Goal: Information Seeking & Learning: Learn about a topic

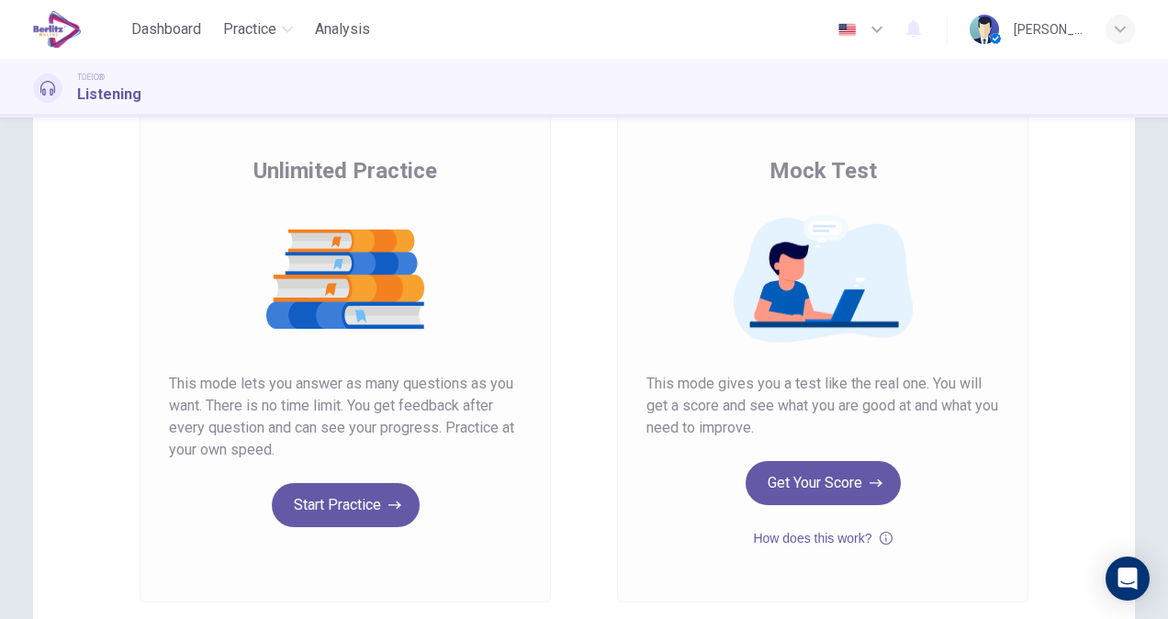
scroll to position [116, 0]
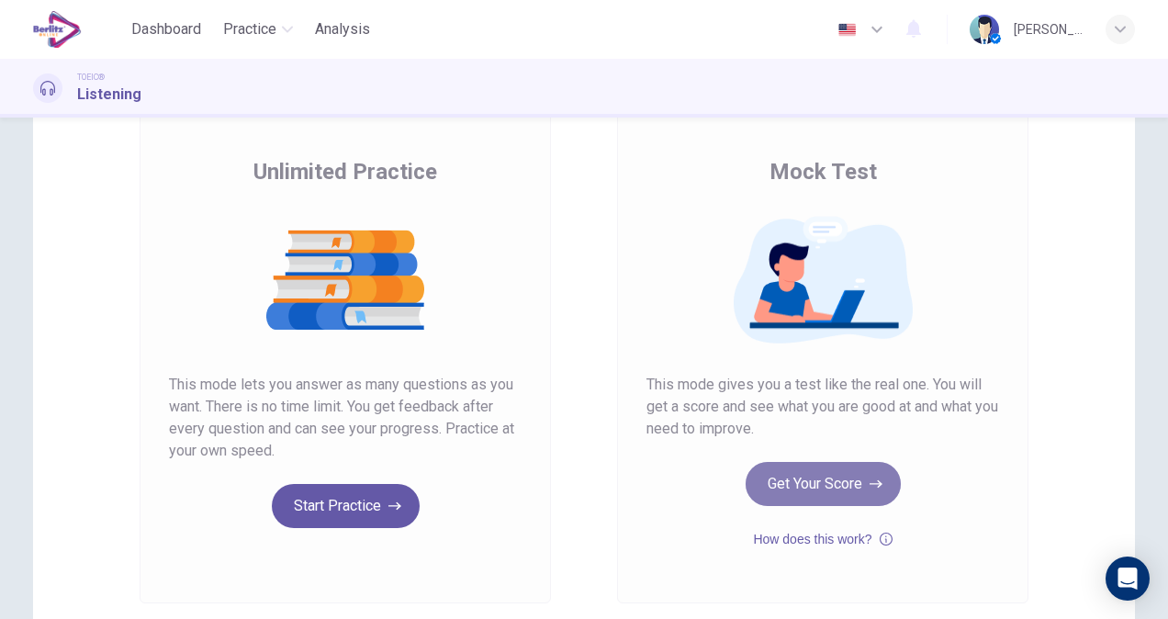
click at [811, 475] on button "Get Your Score" at bounding box center [822, 484] width 155 height 44
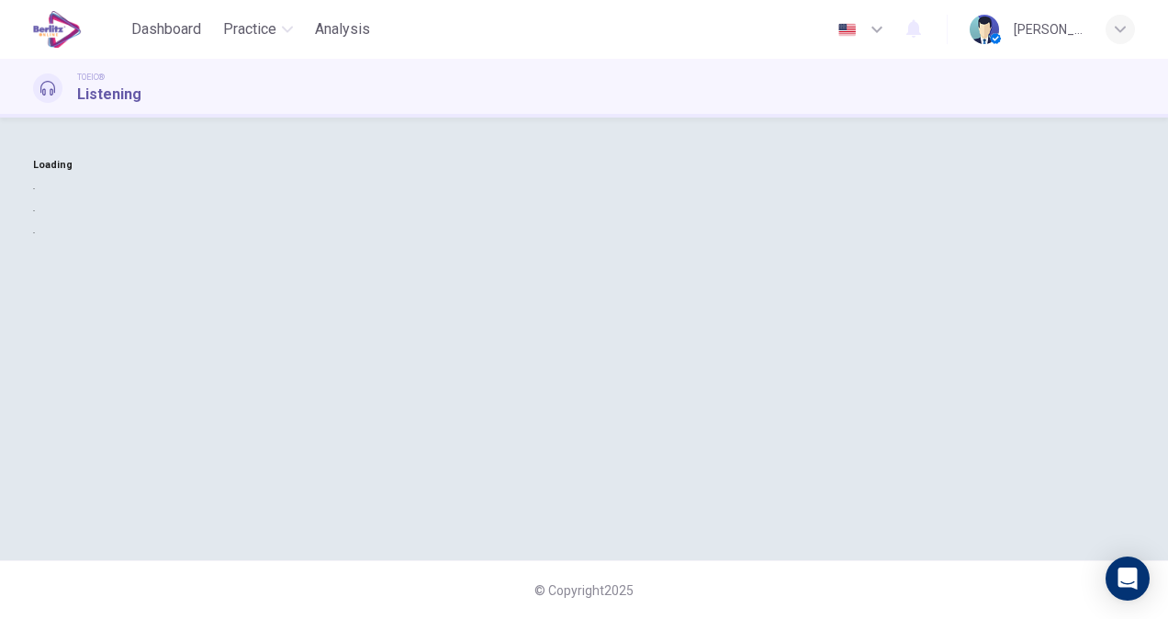
scroll to position [0, 0]
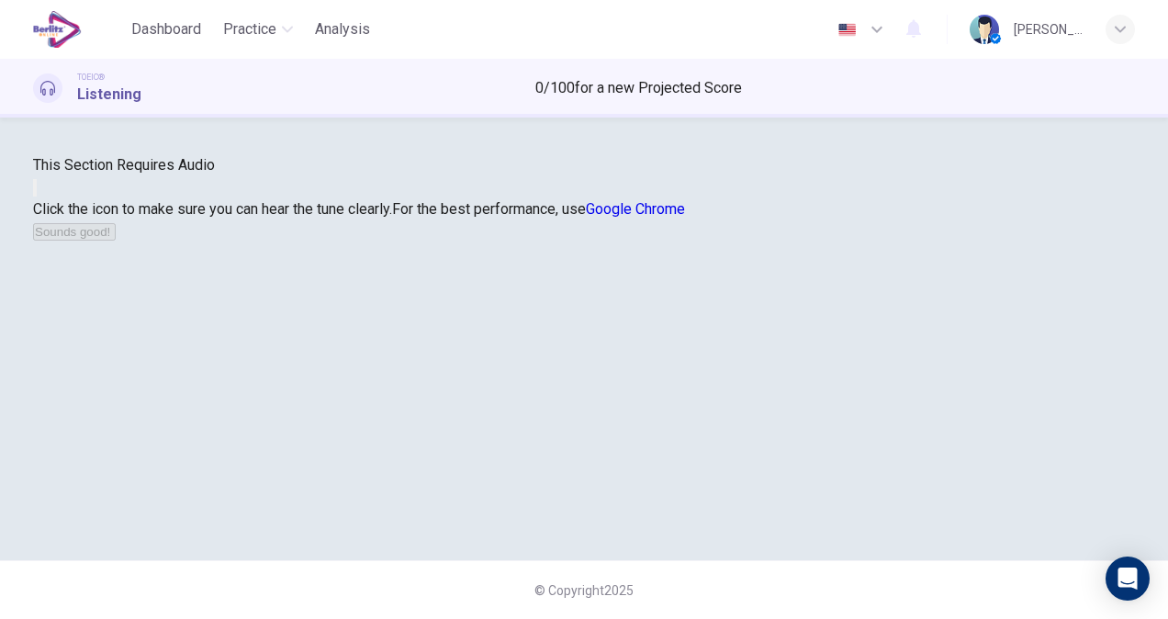
click at [35, 192] on icon "button" at bounding box center [35, 192] width 0 height 0
click at [116, 240] on button "Sounds good!" at bounding box center [74, 231] width 83 height 17
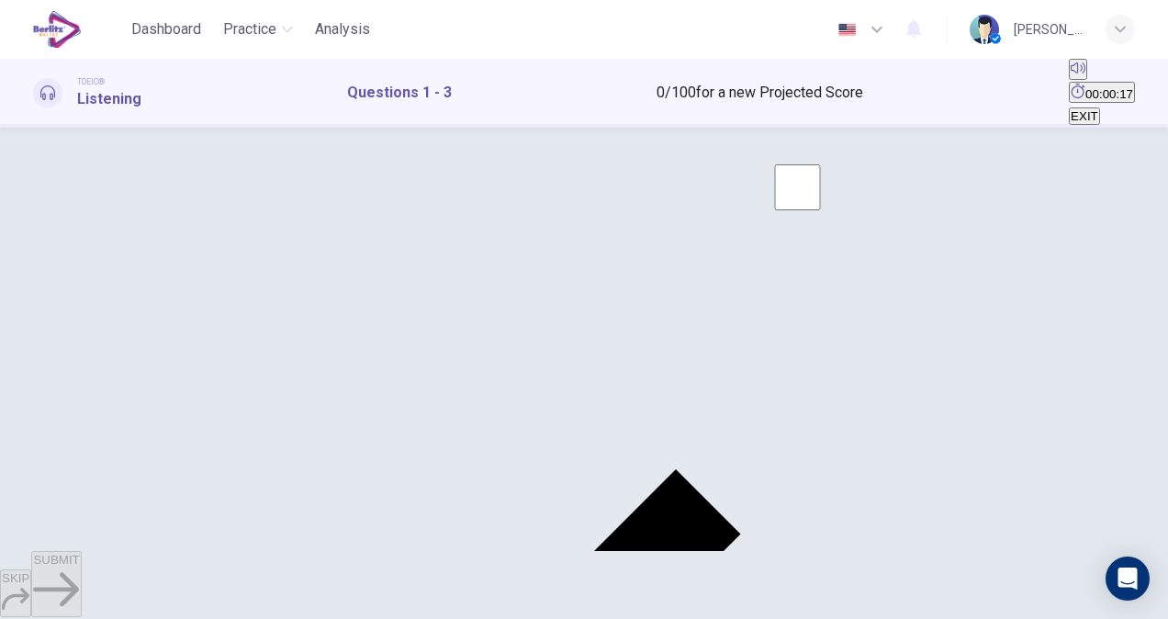
click at [1107, 109] on div "TOEIC® Listening Questions 1 - 3 0 / 100 for a new Projected Score 00:00:17 EXIT" at bounding box center [584, 93] width 1168 height 69
click at [1105, 107] on div "TOEIC® Listening Questions 1 - 3 0 / 100 for a new Projected Score 00:00:18 EXIT" at bounding box center [584, 93] width 1168 height 69
click at [1098, 109] on span "EXIT" at bounding box center [1084, 116] width 28 height 14
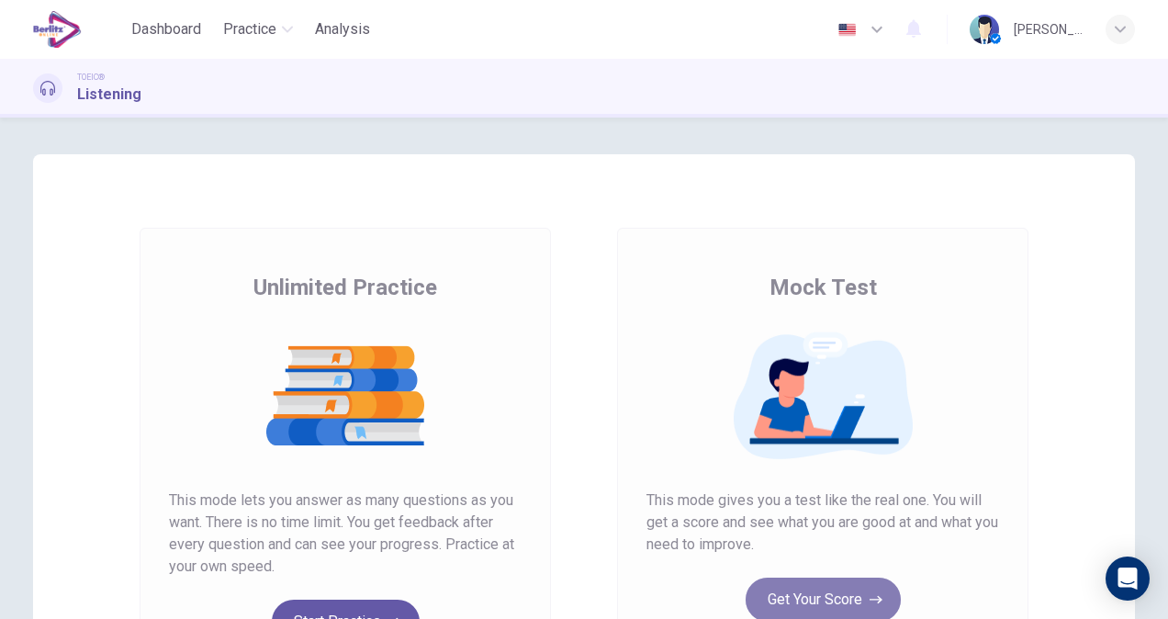
click at [819, 598] on button "Get Your Score" at bounding box center [822, 599] width 155 height 44
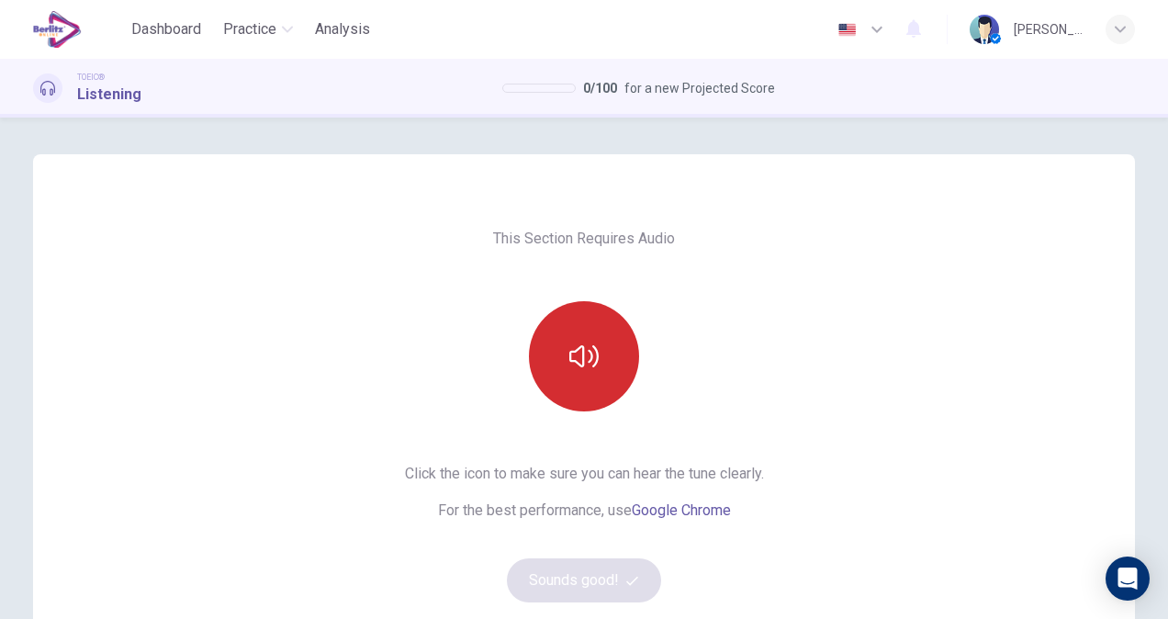
click at [593, 365] on icon "button" at bounding box center [583, 355] width 29 height 29
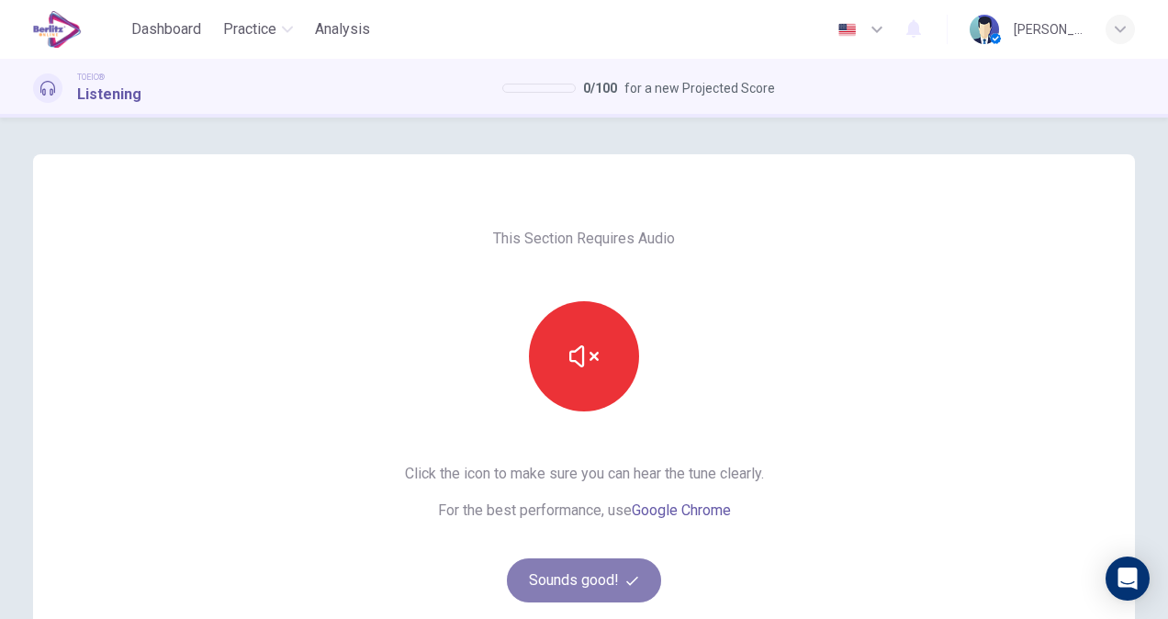
click at [576, 584] on button "Sounds good!" at bounding box center [584, 580] width 154 height 44
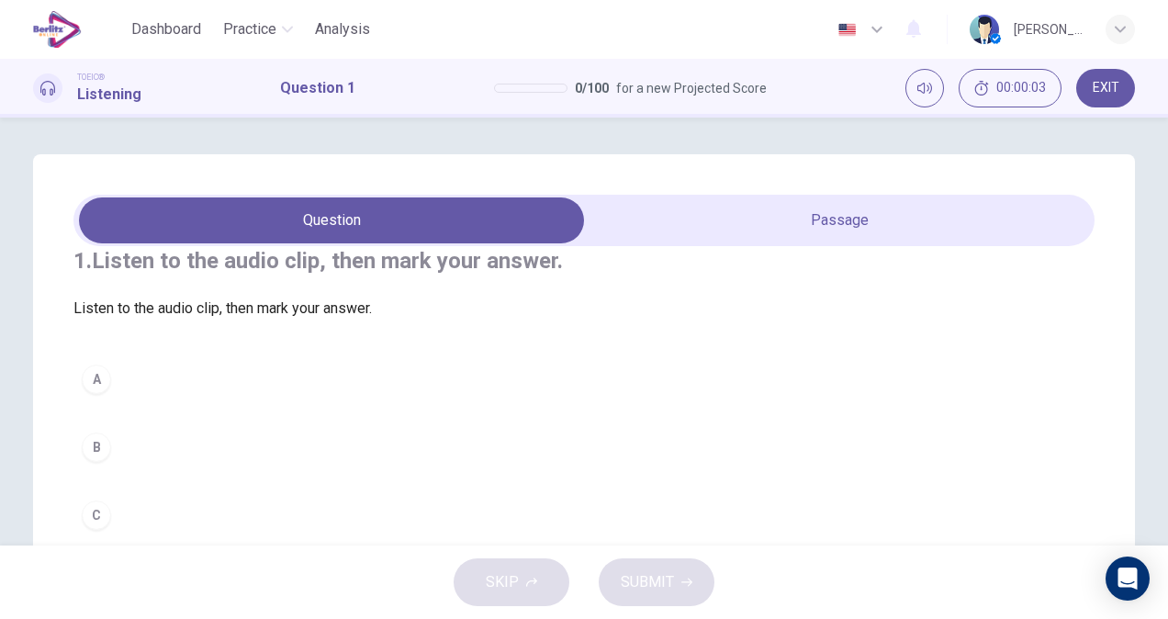
scroll to position [26, 0]
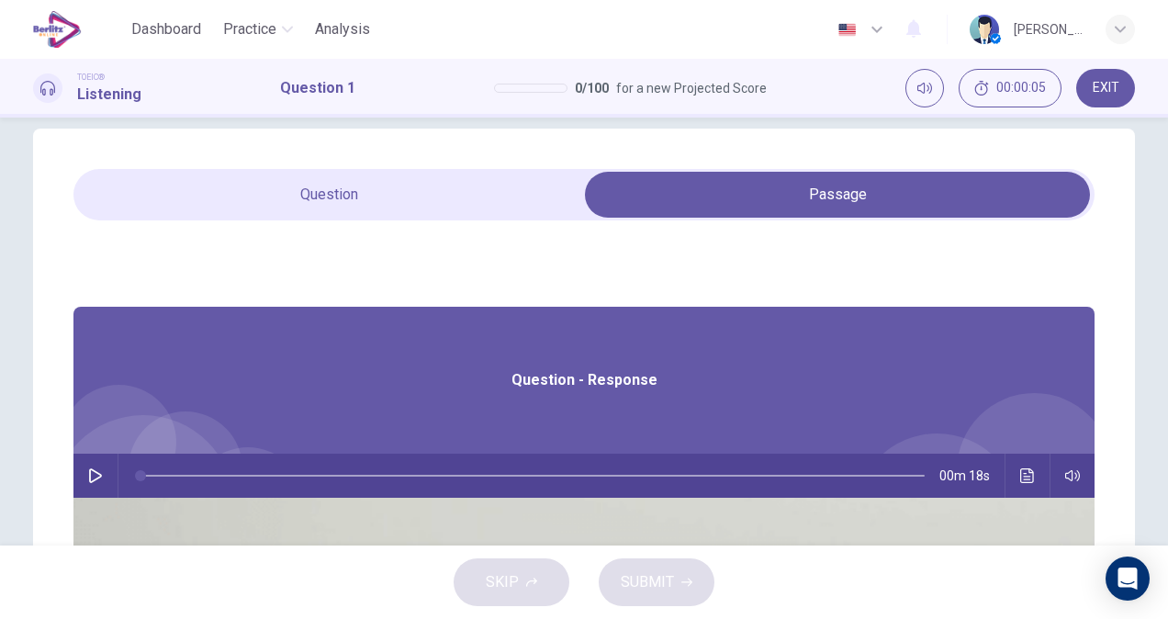
click at [102, 480] on icon "button" at bounding box center [95, 475] width 13 height 15
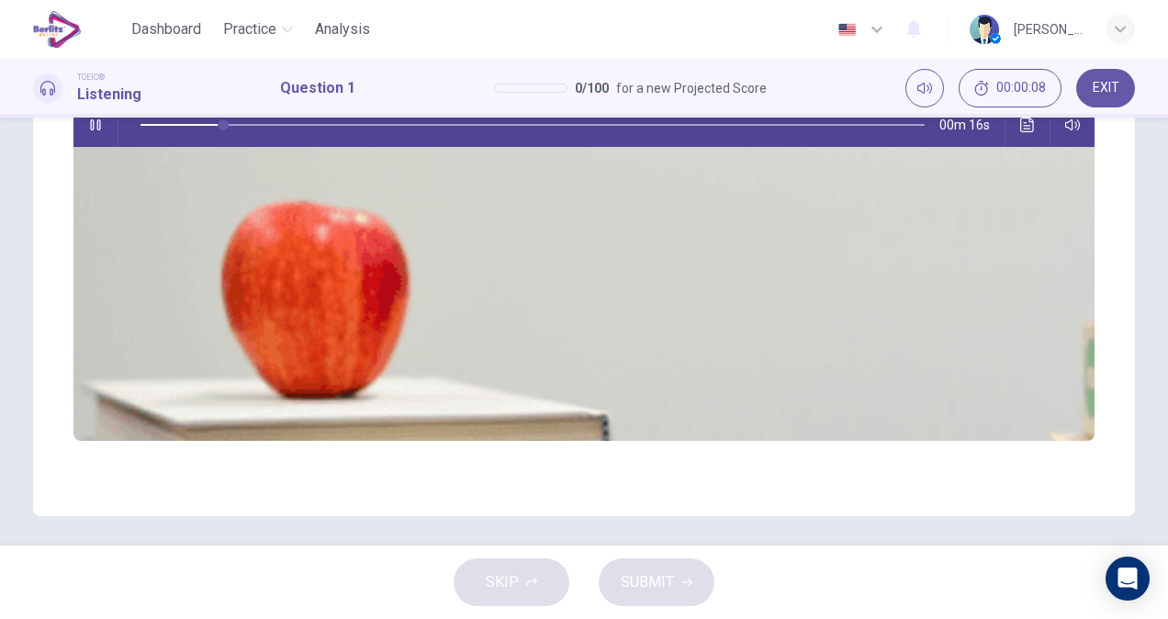
scroll to position [0, 0]
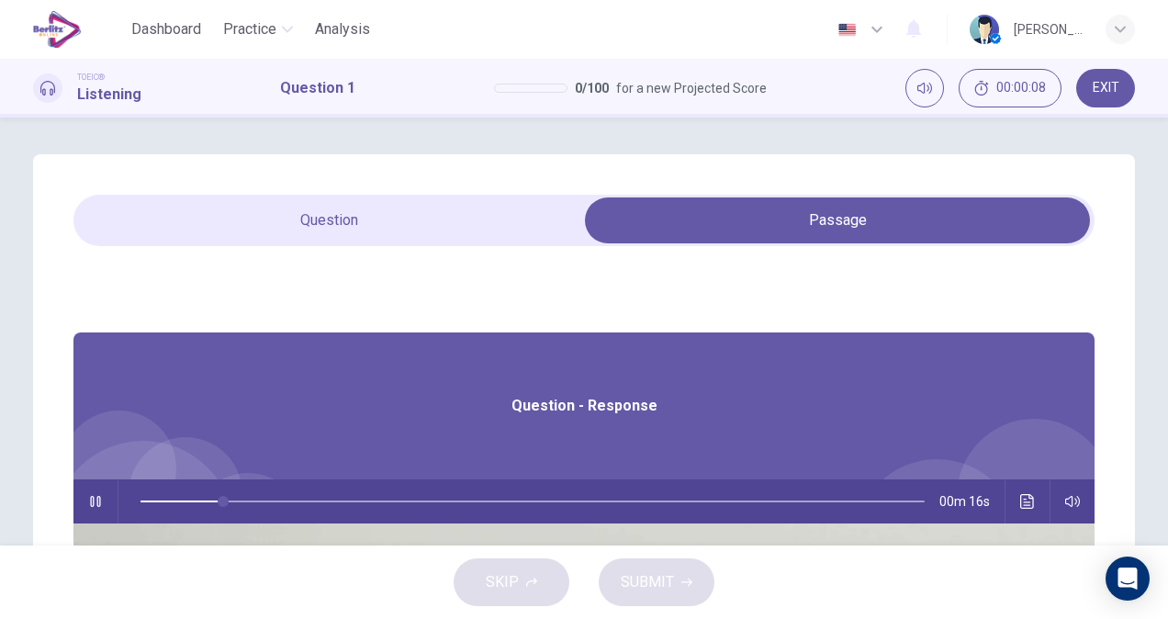
type input "**"
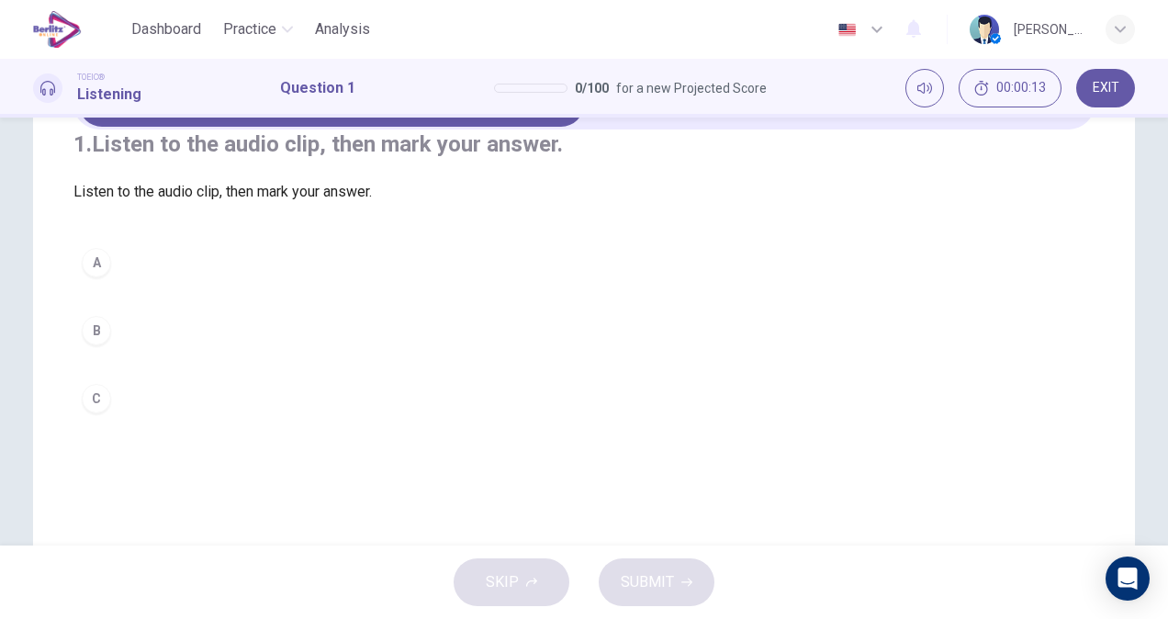
scroll to position [138, 0]
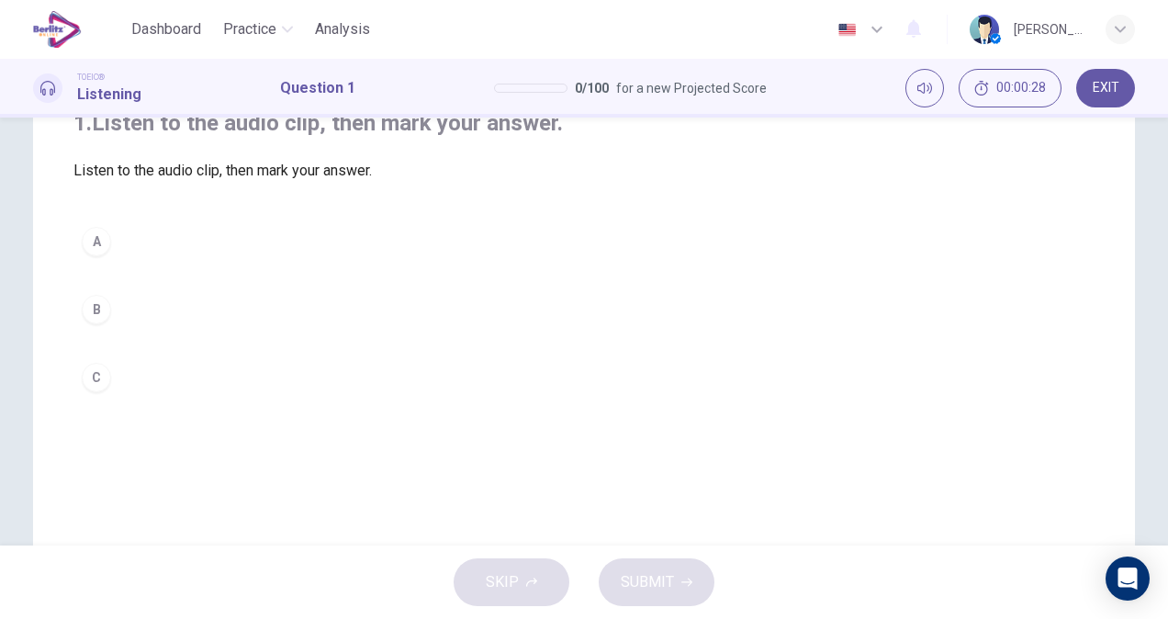
click at [95, 324] on div "B" at bounding box center [96, 309] width 29 height 29
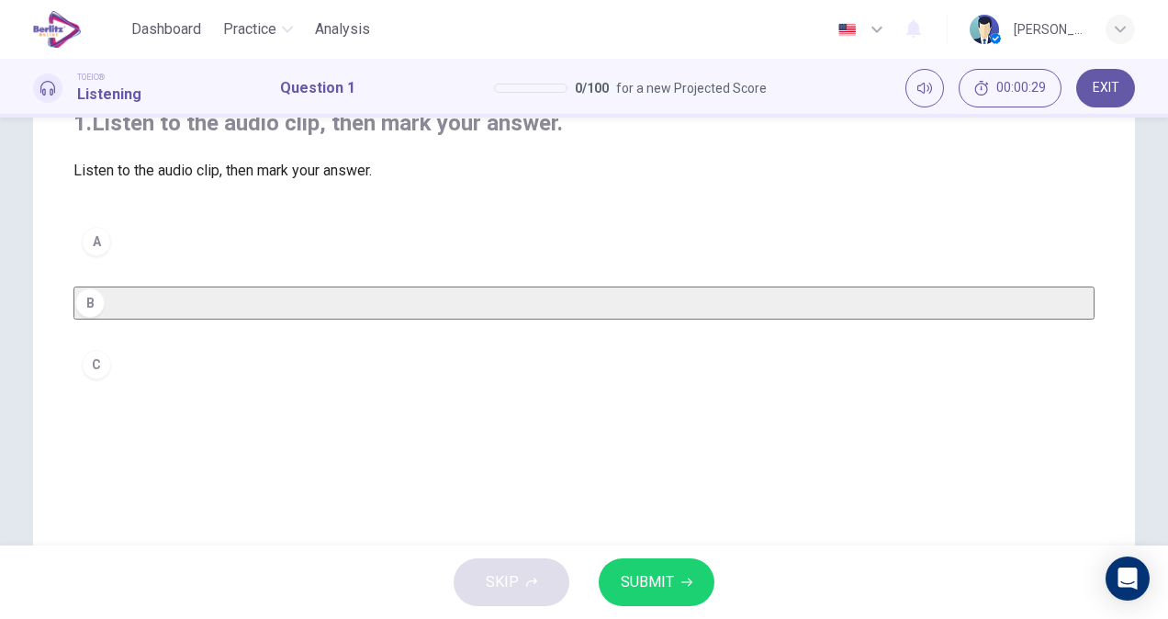
click at [661, 604] on button "SUBMIT" at bounding box center [656, 582] width 116 height 48
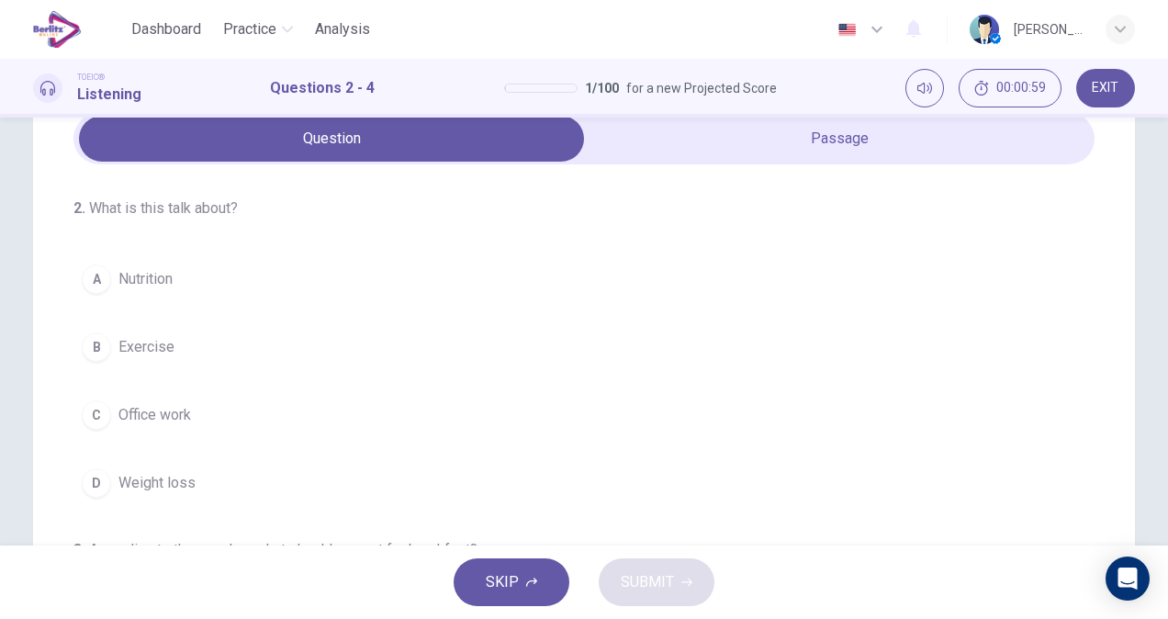
scroll to position [0, 0]
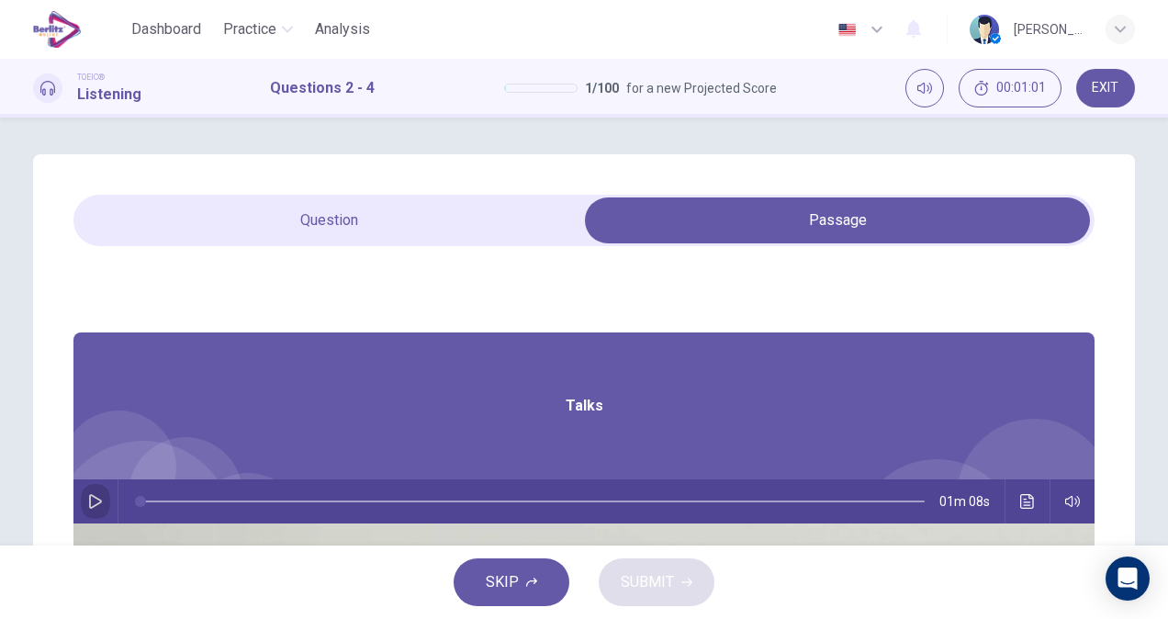
click at [103, 499] on icon "button" at bounding box center [95, 501] width 15 height 15
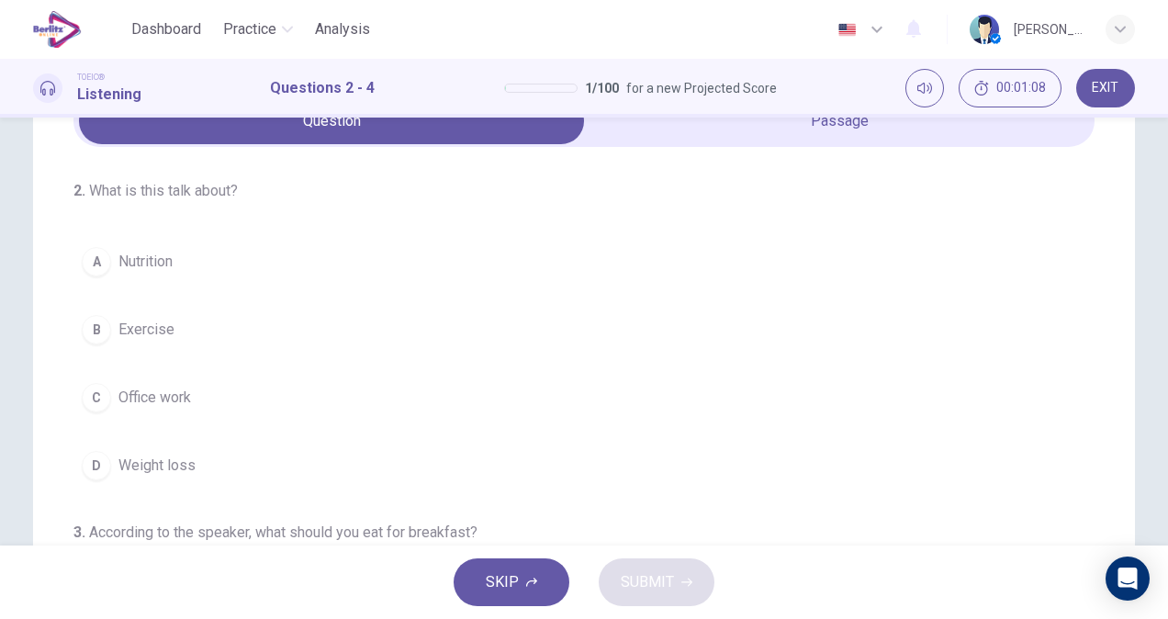
scroll to position [97, 0]
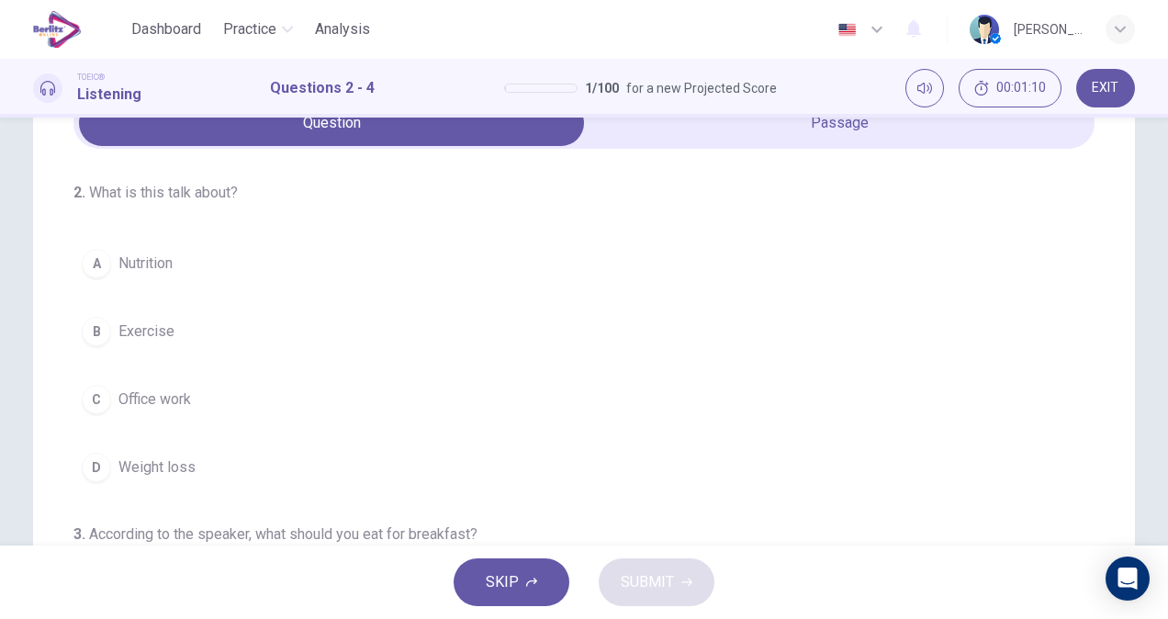
click at [145, 327] on span "Exercise" at bounding box center [146, 331] width 56 height 22
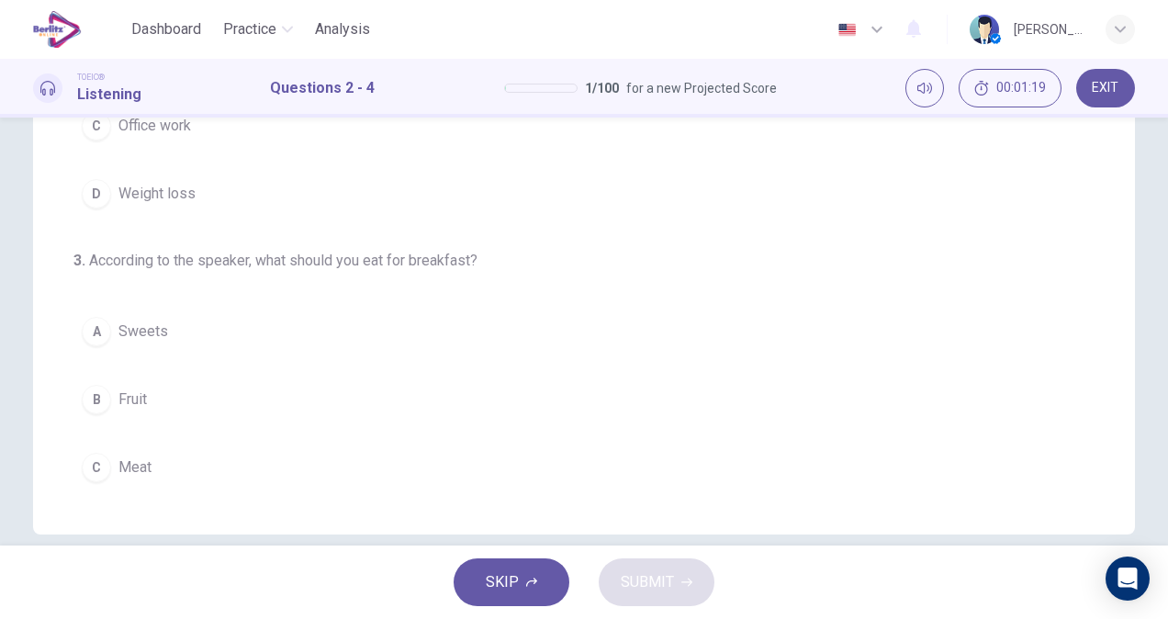
scroll to position [360, 0]
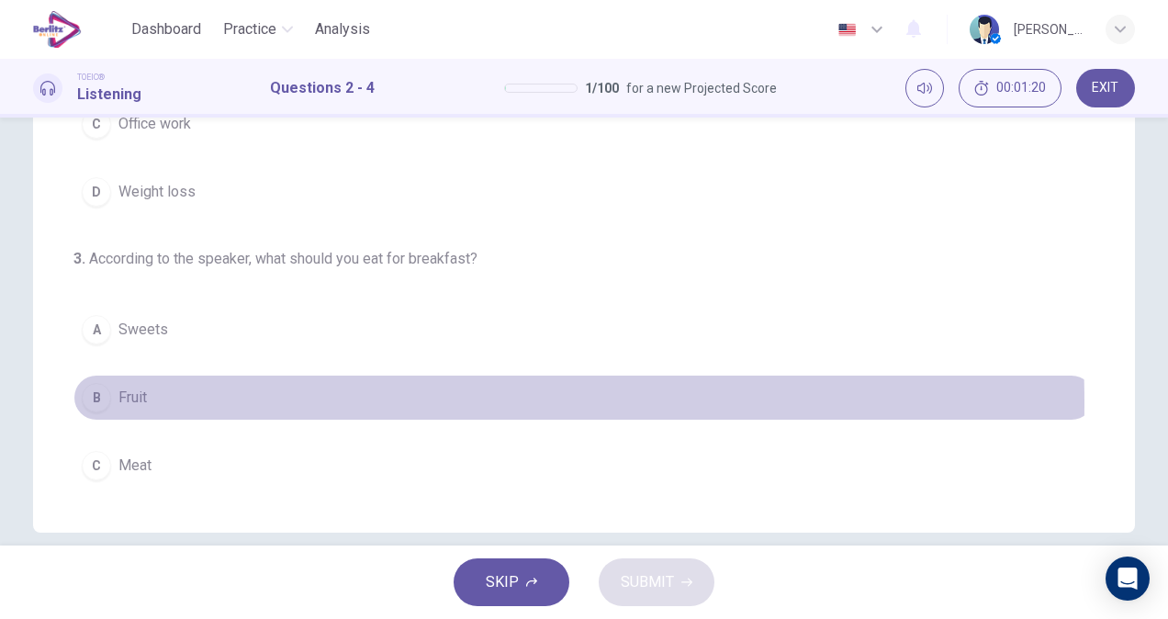
click at [138, 408] on span "Fruit" at bounding box center [132, 397] width 28 height 22
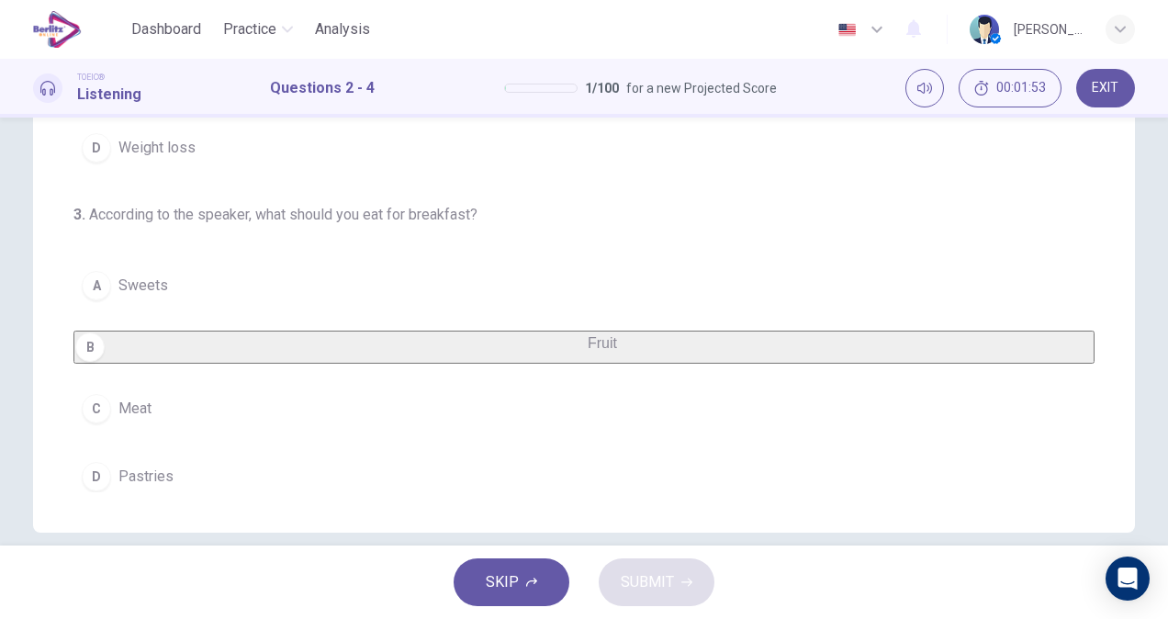
scroll to position [0, 0]
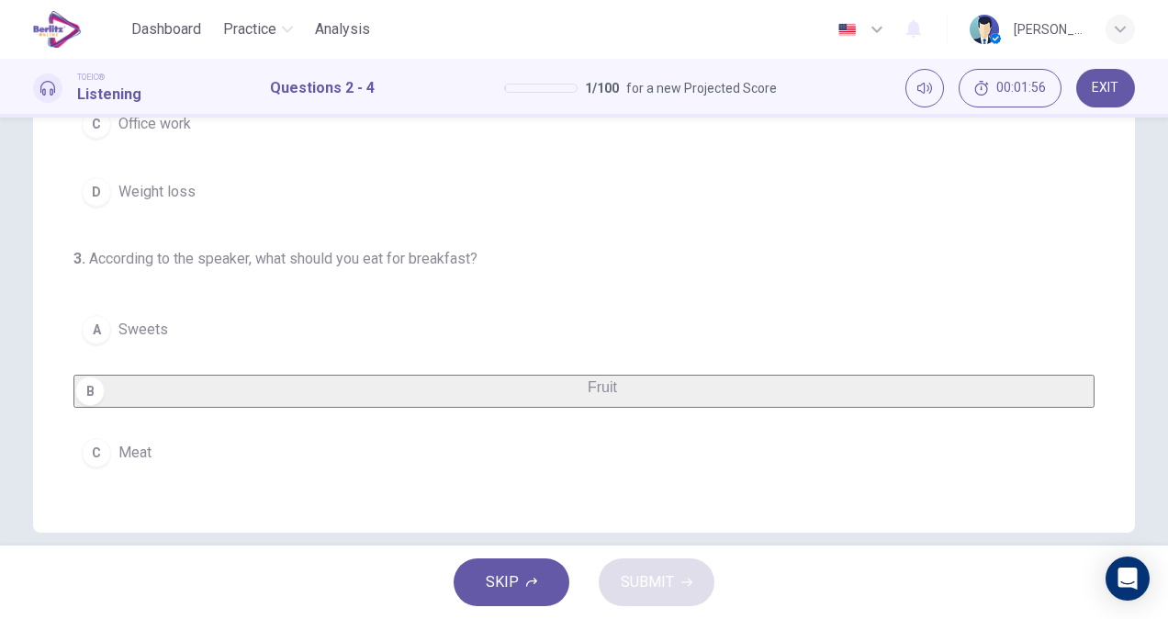
click at [1163, 340] on div "2 . What is this talk about? A Nutrition B Exercise C Office work D Weight loss…" at bounding box center [584, 331] width 1168 height 428
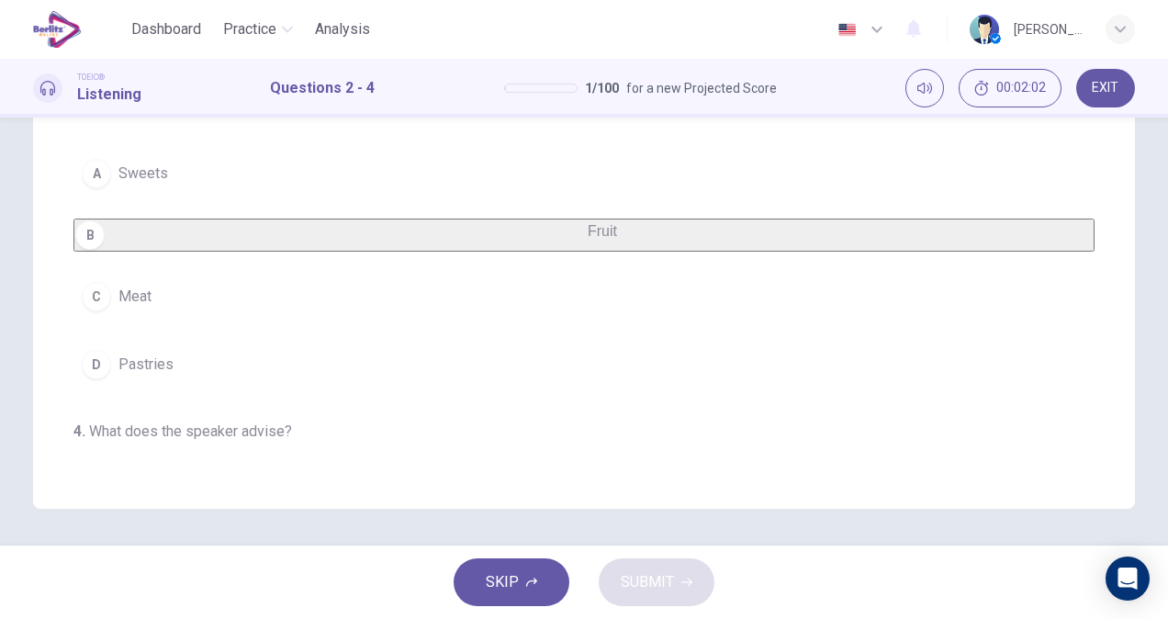
scroll to position [139, 0]
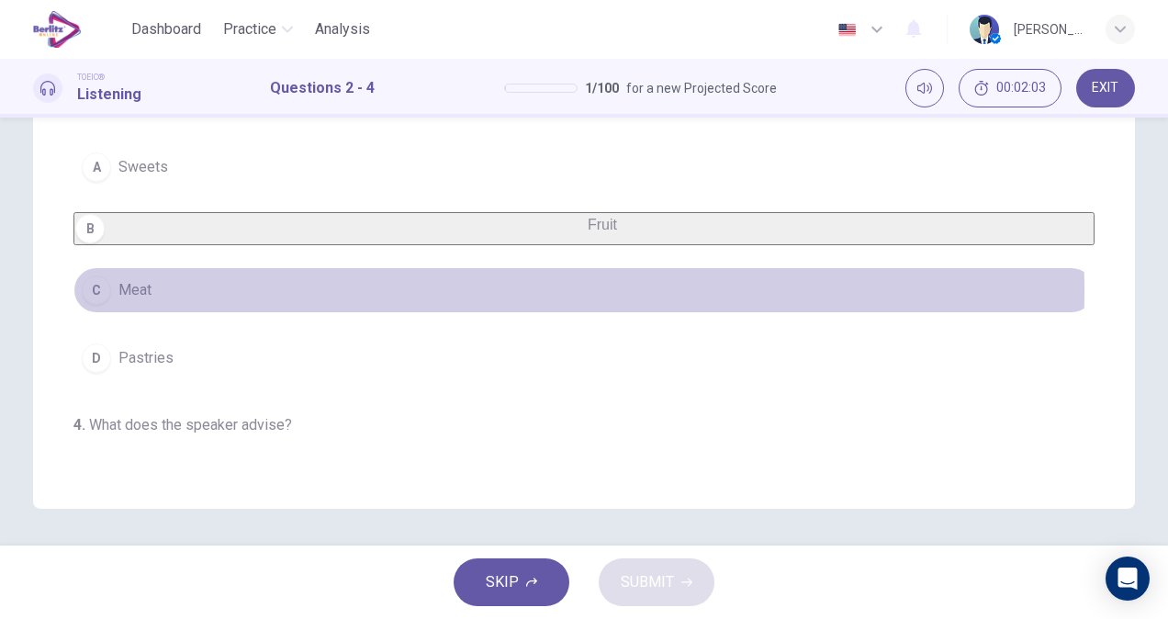
click at [140, 301] on span "Meat" at bounding box center [134, 290] width 33 height 22
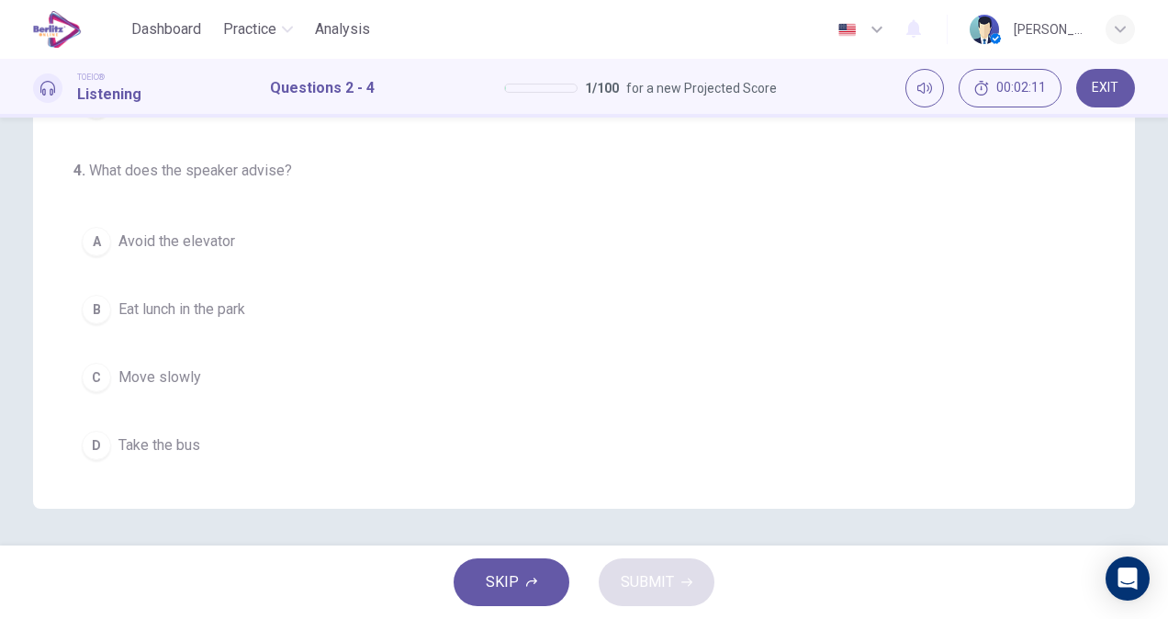
scroll to position [411, 0]
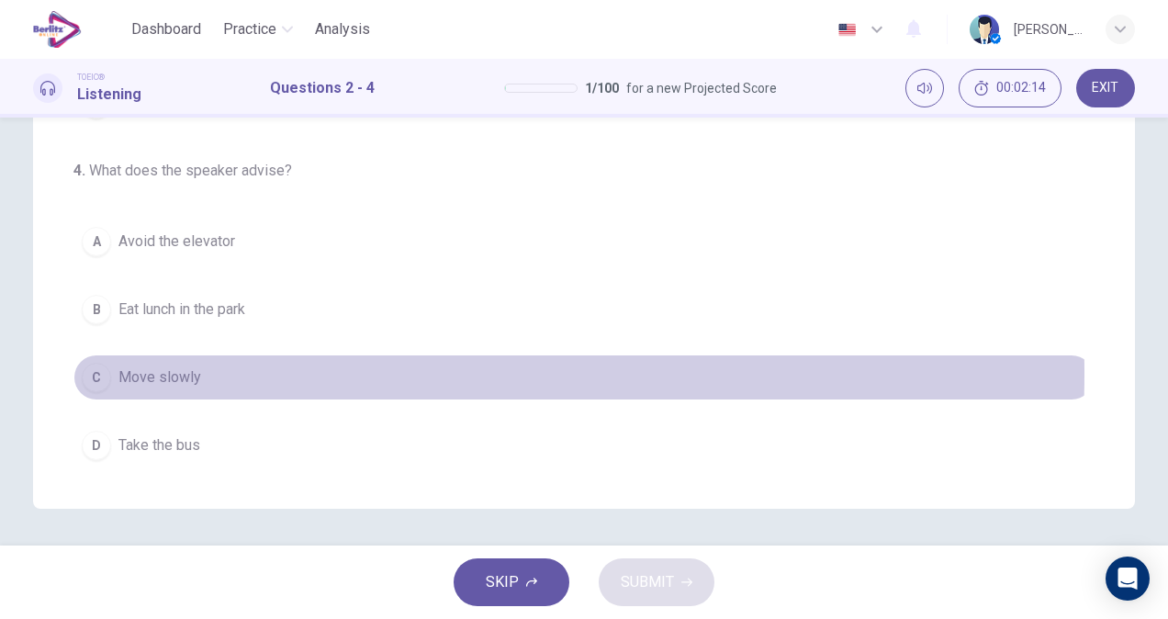
click at [149, 375] on span "Move slowly" at bounding box center [159, 377] width 83 height 22
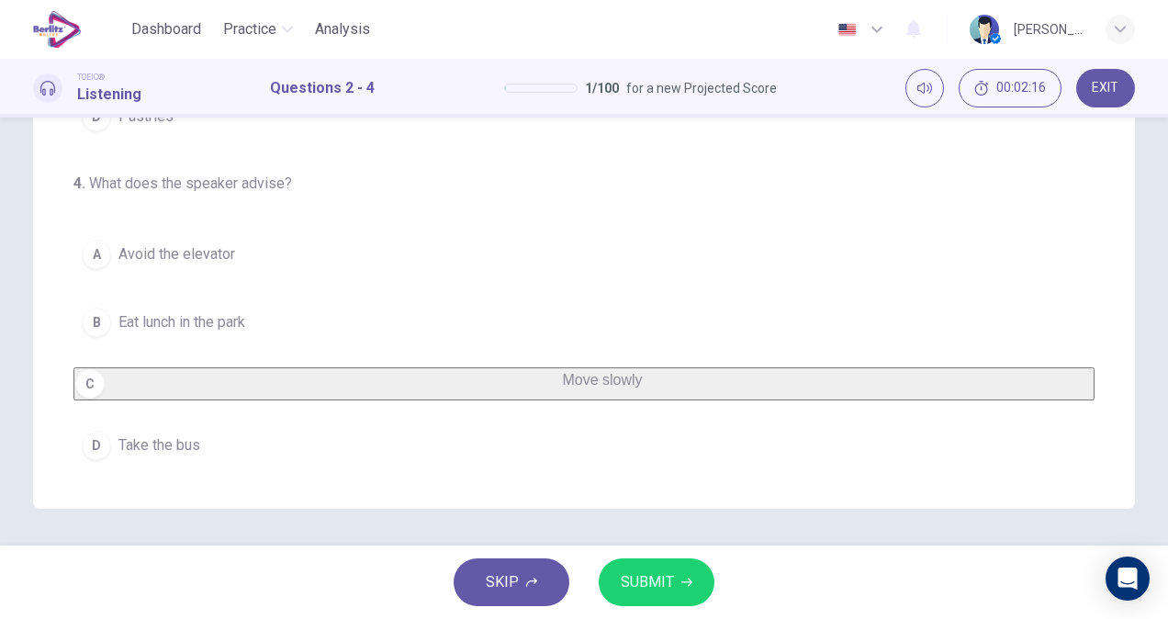
click at [683, 593] on button "SUBMIT" at bounding box center [656, 582] width 116 height 48
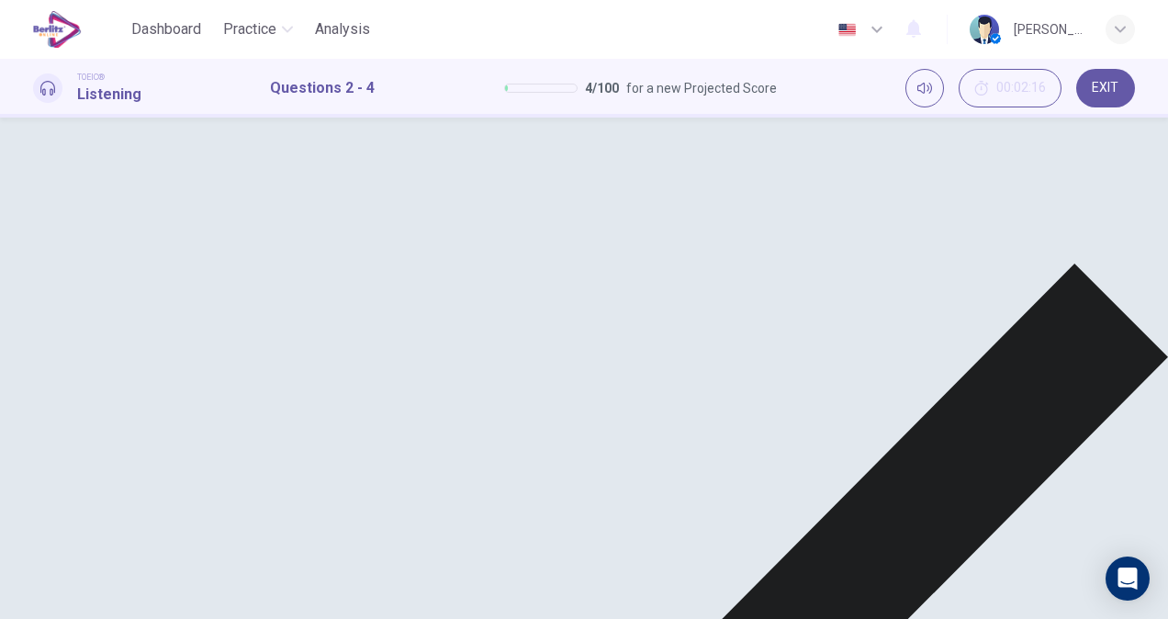
scroll to position [384, 0]
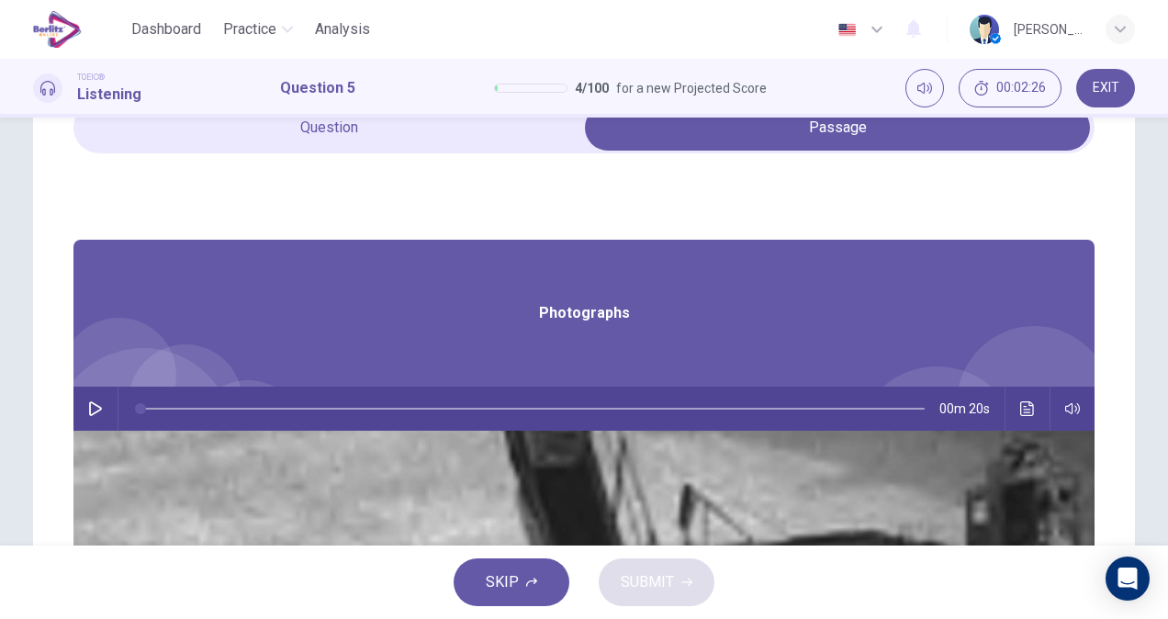
scroll to position [103, 0]
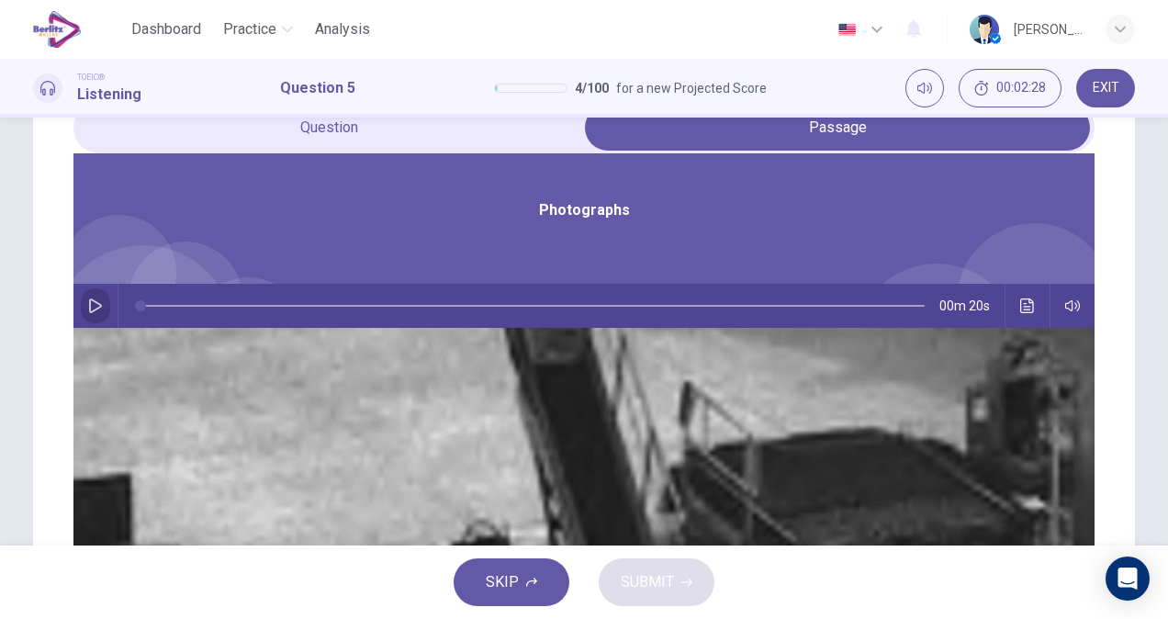
click at [103, 298] on icon "button" at bounding box center [95, 305] width 15 height 15
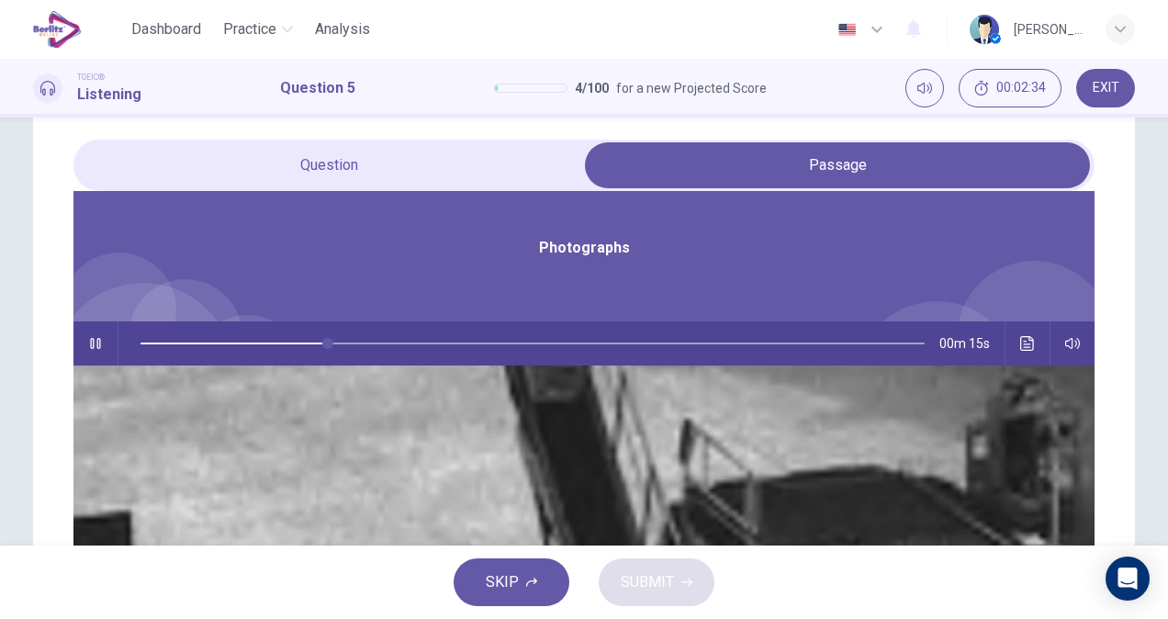
scroll to position [57, 0]
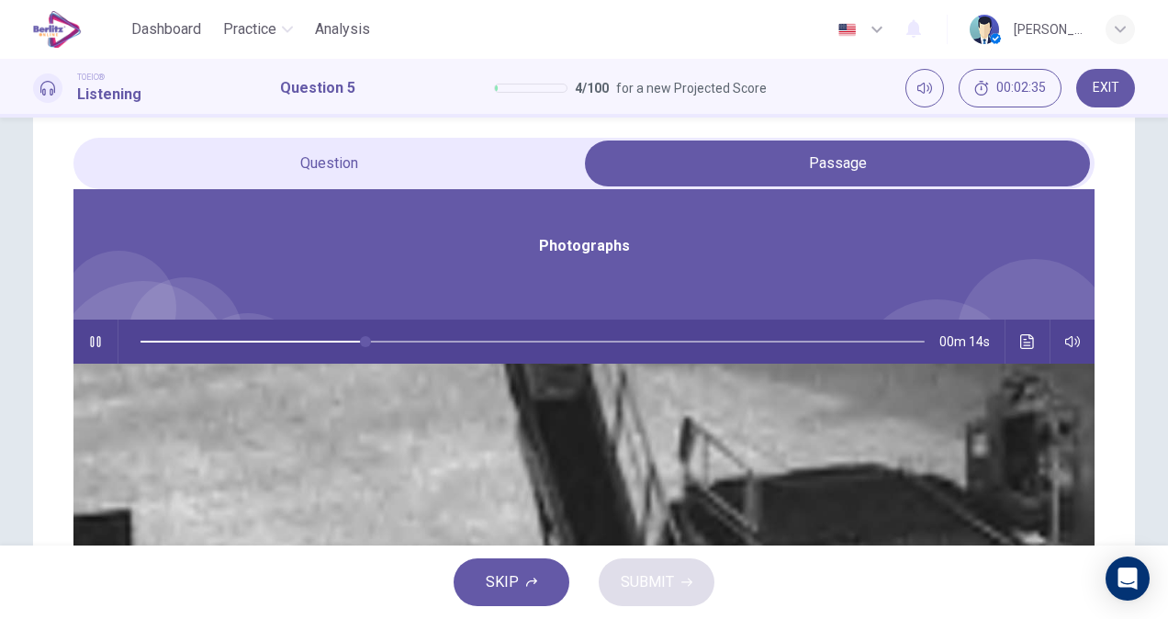
type input "**"
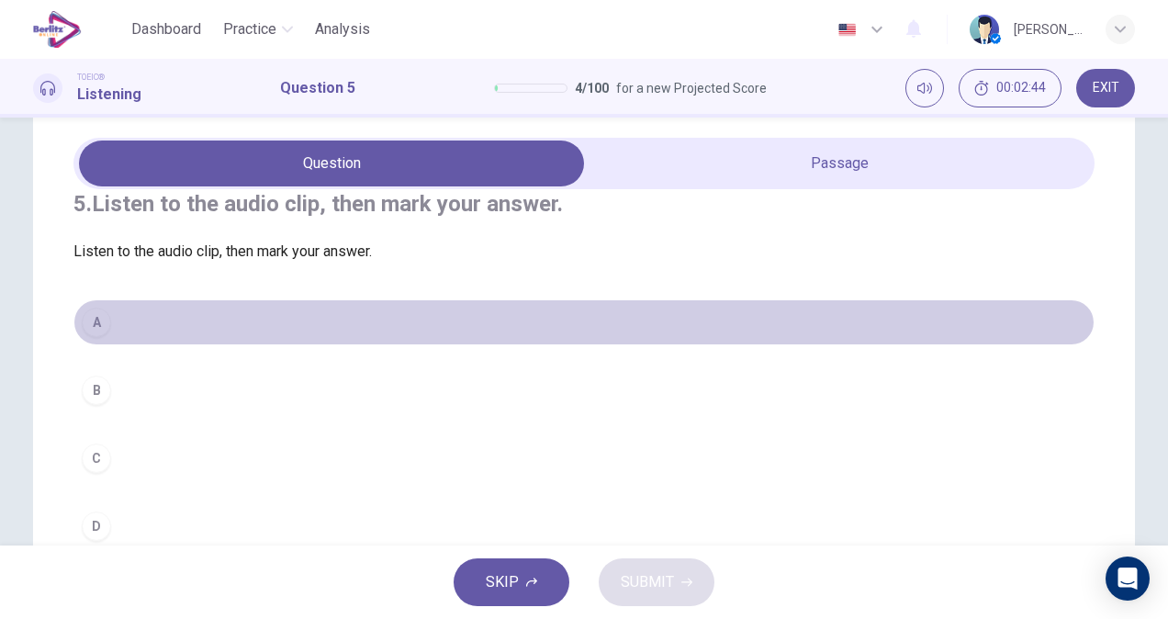
click at [125, 345] on button "A" at bounding box center [583, 322] width 1021 height 46
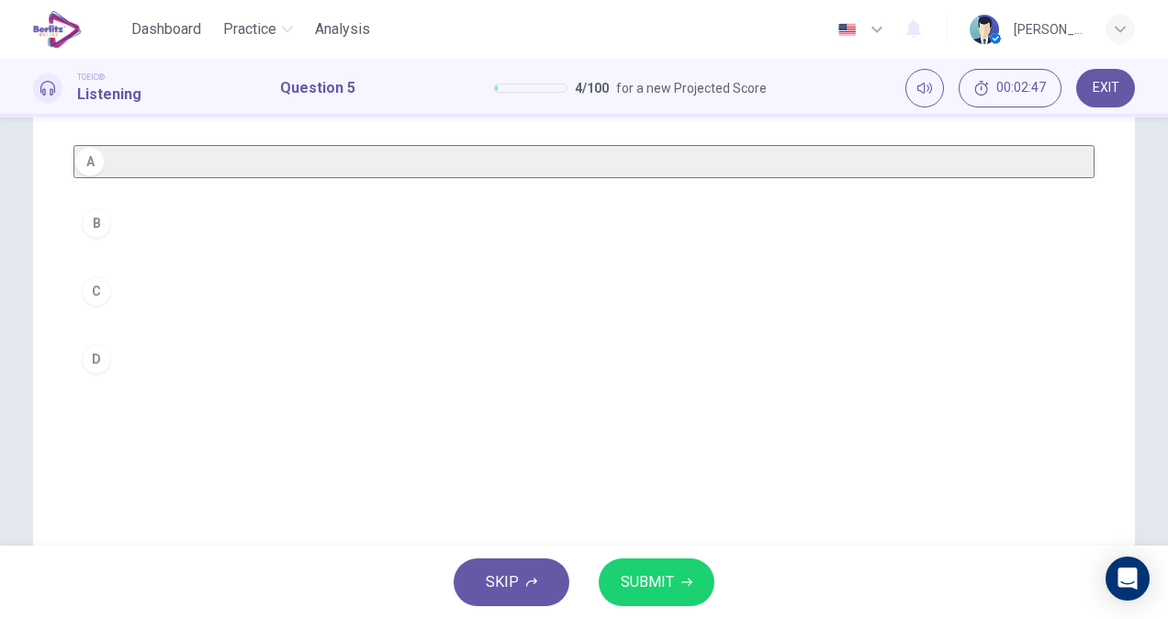
scroll to position [223, 0]
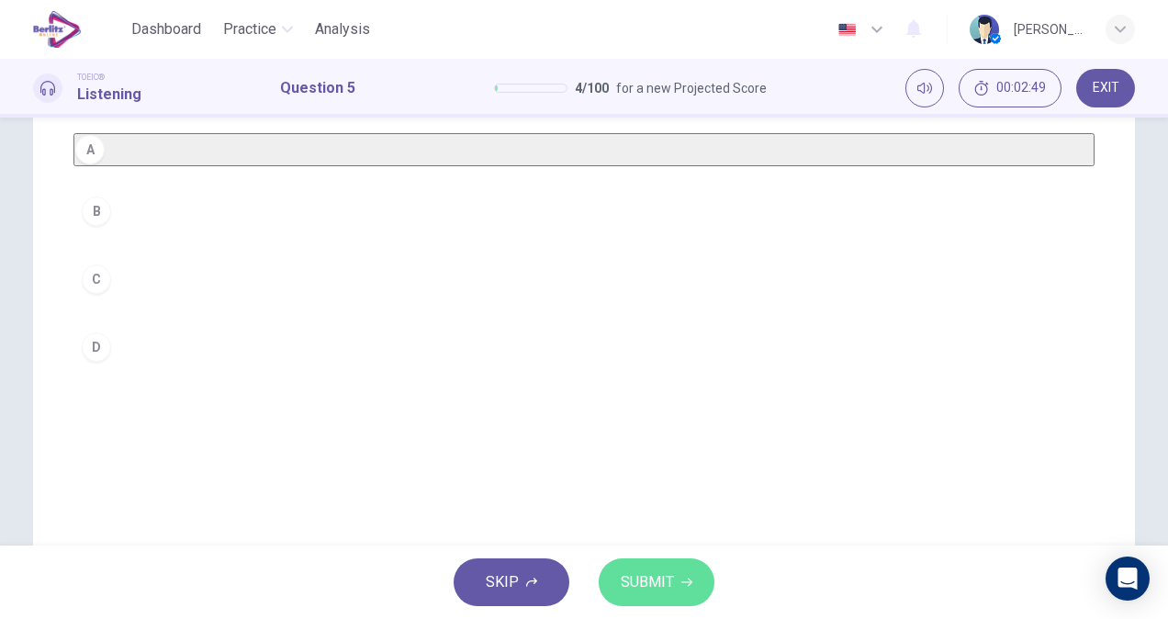
click at [661, 586] on span "SUBMIT" at bounding box center [647, 582] width 53 height 26
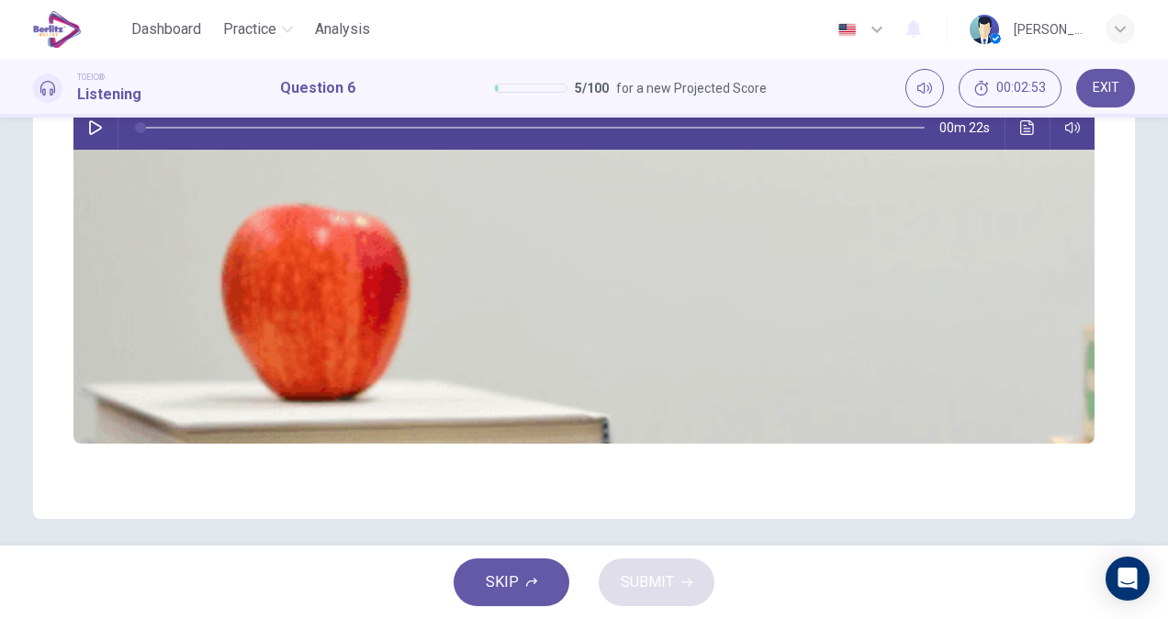
scroll to position [0, 0]
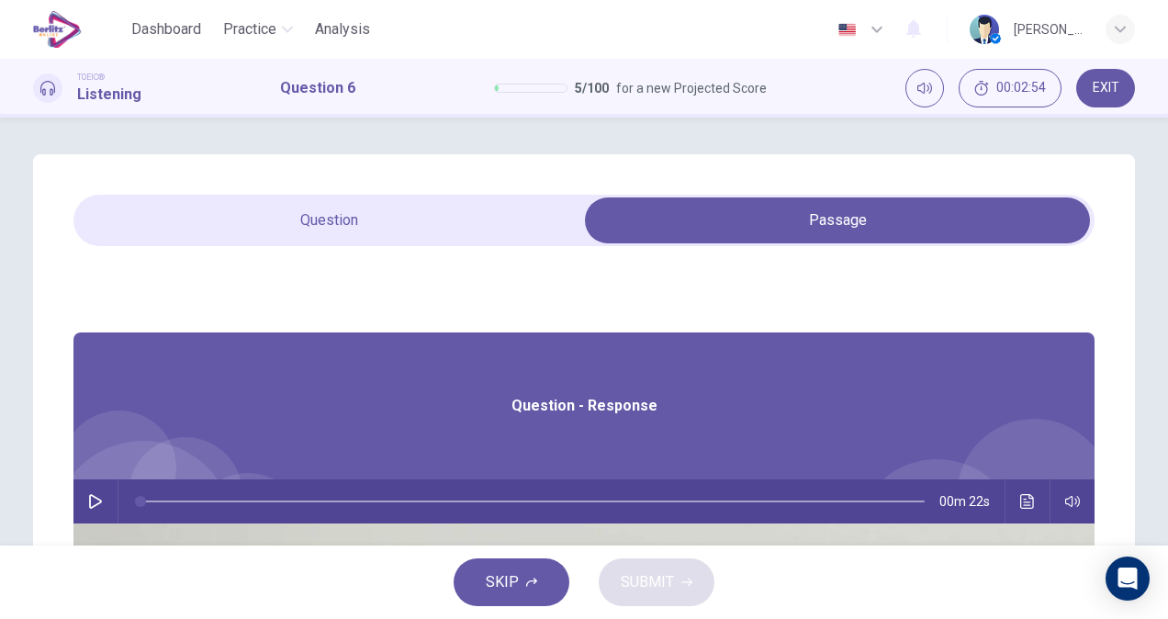
click at [110, 489] on button "button" at bounding box center [95, 501] width 29 height 44
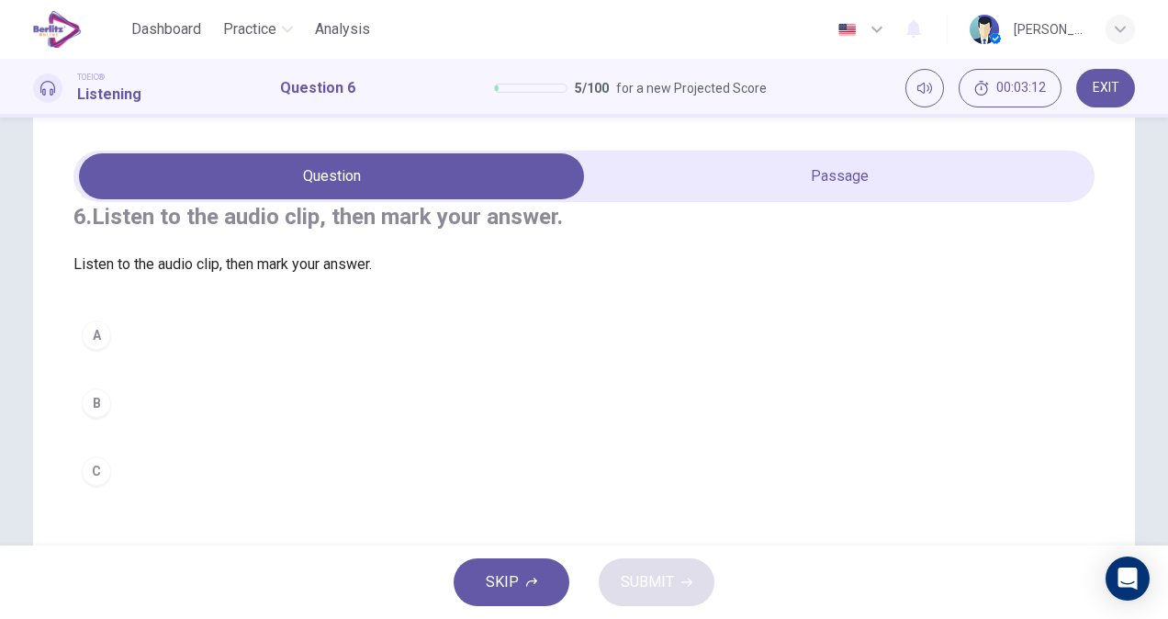
scroll to position [39, 0]
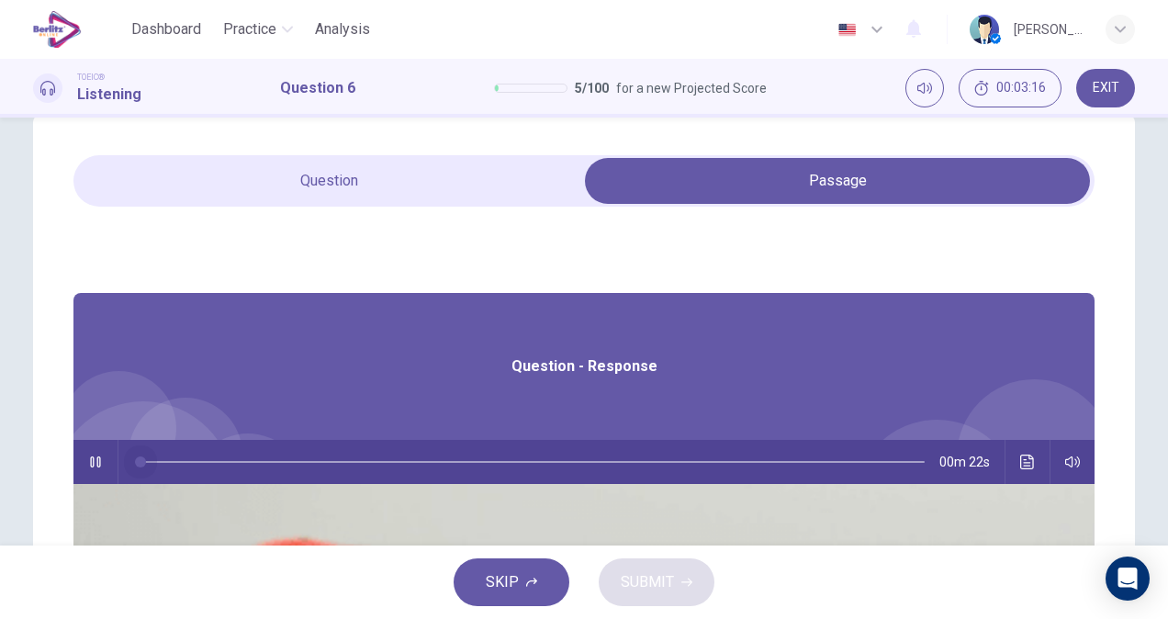
drag, startPoint x: 609, startPoint y: 457, endPoint x: 372, endPoint y: 431, distance: 239.1
click at [372, 431] on div "Question - Response 00m 22s" at bounding box center [583, 604] width 1021 height 622
click at [110, 474] on button "button" at bounding box center [95, 462] width 29 height 44
type input "*"
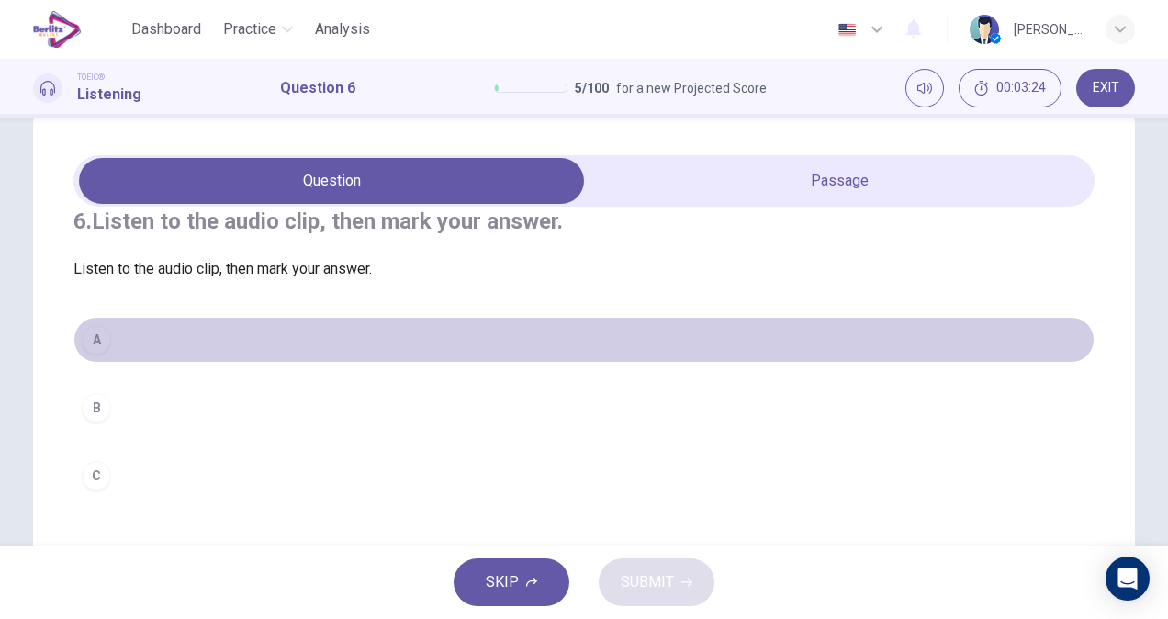
click at [106, 363] on button "A" at bounding box center [583, 340] width 1021 height 46
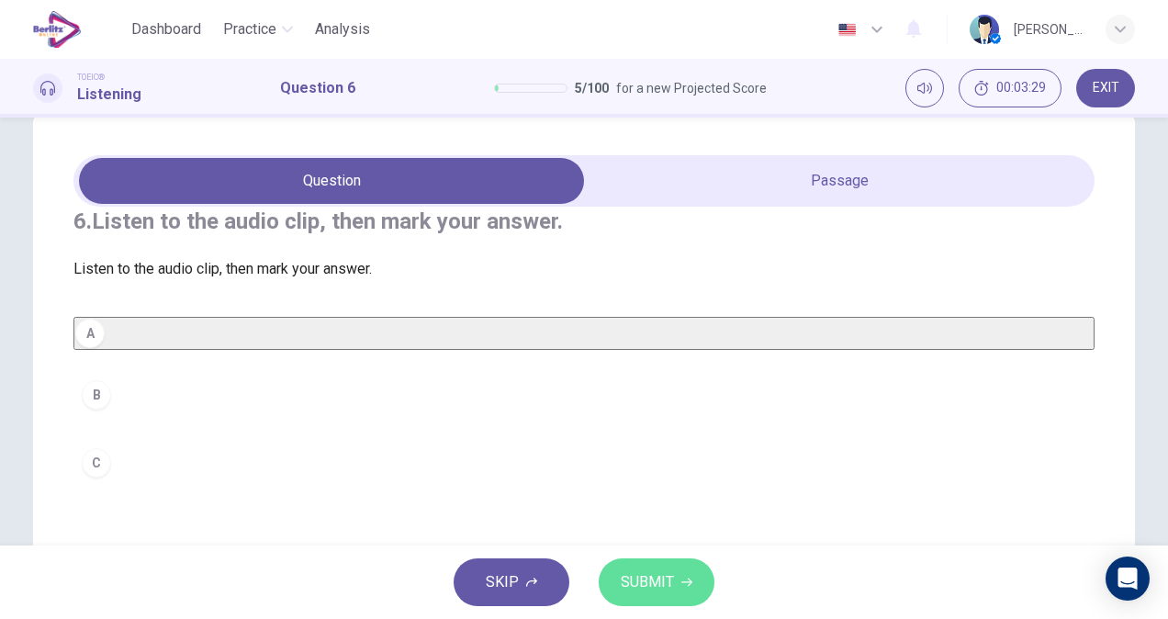
click at [641, 584] on span "SUBMIT" at bounding box center [647, 582] width 53 height 26
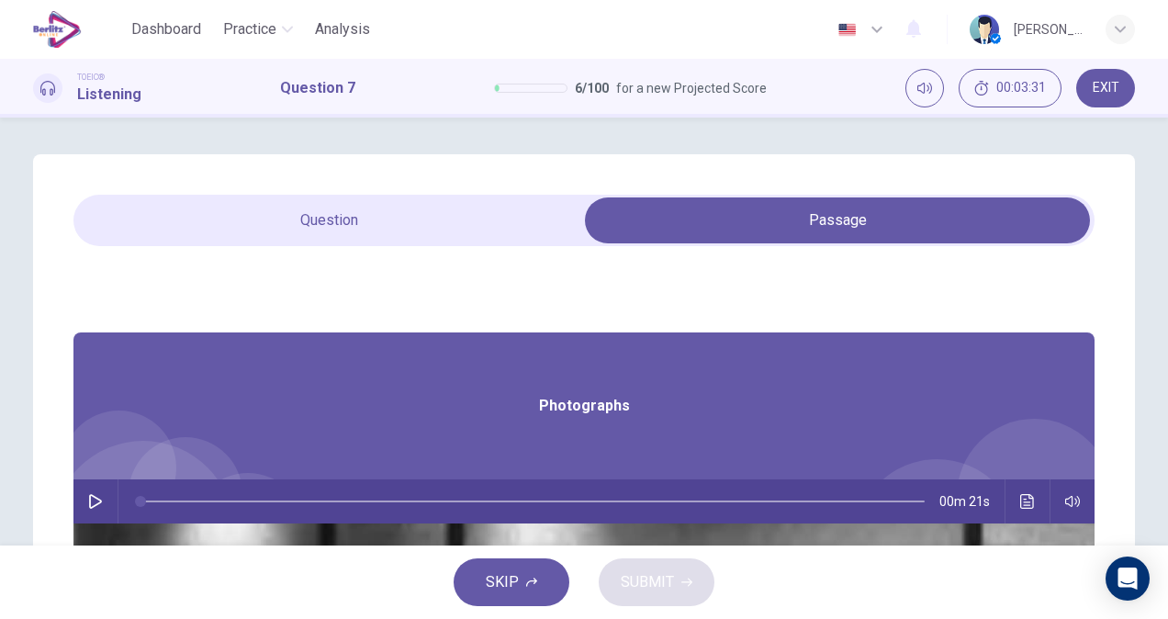
click at [110, 505] on button "button" at bounding box center [95, 501] width 29 height 44
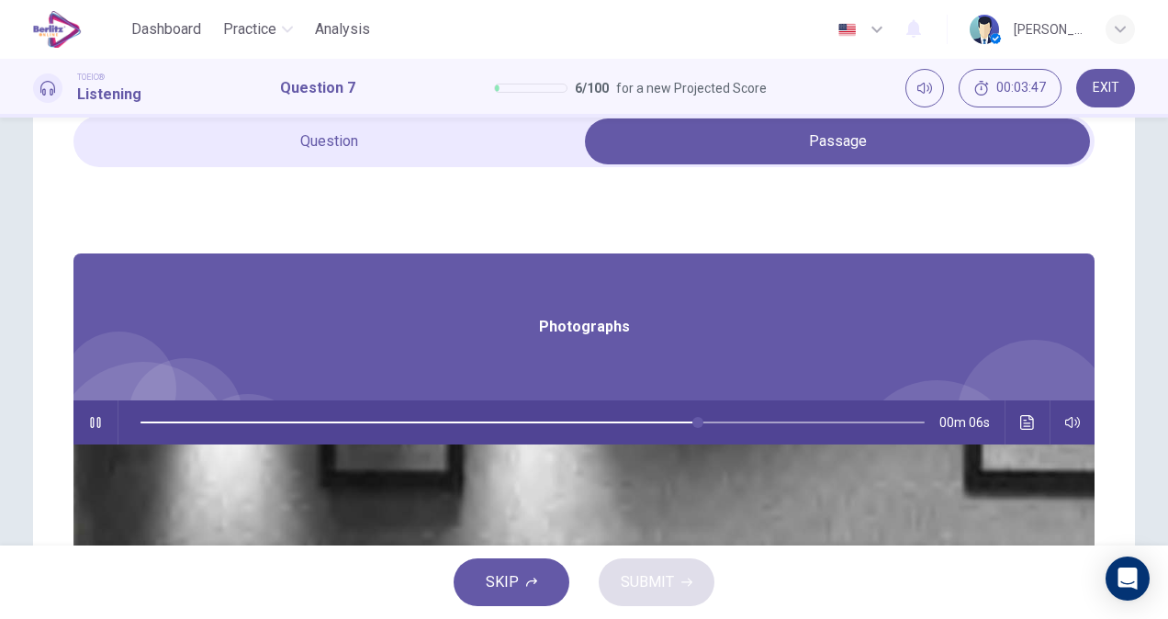
scroll to position [68, 0]
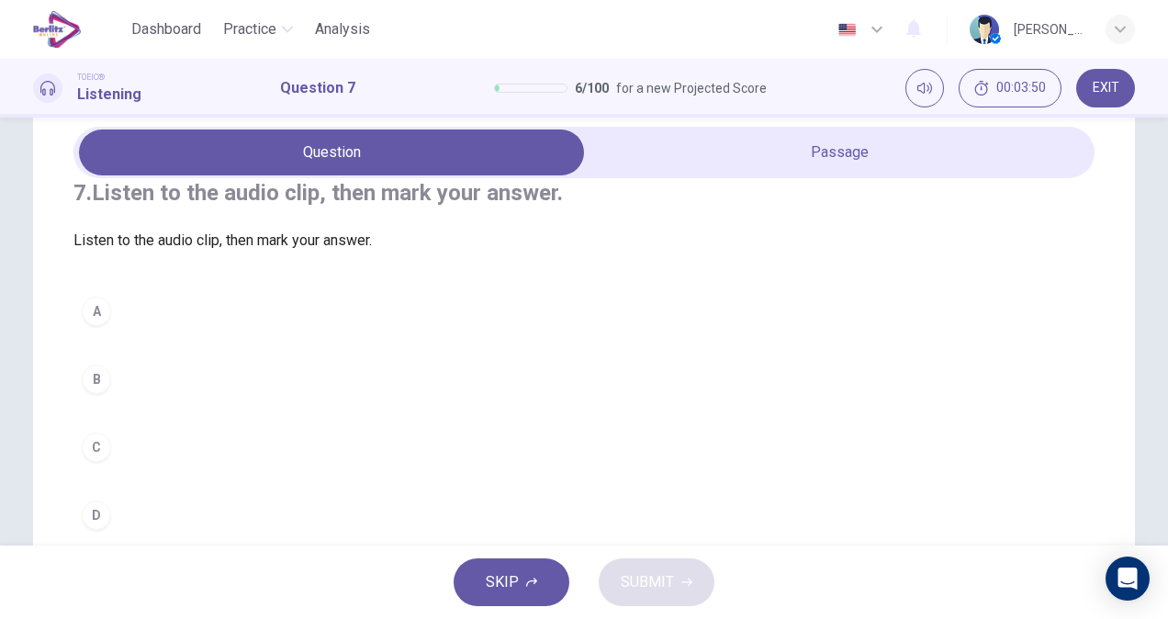
click at [727, 180] on div "7. Listen to the audio clip, then mark your answer. Listen to the audio clip, t…" at bounding box center [583, 358] width 1021 height 360
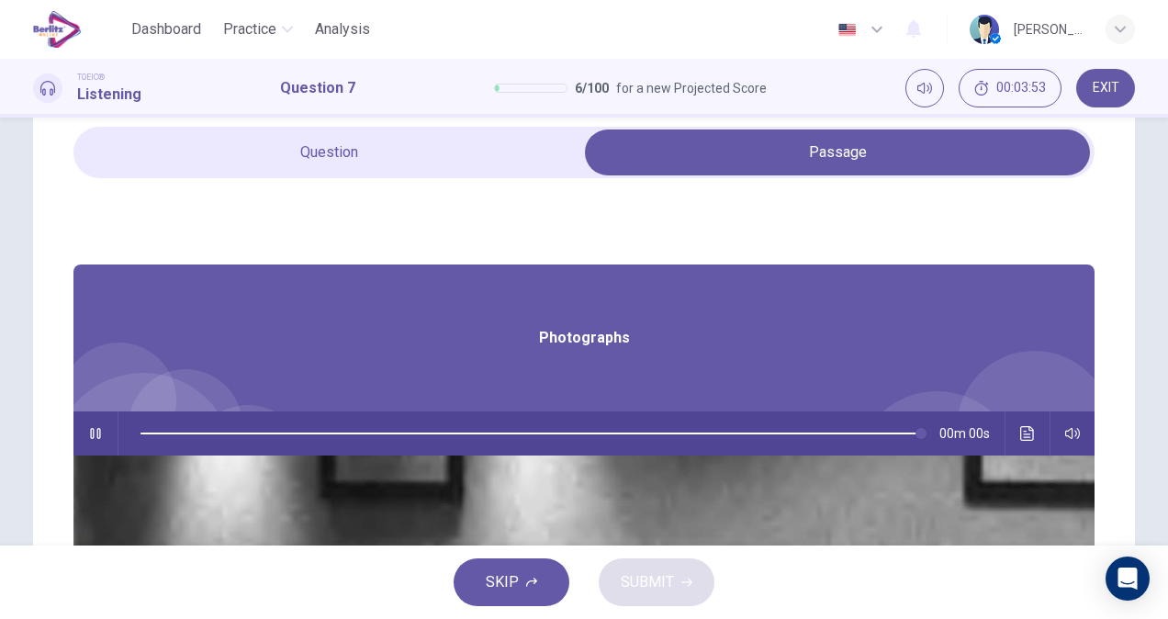
type input "*"
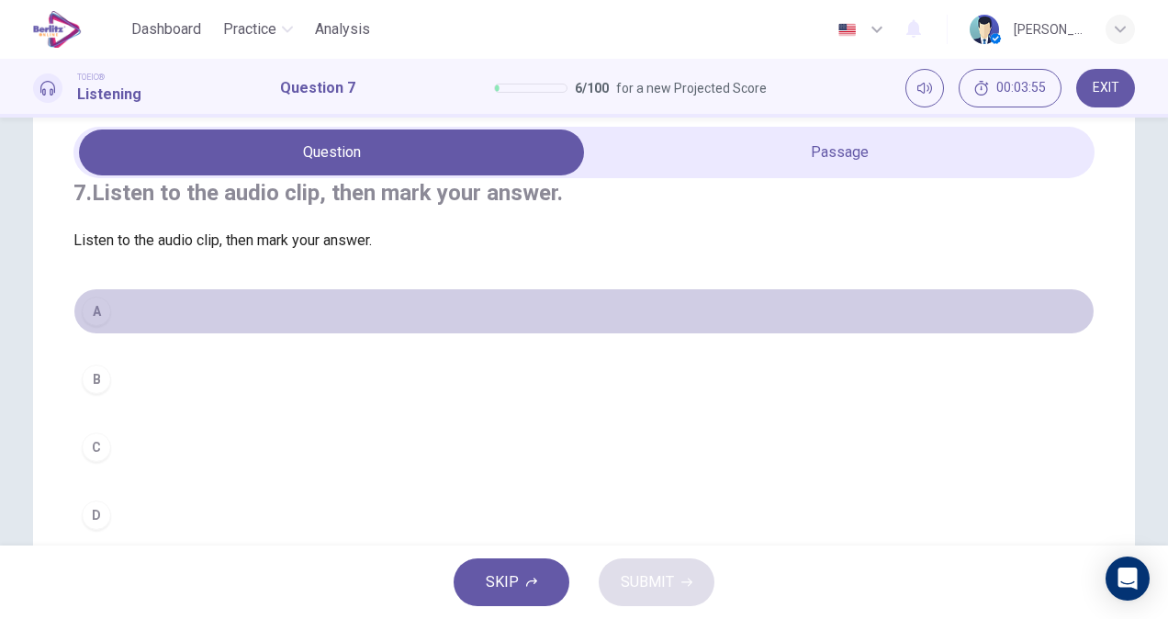
click at [115, 334] on button "A" at bounding box center [583, 311] width 1021 height 46
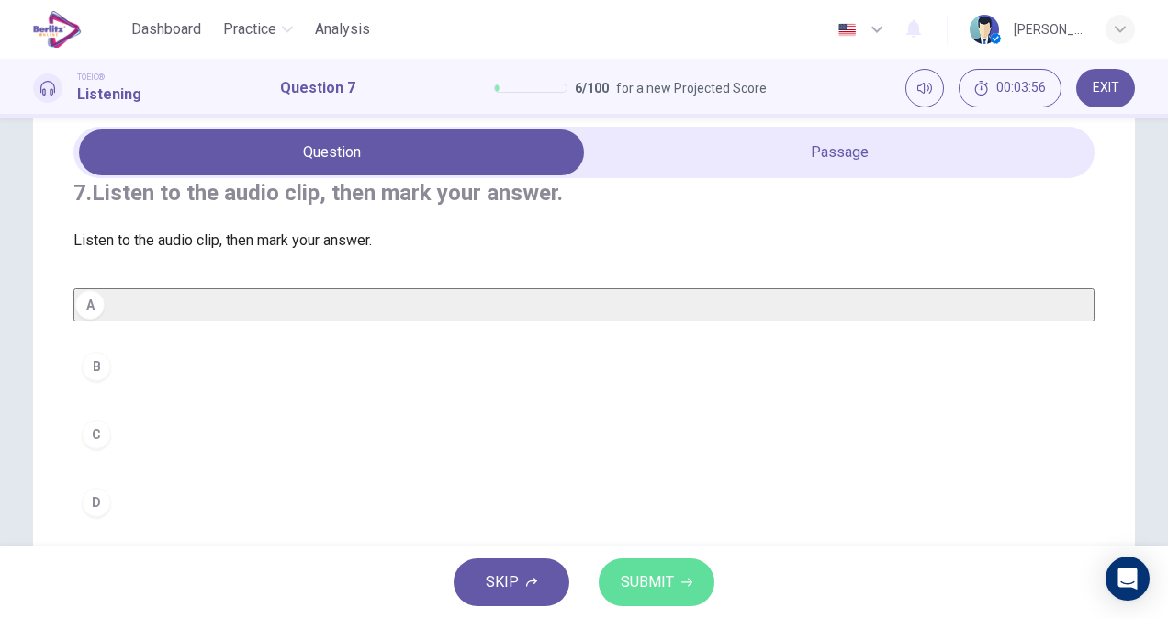
click at [652, 594] on span "SUBMIT" at bounding box center [647, 582] width 53 height 26
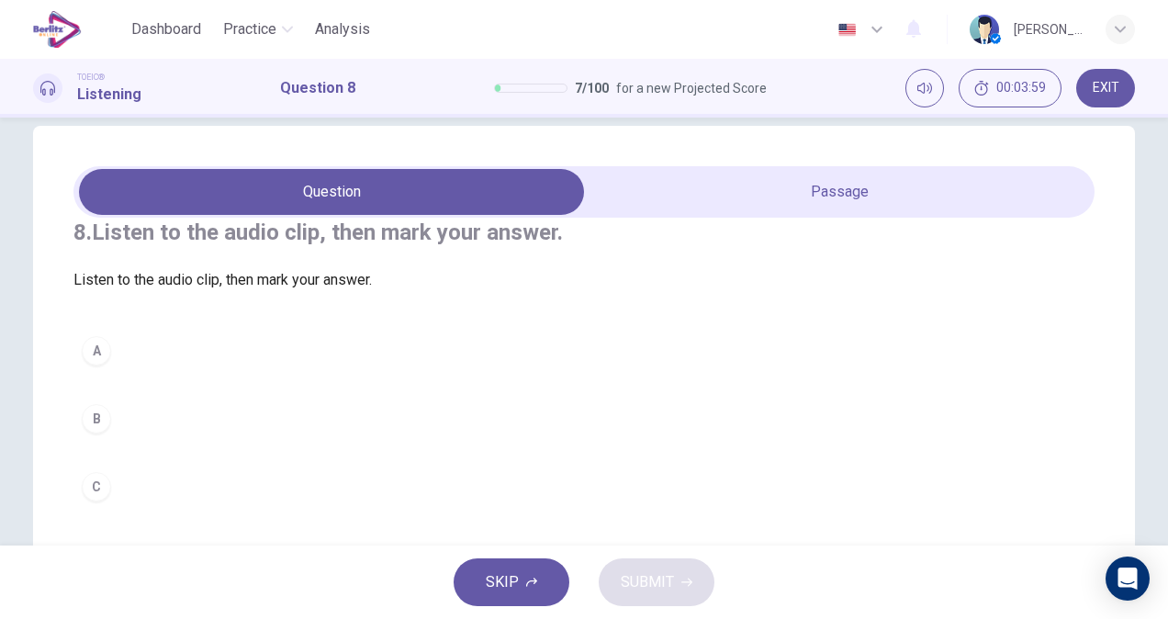
scroll to position [0, 0]
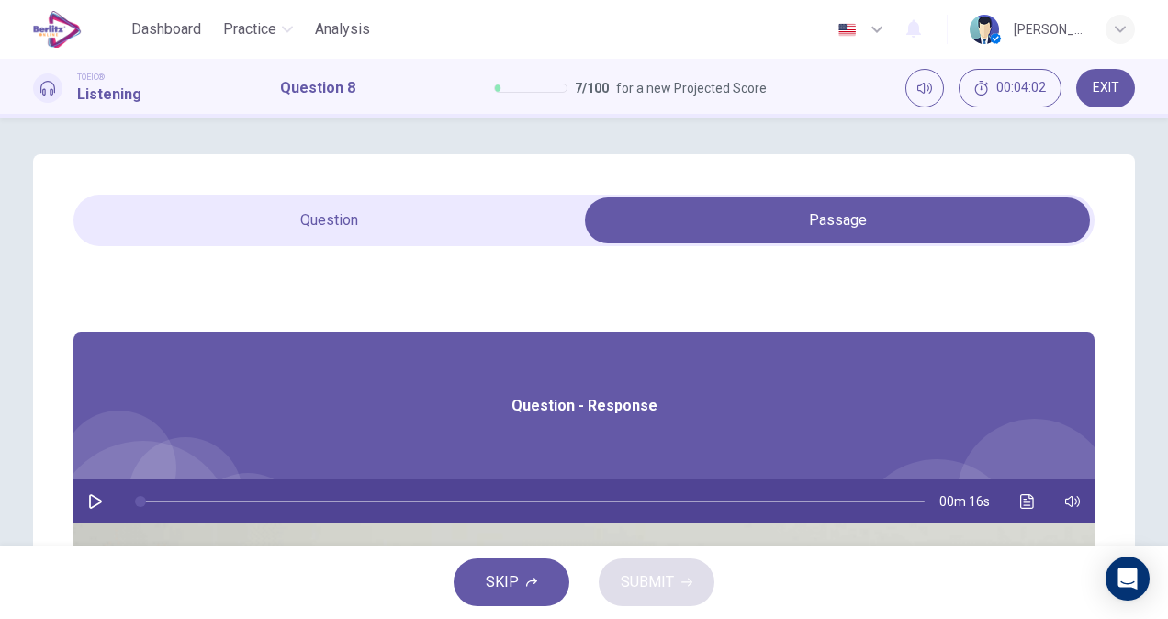
click at [392, 499] on div "00m 16s" at bounding box center [583, 501] width 1021 height 44
click at [103, 499] on icon "button" at bounding box center [95, 501] width 15 height 15
type input "*"
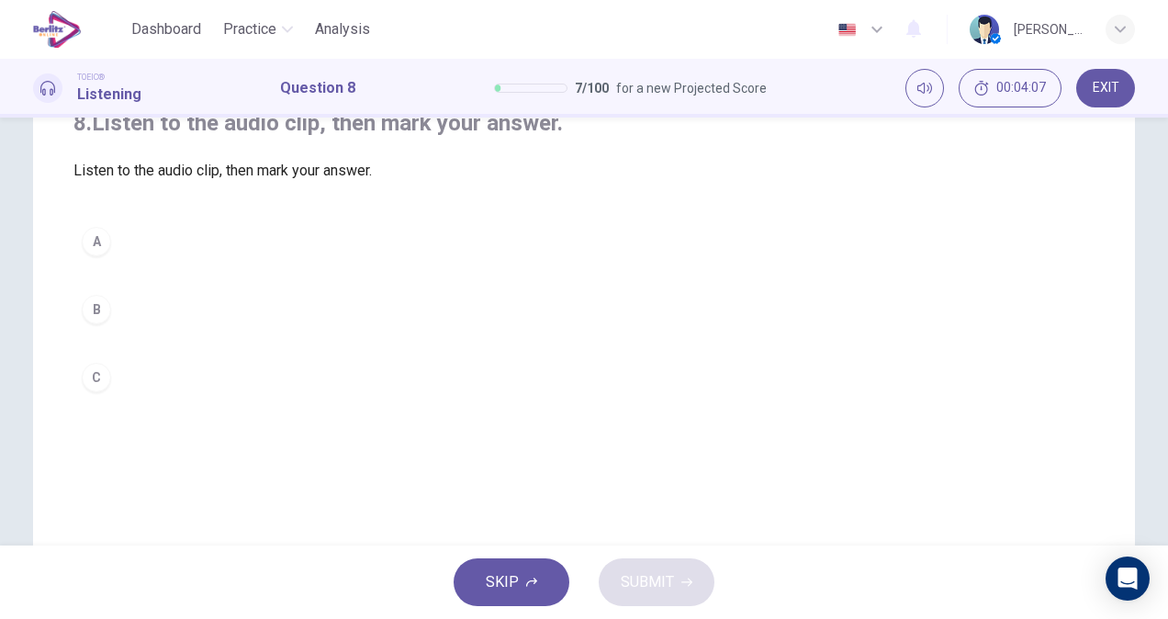
scroll to position [136, 0]
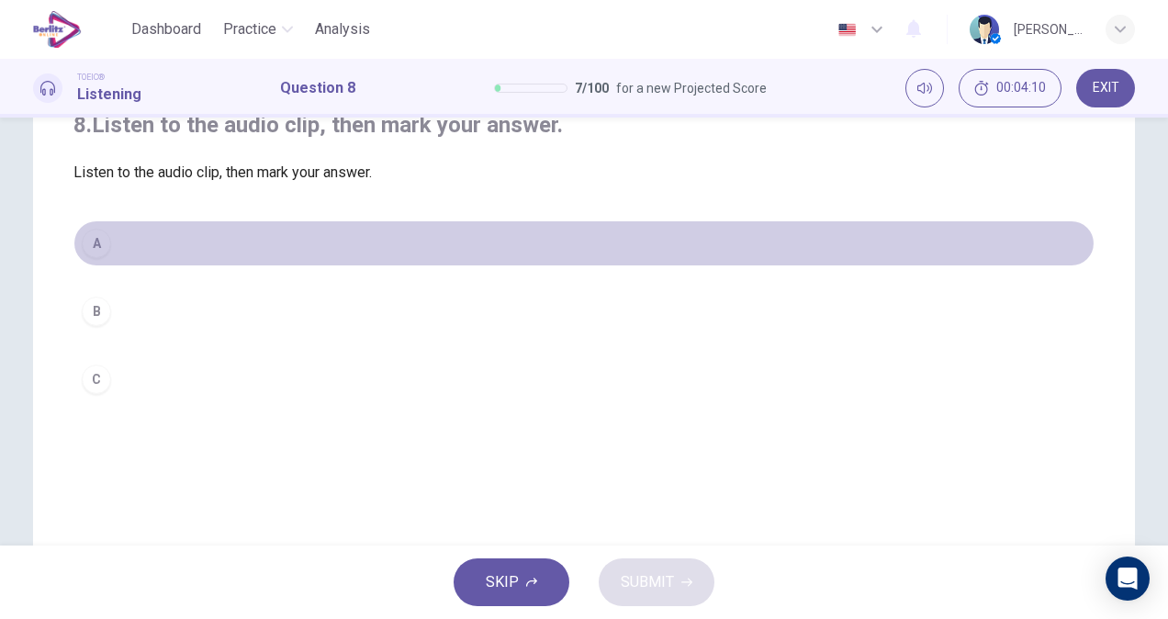
click at [130, 266] on button "A" at bounding box center [583, 243] width 1021 height 46
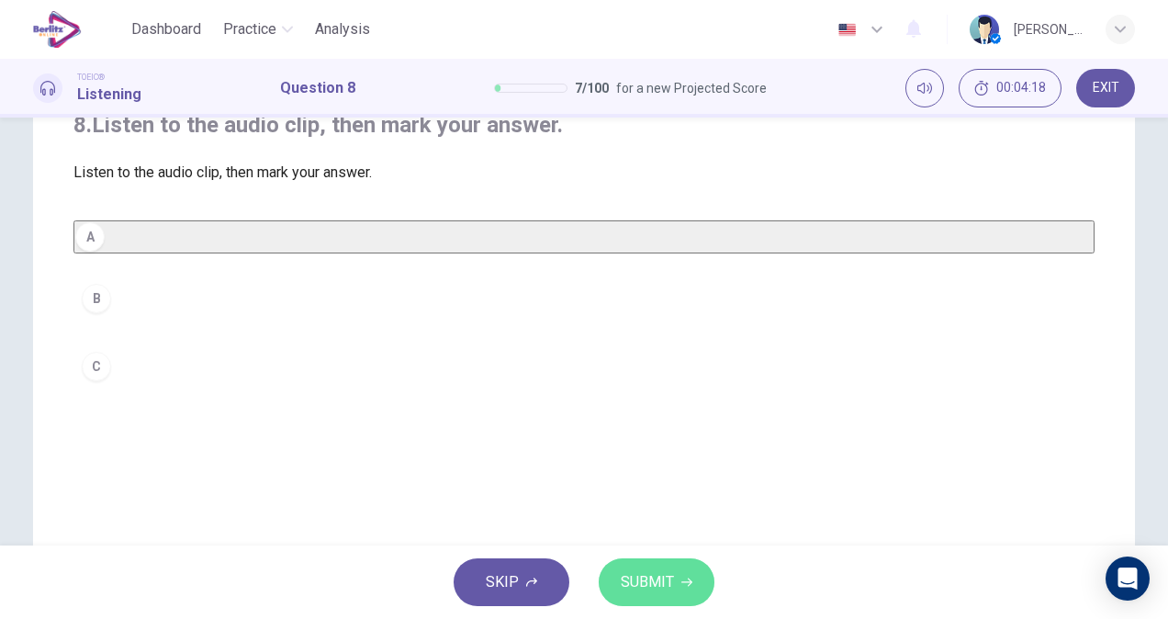
click at [644, 576] on span "SUBMIT" at bounding box center [647, 582] width 53 height 26
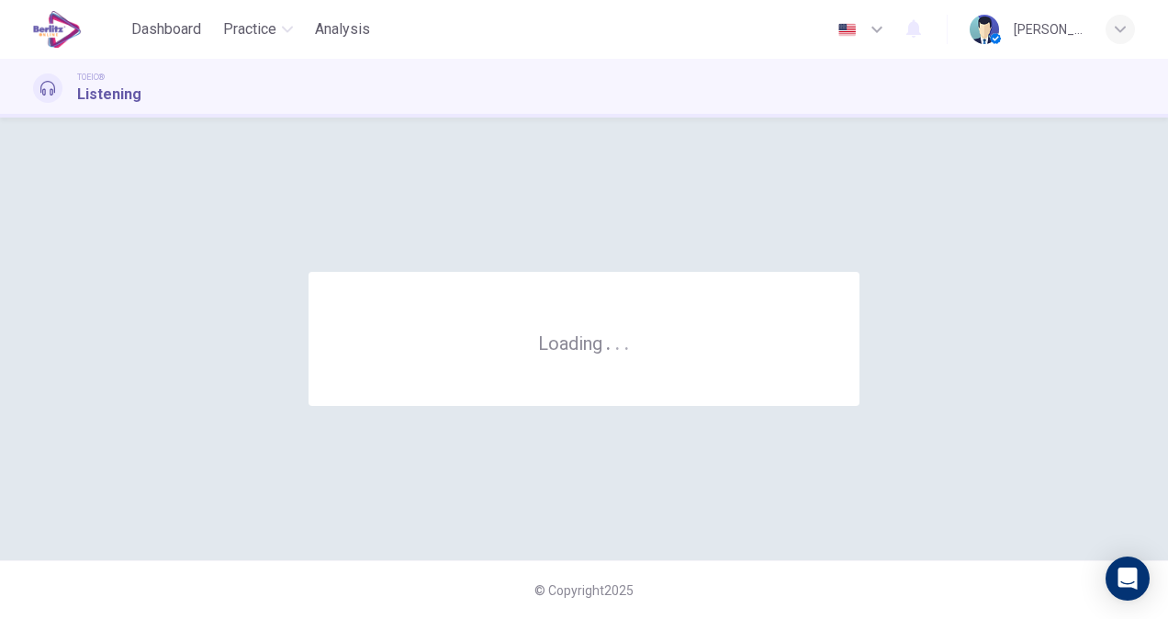
scroll to position [0, 0]
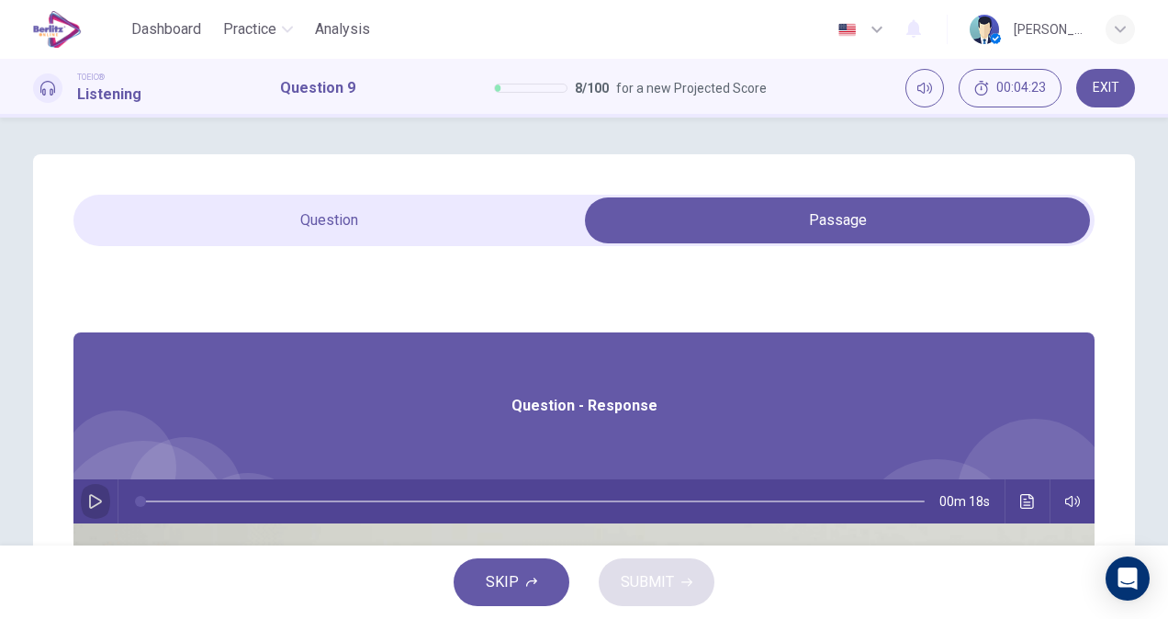
click at [110, 509] on button "button" at bounding box center [95, 501] width 29 height 44
type input "**"
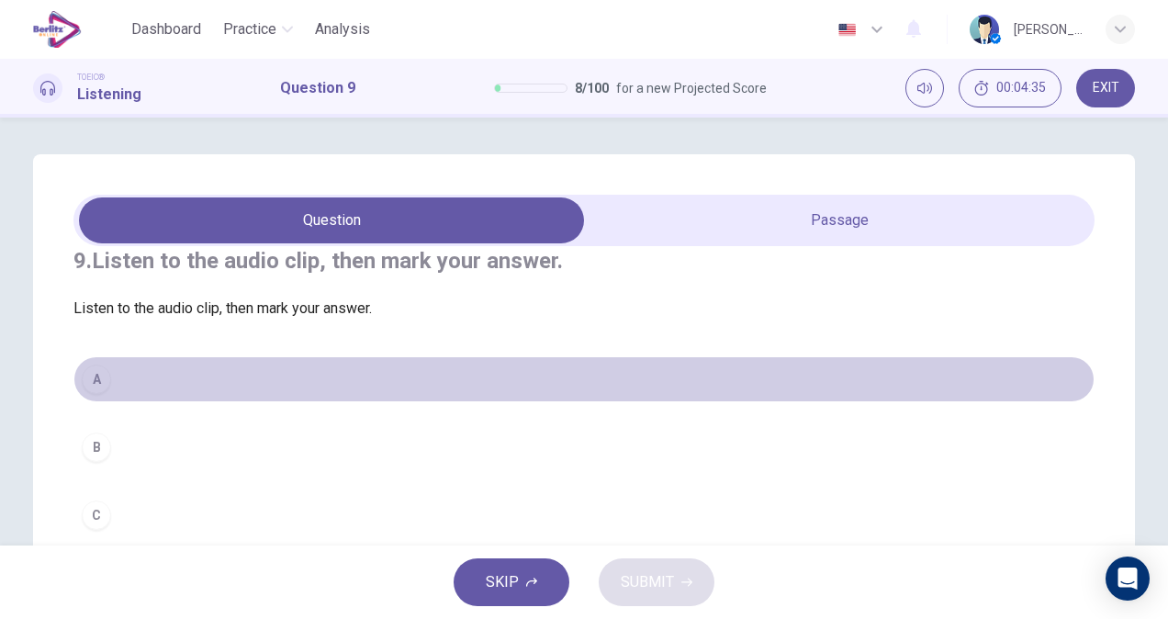
click at [103, 394] on div "A" at bounding box center [96, 378] width 29 height 29
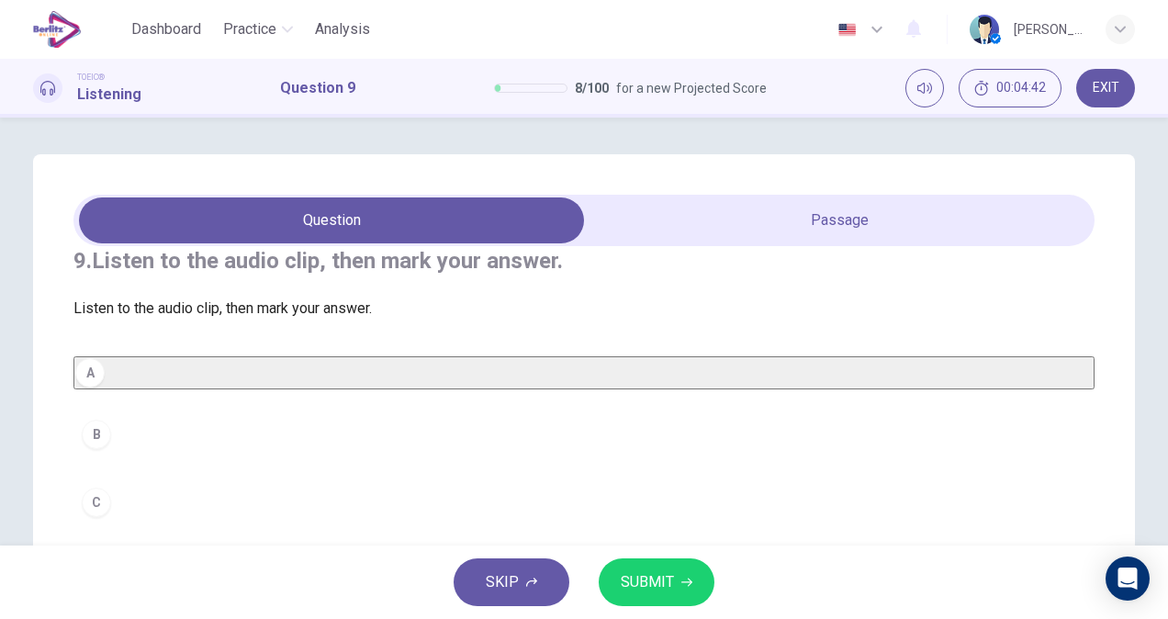
click at [683, 576] on icon "button" at bounding box center [686, 581] width 11 height 11
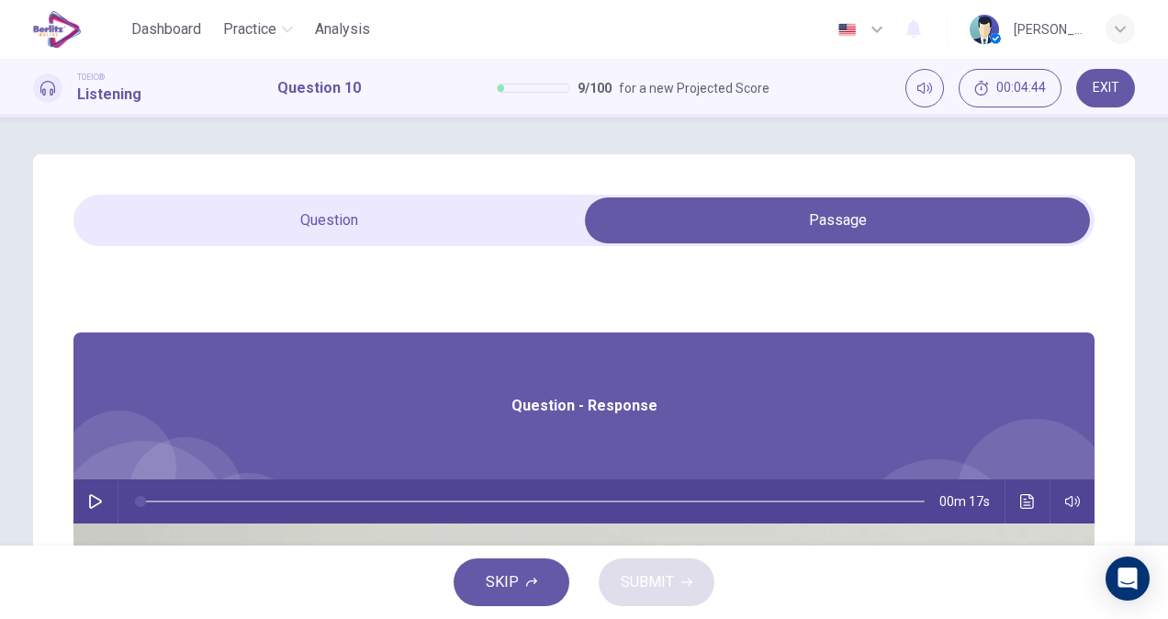
click at [110, 503] on button "button" at bounding box center [95, 501] width 29 height 44
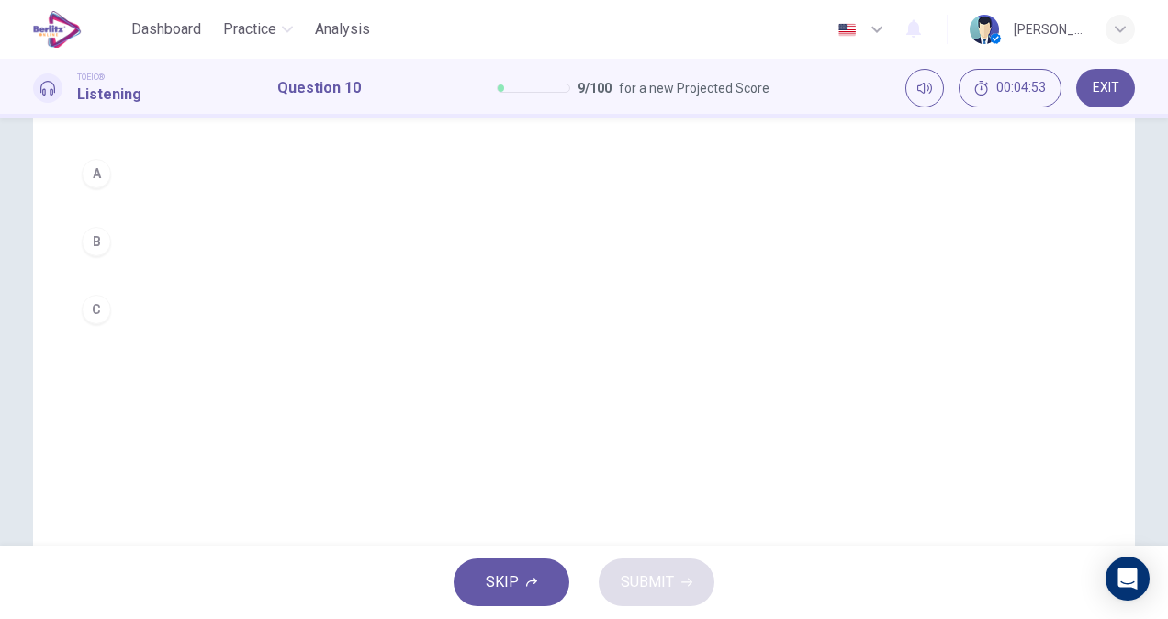
scroll to position [185, 0]
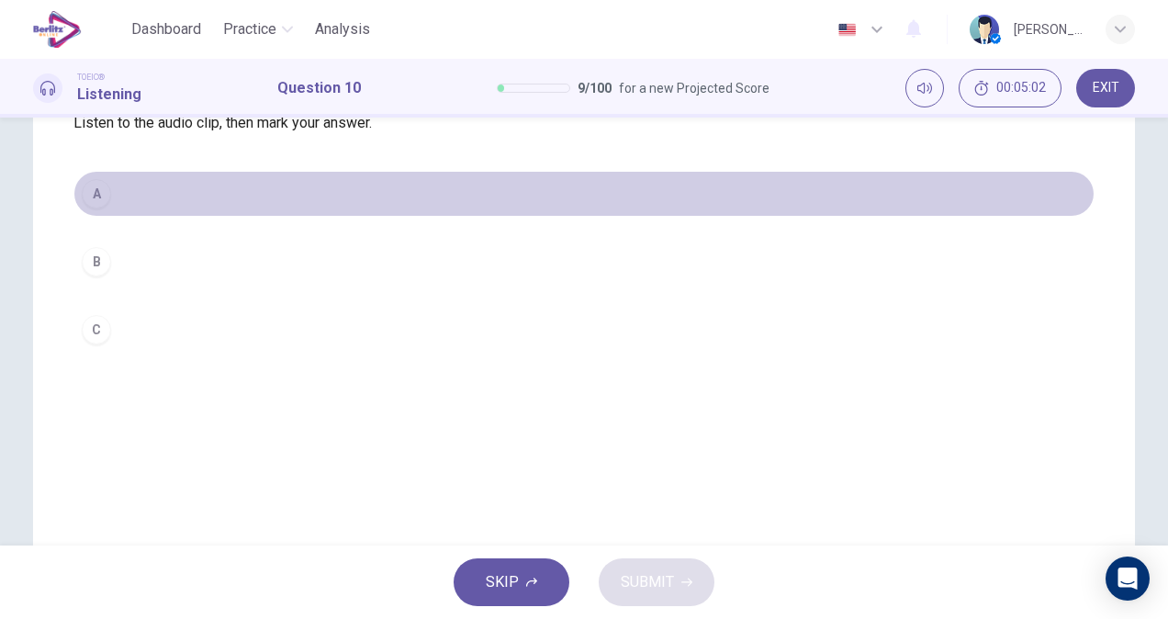
click at [307, 217] on button "A" at bounding box center [583, 194] width 1021 height 46
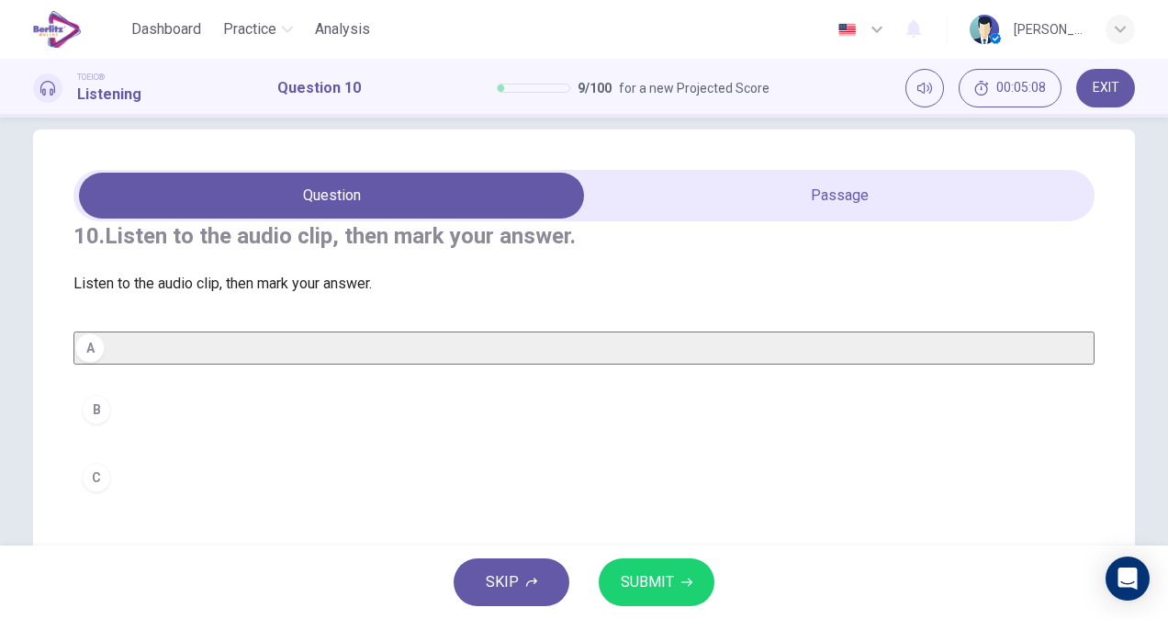
scroll to position [18, 0]
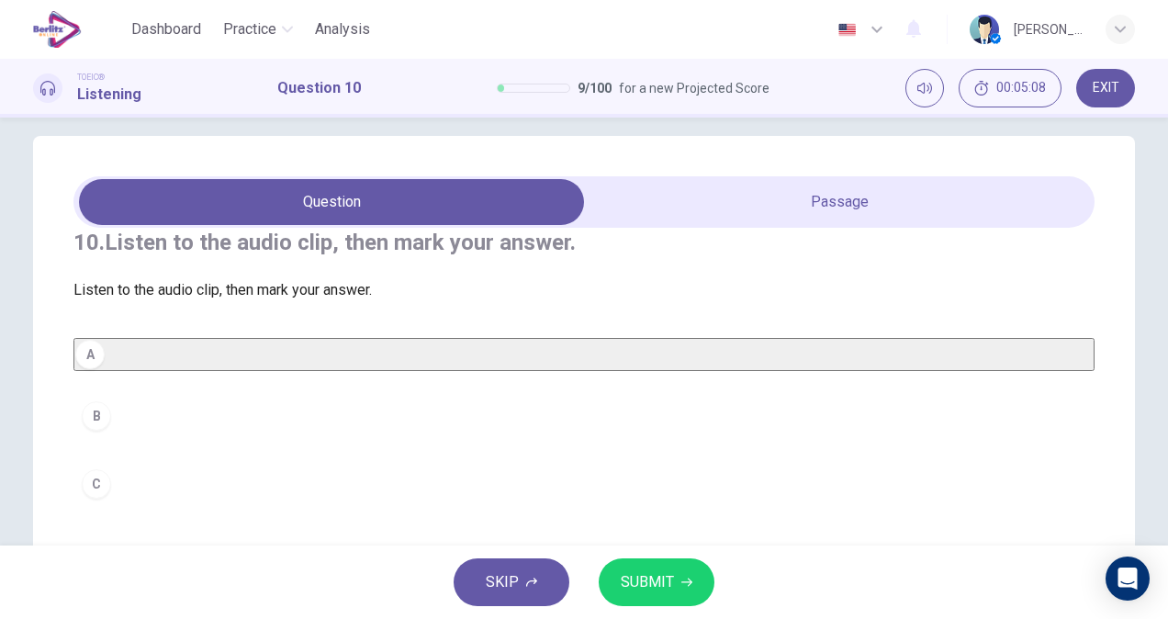
click at [1144, 186] on div "10. Listen to the audio clip, then mark your answer. Listen to the audio clip, …" at bounding box center [584, 505] width 1160 height 738
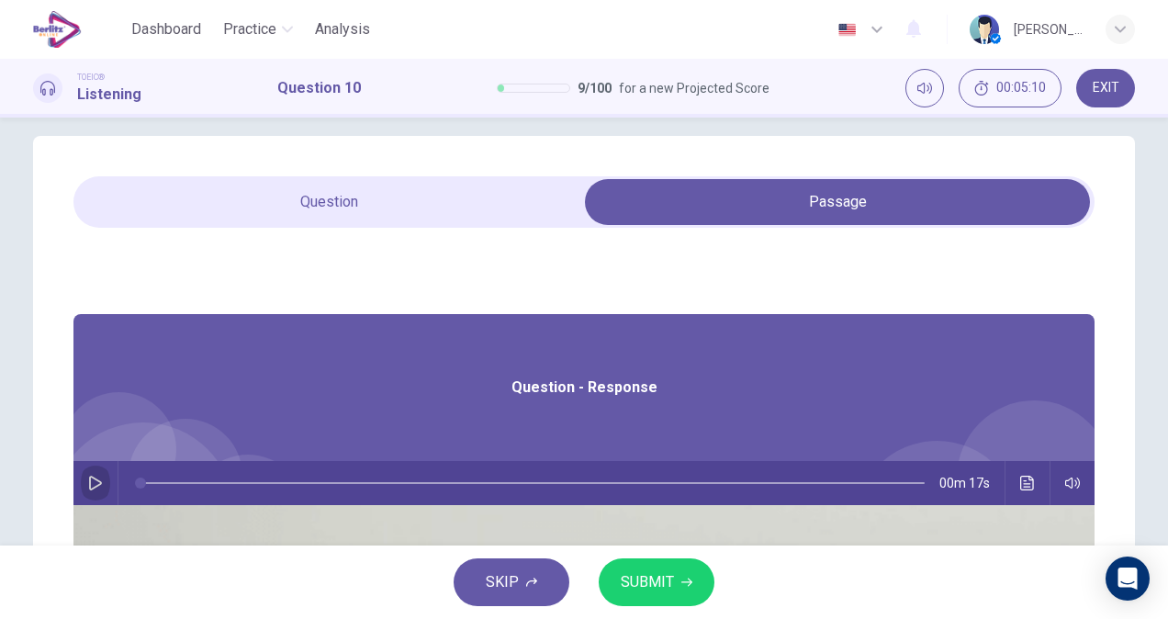
click at [103, 489] on icon "button" at bounding box center [95, 482] width 15 height 15
type input "*"
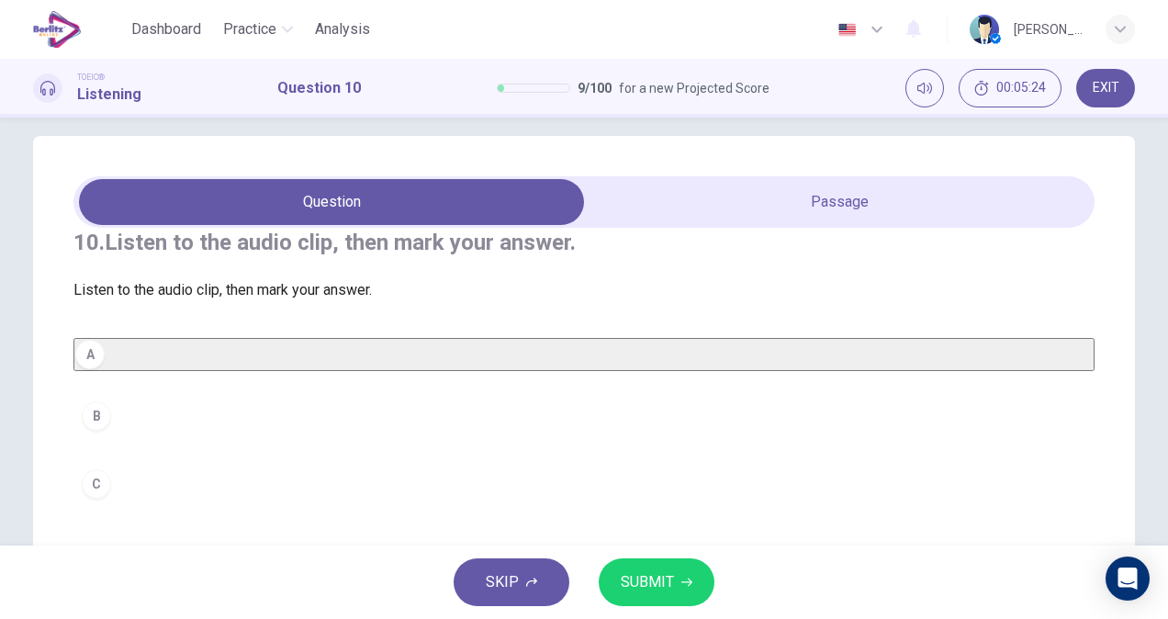
click at [655, 586] on span "SUBMIT" at bounding box center [647, 582] width 53 height 26
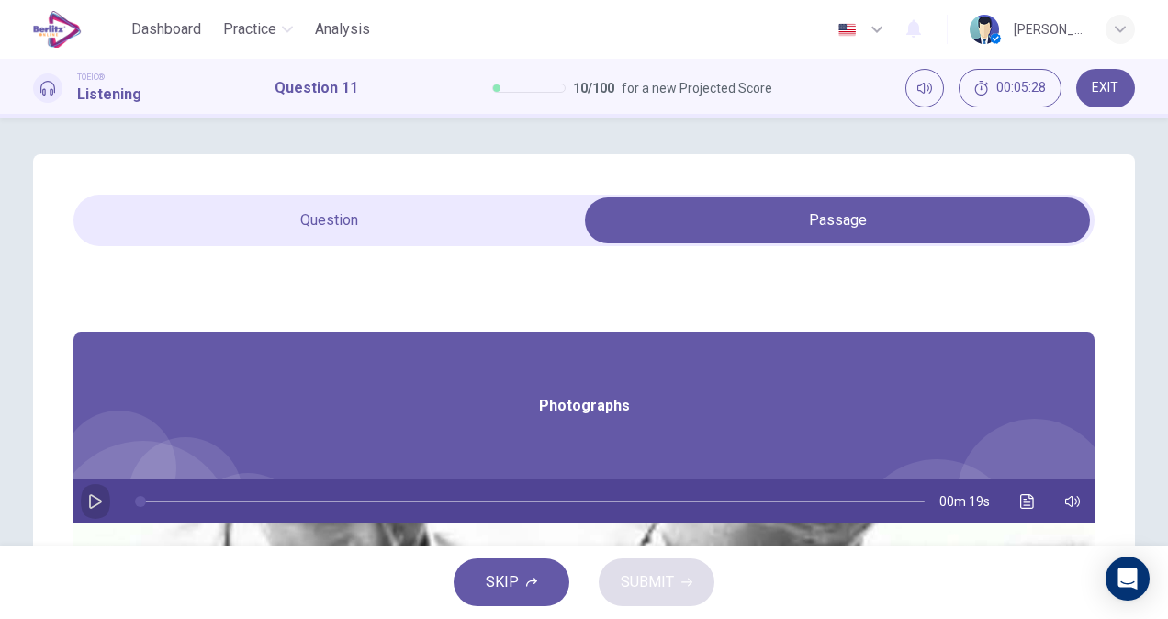
click at [102, 500] on icon "button" at bounding box center [95, 501] width 13 height 15
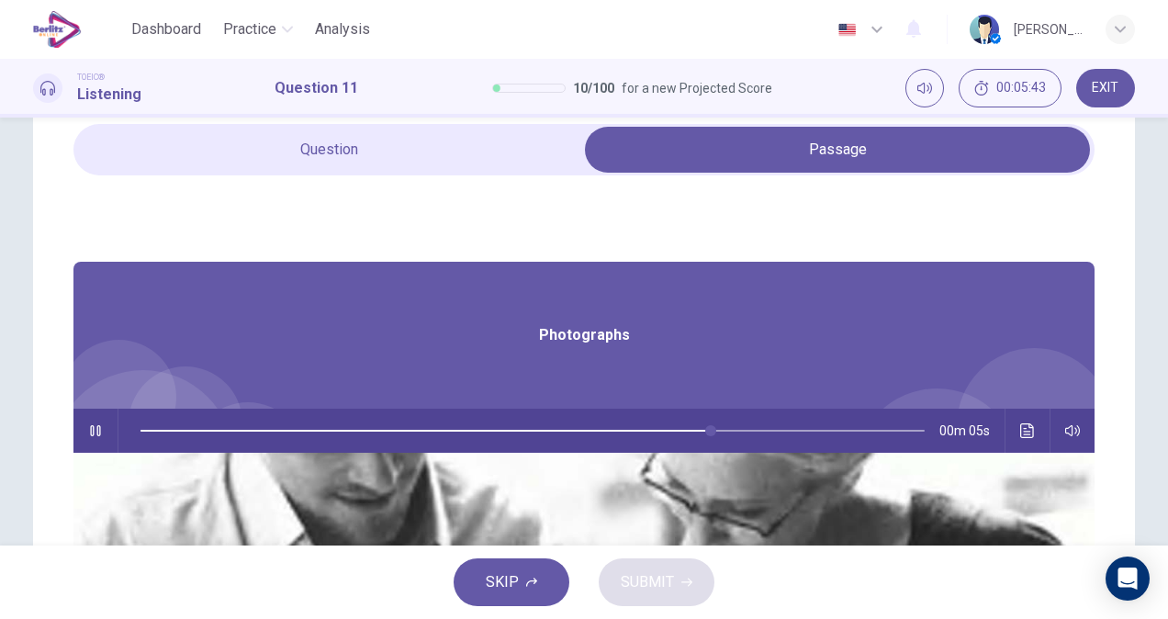
scroll to position [28, 0]
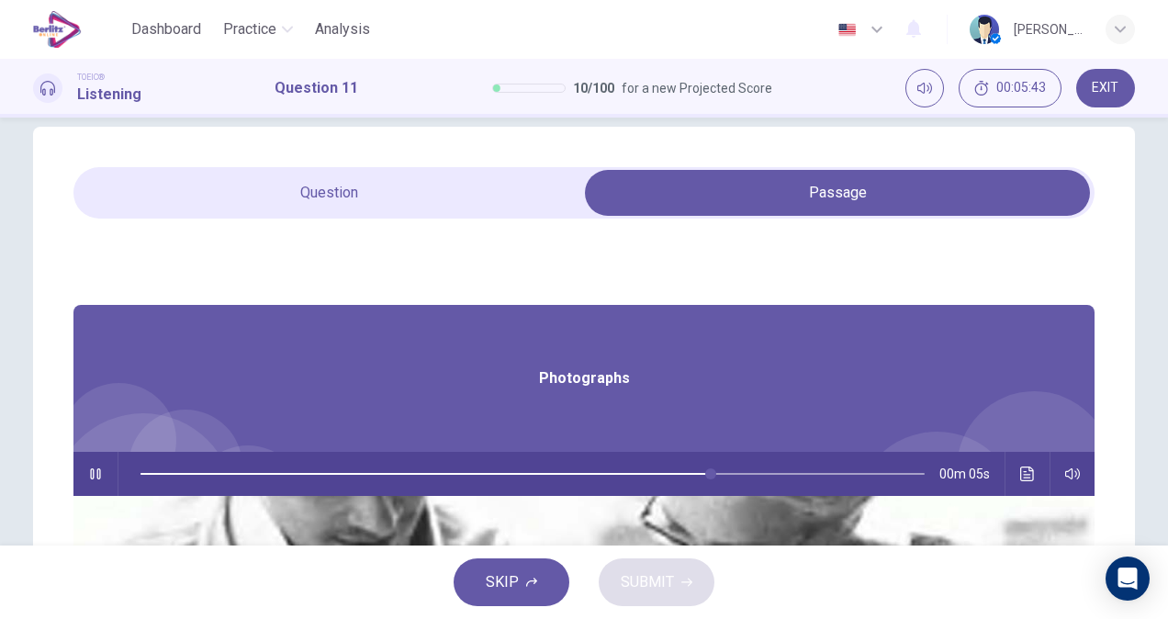
type input "**"
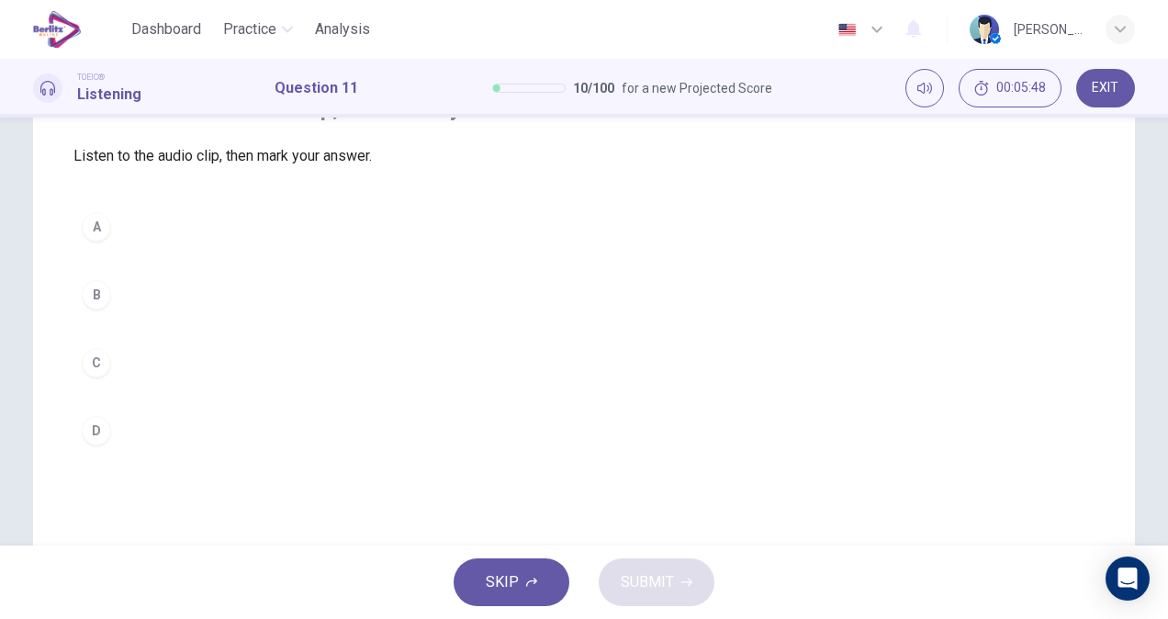
scroll to position [159, 0]
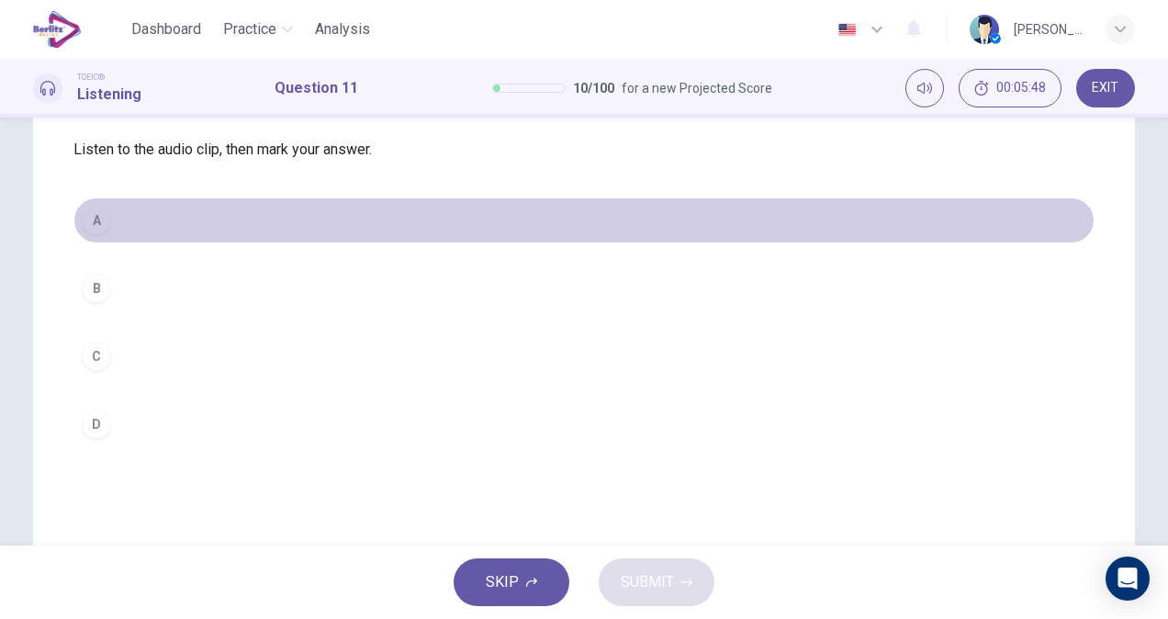
click at [248, 243] on button "A" at bounding box center [583, 220] width 1021 height 46
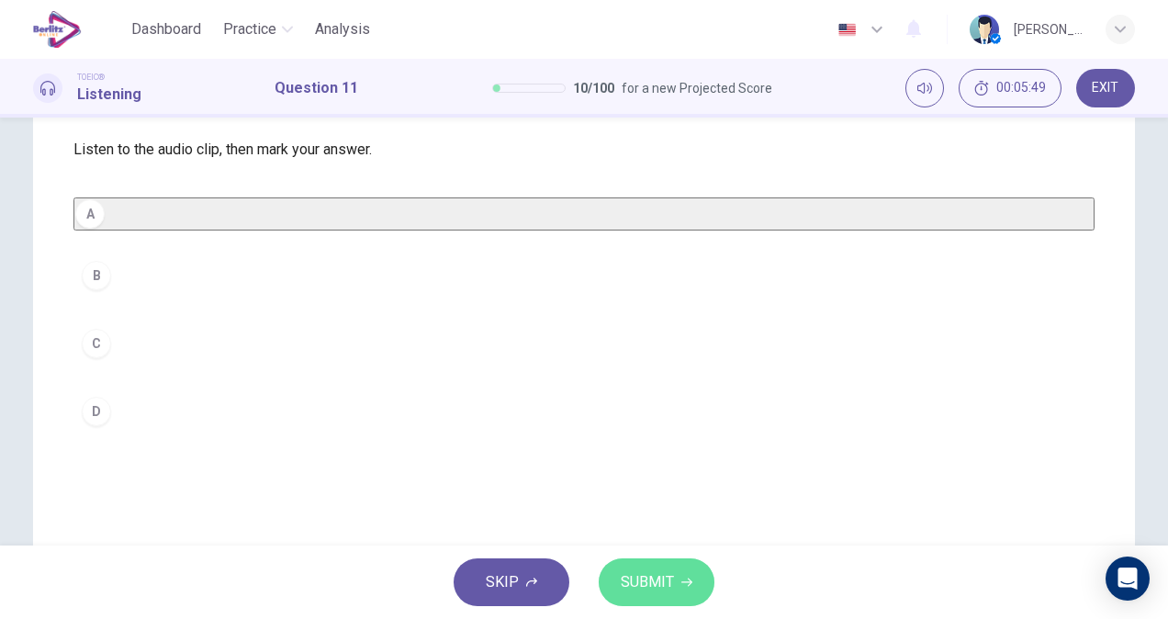
click at [626, 590] on span "SUBMIT" at bounding box center [647, 582] width 53 height 26
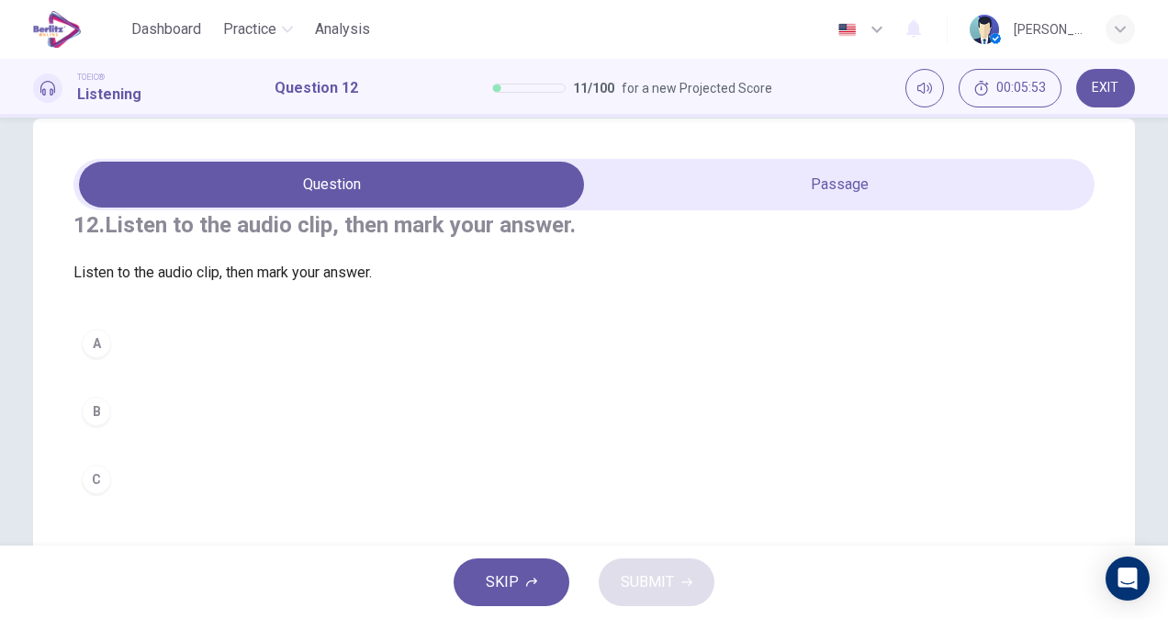
scroll to position [0, 0]
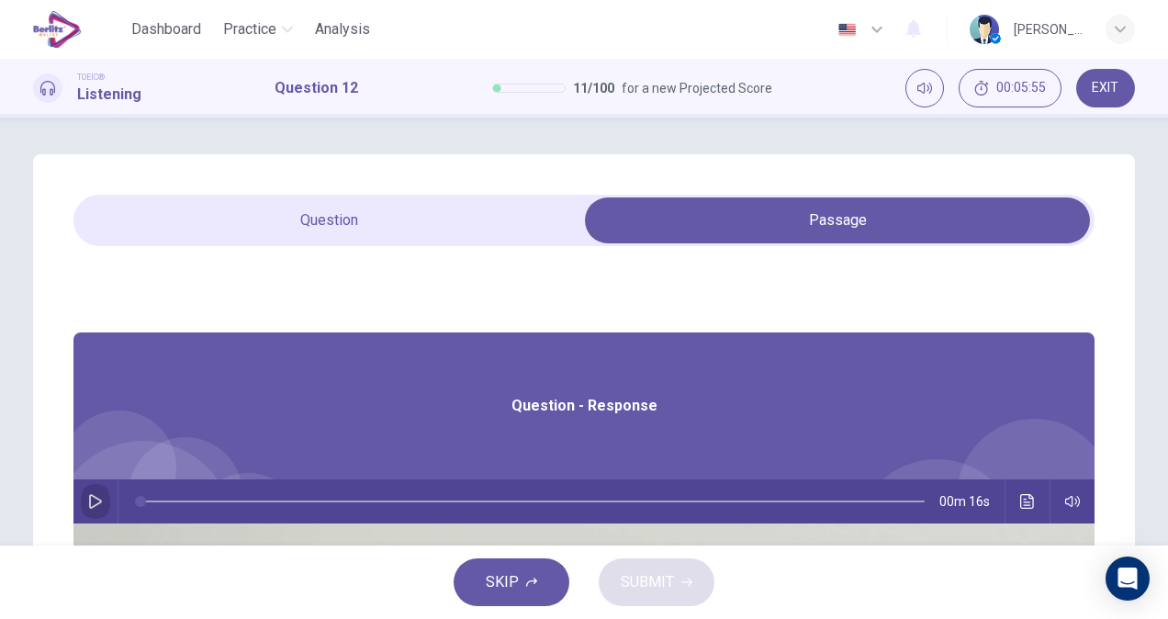
click at [103, 502] on icon "button" at bounding box center [95, 501] width 15 height 15
type input "*"
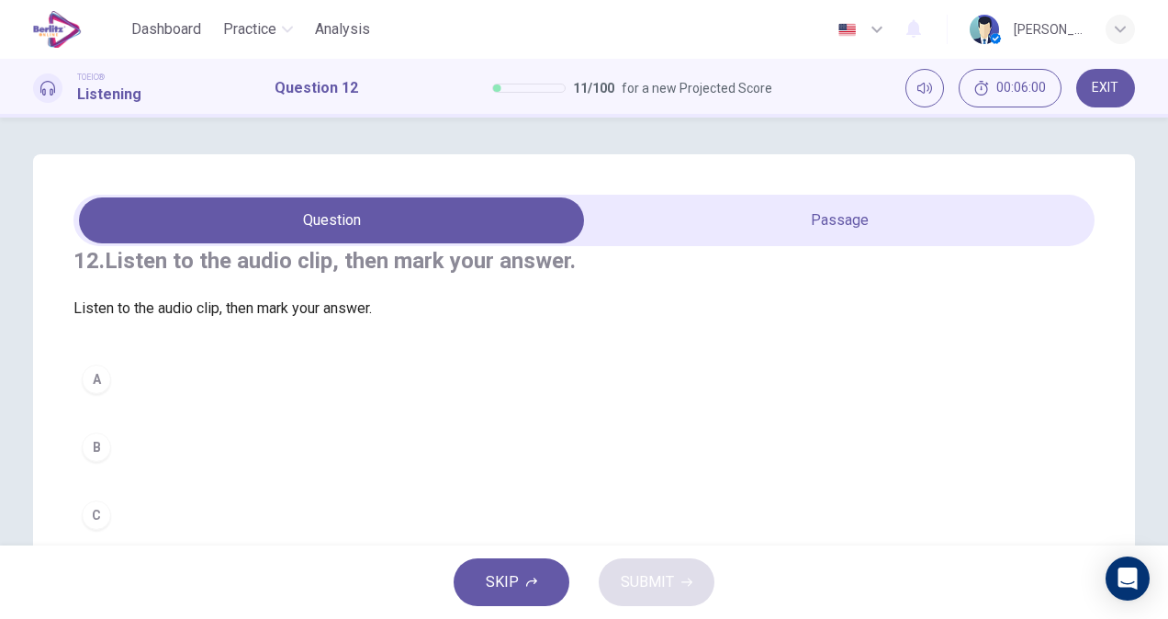
scroll to position [96, 0]
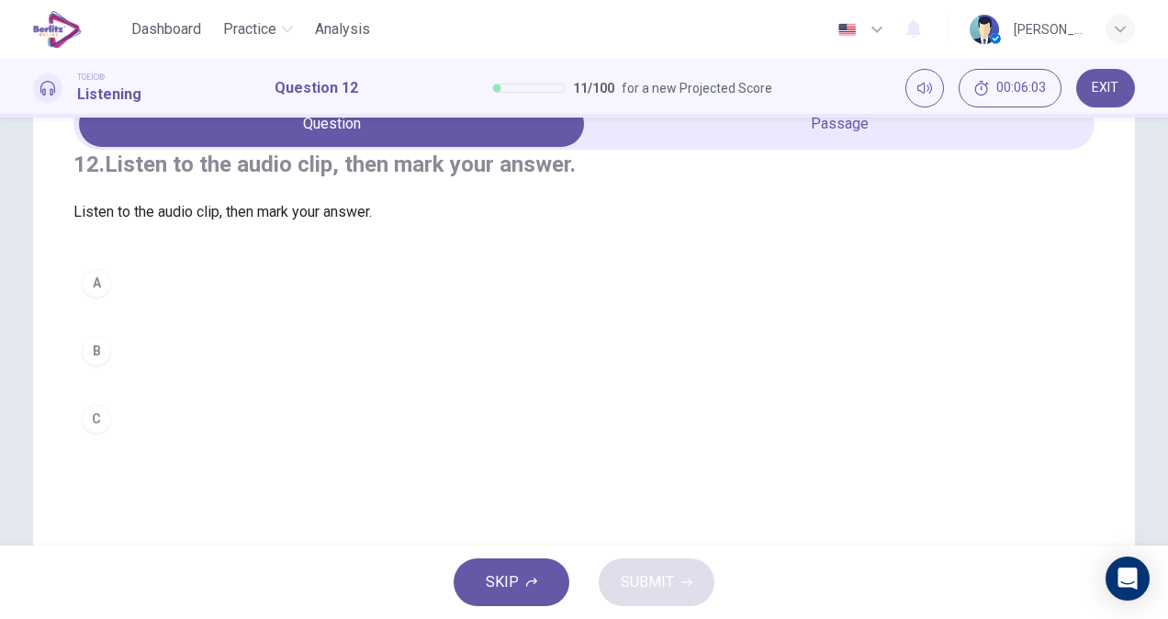
click at [82, 297] on div "A" at bounding box center [96, 282] width 29 height 29
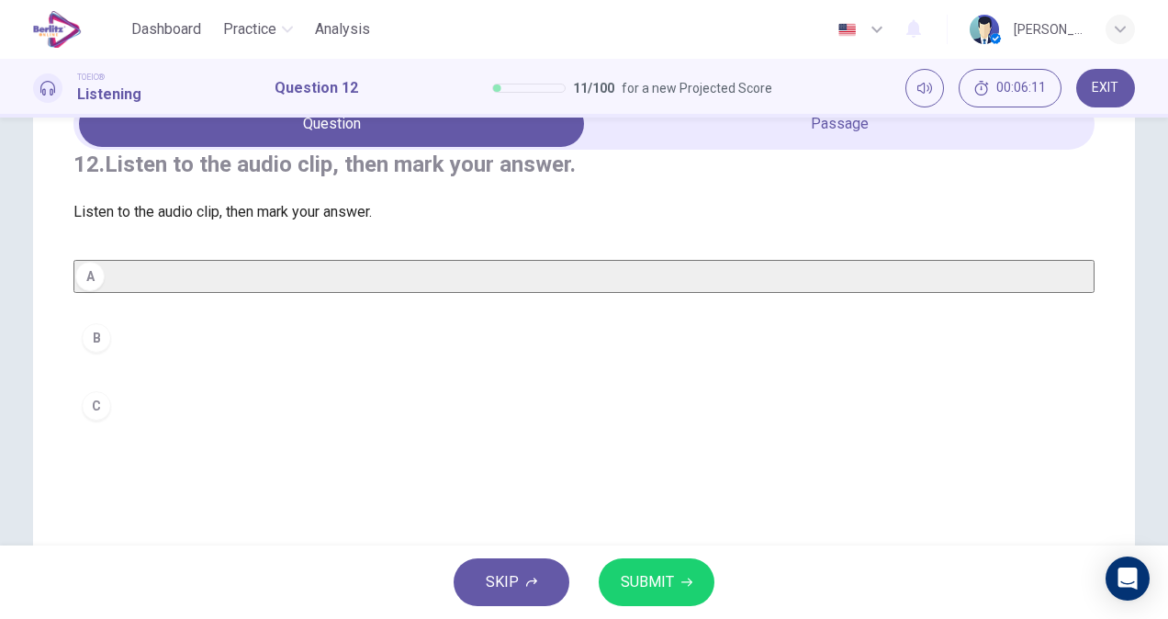
click at [665, 583] on span "SUBMIT" at bounding box center [647, 582] width 53 height 26
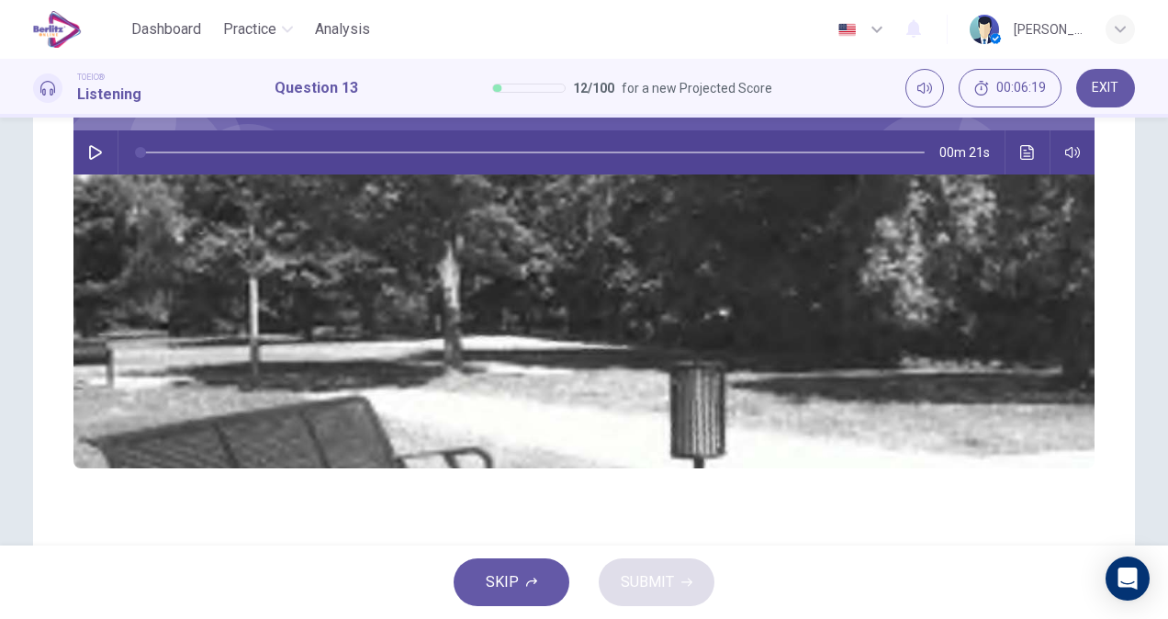
scroll to position [229, 0]
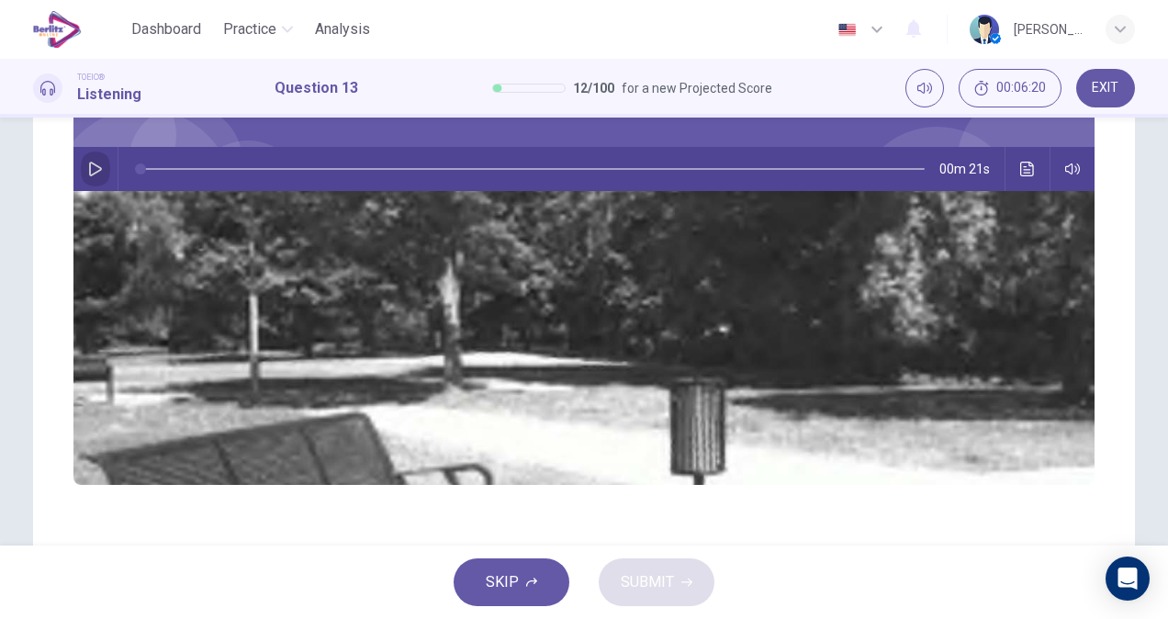
click at [110, 181] on button "button" at bounding box center [95, 169] width 29 height 44
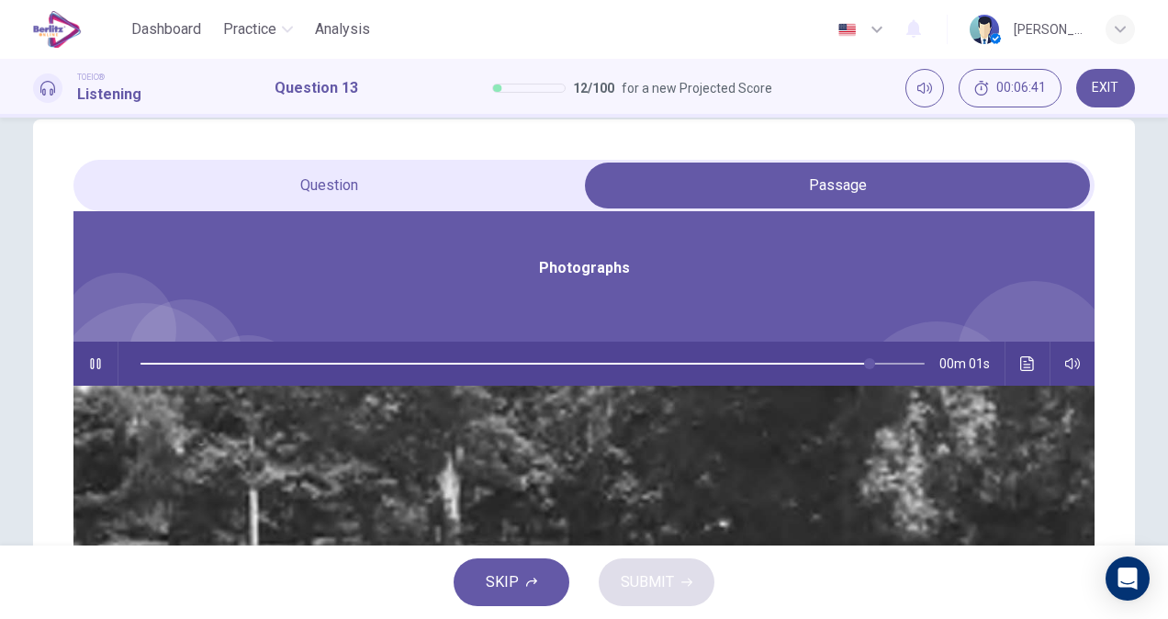
scroll to position [8, 0]
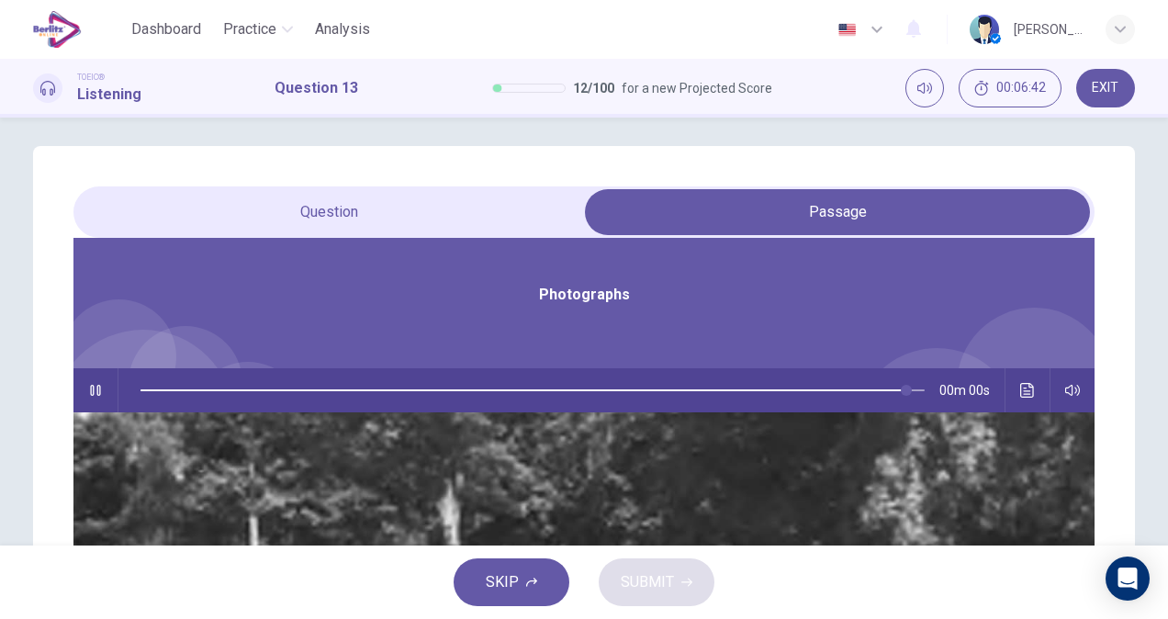
type input "*"
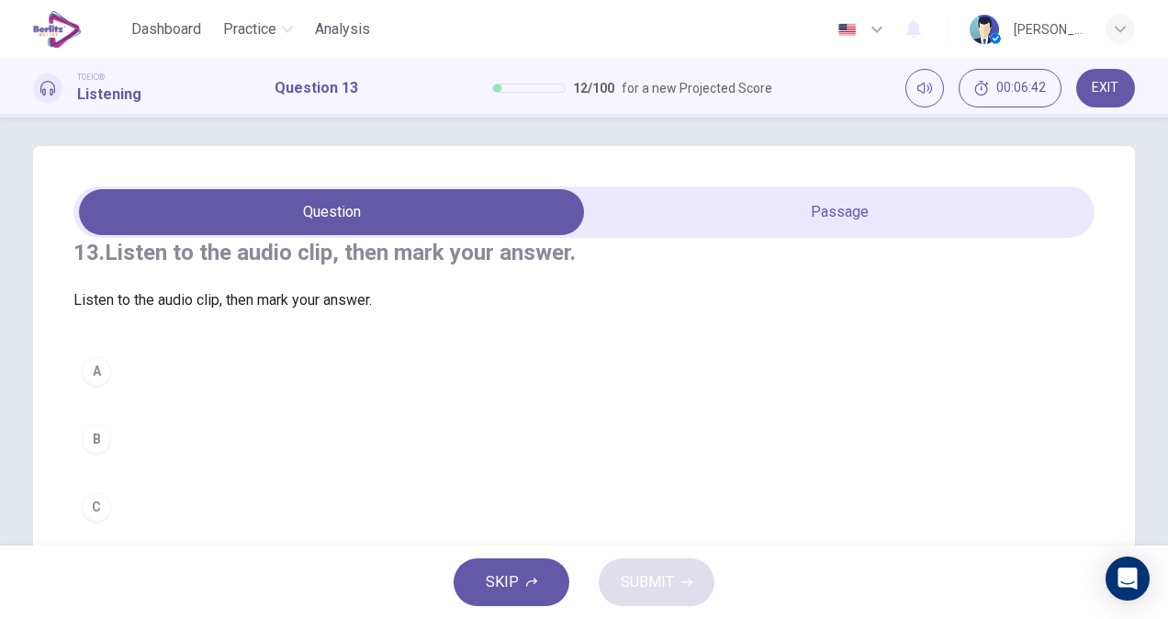
scroll to position [0, 0]
click at [95, 453] on div "B" at bounding box center [96, 438] width 29 height 29
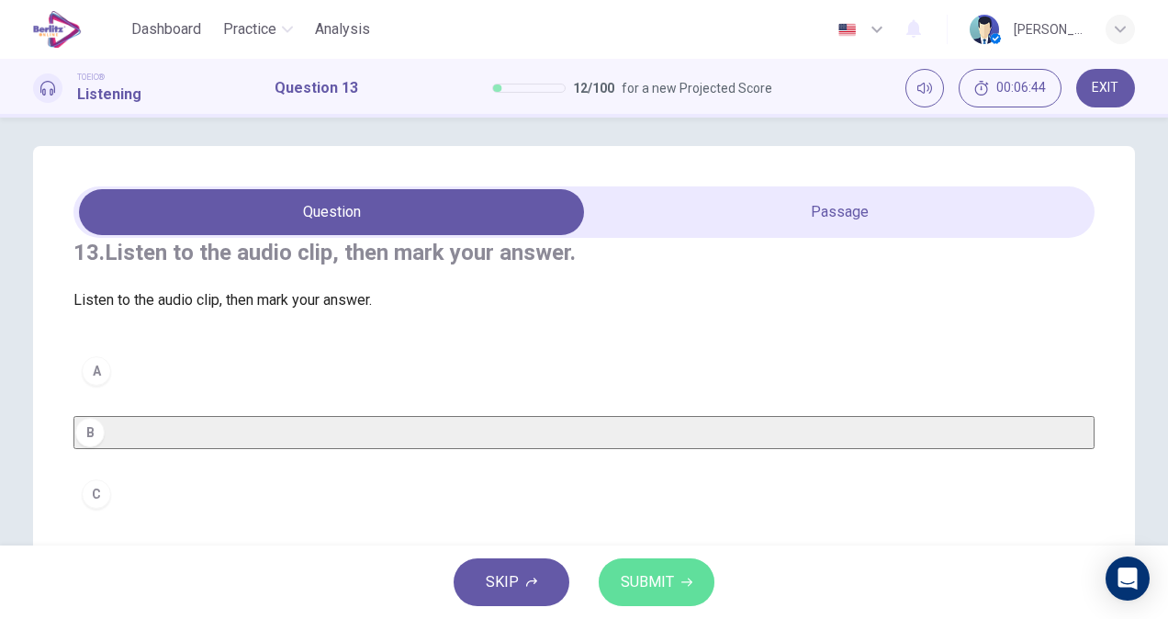
click at [654, 567] on button "SUBMIT" at bounding box center [656, 582] width 116 height 48
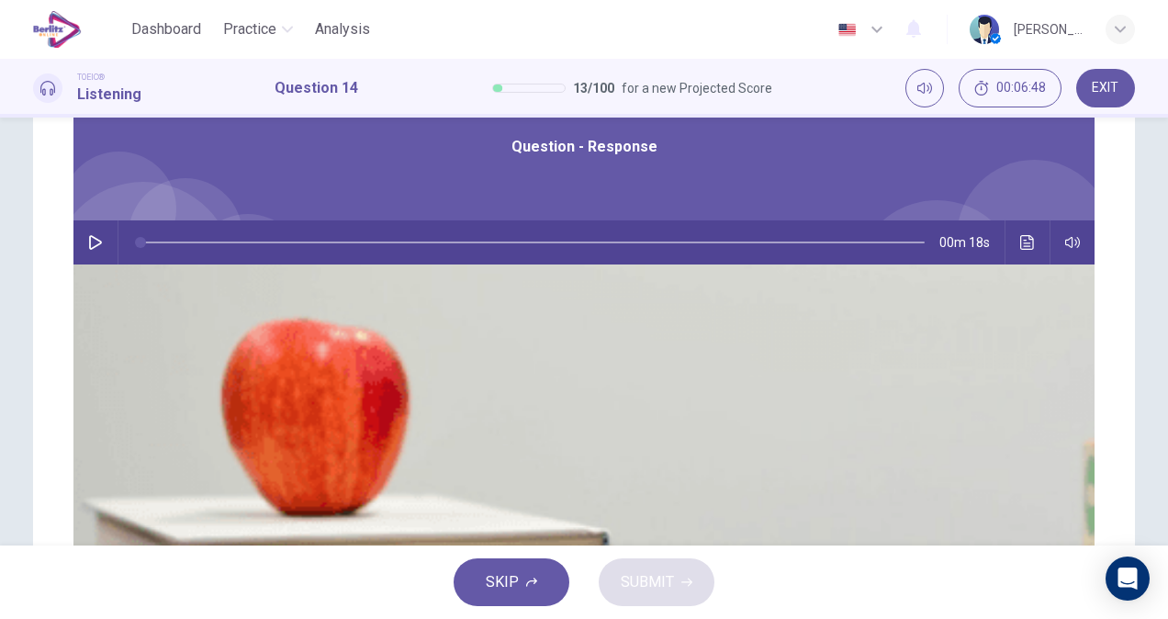
scroll to position [173, 0]
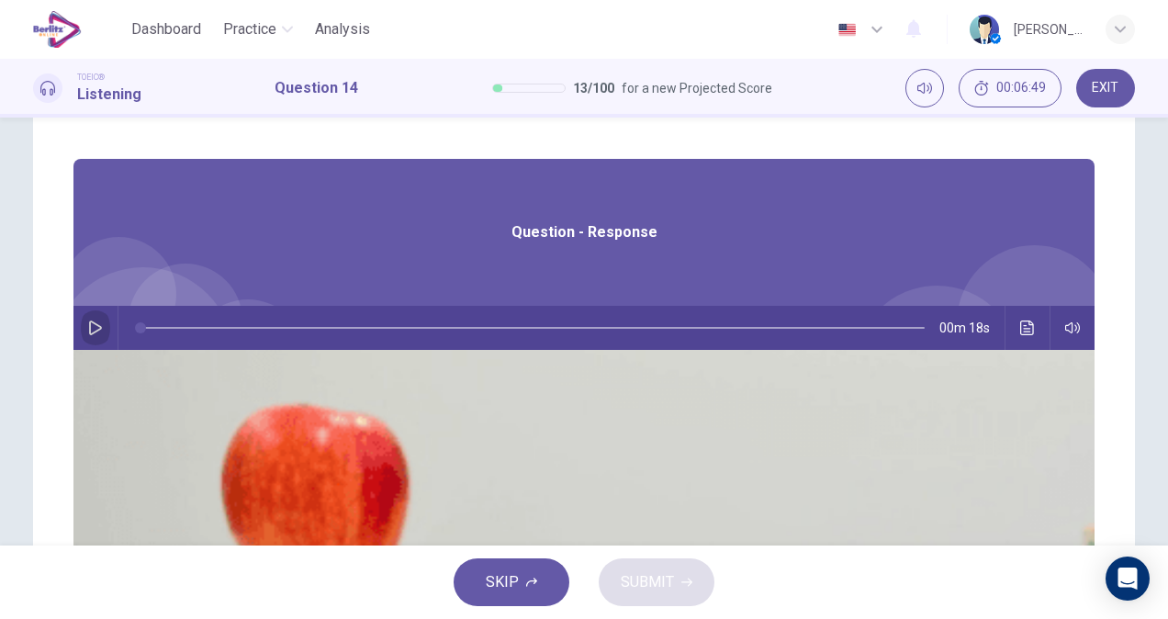
click at [110, 335] on button "button" at bounding box center [95, 328] width 29 height 44
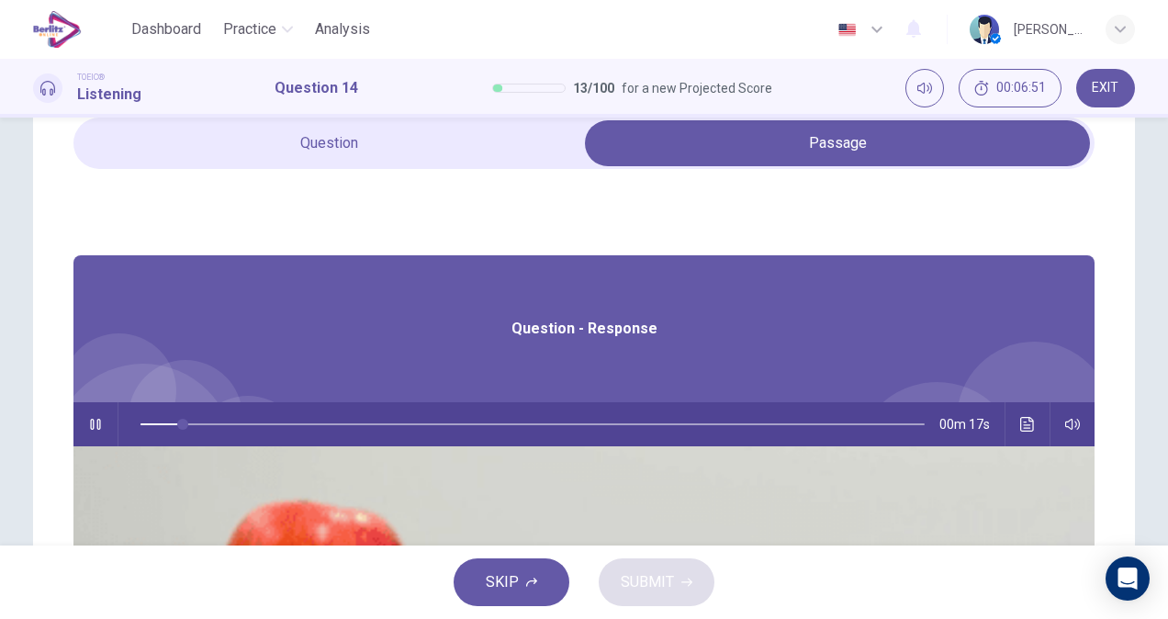
type input "**"
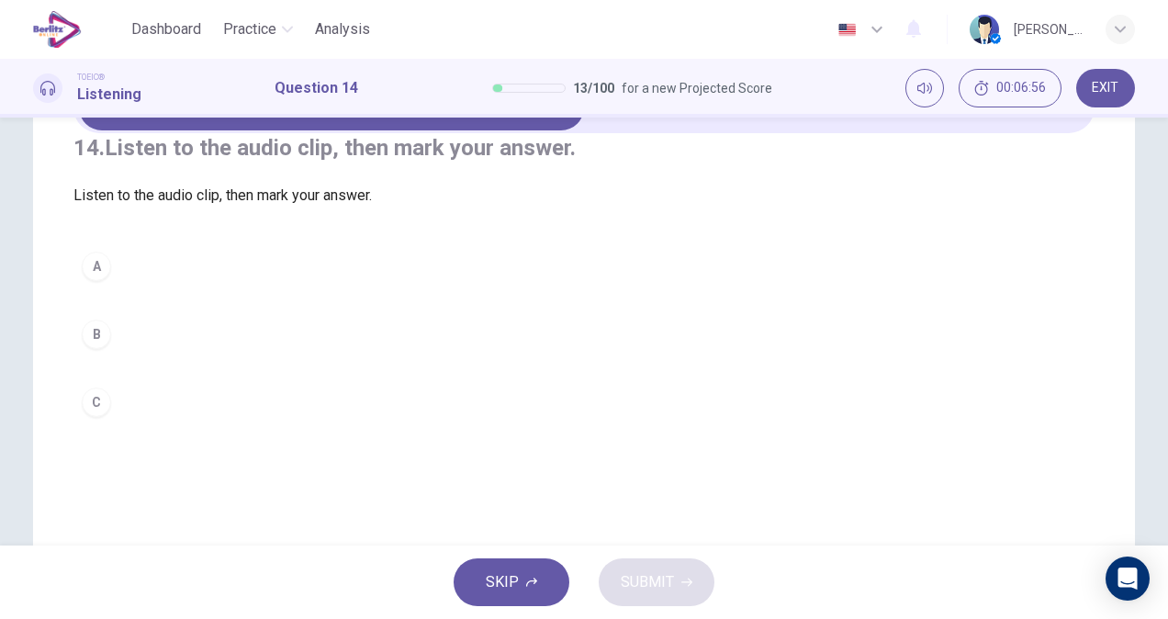
scroll to position [124, 0]
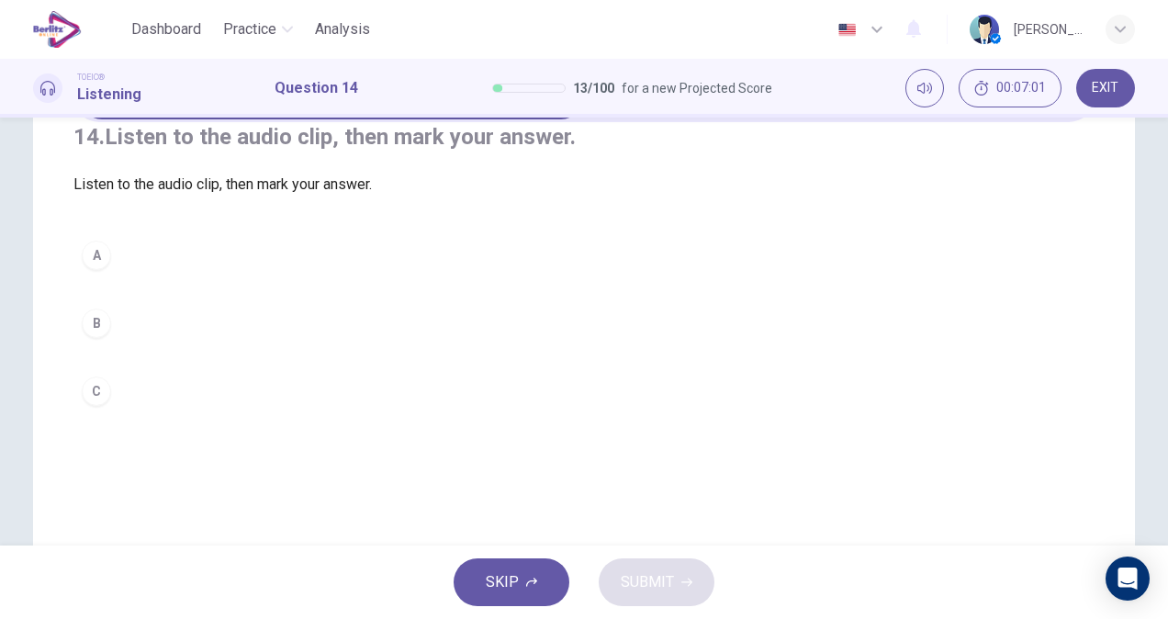
click at [110, 374] on div "A B C" at bounding box center [583, 323] width 1021 height 182
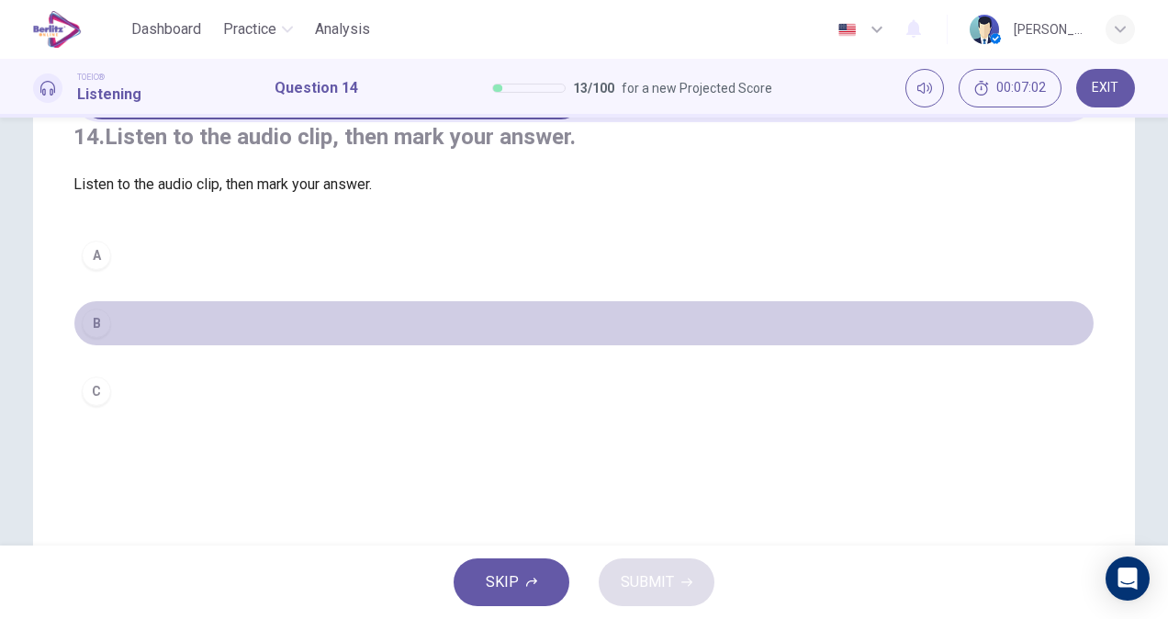
click at [97, 338] on div "B" at bounding box center [96, 322] width 29 height 29
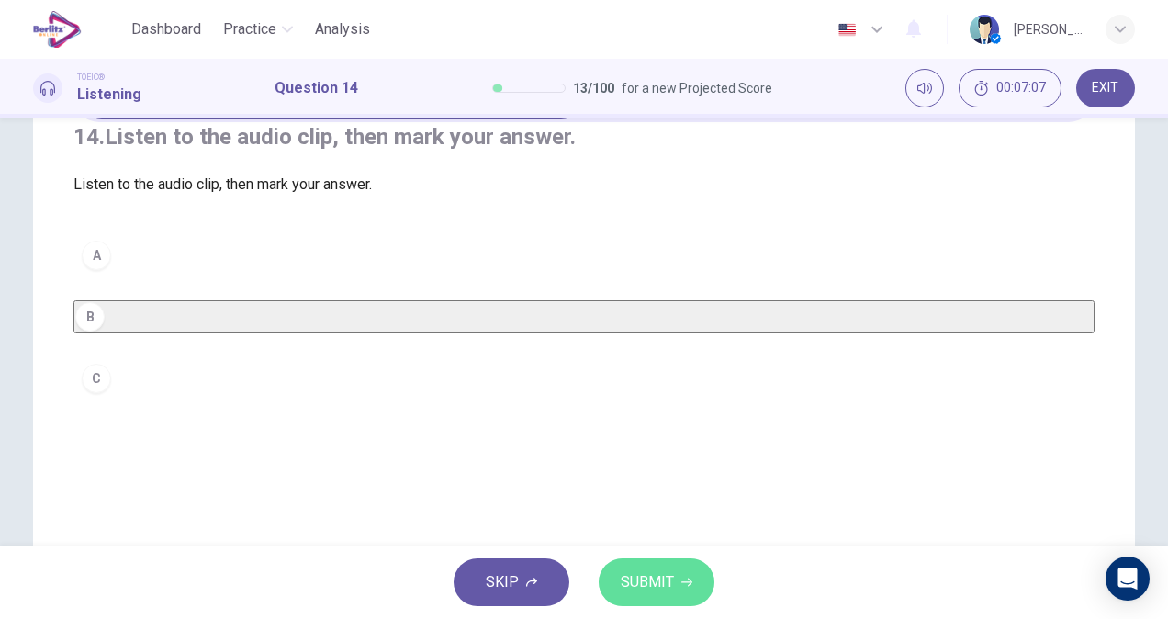
click at [669, 568] on button "SUBMIT" at bounding box center [656, 582] width 116 height 48
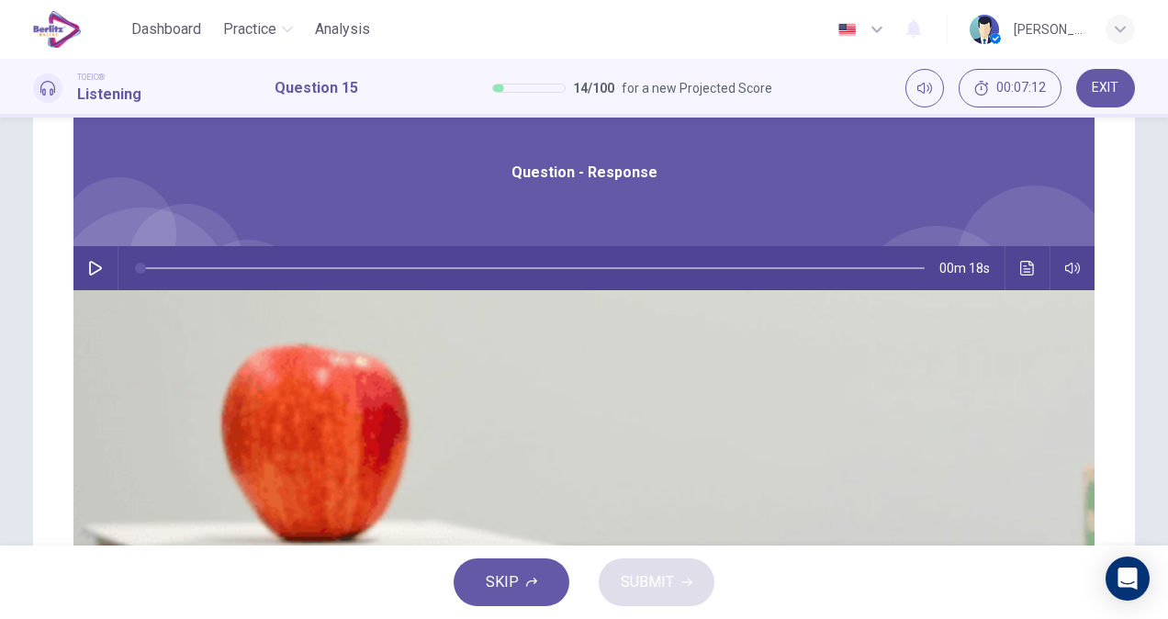
scroll to position [206, 0]
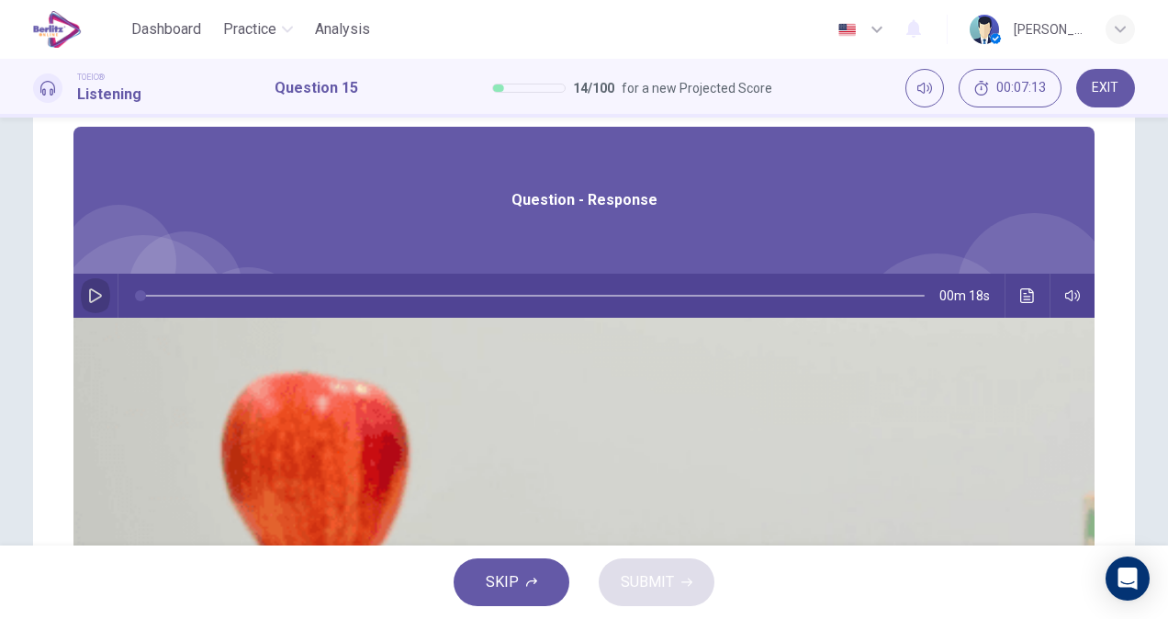
click at [110, 305] on button "button" at bounding box center [95, 296] width 29 height 44
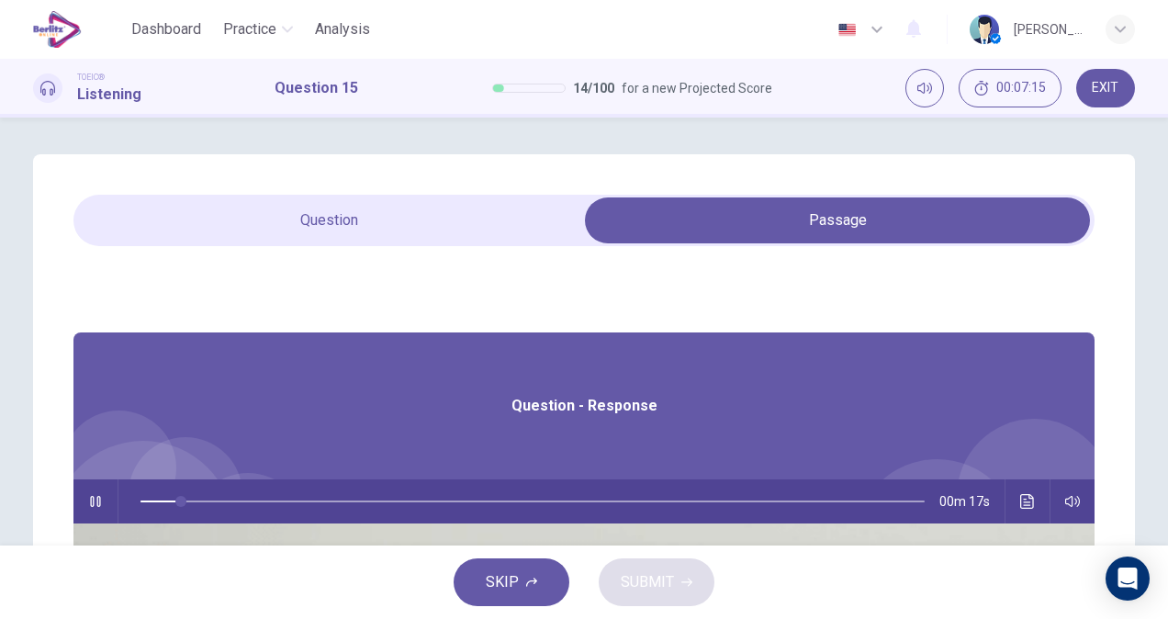
type input "**"
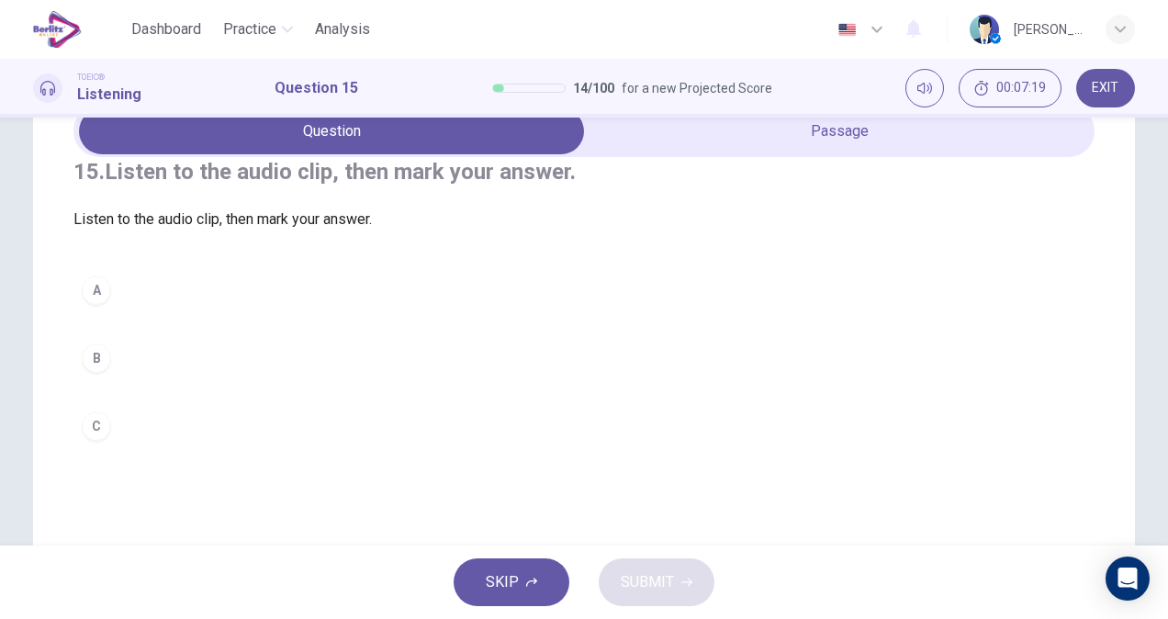
scroll to position [92, 0]
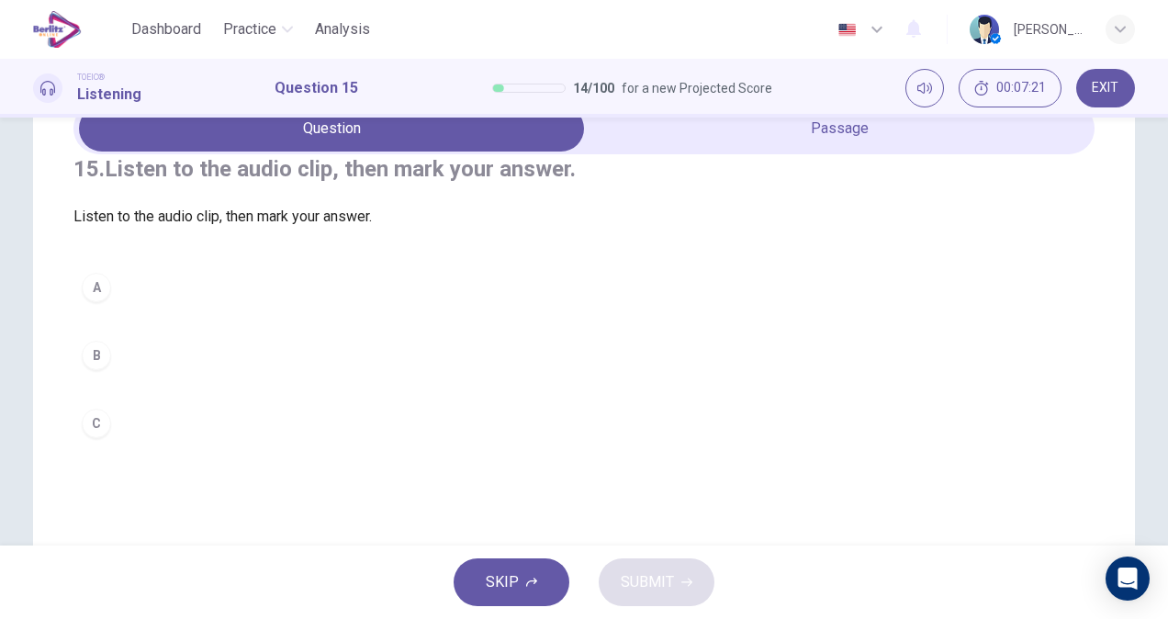
click at [95, 302] on div "A" at bounding box center [96, 287] width 29 height 29
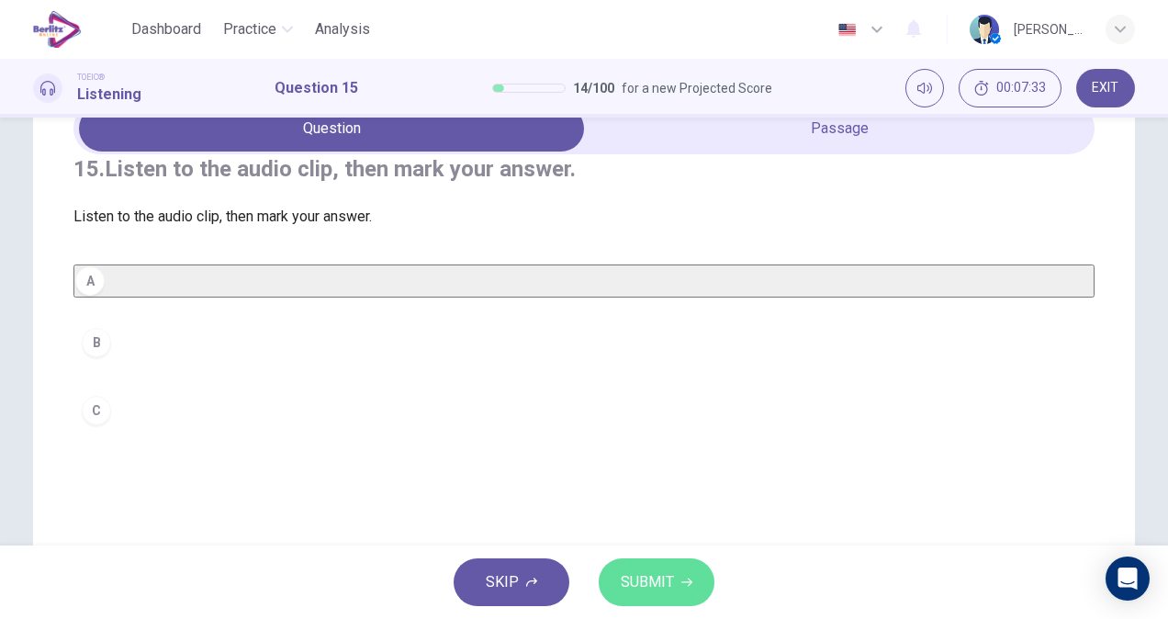
click at [676, 586] on button "SUBMIT" at bounding box center [656, 582] width 116 height 48
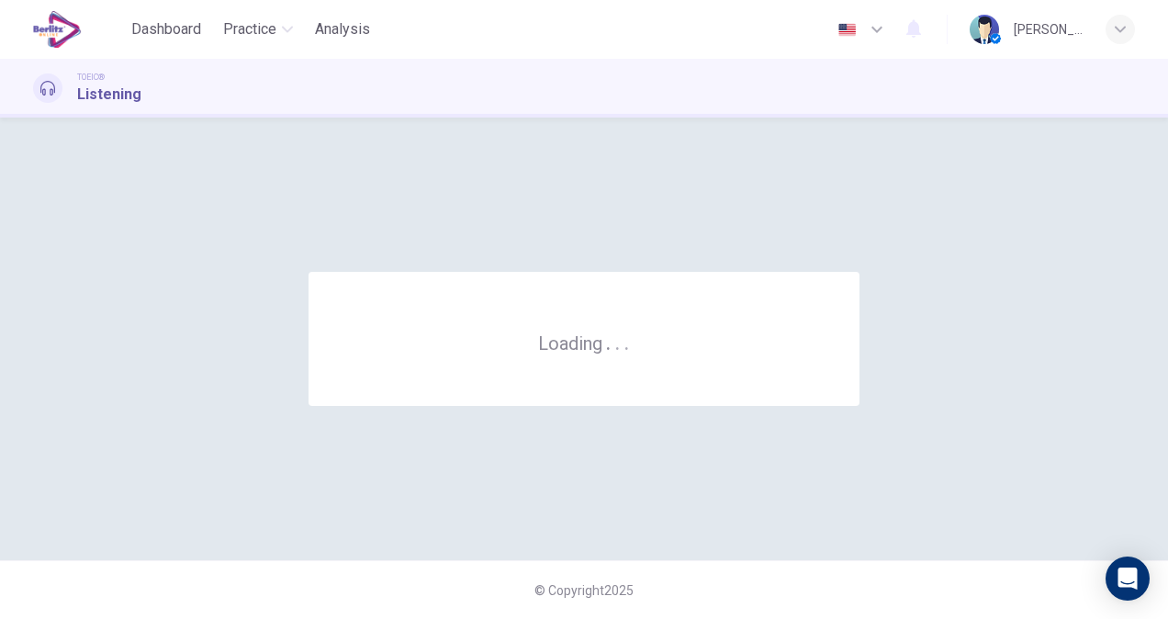
scroll to position [0, 0]
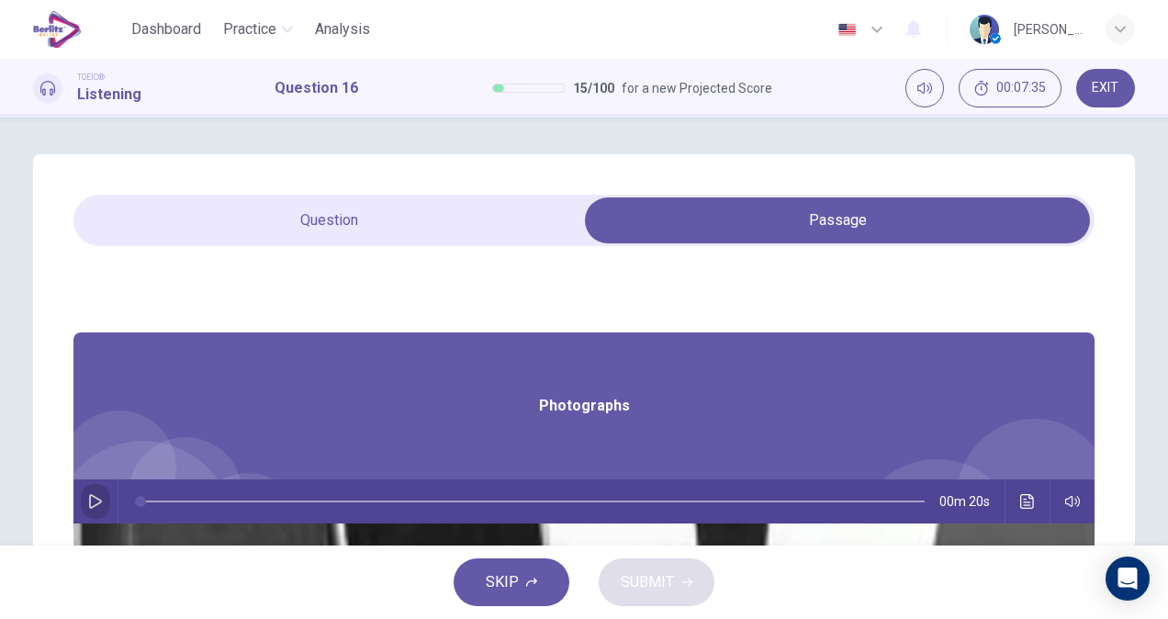
click at [103, 498] on icon "button" at bounding box center [95, 501] width 15 height 15
click at [1090, 327] on div "16. Listen to the audio clip, then mark your answer. Listen to the audio clip, …" at bounding box center [584, 523] width 1102 height 738
drag, startPoint x: 1090, startPoint y: 327, endPoint x: 1160, endPoint y: 234, distance: 116.0
click at [1160, 234] on div "16. Listen to the audio clip, then mark your answer. Listen to the audio clip, …" at bounding box center [584, 331] width 1168 height 428
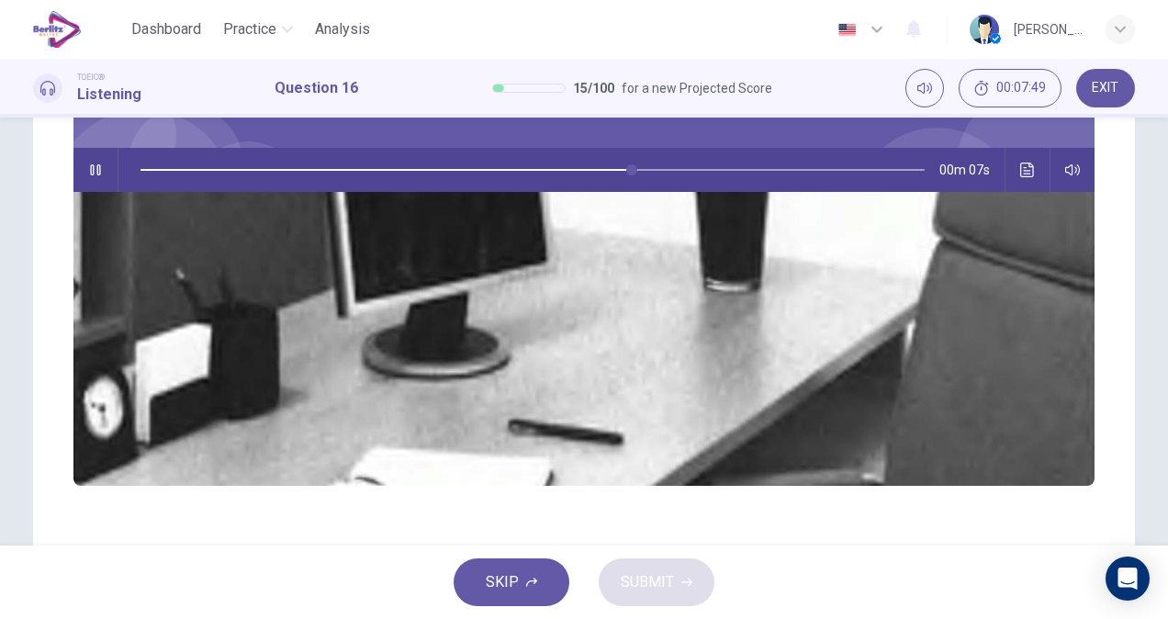
scroll to position [321, 0]
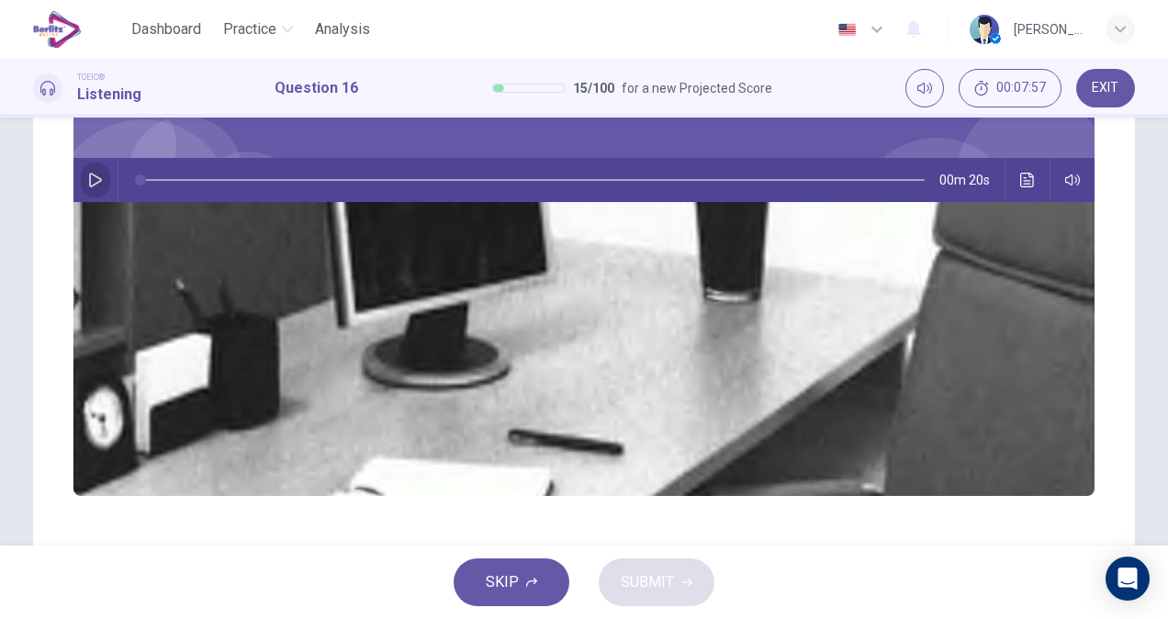
click at [102, 174] on icon "button" at bounding box center [95, 180] width 13 height 15
click at [1020, 185] on icon "Click to see the audio transcription" at bounding box center [1027, 180] width 15 height 15
click at [893, 618] on div at bounding box center [584, 619] width 1168 height 0
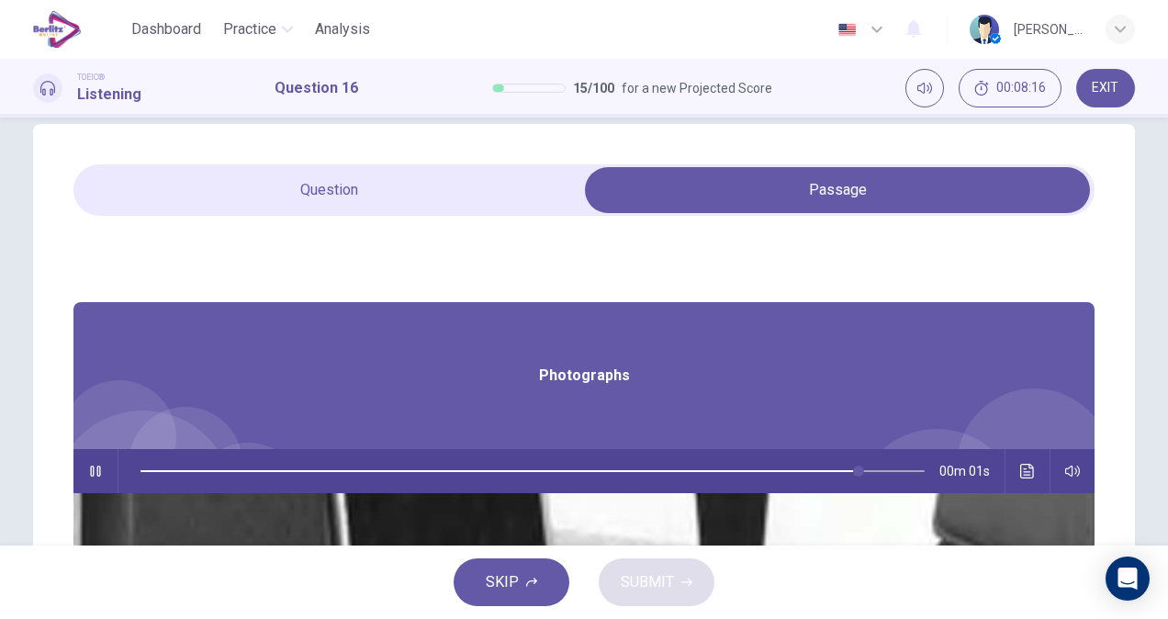
scroll to position [0, 0]
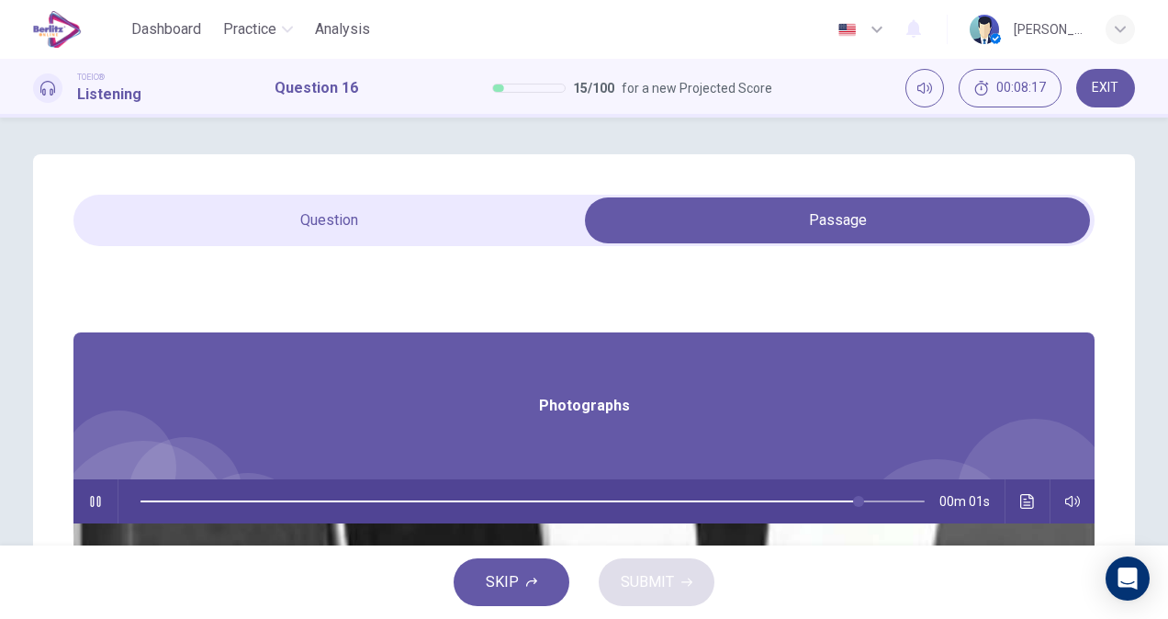
type input "**"
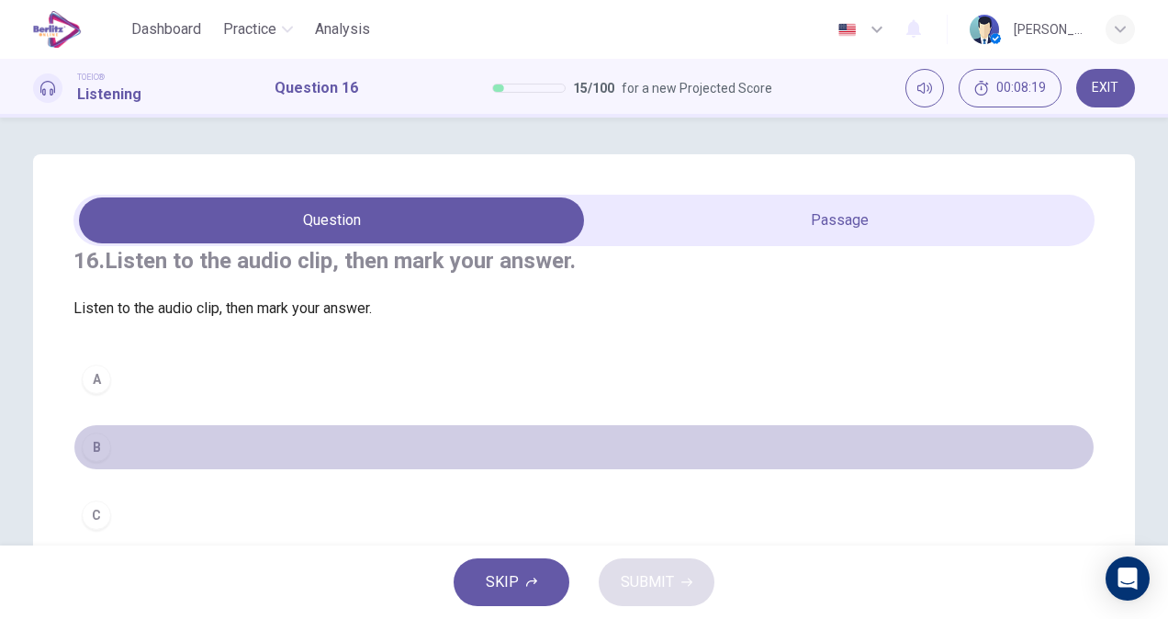
click at [100, 462] on div "B" at bounding box center [96, 446] width 29 height 29
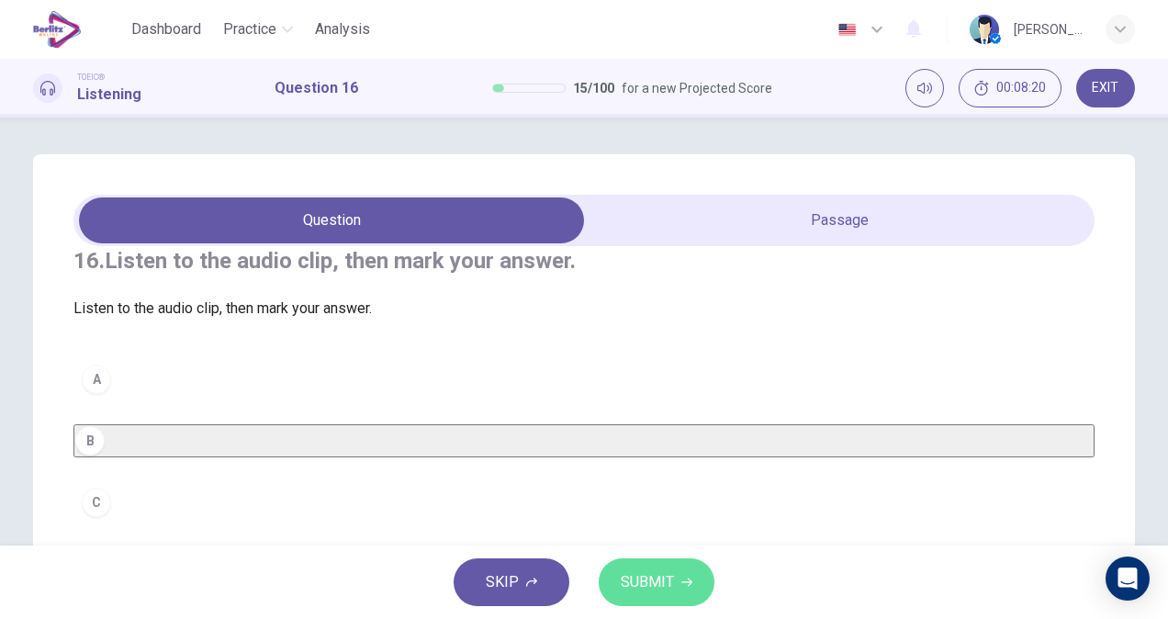
click at [687, 577] on icon "button" at bounding box center [686, 581] width 11 height 11
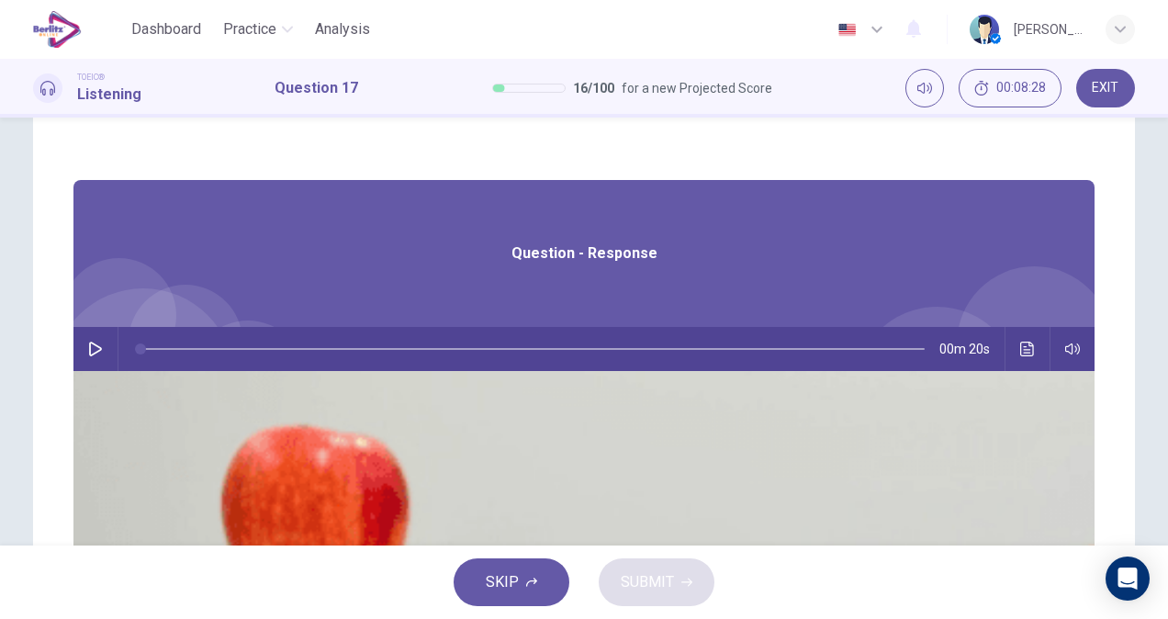
scroll to position [145, 0]
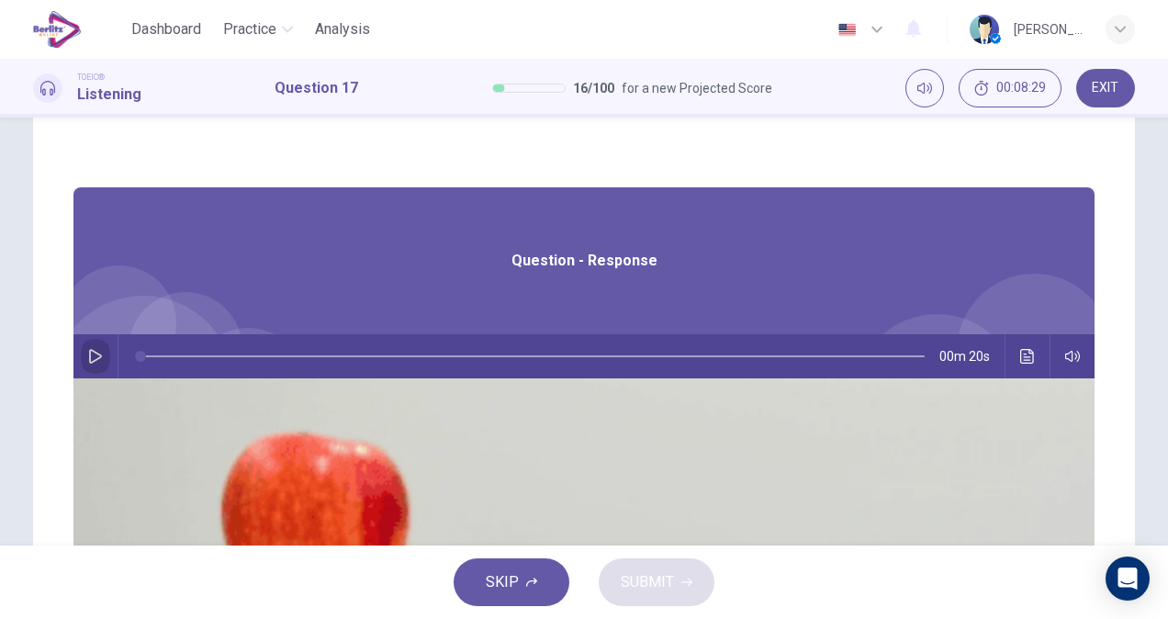
click at [110, 351] on button "button" at bounding box center [95, 356] width 29 height 44
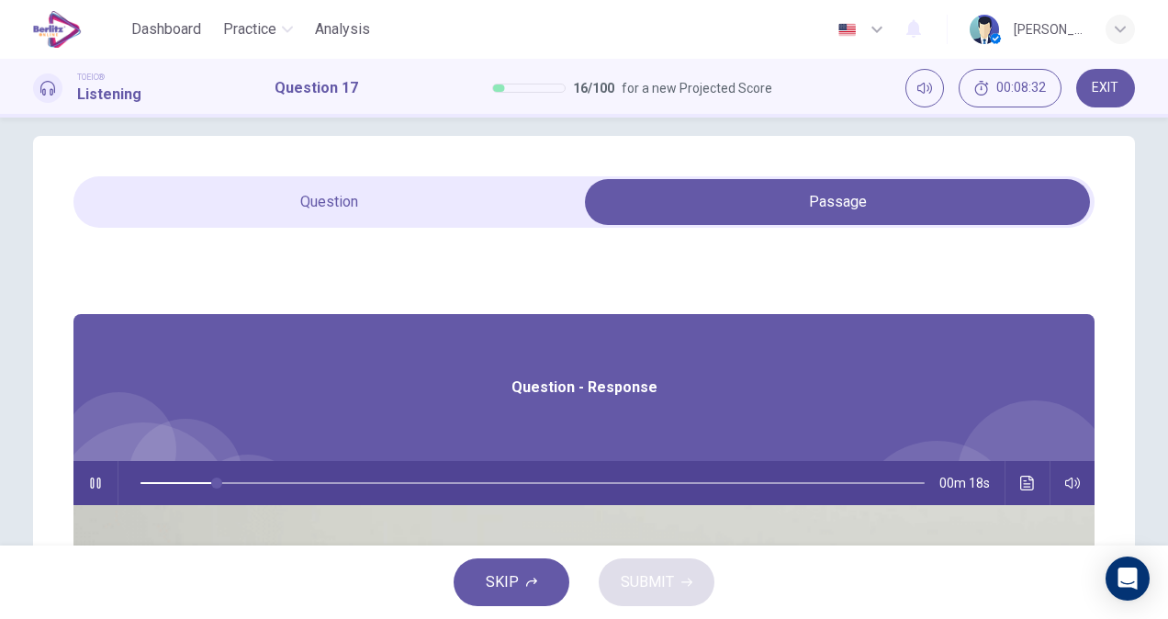
scroll to position [0, 0]
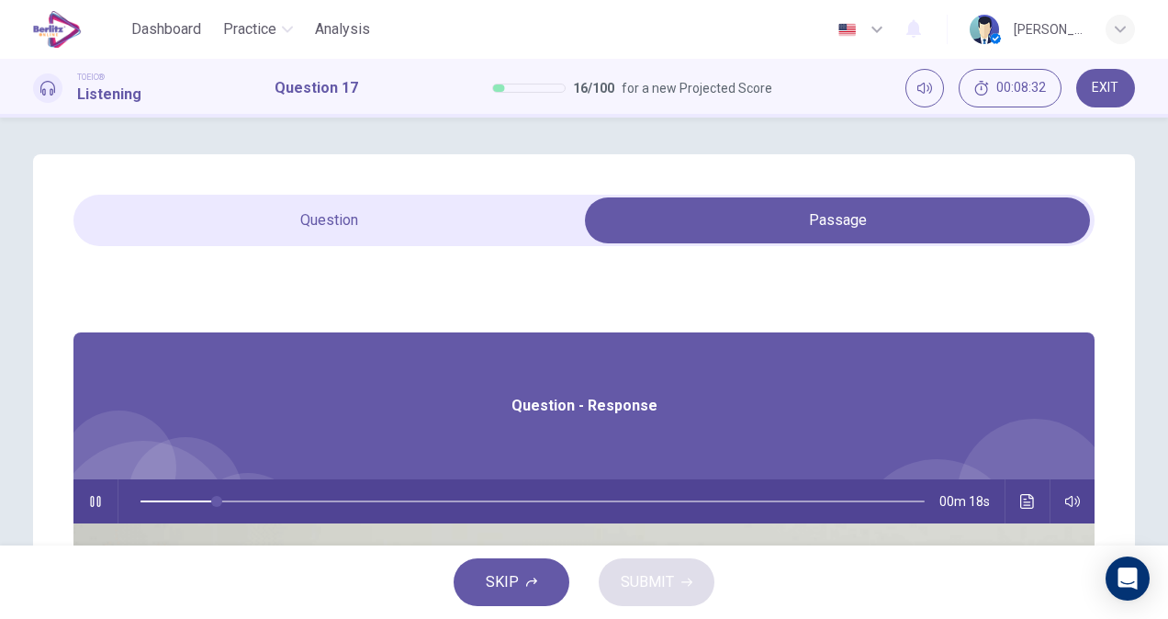
type input "**"
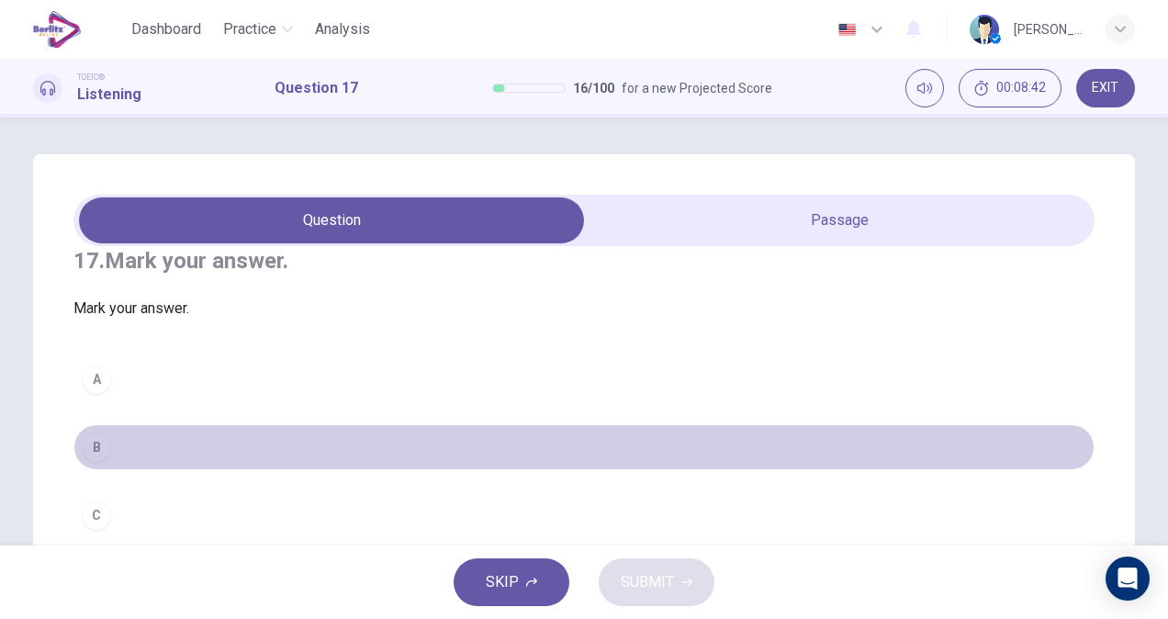
click at [260, 470] on button "B" at bounding box center [583, 447] width 1021 height 46
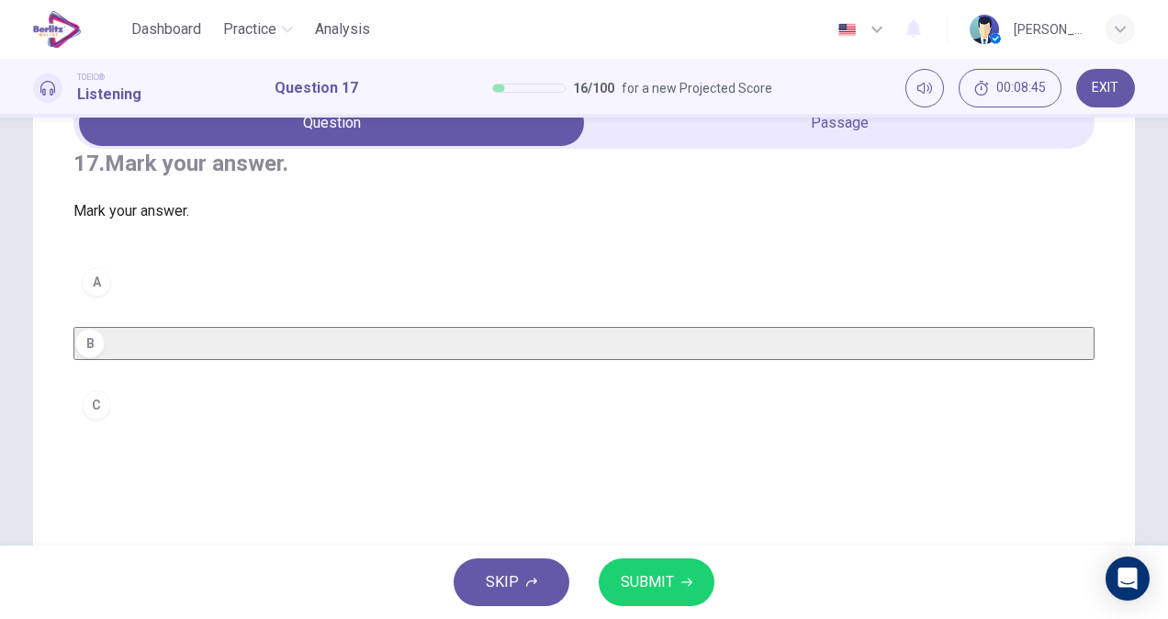
scroll to position [105, 0]
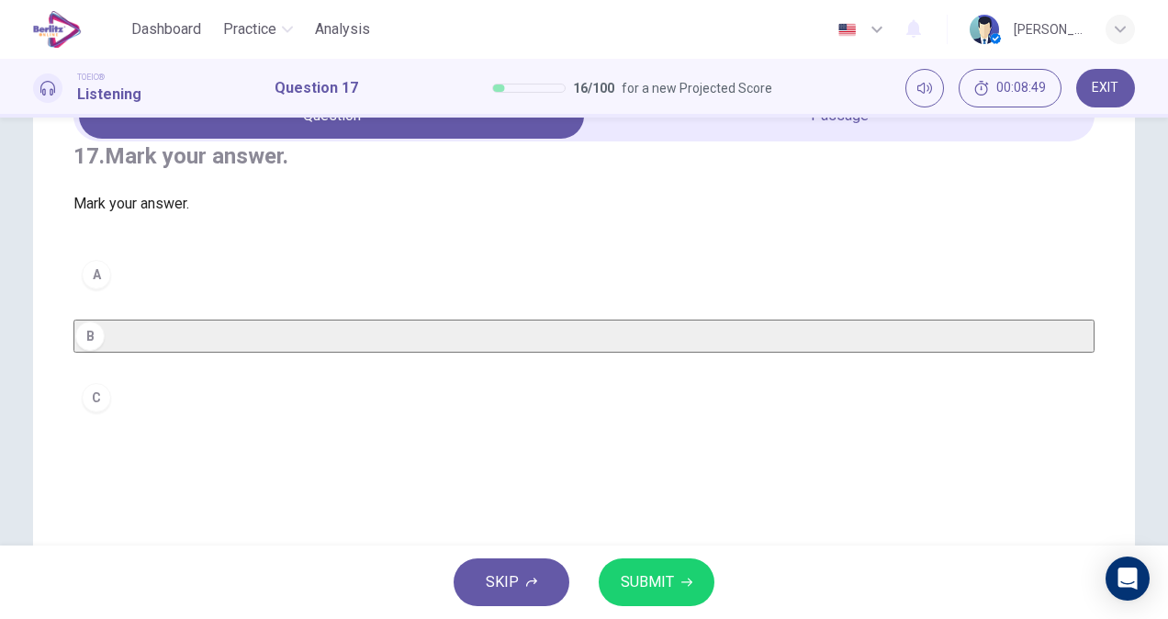
click at [658, 583] on span "SUBMIT" at bounding box center [647, 582] width 53 height 26
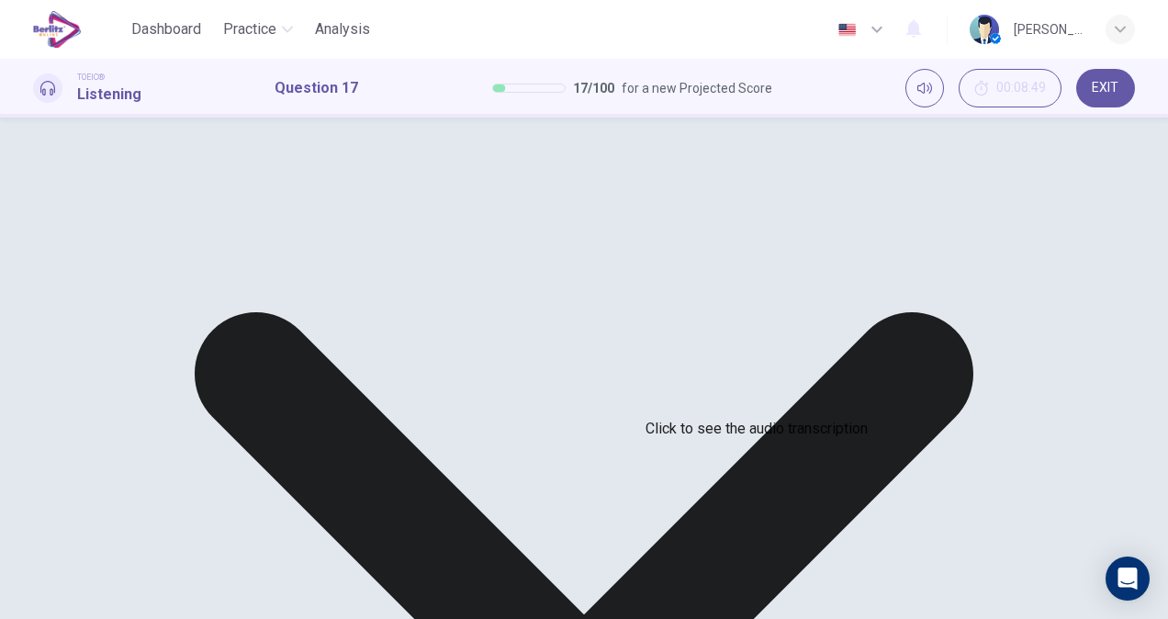
click at [1012, 408] on button "Click to see the audio transcription" at bounding box center [1026, 397] width 29 height 44
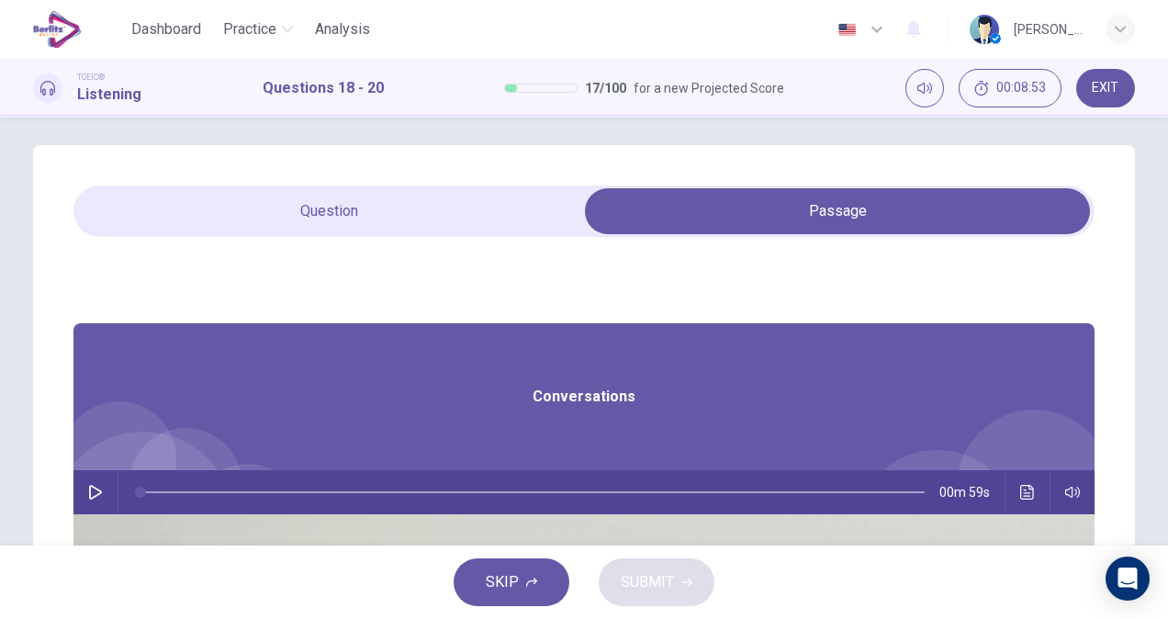
scroll to position [0, 0]
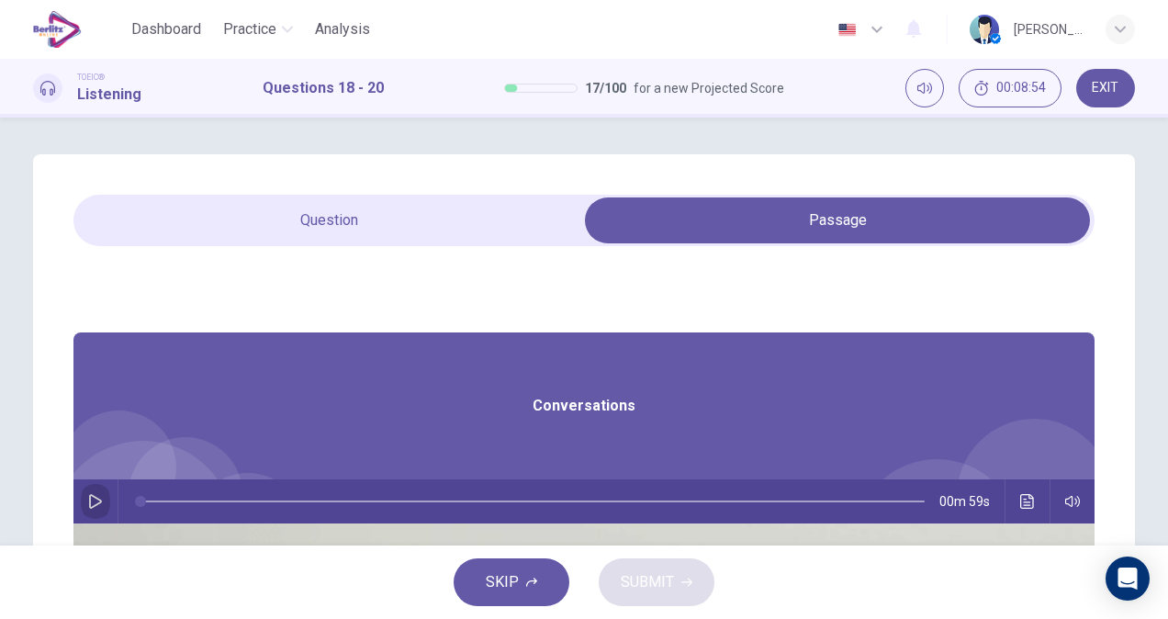
click at [110, 509] on button "button" at bounding box center [95, 501] width 29 height 44
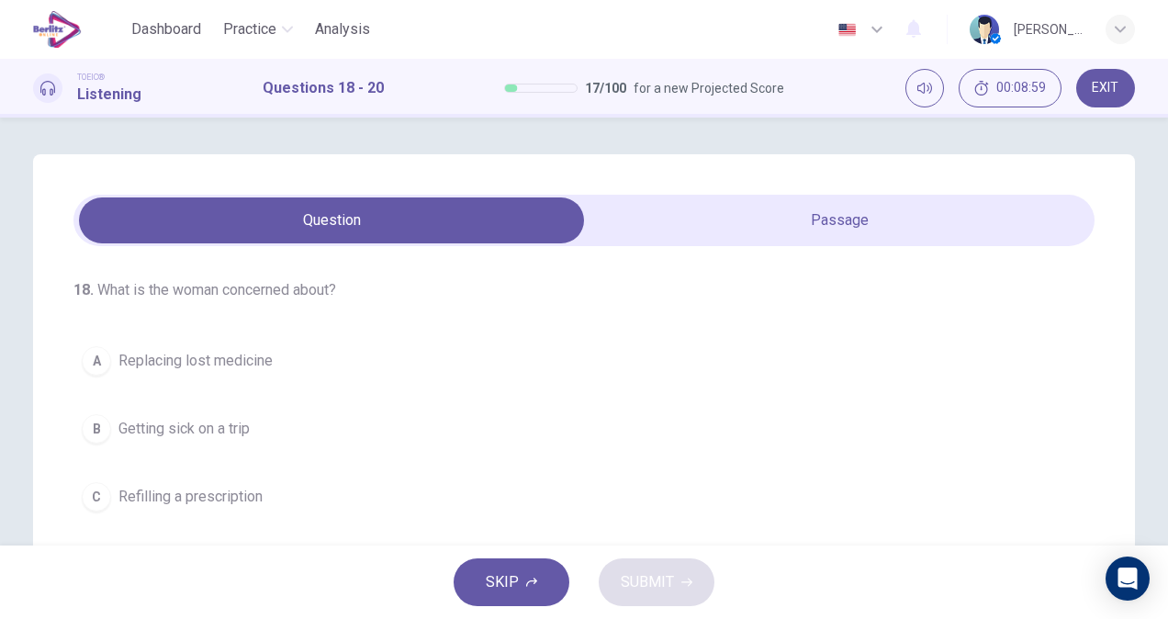
drag, startPoint x: 1157, startPoint y: 215, endPoint x: 1168, endPoint y: 239, distance: 25.9
click at [1167, 239] on html "This site uses cookies, as explained in our Privacy Policy . If you agree to th…" at bounding box center [584, 309] width 1168 height 619
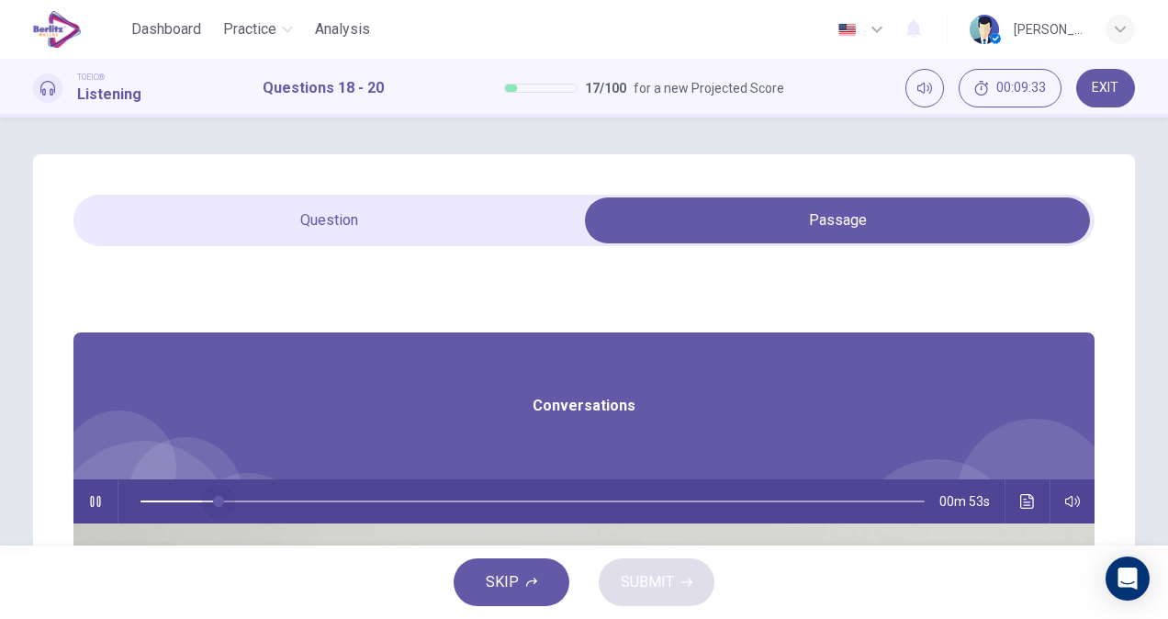
drag, startPoint x: 553, startPoint y: 499, endPoint x: 373, endPoint y: 499, distance: 179.9
click at [373, 499] on div "00m 53s" at bounding box center [583, 501] width 1021 height 44
click at [100, 499] on icon "button" at bounding box center [95, 501] width 10 height 11
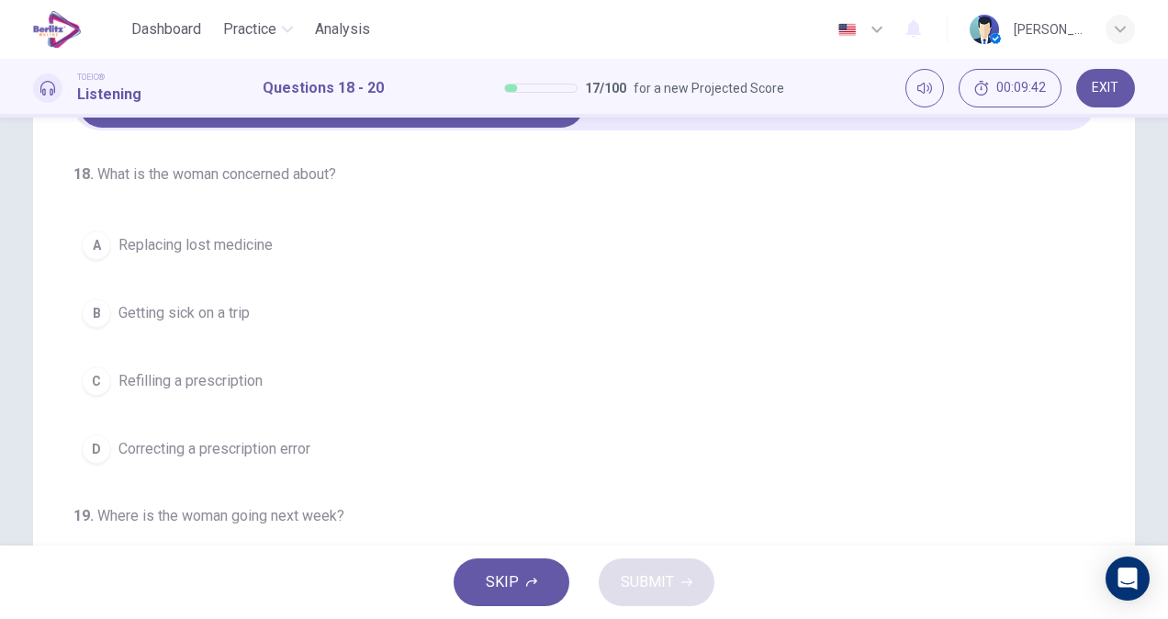
scroll to position [147, 0]
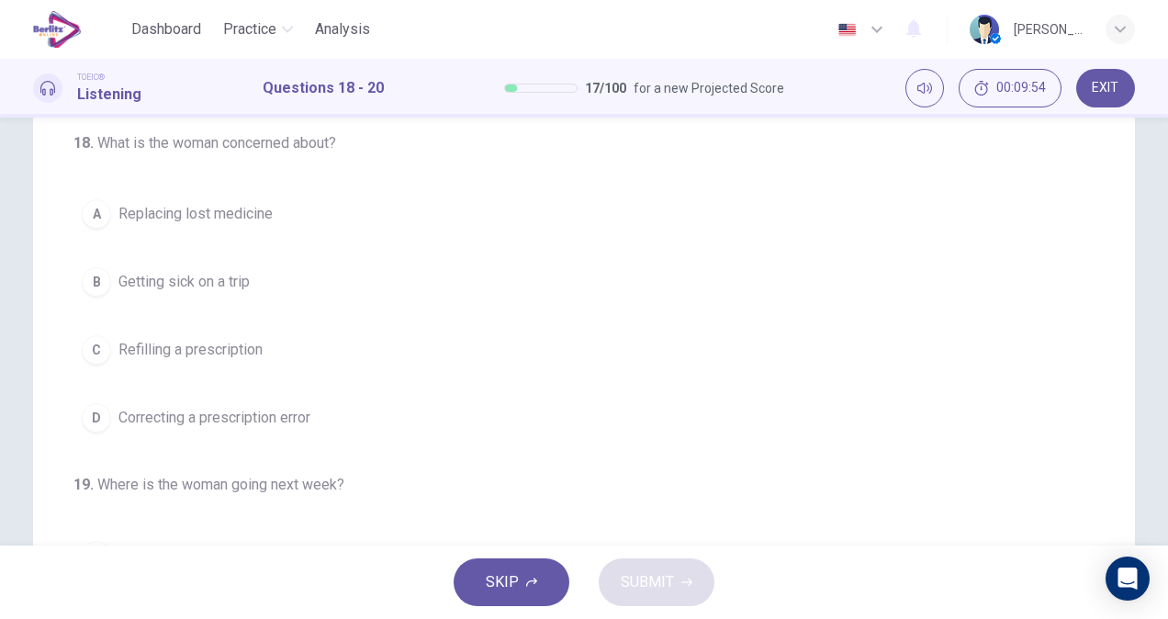
click at [205, 349] on span "Refilling a prescription" at bounding box center [190, 350] width 144 height 22
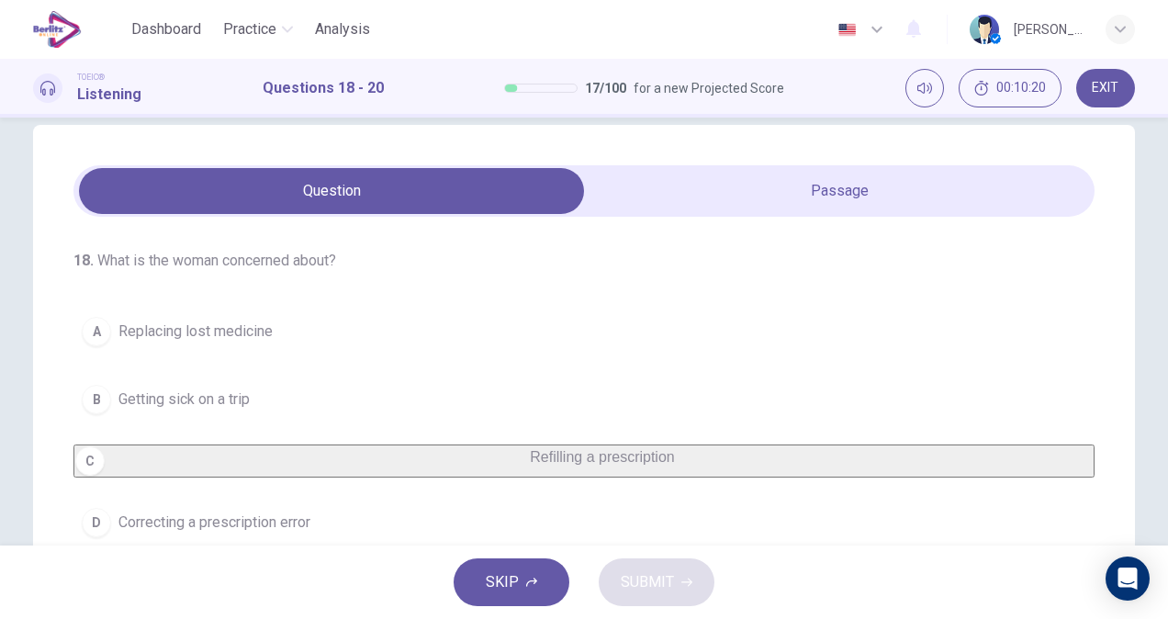
scroll to position [0, 0]
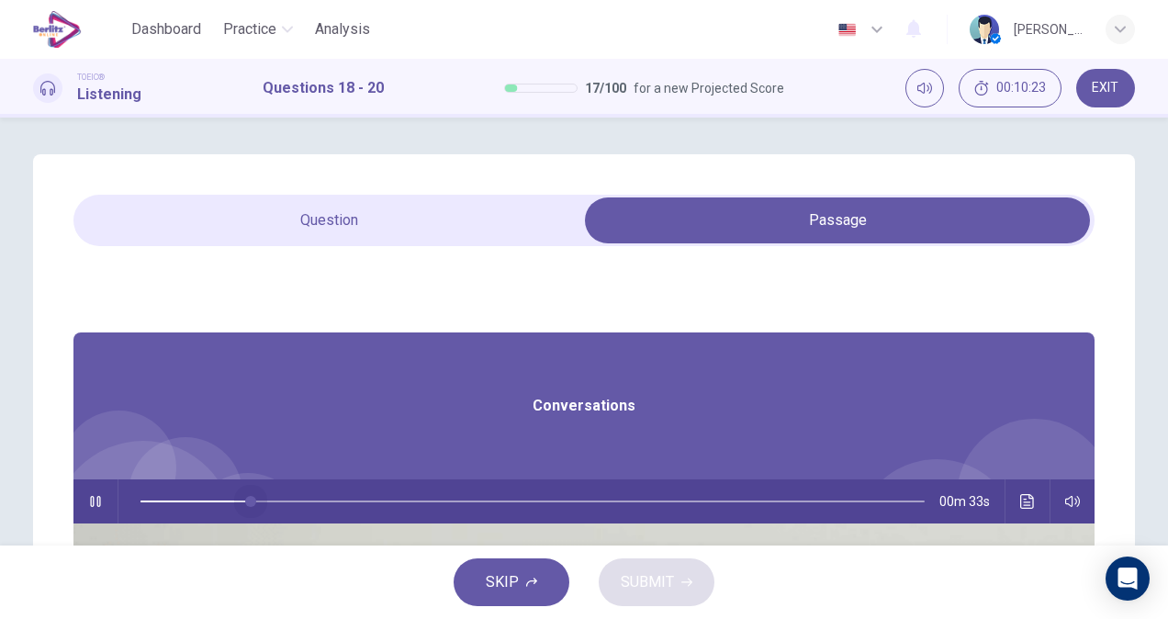
drag, startPoint x: 580, startPoint y: 498, endPoint x: 426, endPoint y: 485, distance: 154.7
click at [256, 496] on span at bounding box center [250, 501] width 11 height 11
click at [103, 501] on icon "button" at bounding box center [95, 501] width 15 height 15
drag, startPoint x: 450, startPoint y: 503, endPoint x: 383, endPoint y: 509, distance: 67.2
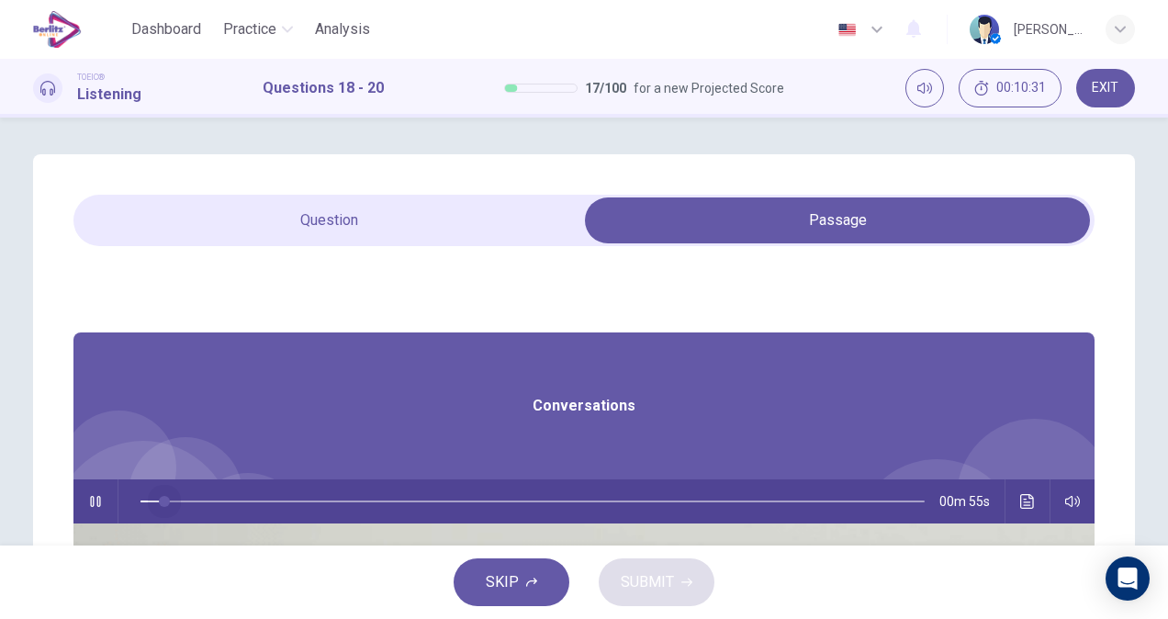
click at [383, 509] on div "00m 55s" at bounding box center [583, 501] width 1021 height 44
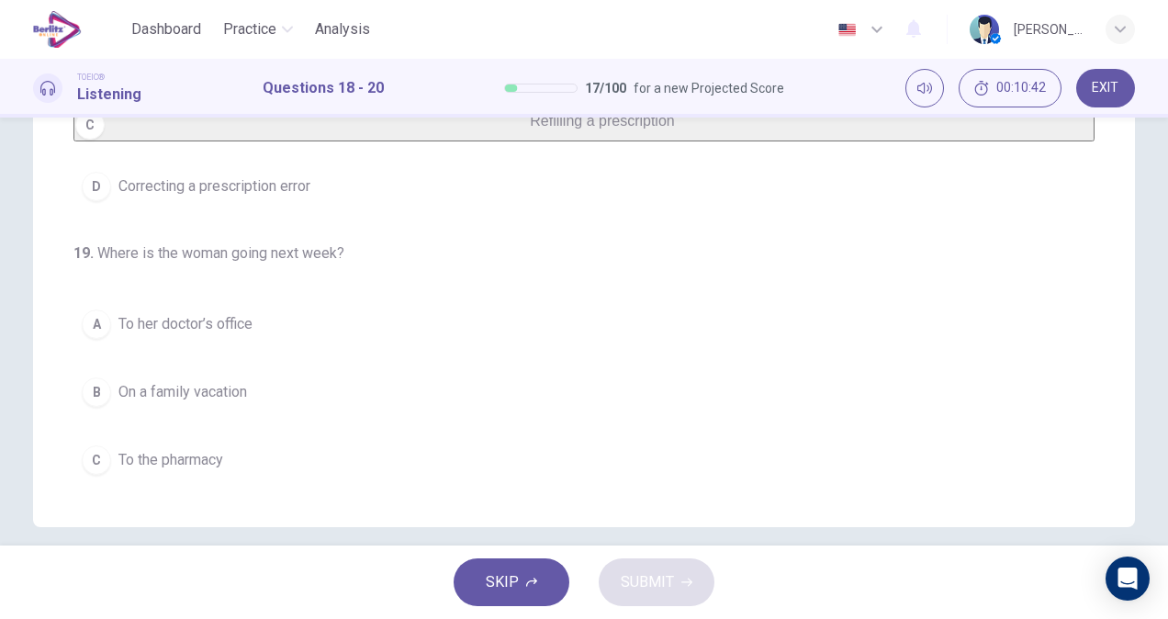
scroll to position [384, 0]
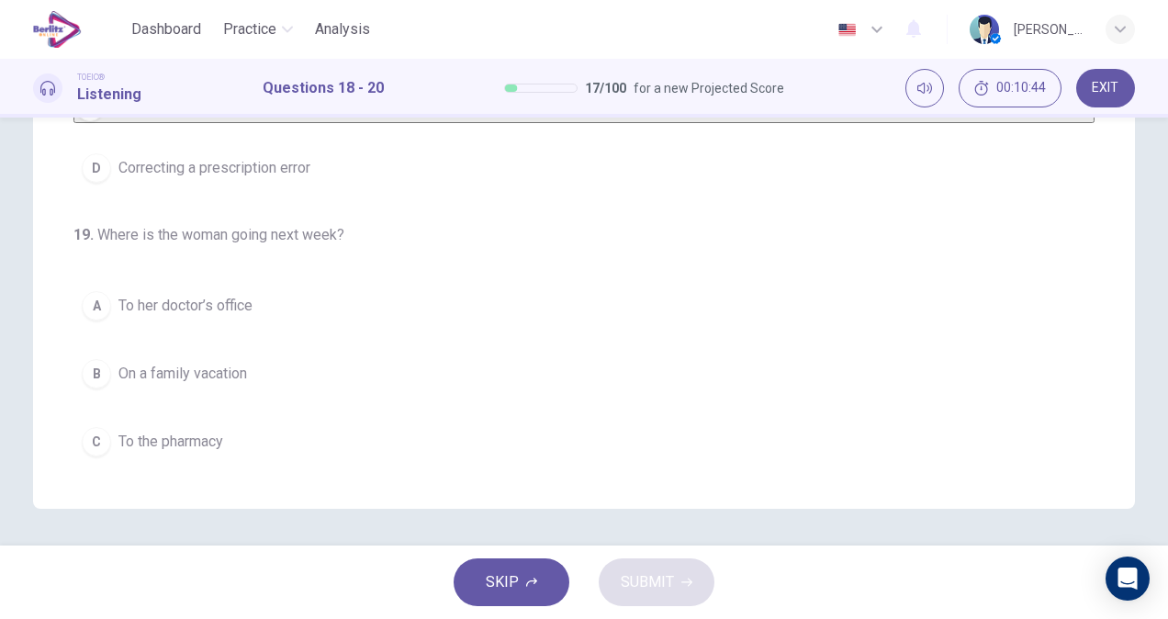
click at [224, 394] on button "B On a family vacation" at bounding box center [583, 374] width 1021 height 46
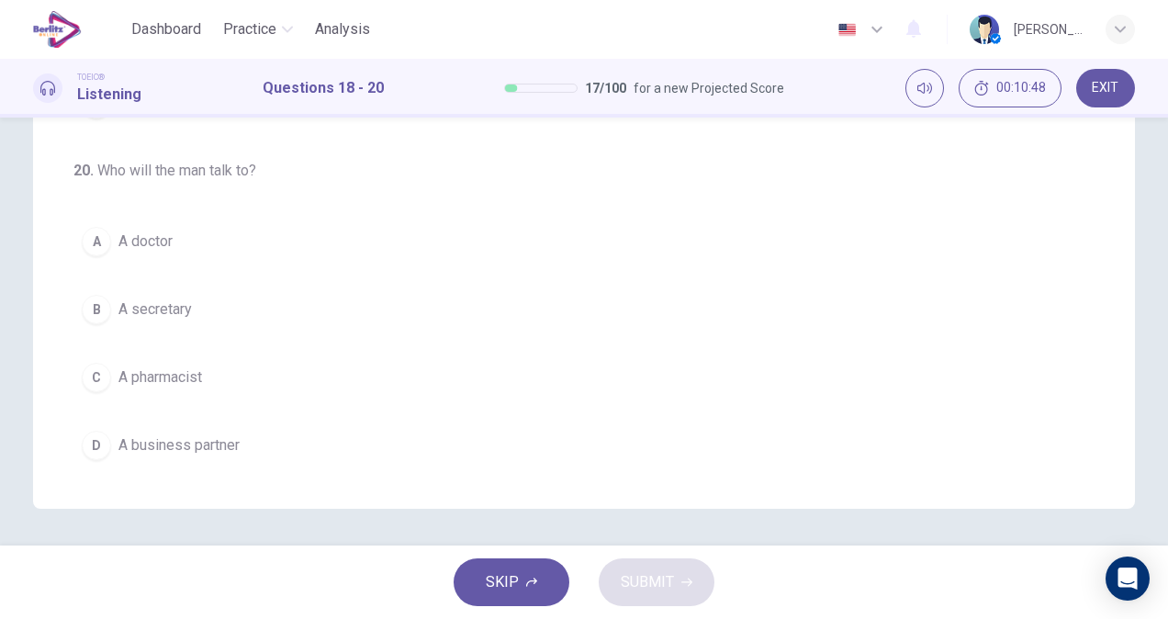
scroll to position [411, 0]
click at [235, 380] on button "C A pharmacist" at bounding box center [583, 377] width 1021 height 46
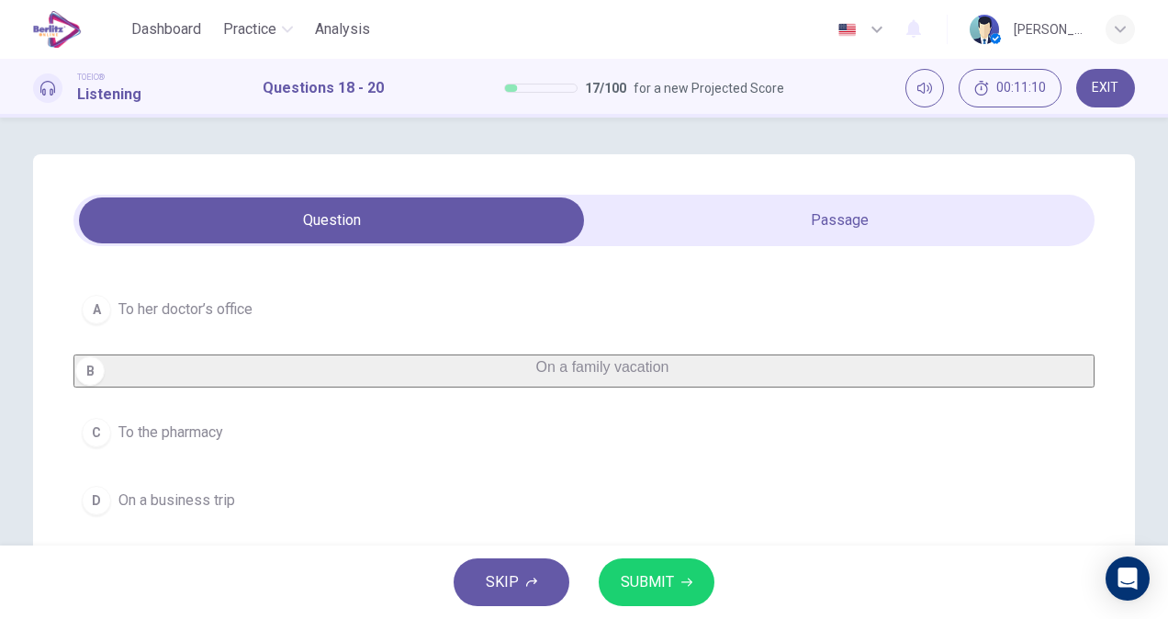
scroll to position [103, 0]
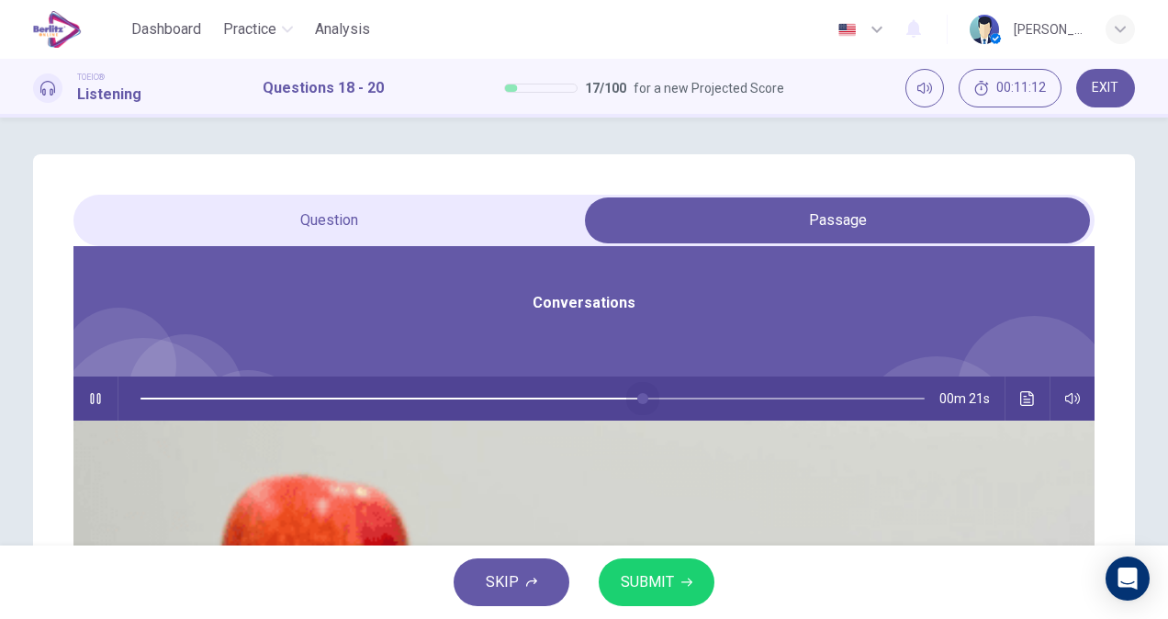
drag, startPoint x: 562, startPoint y: 399, endPoint x: 377, endPoint y: 396, distance: 184.5
click at [377, 396] on div "00m 21s" at bounding box center [583, 398] width 1021 height 44
type input "*"
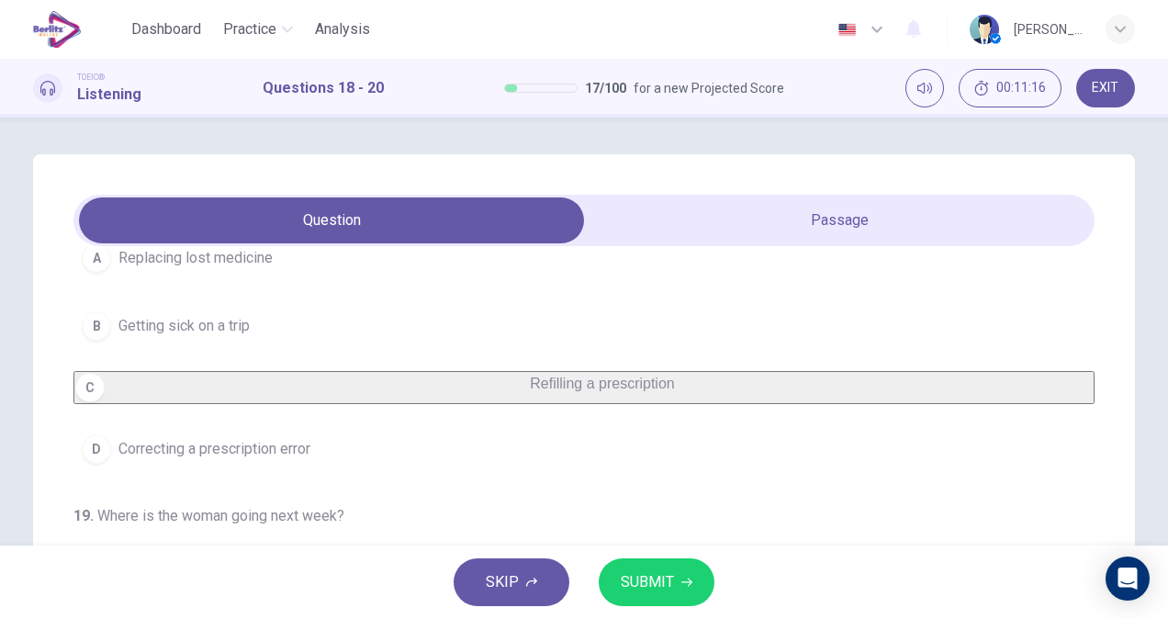
scroll to position [0, 0]
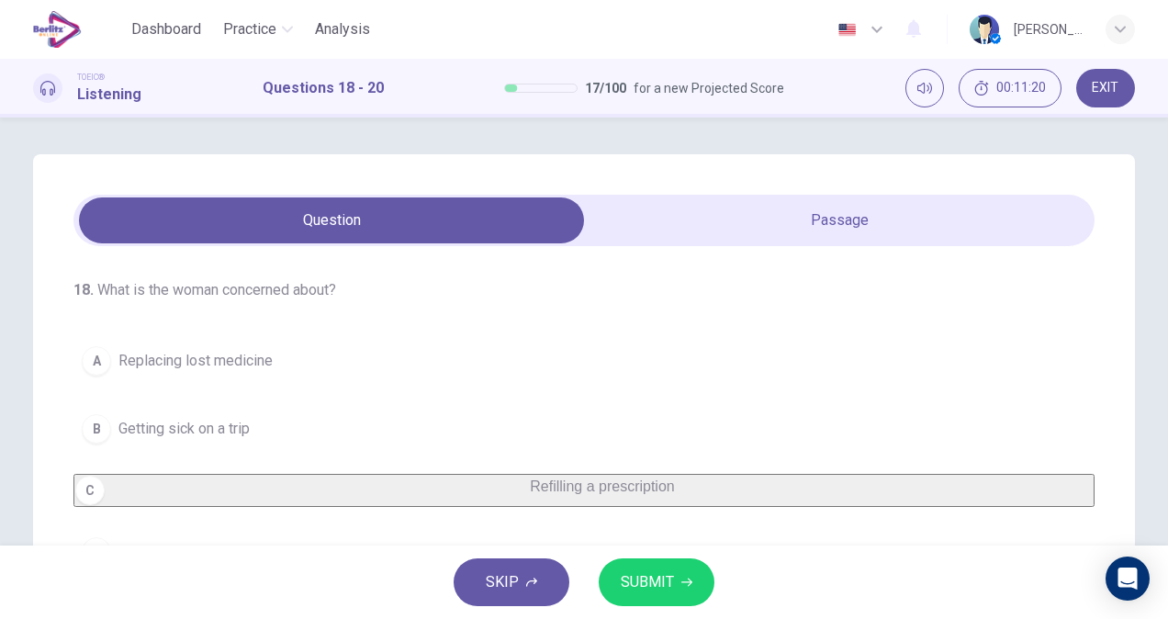
click at [1164, 253] on div "18 . What is the woman concerned about? A Replacing lost medicine B Getting sic…" at bounding box center [584, 331] width 1168 height 428
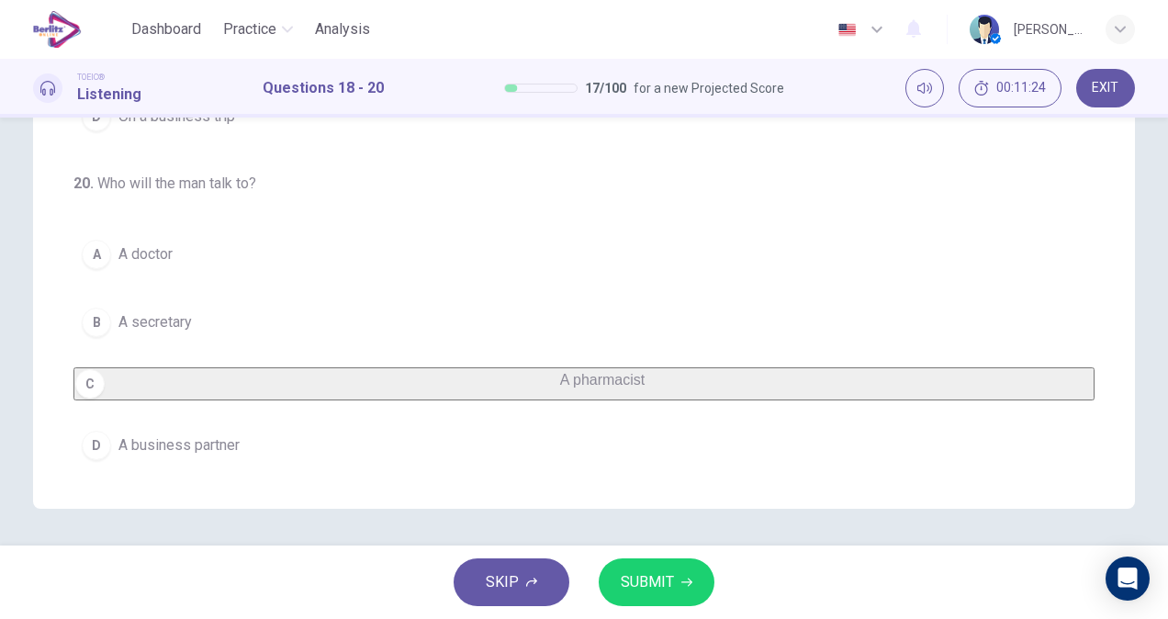
scroll to position [411, 0]
click at [659, 581] on span "SUBMIT" at bounding box center [647, 582] width 53 height 26
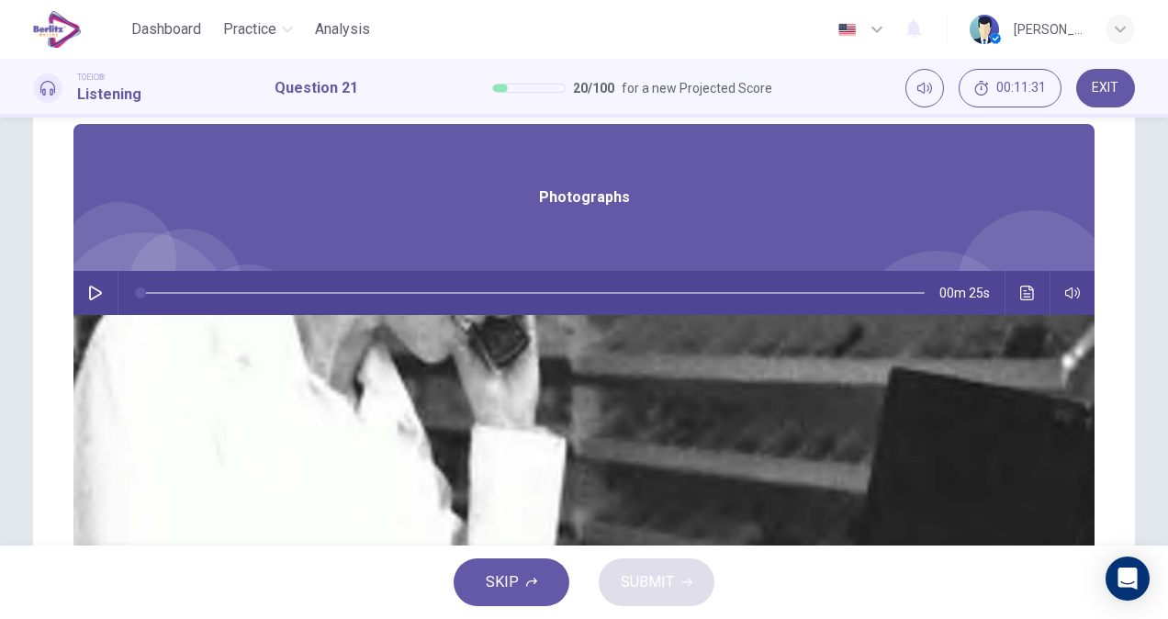
scroll to position [174, 0]
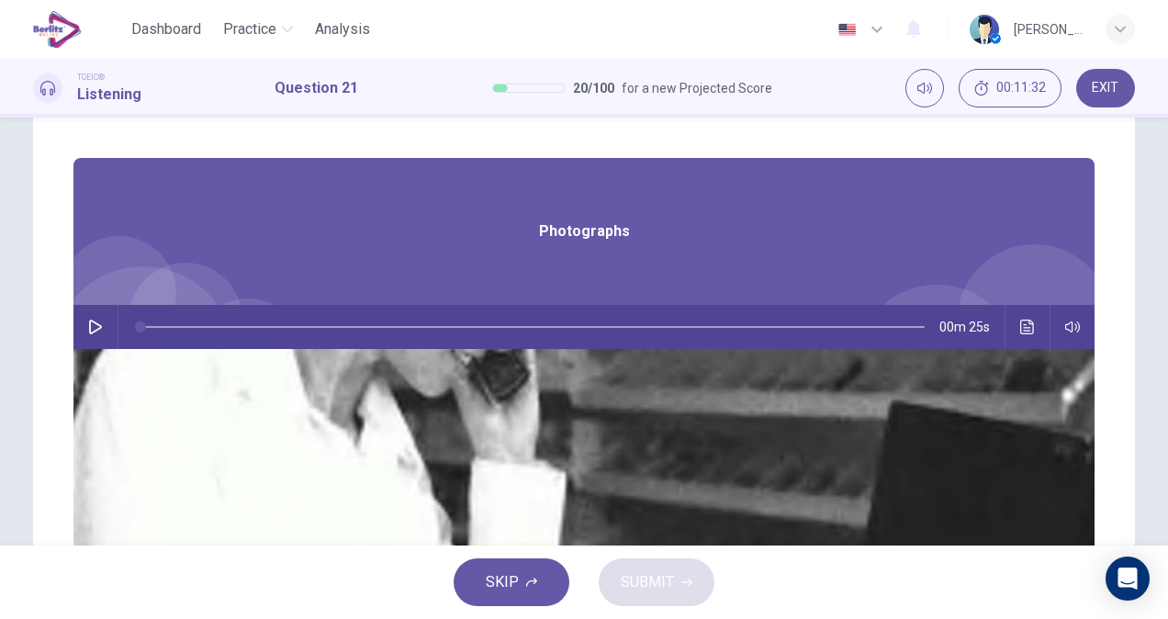
click at [102, 329] on icon "button" at bounding box center [95, 326] width 13 height 15
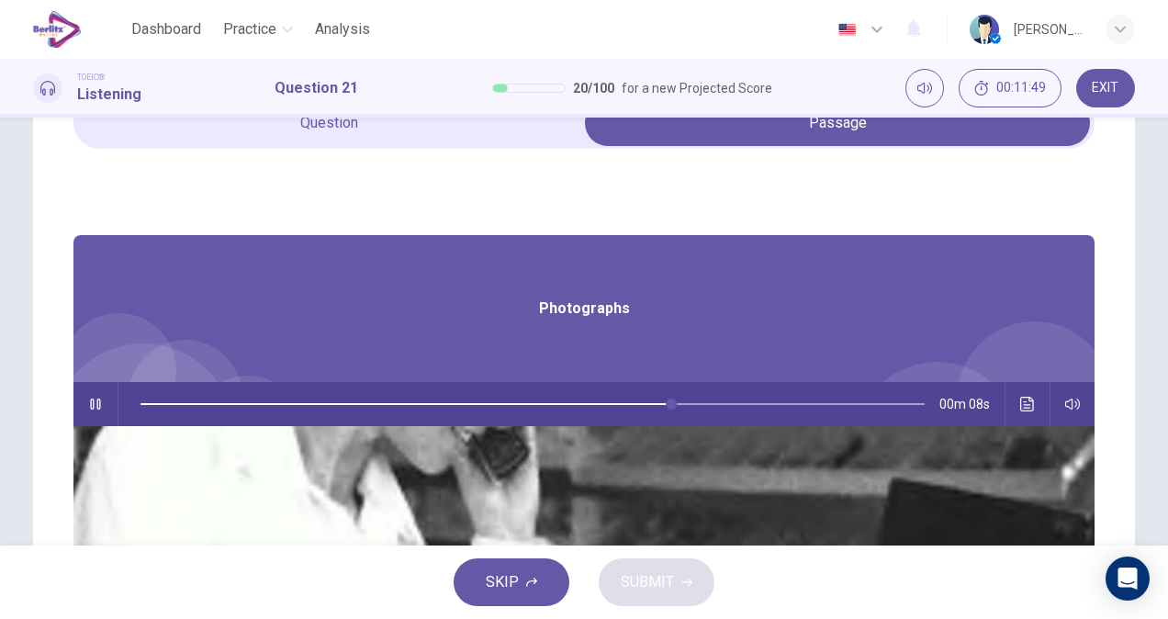
scroll to position [0, 0]
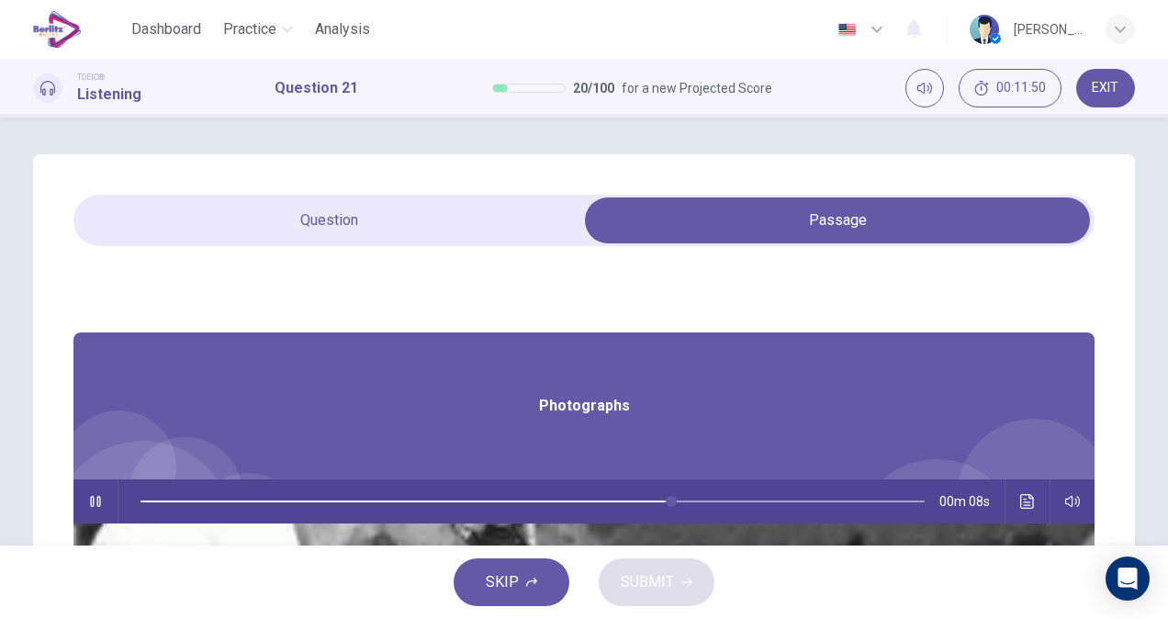
type input "**"
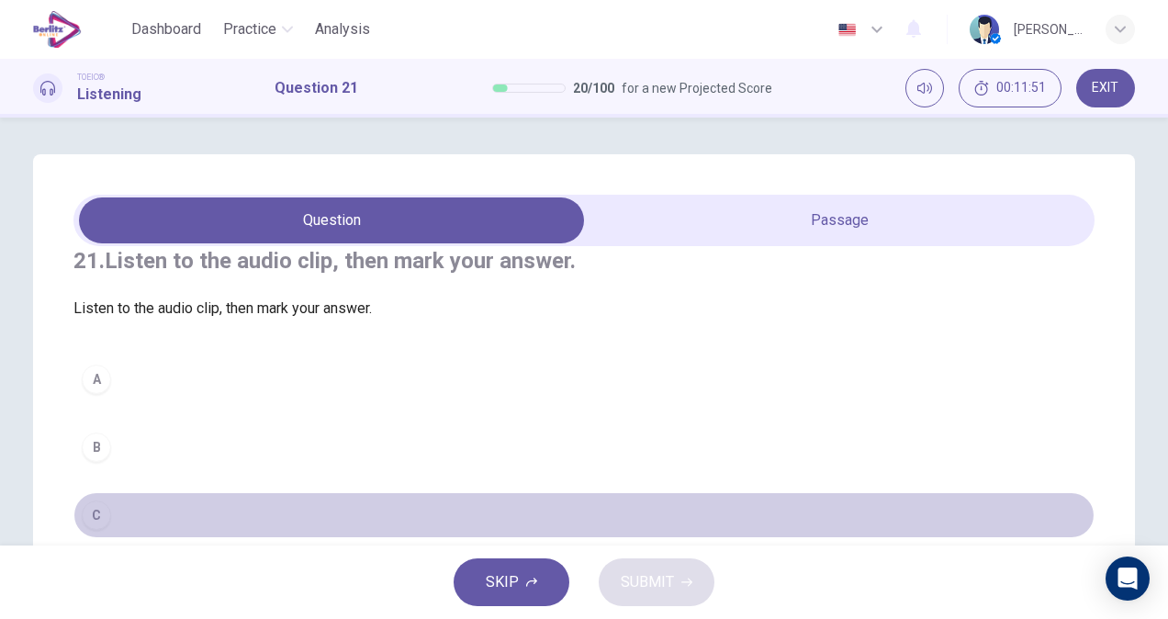
click at [101, 530] on div "C" at bounding box center [96, 514] width 29 height 29
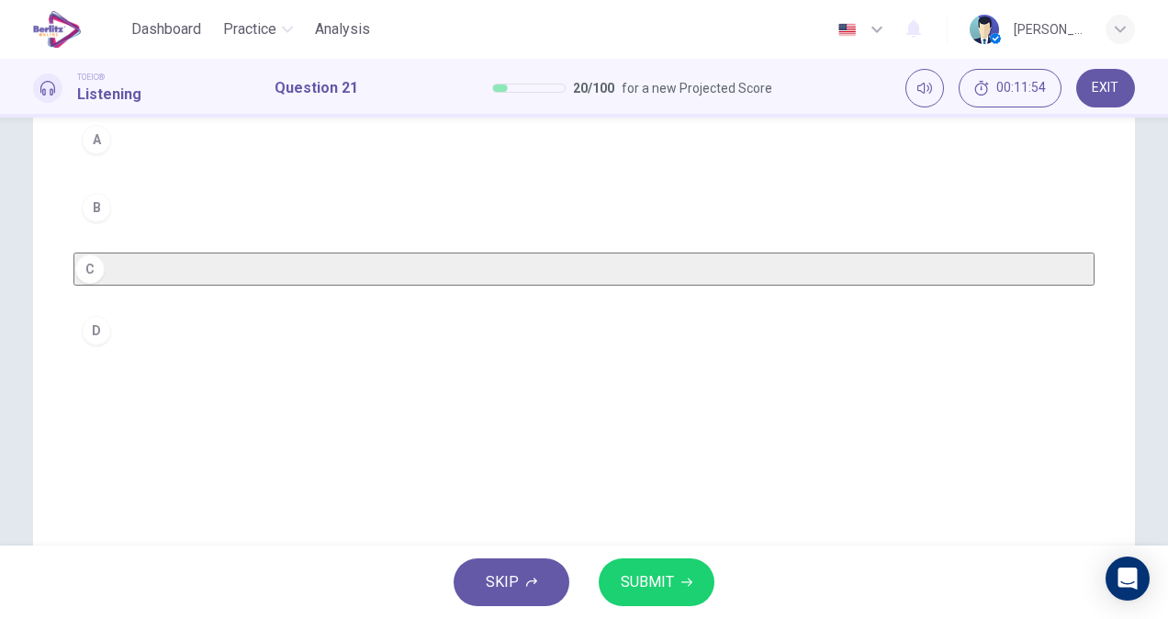
scroll to position [255, 0]
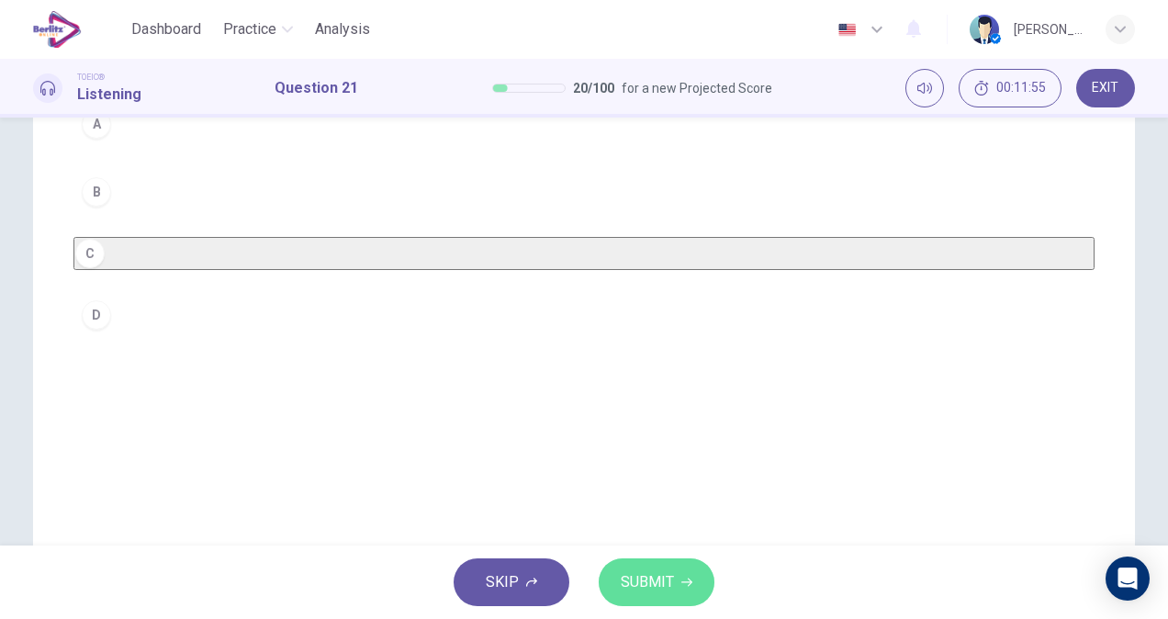
click at [653, 587] on span "SUBMIT" at bounding box center [647, 582] width 53 height 26
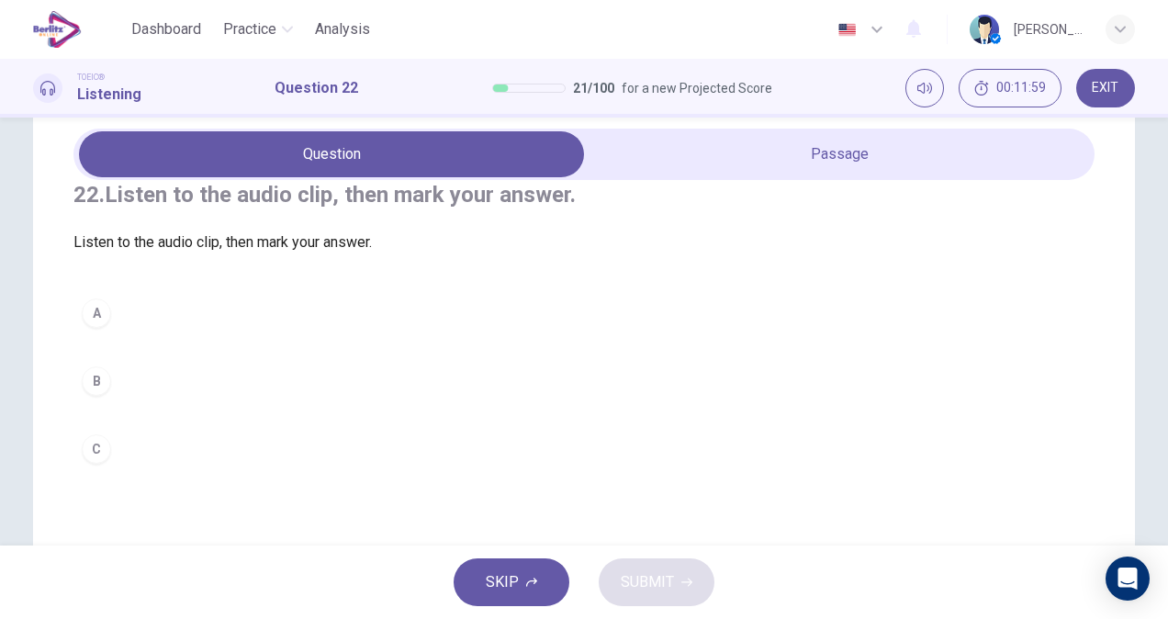
scroll to position [35, 0]
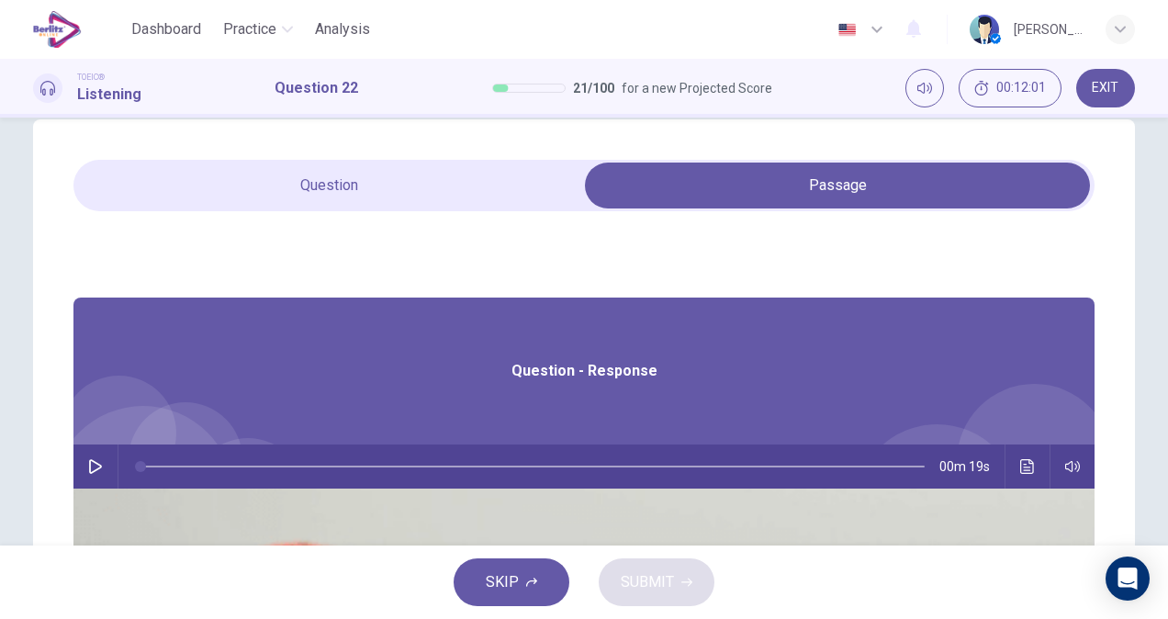
click at [103, 464] on icon "button" at bounding box center [95, 466] width 15 height 15
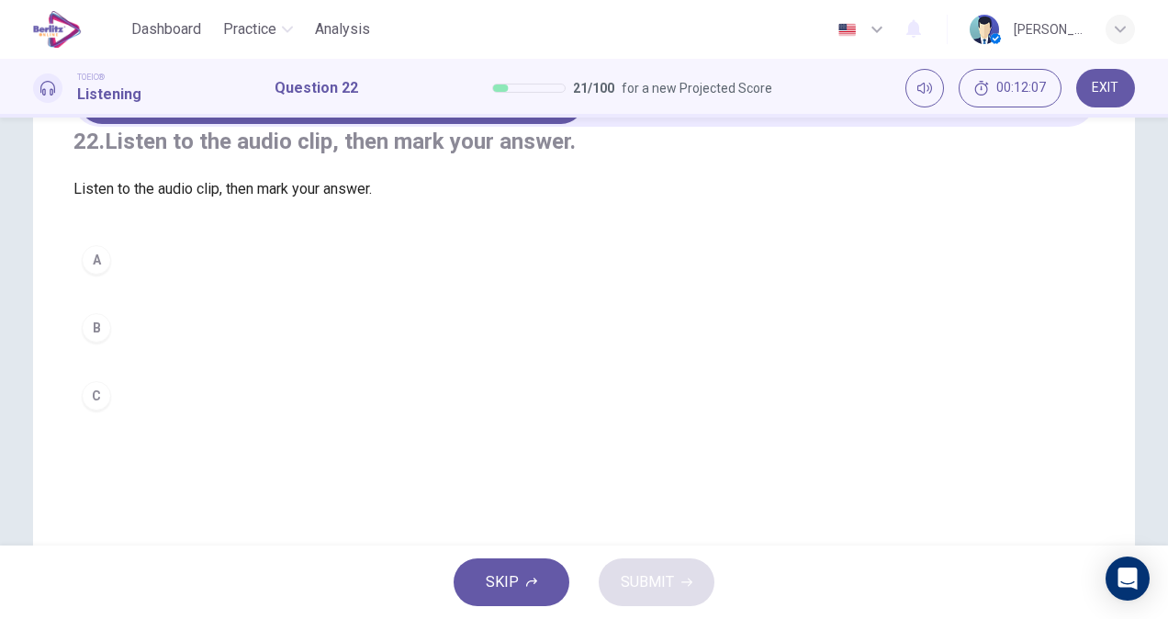
scroll to position [114, 0]
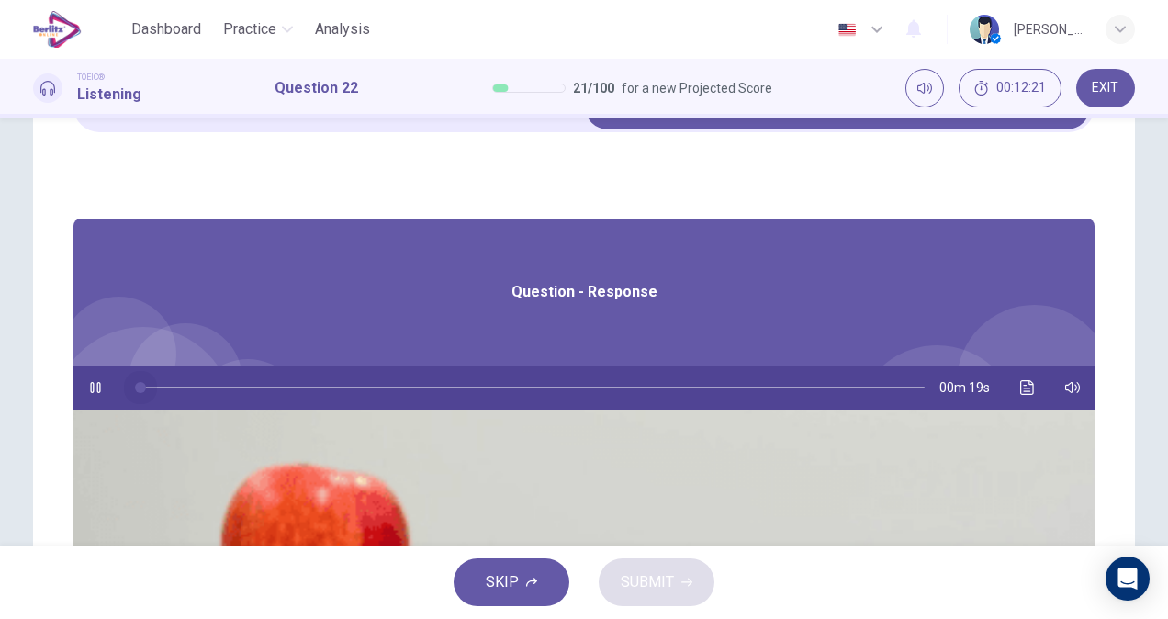
drag, startPoint x: 614, startPoint y: 386, endPoint x: 332, endPoint y: 356, distance: 283.3
click at [332, 356] on div "Question - Response 00m 19s" at bounding box center [583, 529] width 1021 height 622
type input "*"
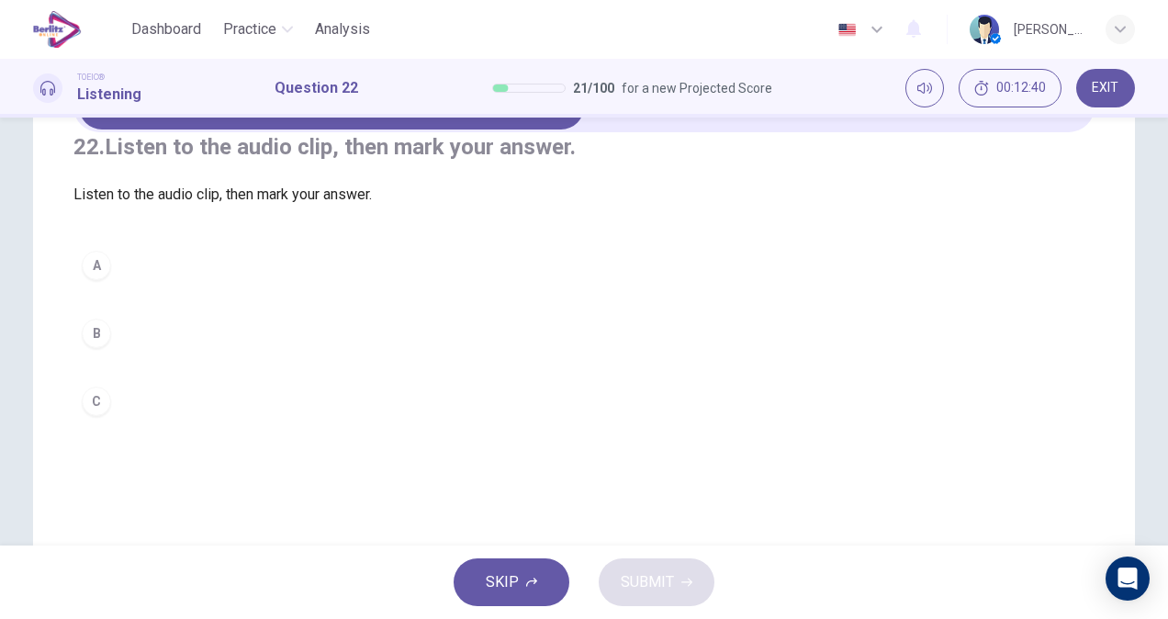
click at [140, 356] on button "B" at bounding box center [583, 333] width 1021 height 46
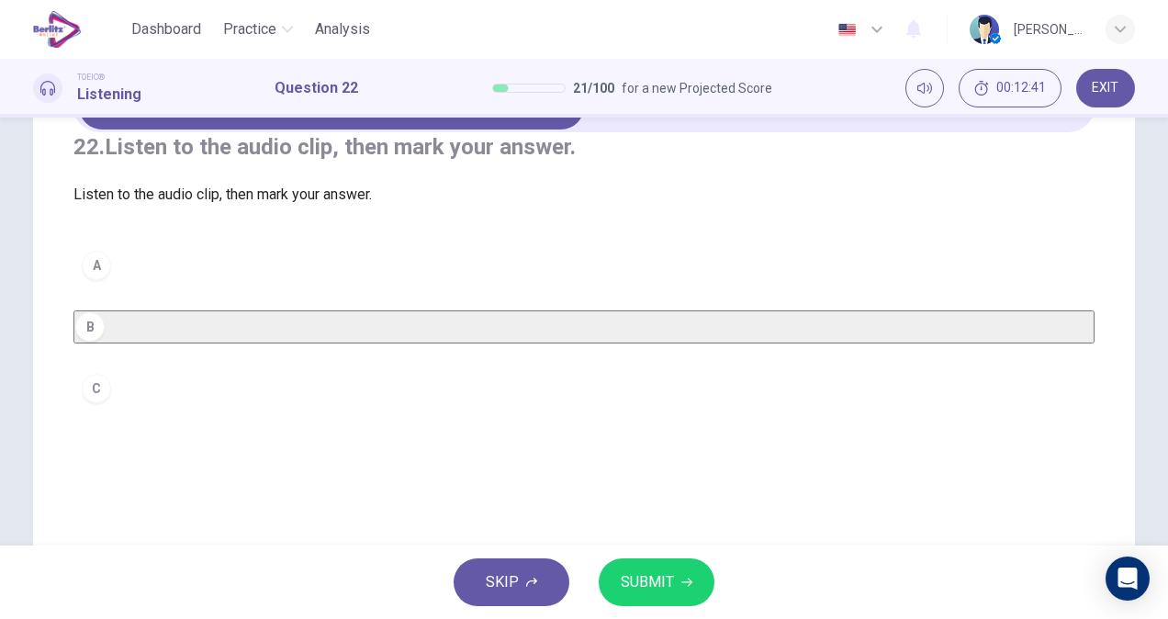
click at [622, 584] on span "SUBMIT" at bounding box center [647, 582] width 53 height 26
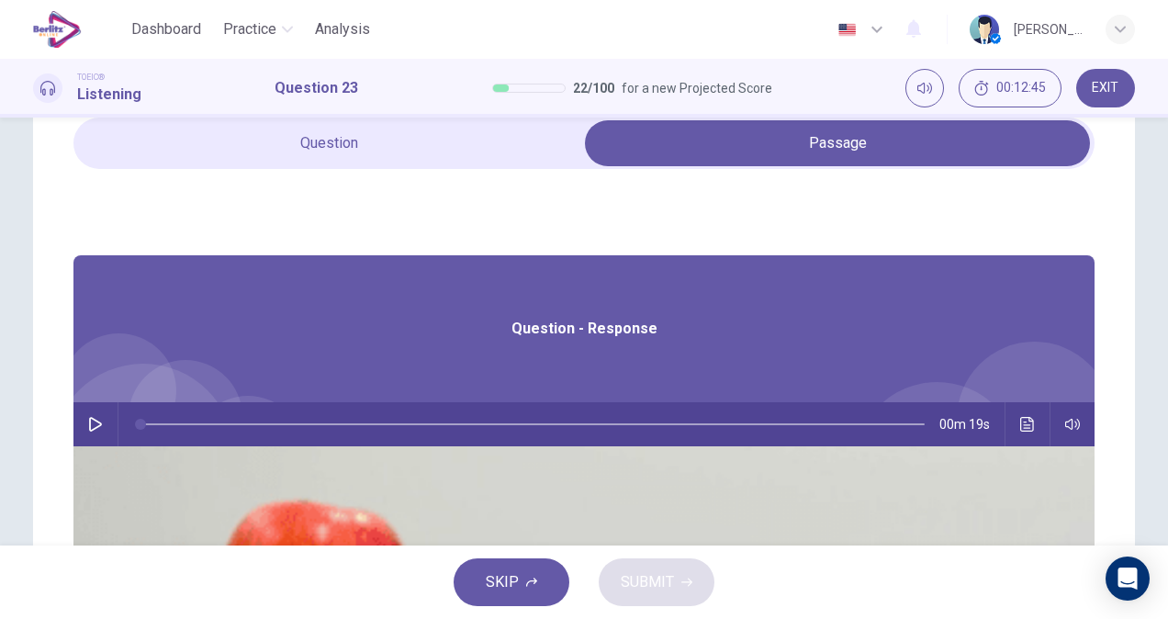
scroll to position [46, 0]
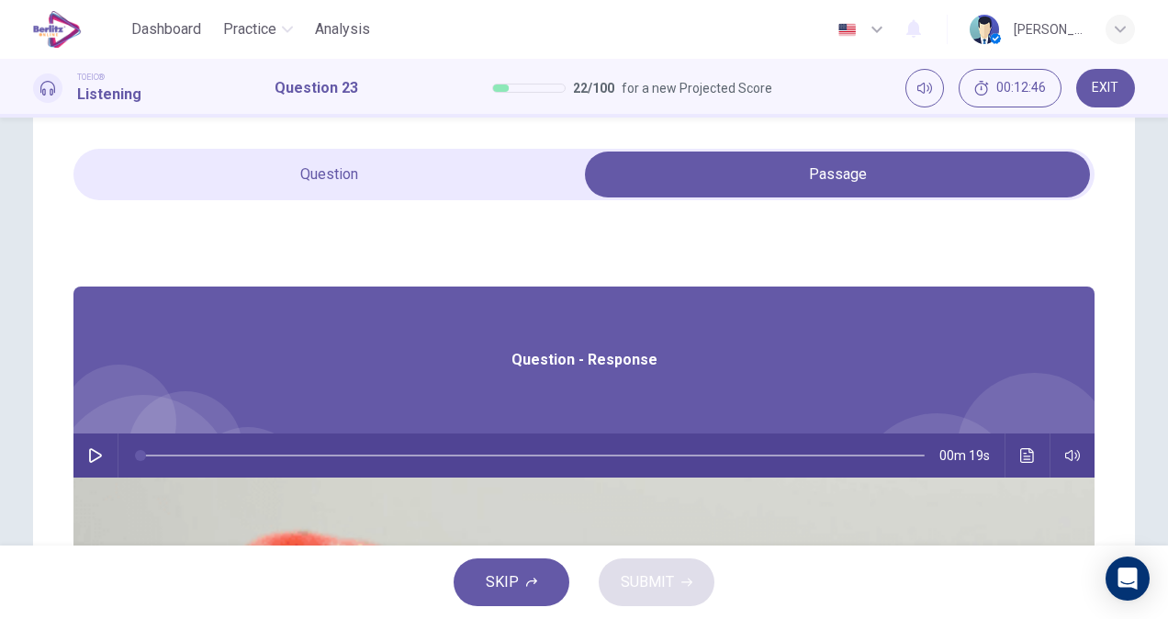
click at [103, 457] on icon "button" at bounding box center [95, 455] width 15 height 15
type input "*"
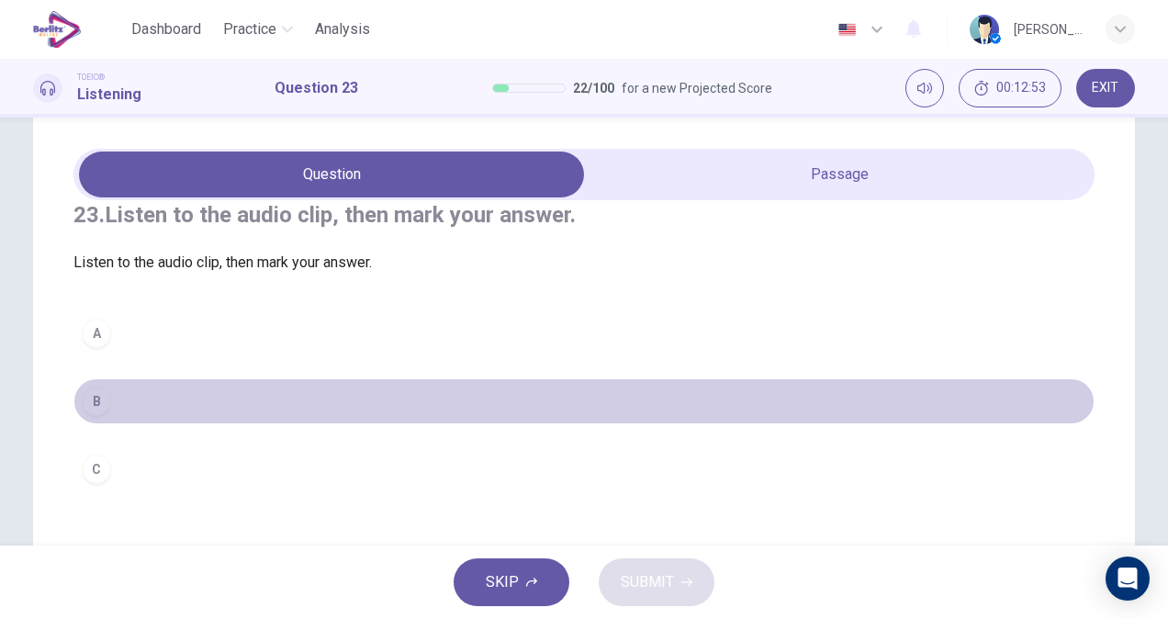
click at [112, 424] on button "B" at bounding box center [583, 401] width 1021 height 46
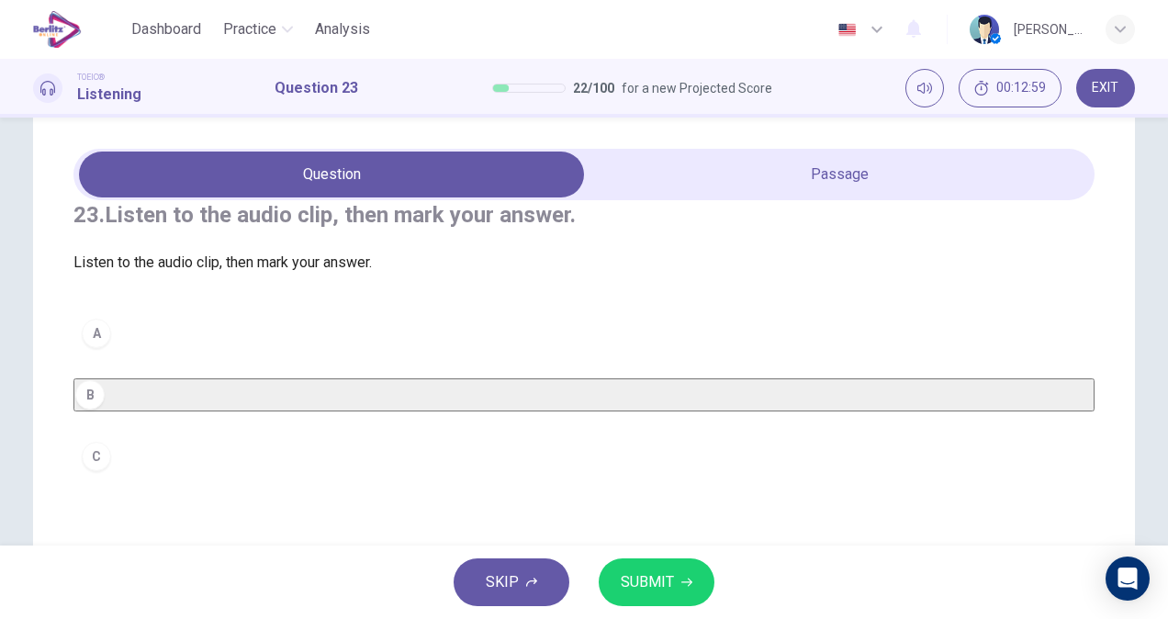
click at [625, 585] on span "SUBMIT" at bounding box center [647, 582] width 53 height 26
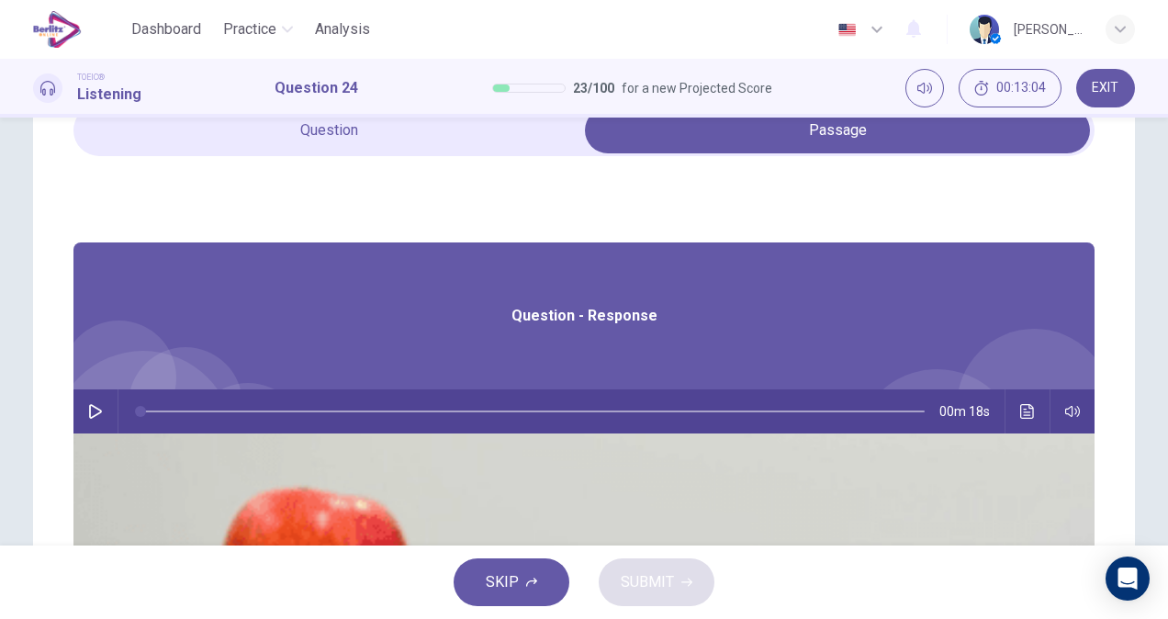
scroll to position [40, 0]
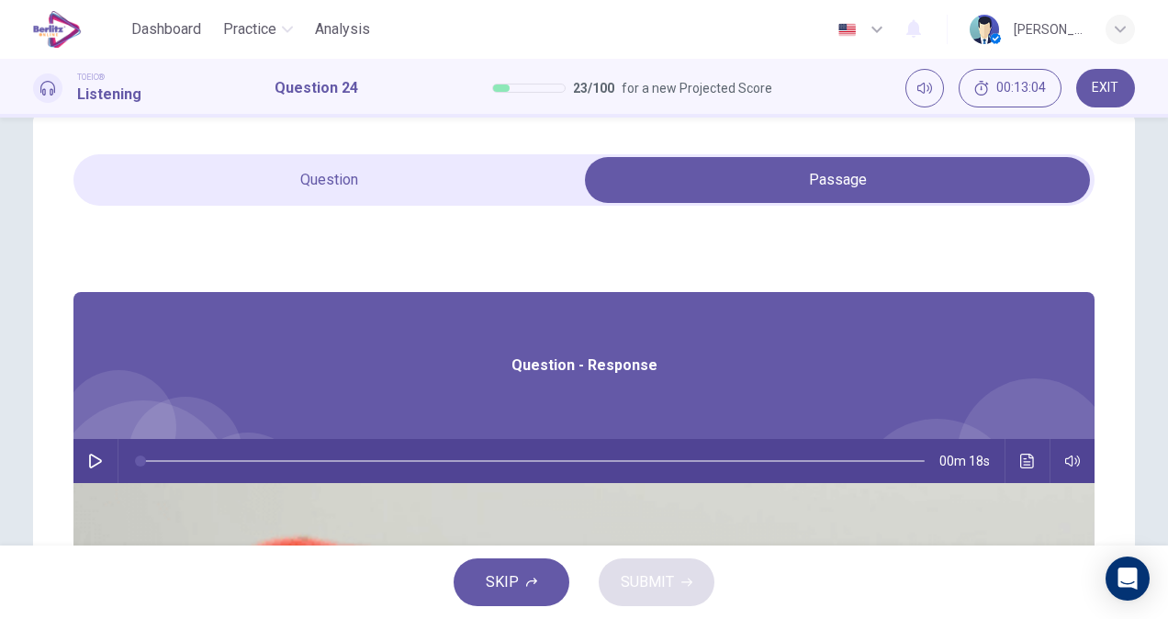
click at [1157, 307] on div "24. Listen to the audio clip, then mark your answer. Listen to the audio clip, …" at bounding box center [584, 483] width 1160 height 738
click at [110, 467] on button "button" at bounding box center [95, 461] width 29 height 44
type input "*"
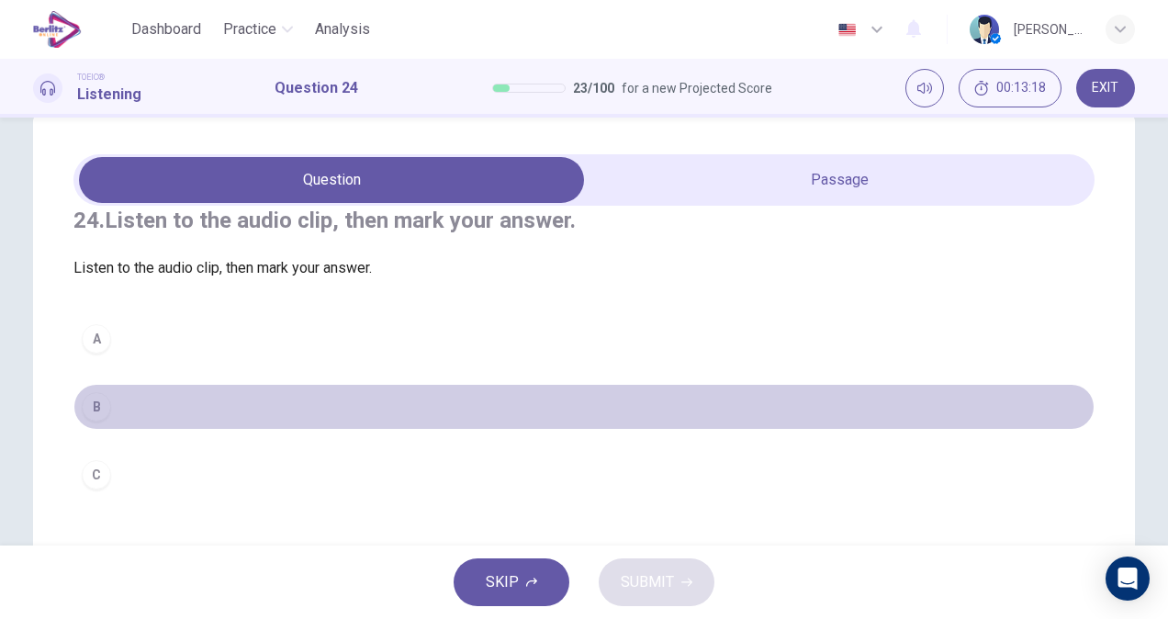
click at [94, 430] on button "B" at bounding box center [583, 407] width 1021 height 46
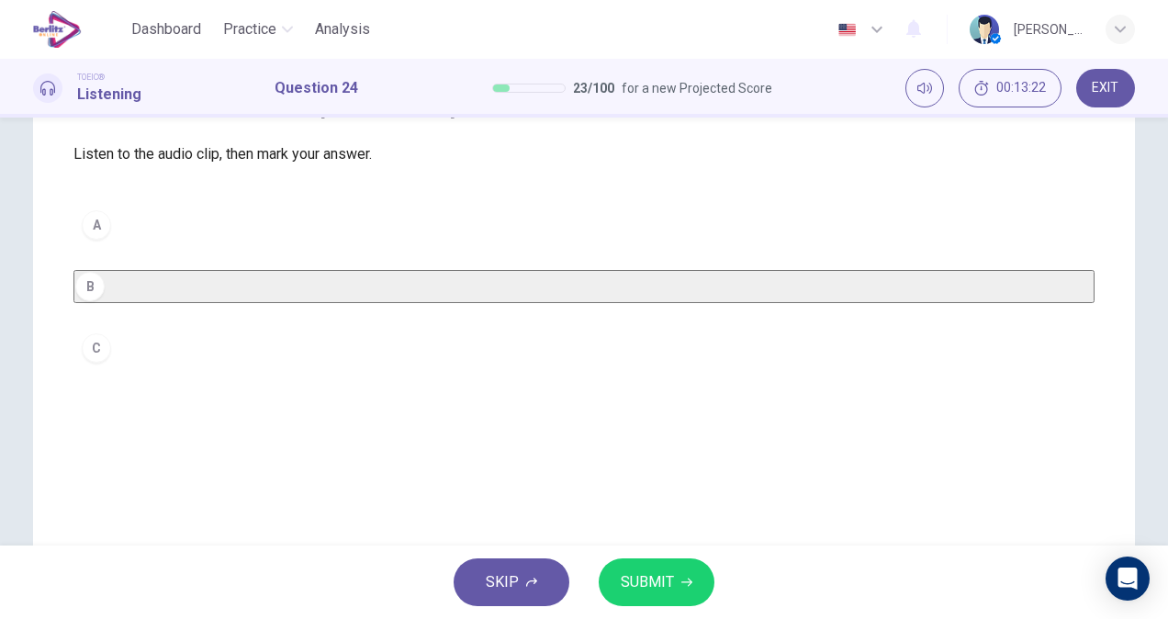
scroll to position [156, 0]
click at [693, 584] on button "SUBMIT" at bounding box center [656, 582] width 116 height 48
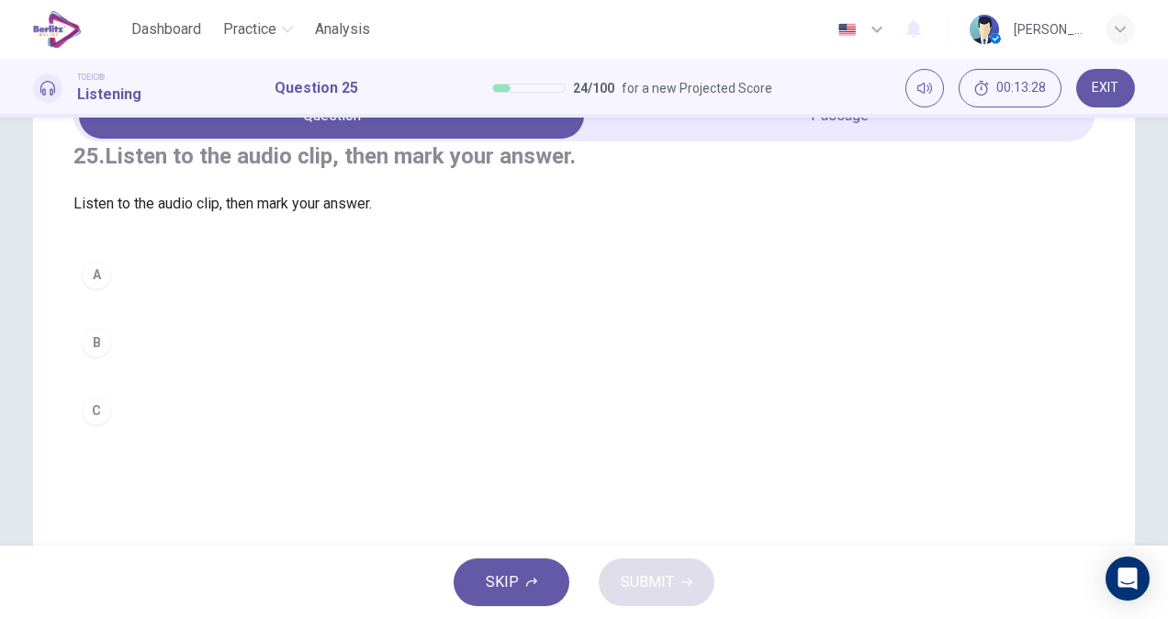
scroll to position [104, 0]
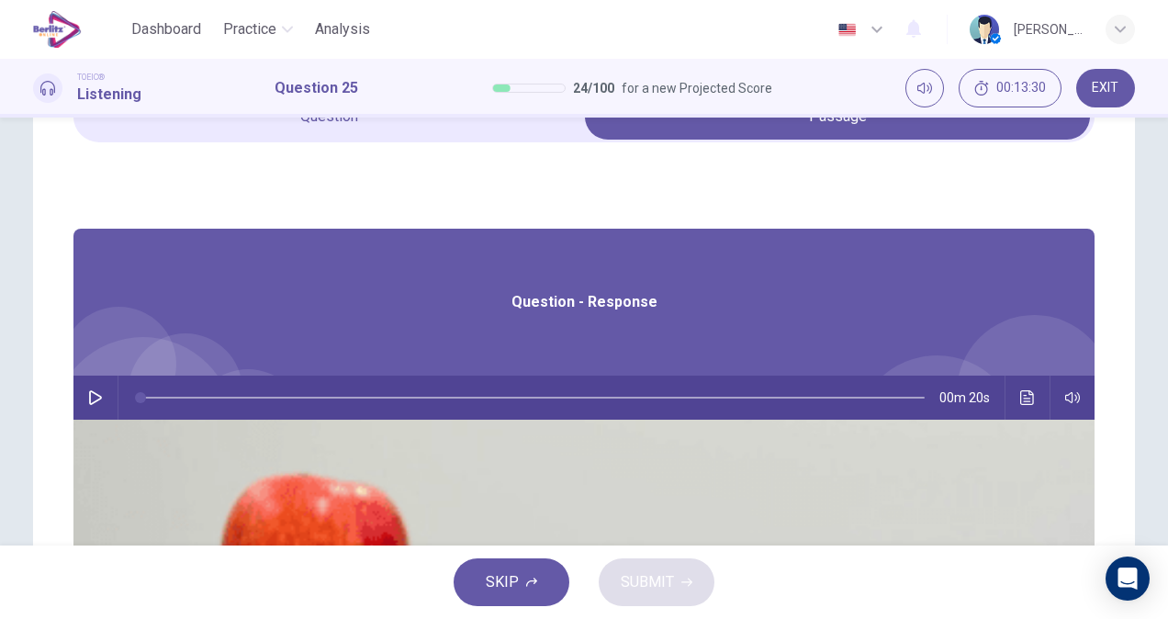
click at [103, 395] on icon "button" at bounding box center [95, 397] width 15 height 15
type input "*"
click at [1012, 406] on button "Click to see the audio transcription" at bounding box center [1026, 397] width 29 height 44
click at [877, 618] on div at bounding box center [584, 619] width 1168 height 0
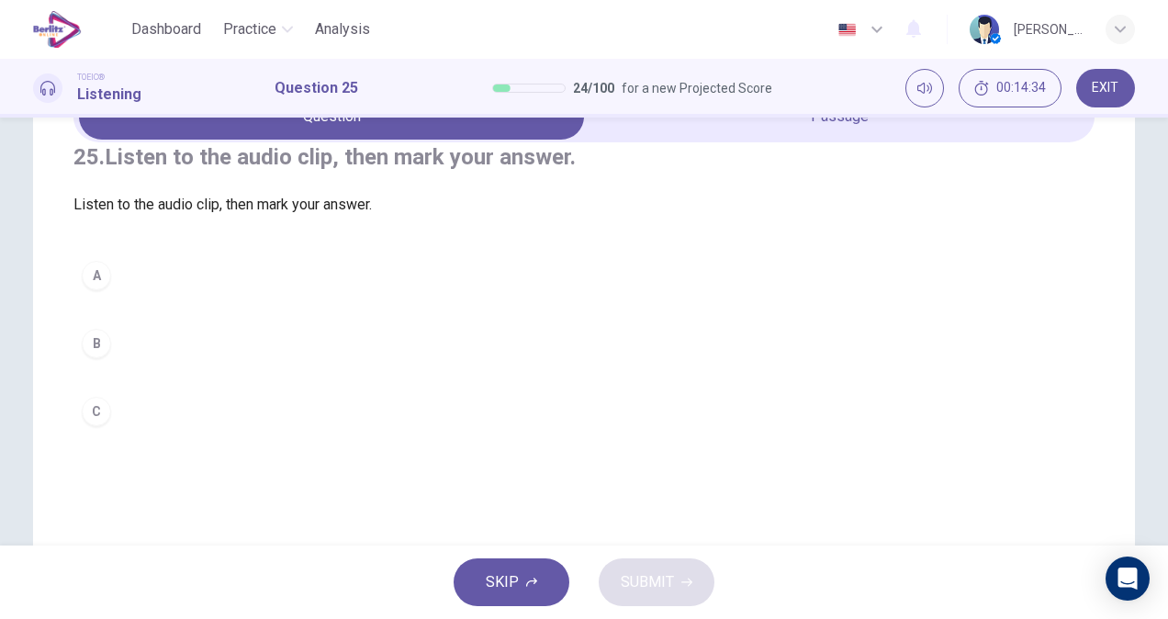
click at [135, 366] on button "B" at bounding box center [583, 343] width 1021 height 46
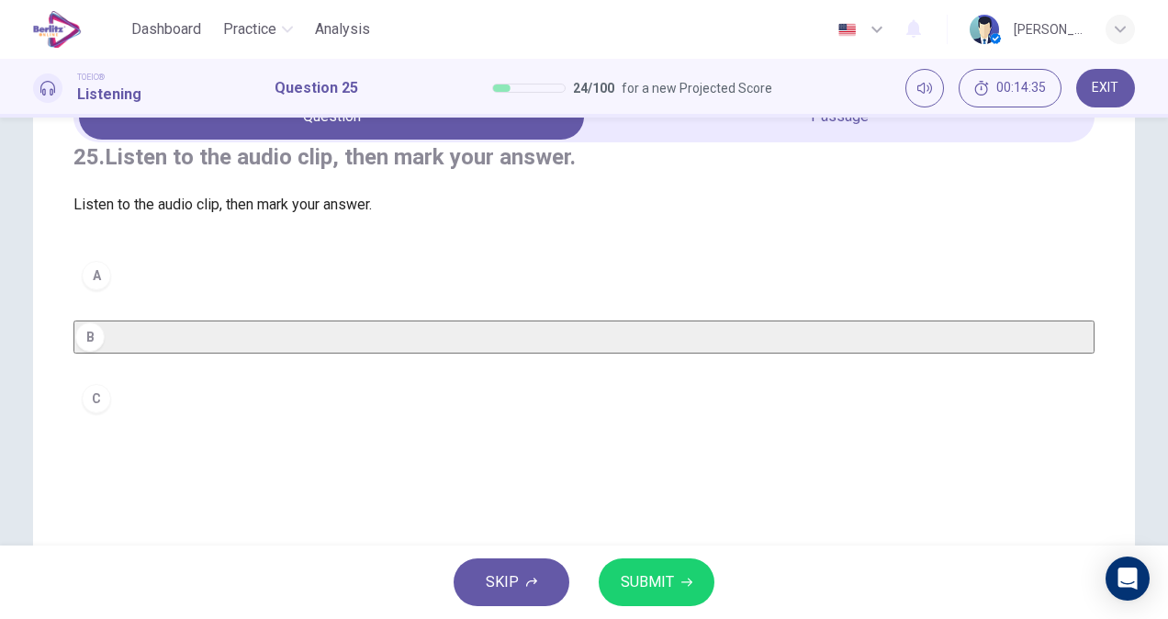
click at [646, 587] on span "SUBMIT" at bounding box center [647, 582] width 53 height 26
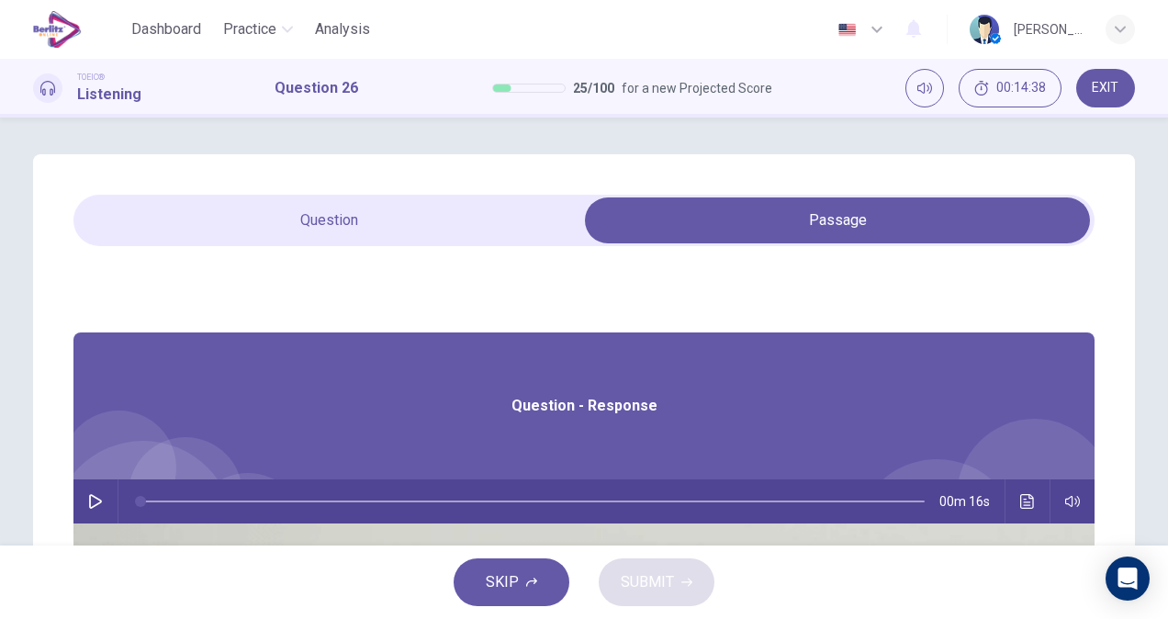
click at [103, 501] on icon "button" at bounding box center [95, 501] width 15 height 15
click at [362, 196] on span at bounding box center [583, 220] width 1021 height 51
type input "*"
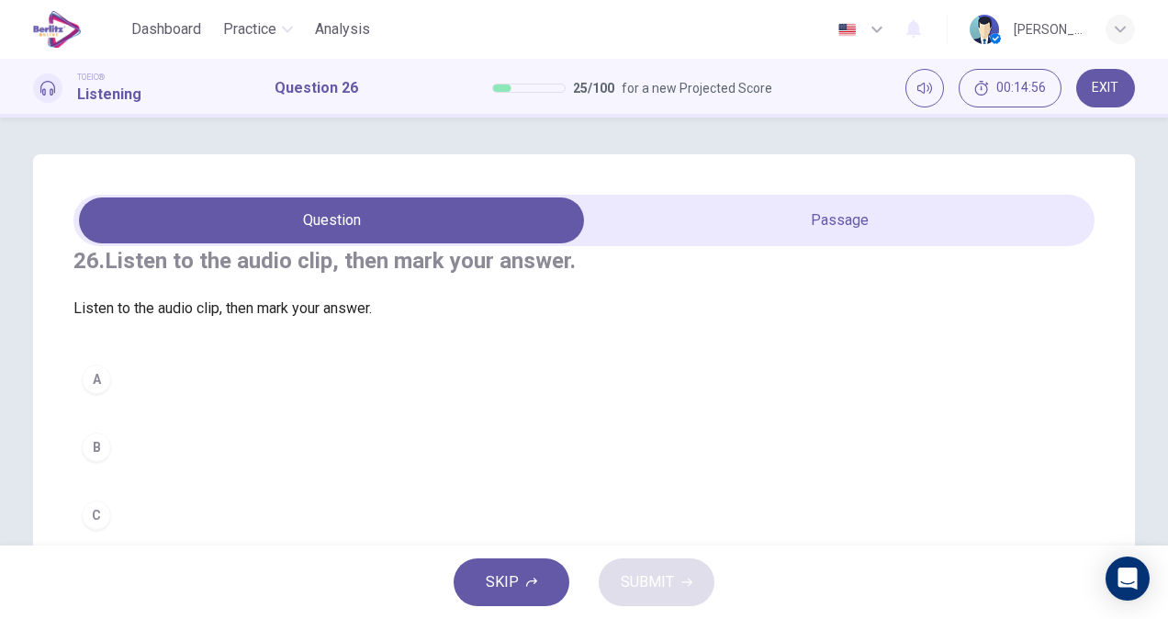
click at [106, 526] on button "C" at bounding box center [583, 515] width 1021 height 46
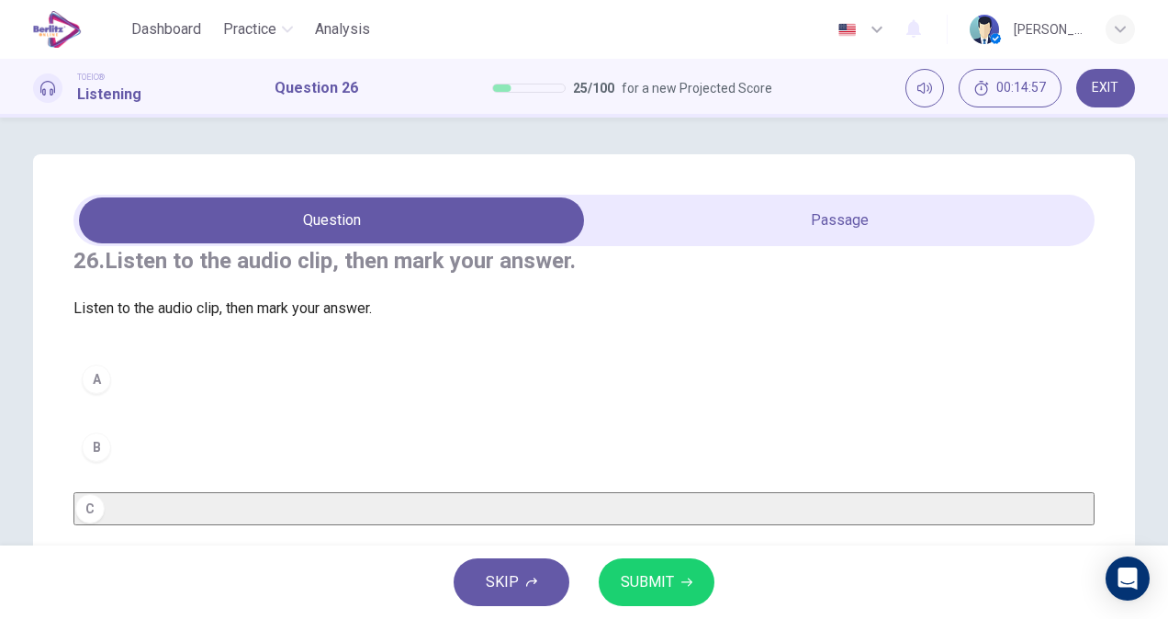
click at [646, 573] on span "SUBMIT" at bounding box center [647, 582] width 53 height 26
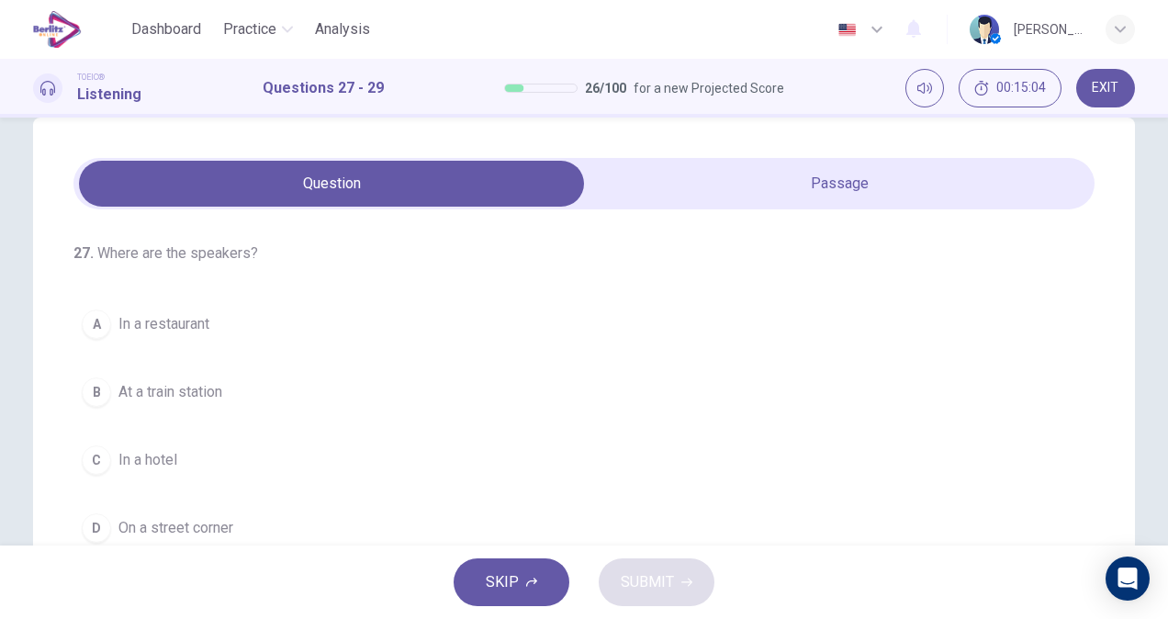
scroll to position [9, 0]
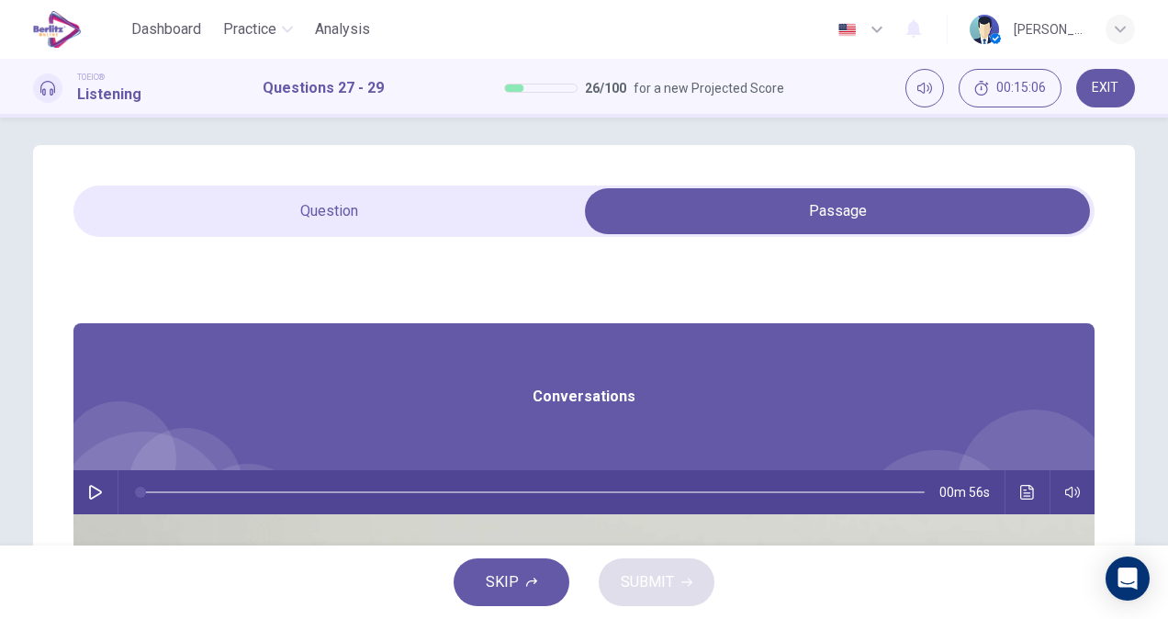
click at [102, 490] on icon "button" at bounding box center [95, 492] width 13 height 15
type input "*"
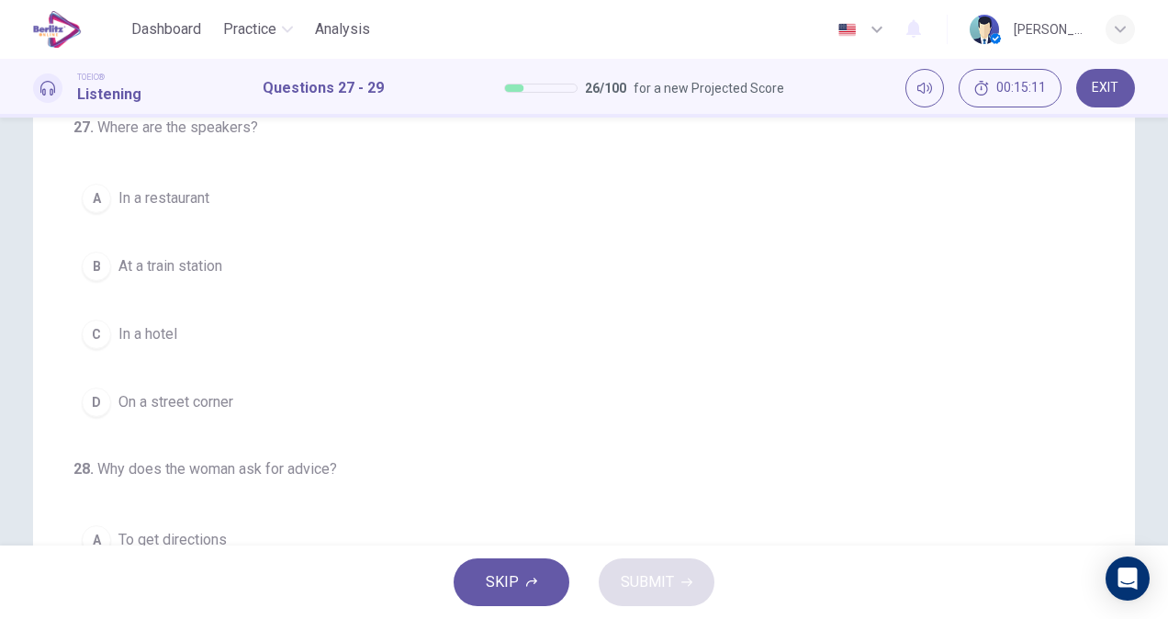
scroll to position [163, 0]
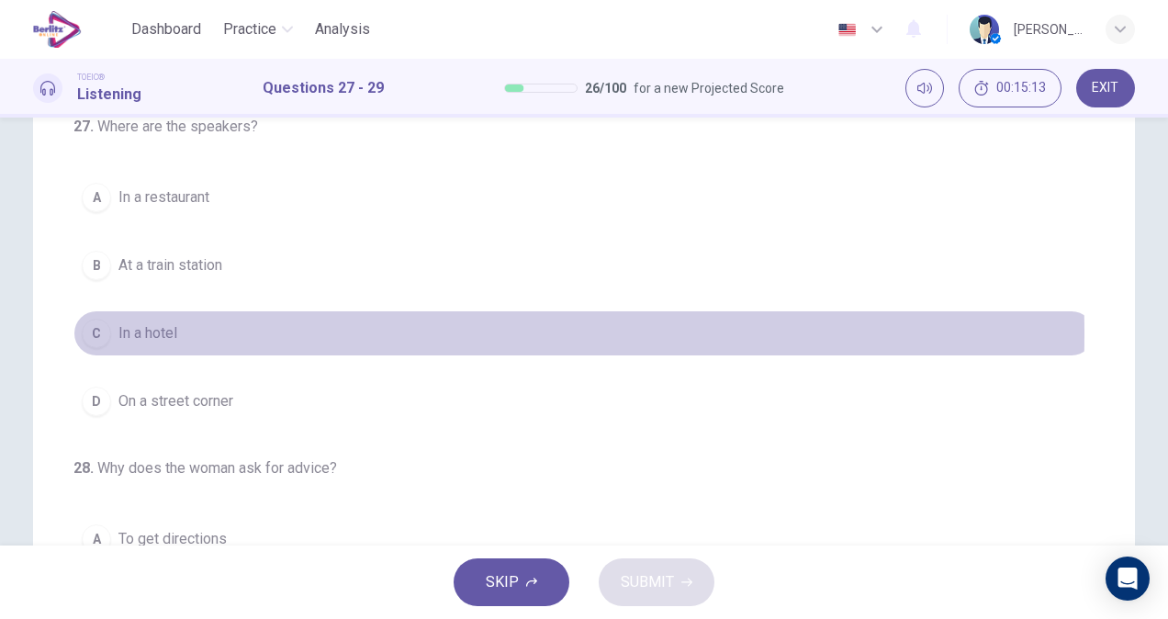
click at [147, 332] on span "In a hotel" at bounding box center [147, 333] width 59 height 22
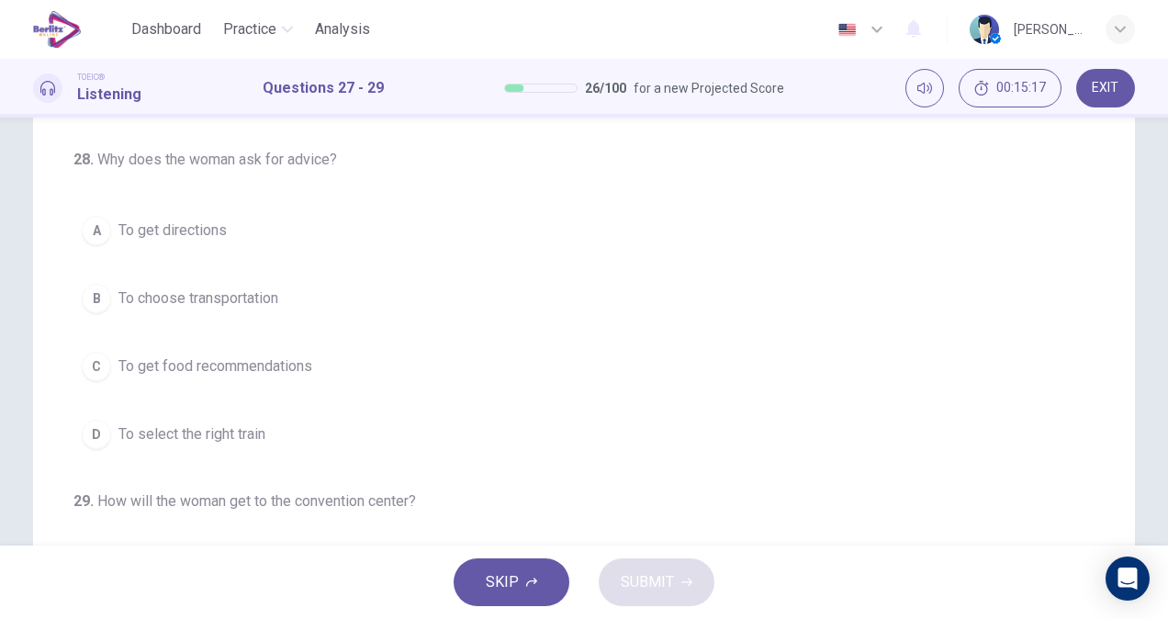
scroll to position [300, 0]
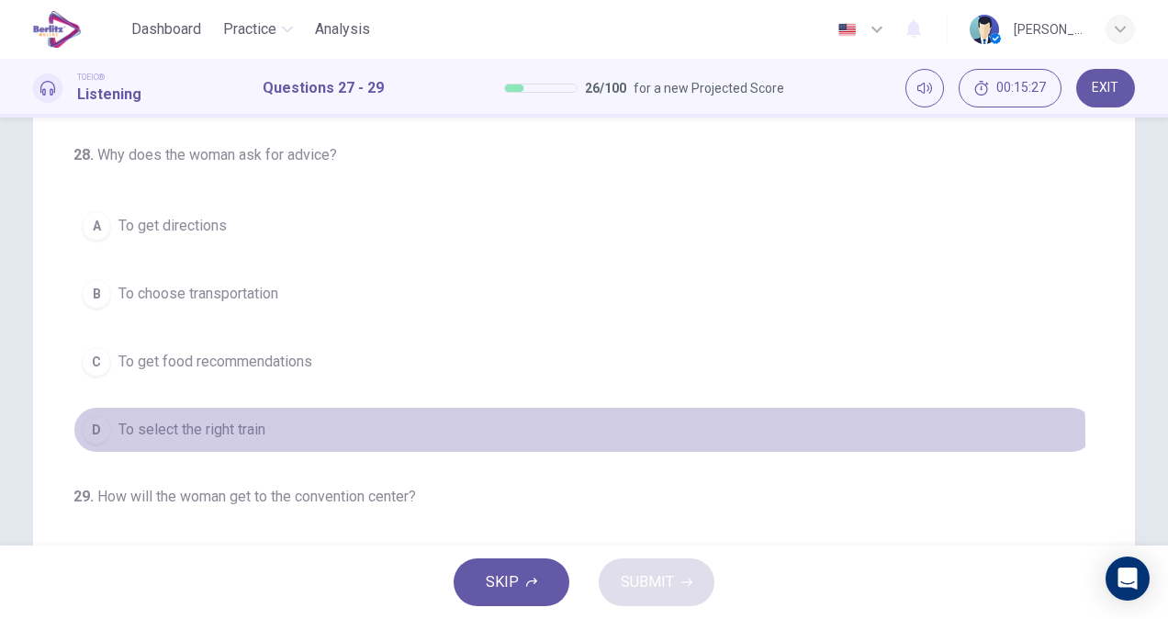
click at [194, 441] on span "To select the right train" at bounding box center [191, 430] width 147 height 22
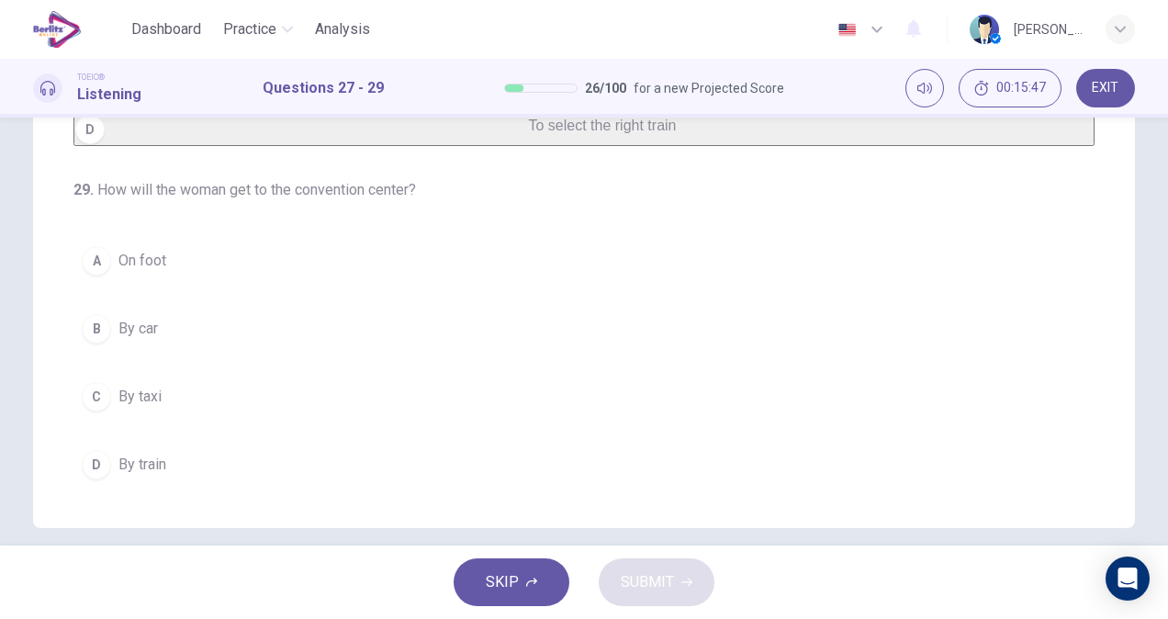
scroll to position [384, 0]
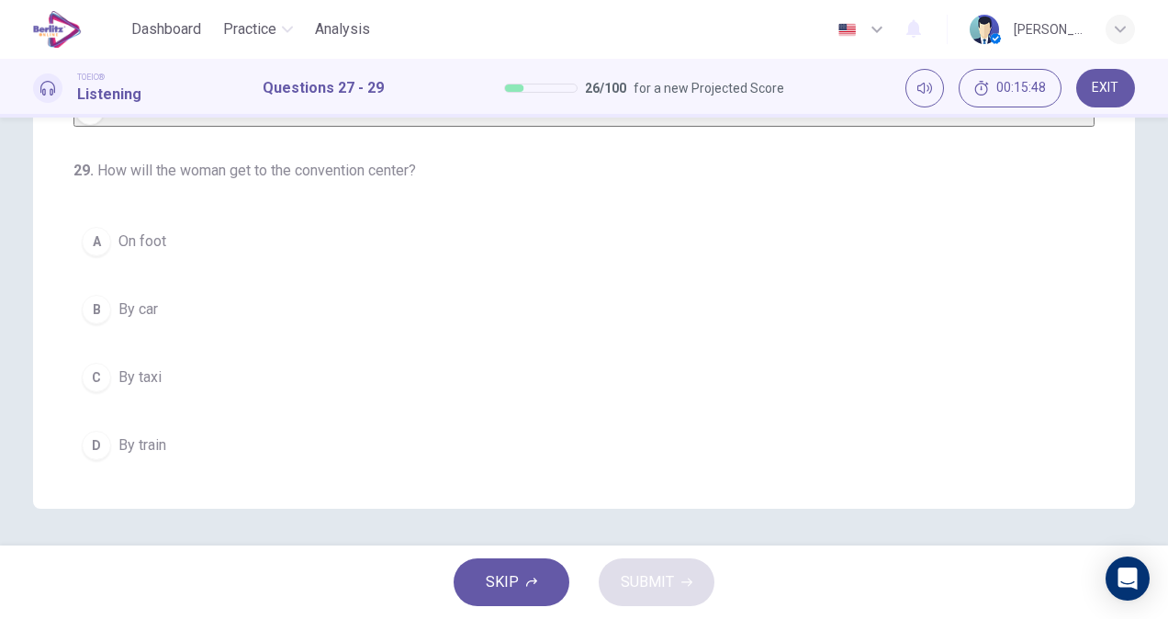
click at [205, 252] on button "A On foot" at bounding box center [583, 241] width 1021 height 46
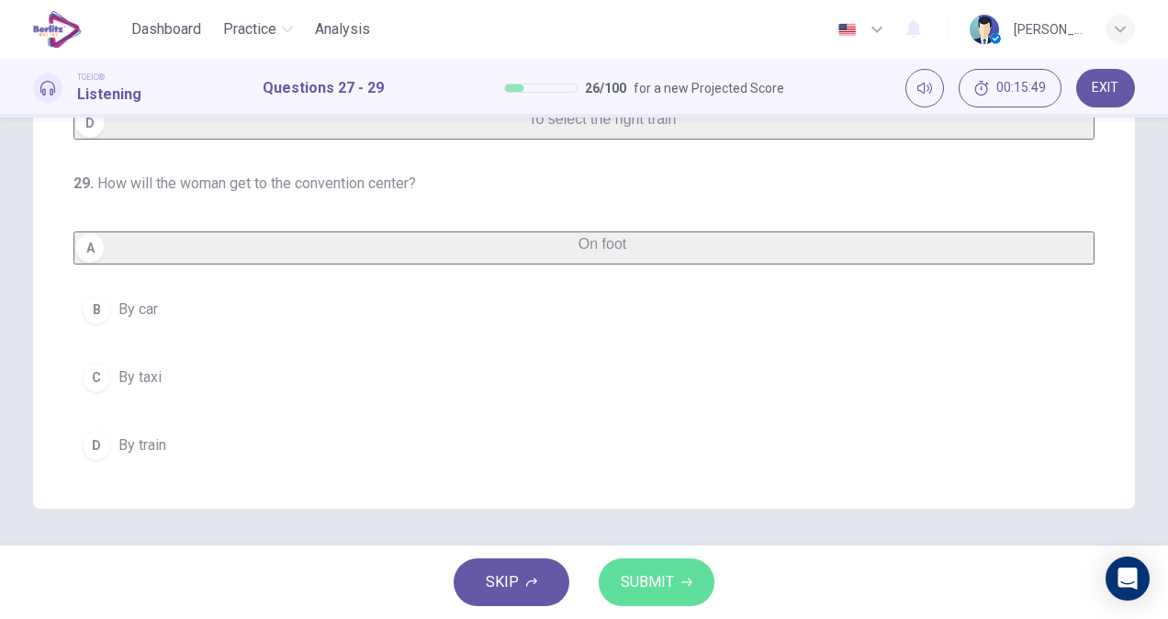
click at [699, 588] on button "SUBMIT" at bounding box center [656, 582] width 116 height 48
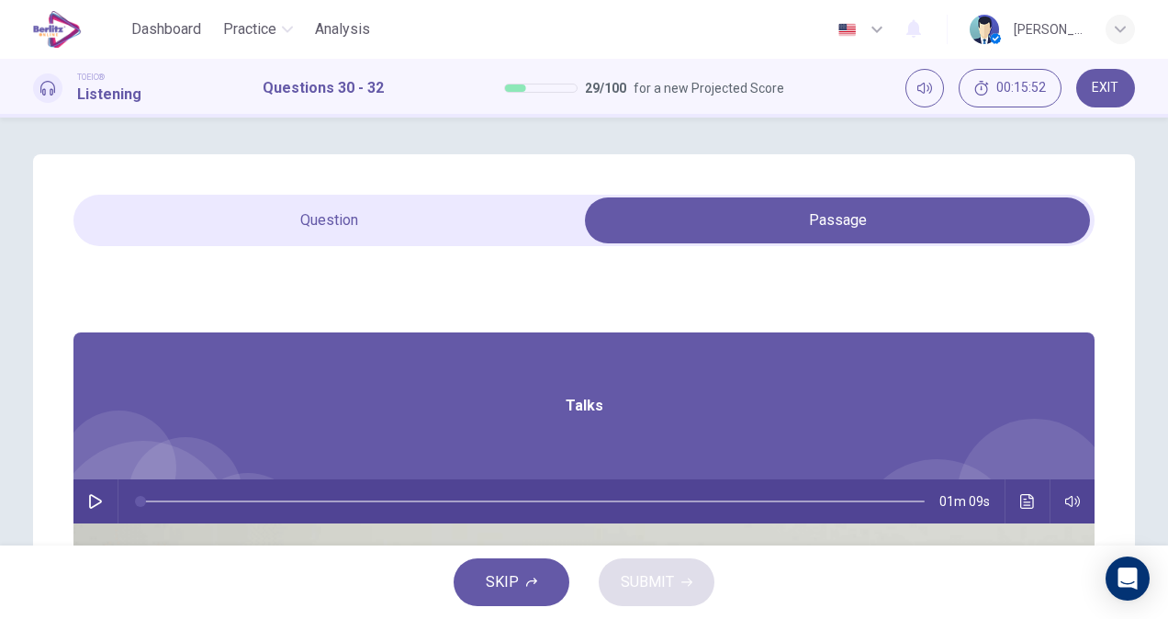
click at [103, 499] on icon "button" at bounding box center [95, 501] width 15 height 15
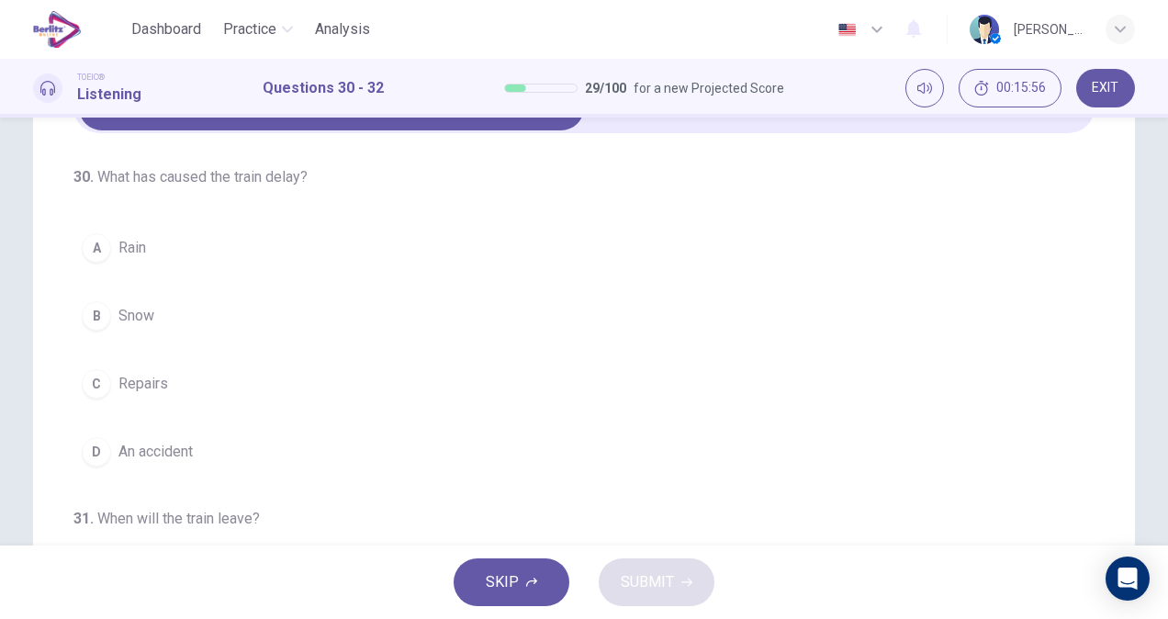
scroll to position [117, 0]
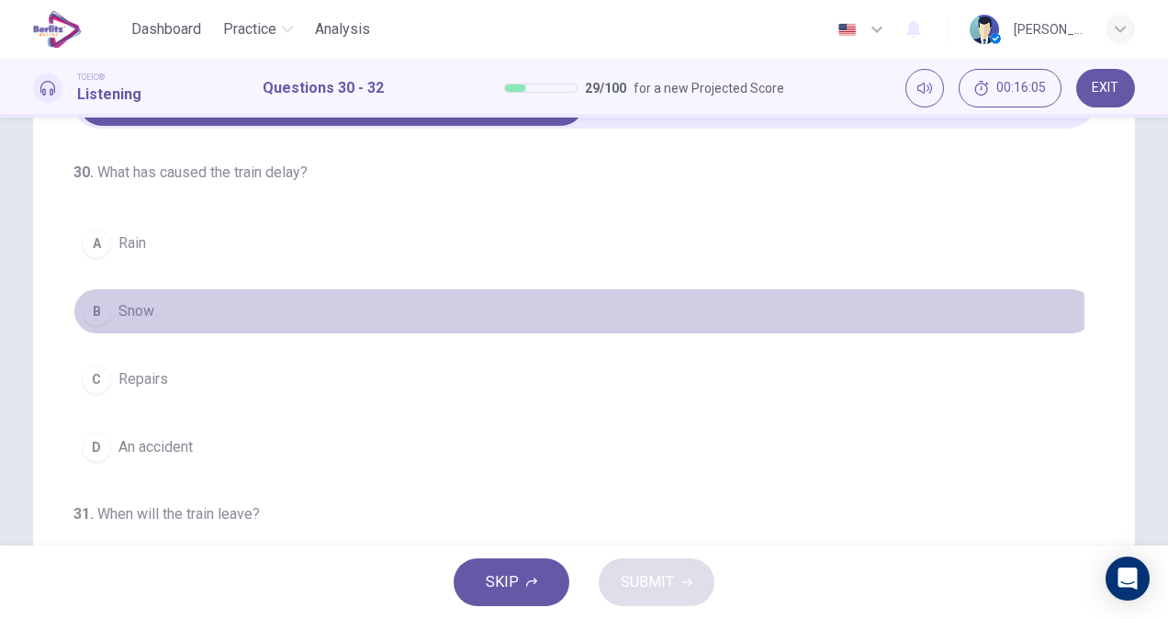
click at [171, 310] on button "B Snow" at bounding box center [583, 311] width 1021 height 46
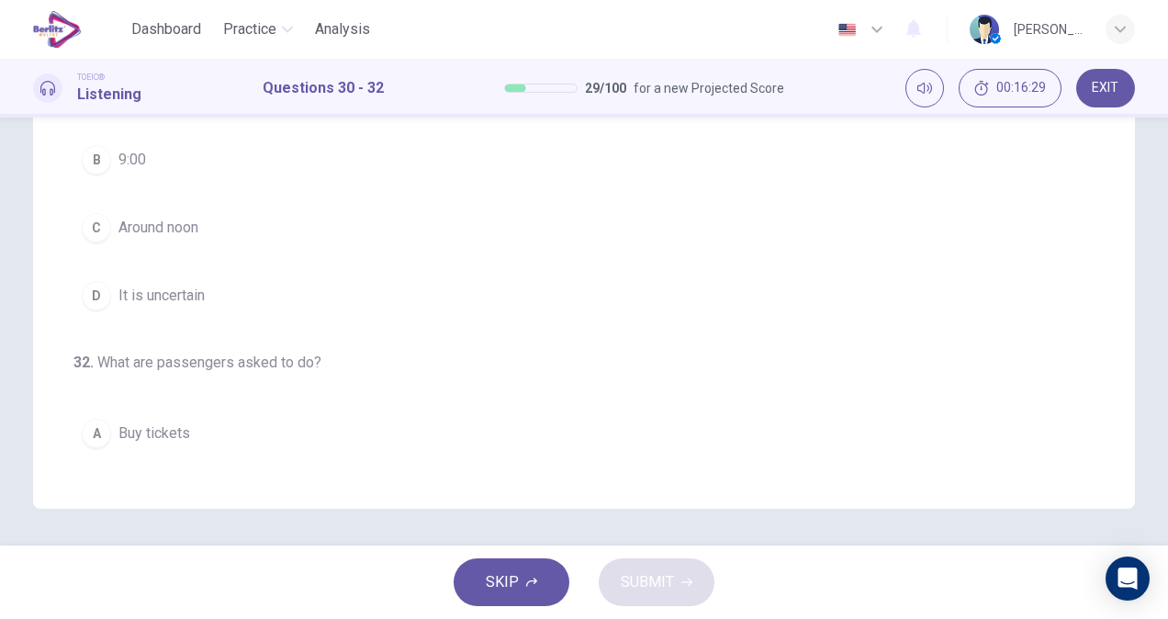
scroll to position [213, 0]
click at [126, 231] on span "Around noon" at bounding box center [158, 229] width 80 height 22
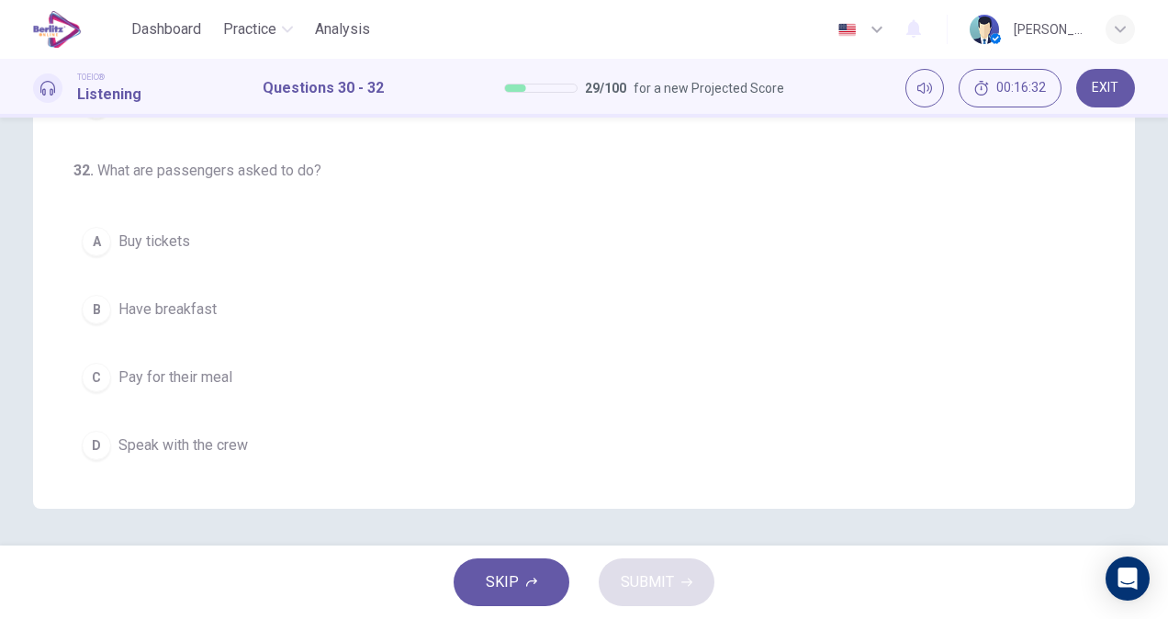
scroll to position [411, 0]
drag, startPoint x: 1089, startPoint y: 272, endPoint x: 1078, endPoint y: 292, distance: 23.0
click at [1078, 292] on div "30 . What has caused the train delay? A Rain B Snow C Repairs D An accident 31 …" at bounding box center [584, 140] width 1102 height 738
drag, startPoint x: 1078, startPoint y: 292, endPoint x: 1075, endPoint y: 131, distance: 160.7
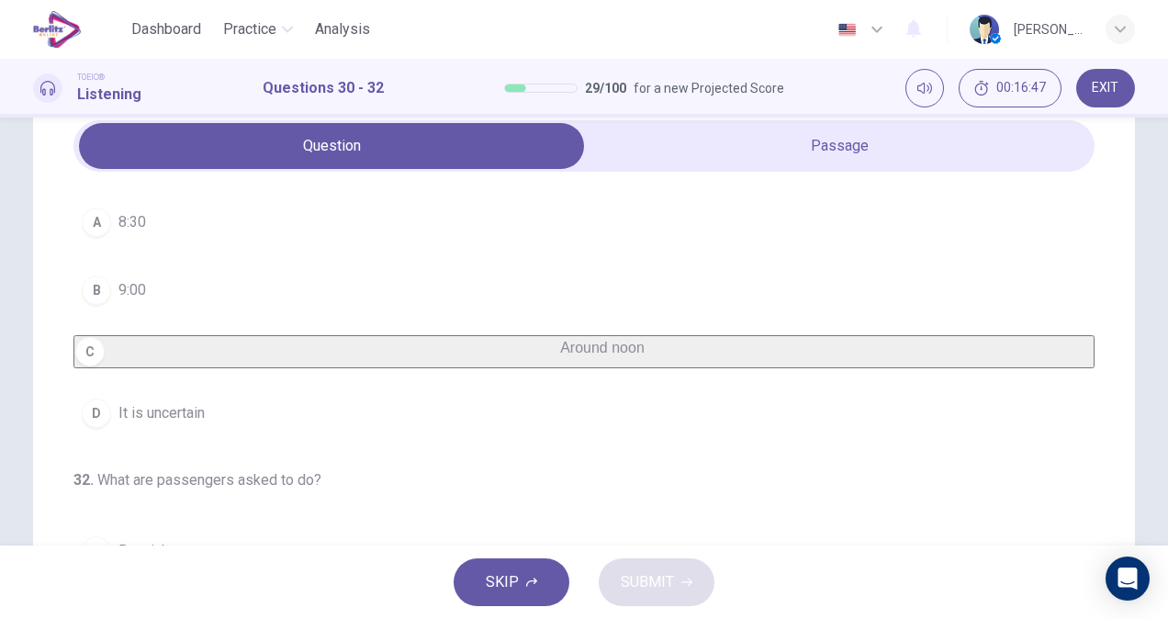
scroll to position [0, 0]
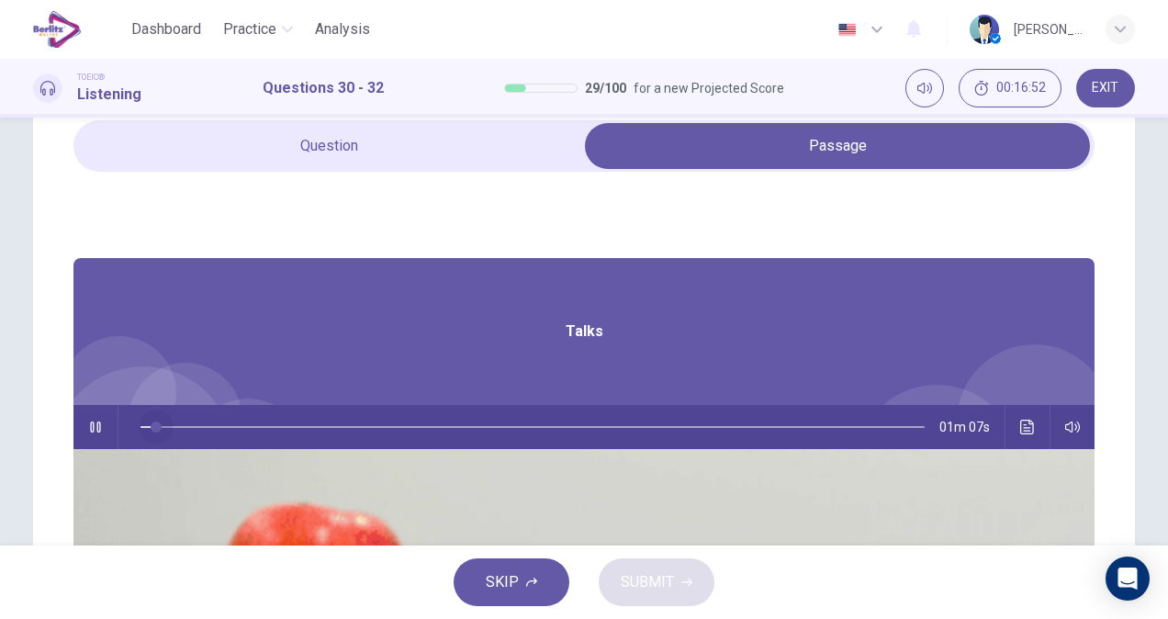
drag, startPoint x: 599, startPoint y: 428, endPoint x: 395, endPoint y: 402, distance: 206.3
click at [395, 402] on div "Talks 01m 07s" at bounding box center [583, 569] width 1021 height 622
type input "*"
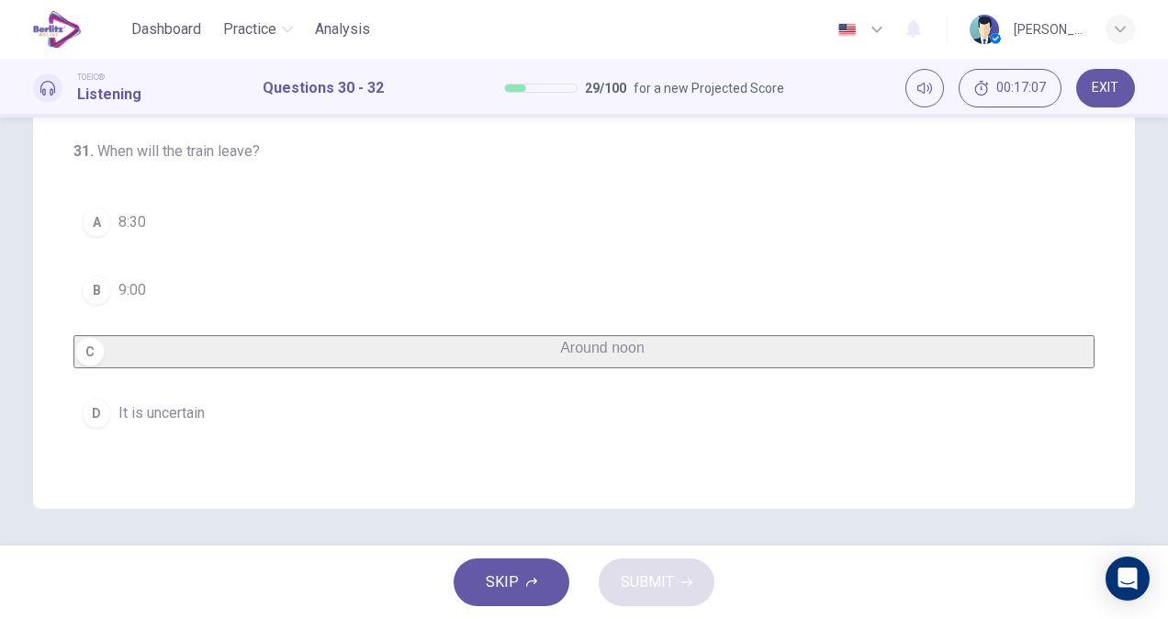
scroll to position [84, 0]
click at [164, 423] on span "It is uncertain" at bounding box center [161, 412] width 86 height 22
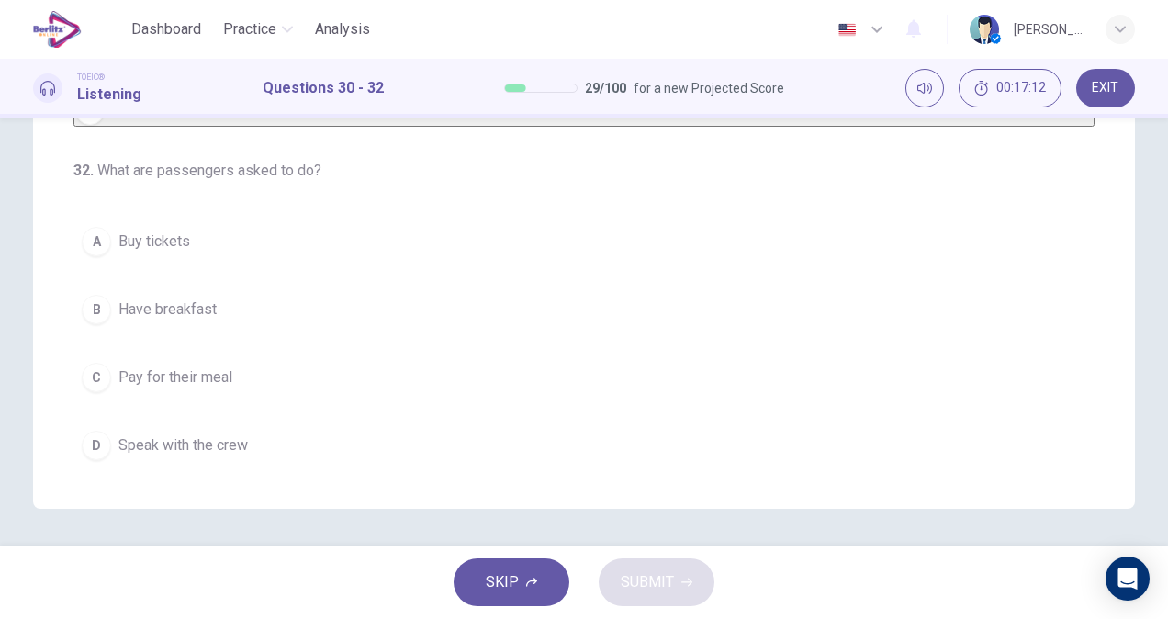
scroll to position [411, 0]
click at [163, 312] on span "Have breakfast" at bounding box center [167, 309] width 98 height 22
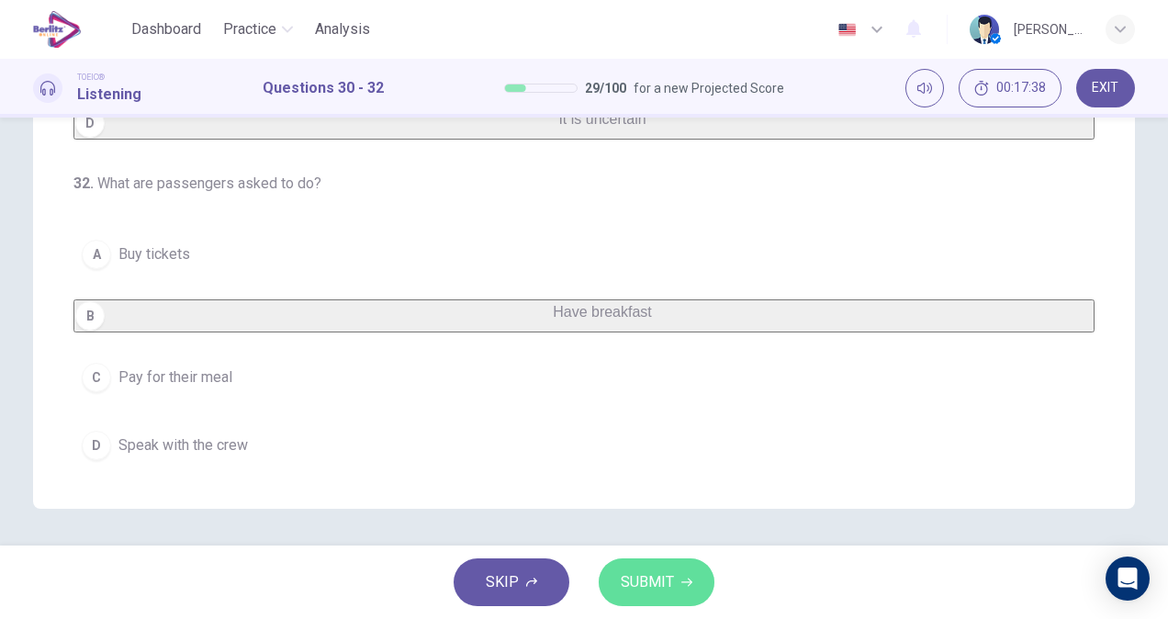
click at [677, 577] on button "SUBMIT" at bounding box center [656, 582] width 116 height 48
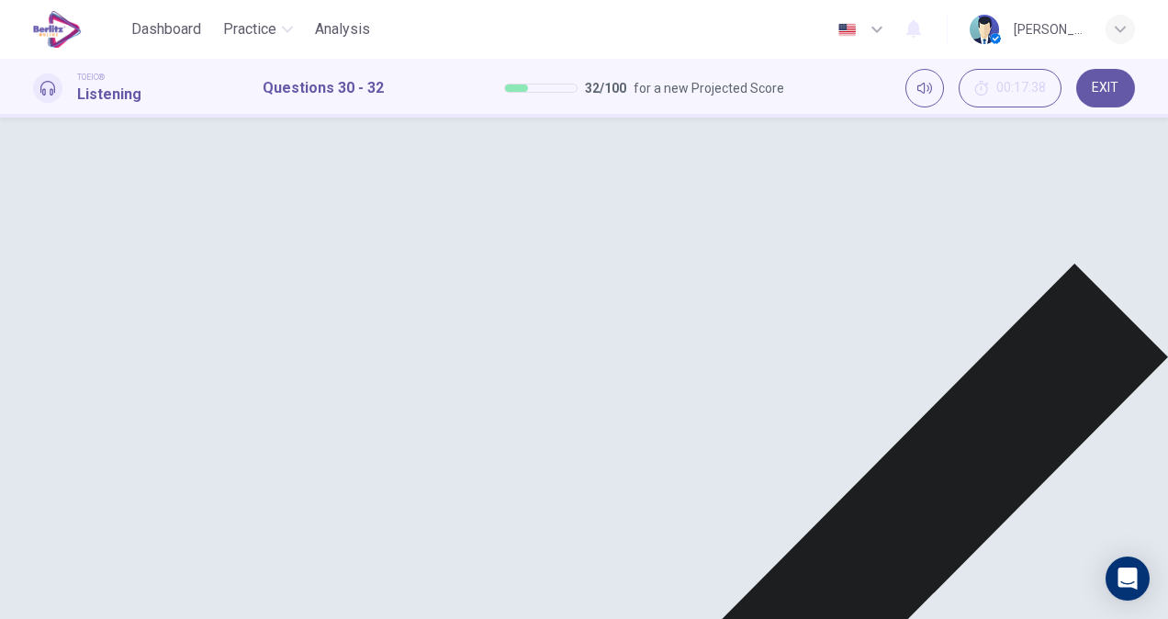
scroll to position [384, 0]
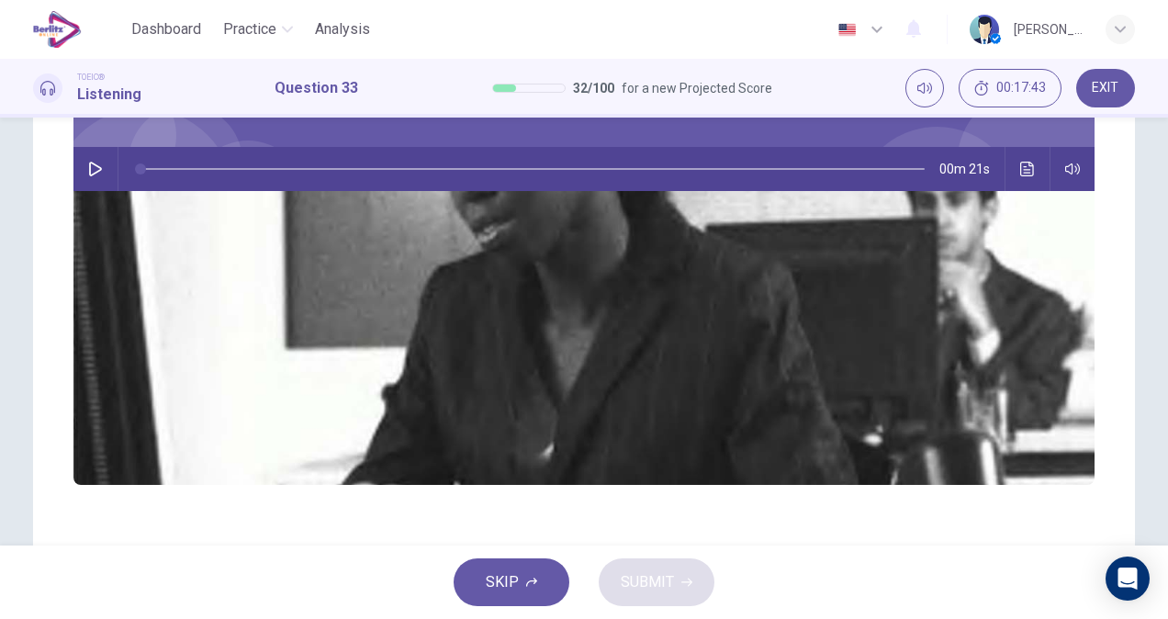
scroll to position [324, 0]
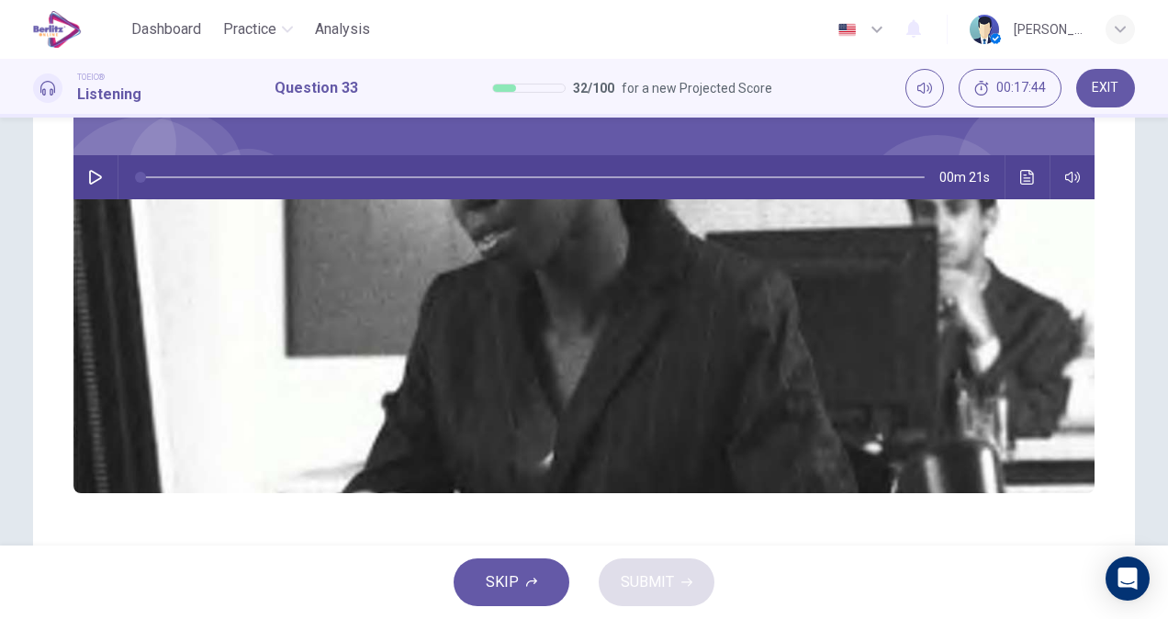
click at [103, 171] on icon "button" at bounding box center [95, 177] width 15 height 15
click at [110, 186] on button "button" at bounding box center [95, 177] width 29 height 44
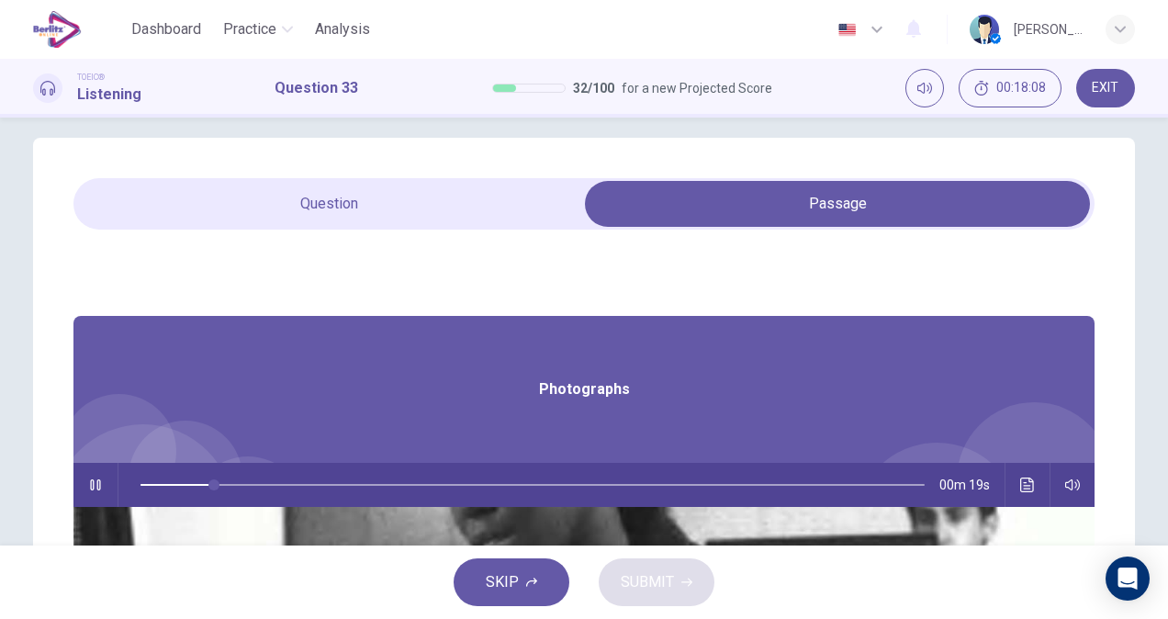
scroll to position [16, 0]
type input "**"
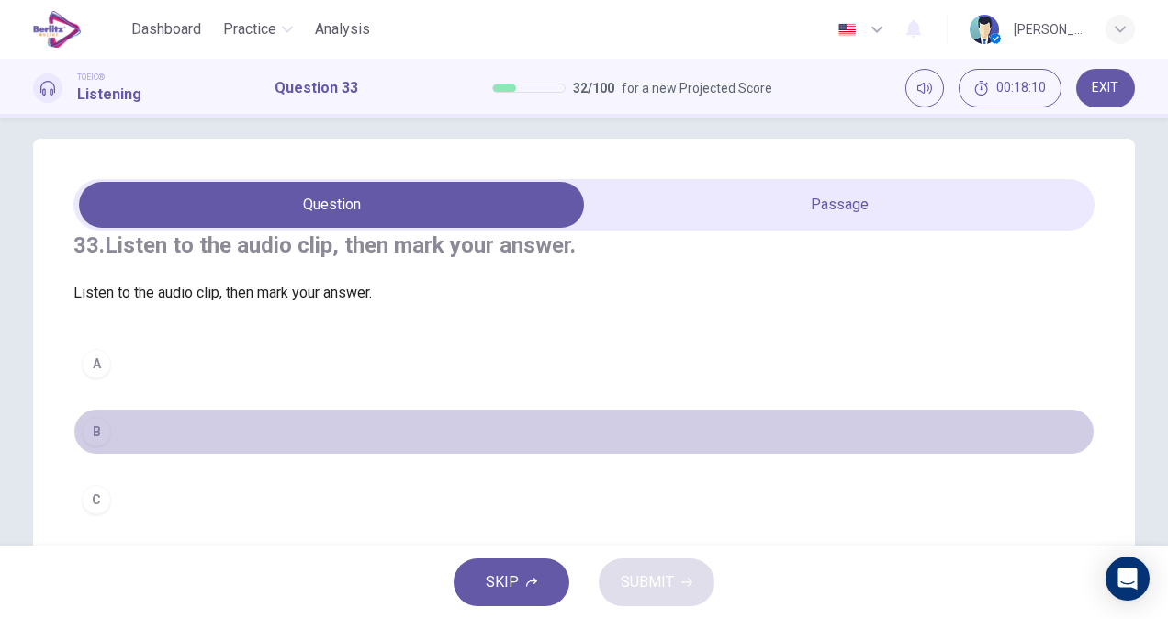
click at [120, 441] on button "B" at bounding box center [583, 431] width 1021 height 46
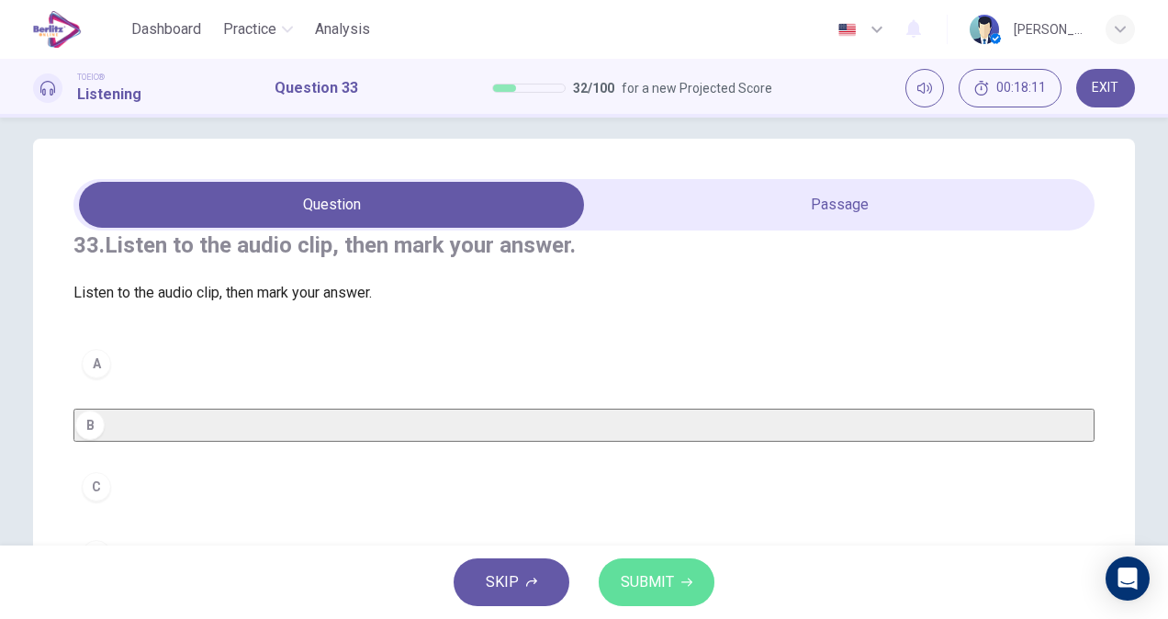
click at [655, 580] on span "SUBMIT" at bounding box center [647, 582] width 53 height 26
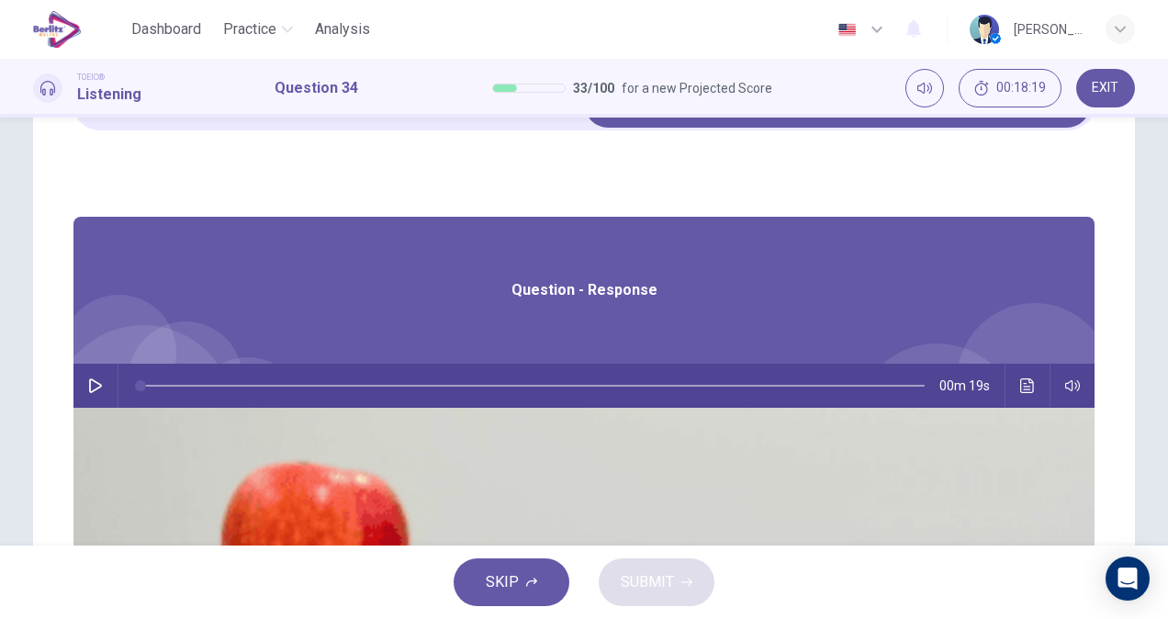
scroll to position [114, 0]
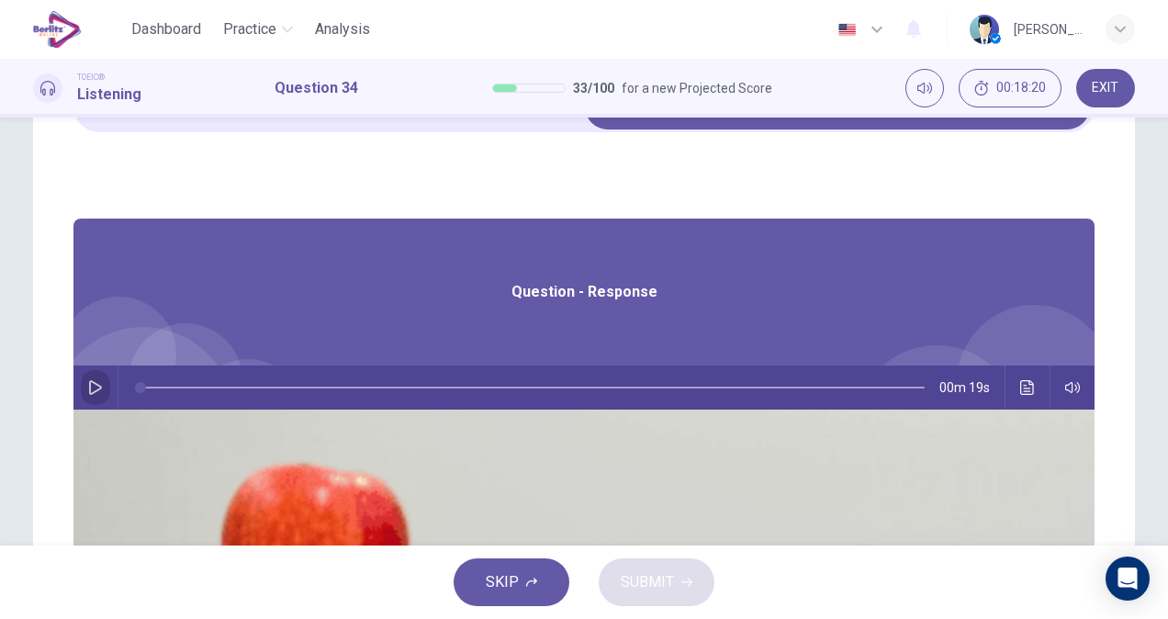
click at [110, 397] on button "button" at bounding box center [95, 387] width 29 height 44
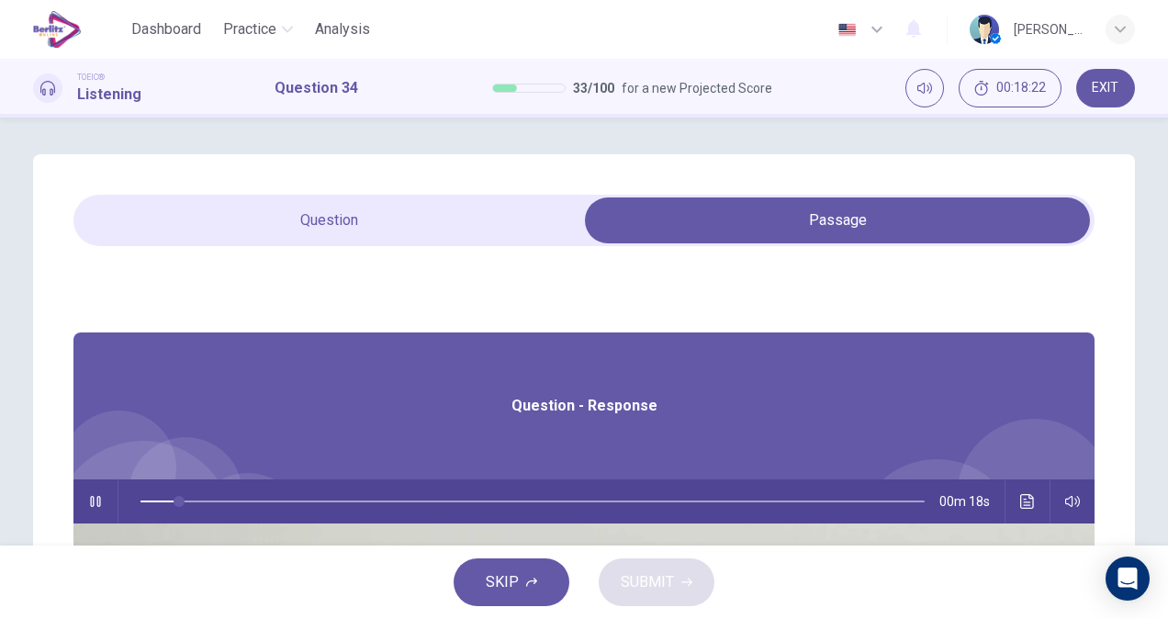
type input "**"
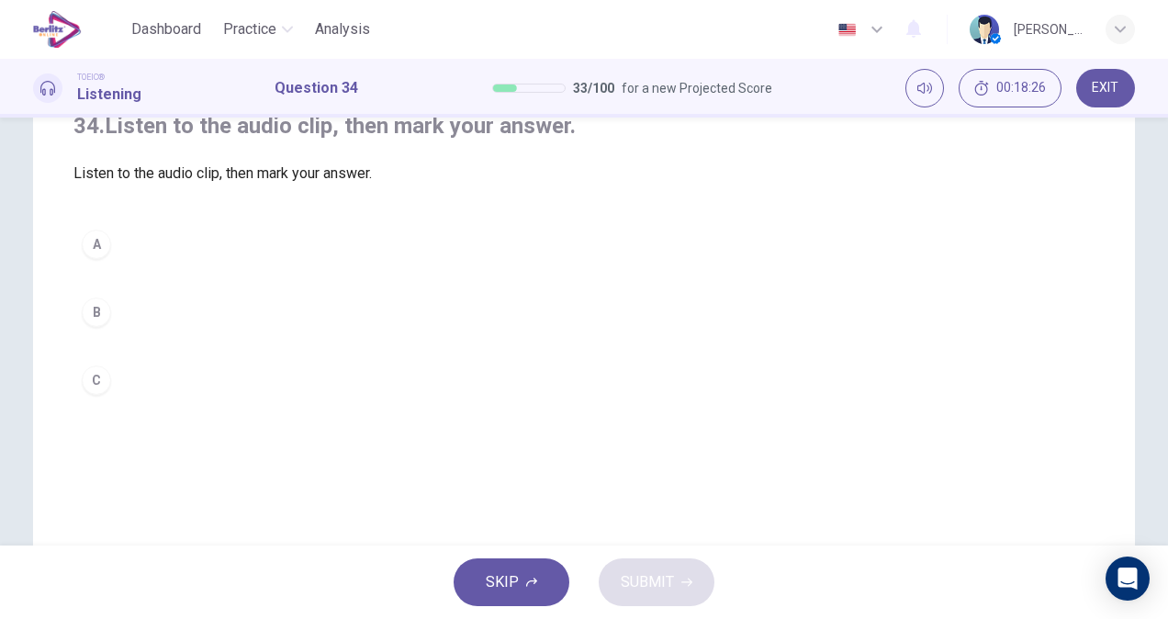
scroll to position [134, 0]
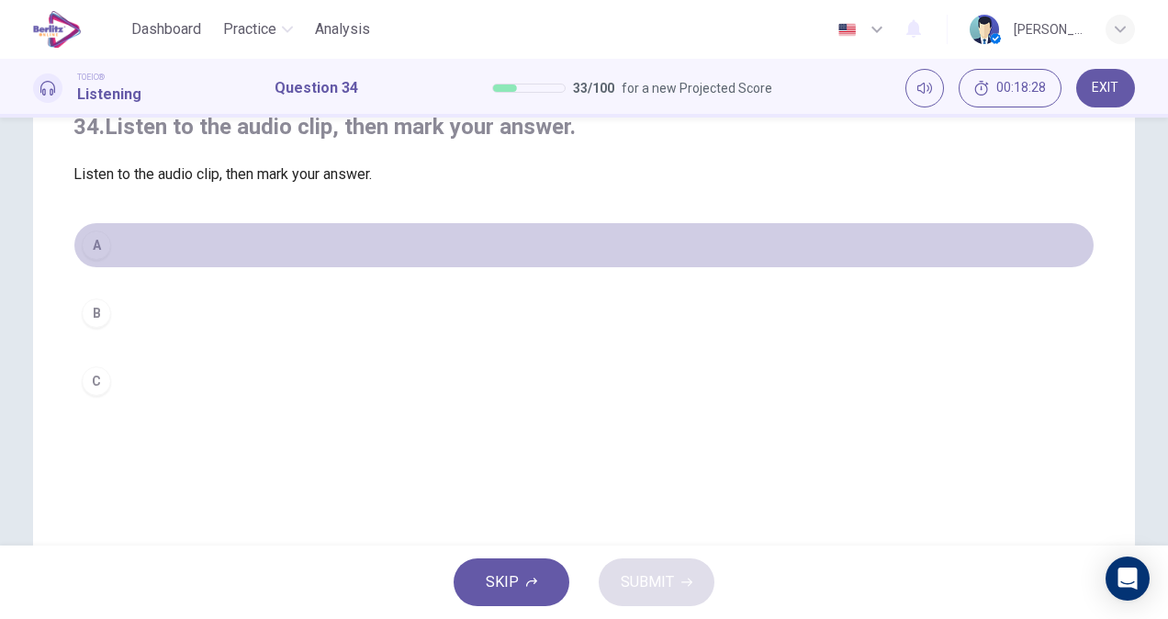
click at [81, 268] on button "A" at bounding box center [583, 245] width 1021 height 46
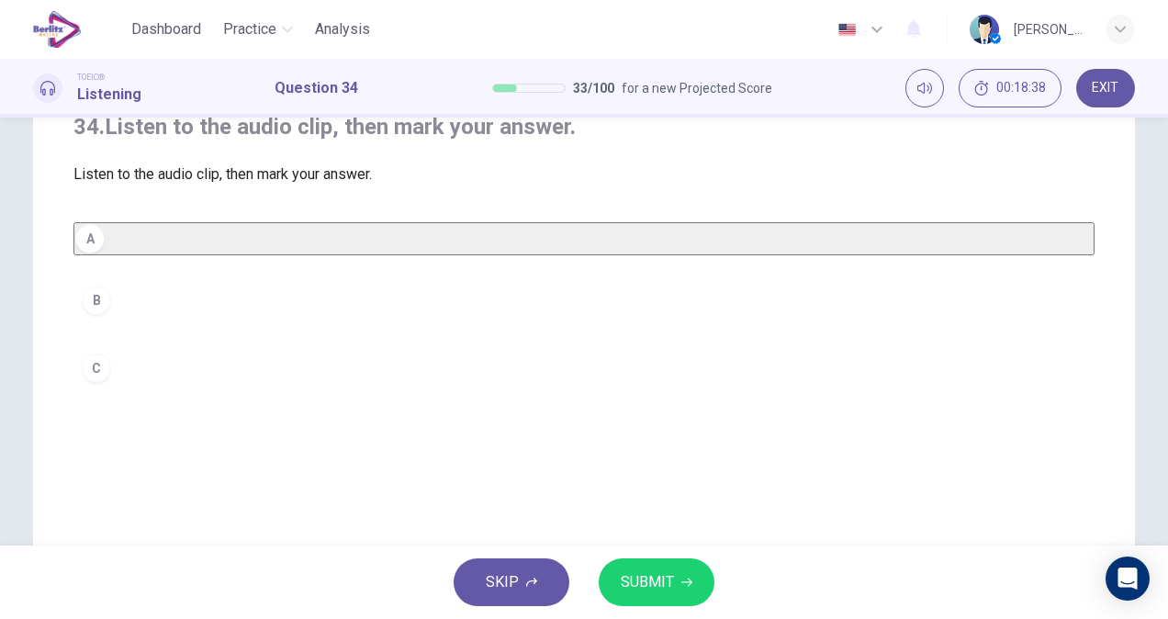
click at [674, 586] on button "SUBMIT" at bounding box center [656, 582] width 116 height 48
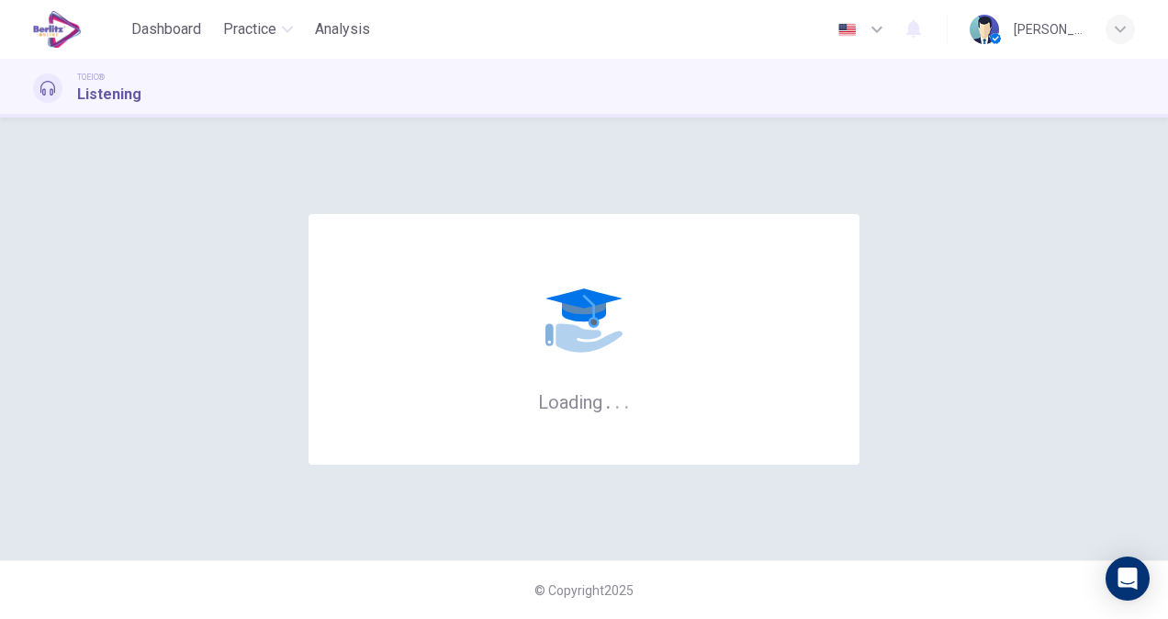
scroll to position [0, 0]
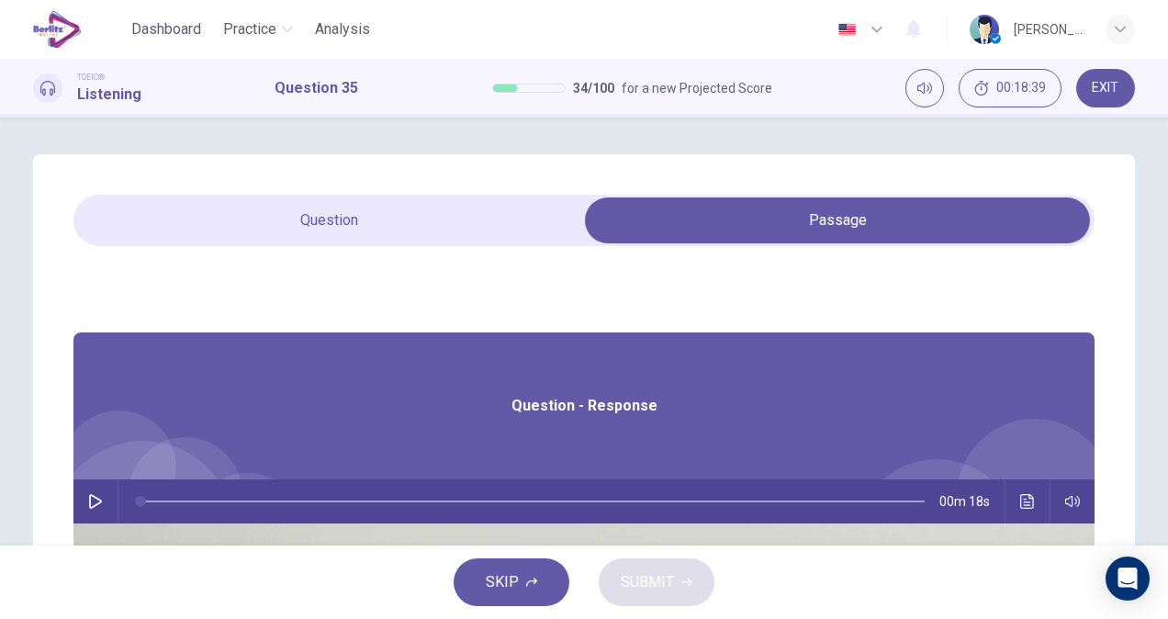
click at [110, 506] on button "button" at bounding box center [95, 501] width 29 height 44
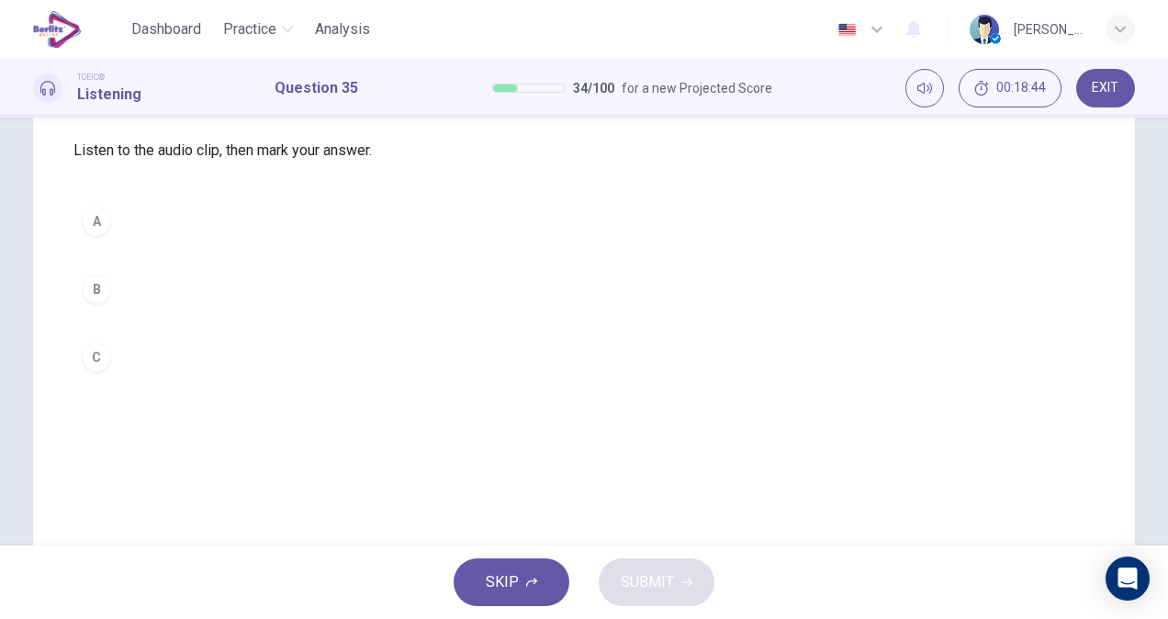
scroll to position [152, 0]
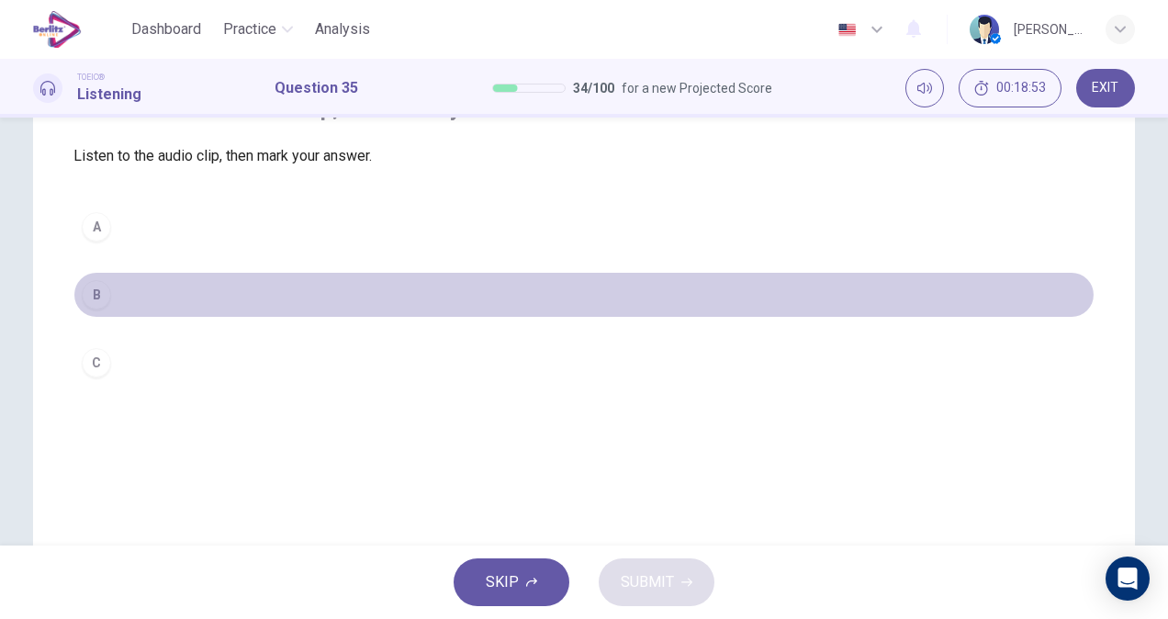
click at [130, 316] on button "B" at bounding box center [583, 295] width 1021 height 46
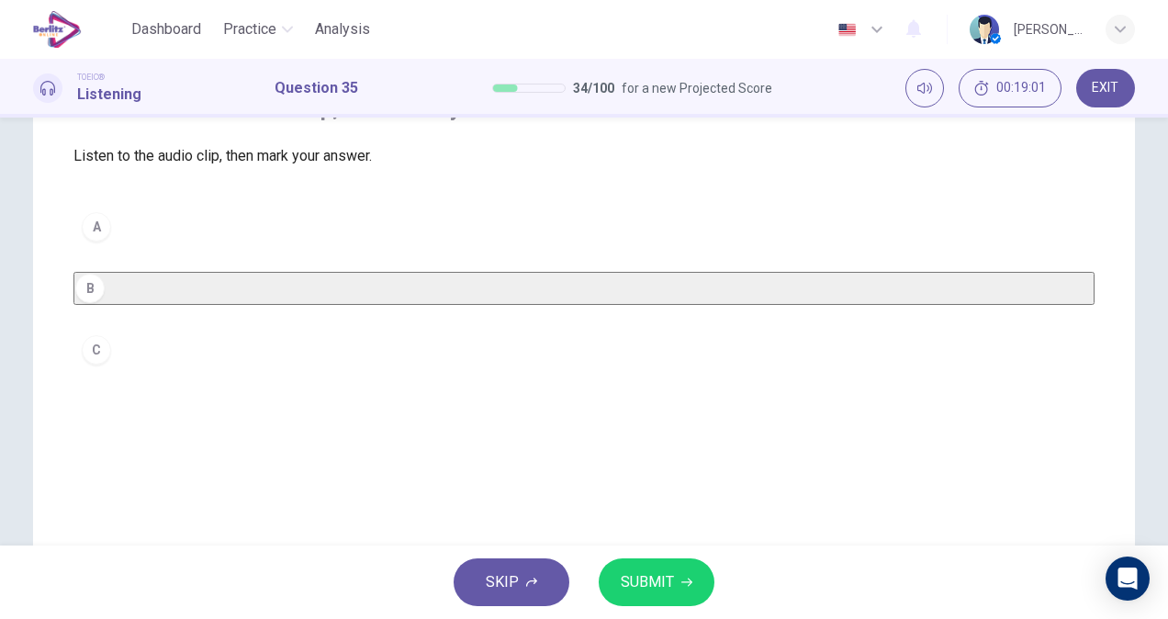
scroll to position [0, 0]
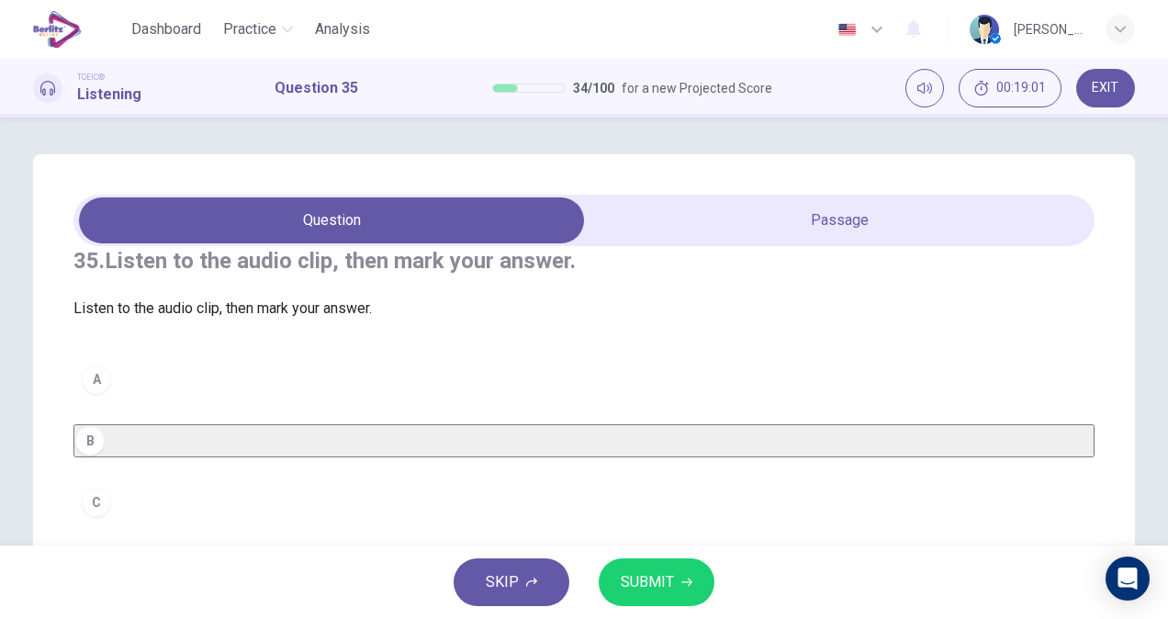
click at [864, 192] on div "35. Listen to the audio clip, then mark your answer. Listen to the audio clip, …" at bounding box center [584, 523] width 1102 height 738
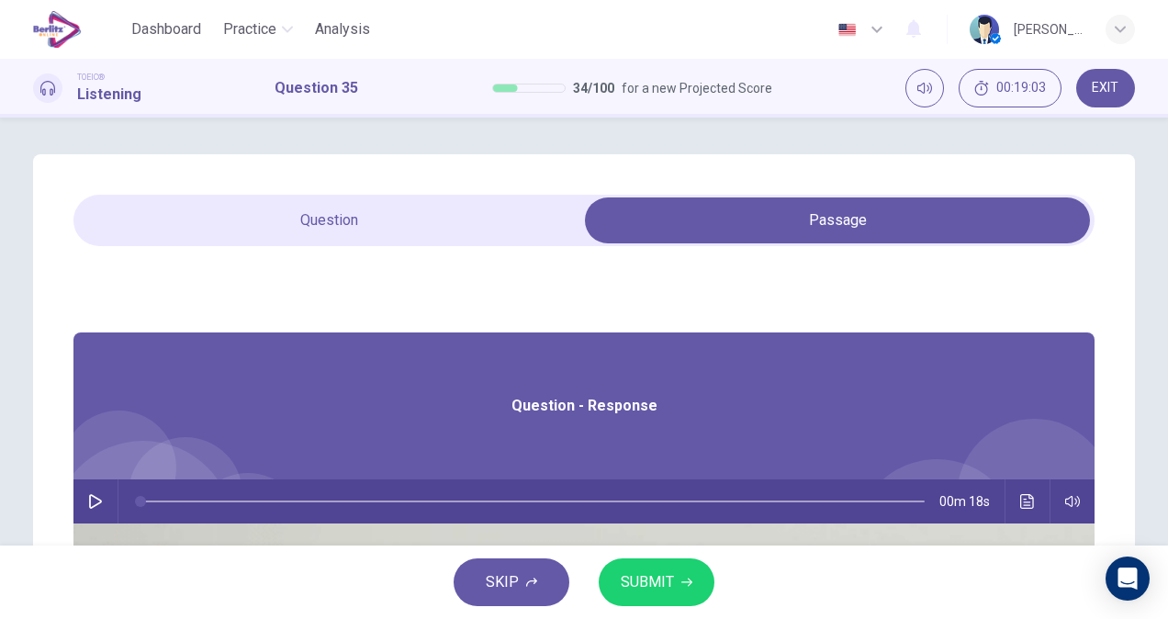
click at [102, 503] on icon "button" at bounding box center [95, 501] width 13 height 15
type input "*"
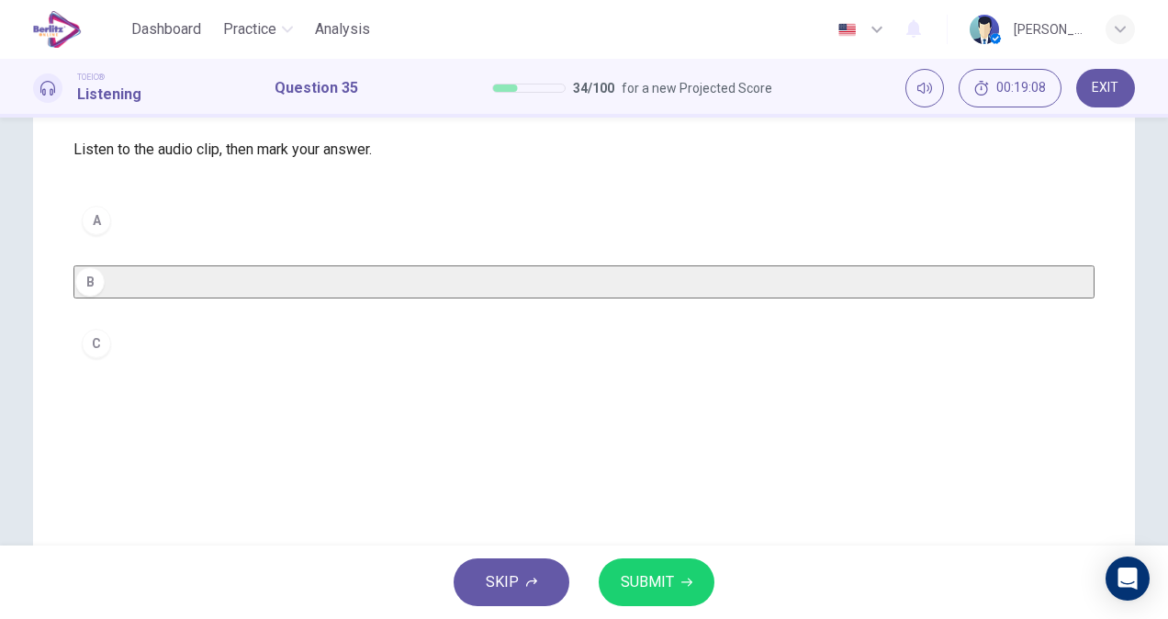
scroll to position [151, 0]
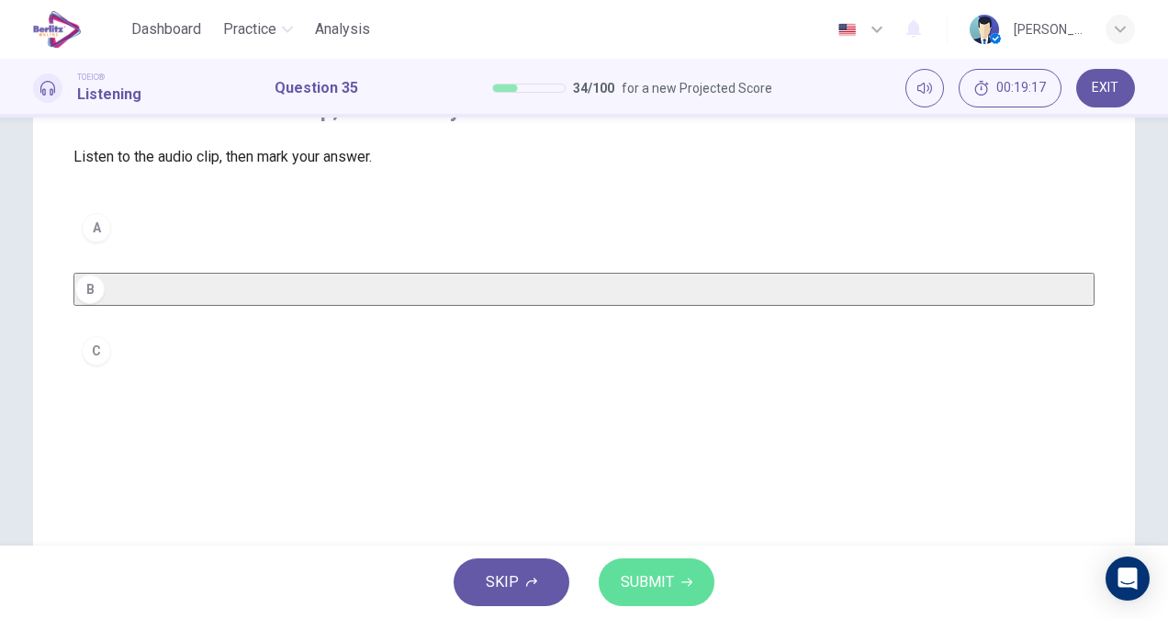
click at [675, 582] on button "SUBMIT" at bounding box center [656, 582] width 116 height 48
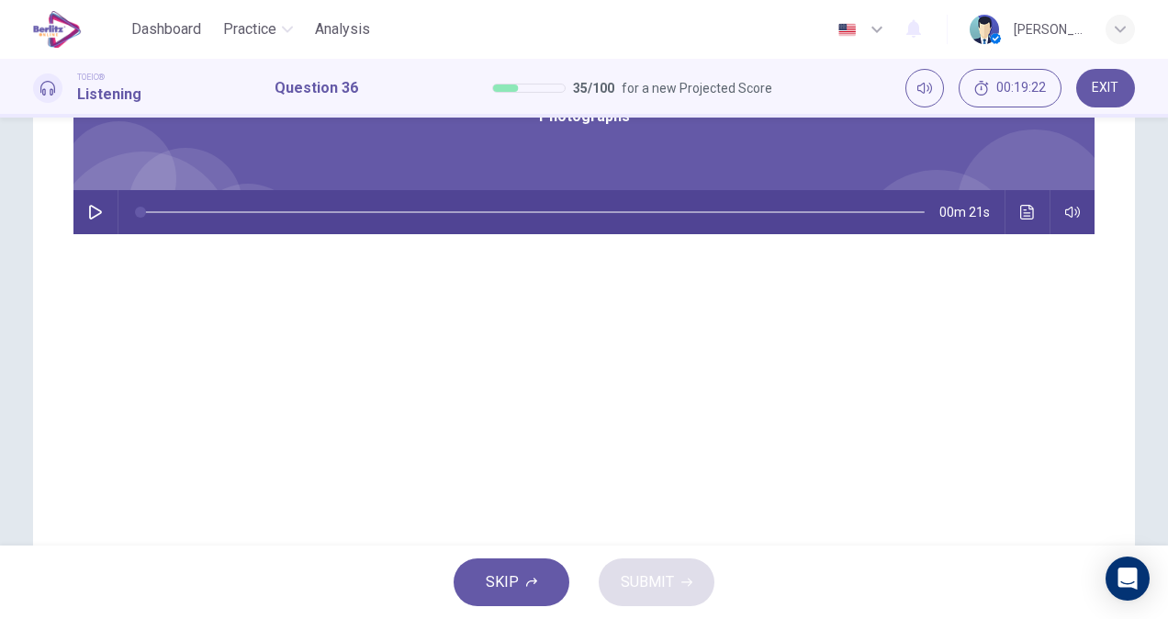
scroll to position [285, 0]
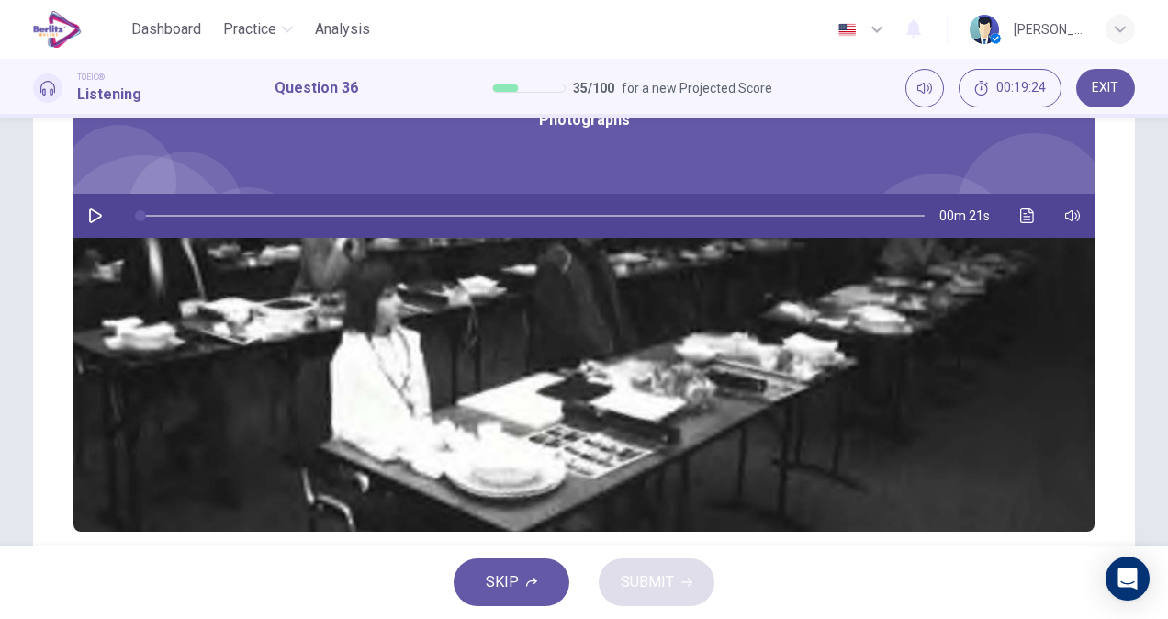
click at [102, 222] on icon "button" at bounding box center [95, 215] width 13 height 15
click at [1020, 215] on icon "Click to see the audio transcription" at bounding box center [1027, 215] width 15 height 15
click at [666, 618] on div at bounding box center [584, 619] width 1168 height 0
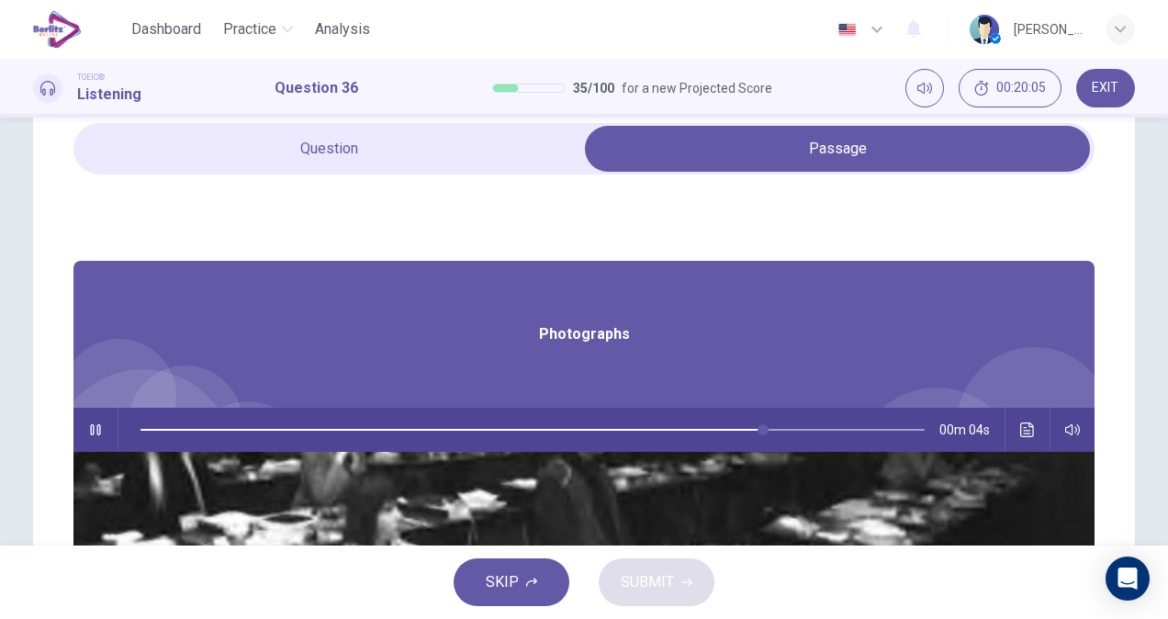
type input "**"
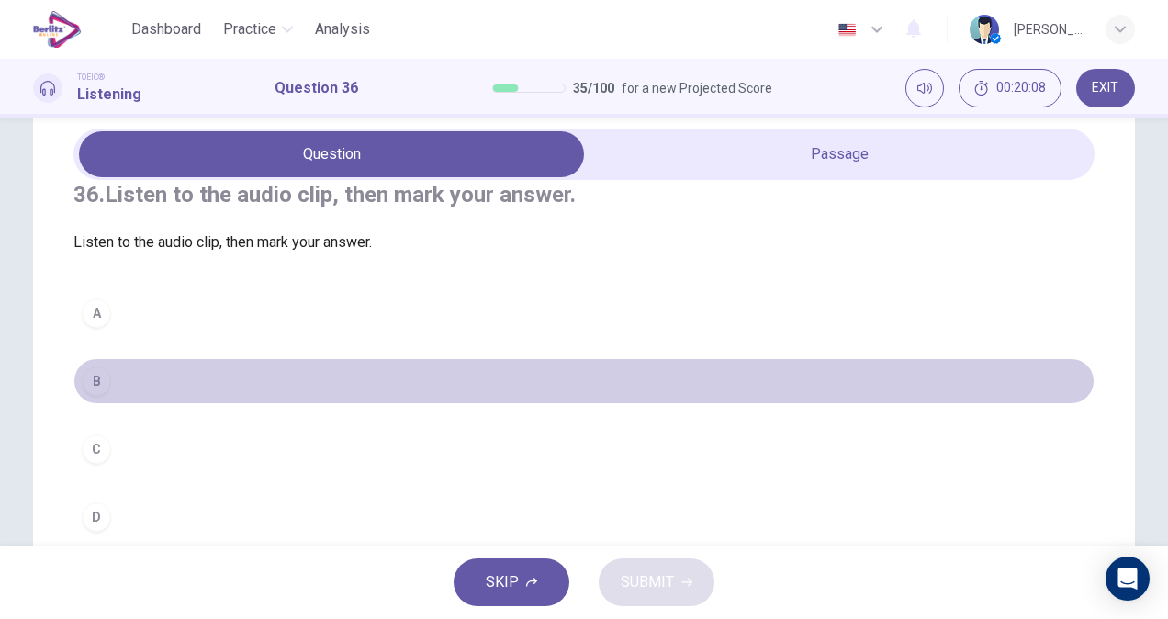
click at [129, 387] on button "B" at bounding box center [583, 381] width 1021 height 46
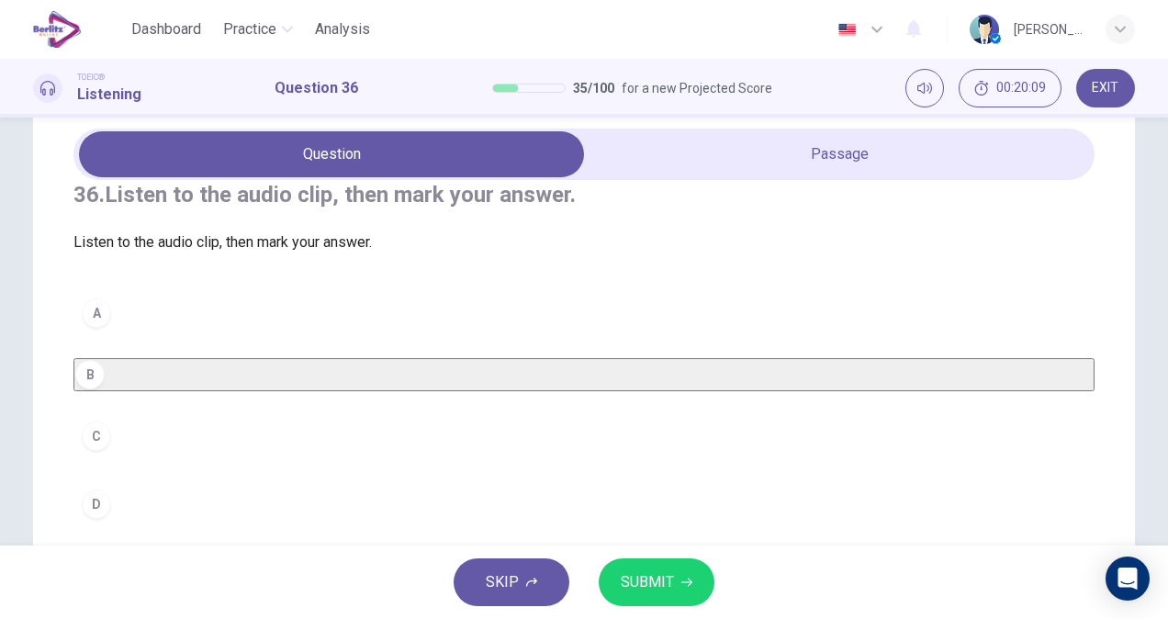
click at [643, 608] on div "SKIP SUBMIT" at bounding box center [584, 581] width 1168 height 73
click at [648, 578] on span "SUBMIT" at bounding box center [647, 582] width 53 height 26
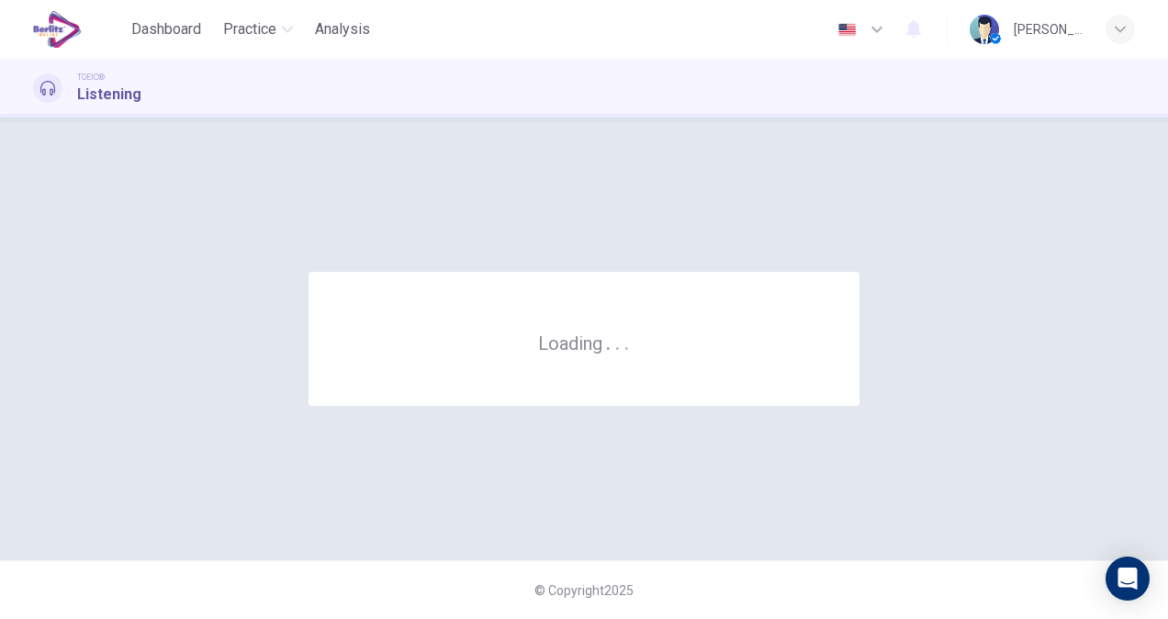
scroll to position [0, 0]
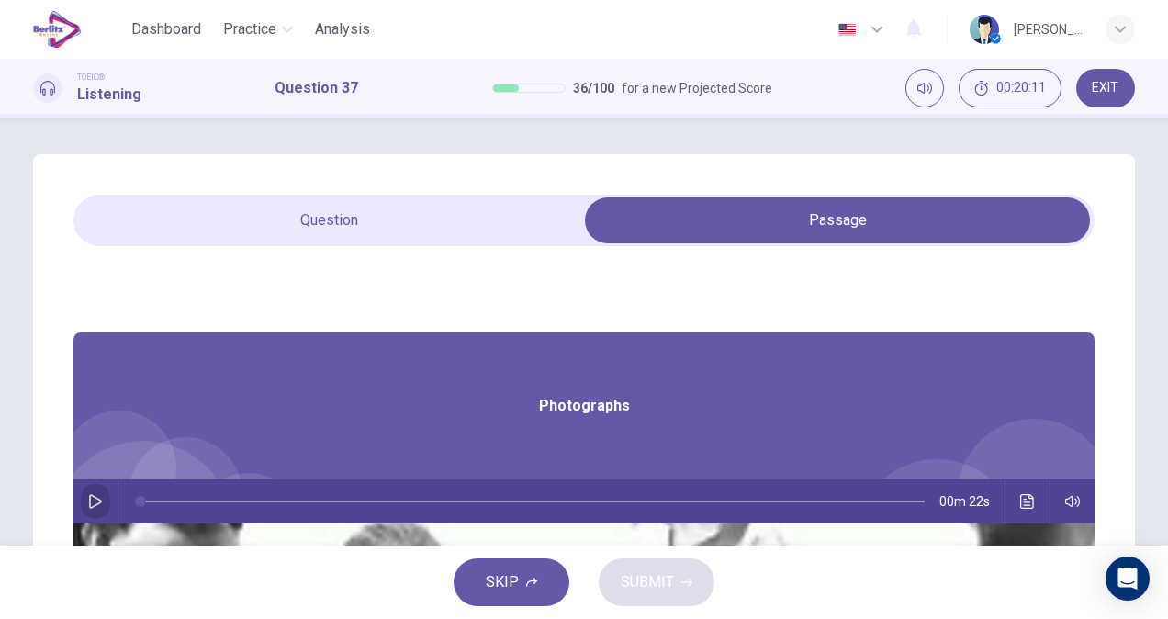
click at [102, 497] on icon "button" at bounding box center [95, 501] width 13 height 15
type input "*"
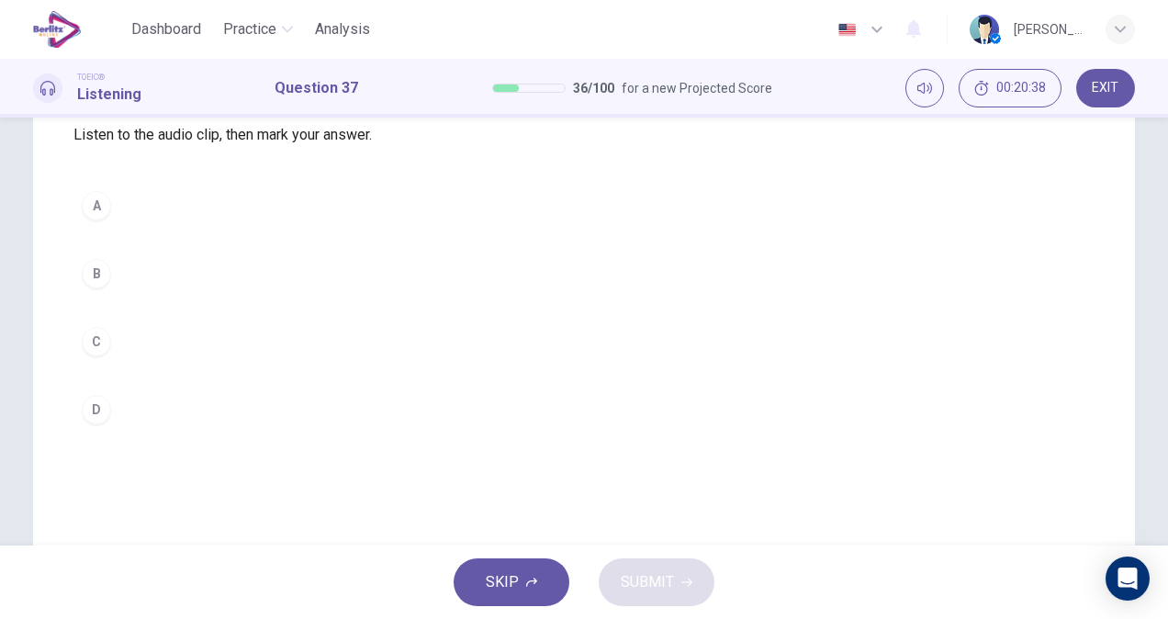
scroll to position [187, 0]
click at [257, 419] on button "D" at bounding box center [583, 396] width 1021 height 46
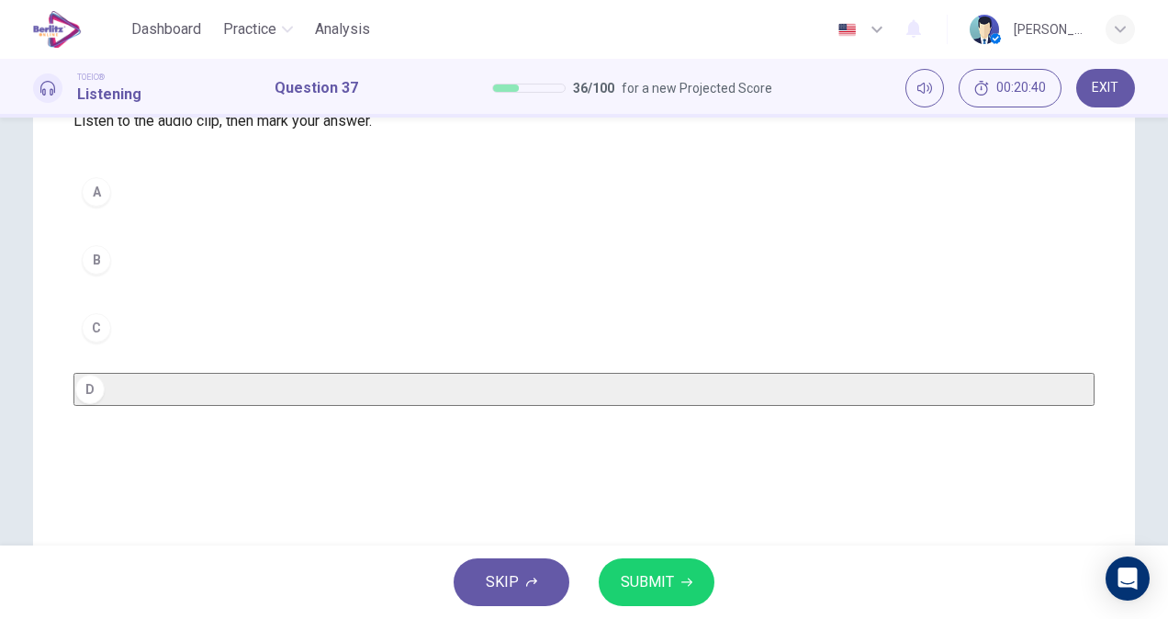
click at [630, 569] on span "SUBMIT" at bounding box center [647, 582] width 53 height 26
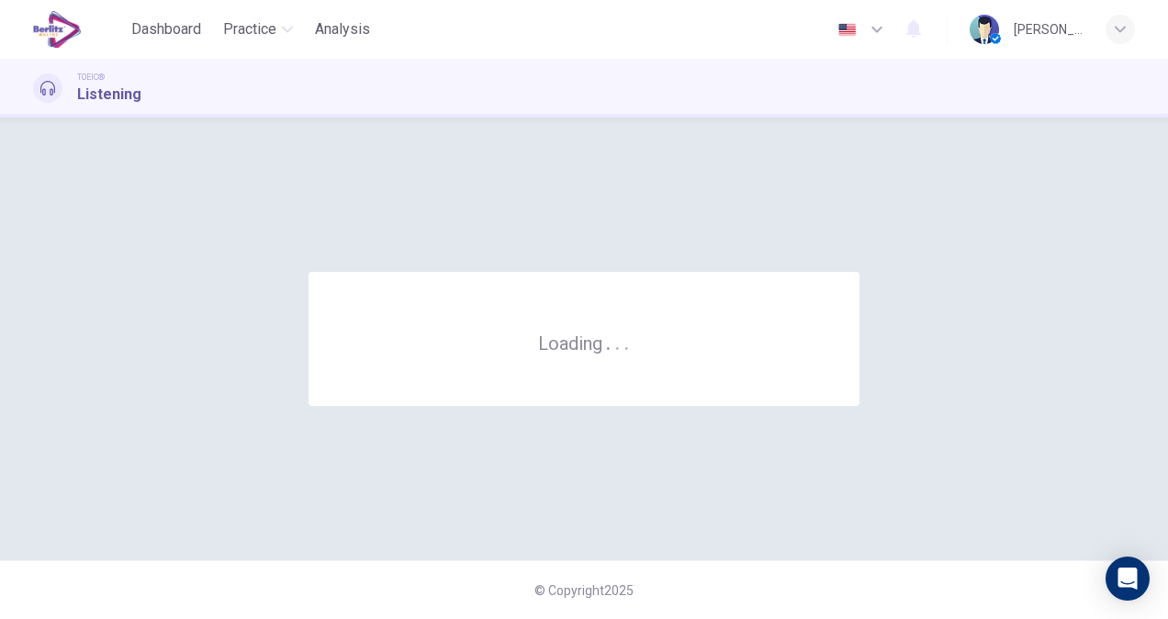
scroll to position [0, 0]
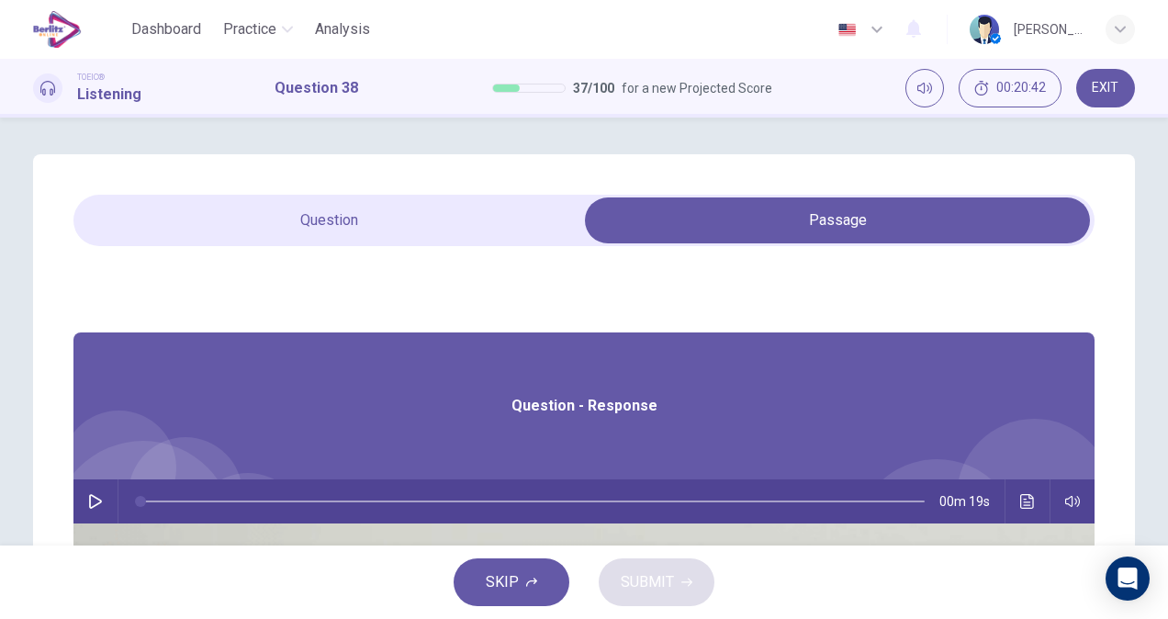
click at [102, 501] on icon "button" at bounding box center [95, 501] width 13 height 15
type input "**"
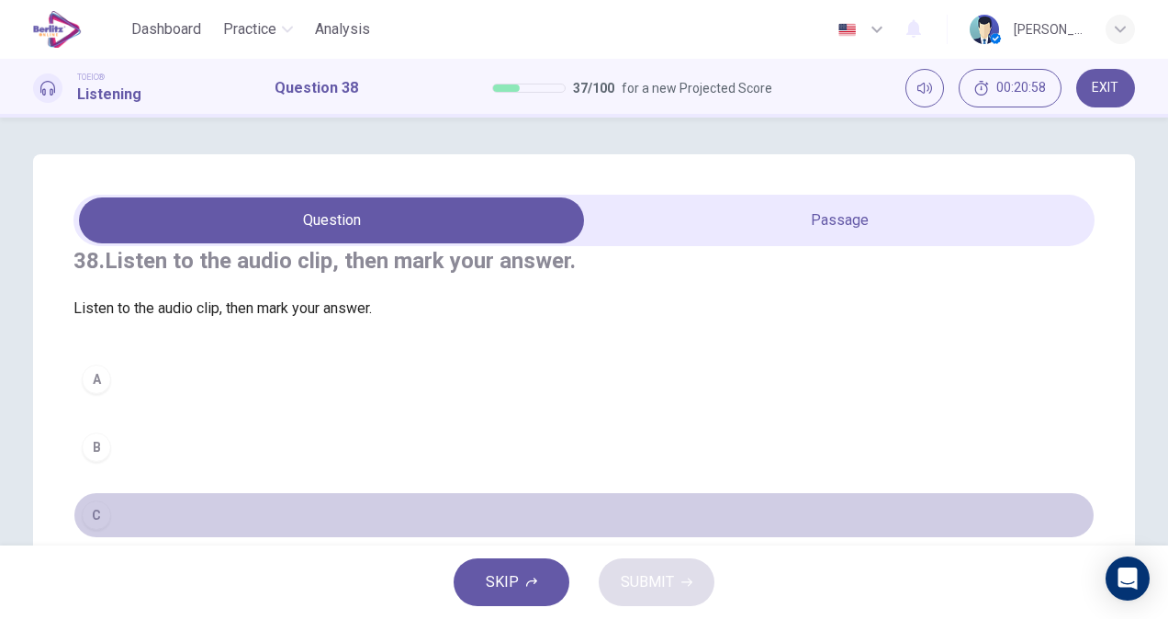
click at [96, 521] on button "C" at bounding box center [583, 515] width 1021 height 46
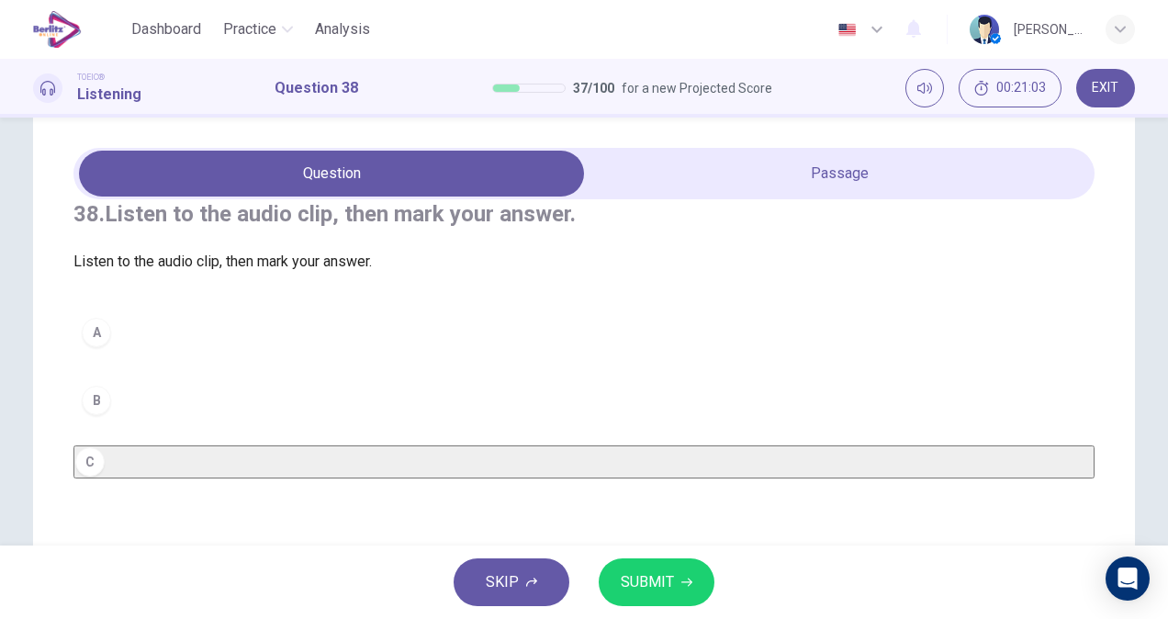
scroll to position [39, 0]
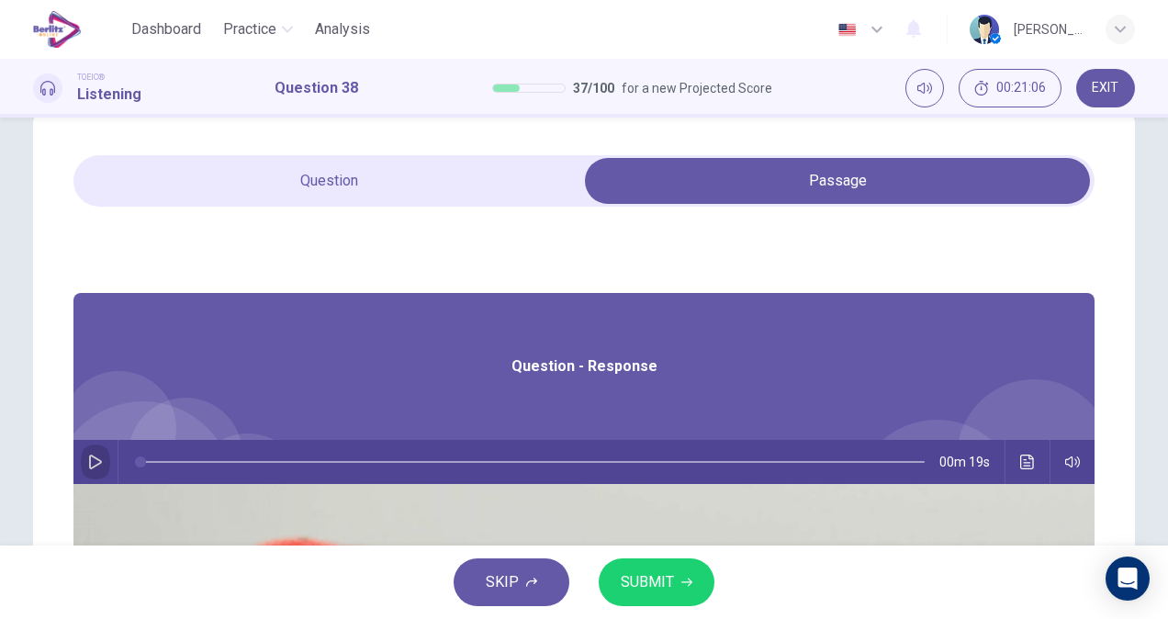
click at [102, 464] on icon "button" at bounding box center [95, 461] width 13 height 15
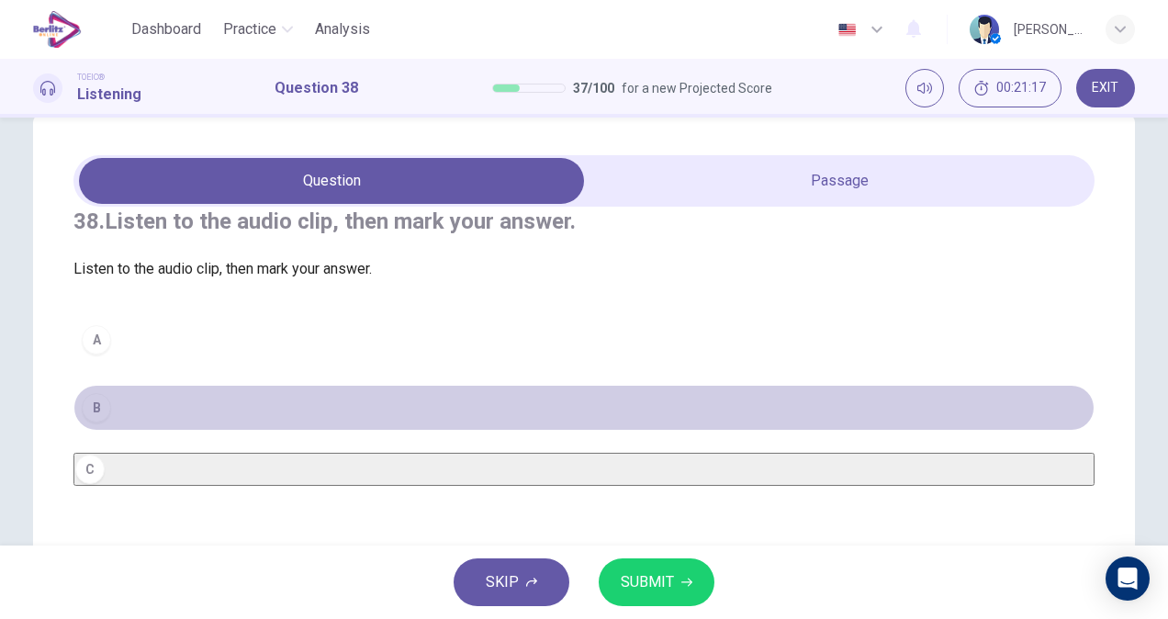
click at [160, 426] on button "B" at bounding box center [583, 408] width 1021 height 46
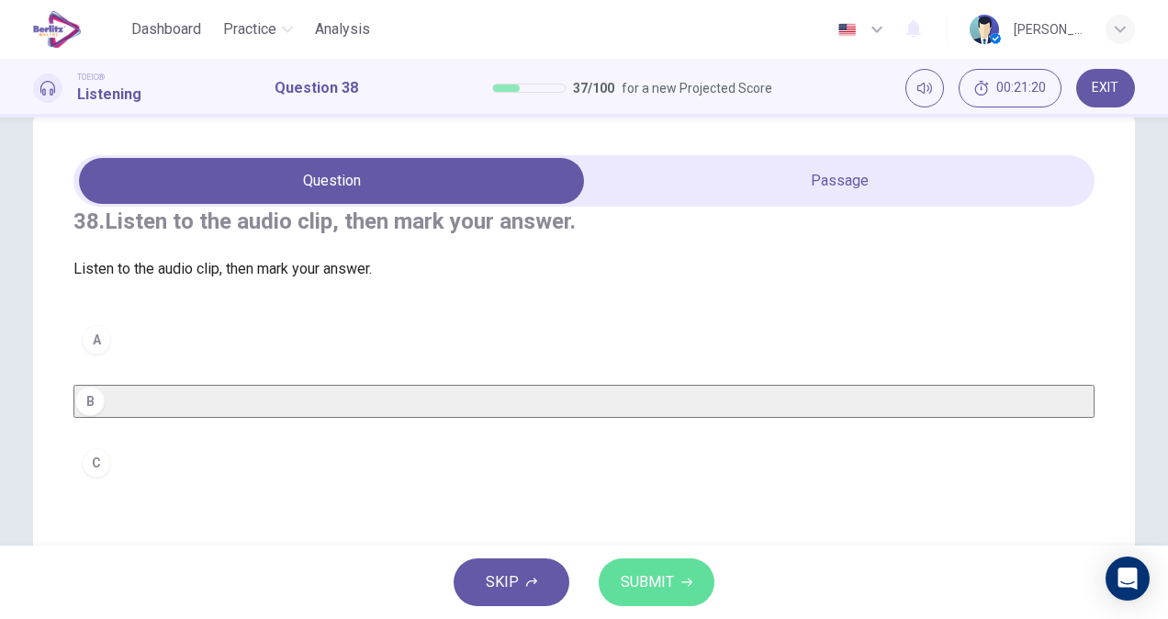
click at [676, 581] on button "SUBMIT" at bounding box center [656, 582] width 116 height 48
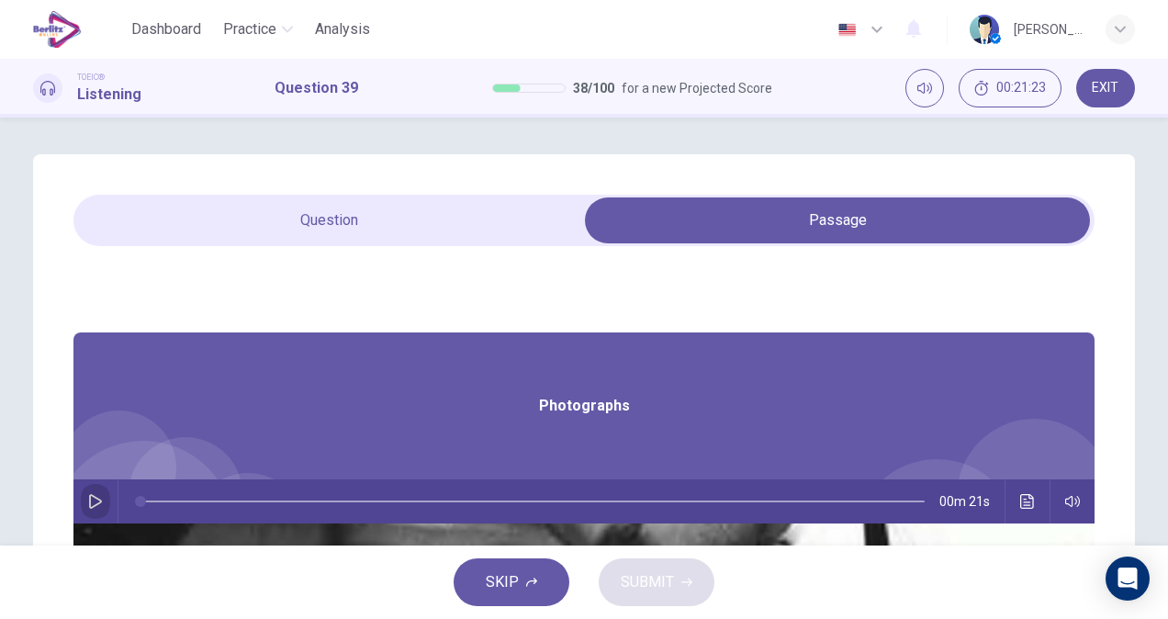
click at [102, 498] on icon "button" at bounding box center [95, 501] width 13 height 15
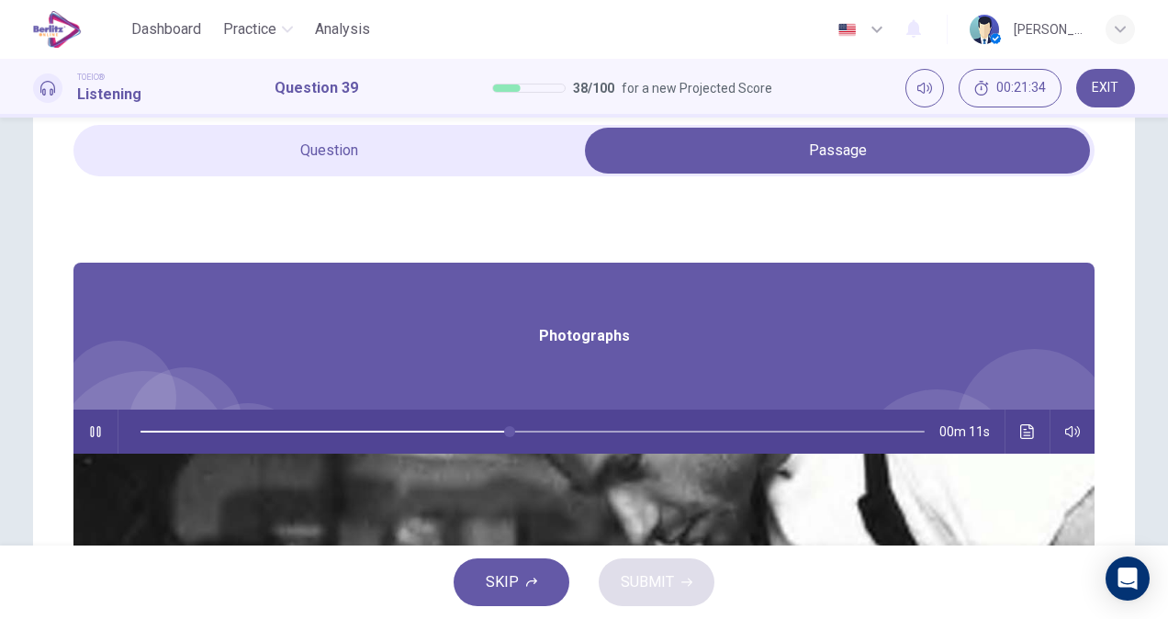
scroll to position [39, 0]
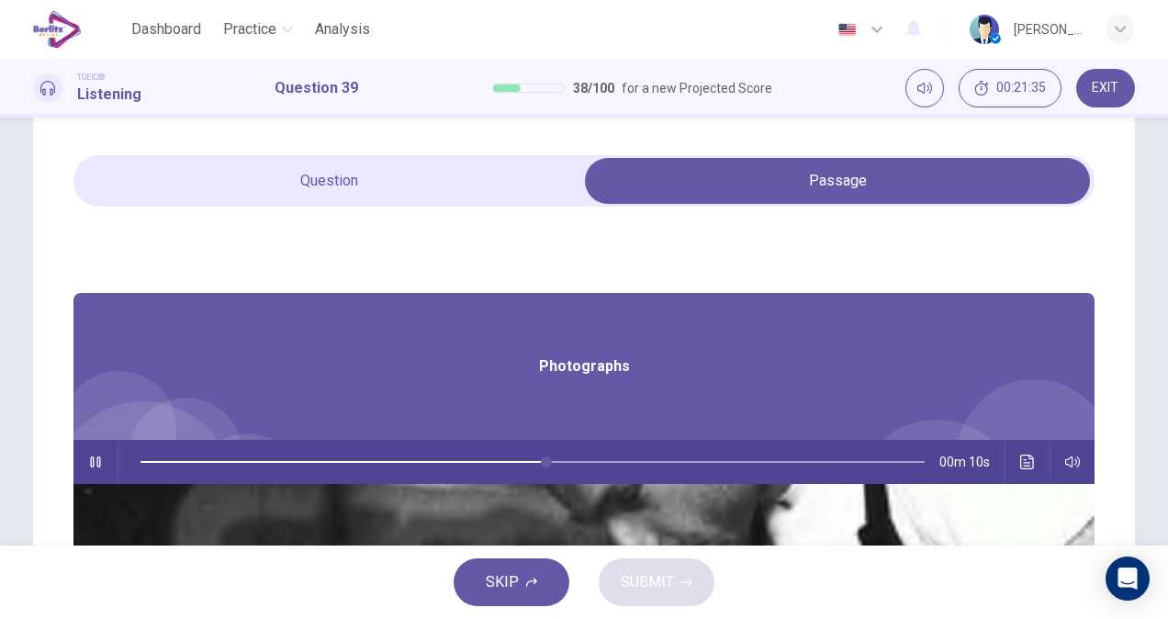
click at [383, 152] on div "39. Listen to the audio clip, then mark your answer. Listen to the audio clip, …" at bounding box center [584, 484] width 1102 height 738
type input "**"
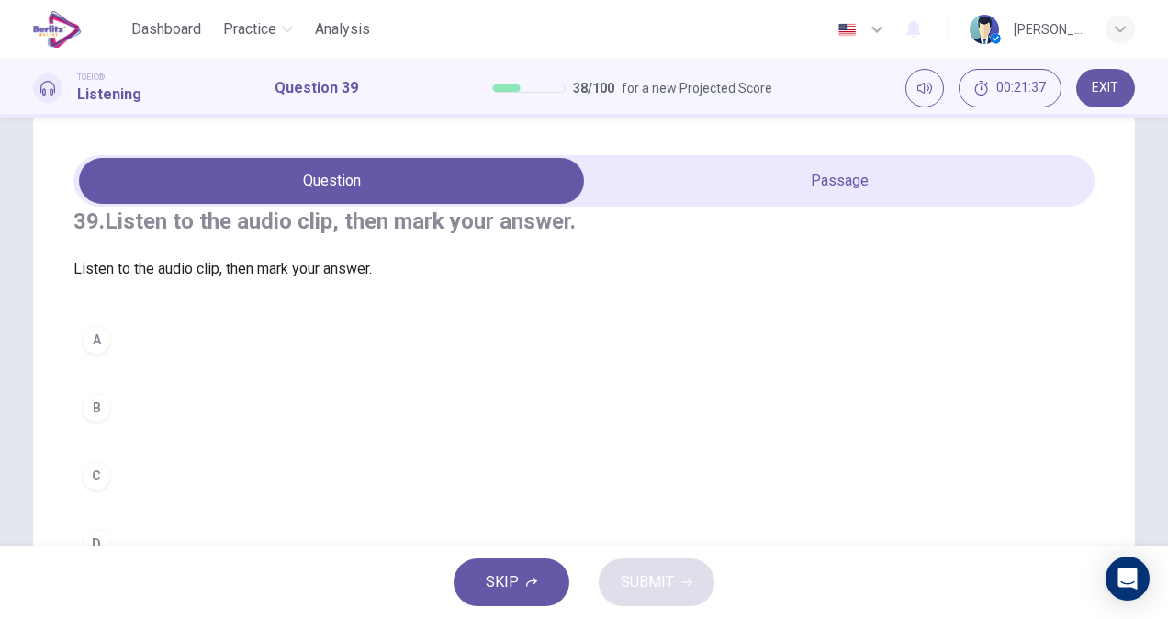
click at [101, 354] on div "A" at bounding box center [96, 339] width 29 height 29
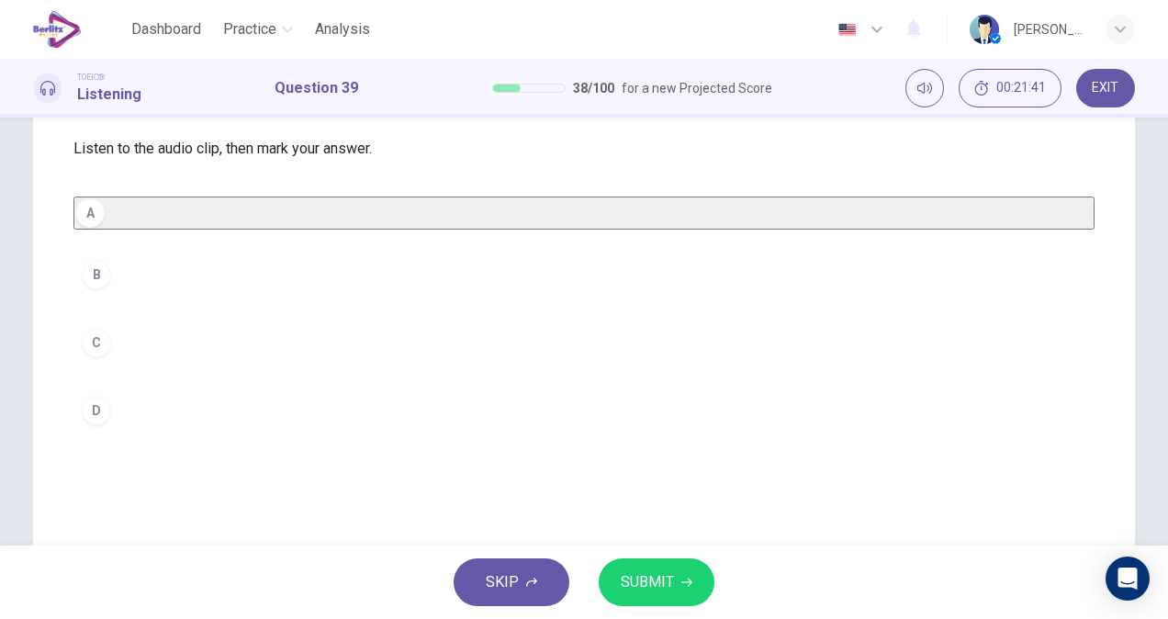
scroll to position [154, 0]
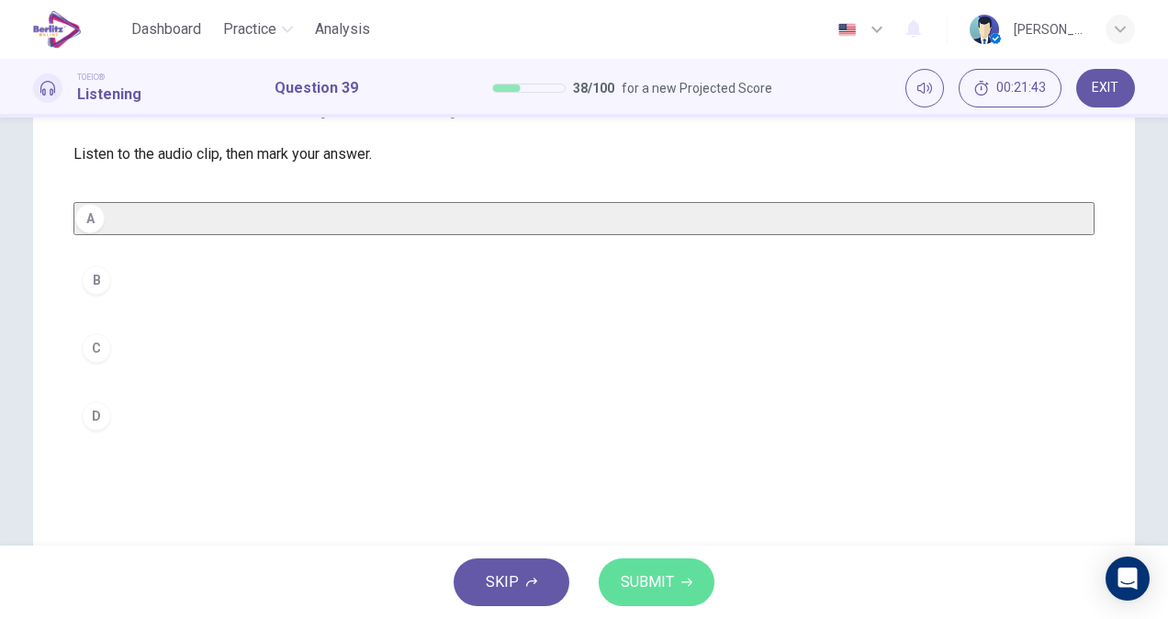
click at [635, 586] on span "SUBMIT" at bounding box center [647, 582] width 53 height 26
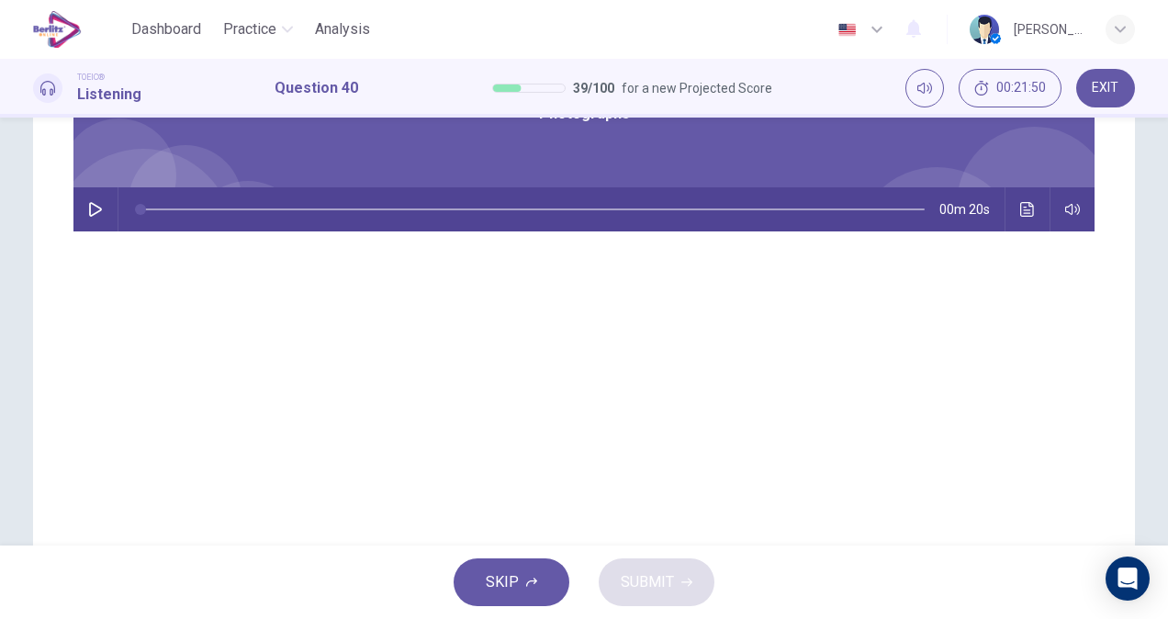
scroll to position [286, 0]
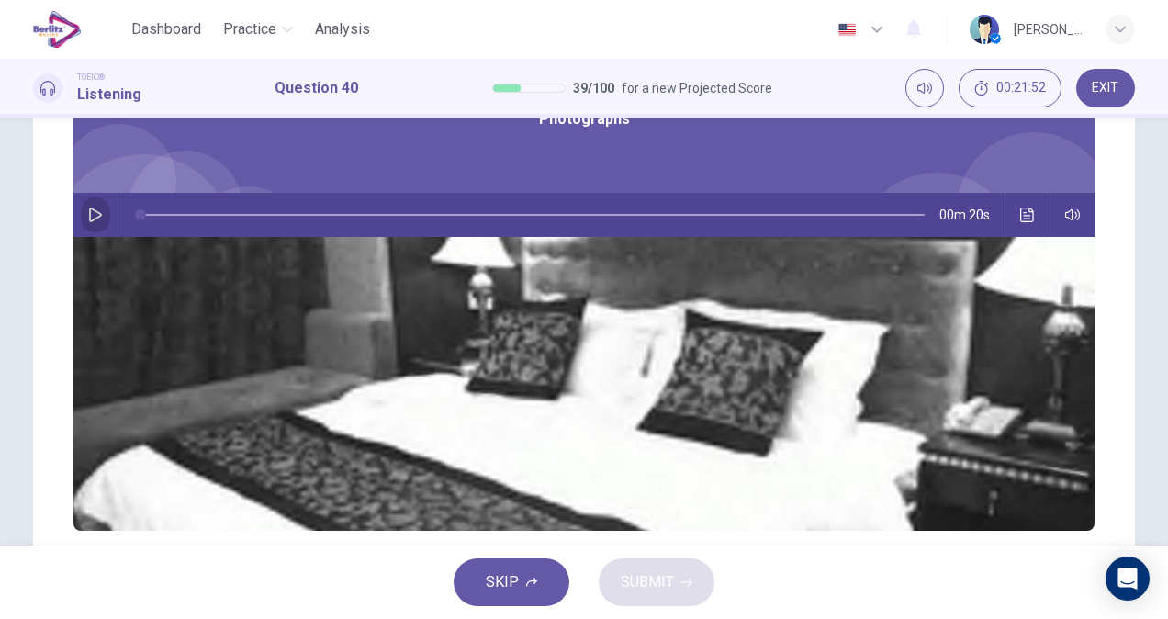
click at [110, 221] on button "button" at bounding box center [95, 215] width 29 height 44
type input "*"
click at [1020, 220] on icon "Click to see the audio transcription" at bounding box center [1027, 214] width 14 height 15
click at [930, 618] on div at bounding box center [584, 619] width 1168 height 0
drag, startPoint x: 1157, startPoint y: 335, endPoint x: 1167, endPoint y: 228, distance: 107.9
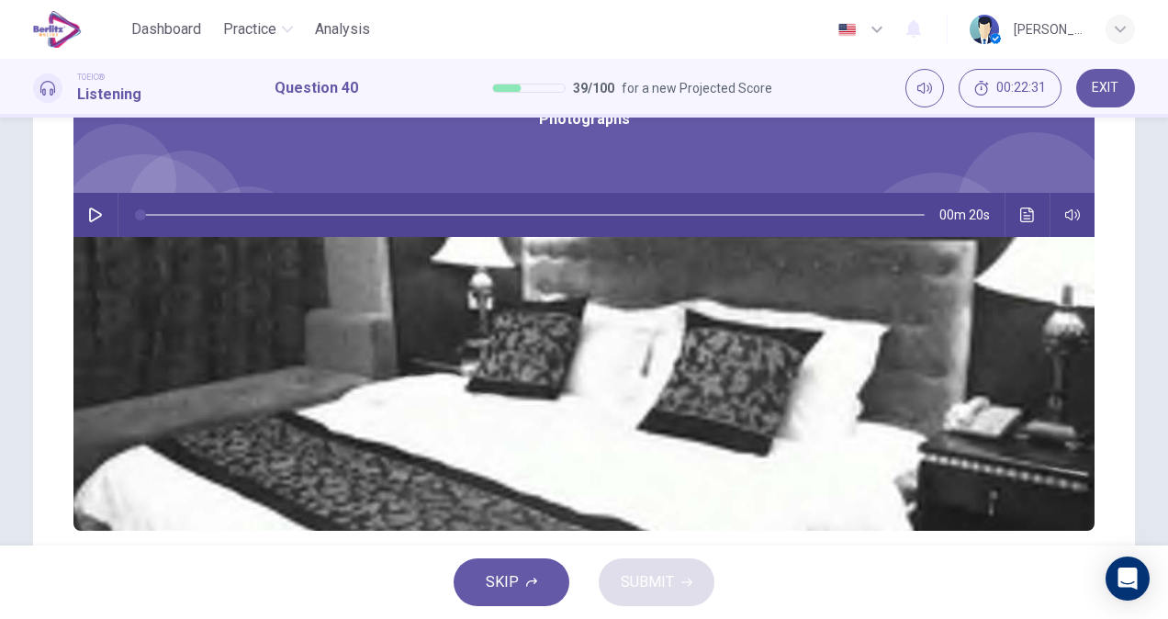
click at [1167, 228] on div "40. Listen to the audio clip, then mark your answer. Listen to the audio clip, …" at bounding box center [584, 331] width 1168 height 428
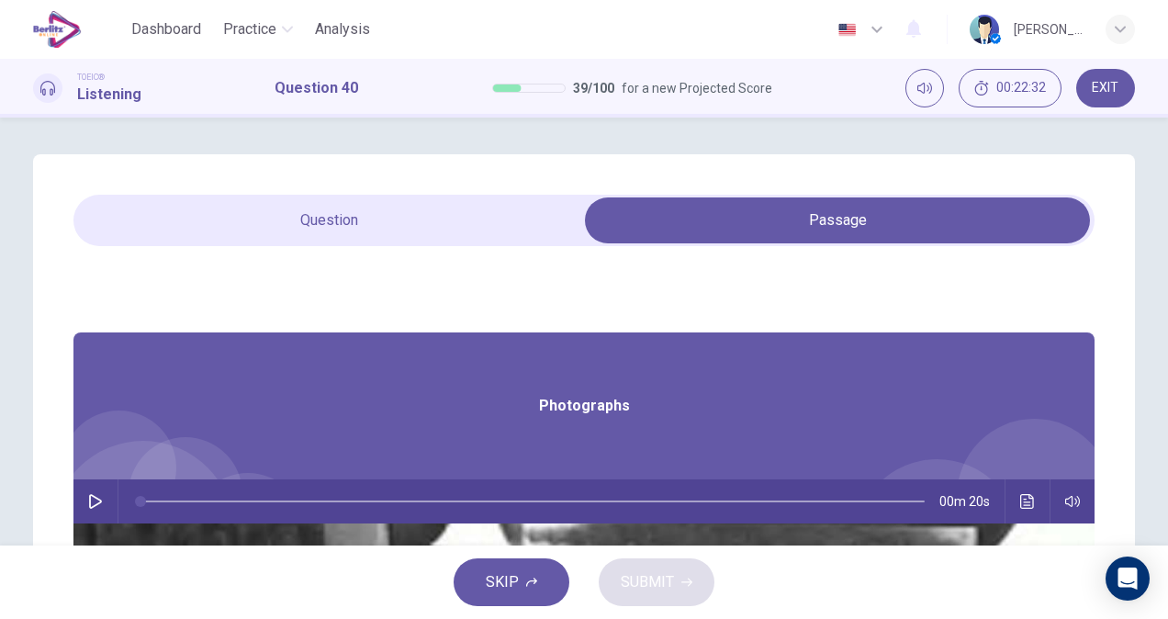
click at [332, 192] on div "40. Listen to the audio clip, then mark your answer. Listen to the audio clip, …" at bounding box center [584, 523] width 1102 height 738
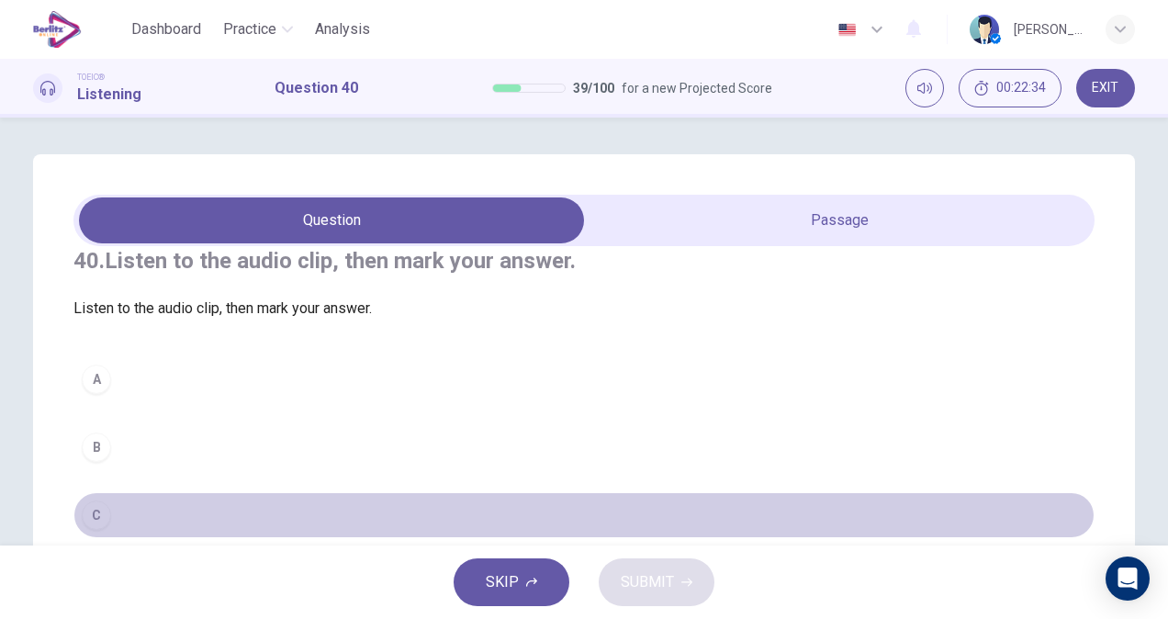
click at [108, 532] on button "C" at bounding box center [583, 515] width 1021 height 46
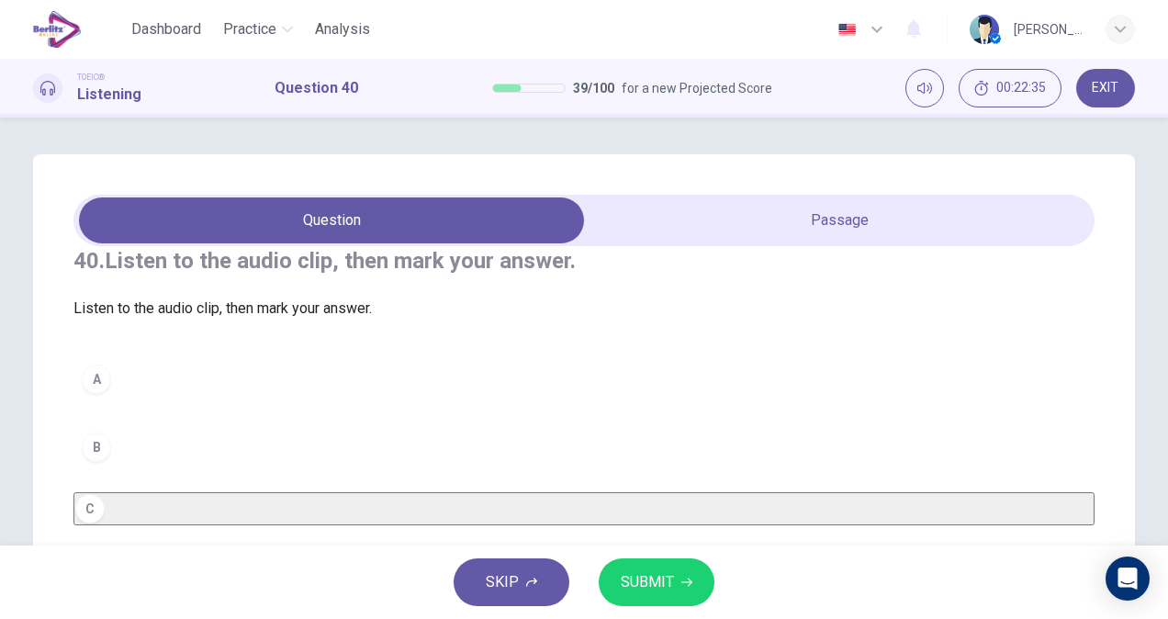
click at [613, 576] on button "SUBMIT" at bounding box center [656, 582] width 116 height 48
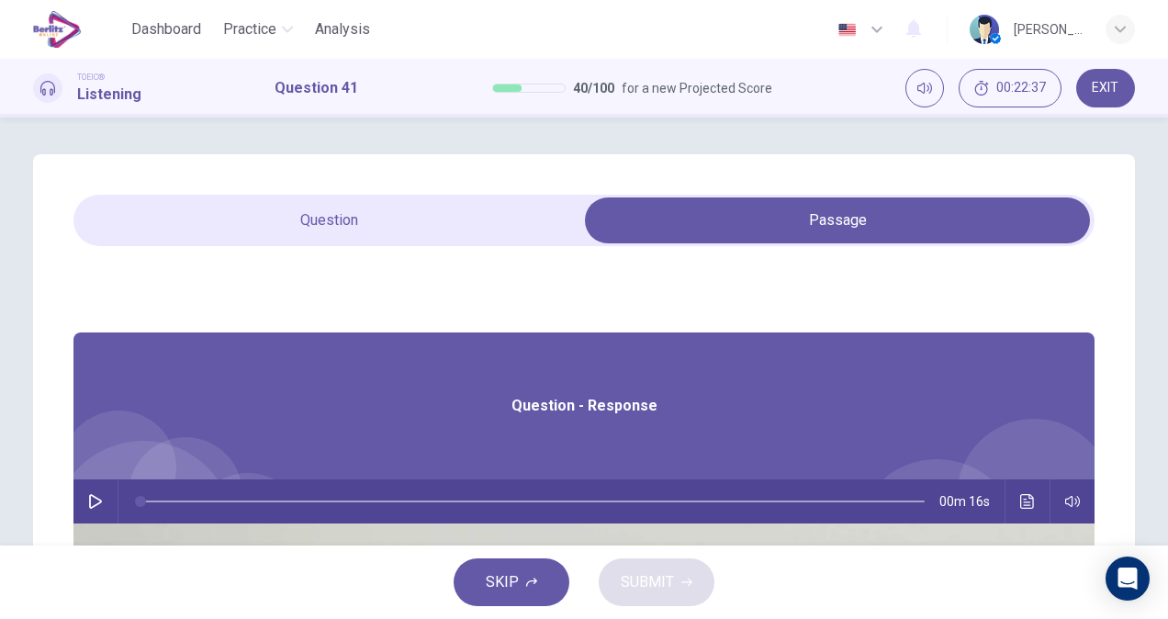
click at [110, 508] on button "button" at bounding box center [95, 501] width 29 height 44
type input "*"
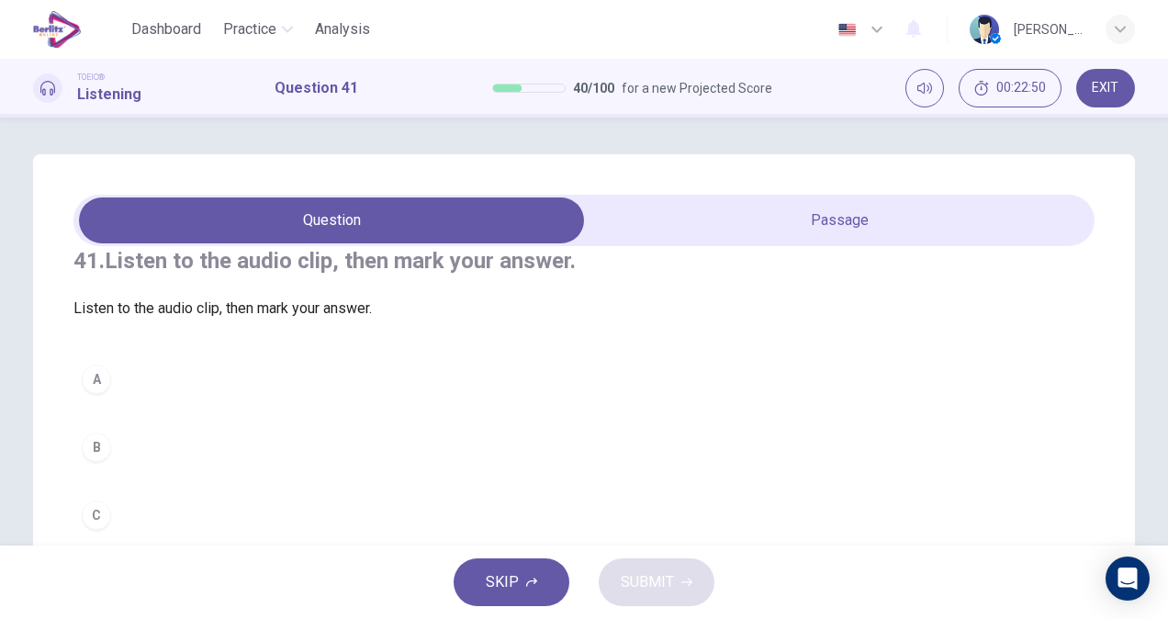
click at [151, 470] on button "B" at bounding box center [583, 447] width 1021 height 46
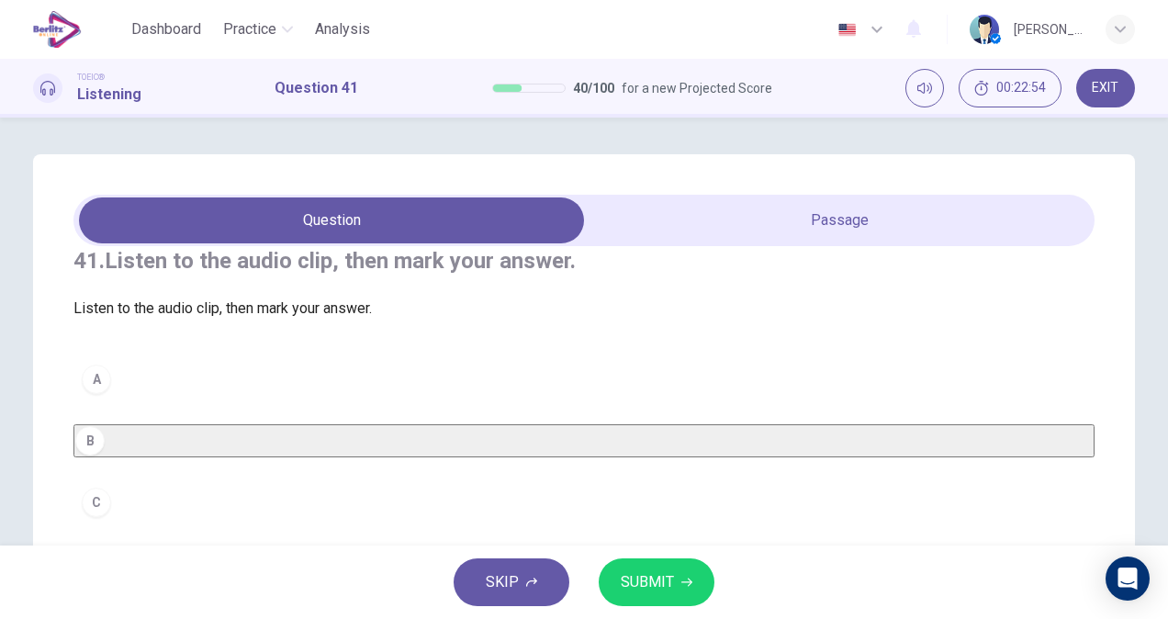
click at [669, 582] on span "SUBMIT" at bounding box center [647, 582] width 53 height 26
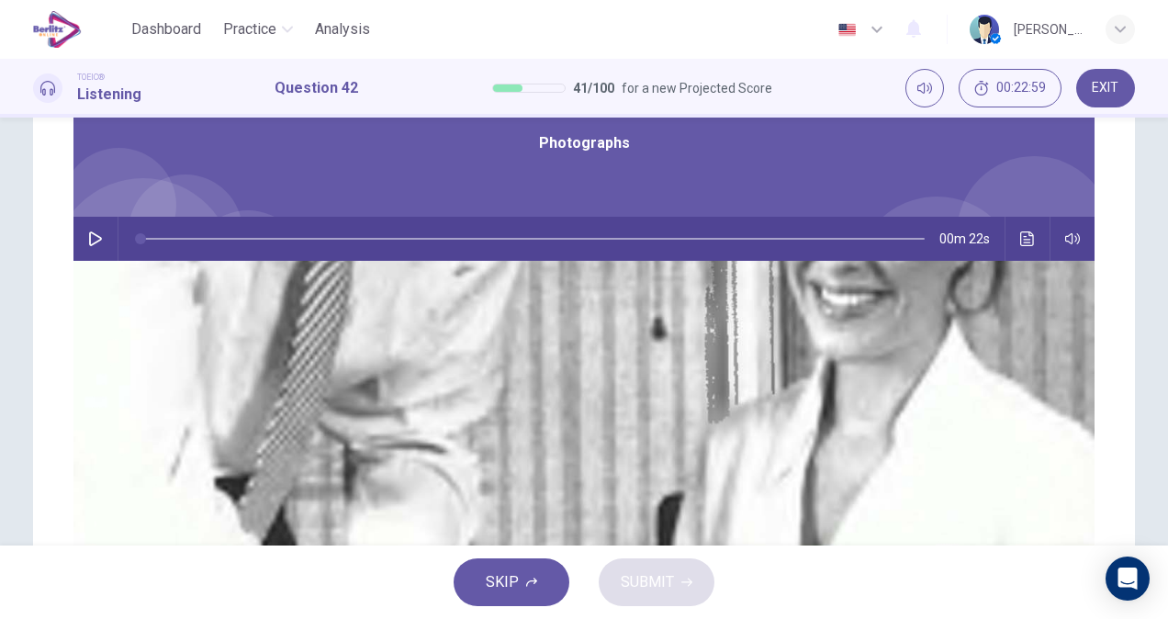
scroll to position [259, 0]
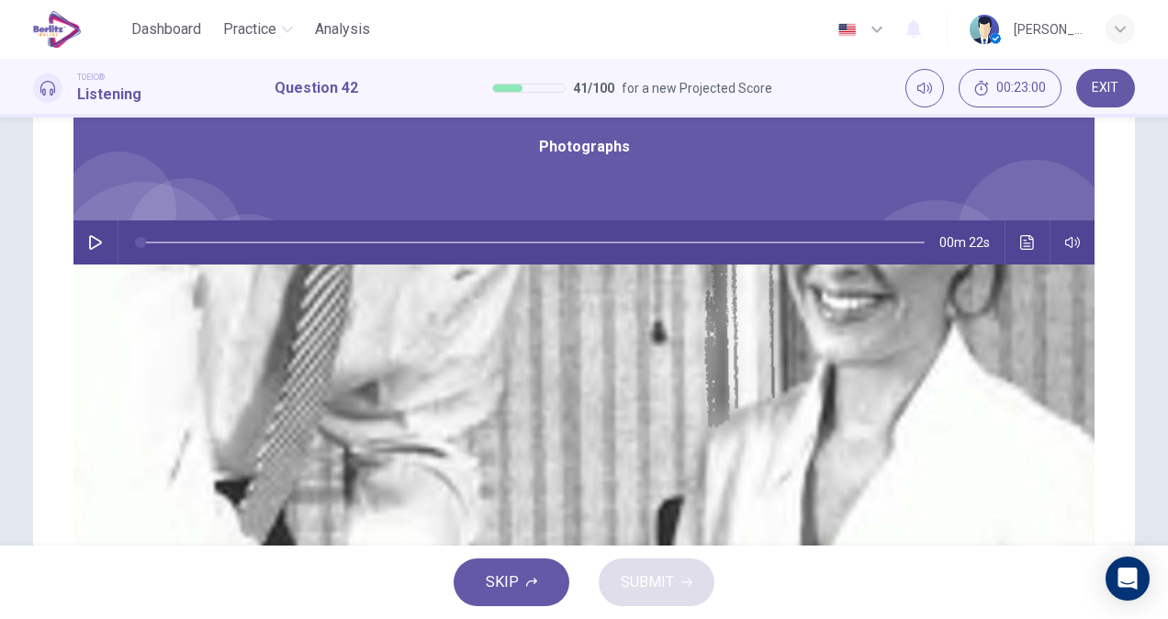
click at [103, 239] on icon "button" at bounding box center [95, 242] width 15 height 15
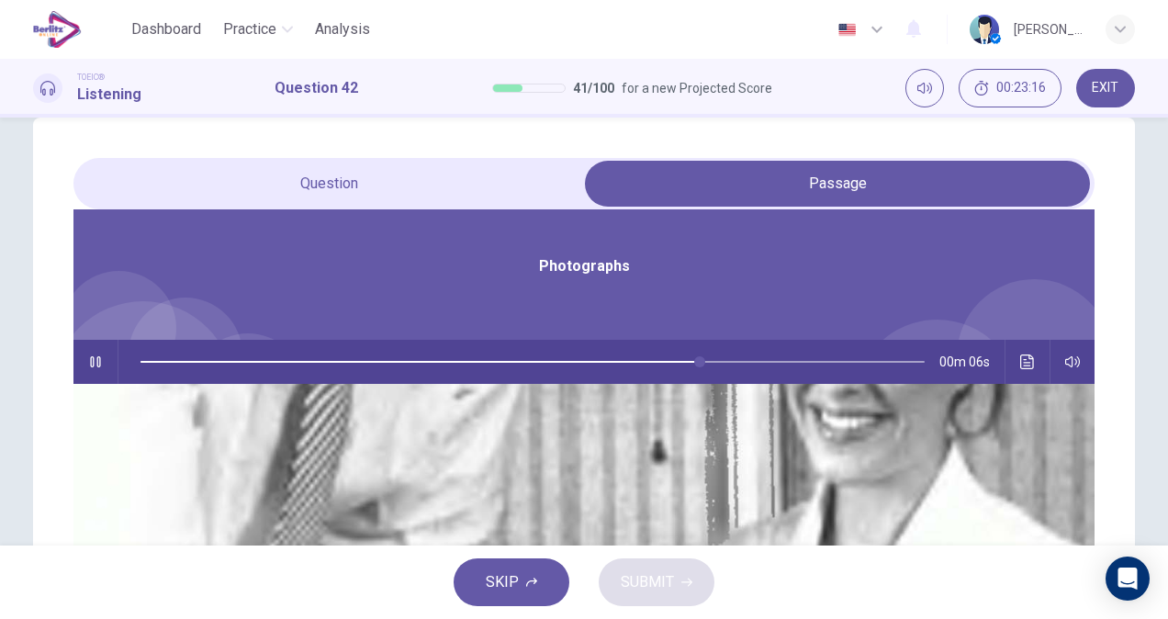
scroll to position [44, 0]
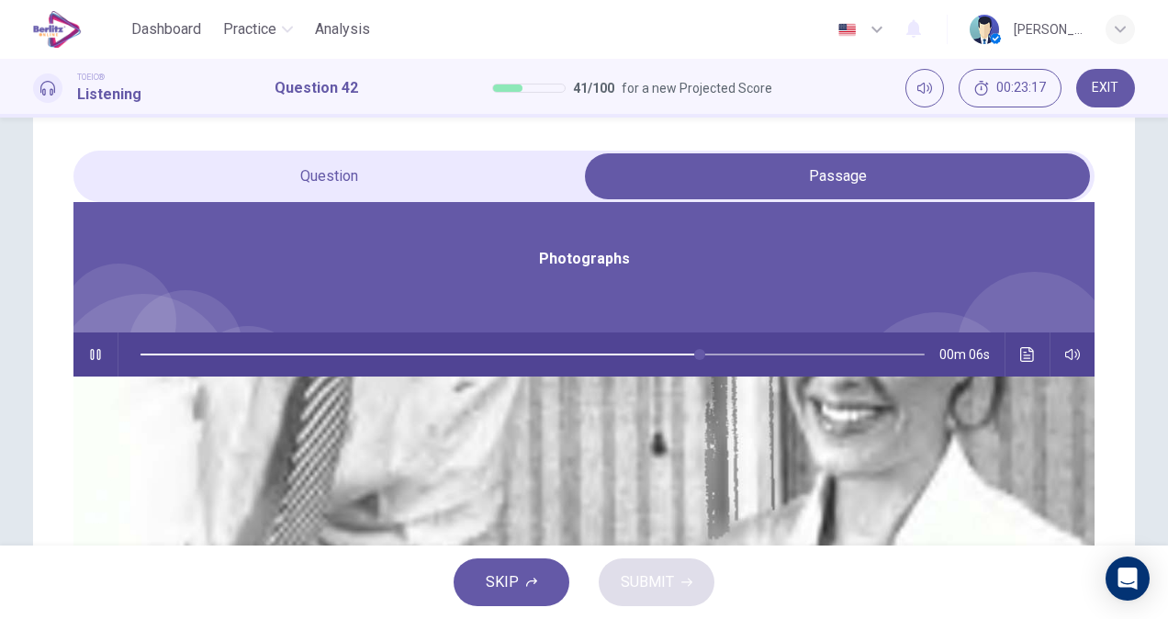
type input "**"
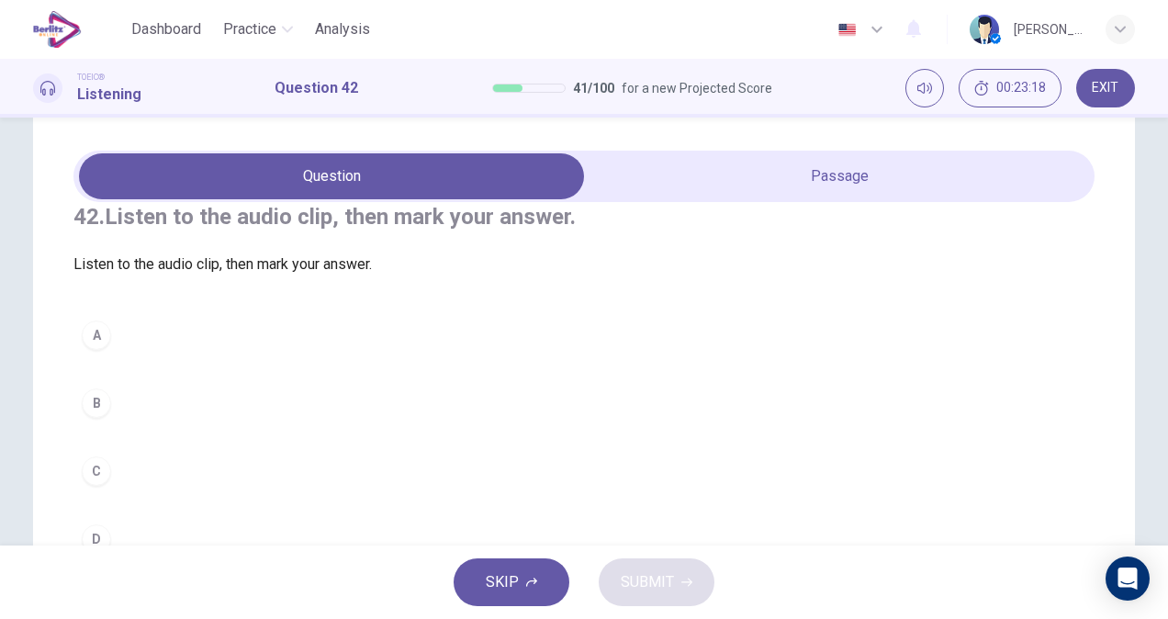
scroll to position [0, 0]
click at [101, 486] on div "C" at bounding box center [96, 470] width 29 height 29
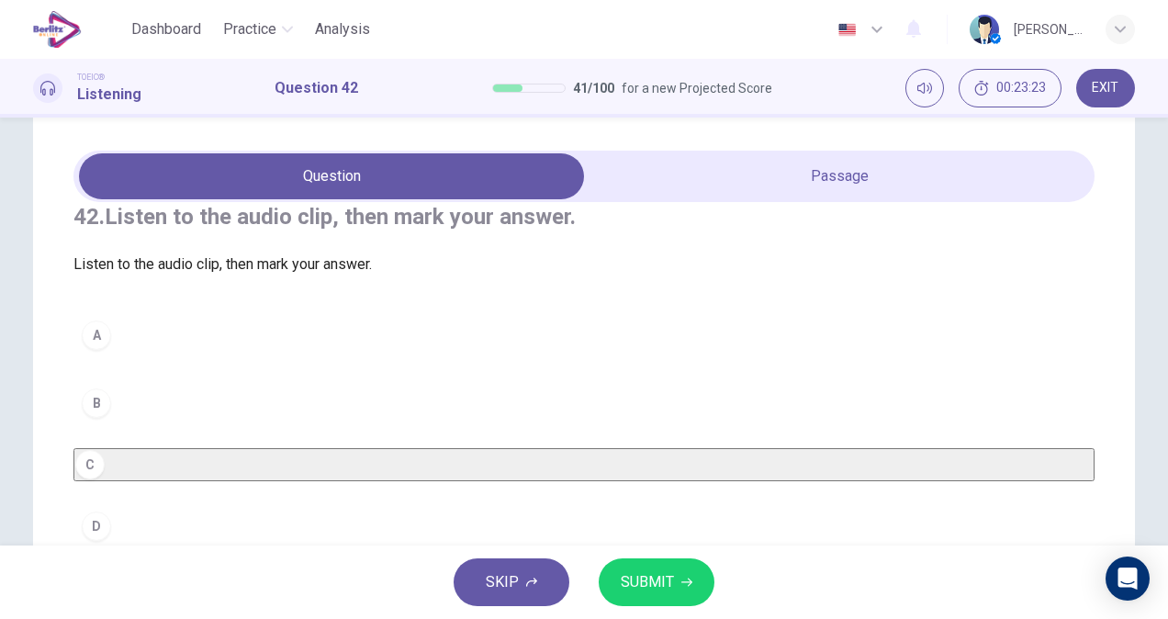
click at [676, 574] on button "SUBMIT" at bounding box center [656, 582] width 116 height 48
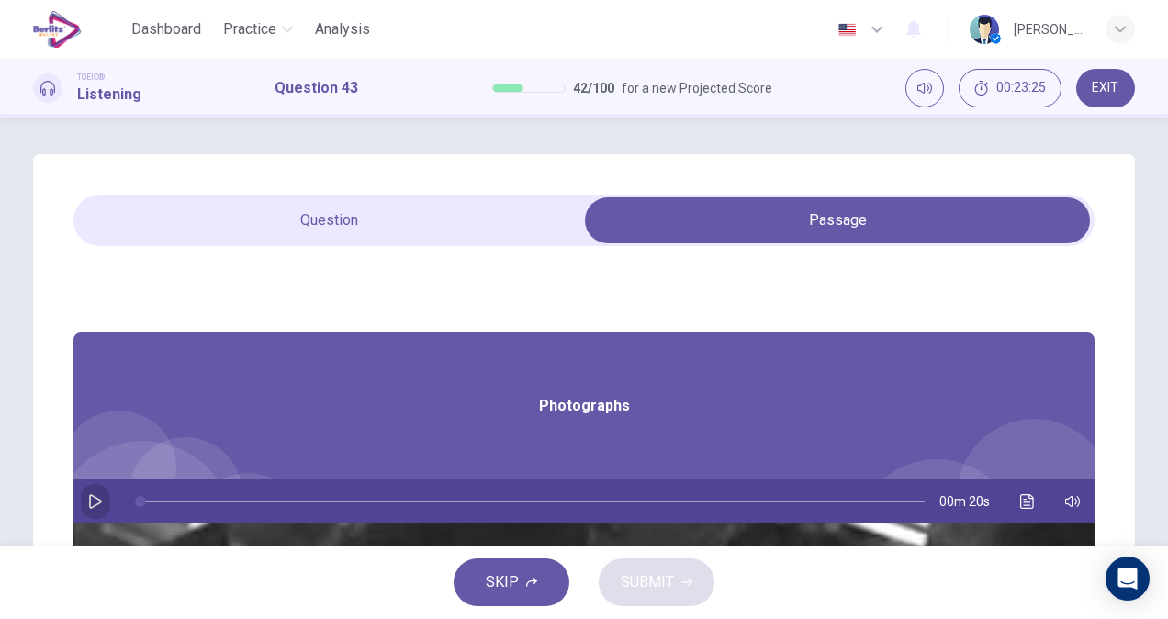
click at [110, 488] on button "button" at bounding box center [95, 501] width 29 height 44
type input "**"
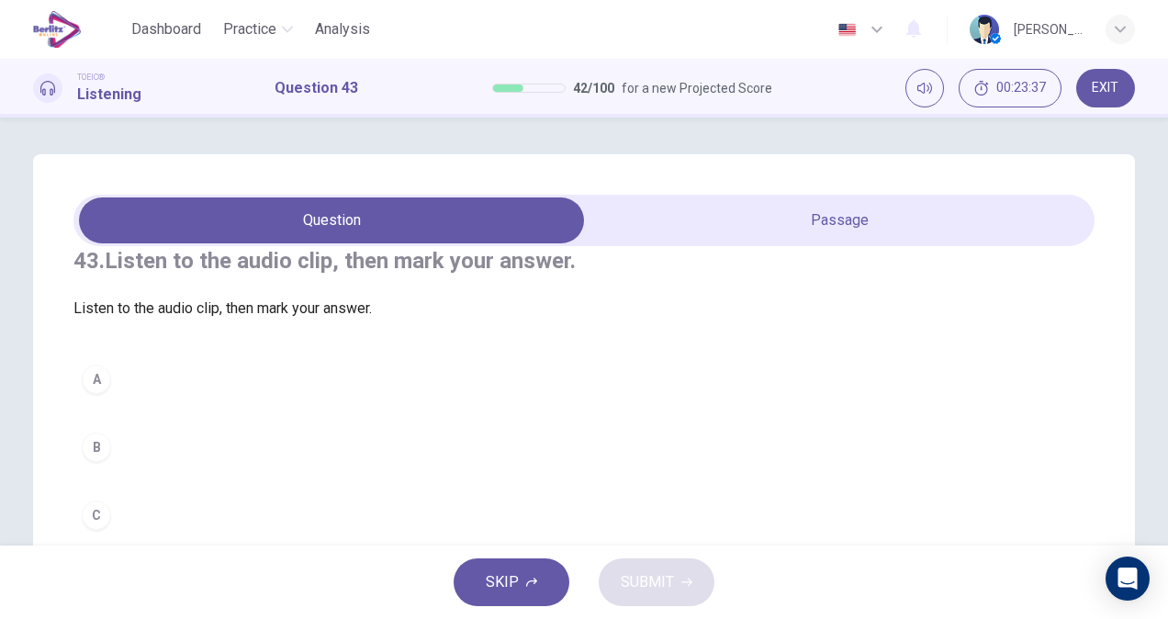
click at [174, 402] on button "A" at bounding box center [583, 379] width 1021 height 46
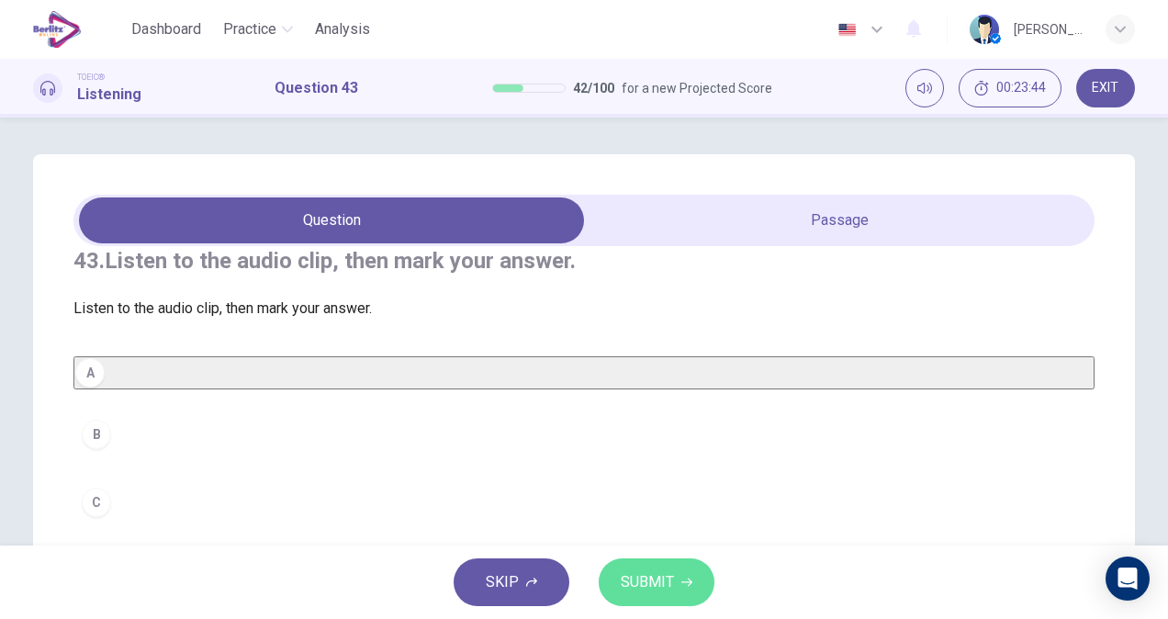
click at [651, 583] on span "SUBMIT" at bounding box center [647, 582] width 53 height 26
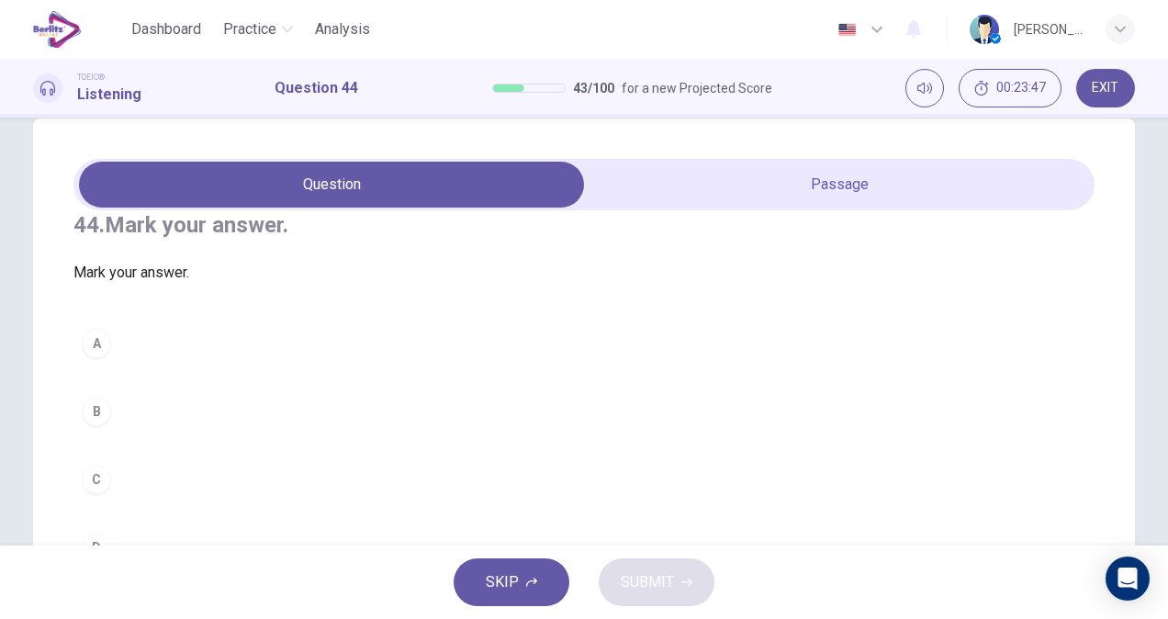
scroll to position [35, 0]
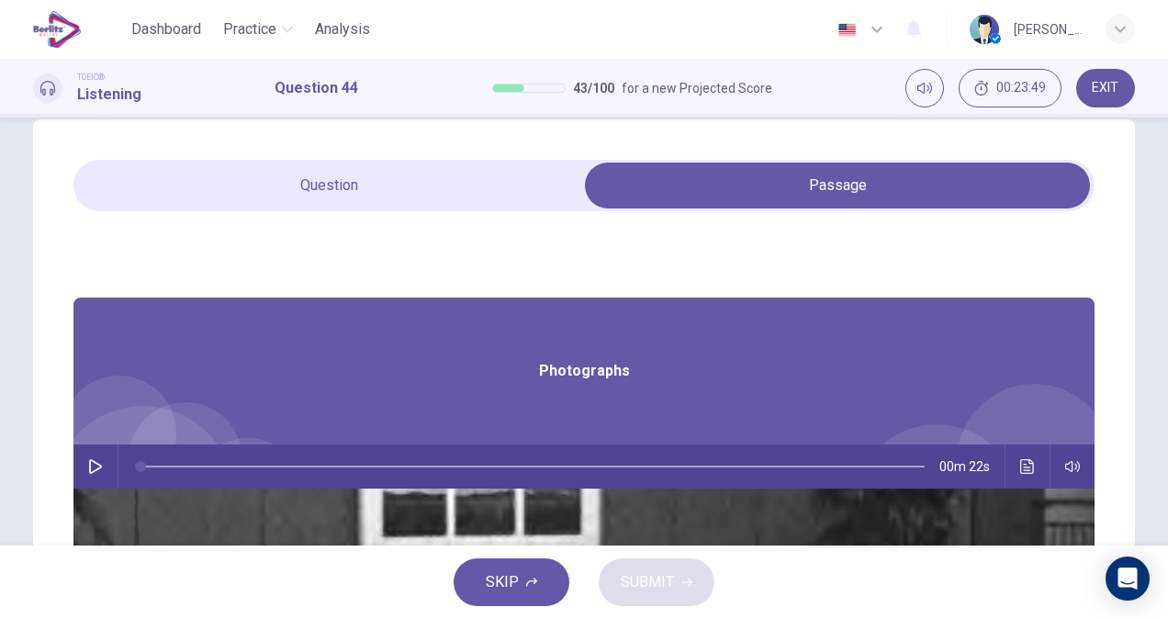
click at [110, 467] on button "button" at bounding box center [95, 466] width 29 height 44
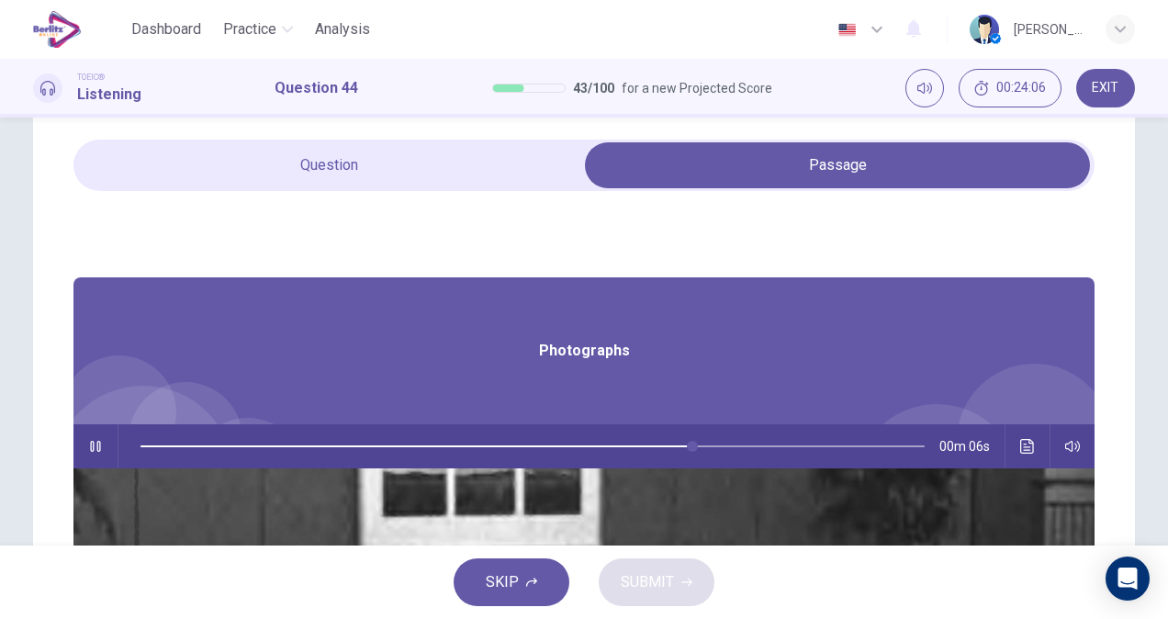
scroll to position [52, 0]
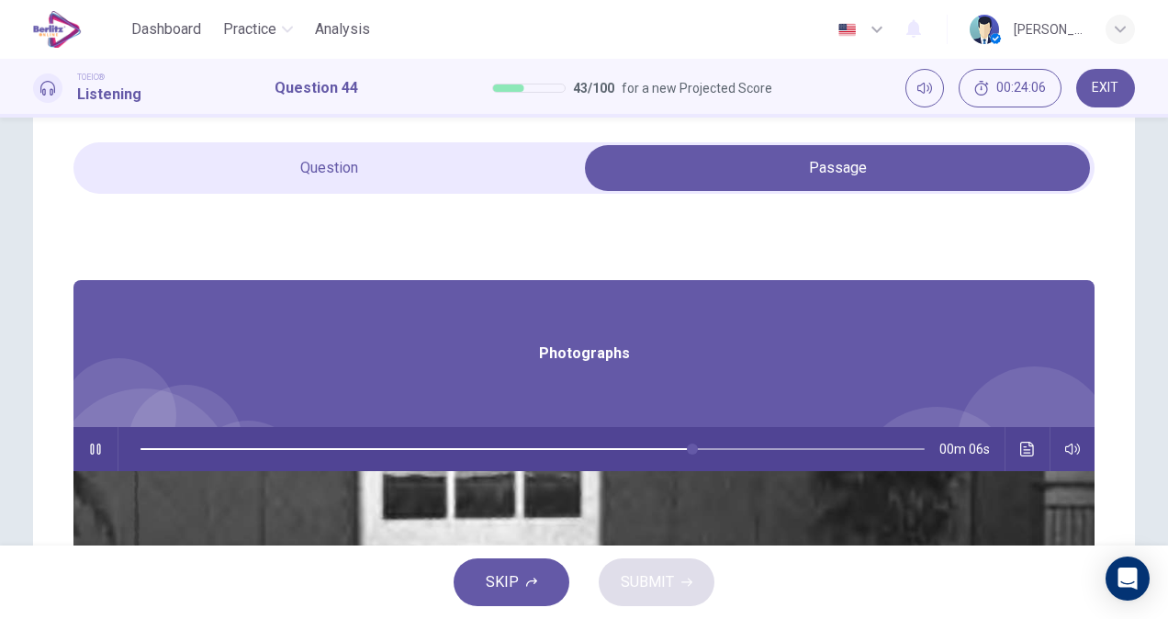
type input "**"
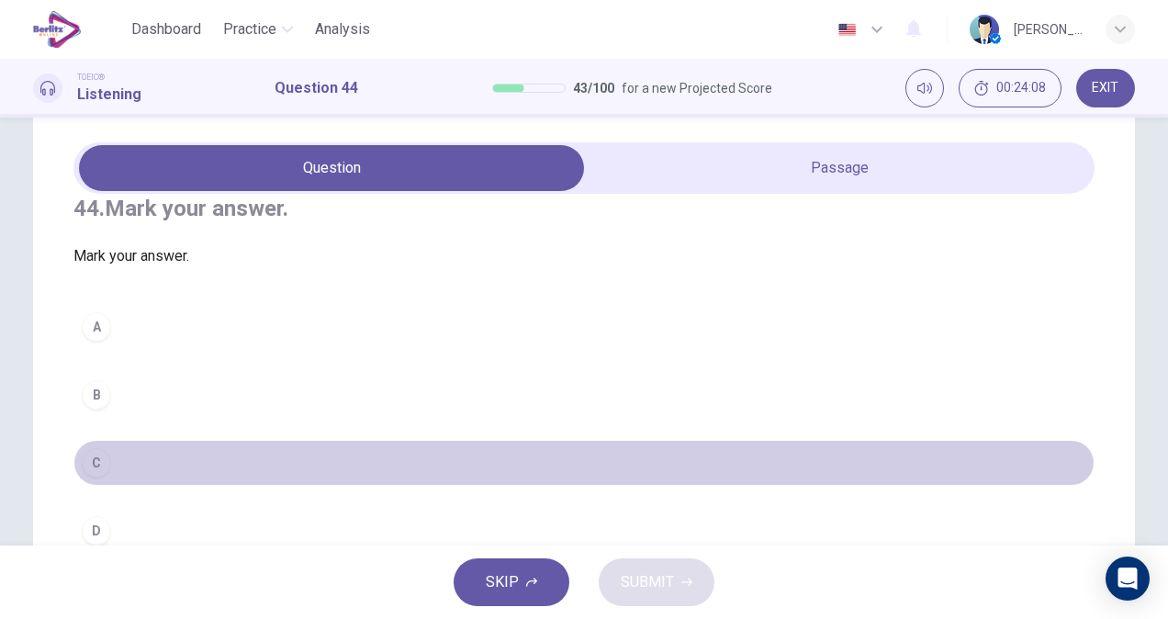
click at [106, 477] on div "C" at bounding box center [96, 462] width 29 height 29
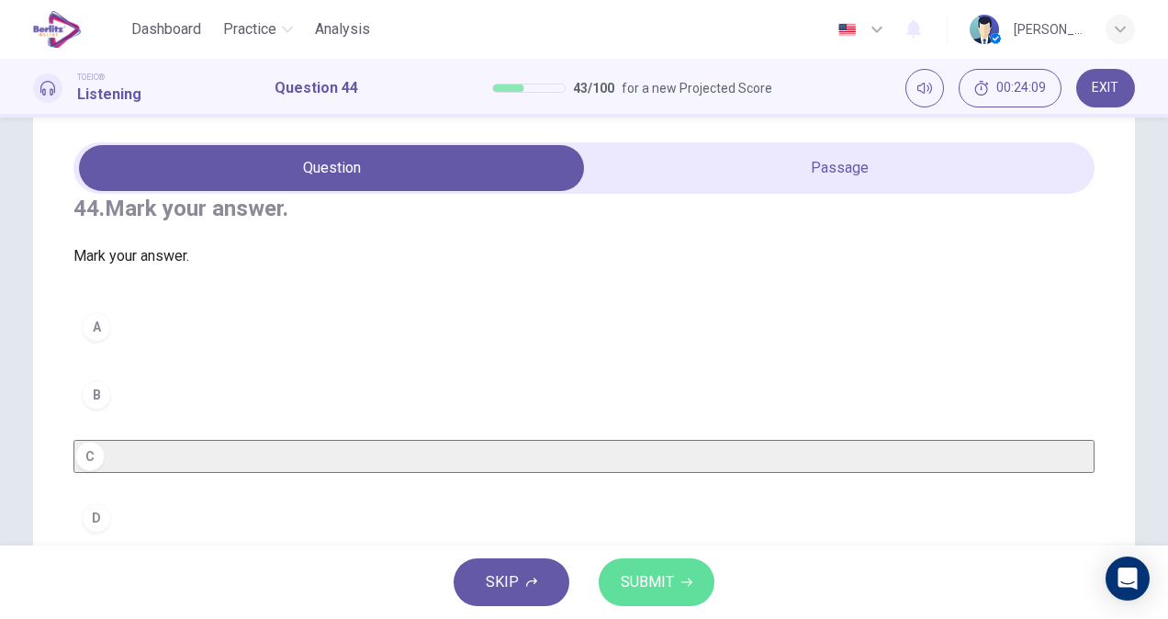
click at [632, 588] on span "SUBMIT" at bounding box center [647, 582] width 53 height 26
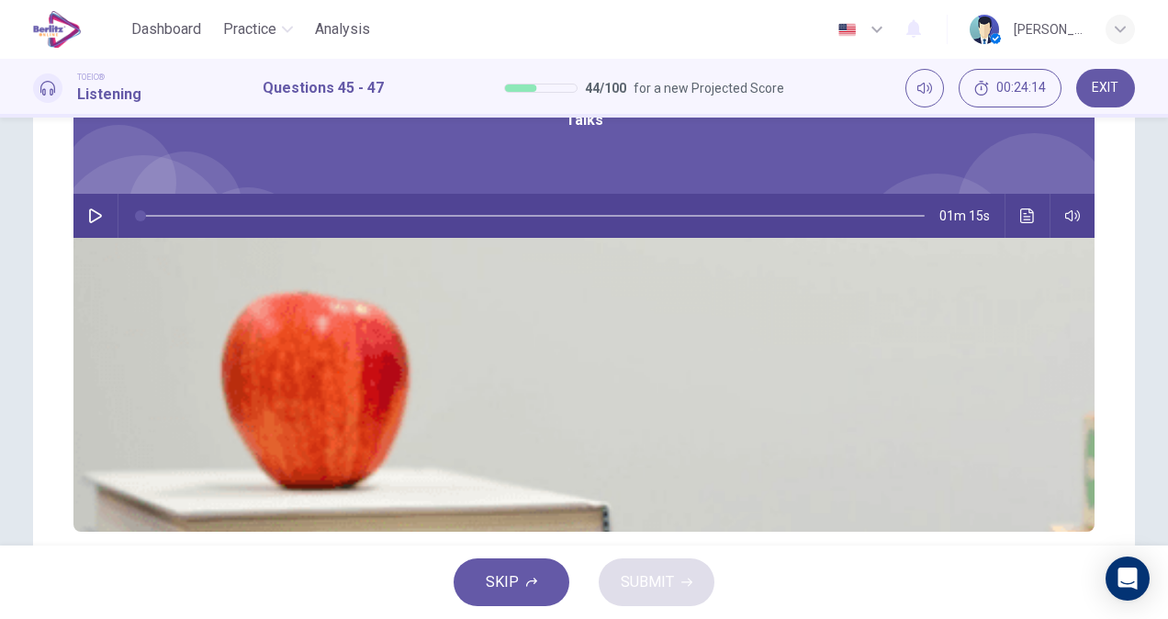
scroll to position [89, 0]
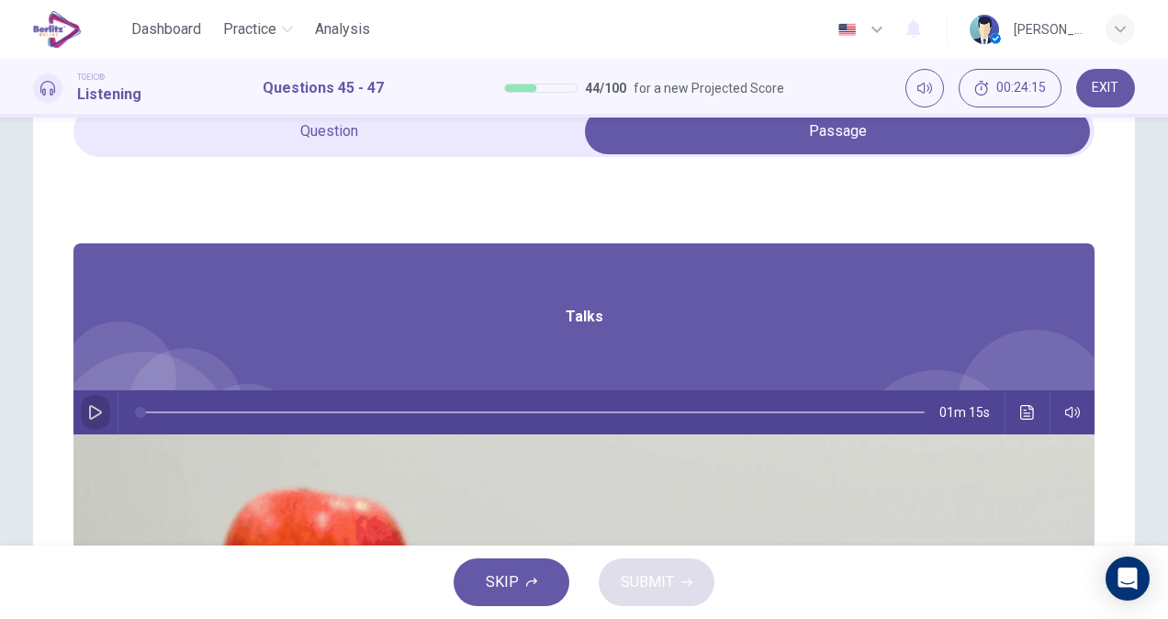
click at [103, 415] on icon "button" at bounding box center [95, 412] width 15 height 15
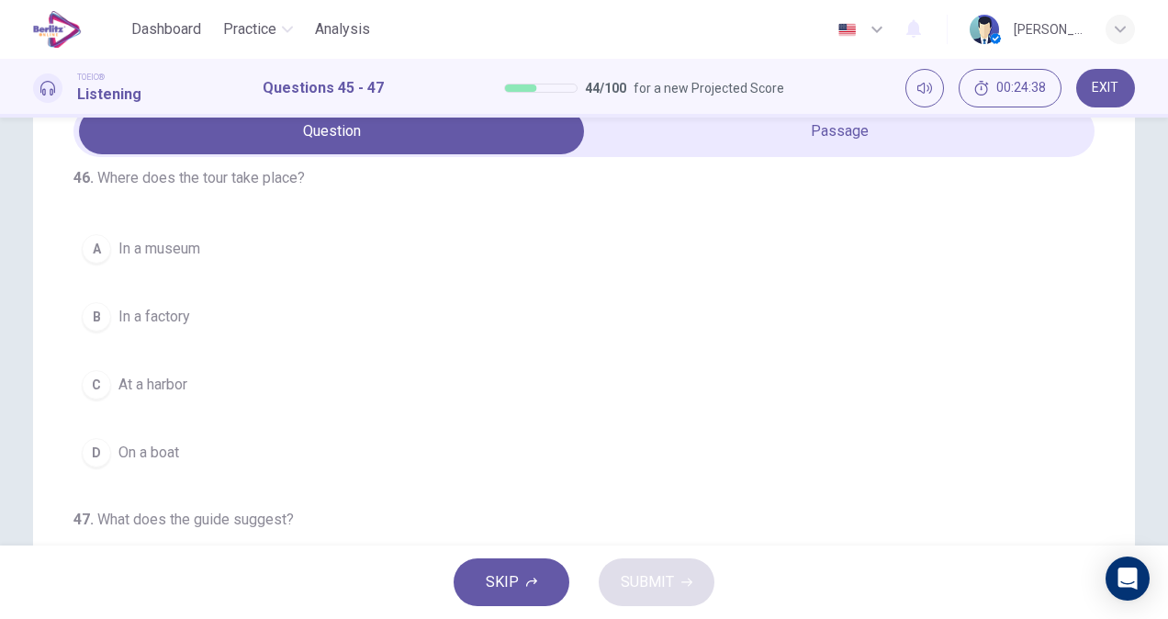
scroll to position [411, 0]
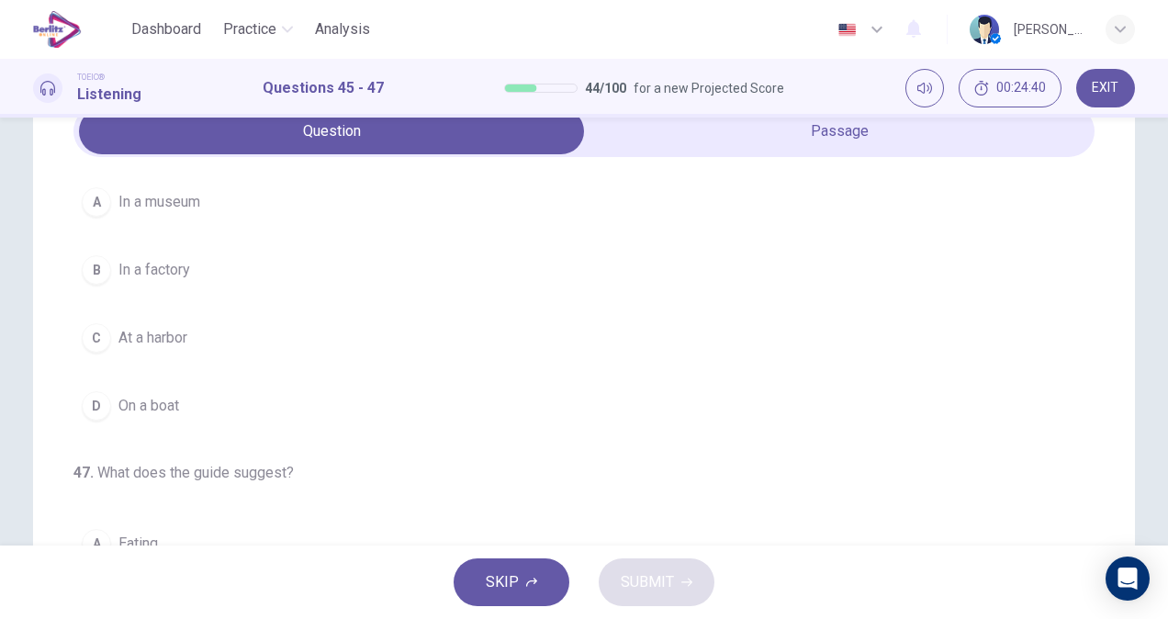
click at [264, 261] on button "B In a factory" at bounding box center [583, 270] width 1021 height 46
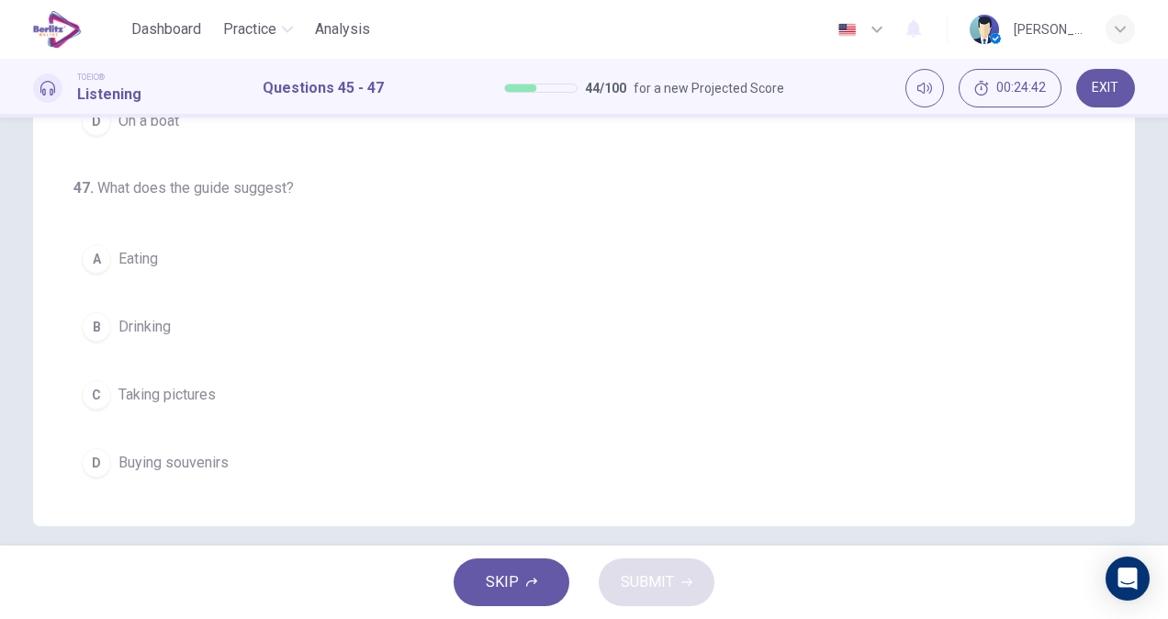
scroll to position [384, 0]
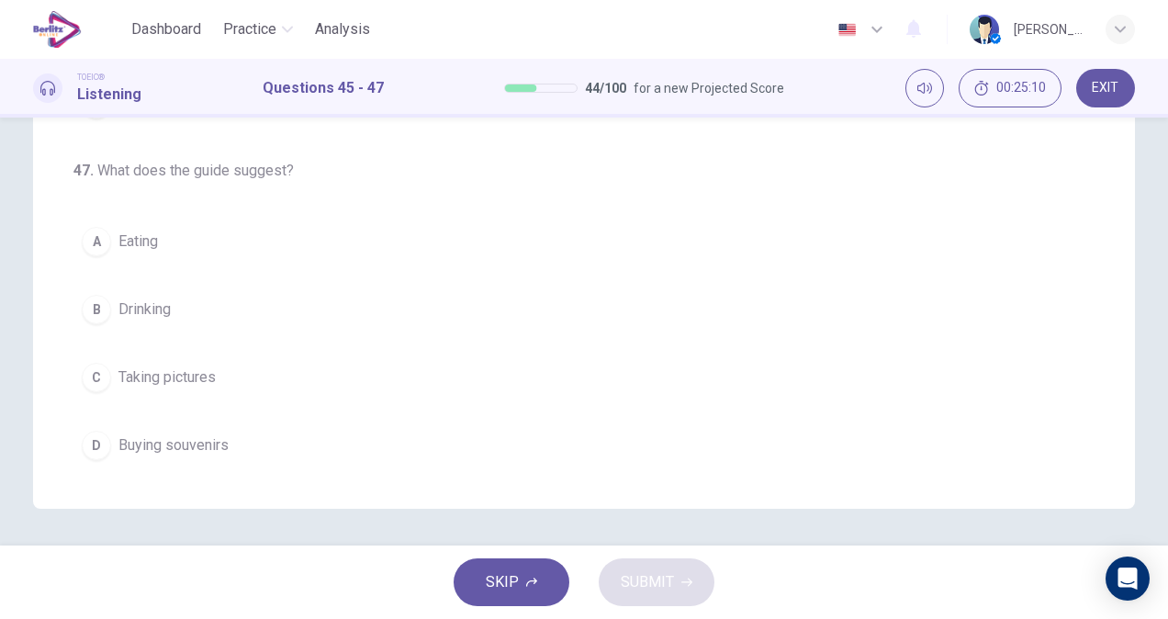
click at [163, 440] on span "Buying souvenirs" at bounding box center [173, 445] width 110 height 22
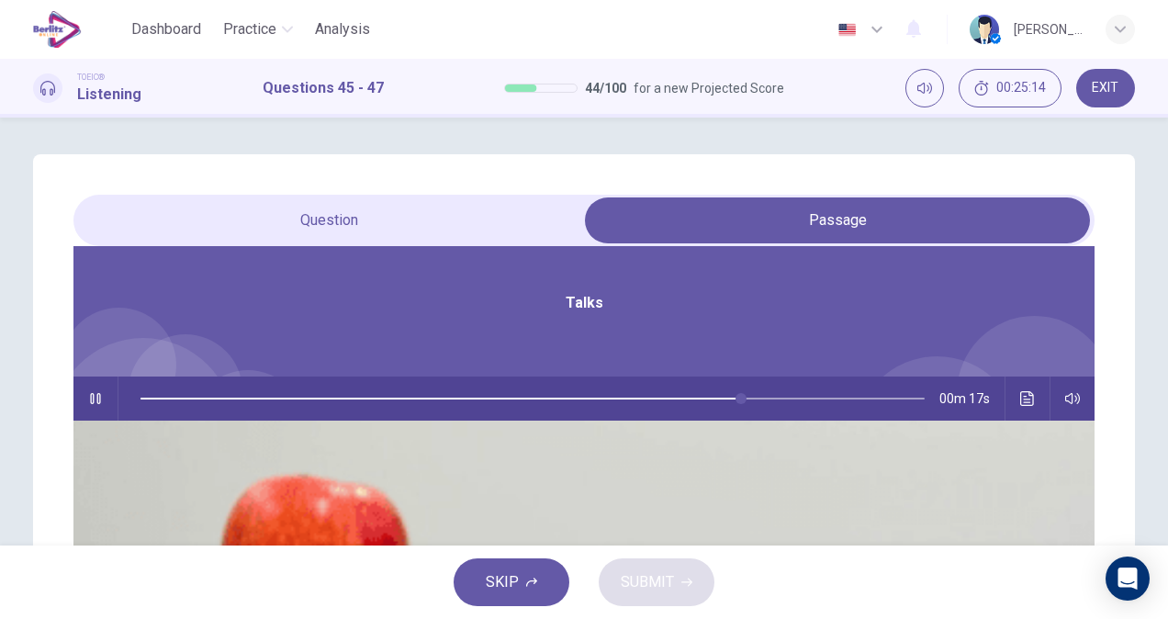
scroll to position [103, 0]
click at [100, 393] on icon "button" at bounding box center [95, 398] width 10 height 11
click at [103, 402] on icon "button" at bounding box center [95, 398] width 15 height 15
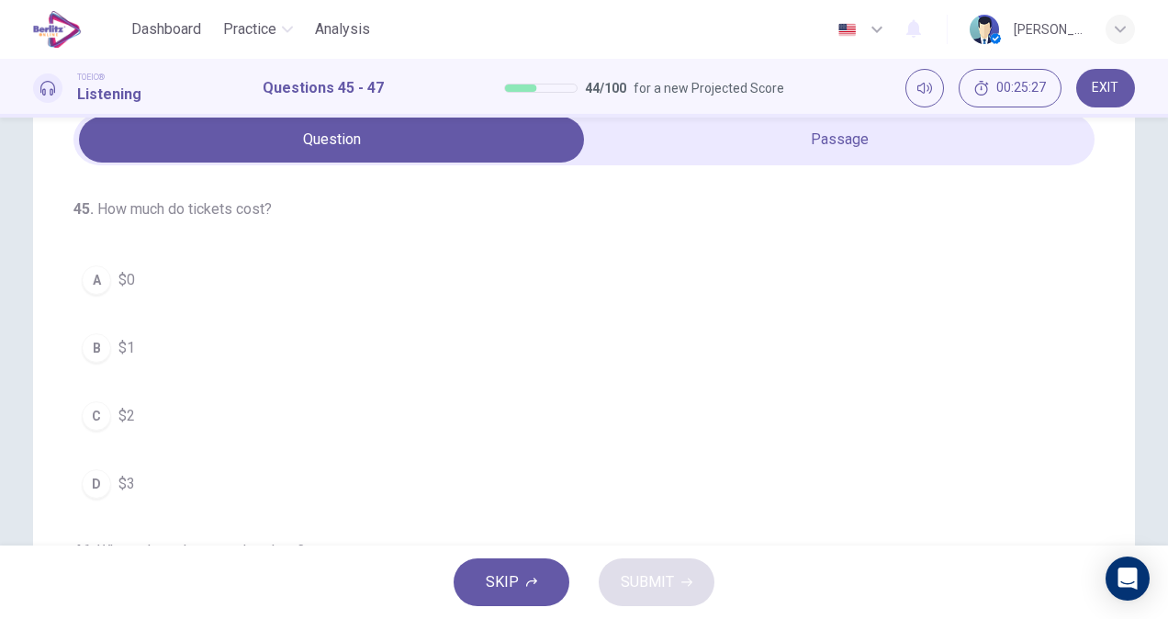
scroll to position [99, 0]
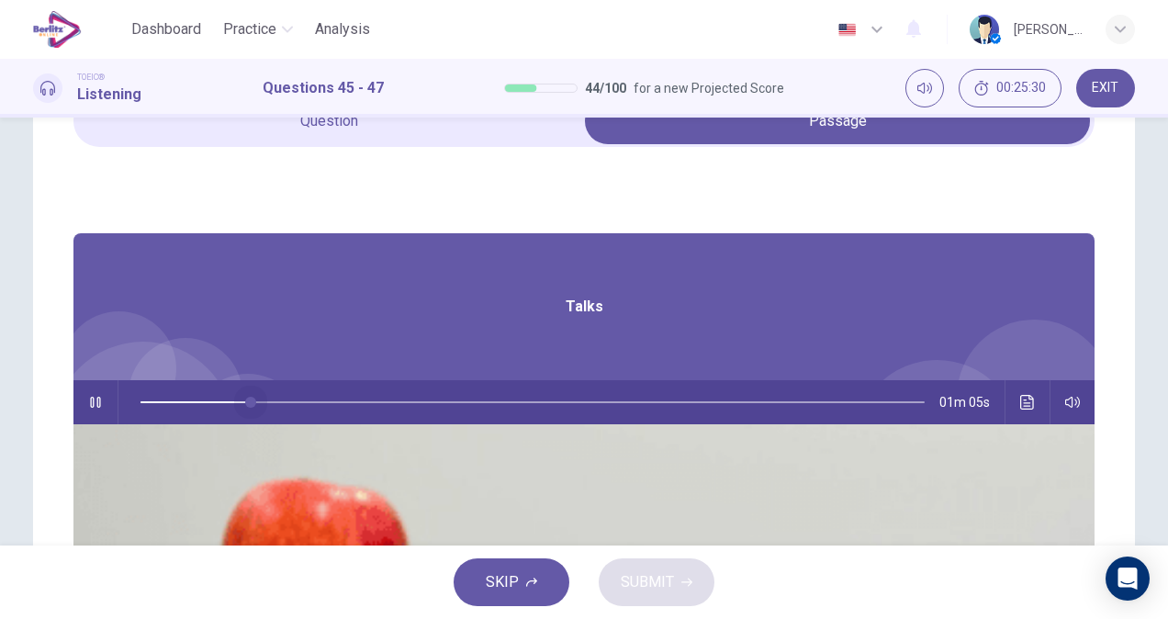
drag, startPoint x: 611, startPoint y: 401, endPoint x: 382, endPoint y: 407, distance: 229.5
click at [382, 407] on div "01m 05s" at bounding box center [583, 402] width 1021 height 44
type input "*"
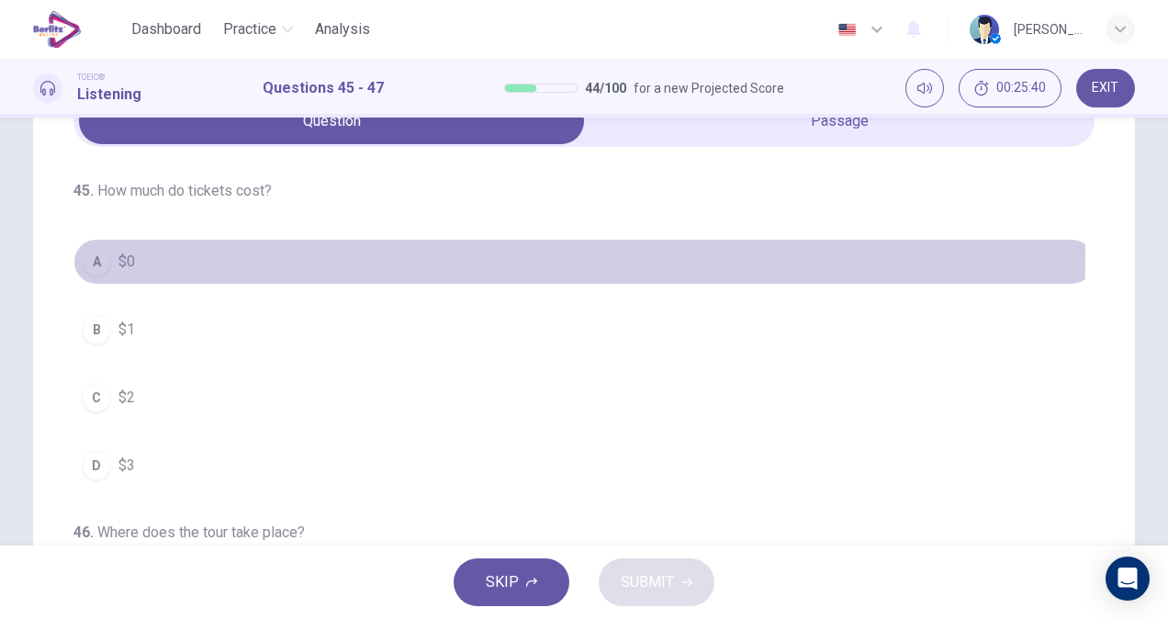
click at [127, 255] on span "$0" at bounding box center [126, 262] width 17 height 22
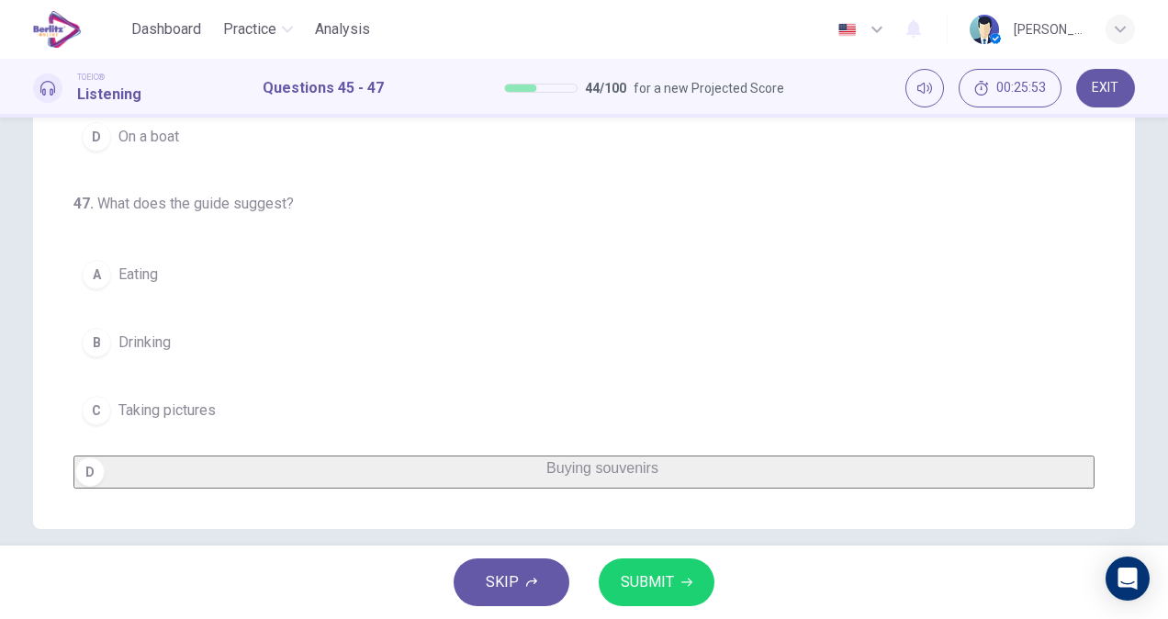
scroll to position [384, 0]
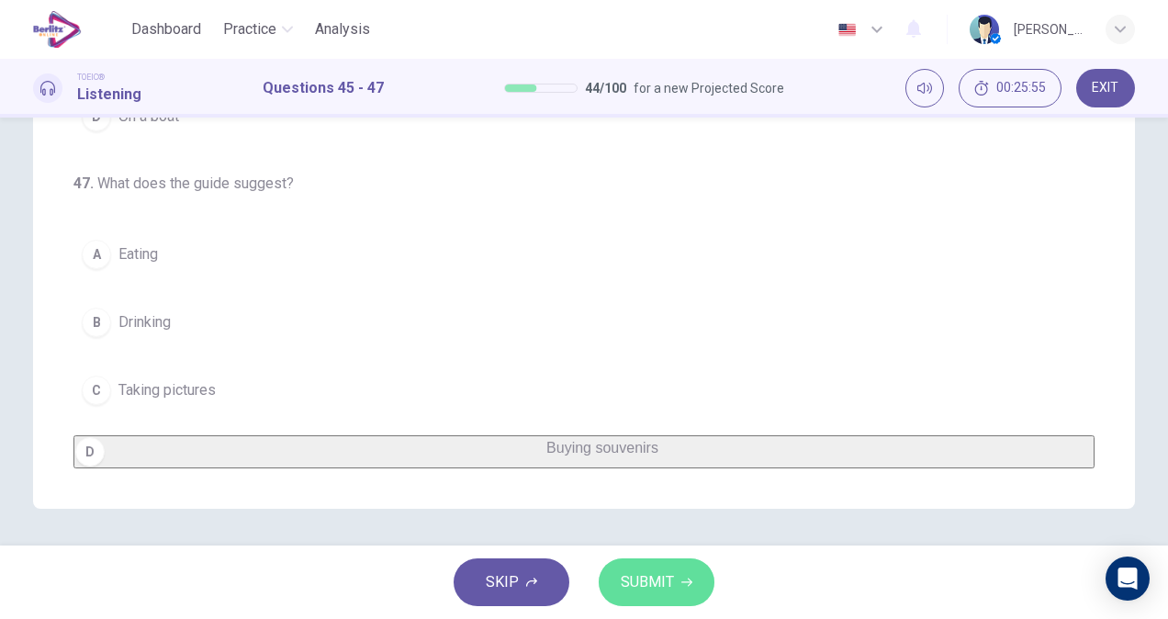
click at [677, 575] on button "SUBMIT" at bounding box center [656, 582] width 116 height 48
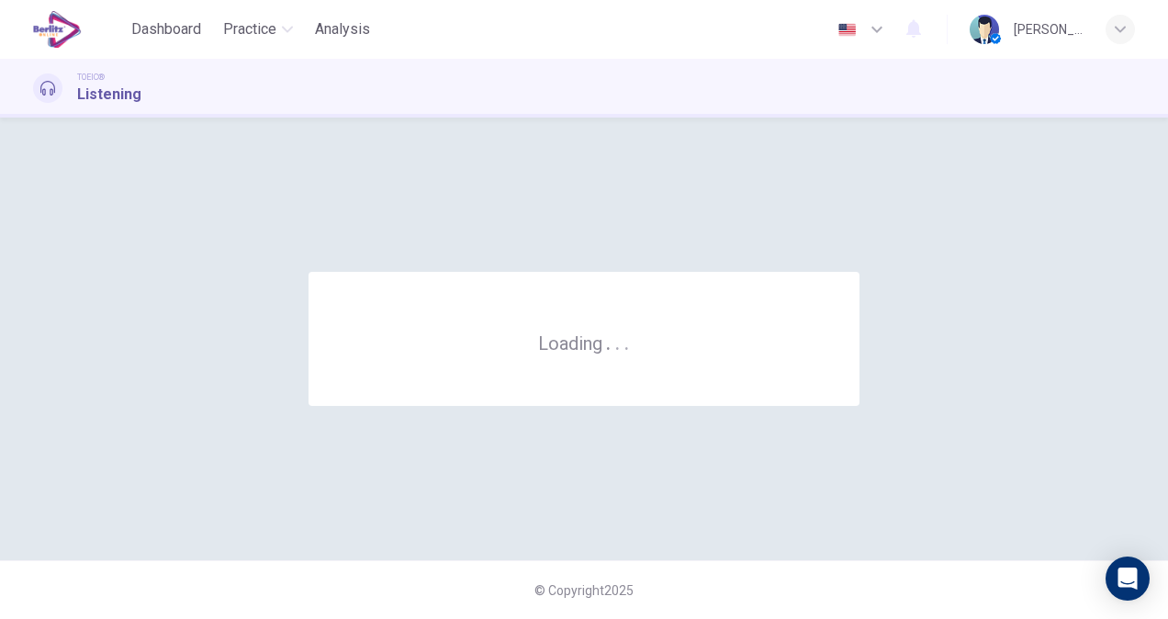
scroll to position [0, 0]
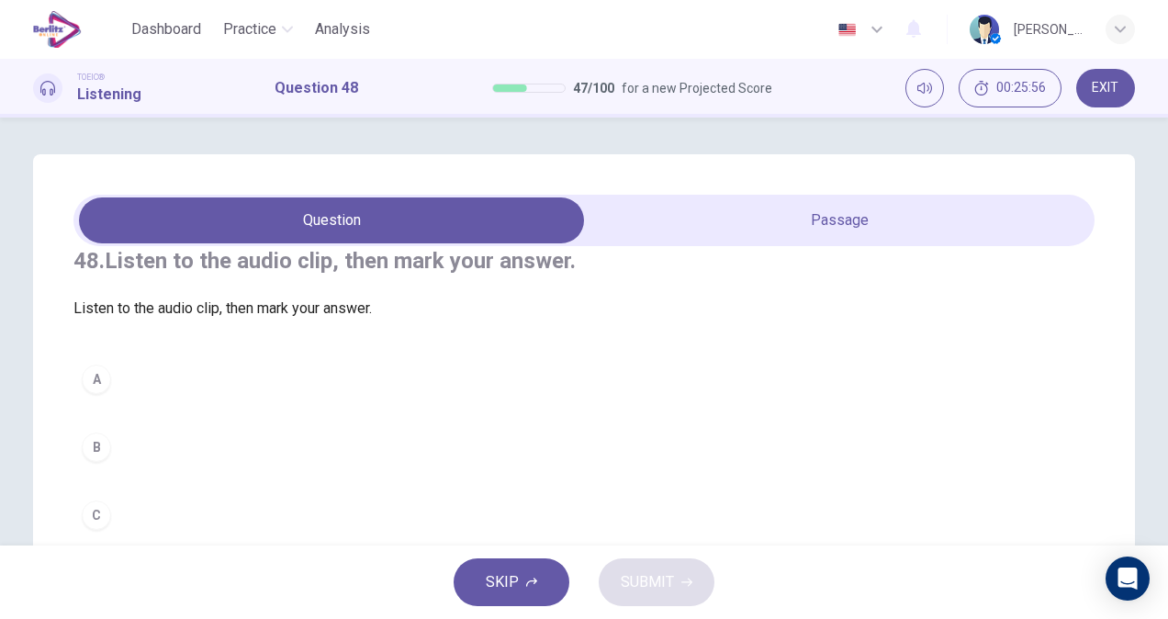
click at [780, 196] on span at bounding box center [583, 220] width 1021 height 51
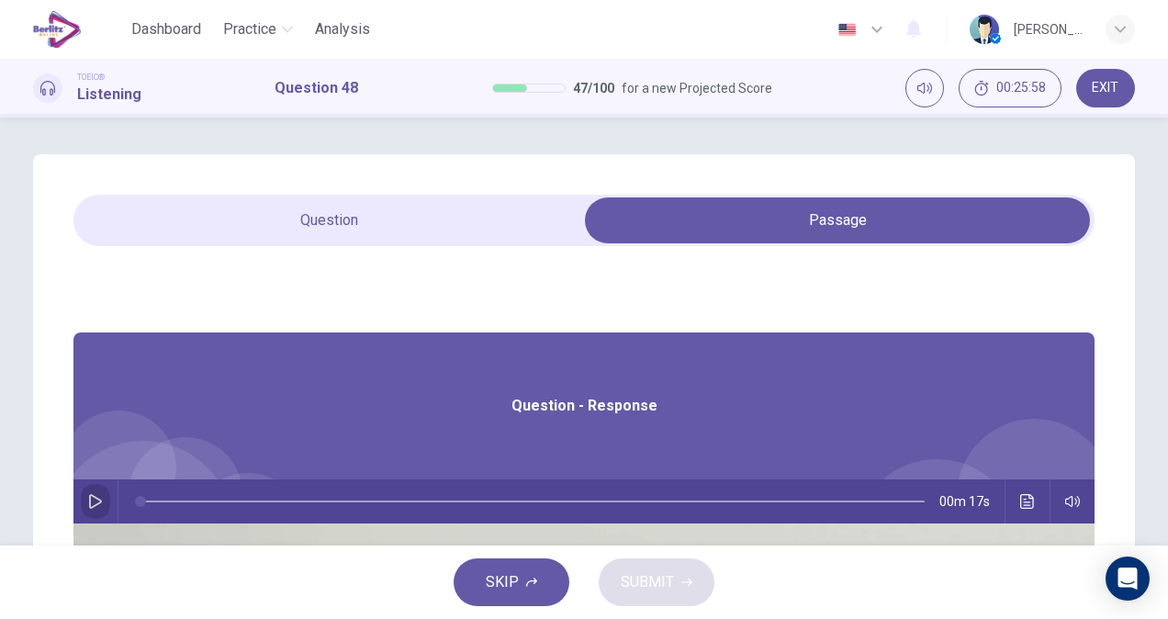
click at [110, 509] on button "button" at bounding box center [95, 501] width 29 height 44
type input "*"
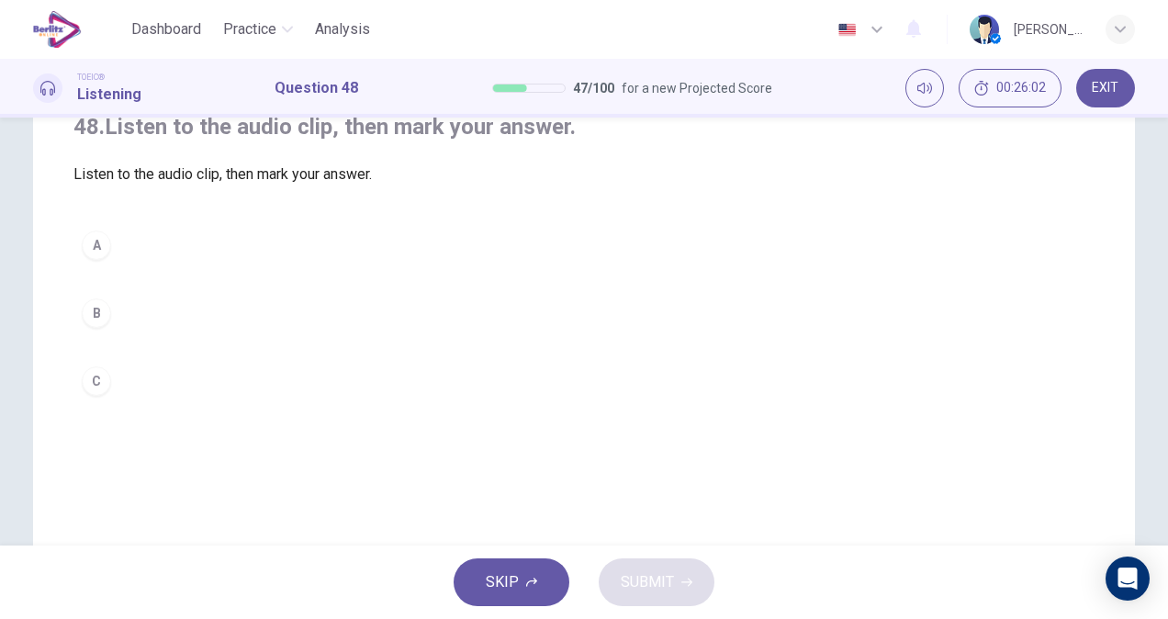
scroll to position [146, 0]
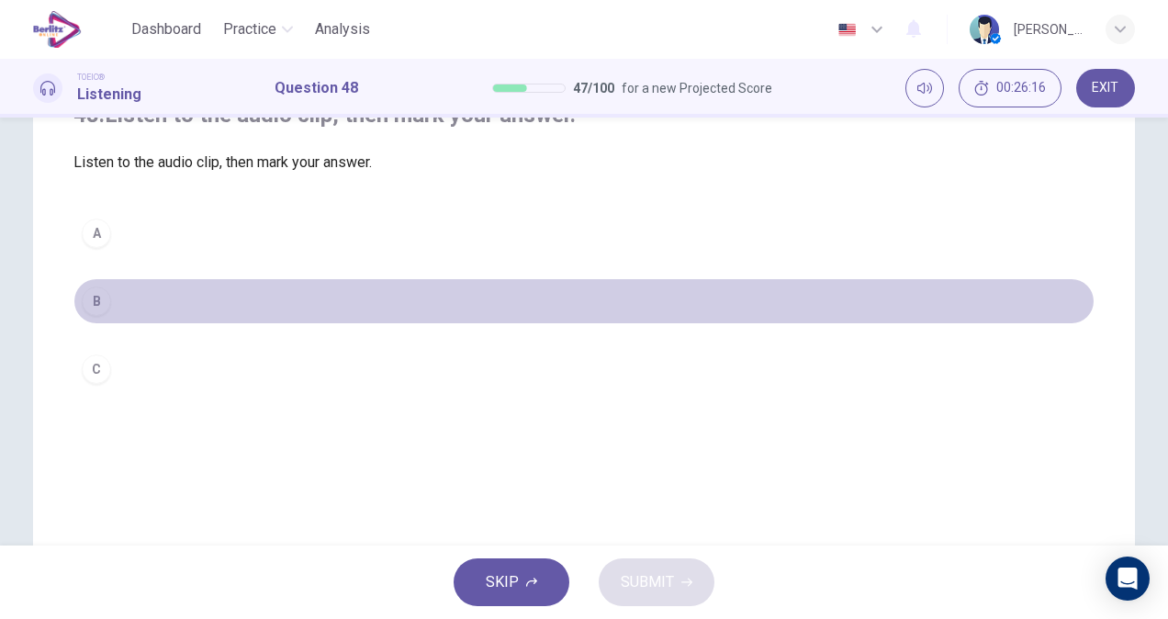
click at [116, 324] on button "B" at bounding box center [583, 301] width 1021 height 46
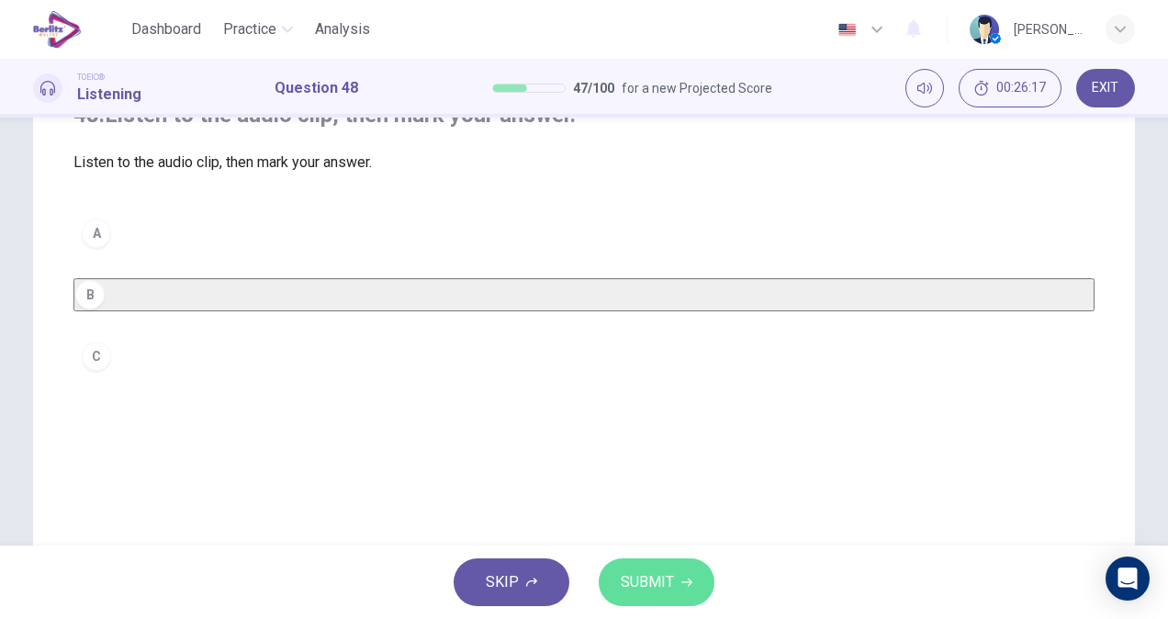
click at [645, 577] on span "SUBMIT" at bounding box center [647, 582] width 53 height 26
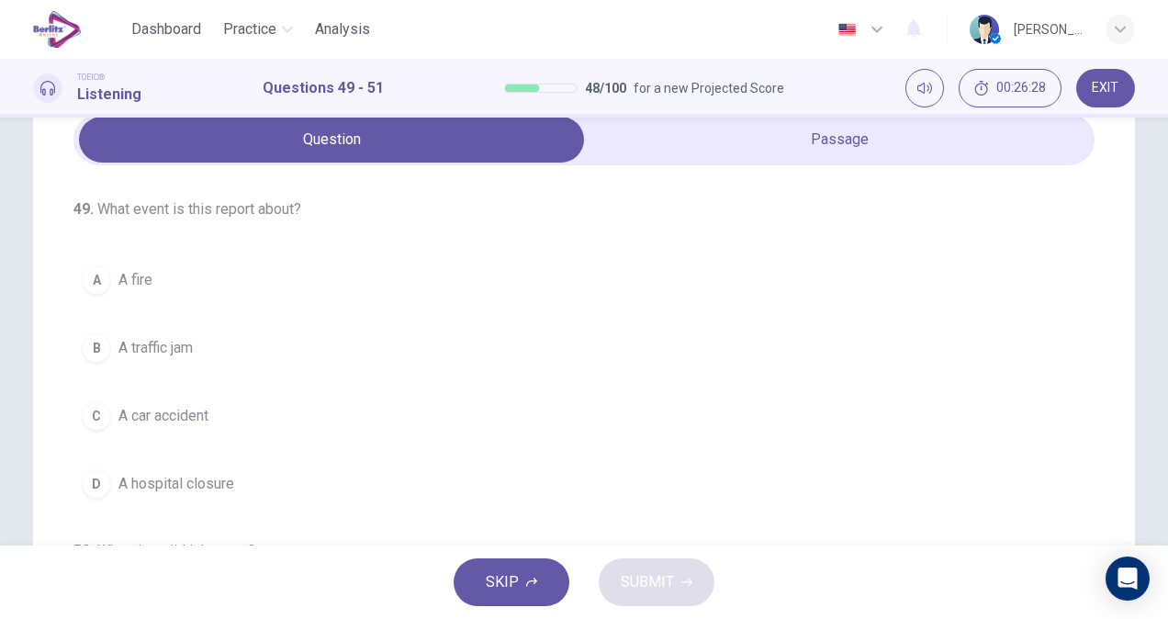
scroll to position [85, 0]
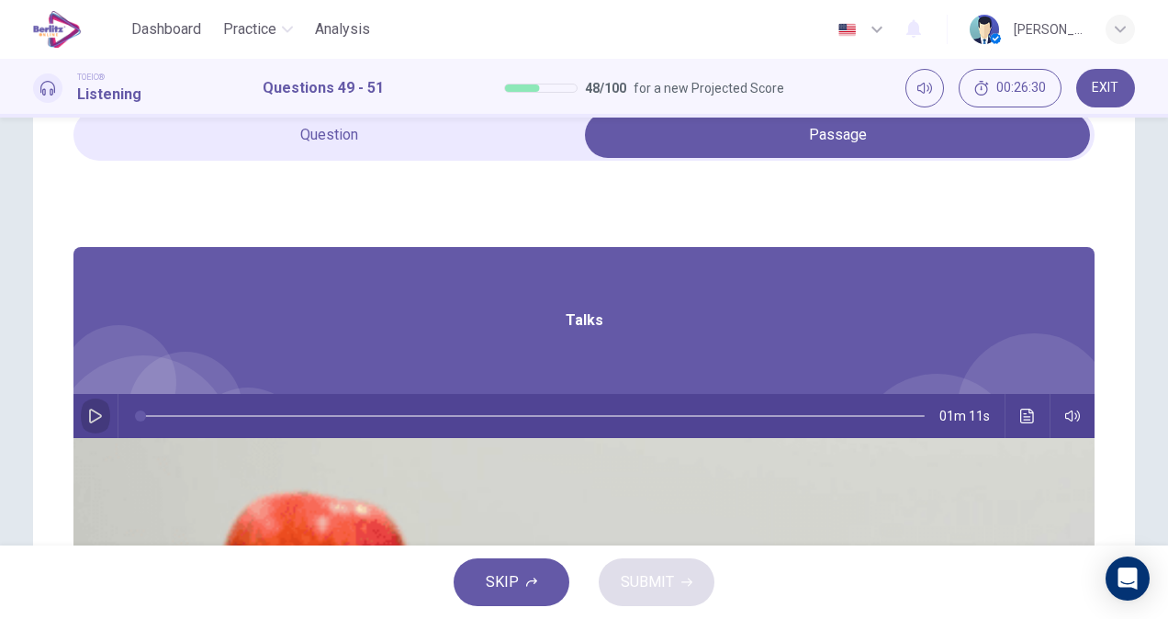
click at [103, 415] on icon "button" at bounding box center [95, 415] width 15 height 15
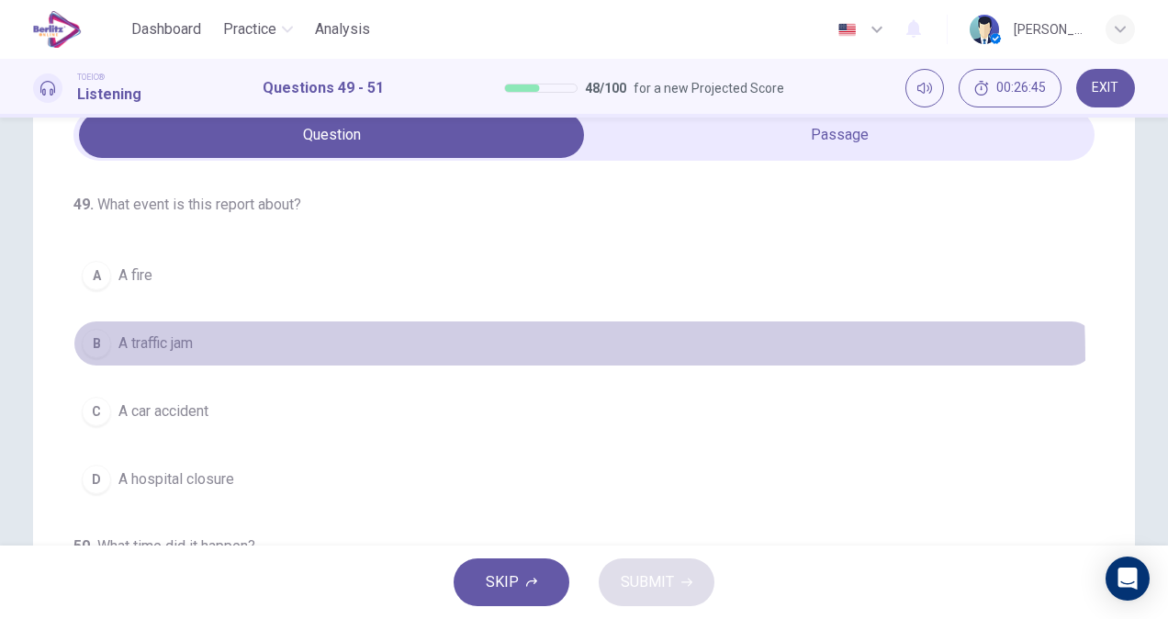
click at [187, 359] on button "B A traffic jam" at bounding box center [583, 343] width 1021 height 46
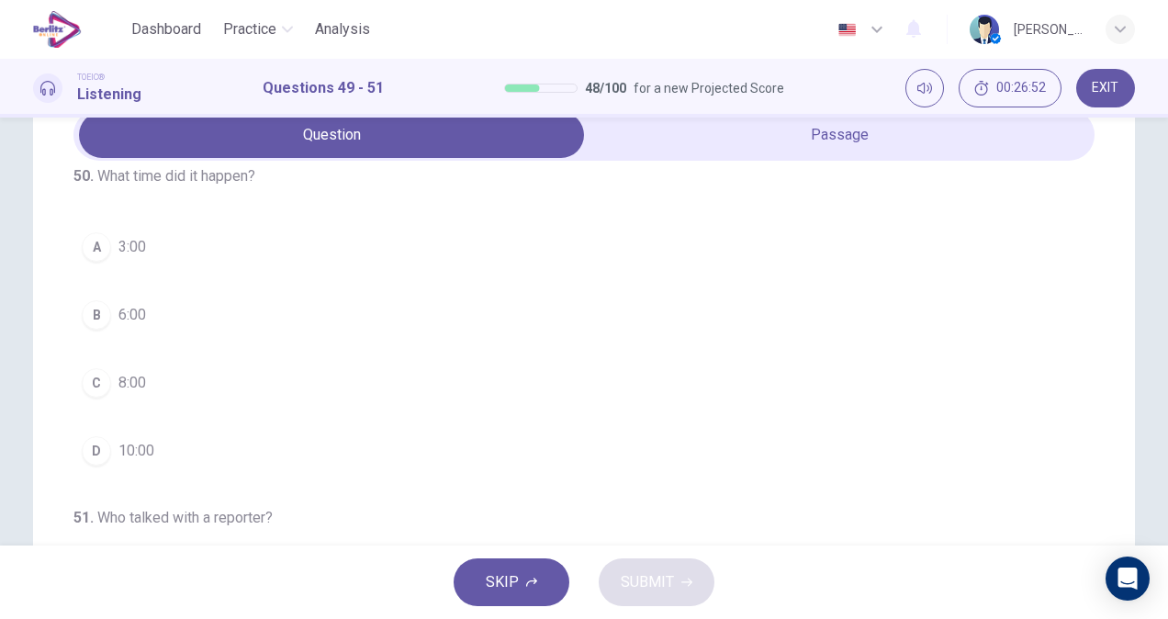
scroll to position [355, 0]
click at [1079, 397] on div "49 . What event is this report about? A A fire B A traffic jam C A car accident…" at bounding box center [583, 464] width 1021 height 606
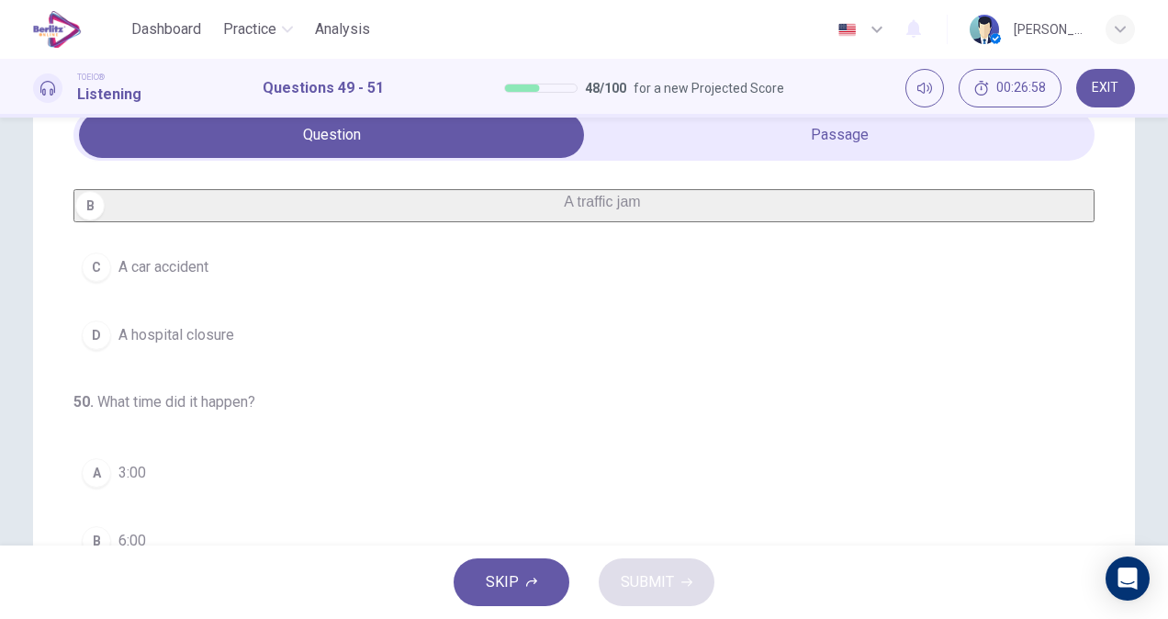
scroll to position [119, 0]
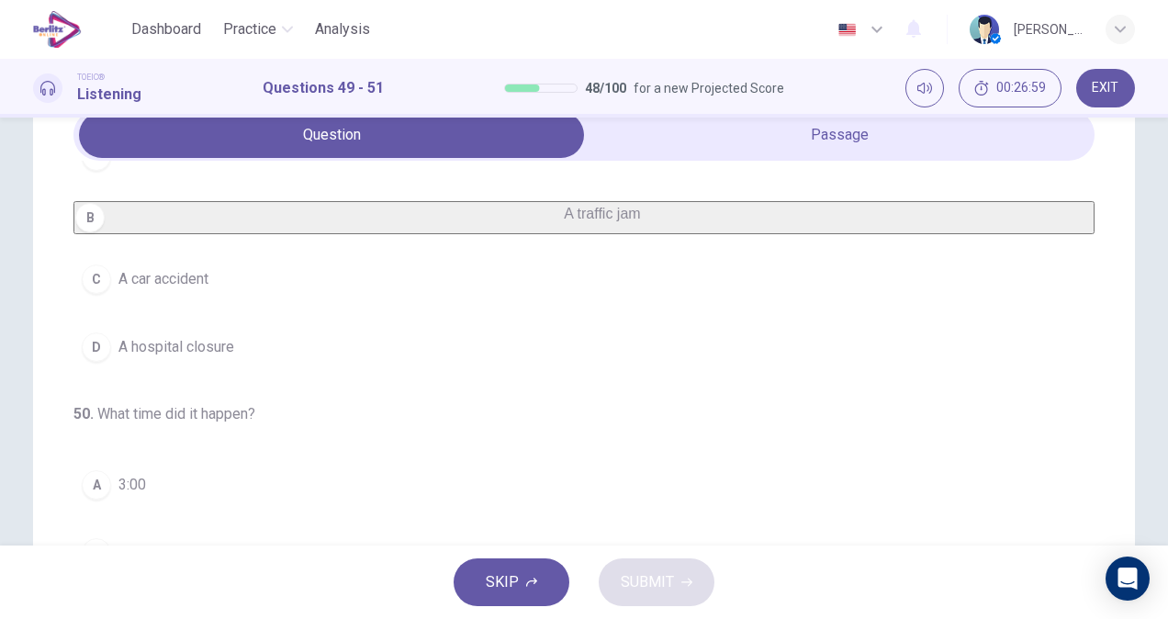
click at [235, 286] on button "C A car accident" at bounding box center [583, 279] width 1021 height 46
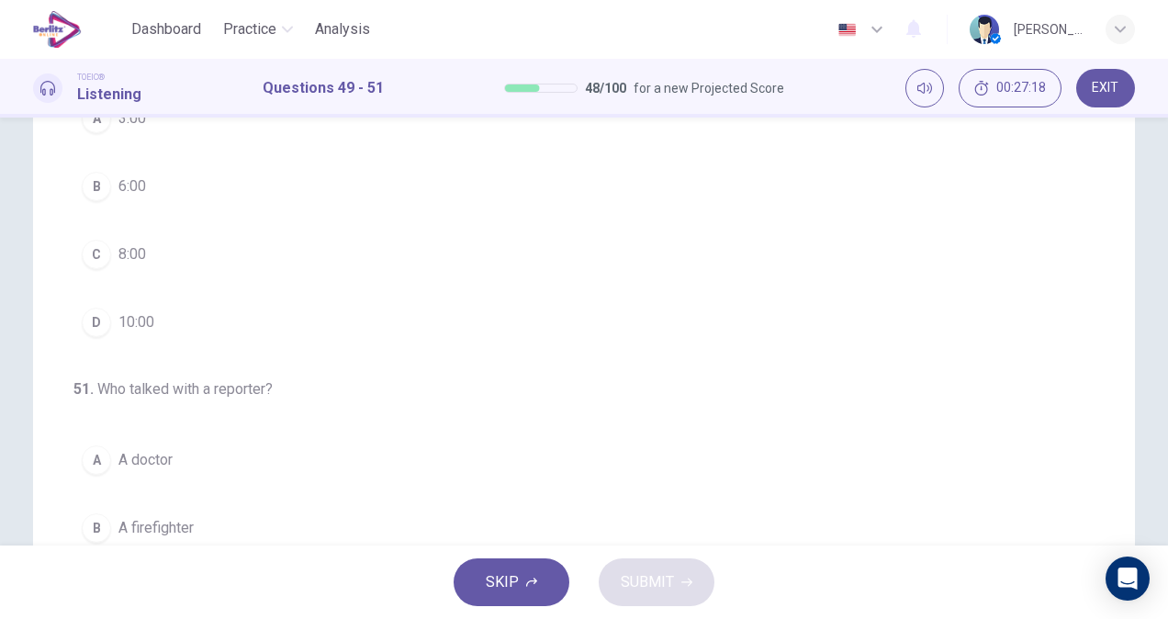
scroll to position [277, 0]
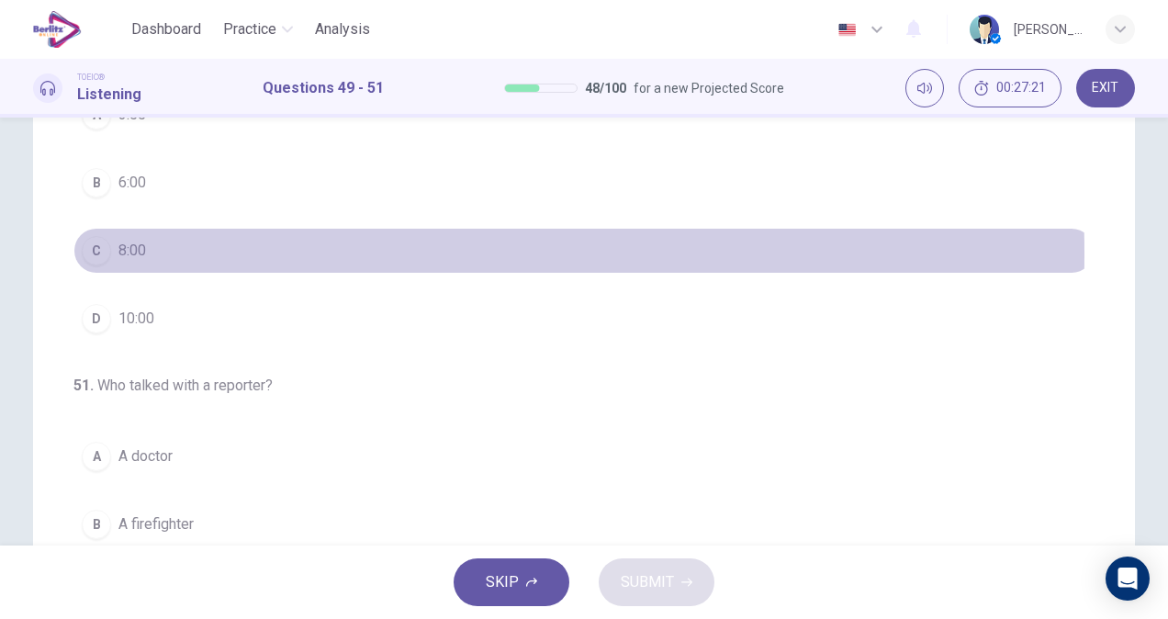
click at [149, 261] on button "C 8:00" at bounding box center [583, 251] width 1021 height 46
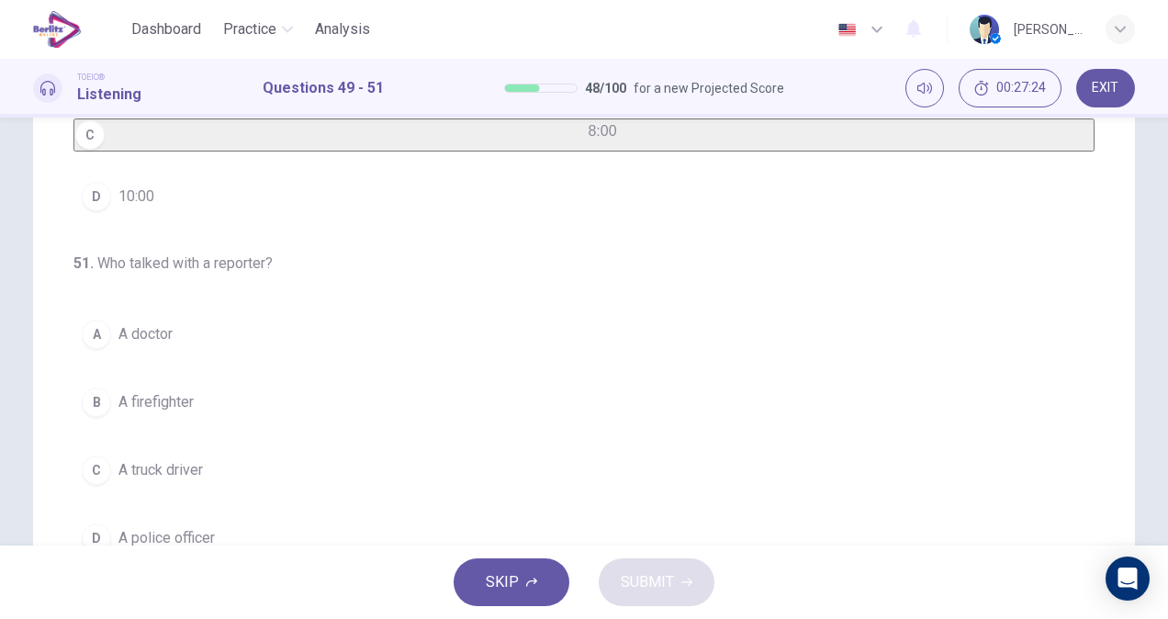
scroll to position [411, 0]
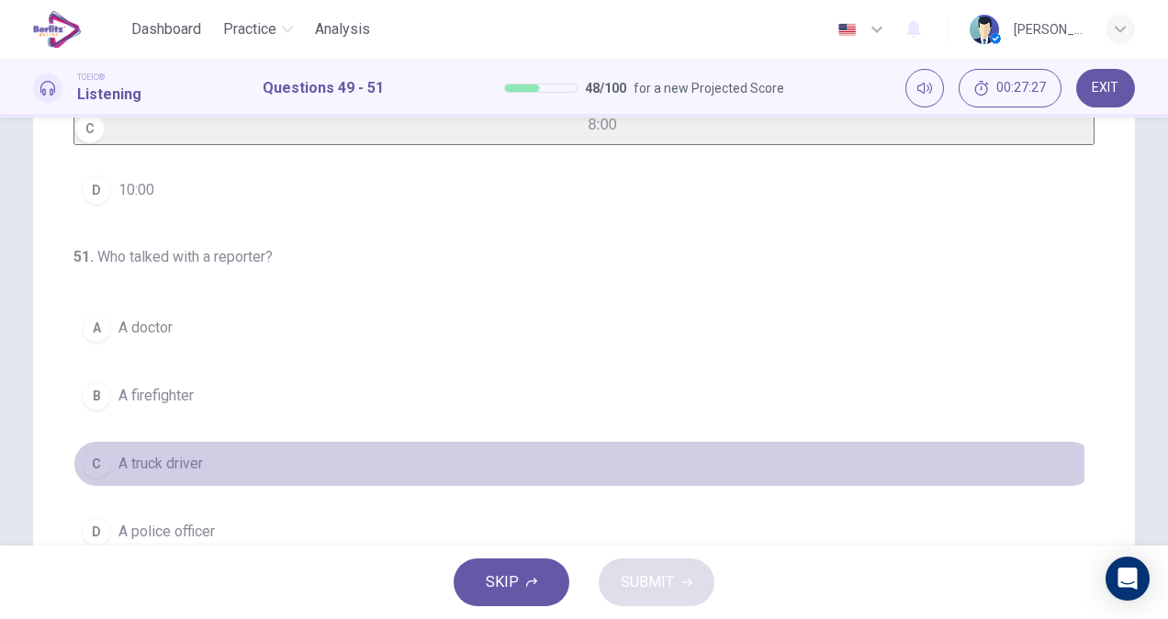
click at [185, 462] on span "A truck driver" at bounding box center [160, 464] width 84 height 22
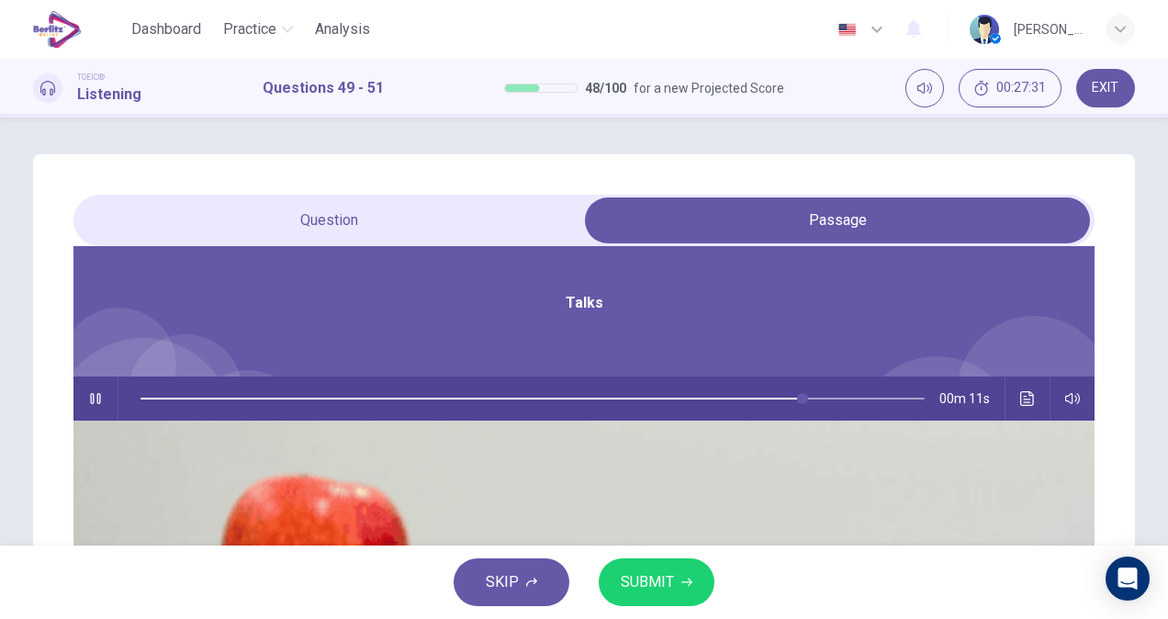
scroll to position [103, 0]
drag, startPoint x: 597, startPoint y: 397, endPoint x: 470, endPoint y: 397, distance: 126.7
click at [542, 397] on span at bounding box center [547, 398] width 11 height 11
drag, startPoint x: 468, startPoint y: 397, endPoint x: 411, endPoint y: 398, distance: 56.9
click at [303, 398] on span at bounding box center [297, 398] width 11 height 11
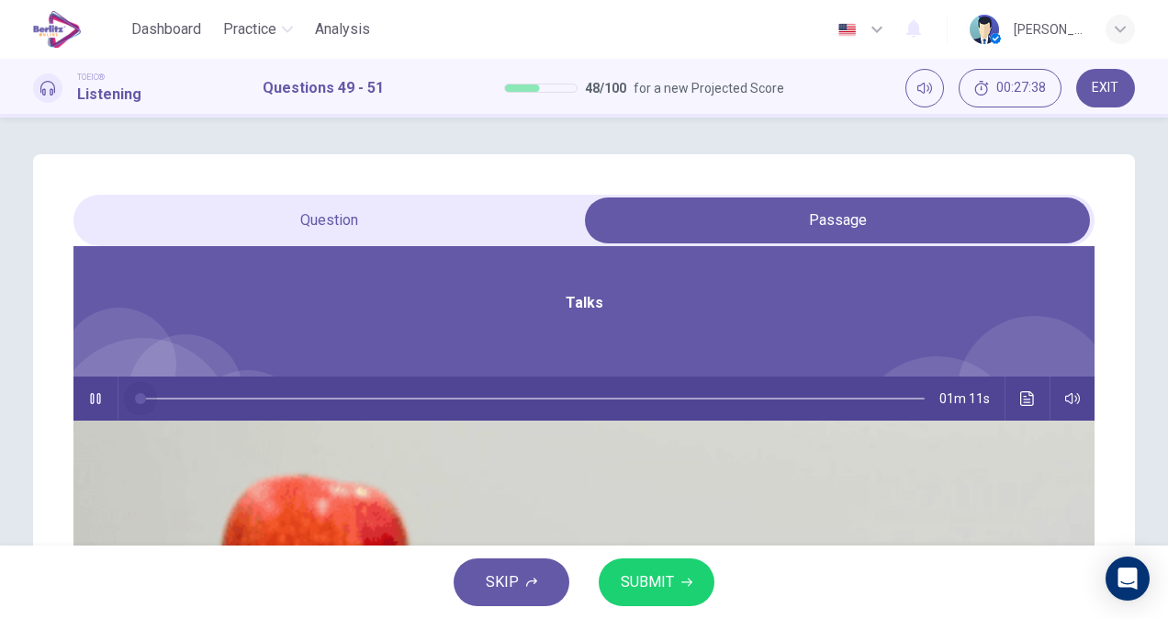
drag, startPoint x: 441, startPoint y: 401, endPoint x: 410, endPoint y: 401, distance: 30.3
click at [146, 401] on span at bounding box center [140, 398] width 11 height 11
click at [103, 401] on icon "button" at bounding box center [95, 398] width 15 height 15
click at [102, 401] on icon "button" at bounding box center [95, 398] width 13 height 15
click at [103, 396] on icon "button" at bounding box center [95, 398] width 15 height 15
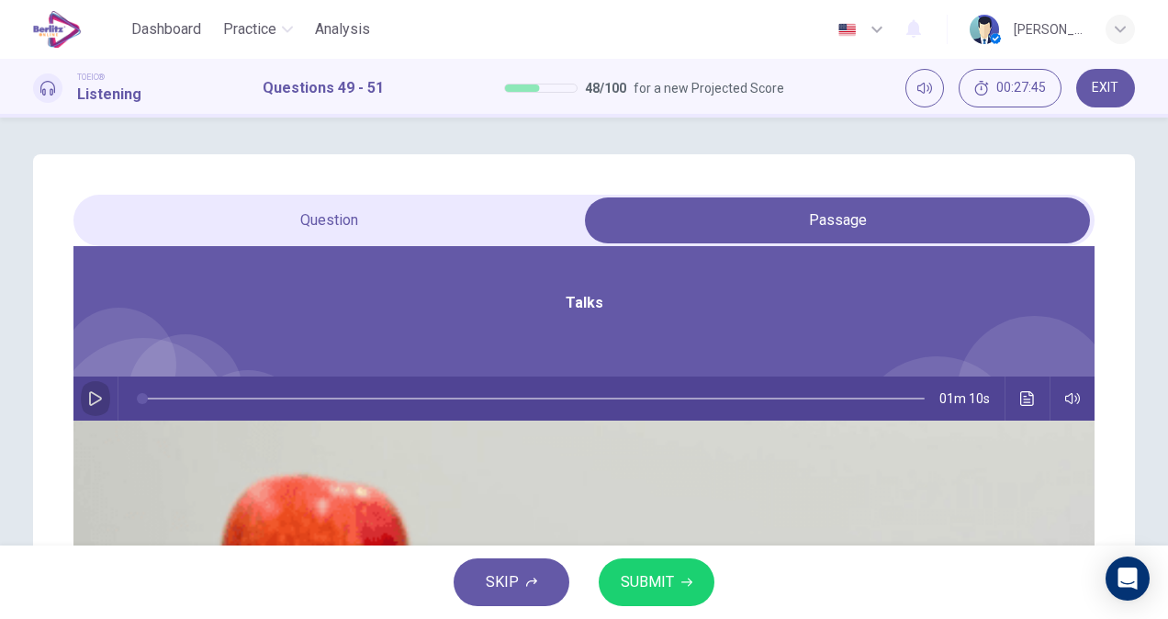
type input "*"
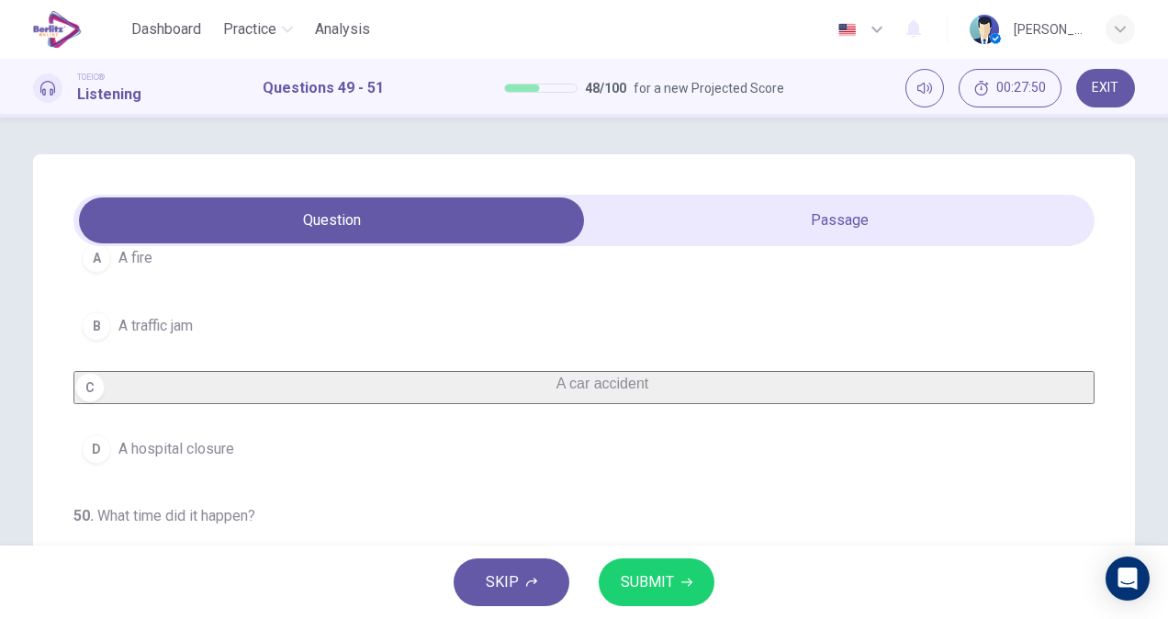
drag, startPoint x: 1079, startPoint y: 350, endPoint x: 1089, endPoint y: 341, distance: 13.6
click at [1089, 341] on div "49 . What event is this report about? A A fire B A traffic jam C A car accident…" at bounding box center [584, 523] width 1102 height 738
drag, startPoint x: 1089, startPoint y: 341, endPoint x: 1081, endPoint y: 281, distance: 60.1
click at [1081, 281] on div "49 . What event is this report about? A A fire B A traffic jam C A car accident…" at bounding box center [584, 523] width 1102 height 738
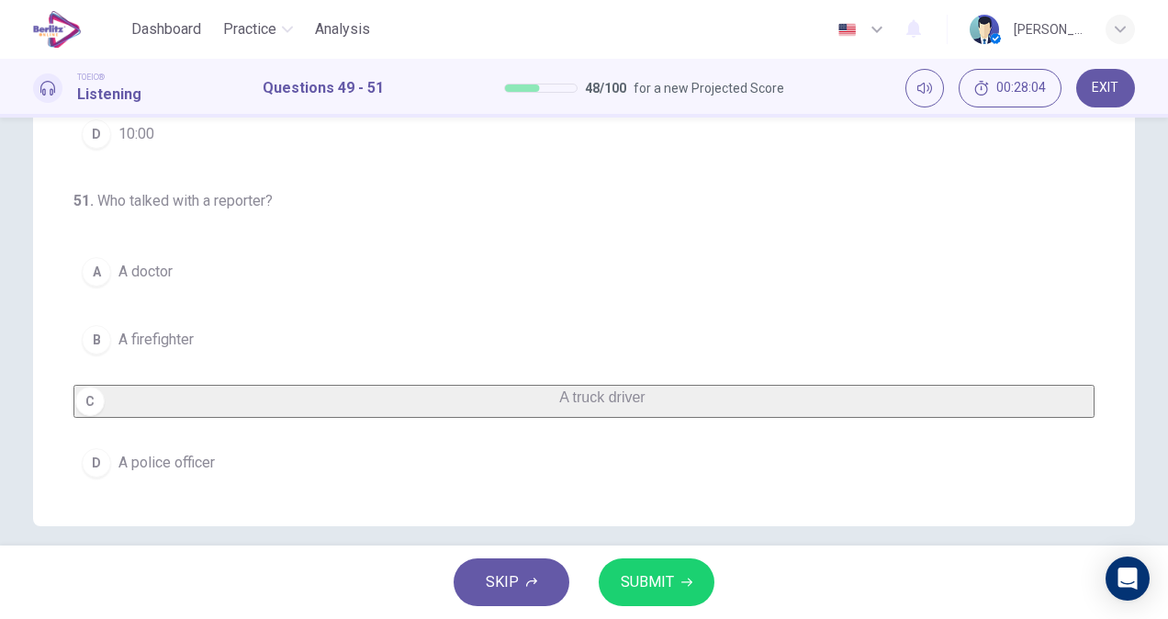
scroll to position [384, 0]
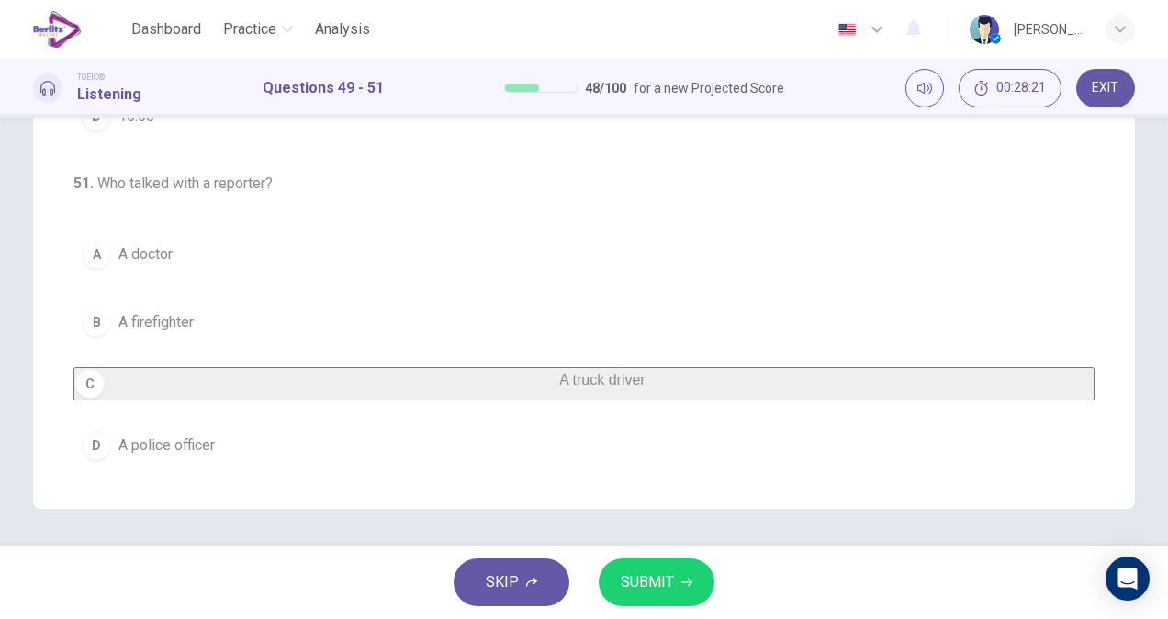
click at [371, 243] on button "A A doctor" at bounding box center [583, 254] width 1021 height 46
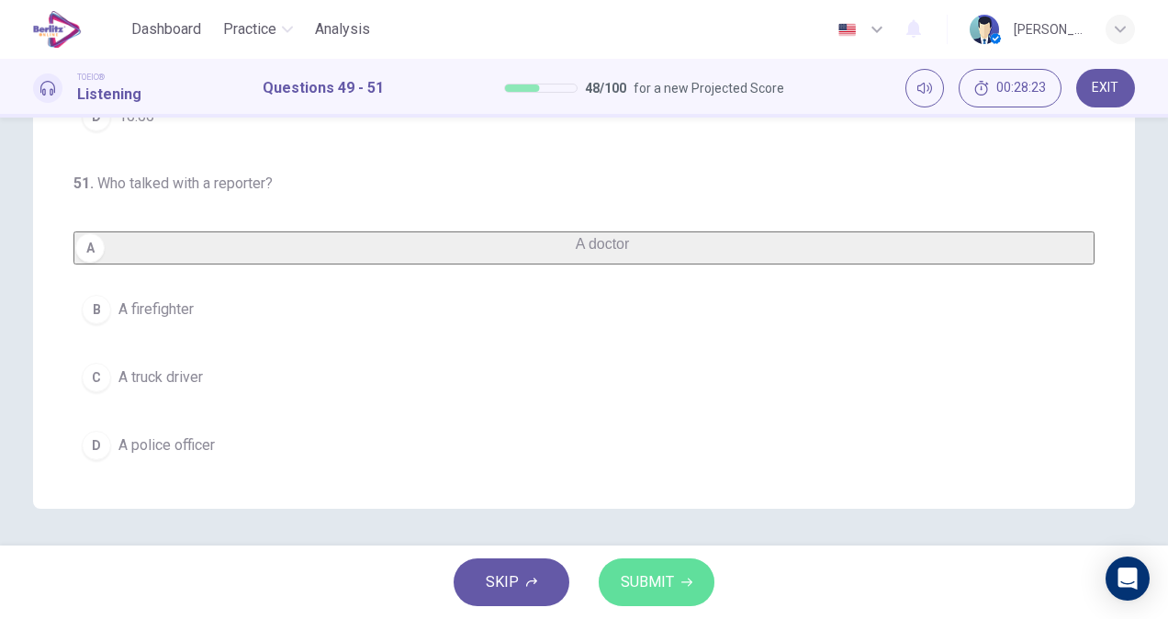
click at [688, 565] on button "SUBMIT" at bounding box center [656, 582] width 116 height 48
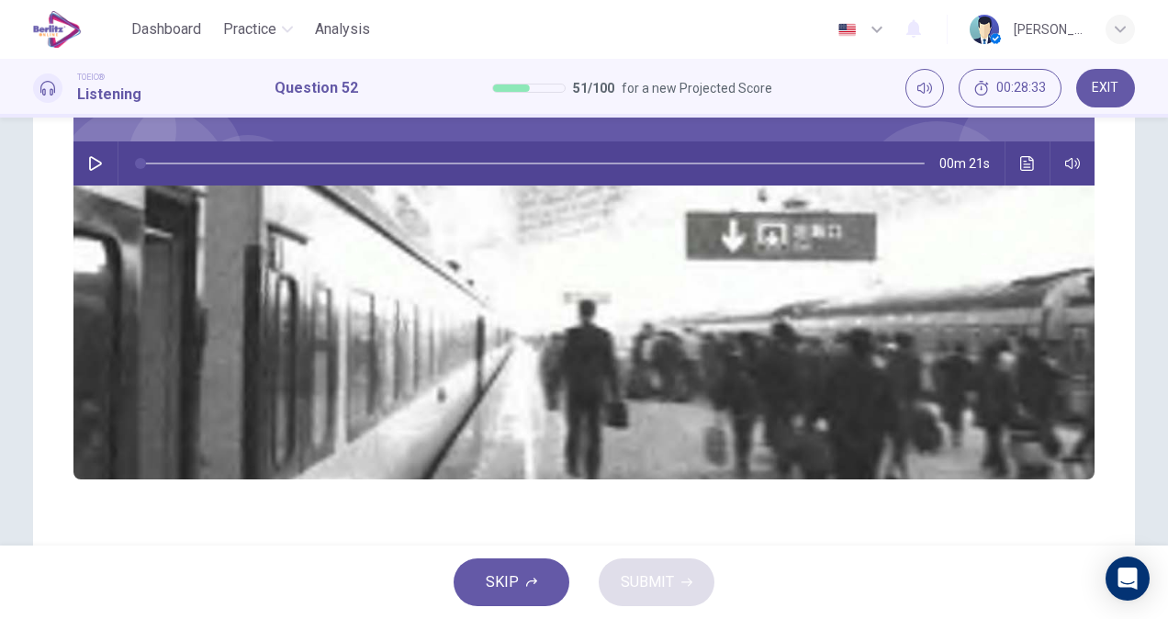
scroll to position [216, 0]
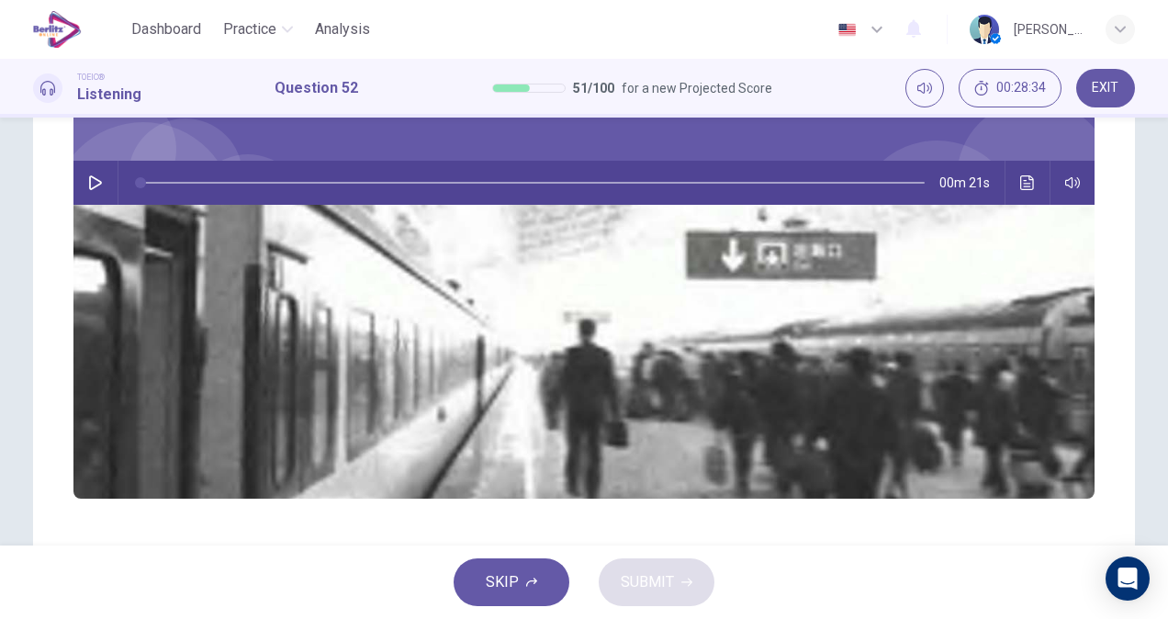
click at [110, 189] on button "button" at bounding box center [95, 183] width 29 height 44
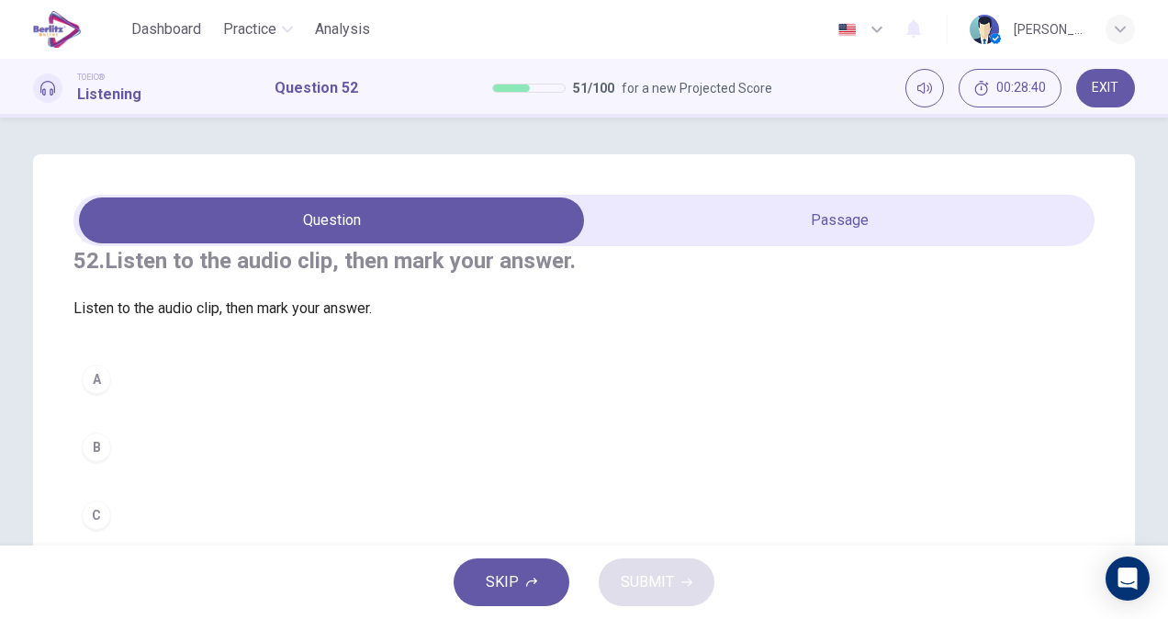
scroll to position [0, 0]
click at [200, 402] on button "A" at bounding box center [583, 379] width 1021 height 46
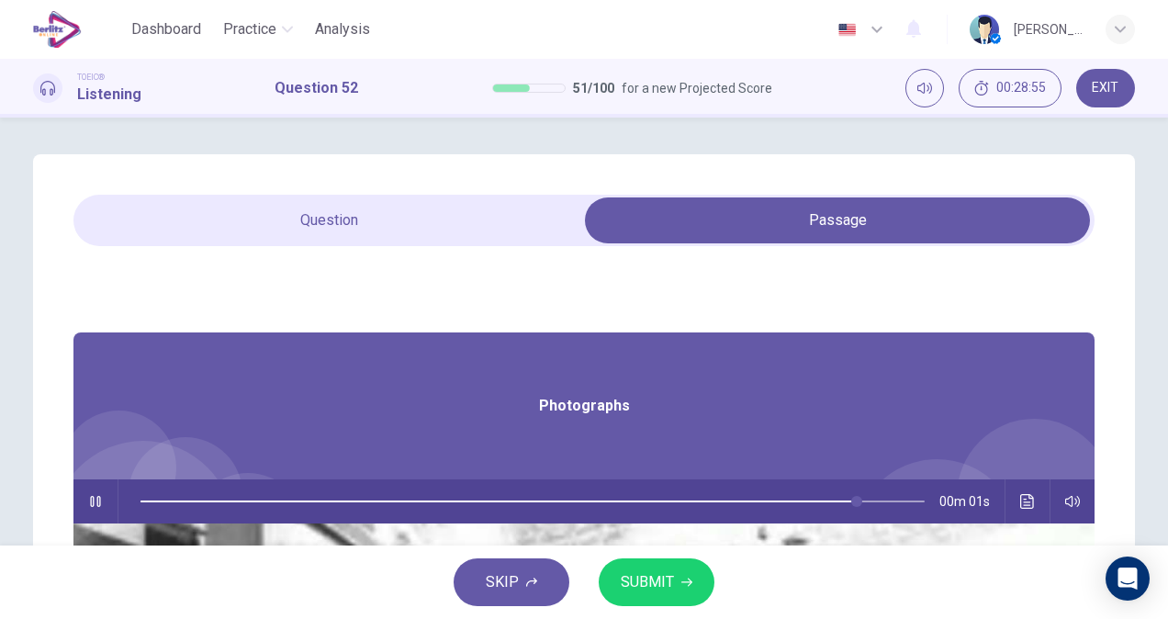
type input "**"
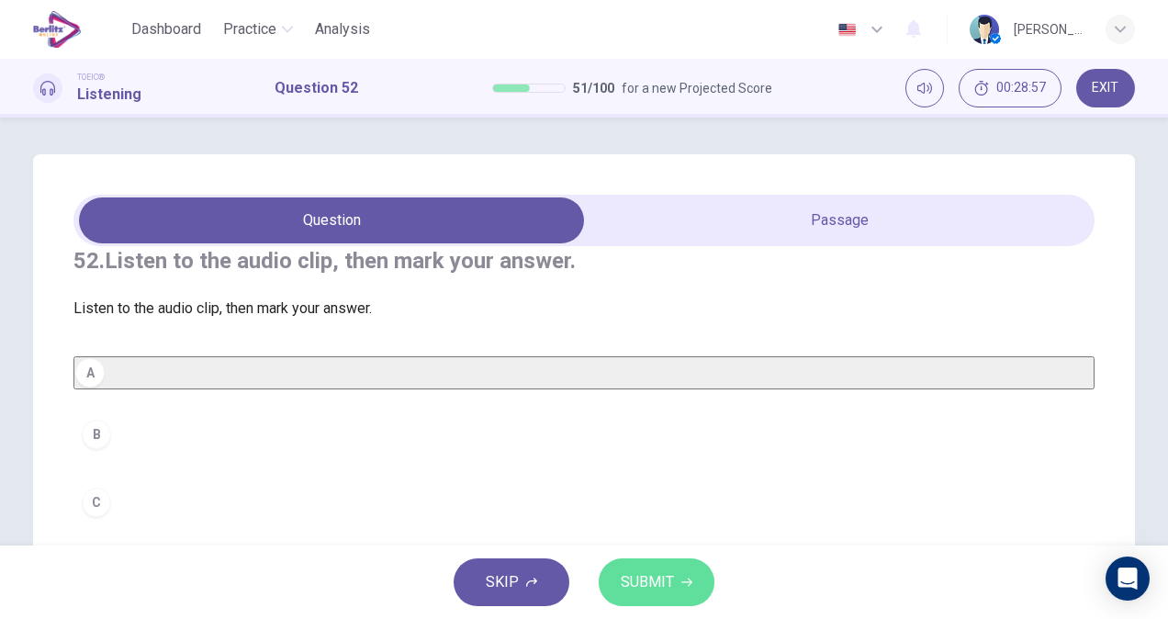
click at [688, 594] on button "SUBMIT" at bounding box center [656, 582] width 116 height 48
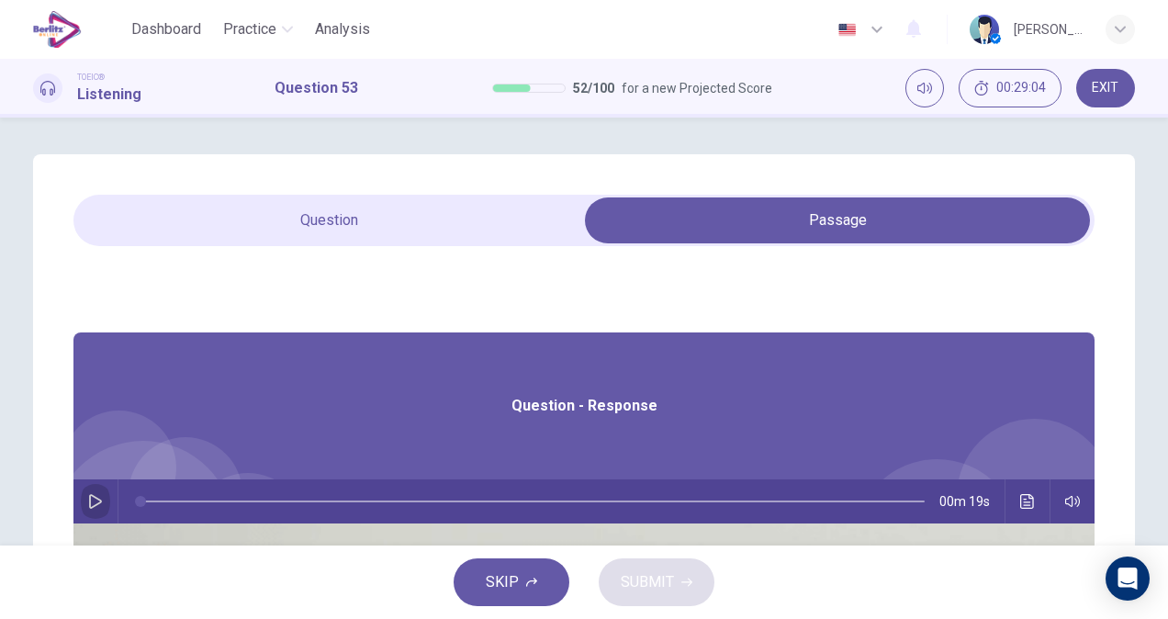
click at [110, 508] on button "button" at bounding box center [95, 501] width 29 height 44
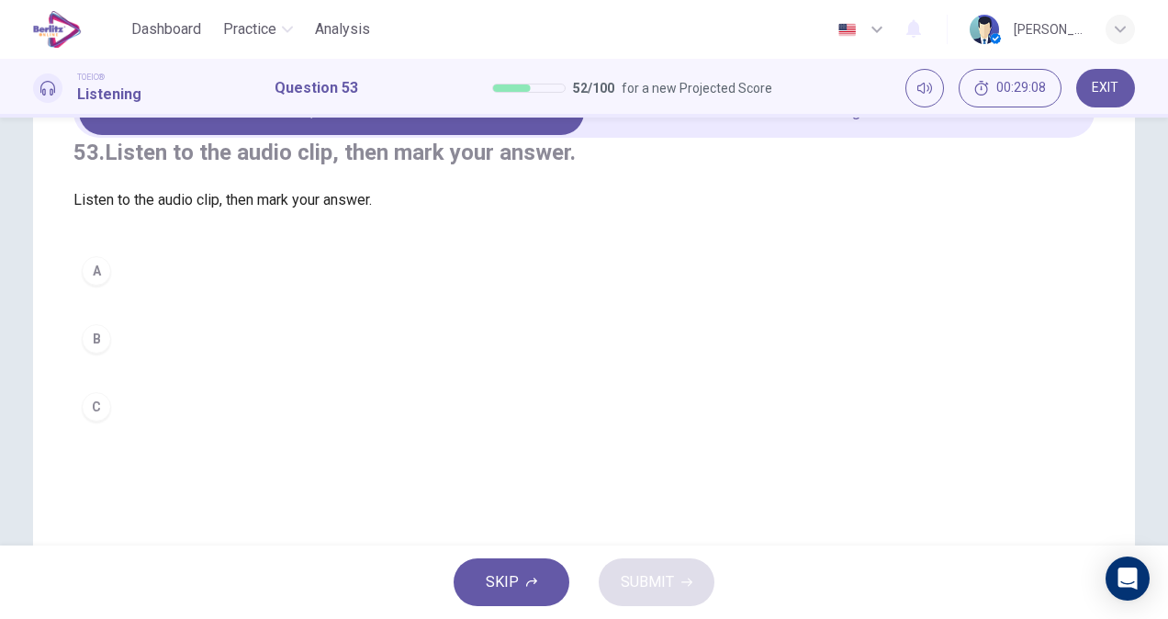
scroll to position [116, 0]
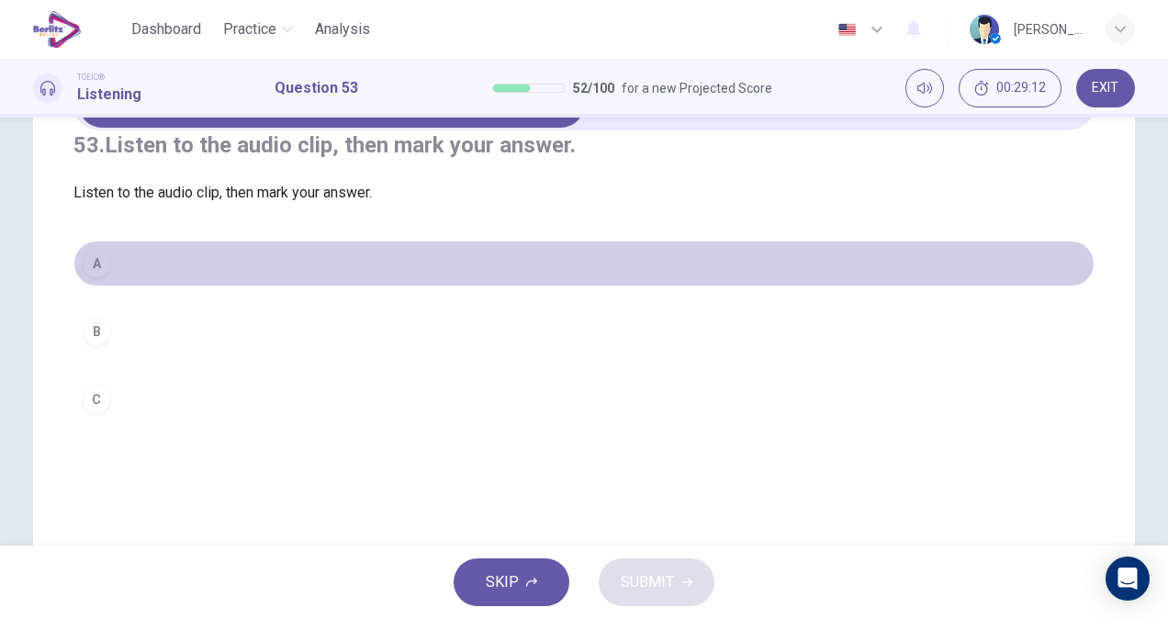
click at [156, 286] on button "A" at bounding box center [583, 263] width 1021 height 46
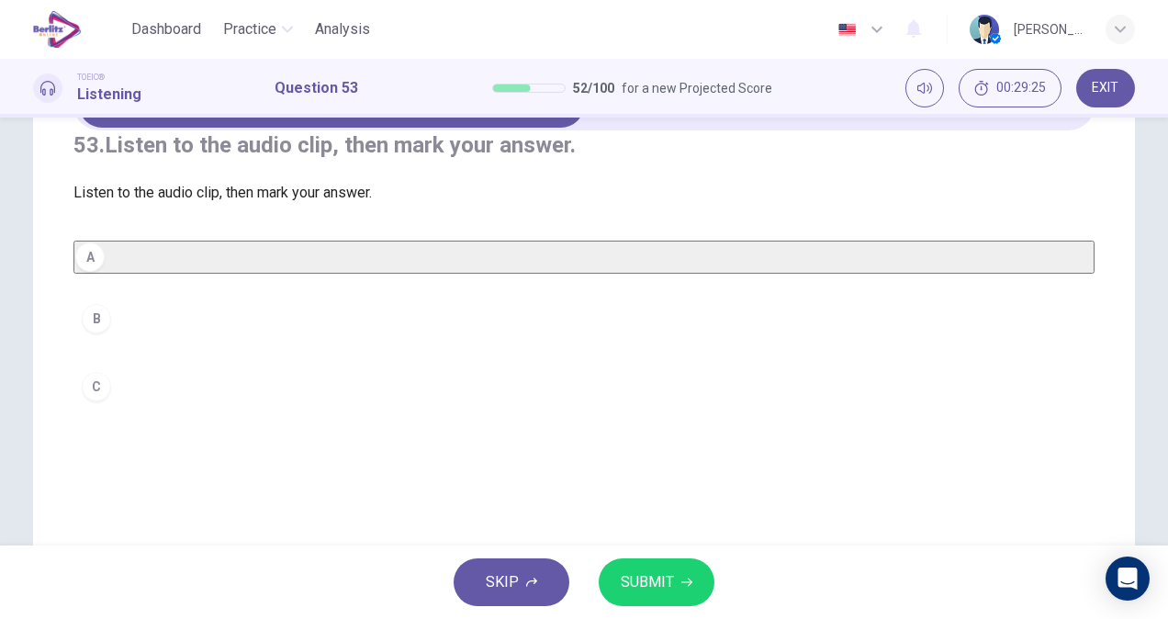
click at [729, 129] on span at bounding box center [583, 104] width 1021 height 51
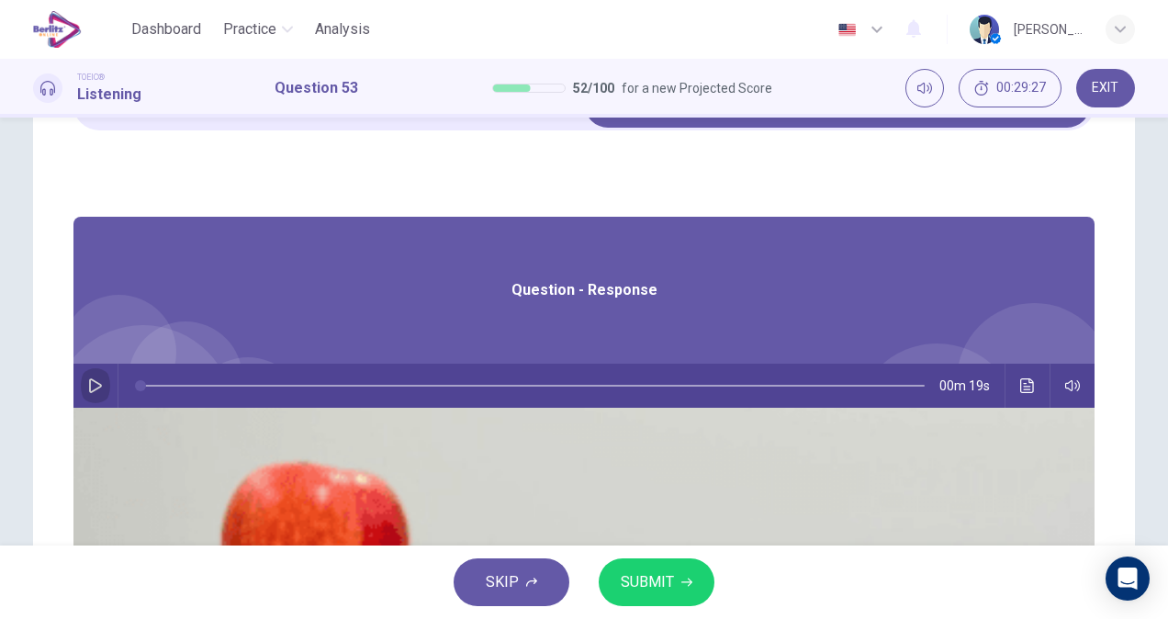
click at [103, 382] on icon "button" at bounding box center [95, 385] width 15 height 15
type input "*"
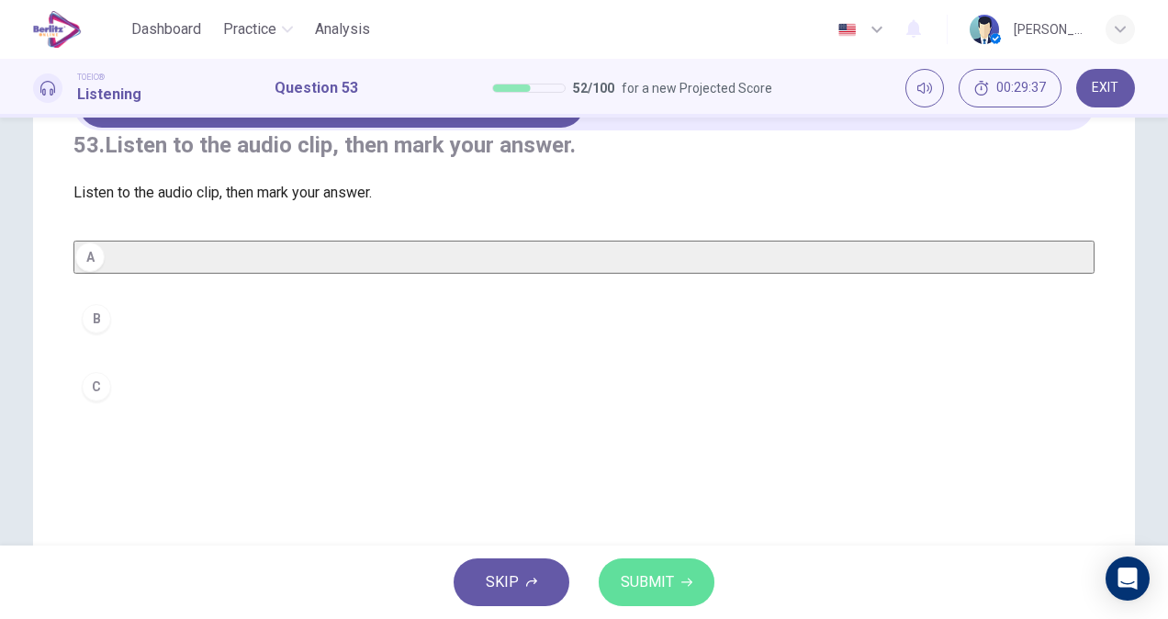
click at [661, 597] on button "SUBMIT" at bounding box center [656, 582] width 116 height 48
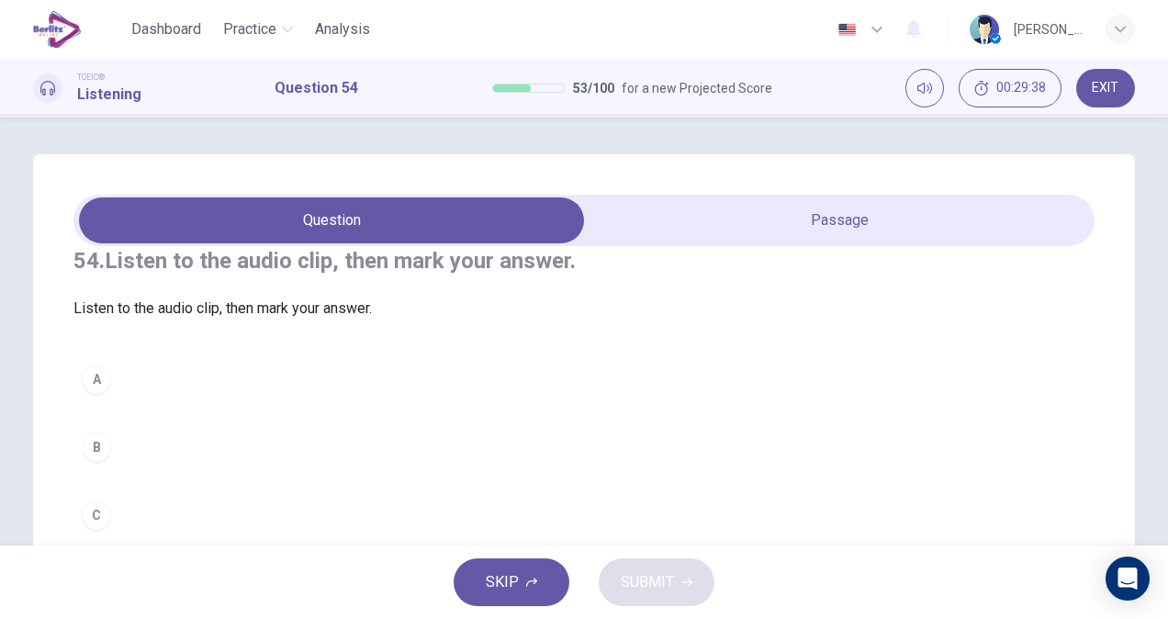
click at [813, 252] on div "54. Listen to the audio clip, then mark your answer. Listen to the audio clip, …" at bounding box center [583, 392] width 1021 height 292
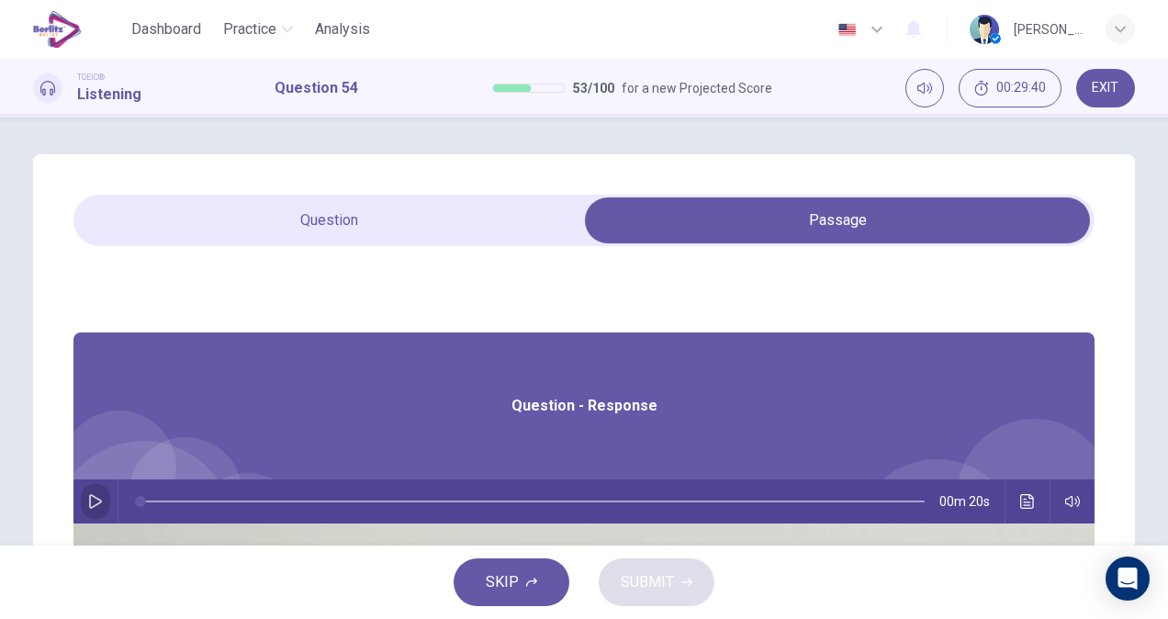
click at [110, 492] on button "button" at bounding box center [95, 501] width 29 height 44
drag, startPoint x: 328, startPoint y: 159, endPoint x: 327, endPoint y: 169, distance: 10.1
click at [327, 169] on div "54. Listen to the audio clip, then mark your answer. Listen to the audio clip, …" at bounding box center [584, 523] width 1102 height 738
type input "*"
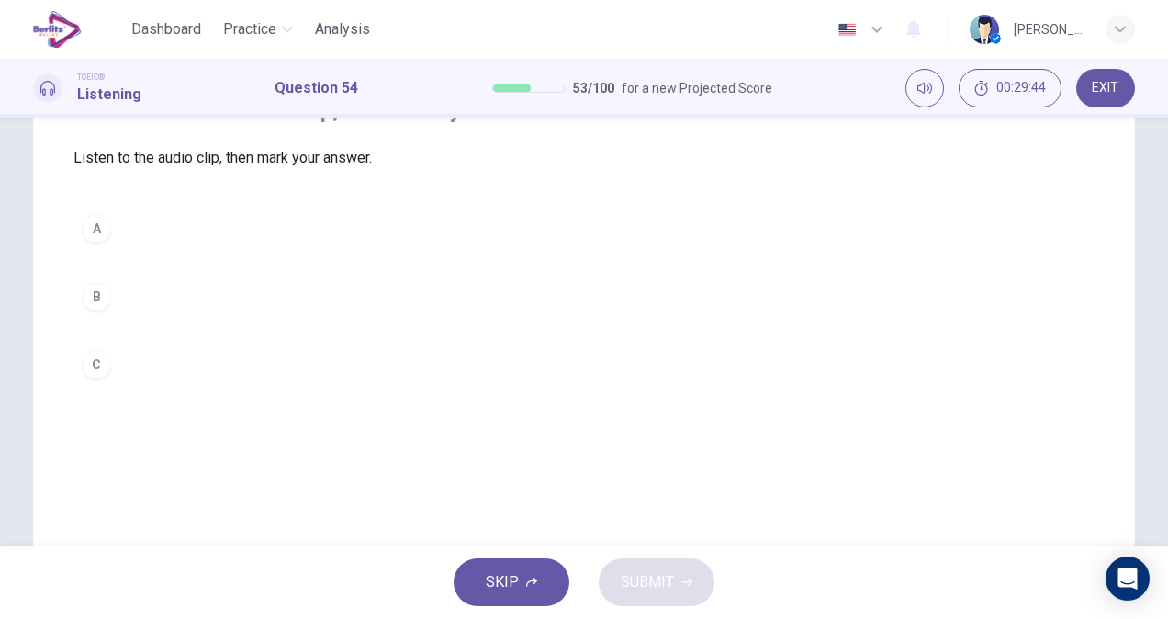
scroll to position [162, 0]
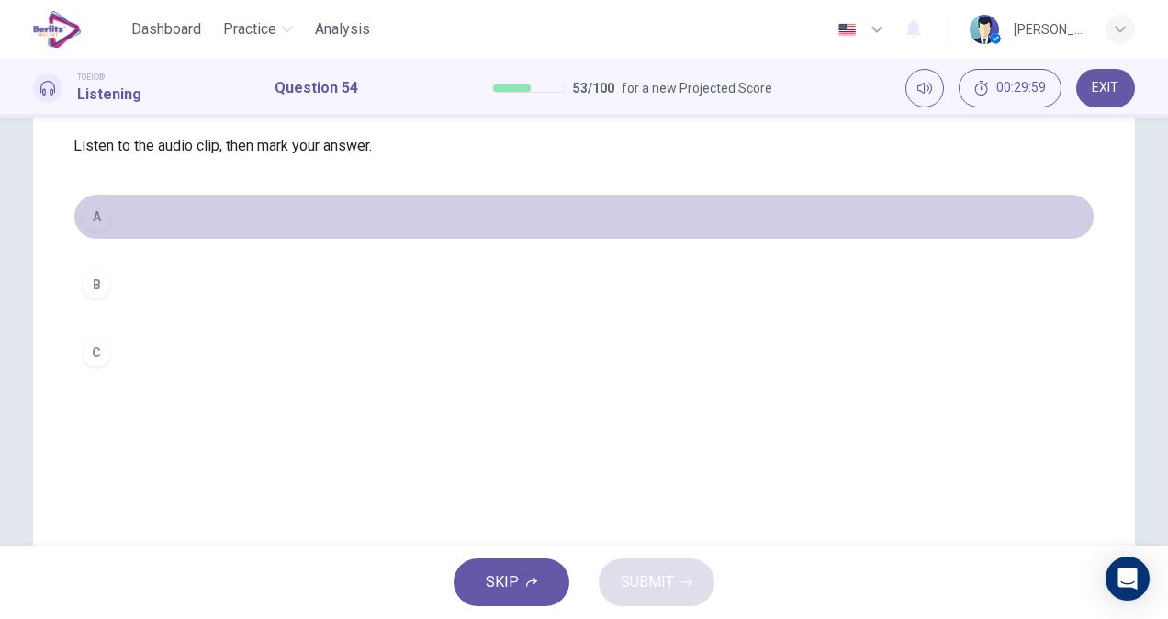
click at [224, 240] on button "A" at bounding box center [583, 217] width 1021 height 46
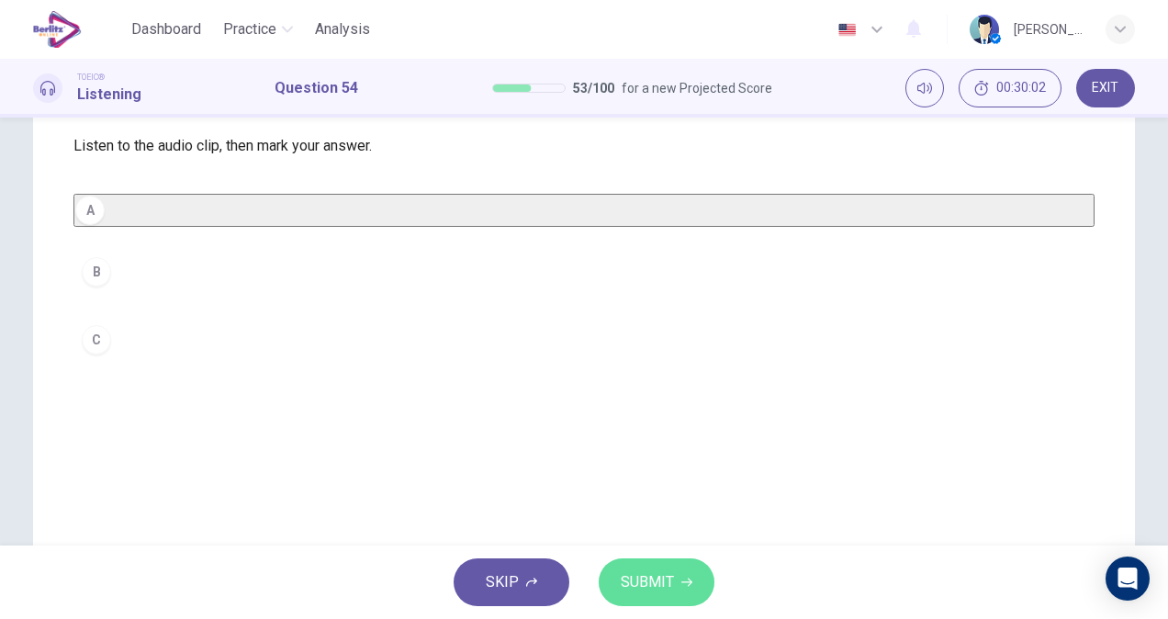
click at [669, 589] on span "SUBMIT" at bounding box center [647, 582] width 53 height 26
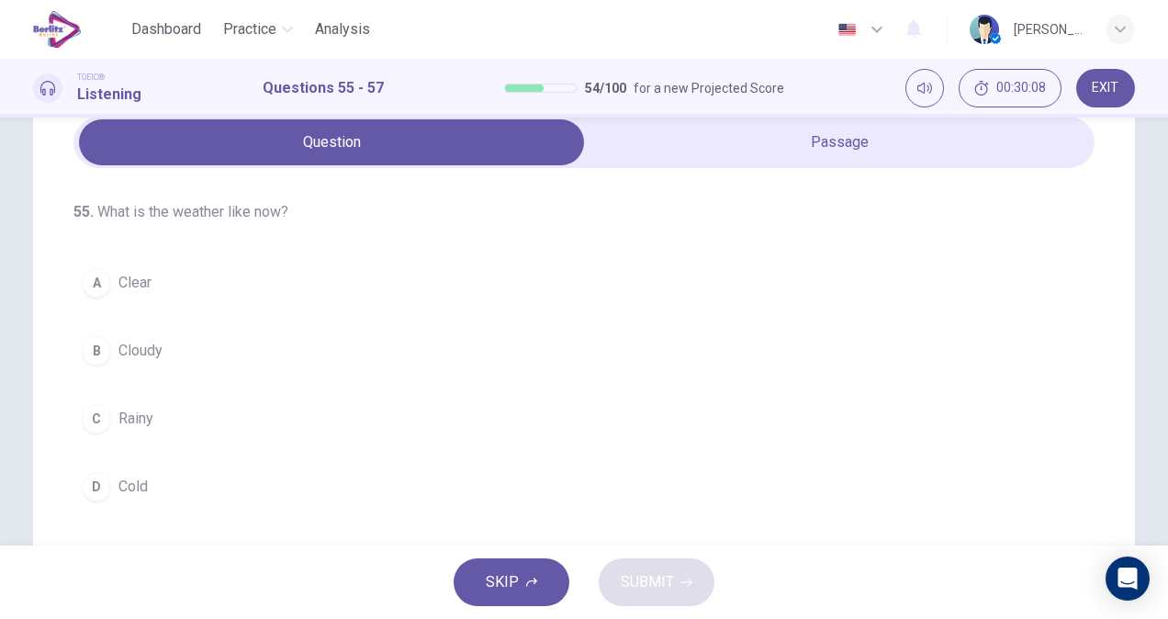
scroll to position [50, 0]
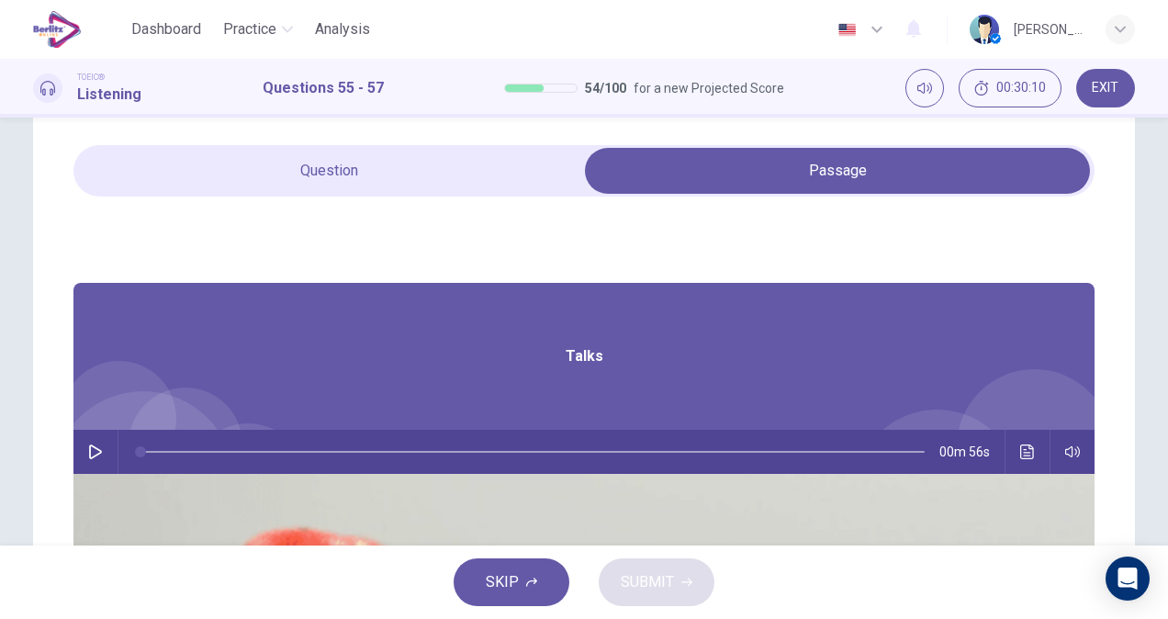
click at [103, 452] on icon "button" at bounding box center [95, 451] width 15 height 15
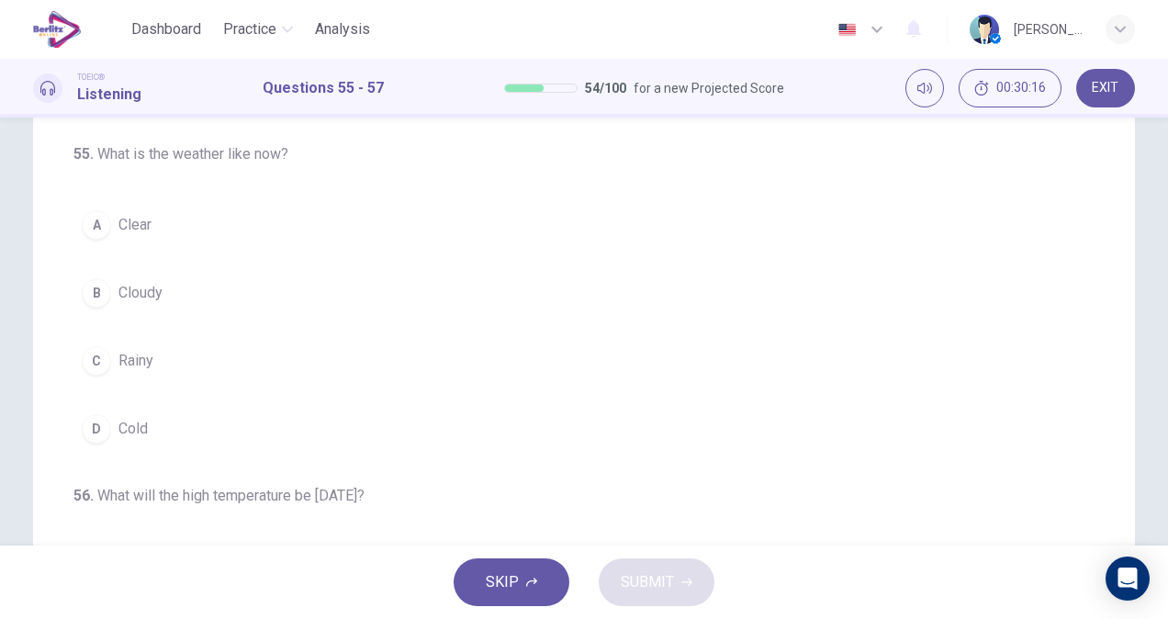
scroll to position [140, 0]
click at [169, 352] on button "C Rainy" at bounding box center [583, 357] width 1021 height 46
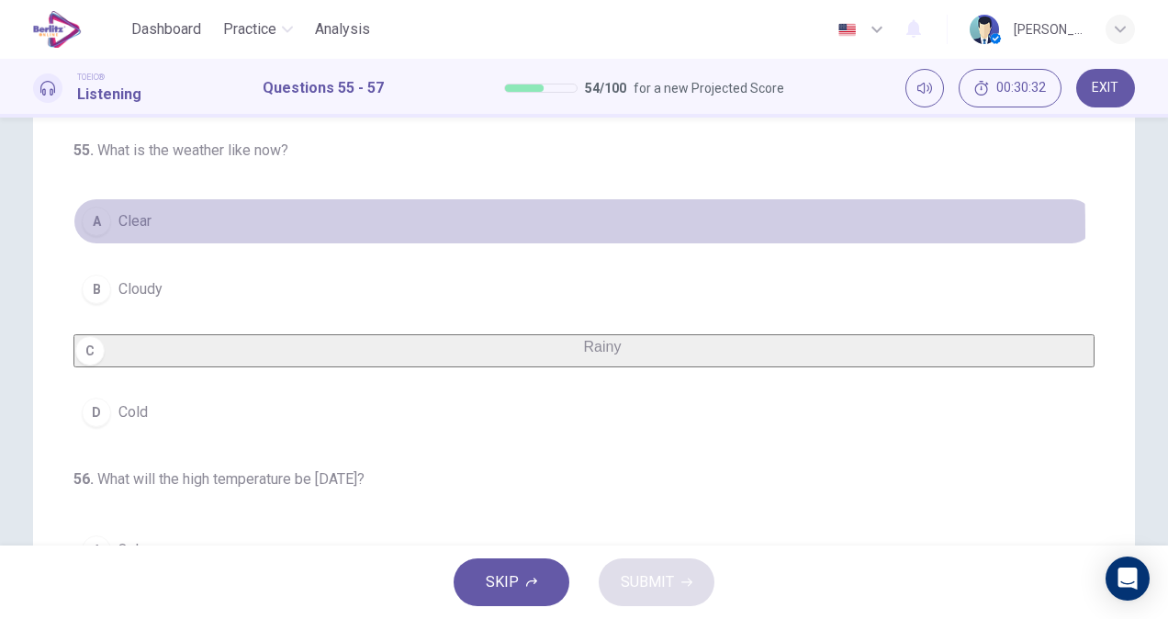
click at [173, 229] on button "A Clear" at bounding box center [583, 221] width 1021 height 46
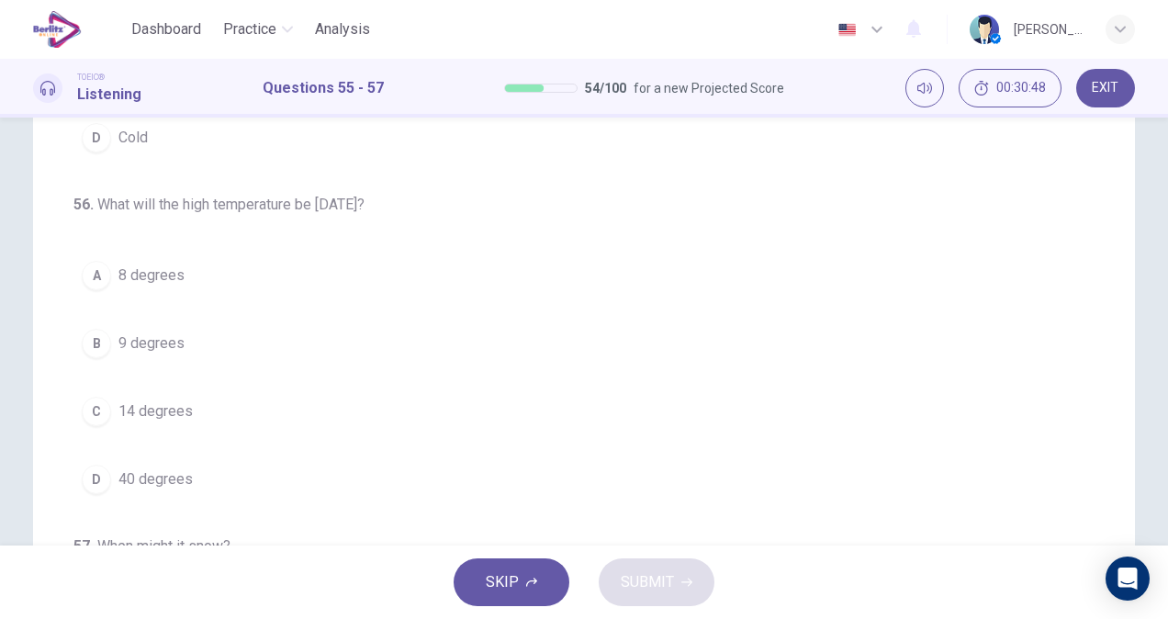
scroll to position [271, 0]
drag, startPoint x: 1157, startPoint y: 317, endPoint x: 1158, endPoint y: 200, distance: 116.6
click at [1158, 200] on div "55 . What is the weather like now? A Clear B Cloudy C Rainy D Cold 56 . What wi…" at bounding box center [584, 331] width 1168 height 428
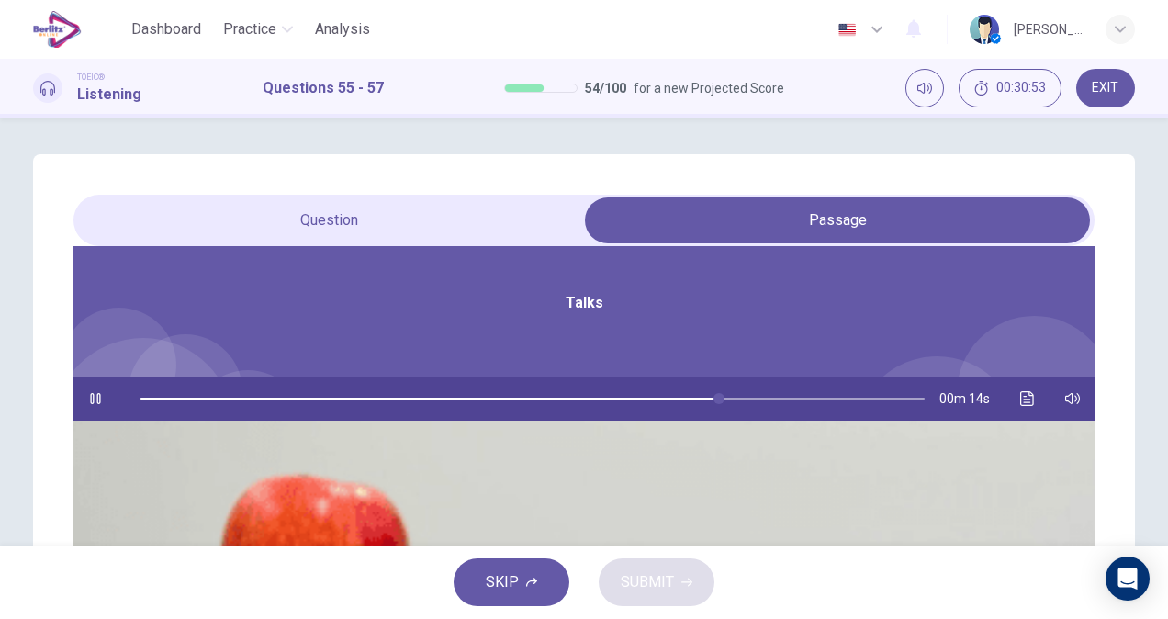
scroll to position [103, 0]
click at [103, 400] on icon "button" at bounding box center [95, 398] width 15 height 15
drag, startPoint x: 584, startPoint y: 397, endPoint x: 379, endPoint y: 391, distance: 204.8
click at [379, 391] on div "00m 56s" at bounding box center [583, 398] width 1021 height 44
click at [103, 400] on icon "button" at bounding box center [95, 398] width 15 height 15
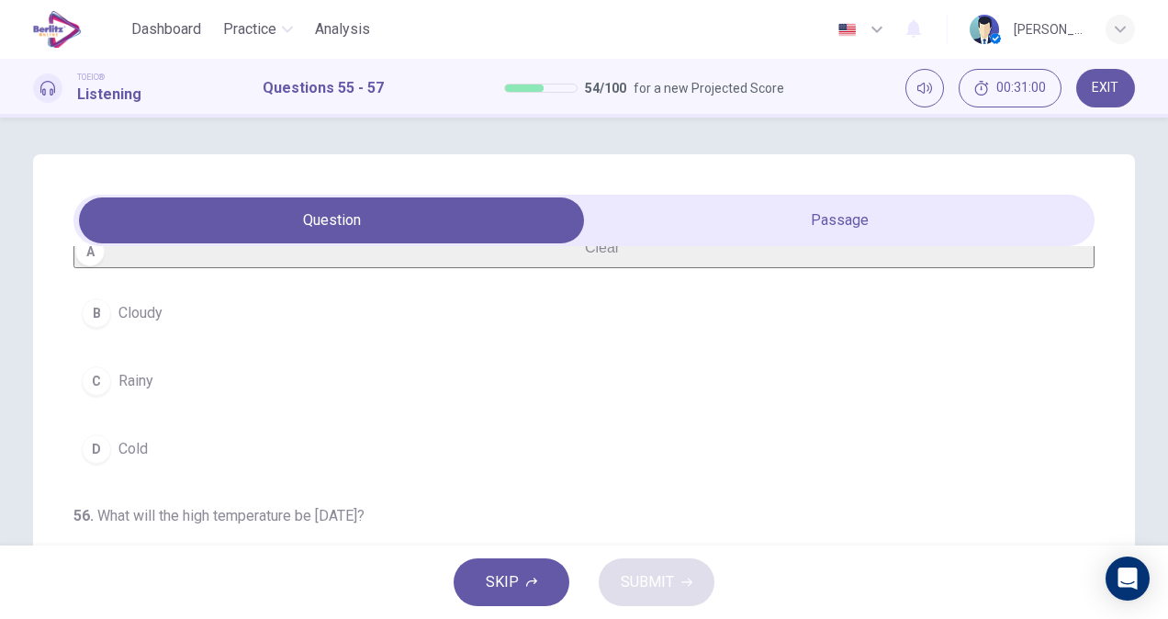
click at [1083, 360] on div "55 . What is the weather like now? A Clear B Cloudy C Rainy D Cold 56 . What wi…" at bounding box center [583, 549] width 1021 height 606
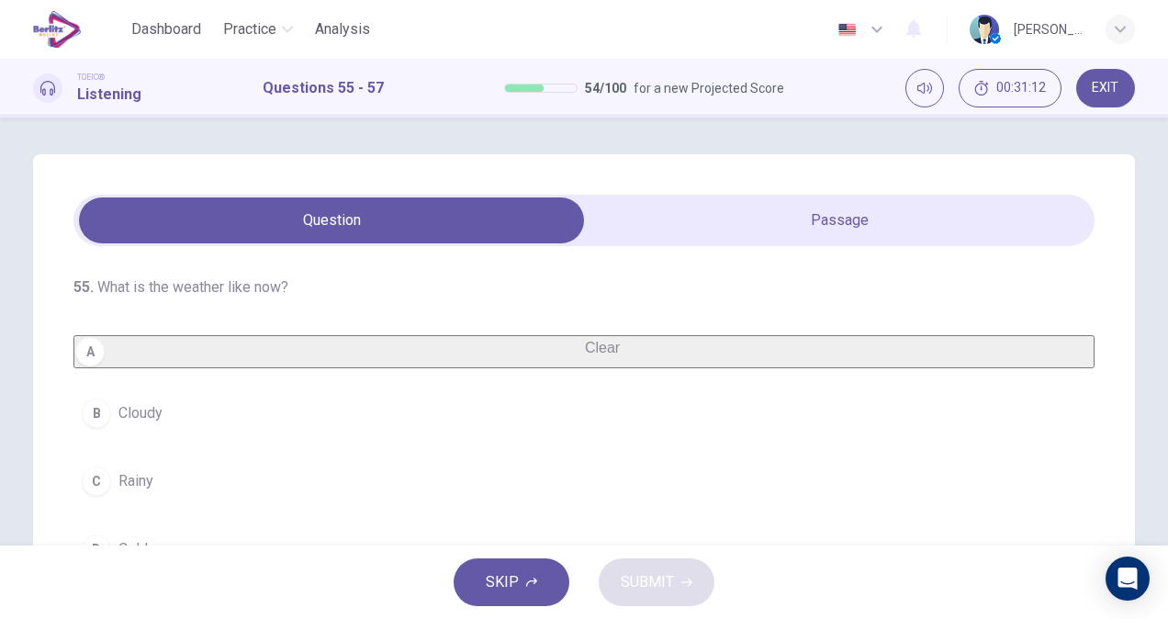
scroll to position [0, 0]
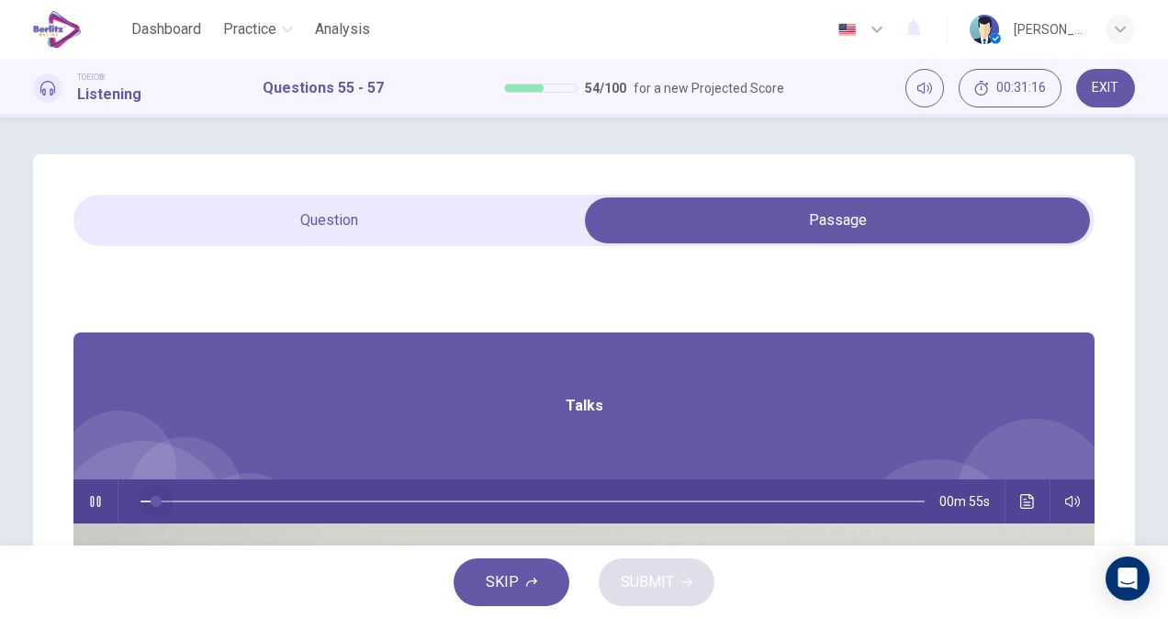
drag, startPoint x: 484, startPoint y: 503, endPoint x: 380, endPoint y: 513, distance: 104.2
click at [380, 513] on div "00m 55s" at bounding box center [583, 501] width 1021 height 44
type input "*"
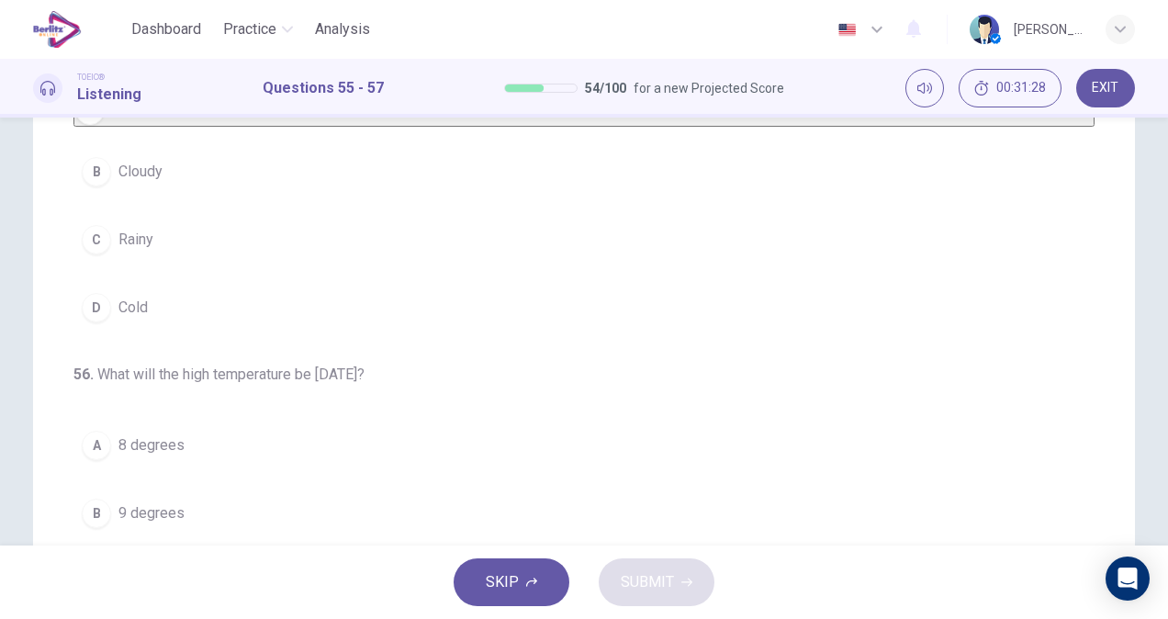
scroll to position [384, 0]
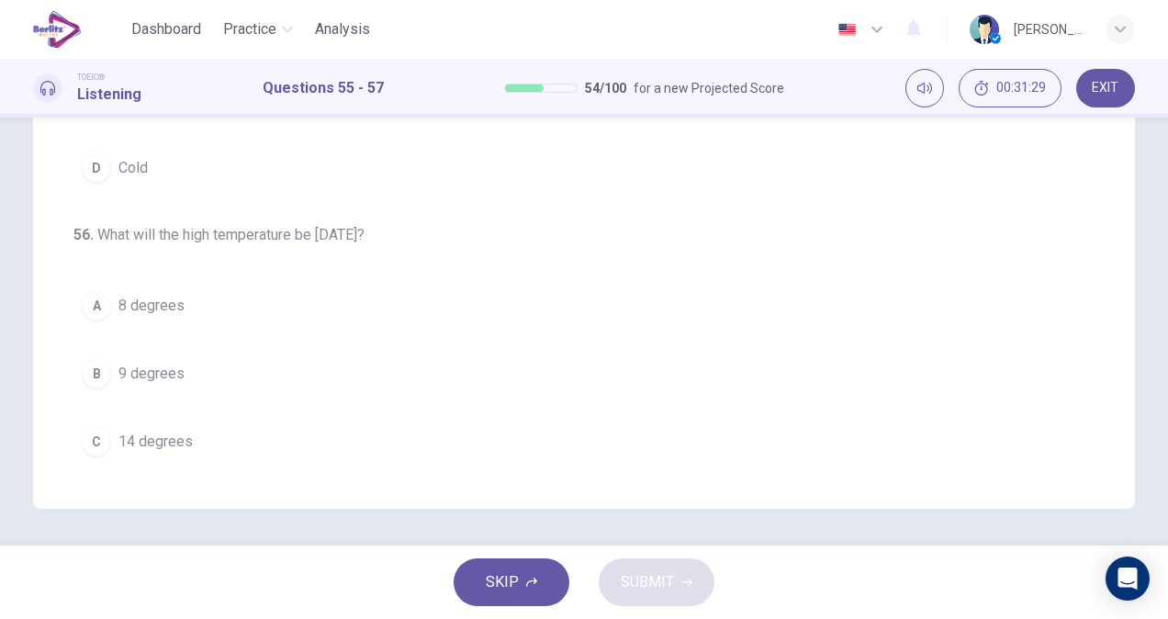
click at [222, 450] on button "C 14 degrees" at bounding box center [583, 442] width 1021 height 46
click at [123, 231] on button "A This afternoon" at bounding box center [583, 241] width 1021 height 46
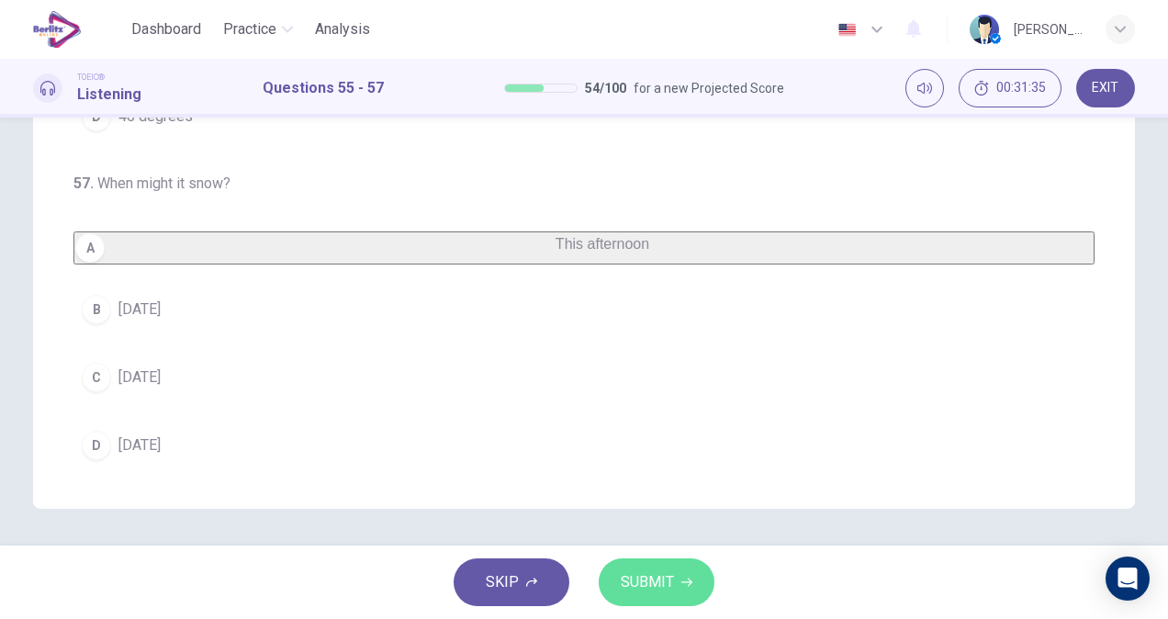
click at [687, 561] on button "SUBMIT" at bounding box center [656, 582] width 116 height 48
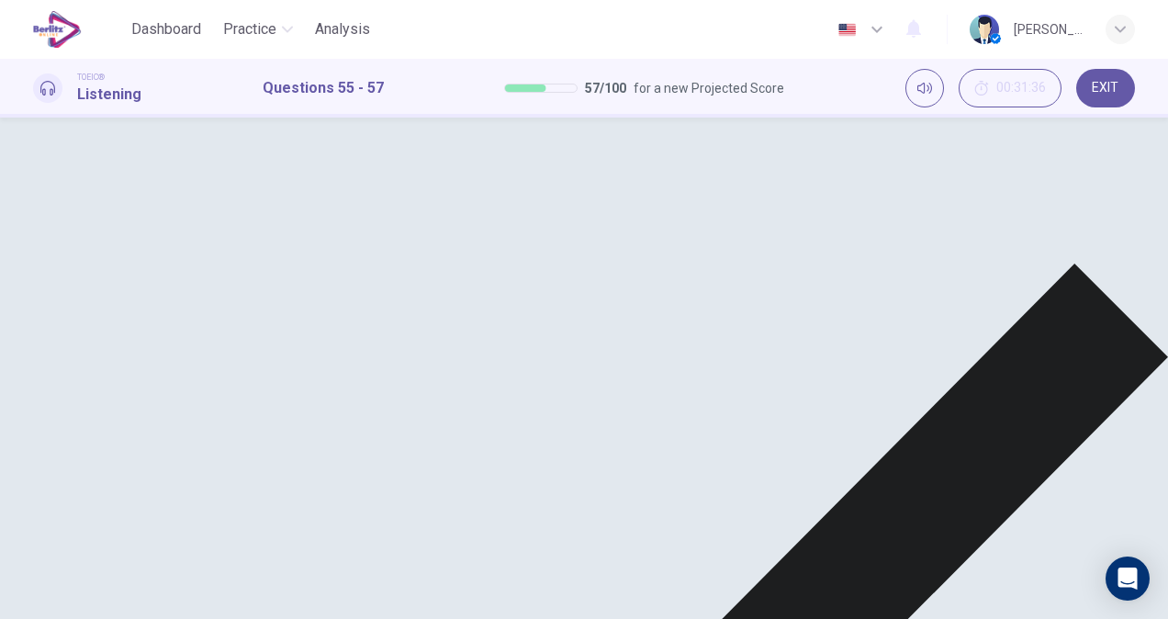
click at [1082, 394] on div "55 . What is the weather like now? A Clear B Cloudy C Rainy D Cold 56 . What wi…" at bounding box center [583, 165] width 1021 height 606
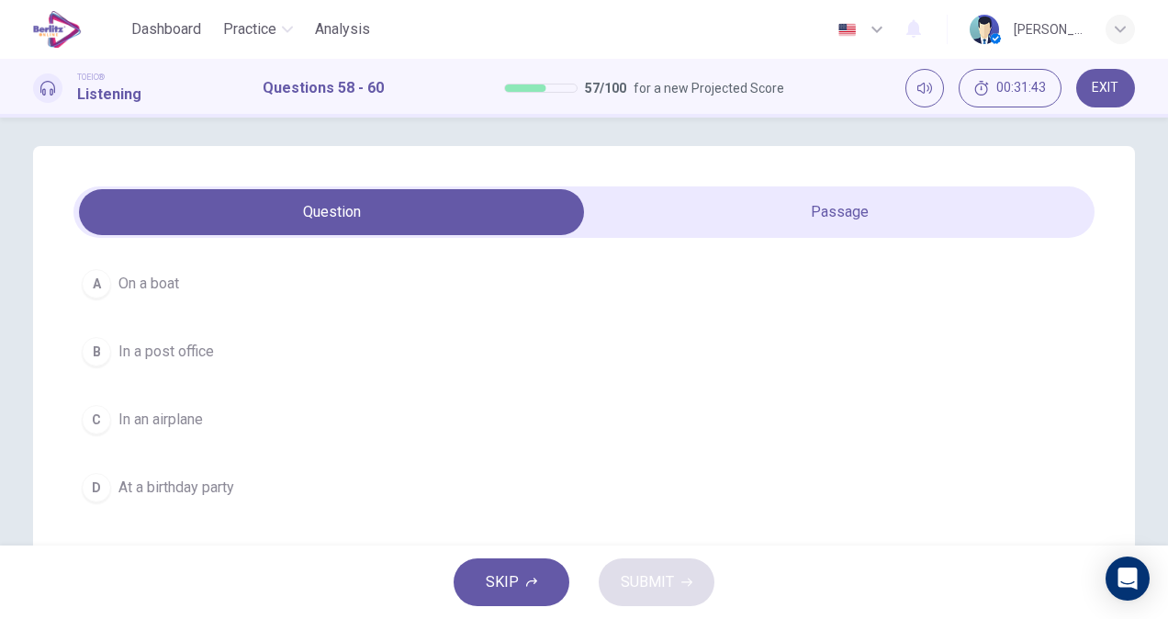
scroll to position [0, 0]
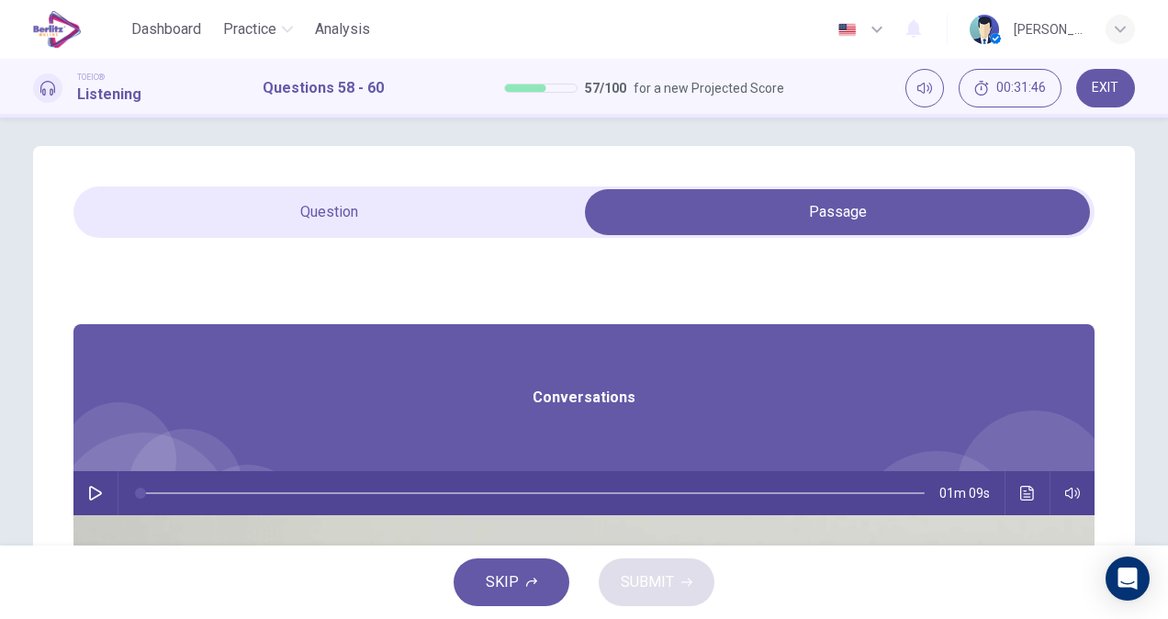
click at [103, 497] on icon "button" at bounding box center [95, 493] width 15 height 15
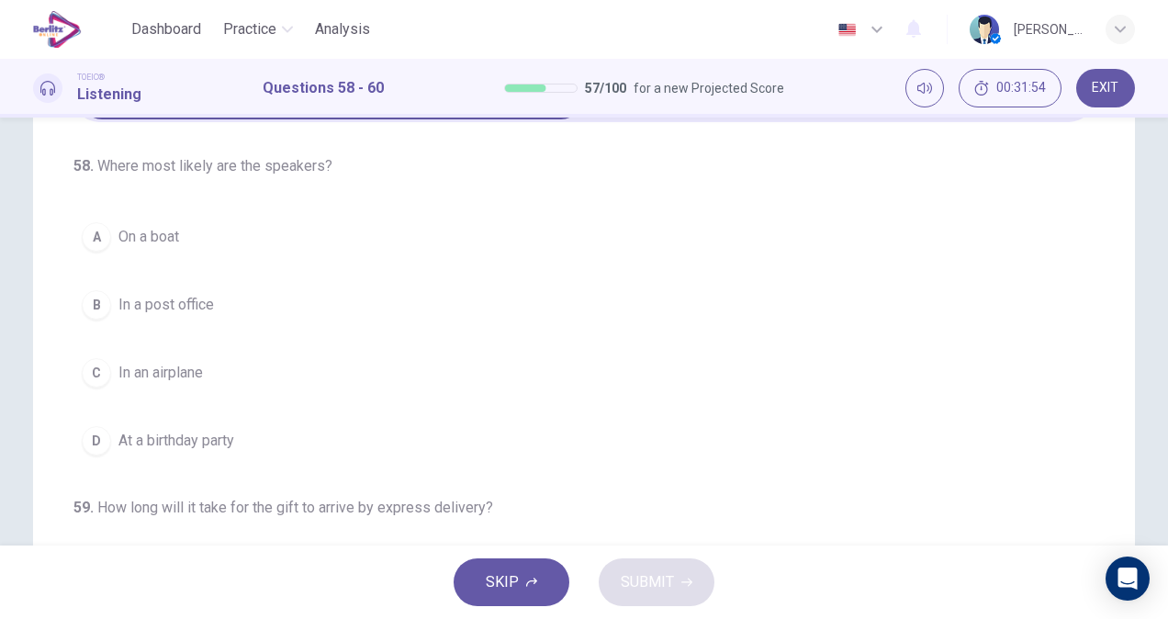
scroll to position [110, 0]
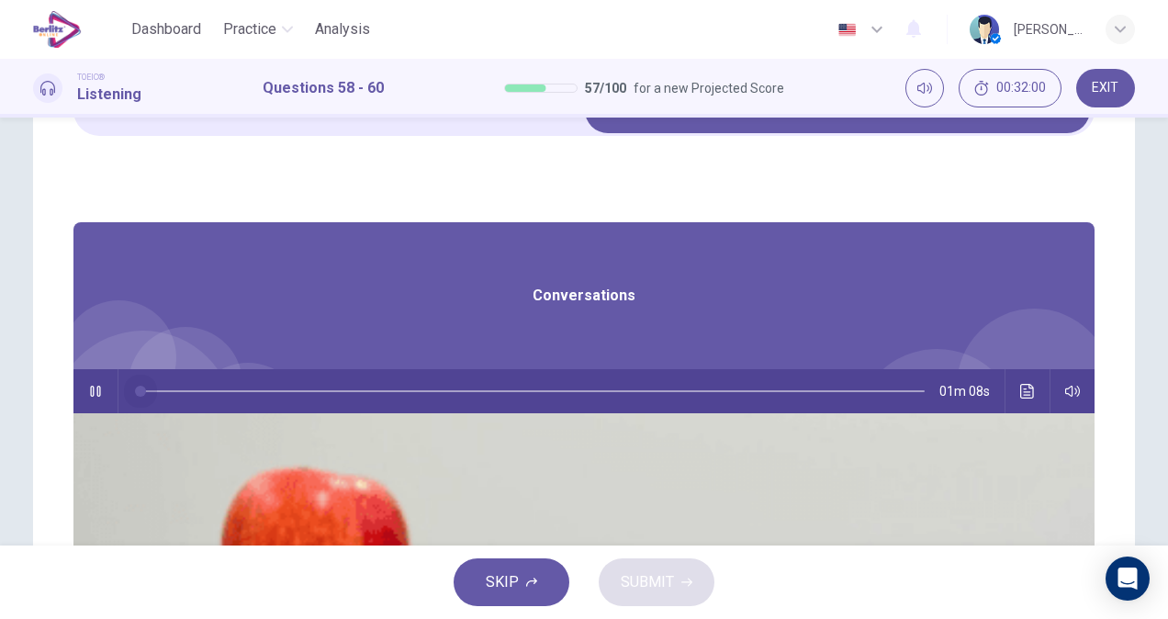
drag, startPoint x: 457, startPoint y: 389, endPoint x: 377, endPoint y: 408, distance: 81.9
click at [377, 408] on div "01m 08s" at bounding box center [583, 391] width 1021 height 44
type input "*"
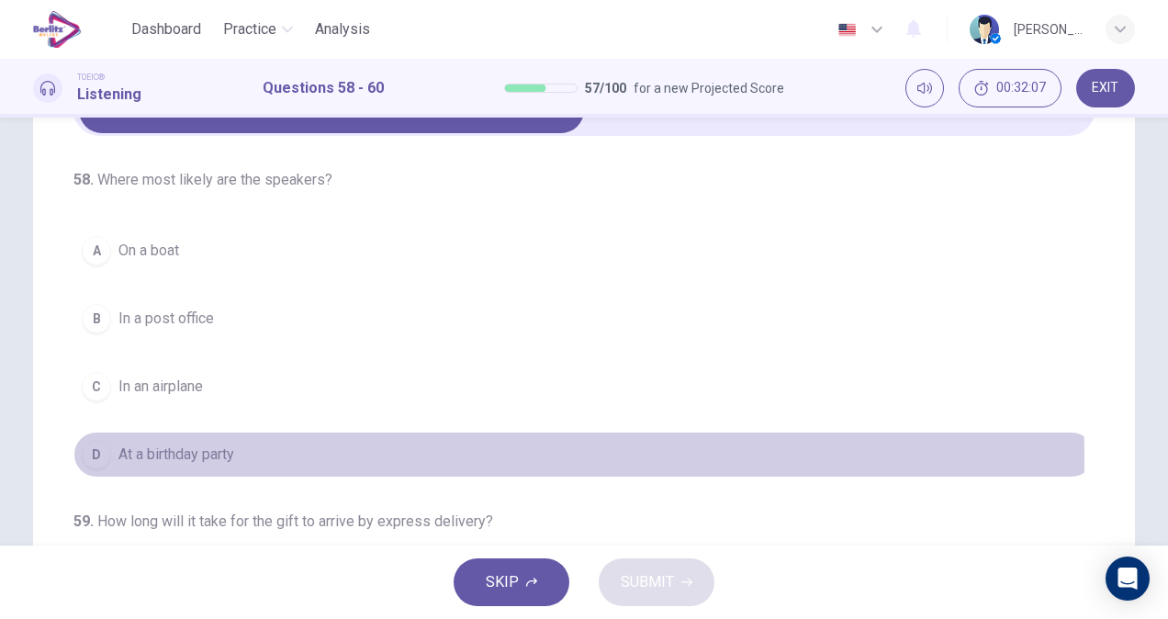
click at [178, 455] on span "At a birthday party" at bounding box center [176, 454] width 116 height 22
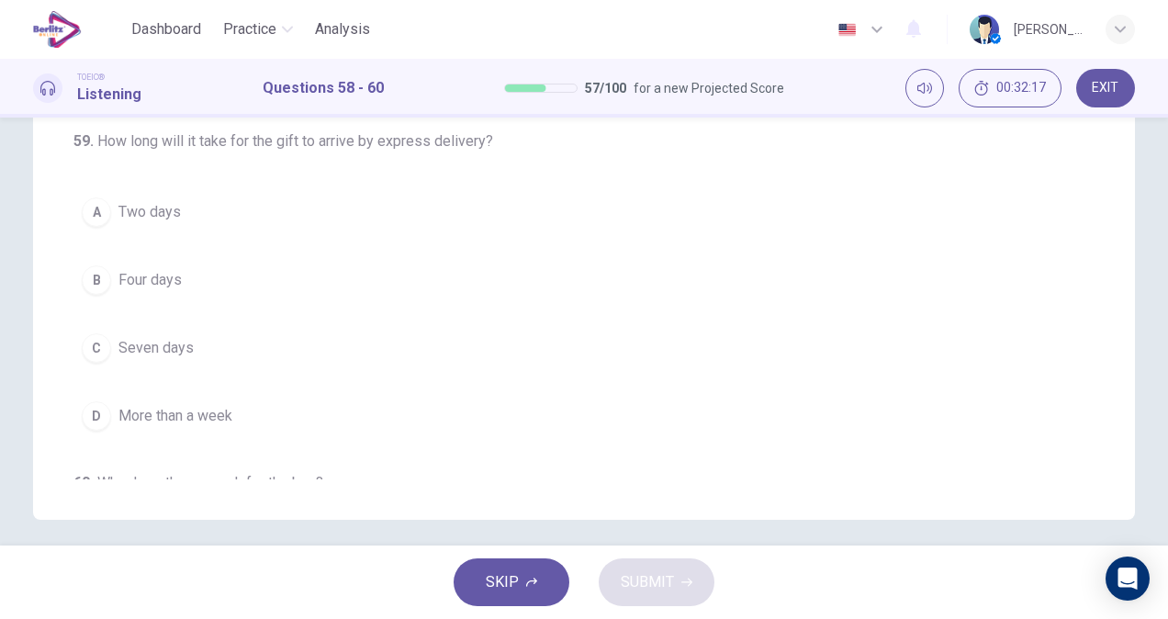
scroll to position [101, 0]
click at [209, 431] on span "More than a week" at bounding box center [175, 419] width 114 height 22
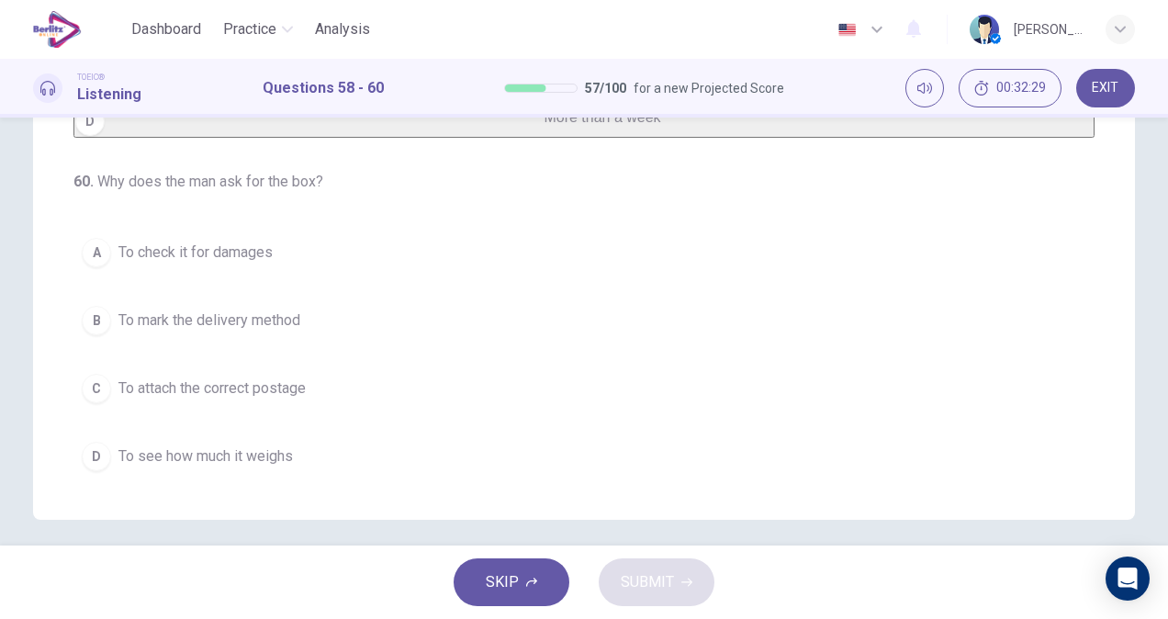
scroll to position [411, 0]
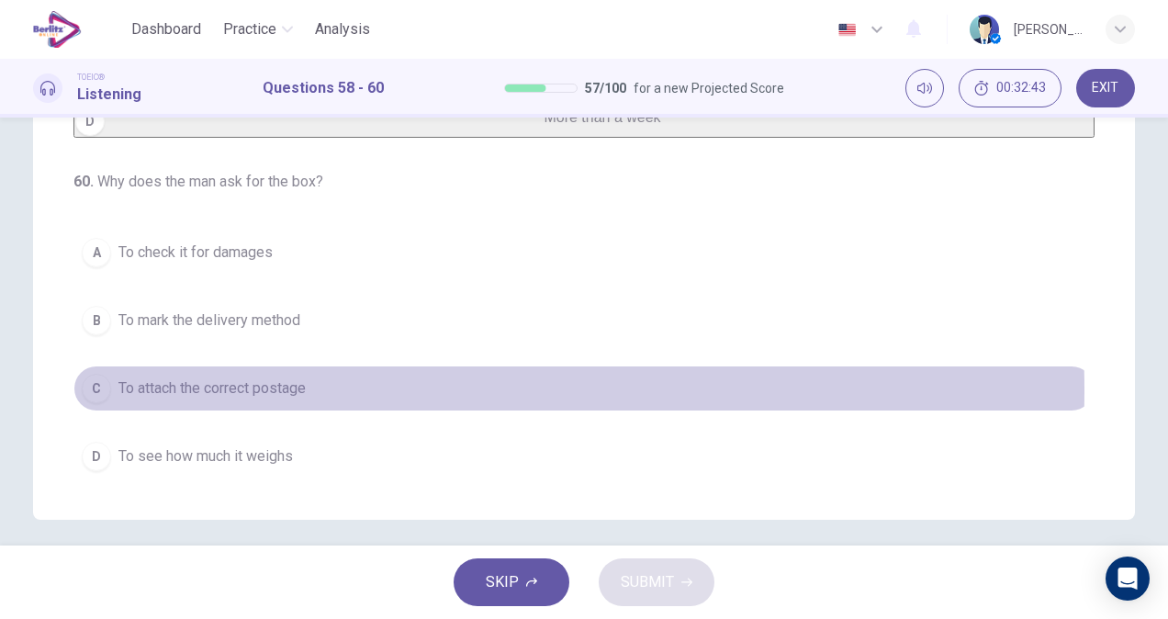
click at [263, 391] on span "To attach the correct postage" at bounding box center [211, 388] width 187 height 22
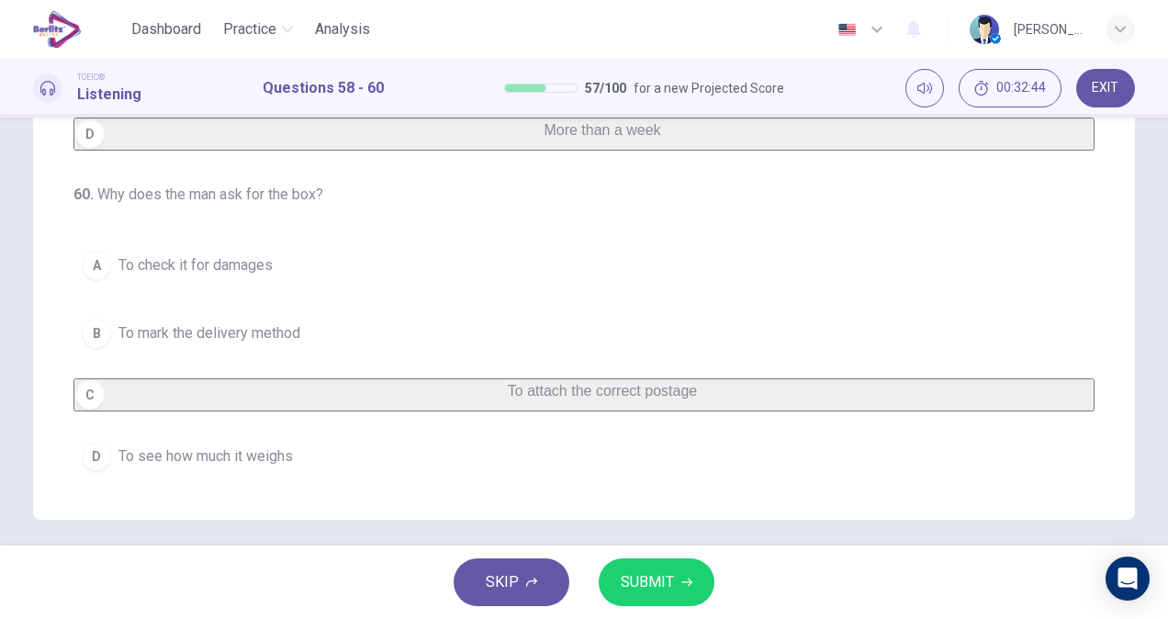
click at [677, 576] on button "SUBMIT" at bounding box center [656, 582] width 116 height 48
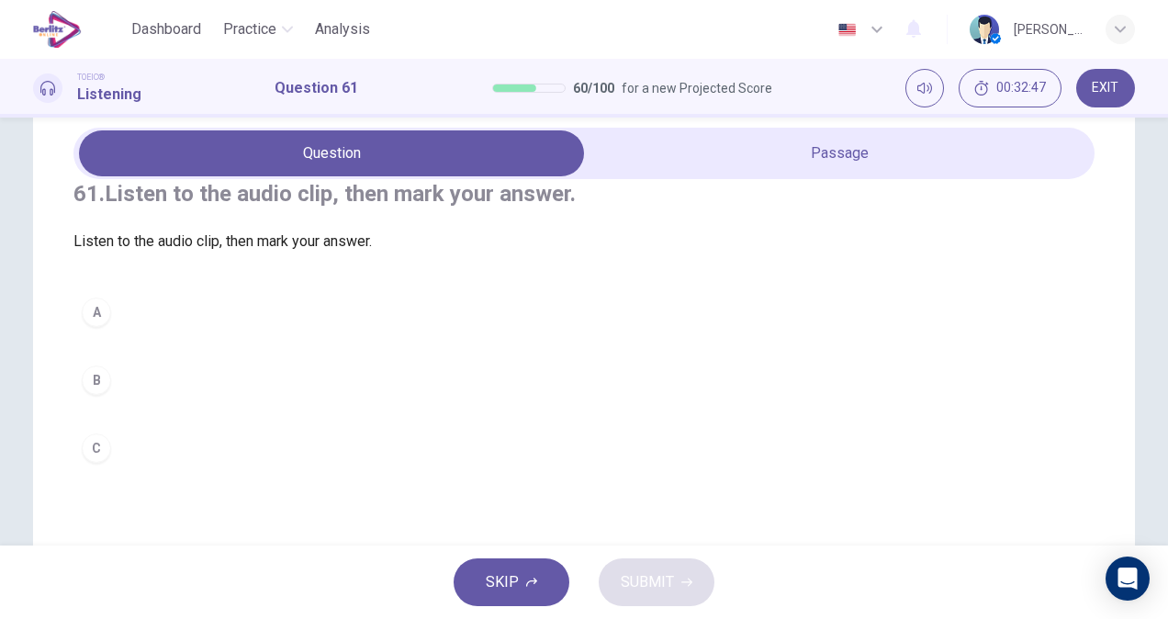
scroll to position [32, 0]
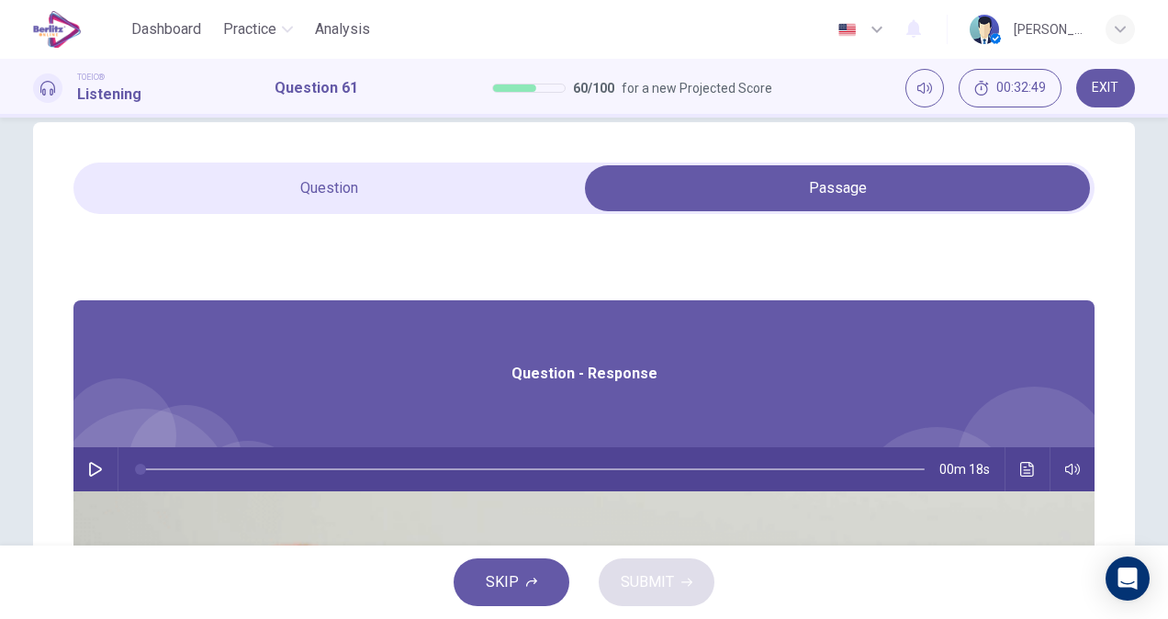
click at [103, 466] on icon "button" at bounding box center [95, 469] width 15 height 15
type input "*"
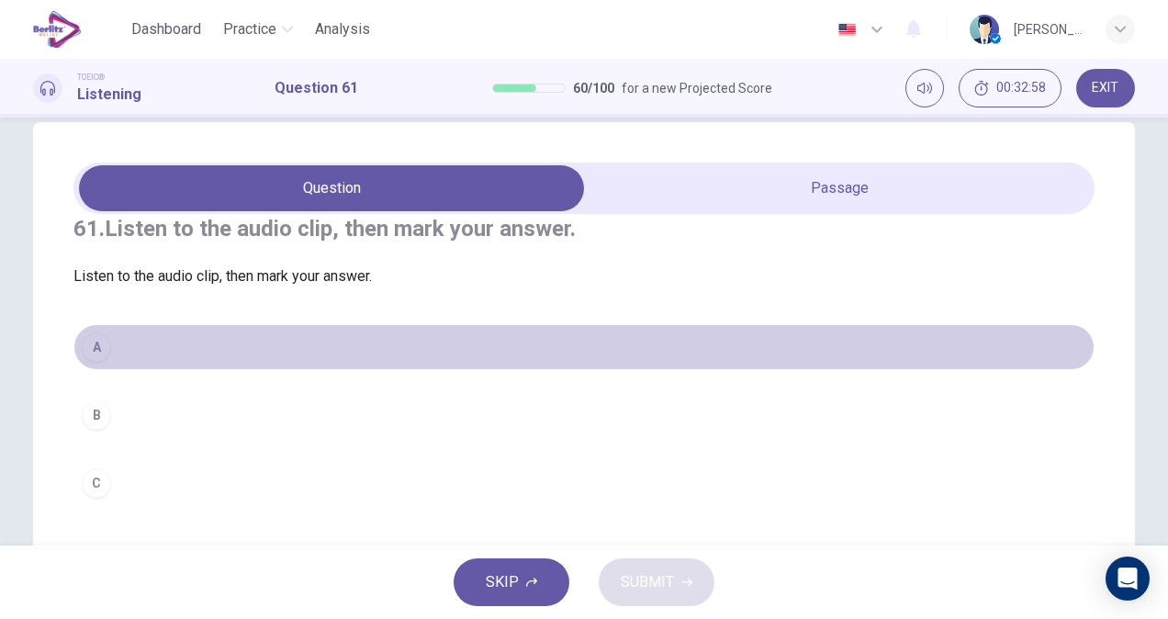
click at [108, 370] on button "A" at bounding box center [583, 347] width 1021 height 46
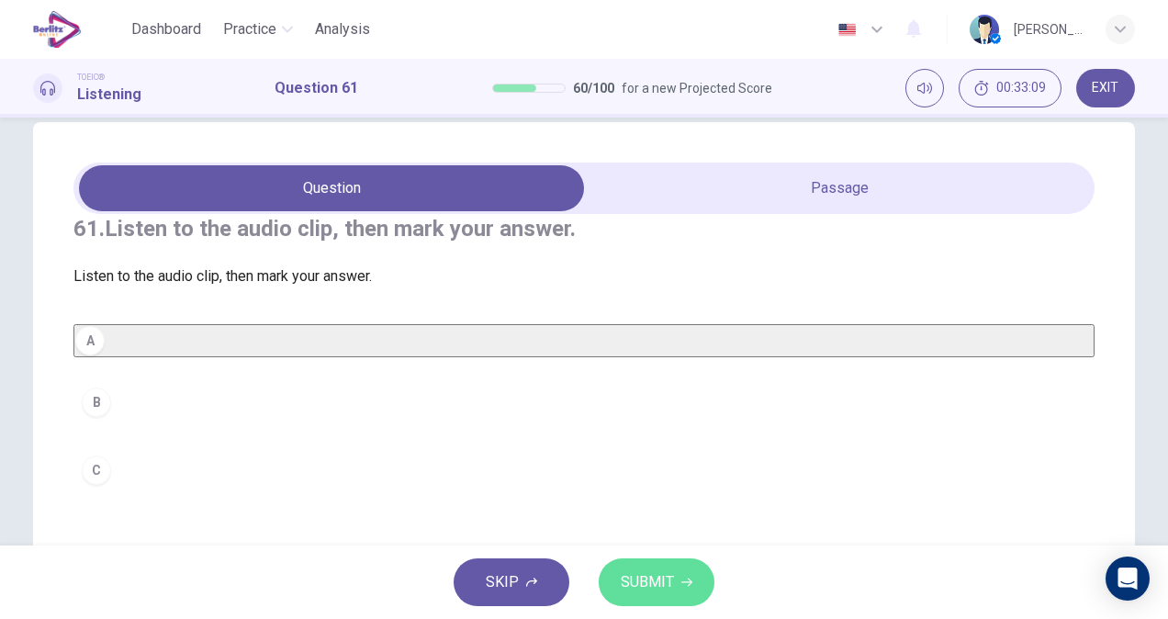
click at [677, 575] on button "SUBMIT" at bounding box center [656, 582] width 116 height 48
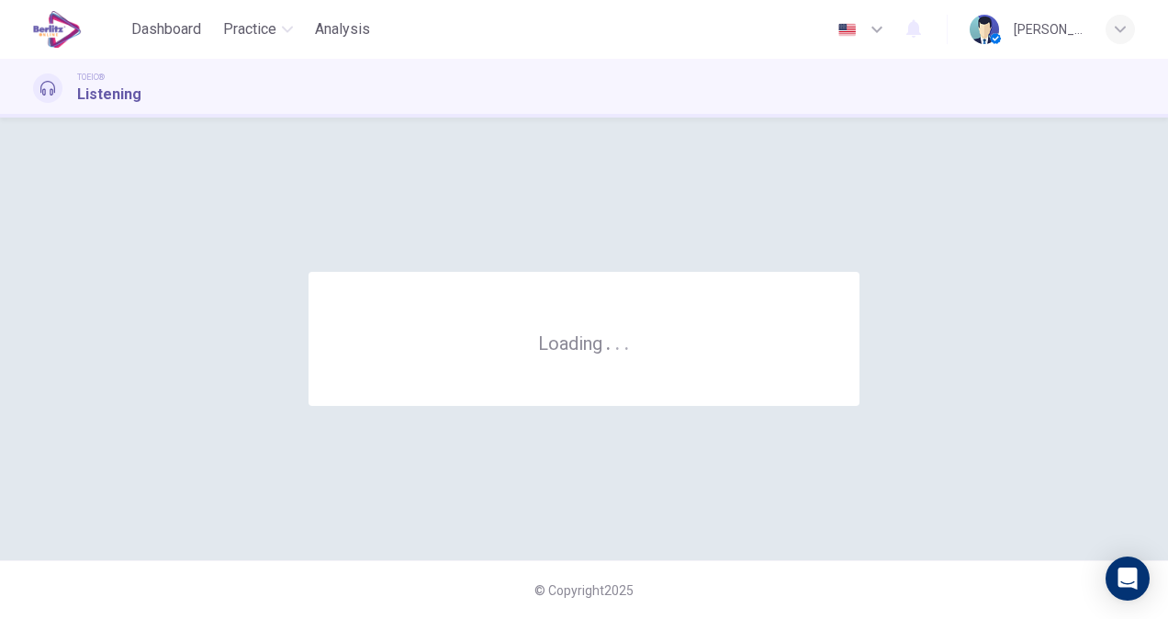
scroll to position [0, 0]
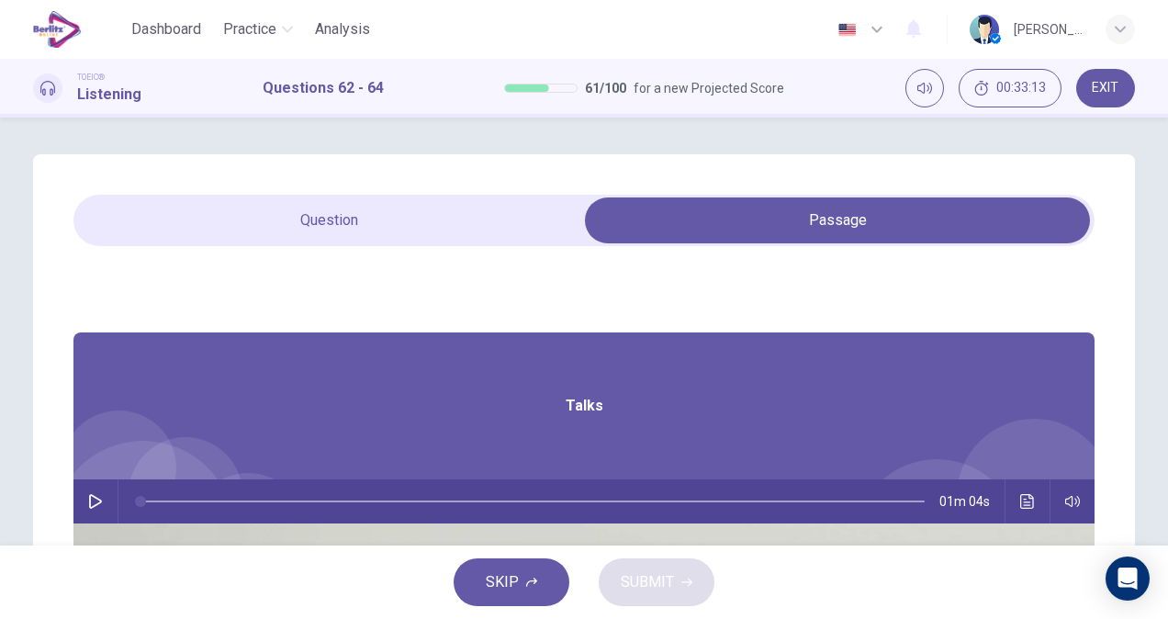
click at [110, 501] on button "button" at bounding box center [95, 501] width 29 height 44
click at [319, 184] on div "62 . Who is this announcement for? A Flight attendants B Airline passengers C A…" at bounding box center [584, 523] width 1102 height 738
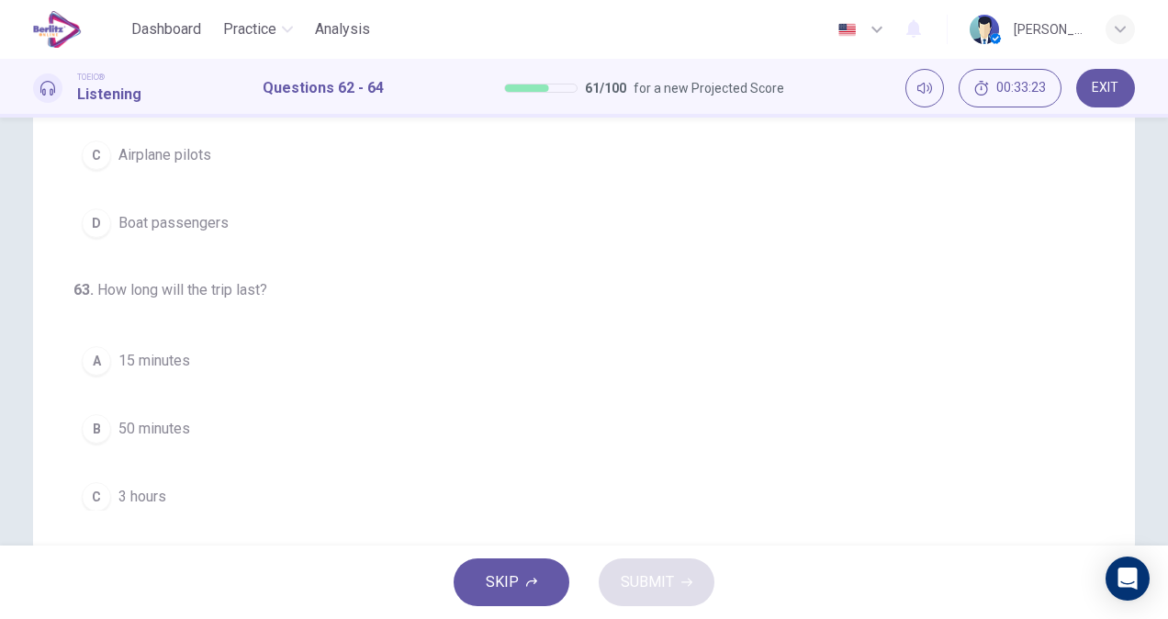
scroll to position [384, 0]
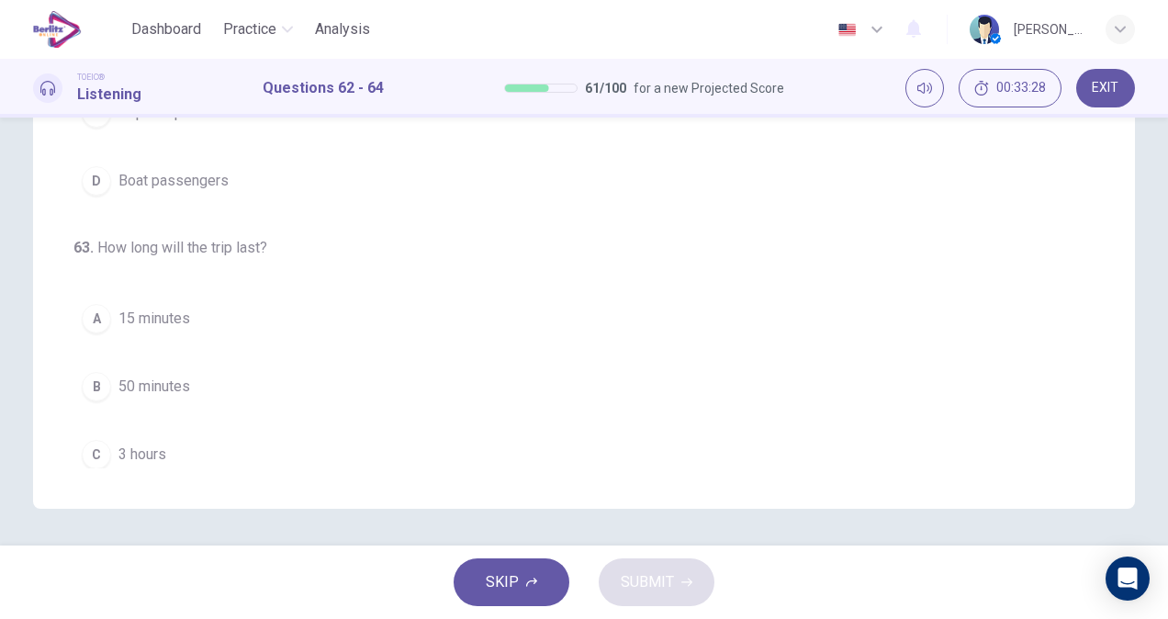
click at [252, 318] on button "A 15 minutes" at bounding box center [583, 319] width 1021 height 46
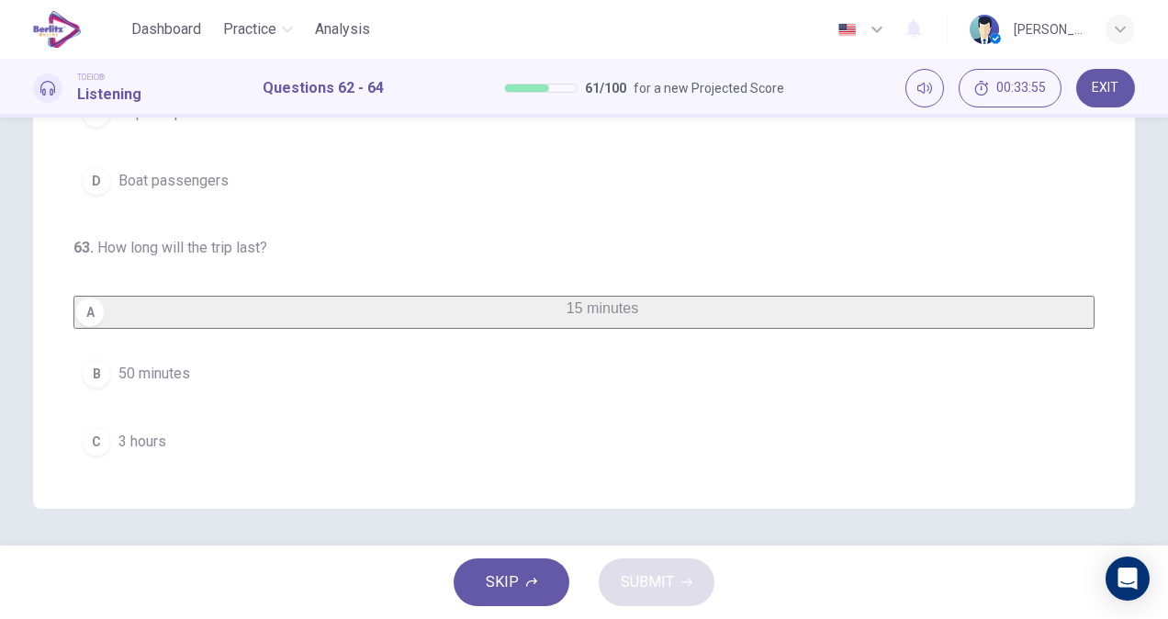
scroll to position [9, 0]
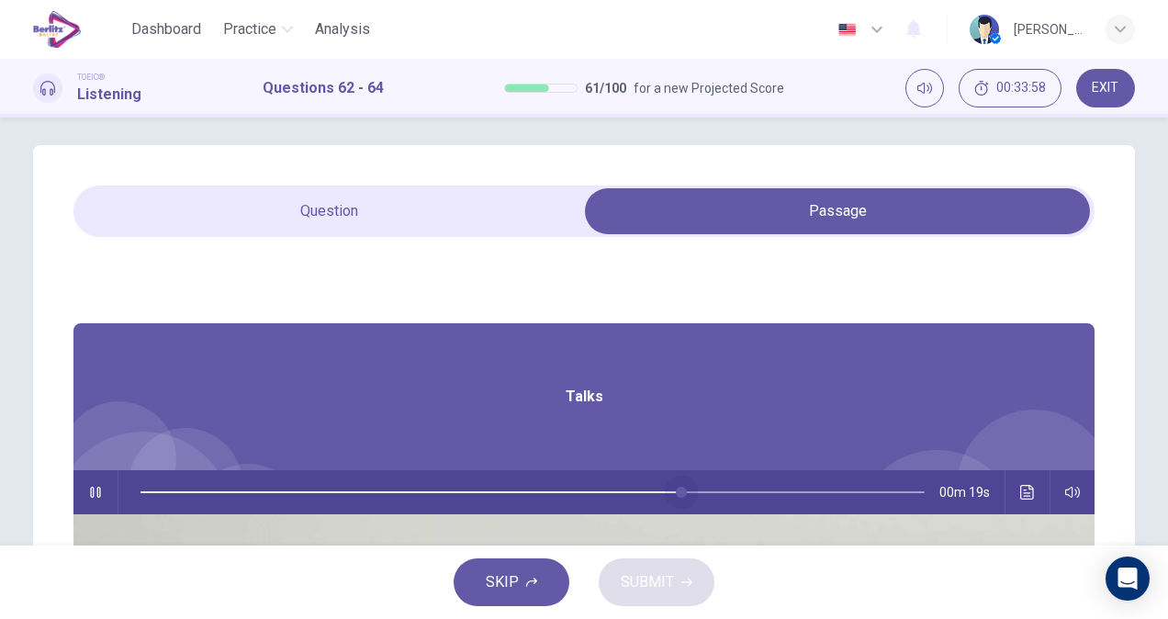
type input "*"
drag, startPoint x: 564, startPoint y: 495, endPoint x: 333, endPoint y: 510, distance: 230.9
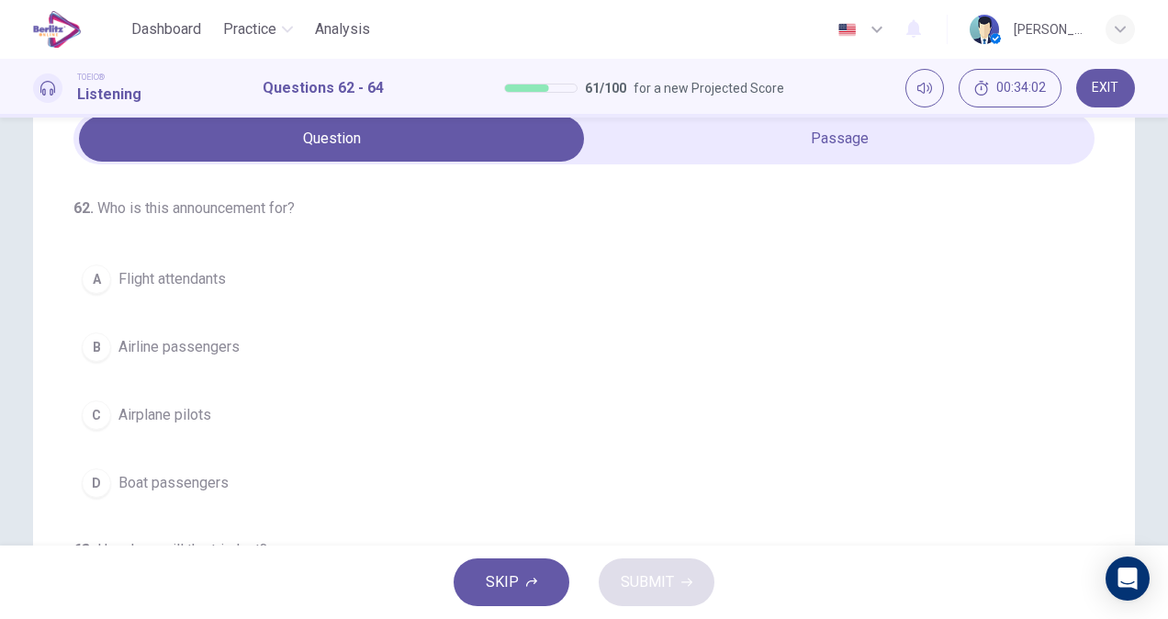
scroll to position [88, 0]
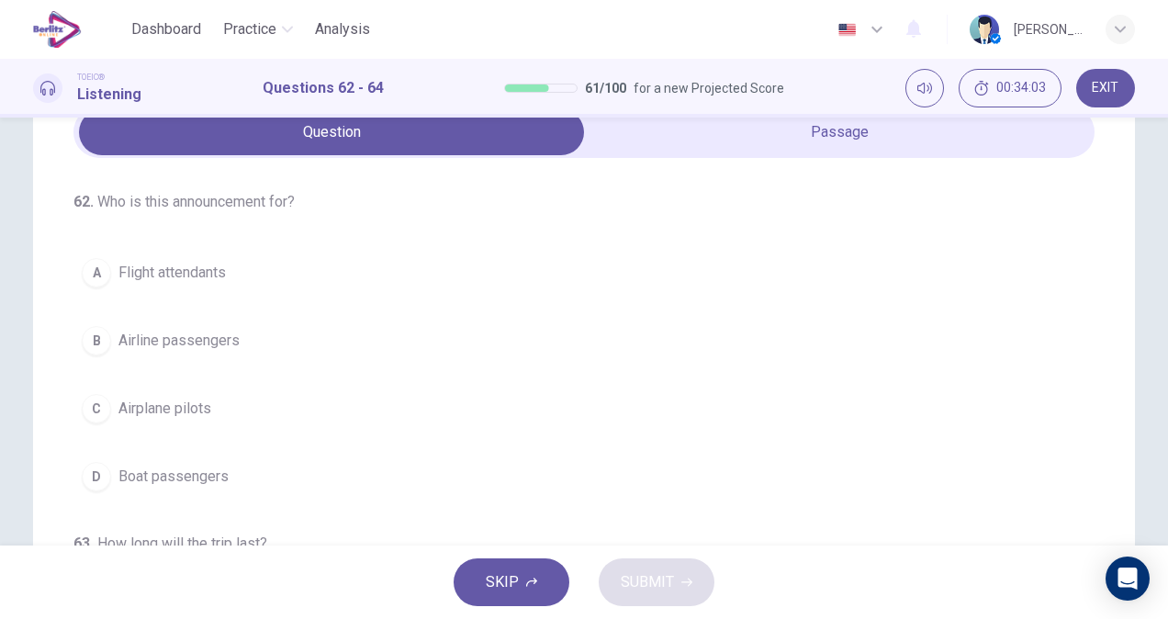
click at [277, 265] on button "A Flight attendants" at bounding box center [583, 273] width 1021 height 46
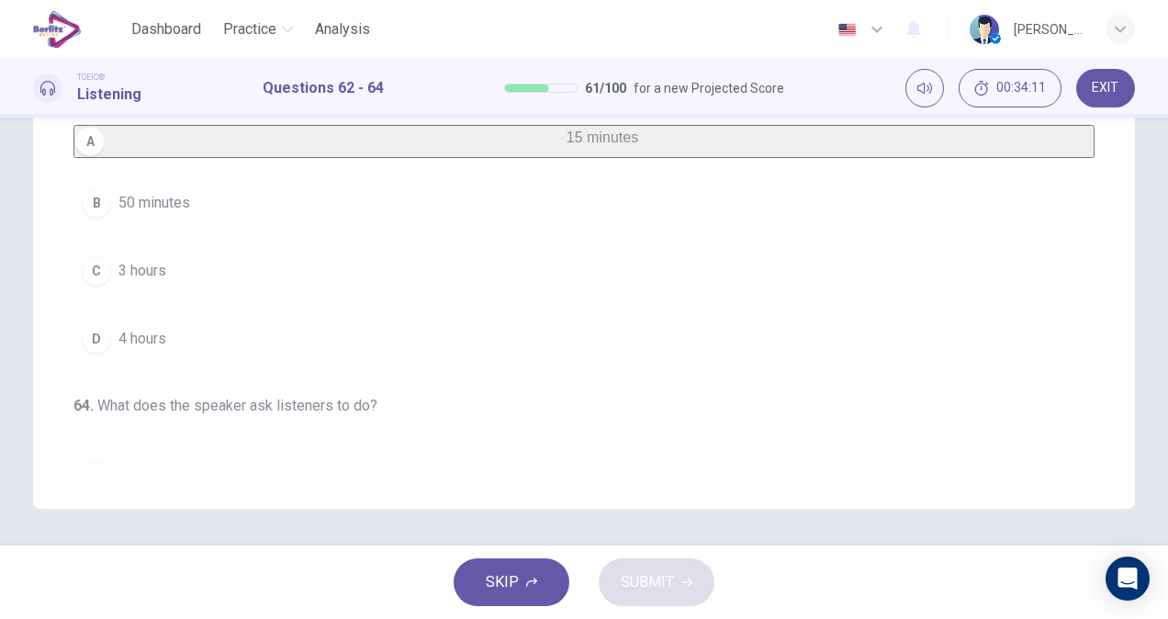
scroll to position [164, 0]
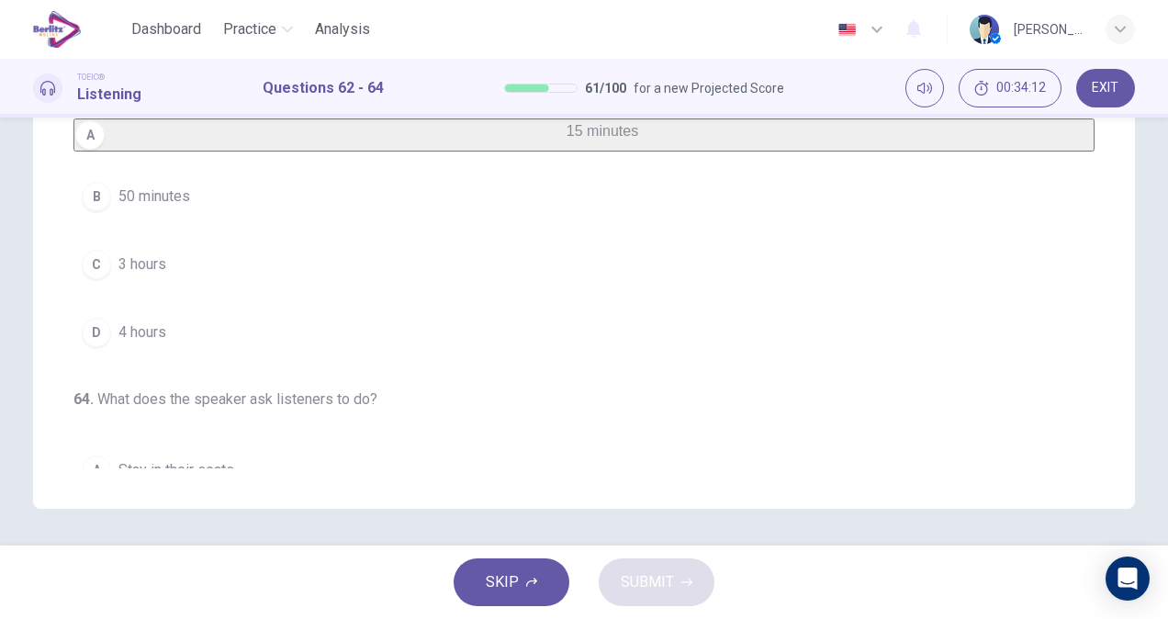
click at [262, 273] on button "C 3 hours" at bounding box center [583, 264] width 1021 height 46
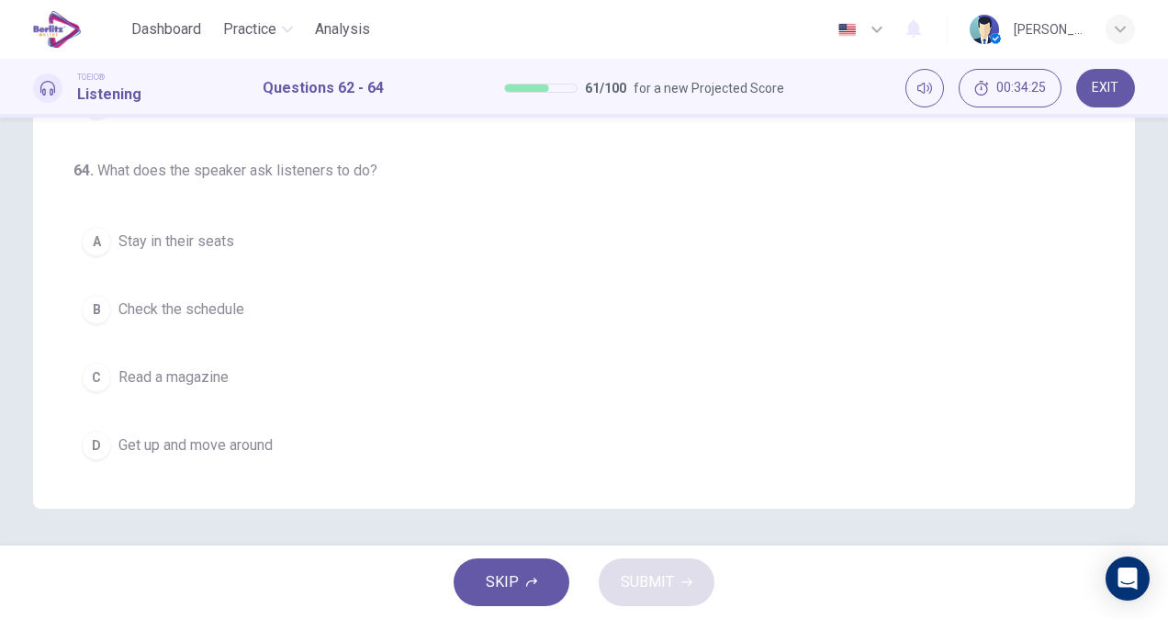
scroll to position [411, 0]
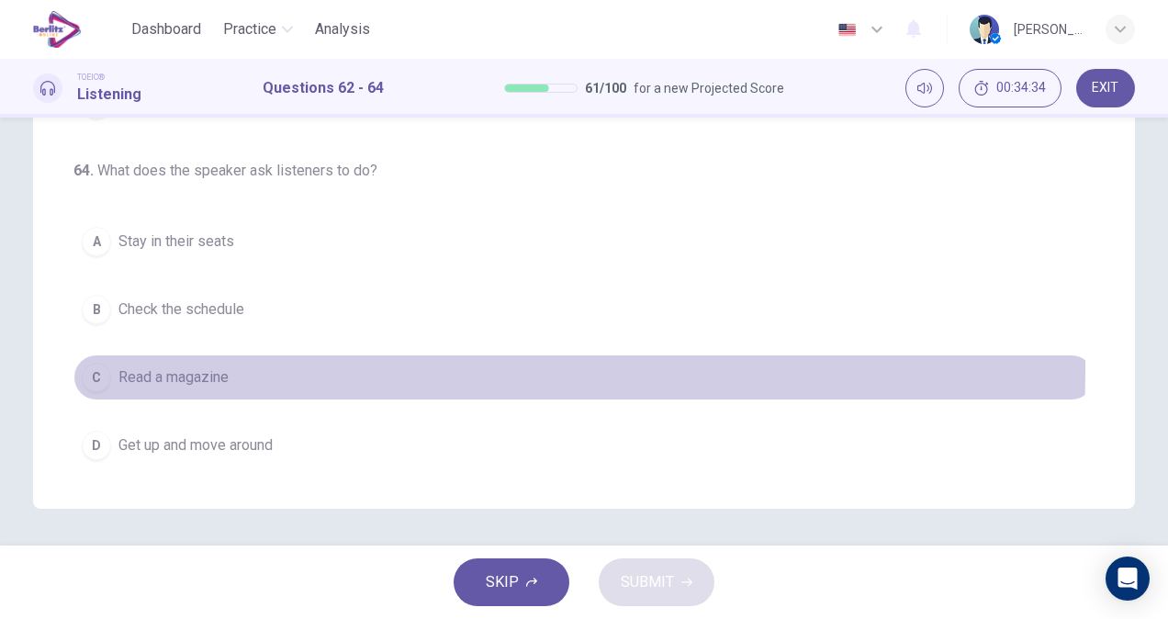
click at [239, 371] on button "C Read a magazine" at bounding box center [583, 377] width 1021 height 46
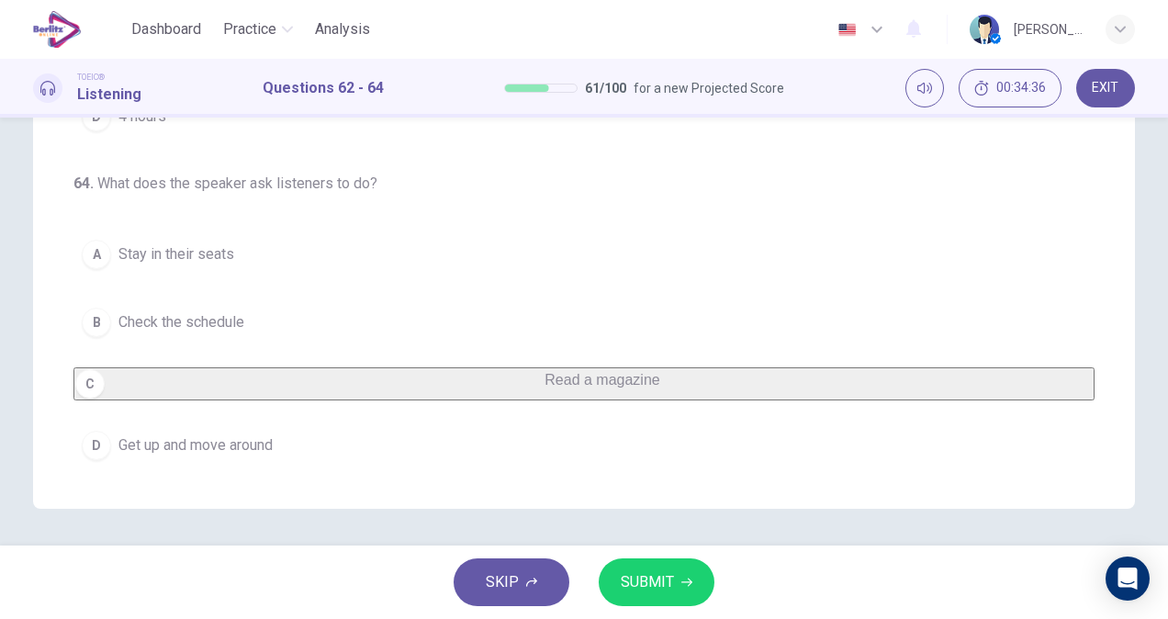
click at [681, 587] on icon "button" at bounding box center [686, 581] width 11 height 11
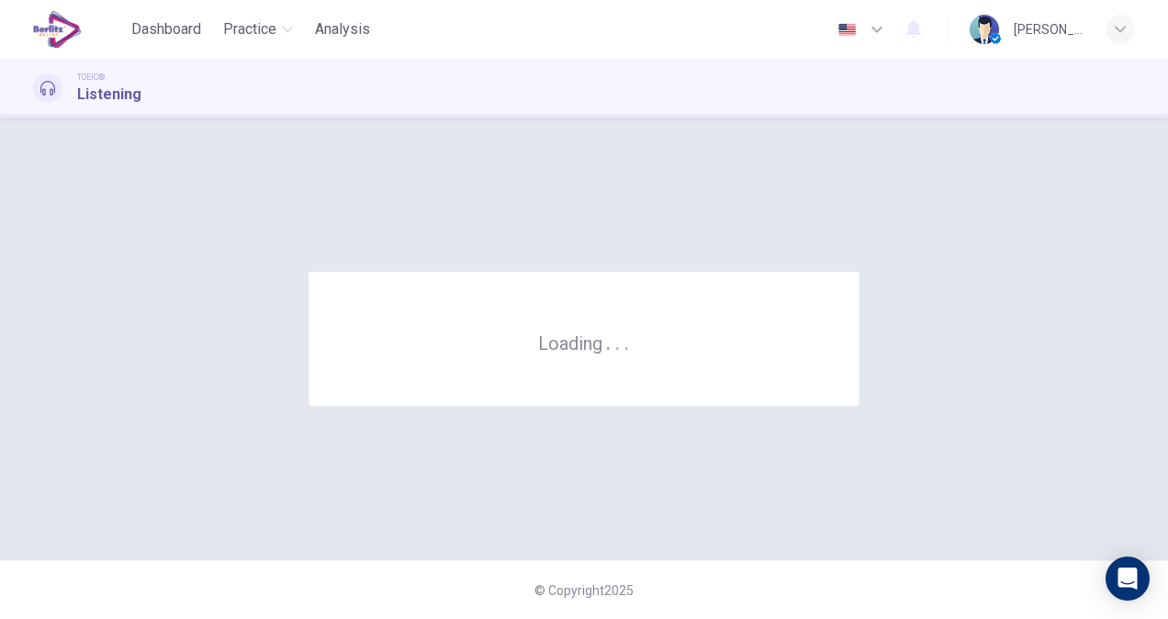
scroll to position [0, 0]
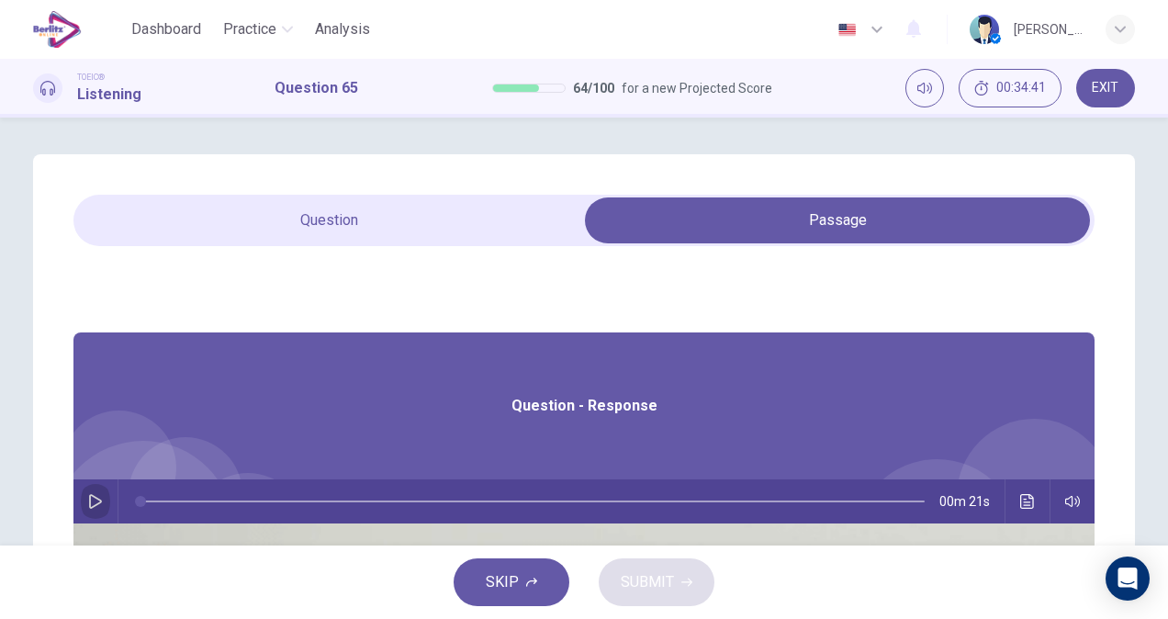
click at [103, 507] on icon "button" at bounding box center [95, 501] width 15 height 15
click at [299, 181] on div "65. Listen to the audio clip, then mark your answer. Listen to the audio clip, …" at bounding box center [584, 523] width 1102 height 738
type input "*"
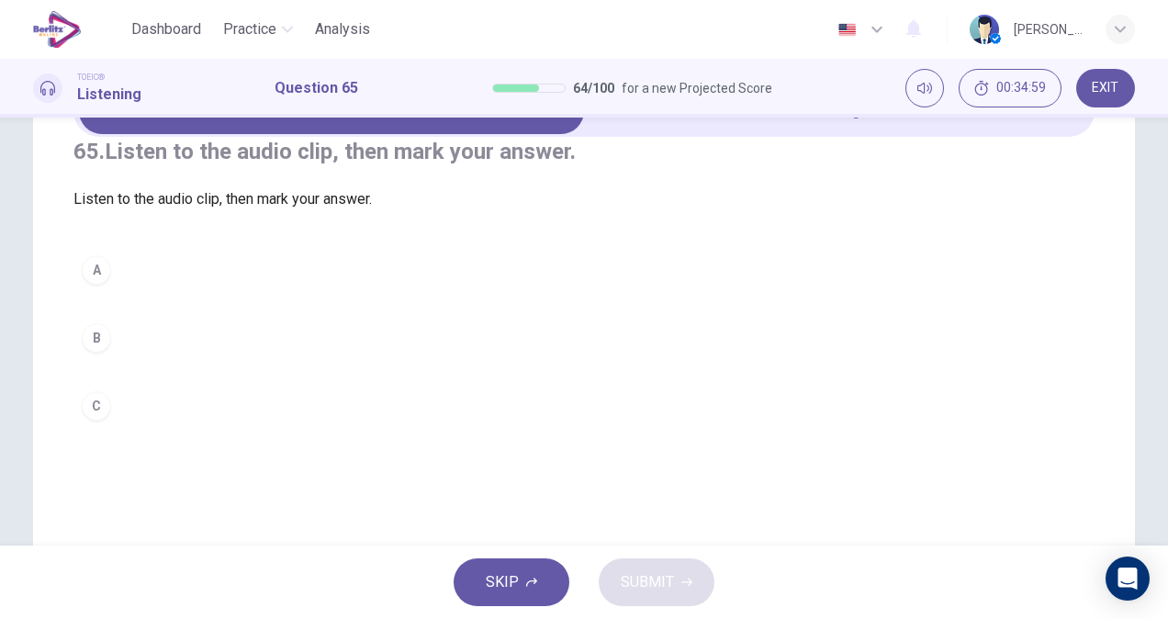
scroll to position [106, 0]
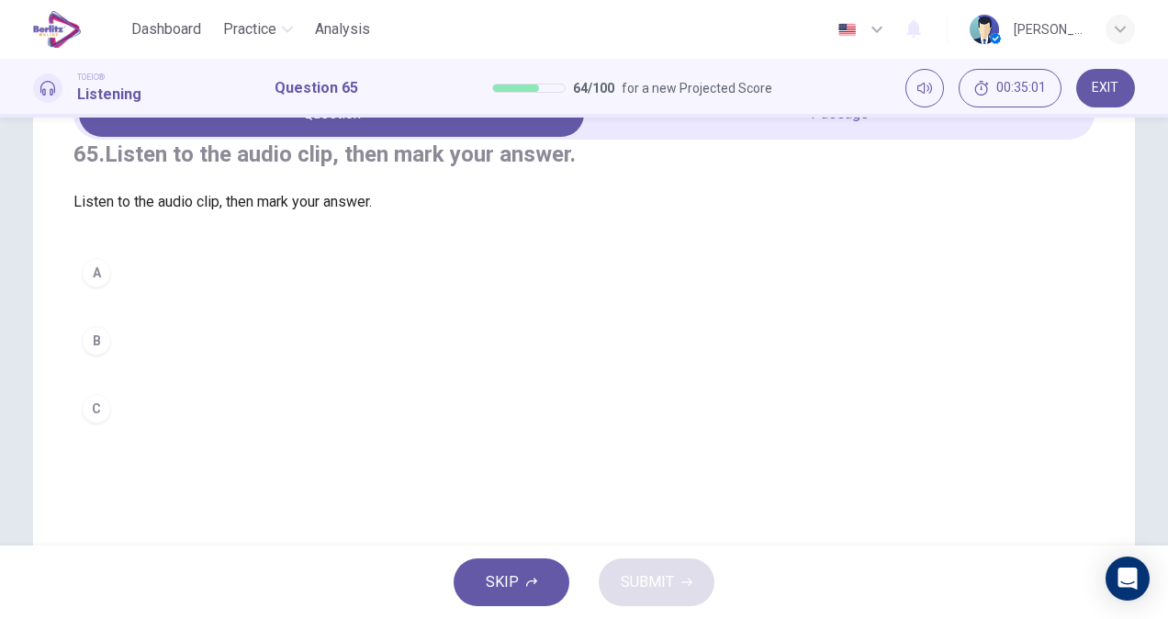
click at [415, 430] on button "C" at bounding box center [583, 409] width 1021 height 46
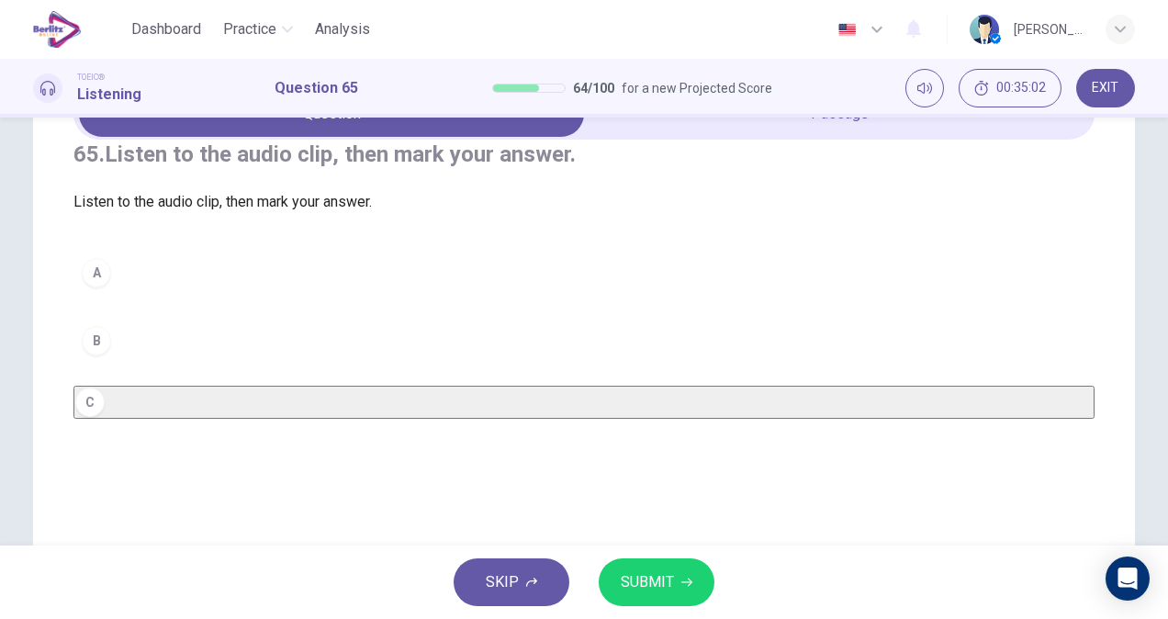
click at [643, 560] on button "SUBMIT" at bounding box center [656, 582] width 116 height 48
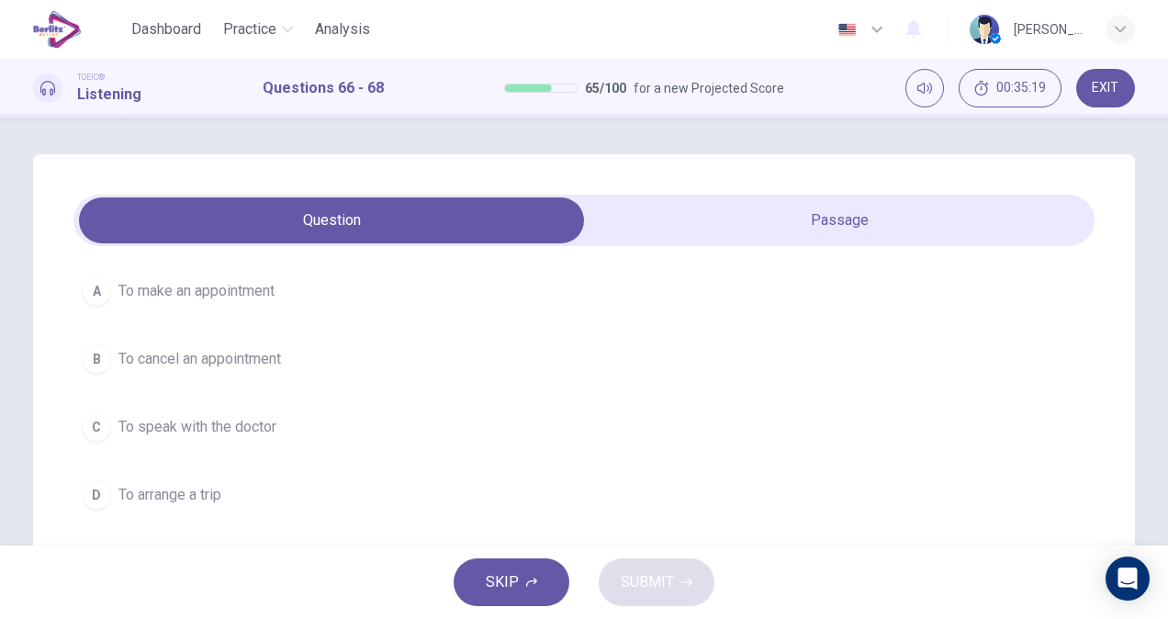
scroll to position [0, 0]
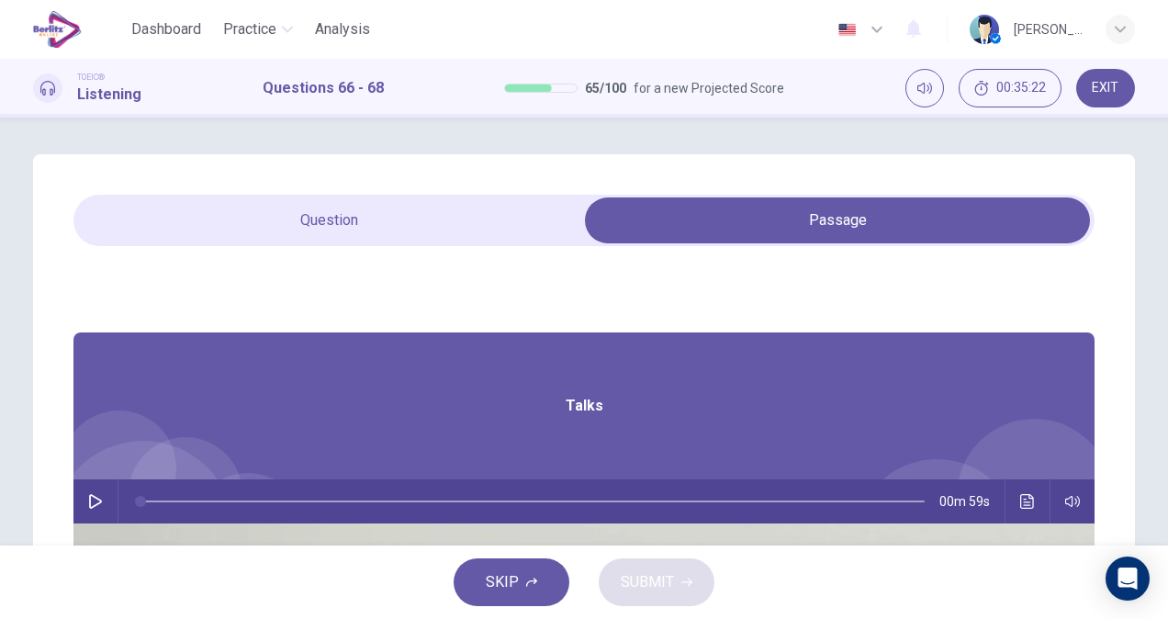
click at [103, 508] on icon "button" at bounding box center [95, 501] width 15 height 15
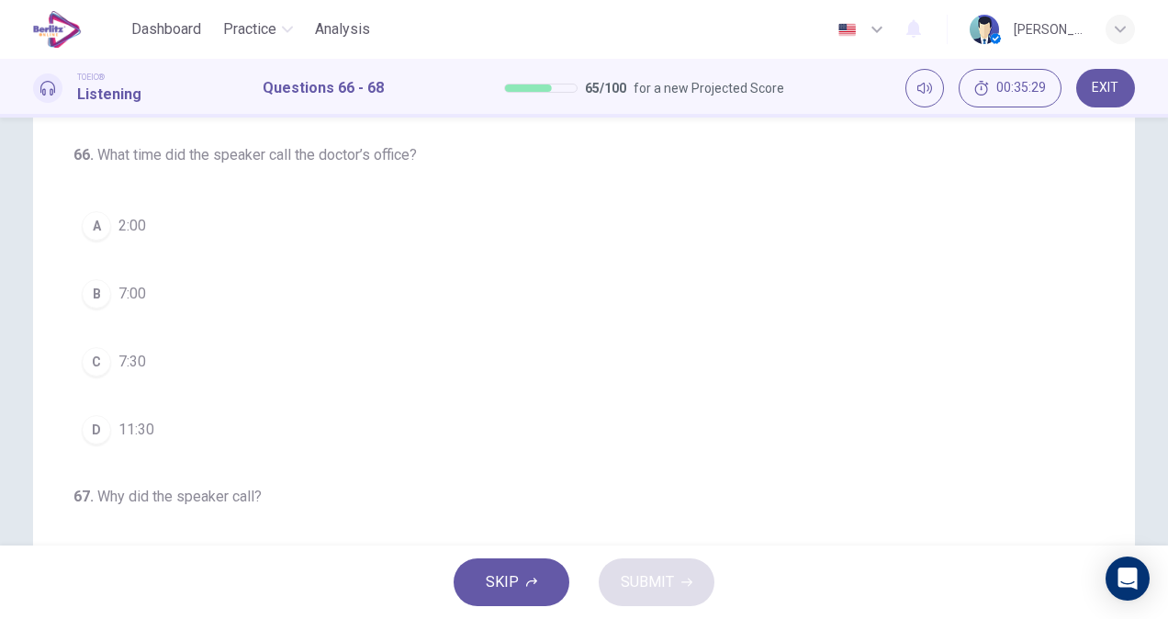
scroll to position [142, 0]
click at [145, 363] on button "C 7:30" at bounding box center [583, 354] width 1021 height 46
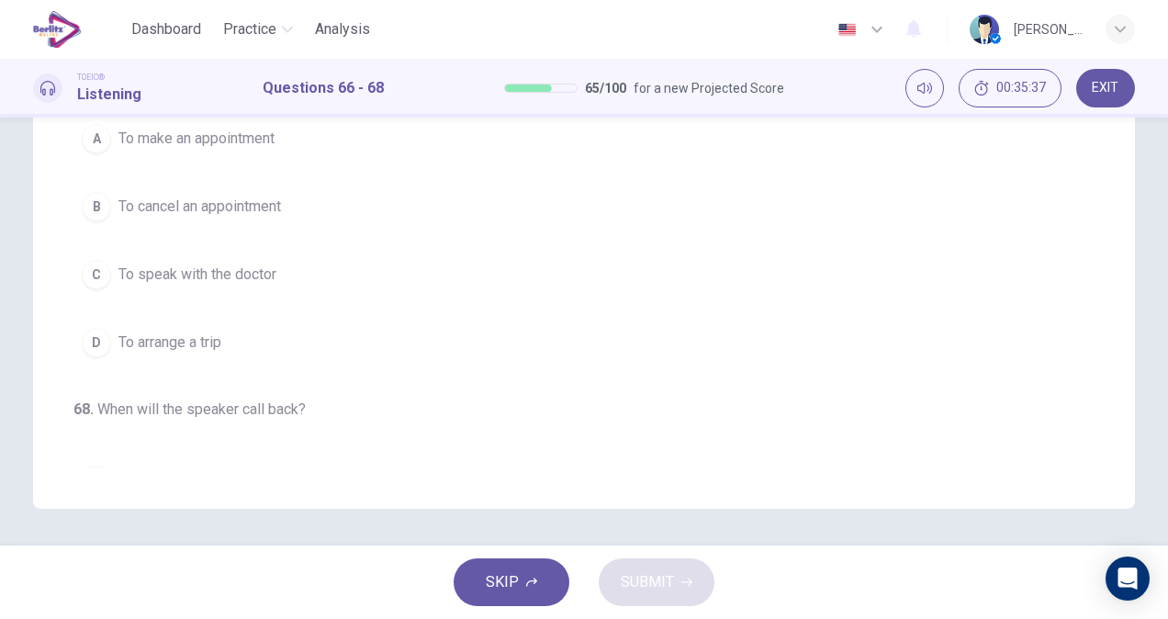
scroll to position [182, 0]
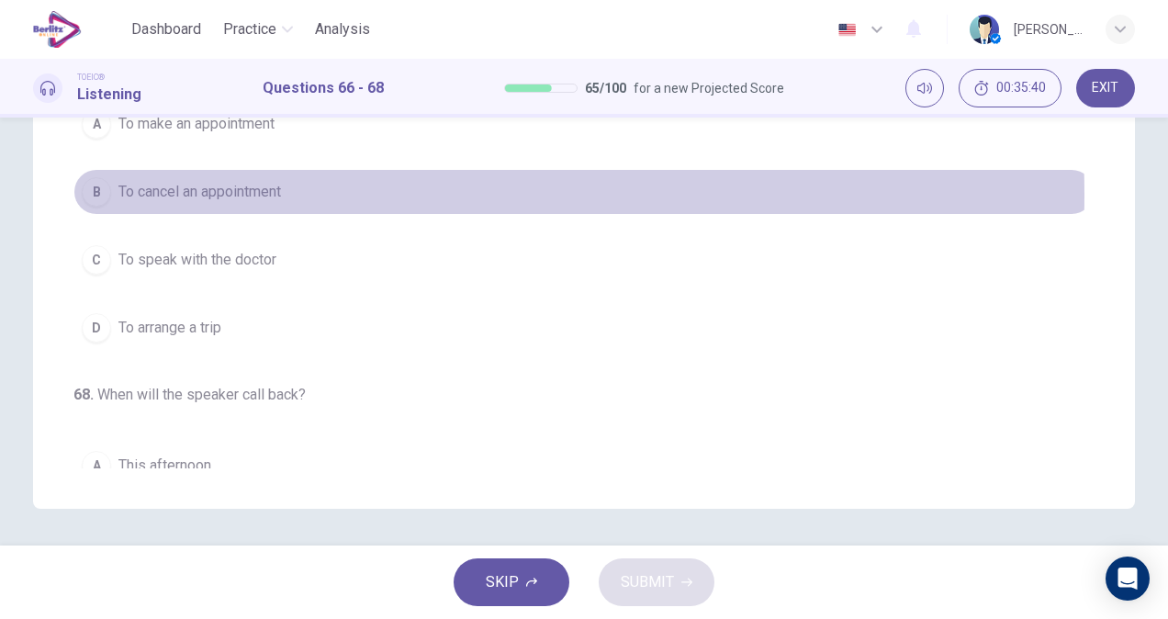
click at [288, 204] on button "B To cancel an appointment" at bounding box center [583, 192] width 1021 height 46
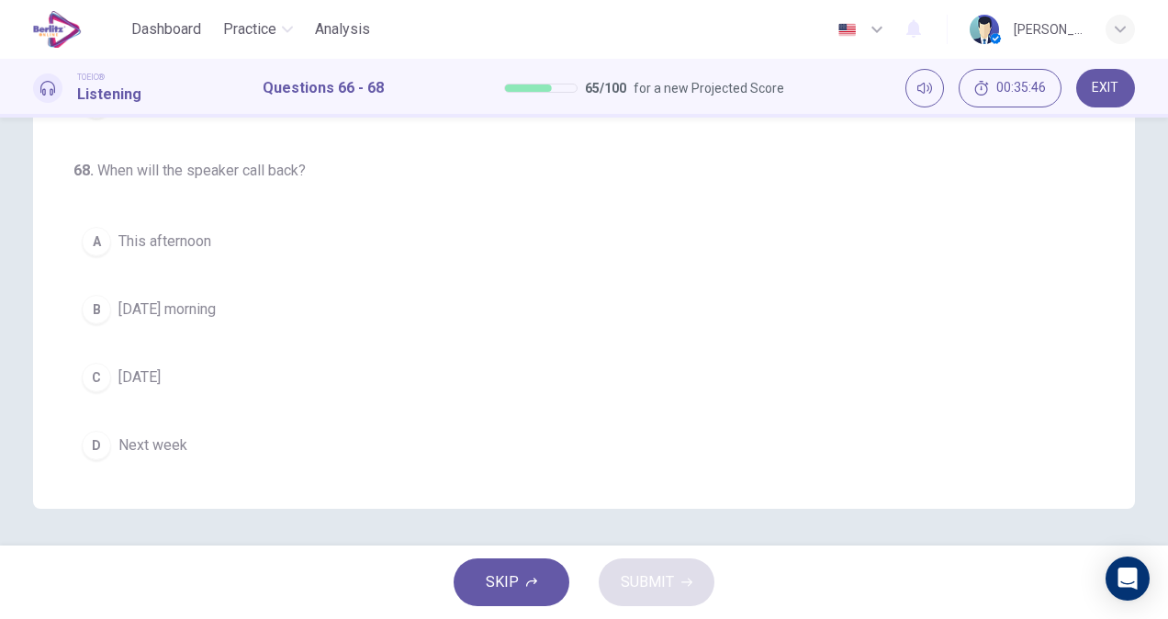
scroll to position [411, 0]
click at [208, 386] on button "C On Saturday" at bounding box center [583, 377] width 1021 height 46
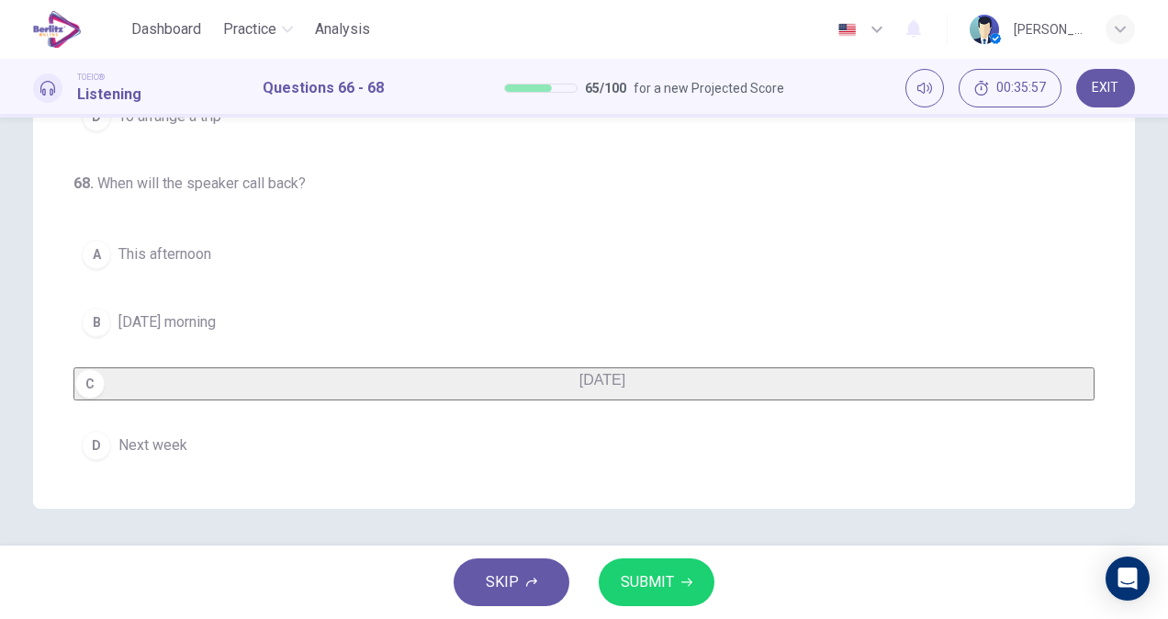
click at [687, 579] on icon "button" at bounding box center [686, 581] width 11 height 11
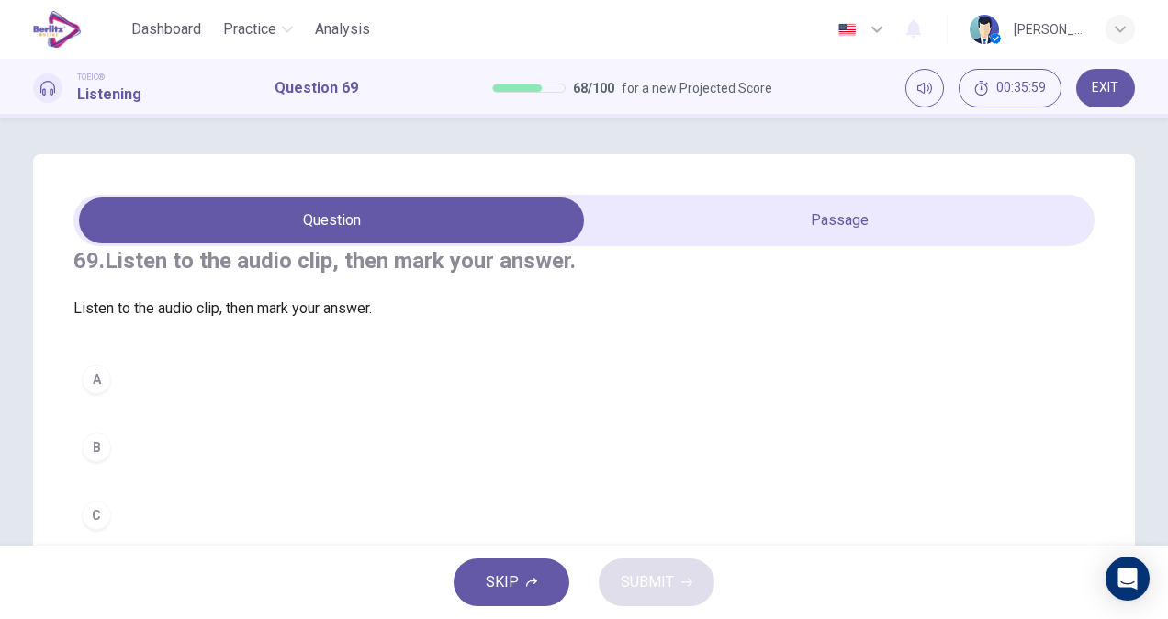
drag, startPoint x: 1157, startPoint y: 209, endPoint x: 1164, endPoint y: 263, distance: 53.7
click at [1164, 263] on div "69. Listen to the audio clip, then mark your answer. Listen to the audio clip, …" at bounding box center [584, 331] width 1168 height 428
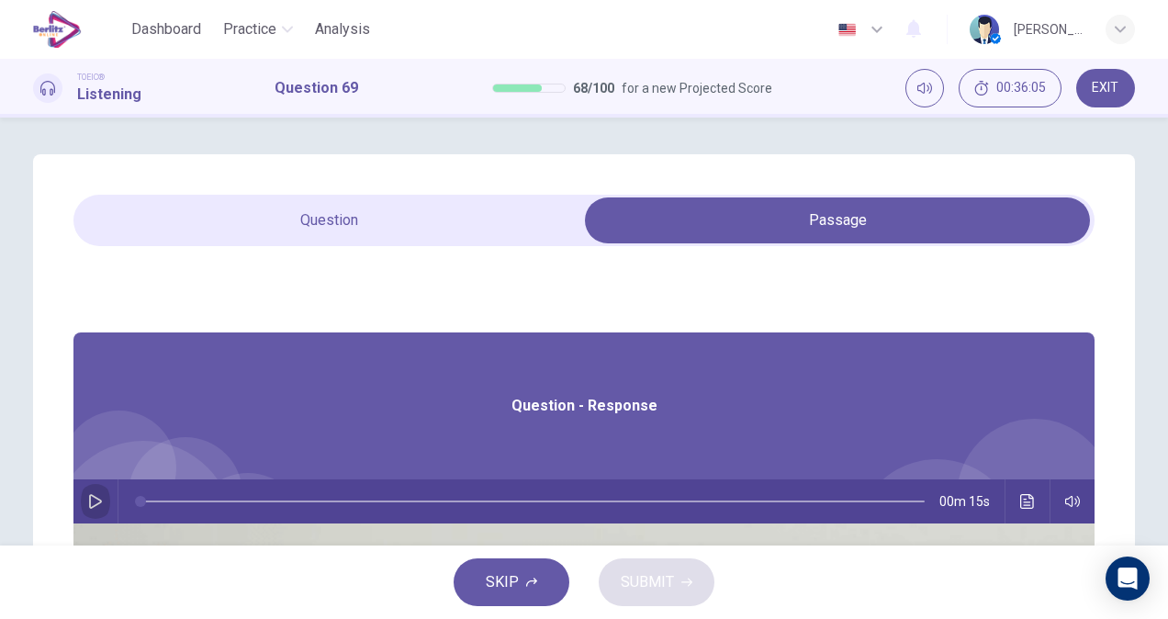
click at [102, 499] on icon "button" at bounding box center [95, 501] width 13 height 15
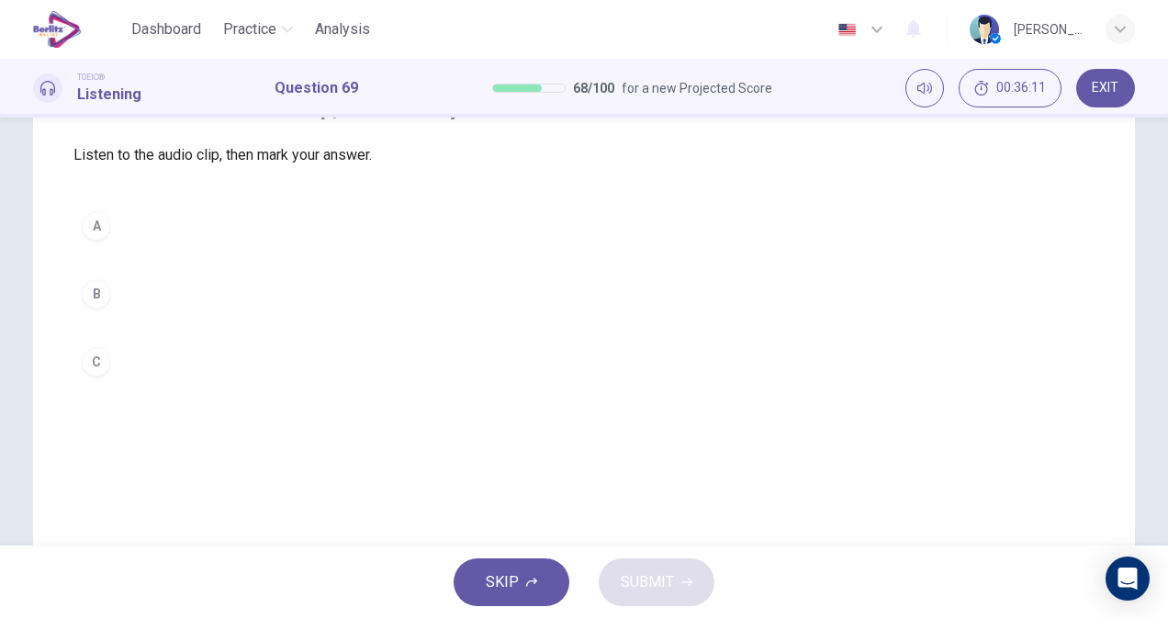
scroll to position [91, 0]
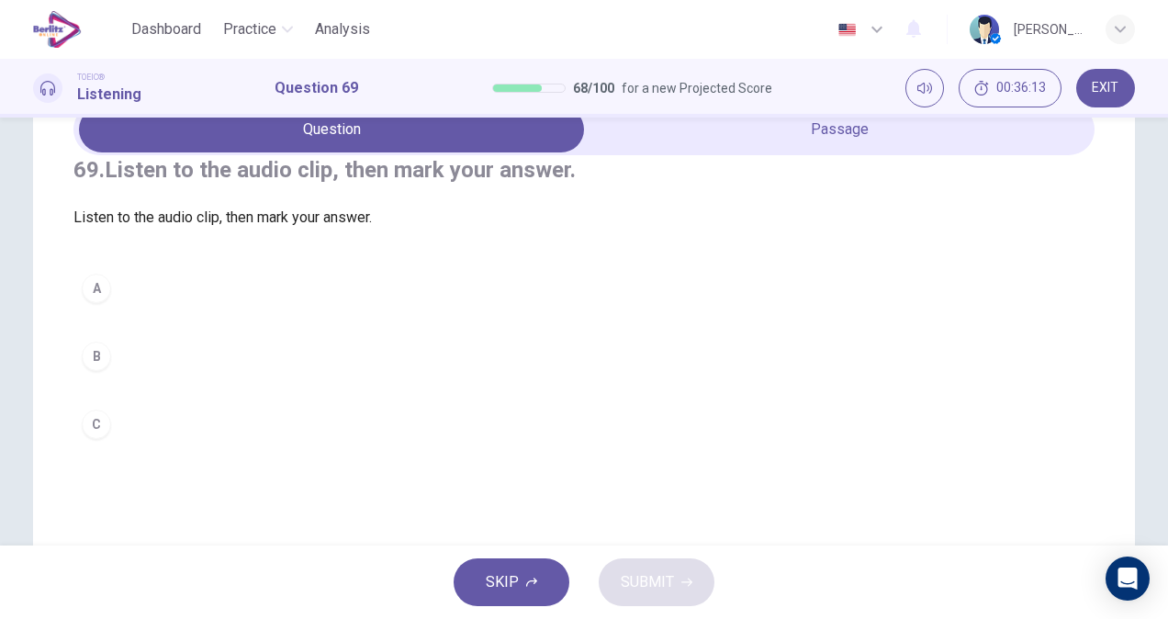
click at [140, 311] on button "A" at bounding box center [583, 288] width 1021 height 46
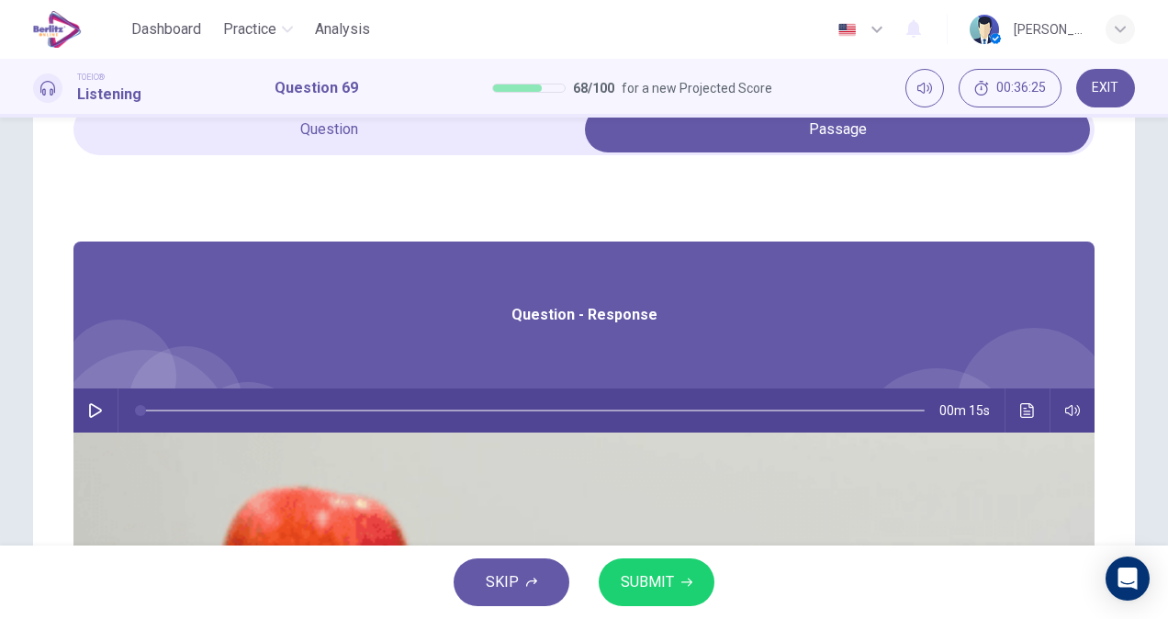
click at [103, 404] on icon "button" at bounding box center [95, 410] width 15 height 15
type input "*"
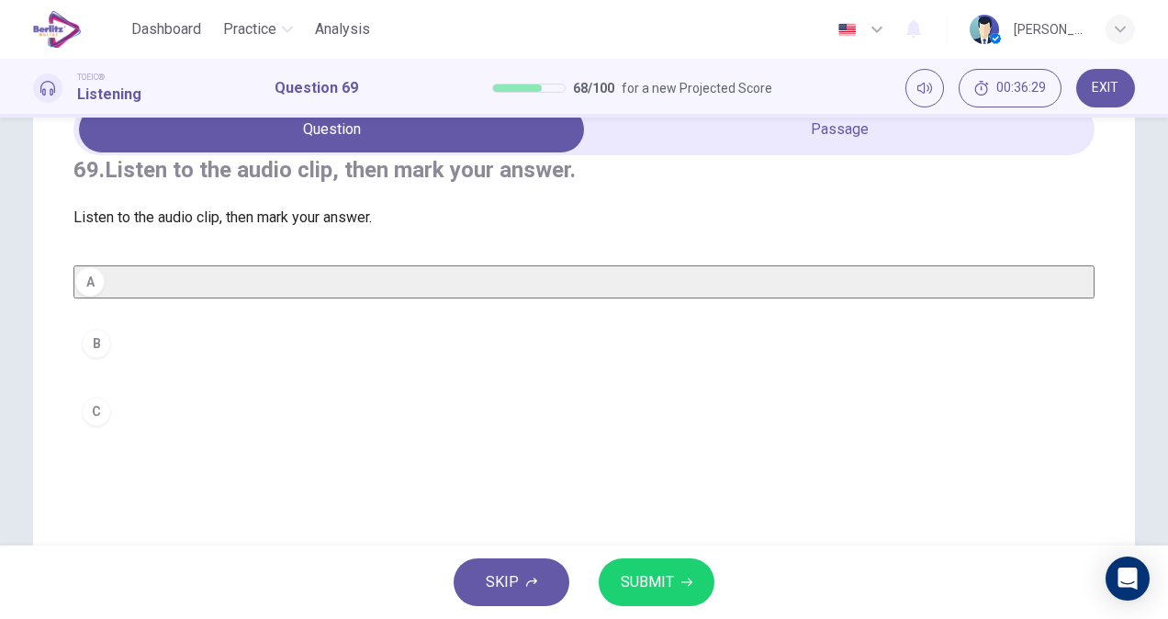
click at [654, 588] on span "SUBMIT" at bounding box center [647, 582] width 53 height 26
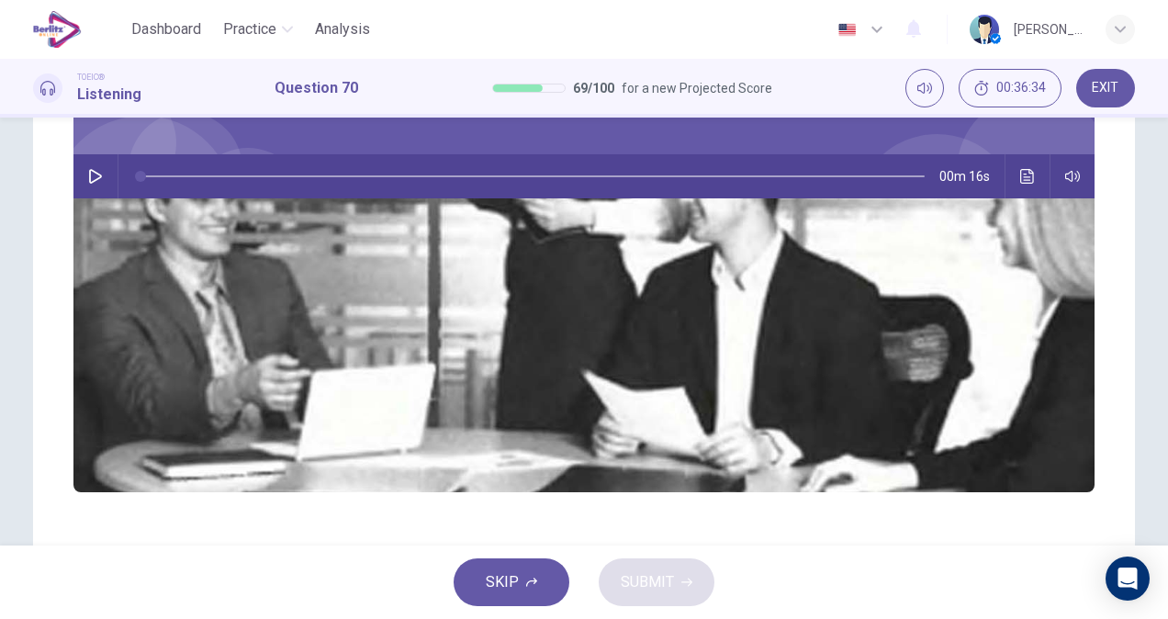
scroll to position [310, 0]
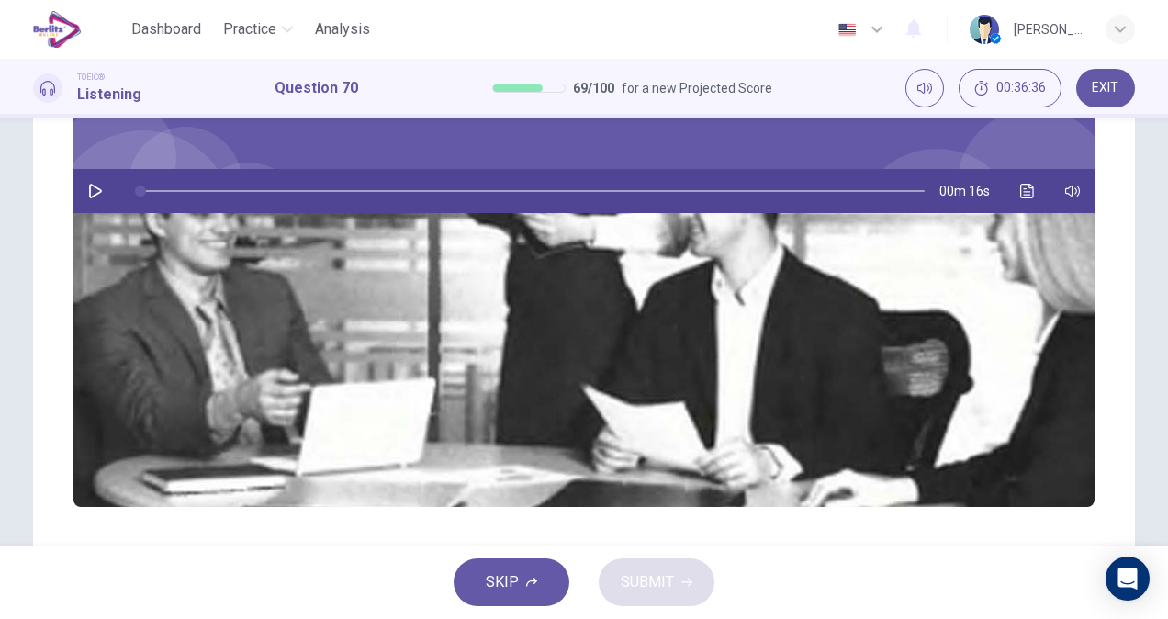
click at [110, 197] on button "button" at bounding box center [95, 191] width 29 height 44
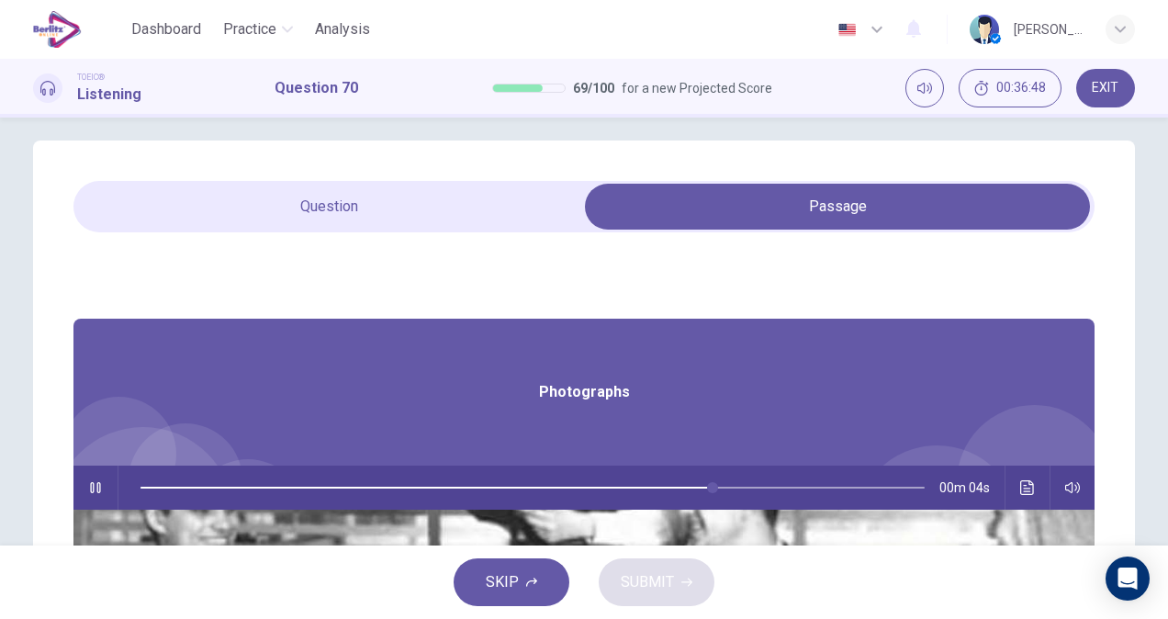
scroll to position [0, 0]
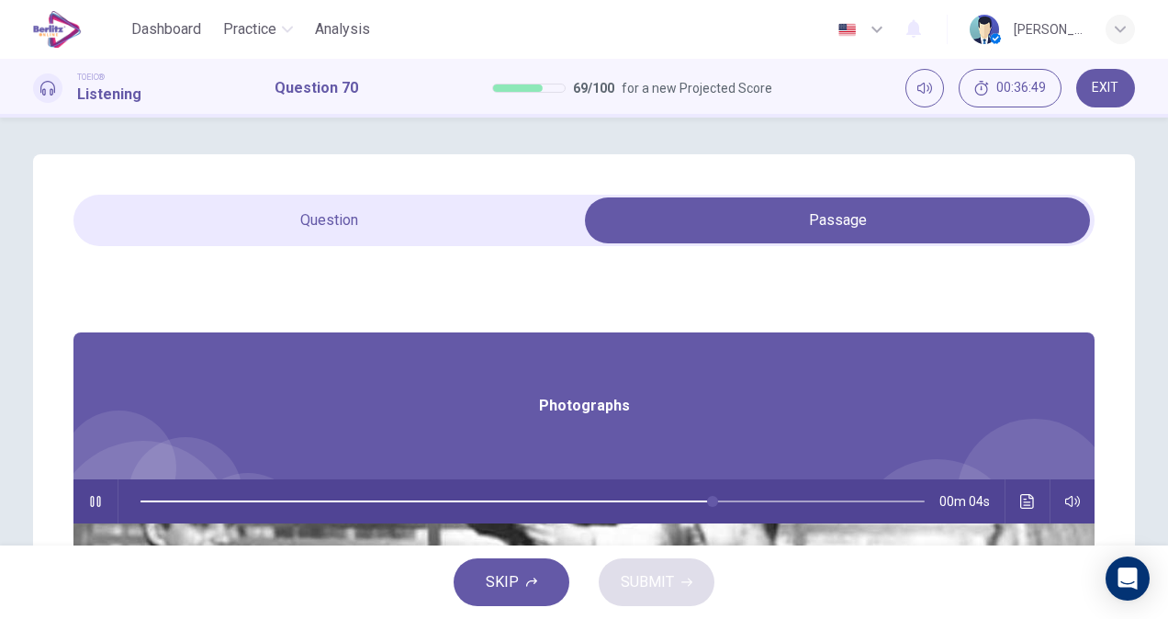
type input "**"
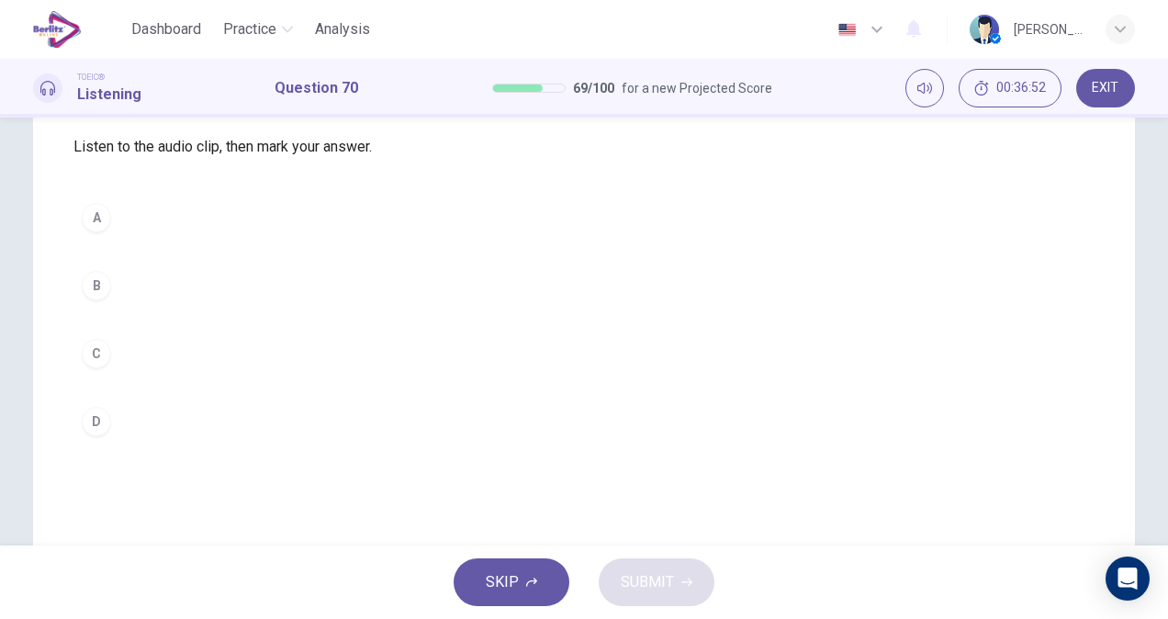
scroll to position [165, 0]
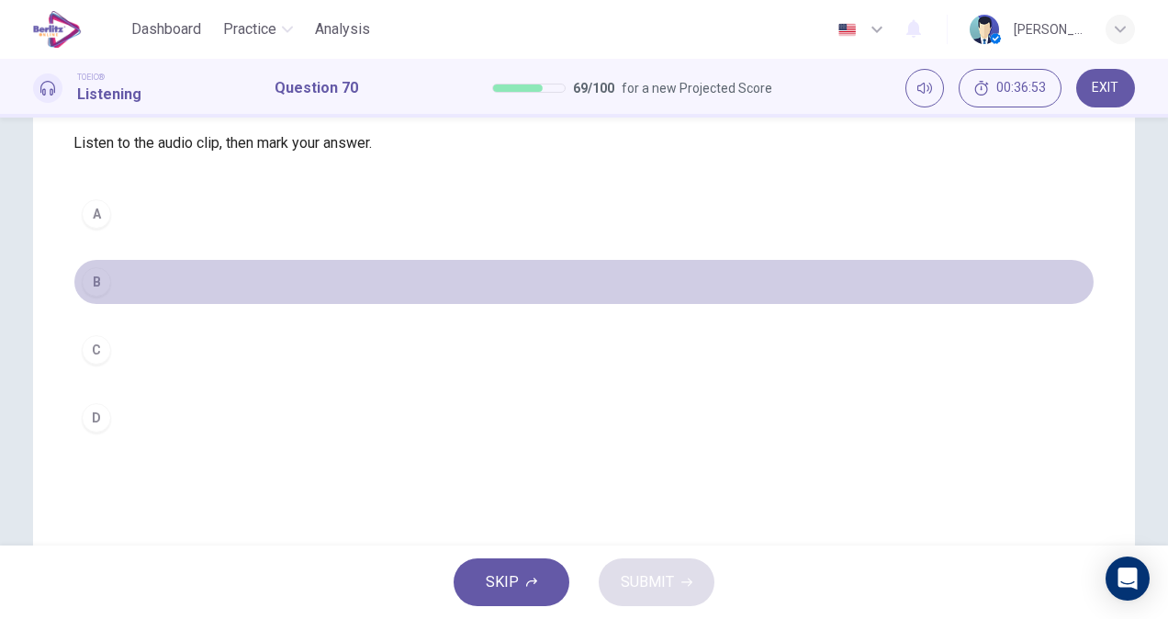
click at [242, 305] on button "B" at bounding box center [583, 282] width 1021 height 46
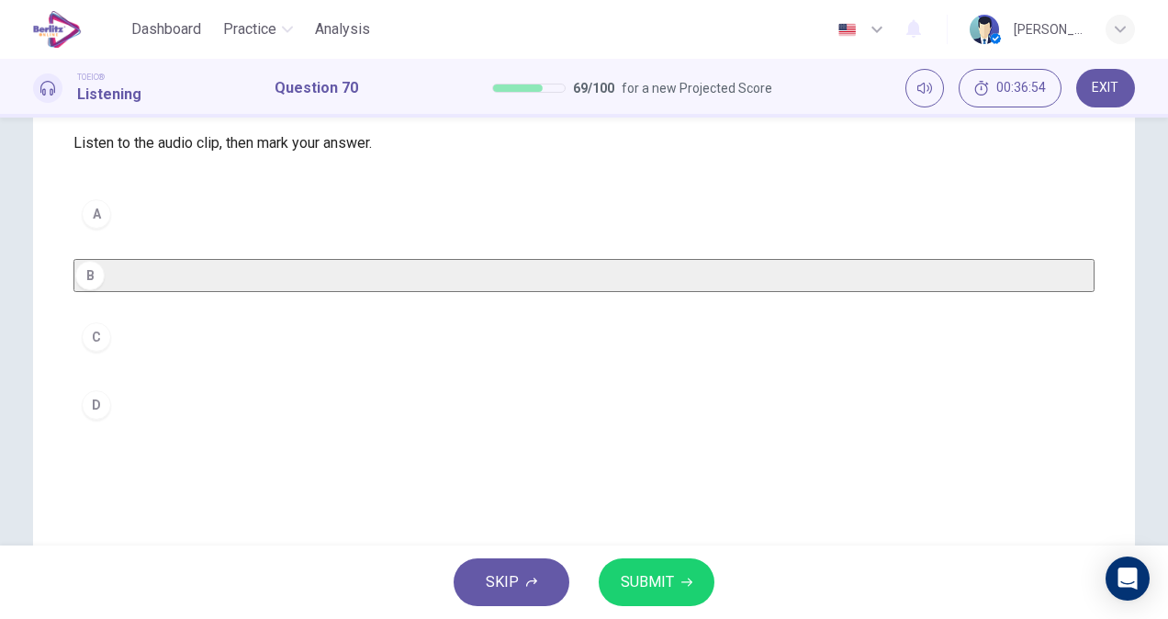
click at [646, 586] on span "SUBMIT" at bounding box center [647, 582] width 53 height 26
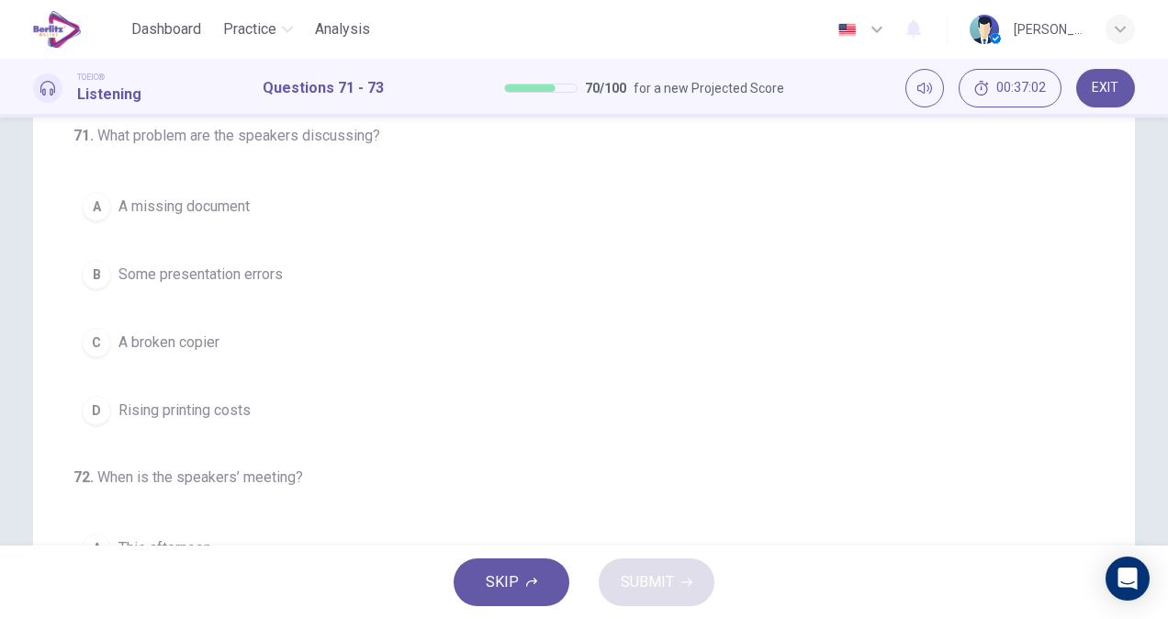
scroll to position [159, 0]
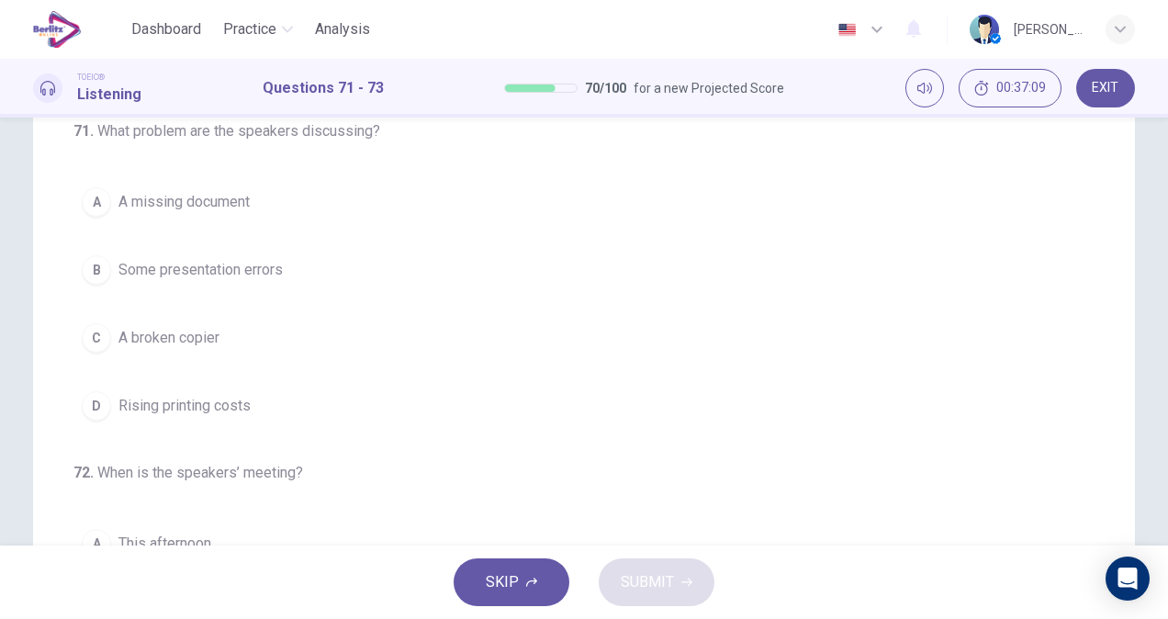
drag, startPoint x: 1089, startPoint y: 266, endPoint x: 1160, endPoint y: 281, distance: 73.1
click at [1160, 281] on div "71 . What problem are the speakers discussing? A A missing document B Some pres…" at bounding box center [584, 331] width 1168 height 428
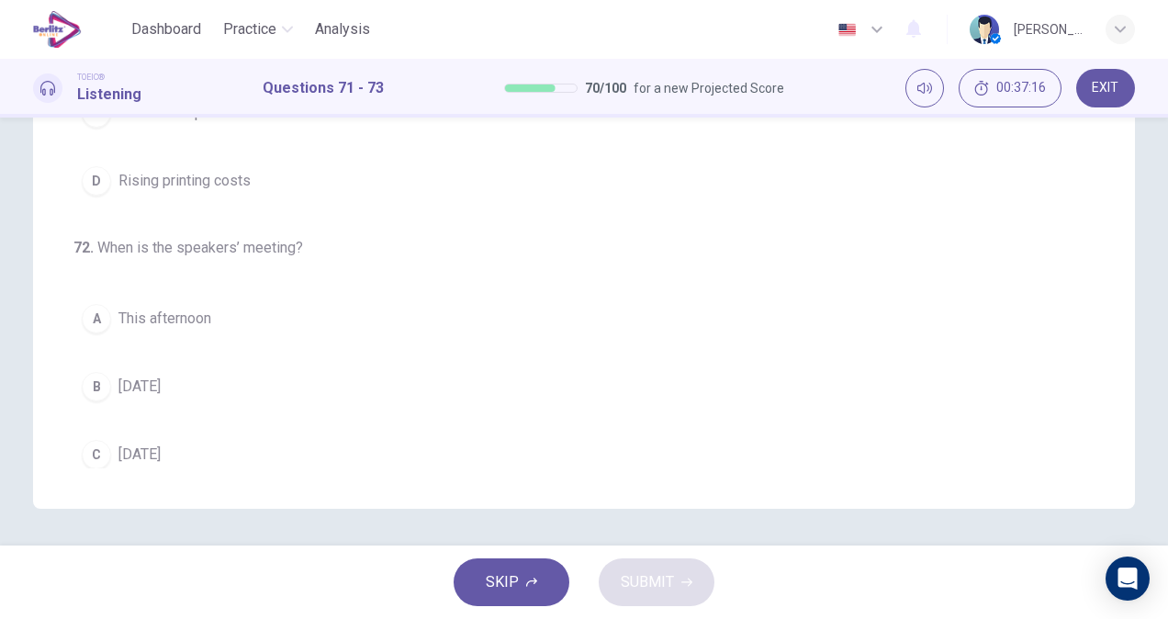
scroll to position [9, 0]
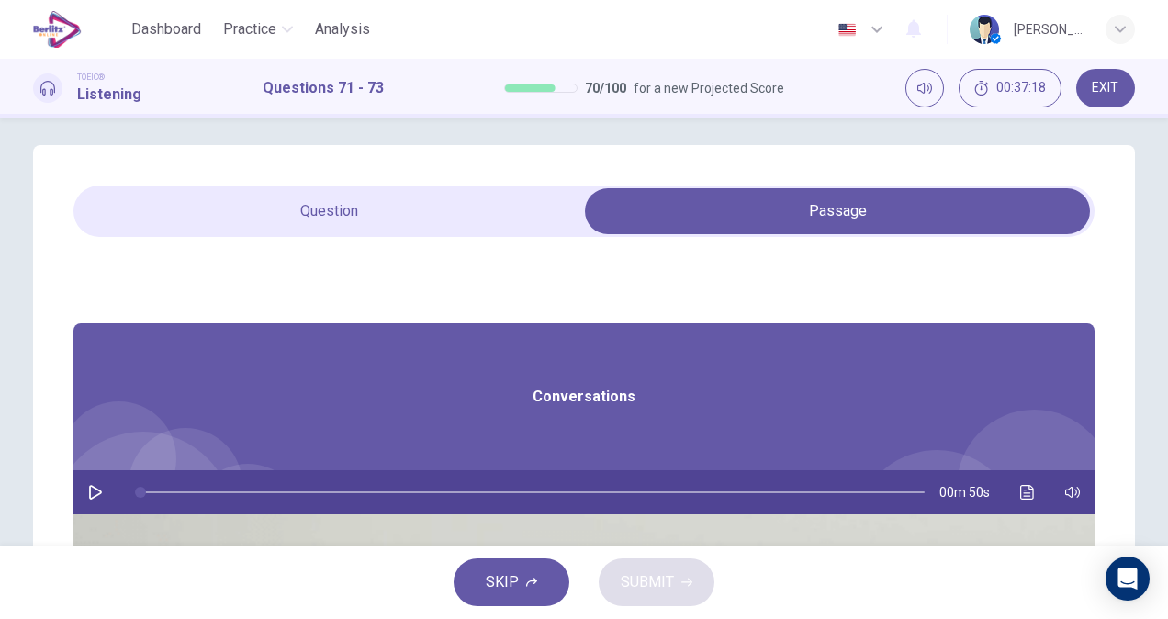
click at [110, 496] on button "button" at bounding box center [95, 492] width 29 height 44
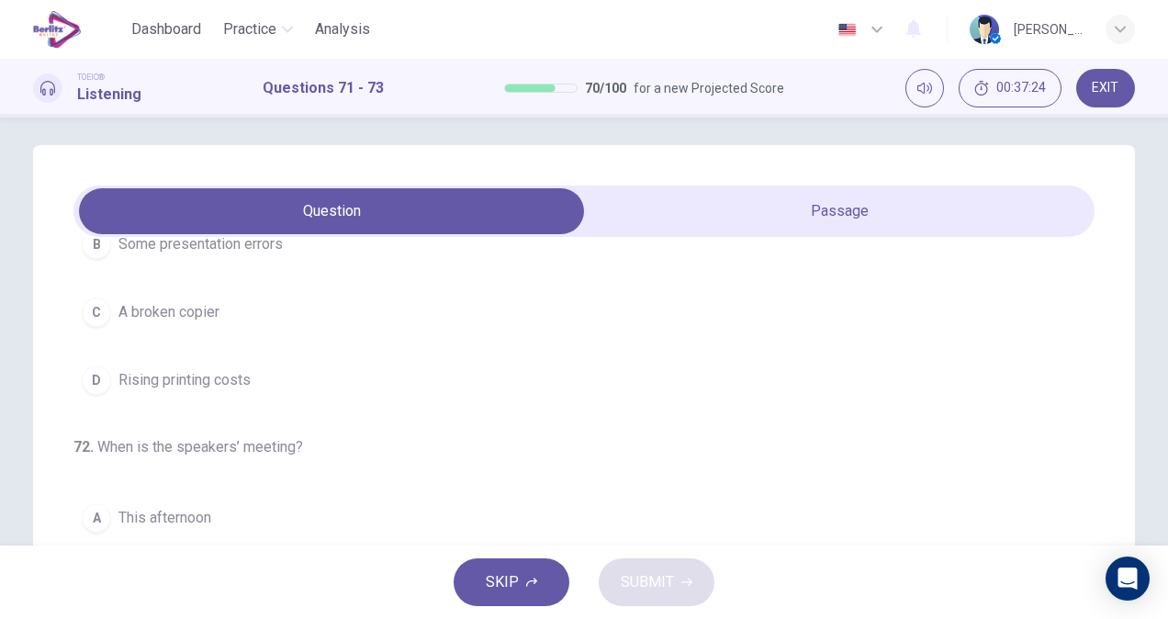
scroll to position [176, 0]
click at [261, 298] on button "C A broken copier" at bounding box center [583, 311] width 1021 height 46
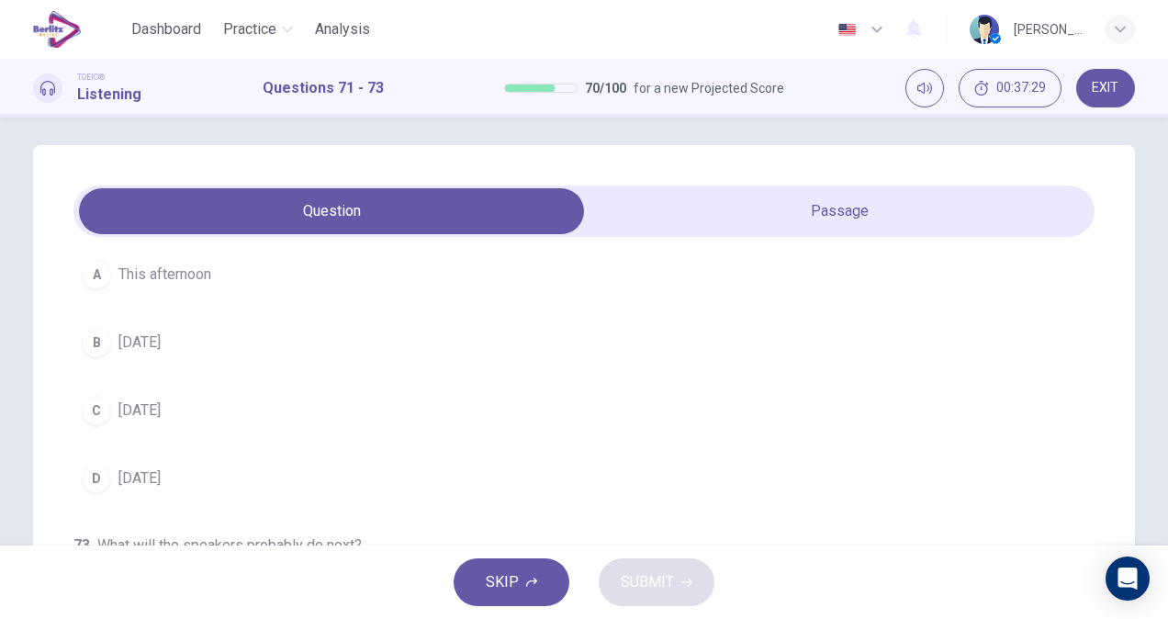
scroll to position [411, 0]
click at [253, 497] on button "D Next Monday" at bounding box center [583, 478] width 1021 height 46
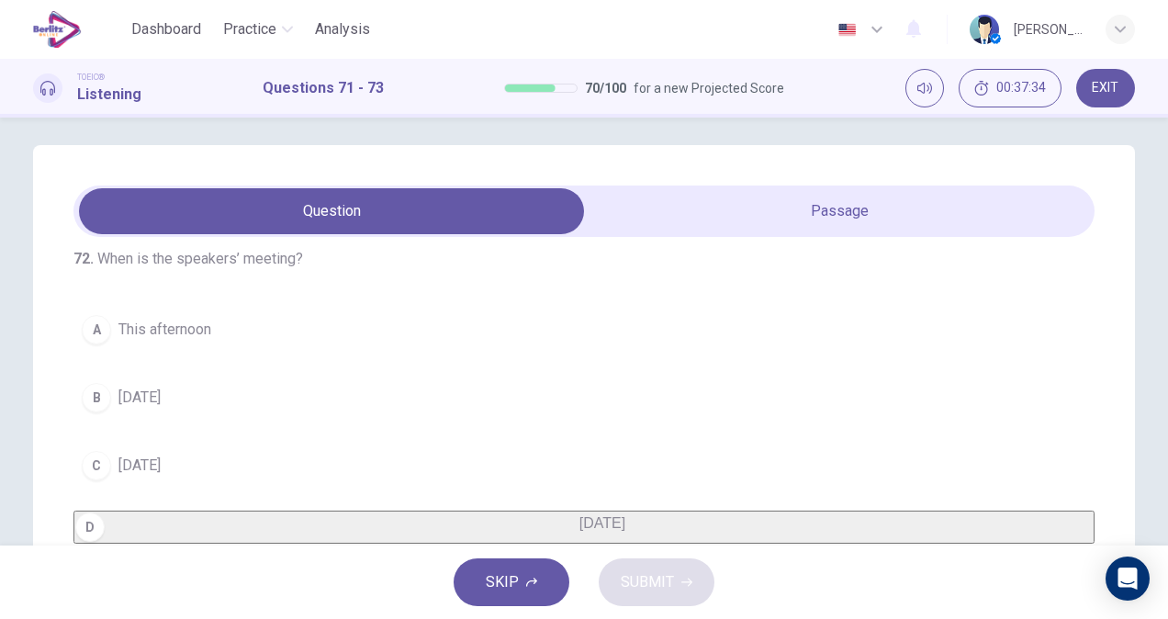
scroll to position [352, 0]
click at [398, 461] on button "C This Friday" at bounding box center [583, 464] width 1021 height 46
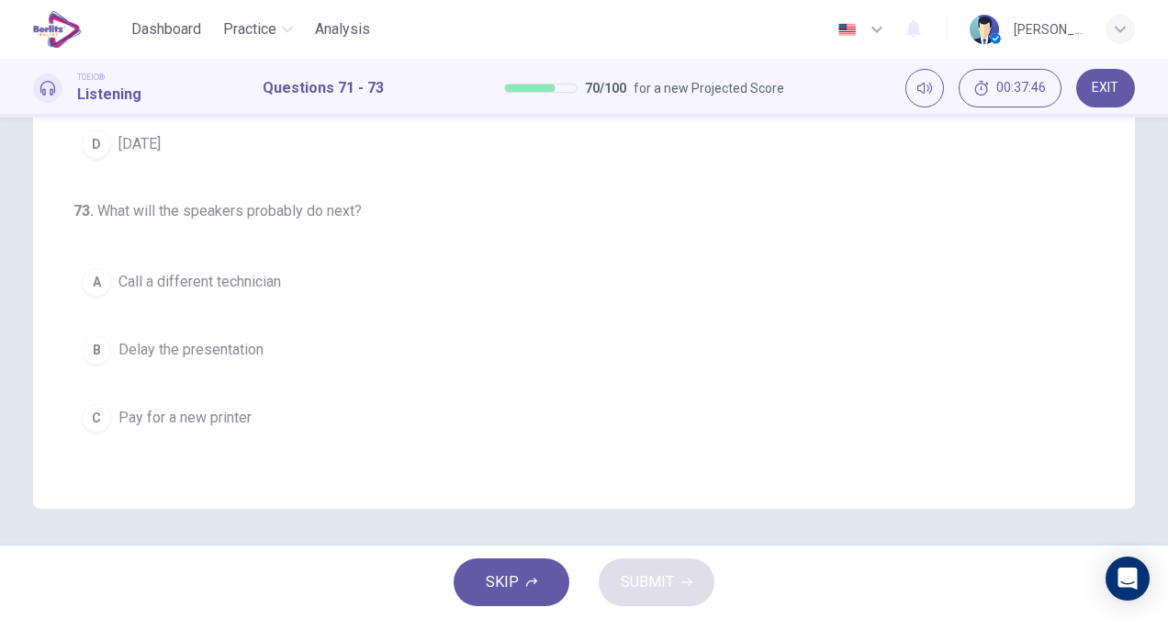
scroll to position [411, 0]
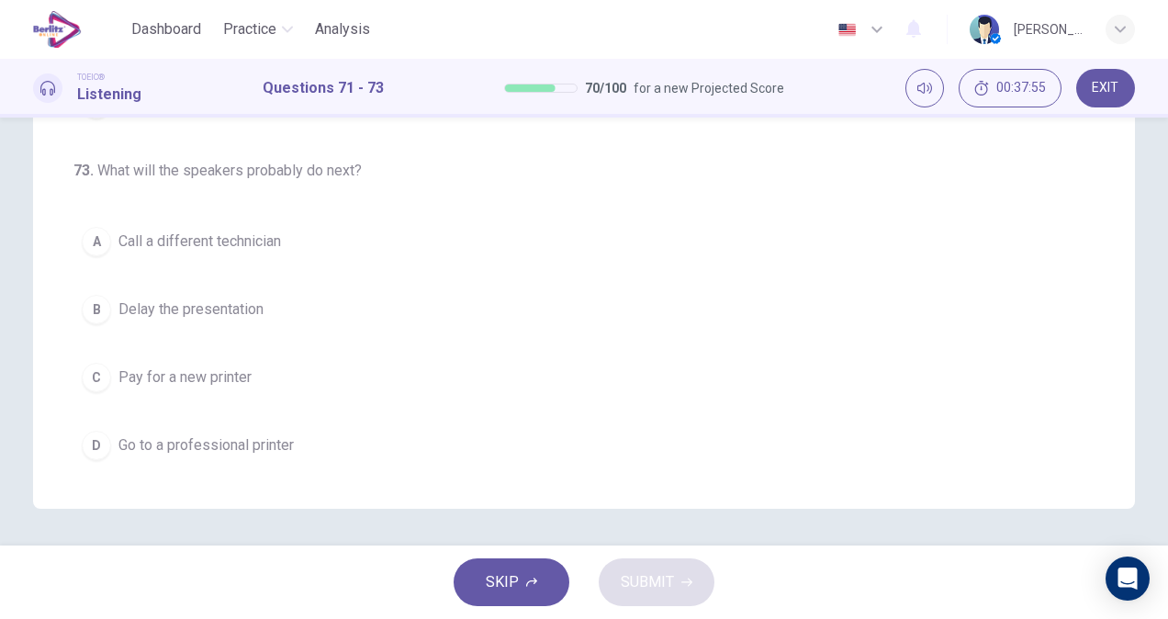
drag, startPoint x: 1157, startPoint y: 352, endPoint x: 1160, endPoint y: 341, distance: 10.5
click at [1160, 341] on div "71 . What problem are the speakers discussing? A A missing document B Some pres…" at bounding box center [584, 331] width 1168 height 428
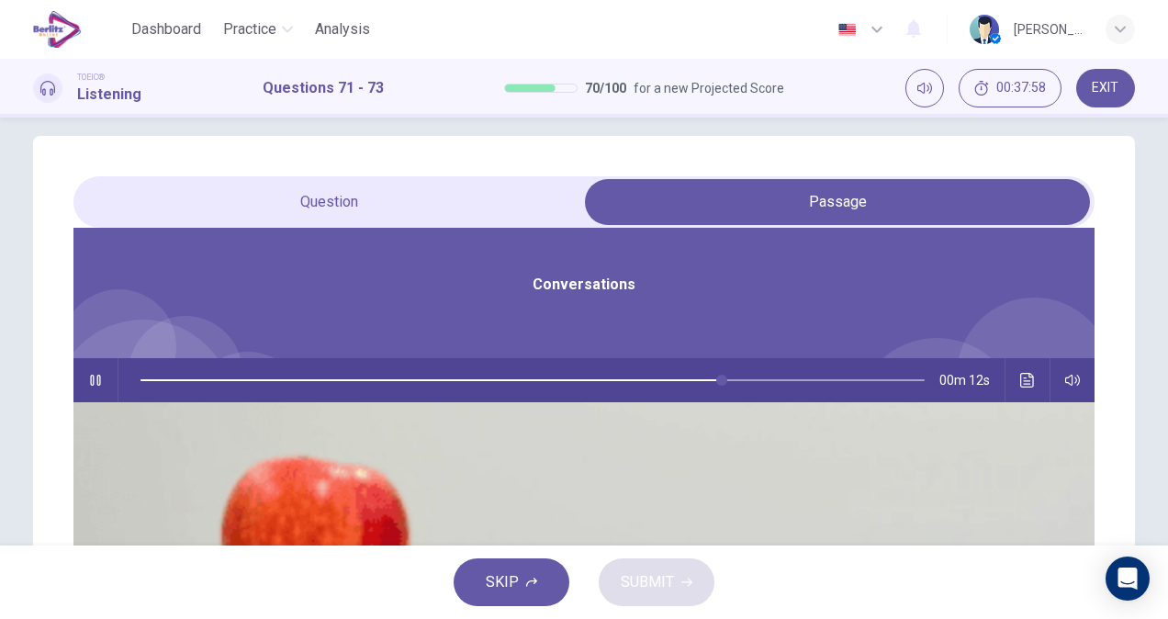
scroll to position [103, 0]
click at [110, 387] on button "button" at bounding box center [95, 380] width 29 height 44
drag, startPoint x: 578, startPoint y: 386, endPoint x: 404, endPoint y: 375, distance: 174.7
click at [146, 375] on span at bounding box center [140, 380] width 11 height 11
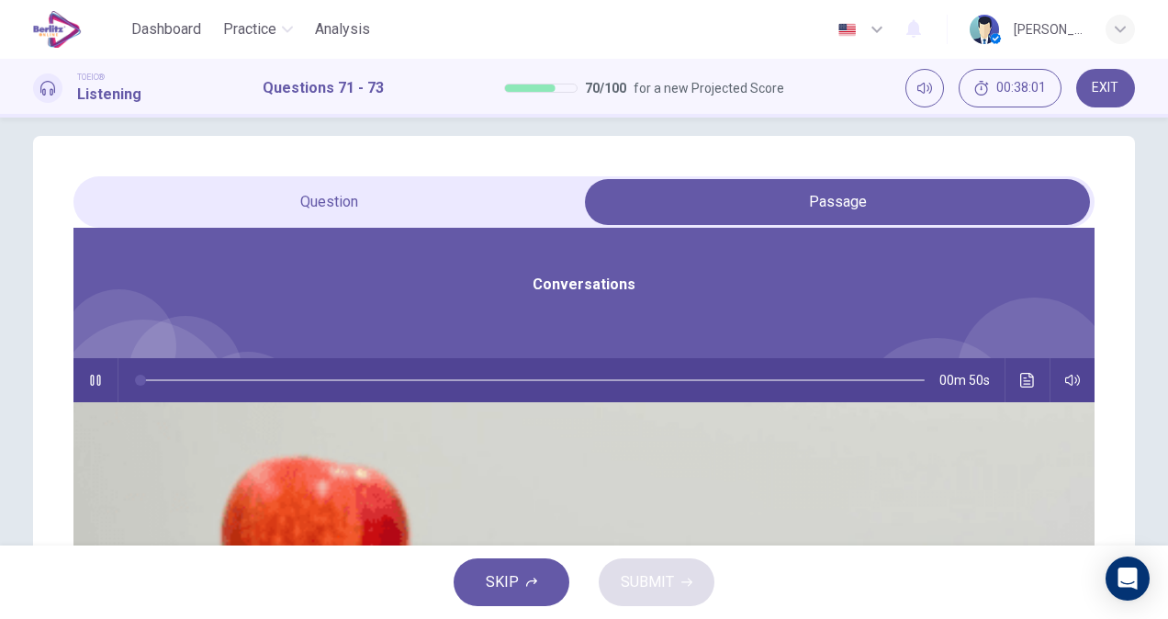
type input "*"
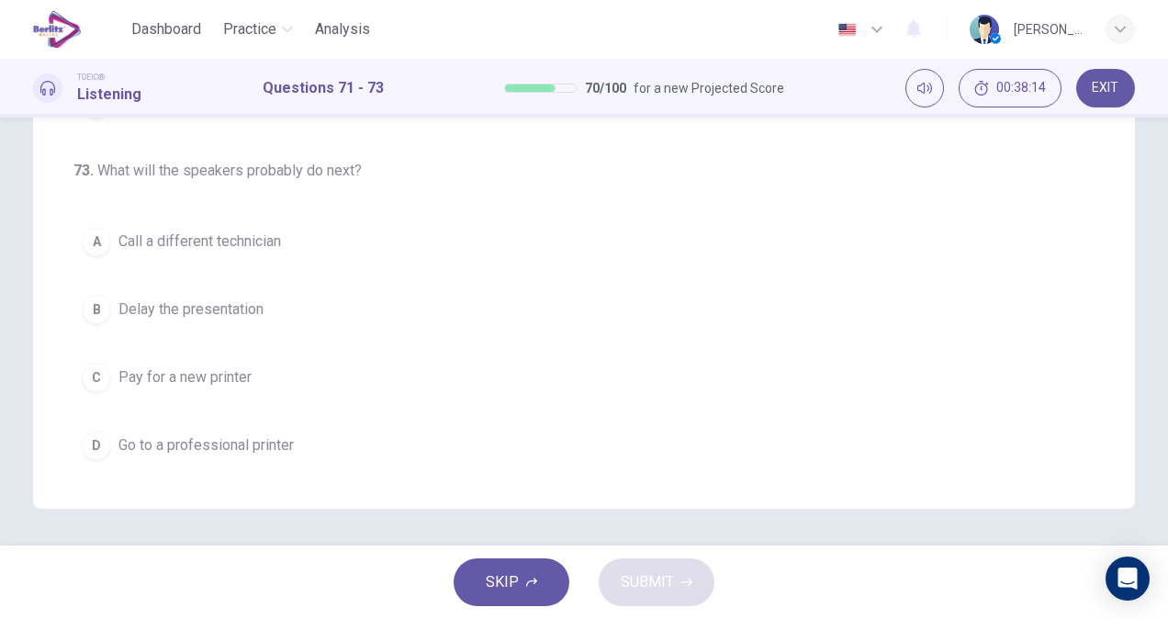
scroll to position [411, 0]
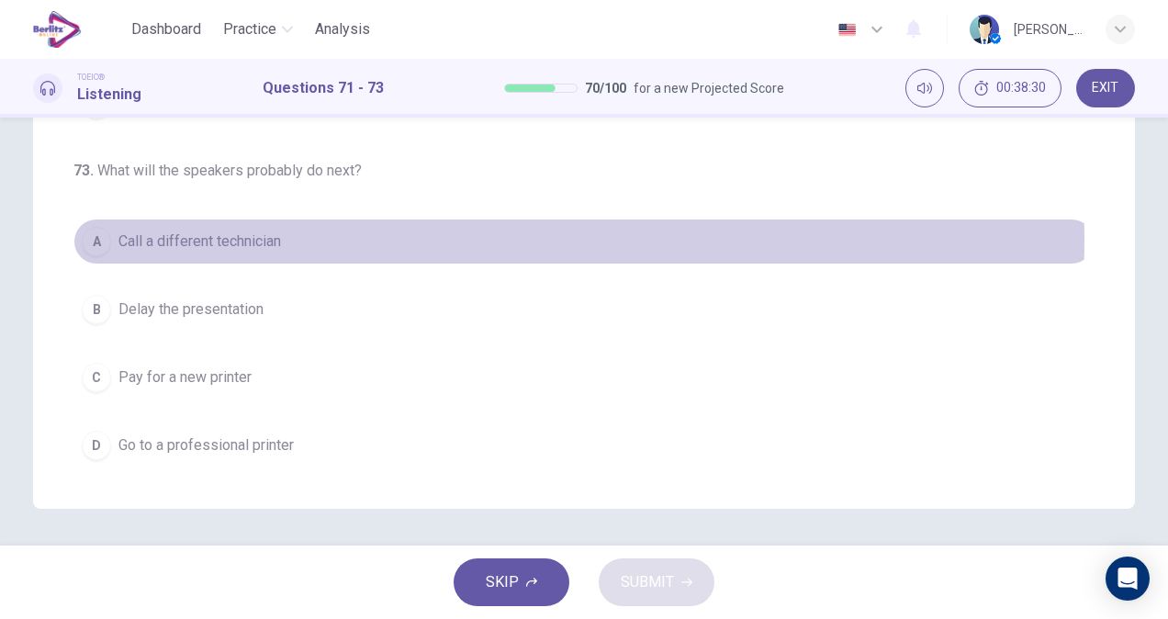
click at [325, 240] on button "A Call a different technician" at bounding box center [583, 241] width 1021 height 46
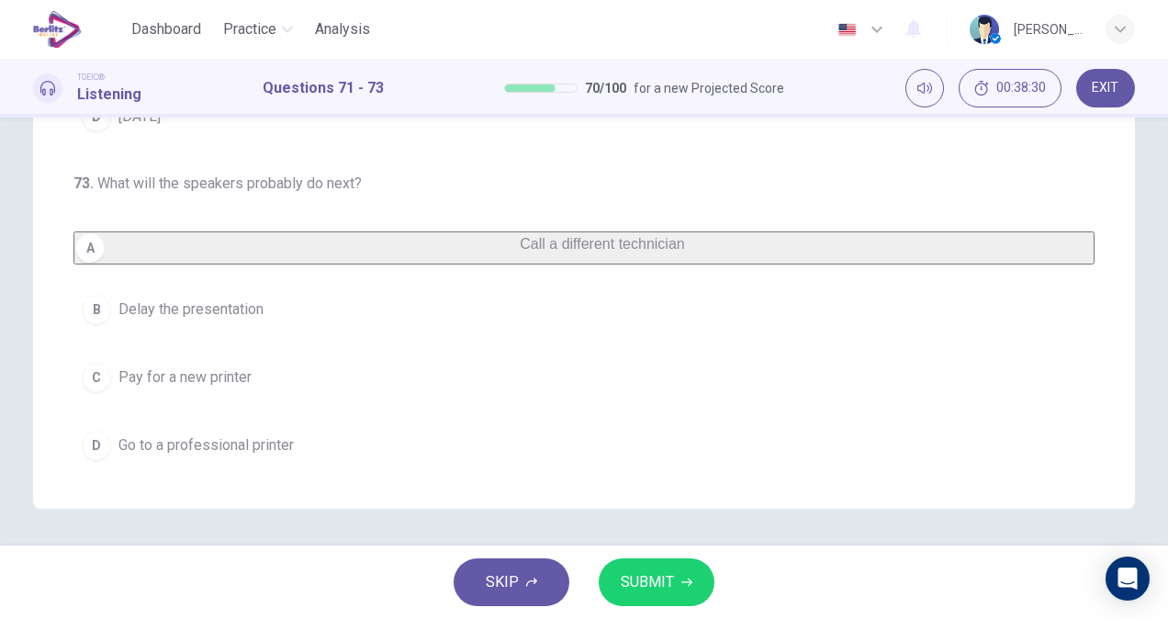
click at [678, 588] on button "SUBMIT" at bounding box center [656, 582] width 116 height 48
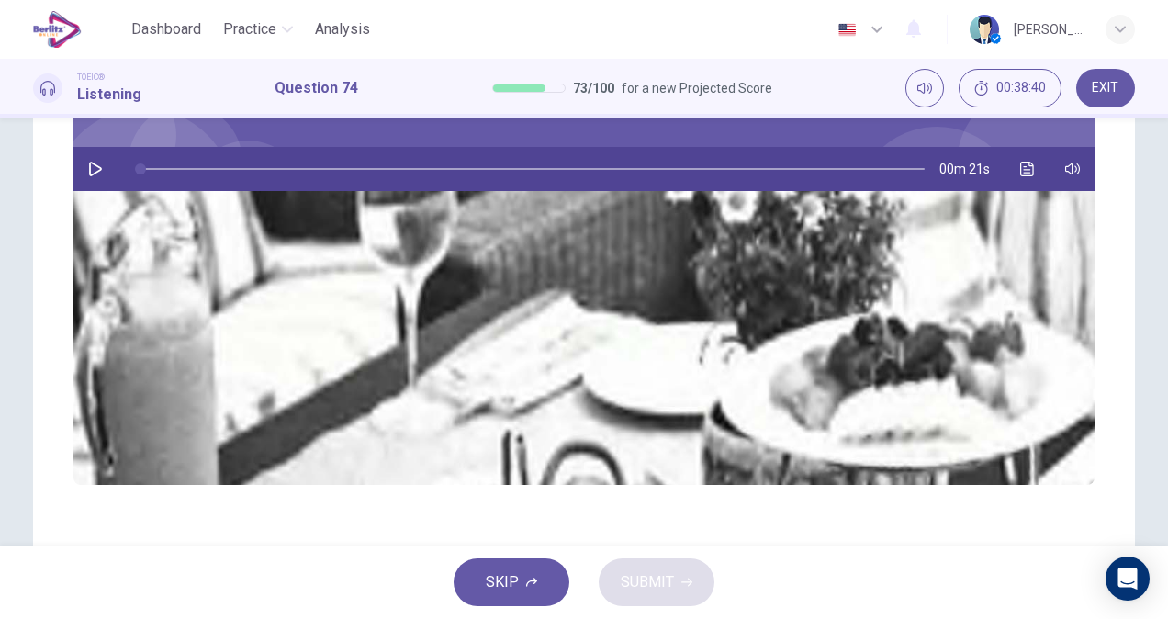
scroll to position [329, 0]
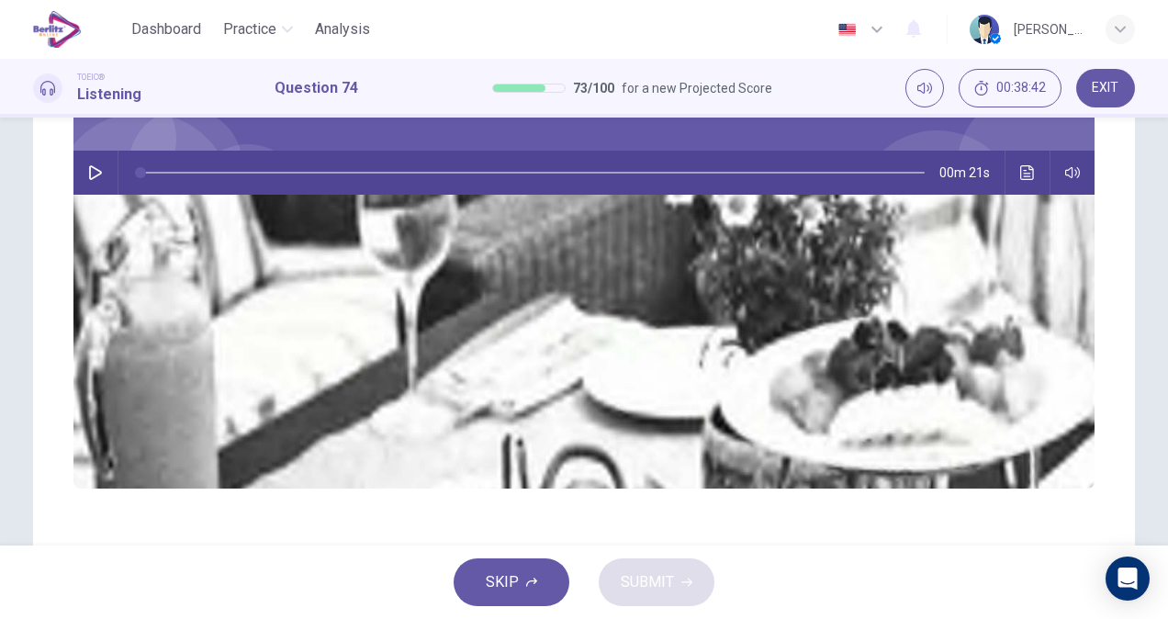
click at [391, 182] on div "00m 21s" at bounding box center [583, 173] width 1021 height 44
click at [103, 169] on icon "button" at bounding box center [95, 172] width 15 height 15
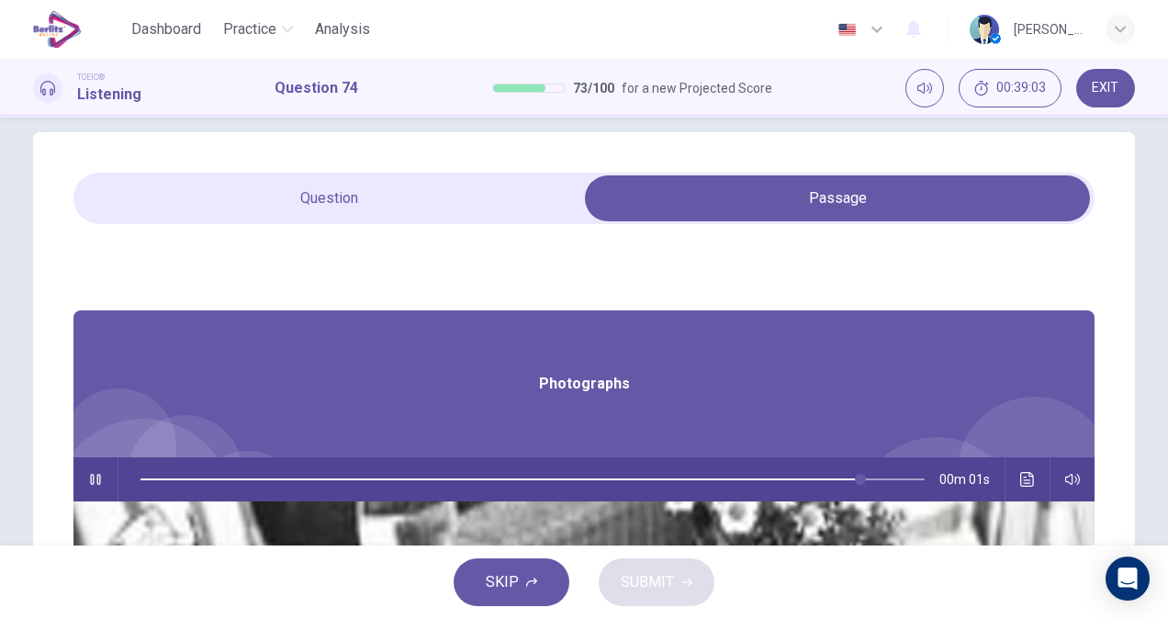
scroll to position [0, 0]
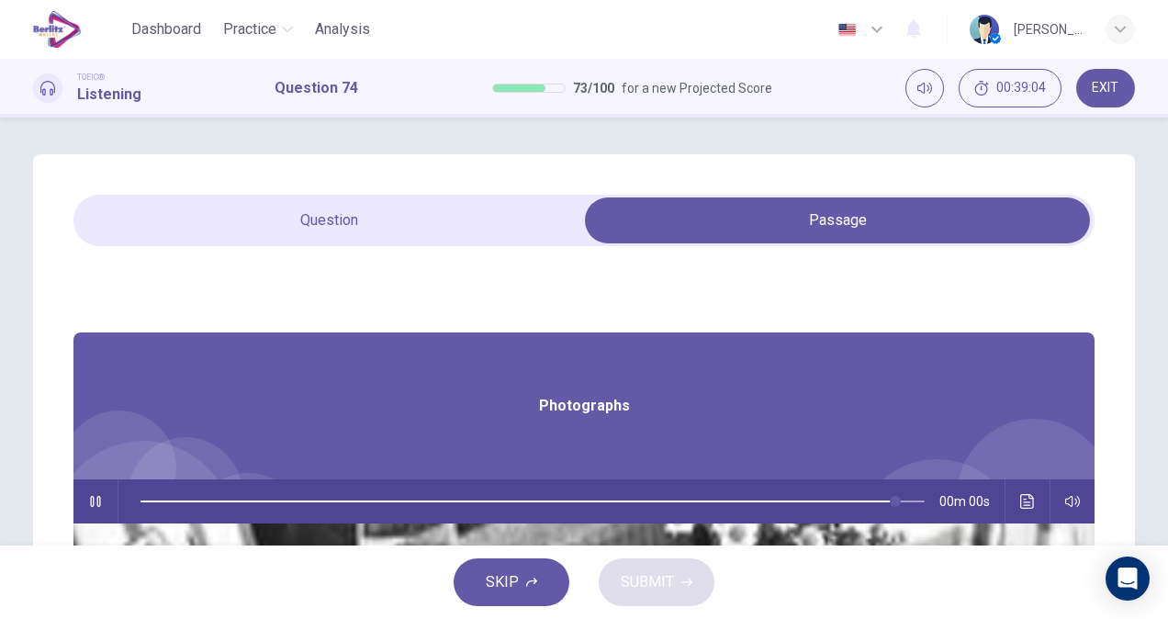
type input "*"
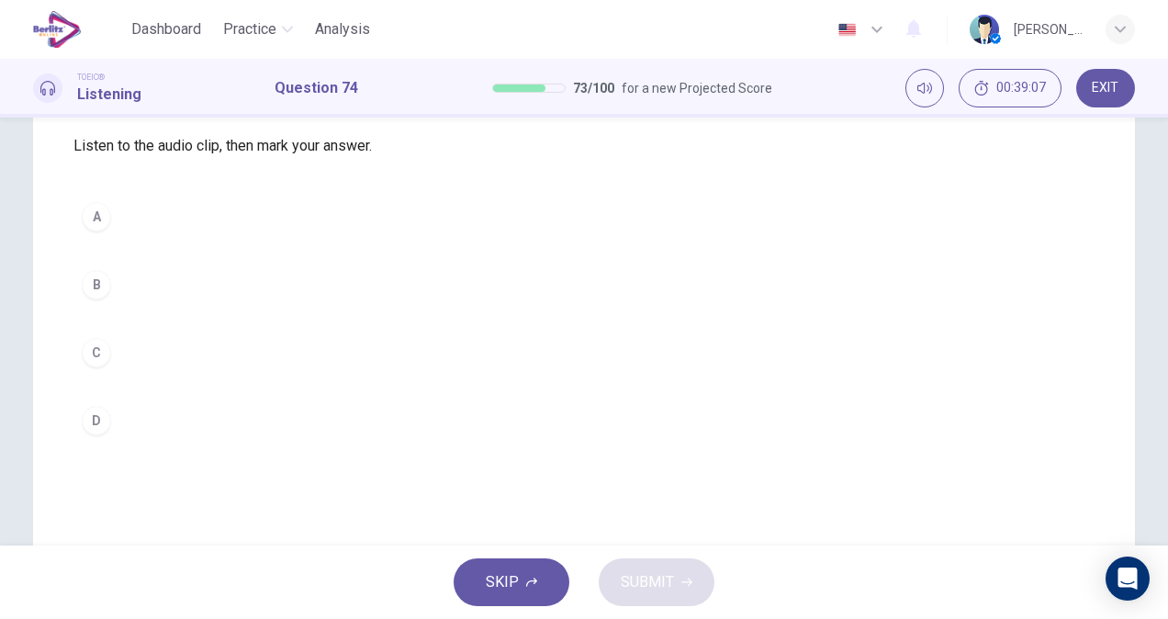
scroll to position [163, 0]
click at [239, 417] on div "A B C D" at bounding box center [583, 318] width 1021 height 250
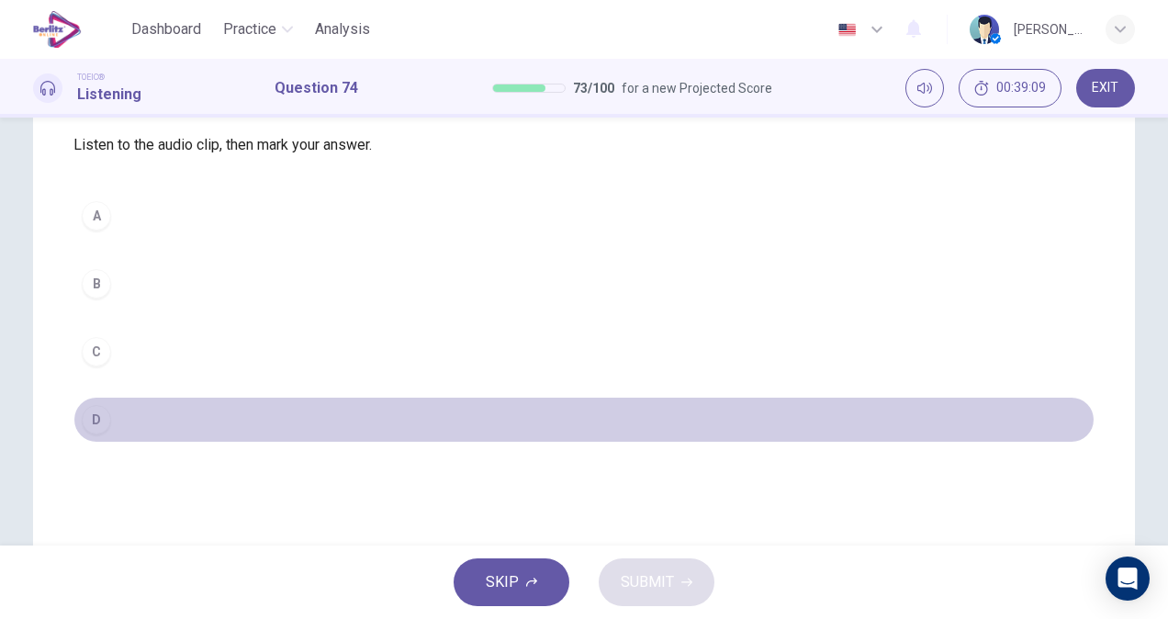
click at [227, 442] on button "D" at bounding box center [583, 420] width 1021 height 46
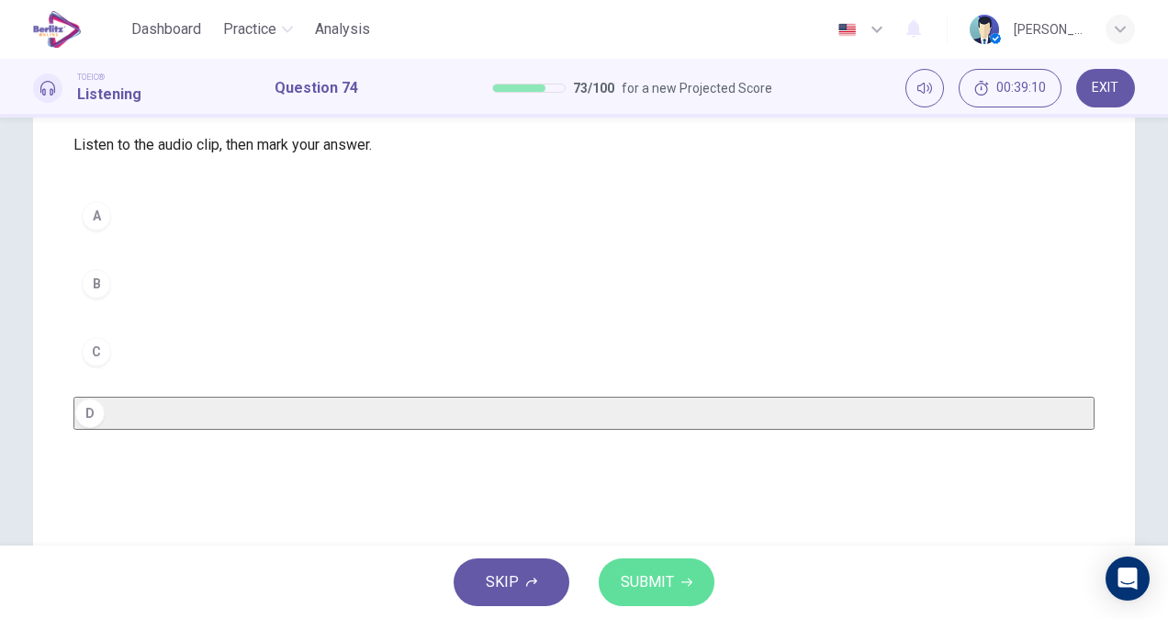
click at [637, 593] on span "SUBMIT" at bounding box center [647, 582] width 53 height 26
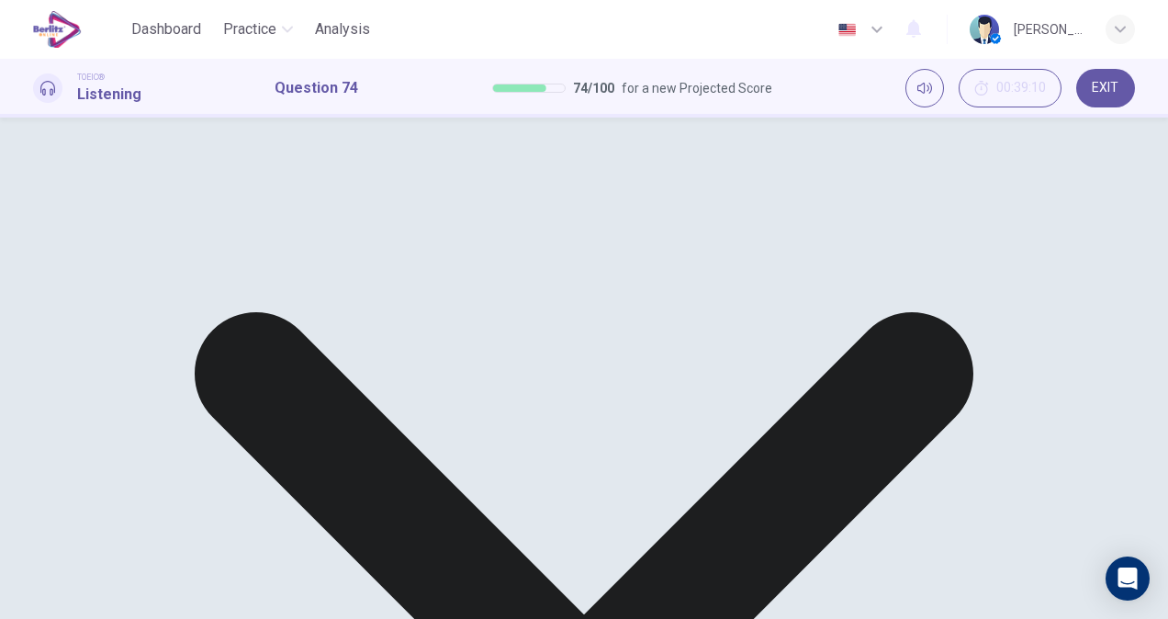
scroll to position [384, 0]
click at [441, 135] on div "A B C D" at bounding box center [583, 71] width 1021 height 198
click at [440, 163] on div "A B C D" at bounding box center [583, 71] width 1021 height 198
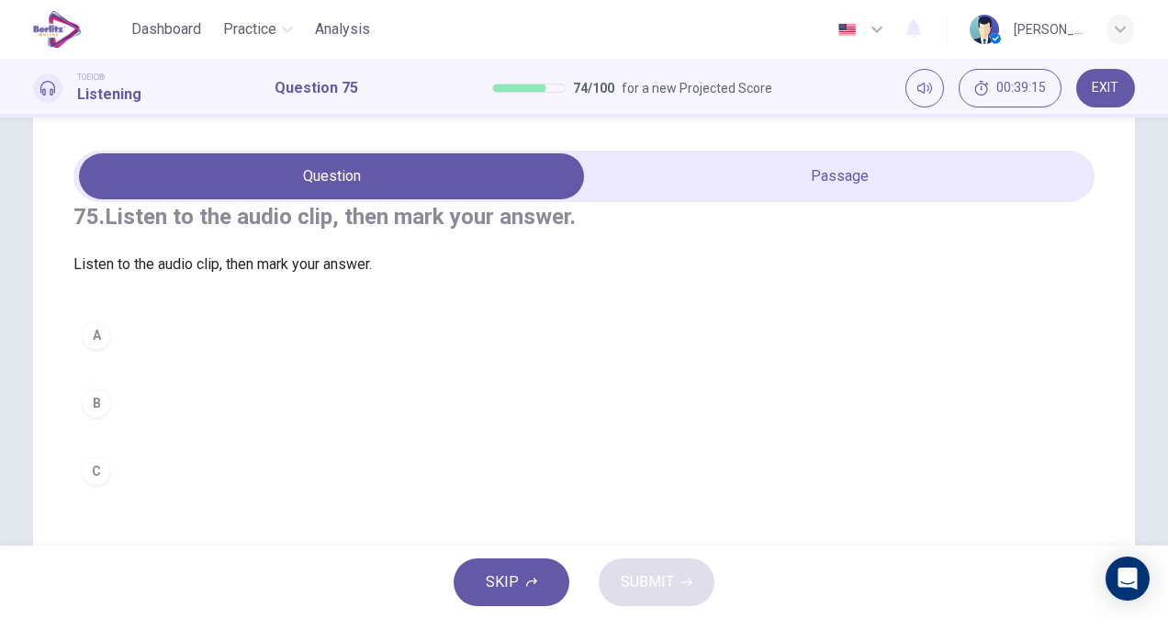
scroll to position [39, 0]
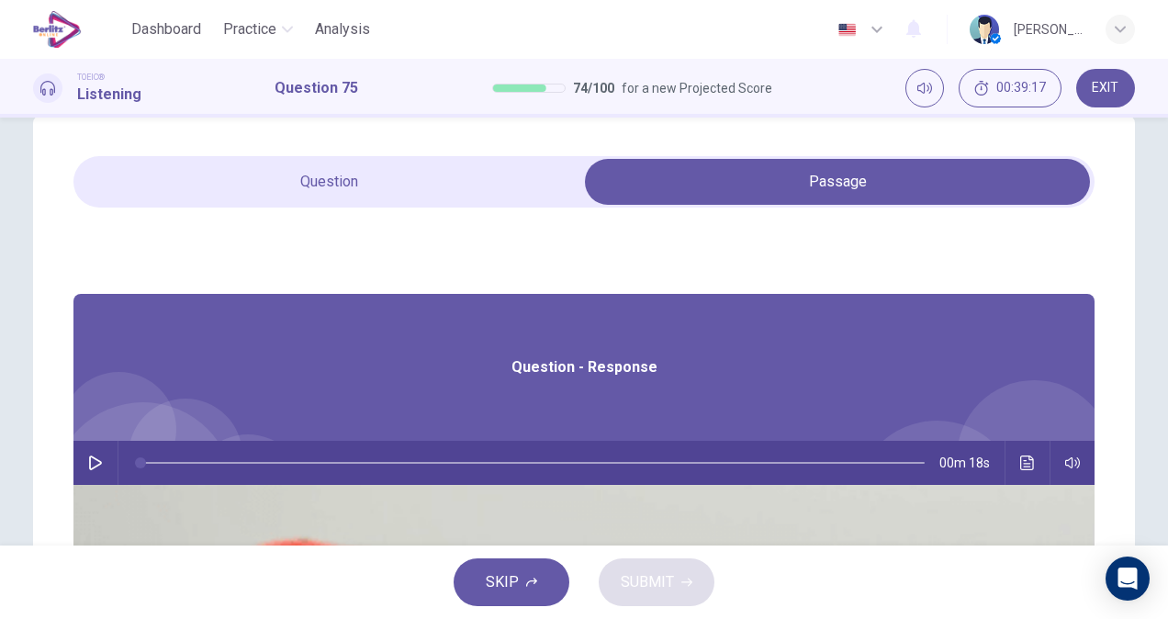
click at [103, 466] on icon "button" at bounding box center [95, 462] width 15 height 15
type input "*"
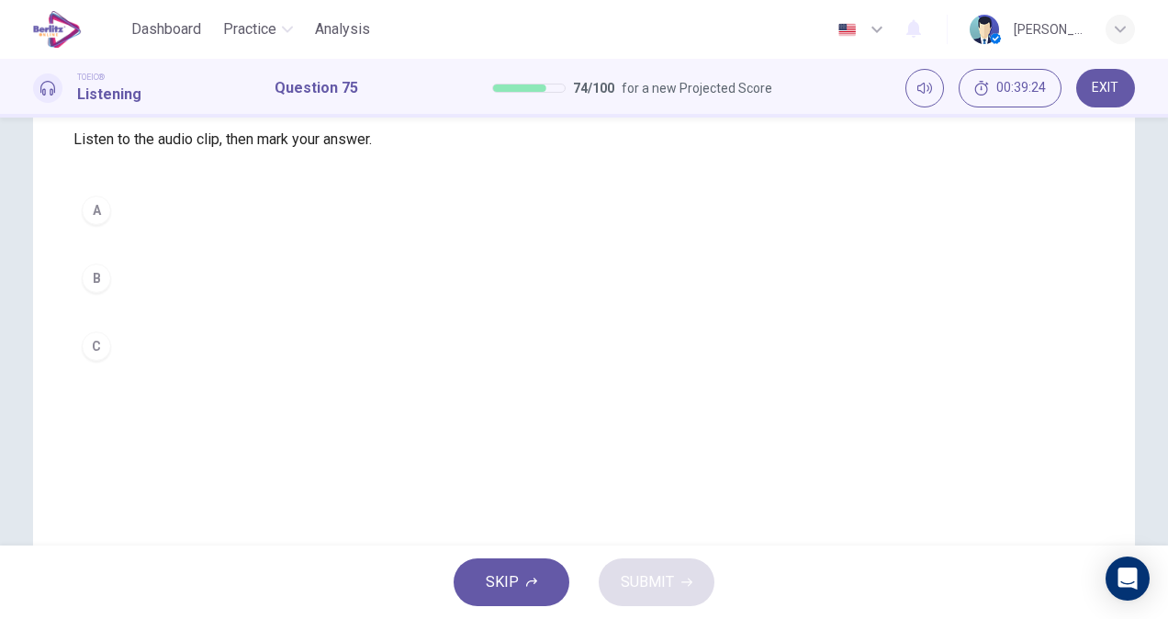
scroll to position [185, 0]
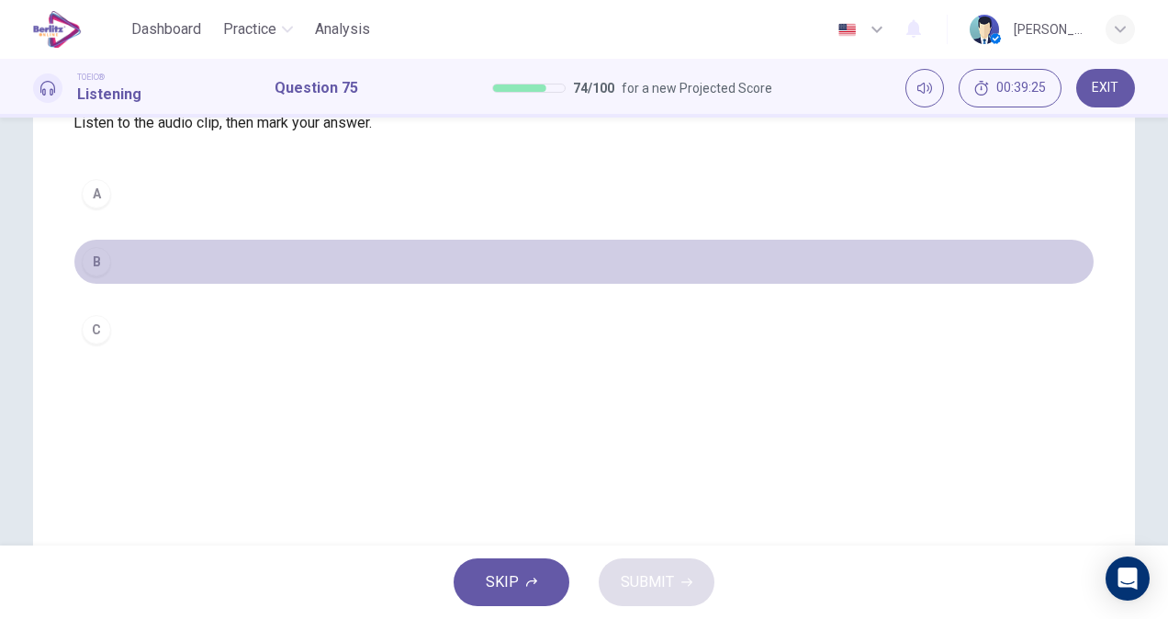
click at [230, 267] on button "B" at bounding box center [583, 262] width 1021 height 46
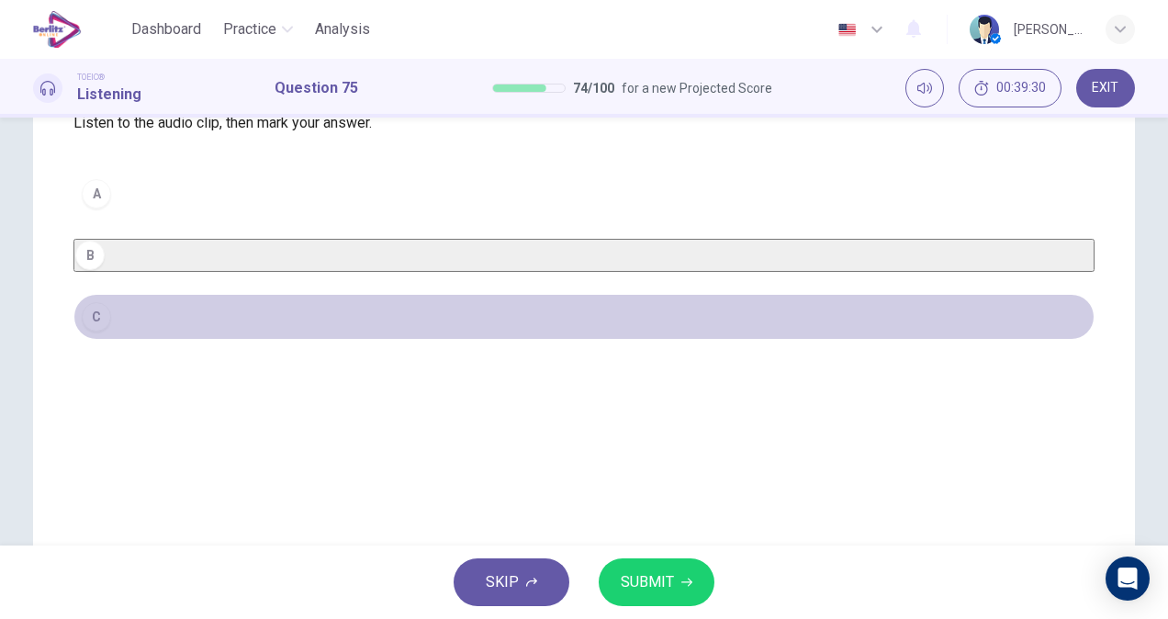
click at [158, 340] on button "C" at bounding box center [583, 317] width 1021 height 46
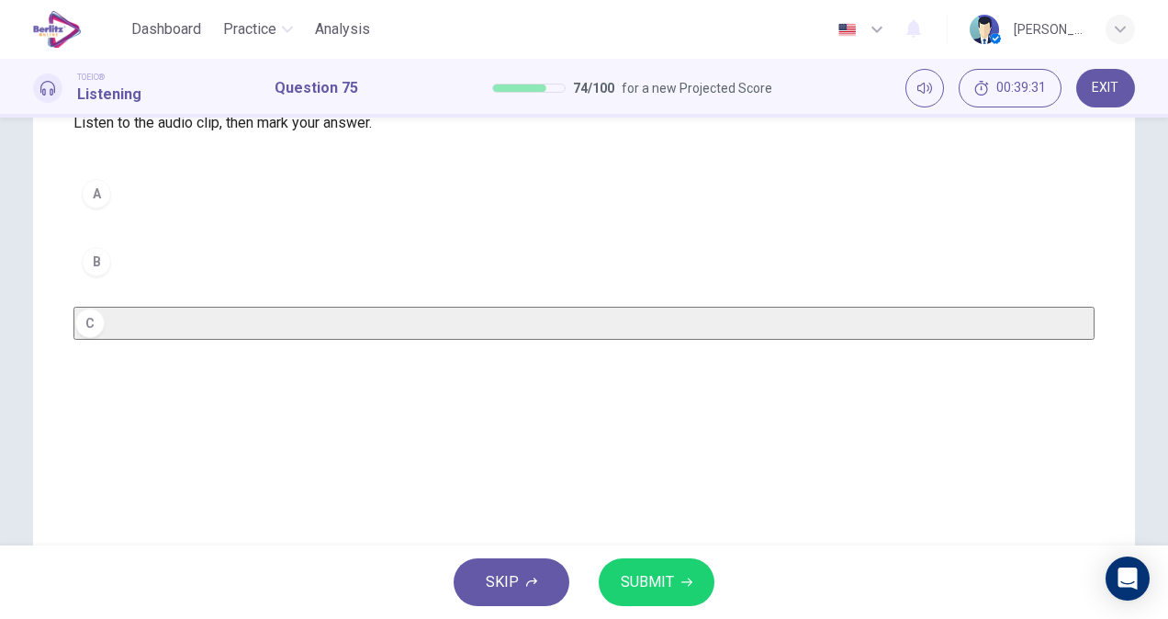
click at [204, 285] on button "B" at bounding box center [583, 262] width 1021 height 46
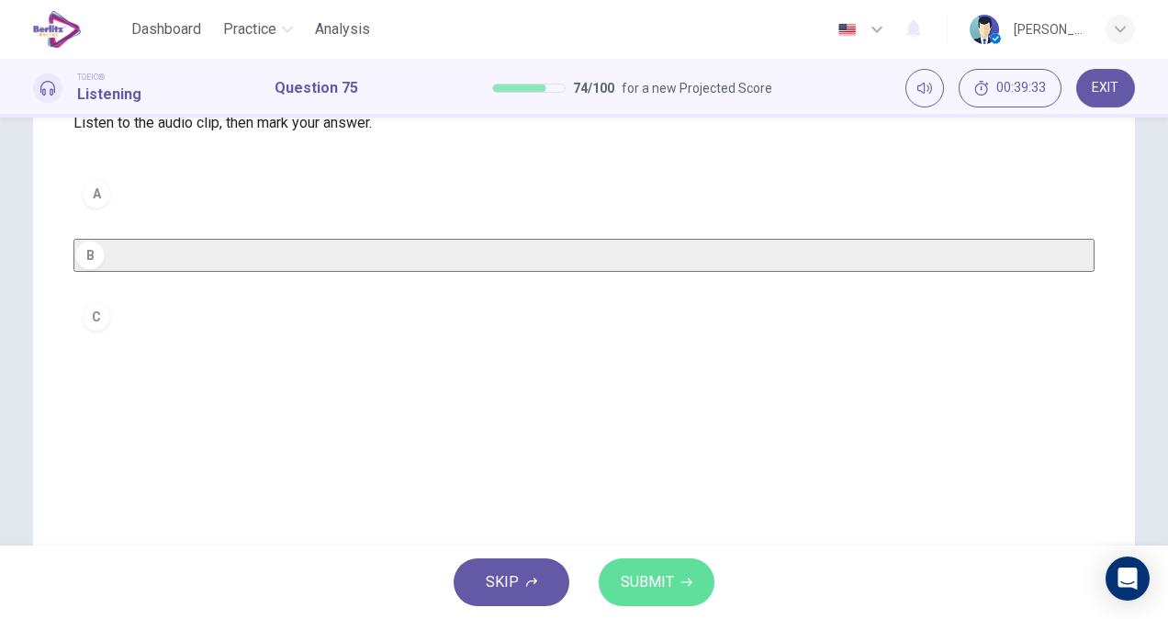
click at [677, 584] on button "SUBMIT" at bounding box center [656, 582] width 116 height 48
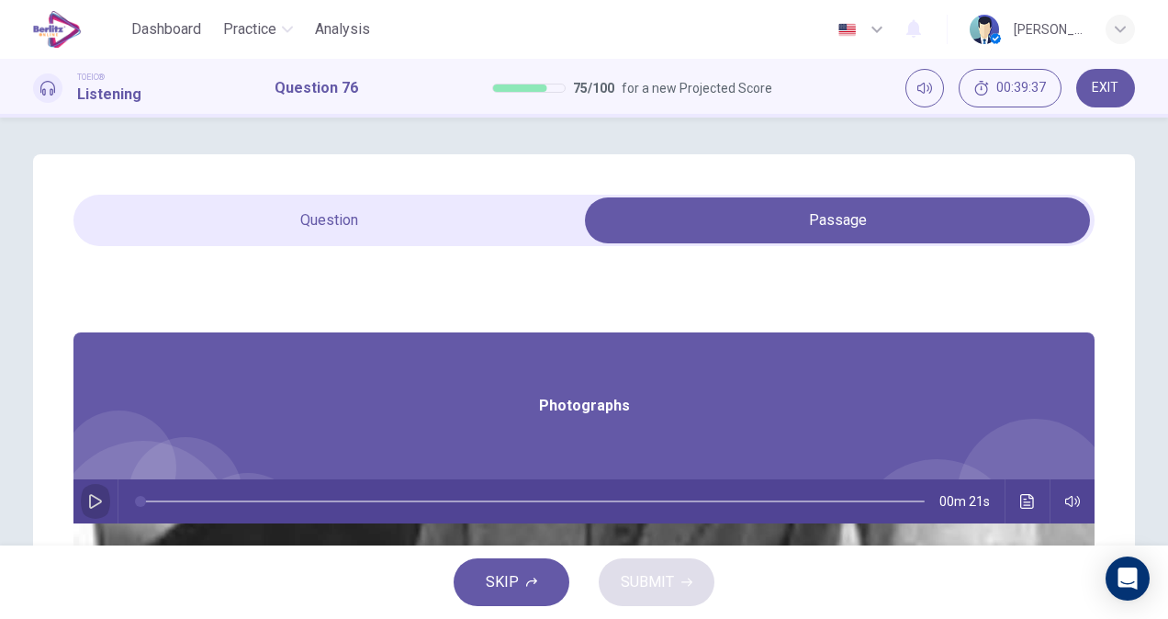
click at [102, 504] on icon "button" at bounding box center [95, 501] width 13 height 15
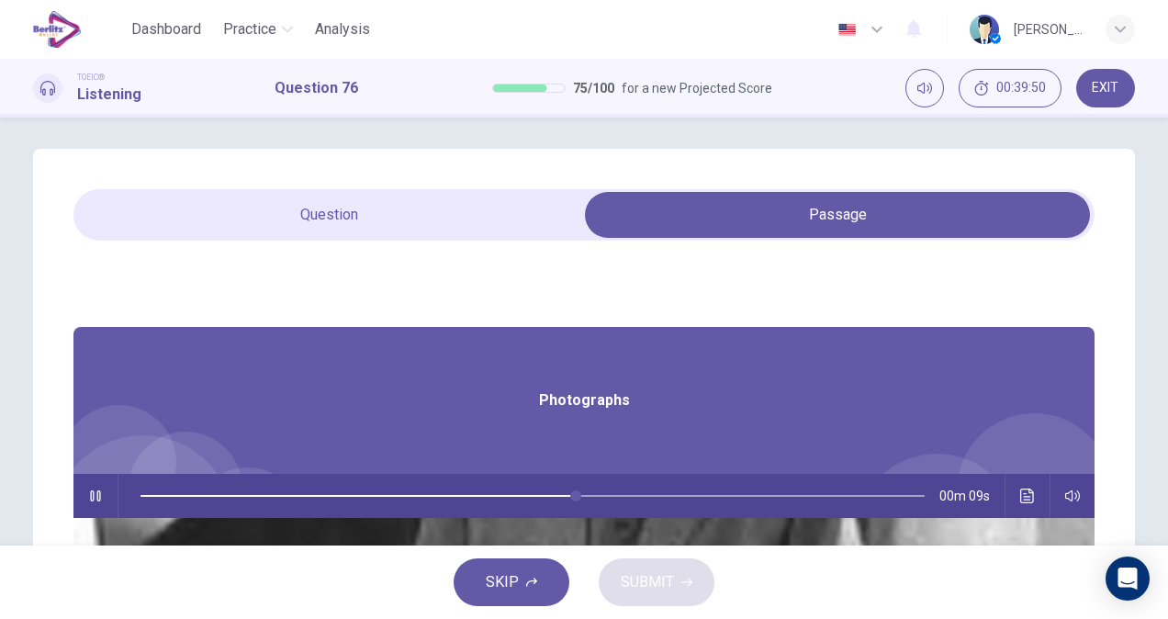
scroll to position [5, 0]
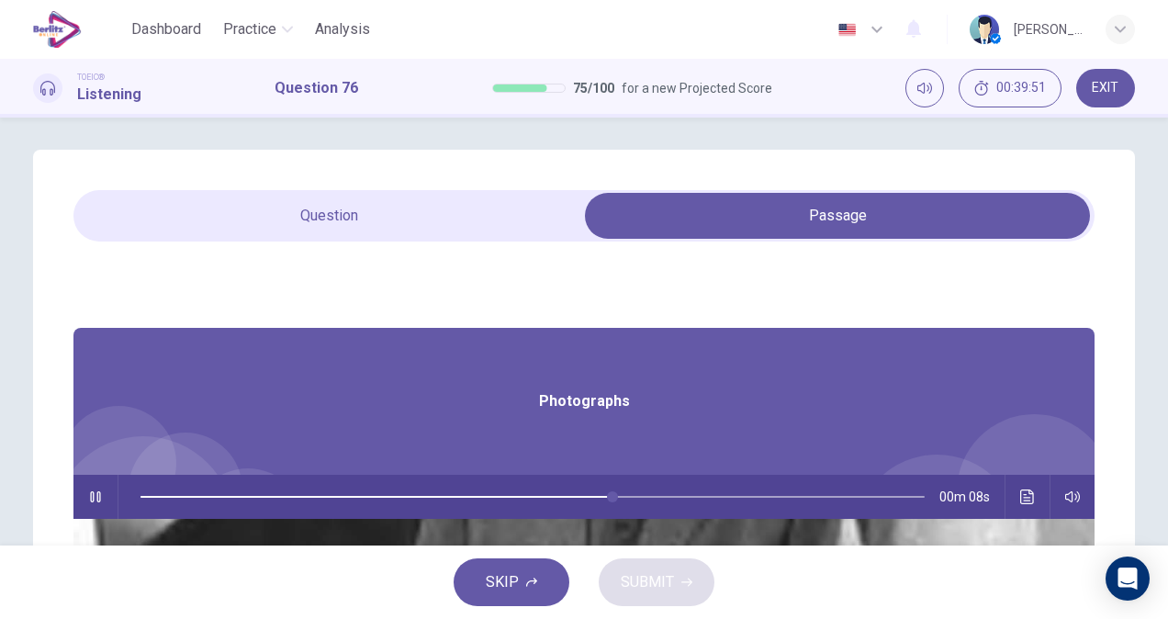
type input "**"
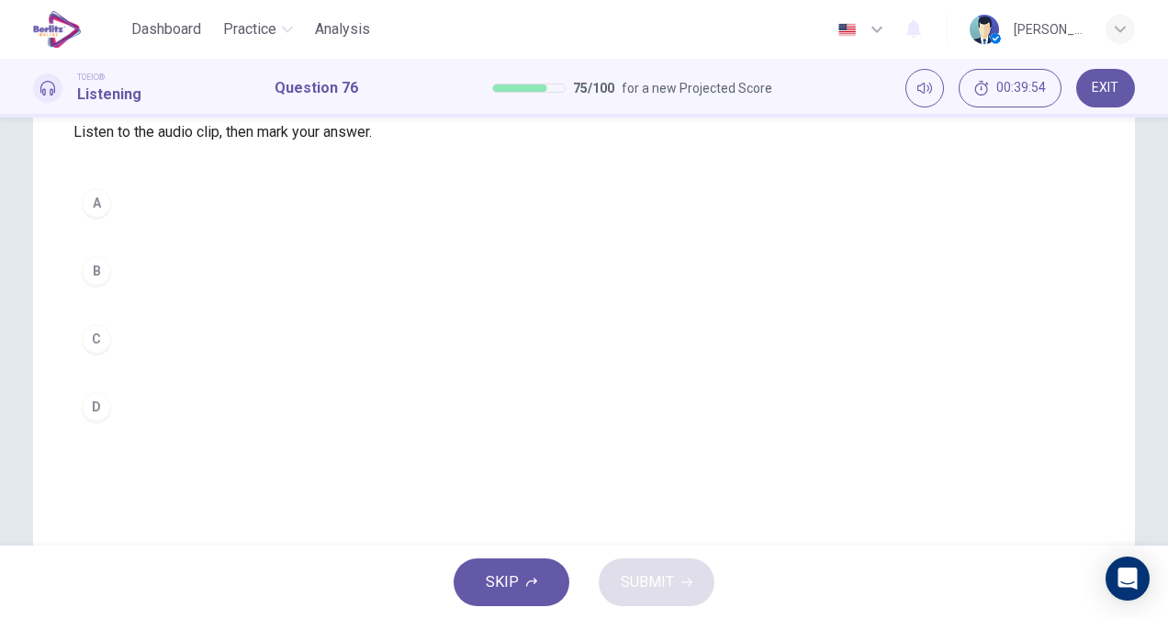
scroll to position [196, 0]
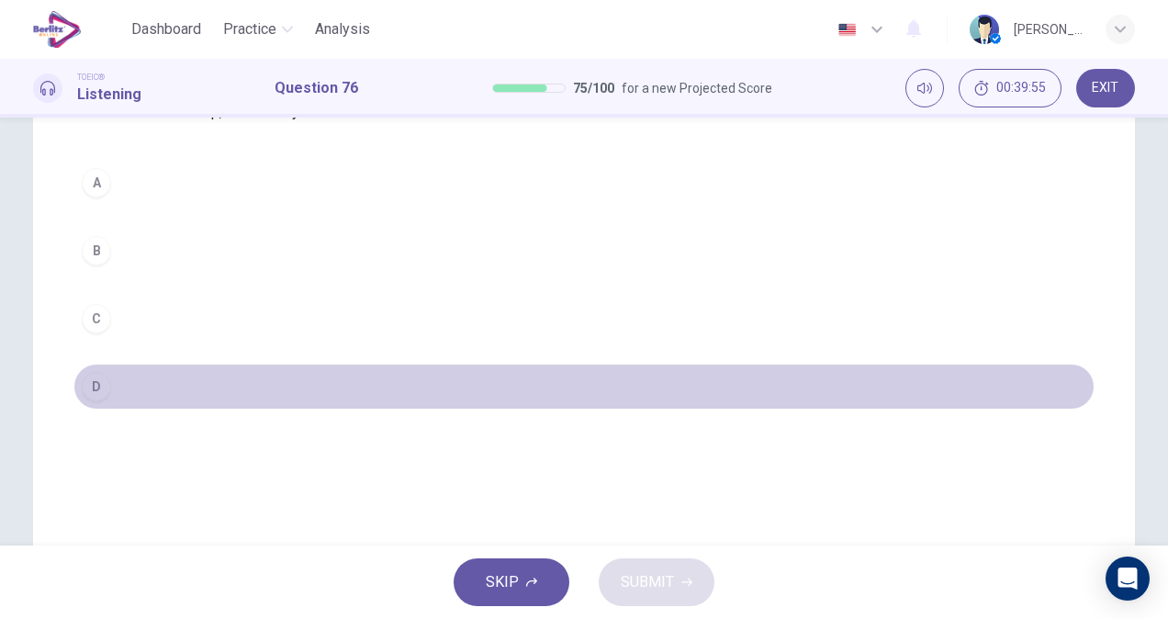
click at [169, 409] on button "D" at bounding box center [583, 386] width 1021 height 46
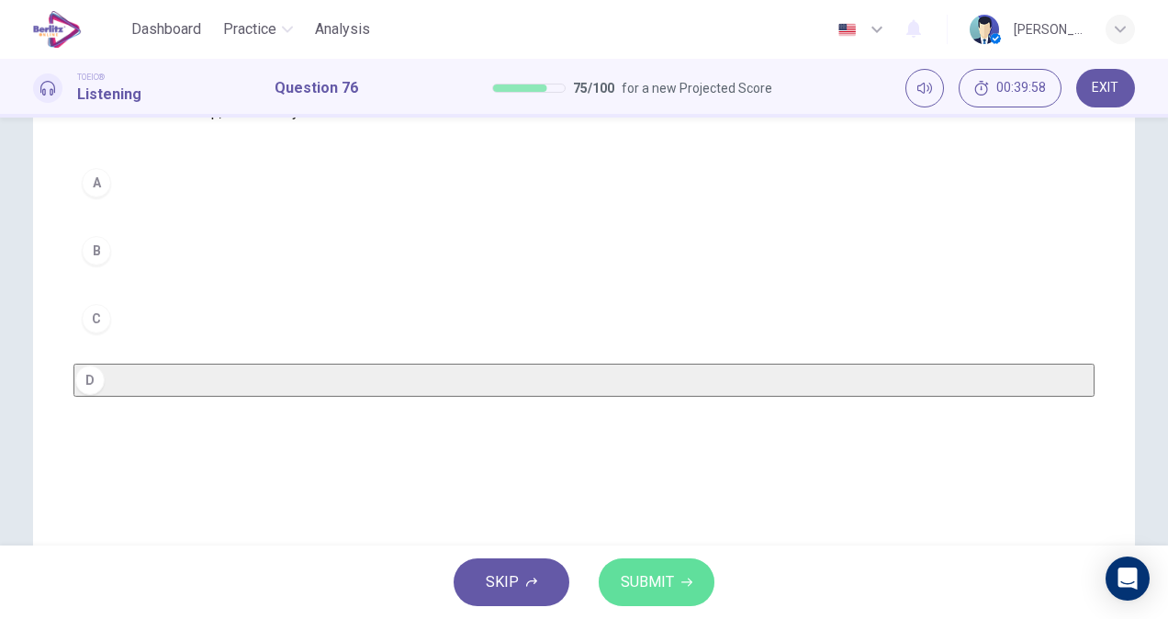
click at [676, 593] on button "SUBMIT" at bounding box center [656, 582] width 116 height 48
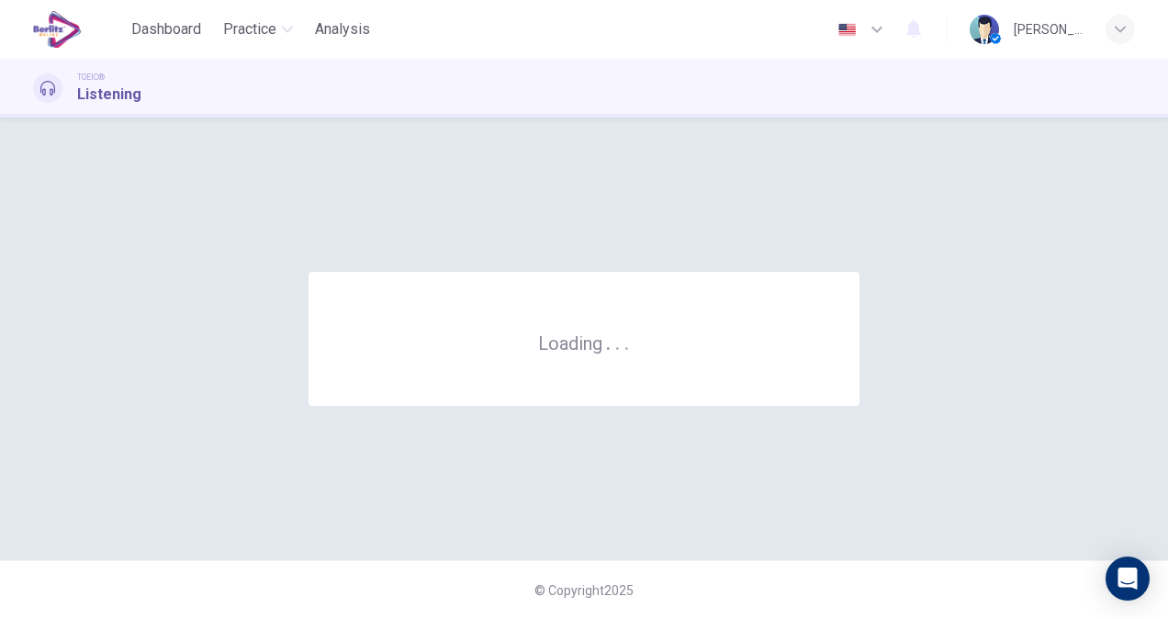
scroll to position [0, 0]
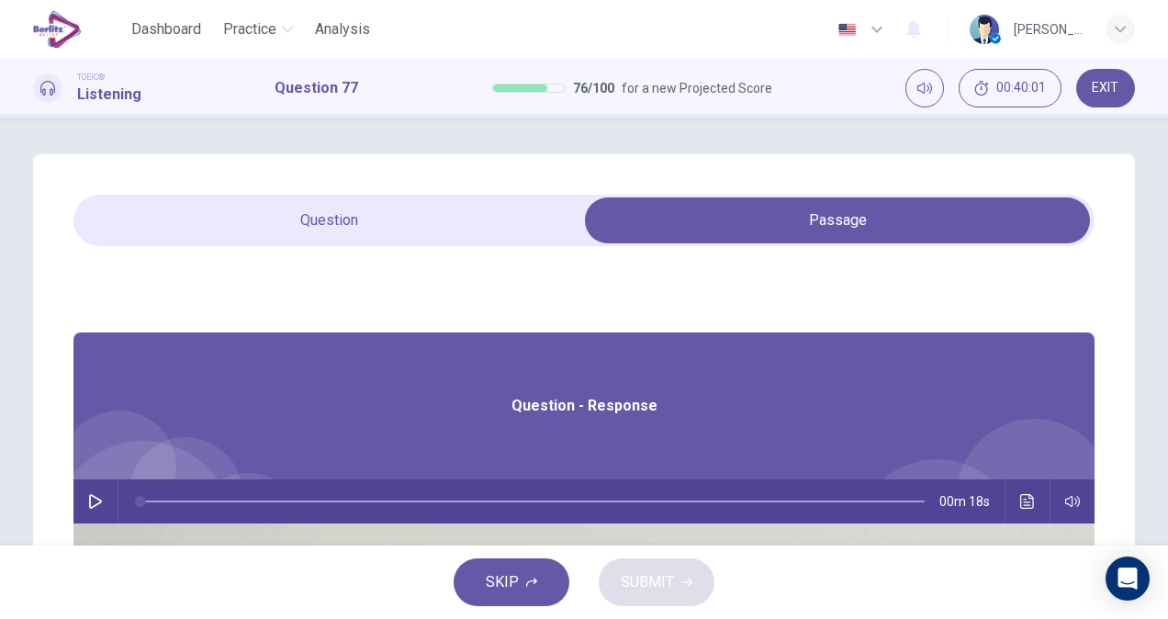
click at [110, 497] on button "button" at bounding box center [95, 501] width 29 height 44
type input "*"
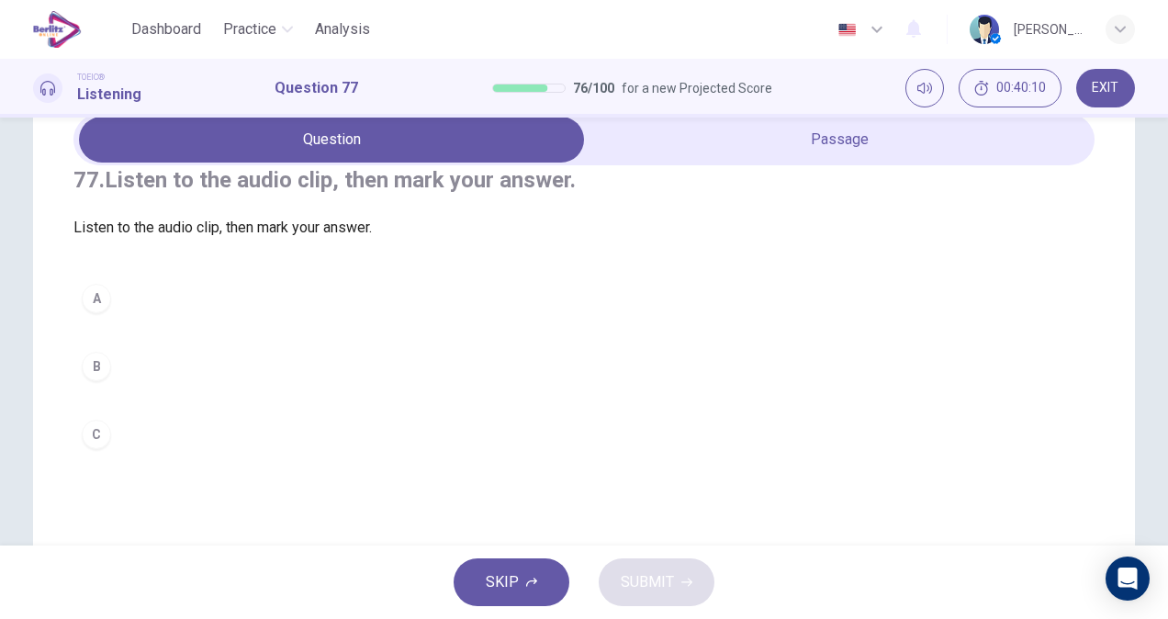
scroll to position [104, 0]
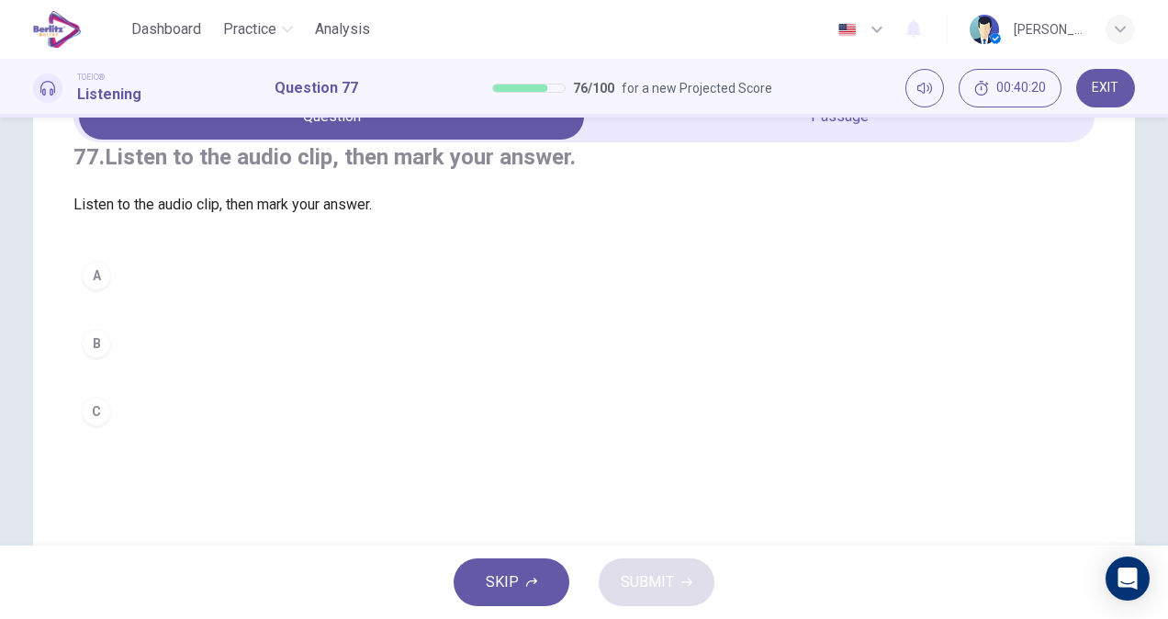
click at [212, 298] on button "A" at bounding box center [583, 275] width 1021 height 46
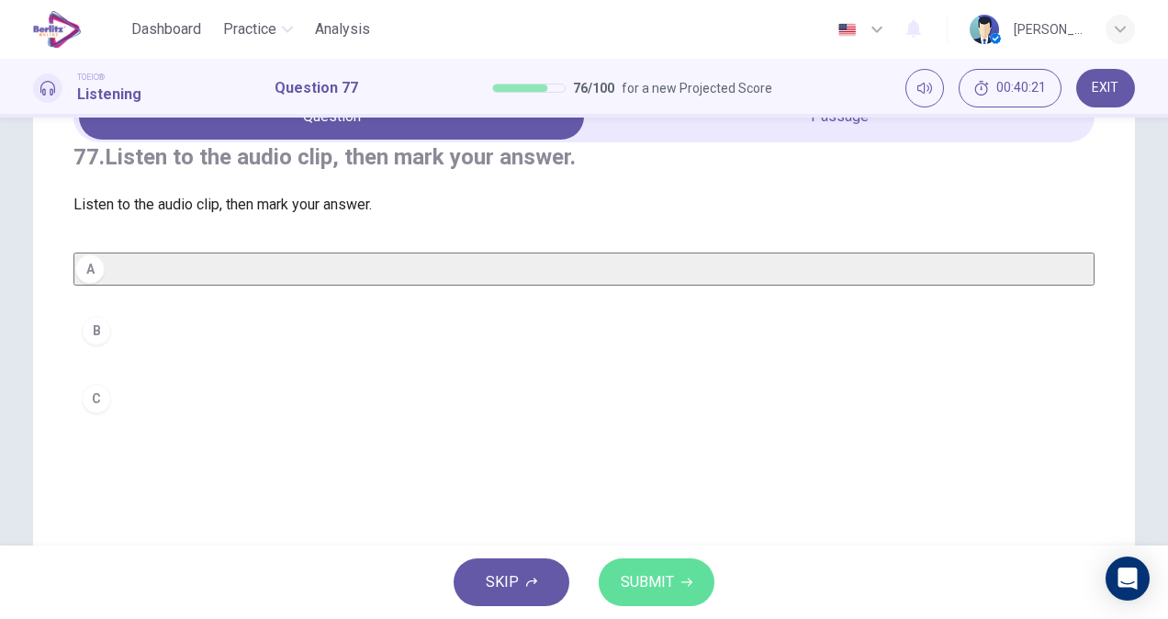
click at [666, 562] on button "SUBMIT" at bounding box center [656, 582] width 116 height 48
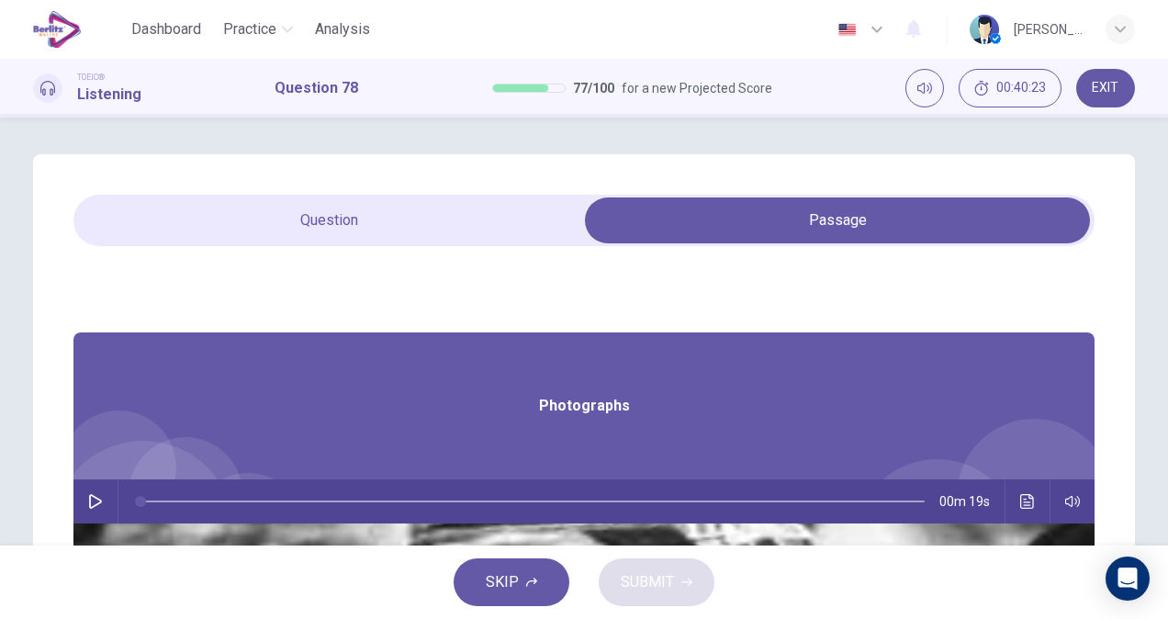
click at [103, 501] on icon "button" at bounding box center [95, 501] width 15 height 15
type input "**"
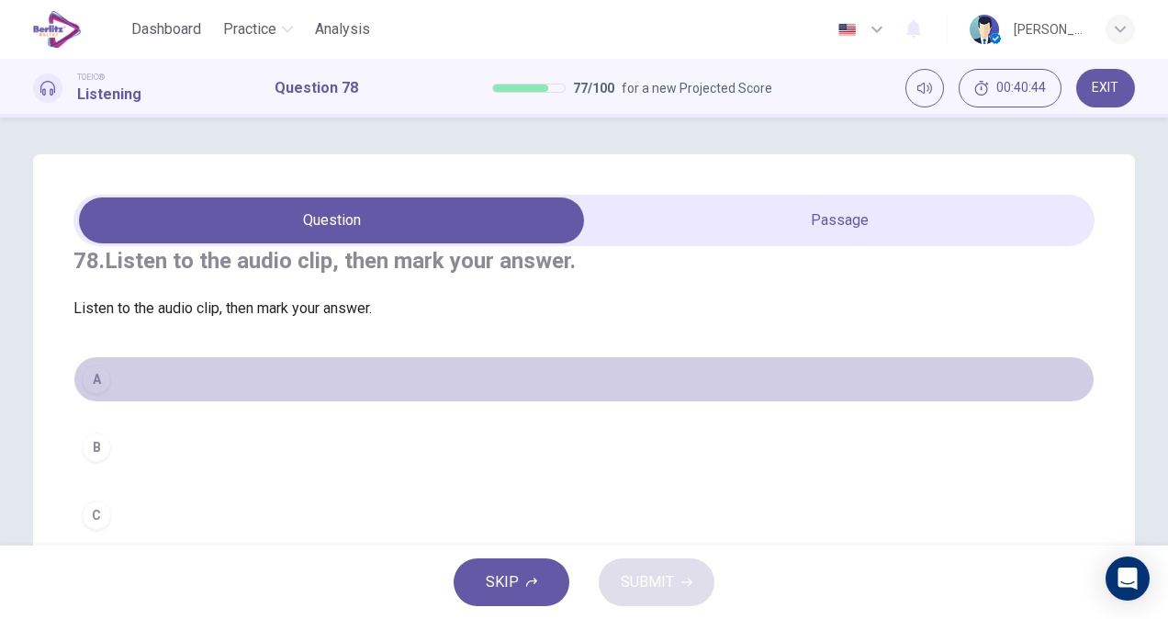
click at [136, 402] on button "A" at bounding box center [583, 379] width 1021 height 46
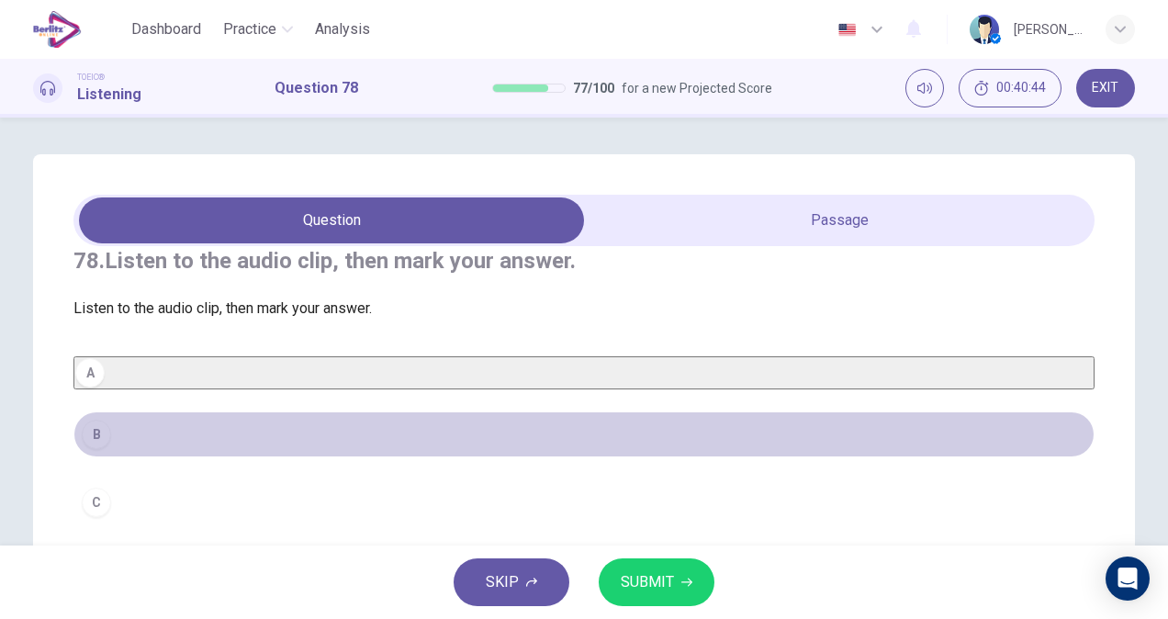
click at [126, 457] on button "B" at bounding box center [583, 434] width 1021 height 46
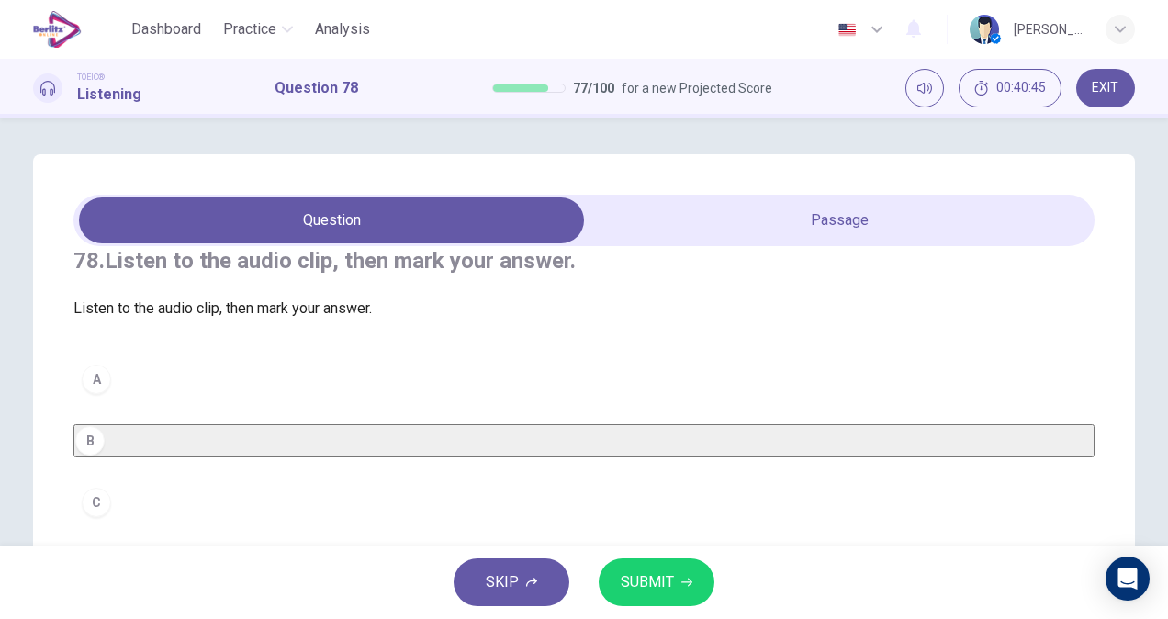
click at [657, 578] on span "SUBMIT" at bounding box center [647, 582] width 53 height 26
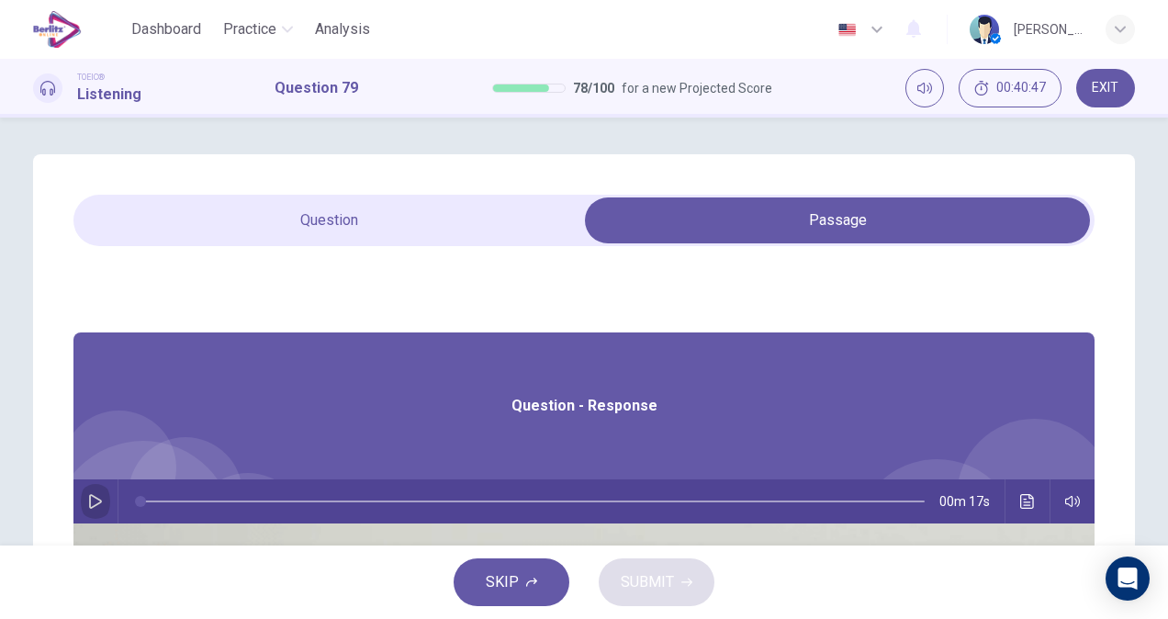
click at [110, 501] on button "button" at bounding box center [95, 501] width 29 height 44
type input "*"
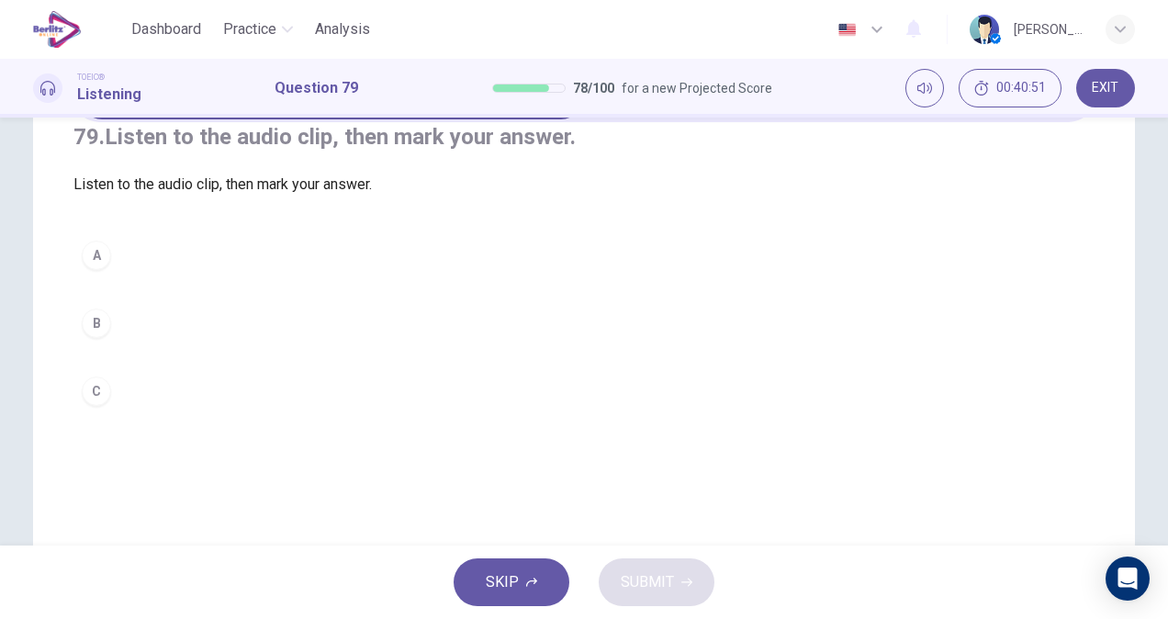
scroll to position [128, 0]
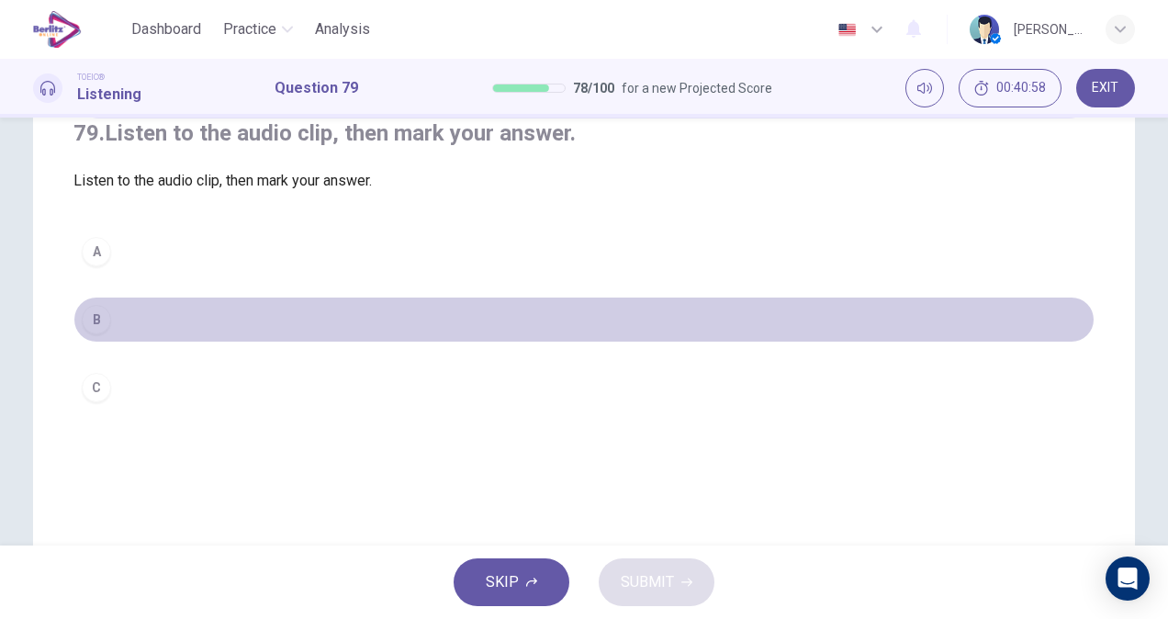
click at [140, 342] on button "B" at bounding box center [583, 319] width 1021 height 46
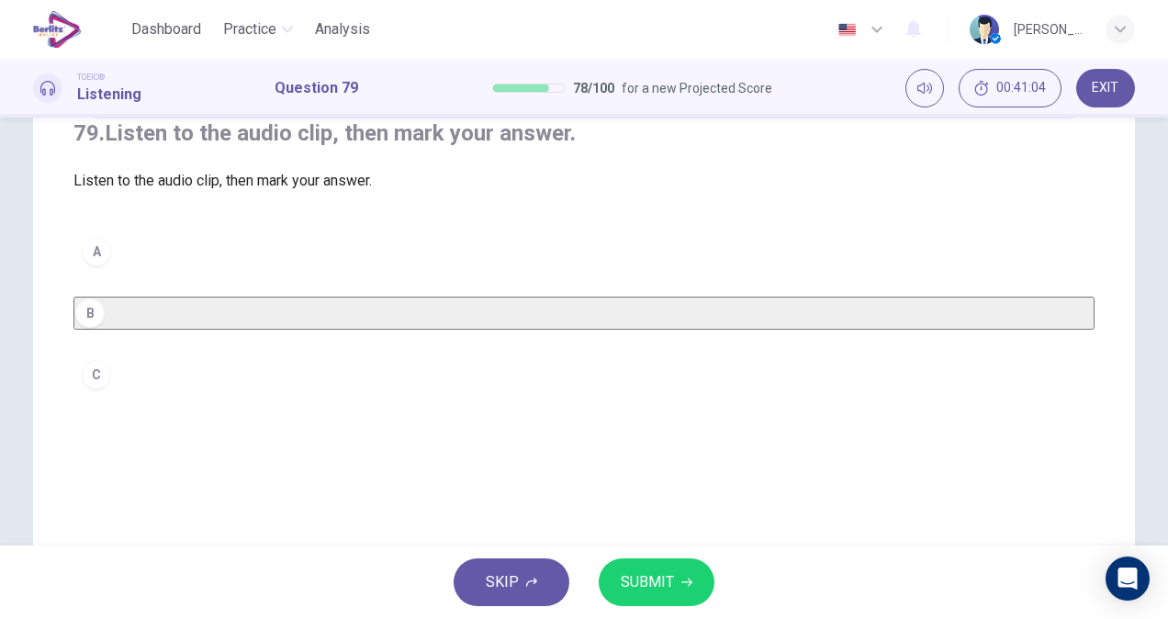
click at [633, 586] on span "SUBMIT" at bounding box center [647, 582] width 53 height 26
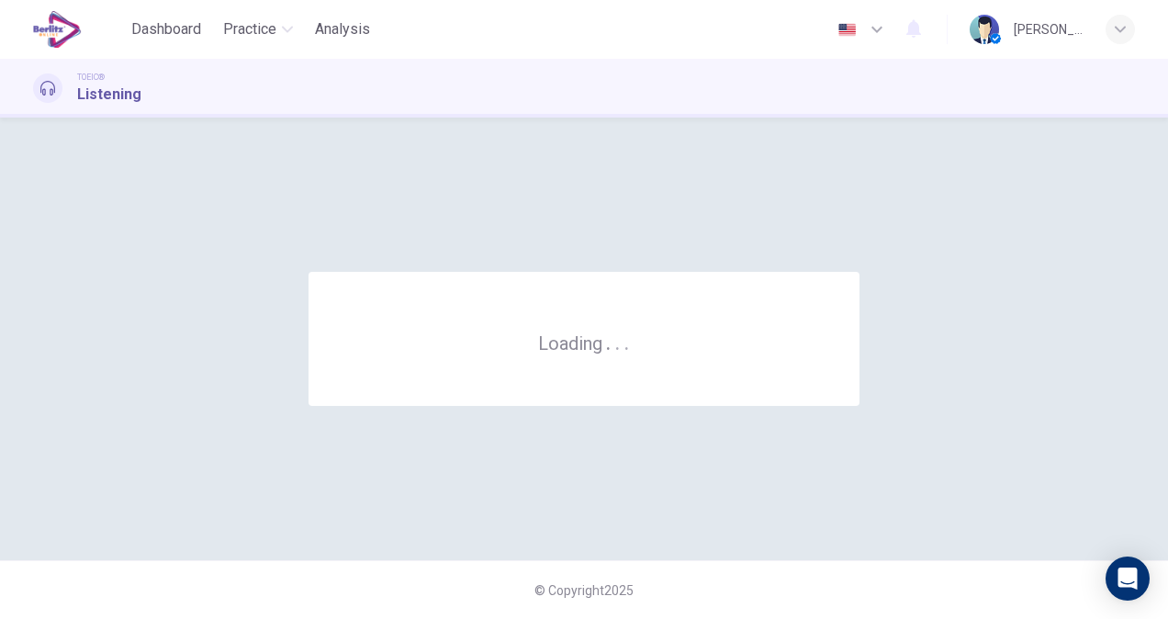
scroll to position [0, 0]
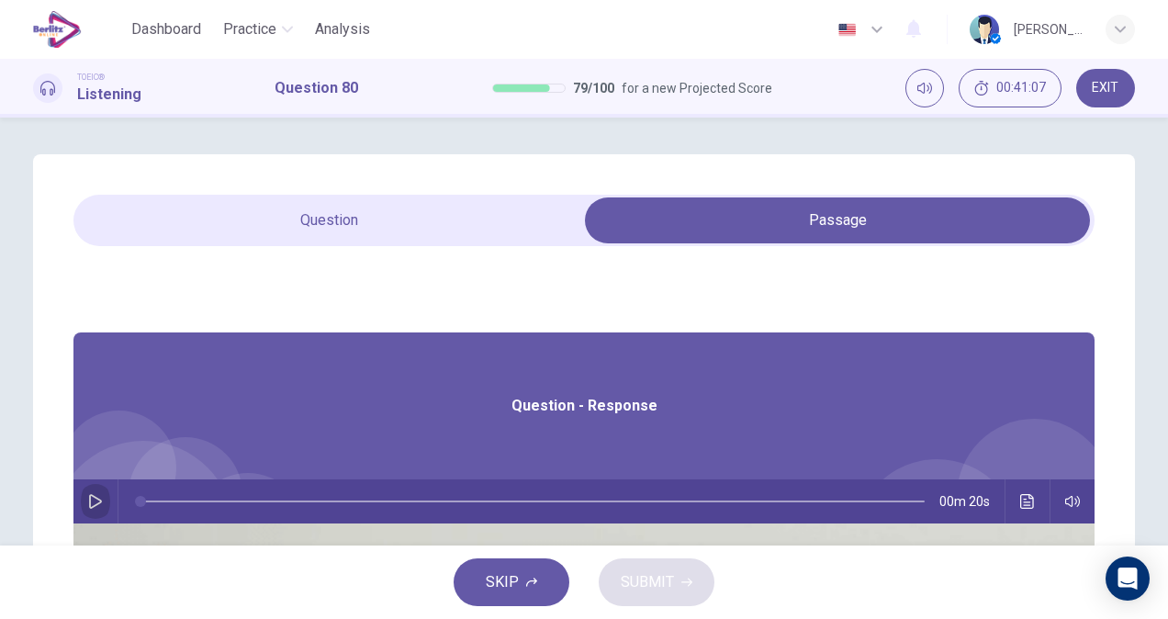
click at [110, 492] on button "button" at bounding box center [95, 501] width 29 height 44
type input "*"
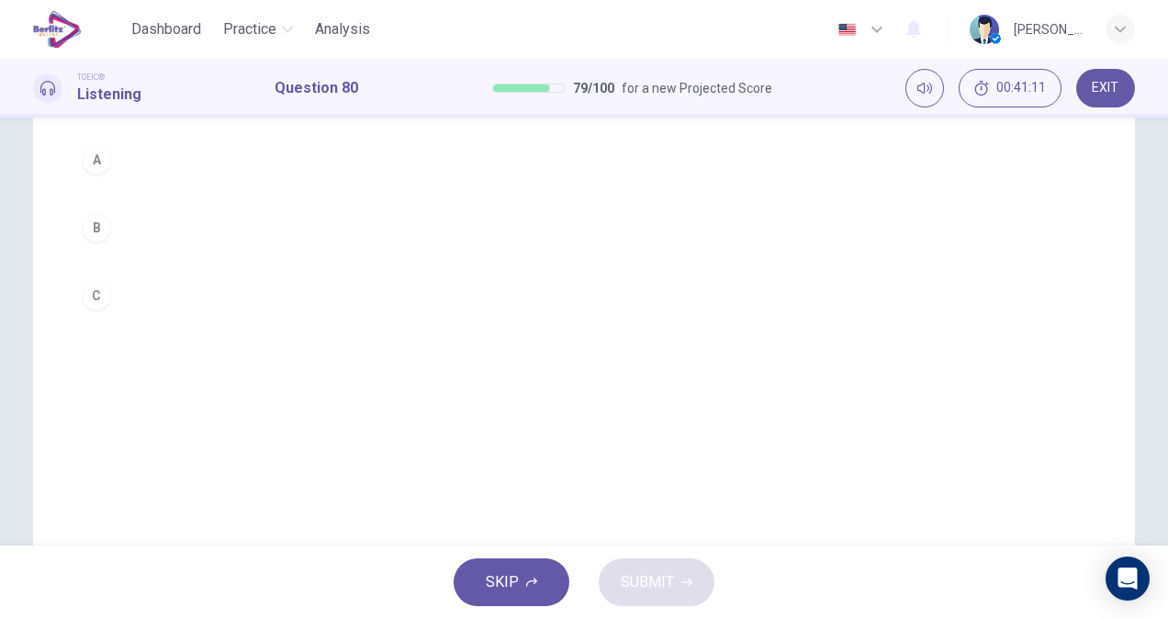
scroll to position [185, 0]
click at [192, 283] on button "B" at bounding box center [583, 262] width 1021 height 46
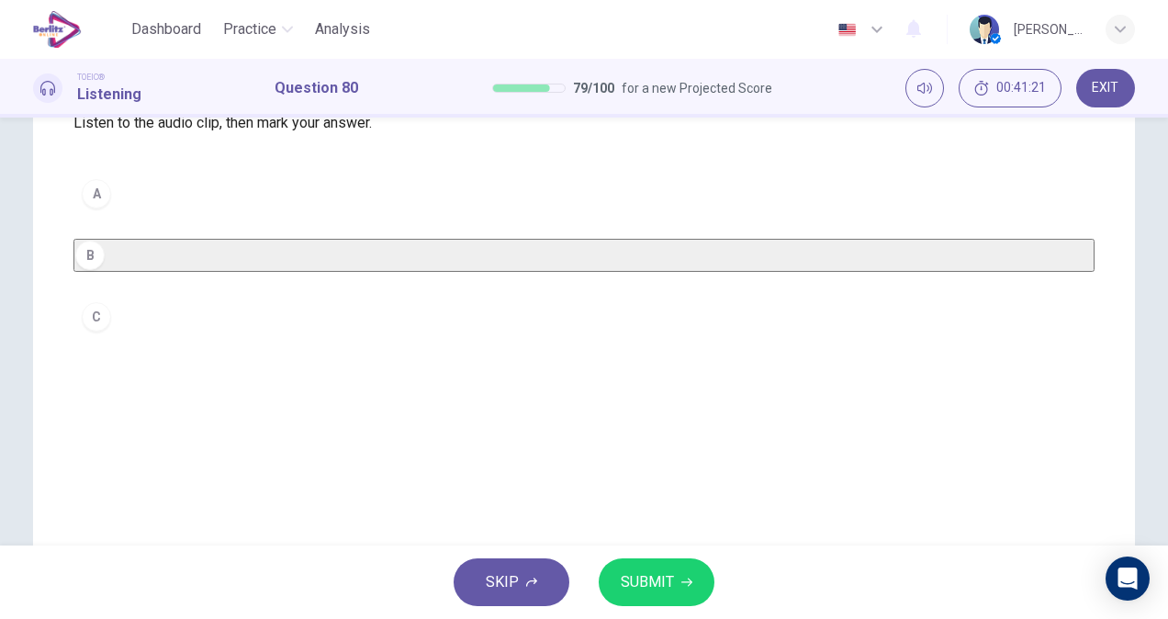
click at [195, 340] on button "C" at bounding box center [583, 317] width 1021 height 46
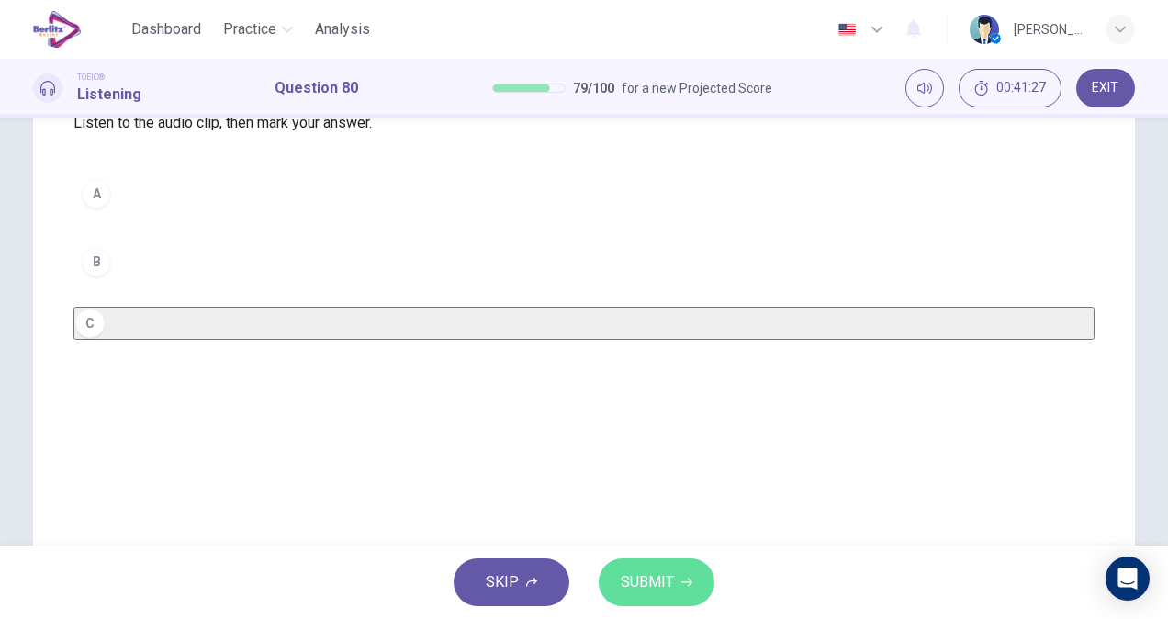
click at [654, 575] on span "SUBMIT" at bounding box center [647, 582] width 53 height 26
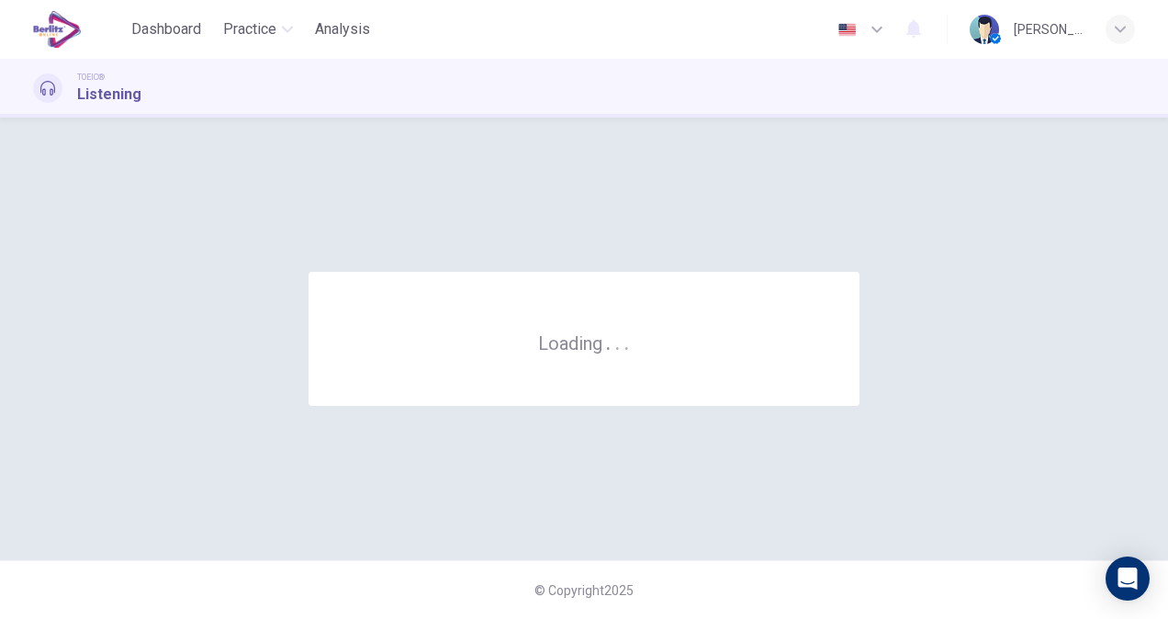
scroll to position [0, 0]
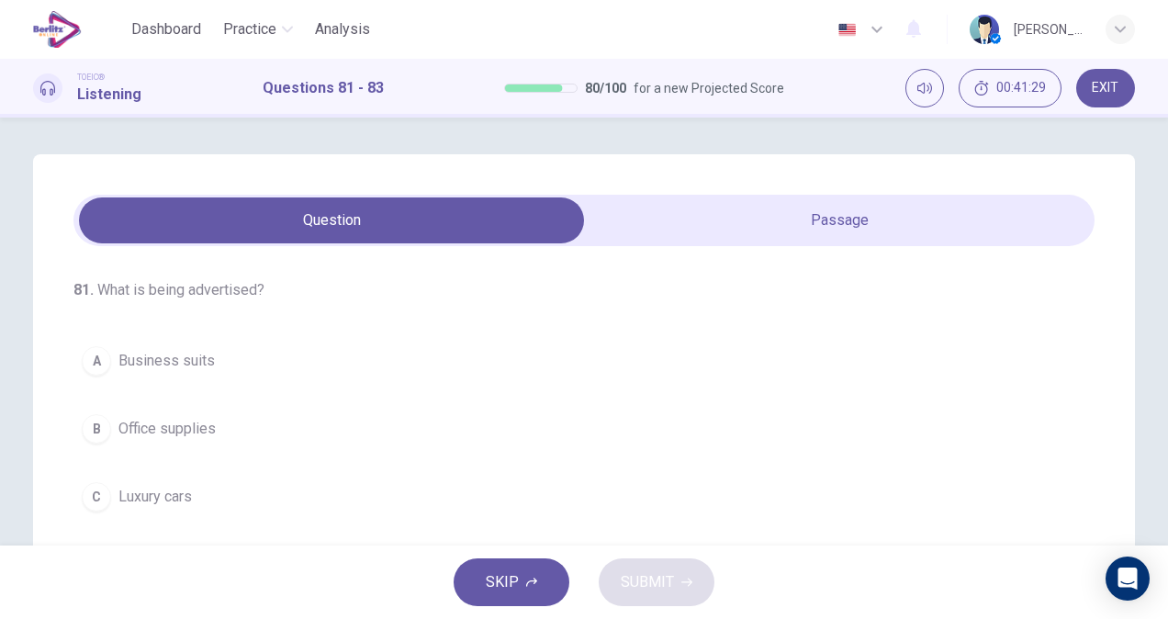
click at [811, 191] on div "81 . What is being advertised? A Business suits B Office supplies C Luxury cars…" at bounding box center [584, 523] width 1102 height 738
click at [849, 194] on div "81 . What is being advertised? A Business suits B Office supplies C Luxury cars…" at bounding box center [584, 523] width 1102 height 738
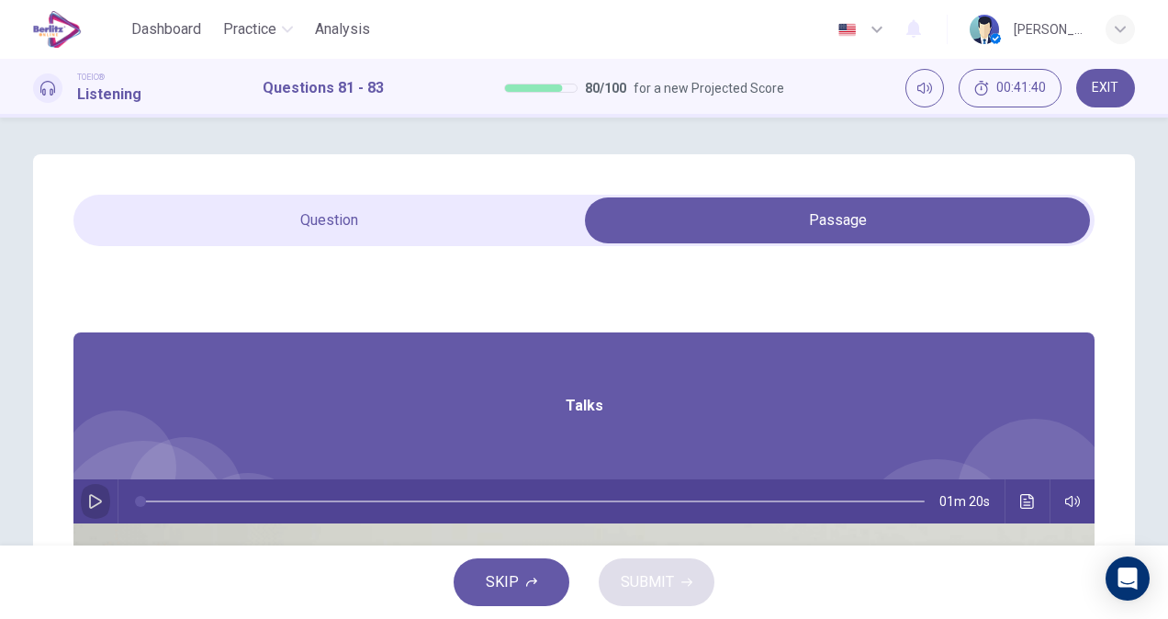
click at [103, 503] on icon "button" at bounding box center [95, 501] width 15 height 15
type input "*"
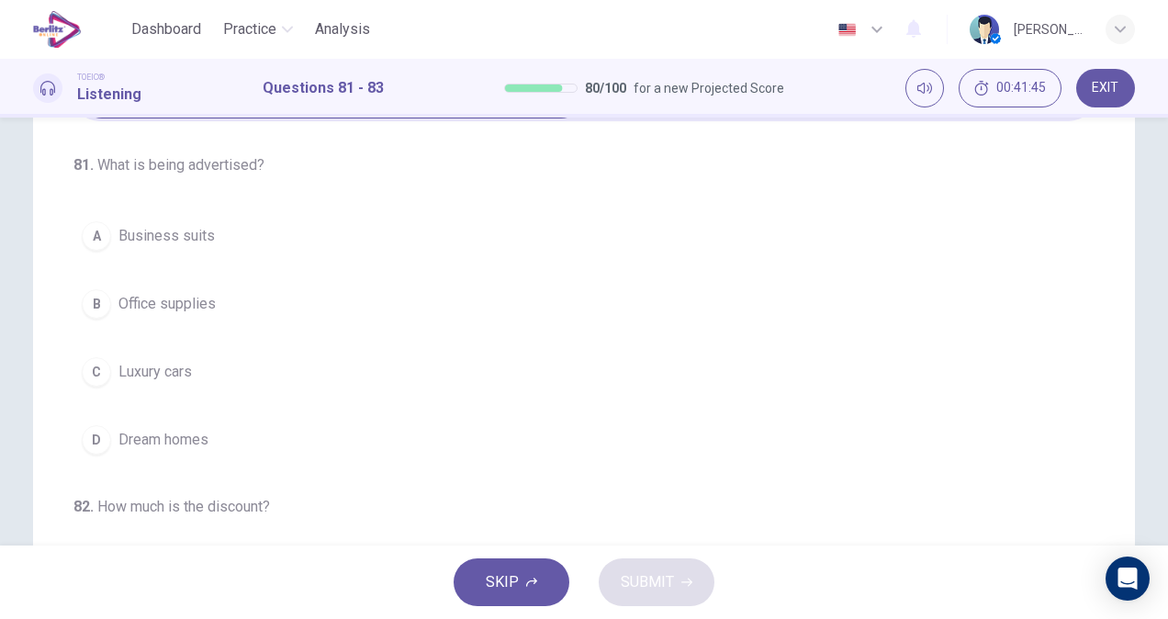
scroll to position [127, 0]
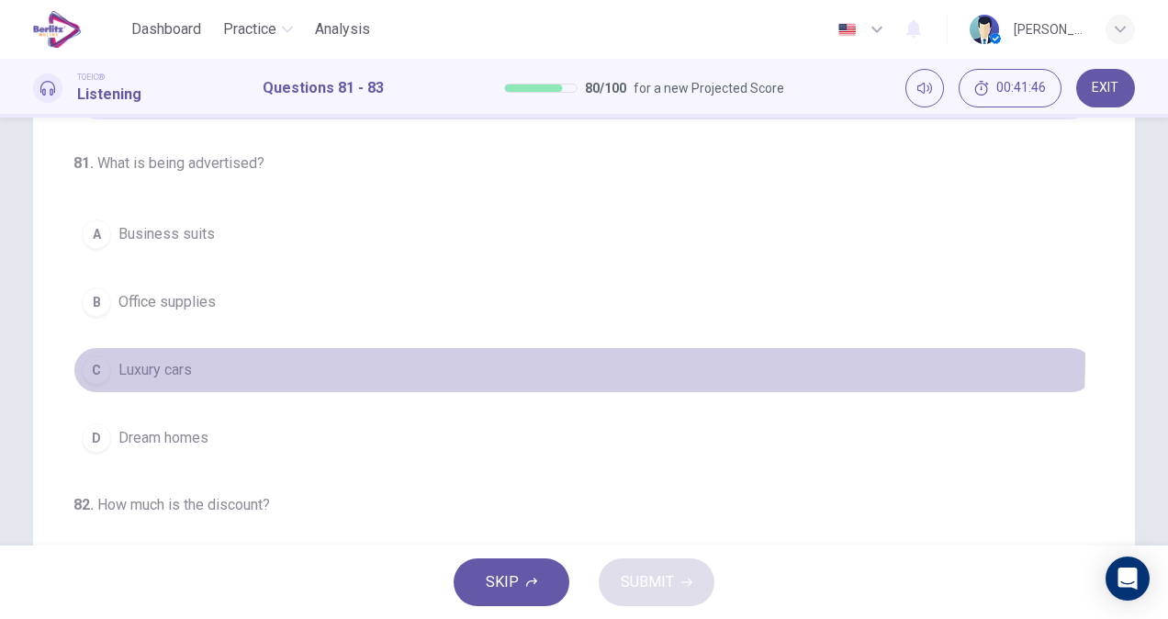
click at [253, 351] on button "C Luxury cars" at bounding box center [583, 370] width 1021 height 46
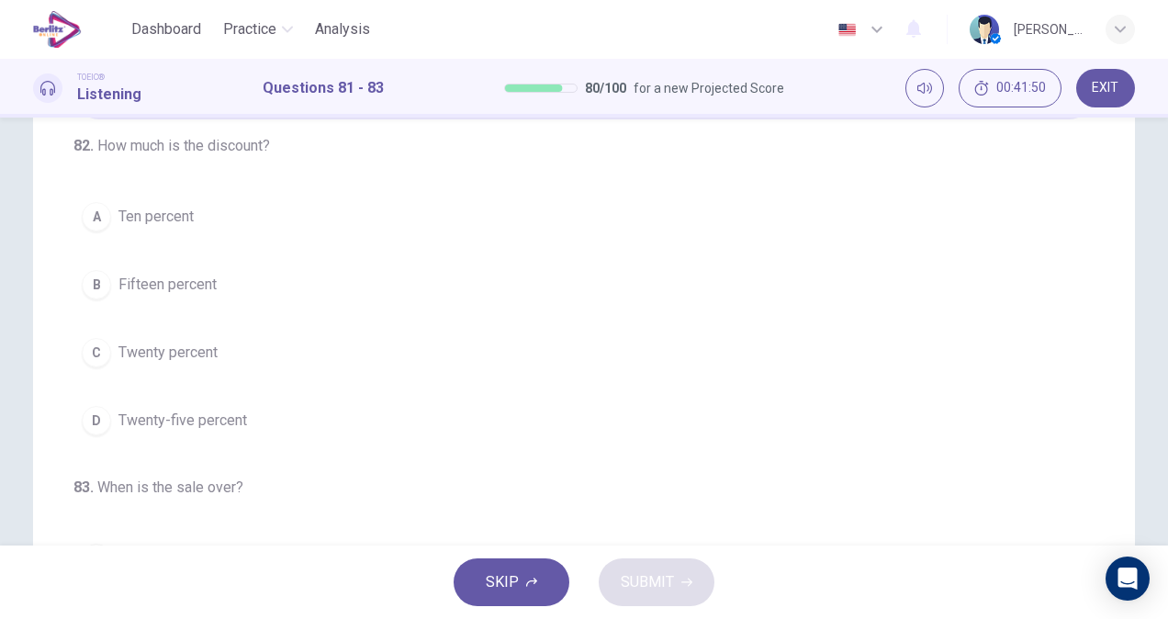
scroll to position [345, 0]
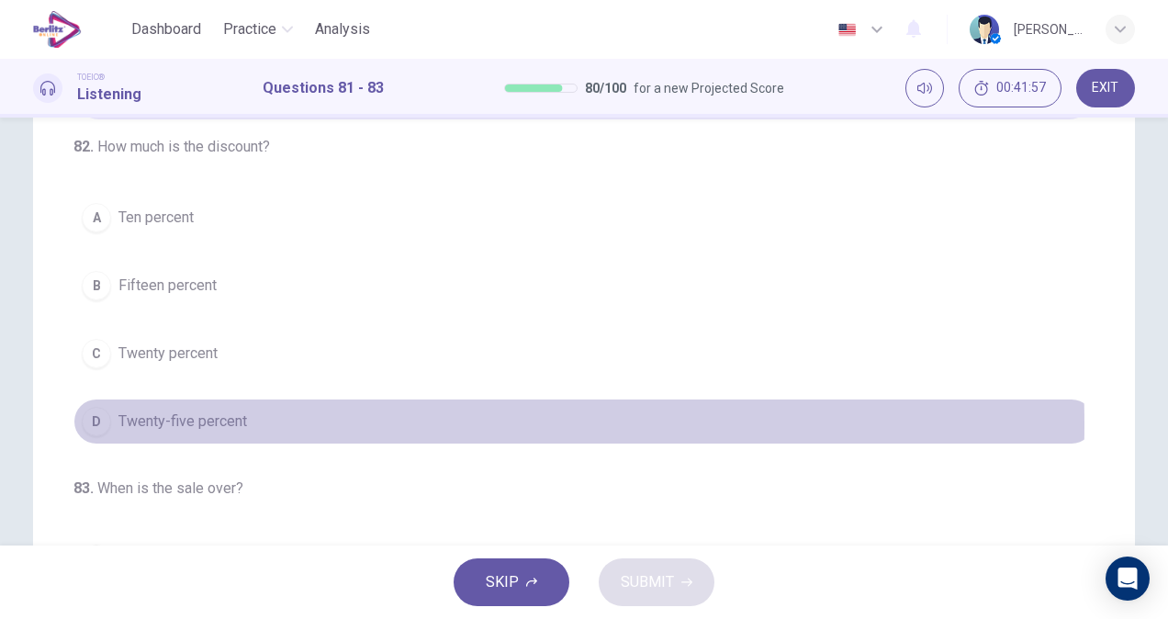
click at [248, 431] on button "D Twenty-five percent" at bounding box center [583, 421] width 1021 height 46
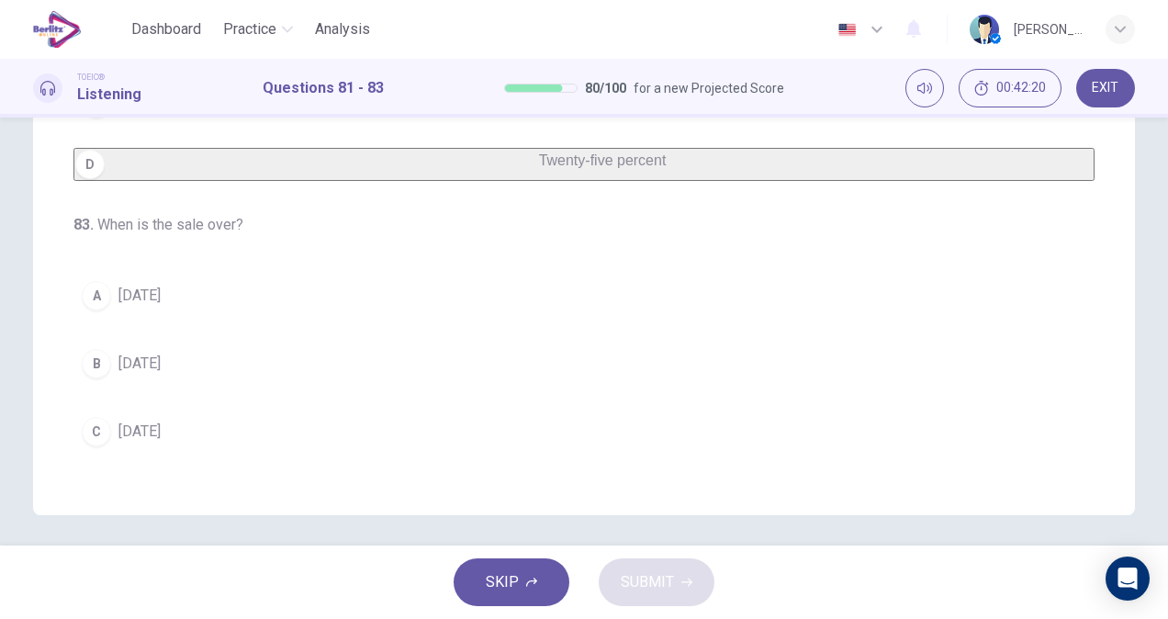
scroll to position [384, 0]
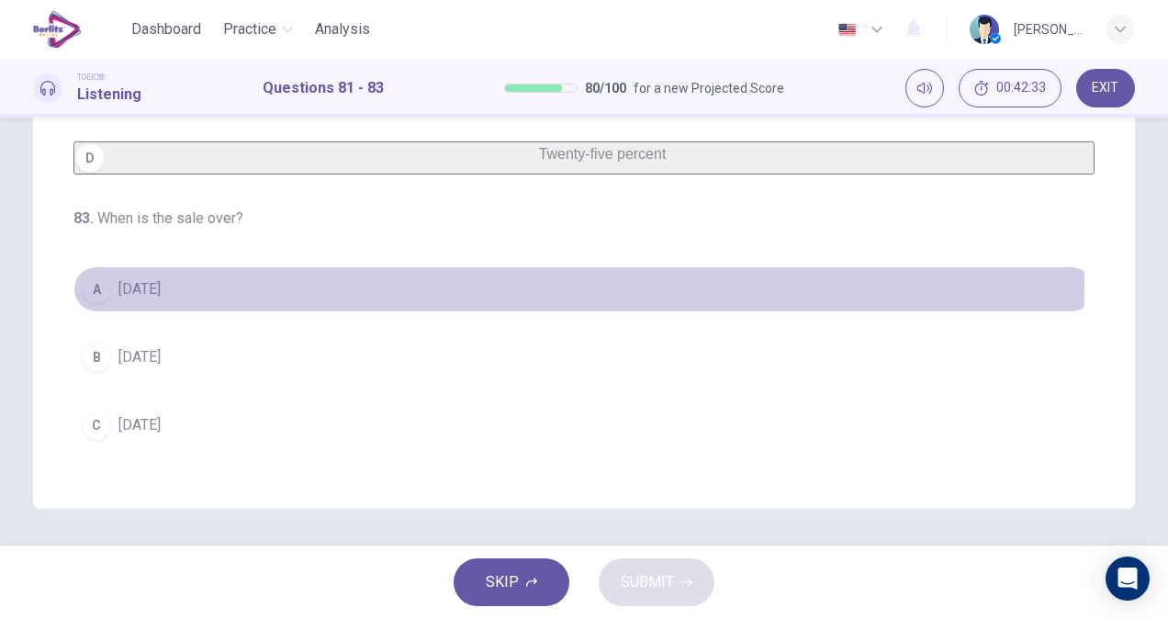
click at [173, 305] on button "A Sunday" at bounding box center [583, 289] width 1021 height 46
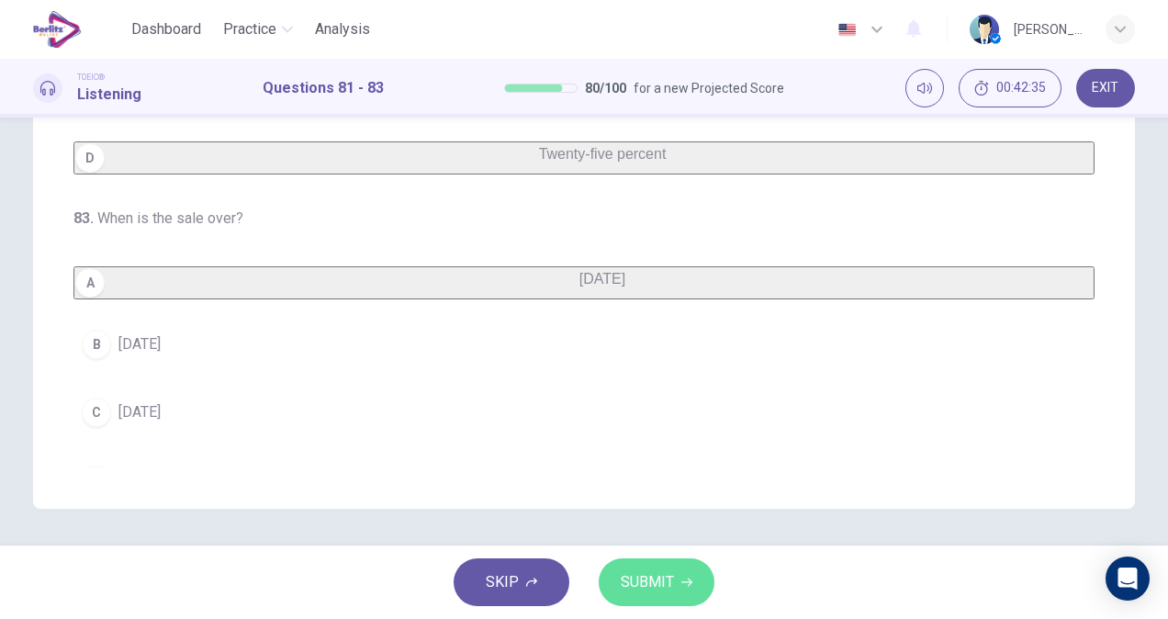
click at [648, 582] on span "SUBMIT" at bounding box center [647, 582] width 53 height 26
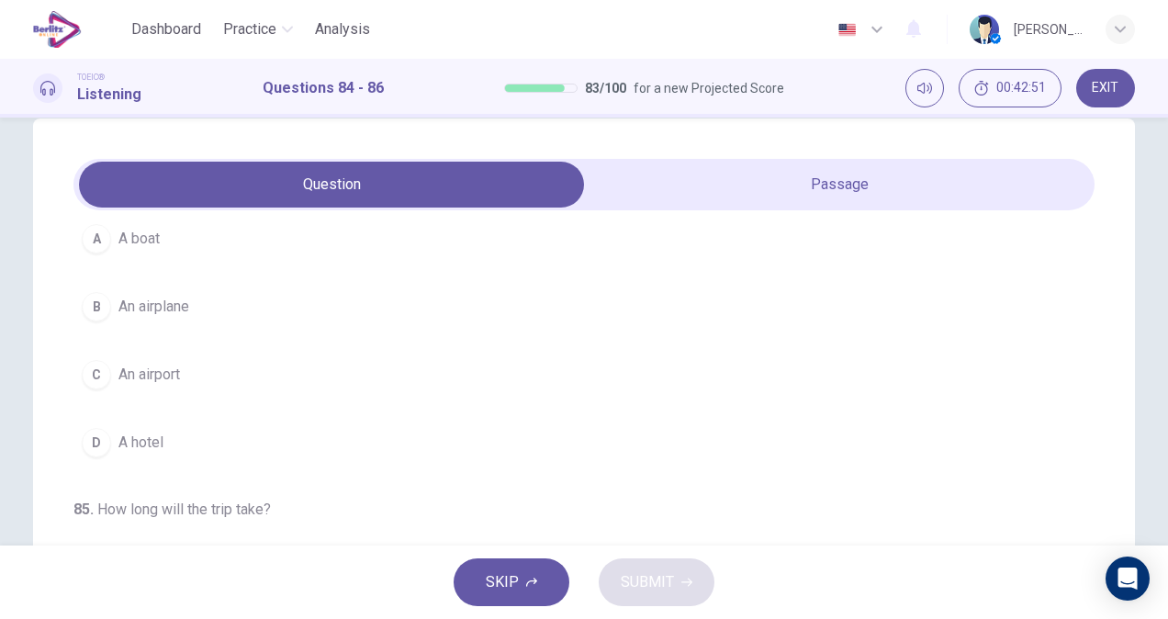
scroll to position [0, 0]
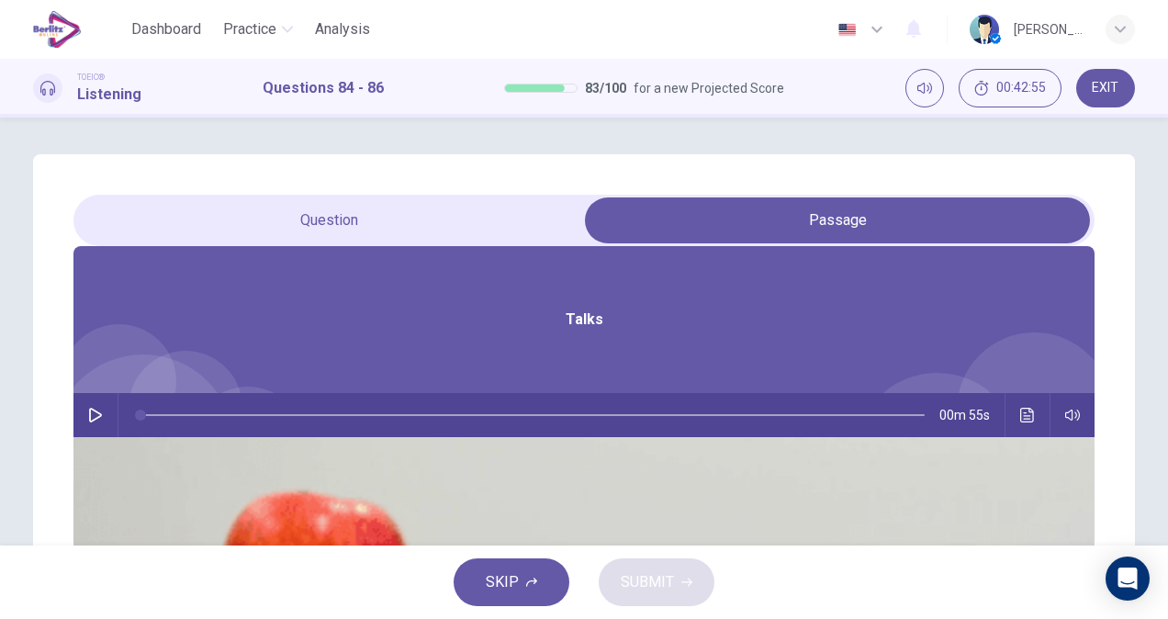
click at [103, 416] on icon "button" at bounding box center [95, 415] width 15 height 15
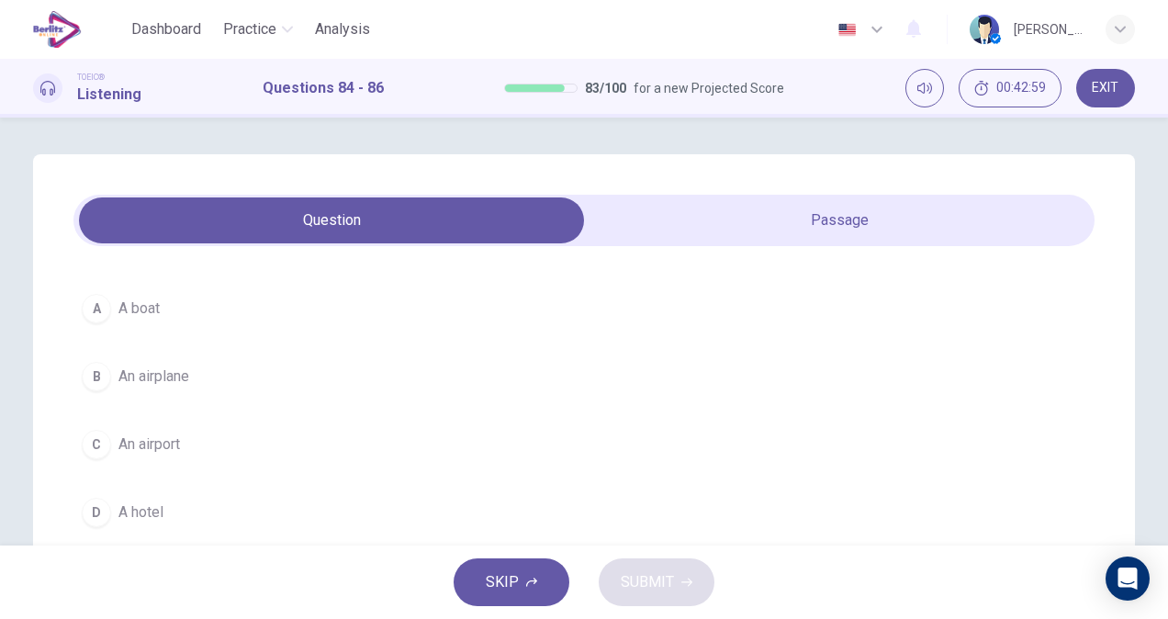
scroll to position [68, 0]
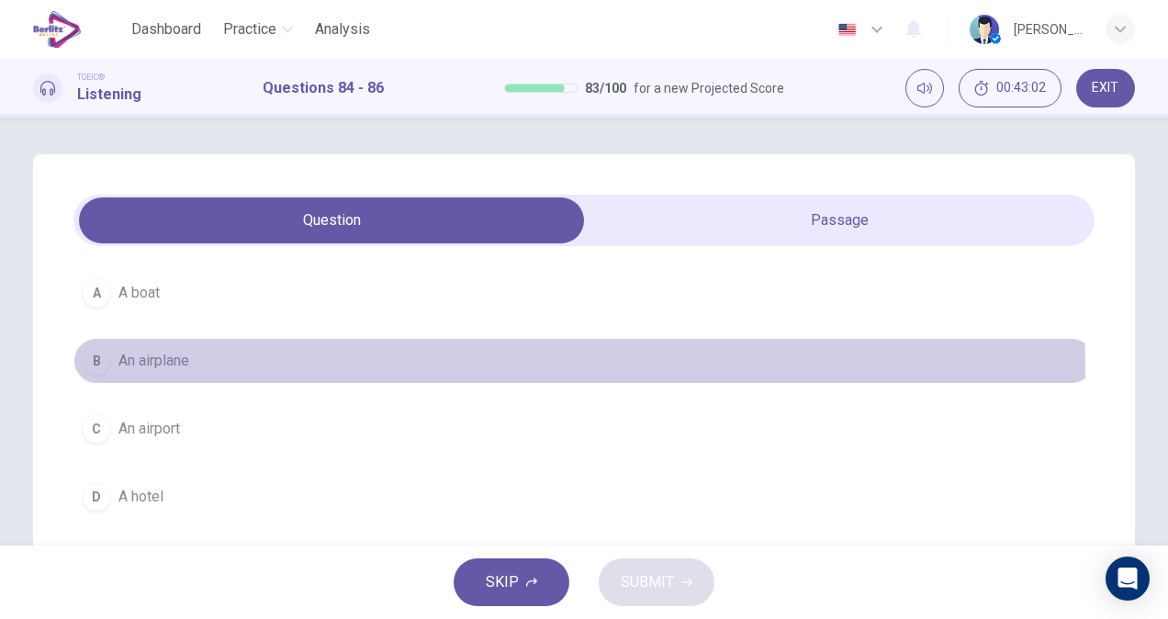
click at [184, 371] on button "B An airplane" at bounding box center [583, 361] width 1021 height 46
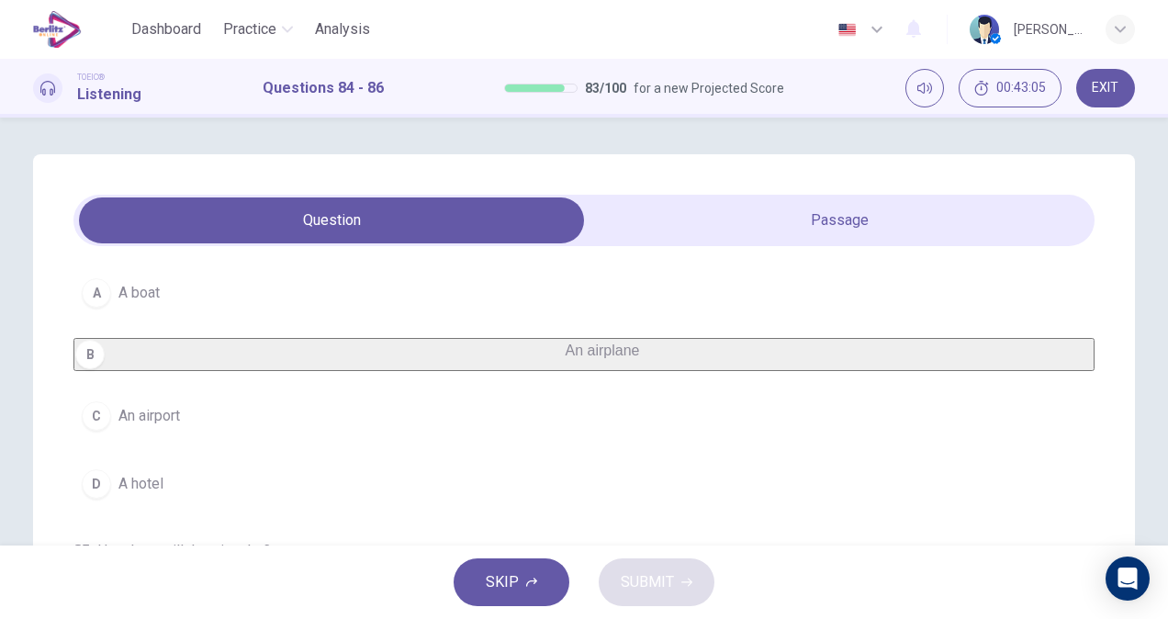
drag, startPoint x: 1089, startPoint y: 329, endPoint x: 1079, endPoint y: 326, distance: 9.6
click at [1079, 326] on div "84 . Where is the speaker? A A boat B An airplane C An airport D A hotel 85 . H…" at bounding box center [584, 523] width 1102 height 738
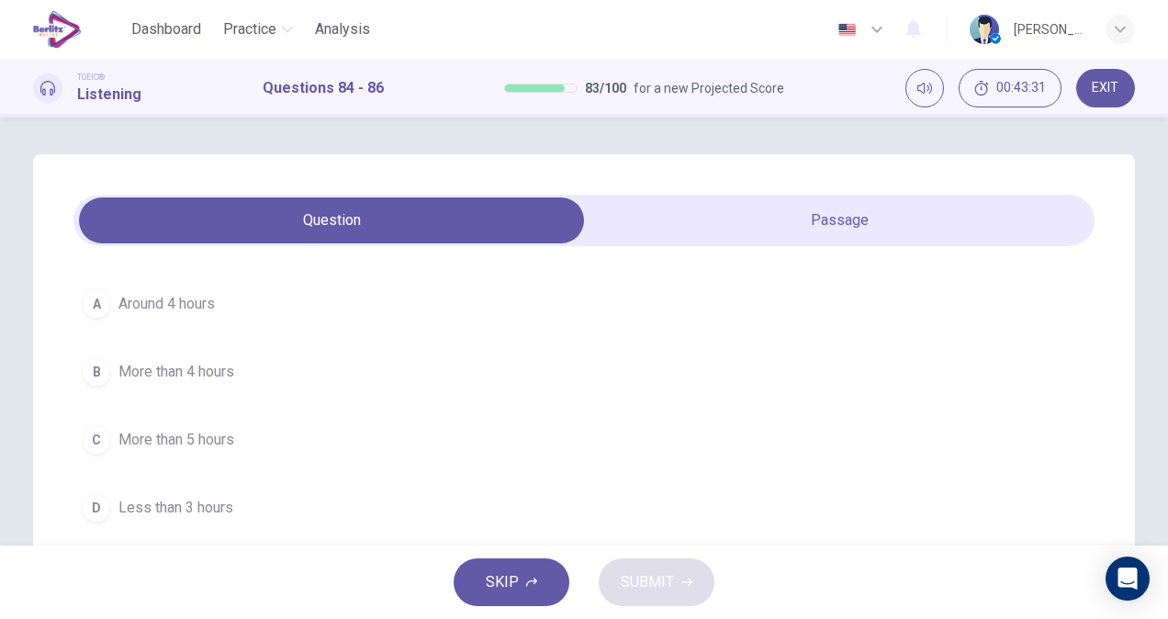
scroll to position [103, 0]
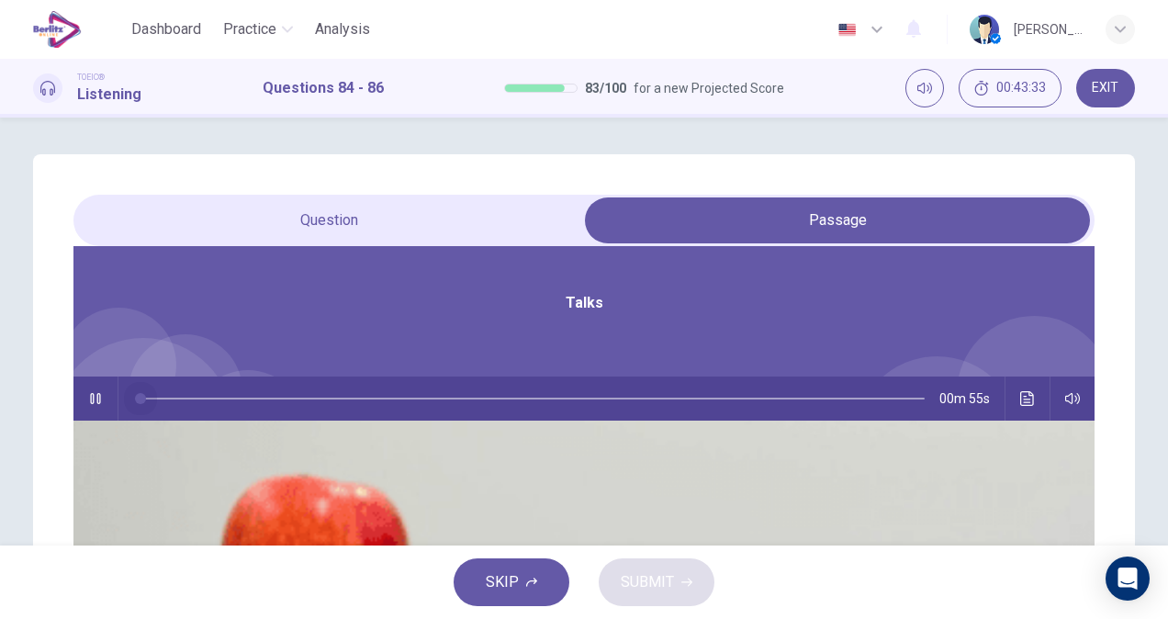
drag, startPoint x: 551, startPoint y: 397, endPoint x: 377, endPoint y: 375, distance: 174.9
click at [377, 375] on div "Talks 00m 55s" at bounding box center [583, 540] width 1021 height 622
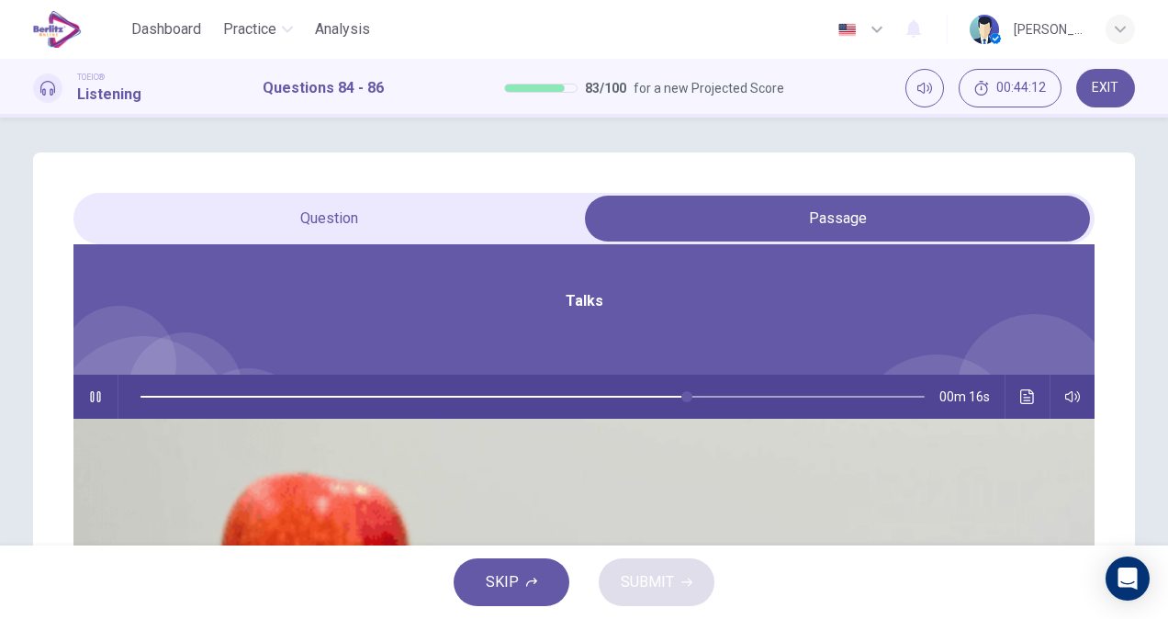
click at [103, 391] on icon "button" at bounding box center [95, 396] width 15 height 15
type input "*"
drag, startPoint x: 569, startPoint y: 397, endPoint x: 380, endPoint y: 423, distance: 191.0
click at [380, 423] on div "Talks 00m 54s" at bounding box center [583, 539] width 1021 height 622
click at [102, 393] on icon "button" at bounding box center [95, 396] width 13 height 15
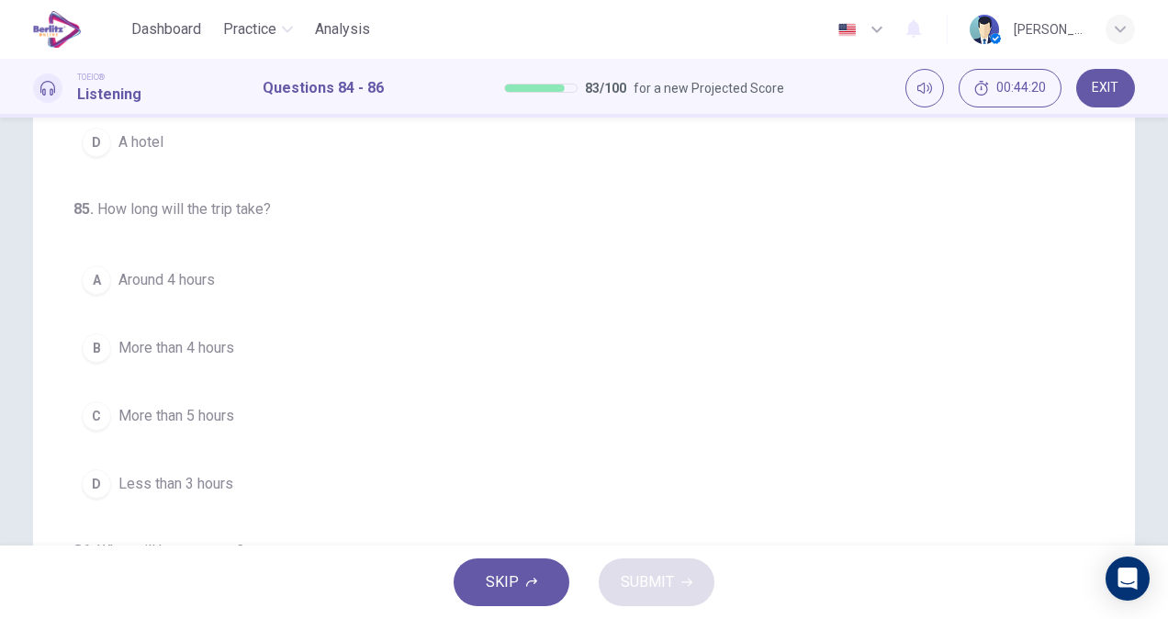
scroll to position [308, 0]
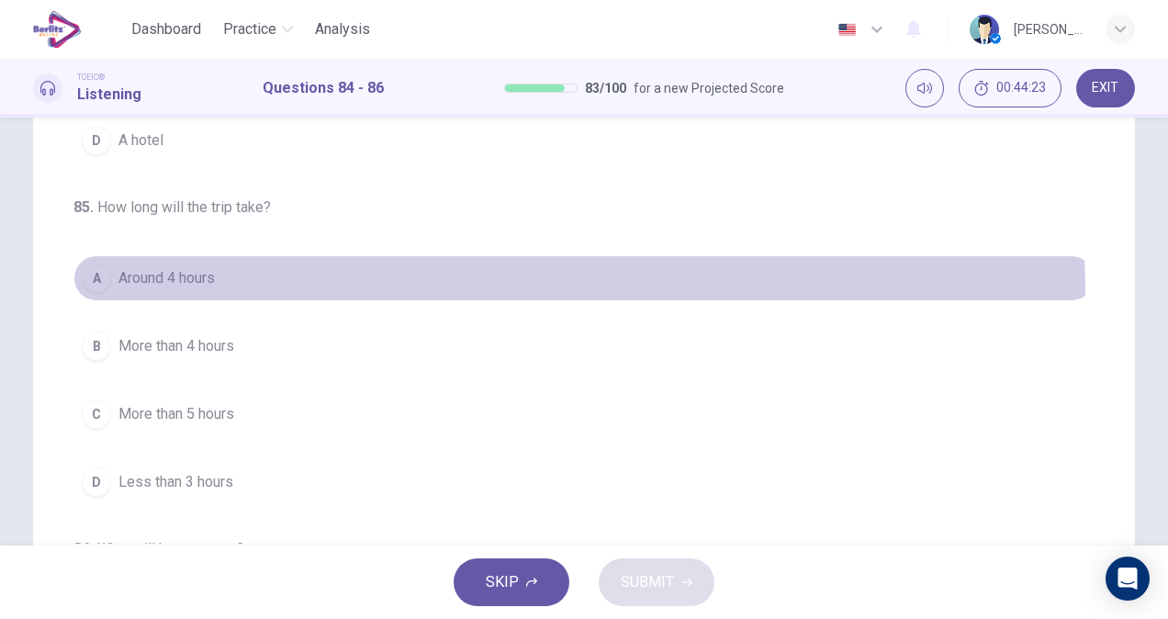
click at [195, 301] on button "A Around 4 hours" at bounding box center [583, 278] width 1021 height 46
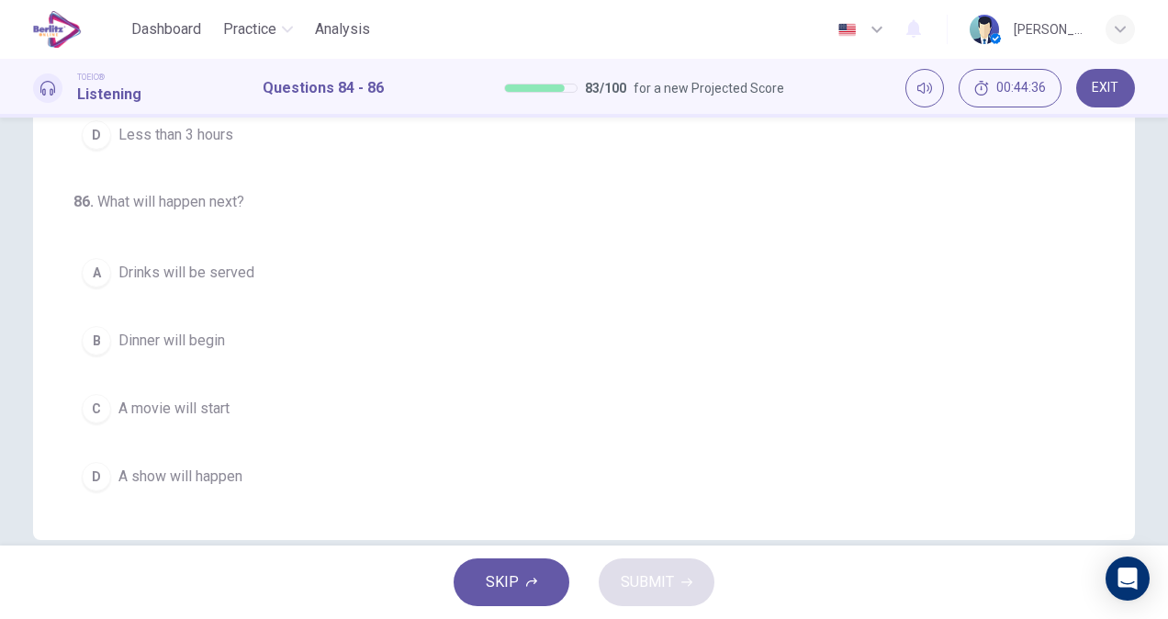
scroll to position [354, 0]
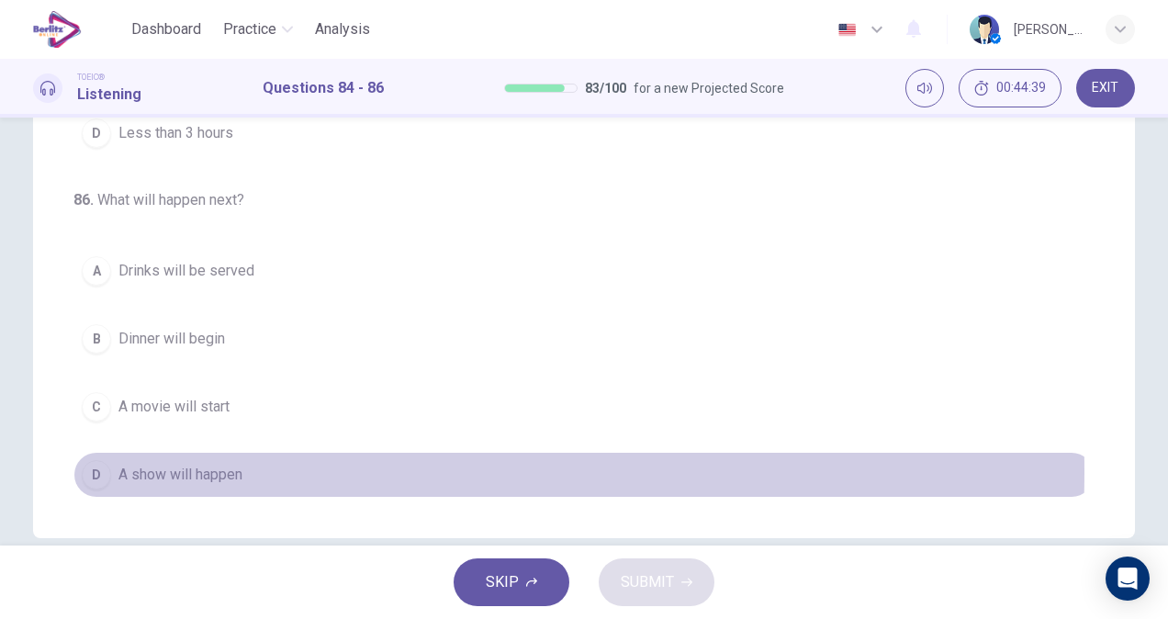
click at [193, 472] on span "A show will happen" at bounding box center [180, 475] width 124 height 22
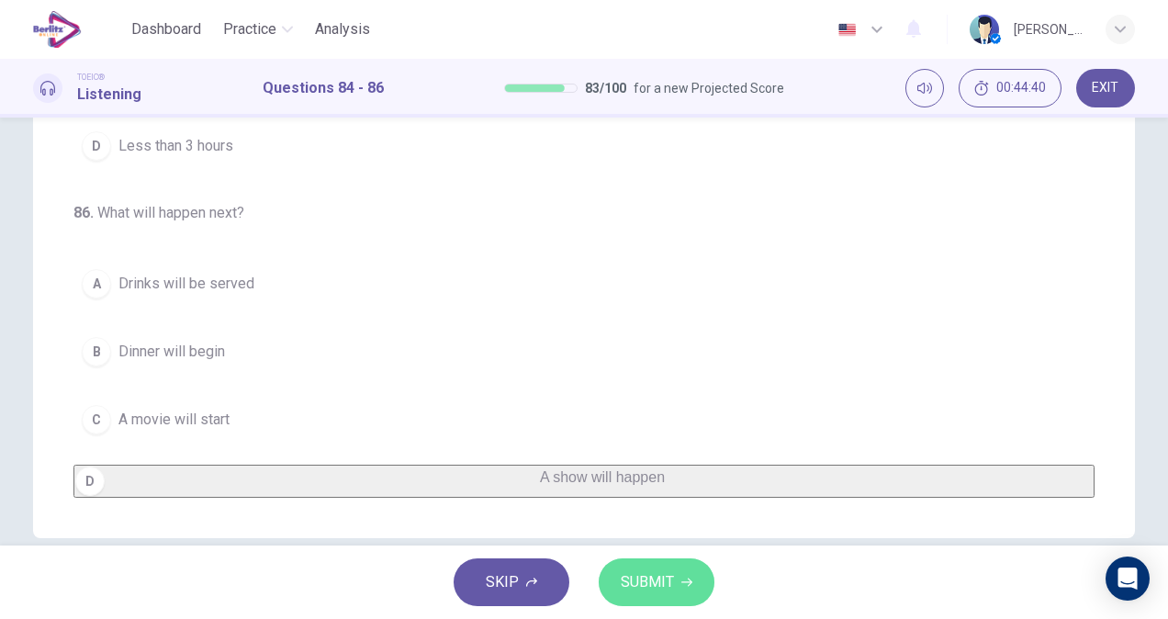
click at [676, 588] on button "SUBMIT" at bounding box center [656, 582] width 116 height 48
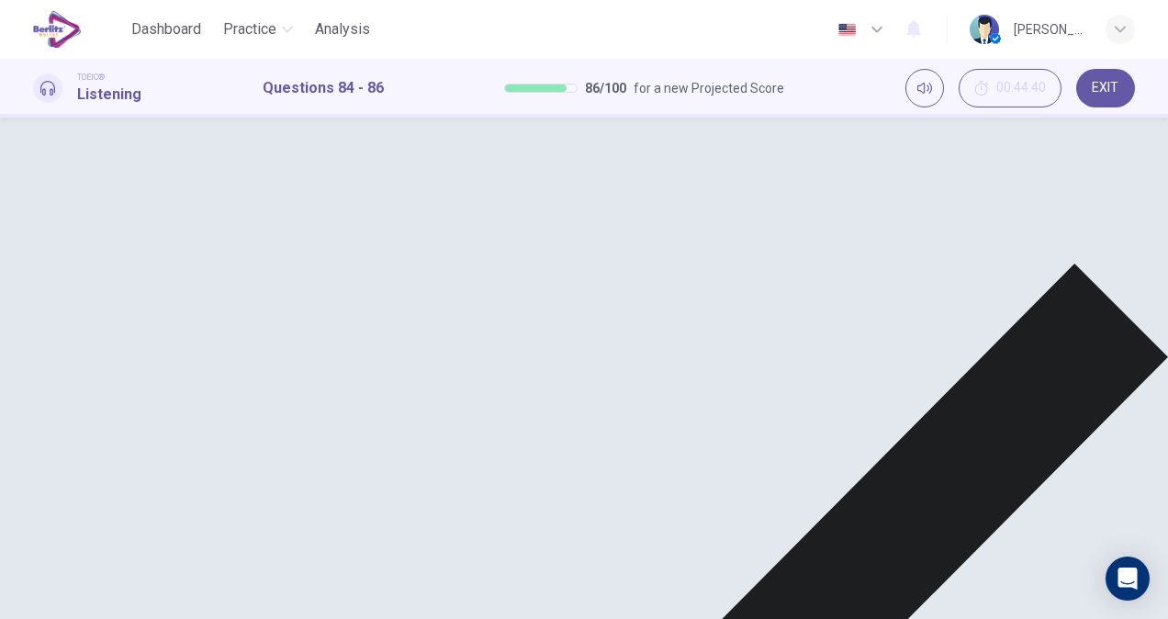
scroll to position [384, 0]
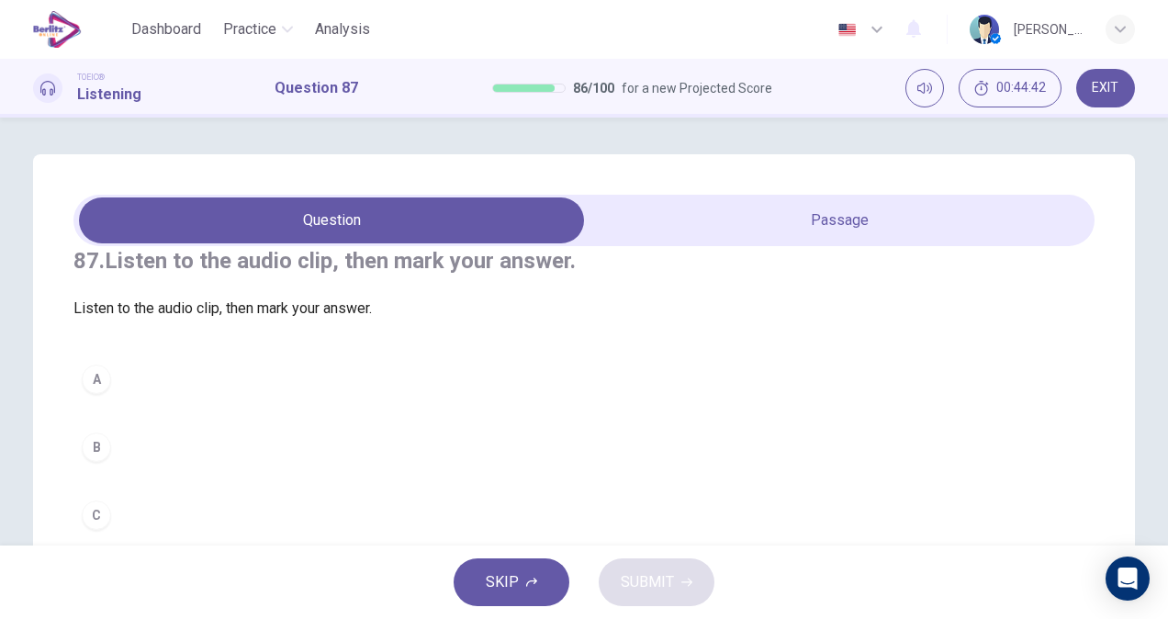
click at [798, 243] on span at bounding box center [583, 220] width 1021 height 51
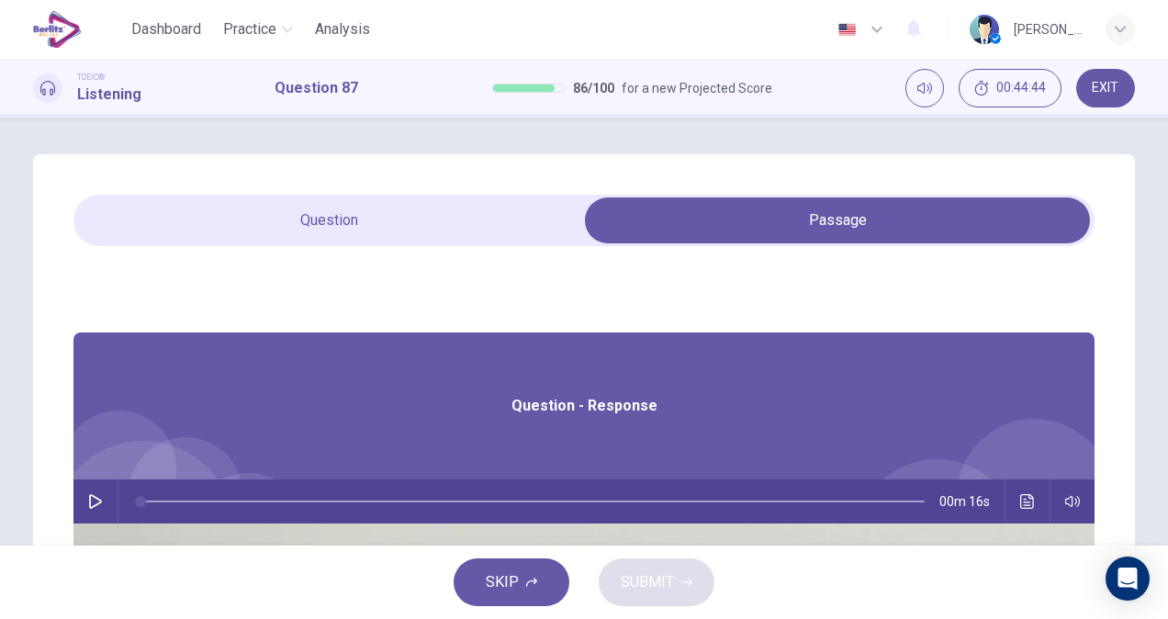
click at [103, 500] on icon "button" at bounding box center [95, 501] width 15 height 15
type input "*"
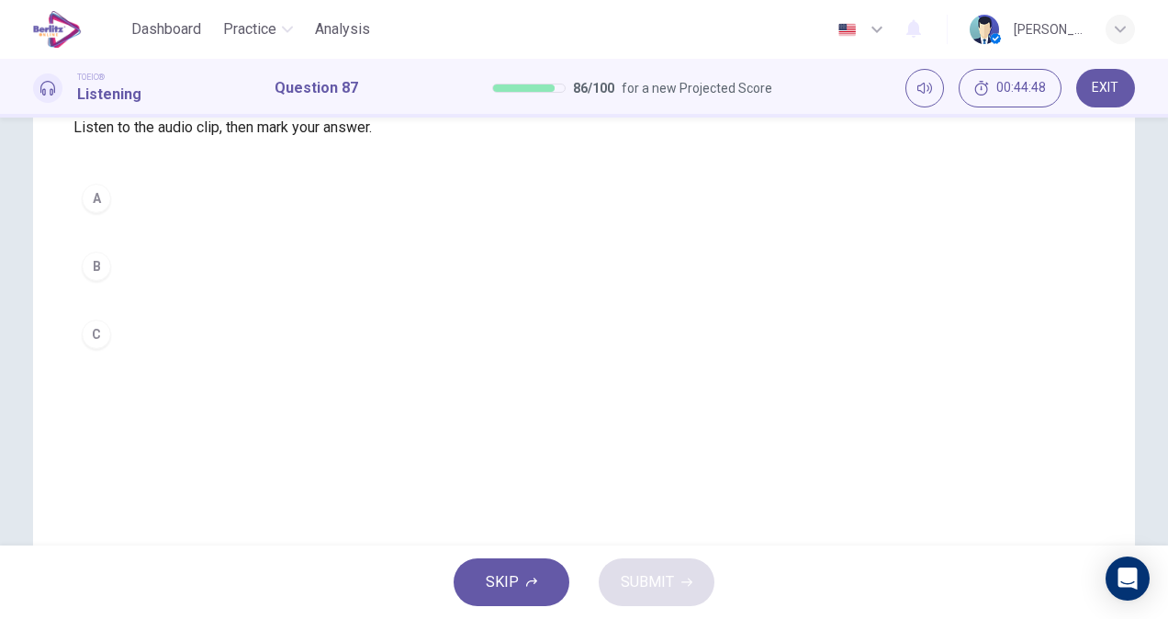
scroll to position [178, 0]
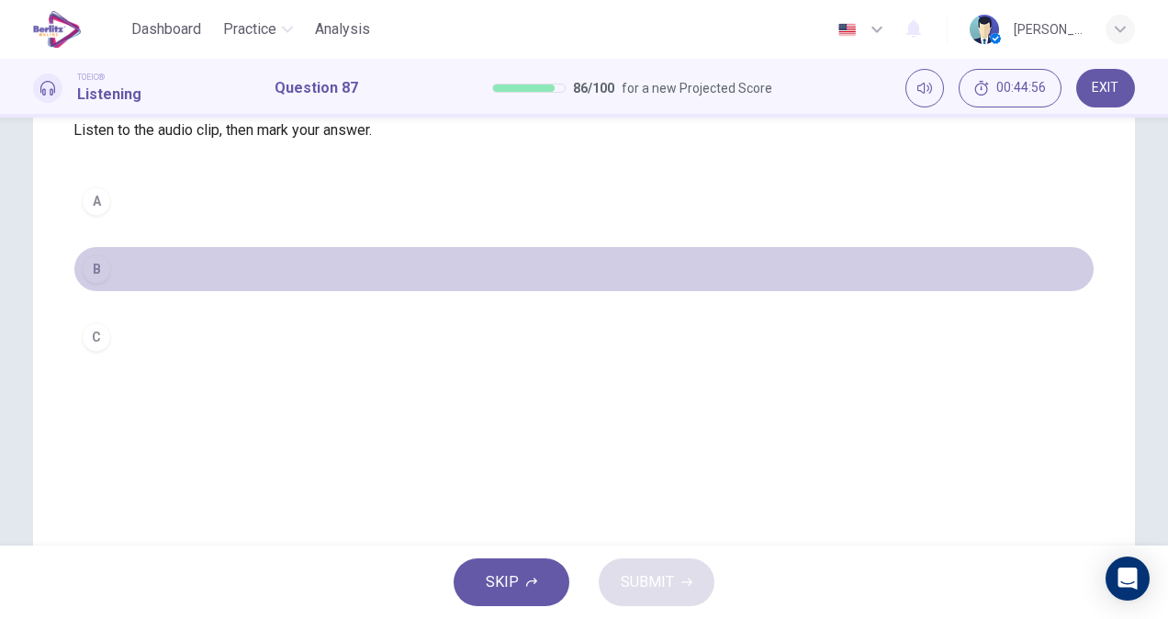
click at [117, 292] on button "B" at bounding box center [583, 269] width 1021 height 46
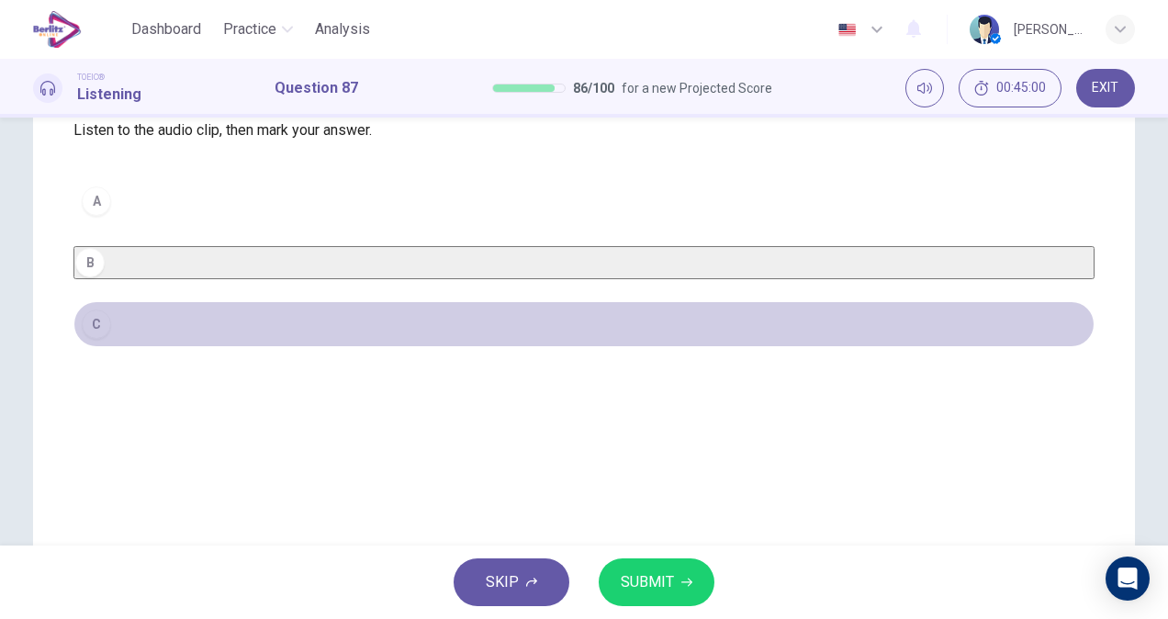
click at [117, 347] on button "C" at bounding box center [583, 324] width 1021 height 46
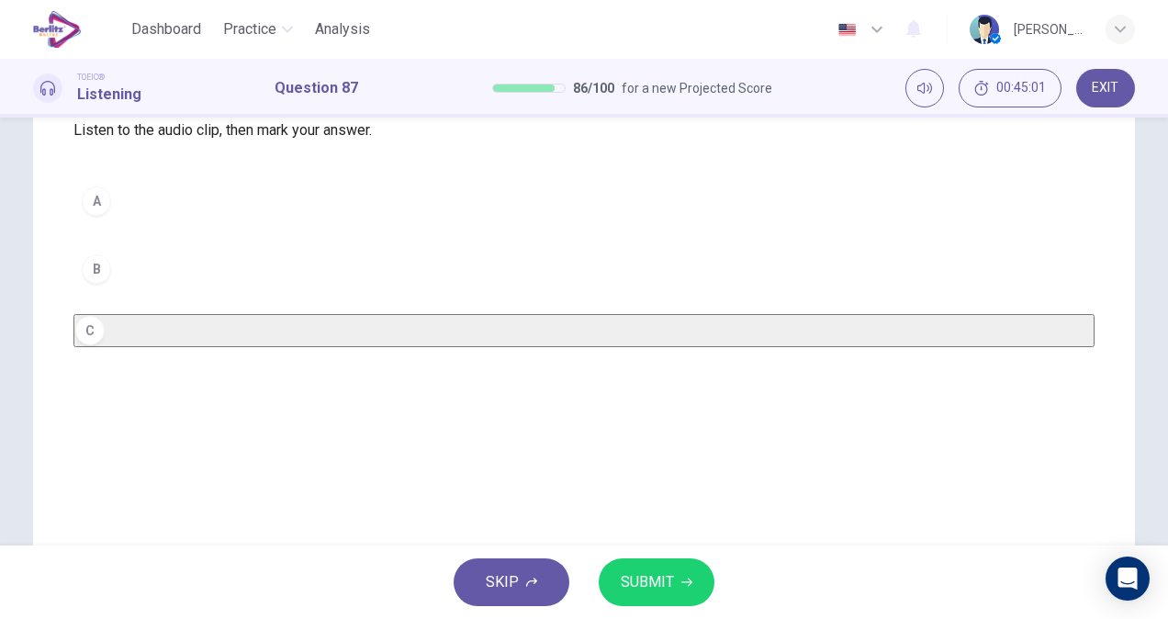
click at [652, 578] on span "SUBMIT" at bounding box center [647, 582] width 53 height 26
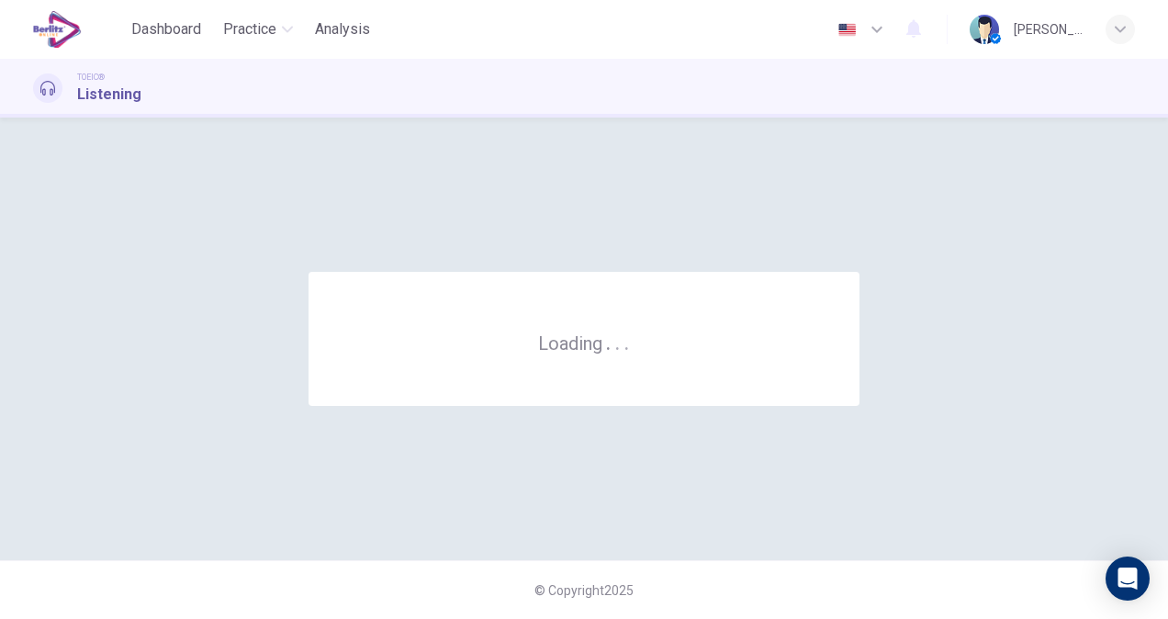
scroll to position [0, 0]
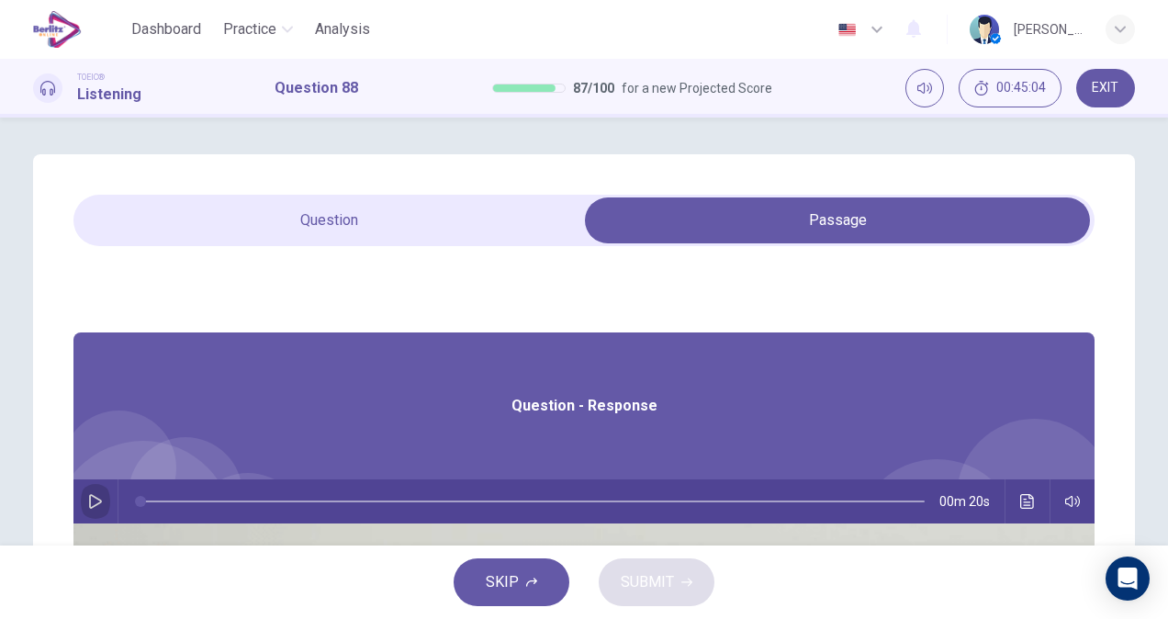
click at [102, 499] on icon "button" at bounding box center [95, 501] width 13 height 15
type input "*"
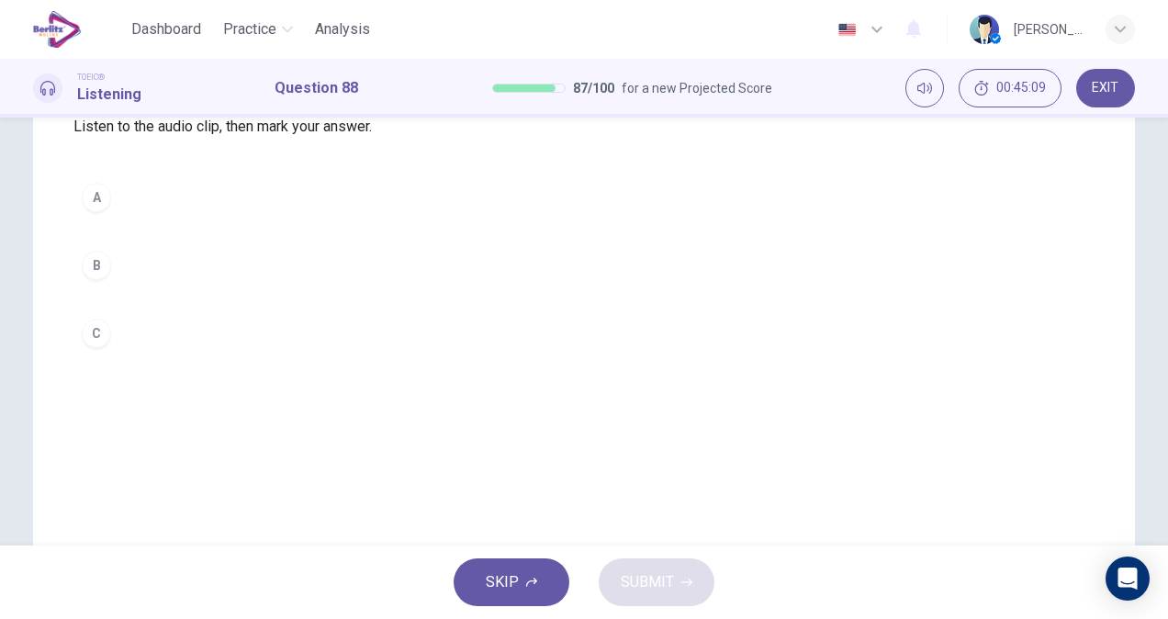
scroll to position [181, 0]
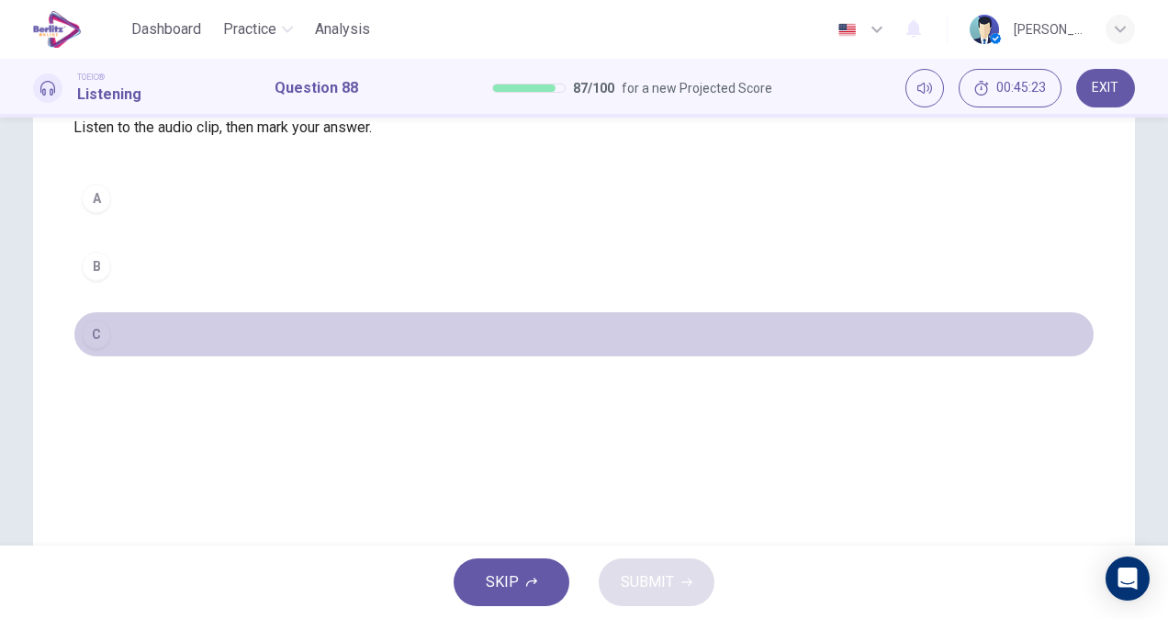
click at [136, 357] on button "C" at bounding box center [583, 334] width 1021 height 46
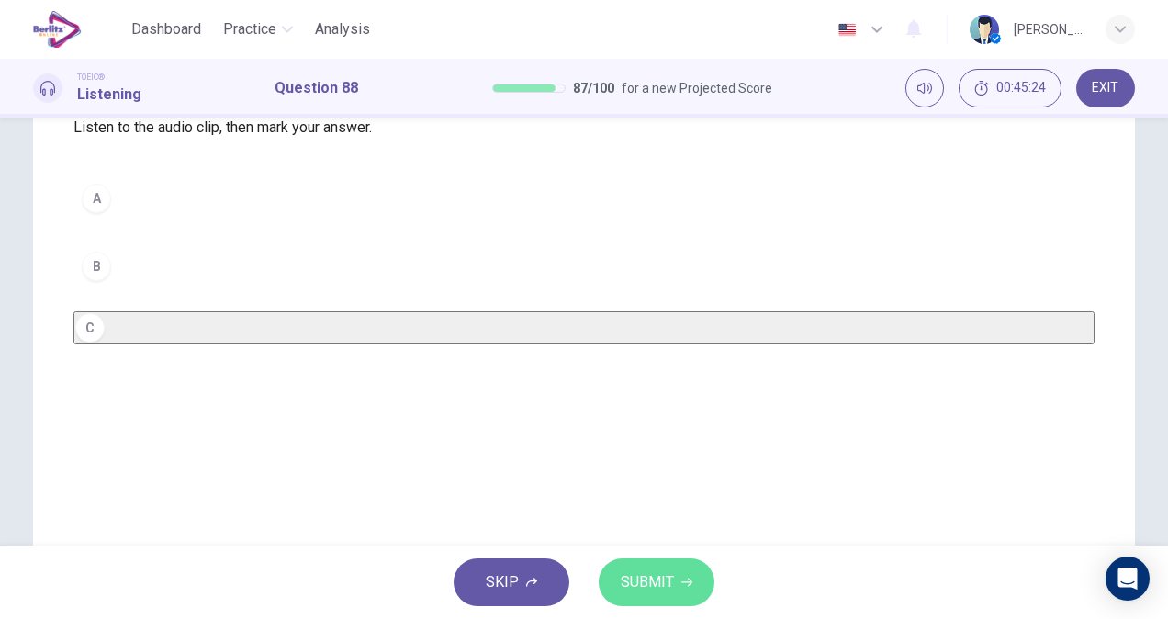
click at [606, 592] on button "SUBMIT" at bounding box center [656, 582] width 116 height 48
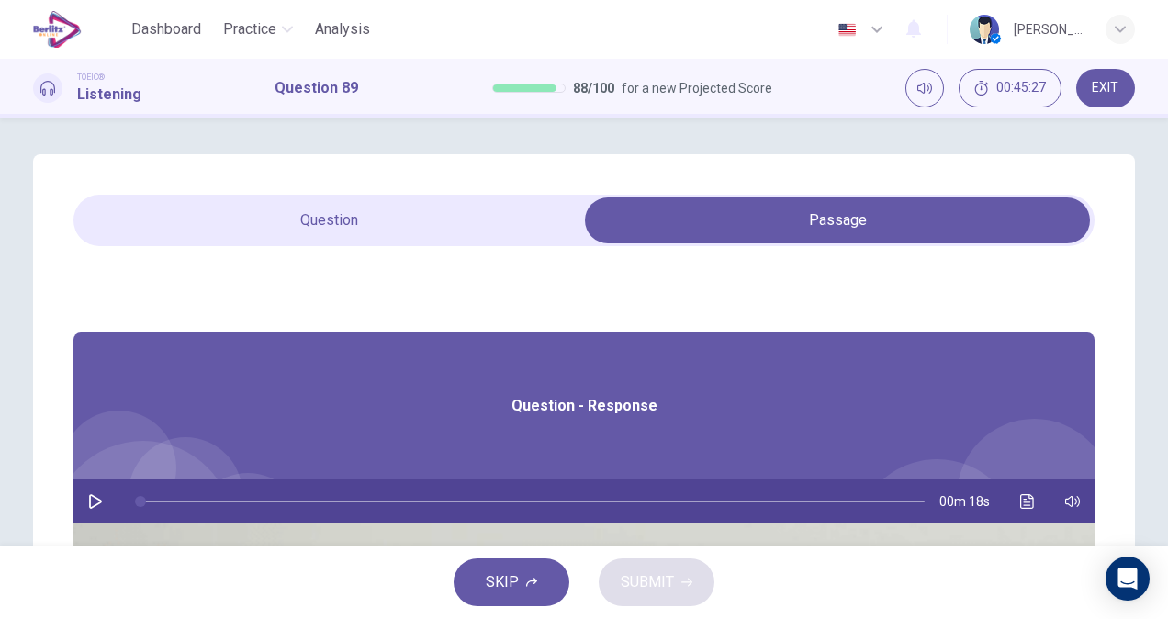
click at [110, 512] on button "button" at bounding box center [95, 501] width 29 height 44
type input "*"
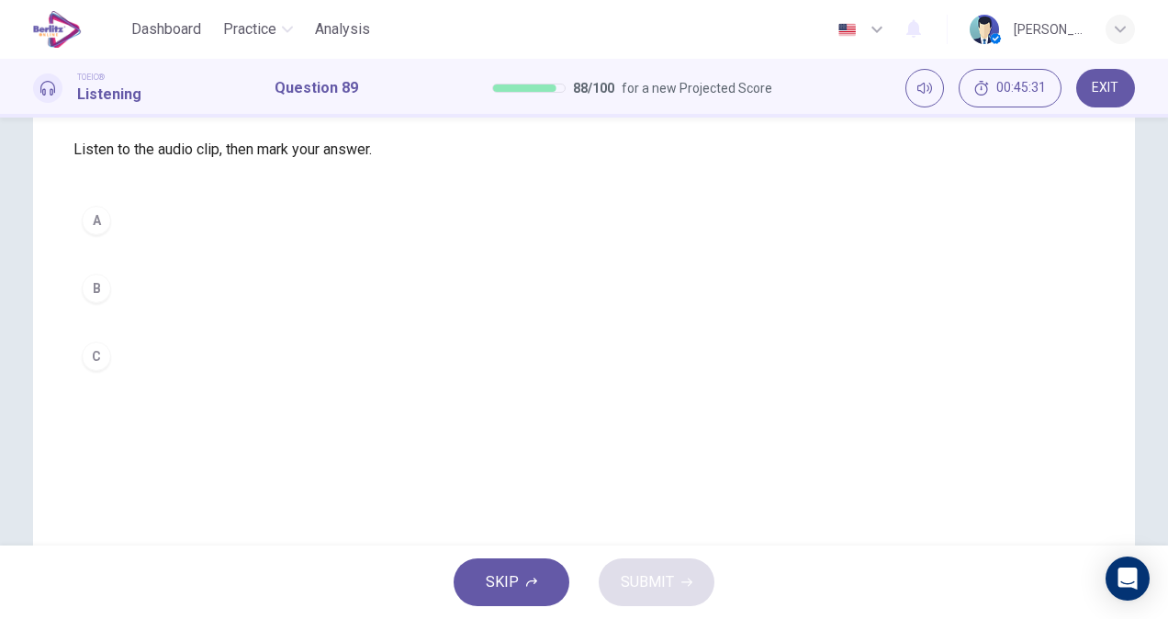
scroll to position [163, 0]
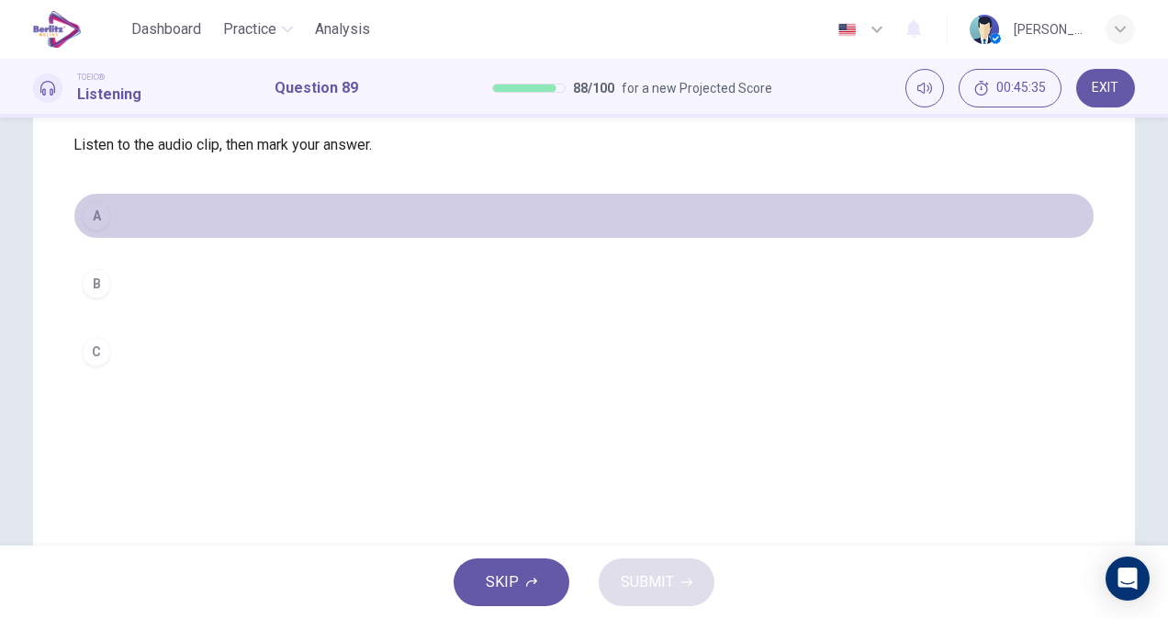
click at [130, 239] on button "A" at bounding box center [583, 216] width 1021 height 46
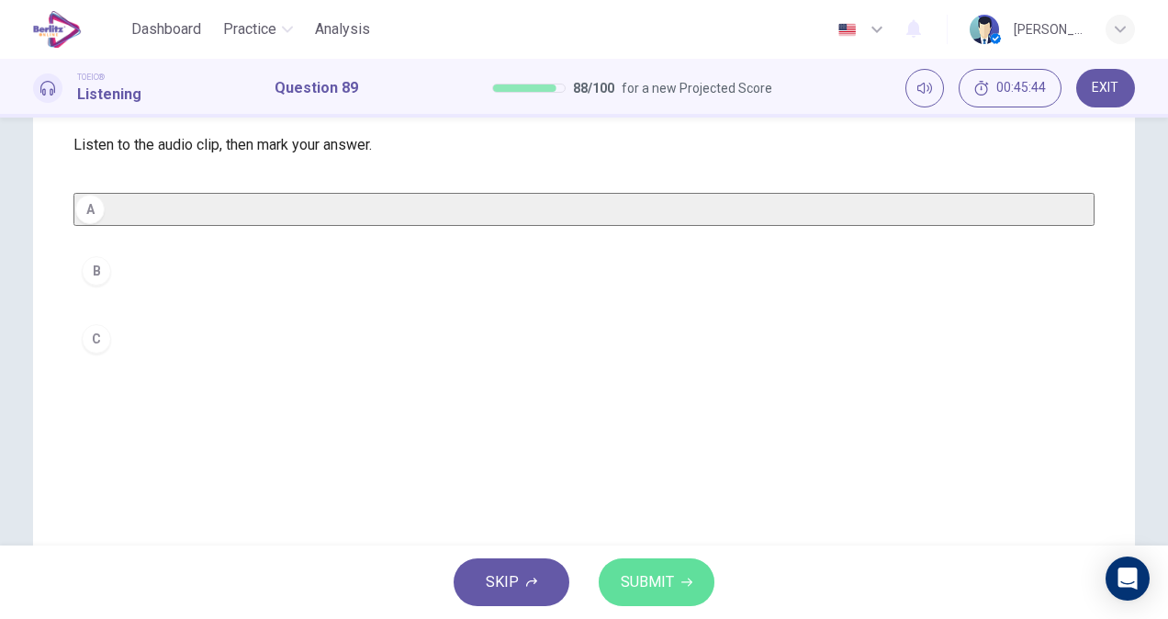
click at [666, 579] on span "SUBMIT" at bounding box center [647, 582] width 53 height 26
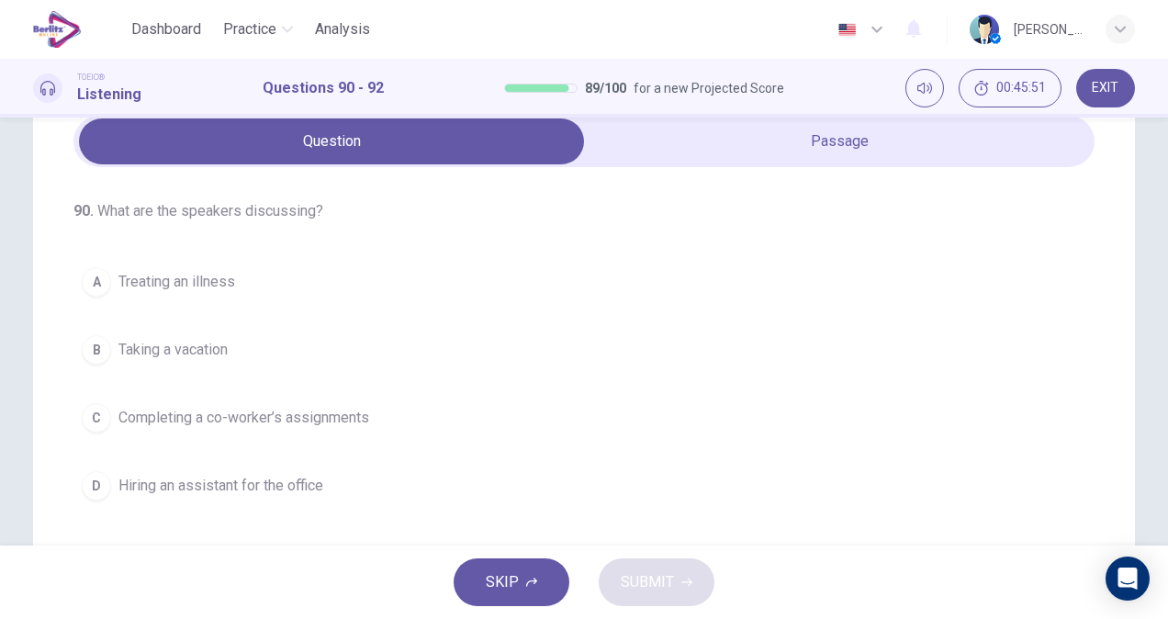
scroll to position [0, 0]
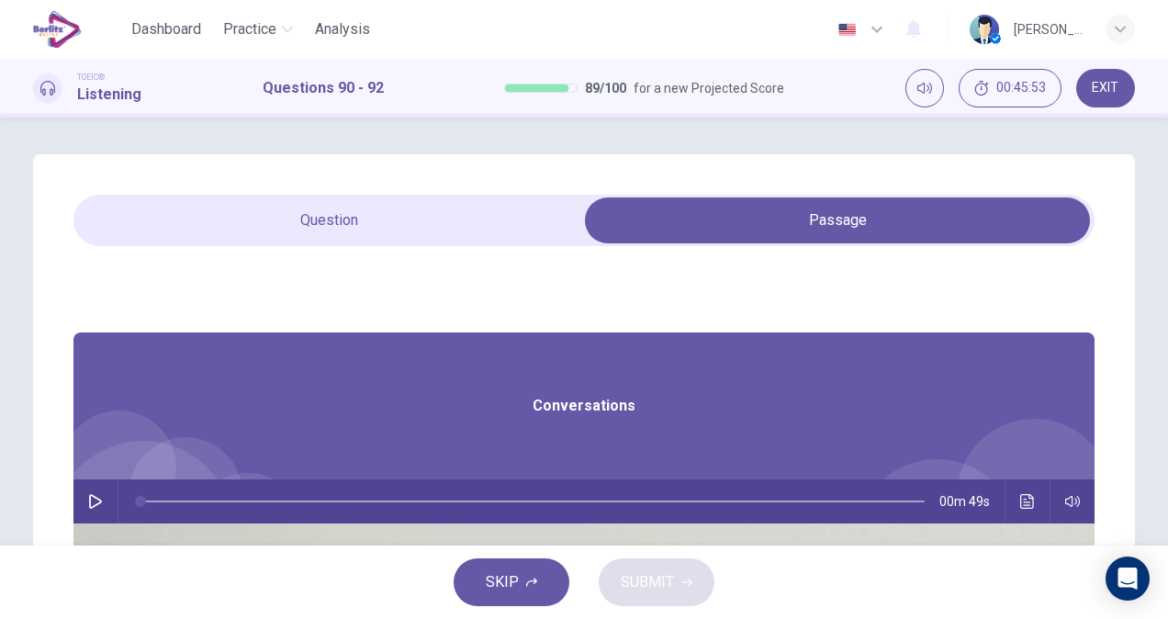
click at [102, 505] on icon "button" at bounding box center [95, 501] width 13 height 15
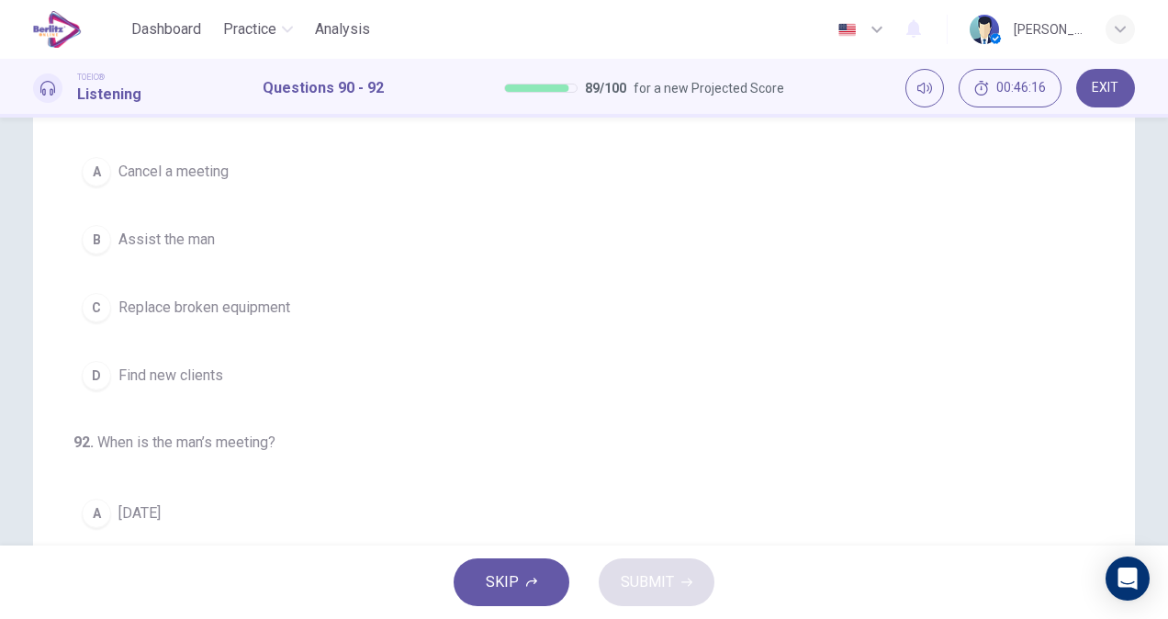
scroll to position [358, 0]
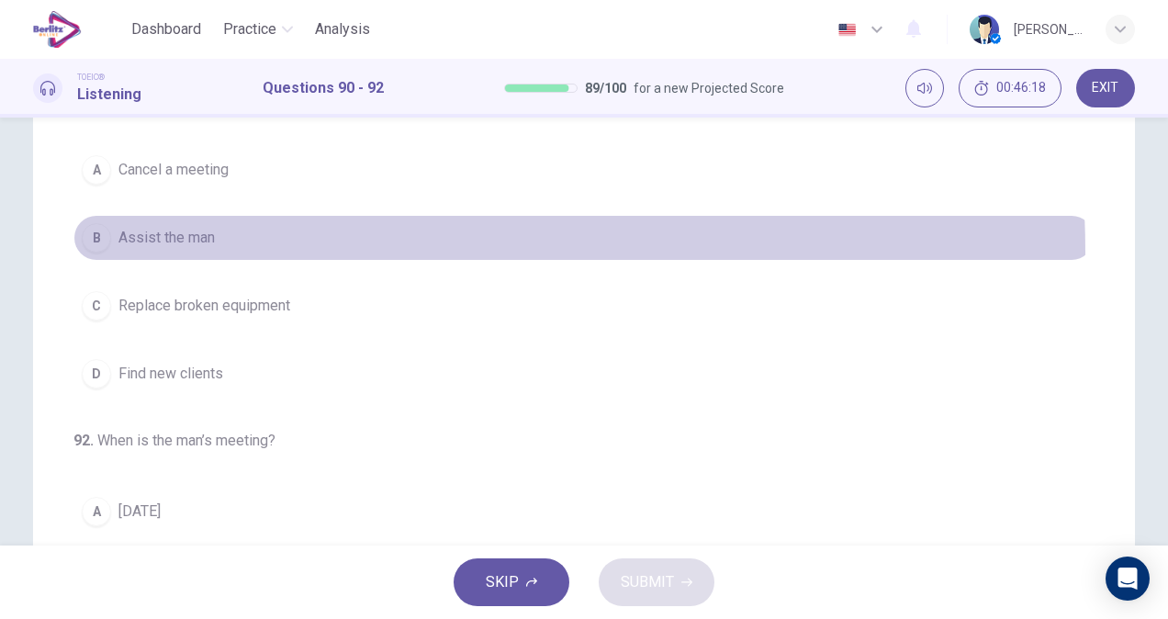
click at [221, 248] on button "B Assist the man" at bounding box center [583, 238] width 1021 height 46
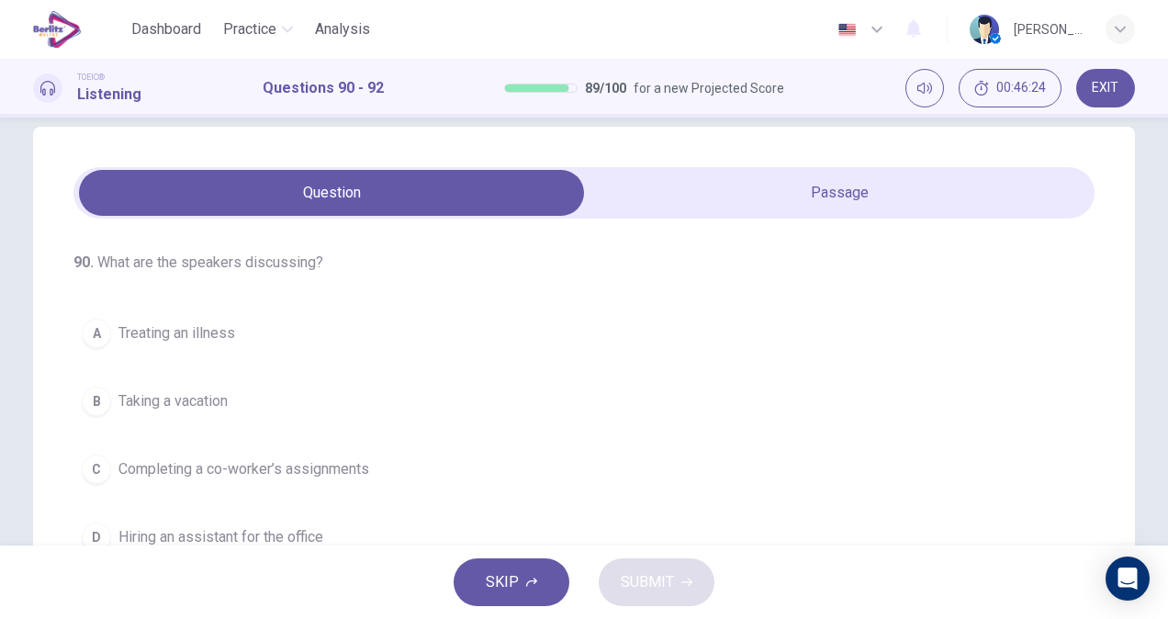
scroll to position [0, 0]
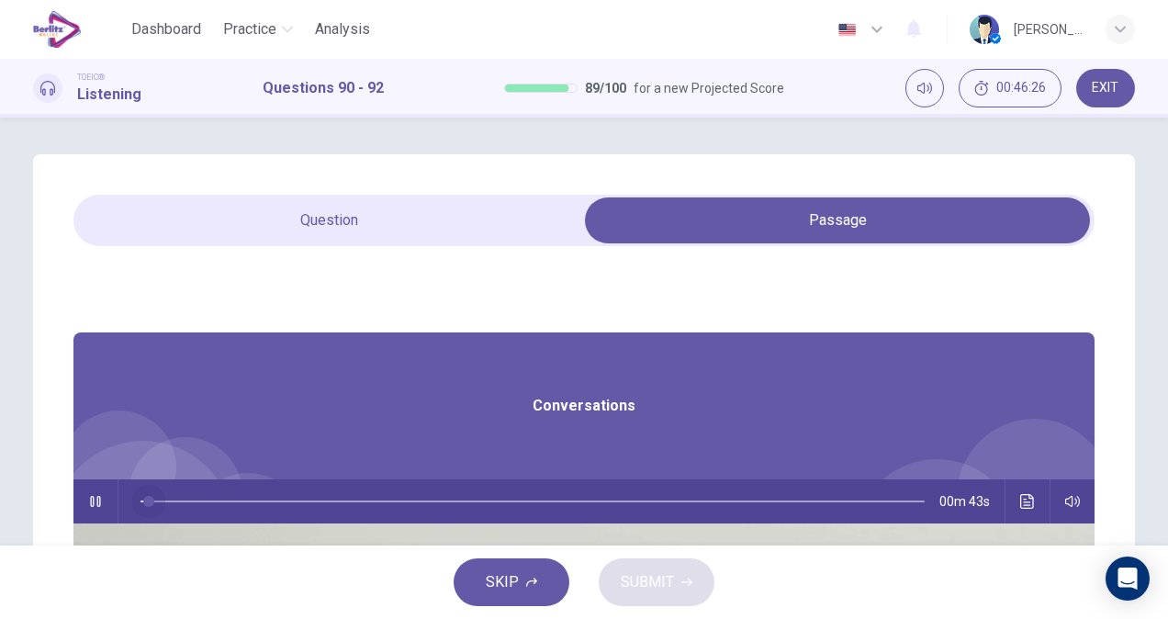
drag, startPoint x: 556, startPoint y: 503, endPoint x: 378, endPoint y: 493, distance: 178.4
click at [378, 493] on div "00m 43s" at bounding box center [583, 501] width 1021 height 44
click at [362, 244] on div "90 . What are the speakers discussing? A Treating an illness B Taking a vacatio…" at bounding box center [584, 523] width 1102 height 738
click at [110, 497] on button "button" at bounding box center [95, 501] width 29 height 44
type input "*"
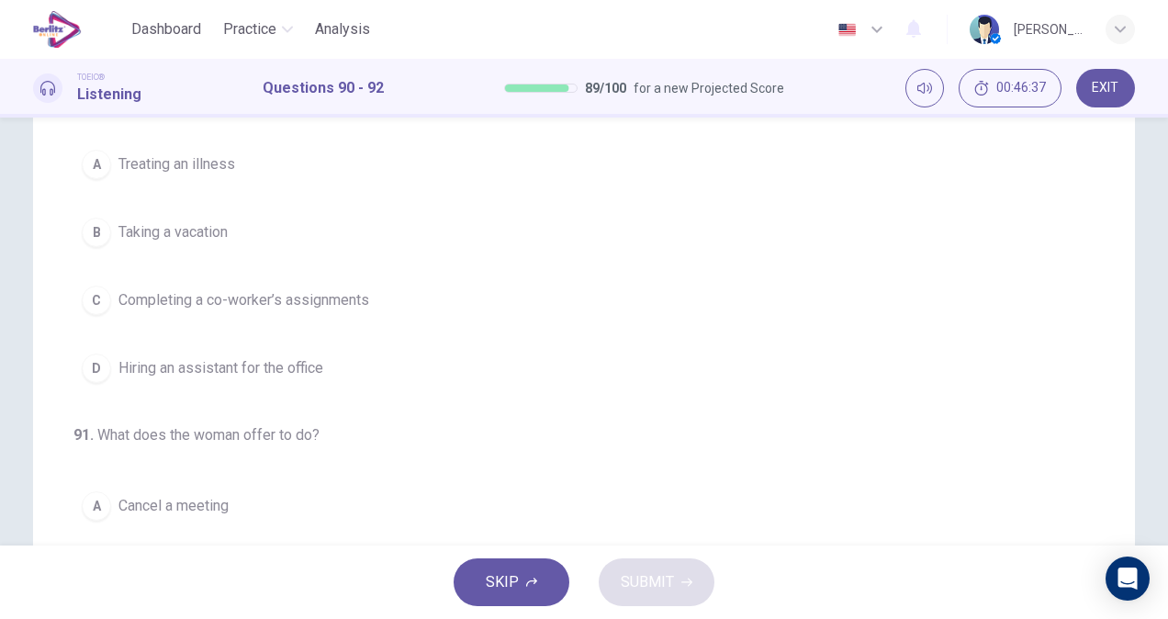
scroll to position [200, 0]
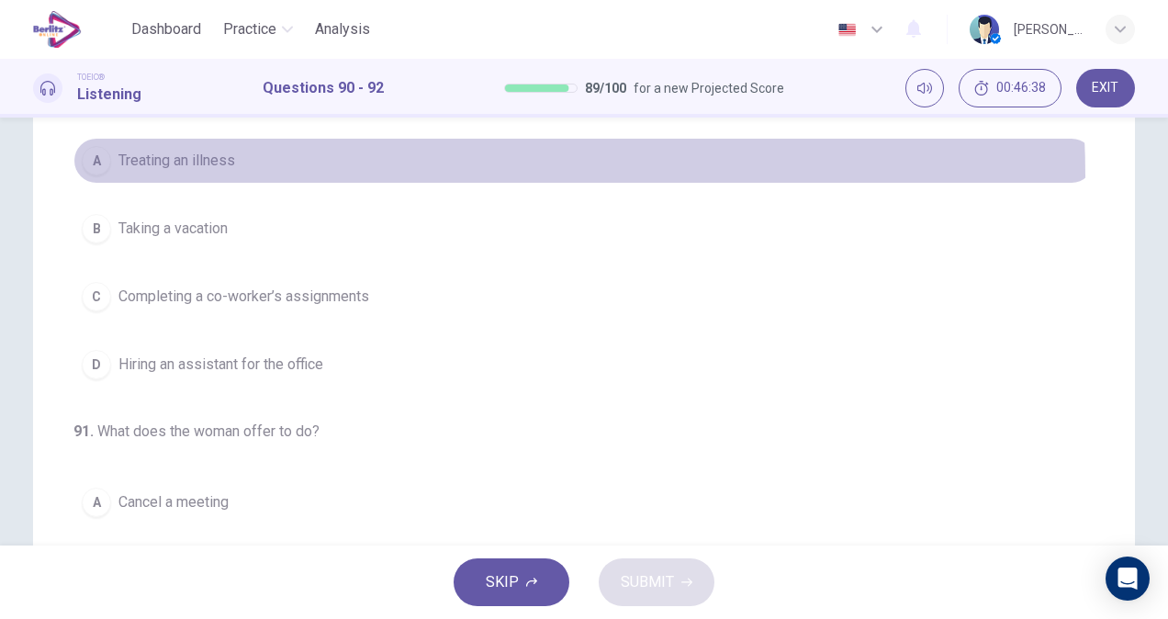
click at [271, 176] on button "A Treating an illness" at bounding box center [583, 161] width 1021 height 46
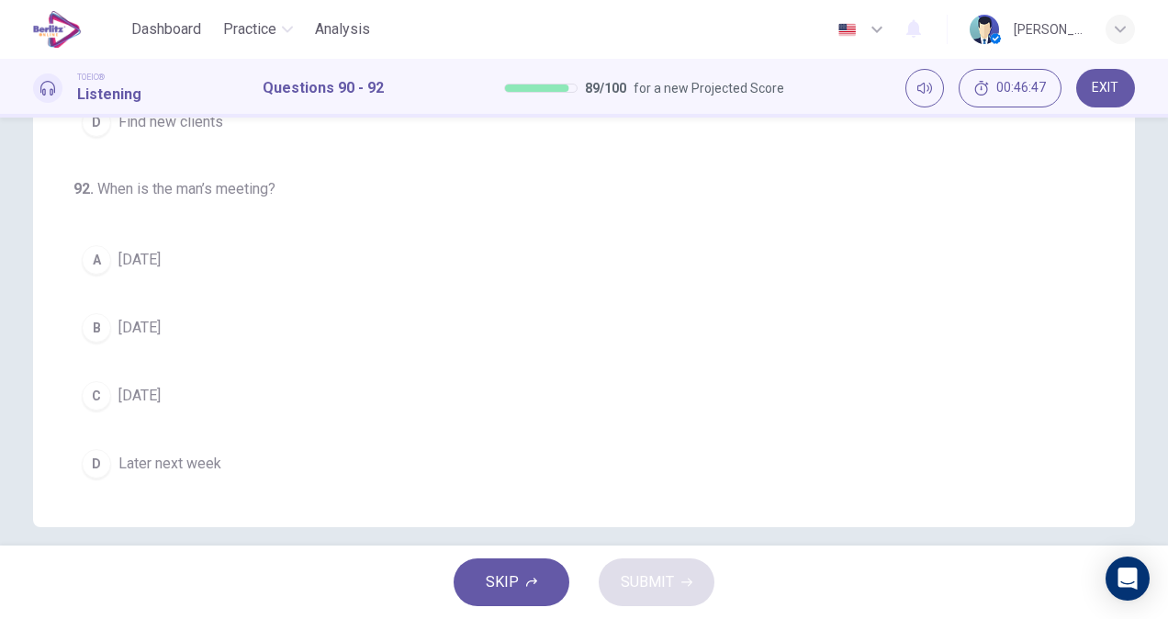
scroll to position [371, 0]
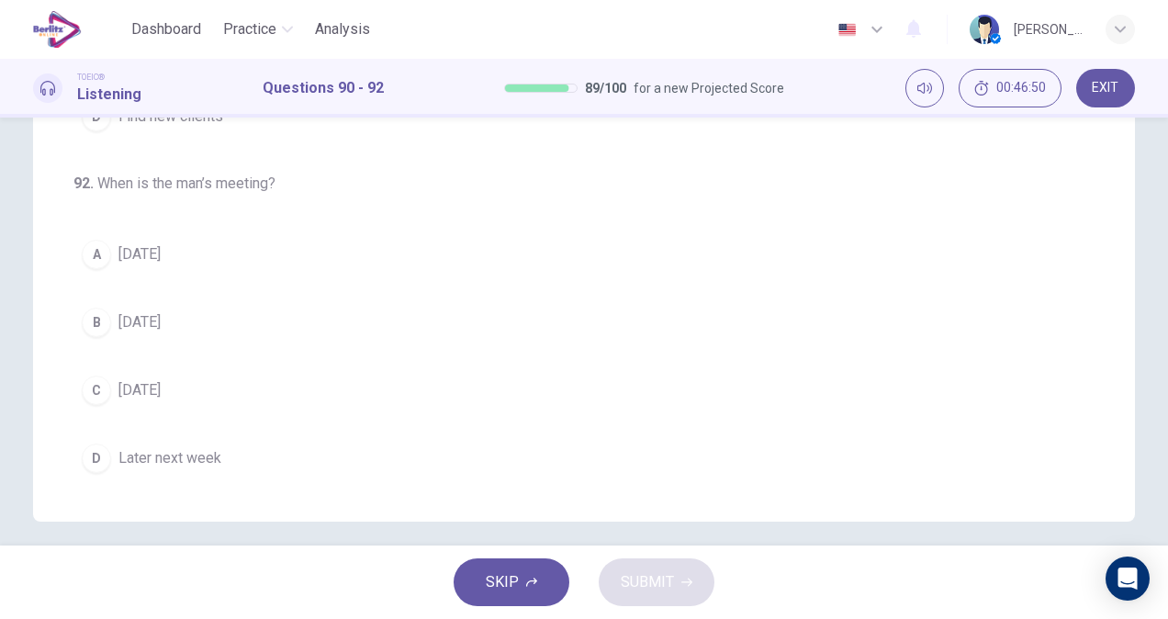
click at [248, 335] on button "B Wednesday" at bounding box center [583, 322] width 1021 height 46
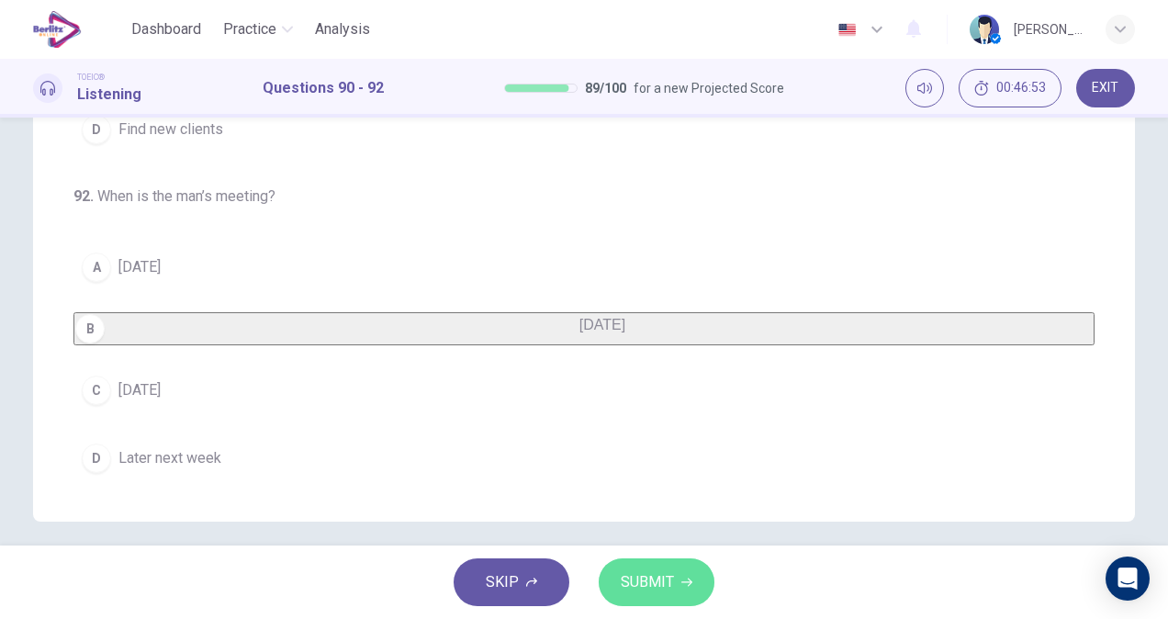
click at [658, 586] on span "SUBMIT" at bounding box center [647, 582] width 53 height 26
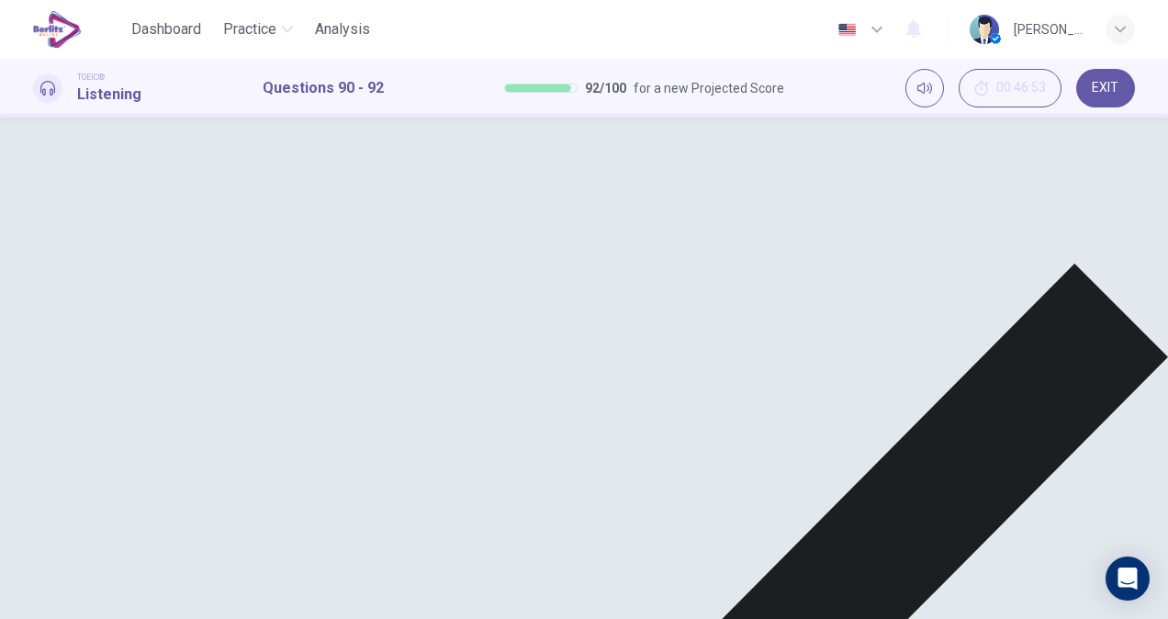
scroll to position [411, 0]
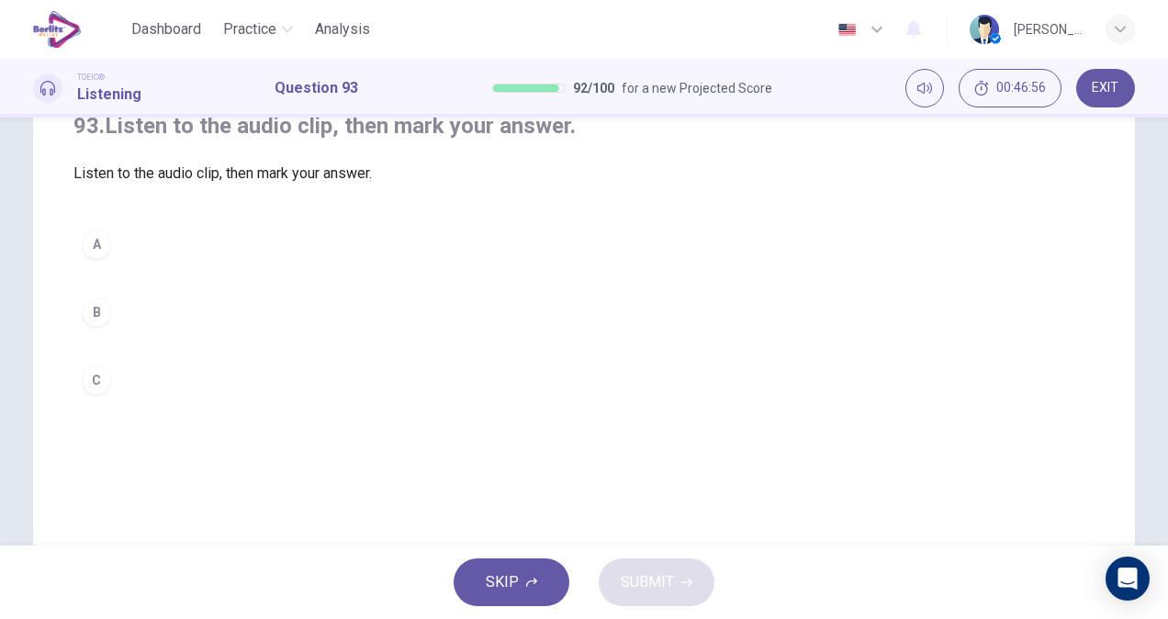
scroll to position [0, 0]
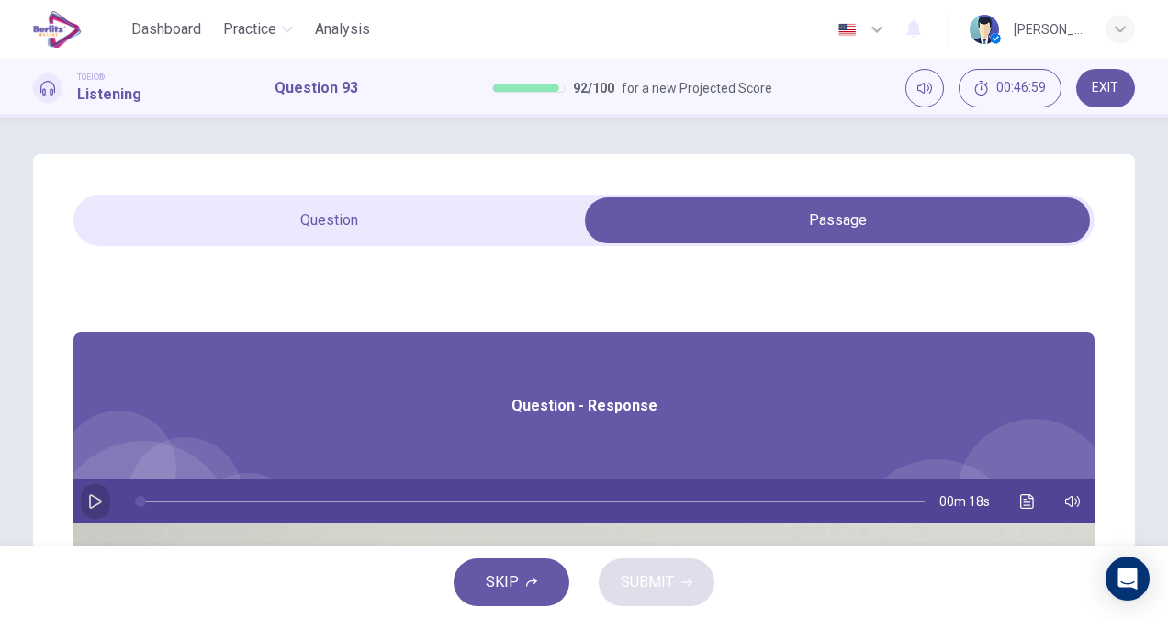
click at [103, 498] on icon "button" at bounding box center [95, 501] width 15 height 15
type input "*"
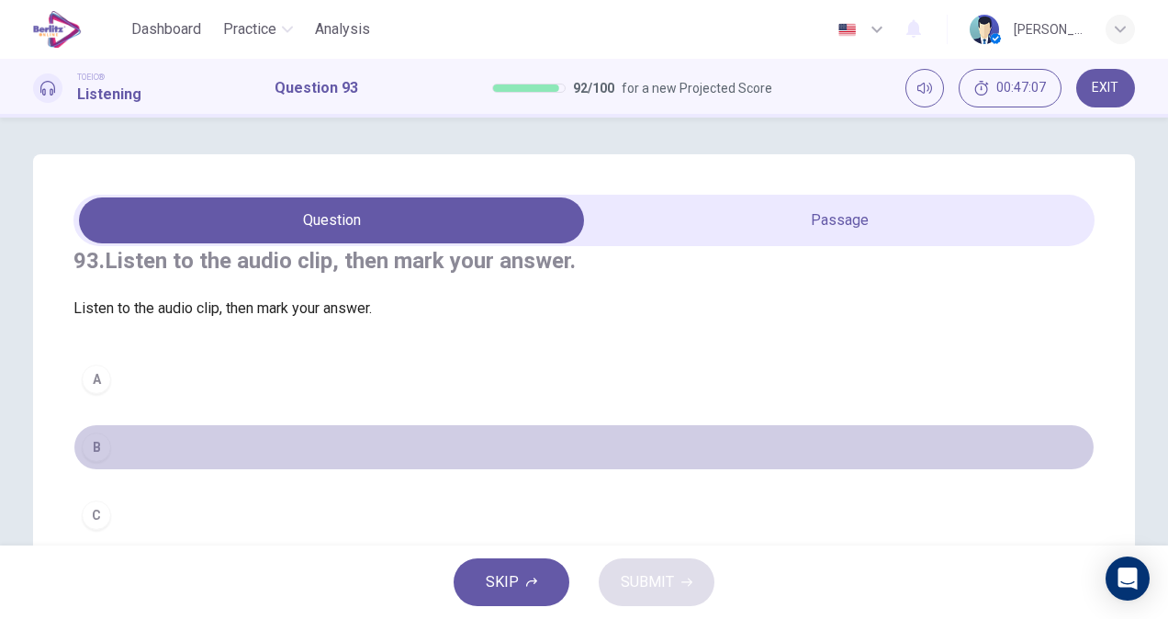
click at [147, 470] on button "B" at bounding box center [583, 447] width 1021 height 46
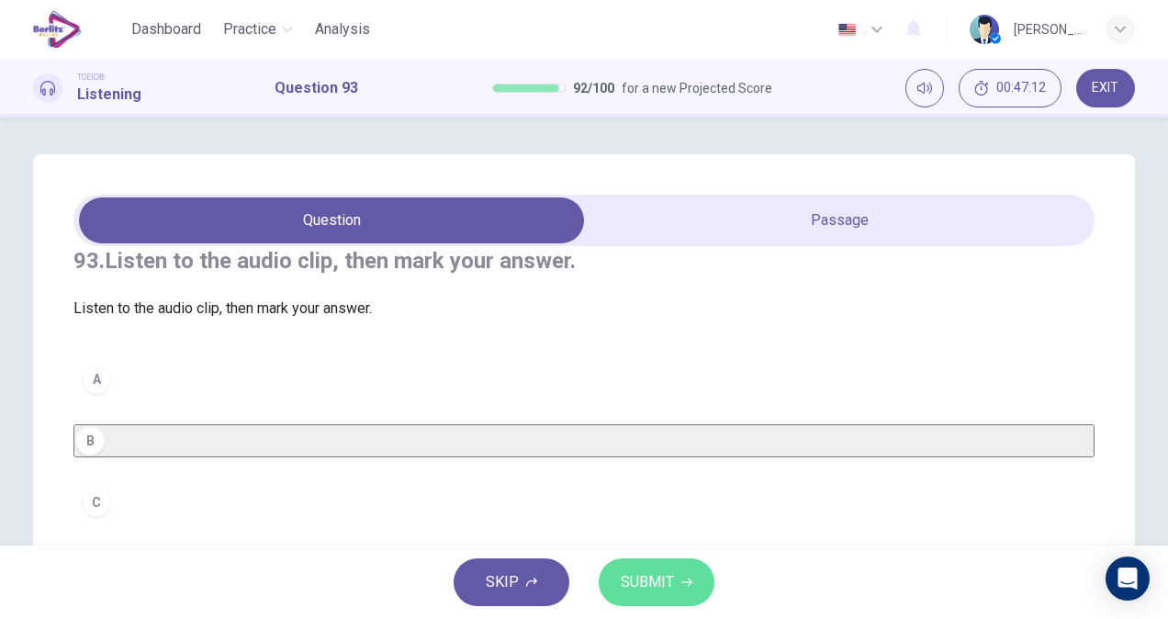
click at [679, 568] on button "SUBMIT" at bounding box center [656, 582] width 116 height 48
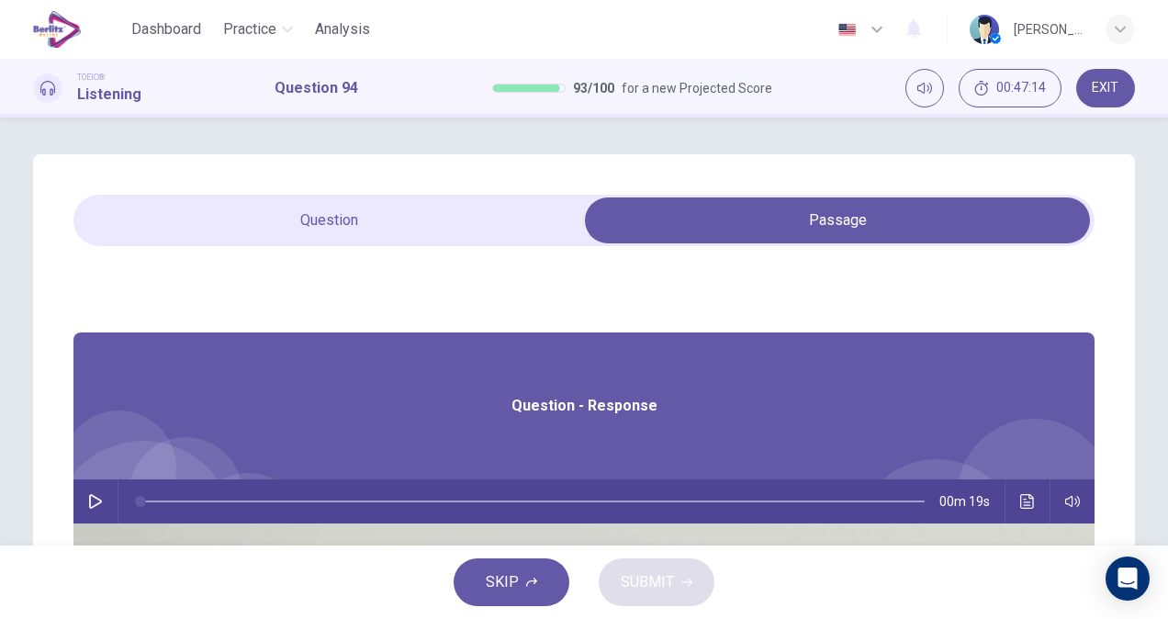
click at [354, 509] on div "00m 19s" at bounding box center [583, 501] width 1021 height 44
click at [102, 505] on icon "button" at bounding box center [95, 501] width 13 height 15
click at [324, 196] on span at bounding box center [583, 220] width 1021 height 51
type input "*"
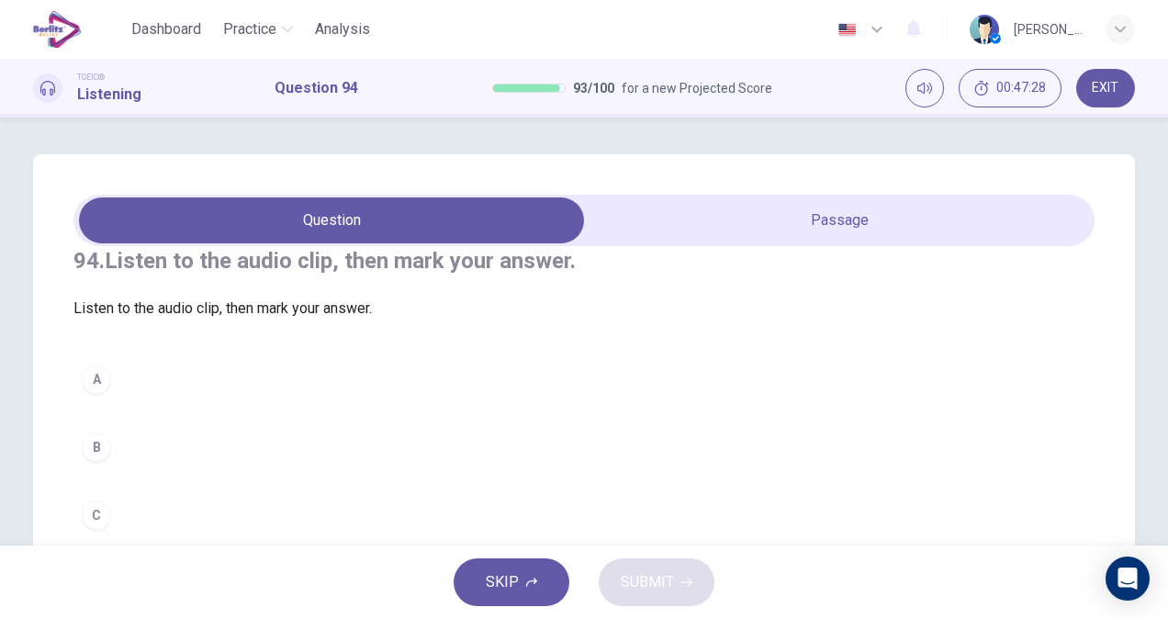
click at [202, 470] on button "B" at bounding box center [583, 447] width 1021 height 46
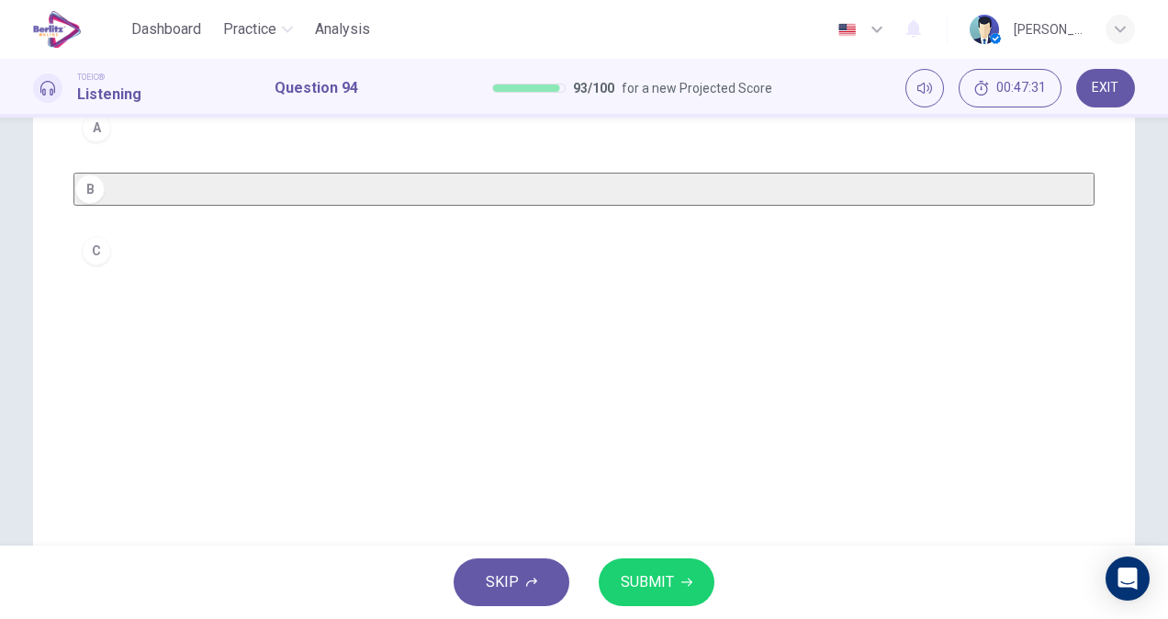
scroll to position [247, 0]
click at [645, 589] on span "SUBMIT" at bounding box center [647, 582] width 53 height 26
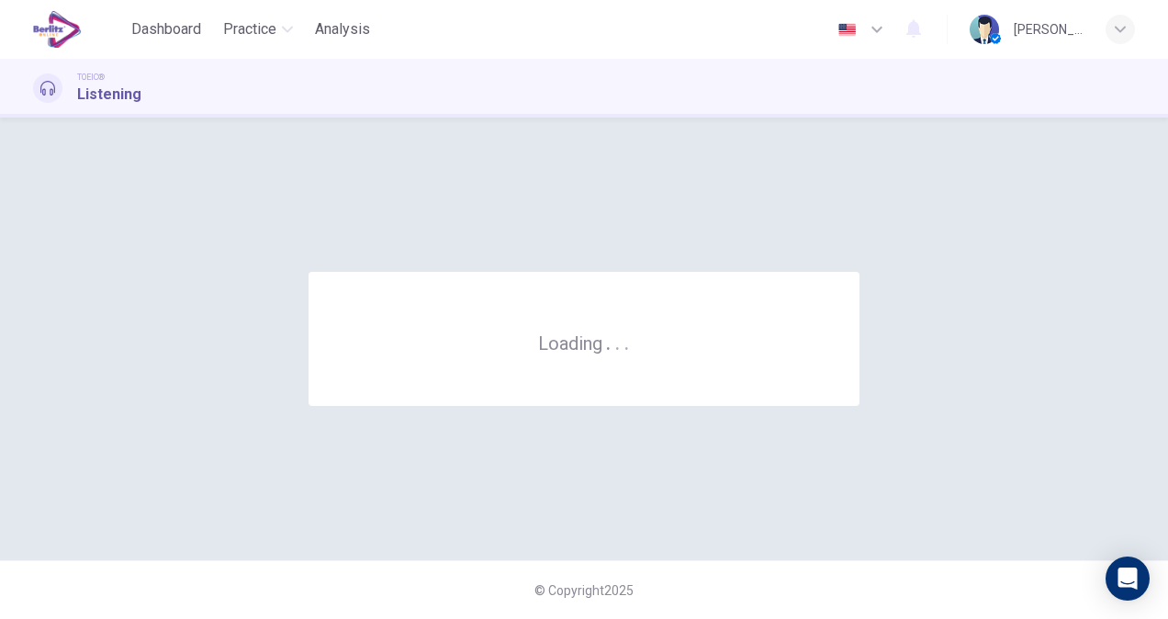
scroll to position [0, 0]
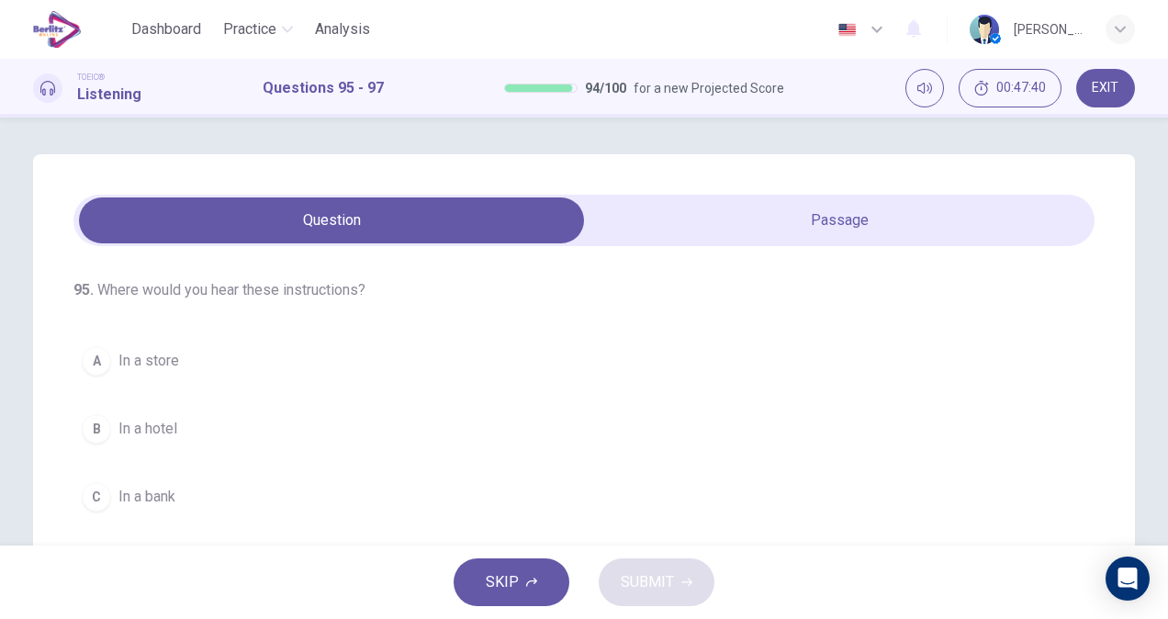
drag, startPoint x: 1157, startPoint y: 281, endPoint x: 1167, endPoint y: 297, distance: 19.4
click at [1167, 297] on div "95 . Where would you hear these instructions? A In a store B In a hotel C In a …" at bounding box center [584, 331] width 1168 height 428
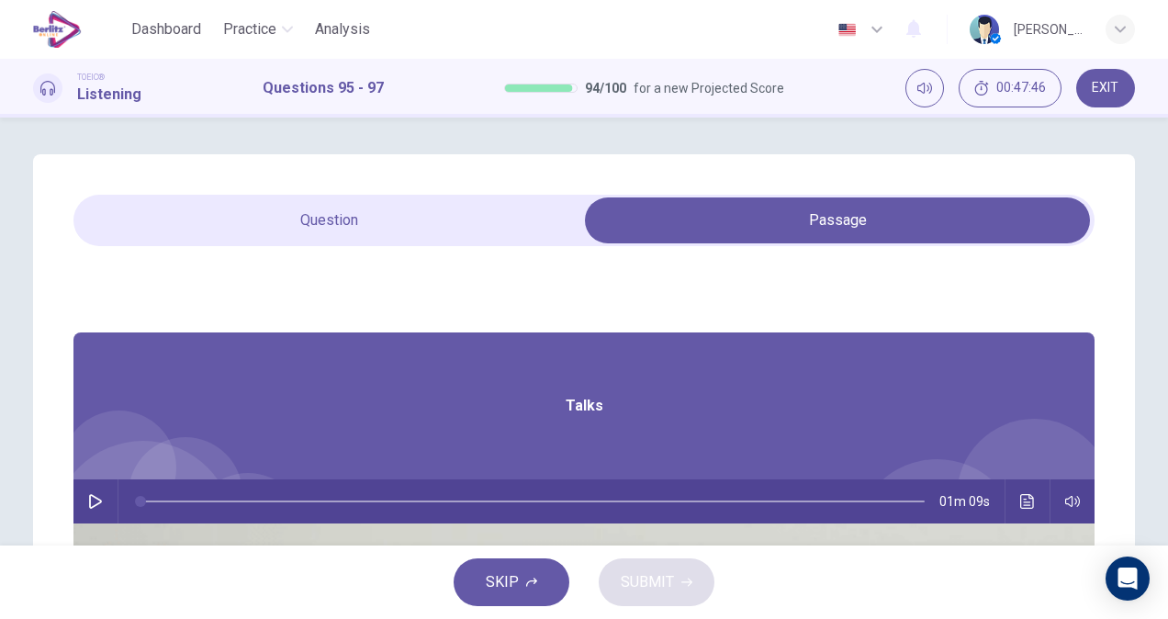
click at [102, 505] on icon "button" at bounding box center [95, 501] width 13 height 15
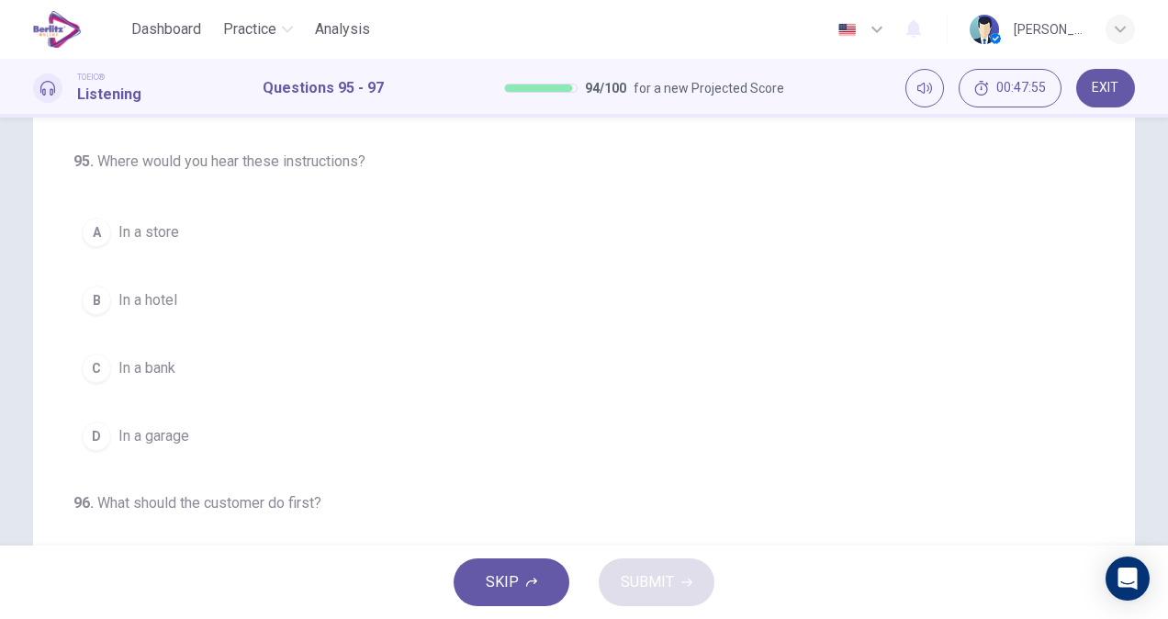
scroll to position [130, 0]
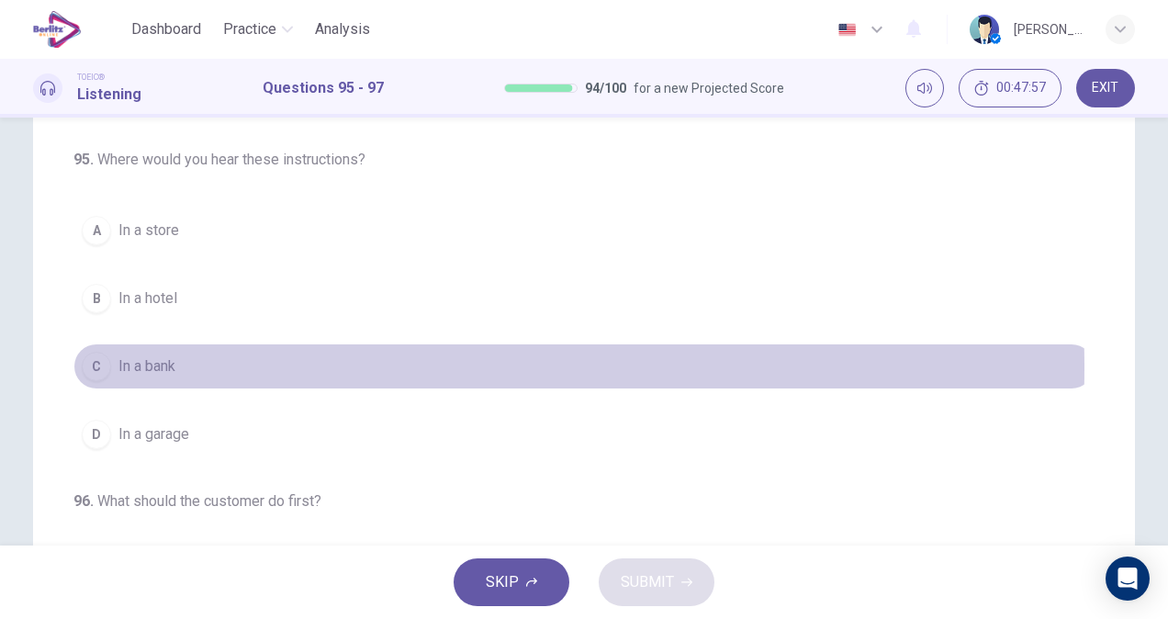
click at [185, 365] on button "C In a bank" at bounding box center [583, 366] width 1021 height 46
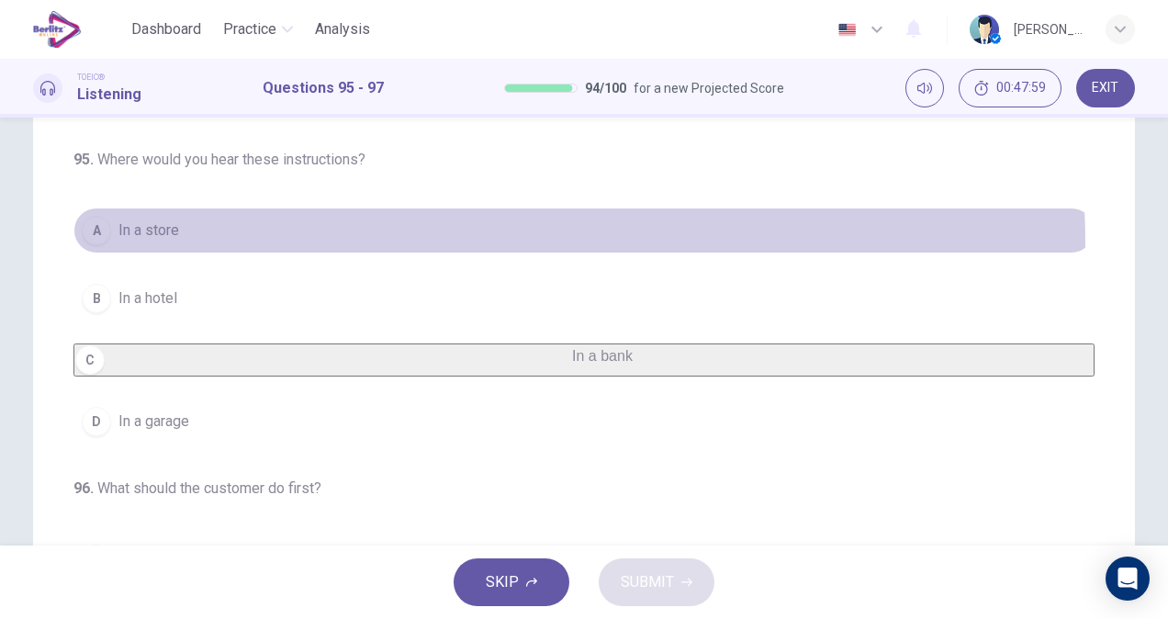
click at [208, 247] on button "A In a store" at bounding box center [583, 230] width 1021 height 46
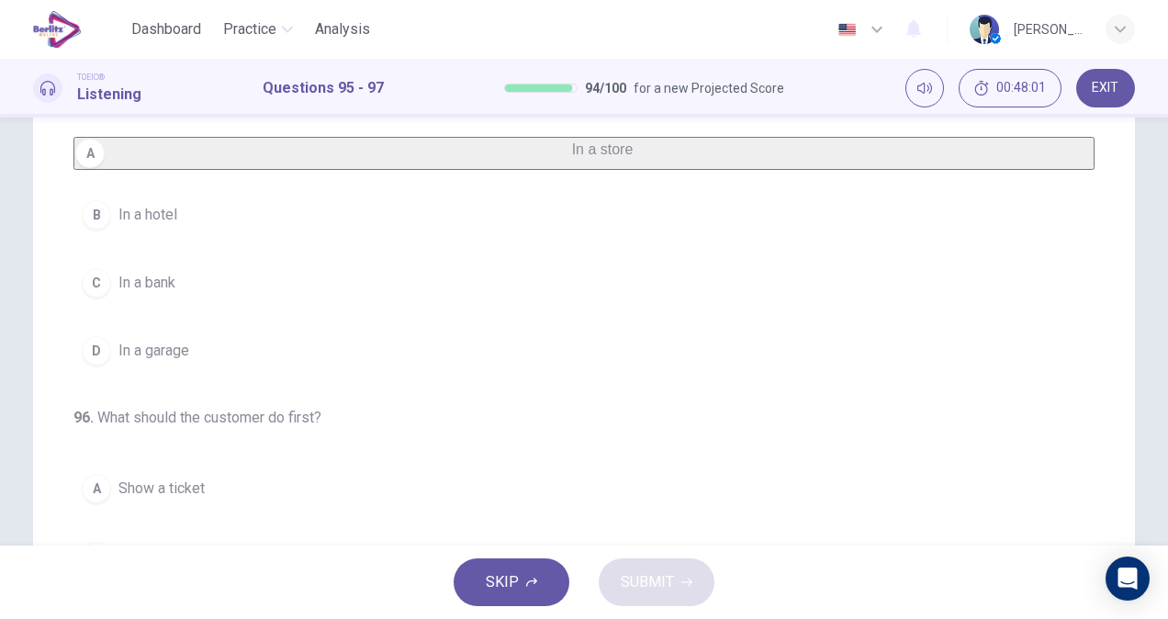
scroll to position [72, 0]
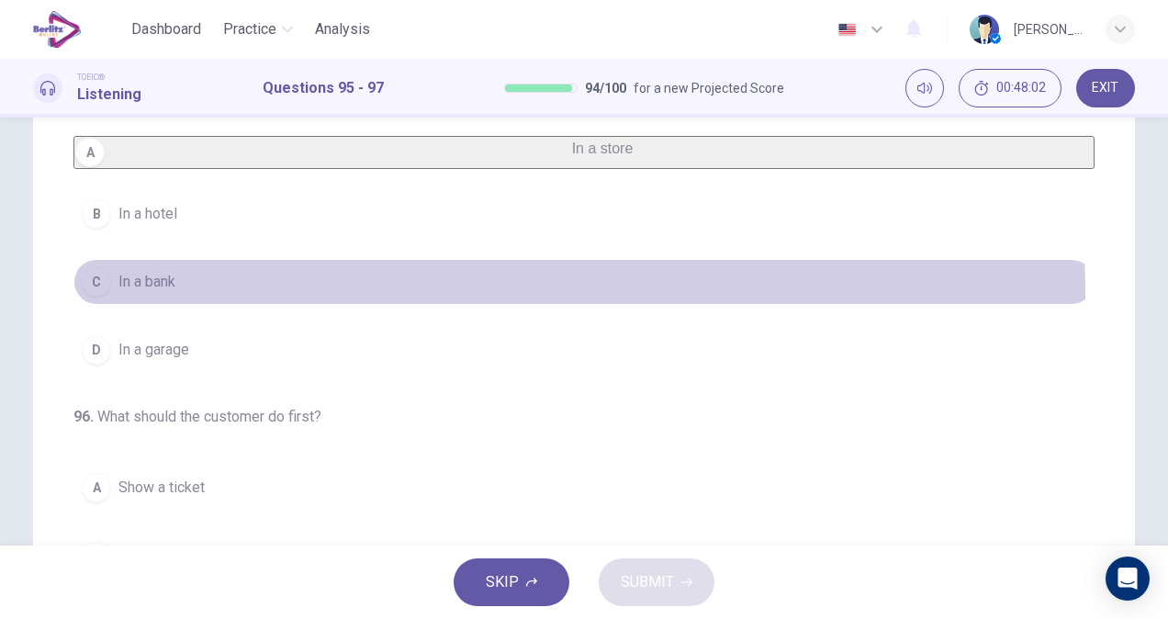
click at [217, 305] on button "C In a bank" at bounding box center [583, 282] width 1021 height 46
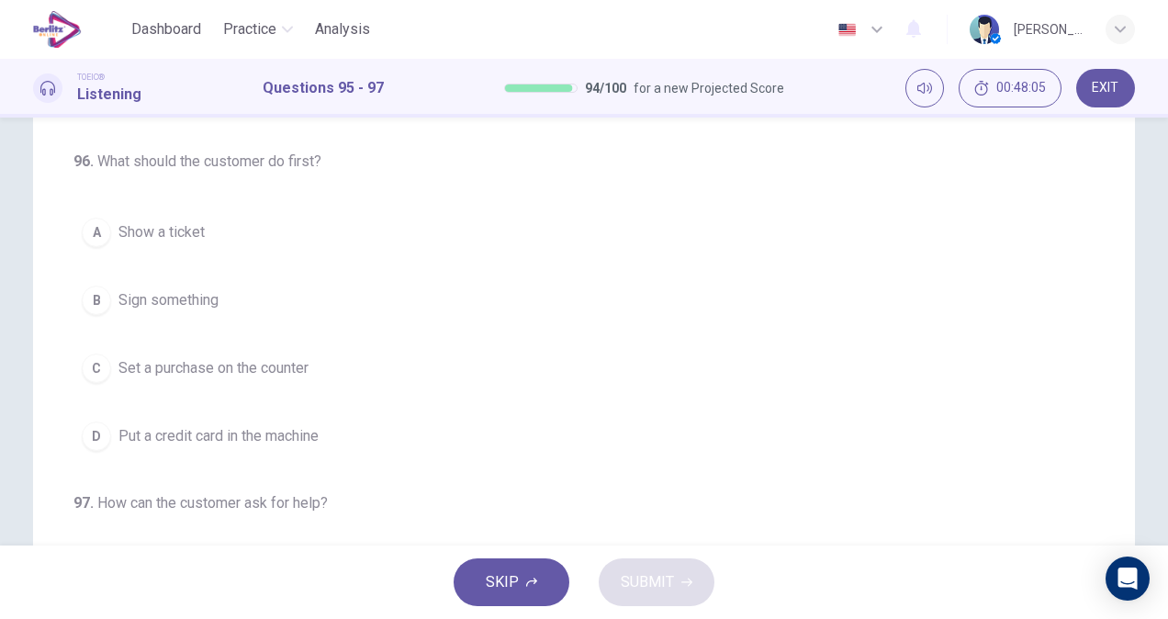
scroll to position [336, 0]
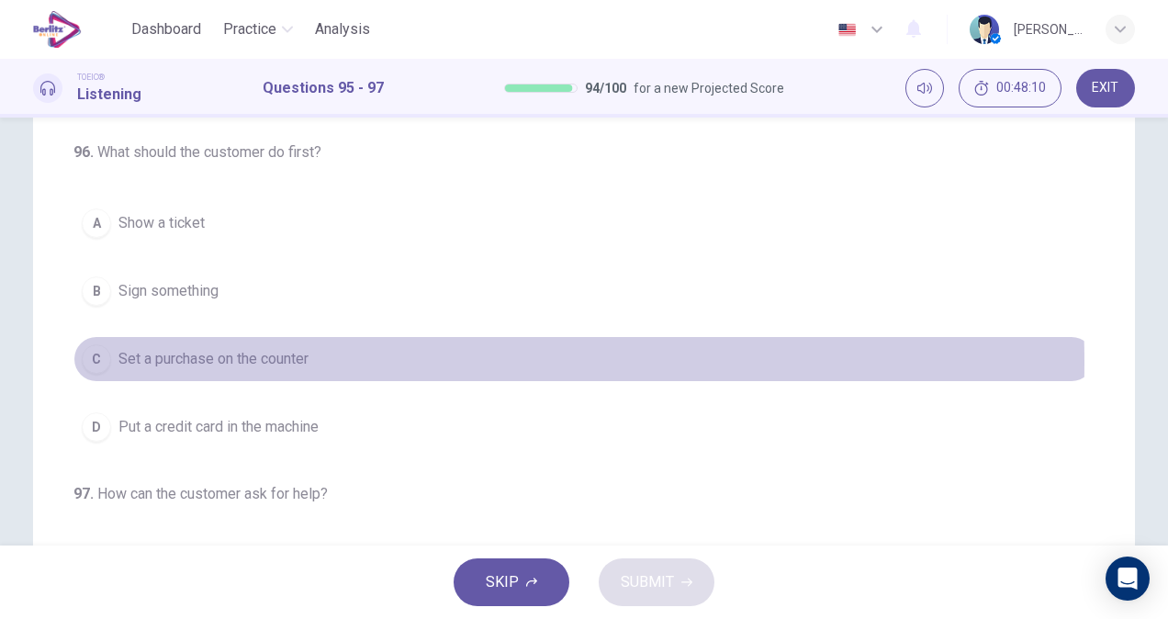
click at [329, 371] on button "C Set a purchase on the counter" at bounding box center [583, 359] width 1021 height 46
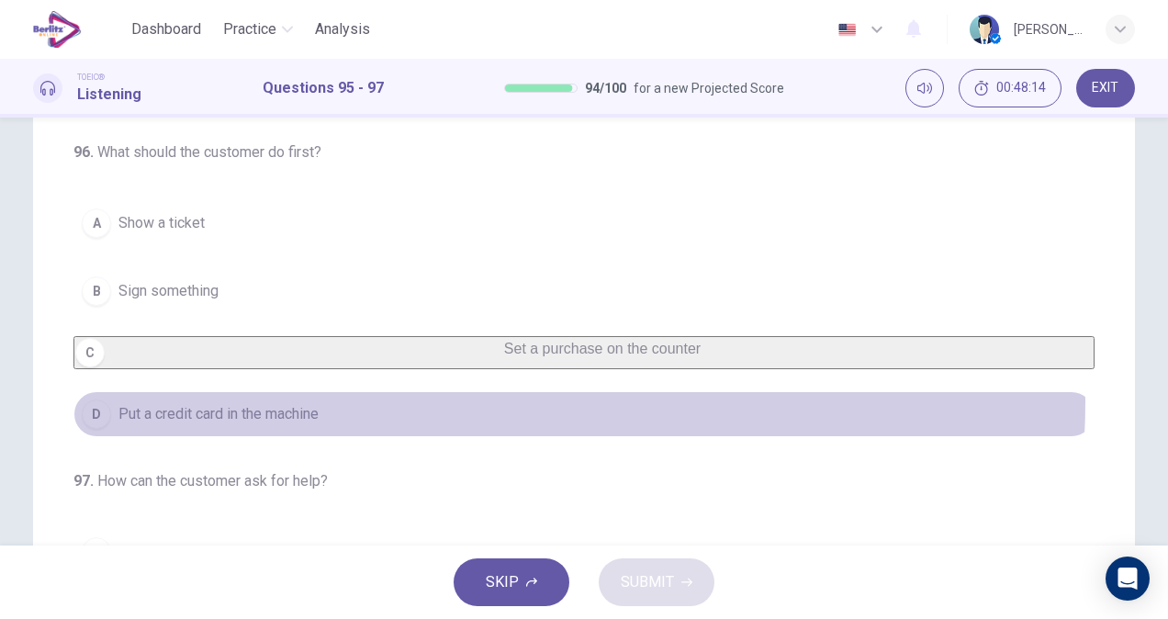
click at [413, 422] on button "D Put a credit card in the machine" at bounding box center [583, 414] width 1021 height 46
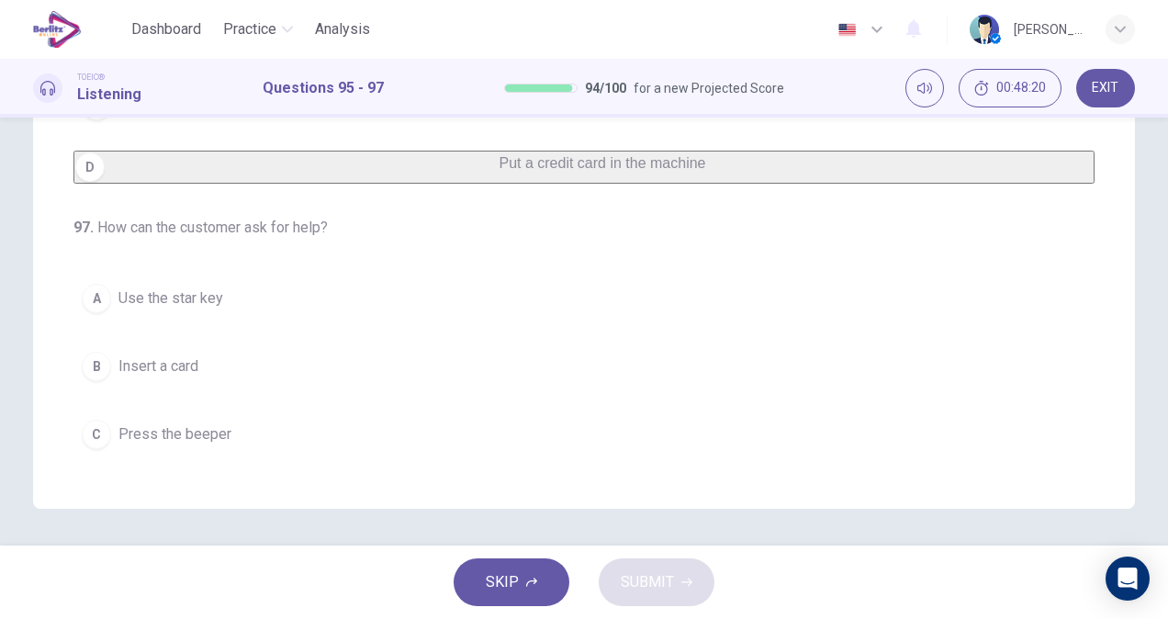
scroll to position [411, 0]
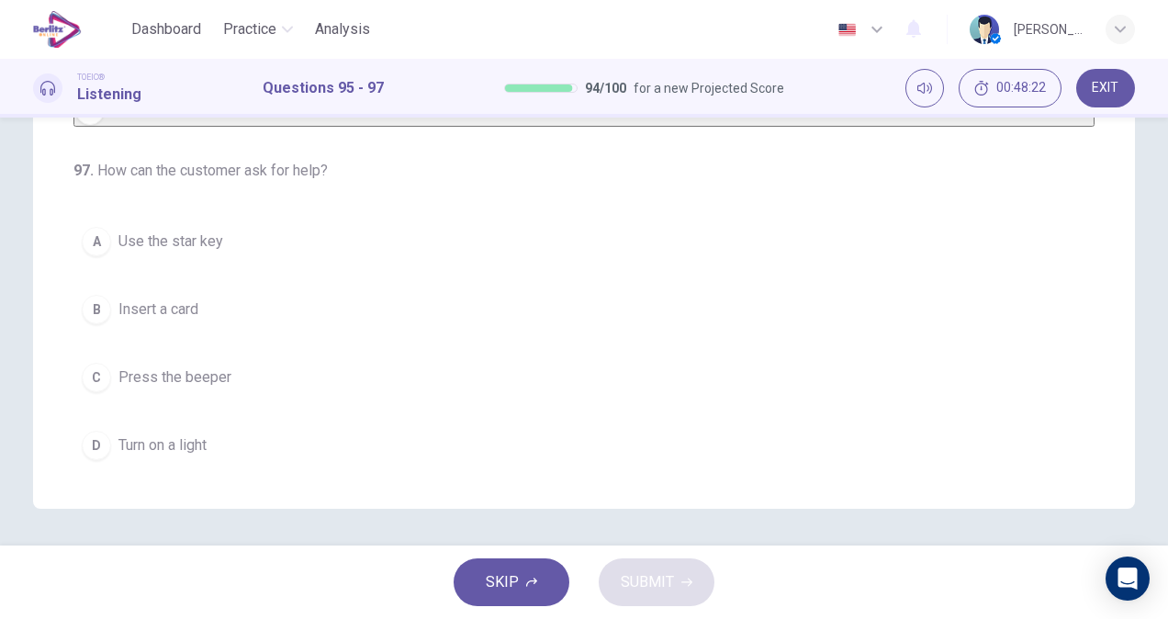
click at [237, 315] on button "B Insert a card" at bounding box center [583, 309] width 1021 height 46
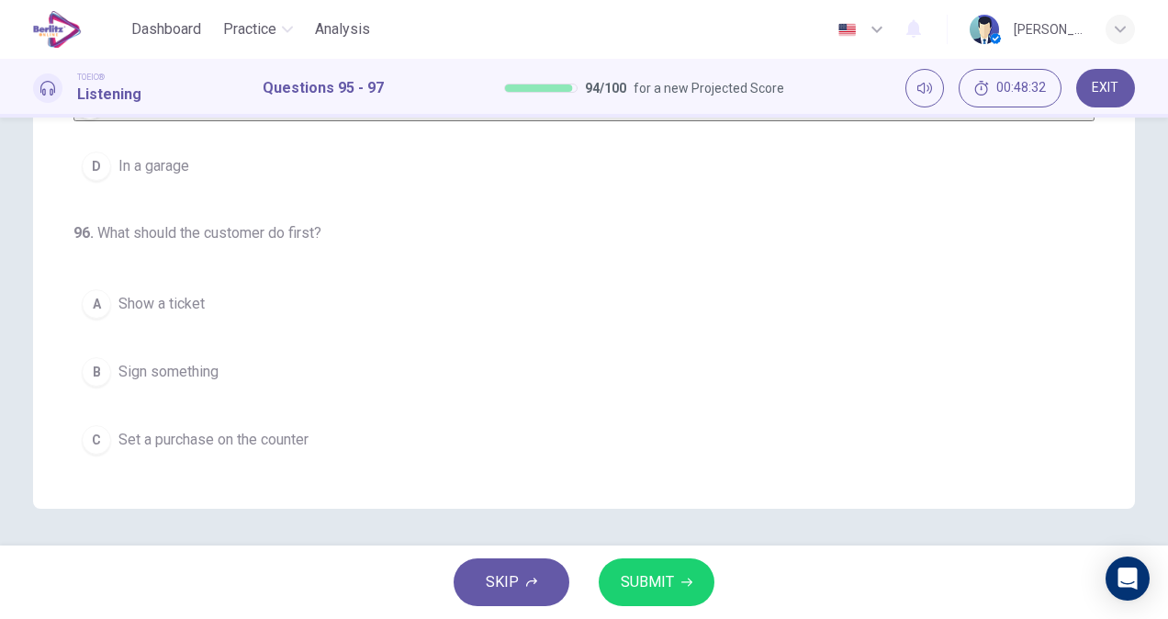
scroll to position [9, 0]
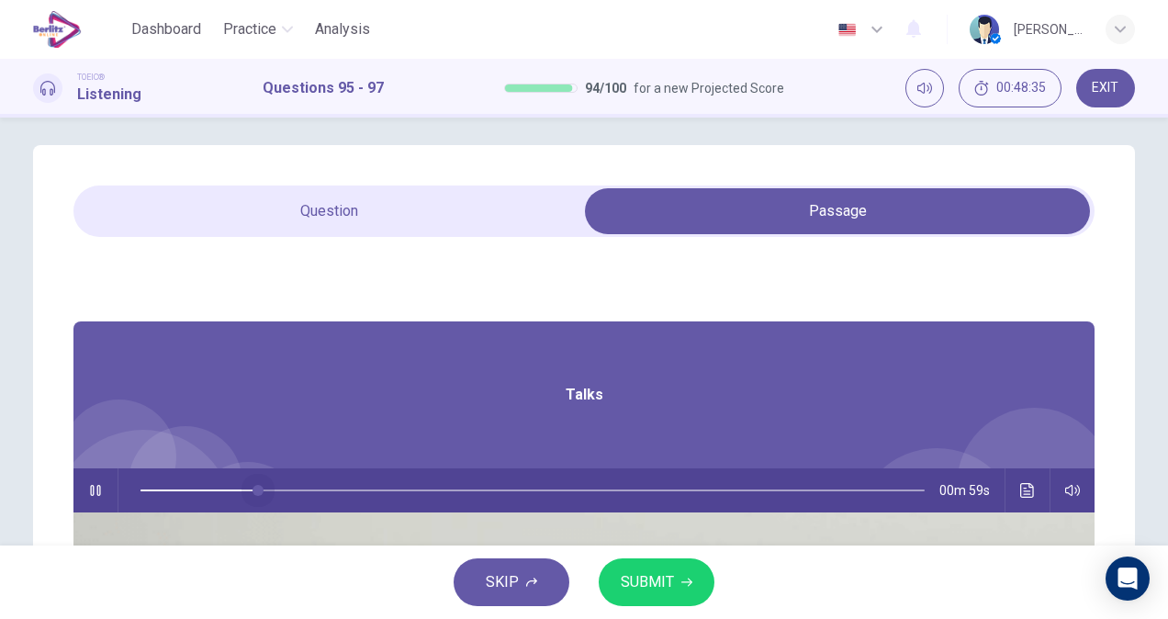
drag, startPoint x: 562, startPoint y: 488, endPoint x: 409, endPoint y: 494, distance: 152.5
click at [263, 494] on span at bounding box center [257, 490] width 11 height 11
type input "*"
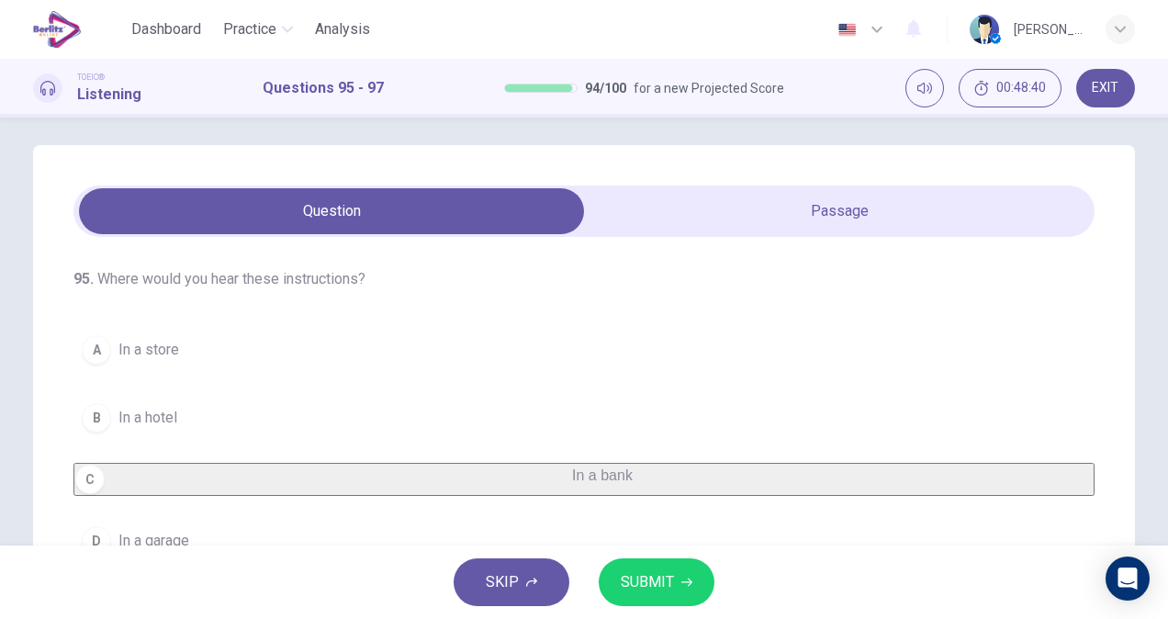
drag, startPoint x: 1157, startPoint y: 244, endPoint x: 1170, endPoint y: 316, distance: 72.7
click at [1167, 316] on html "This site uses cookies, as explained in our Privacy Policy . If you agree to th…" at bounding box center [584, 309] width 1168 height 619
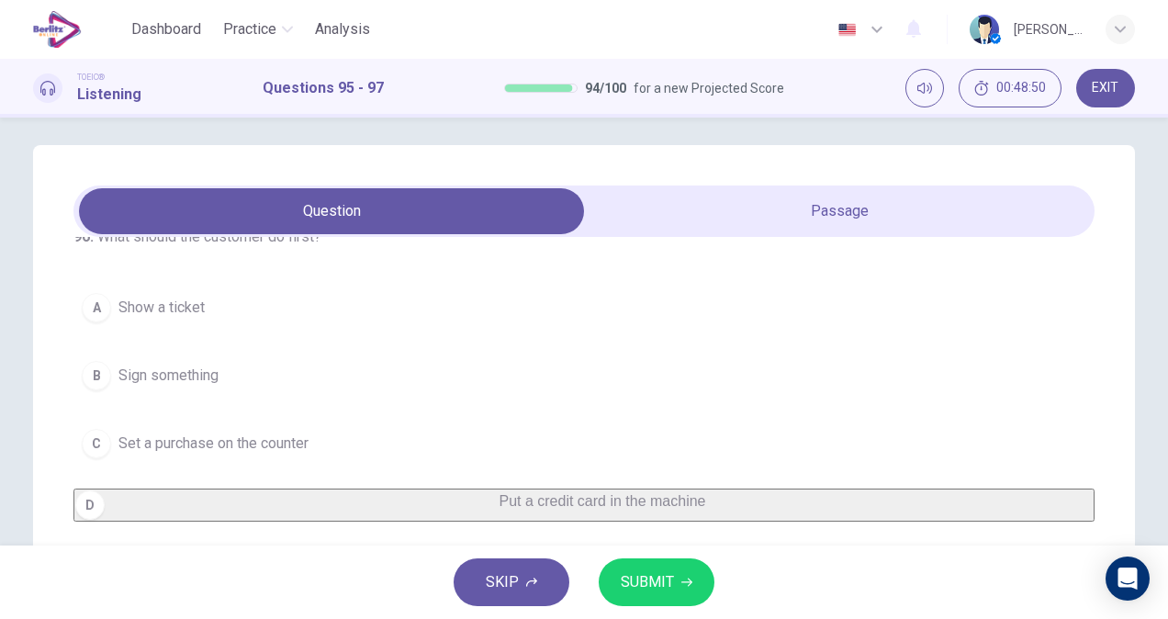
scroll to position [411, 0]
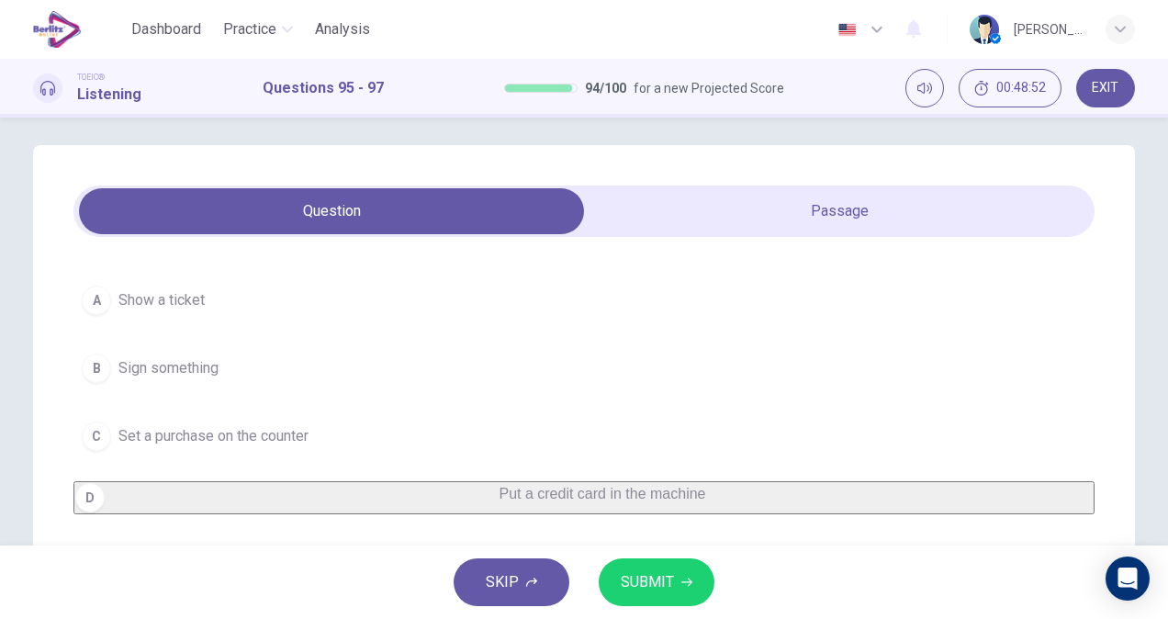
click at [460, 413] on button "C Set a purchase on the counter" at bounding box center [583, 436] width 1021 height 46
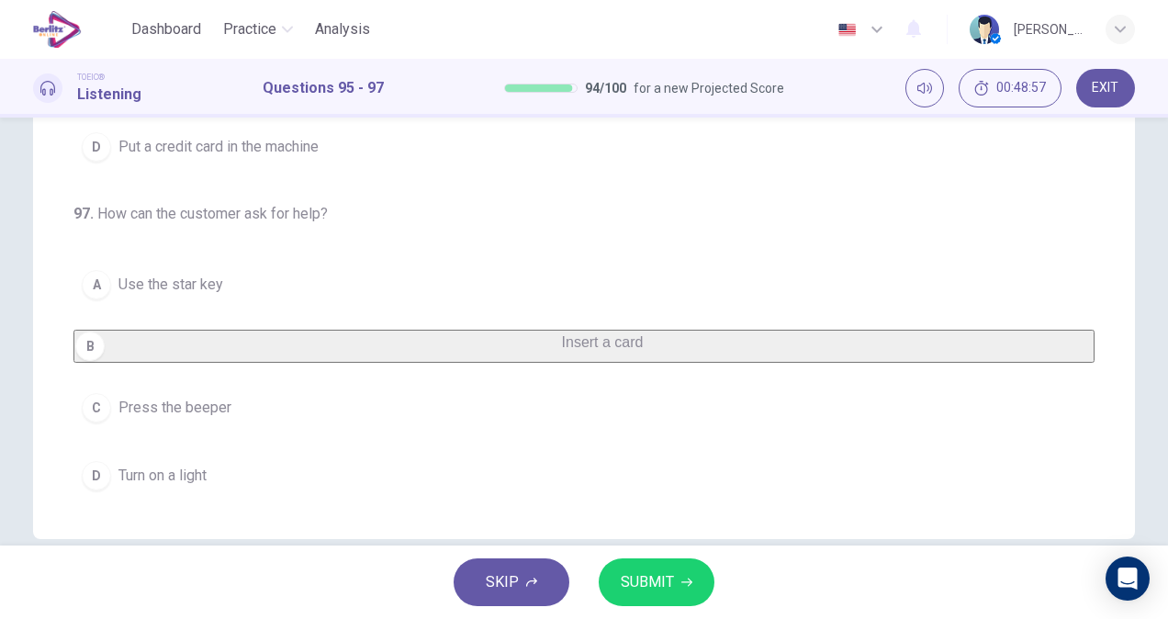
scroll to position [384, 0]
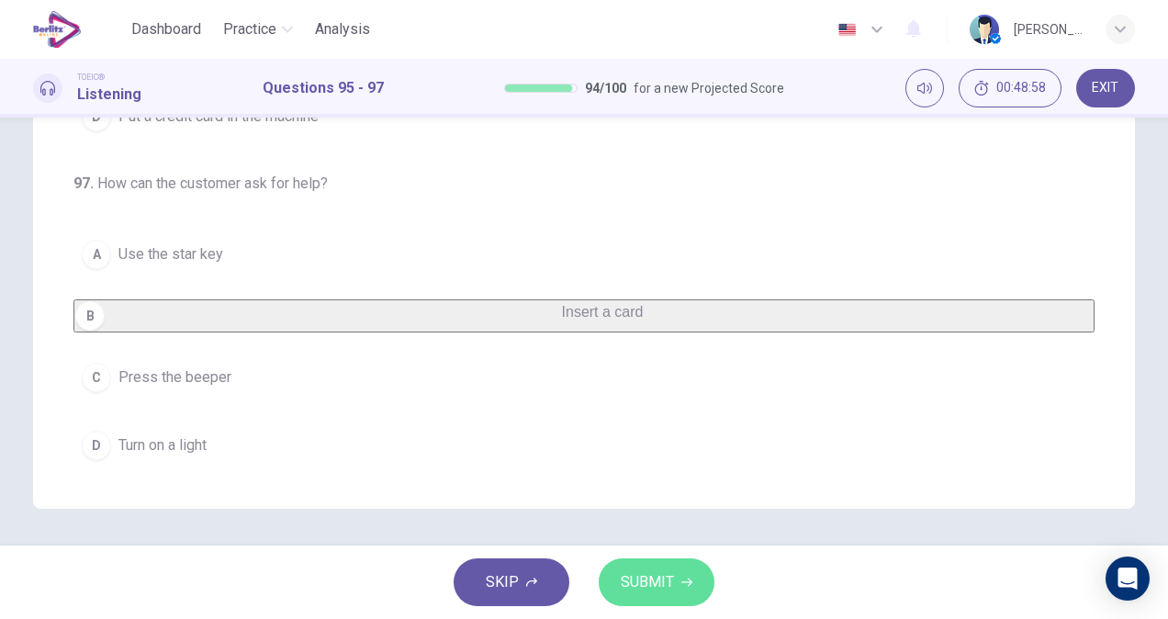
click at [694, 582] on button "SUBMIT" at bounding box center [656, 582] width 116 height 48
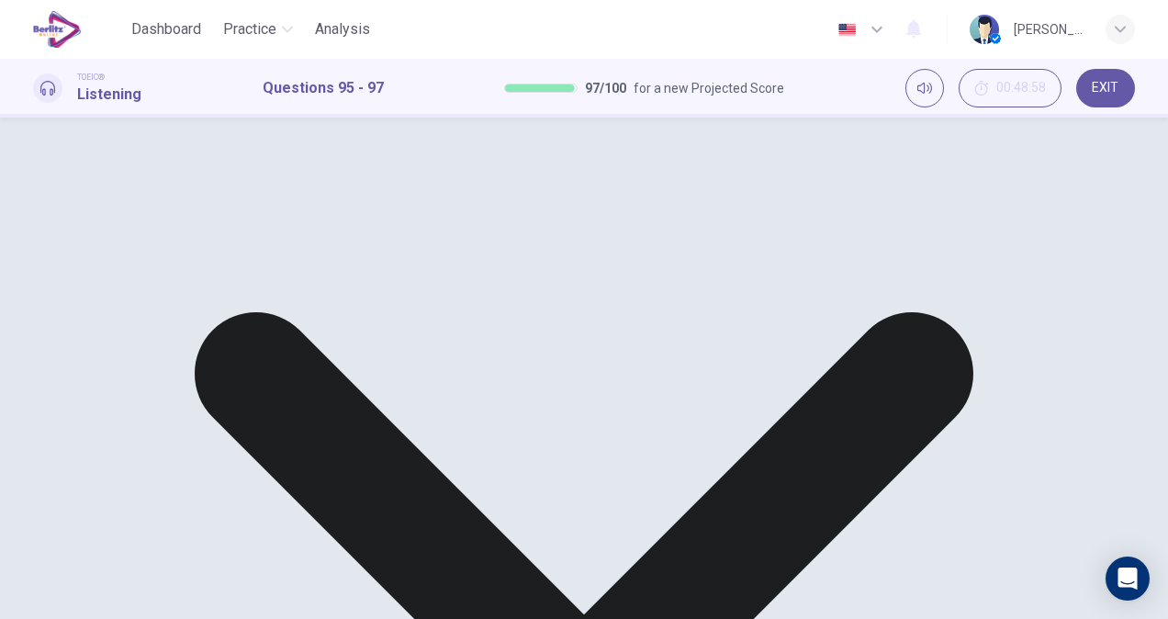
scroll to position [0, 0]
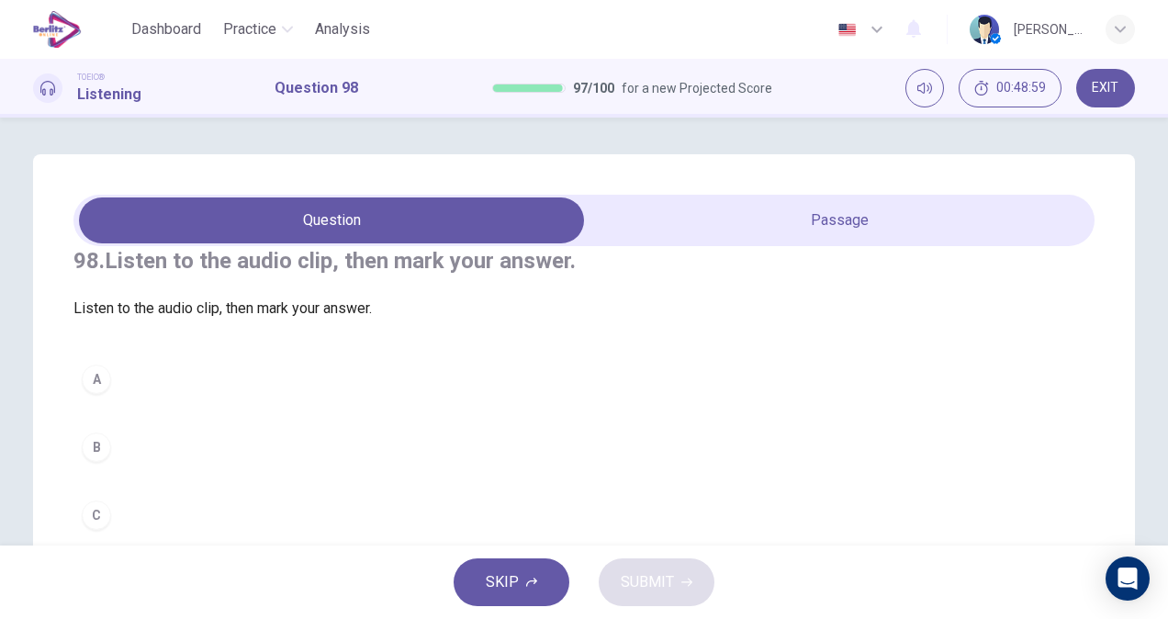
click at [807, 245] on span at bounding box center [583, 220] width 1021 height 51
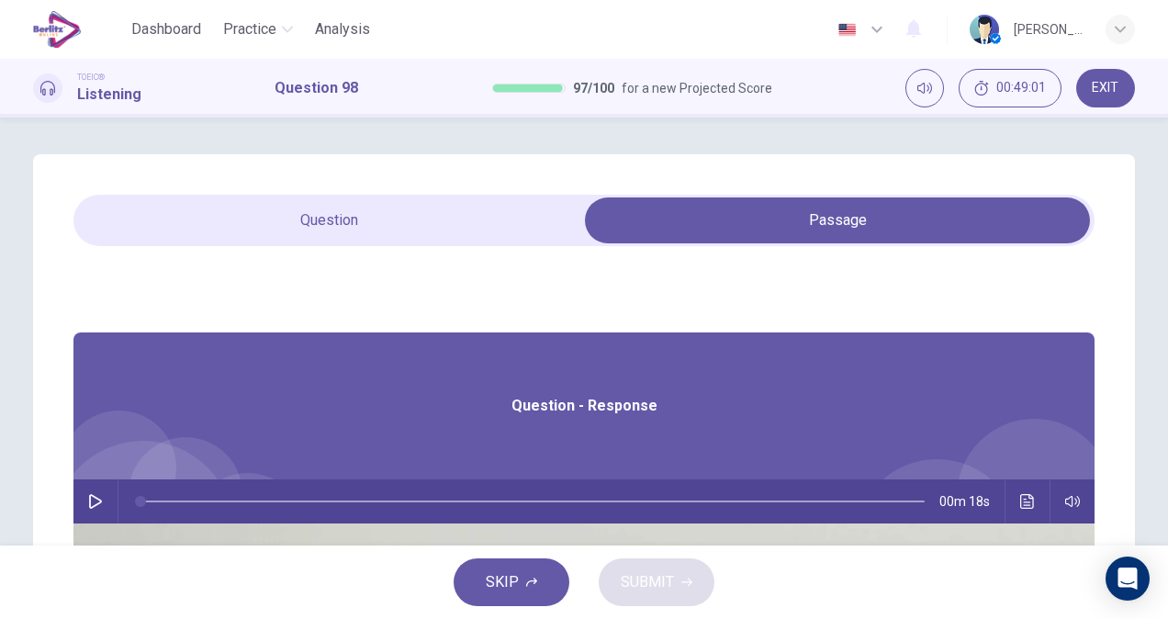
click at [110, 494] on button "button" at bounding box center [95, 501] width 29 height 44
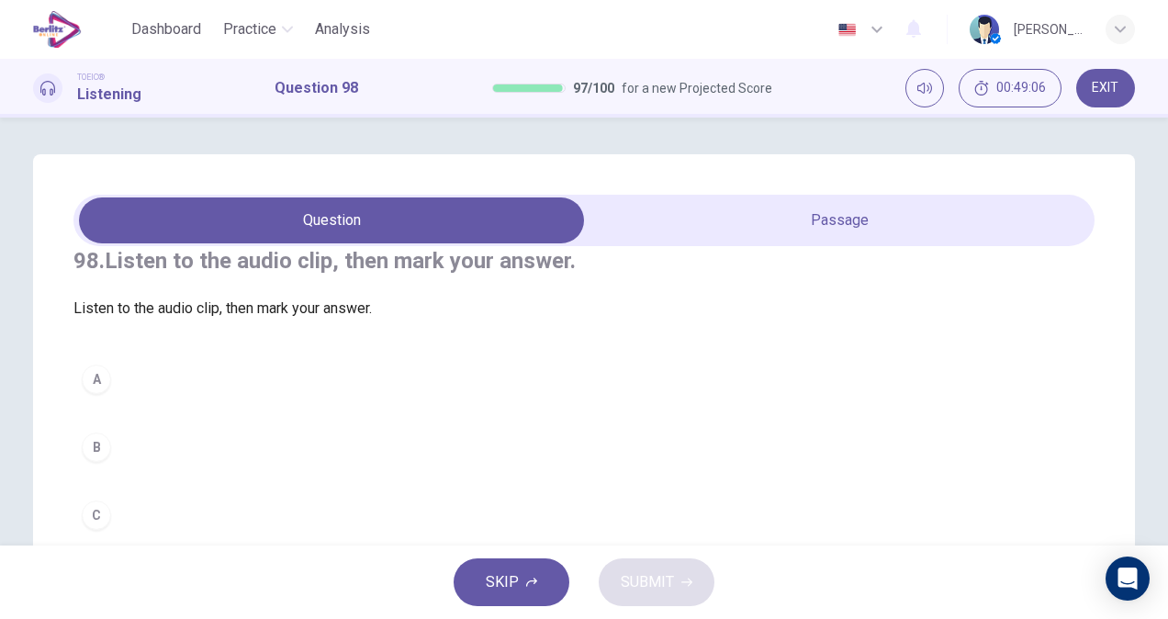
click at [99, 394] on div "A" at bounding box center [96, 378] width 29 height 29
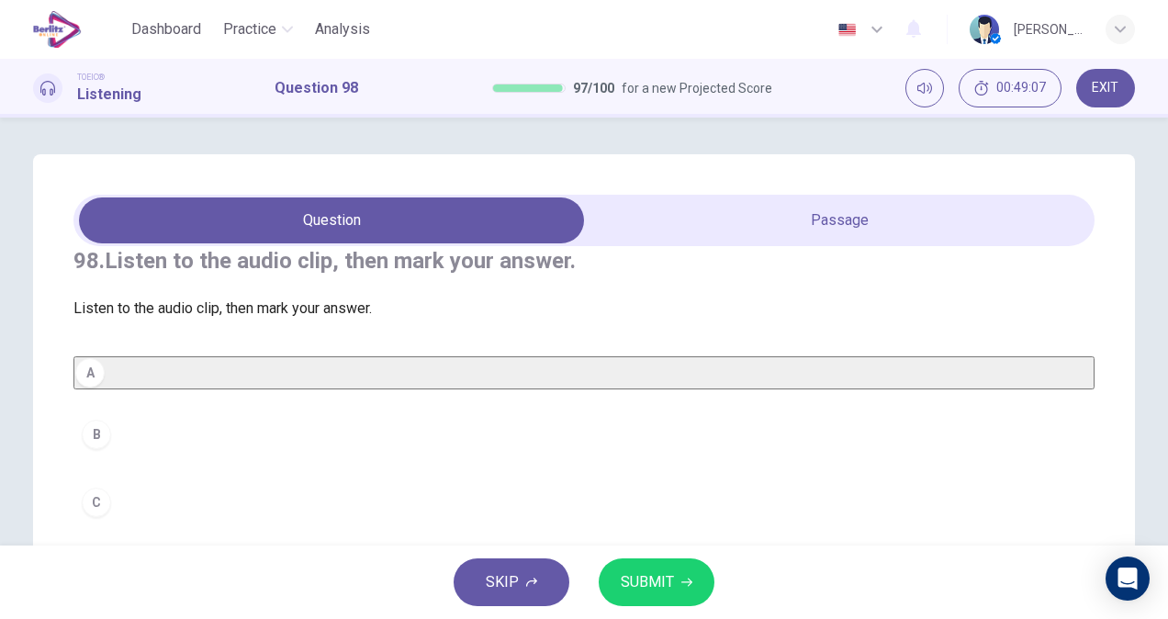
click at [109, 457] on button "B" at bounding box center [583, 434] width 1021 height 46
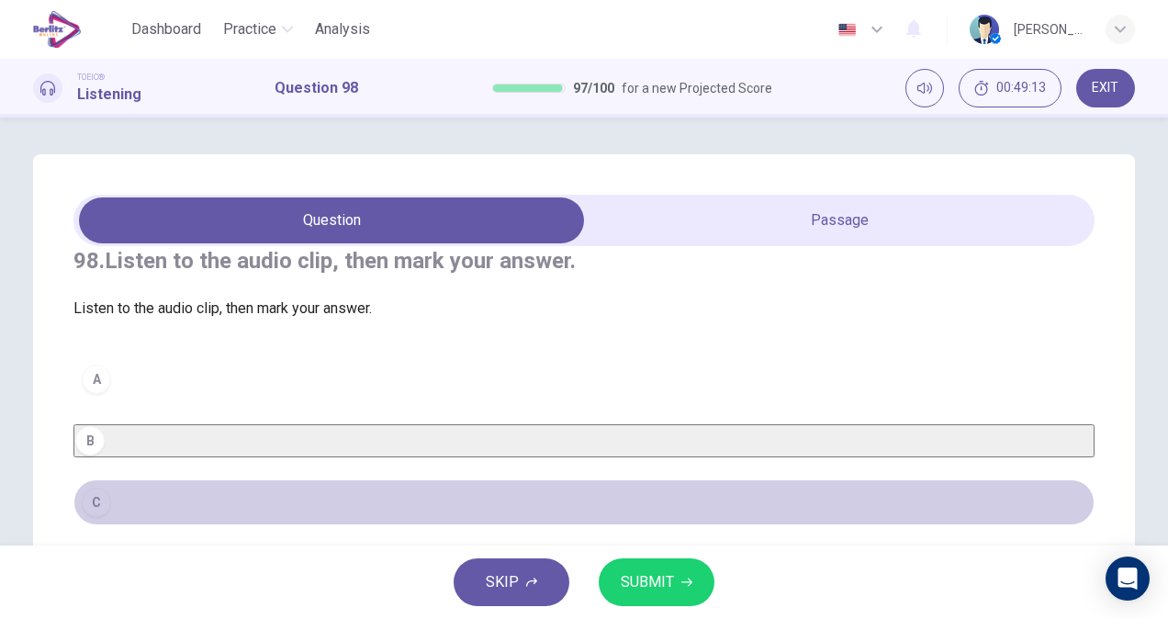
click at [106, 524] on button "C" at bounding box center [583, 502] width 1021 height 46
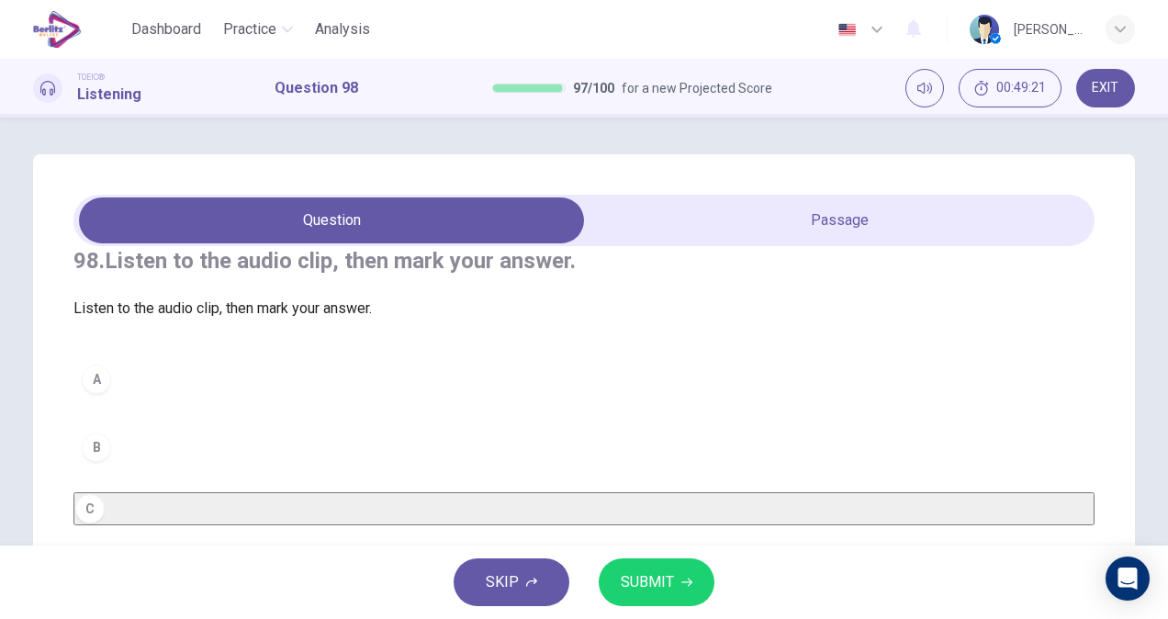
drag, startPoint x: 117, startPoint y: 458, endPoint x: 456, endPoint y: 334, distance: 360.7
click at [456, 334] on div "98. Listen to the audio clip, then mark your answer. Listen to the audio clip, …" at bounding box center [583, 385] width 1021 height 279
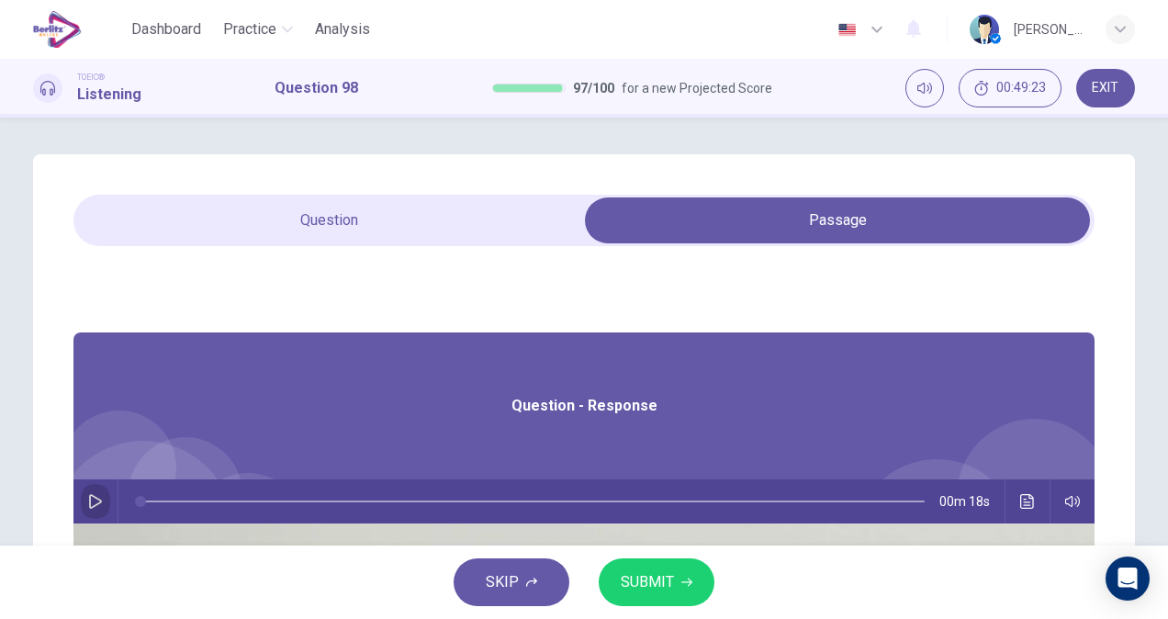
click at [110, 504] on button "button" at bounding box center [95, 501] width 29 height 44
type input "*"
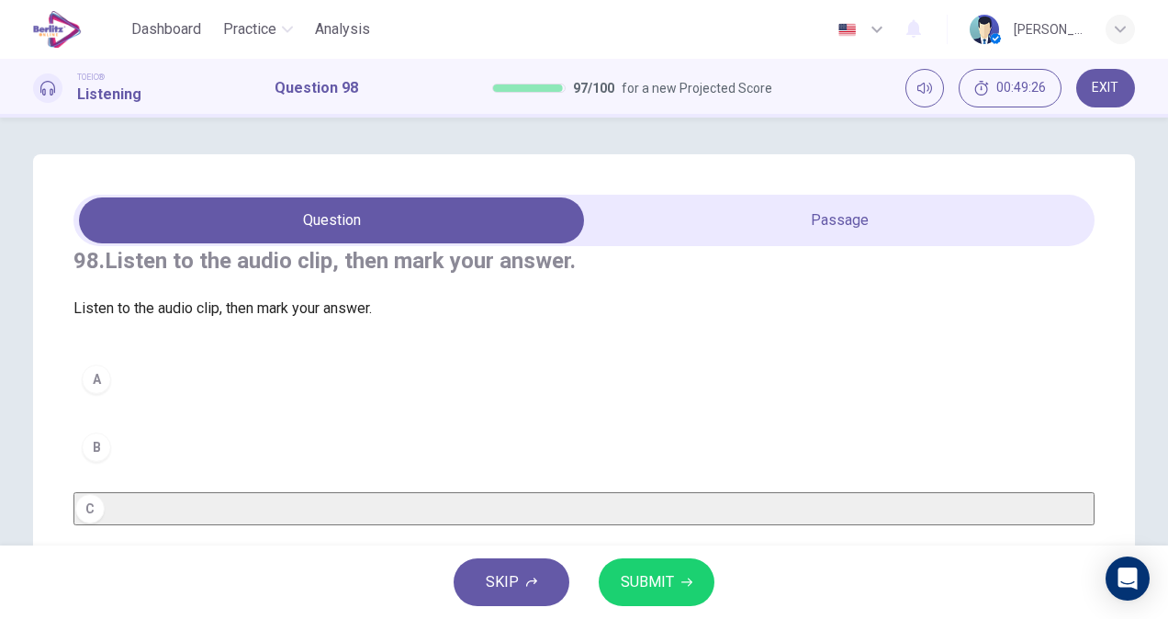
click at [117, 442] on div "A B C" at bounding box center [583, 440] width 1021 height 169
click at [132, 402] on button "A" at bounding box center [583, 379] width 1021 height 46
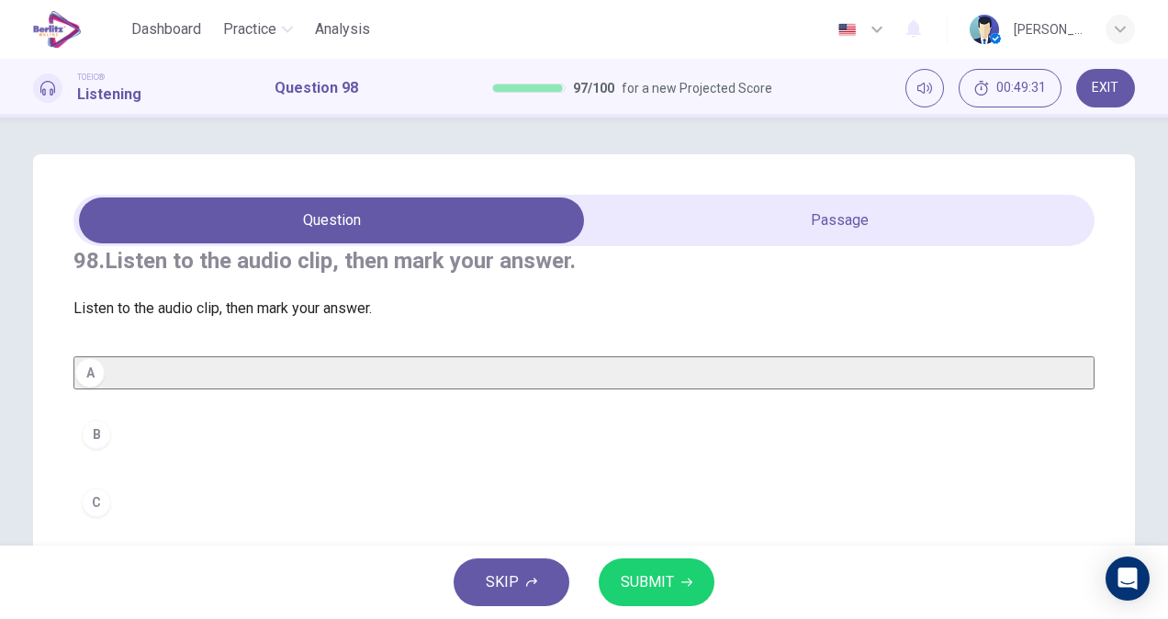
click at [279, 457] on button "B" at bounding box center [583, 434] width 1021 height 46
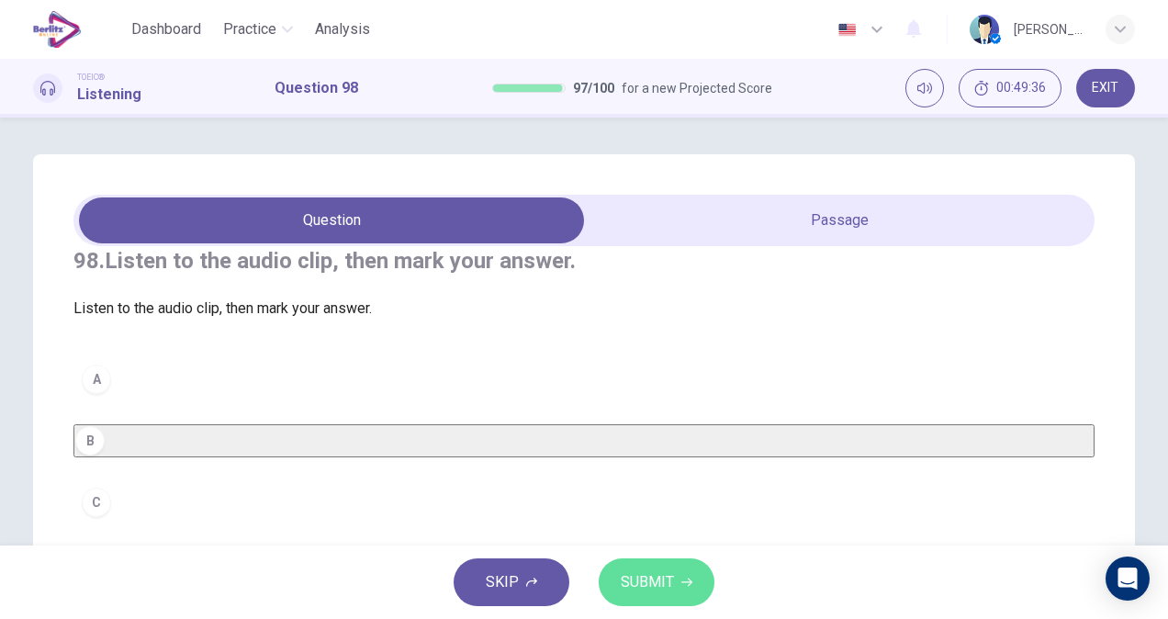
click at [669, 575] on span "SUBMIT" at bounding box center [647, 582] width 53 height 26
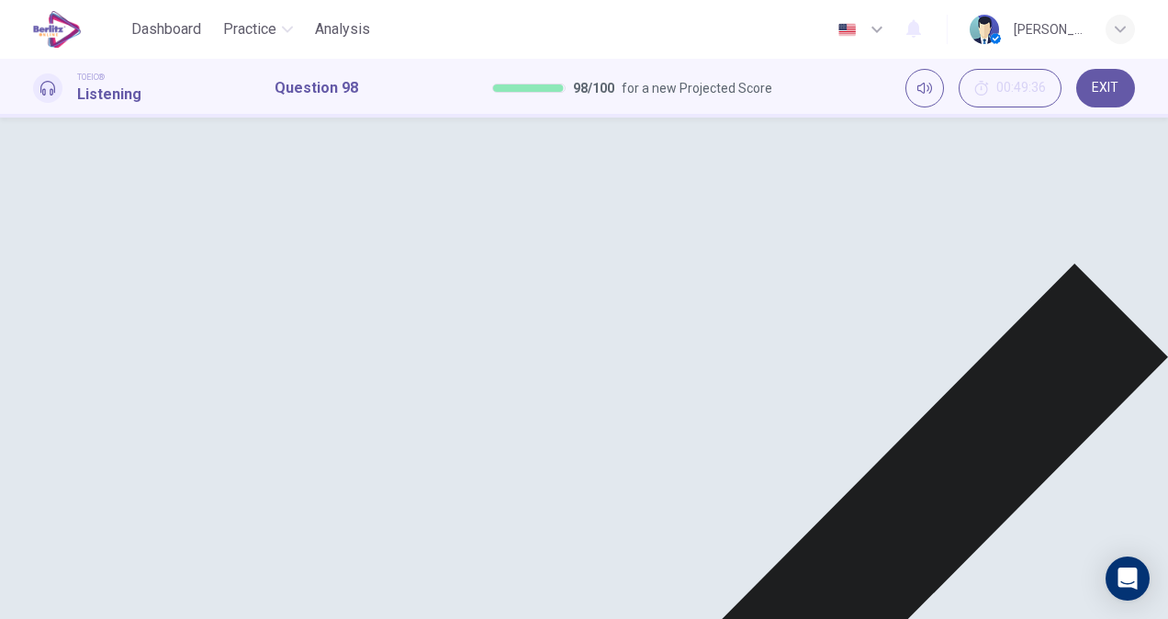
scroll to position [129, 0]
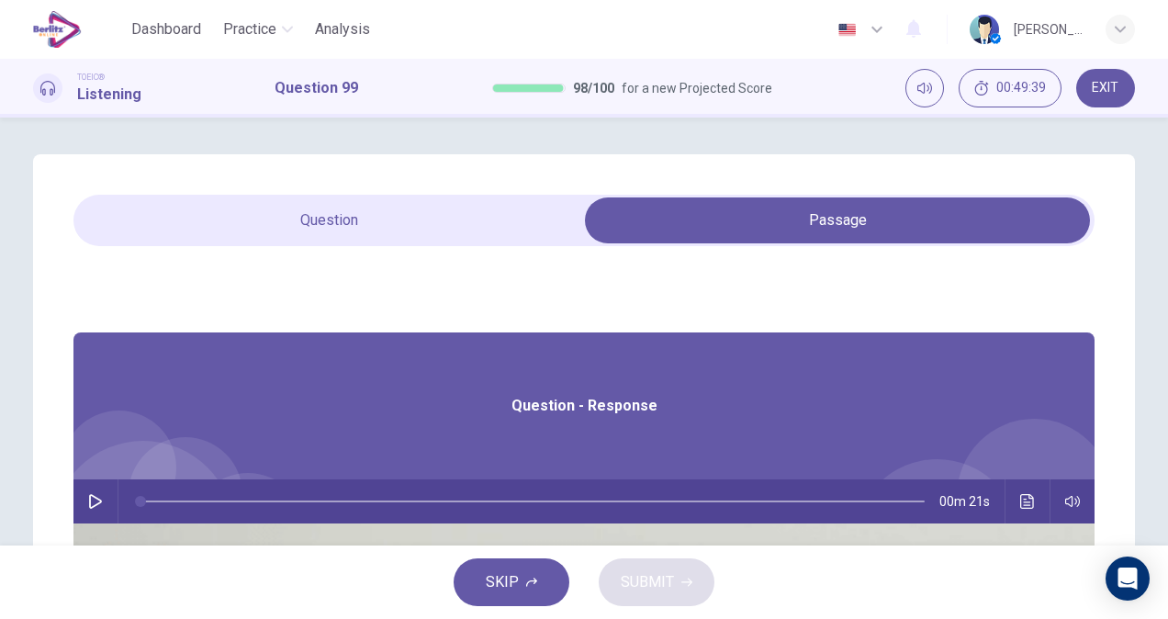
click at [110, 505] on button "button" at bounding box center [95, 501] width 29 height 44
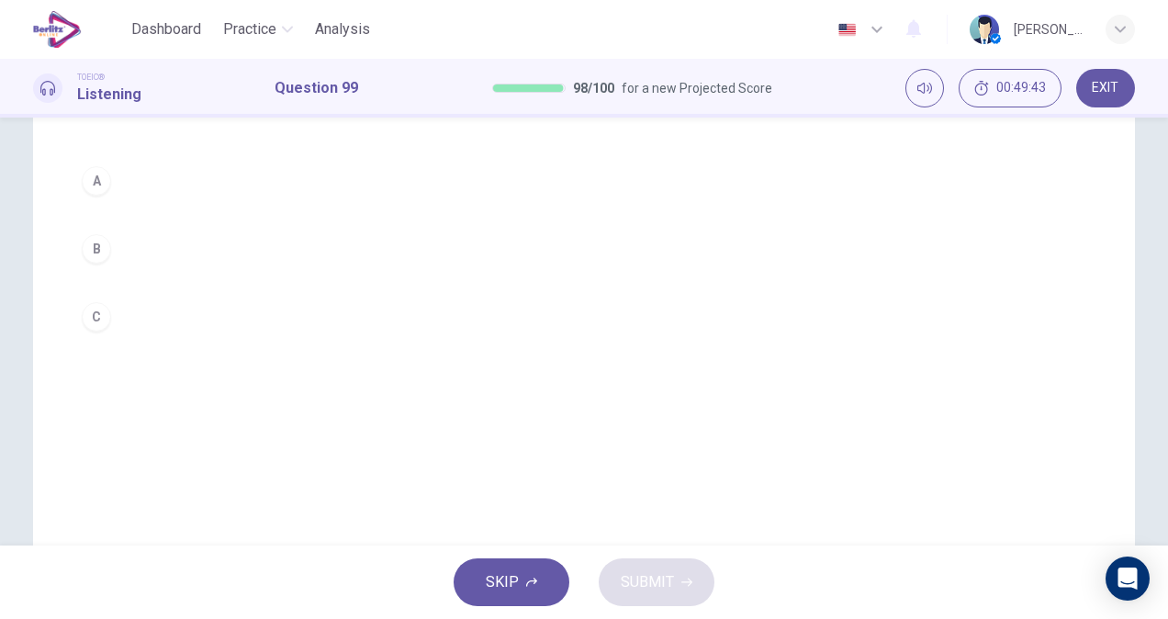
scroll to position [188, 0]
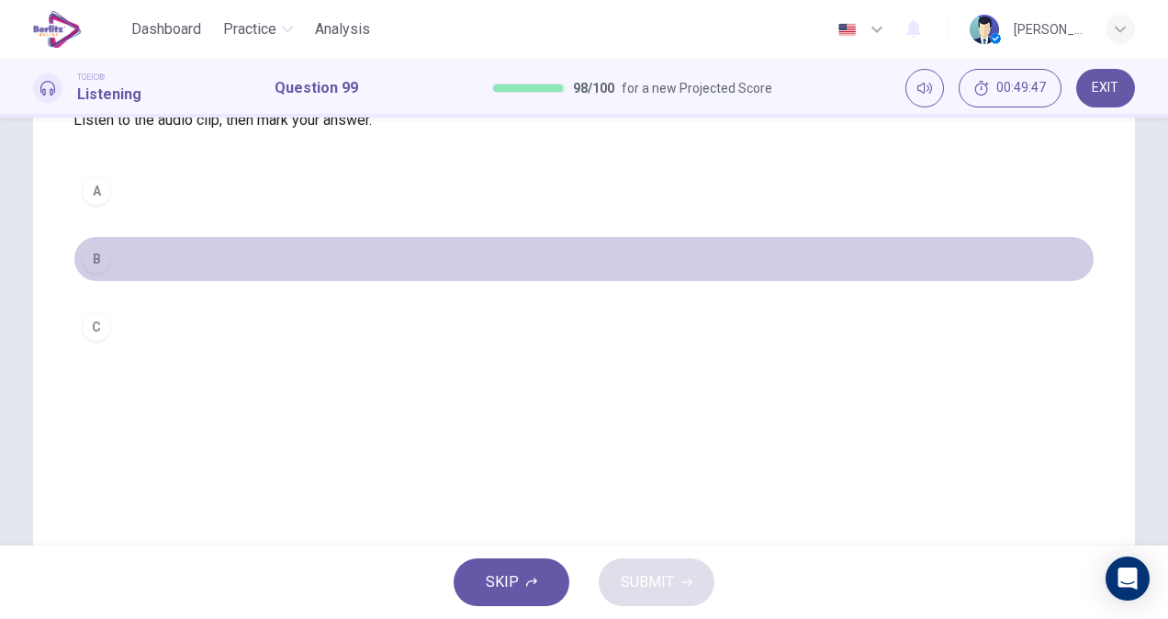
click at [116, 274] on button "B" at bounding box center [583, 259] width 1021 height 46
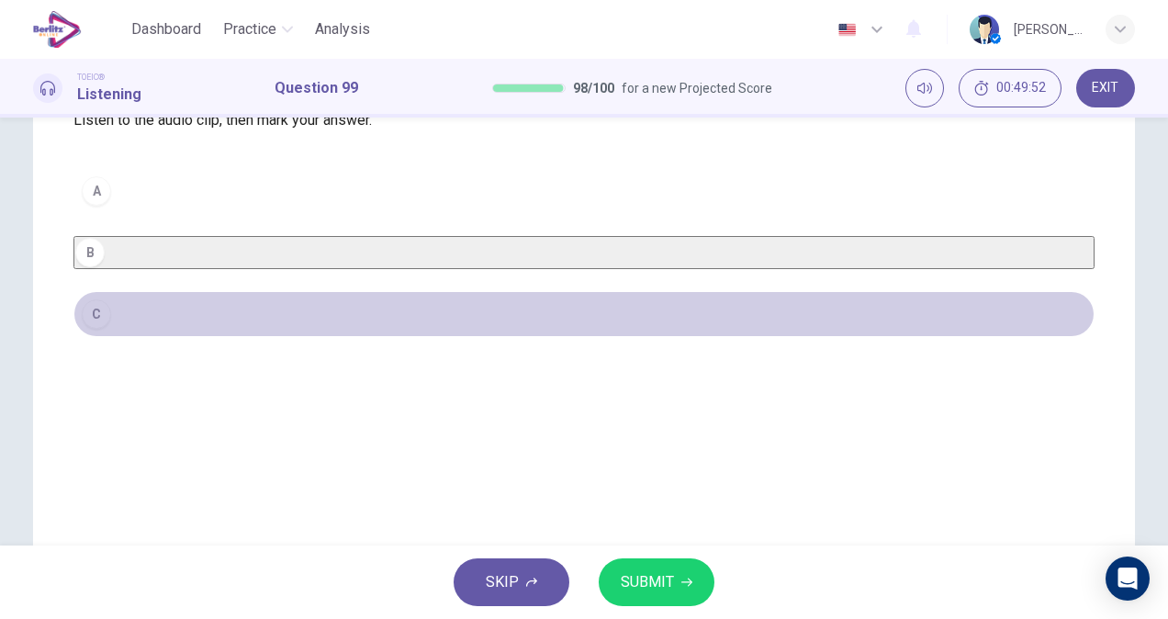
click at [116, 337] on button "C" at bounding box center [583, 314] width 1021 height 46
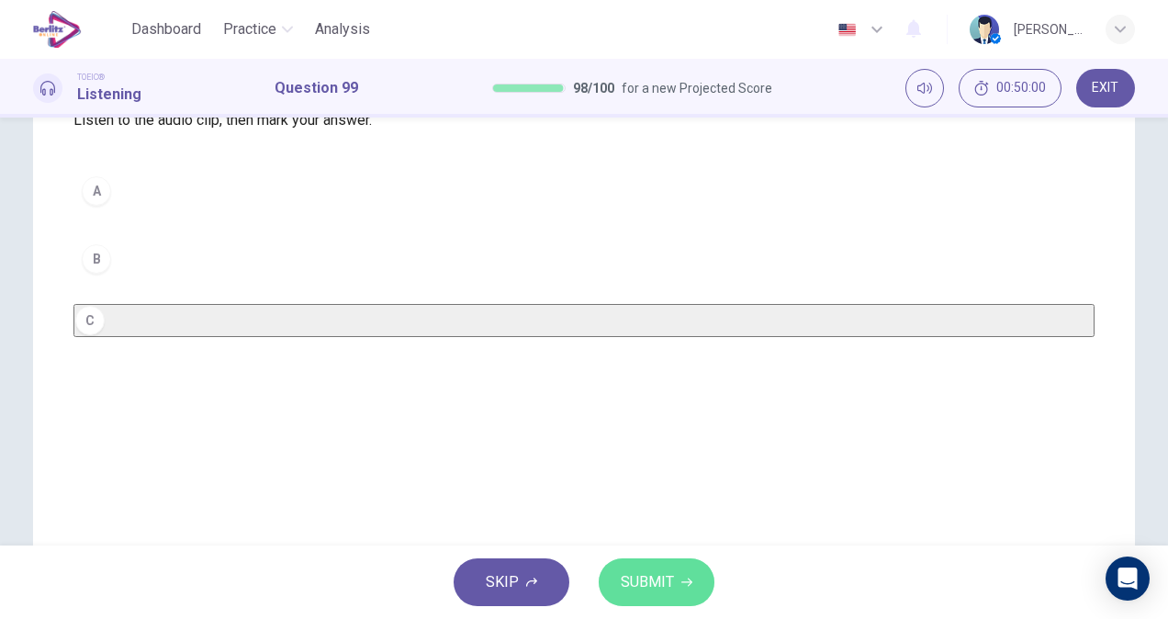
click at [670, 592] on span "SUBMIT" at bounding box center [647, 582] width 53 height 26
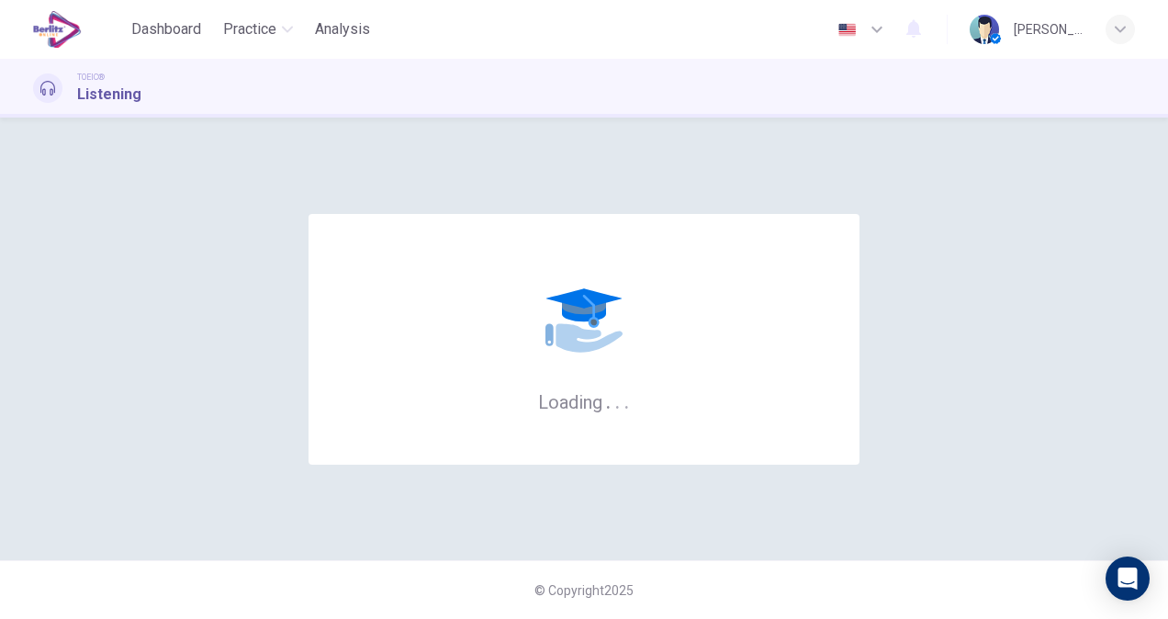
scroll to position [0, 0]
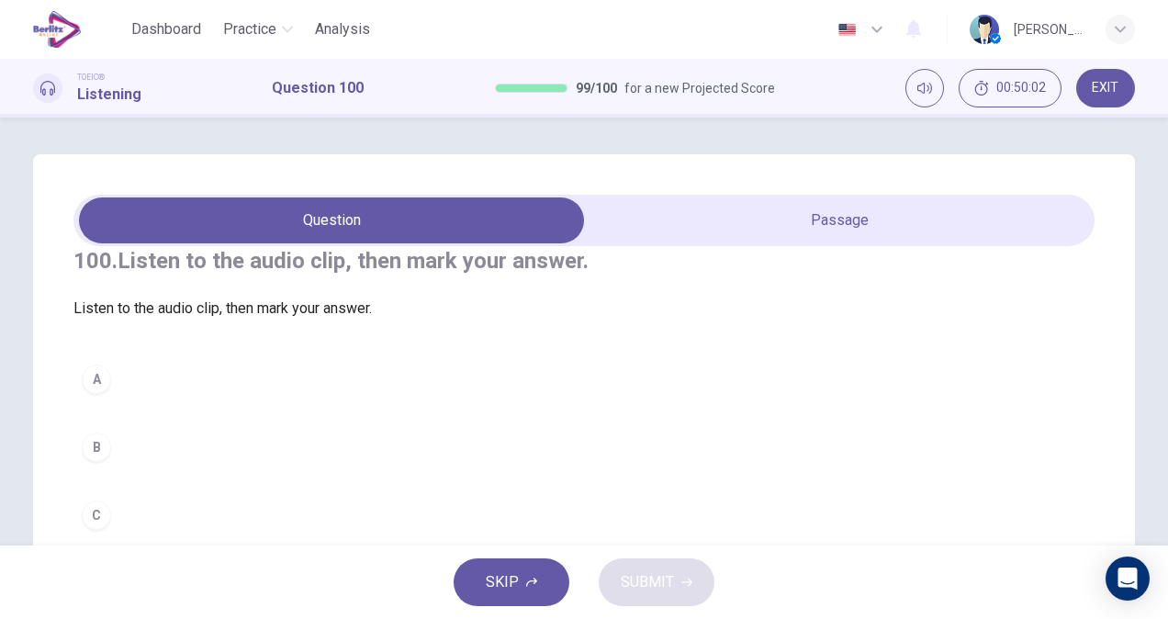
click at [789, 248] on div "100. Listen to the audio clip, then mark your answer. Listen to the audio clip,…" at bounding box center [583, 392] width 1021 height 292
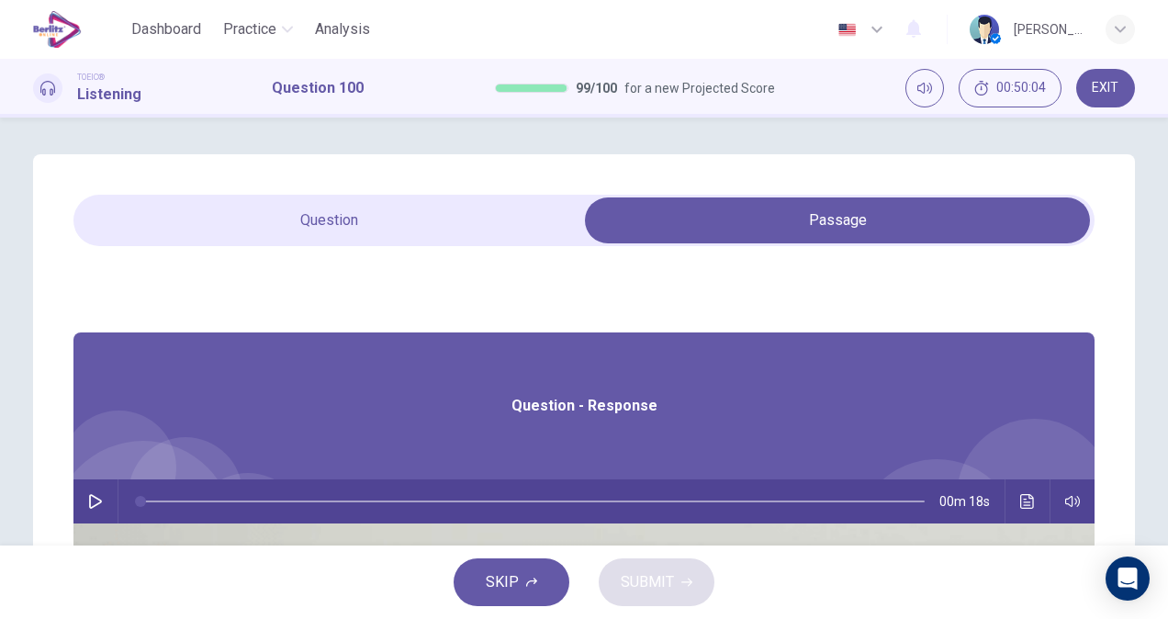
click at [102, 499] on icon "button" at bounding box center [95, 501] width 13 height 15
type input "*"
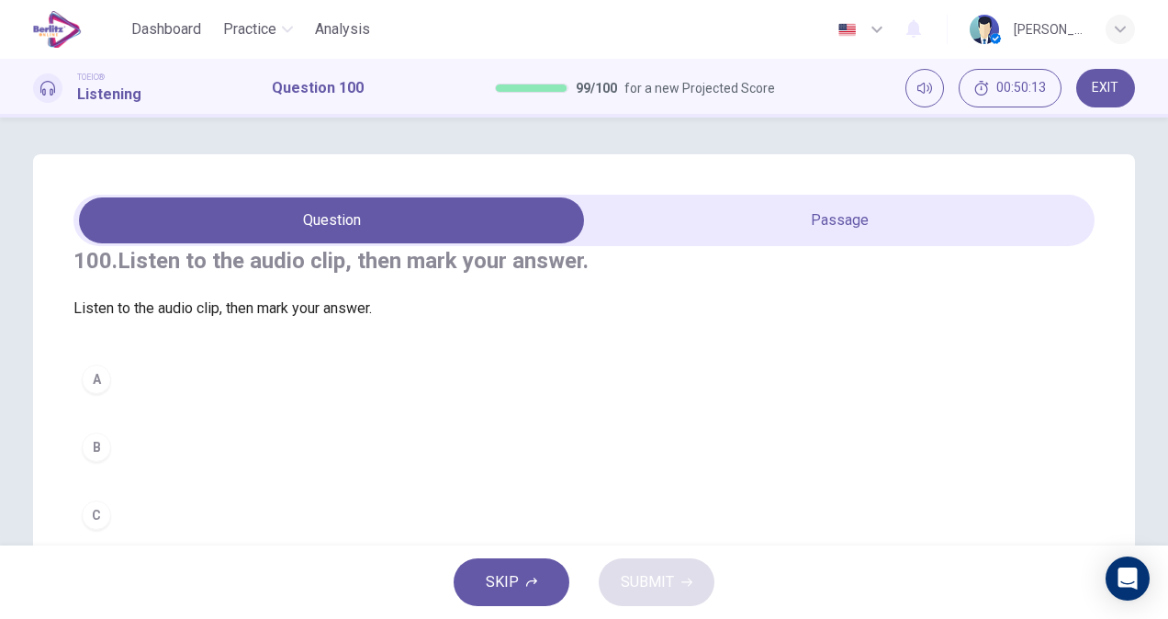
click at [145, 402] on button "A" at bounding box center [583, 379] width 1021 height 46
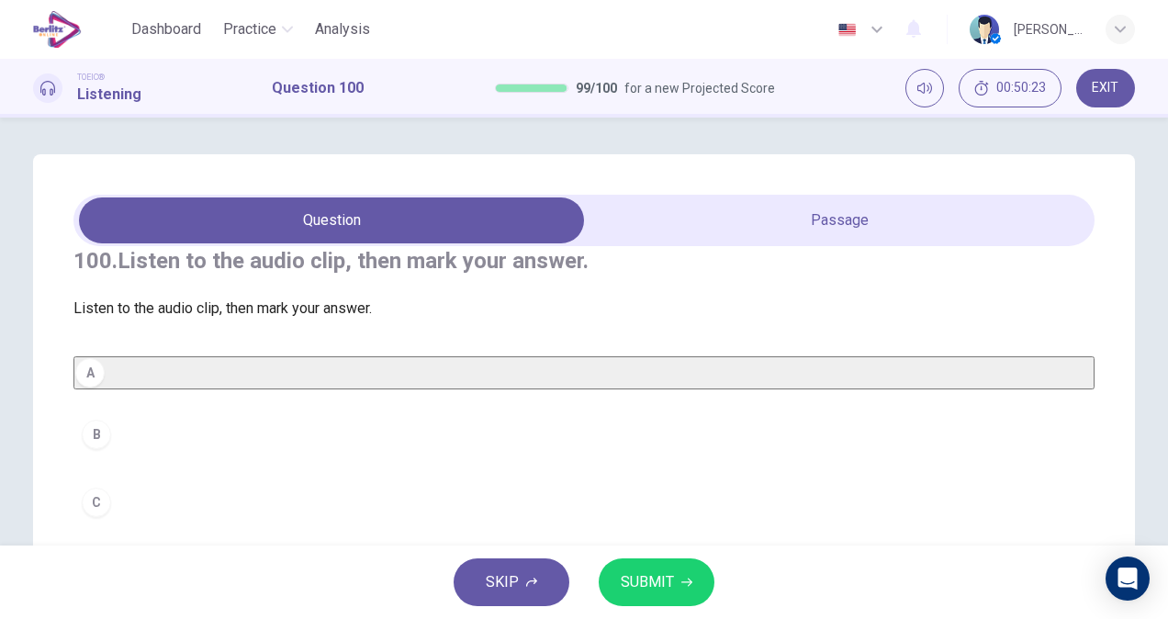
click at [658, 584] on span "SUBMIT" at bounding box center [647, 582] width 53 height 26
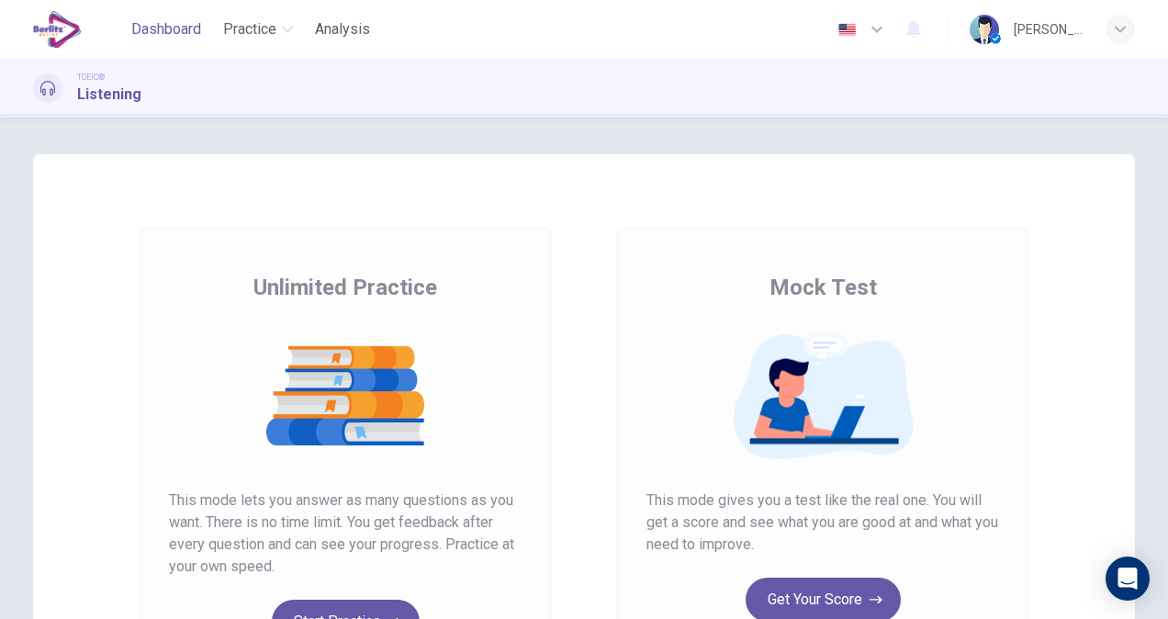
click at [148, 36] on span "Dashboard" at bounding box center [166, 29] width 70 height 22
click at [358, 34] on span "Analysis" at bounding box center [342, 29] width 55 height 22
click at [845, 597] on button "Get Your Score" at bounding box center [822, 599] width 155 height 44
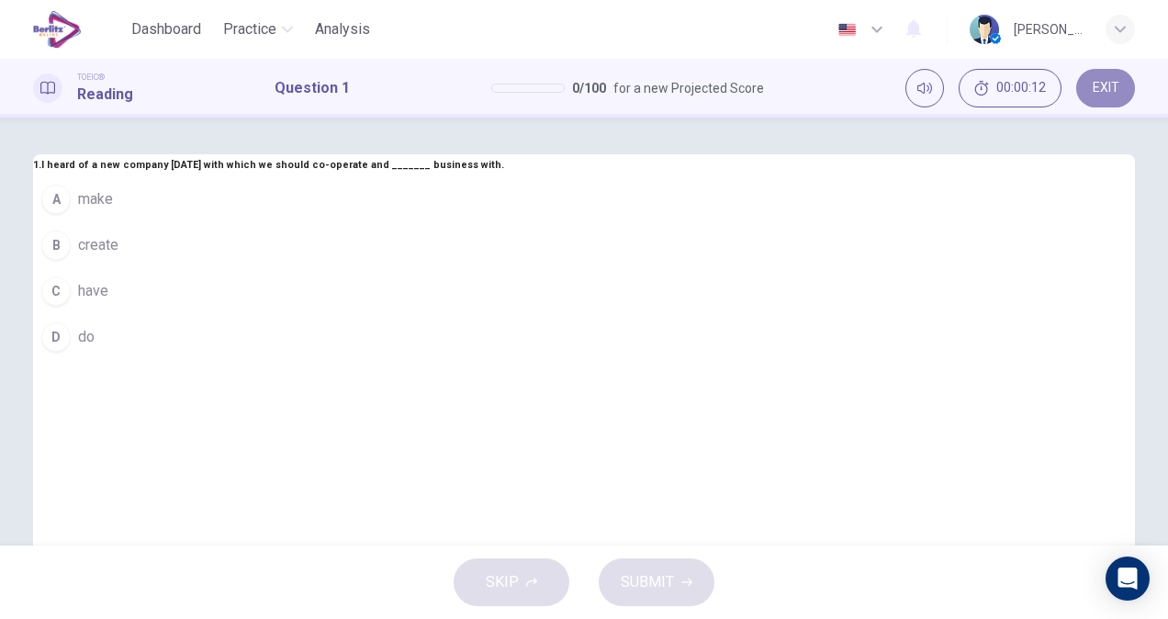
click at [1094, 97] on button "EXIT" at bounding box center [1105, 88] width 59 height 39
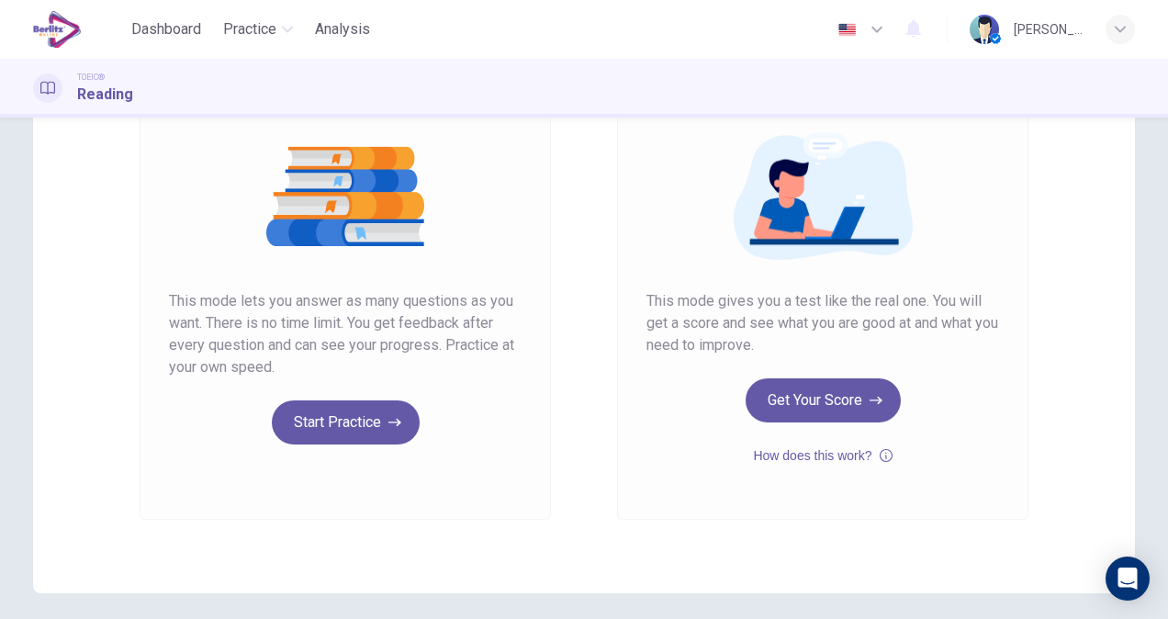
scroll to position [269, 0]
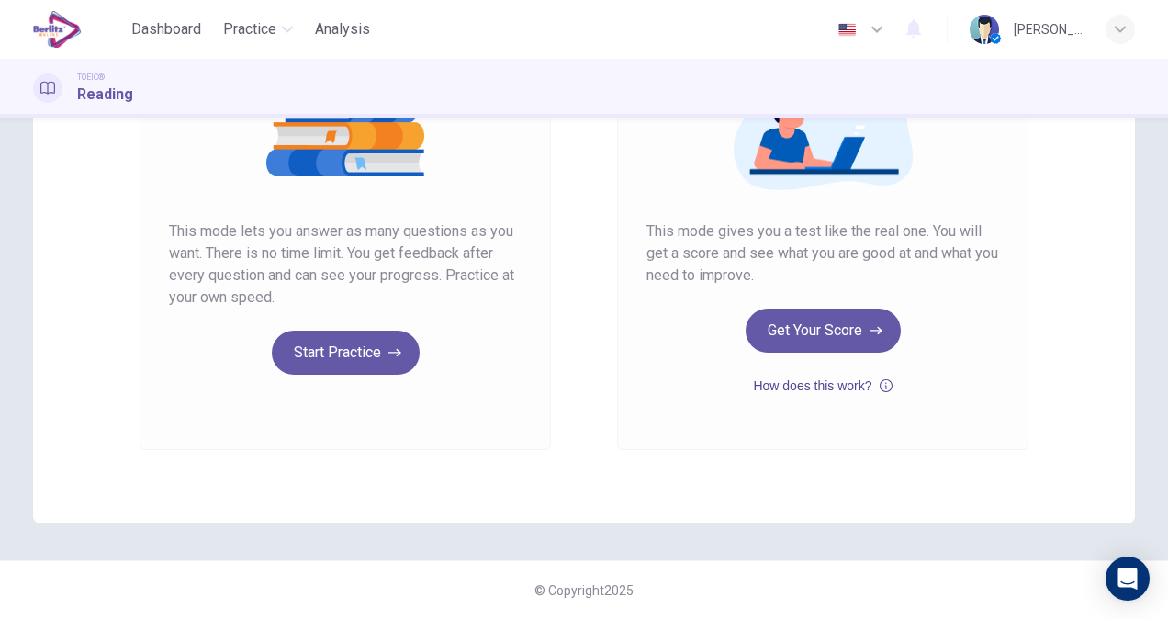
click at [764, 391] on button "How does this work?" at bounding box center [822, 386] width 139 height 22
click at [834, 324] on button "Get Your Score" at bounding box center [822, 330] width 155 height 44
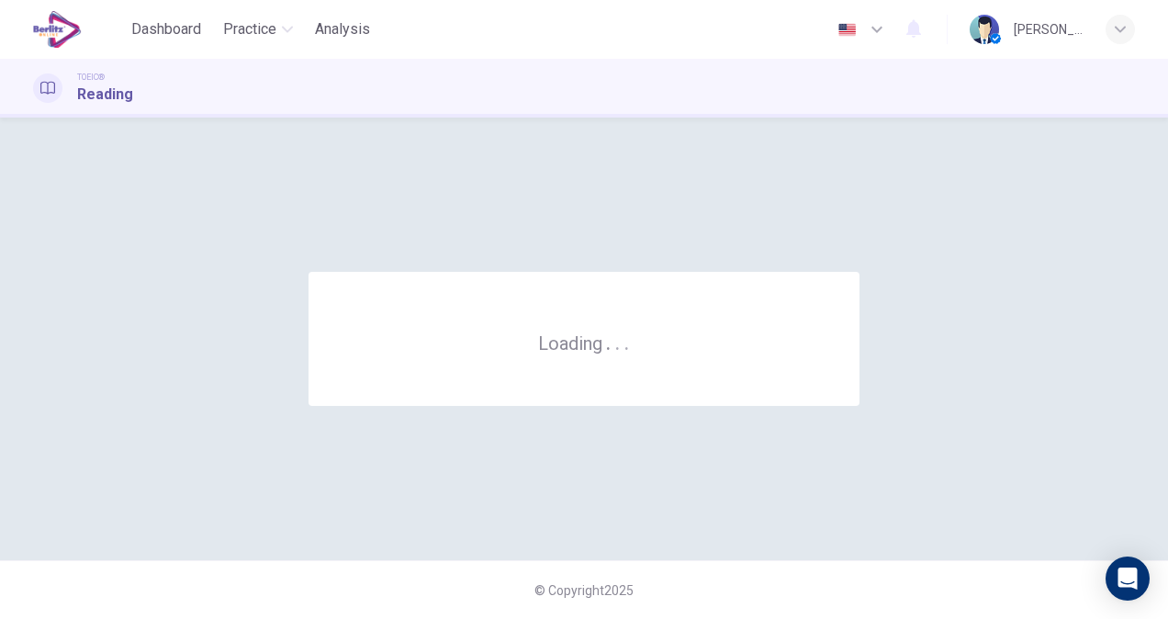
scroll to position [0, 0]
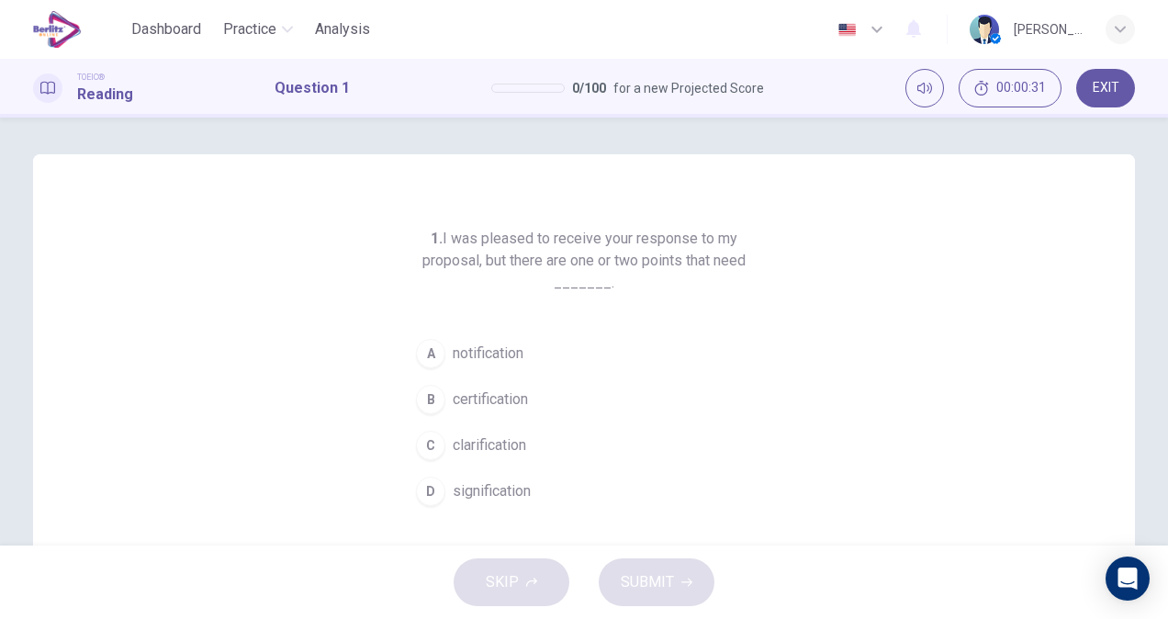
click at [482, 361] on span "notification" at bounding box center [488, 353] width 71 height 22
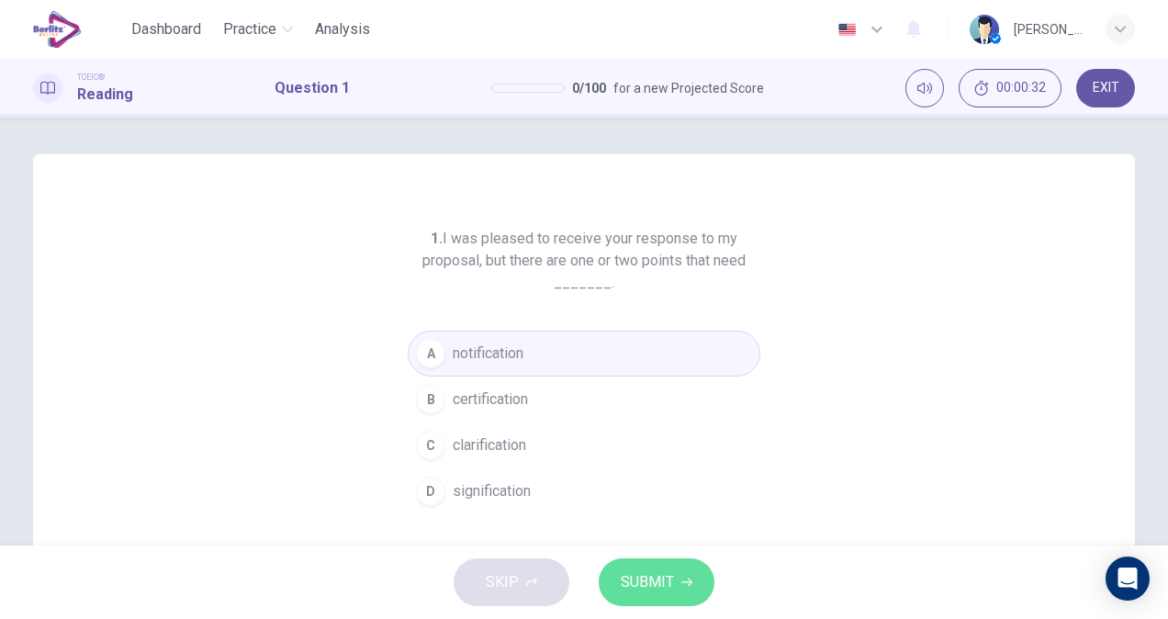
click at [679, 595] on button "SUBMIT" at bounding box center [656, 582] width 116 height 48
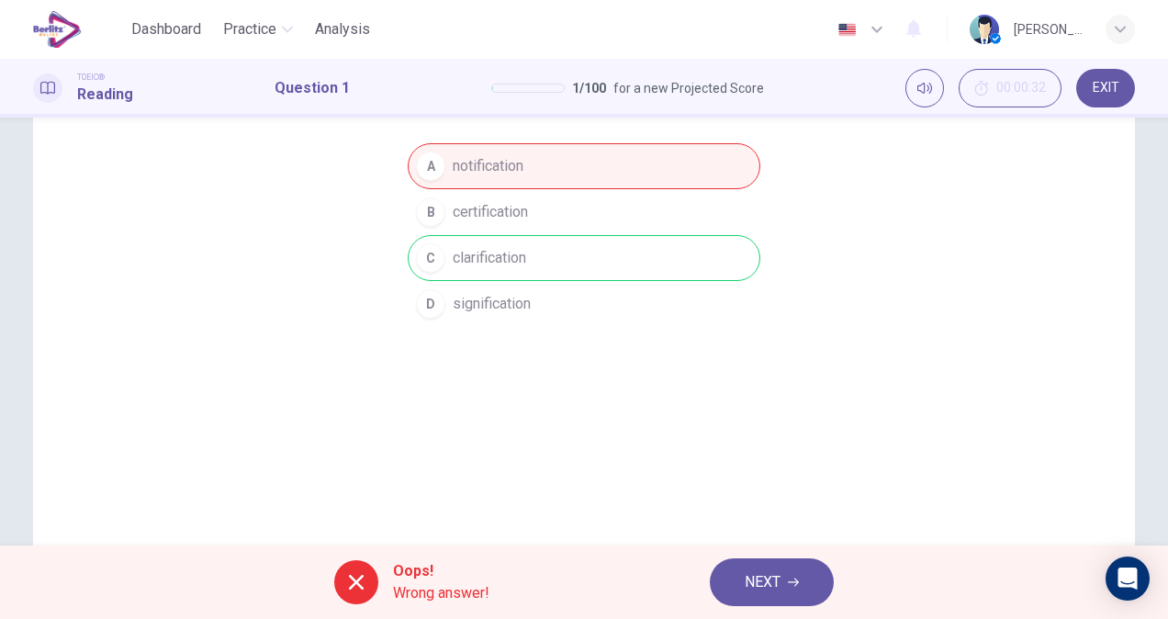
scroll to position [193, 0]
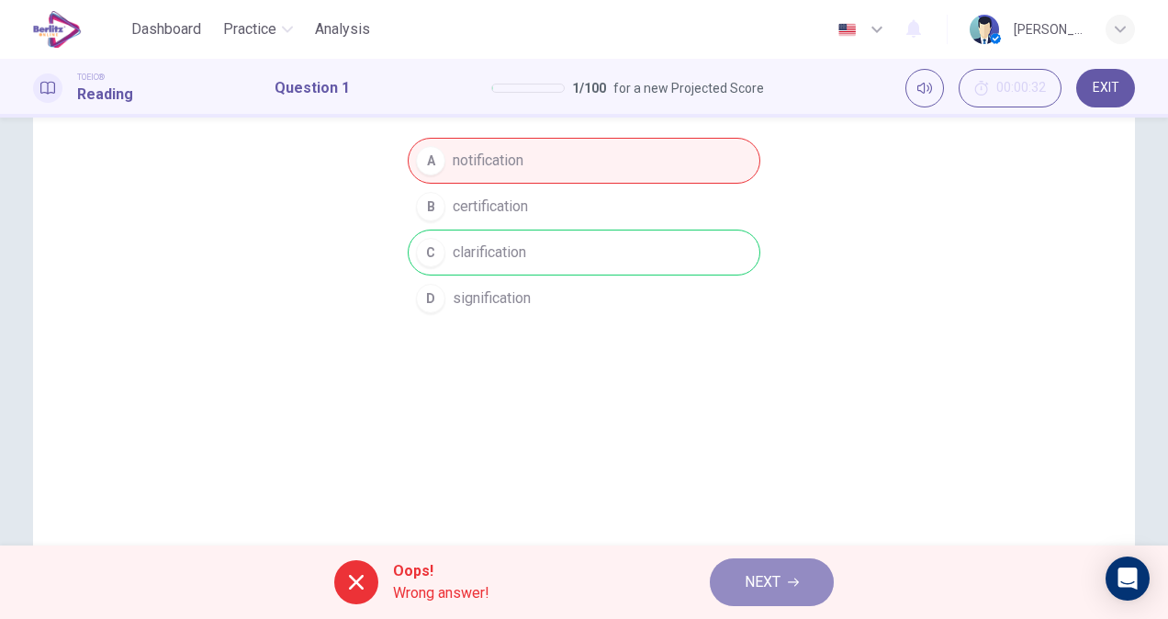
click at [771, 571] on span "NEXT" at bounding box center [762, 582] width 36 height 26
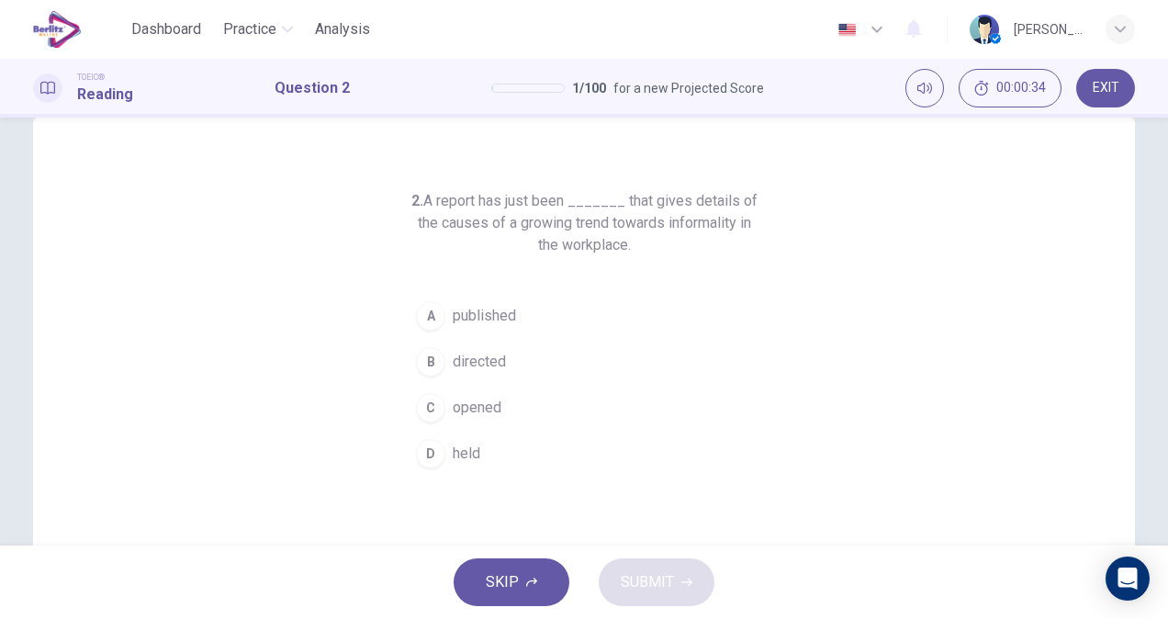
scroll to position [0, 0]
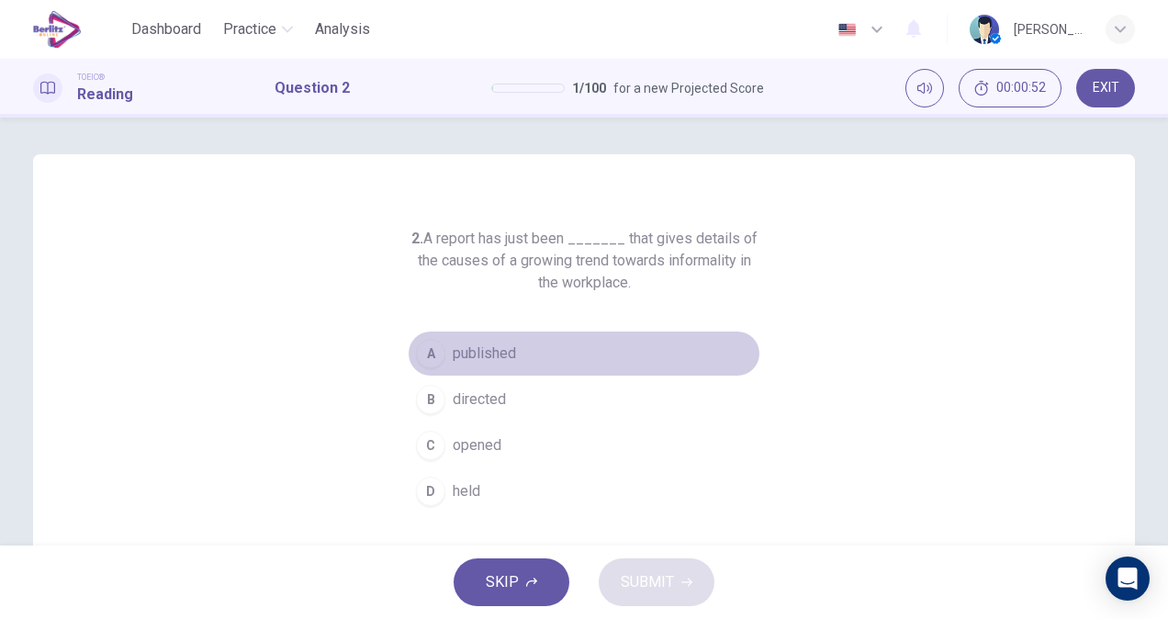
click at [477, 356] on span "published" at bounding box center [484, 353] width 63 height 22
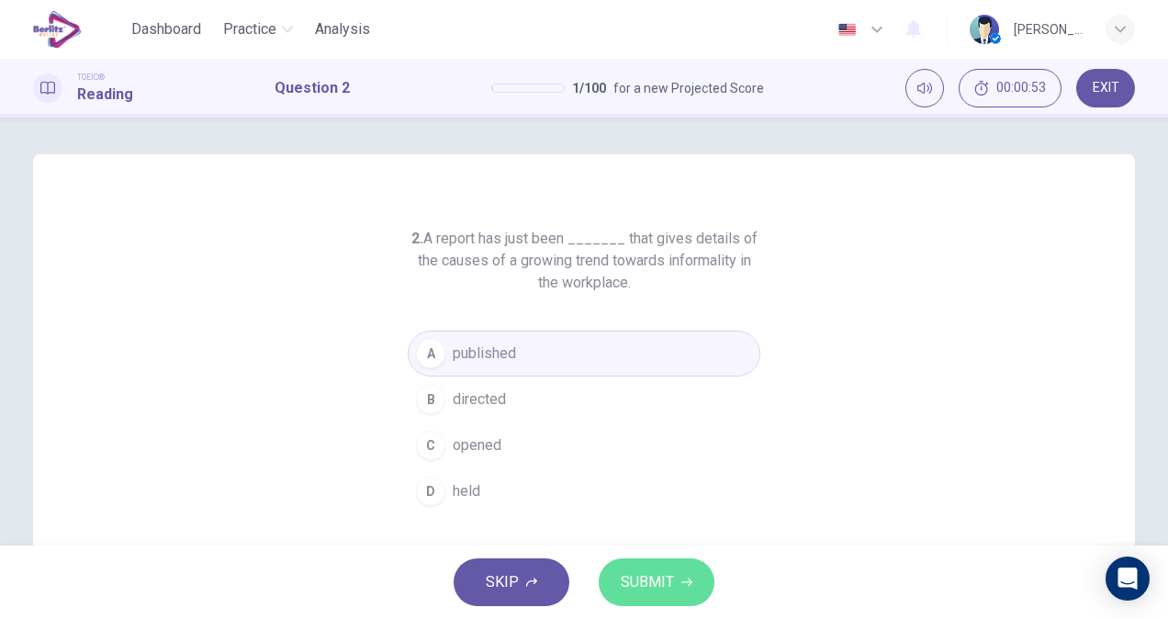
click at [661, 558] on button "SUBMIT" at bounding box center [656, 582] width 116 height 48
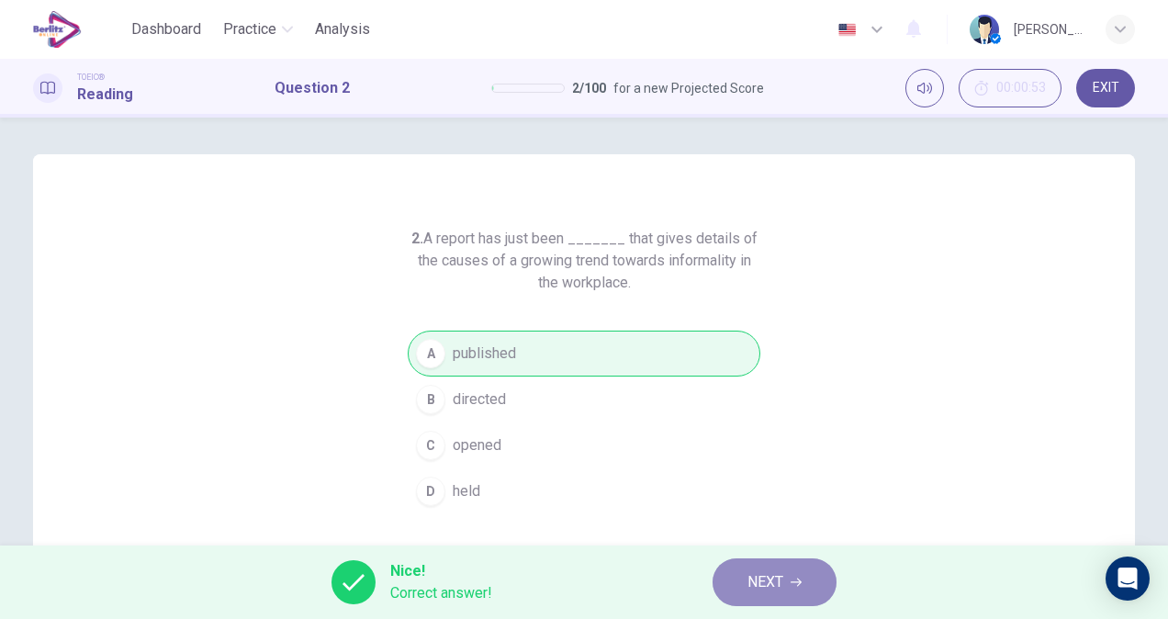
click at [803, 576] on button "NEXT" at bounding box center [774, 582] width 124 height 48
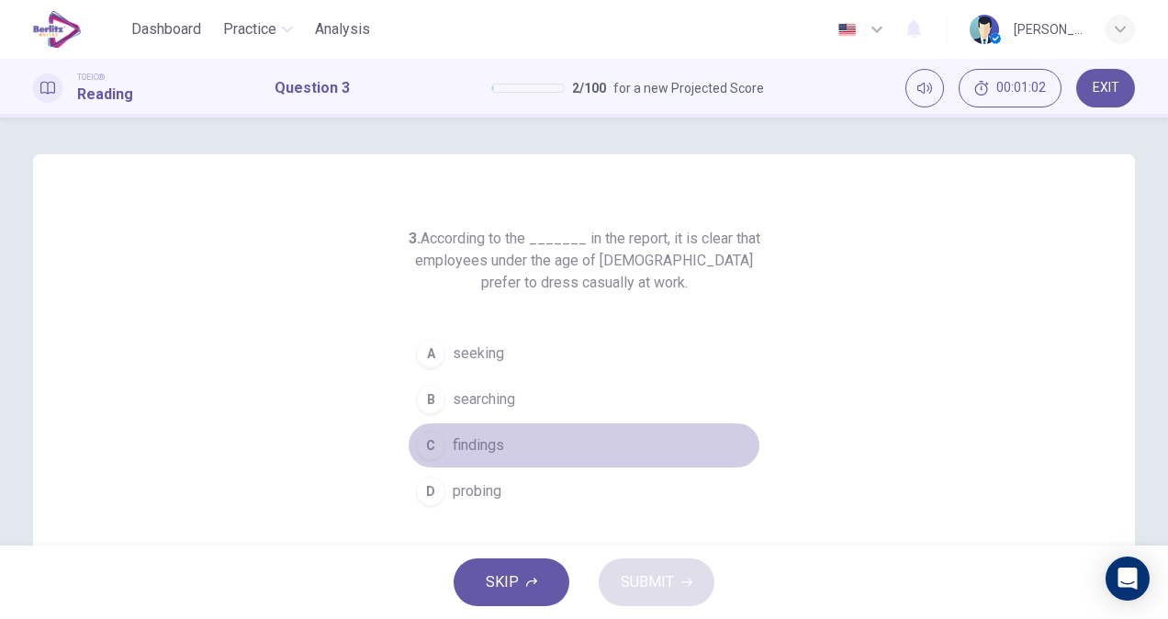
click at [490, 444] on span "findings" at bounding box center [478, 445] width 51 height 22
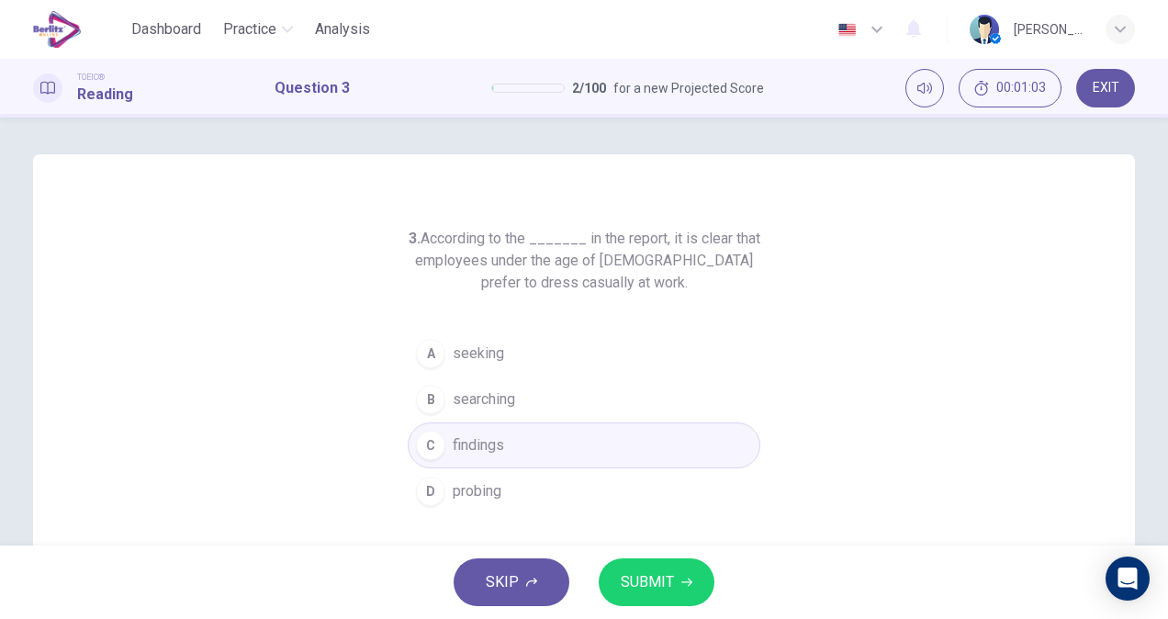
click at [654, 591] on span "SUBMIT" at bounding box center [647, 582] width 53 height 26
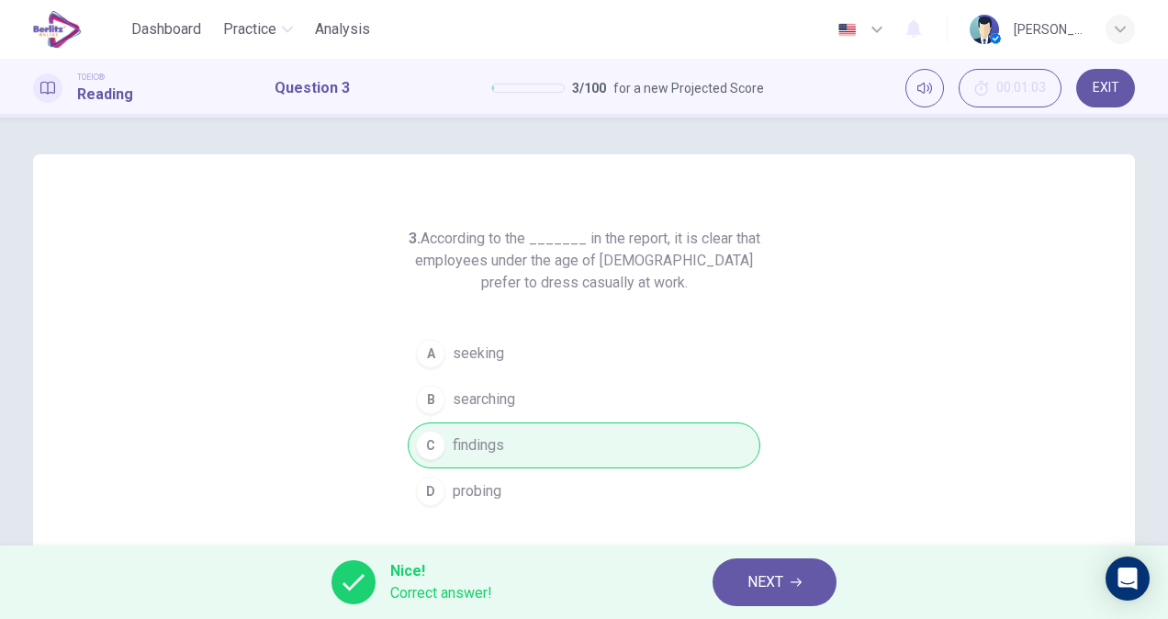
click at [766, 596] on button "NEXT" at bounding box center [774, 582] width 124 height 48
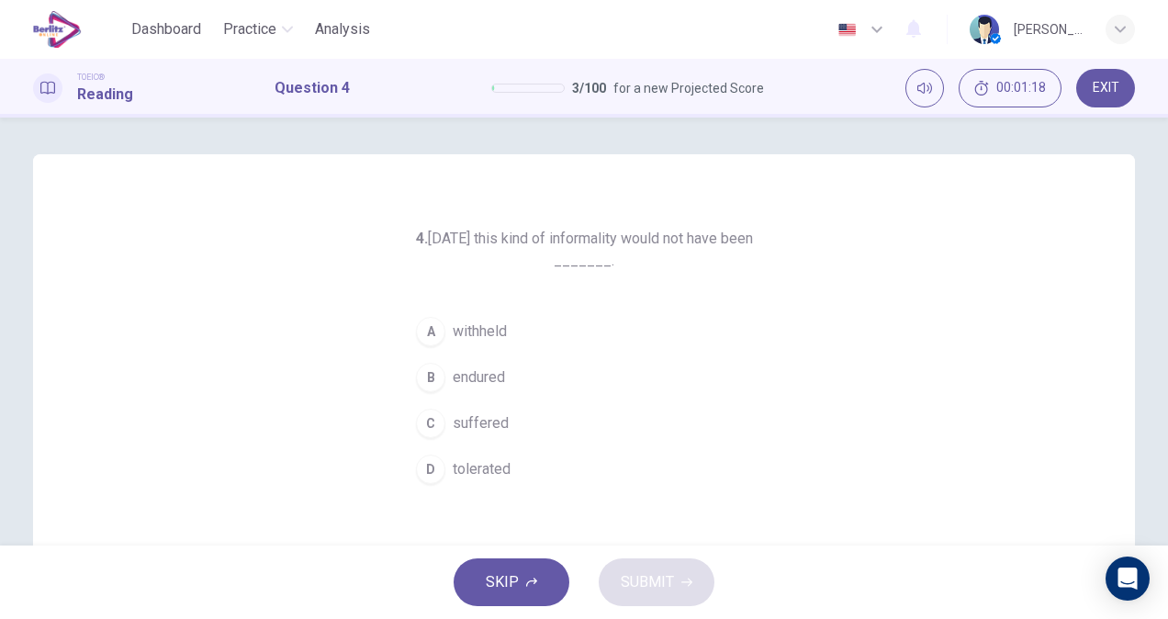
click at [499, 465] on span "tolerated" at bounding box center [482, 469] width 58 height 22
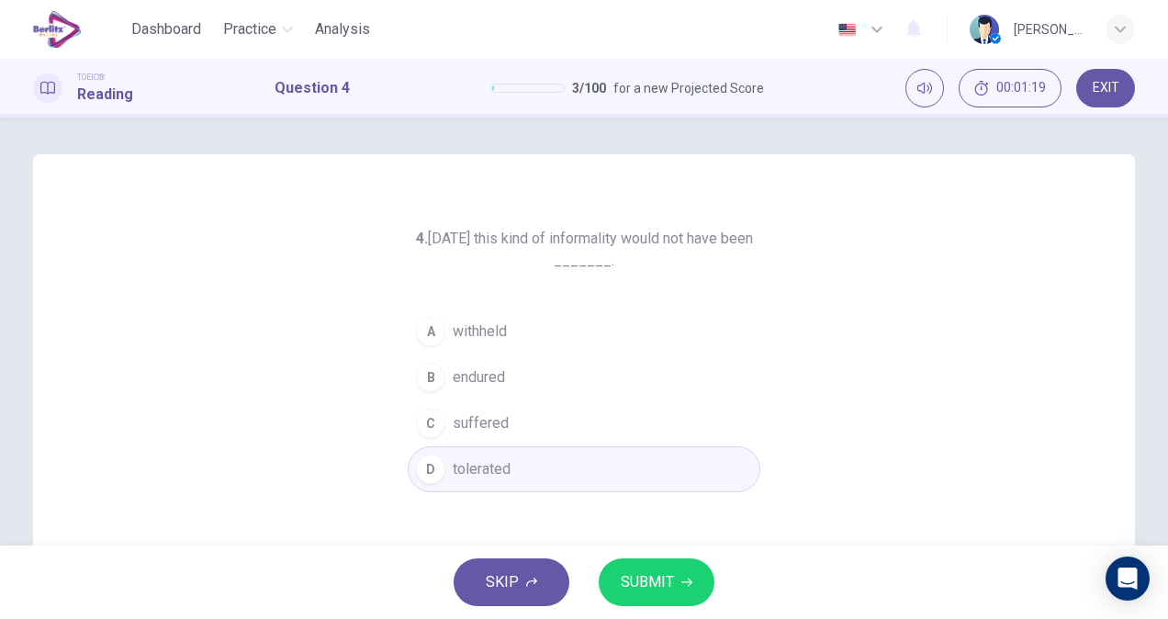
click at [646, 582] on span "SUBMIT" at bounding box center [647, 582] width 53 height 26
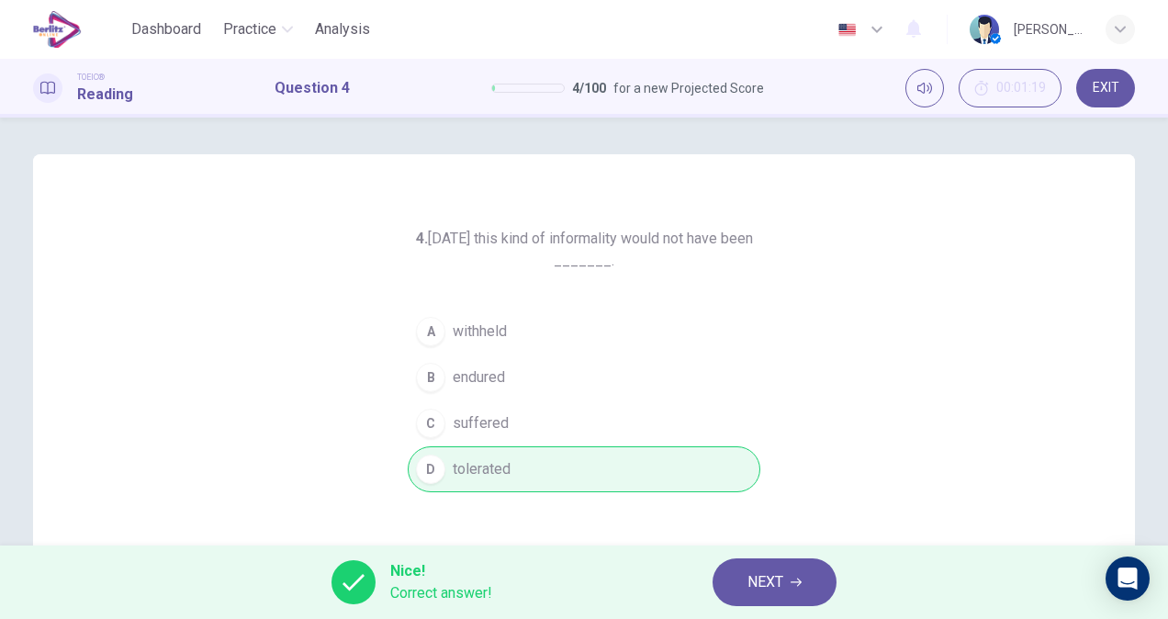
click at [778, 594] on span "NEXT" at bounding box center [765, 582] width 36 height 26
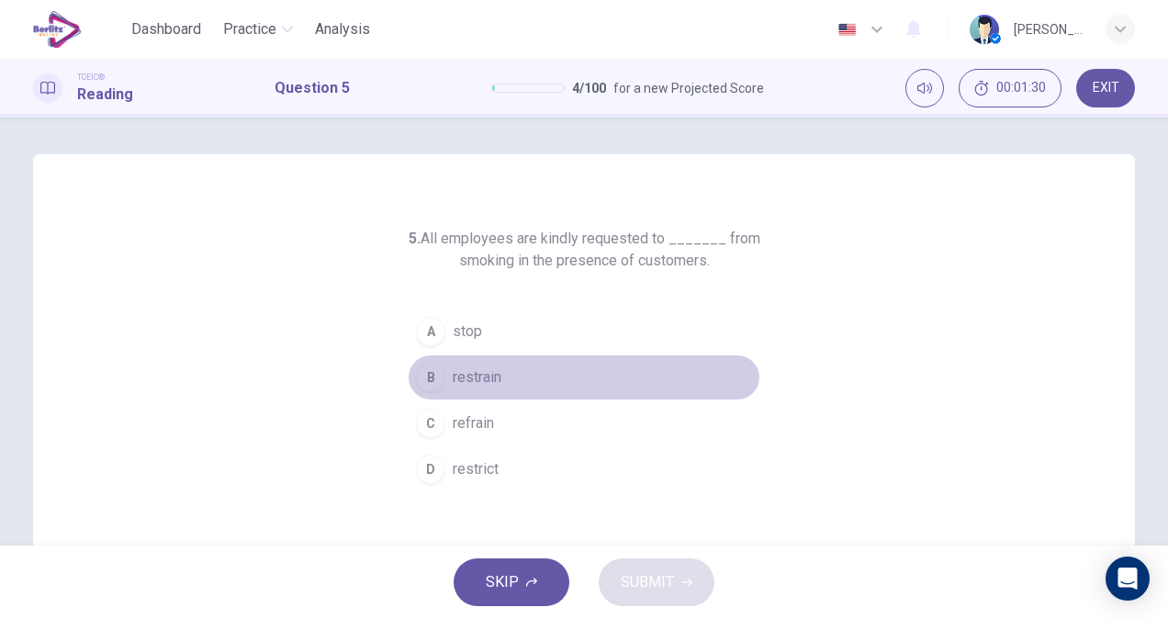
click at [508, 380] on button "B restrain" at bounding box center [584, 377] width 352 height 46
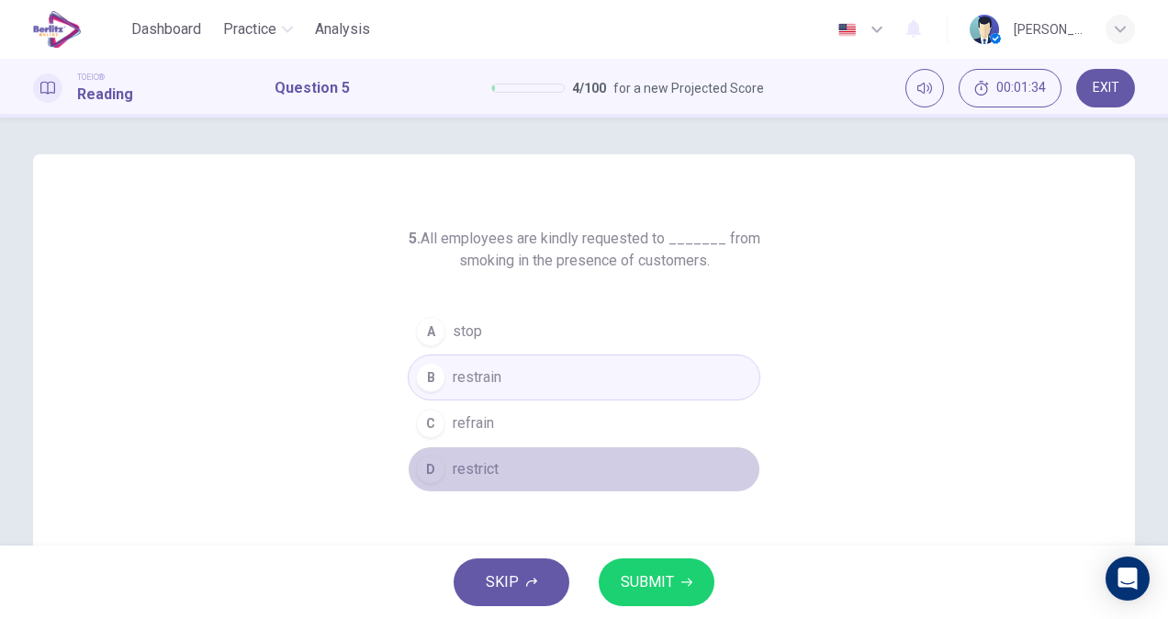
click at [523, 475] on button "D restrict" at bounding box center [584, 469] width 352 height 46
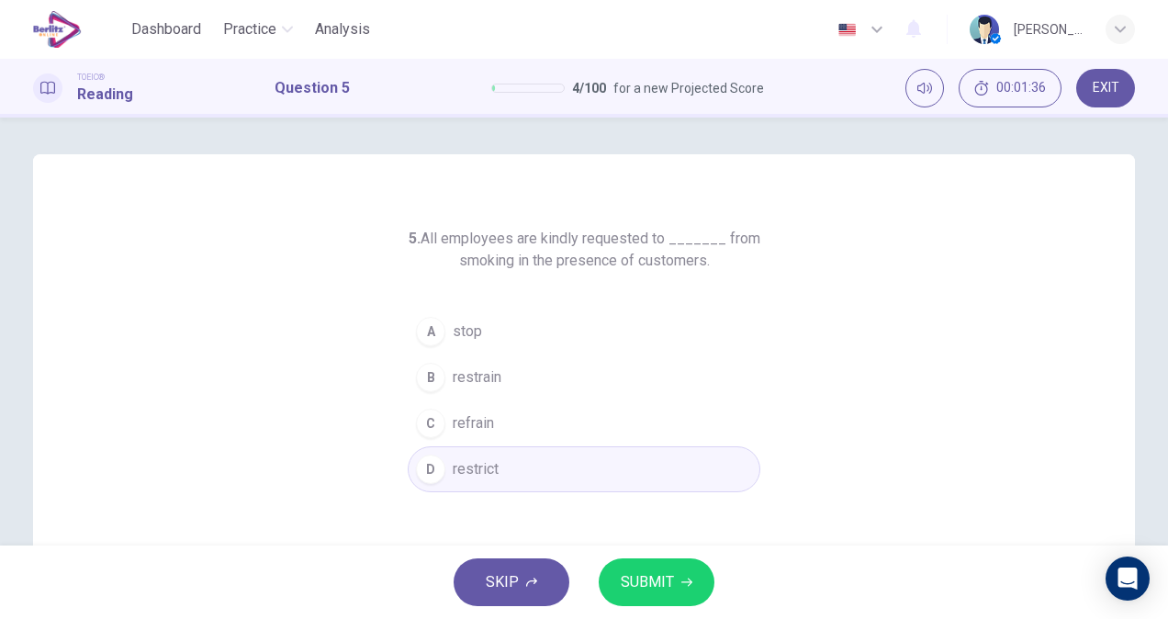
click at [646, 583] on span "SUBMIT" at bounding box center [647, 582] width 53 height 26
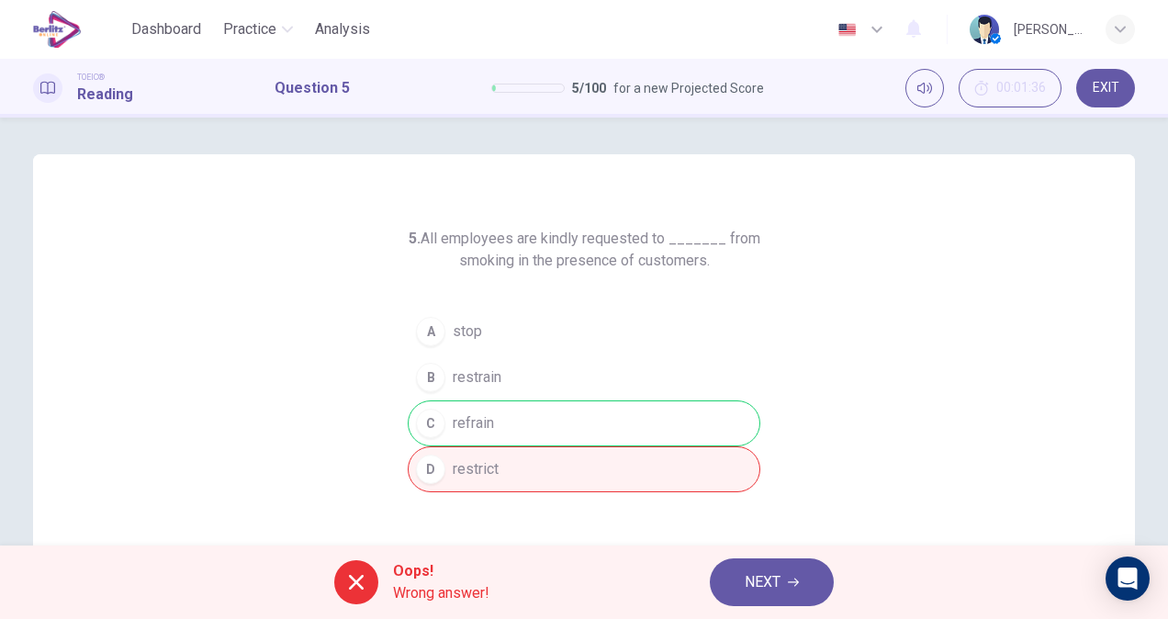
click at [786, 592] on button "NEXT" at bounding box center [772, 582] width 124 height 48
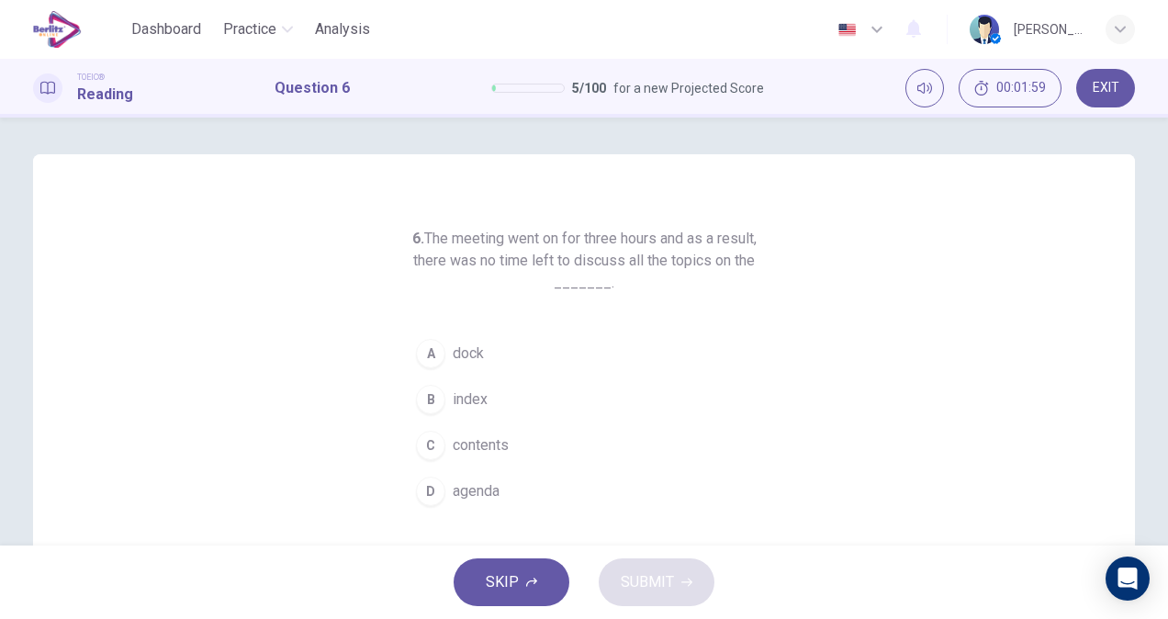
click at [503, 487] on button "D agenda" at bounding box center [584, 491] width 352 height 46
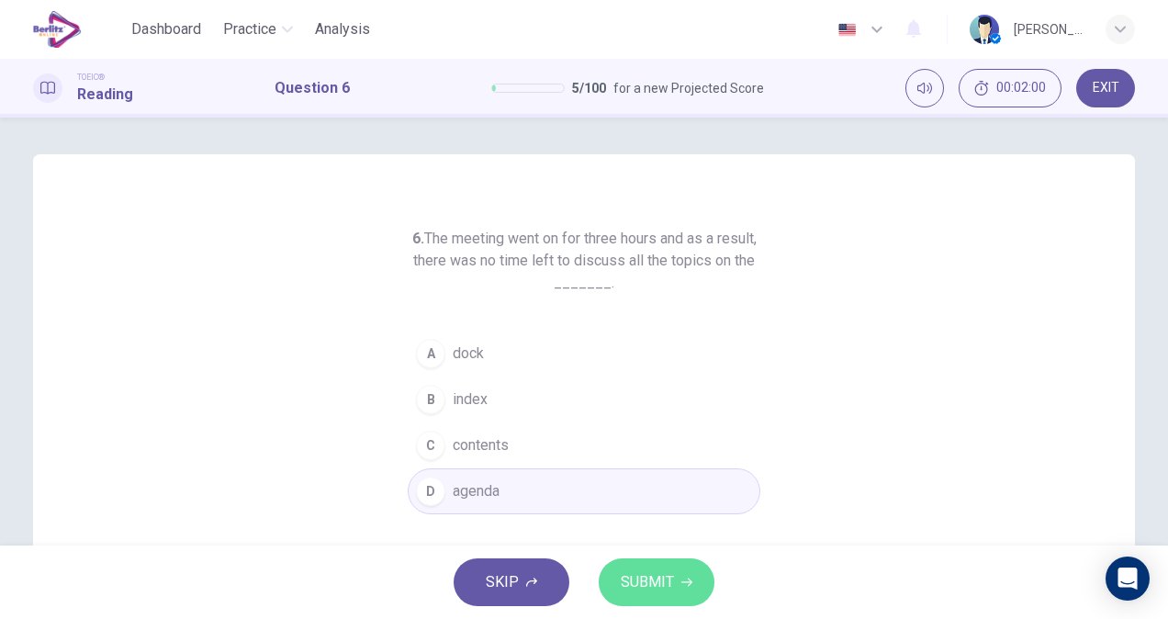
click at [663, 576] on span "SUBMIT" at bounding box center [647, 582] width 53 height 26
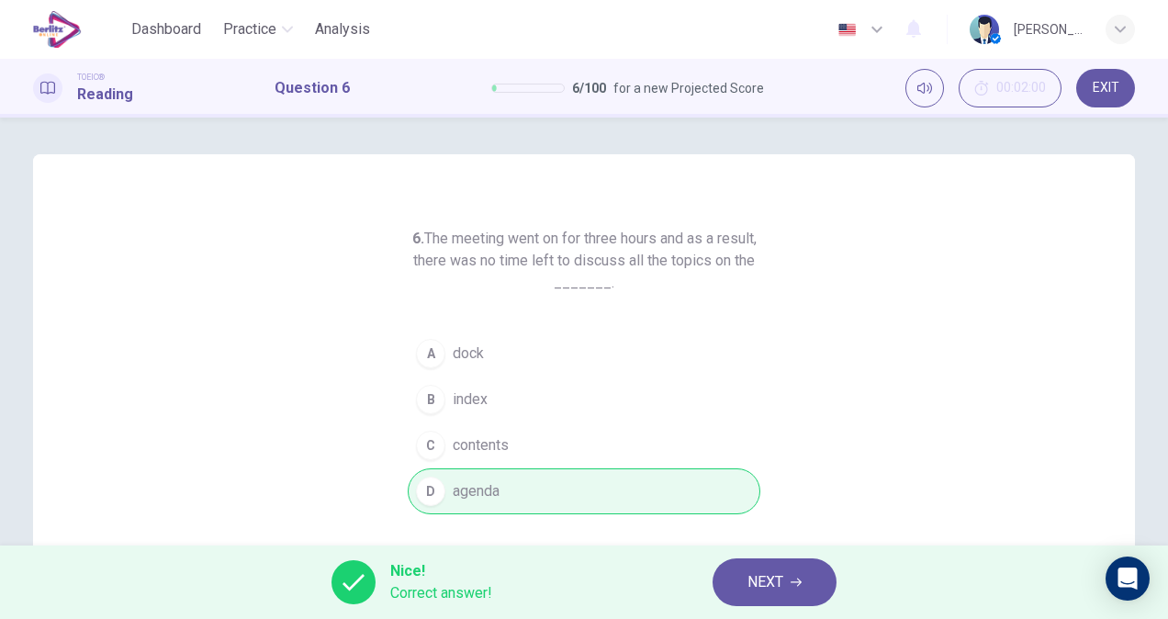
click at [799, 588] on button "NEXT" at bounding box center [774, 582] width 124 height 48
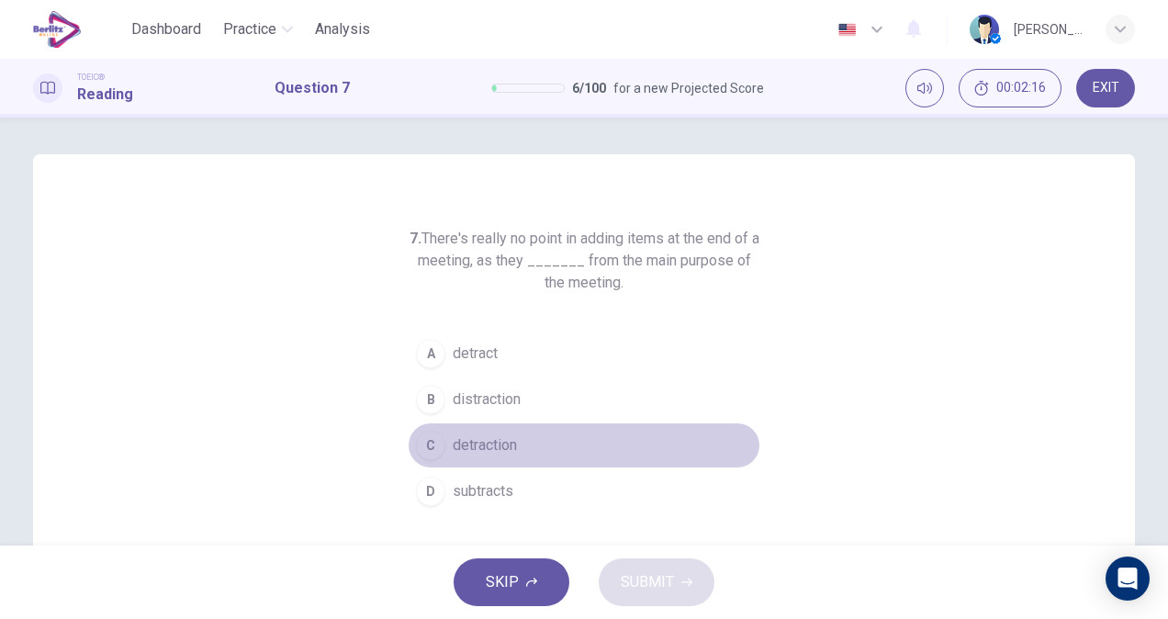
click at [517, 448] on button "C detraction" at bounding box center [584, 445] width 352 height 46
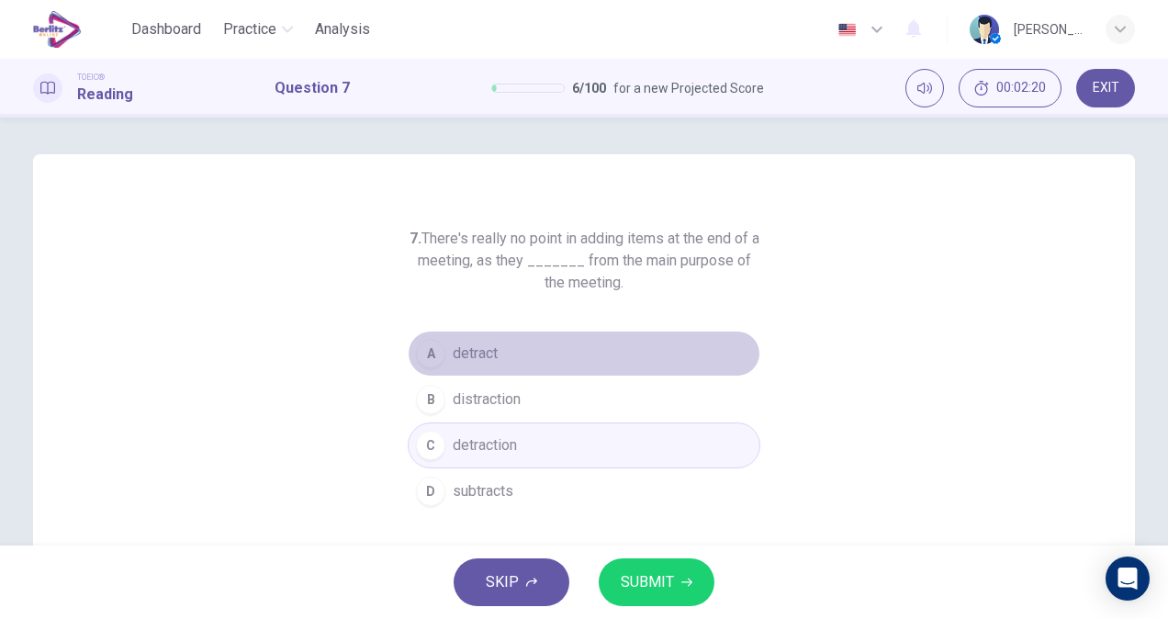
click at [503, 358] on button "A detract" at bounding box center [584, 353] width 352 height 46
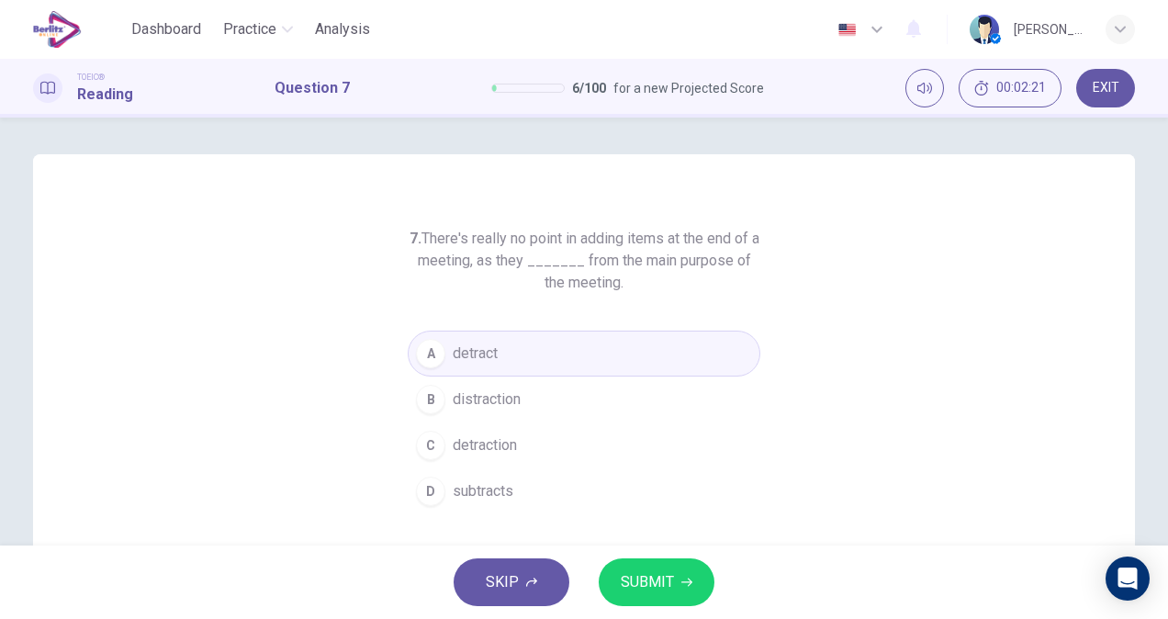
click at [657, 560] on button "SUBMIT" at bounding box center [656, 582] width 116 height 48
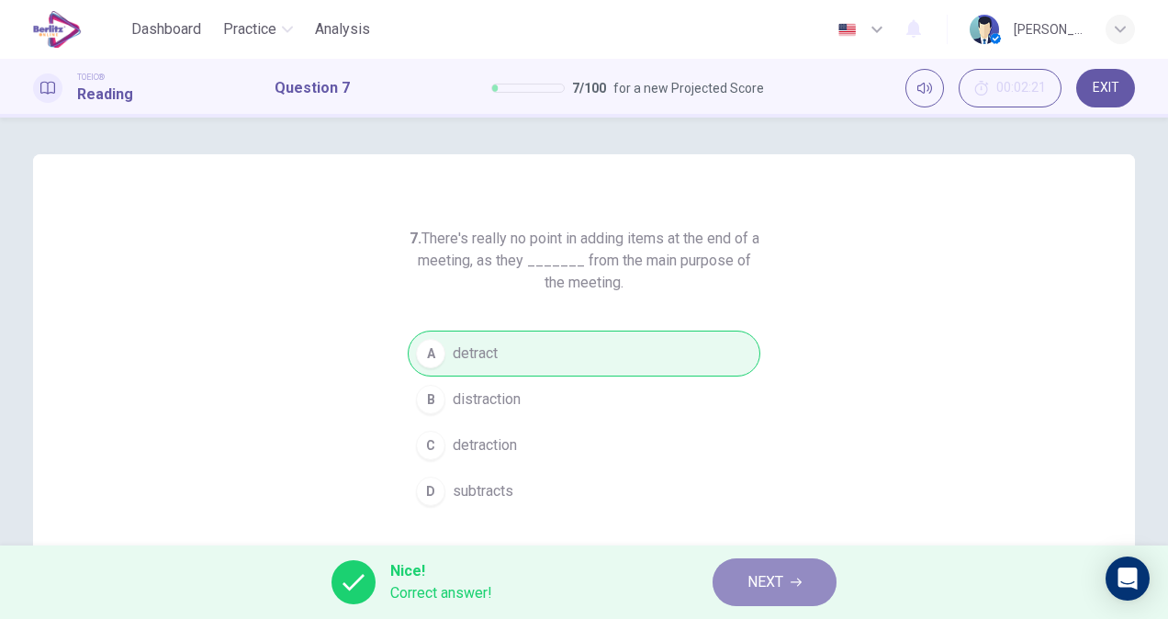
click at [775, 588] on span "NEXT" at bounding box center [765, 582] width 36 height 26
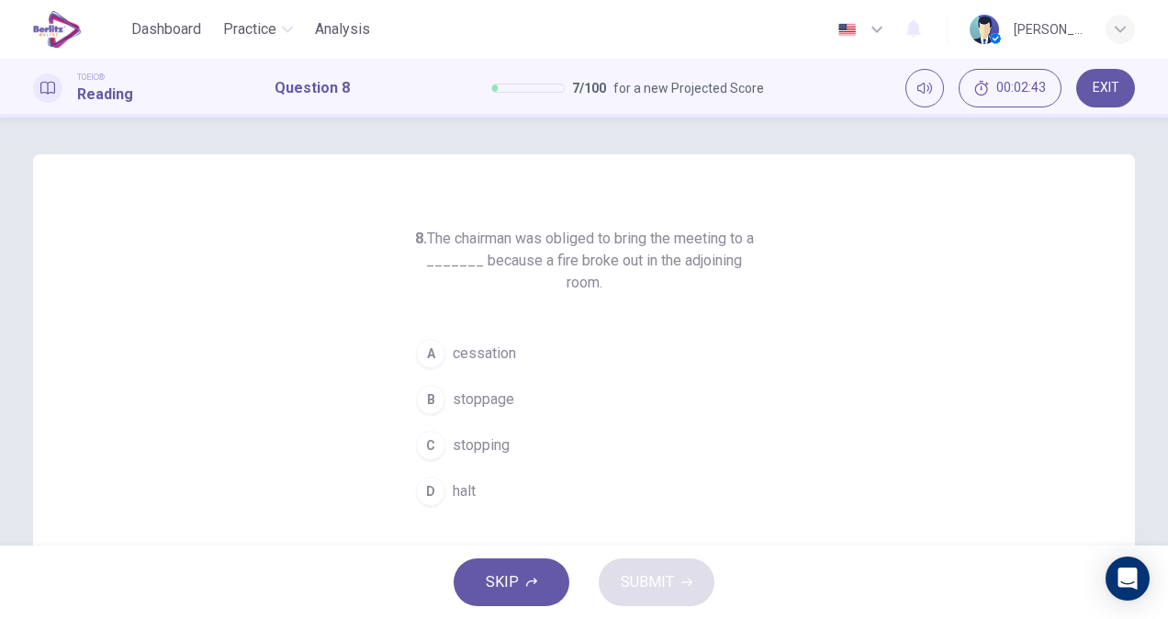
click at [469, 480] on span "halt" at bounding box center [464, 491] width 23 height 22
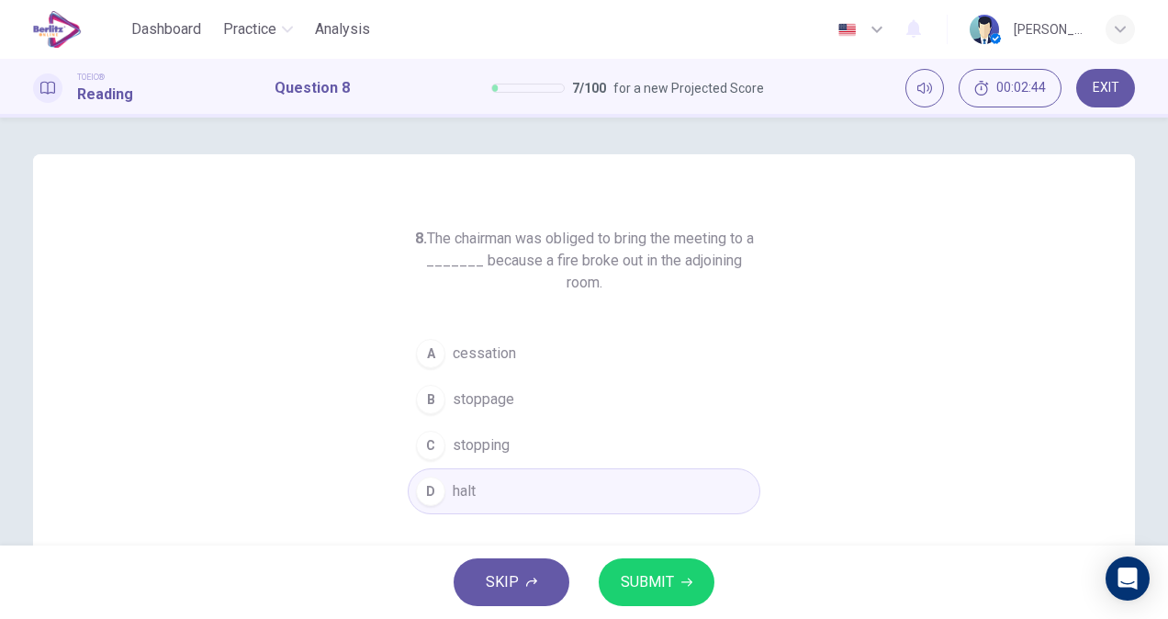
click at [677, 614] on div "SKIP SUBMIT" at bounding box center [584, 581] width 1168 height 73
click at [671, 573] on span "SUBMIT" at bounding box center [647, 582] width 53 height 26
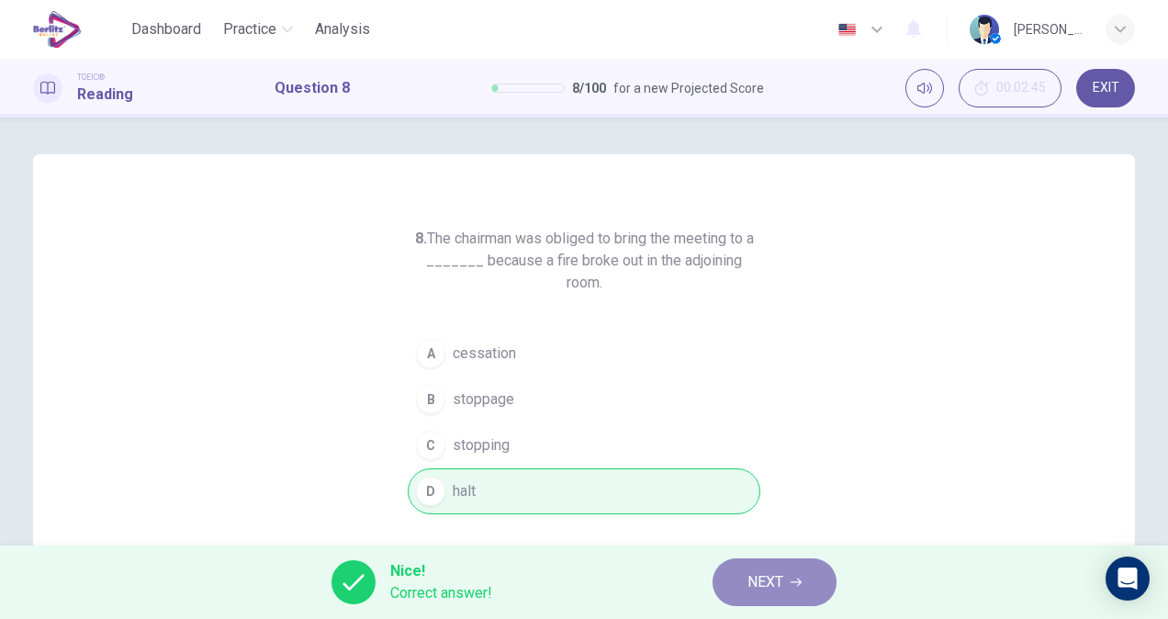
click at [750, 572] on span "NEXT" at bounding box center [765, 582] width 36 height 26
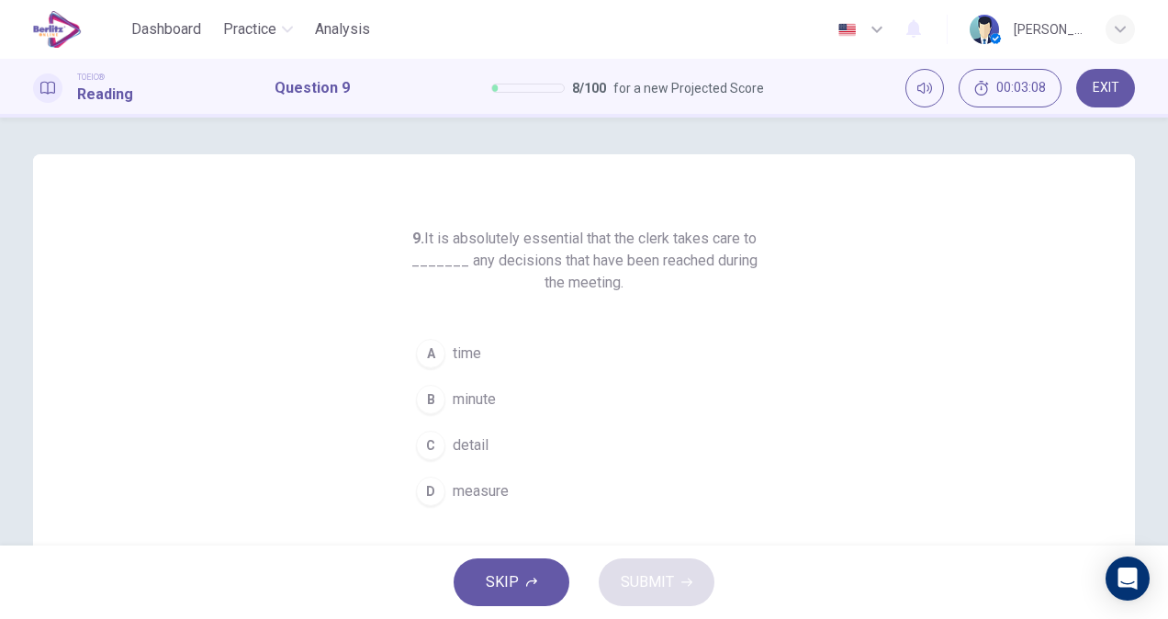
click at [492, 449] on button "C detail" at bounding box center [584, 445] width 352 height 46
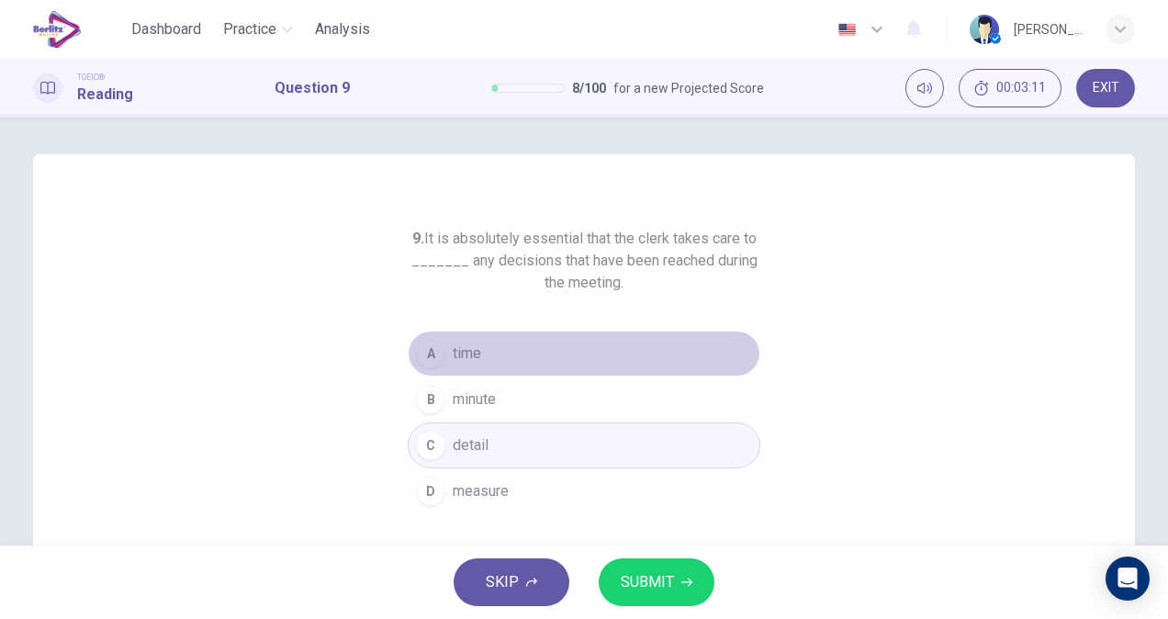
click at [502, 352] on button "A time" at bounding box center [584, 353] width 352 height 46
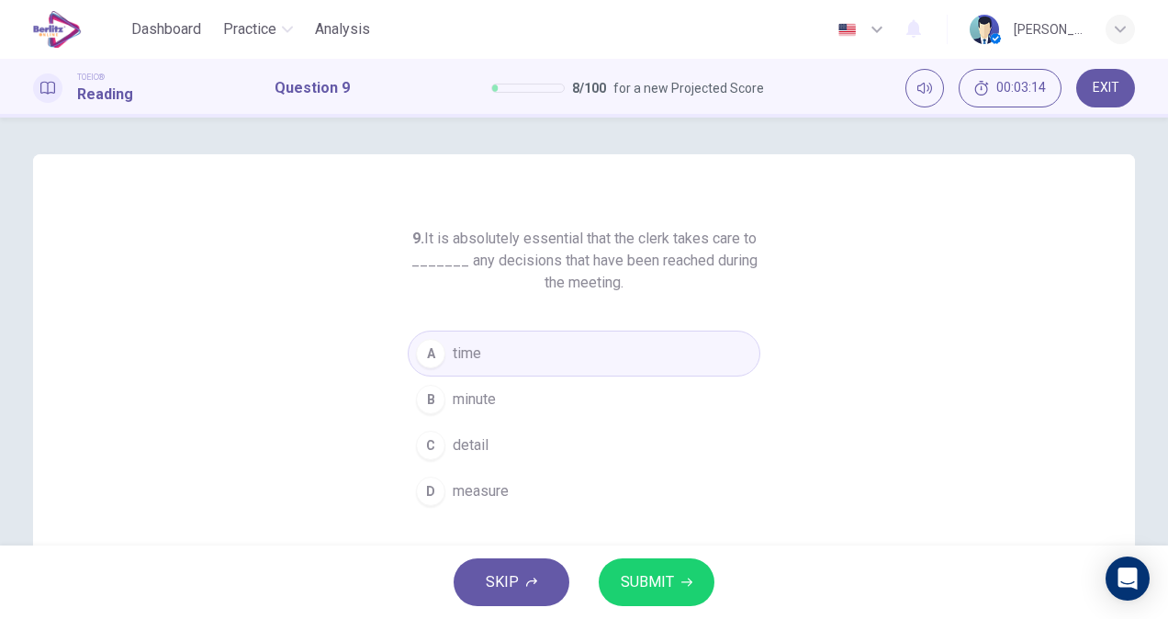
click at [499, 432] on button "C detail" at bounding box center [584, 445] width 352 height 46
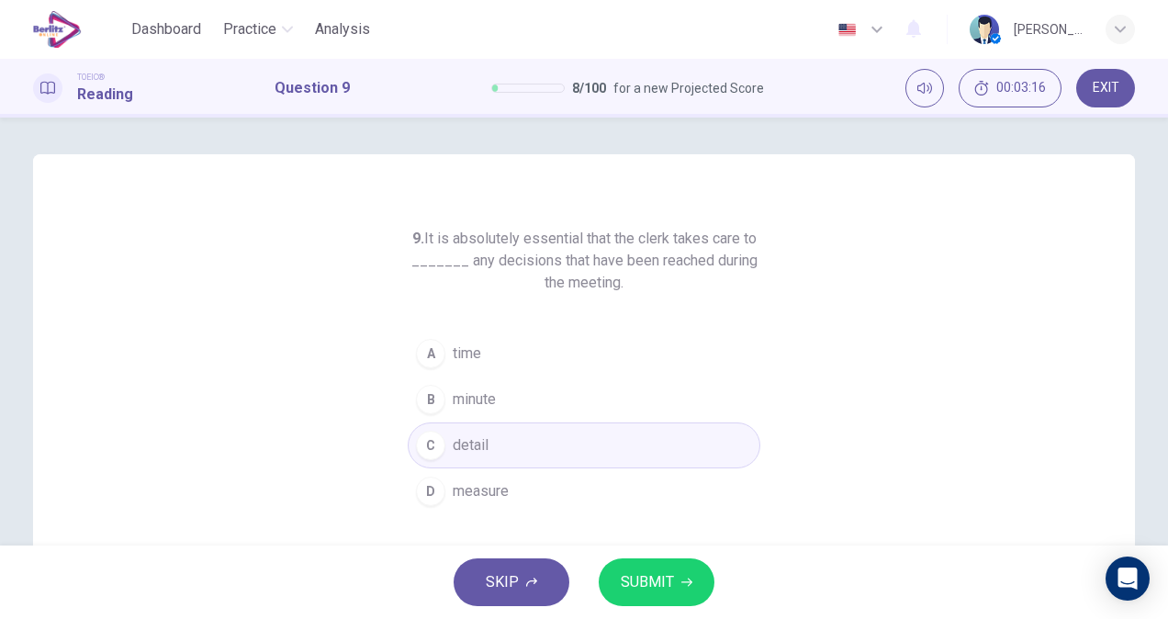
click at [661, 572] on span "SUBMIT" at bounding box center [647, 582] width 53 height 26
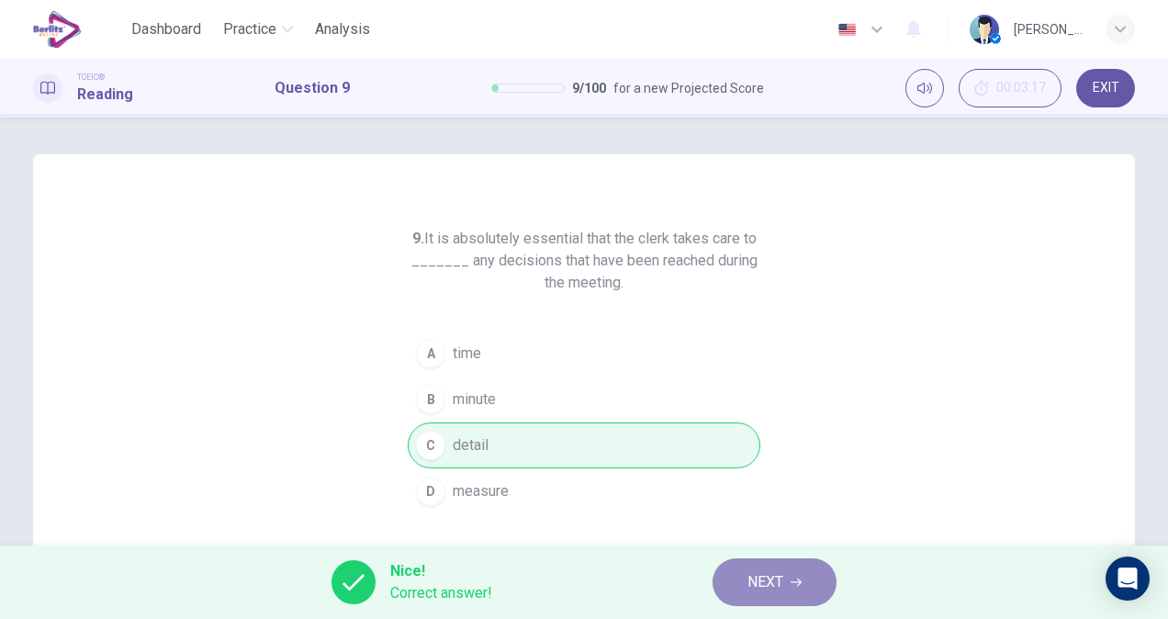
click at [803, 583] on button "NEXT" at bounding box center [774, 582] width 124 height 48
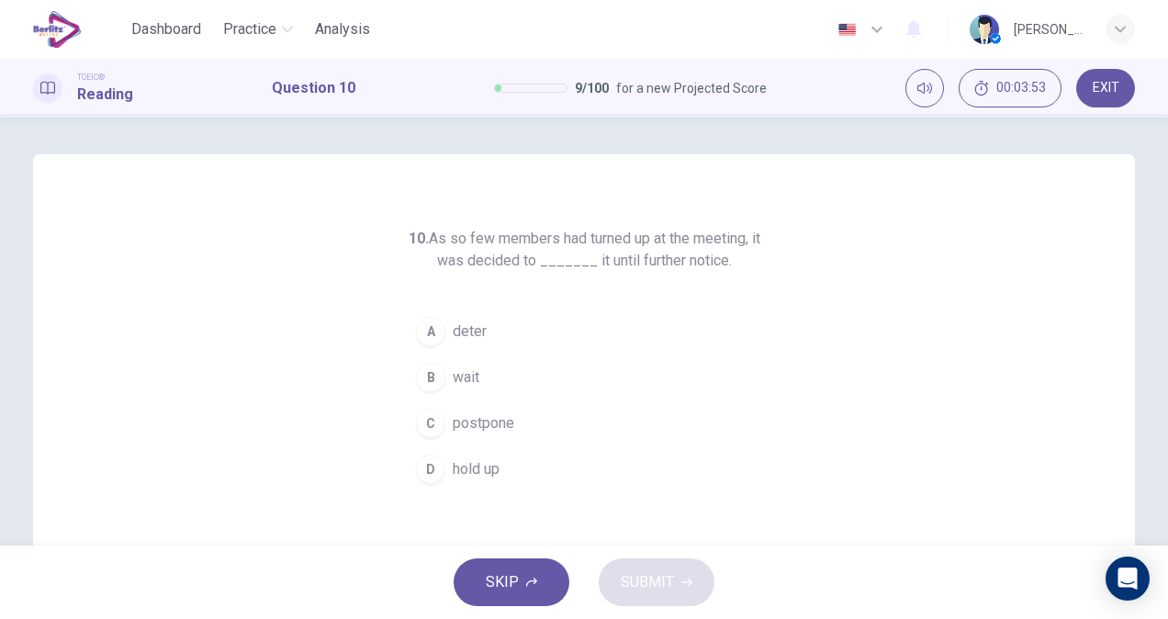
click at [498, 390] on button "B wait" at bounding box center [584, 377] width 352 height 46
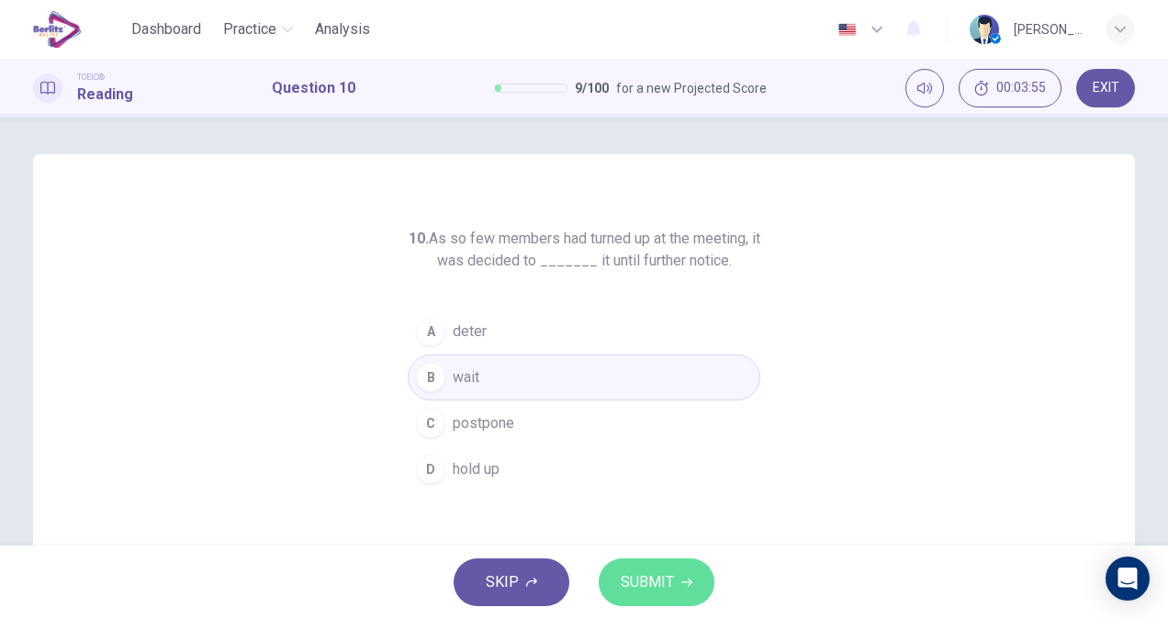
click at [648, 575] on span "SUBMIT" at bounding box center [647, 582] width 53 height 26
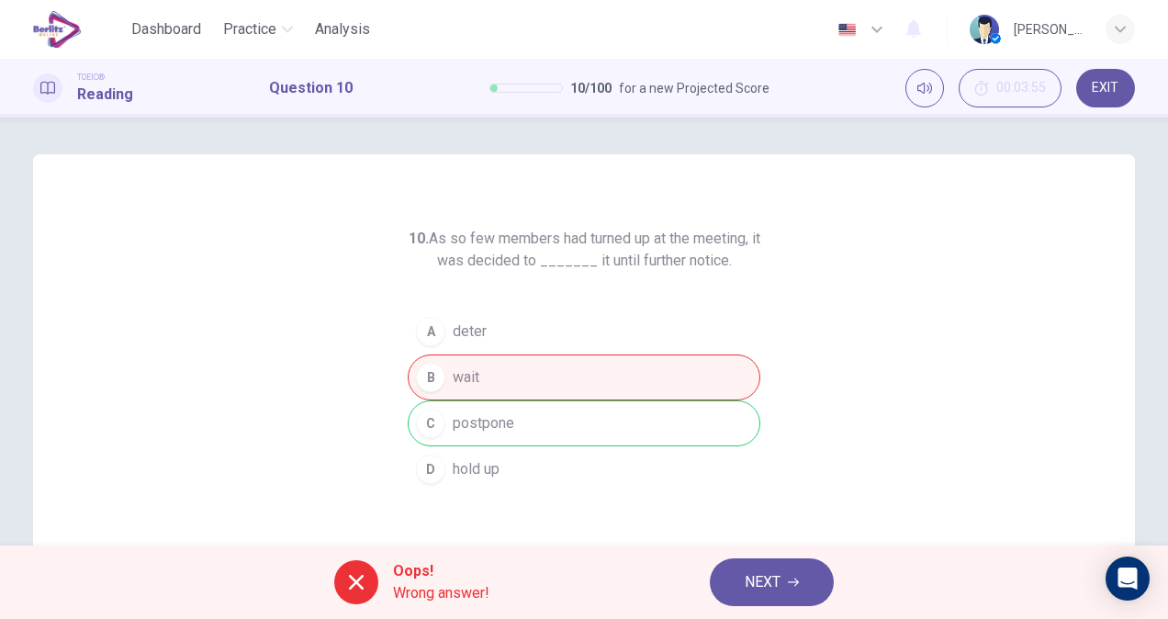
click at [397, 578] on span "Oops!" at bounding box center [441, 571] width 96 height 22
click at [786, 578] on button "NEXT" at bounding box center [772, 582] width 124 height 48
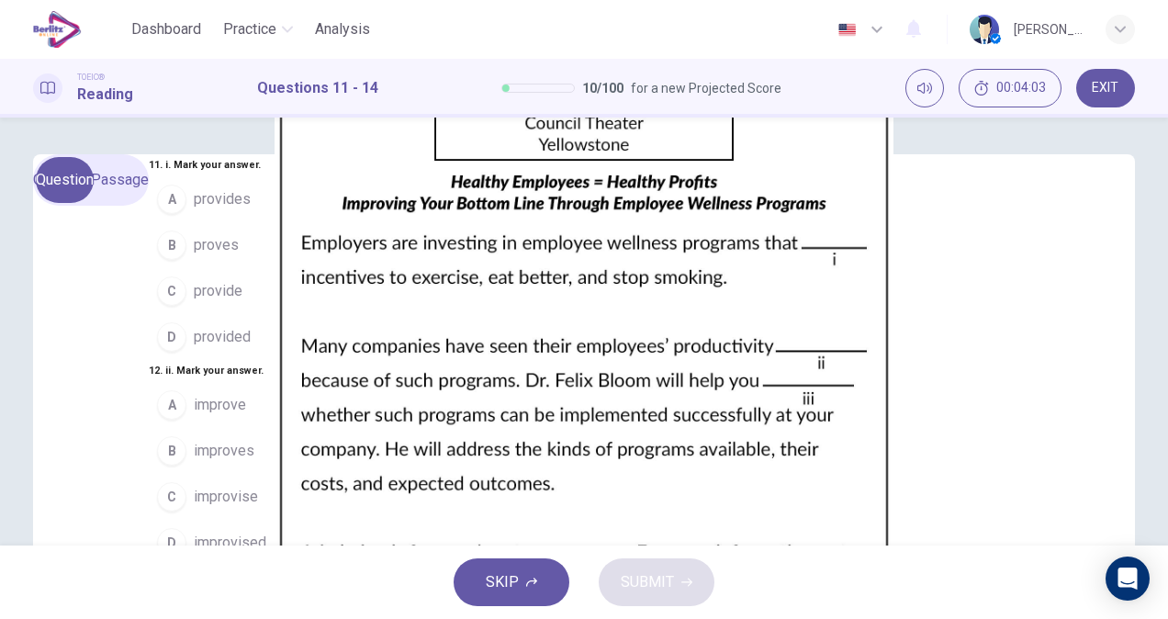
scroll to position [55, 0]
click at [990, 354] on img at bounding box center [584, 309] width 1168 height 619
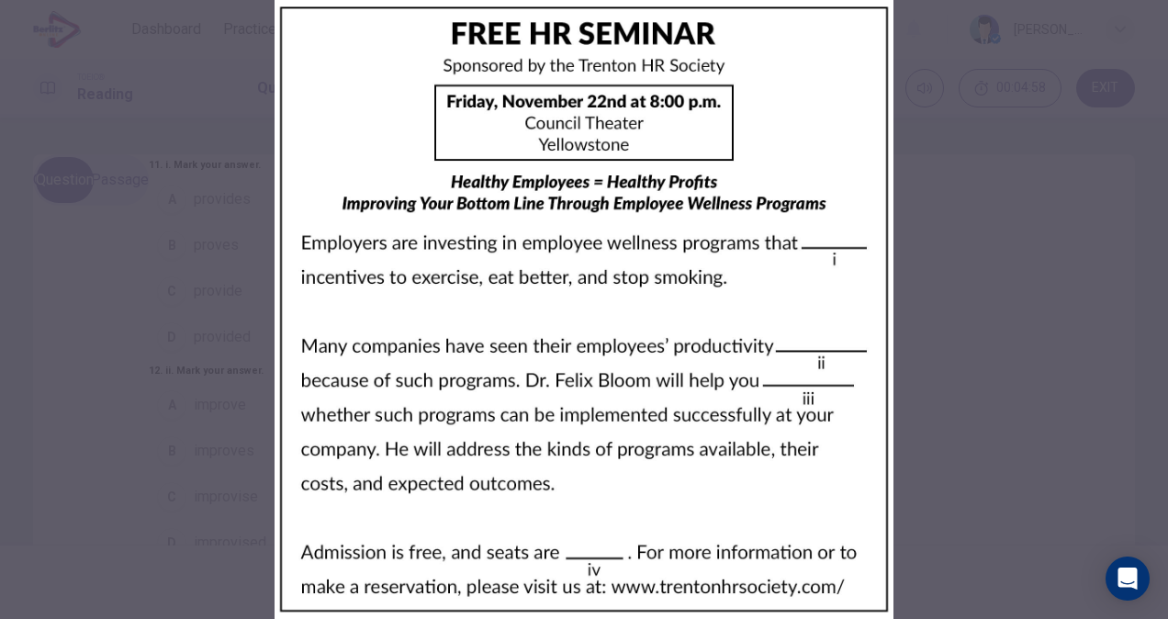
click at [248, 484] on div at bounding box center [584, 309] width 1168 height 619
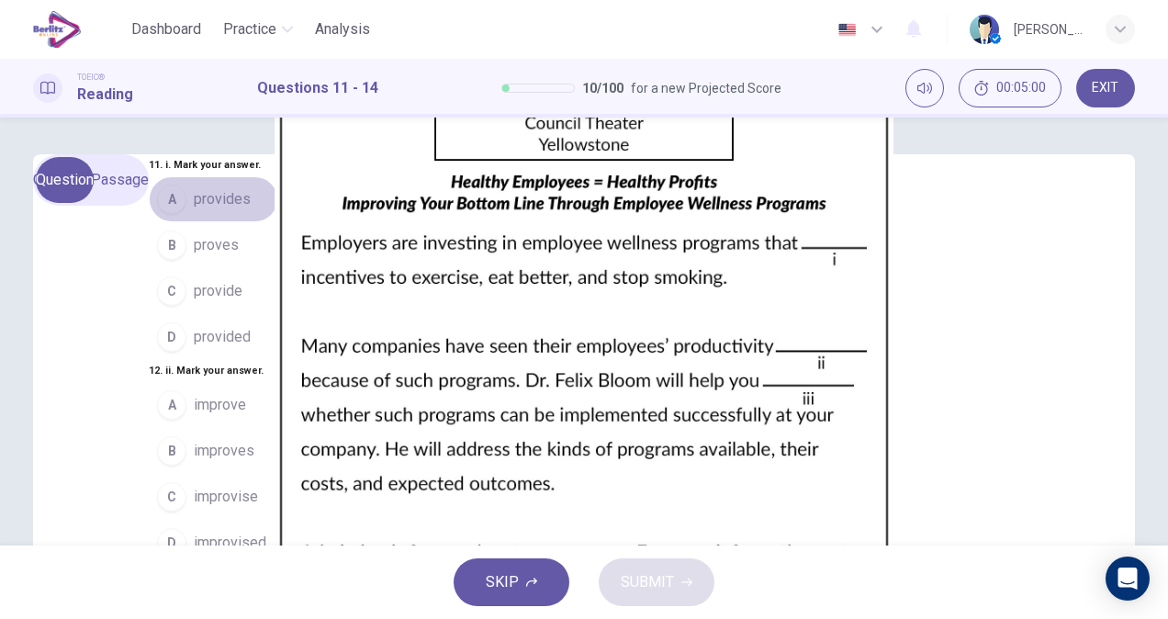
click at [194, 201] on span "provides" at bounding box center [222, 199] width 57 height 22
click at [170, 382] on button "A improve" at bounding box center [213, 405] width 129 height 46
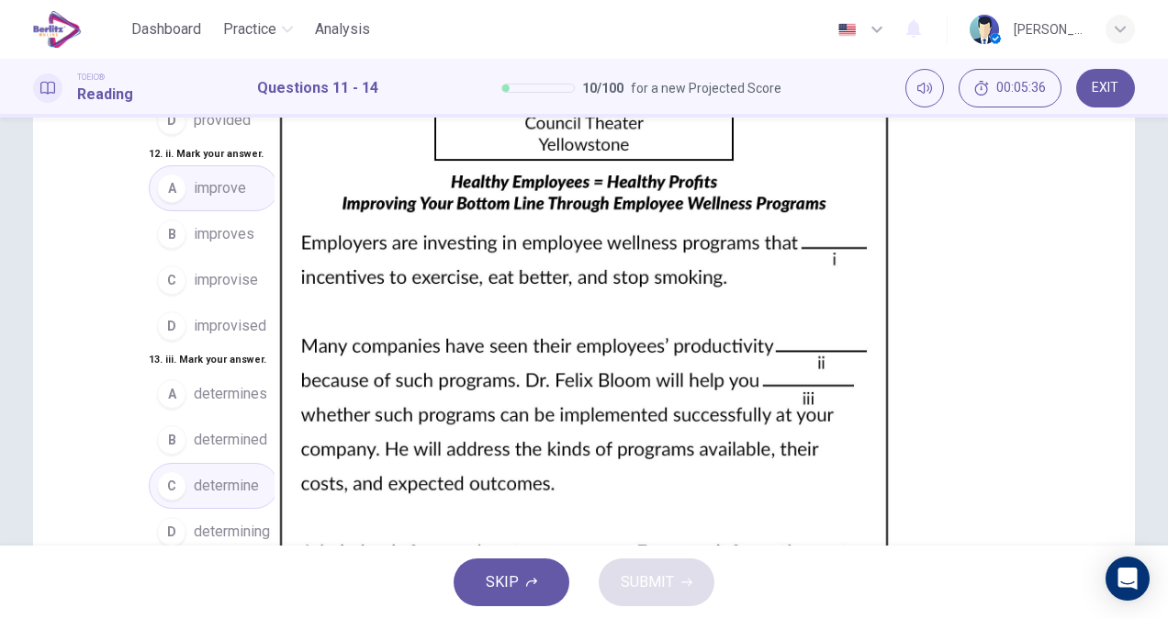
scroll to position [224, 0]
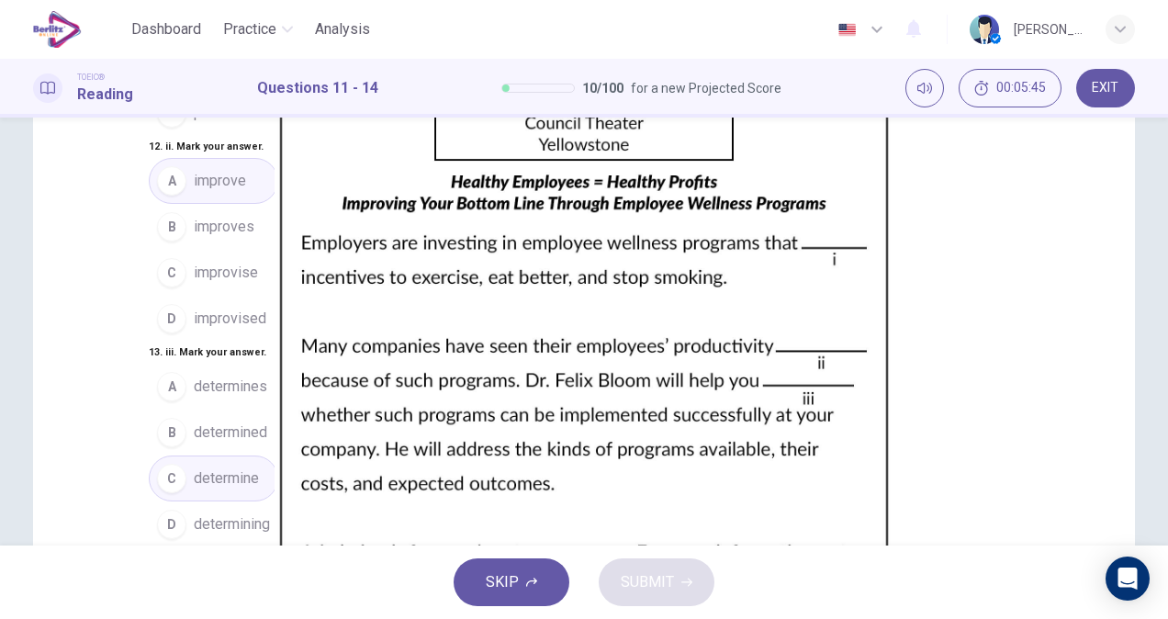
click at [278, 569] on button "A plentiful" at bounding box center [213, 592] width 129 height 46
click at [654, 561] on button "SUBMIT" at bounding box center [656, 582] width 116 height 48
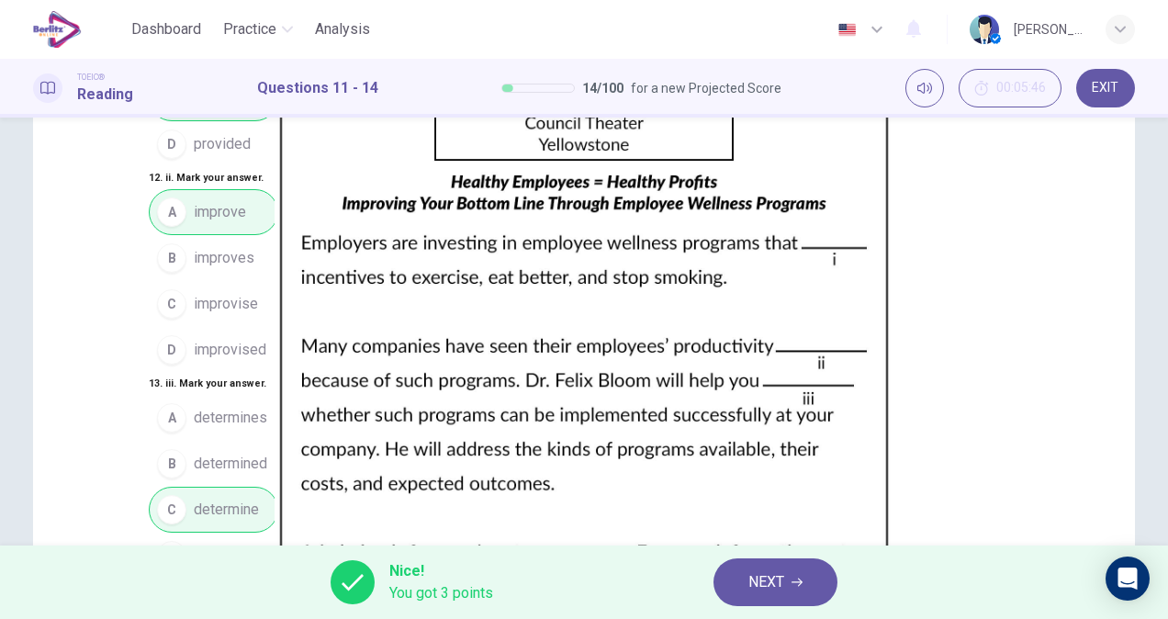
scroll to position [284, 0]
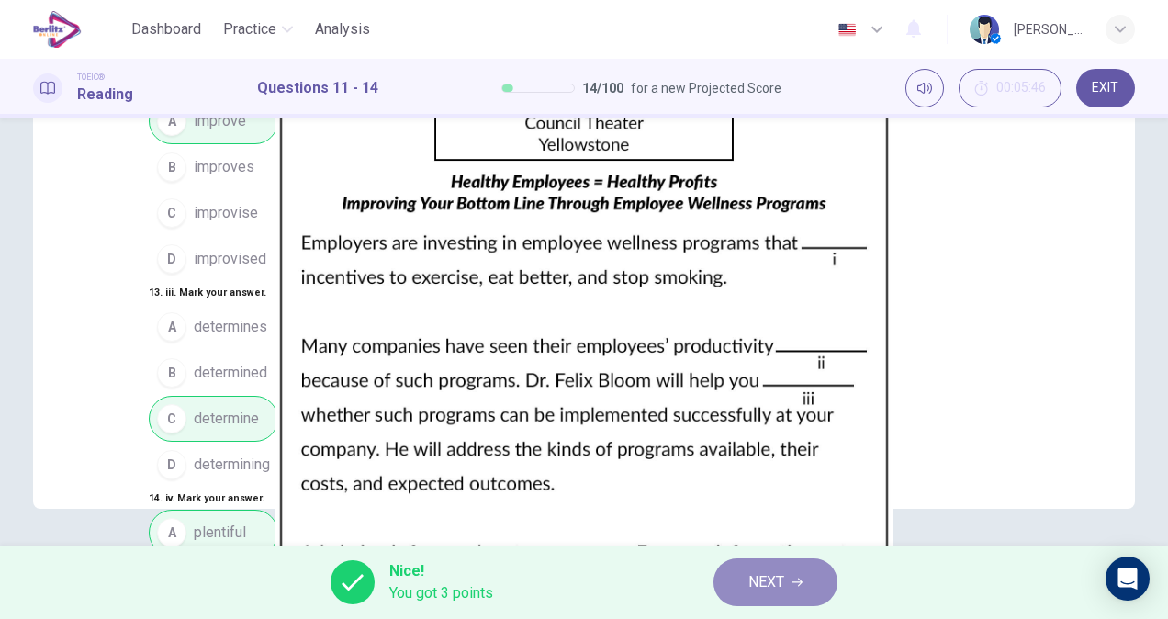
click at [789, 592] on button "NEXT" at bounding box center [775, 582] width 124 height 48
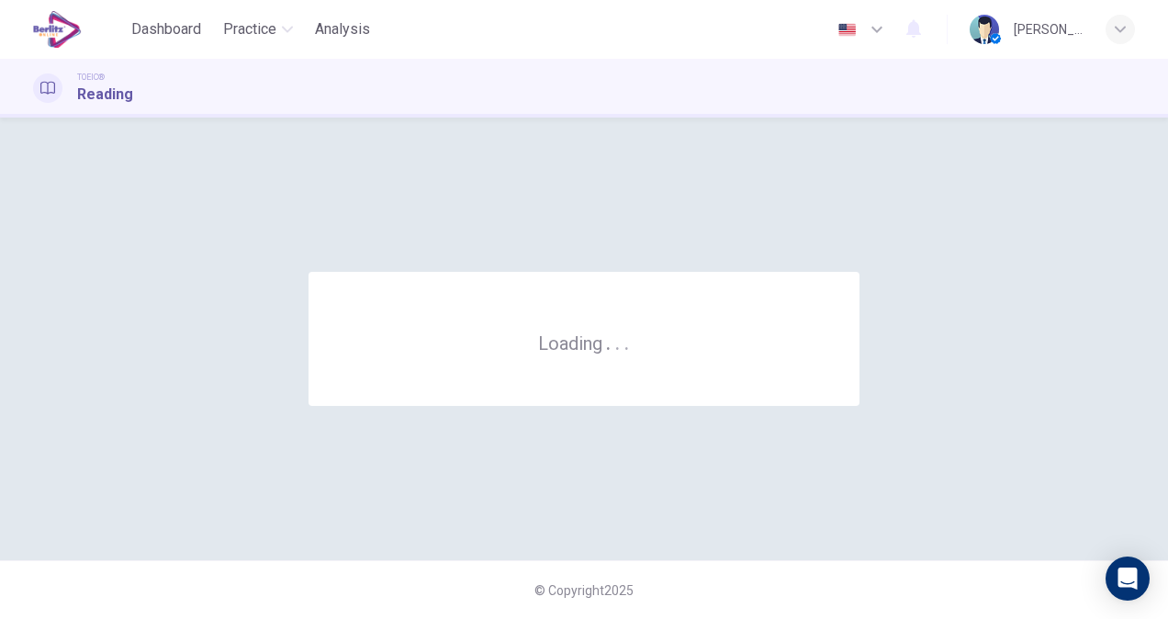
scroll to position [0, 0]
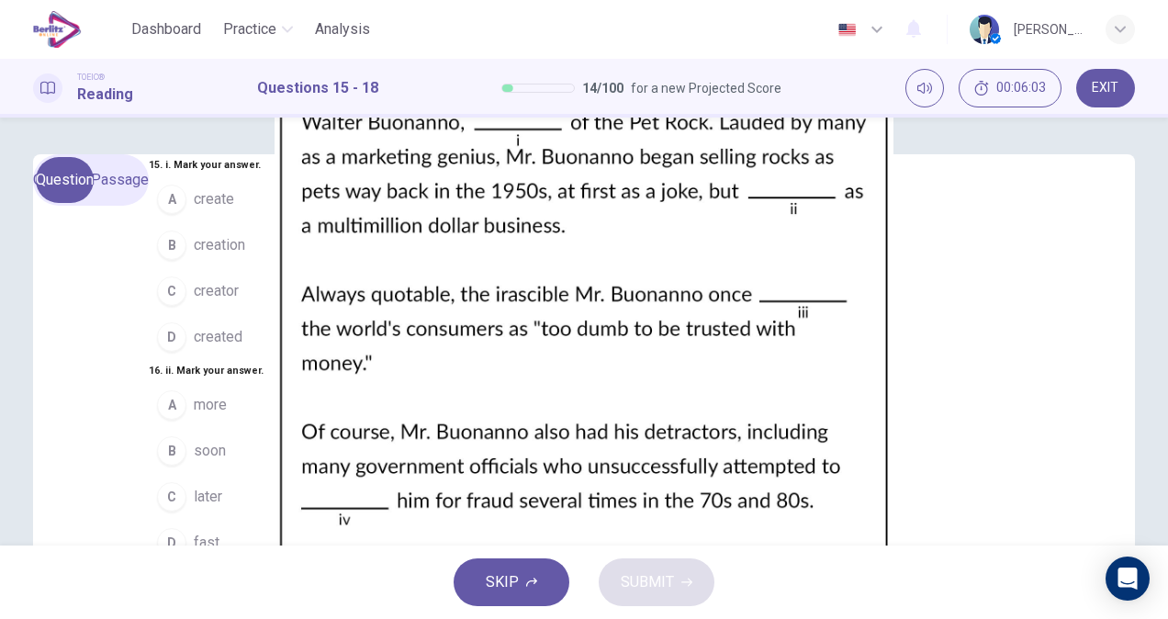
click at [194, 348] on span "created" at bounding box center [218, 337] width 49 height 22
click at [200, 474] on button "C later" at bounding box center [226, 497] width 155 height 46
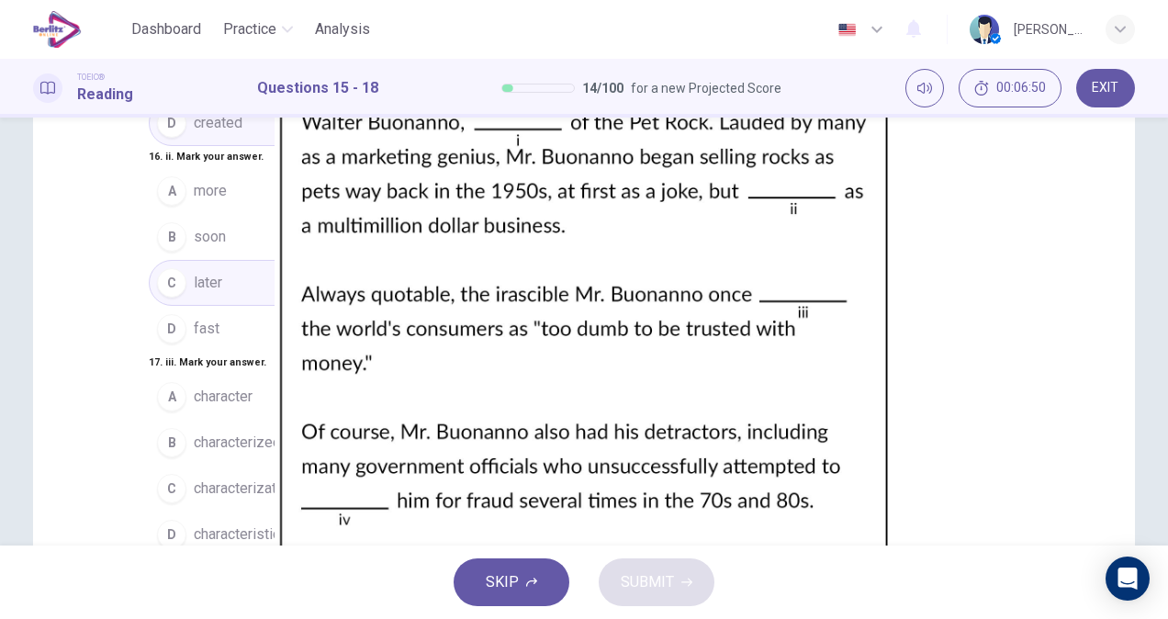
scroll to position [211, 0]
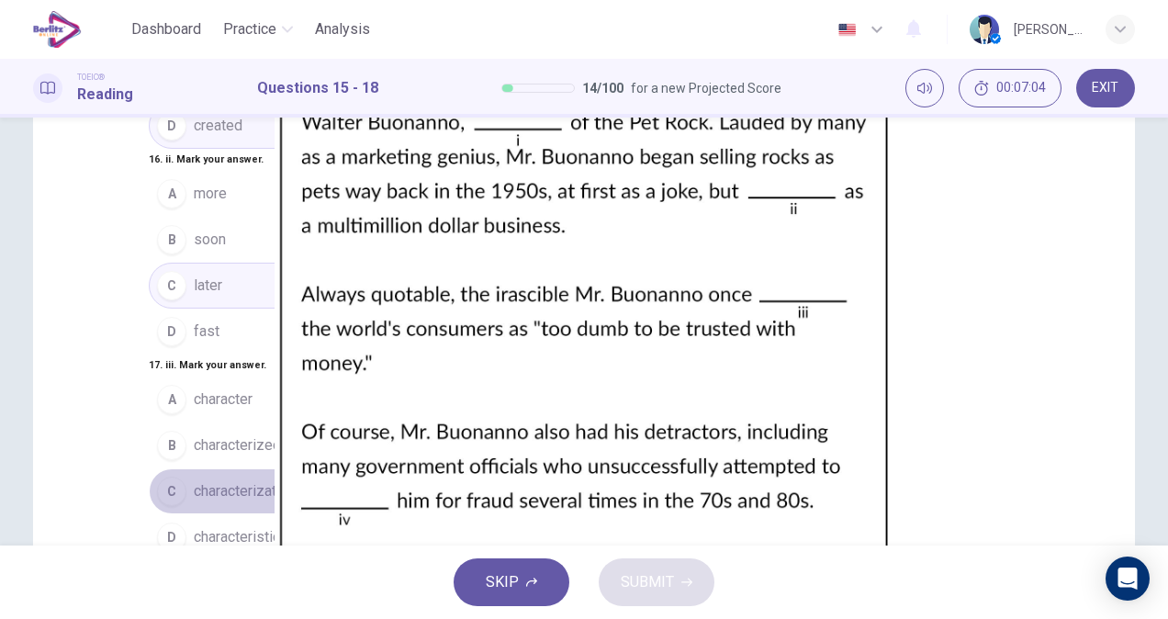
click at [294, 468] on button "C characterization" at bounding box center [226, 491] width 155 height 46
drag, startPoint x: 554, startPoint y: 351, endPoint x: 547, endPoint y: 457, distance: 106.7
click at [304, 457] on div "15 . i. Mark your answer. A create B creation C creator D created 16 . ii. Mark…" at bounding box center [226, 354] width 155 height 822
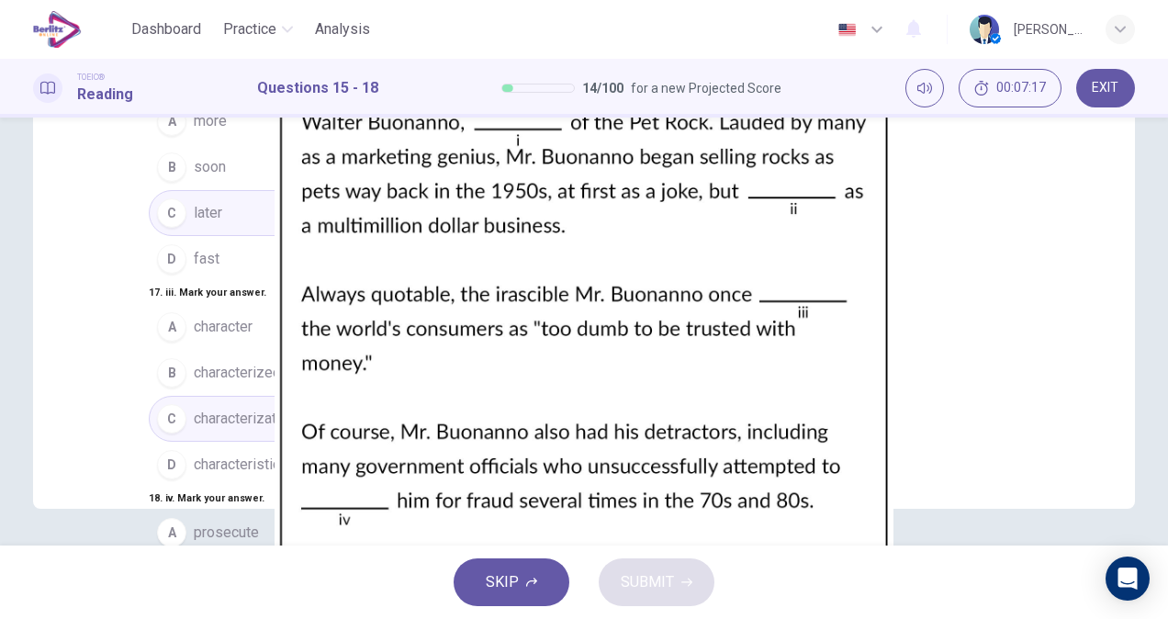
scroll to position [446, 0]
click at [191, 555] on button "B compliment" at bounding box center [226, 578] width 155 height 46
click at [657, 578] on span "SUBMIT" at bounding box center [647, 582] width 53 height 26
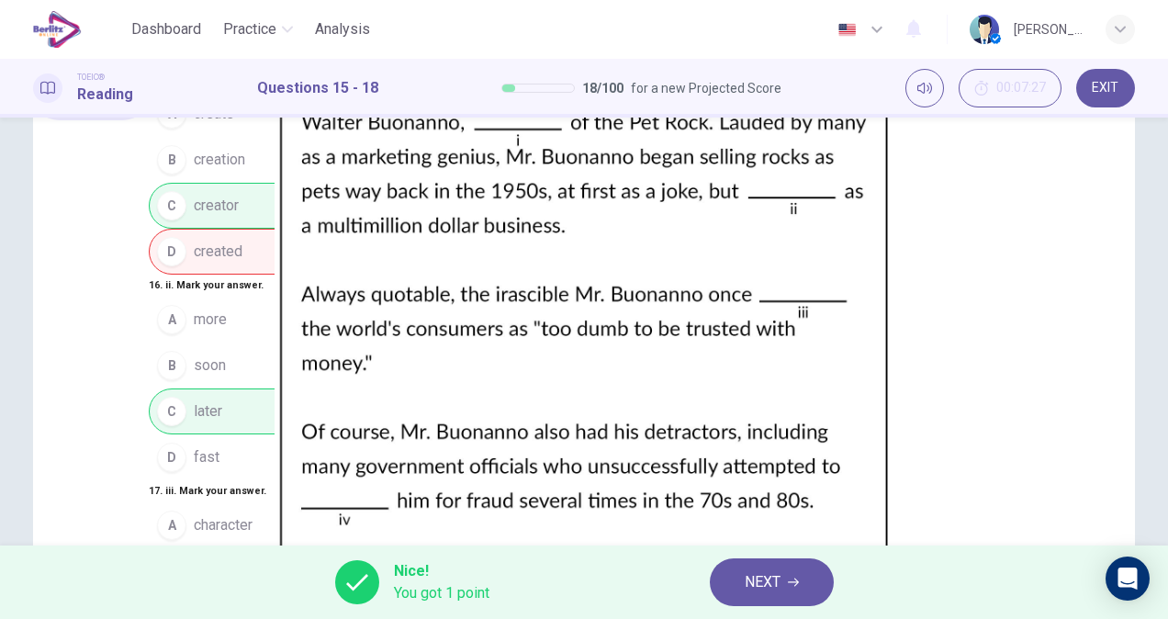
scroll to position [84, 0]
click at [784, 584] on button "NEXT" at bounding box center [772, 582] width 124 height 48
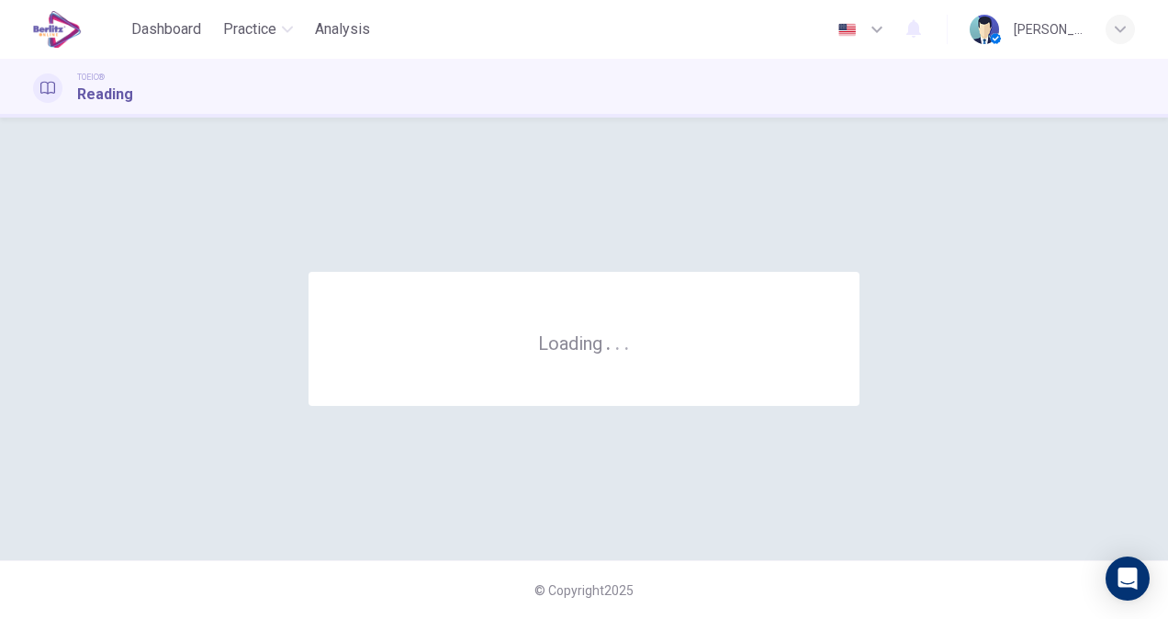
scroll to position [0, 0]
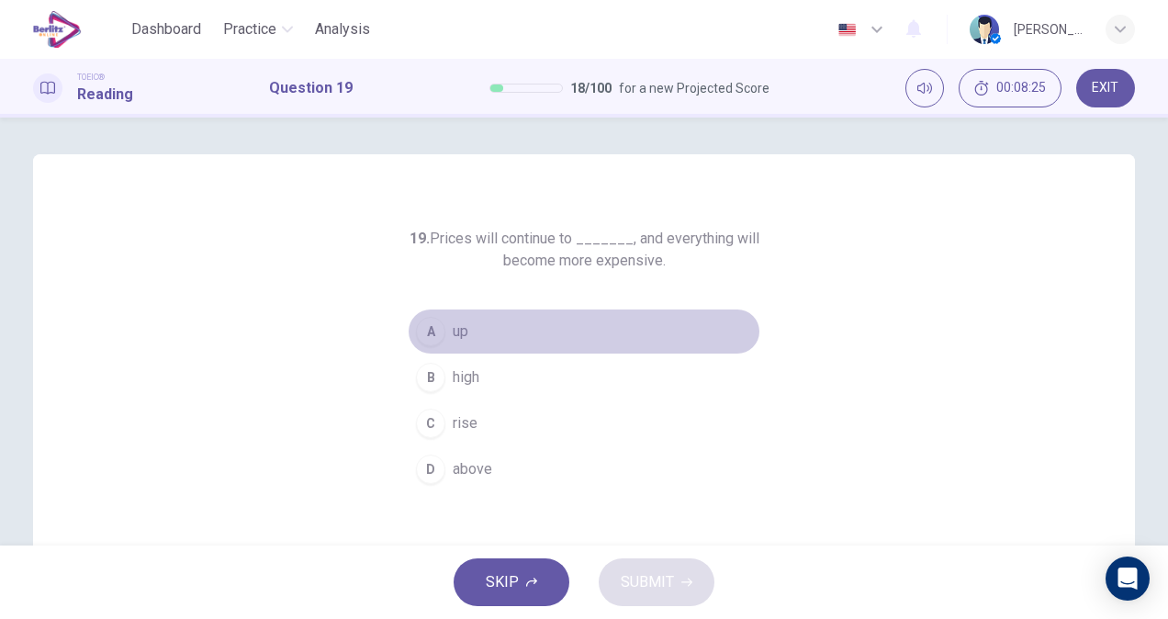
click at [454, 344] on button "A up" at bounding box center [584, 331] width 352 height 46
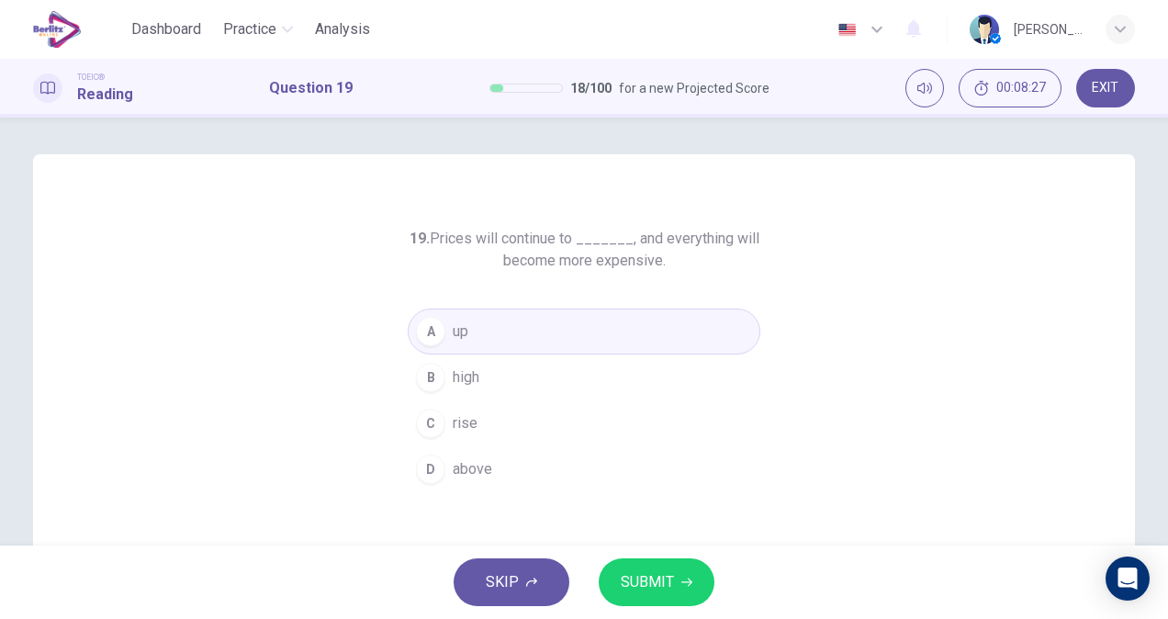
click at [661, 572] on span "SUBMIT" at bounding box center [647, 582] width 53 height 26
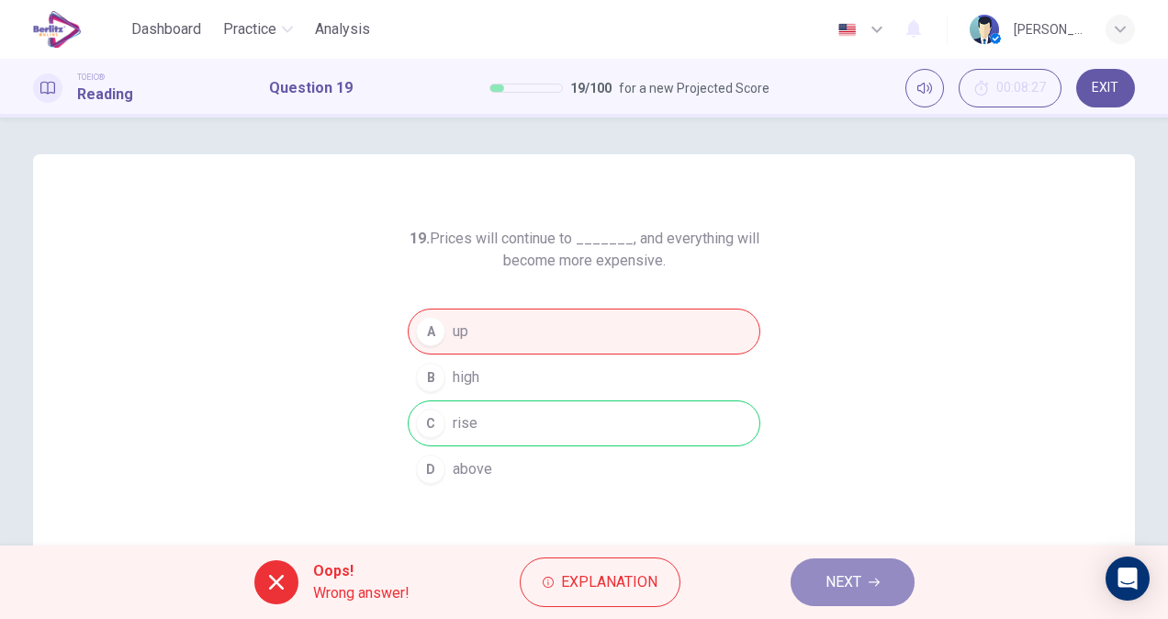
click at [890, 586] on button "NEXT" at bounding box center [852, 582] width 124 height 48
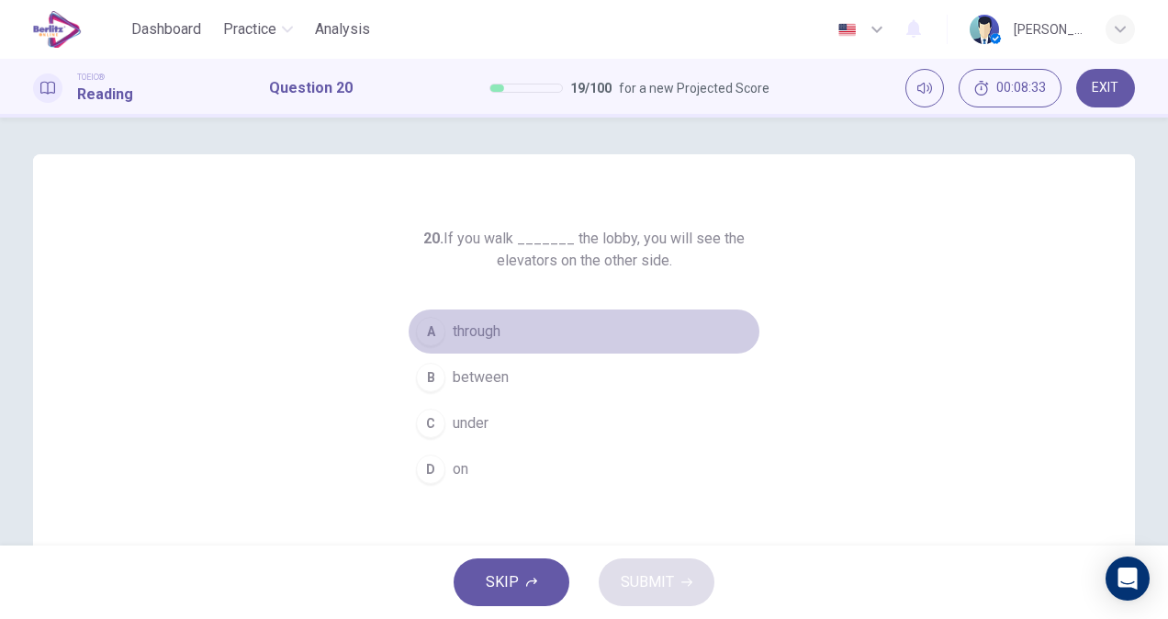
click at [486, 327] on span "through" at bounding box center [477, 331] width 48 height 22
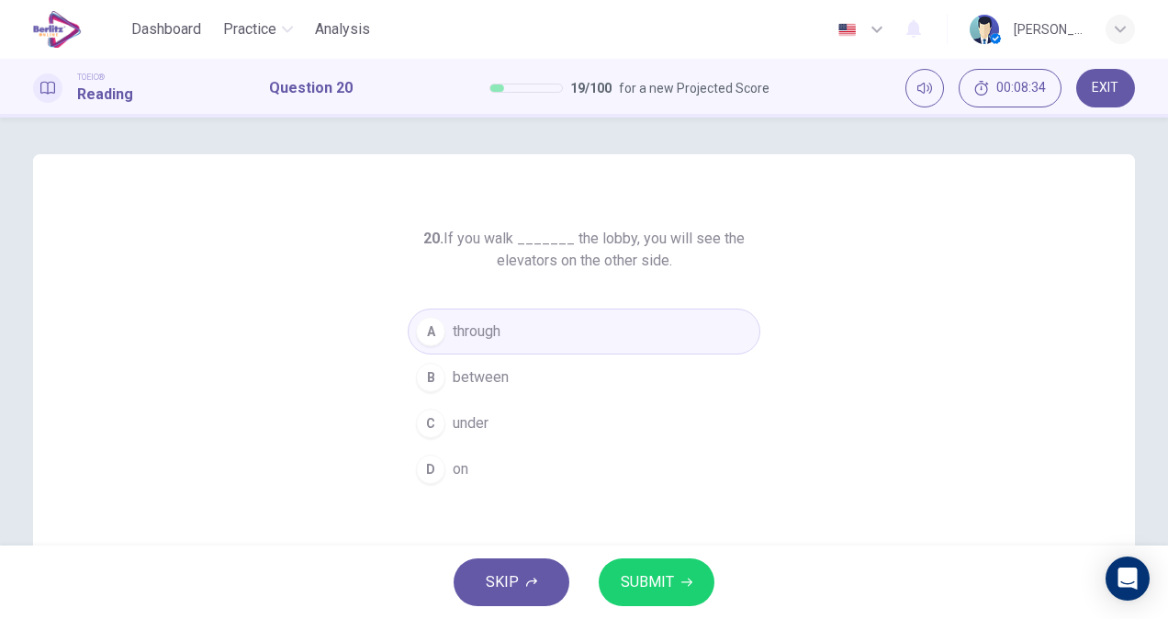
click at [660, 590] on span "SUBMIT" at bounding box center [647, 582] width 53 height 26
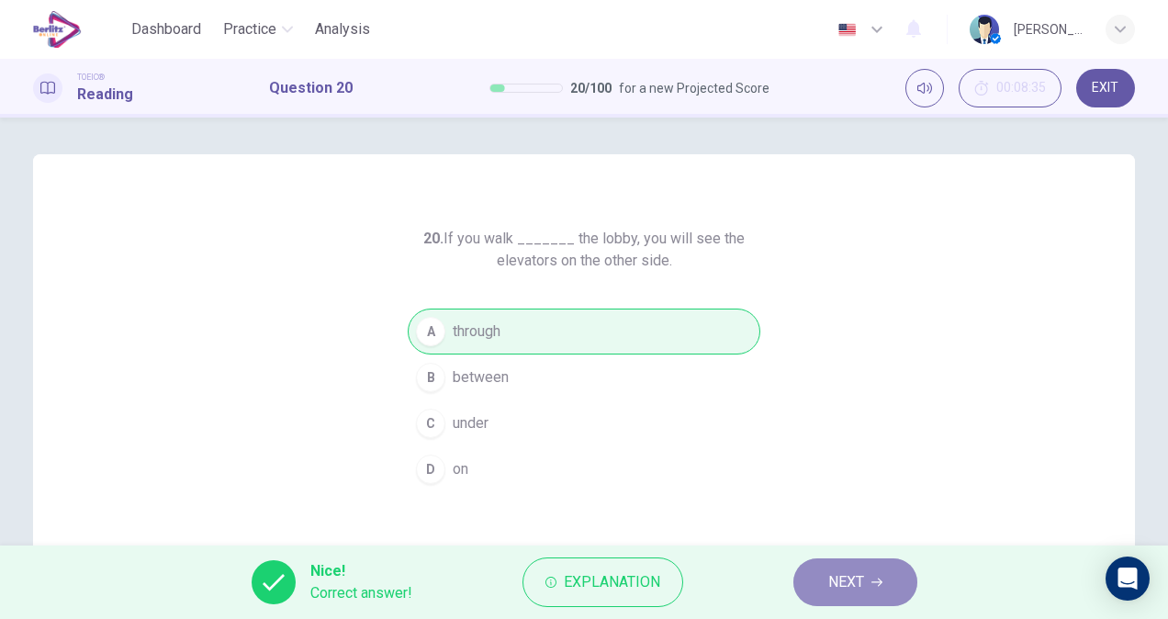
click at [830, 590] on span "NEXT" at bounding box center [846, 582] width 36 height 26
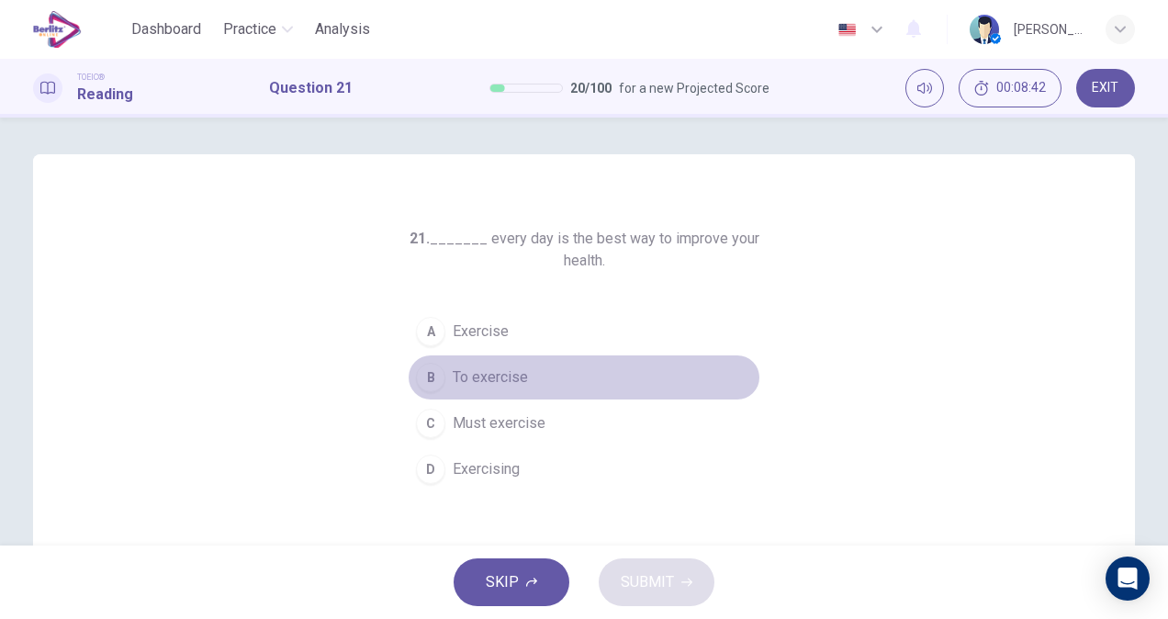
click at [503, 380] on span "To exercise" at bounding box center [490, 377] width 75 height 22
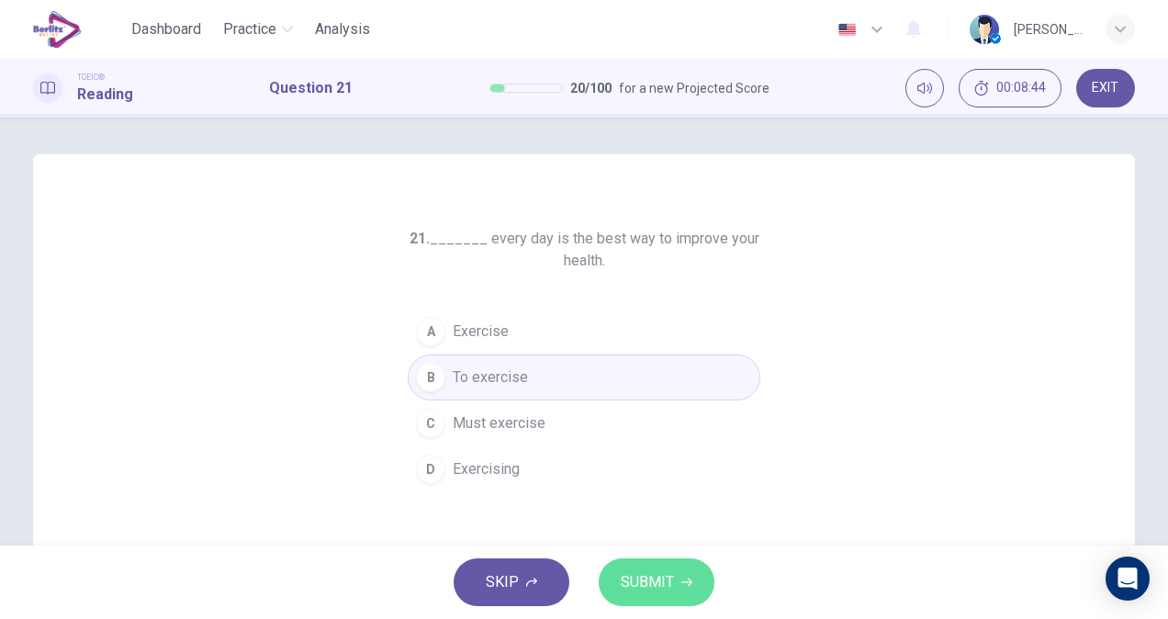
click at [672, 585] on span "SUBMIT" at bounding box center [647, 582] width 53 height 26
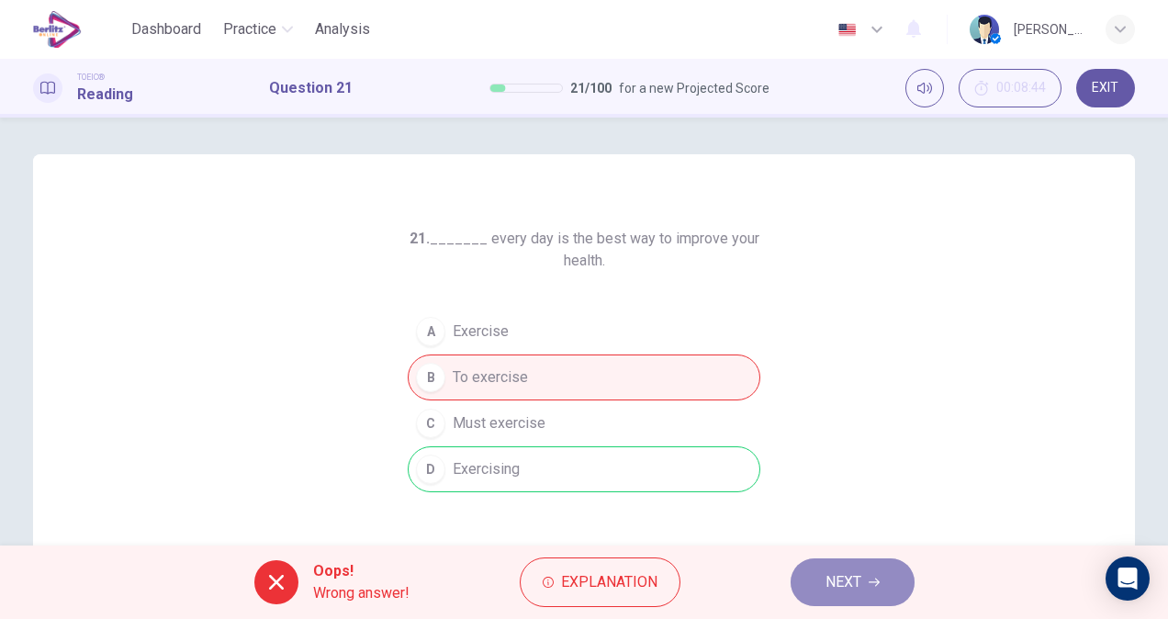
click at [847, 586] on span "NEXT" at bounding box center [843, 582] width 36 height 26
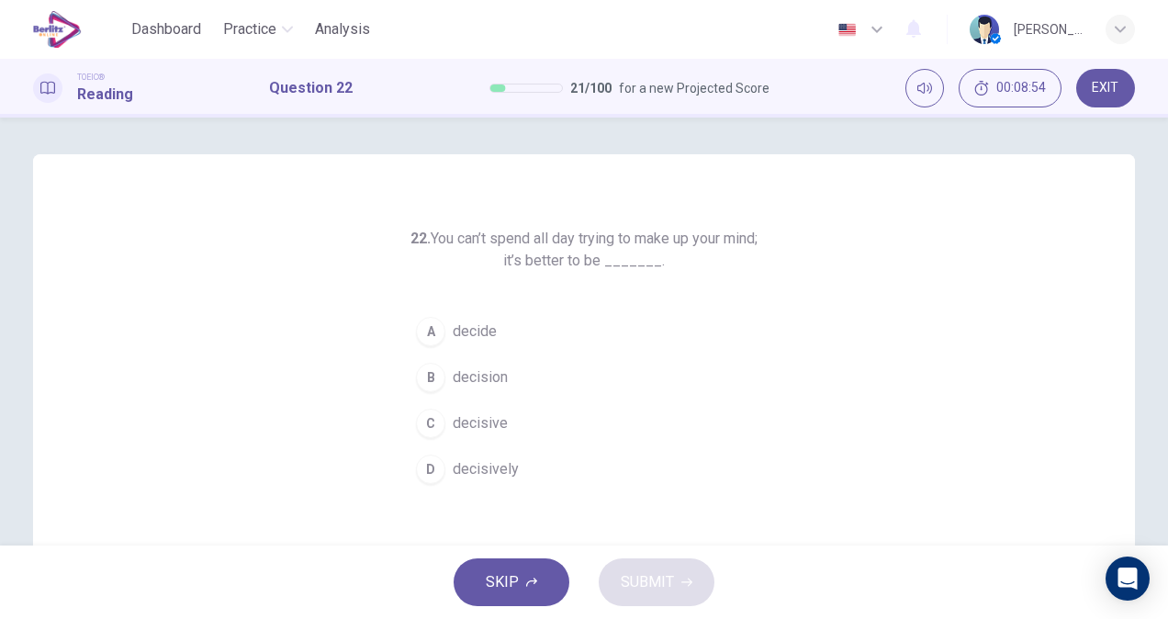
click at [509, 422] on button "C decisive" at bounding box center [584, 423] width 352 height 46
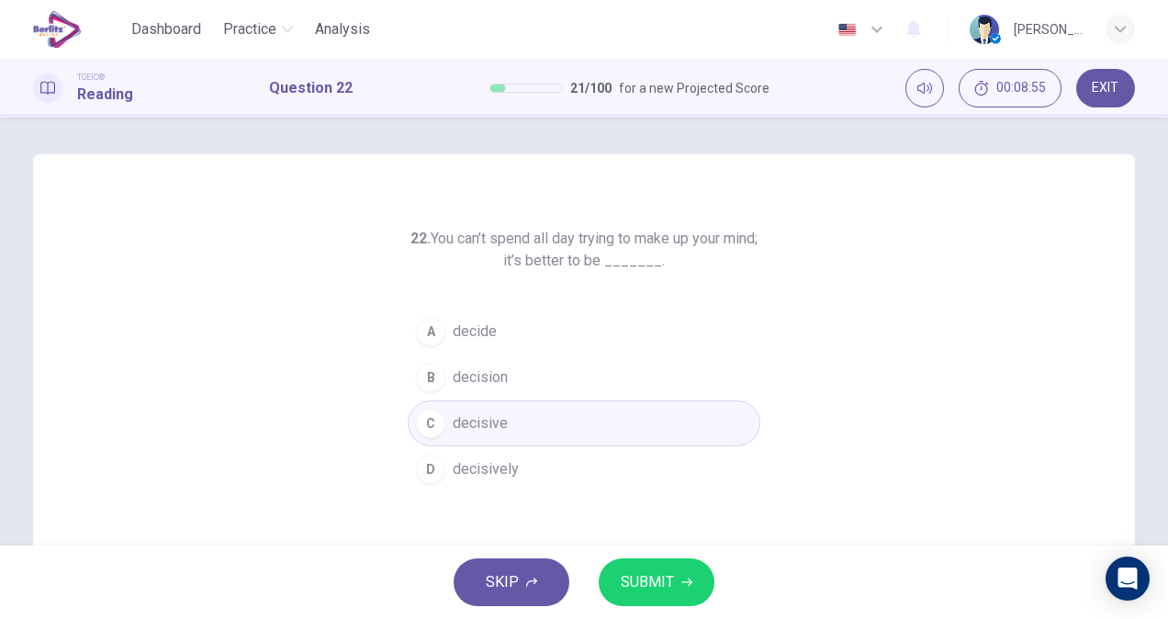
click at [683, 567] on button "SUBMIT" at bounding box center [656, 582] width 116 height 48
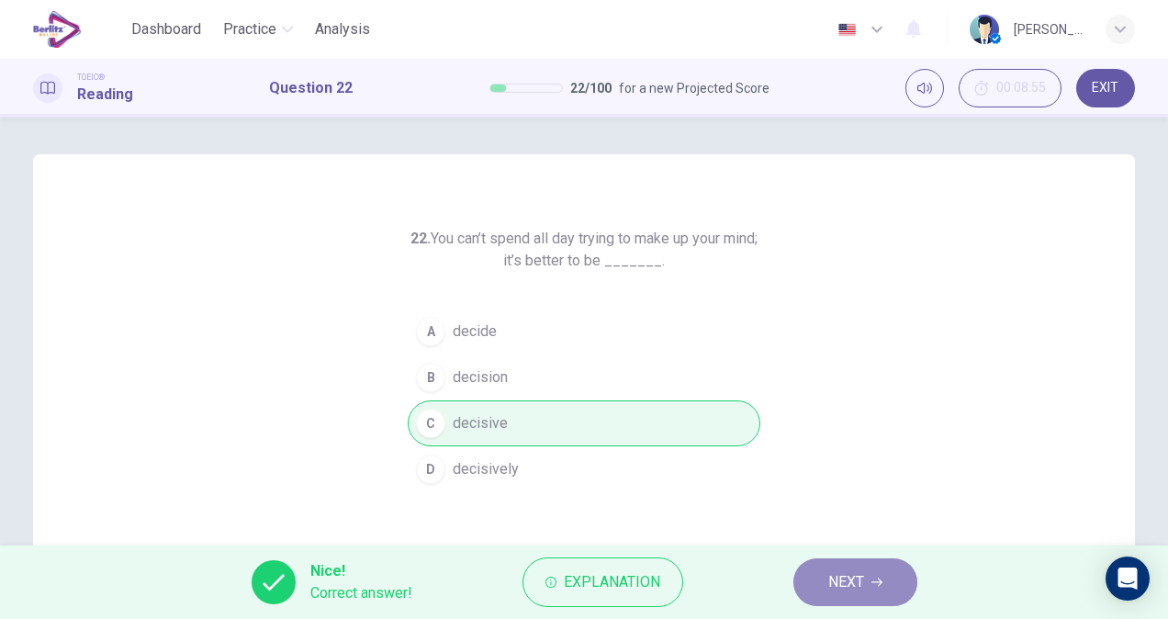
click at [865, 578] on button "NEXT" at bounding box center [855, 582] width 124 height 48
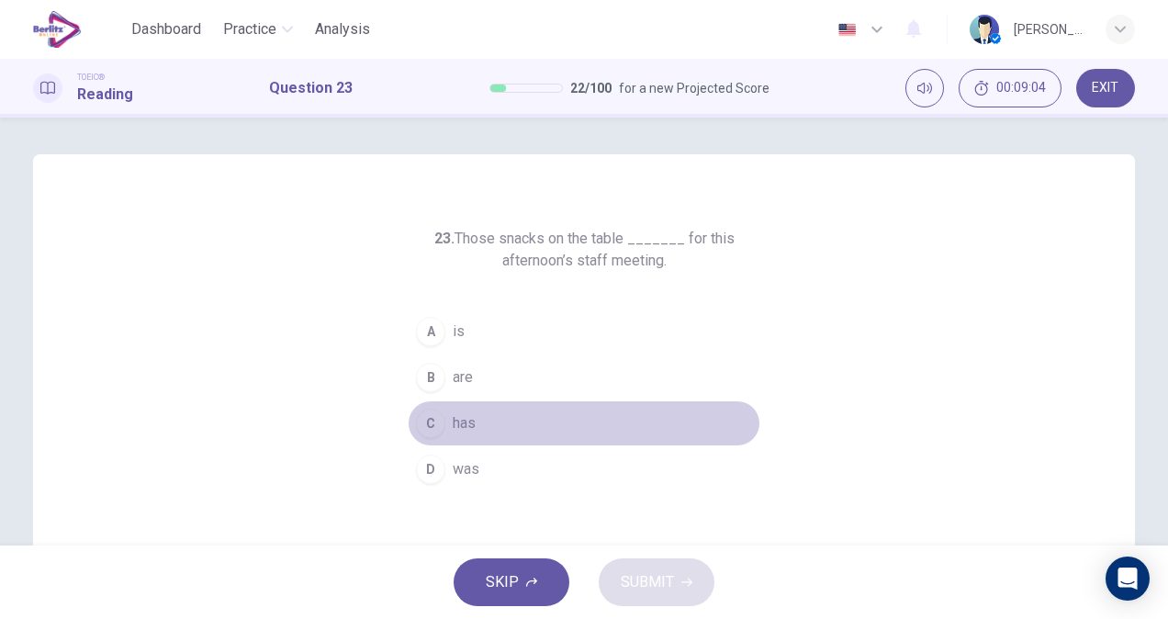
click at [469, 424] on span "has" at bounding box center [464, 423] width 23 height 22
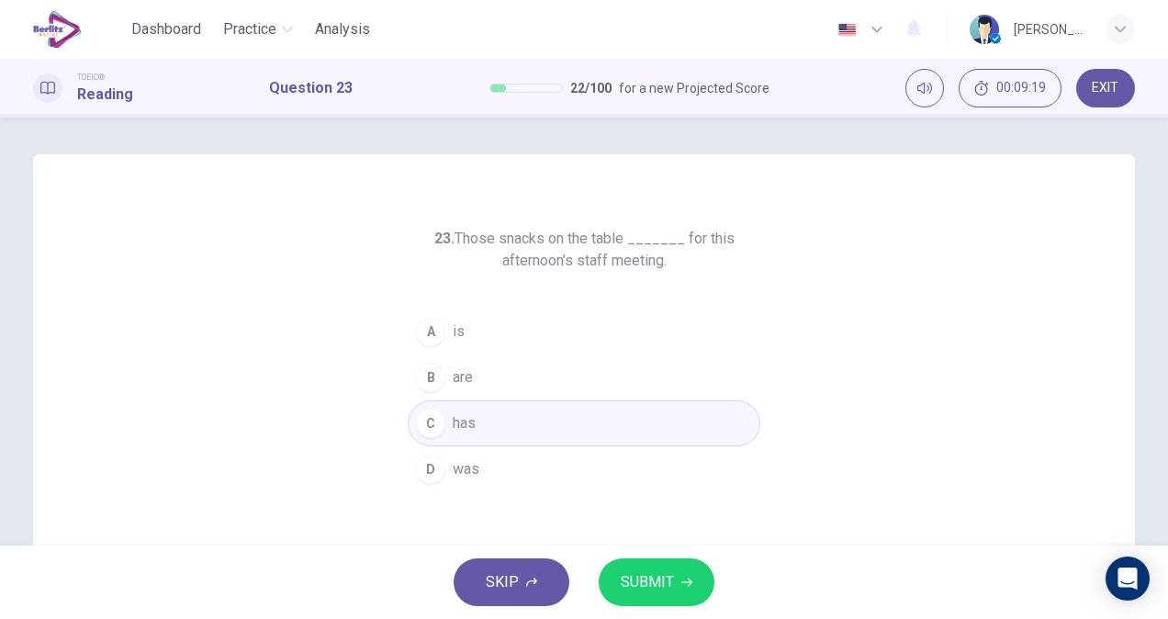
click at [457, 371] on span "are" at bounding box center [463, 377] width 20 height 22
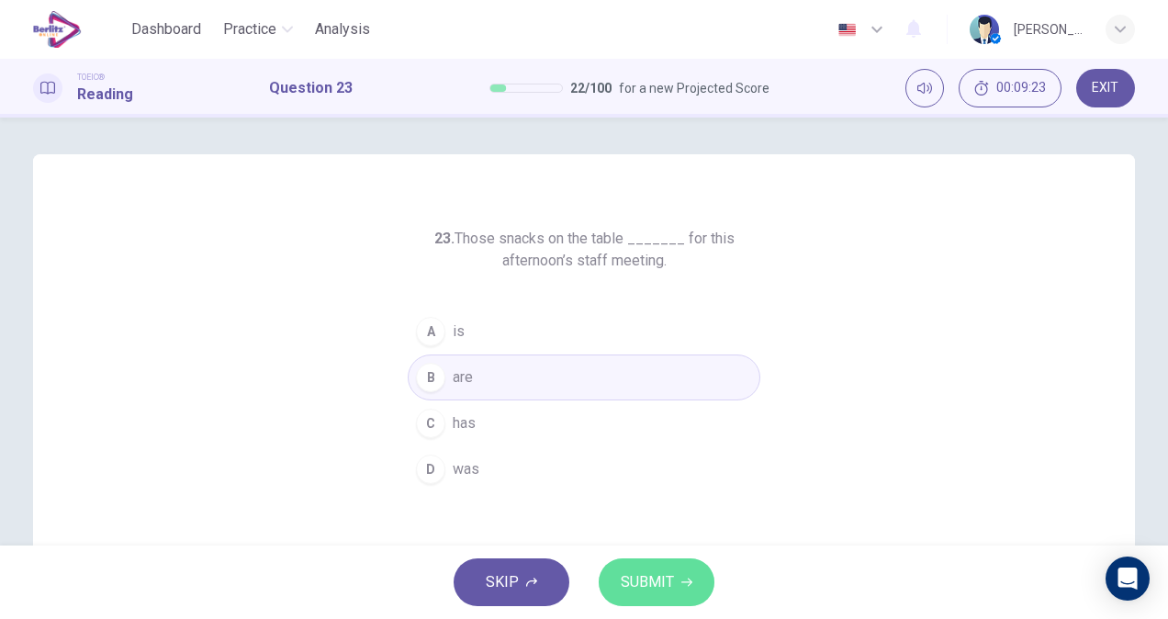
click at [650, 564] on button "SUBMIT" at bounding box center [656, 582] width 116 height 48
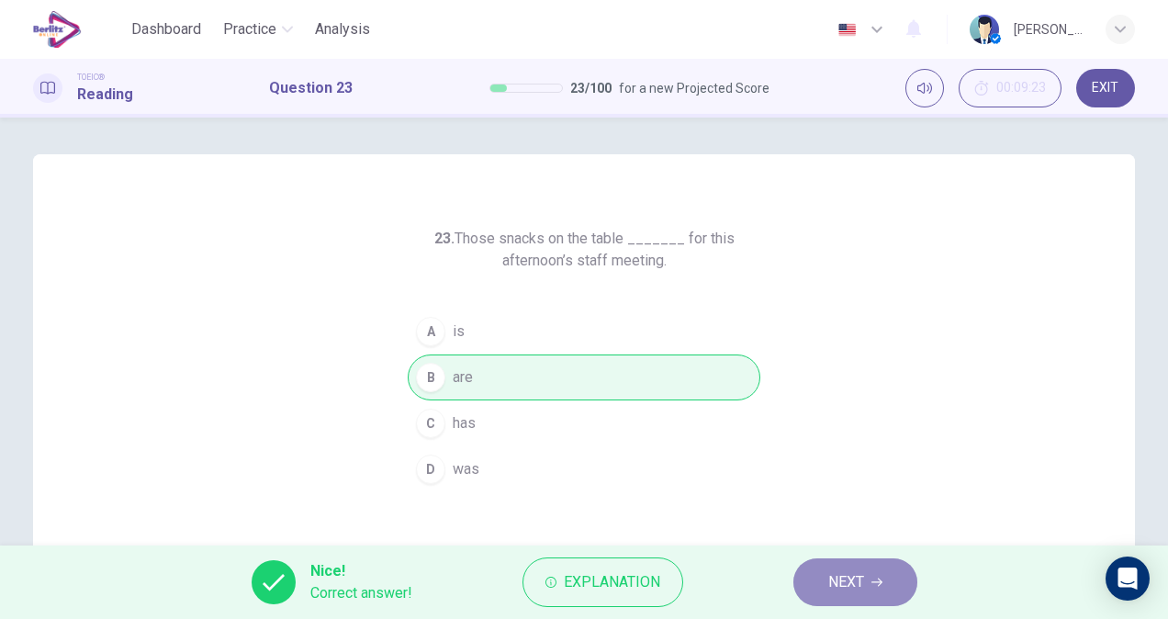
click at [833, 583] on span "NEXT" at bounding box center [846, 582] width 36 height 26
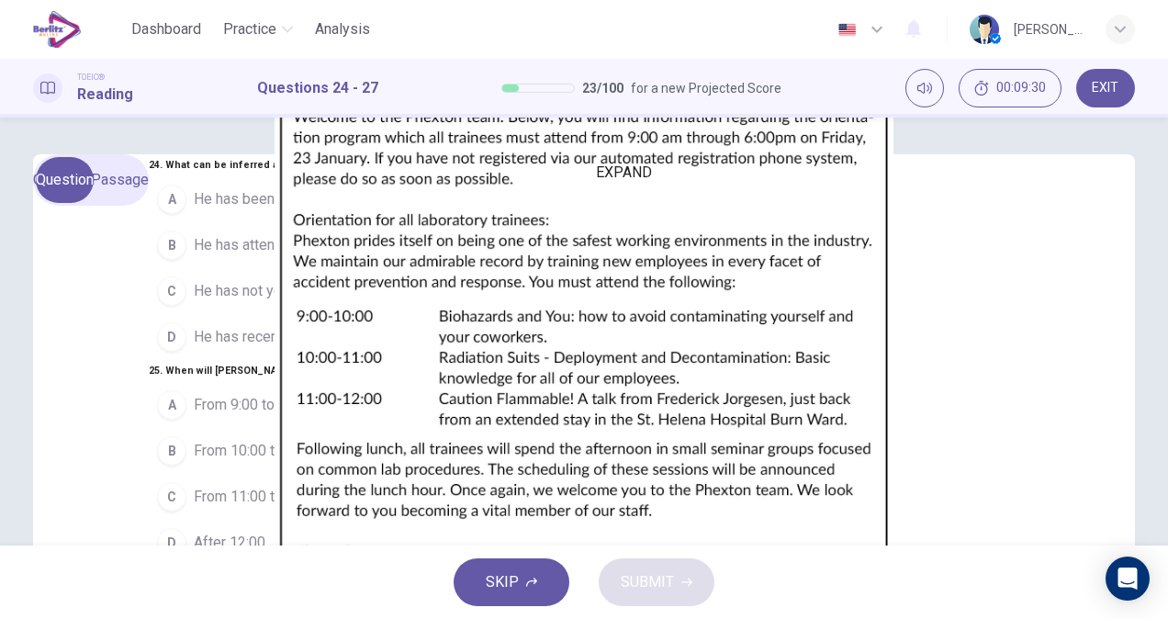
click at [549, 192] on icon "EXPAND" at bounding box center [538, 181] width 22 height 22
click at [623, 327] on img at bounding box center [584, 309] width 1168 height 619
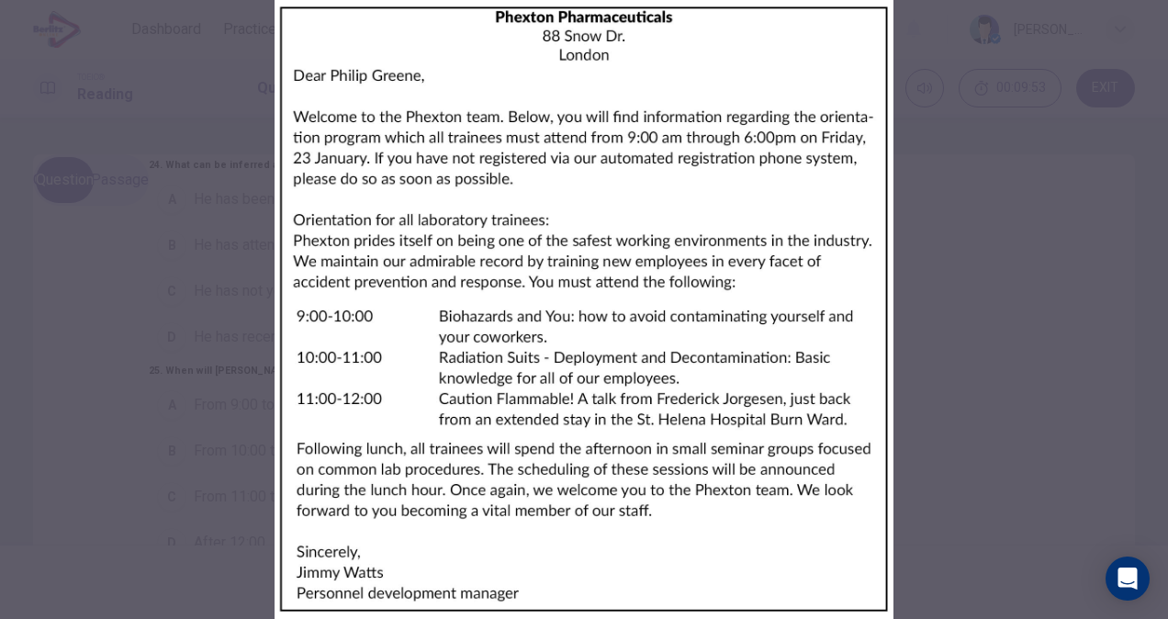
click at [623, 327] on img at bounding box center [584, 309] width 1168 height 619
click at [186, 311] on div at bounding box center [584, 309] width 1168 height 619
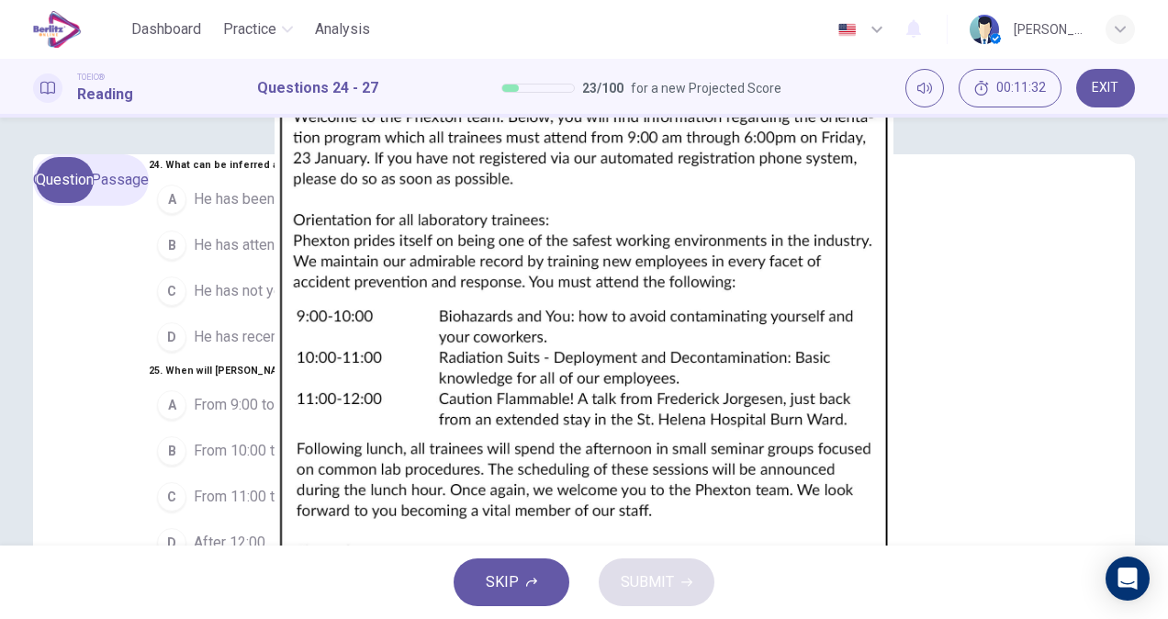
click at [625, 198] on div "CLICK TO ZOOM" at bounding box center [575, 187] width 100 height 22
click at [525, 174] on button "MINIMIZE" at bounding box center [527, 165] width 4 height 17
click at [821, 391] on img at bounding box center [584, 309] width 1168 height 619
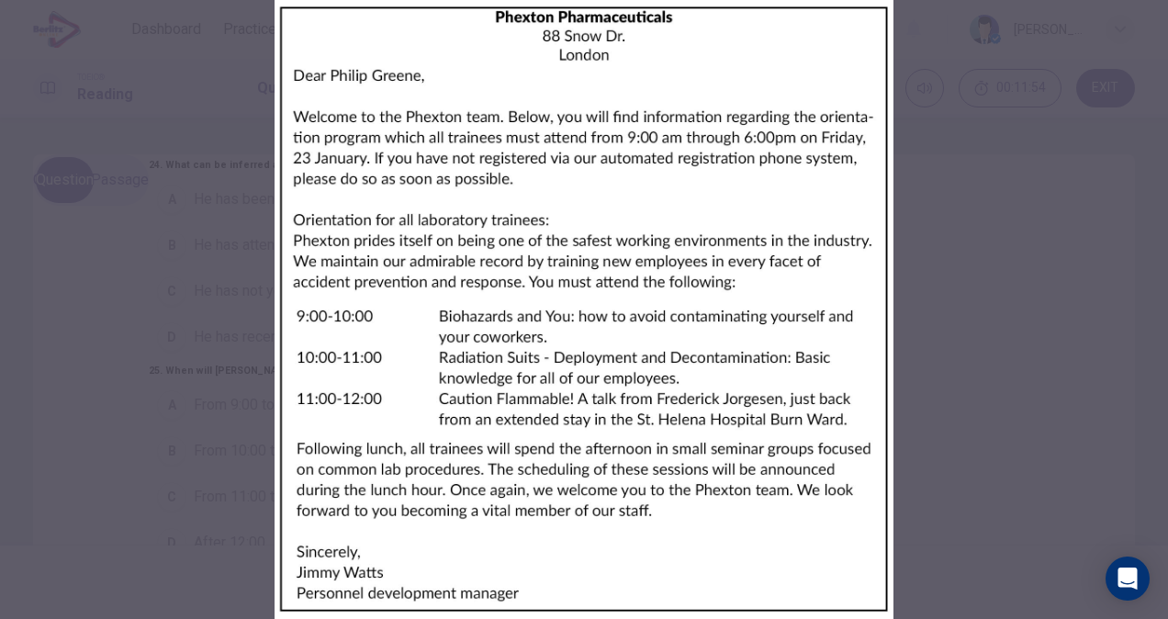
click at [247, 255] on div at bounding box center [584, 309] width 1168 height 619
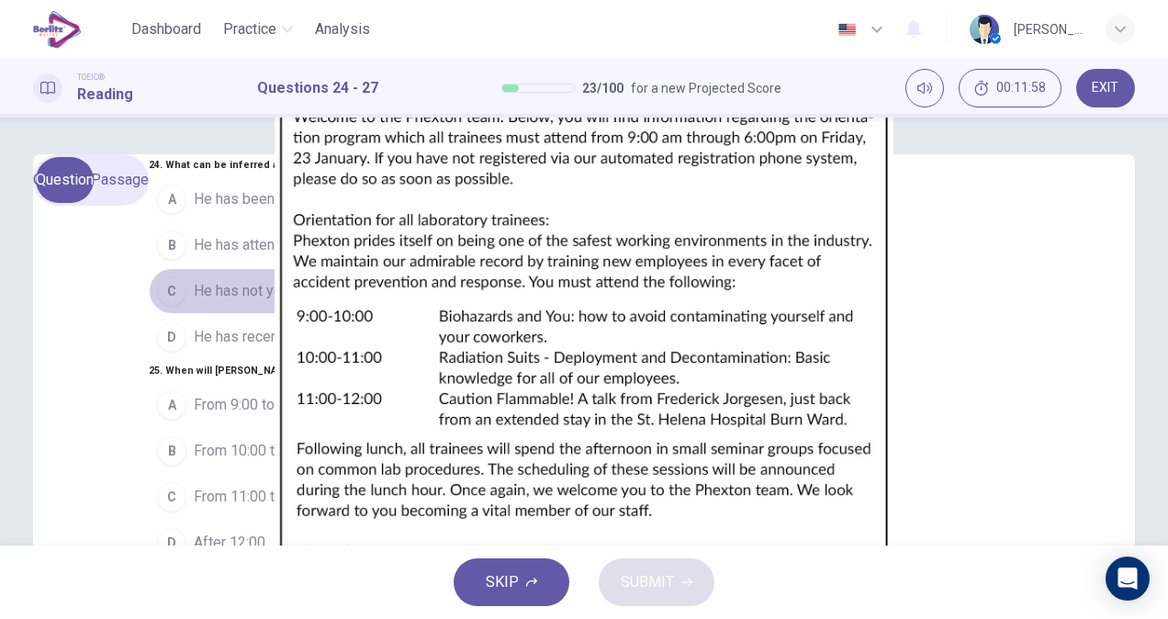
click at [371, 314] on button "C He has not yet registered for the program" at bounding box center [337, 291] width 376 height 46
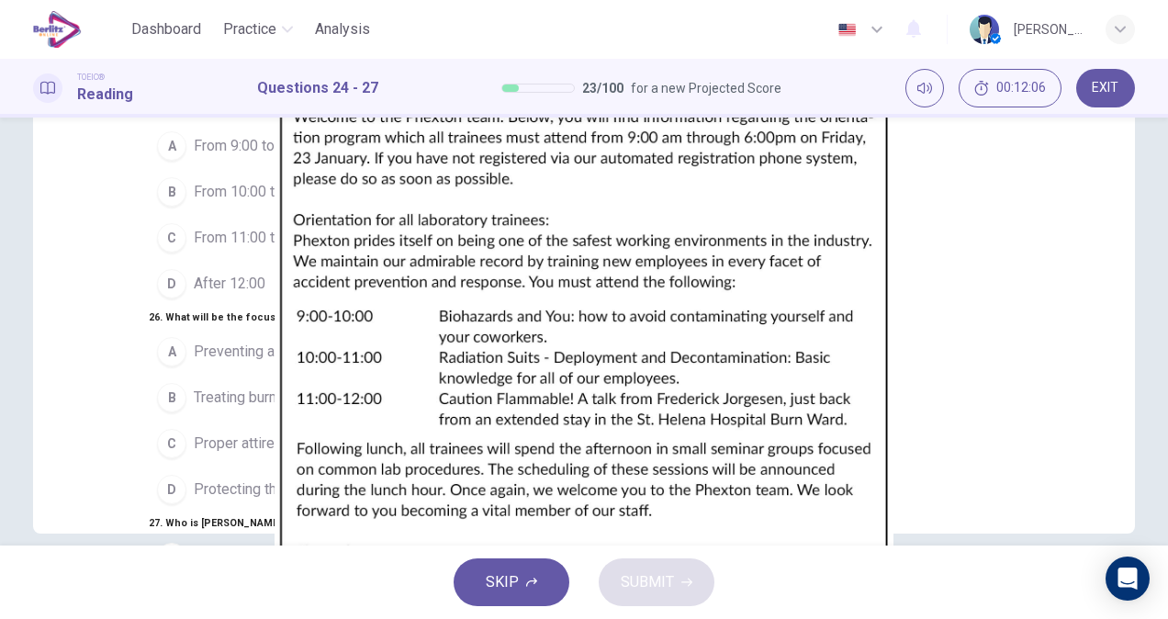
scroll to position [263, 0]
click at [905, 193] on img at bounding box center [584, 309] width 1168 height 619
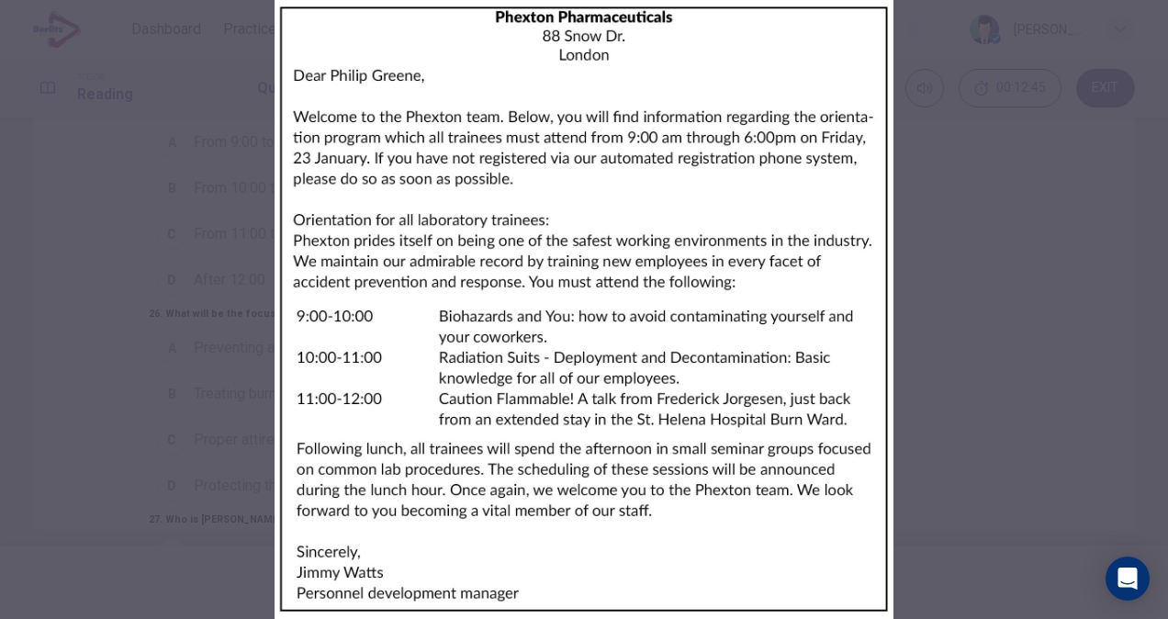
click at [221, 231] on div at bounding box center [584, 309] width 1168 height 619
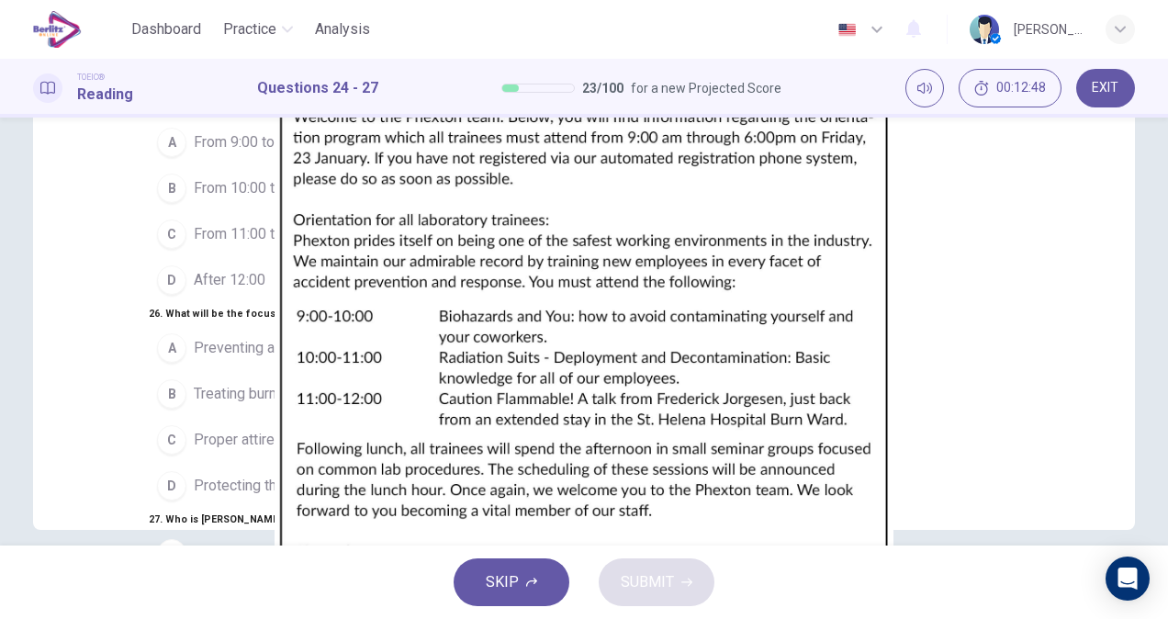
click at [782, 187] on img at bounding box center [584, 309] width 1168 height 619
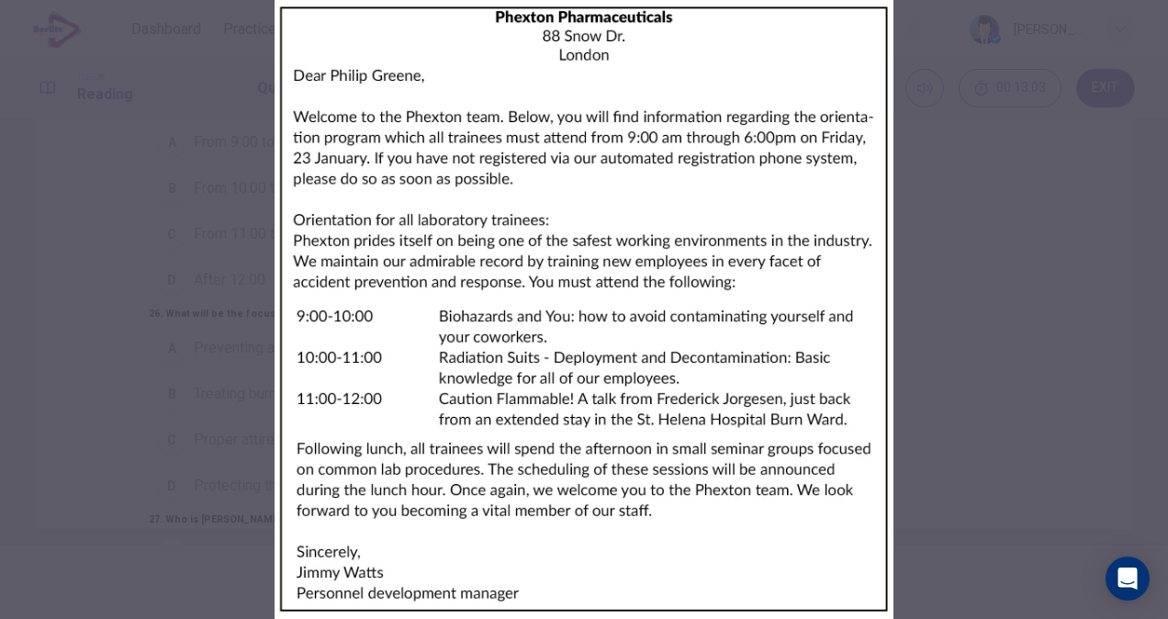
click at [208, 422] on div at bounding box center [584, 309] width 1168 height 619
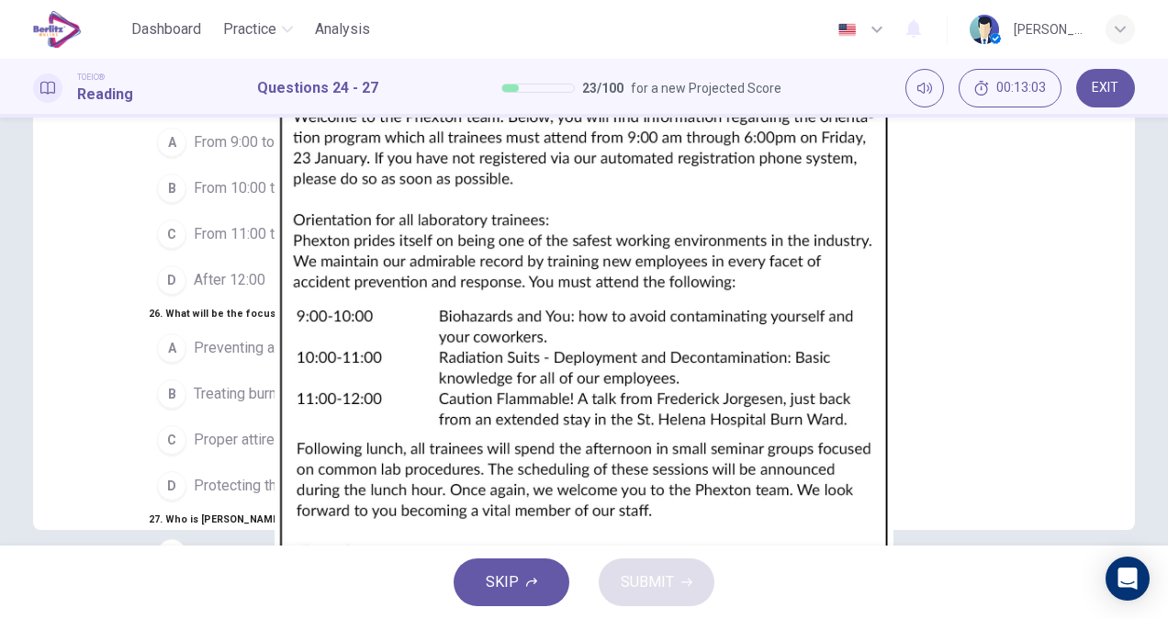
click at [194, 291] on span "After 12:00" at bounding box center [230, 280] width 72 height 22
click at [804, 185] on img at bounding box center [584, 309] width 1168 height 619
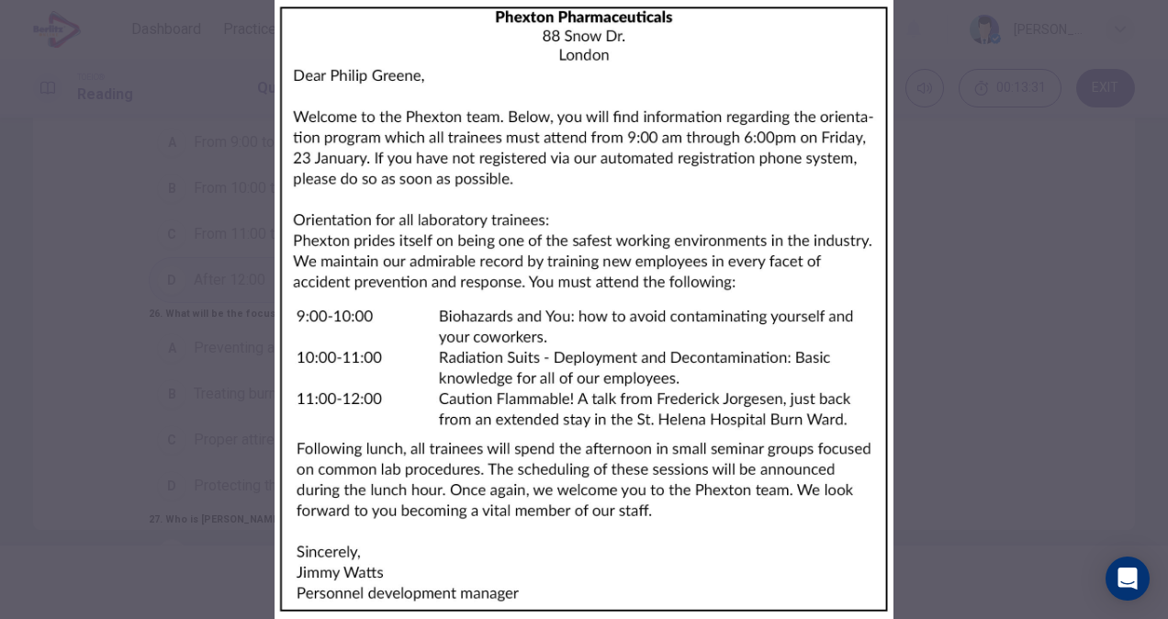
click at [222, 393] on div at bounding box center [584, 309] width 1168 height 619
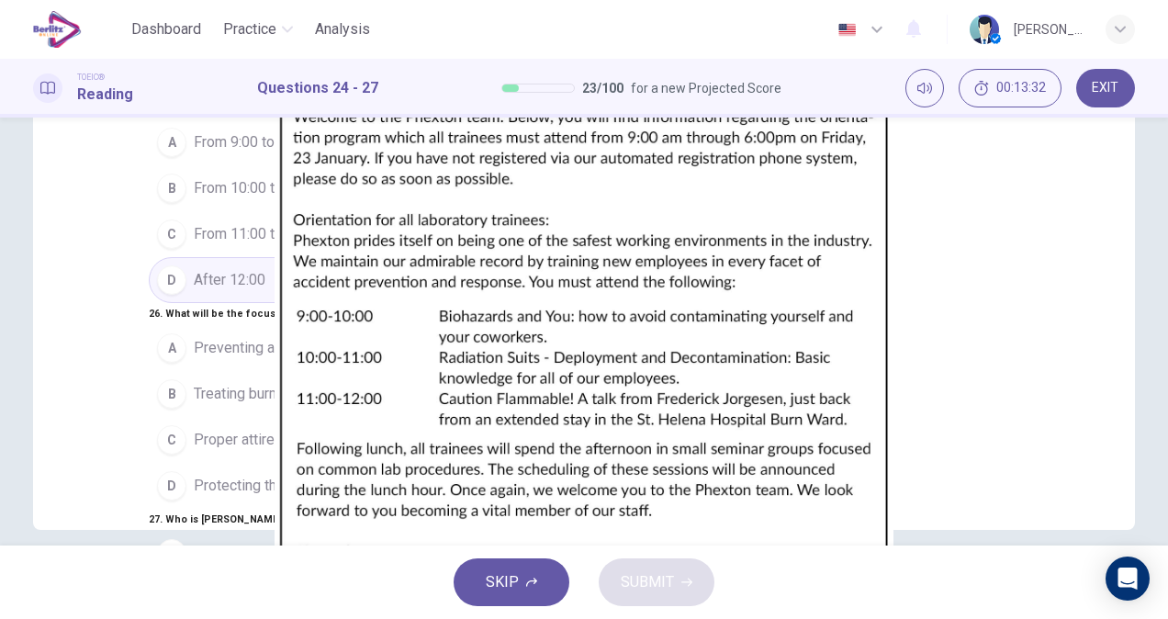
click at [206, 337] on span "Preventing accidents" at bounding box center [262, 348] width 136 height 22
click at [827, 217] on img at bounding box center [584, 309] width 1168 height 619
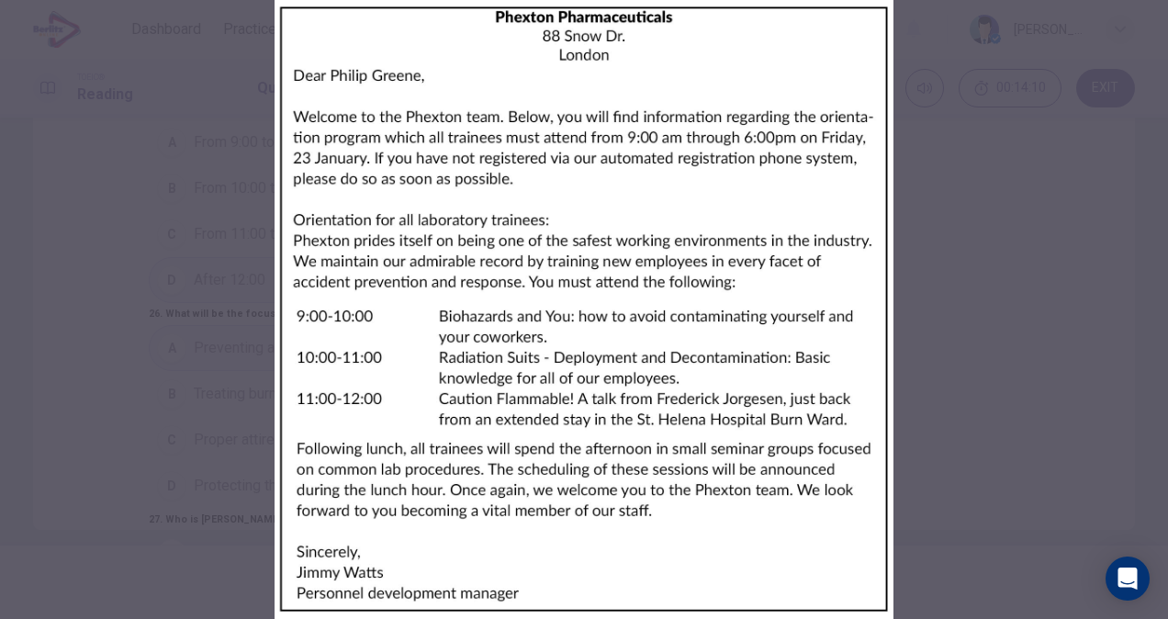
click at [296, 399] on div at bounding box center [584, 309] width 1168 height 619
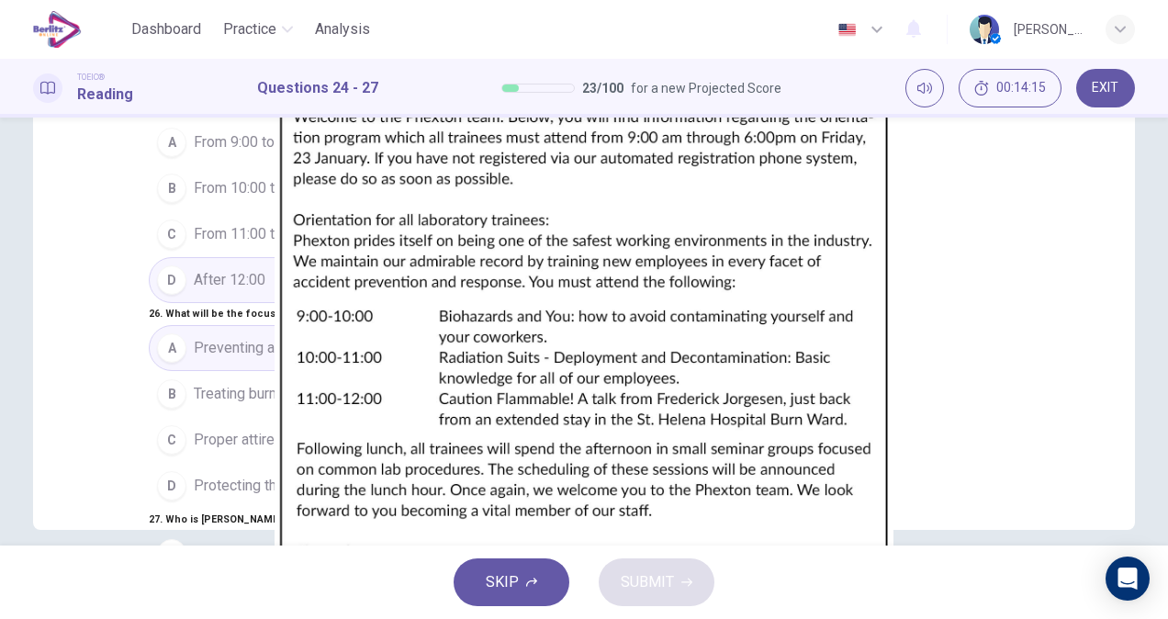
click at [825, 208] on img at bounding box center [584, 309] width 1168 height 619
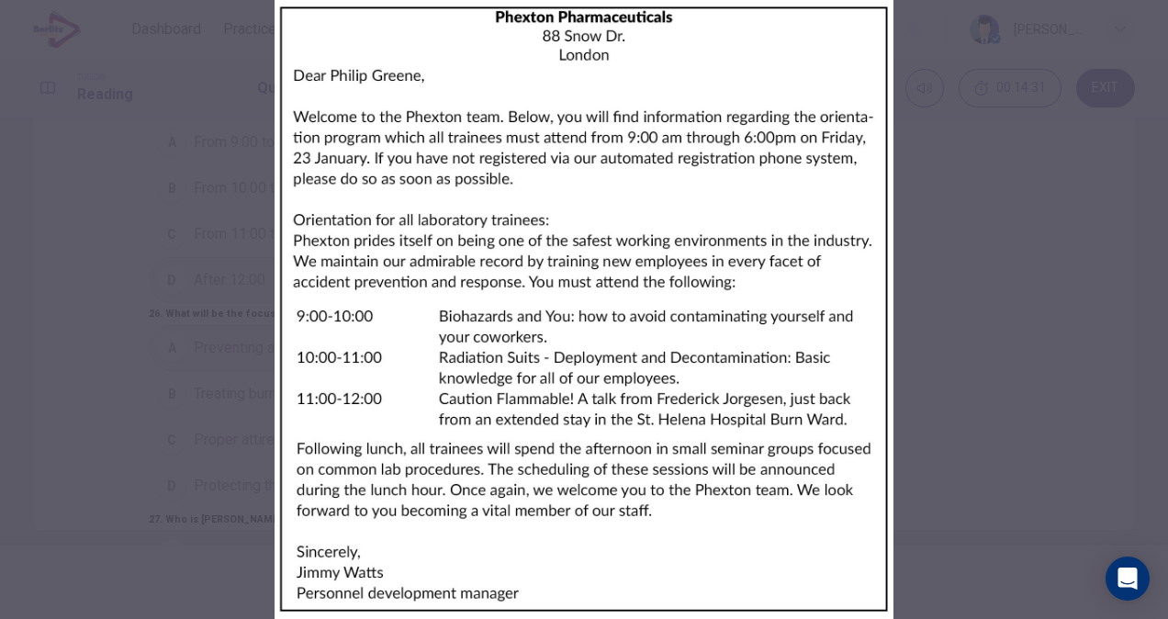
click at [863, 375] on div at bounding box center [584, 309] width 1168 height 619
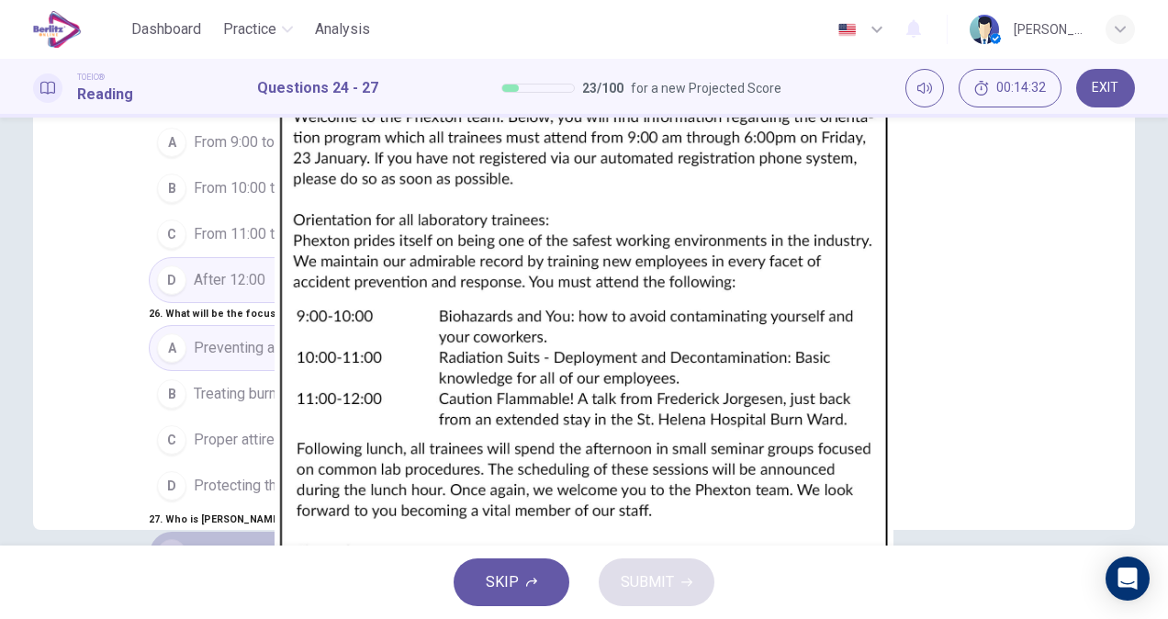
click at [240, 531] on button "A A Phexton employee" at bounding box center [337, 554] width 376 height 46
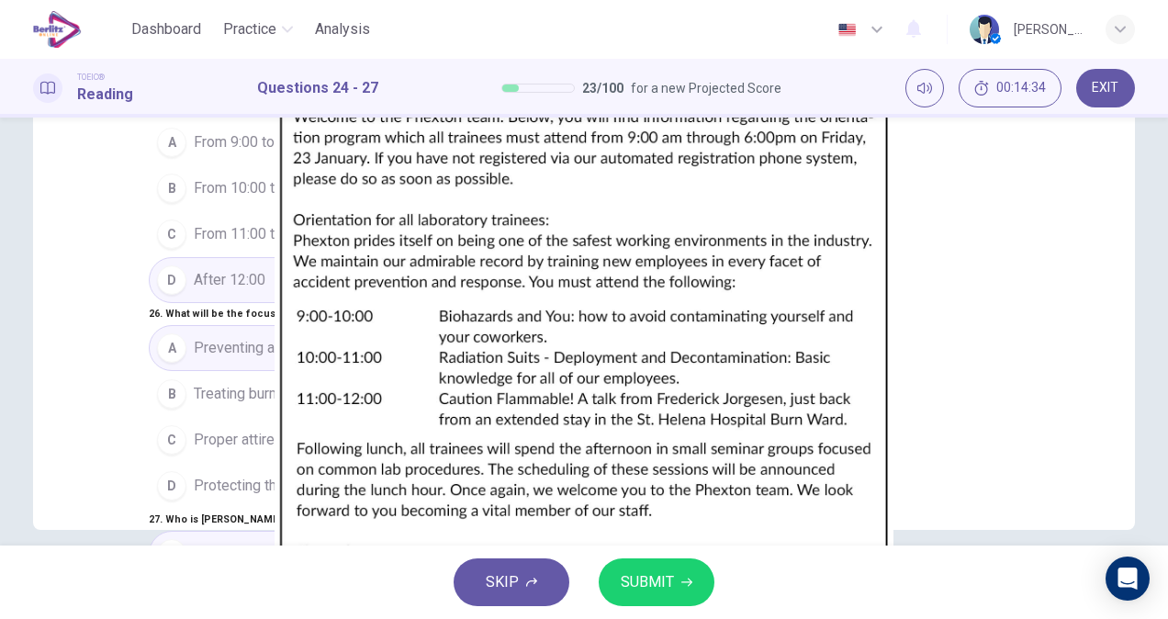
click at [648, 589] on span "SUBMIT" at bounding box center [647, 582] width 53 height 26
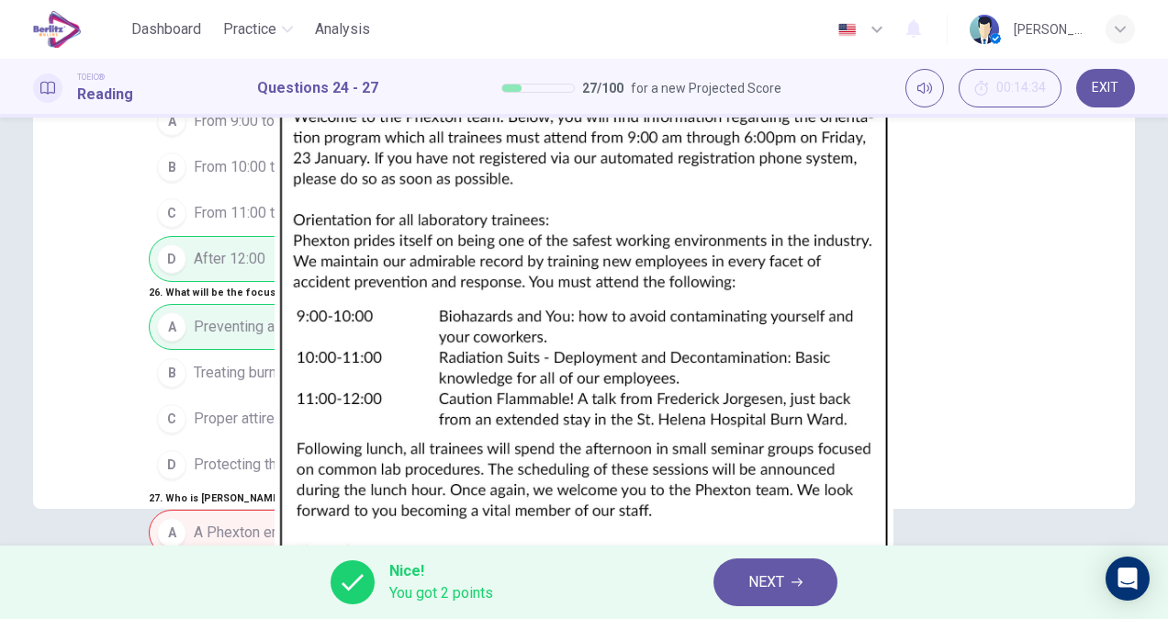
click at [777, 577] on span "NEXT" at bounding box center [766, 582] width 36 height 26
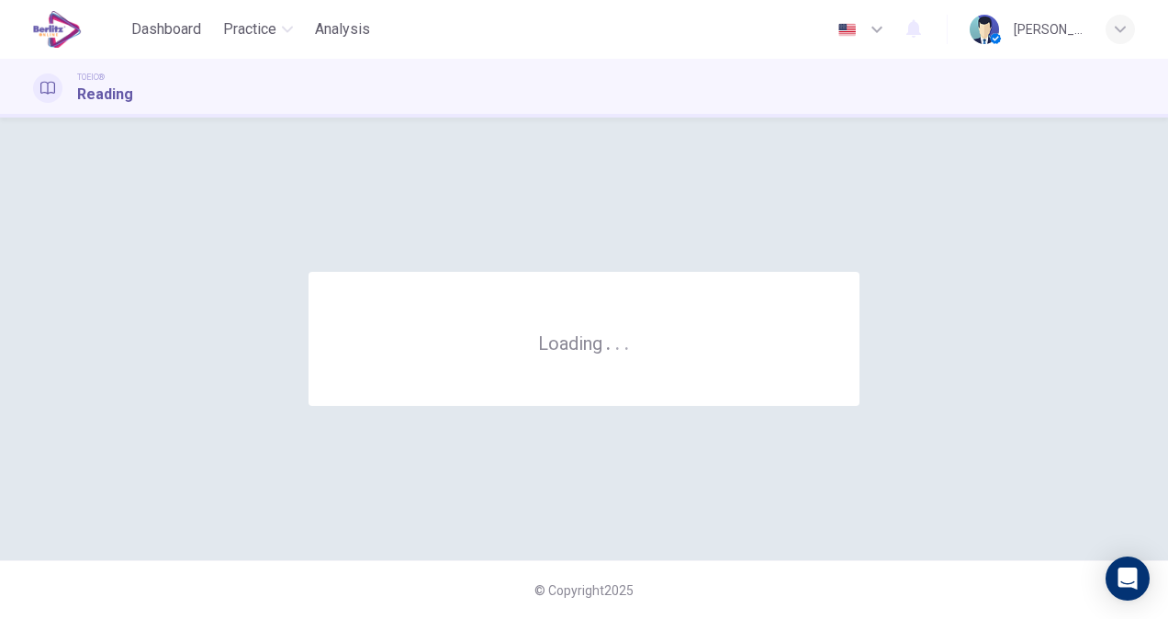
scroll to position [0, 0]
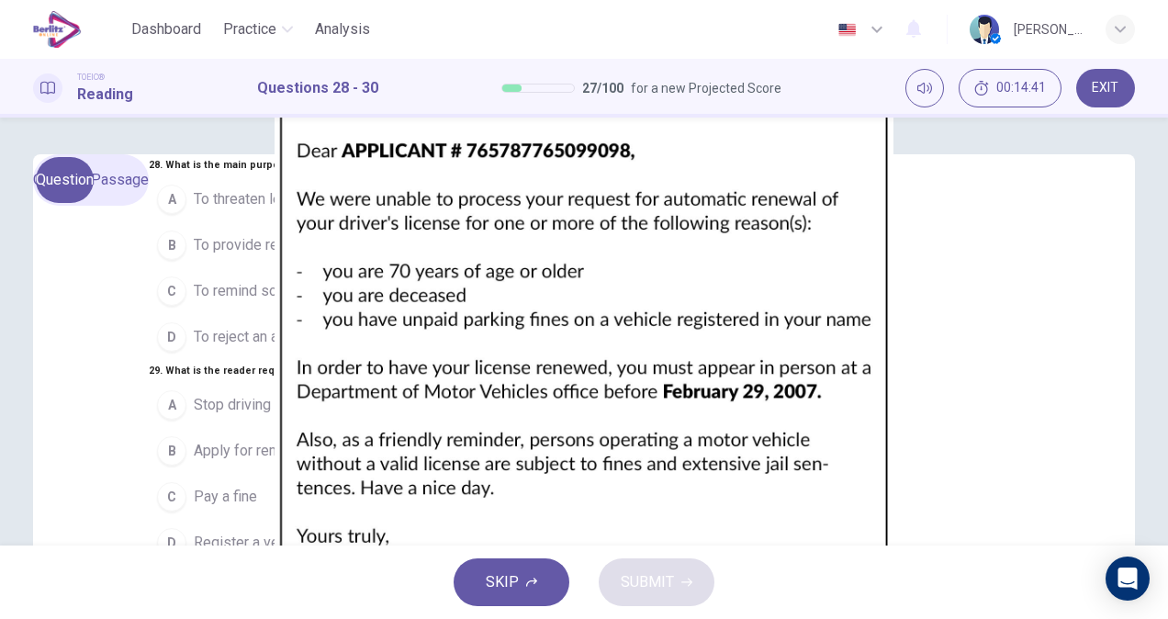
click at [904, 373] on img at bounding box center [584, 309] width 1168 height 619
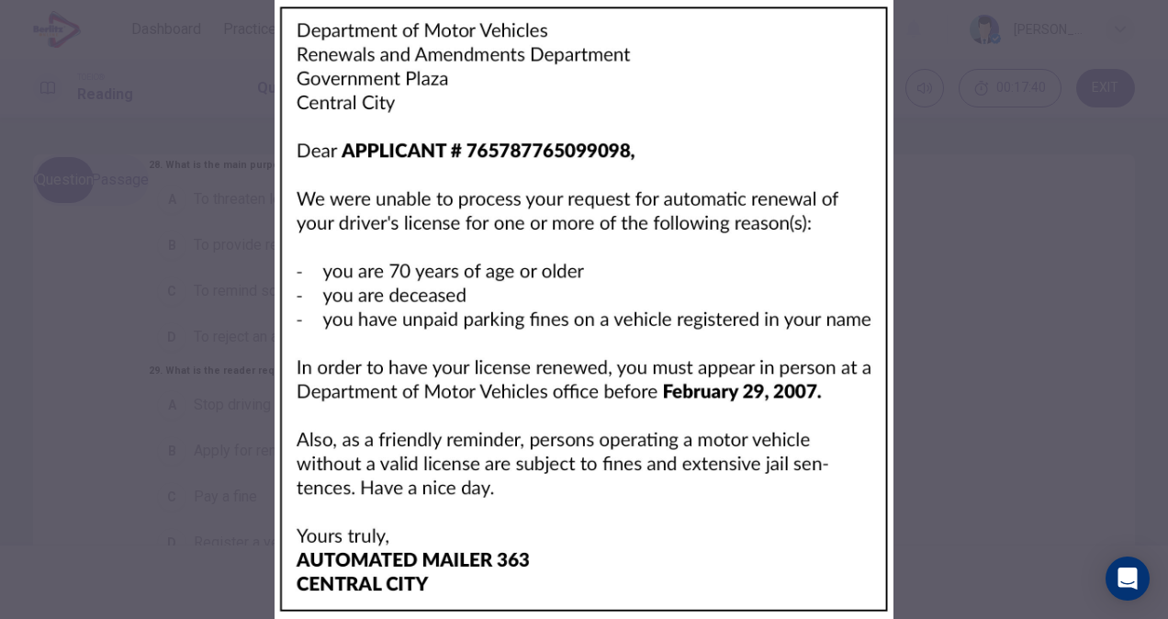
click at [877, 412] on div at bounding box center [584, 309] width 1168 height 619
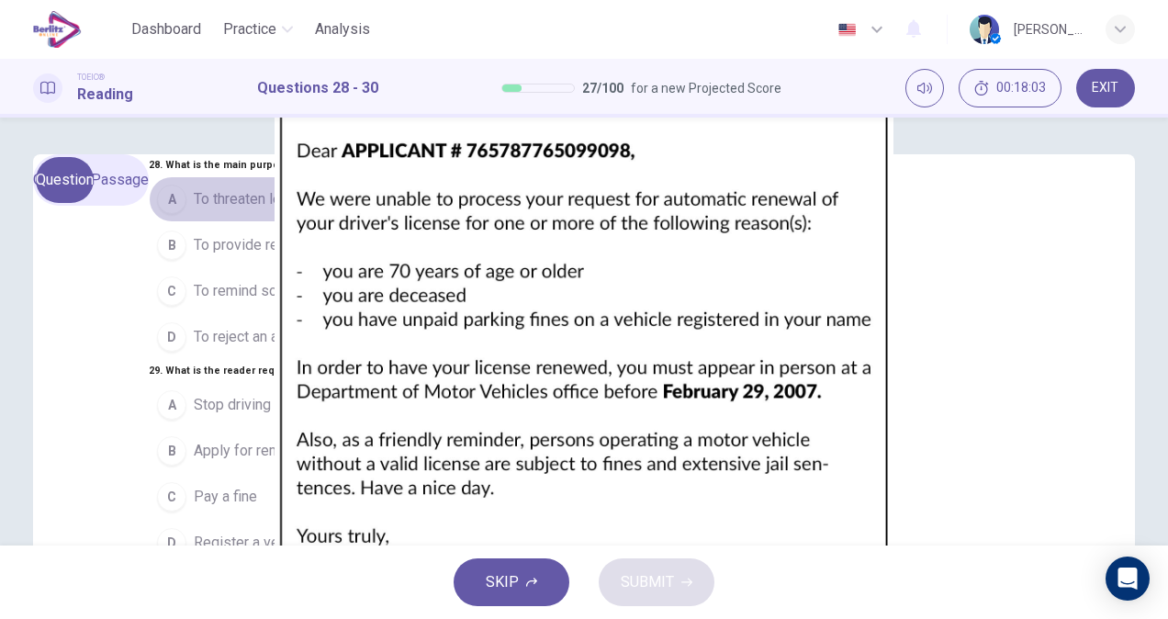
click at [237, 210] on span "To threaten legal action" at bounding box center [268, 199] width 149 height 22
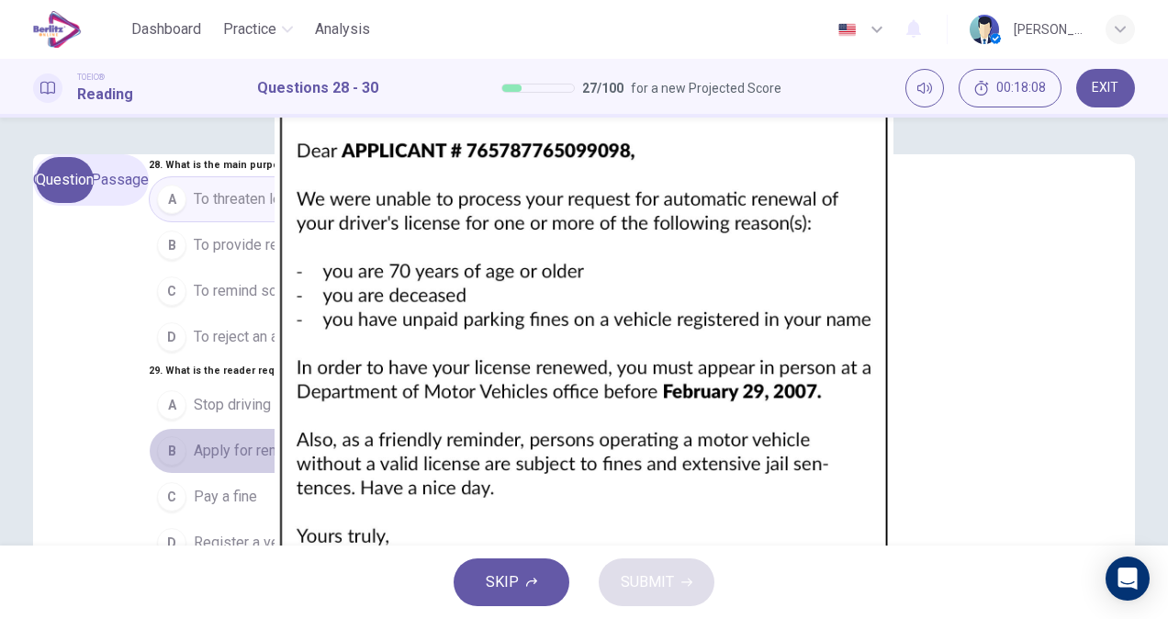
click at [292, 440] on span "Apply for renewal at an office" at bounding box center [287, 451] width 186 height 22
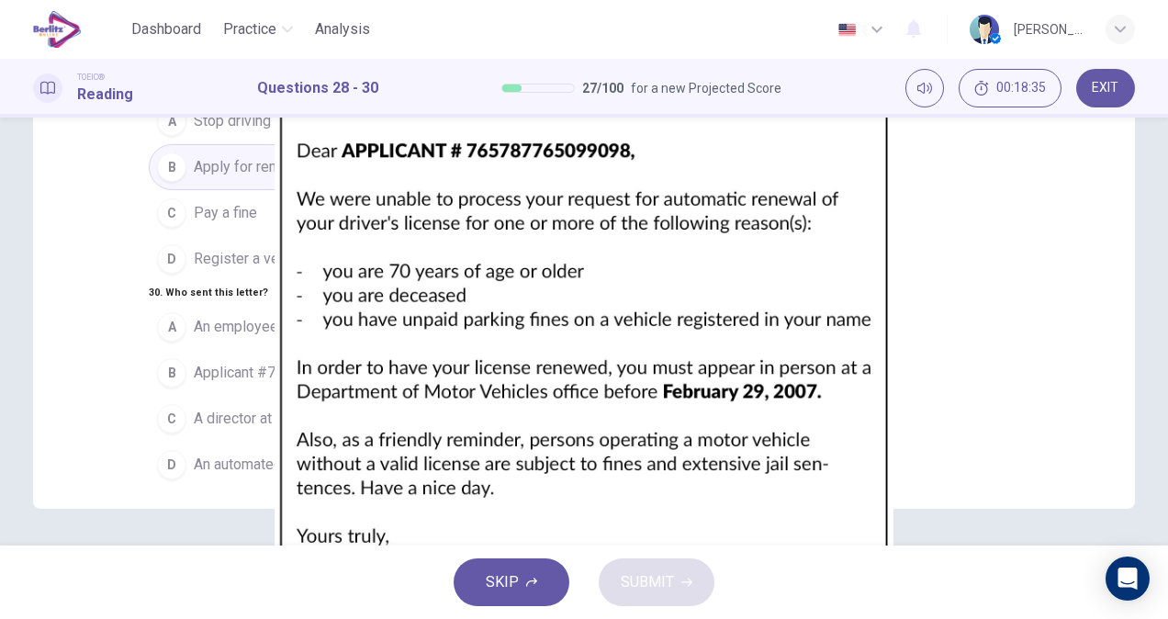
click at [440, 453] on span "An automated service at the Department of Motor Vehicles" at bounding box center [382, 464] width 377 height 22
click at [665, 586] on span "SUBMIT" at bounding box center [647, 582] width 53 height 26
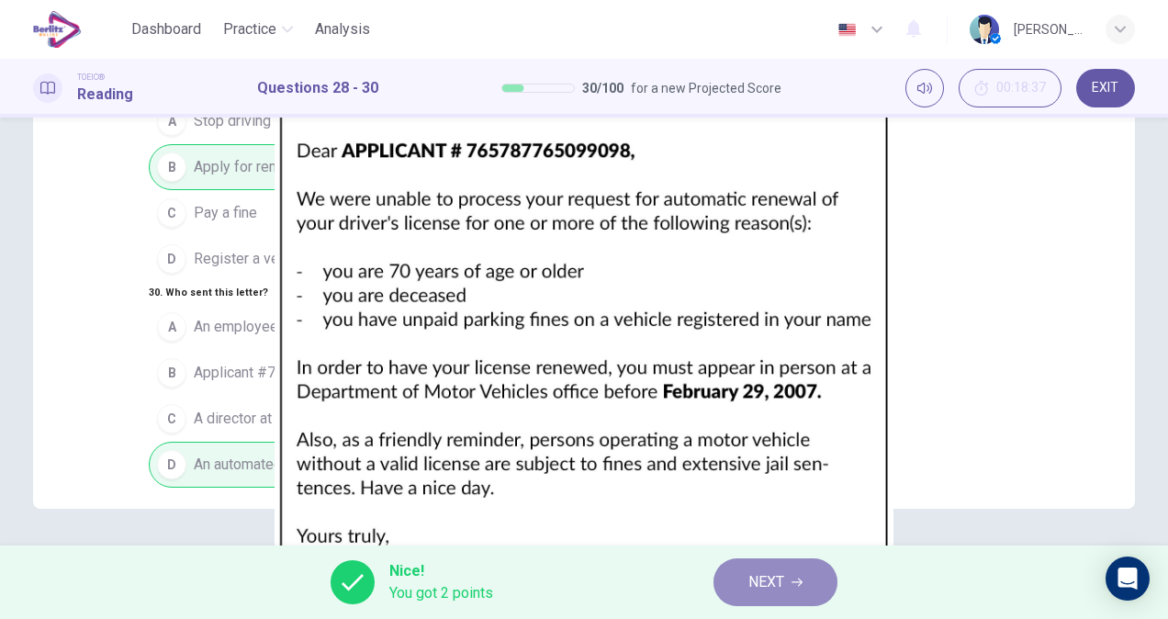
click at [798, 582] on icon "button" at bounding box center [796, 581] width 11 height 11
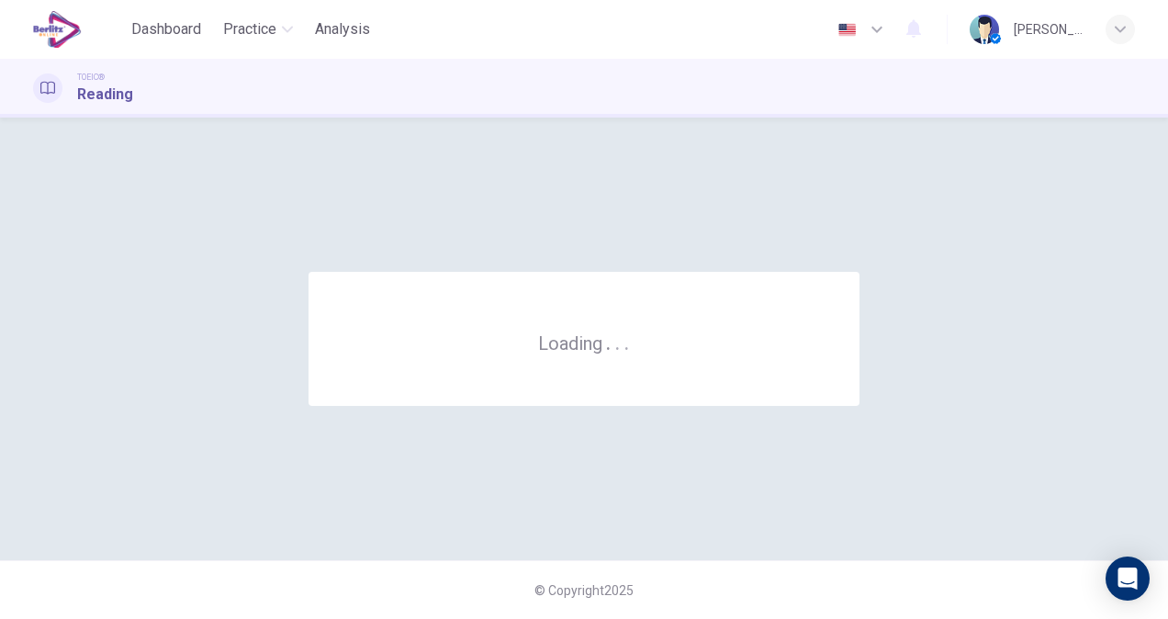
scroll to position [0, 0]
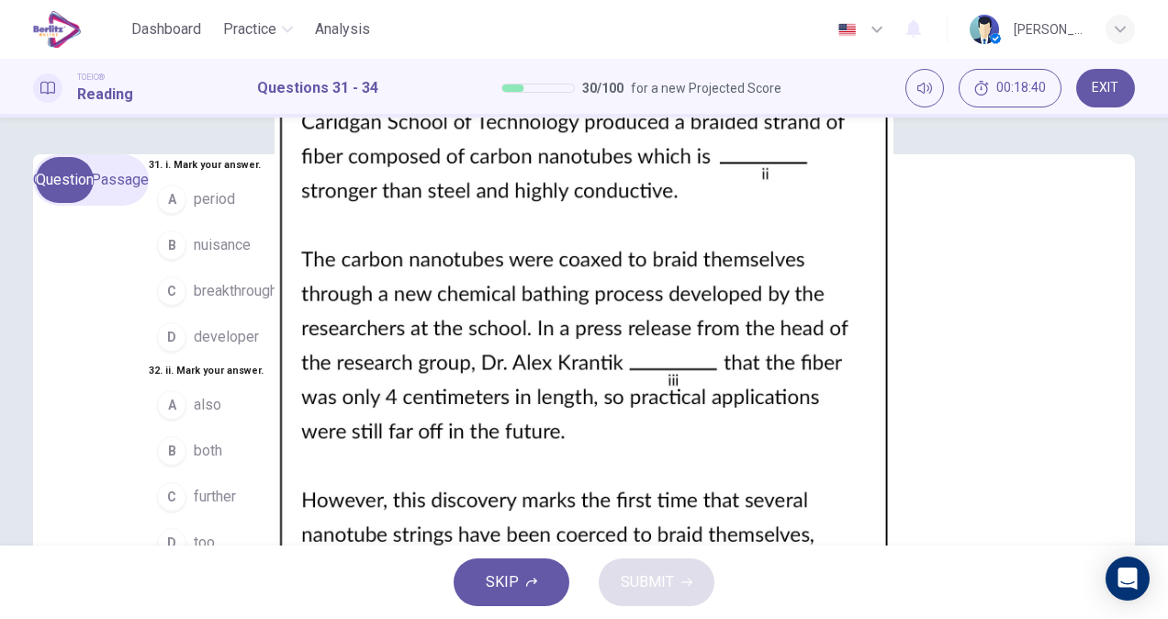
click at [771, 377] on img at bounding box center [584, 309] width 1168 height 619
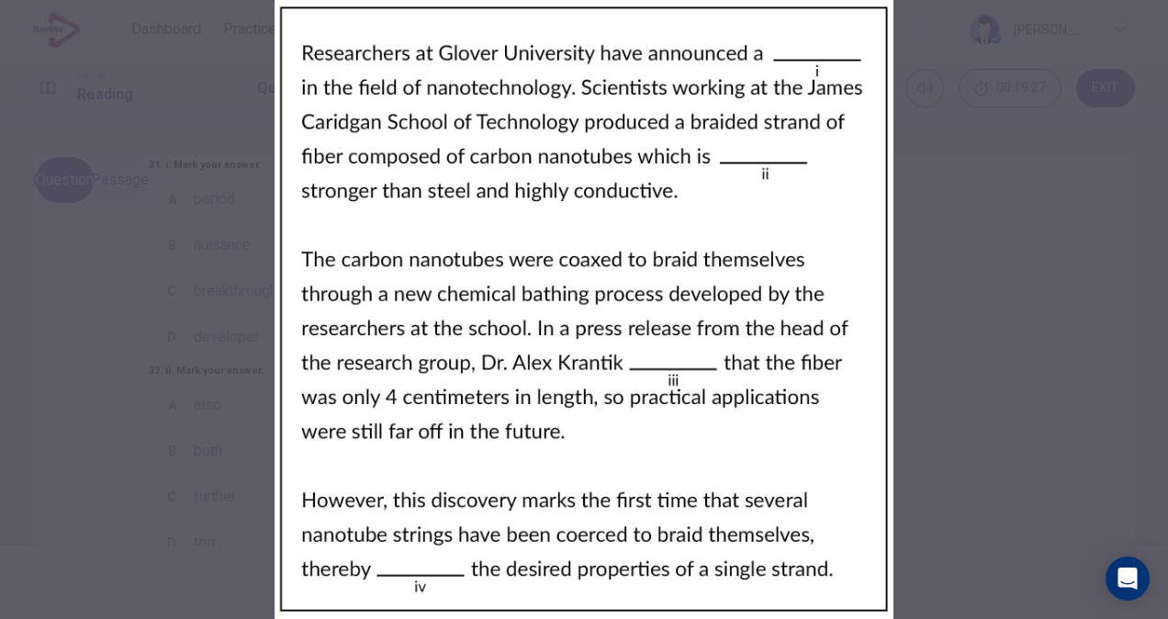
click at [857, 441] on div at bounding box center [584, 309] width 1168 height 619
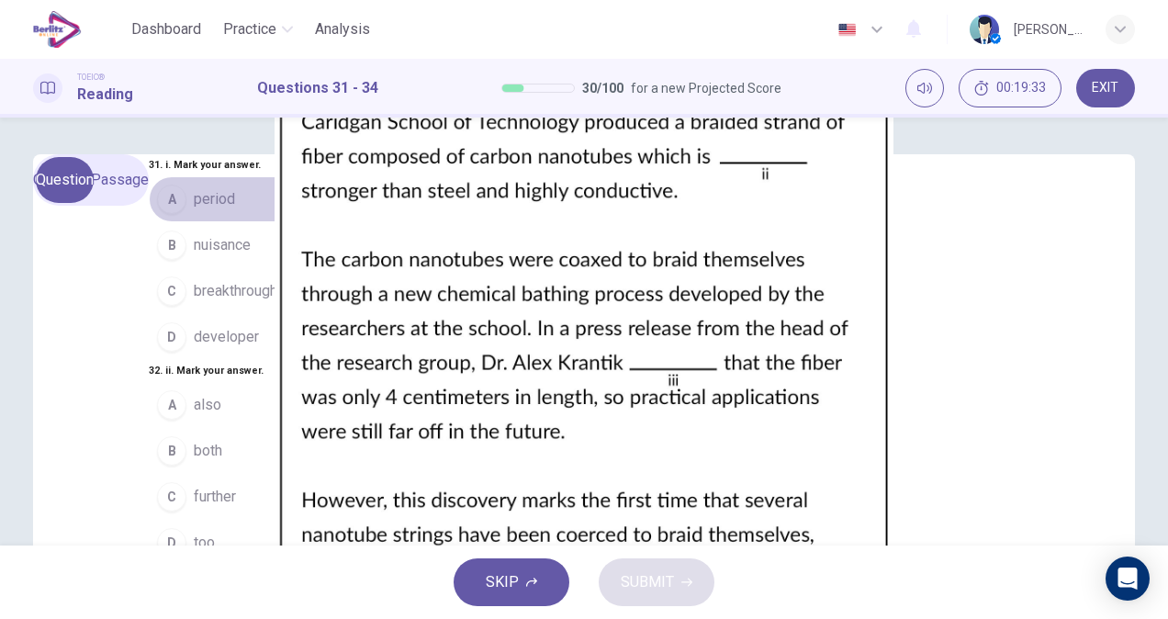
click at [149, 222] on button "A period" at bounding box center [237, 199] width 177 height 46
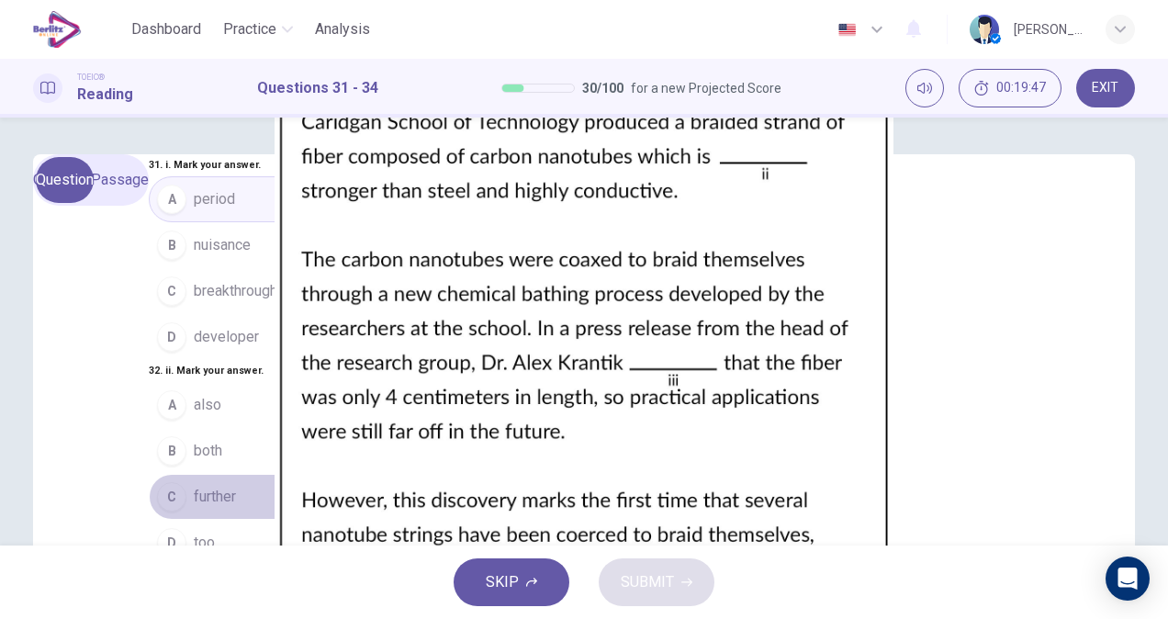
click at [217, 474] on button "C further" at bounding box center [237, 497] width 177 height 46
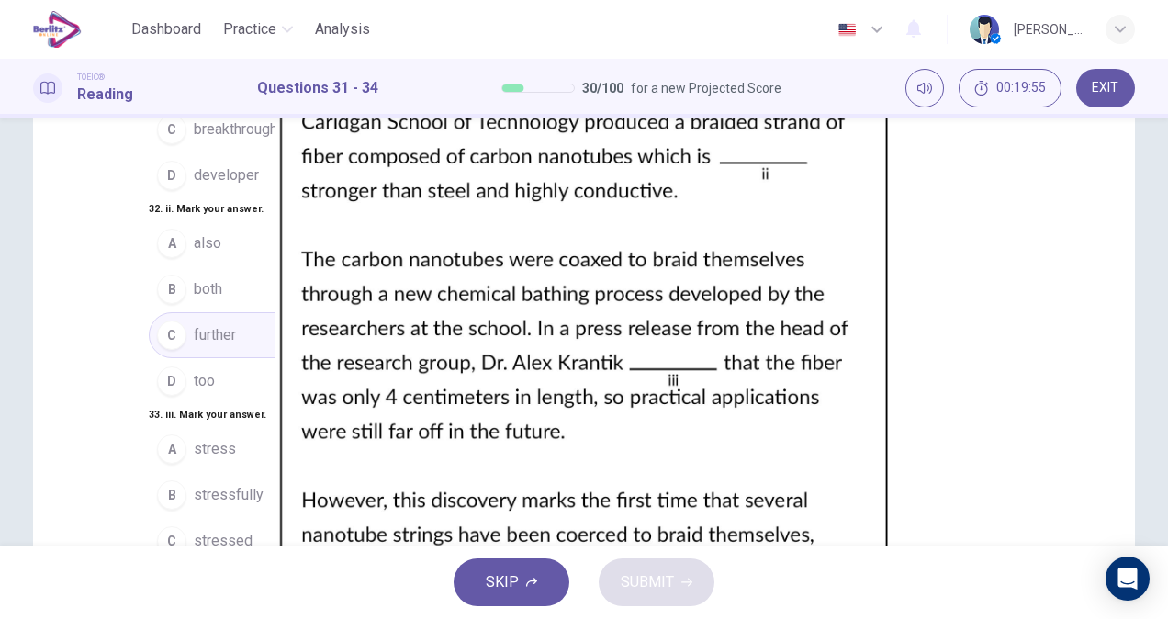
scroll to position [151, 0]
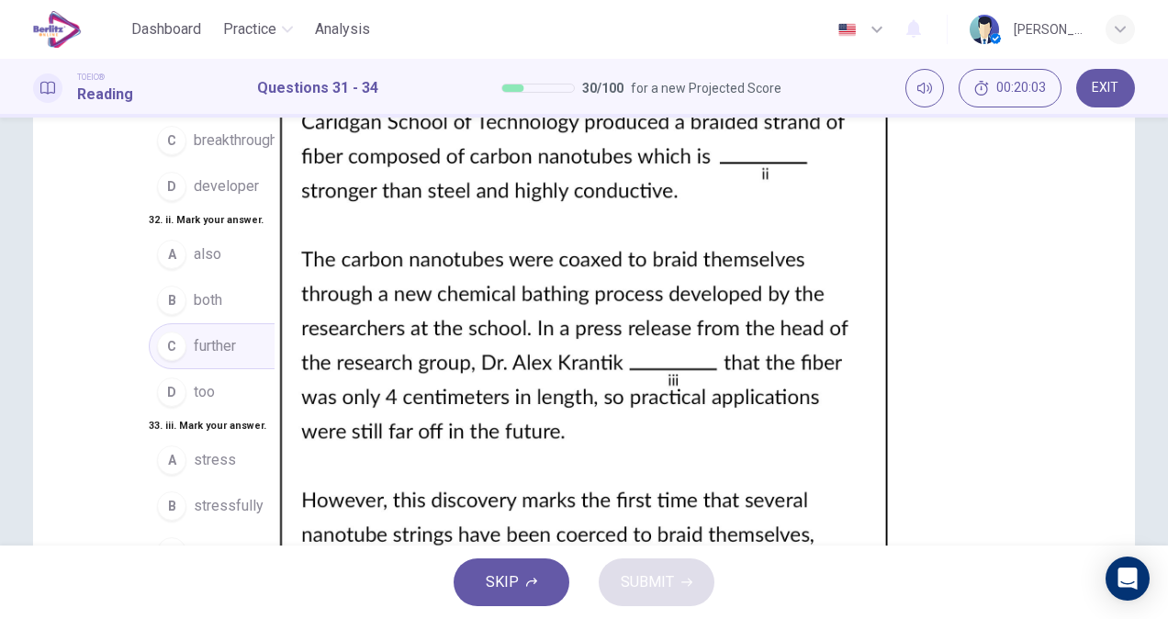
click at [263, 575] on button "D has been stressing" at bounding box center [237, 598] width 177 height 46
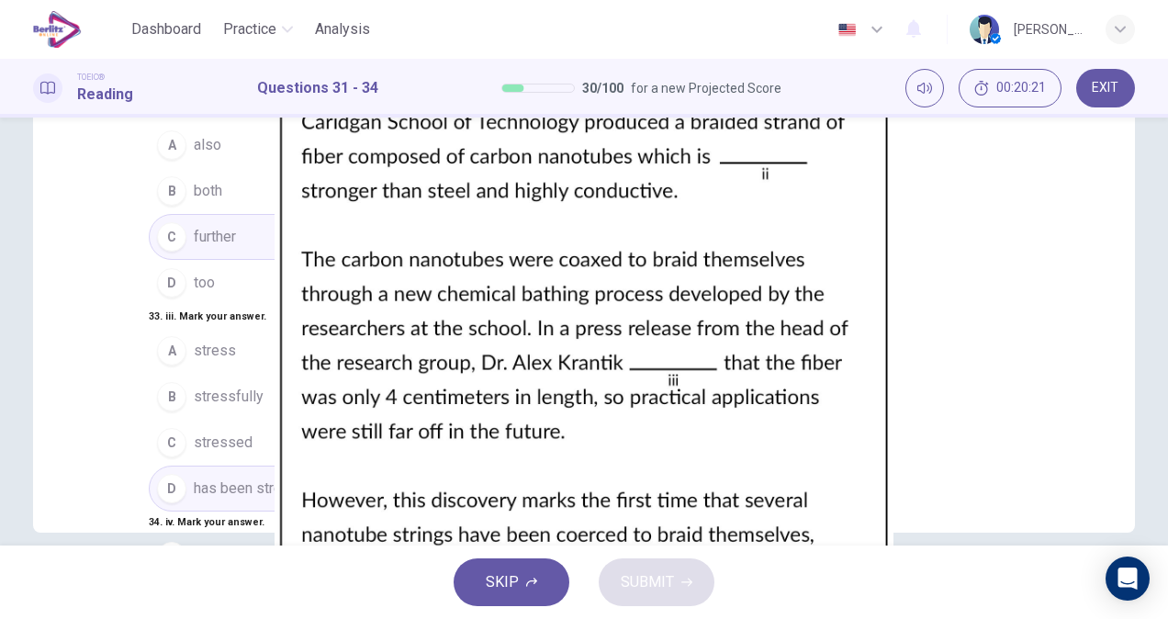
scroll to position [284, 0]
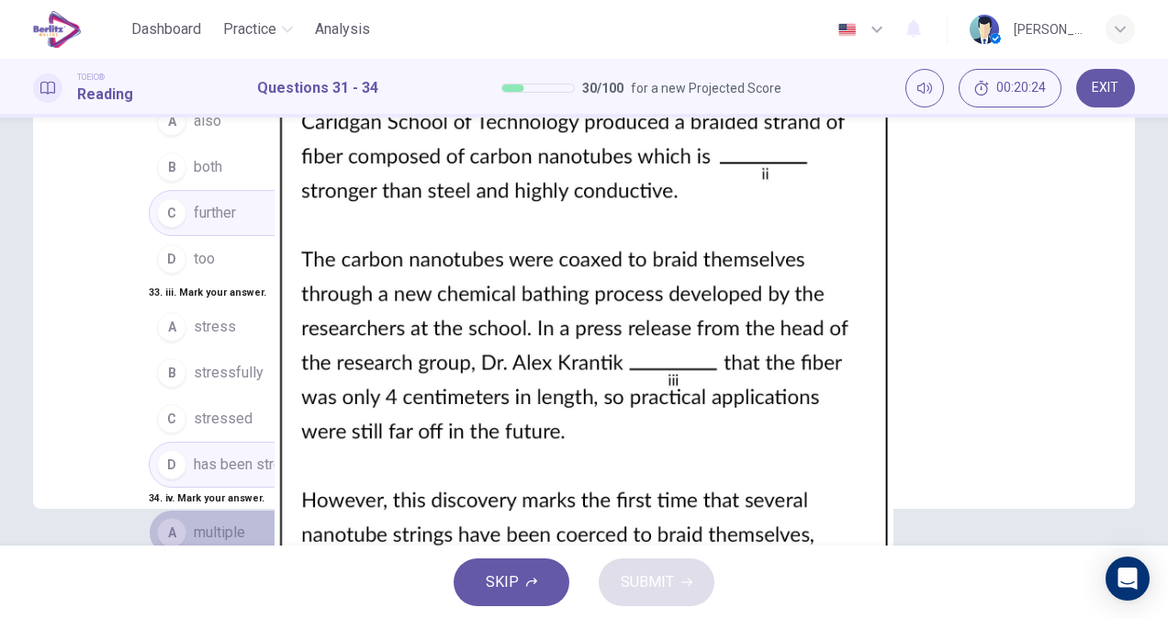
click at [195, 509] on button "A multiple" at bounding box center [237, 532] width 177 height 46
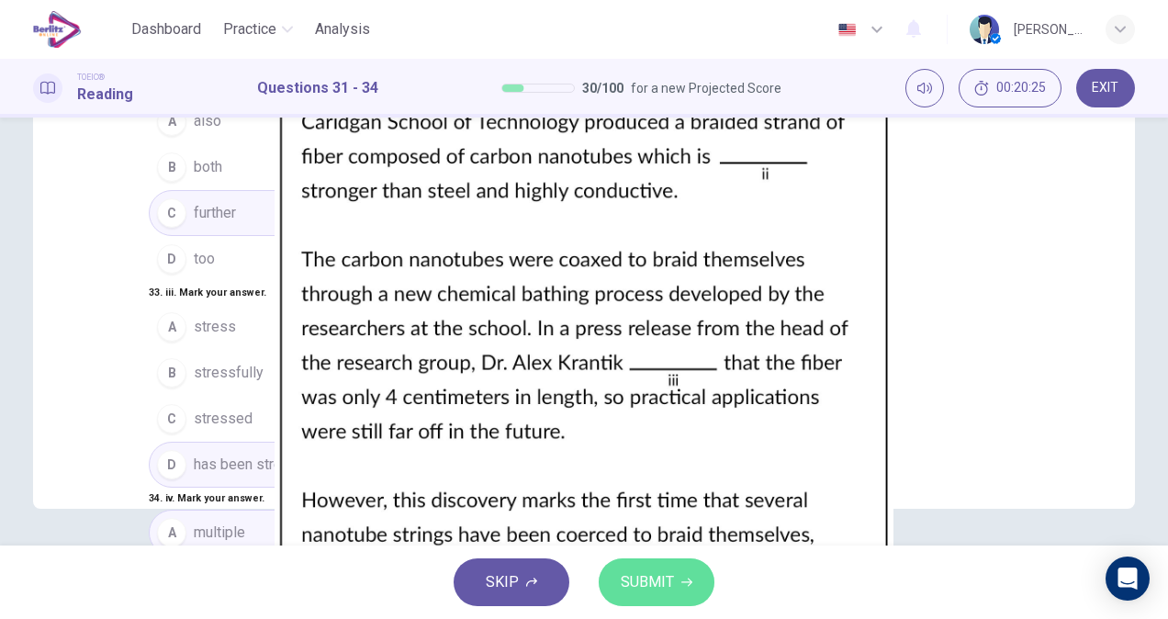
click at [674, 592] on button "SUBMIT" at bounding box center [656, 582] width 116 height 48
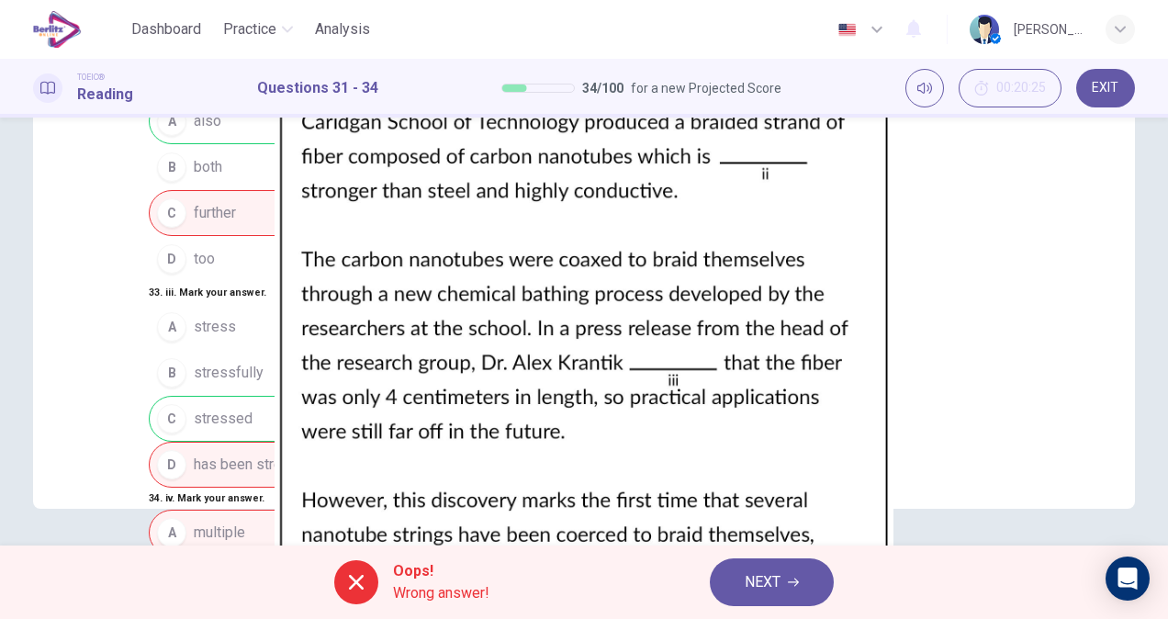
scroll to position [0, 0]
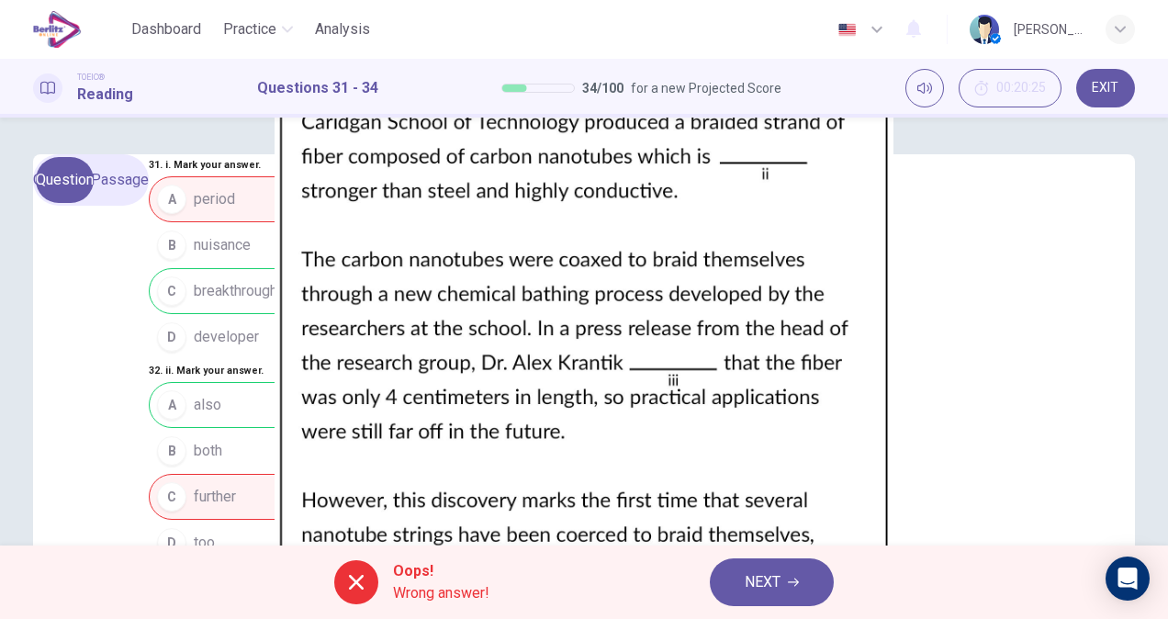
click at [753, 575] on span "NEXT" at bounding box center [762, 582] width 36 height 26
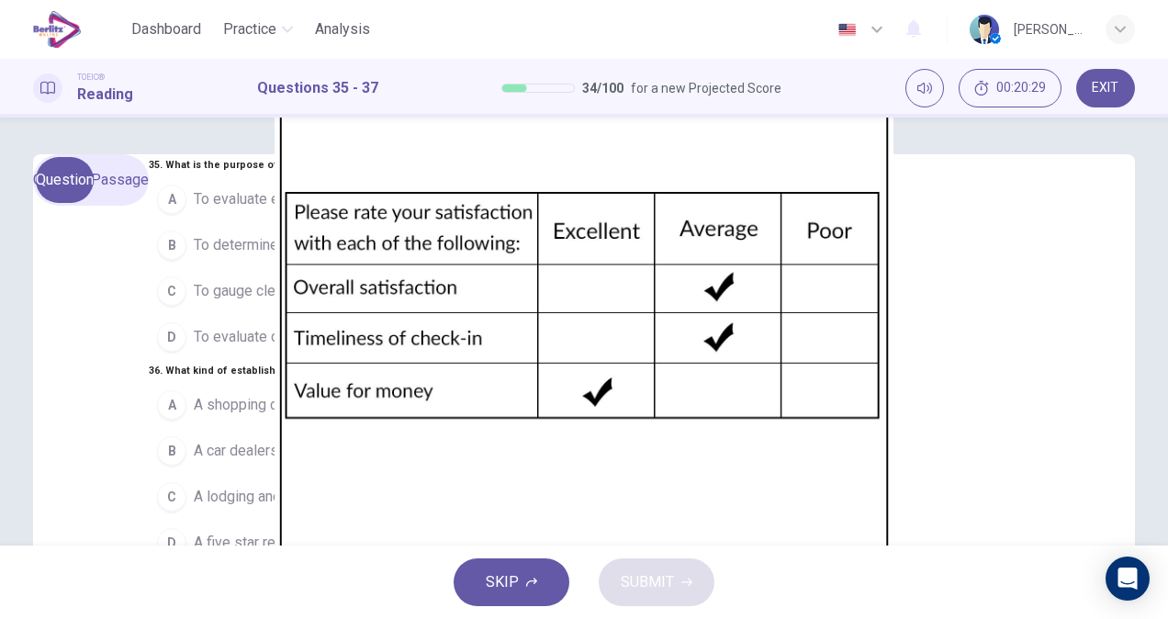
click at [842, 355] on img at bounding box center [584, 309] width 1168 height 619
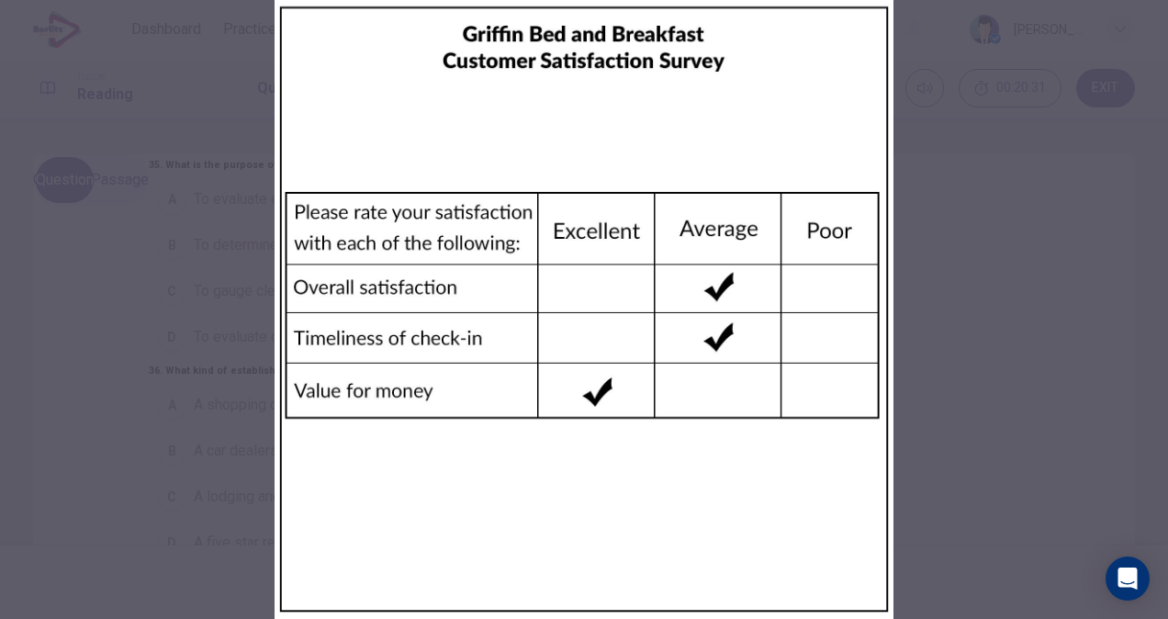
click at [923, 244] on div at bounding box center [584, 309] width 1168 height 619
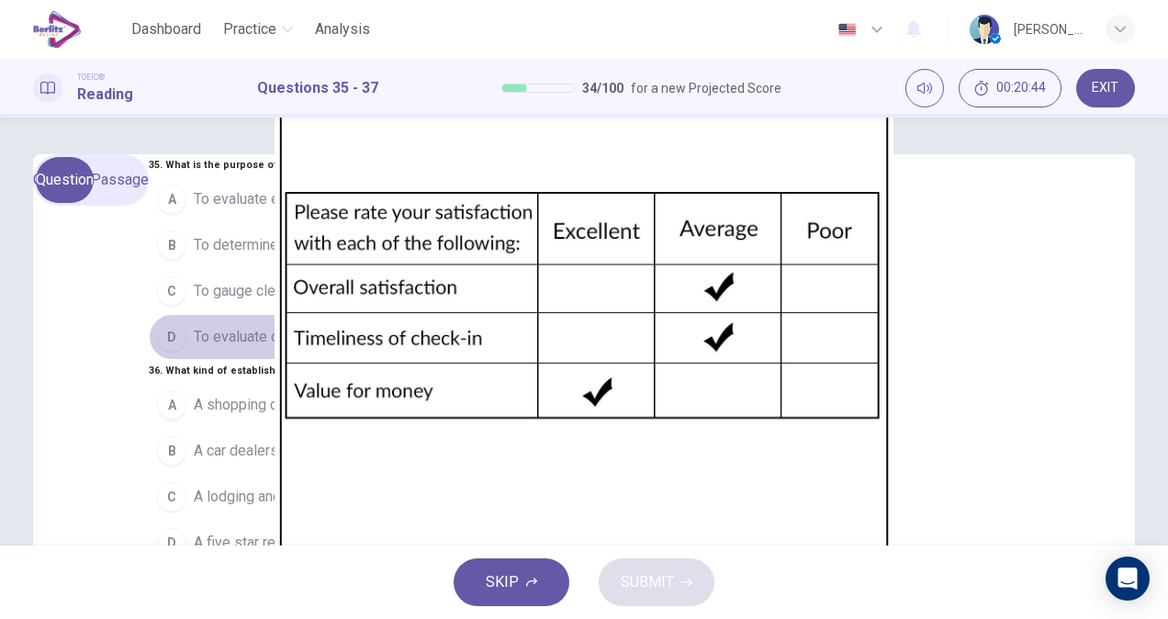
click at [319, 360] on button "D To evaluate clients' experiences" at bounding box center [367, 337] width 436 height 46
drag, startPoint x: 565, startPoint y: 271, endPoint x: 558, endPoint y: 375, distance: 104.0
click at [558, 375] on div "35 . What is the purpose of this form? A To evaluate employees B To determine n…" at bounding box center [367, 462] width 436 height 617
click at [246, 520] on button "D A five star restaurant" at bounding box center [367, 543] width 436 height 46
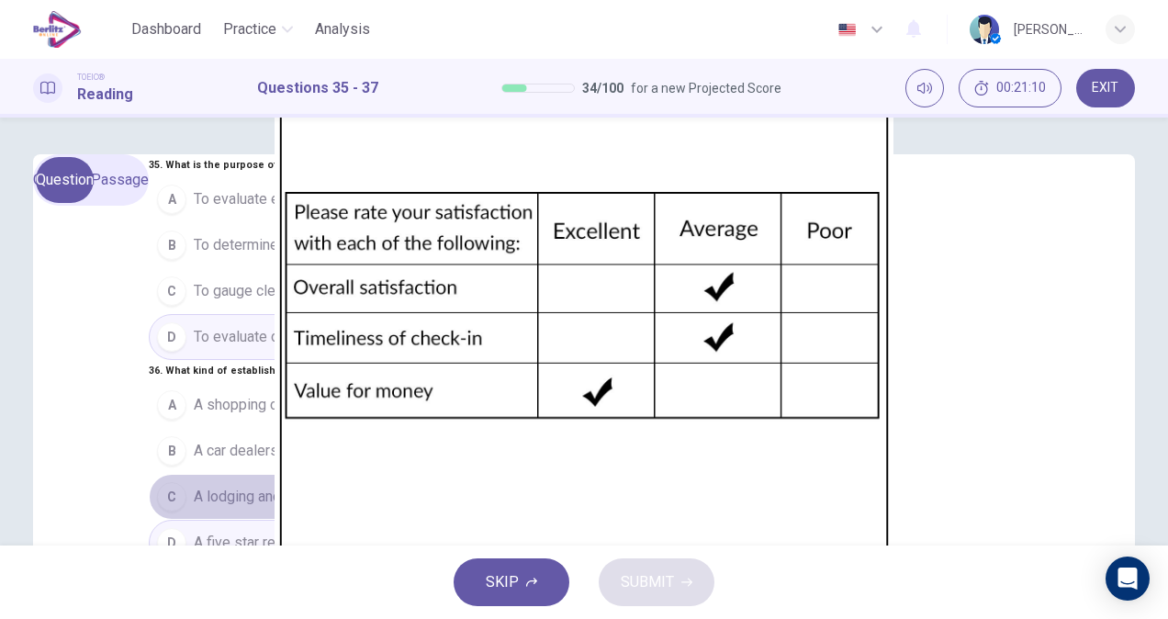
click at [295, 486] on span "A lodging and dining establisment" at bounding box center [303, 497] width 218 height 22
click at [218, 531] on span "A five star restaurant" at bounding box center [260, 542] width 133 height 22
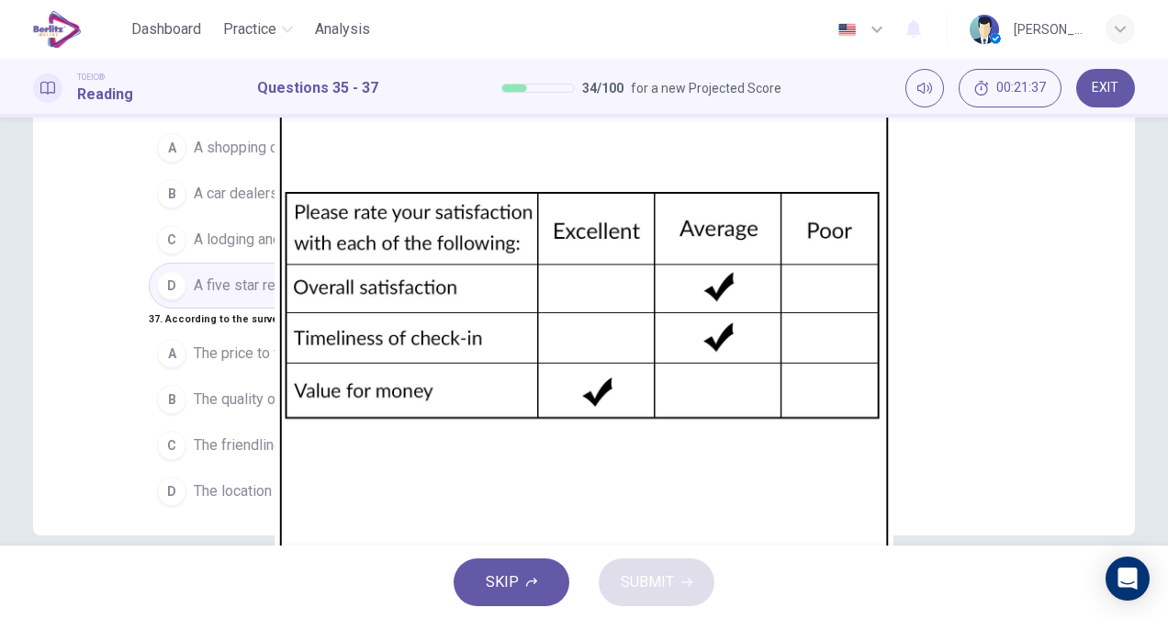
scroll to position [284, 0]
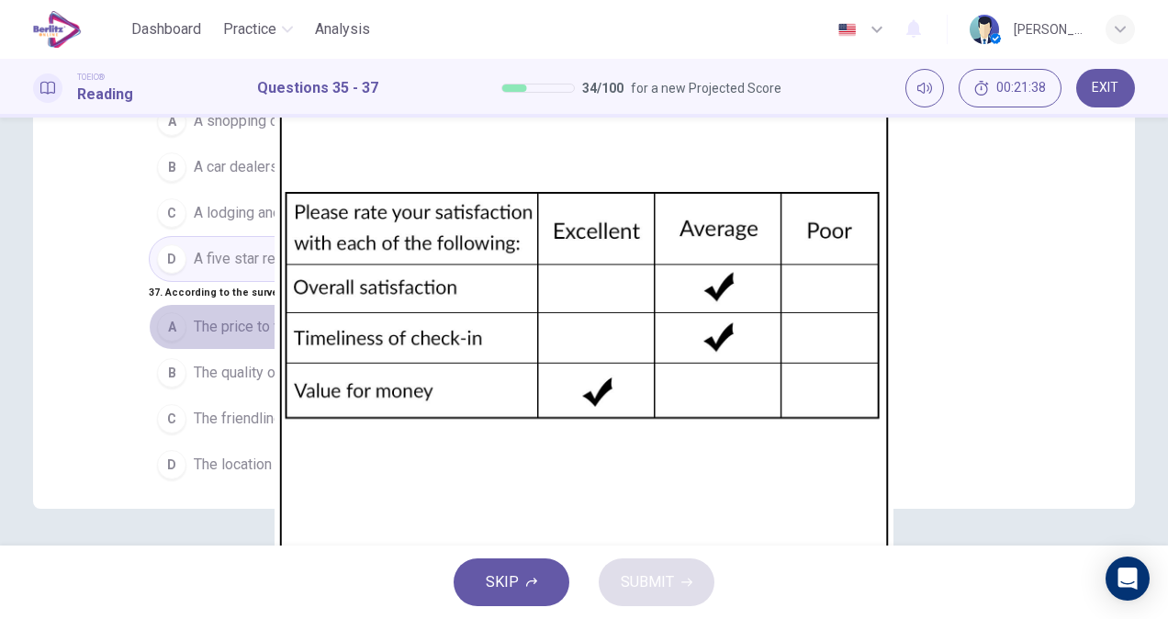
click at [319, 319] on span "The price to value of the establishment" at bounding box center [319, 327] width 251 height 22
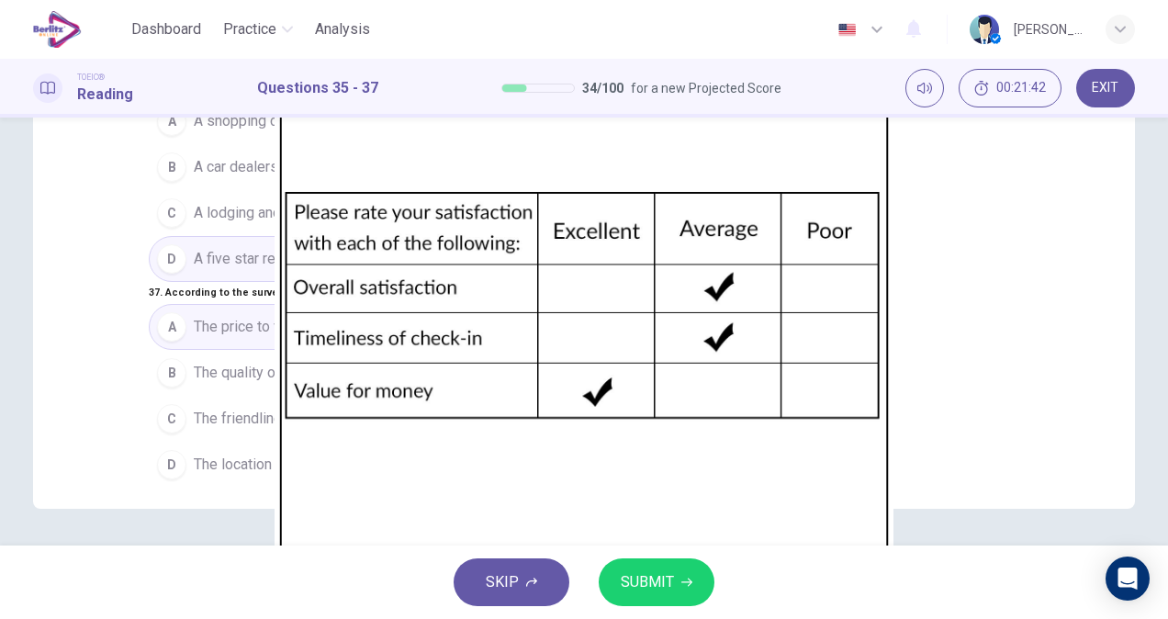
click at [644, 576] on span "SUBMIT" at bounding box center [647, 582] width 53 height 26
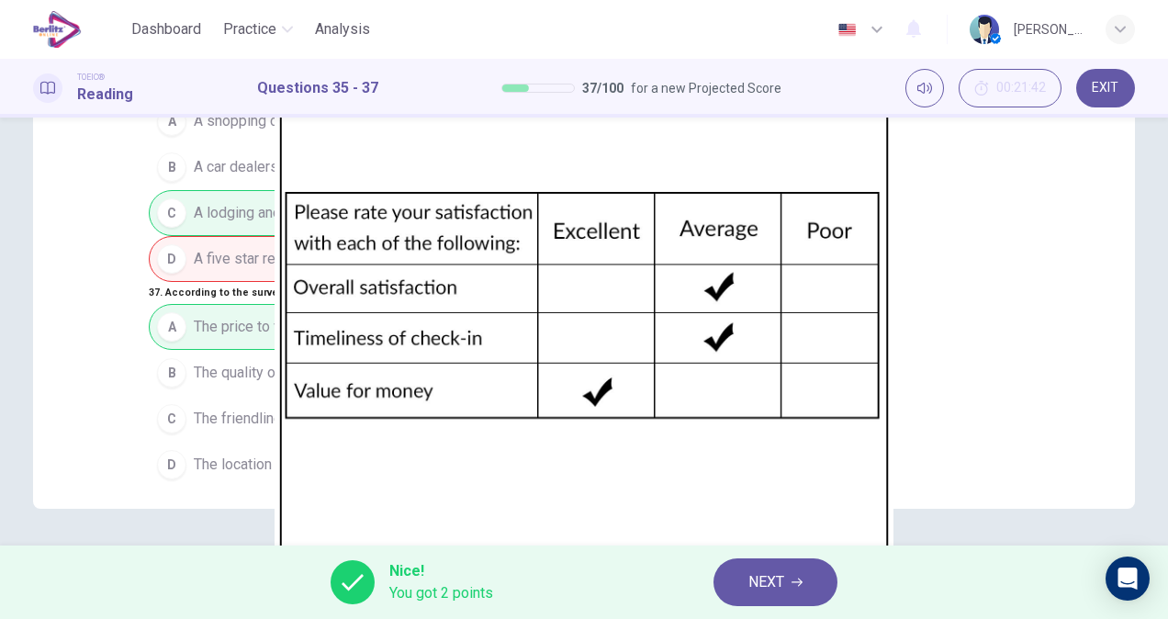
drag, startPoint x: 1157, startPoint y: 330, endPoint x: 1140, endPoint y: 108, distance: 222.8
click at [1140, 108] on div "Dashboard Practice Analysis English ** ​ Gustavo David Morales Garcia TOEIC® Re…" at bounding box center [584, 309] width 1168 height 619
click at [781, 573] on span "NEXT" at bounding box center [766, 582] width 36 height 26
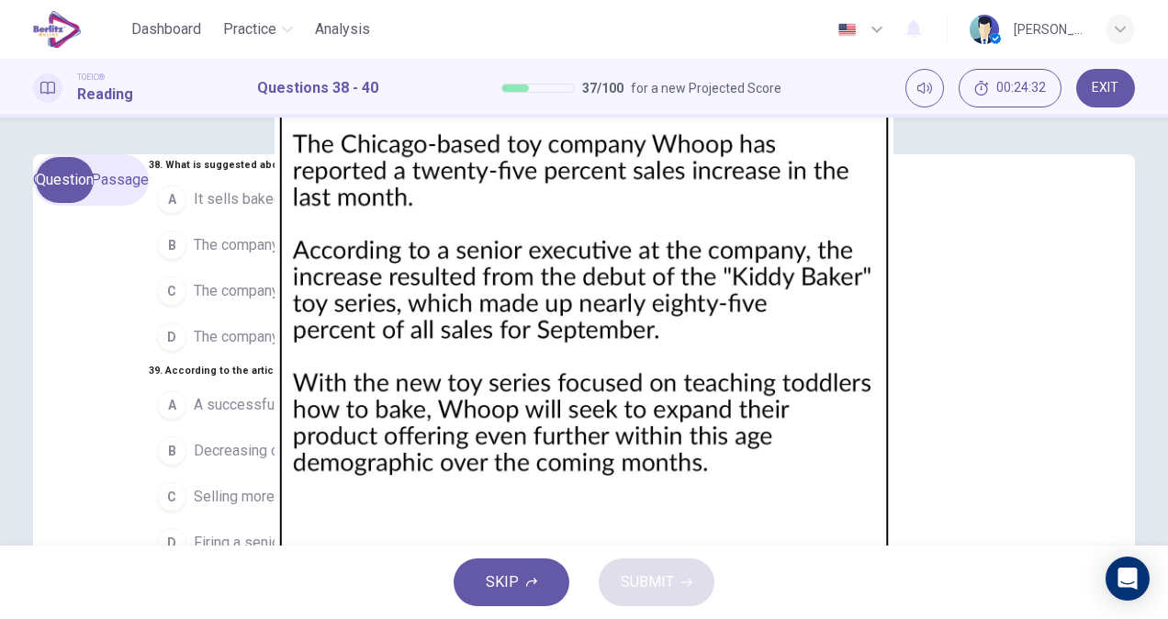
click at [221, 210] on span "It sells baked goods" at bounding box center [260, 199] width 133 height 22
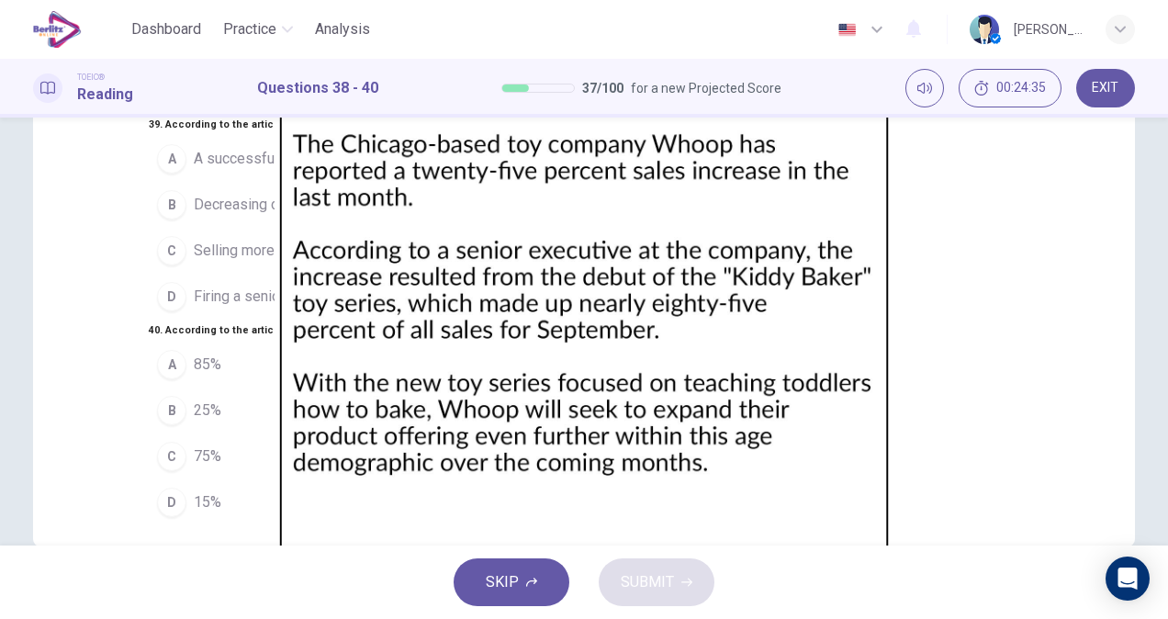
scroll to position [265, 0]
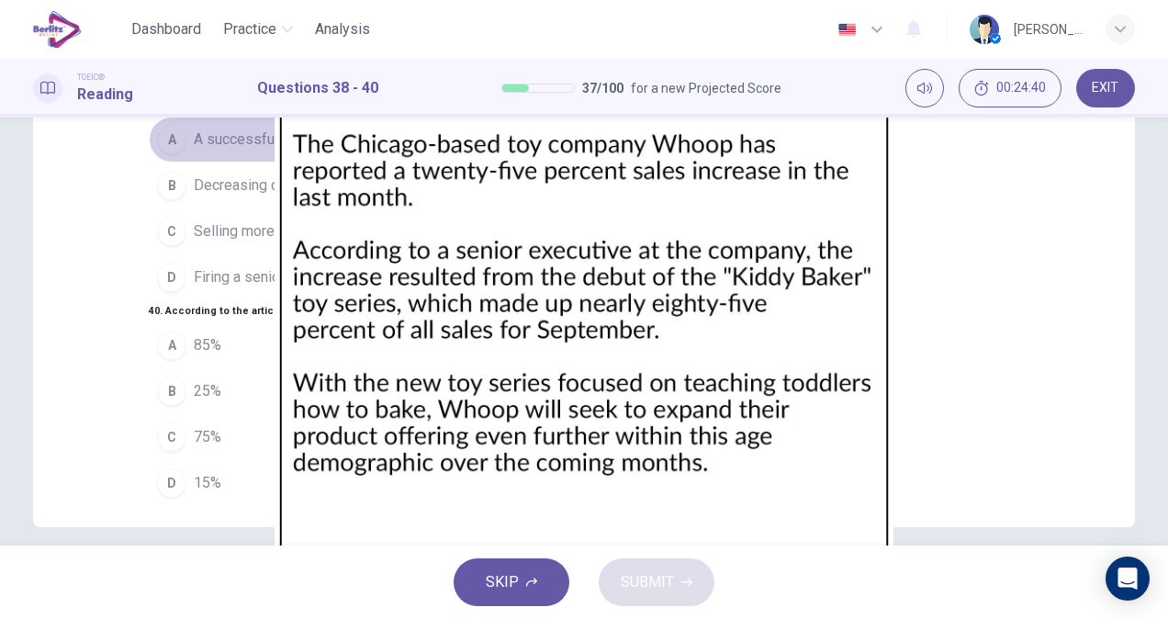
click at [281, 151] on span "A successful new product launch" at bounding box center [299, 140] width 211 height 22
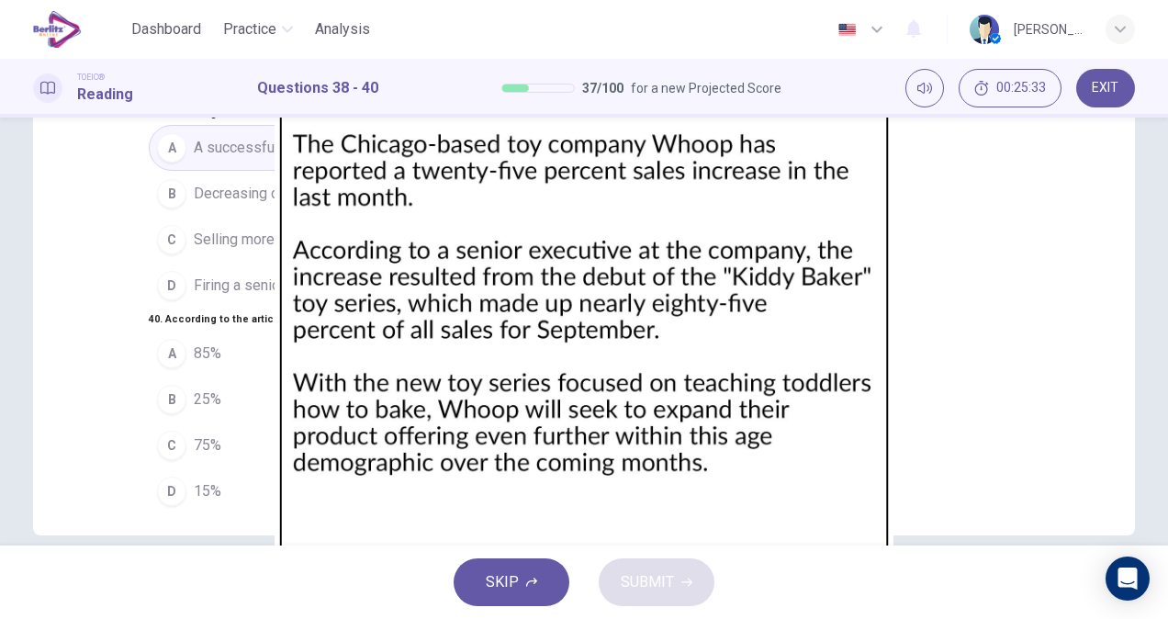
scroll to position [284, 0]
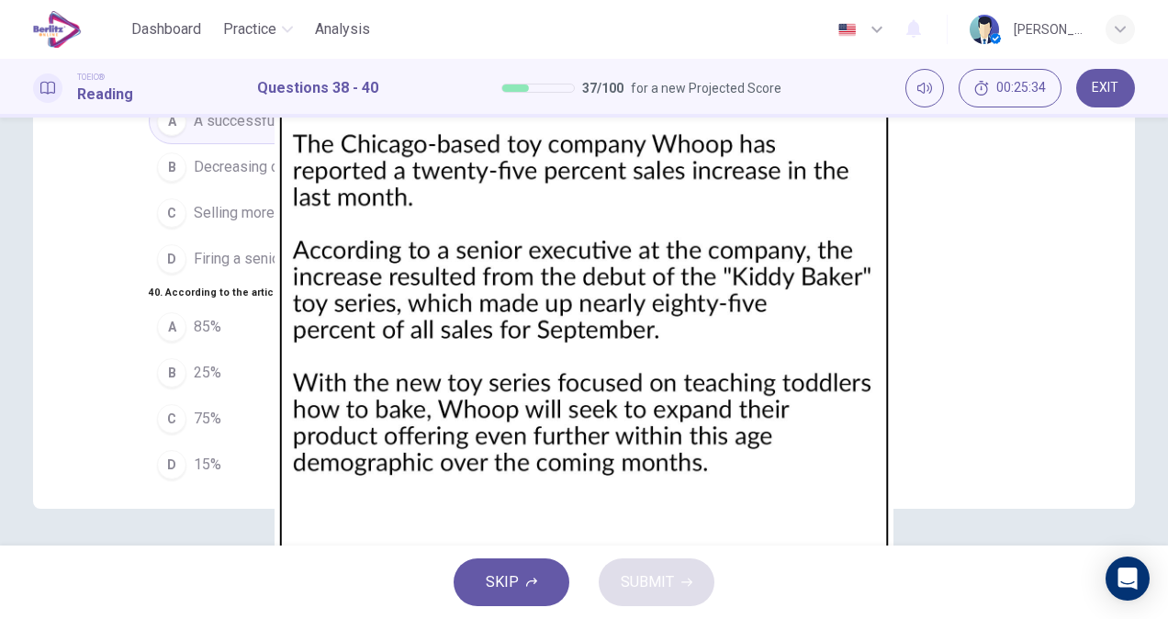
click at [179, 363] on button "B 25%" at bounding box center [365, 373] width 432 height 46
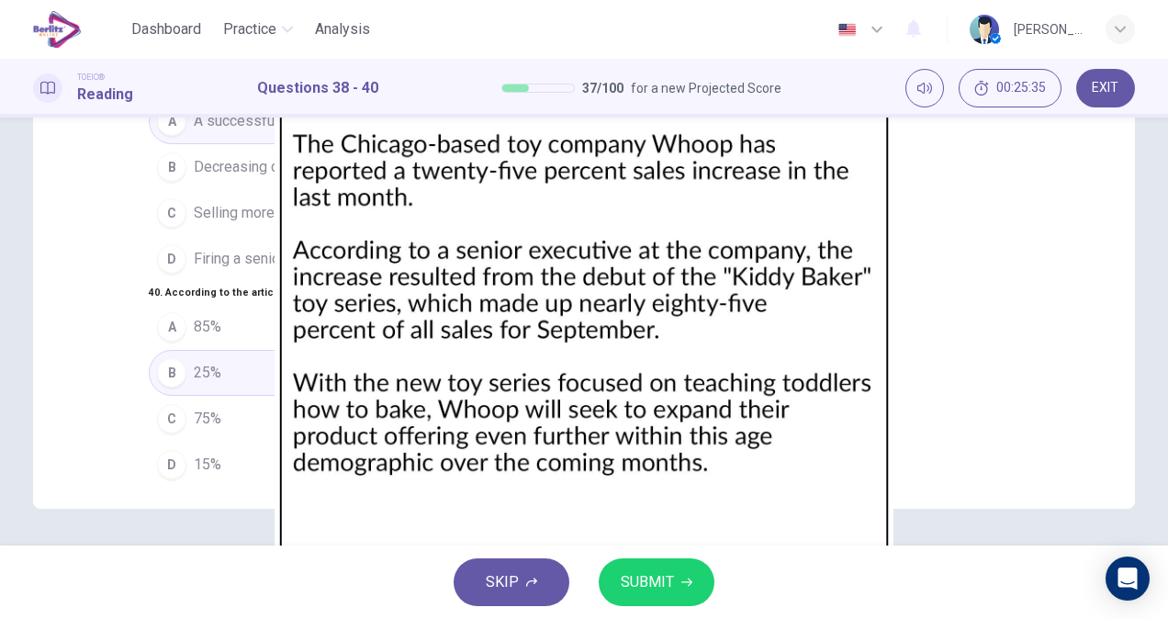
click at [649, 597] on button "SUBMIT" at bounding box center [656, 582] width 116 height 48
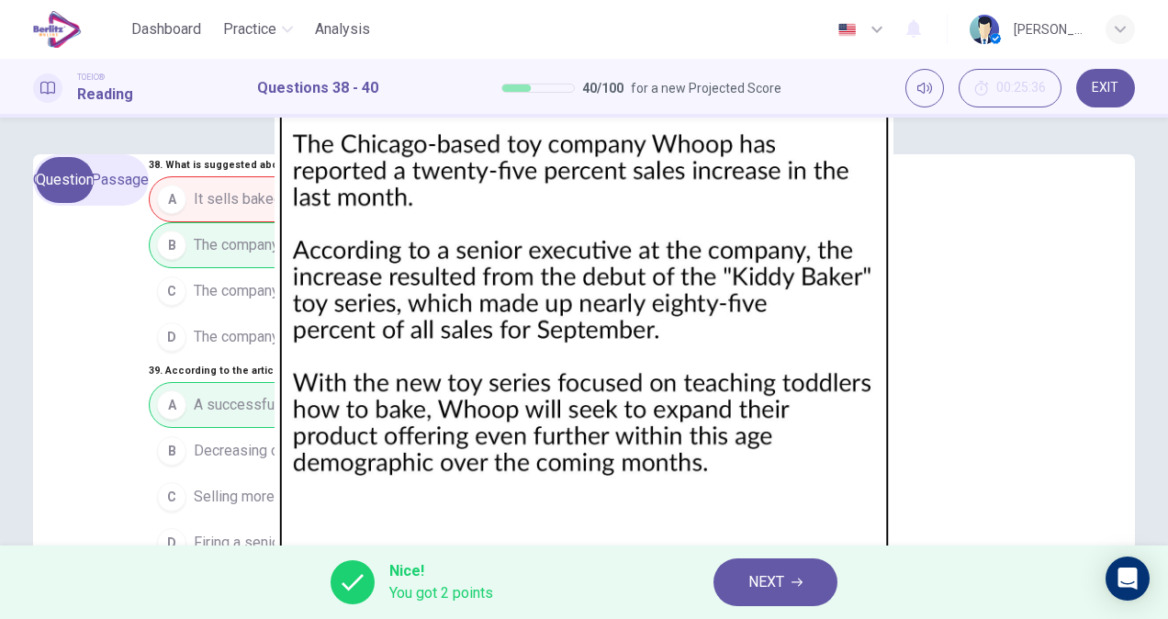
scroll to position [228, 0]
click at [761, 601] on button "NEXT" at bounding box center [775, 582] width 124 height 48
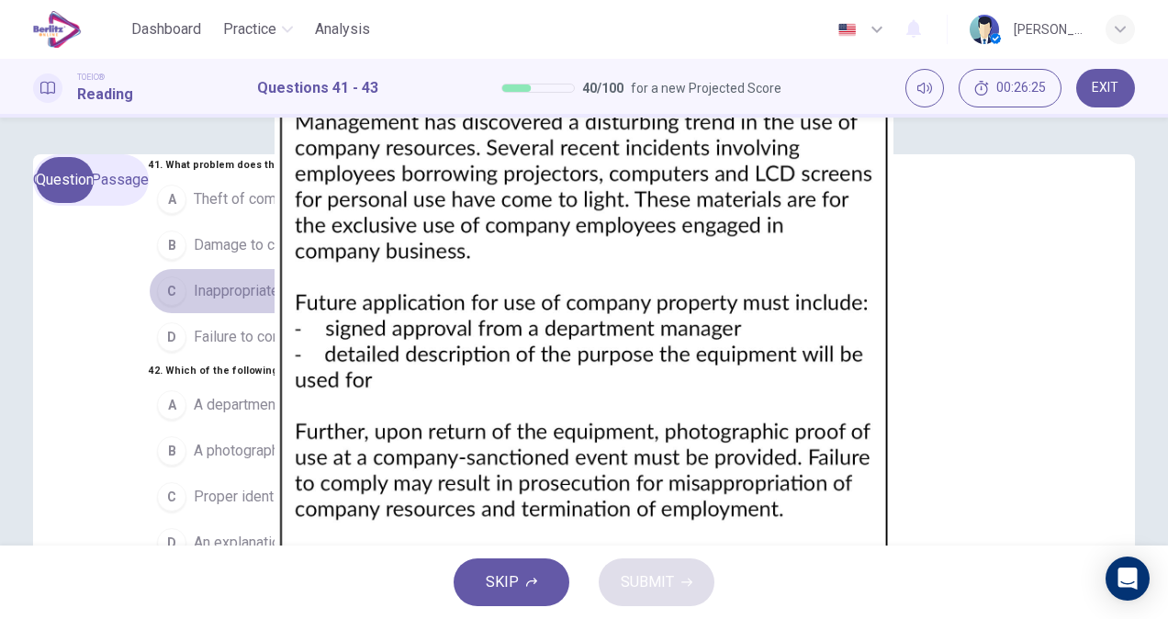
click at [194, 302] on span "Inappropriate use of company property" at bounding box center [319, 291] width 250 height 22
click at [263, 531] on span "An explanation of the need for the equipment" at bounding box center [338, 542] width 288 height 22
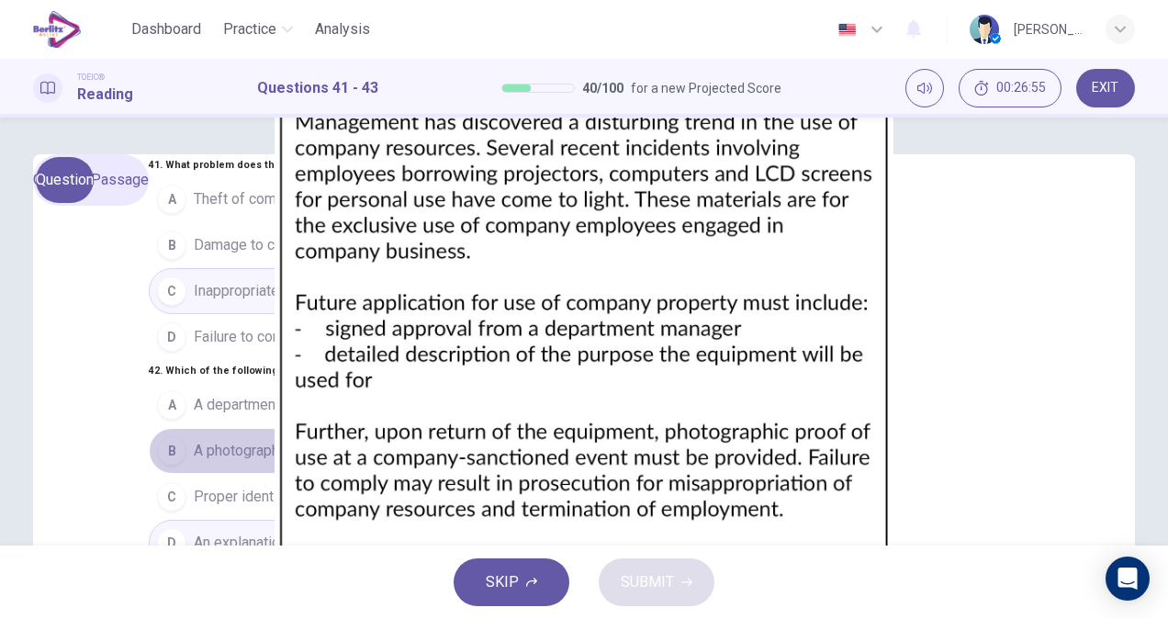
click at [256, 428] on button "B A photograph" at bounding box center [411, 451] width 525 height 46
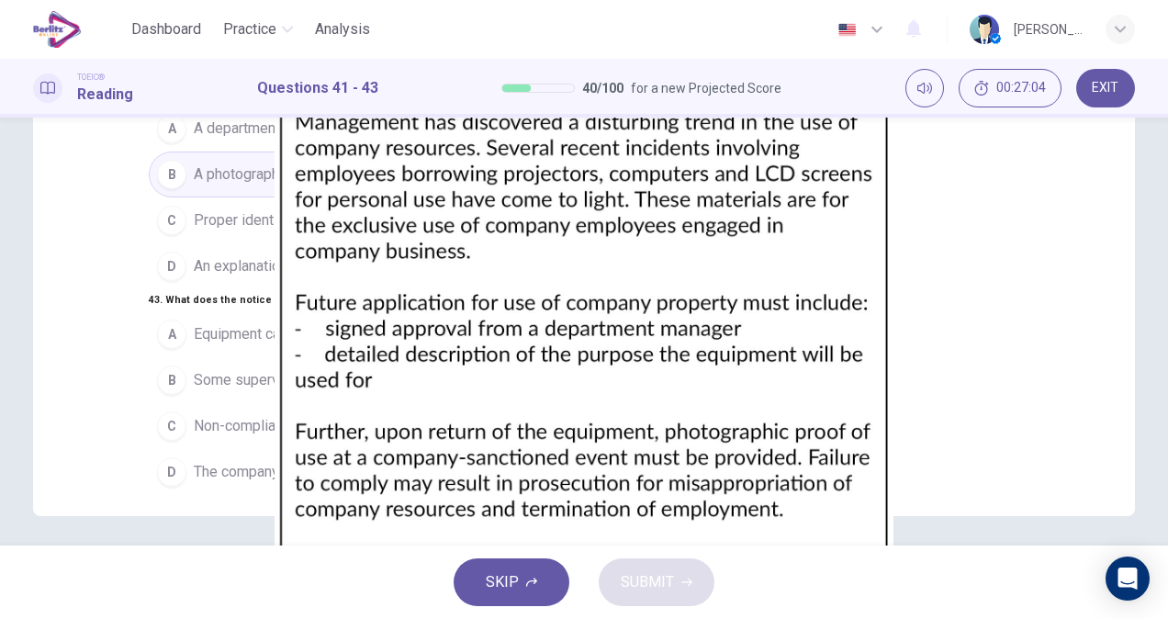
scroll to position [284, 0]
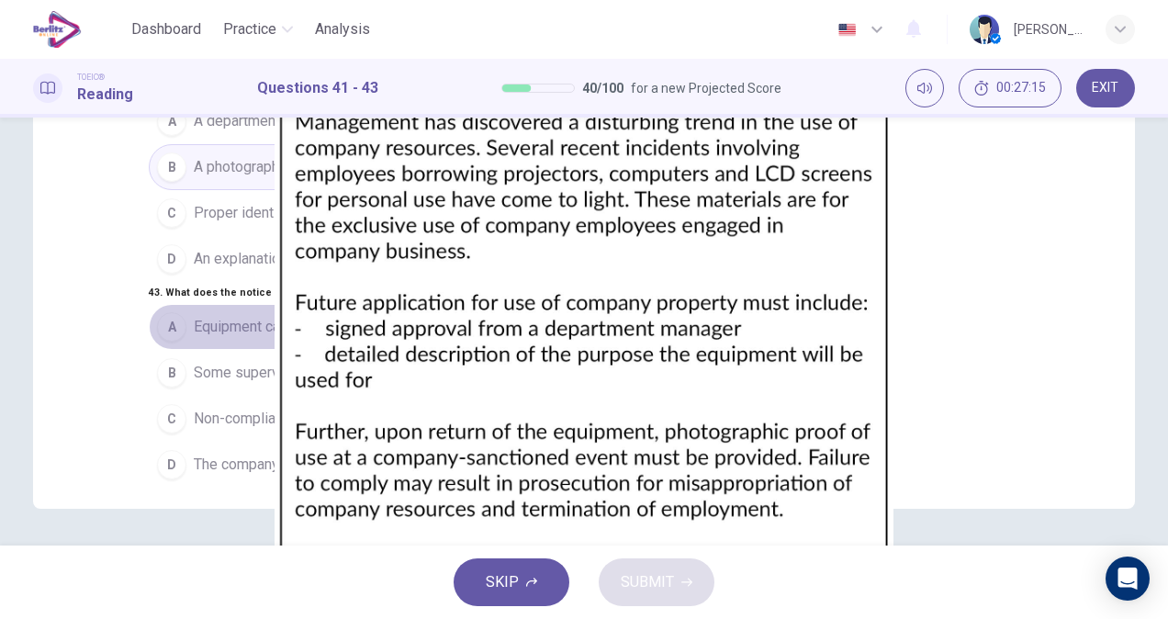
click at [323, 316] on span "Equipment can be borrowed for personal use under certain circumstances" at bounding box center [430, 327] width 472 height 22
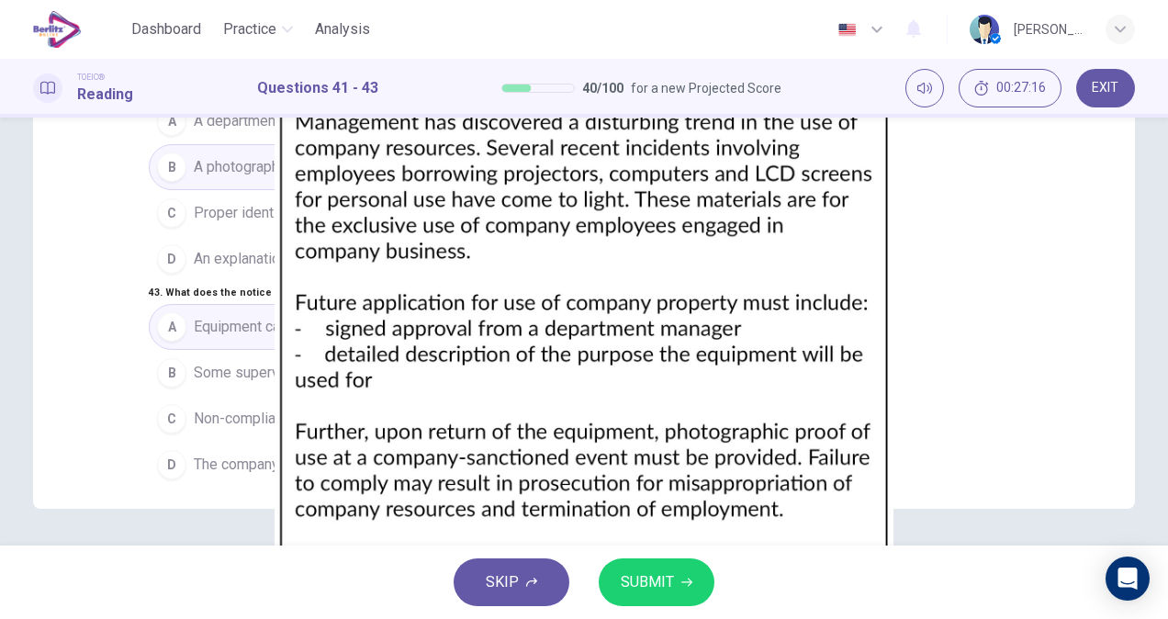
click at [680, 588] on button "SUBMIT" at bounding box center [656, 582] width 116 height 48
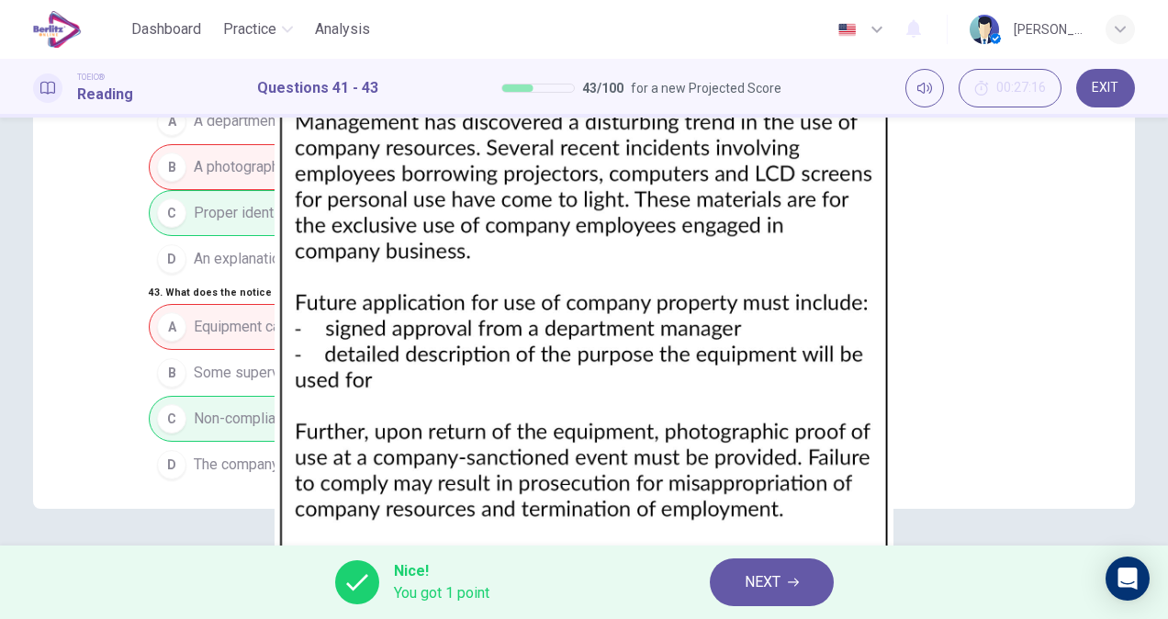
scroll to position [198, 0]
click at [777, 587] on span "NEXT" at bounding box center [762, 582] width 36 height 26
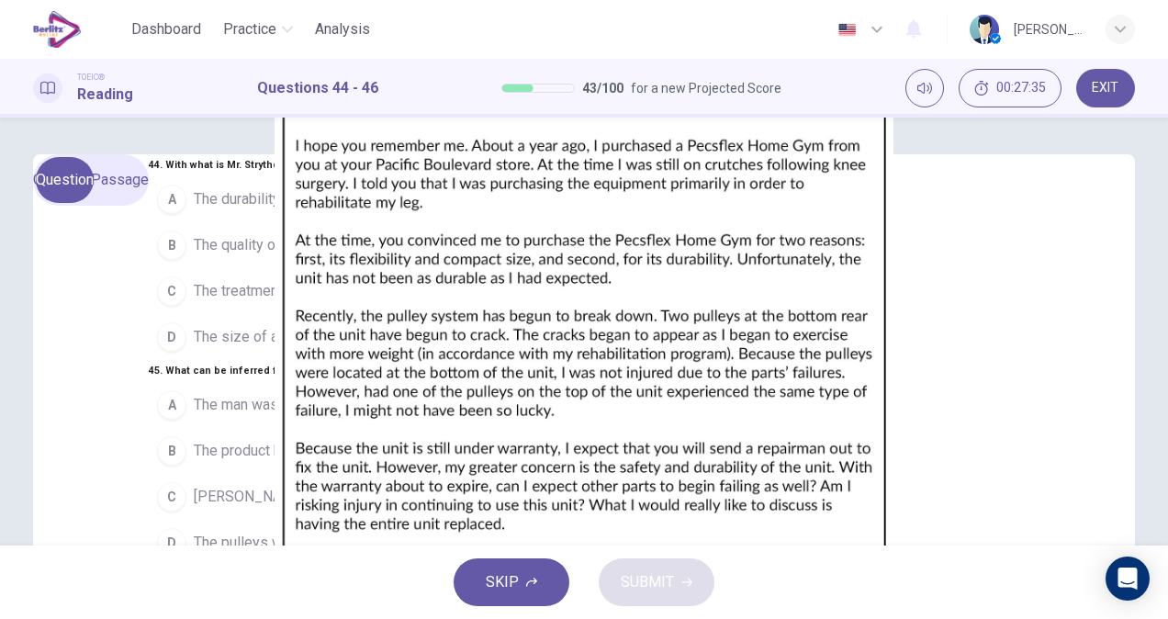
scroll to position [0, 0]
click at [777, 322] on img at bounding box center [584, 309] width 1168 height 619
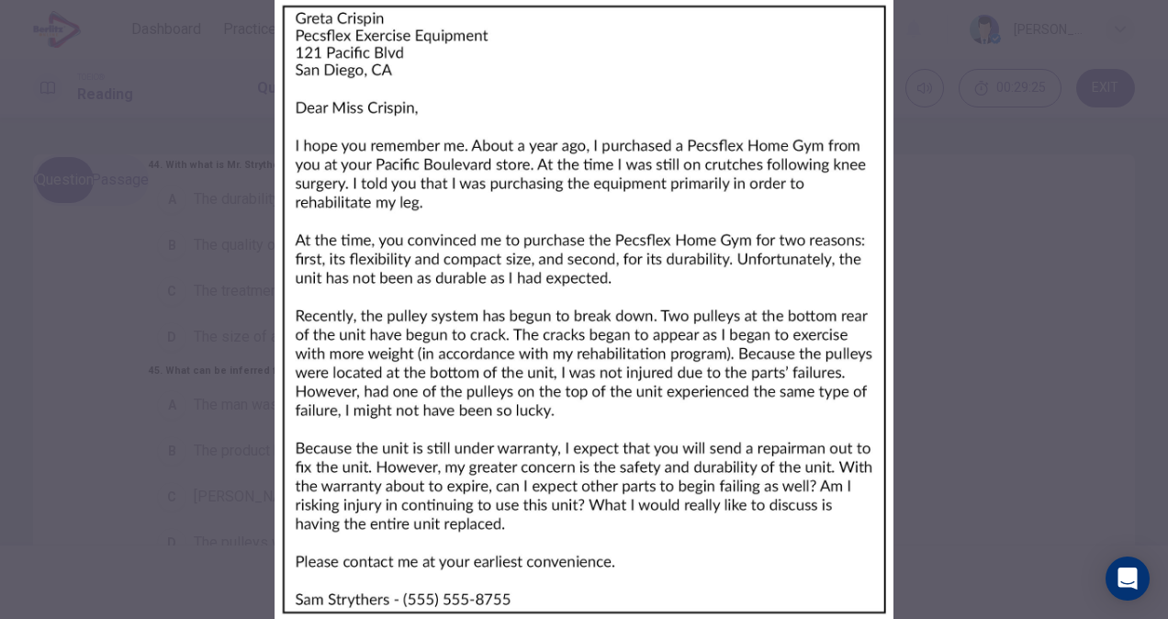
click at [959, 316] on div at bounding box center [584, 309] width 1168 height 619
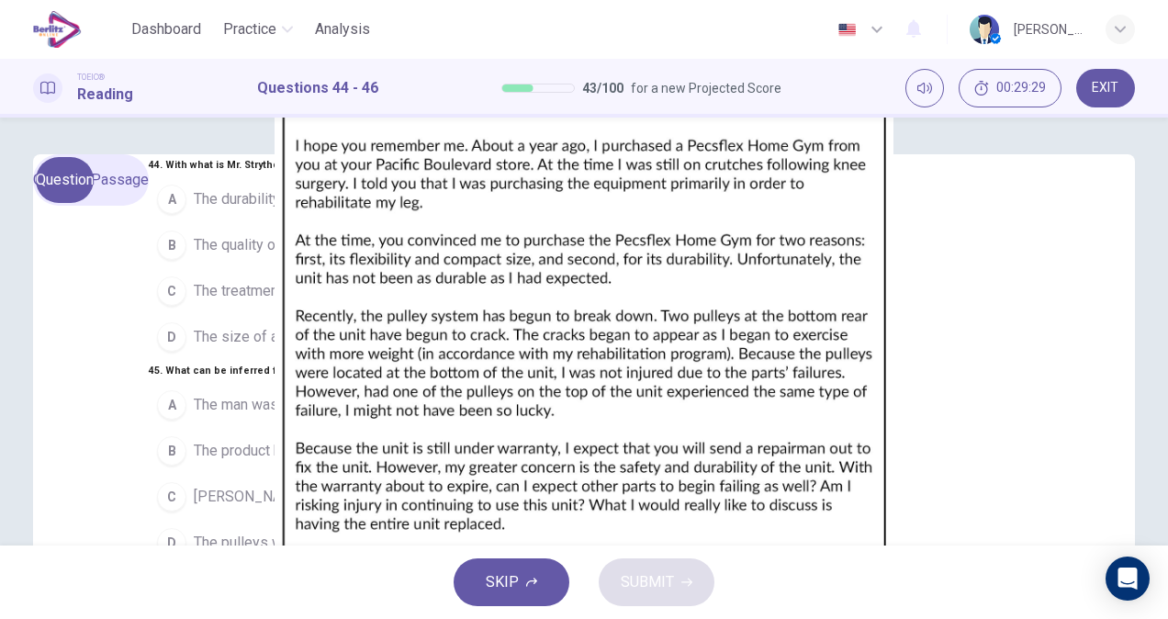
click at [766, 419] on img at bounding box center [584, 309] width 1168 height 619
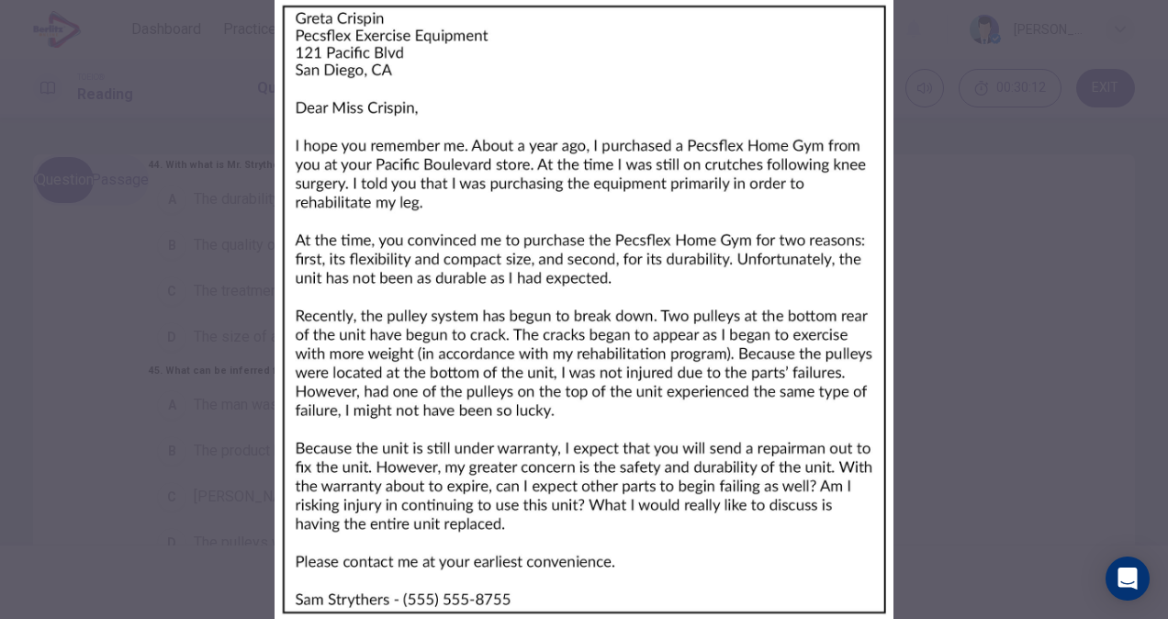
click at [331, 365] on div at bounding box center [584, 309] width 1168 height 619
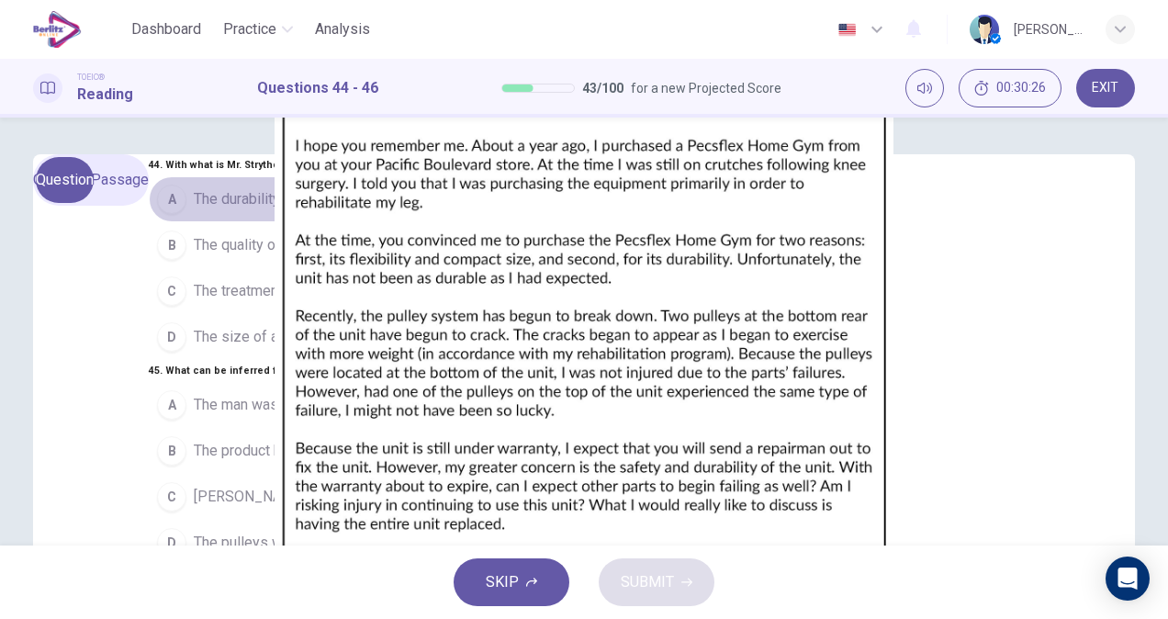
click at [231, 210] on span "The durability of a product" at bounding box center [277, 199] width 167 height 22
click at [566, 298] on div "44 . With what is Mr. Strythers dissatisfied? A The durability of a product B T…" at bounding box center [366, 462] width 435 height 617
click at [266, 440] on span "The product has a one-year warranty" at bounding box center [310, 451] width 232 height 22
click at [833, 487] on img at bounding box center [584, 309] width 1168 height 619
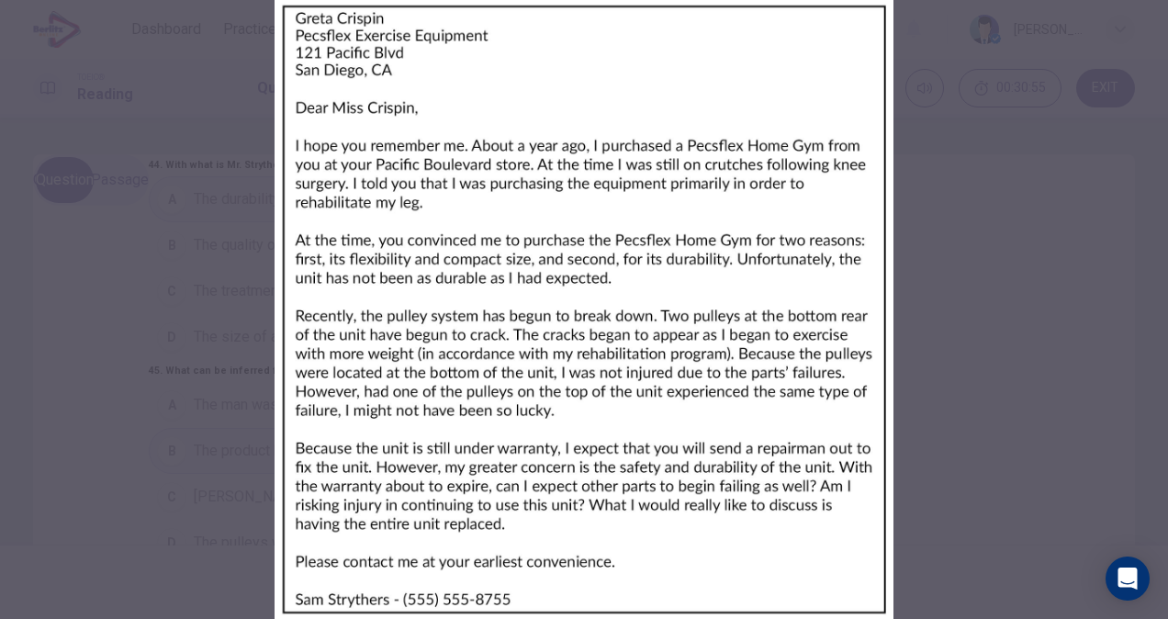
click at [300, 426] on div at bounding box center [584, 309] width 1168 height 619
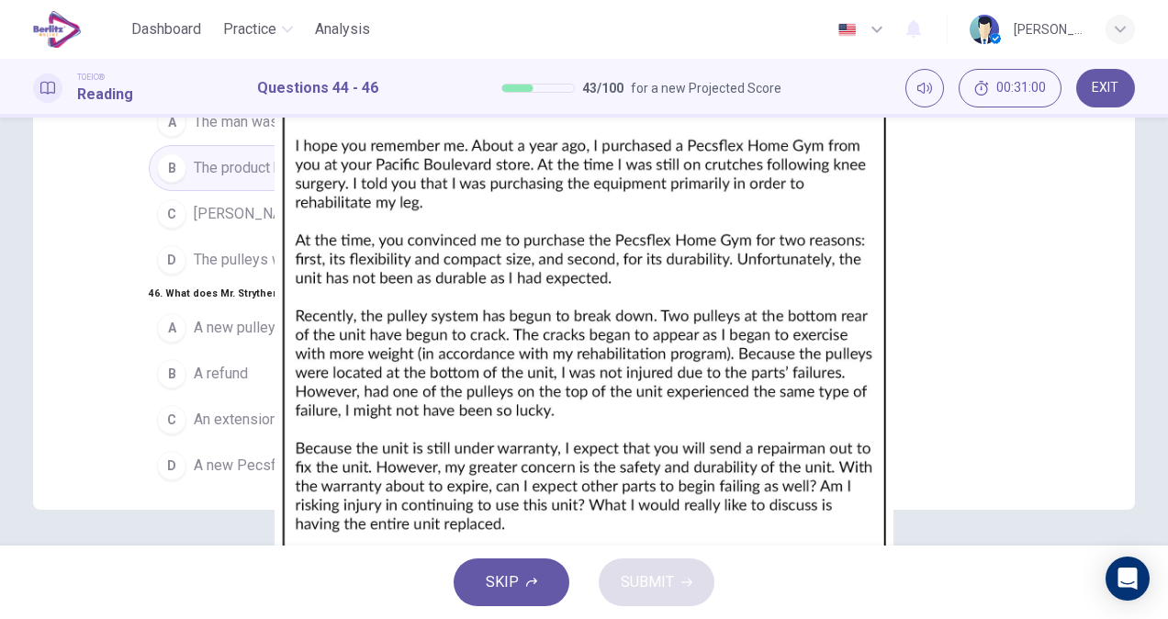
scroll to position [284, 0]
click at [837, 206] on img at bounding box center [584, 309] width 1168 height 619
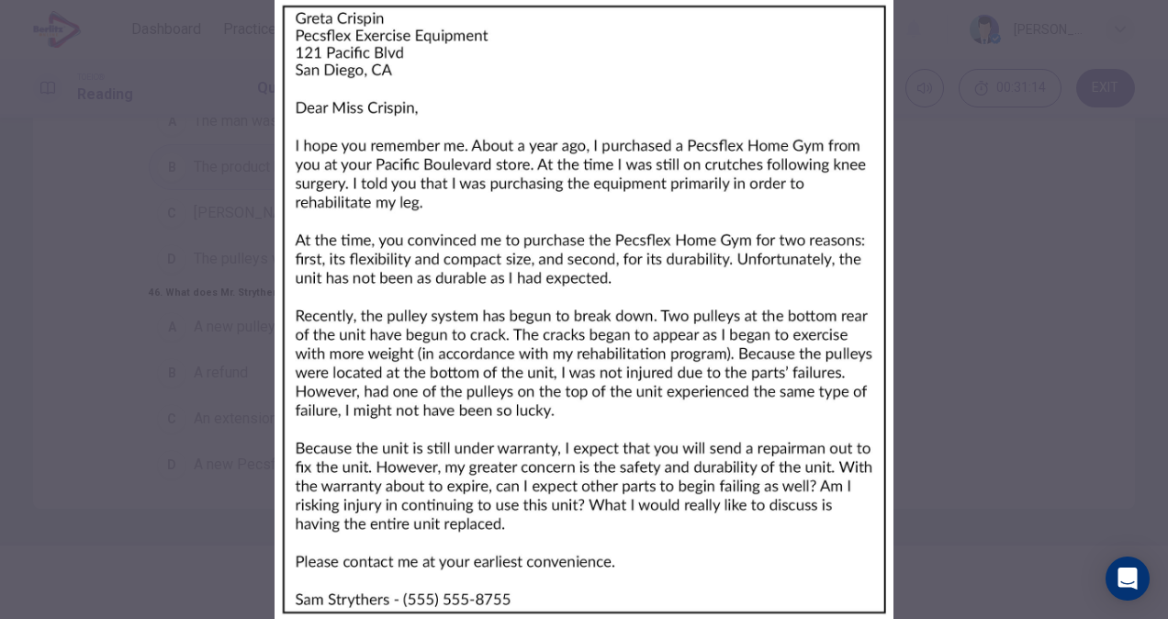
click at [874, 450] on div at bounding box center [584, 309] width 1168 height 619
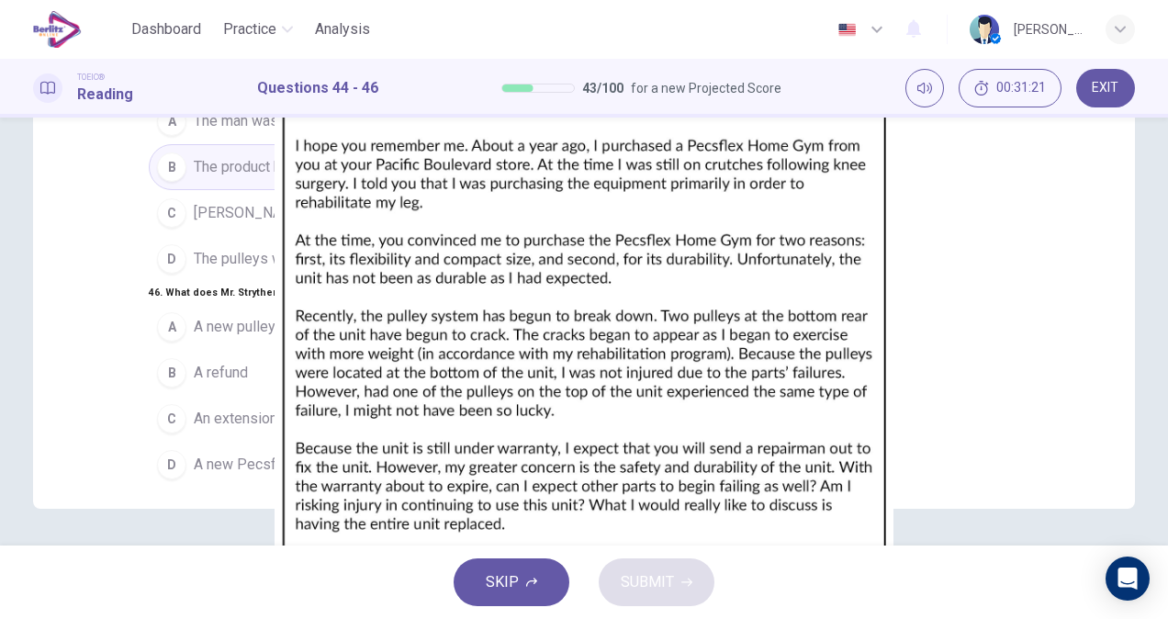
click at [191, 308] on button "A A new pulley" at bounding box center [366, 327] width 435 height 46
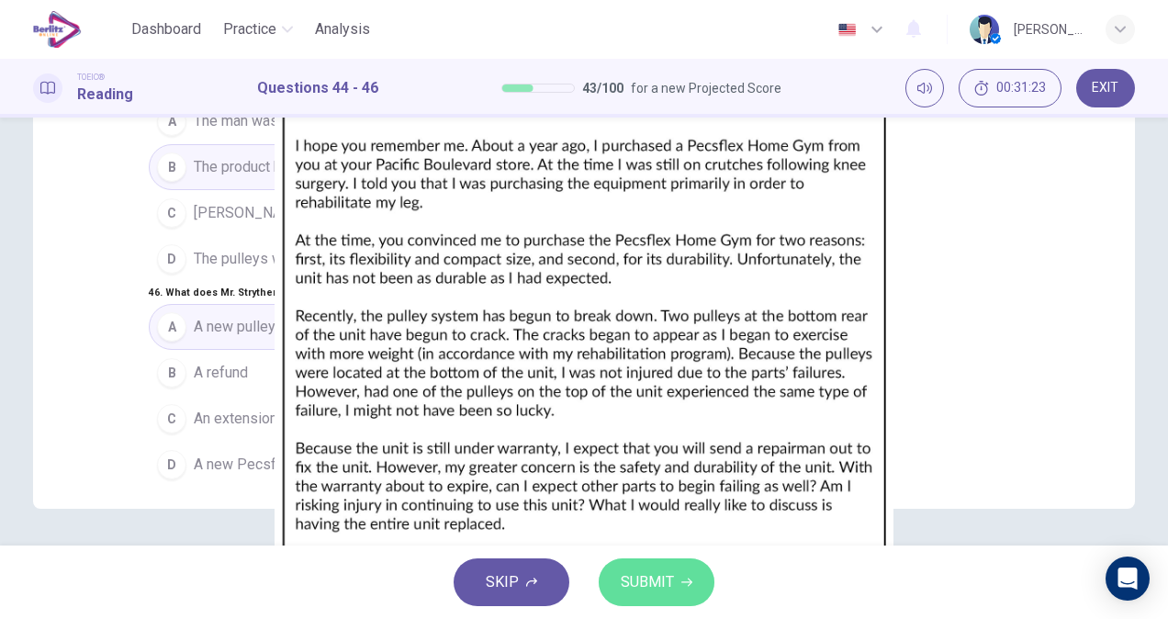
click at [641, 570] on span "SUBMIT" at bounding box center [647, 582] width 53 height 26
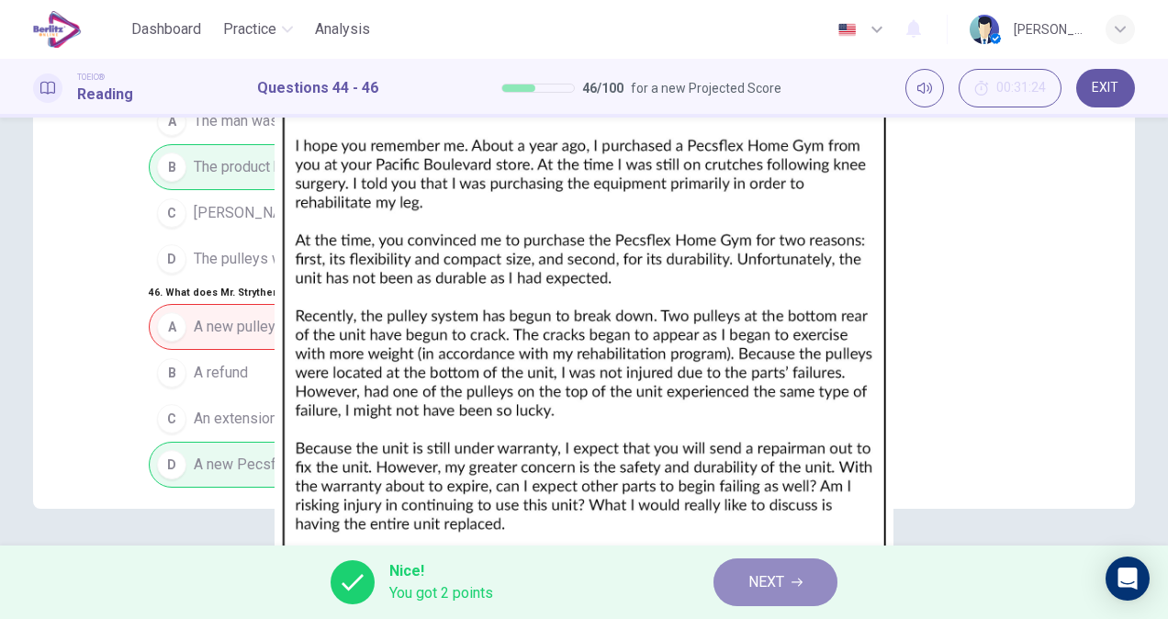
click at [788, 585] on button "NEXT" at bounding box center [775, 582] width 124 height 48
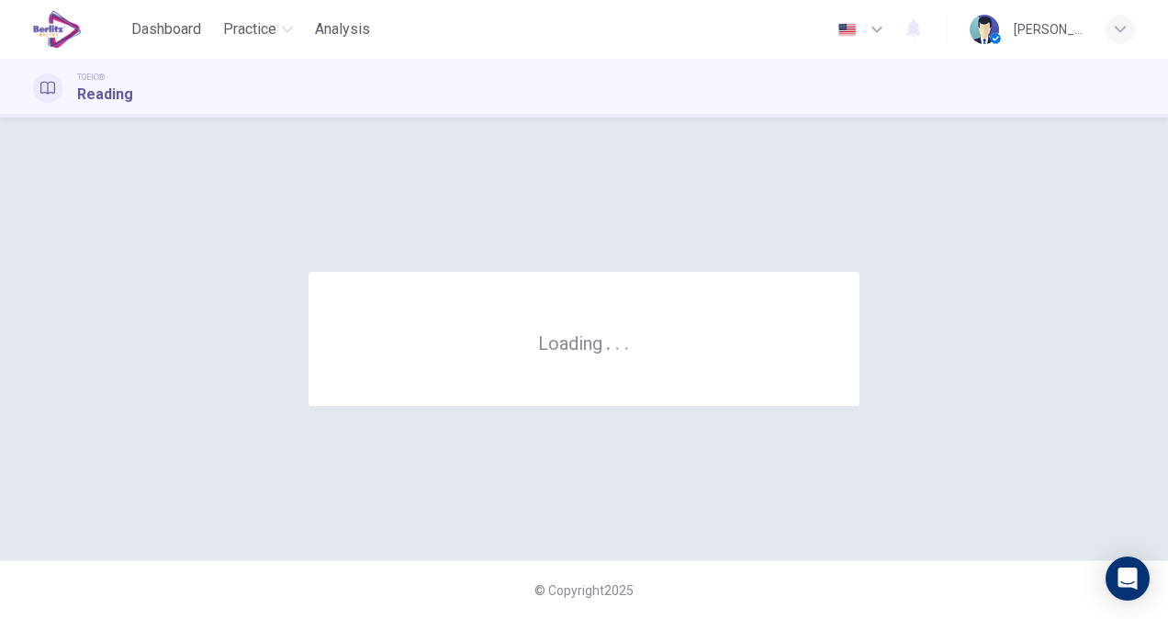
scroll to position [0, 0]
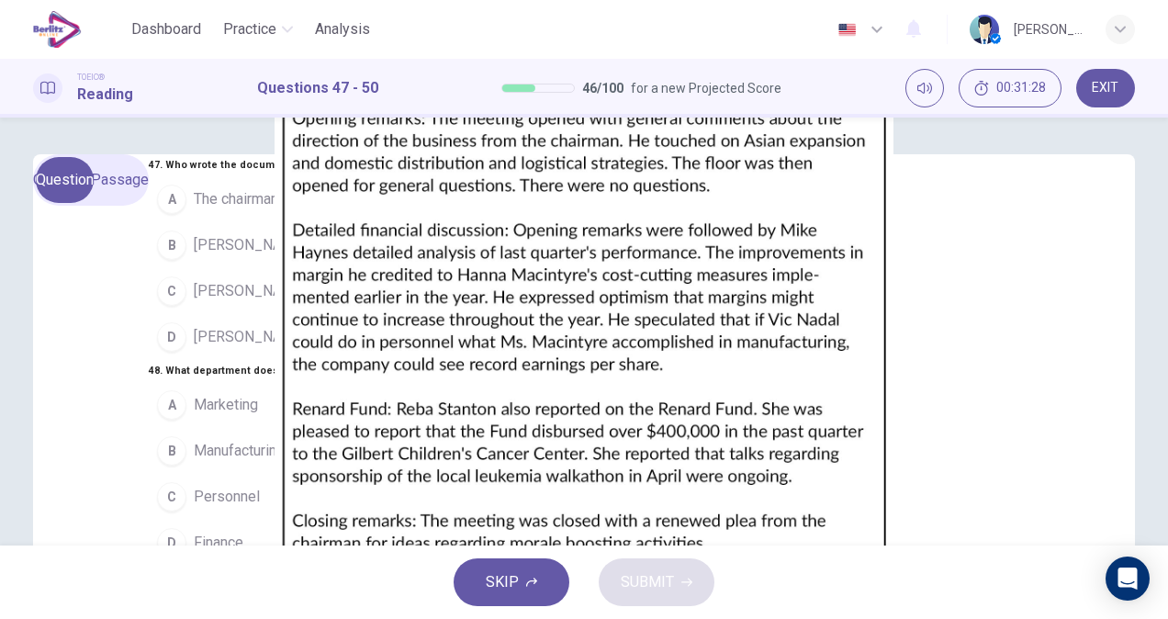
click at [820, 350] on img at bounding box center [584, 309] width 1168 height 619
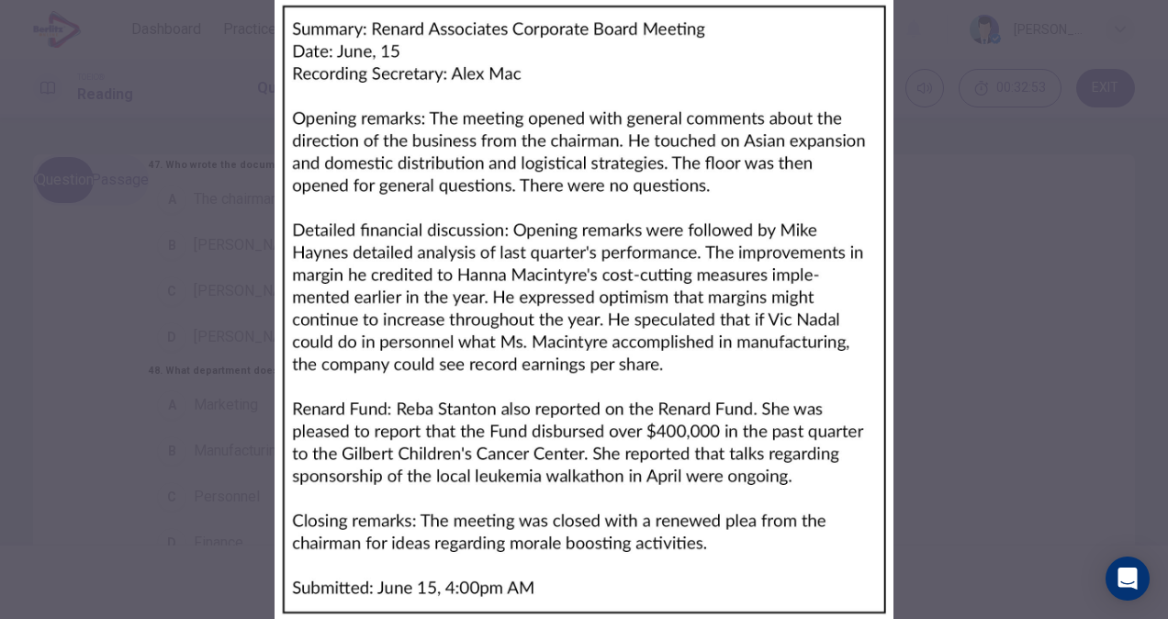
click at [1009, 235] on div at bounding box center [584, 309] width 1168 height 619
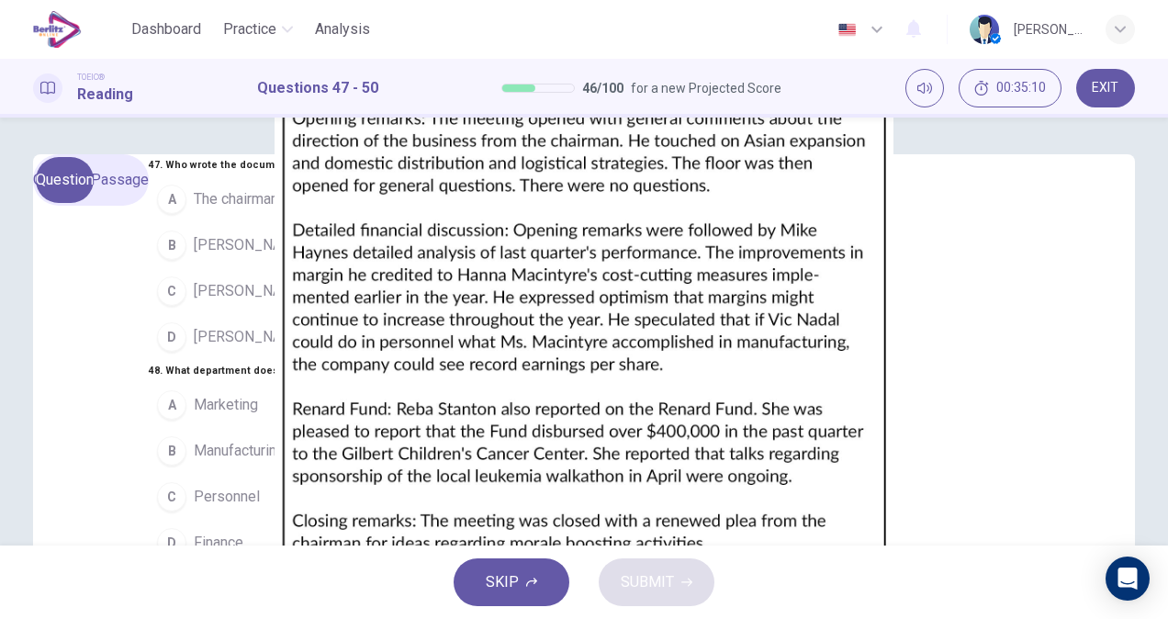
click at [790, 420] on img at bounding box center [584, 309] width 1168 height 619
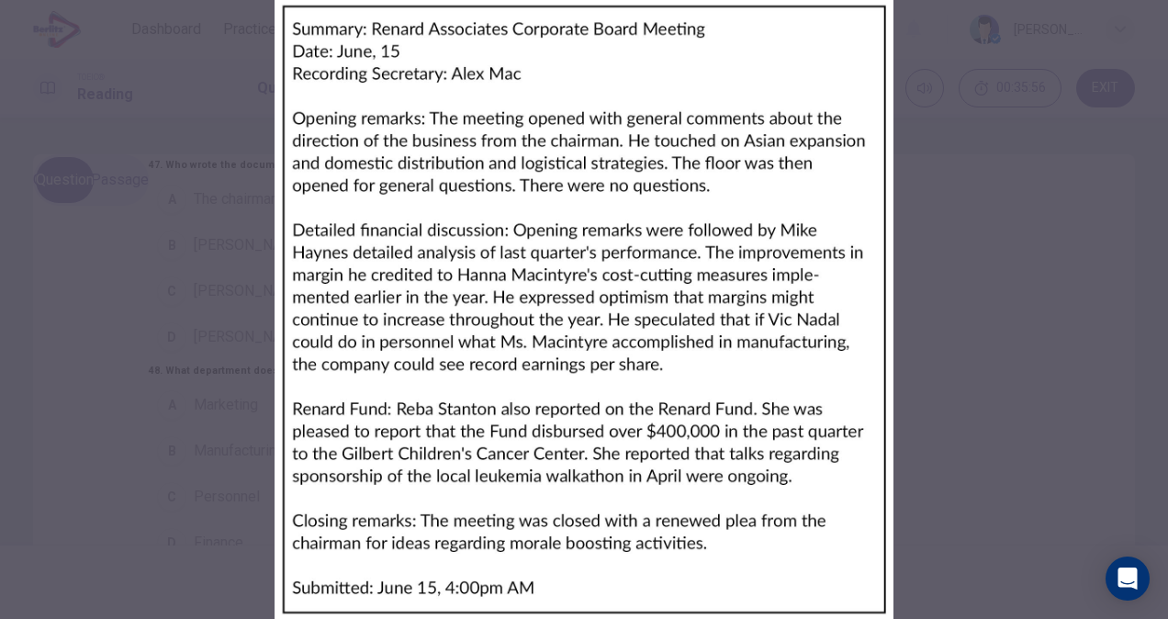
click at [887, 362] on div at bounding box center [584, 309] width 1168 height 619
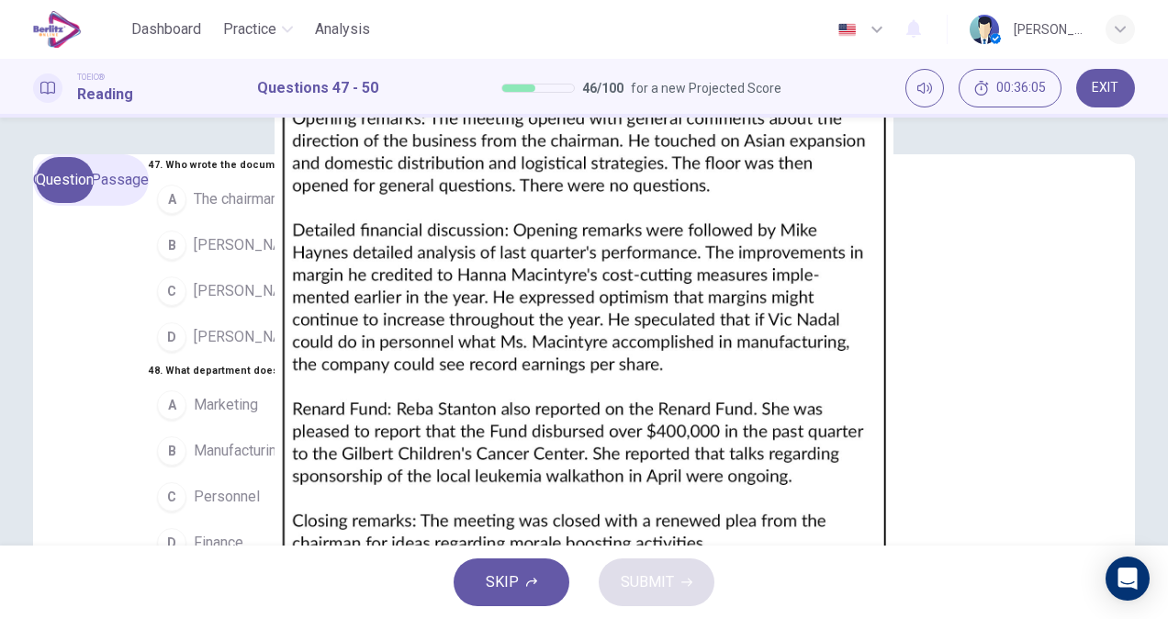
click at [833, 340] on img at bounding box center [584, 309] width 1168 height 619
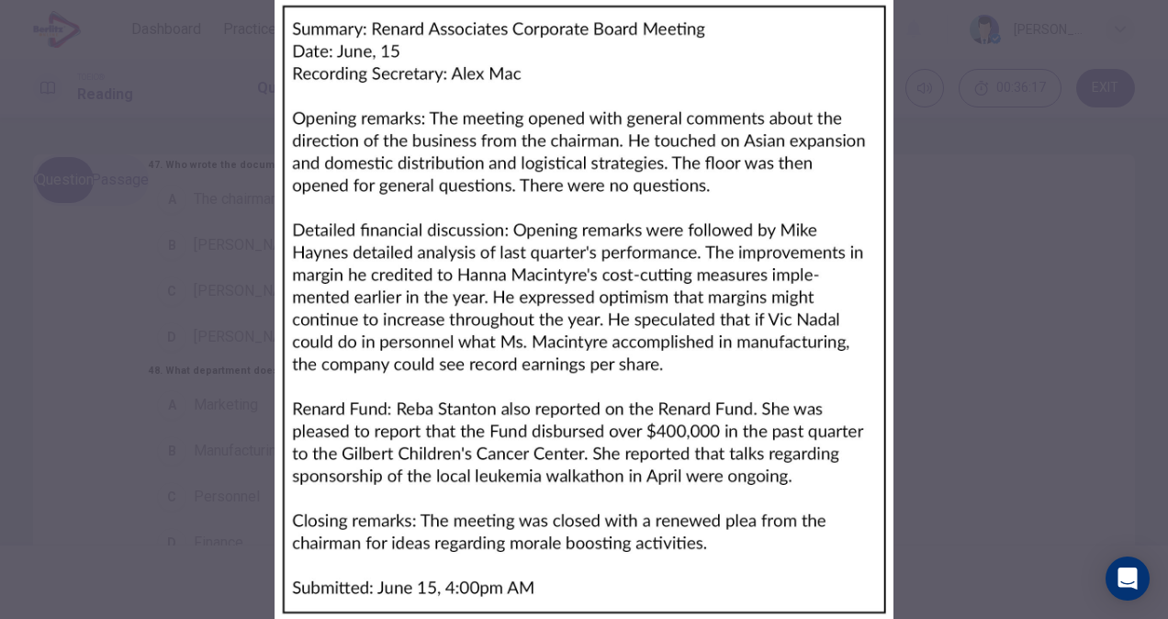
click at [865, 409] on div at bounding box center [584, 309] width 1168 height 619
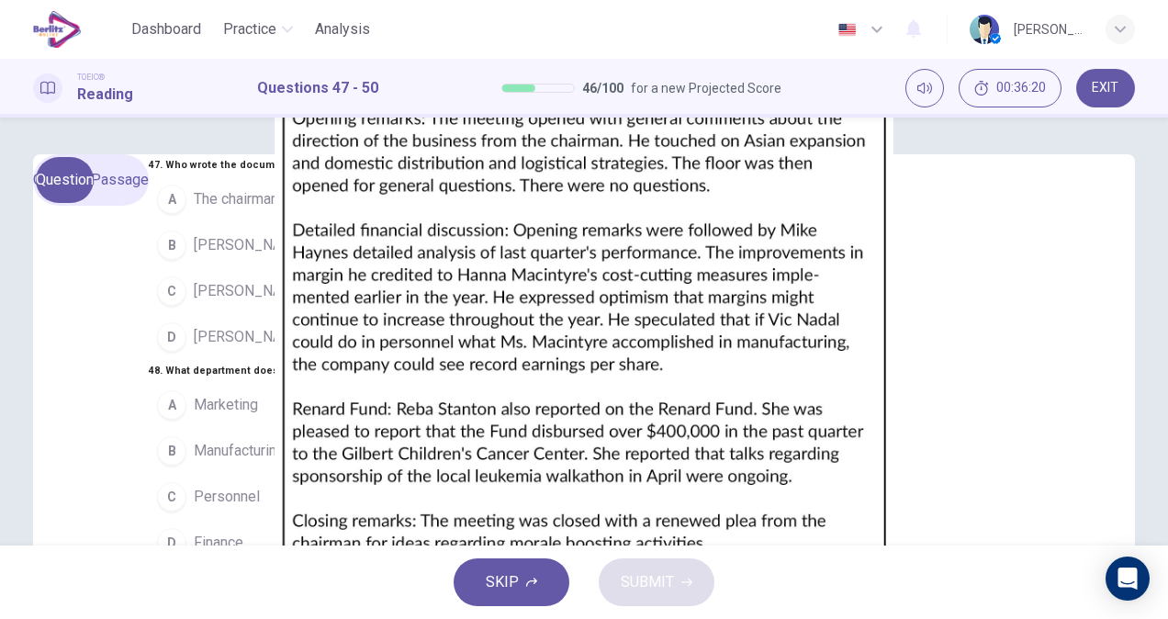
click at [870, 419] on img at bounding box center [584, 309] width 1168 height 619
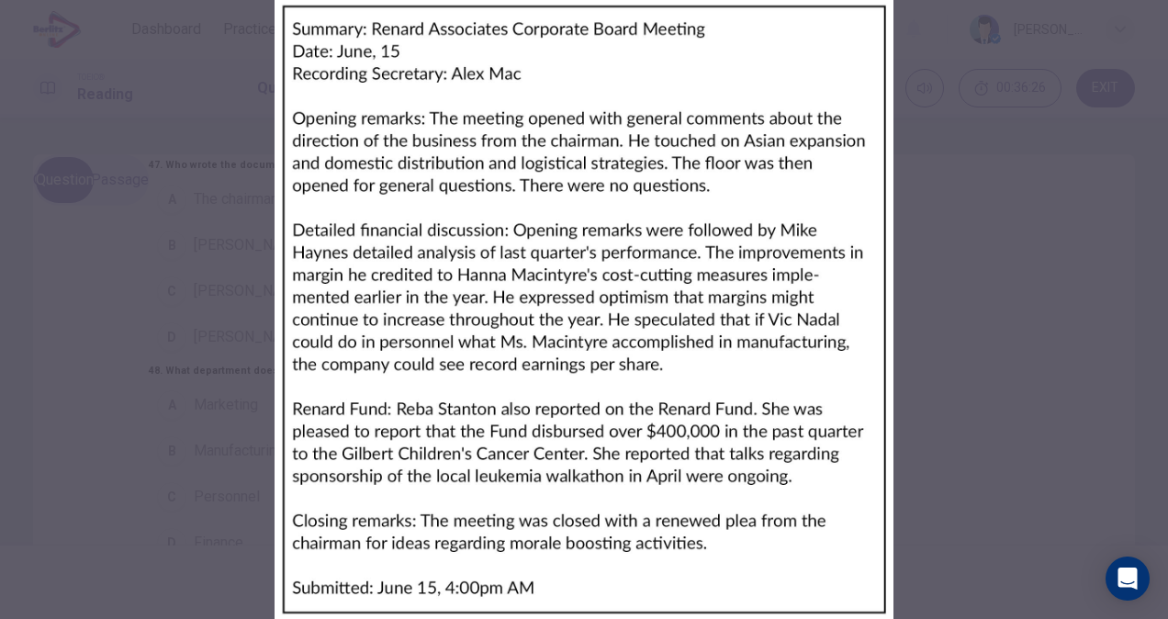
click at [310, 342] on div at bounding box center [584, 309] width 1168 height 619
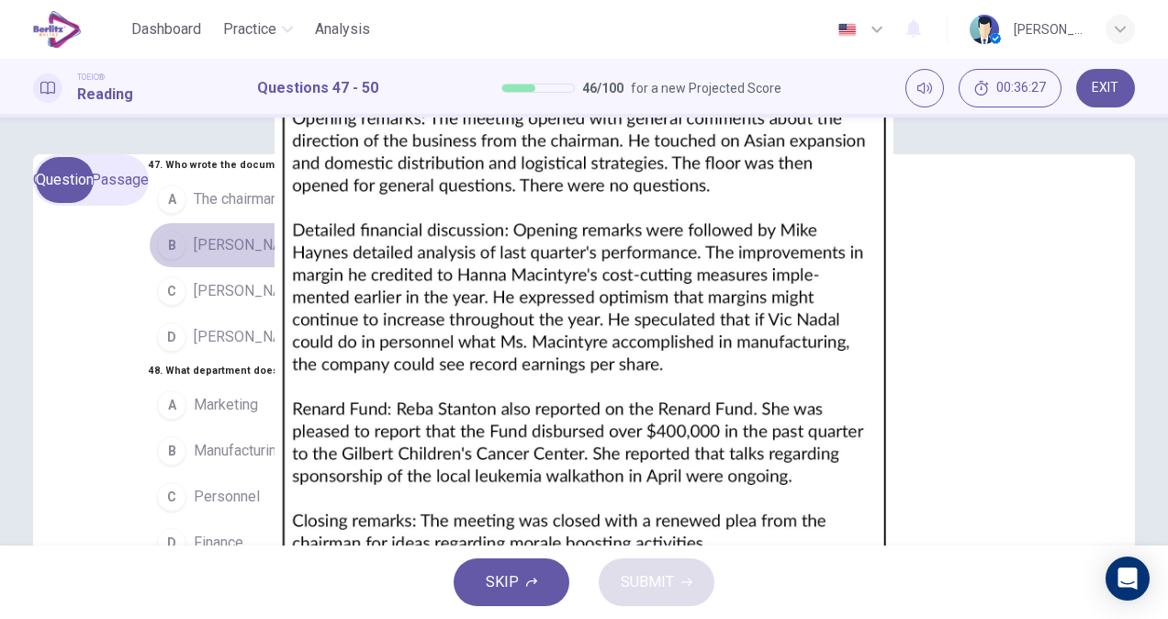
click at [191, 268] on button "B Alex Mac" at bounding box center [330, 245] width 363 height 46
click at [898, 400] on img at bounding box center [584, 309] width 1168 height 619
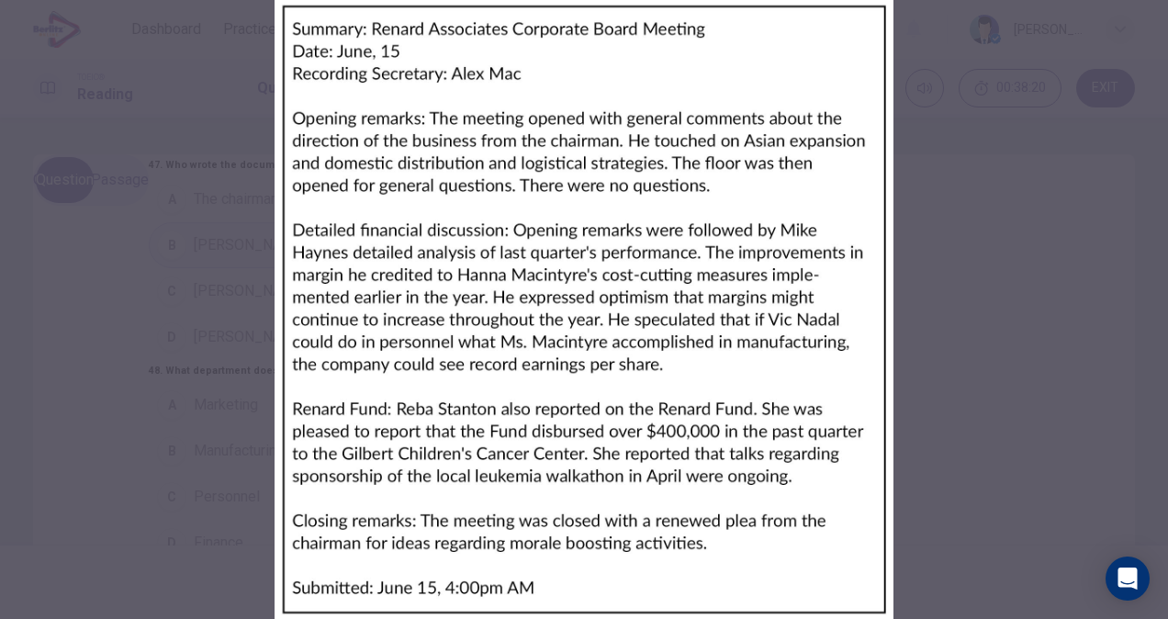
click at [867, 307] on div at bounding box center [584, 309] width 1168 height 619
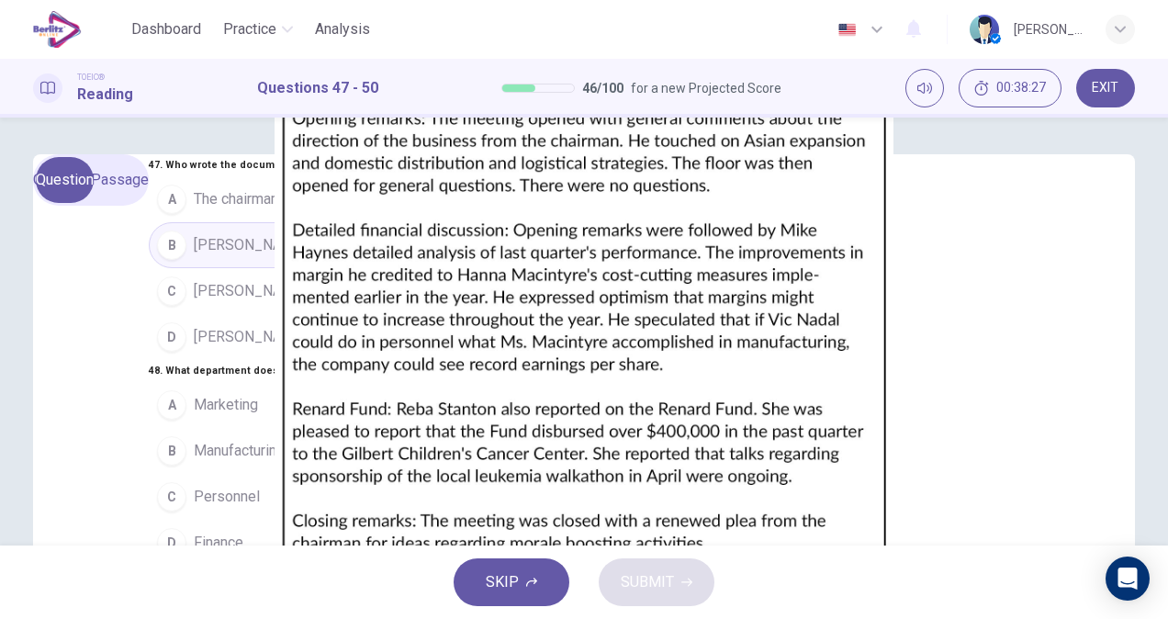
click at [811, 352] on img at bounding box center [584, 309] width 1168 height 619
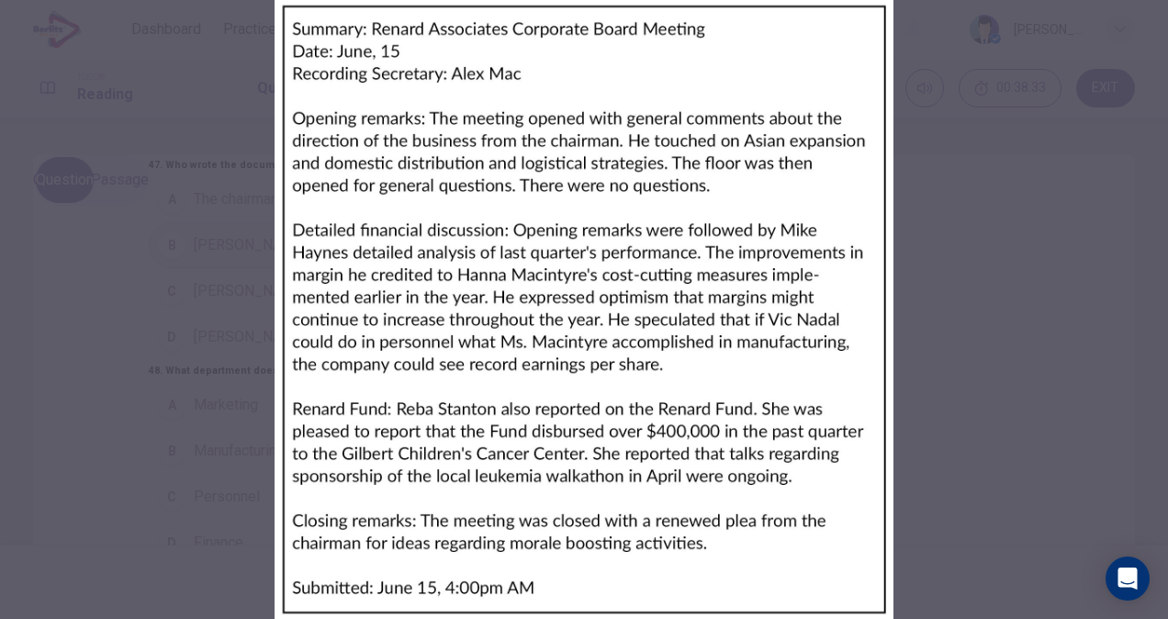
click at [844, 289] on div at bounding box center [584, 309] width 1168 height 619
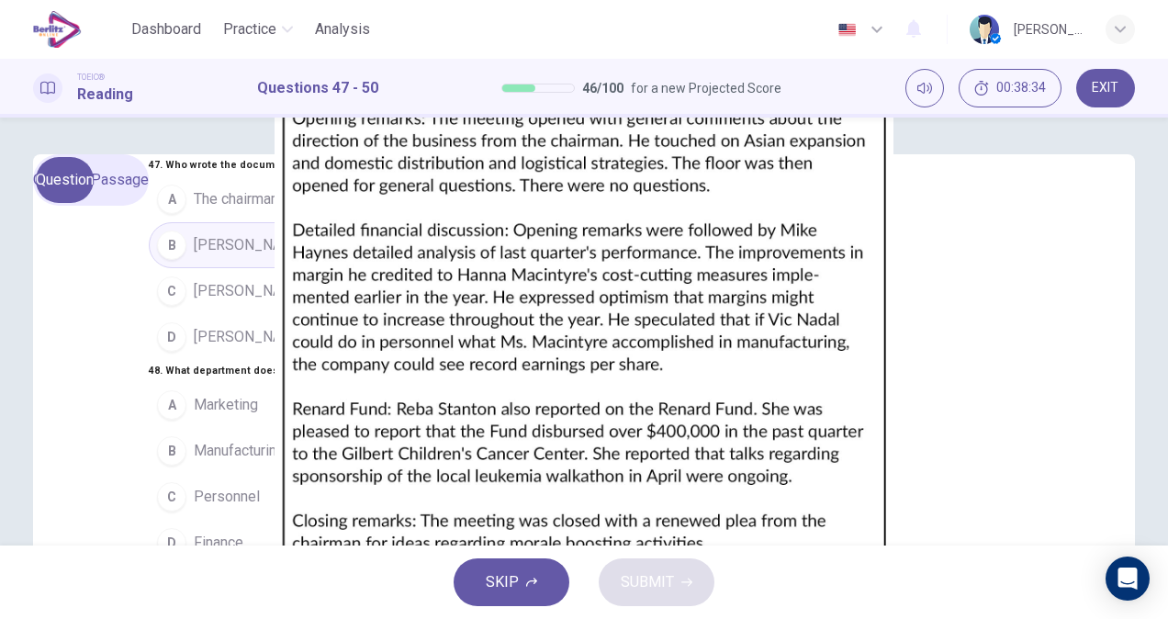
click at [176, 520] on button "D Finance" at bounding box center [330, 543] width 363 height 46
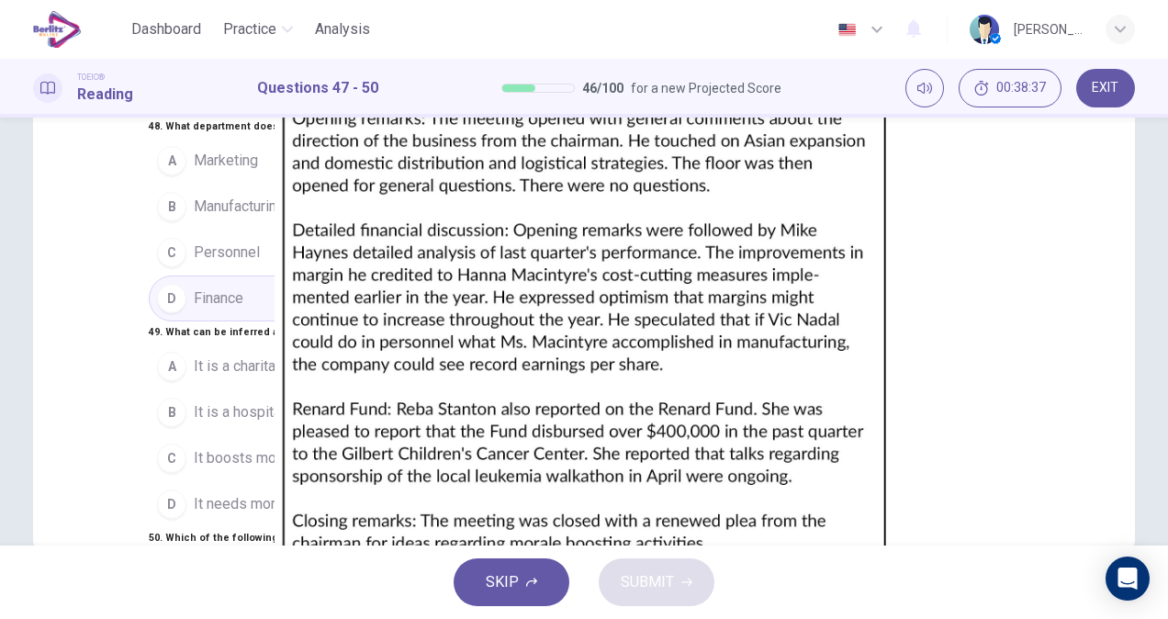
scroll to position [284, 0]
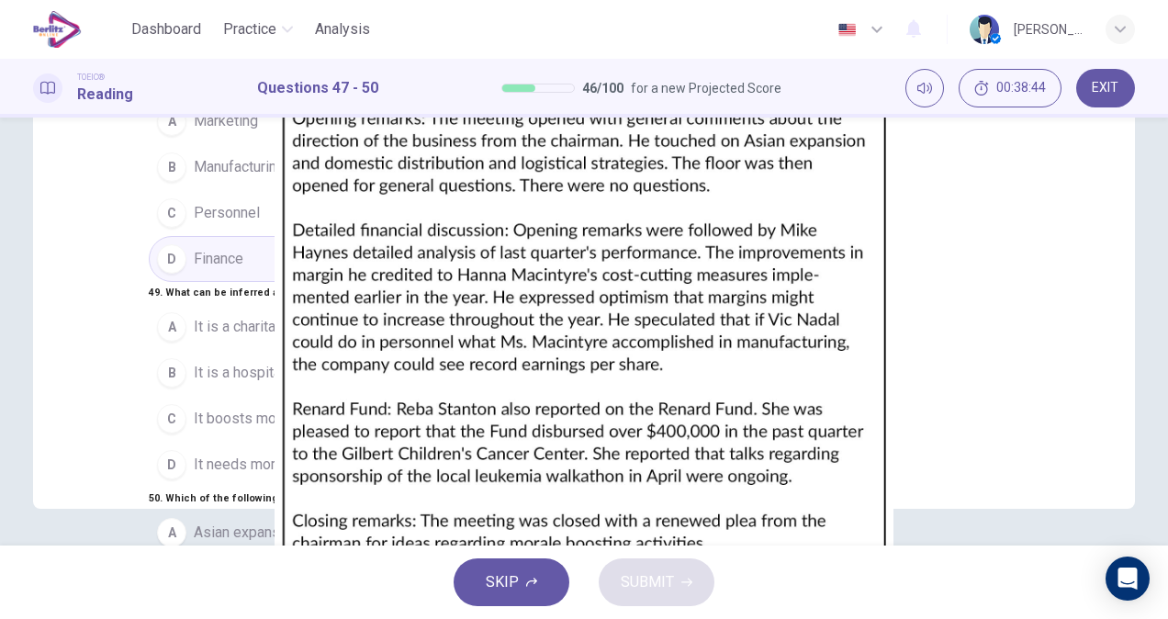
click at [799, 149] on img at bounding box center [584, 309] width 1168 height 619
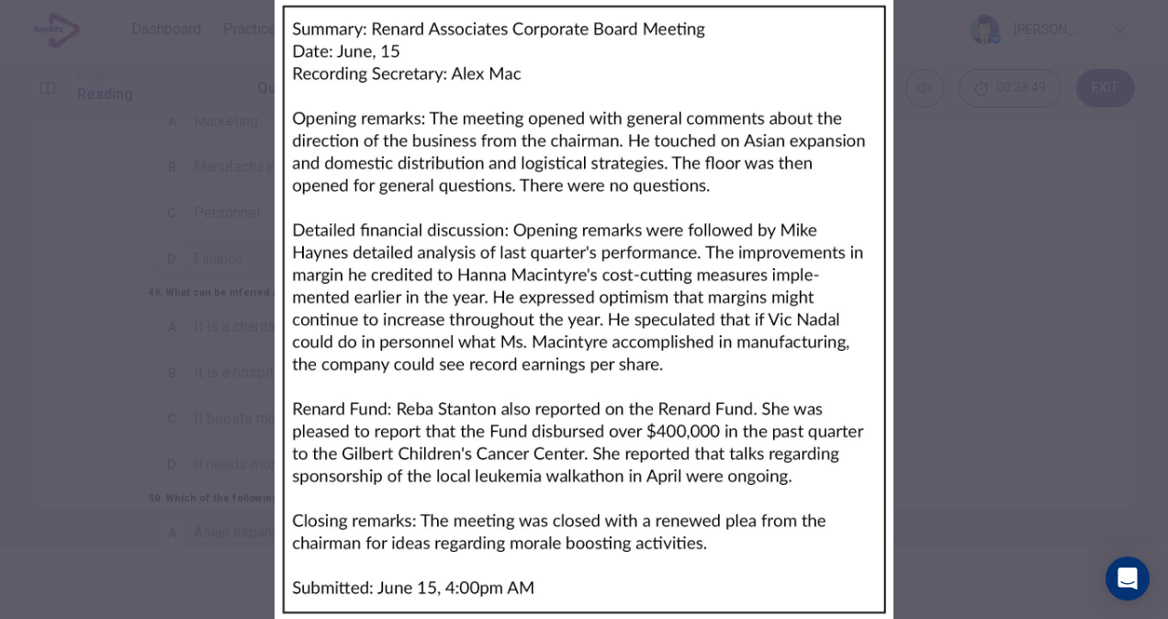
click at [915, 340] on div at bounding box center [584, 309] width 1168 height 619
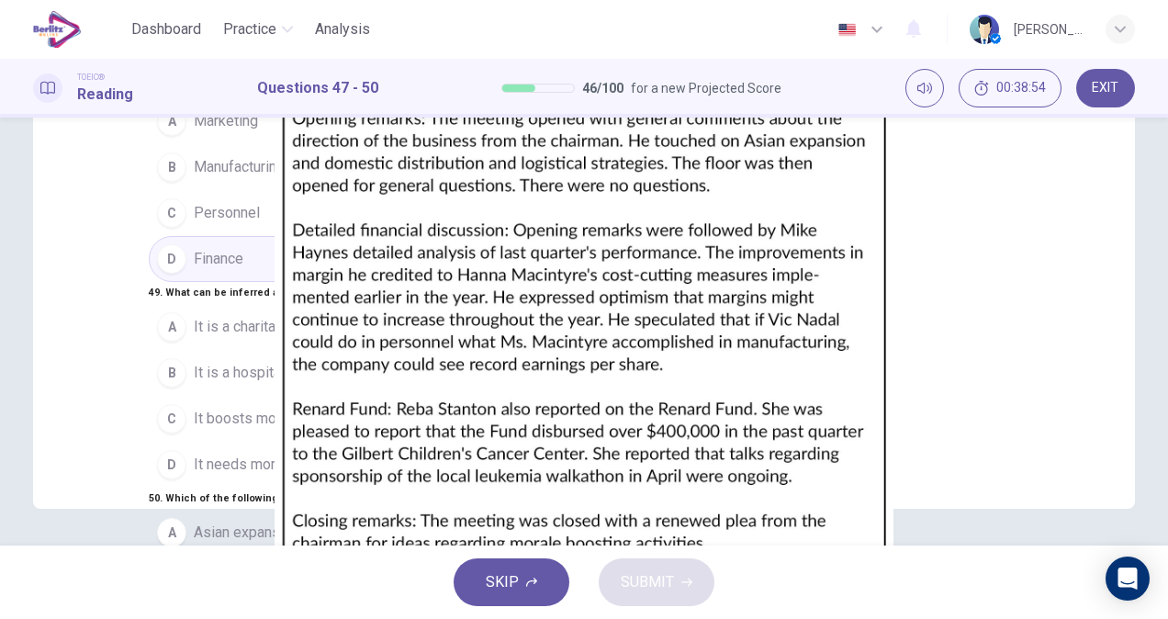
scroll to position [337, 0]
click at [200, 304] on button "A It is a charitable organization" at bounding box center [330, 327] width 363 height 46
click at [851, 195] on img at bounding box center [584, 309] width 1168 height 619
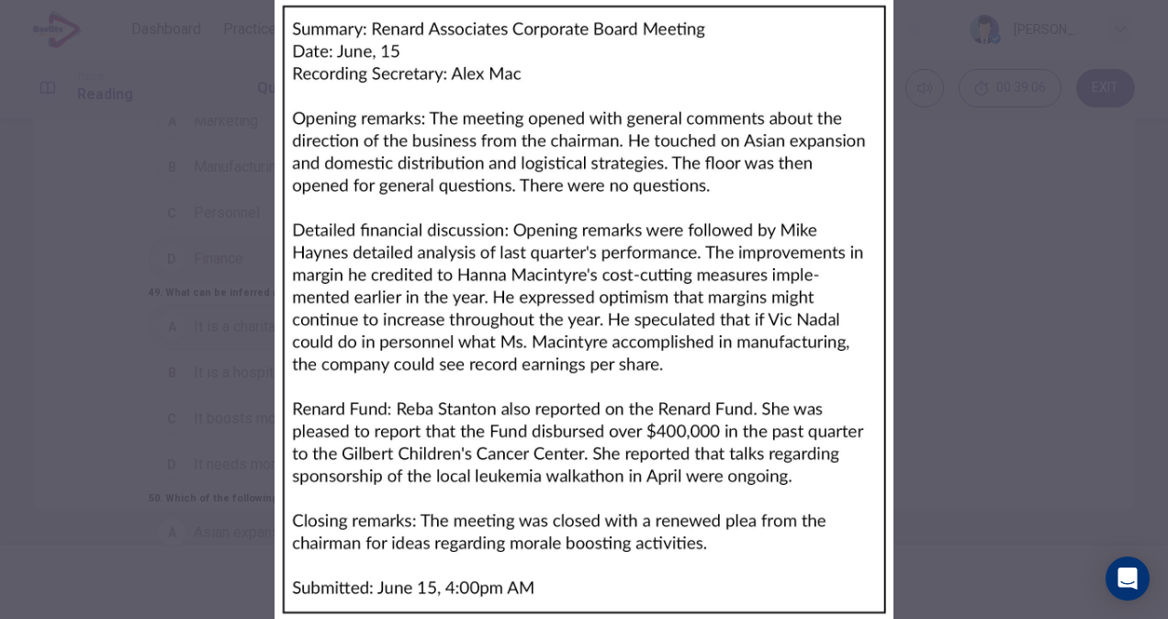
click at [846, 280] on div at bounding box center [584, 309] width 1168 height 619
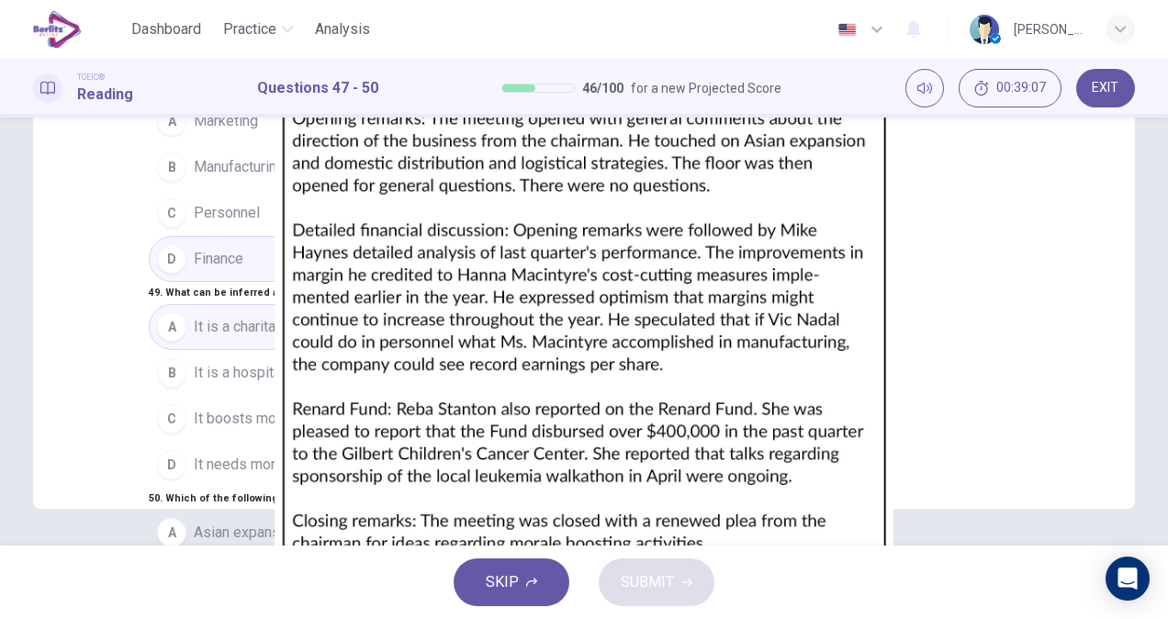
click at [218, 601] on button "C Event sponsorship" at bounding box center [330, 624] width 363 height 46
click at [682, 590] on button "SUBMIT" at bounding box center [656, 582] width 116 height 48
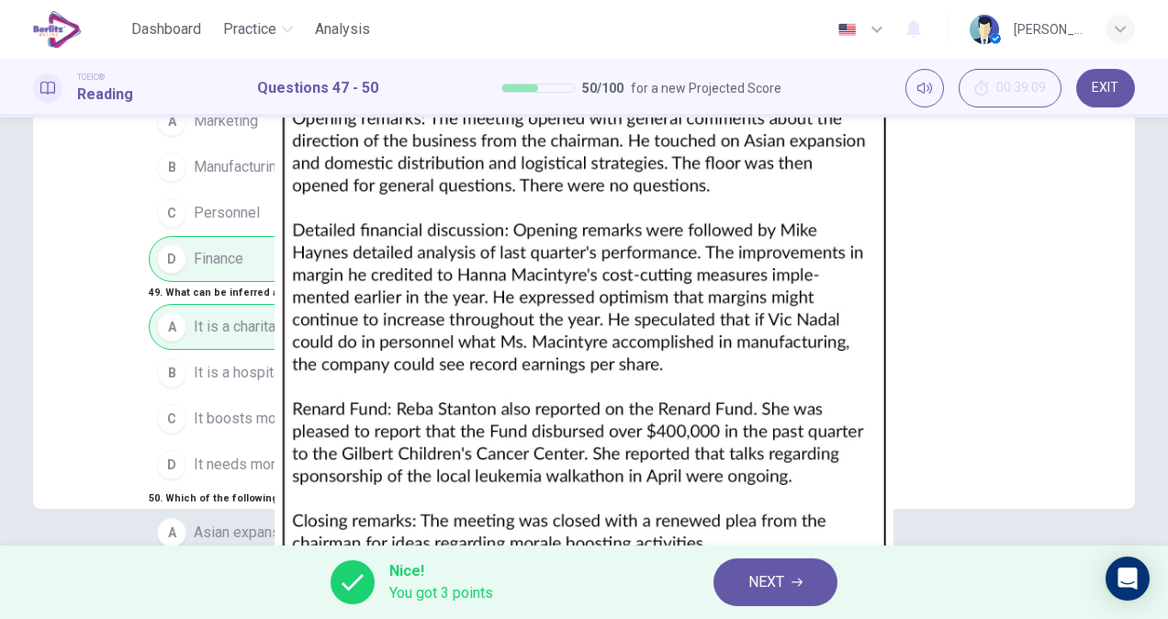
scroll to position [0, 0]
click at [815, 573] on button "NEXT" at bounding box center [775, 582] width 124 height 48
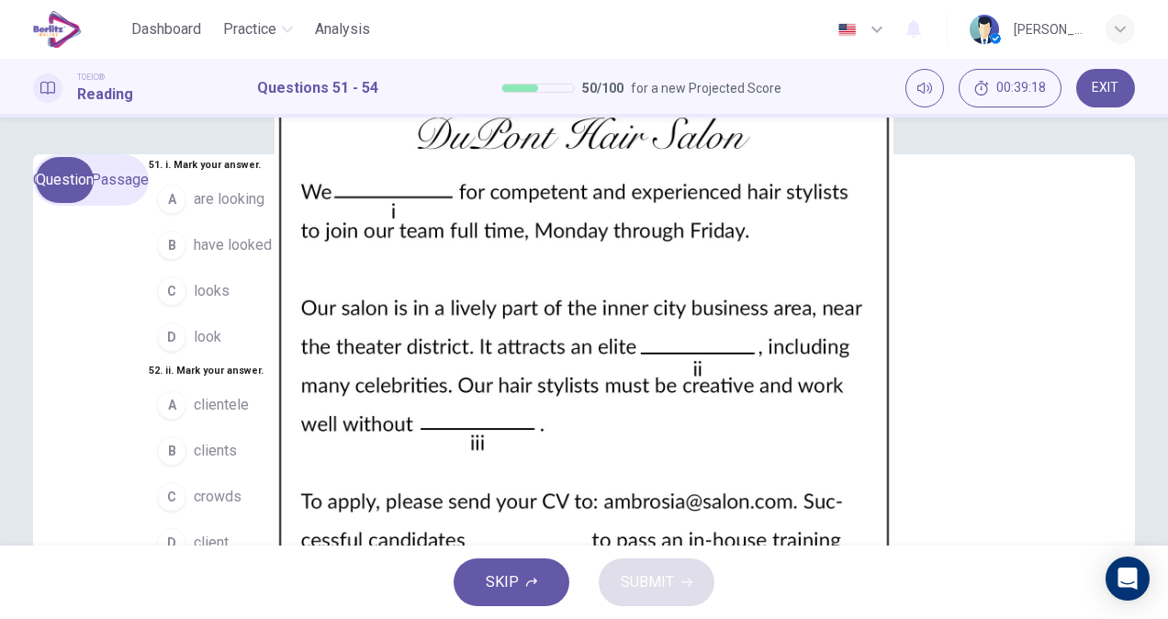
click at [951, 296] on img at bounding box center [584, 309] width 1168 height 619
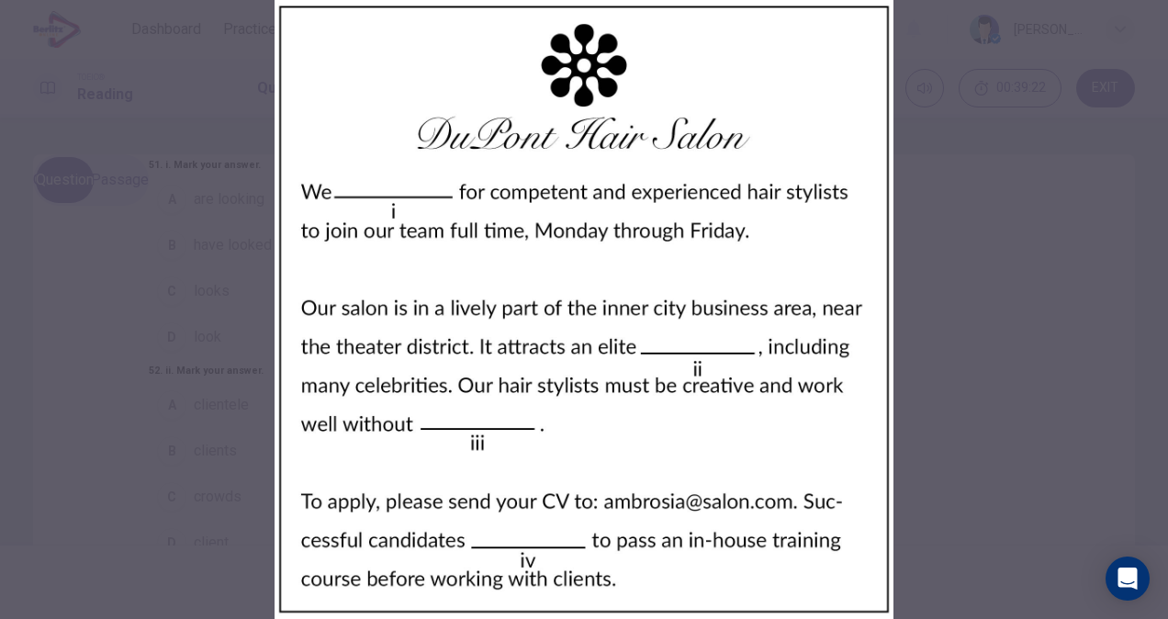
click at [890, 303] on div at bounding box center [584, 309] width 1168 height 619
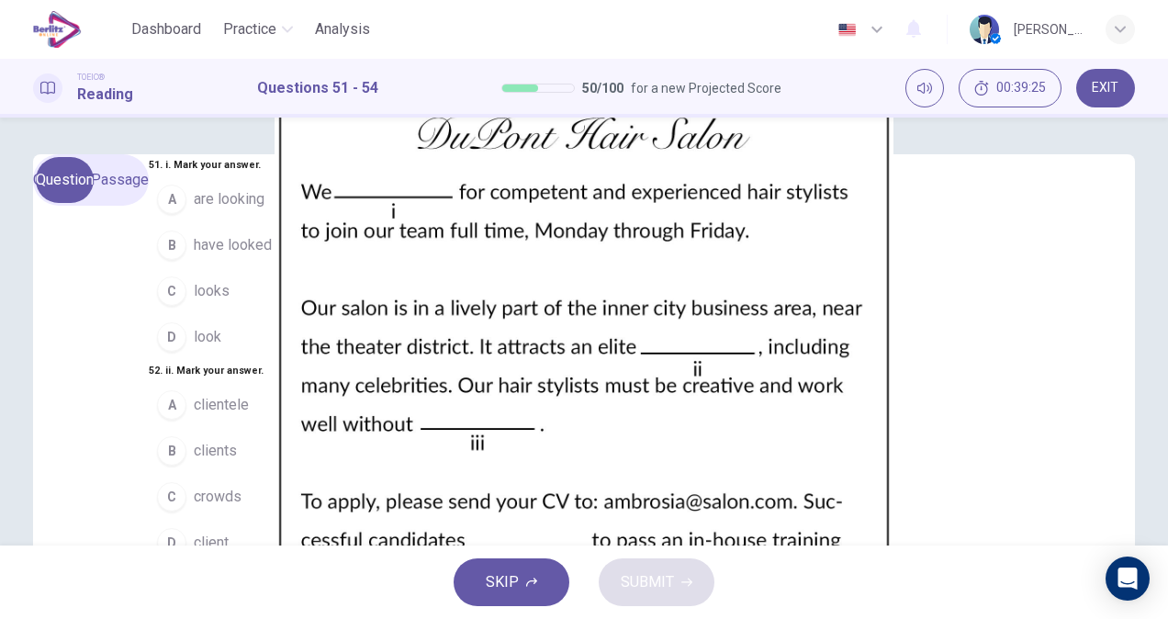
click at [903, 395] on img at bounding box center [584, 309] width 1168 height 619
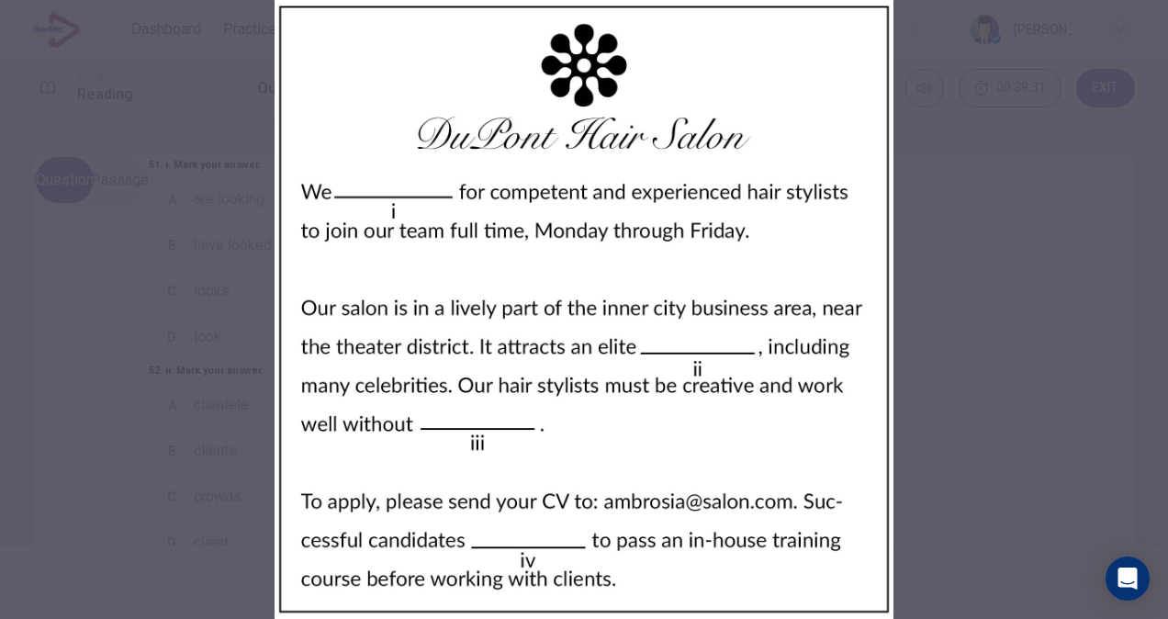
click at [257, 339] on div at bounding box center [584, 309] width 1168 height 619
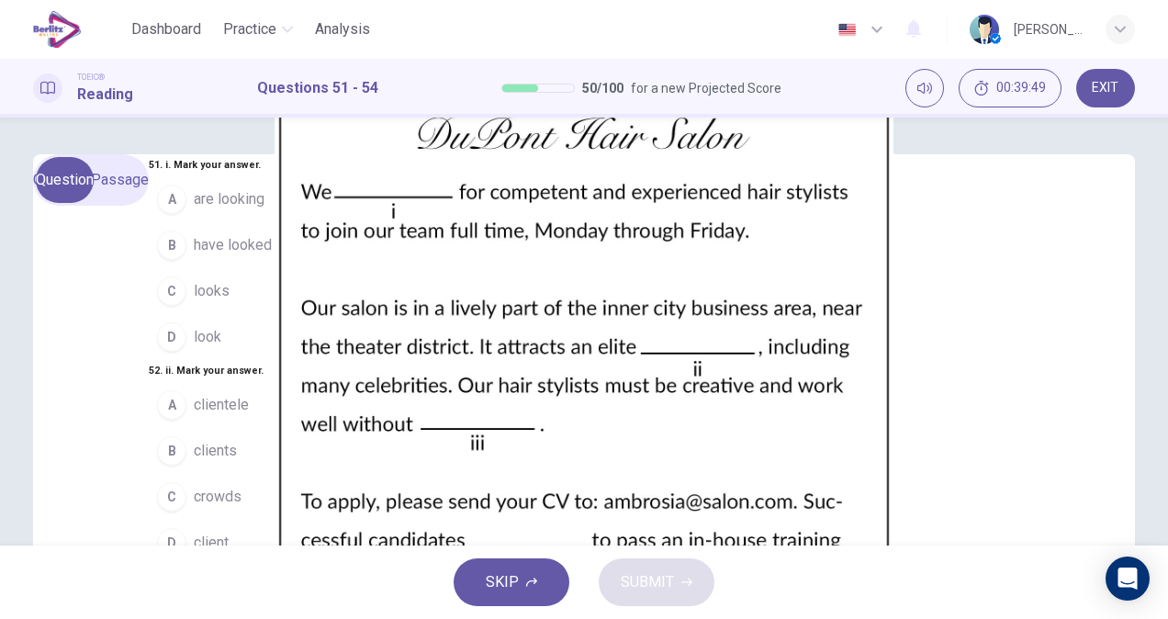
click at [194, 256] on span "have looked" at bounding box center [233, 245] width 78 height 22
click at [203, 428] on button "B clients" at bounding box center [214, 451] width 131 height 46
click at [179, 587] on button "A excepting" at bounding box center [214, 610] width 131 height 46
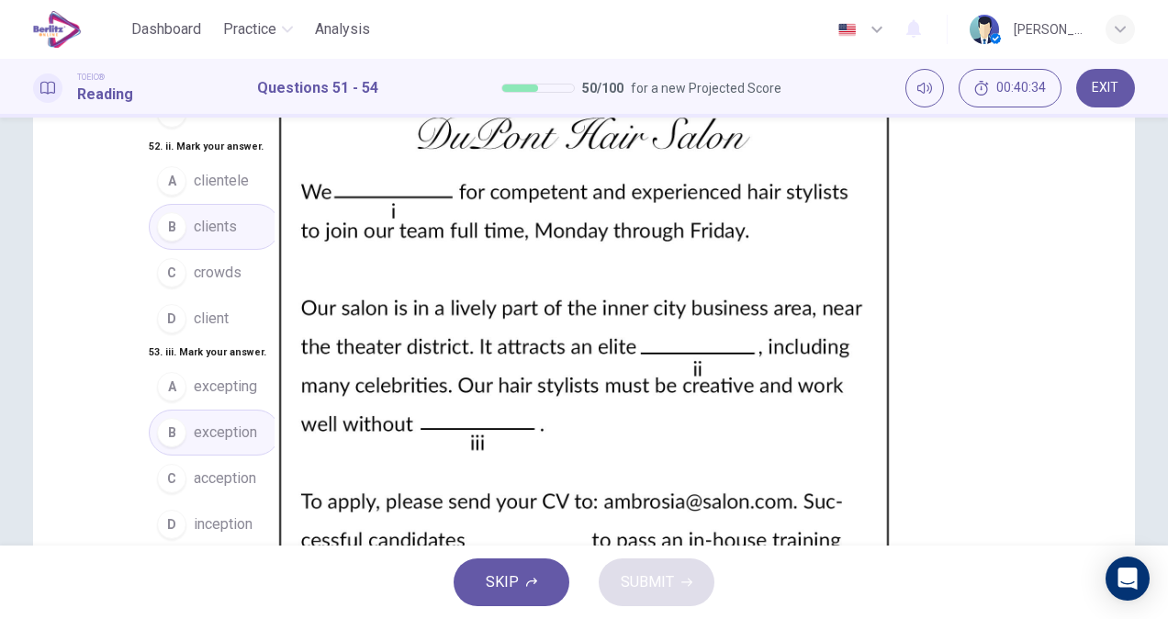
scroll to position [222, 0]
click at [182, 571] on button "A must" at bounding box center [214, 594] width 131 height 46
click at [677, 593] on button "SUBMIT" at bounding box center [656, 582] width 116 height 48
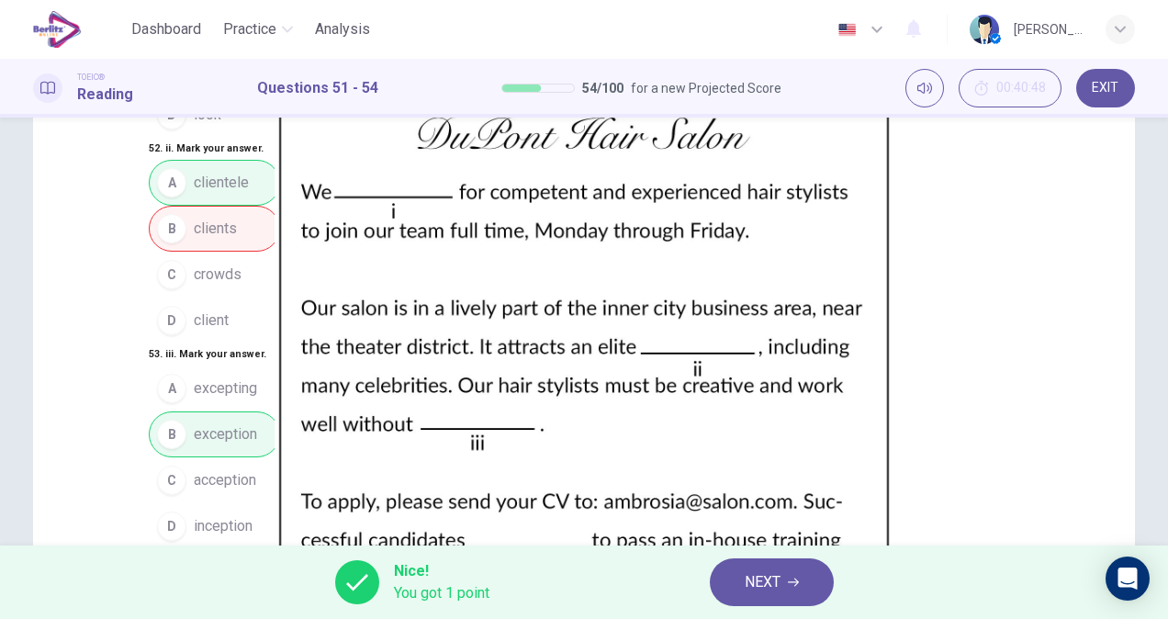
scroll to position [0, 0]
drag, startPoint x: 565, startPoint y: 209, endPoint x: 551, endPoint y: 652, distance: 442.7
click at [551, 618] on html "This site uses cookies, as explained in our Privacy Policy . If you agree to th…" at bounding box center [584, 309] width 1168 height 619
click at [760, 582] on span "NEXT" at bounding box center [762, 582] width 36 height 26
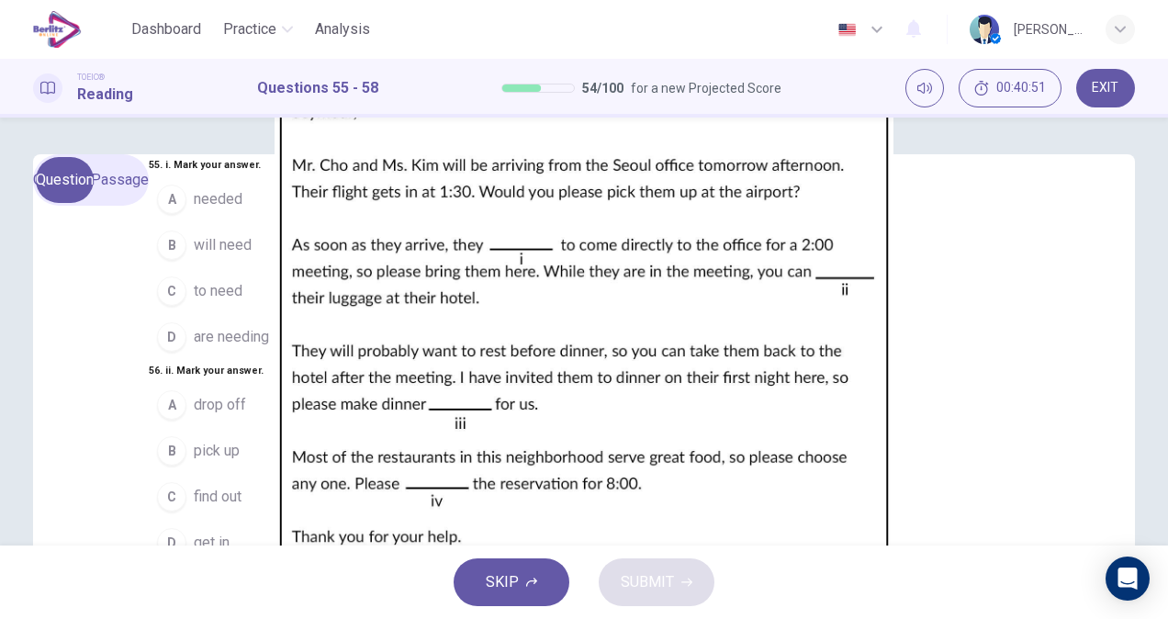
click at [897, 330] on img at bounding box center [584, 309] width 1168 height 619
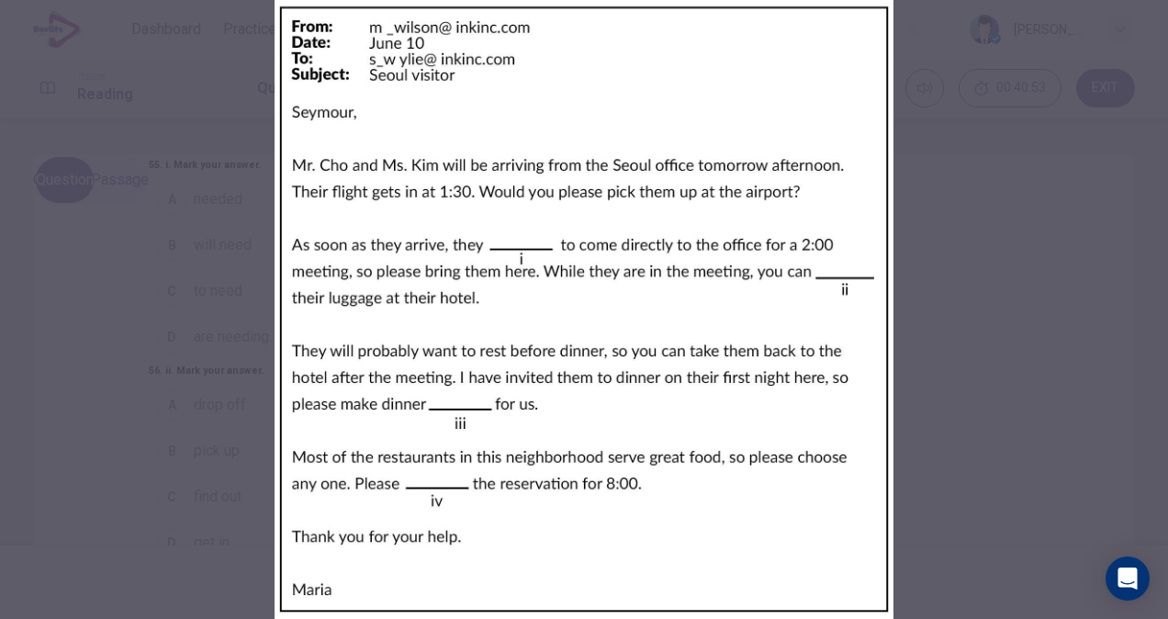
click at [868, 244] on div at bounding box center [584, 309] width 1168 height 619
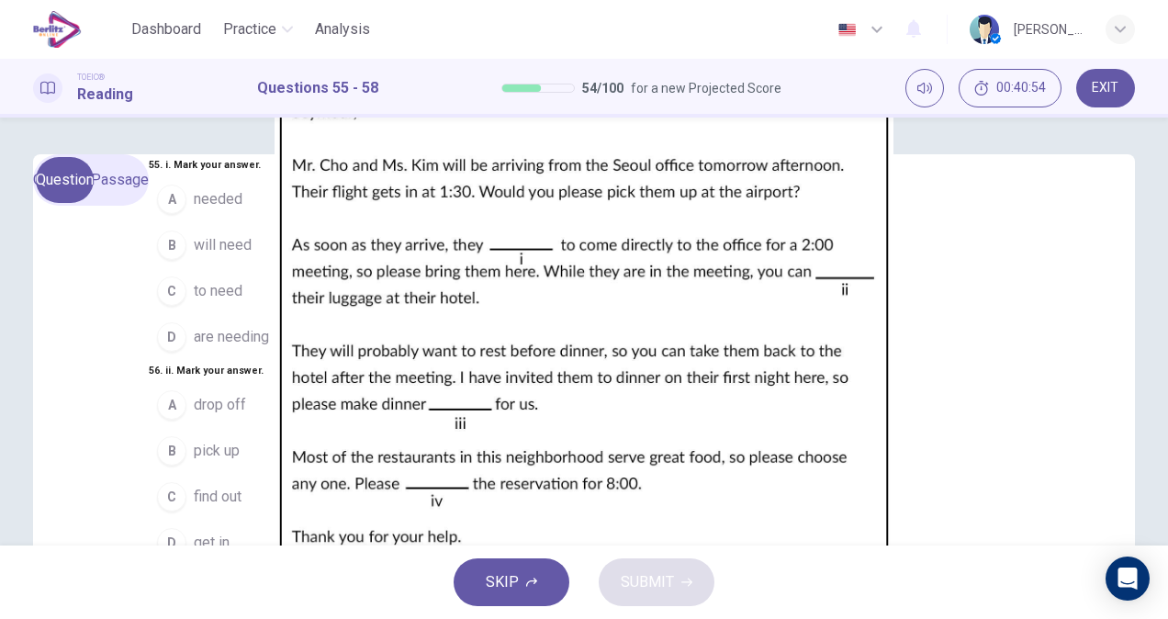
click at [868, 244] on img at bounding box center [584, 309] width 1168 height 619
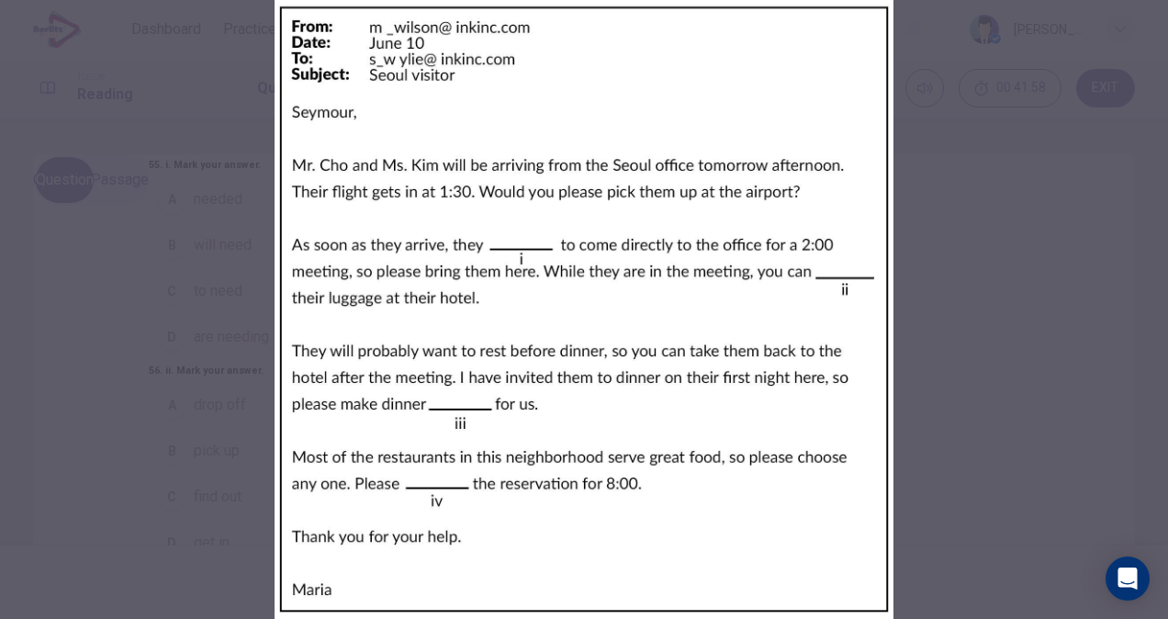
click at [281, 324] on div at bounding box center [584, 309] width 1168 height 619
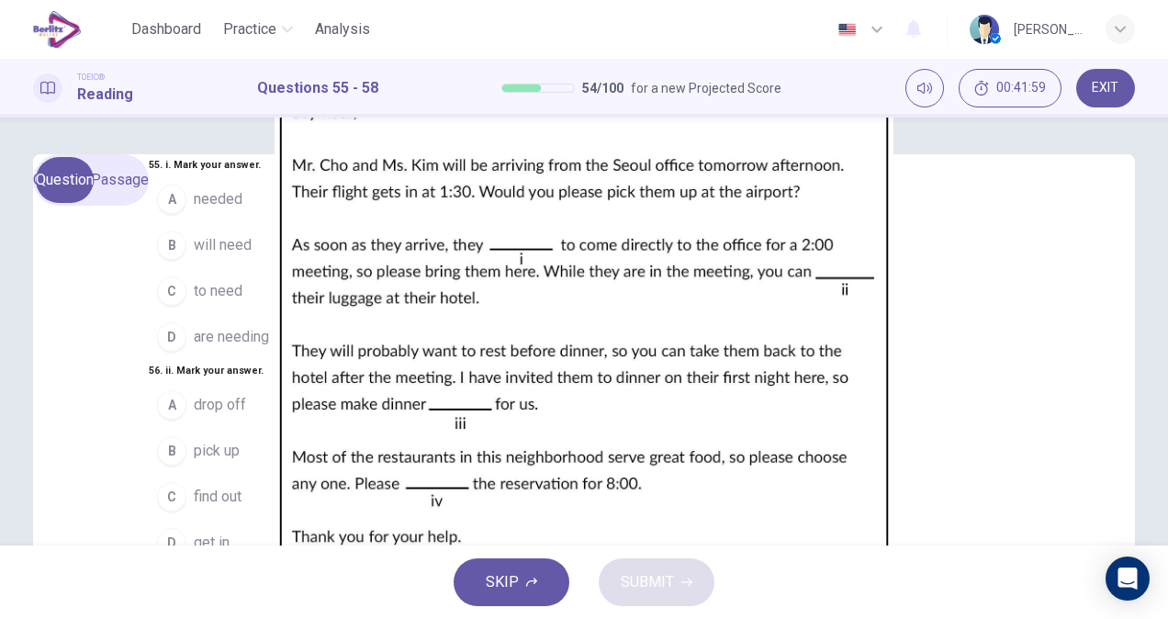
click at [165, 268] on button "B will need" at bounding box center [218, 245] width 139 height 46
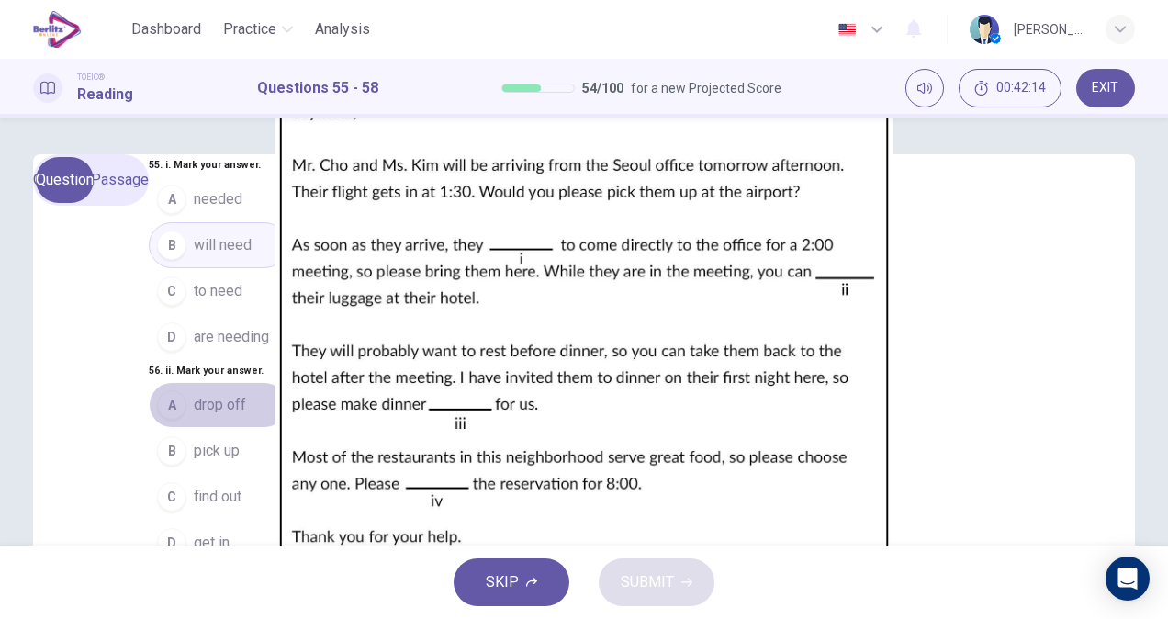
click at [151, 382] on button "A drop off" at bounding box center [218, 405] width 139 height 46
click at [194, 599] on span "reservations" at bounding box center [234, 610] width 81 height 22
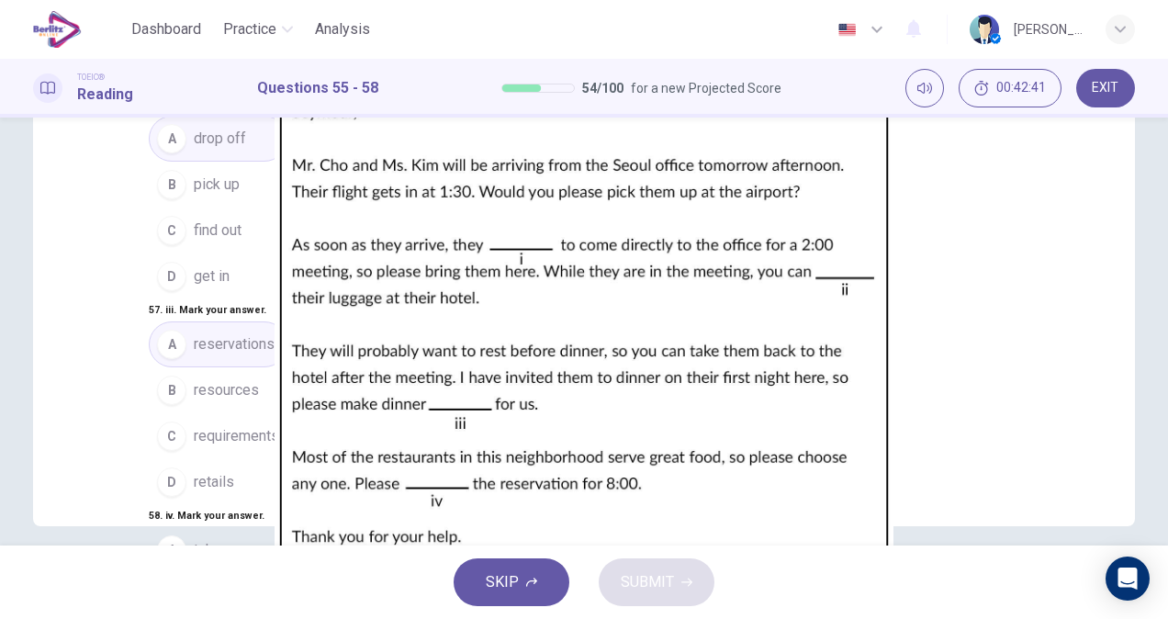
scroll to position [261, 0]
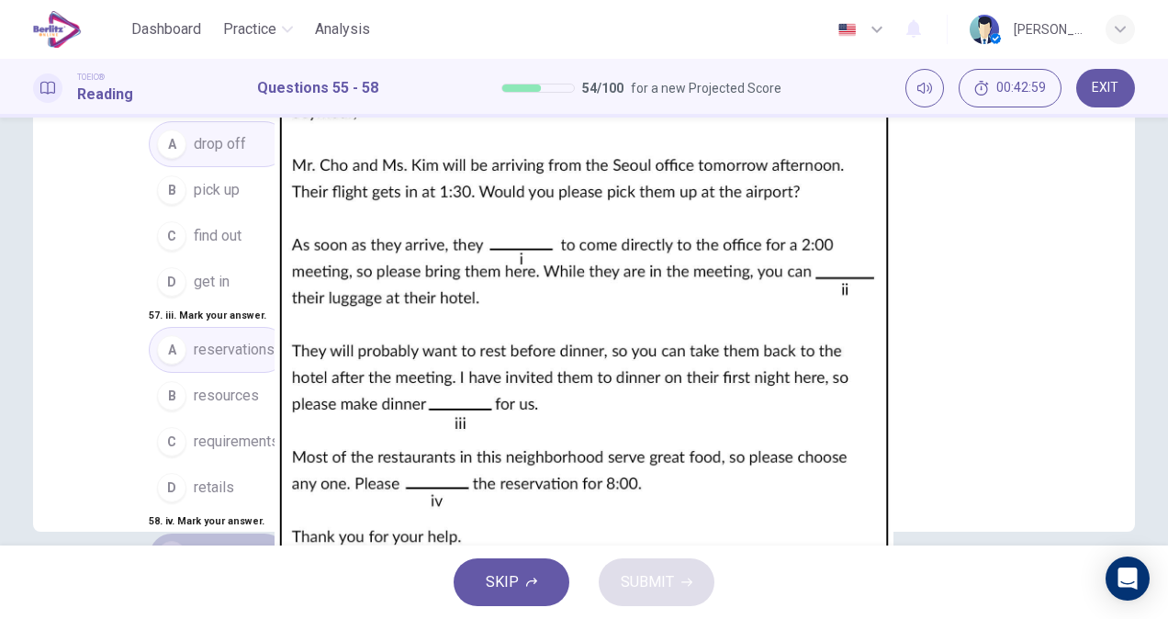
click at [149, 532] on button "A take" at bounding box center [218, 555] width 139 height 46
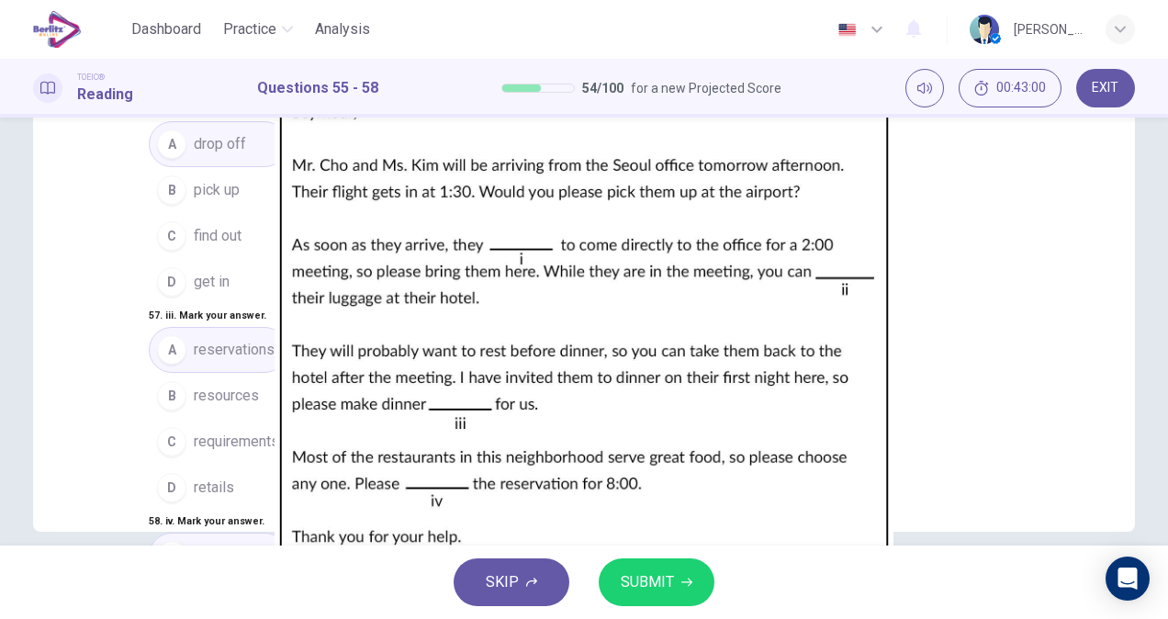
click at [149, 578] on button "B make" at bounding box center [218, 601] width 139 height 46
click at [621, 580] on span "SUBMIT" at bounding box center [647, 582] width 53 height 26
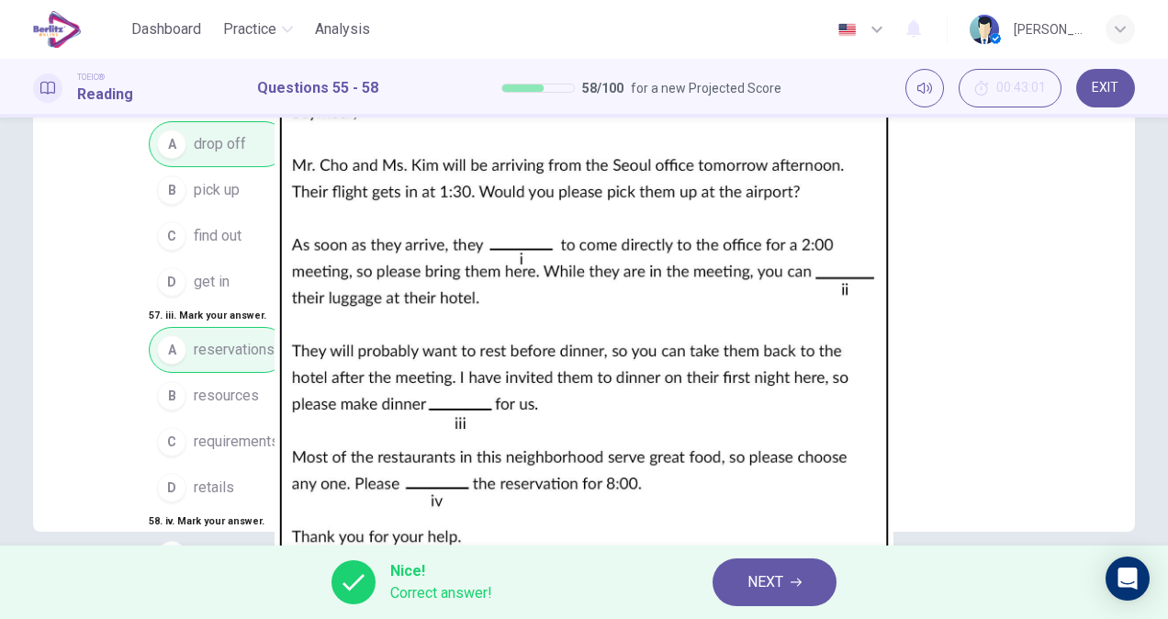
scroll to position [446, 0]
click at [803, 576] on button "NEXT" at bounding box center [774, 582] width 124 height 48
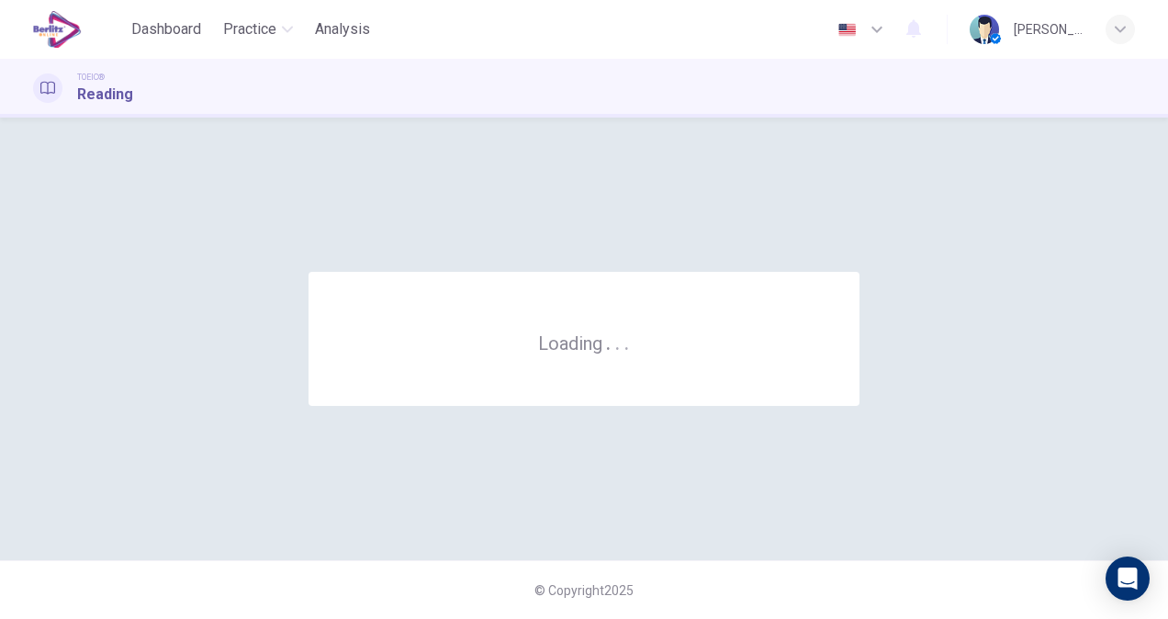
scroll to position [0, 0]
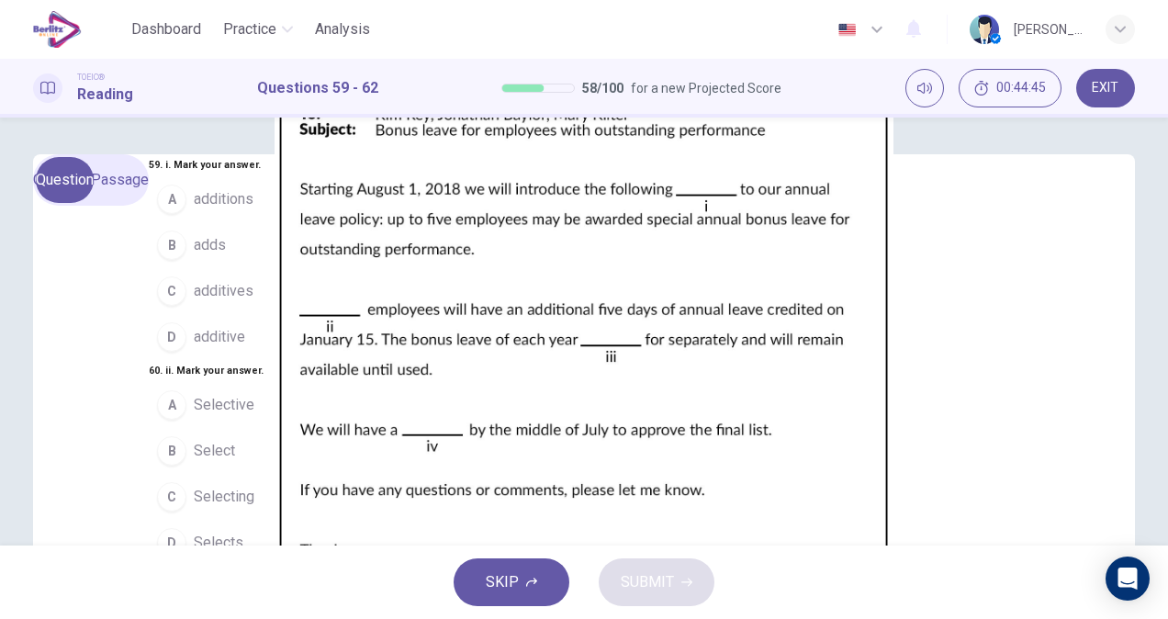
click at [803, 576] on div "SKIP SUBMIT" at bounding box center [584, 581] width 1168 height 73
click at [797, 571] on div "SKIP SUBMIT" at bounding box center [584, 581] width 1168 height 73
click at [217, 360] on button "D additive" at bounding box center [232, 337] width 167 height 46
click at [197, 428] on button "B Select" at bounding box center [232, 451] width 167 height 46
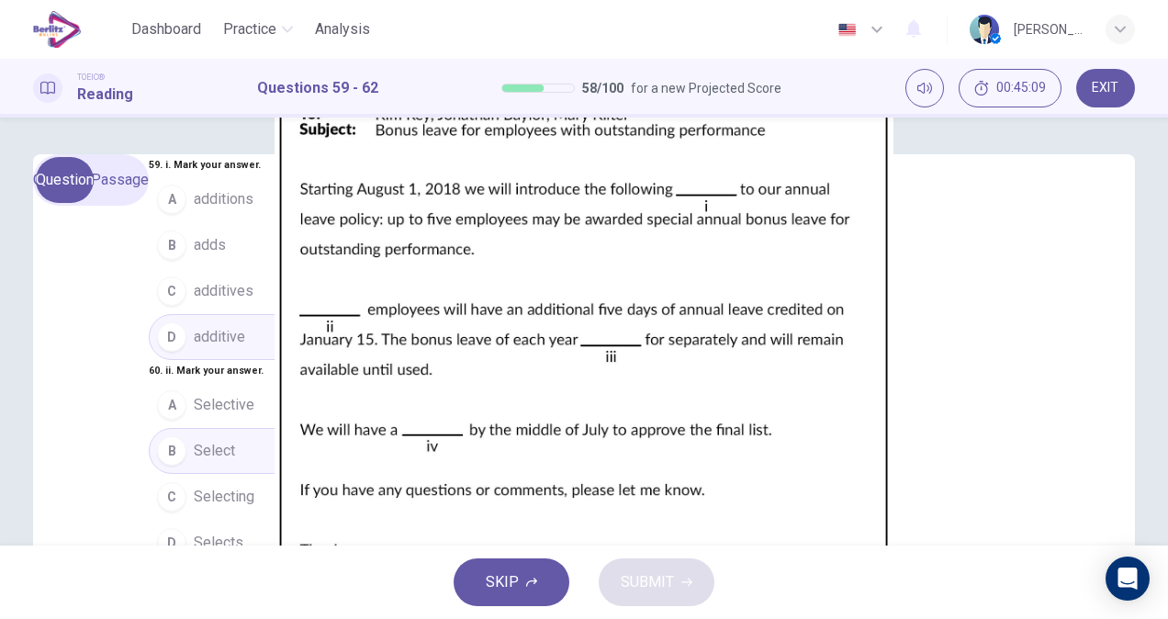
click at [195, 474] on button "C Selecting" at bounding box center [232, 497] width 167 height 46
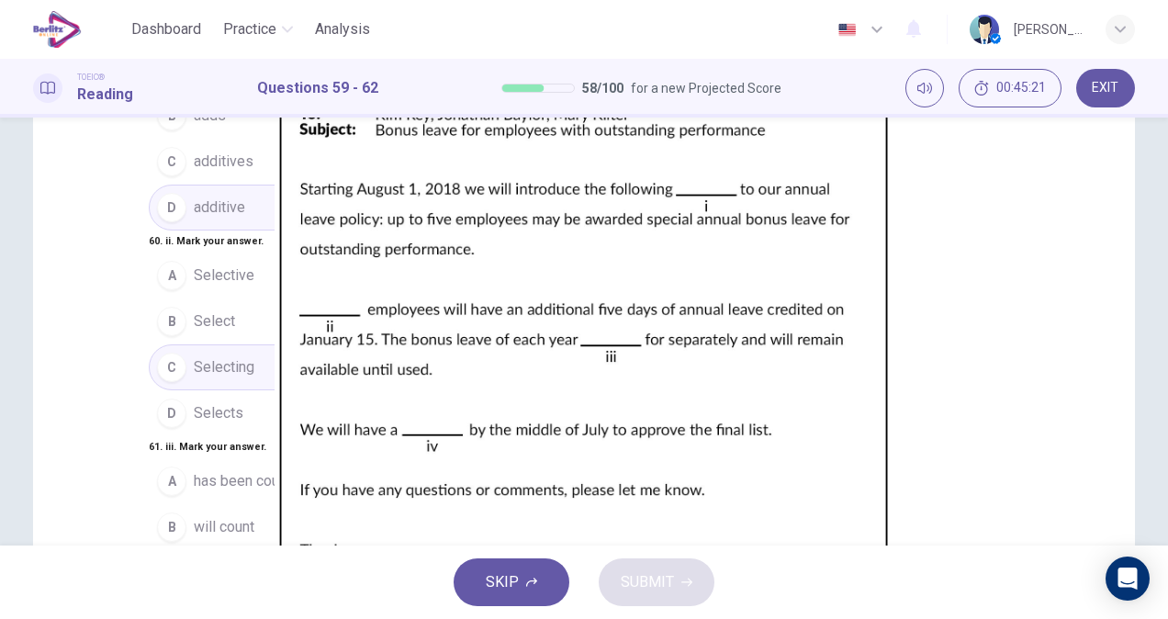
scroll to position [382, 0]
click at [200, 470] on span "has been counted" at bounding box center [251, 481] width 114 height 22
click at [656, 565] on button "SUBMIT" at bounding box center [656, 582] width 116 height 48
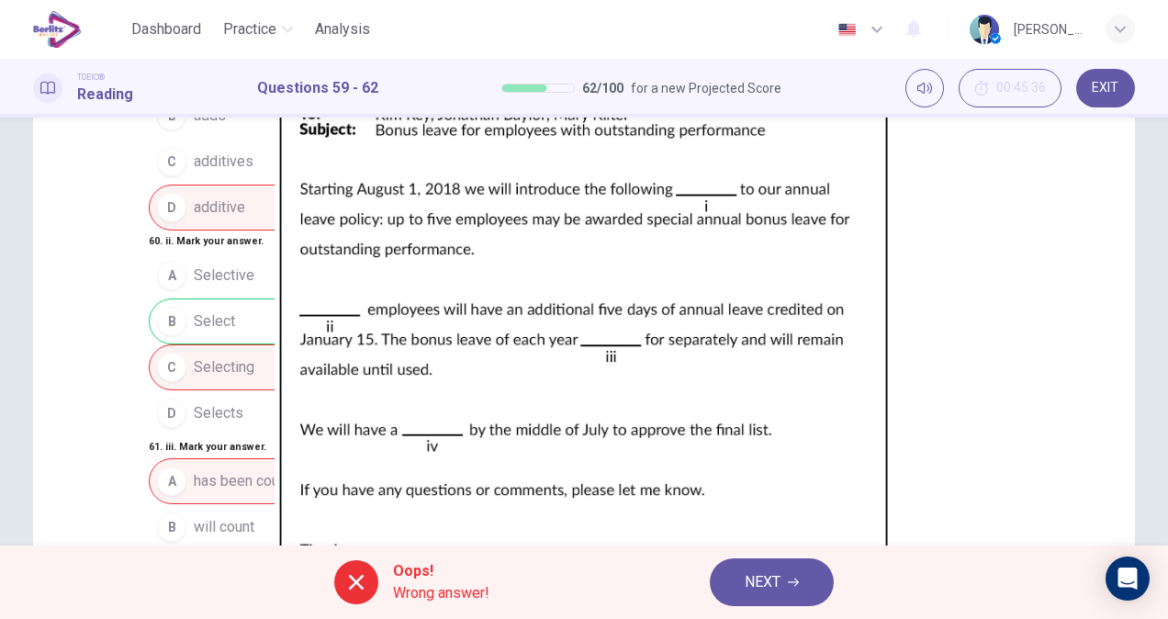
scroll to position [0, 0]
click at [793, 601] on button "NEXT" at bounding box center [772, 582] width 124 height 48
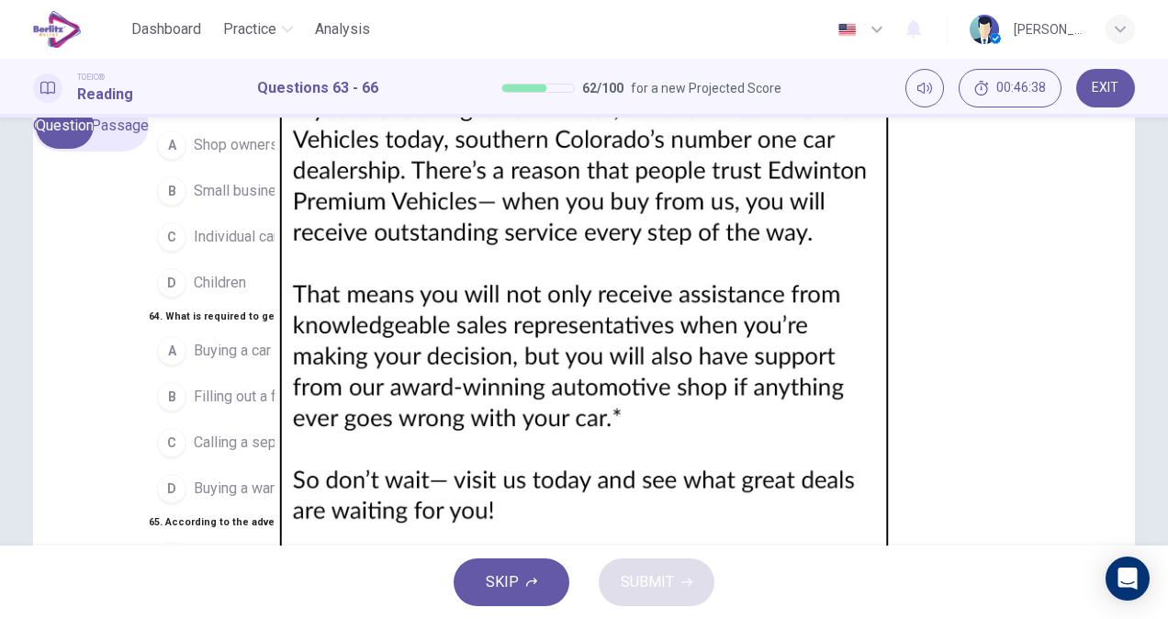
scroll to position [18, 0]
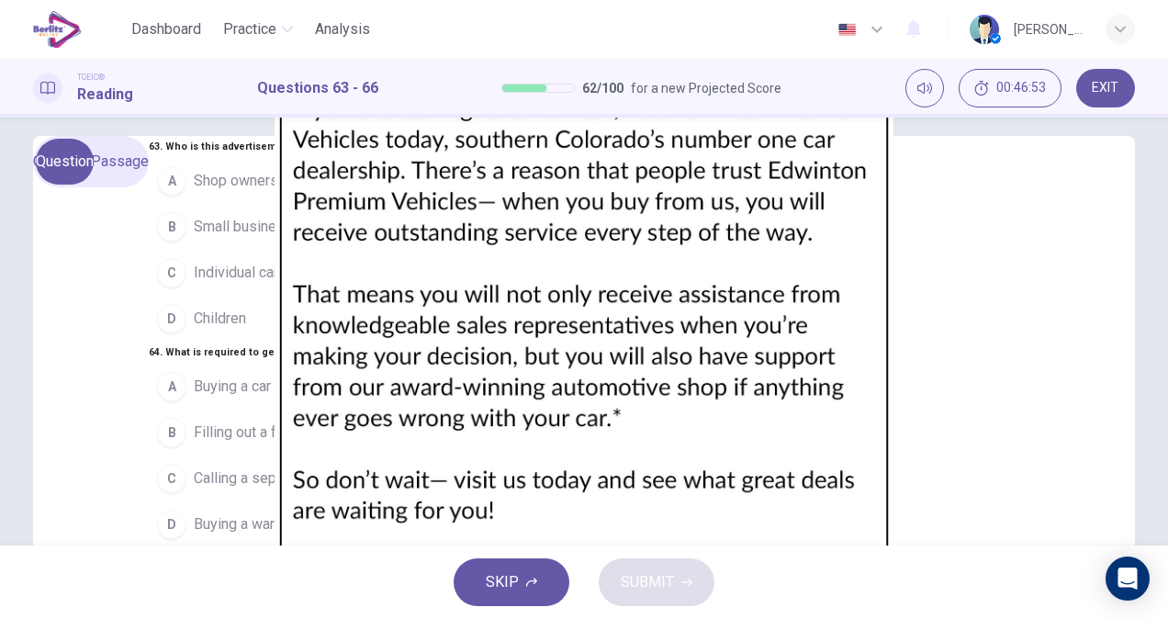
click at [297, 296] on button "C Individual car owners" at bounding box center [438, 273] width 578 height 46
click at [318, 250] on button "B Small businesses" at bounding box center [438, 227] width 578 height 46
click at [322, 296] on button "C Individual car owners" at bounding box center [438, 273] width 578 height 46
drag, startPoint x: 576, startPoint y: 308, endPoint x: 541, endPoint y: 408, distance: 106.8
click at [541, 408] on div "63 . Who is this advertisement targeting? A Shop owners B Small businesses C In…" at bounding box center [438, 547] width 578 height 822
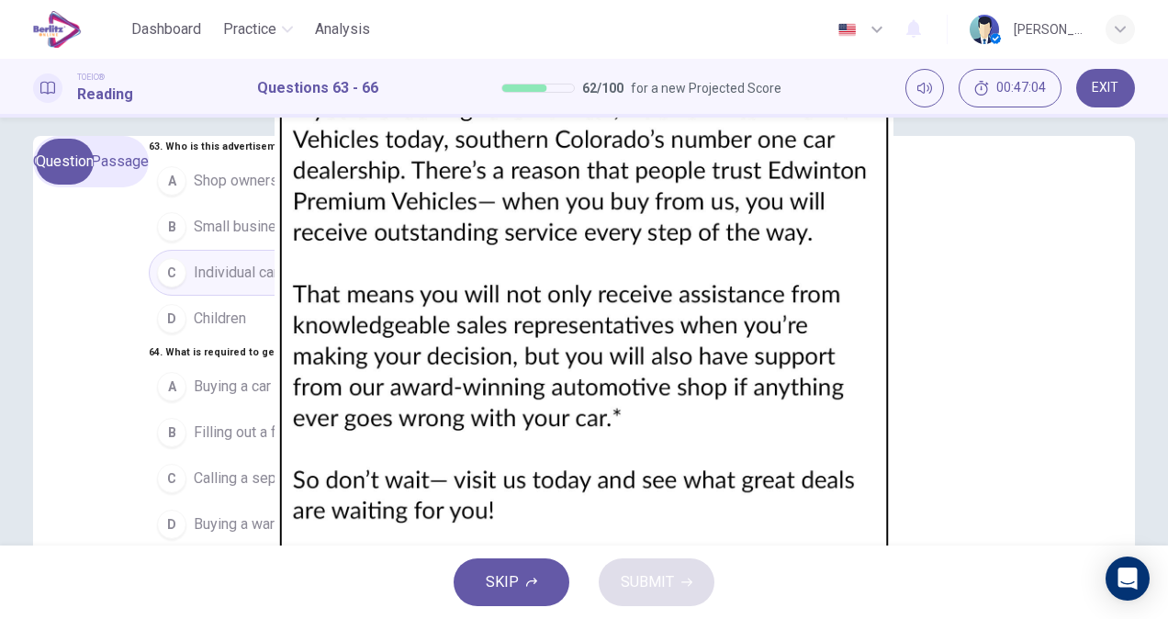
drag, startPoint x: 551, startPoint y: 403, endPoint x: 526, endPoint y: 523, distance: 122.8
click at [526, 523] on div "63 . Who is this advertisement targeting? A Shop owners B Small businesses C In…" at bounding box center [438, 547] width 578 height 822
click at [299, 363] on button "A Buying a car" at bounding box center [438, 386] width 578 height 46
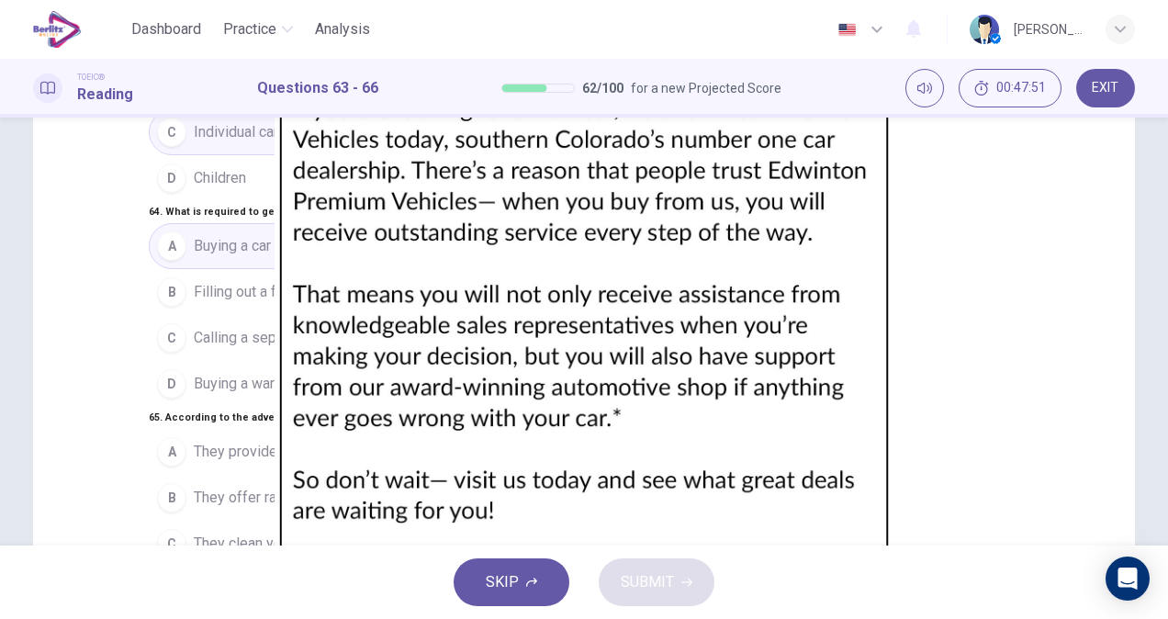
scroll to position [160, 0]
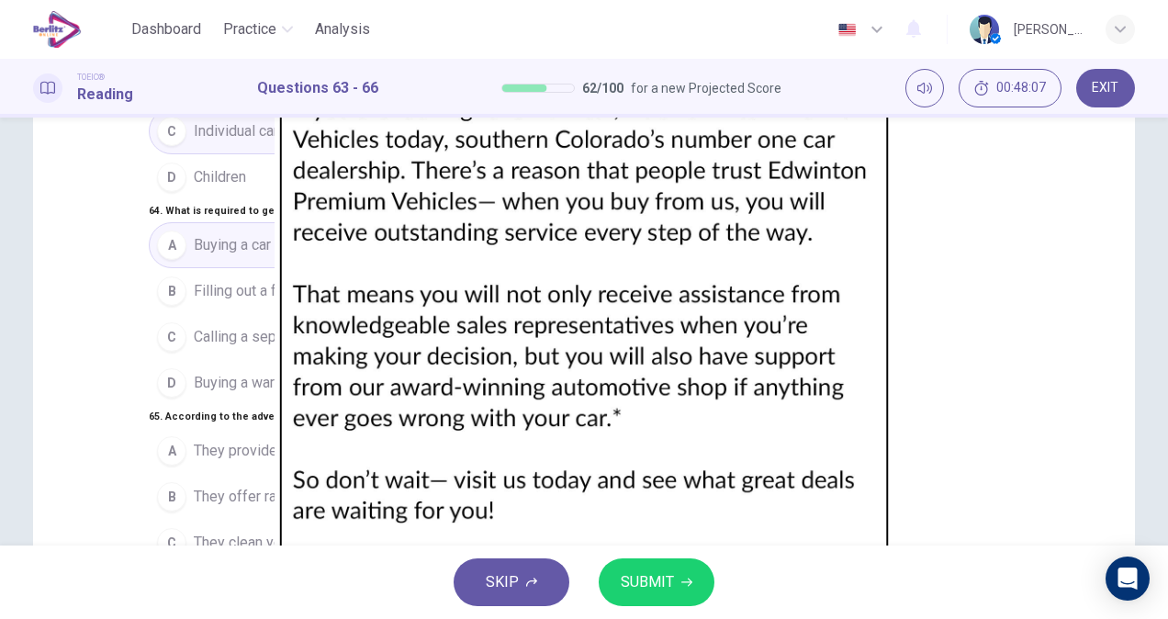
click at [453, 565] on button "D They are the only dealership in Colorado" at bounding box center [438, 588] width 578 height 46
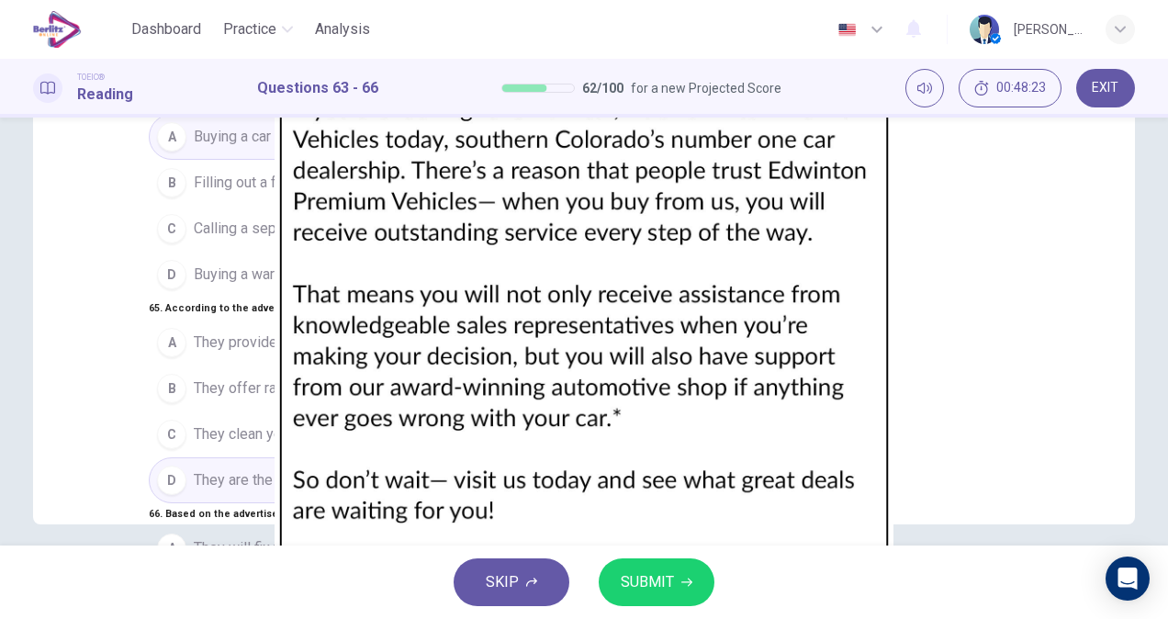
scroll to position [284, 0]
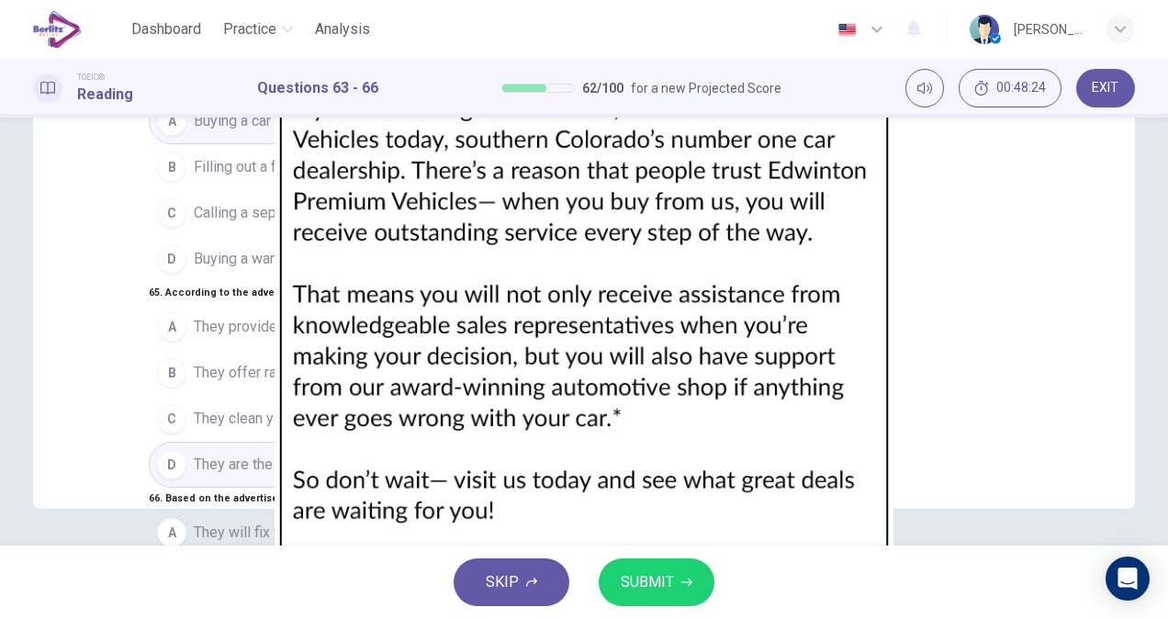
click at [632, 571] on span "SUBMIT" at bounding box center [647, 582] width 53 height 26
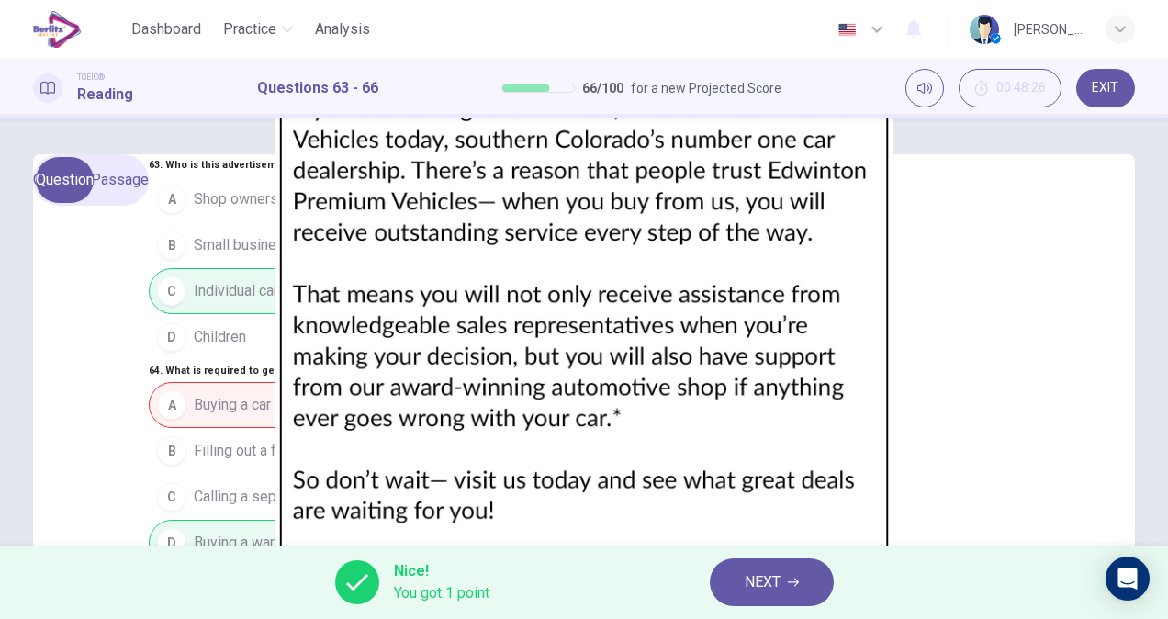
scroll to position [571, 0]
click at [748, 580] on span "NEXT" at bounding box center [762, 582] width 36 height 26
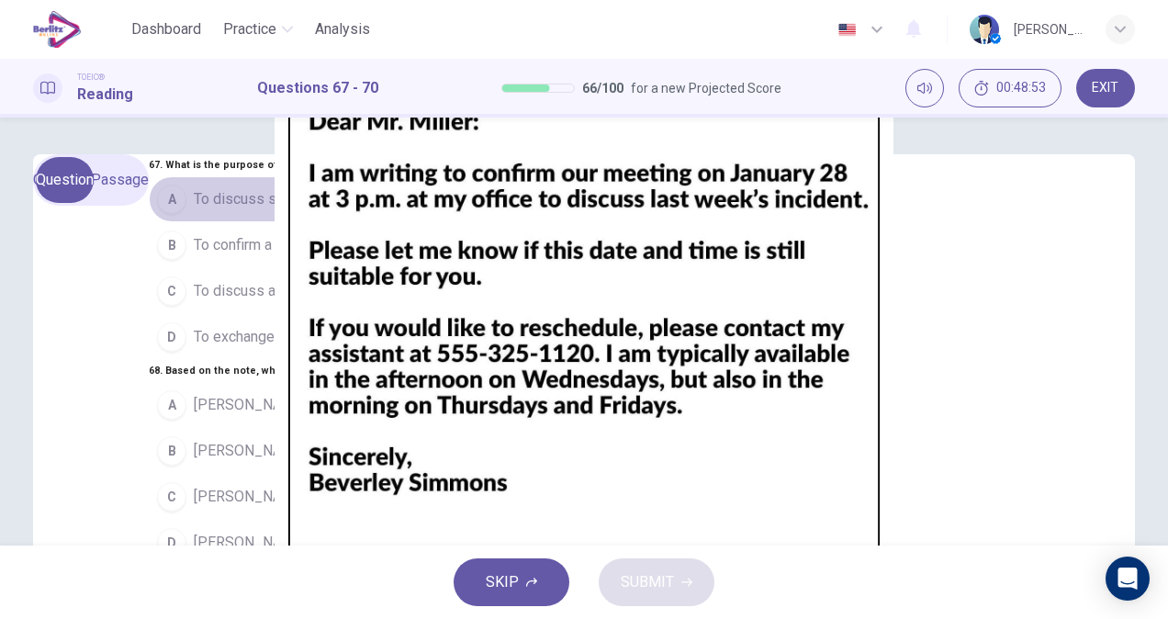
click at [397, 210] on span "To discuss something that happened last week" at bounding box center [345, 199] width 303 height 22
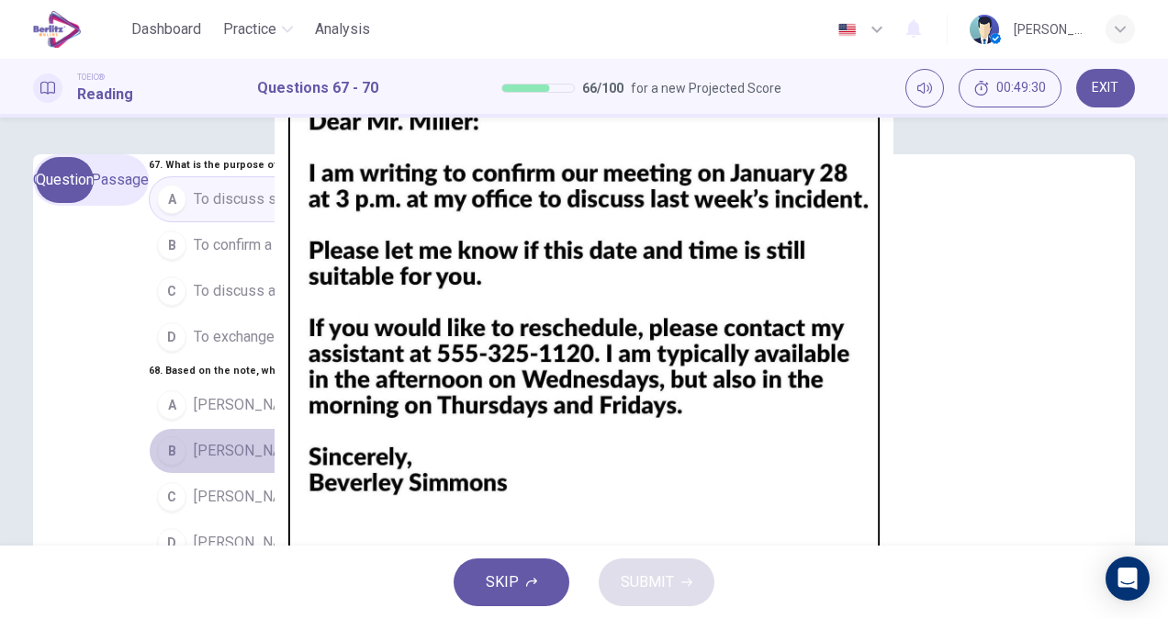
click at [209, 440] on span "Mr. Miller's assistant" at bounding box center [282, 451] width 176 height 22
click at [225, 474] on button "C Mr. Miller's boss" at bounding box center [369, 497] width 441 height 46
click at [352, 426] on button "B Mr. Miller's assistant" at bounding box center [369, 449] width 441 height 46
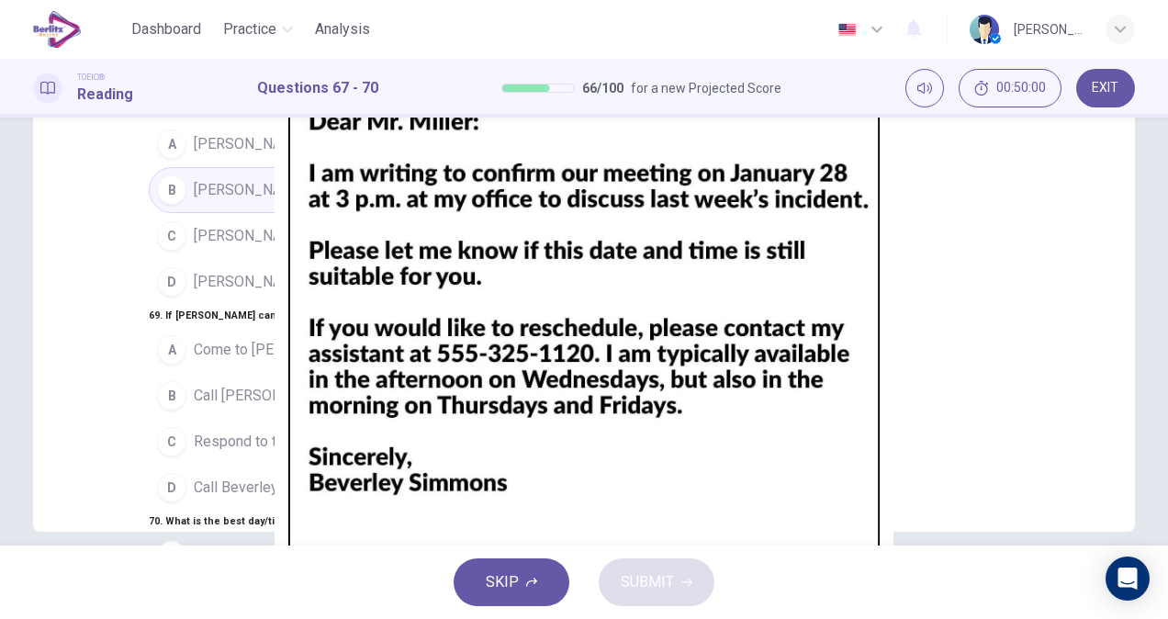
scroll to position [284, 0]
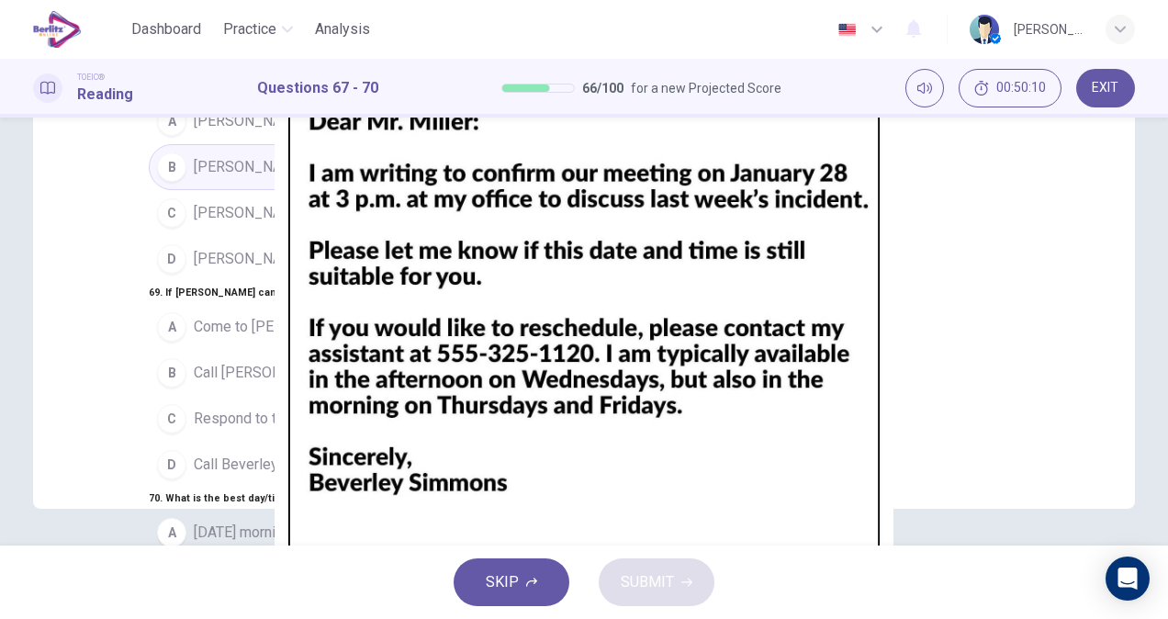
drag, startPoint x: 564, startPoint y: 229, endPoint x: 548, endPoint y: 276, distance: 50.2
click at [548, 276] on div "67 . What is the purpose of this note? A To discuss something that happened las…" at bounding box center [369, 282] width 441 height 822
drag, startPoint x: 548, startPoint y: 276, endPoint x: 542, endPoint y: 347, distance: 71.0
click at [542, 347] on div "67 . What is the purpose of this note? A To discuss something that happened las…" at bounding box center [369, 282] width 441 height 822
click at [319, 350] on button "B Call Beverly's assistant" at bounding box center [369, 373] width 441 height 46
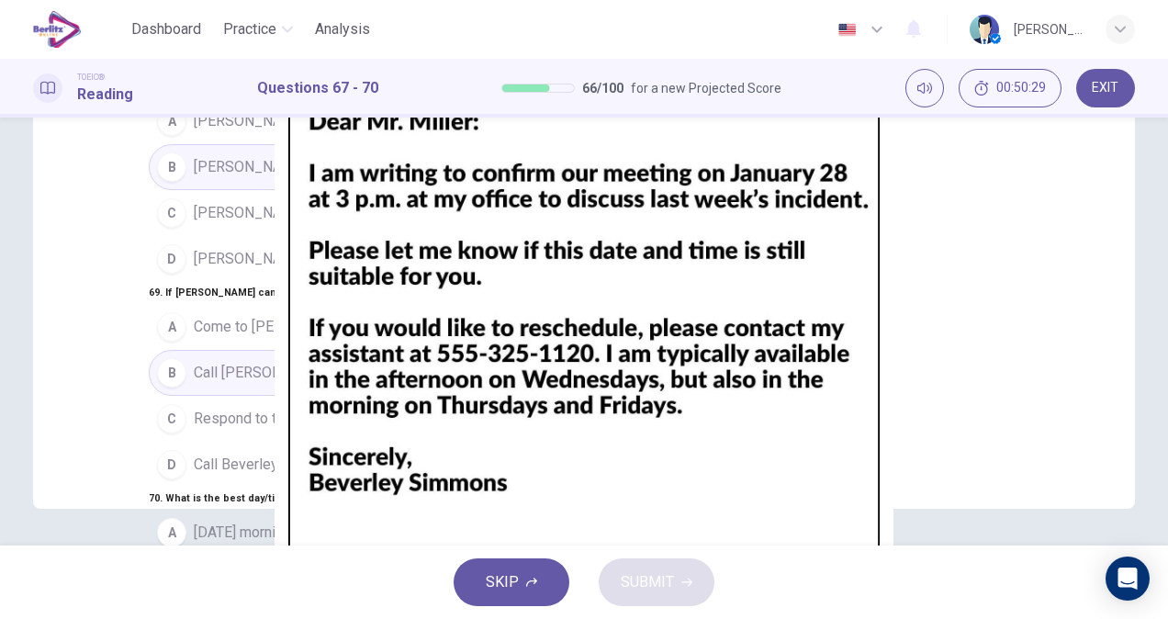
scroll to position [490, 0]
click at [226, 613] on span "Wednesday afternoon" at bounding box center [247, 624] width 107 height 22
click at [660, 587] on span "SUBMIT" at bounding box center [647, 582] width 53 height 26
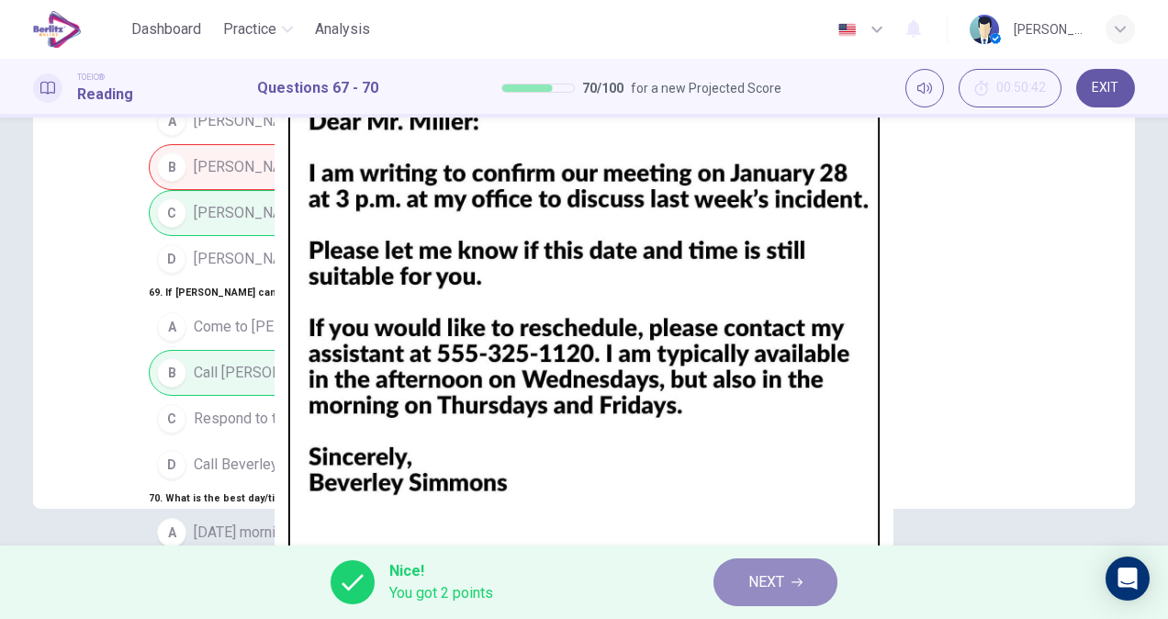
click at [797, 588] on button "NEXT" at bounding box center [775, 582] width 124 height 48
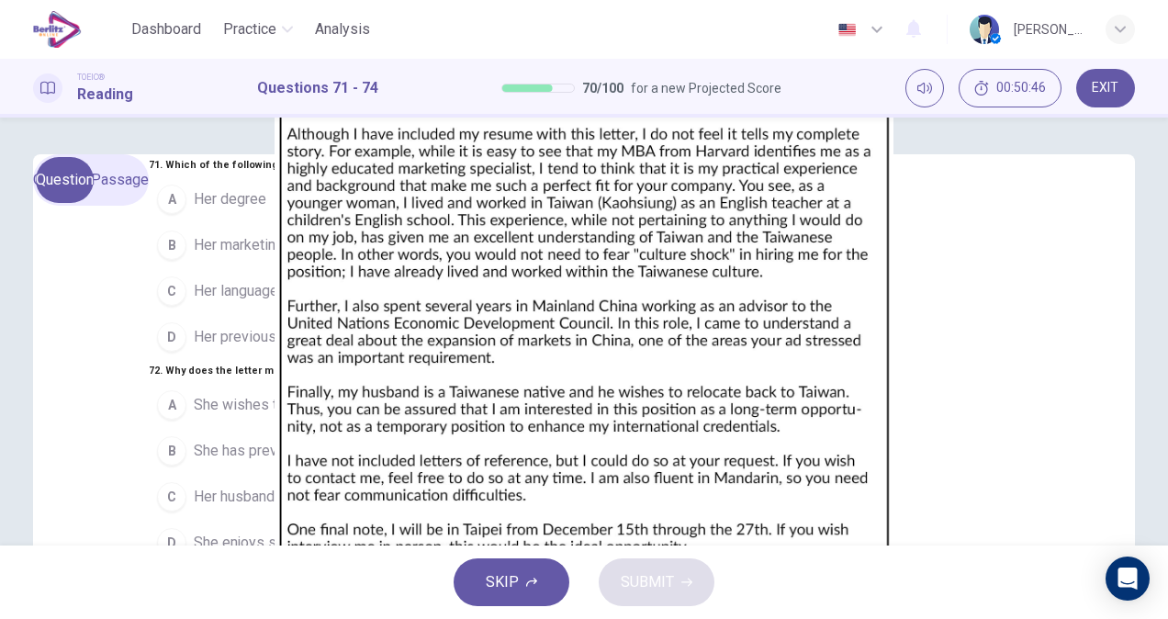
click at [848, 401] on img at bounding box center [584, 309] width 1168 height 619
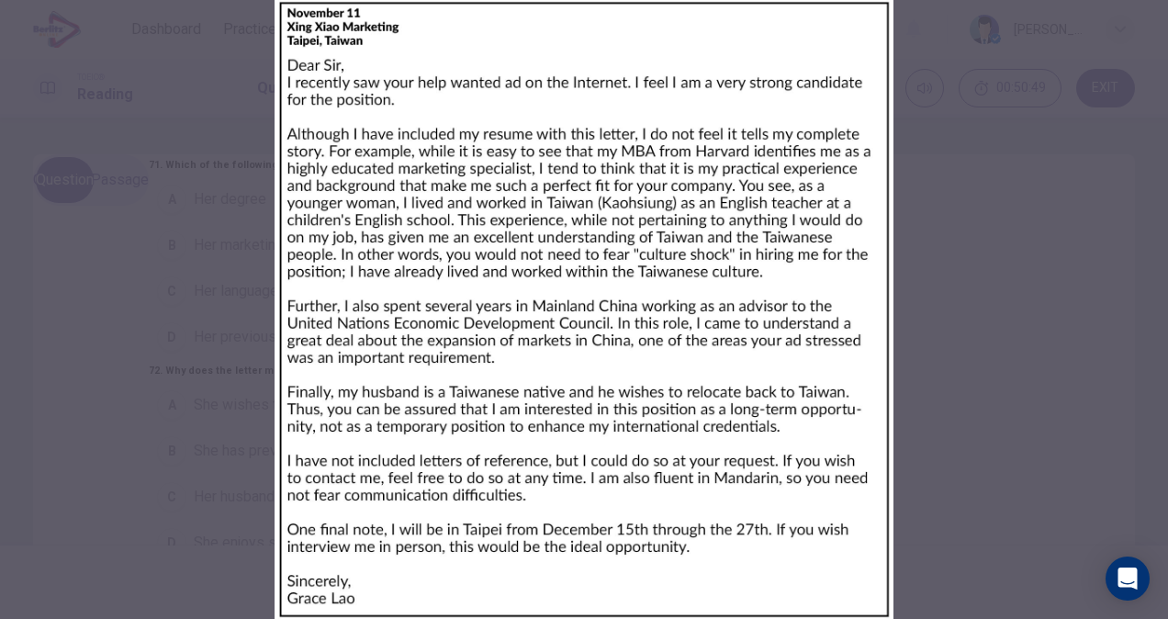
click at [832, 412] on div at bounding box center [584, 309] width 1168 height 619
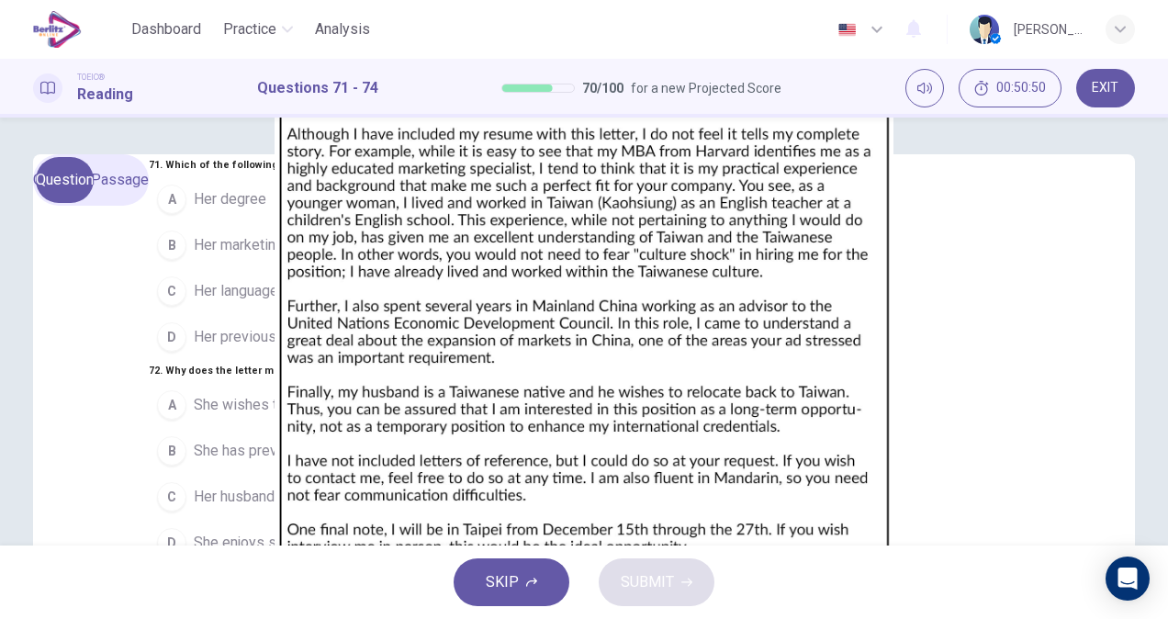
click at [832, 412] on img at bounding box center [584, 309] width 1168 height 619
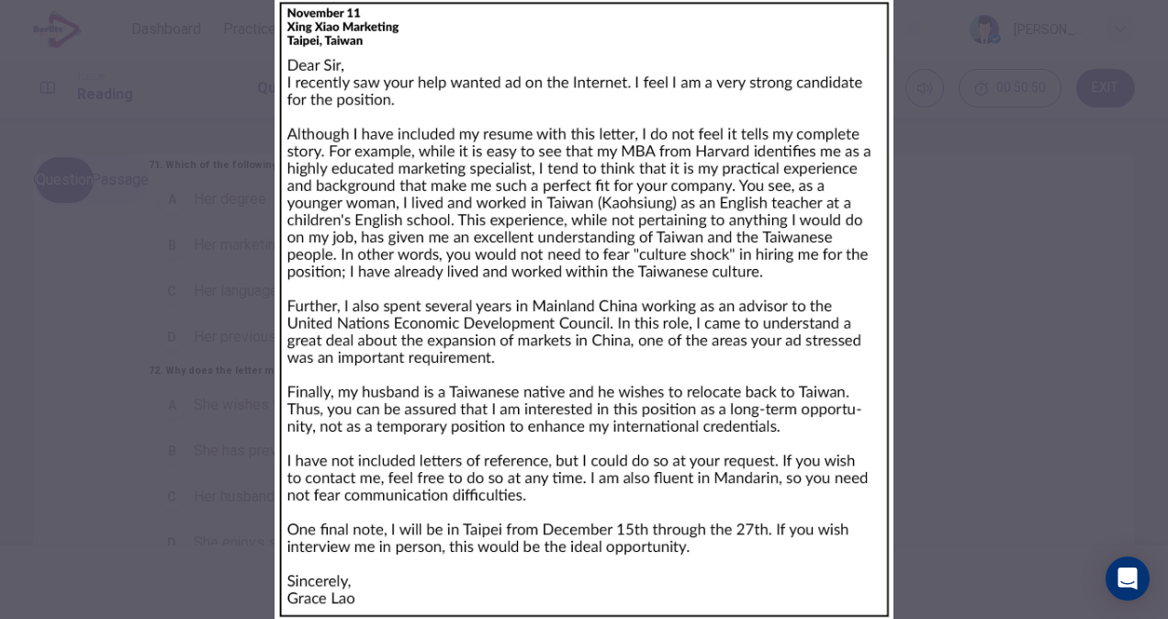
click at [731, 304] on img at bounding box center [584, 309] width 1168 height 619
click at [859, 296] on div at bounding box center [584, 309] width 1168 height 619
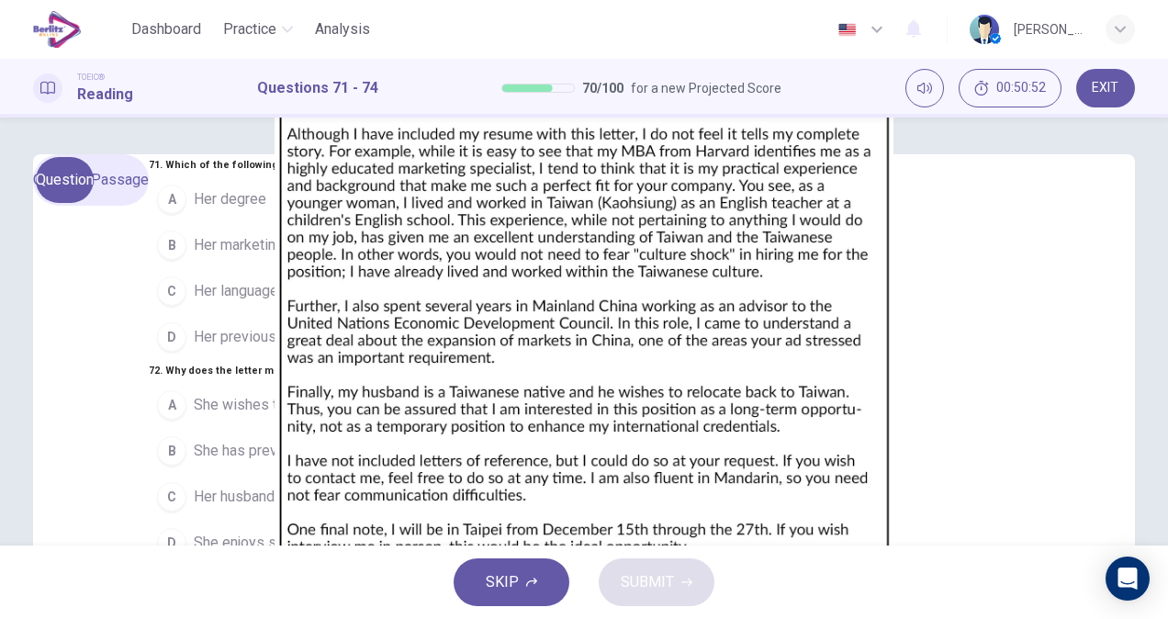
click at [791, 281] on img at bounding box center [584, 309] width 1168 height 619
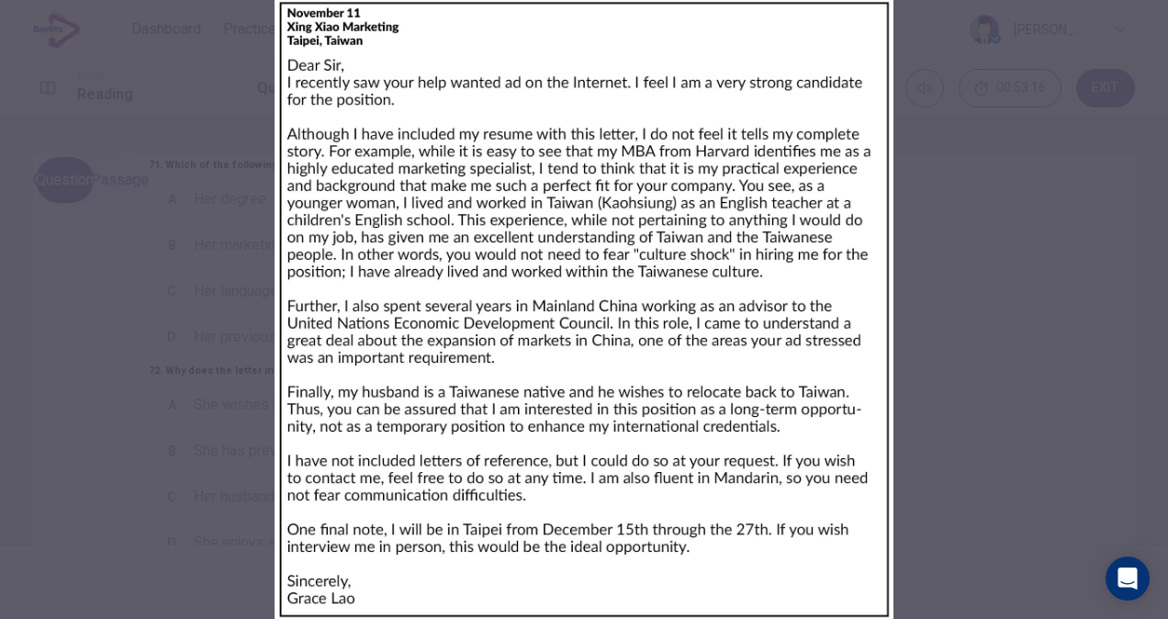
click at [889, 263] on div at bounding box center [584, 309] width 1168 height 619
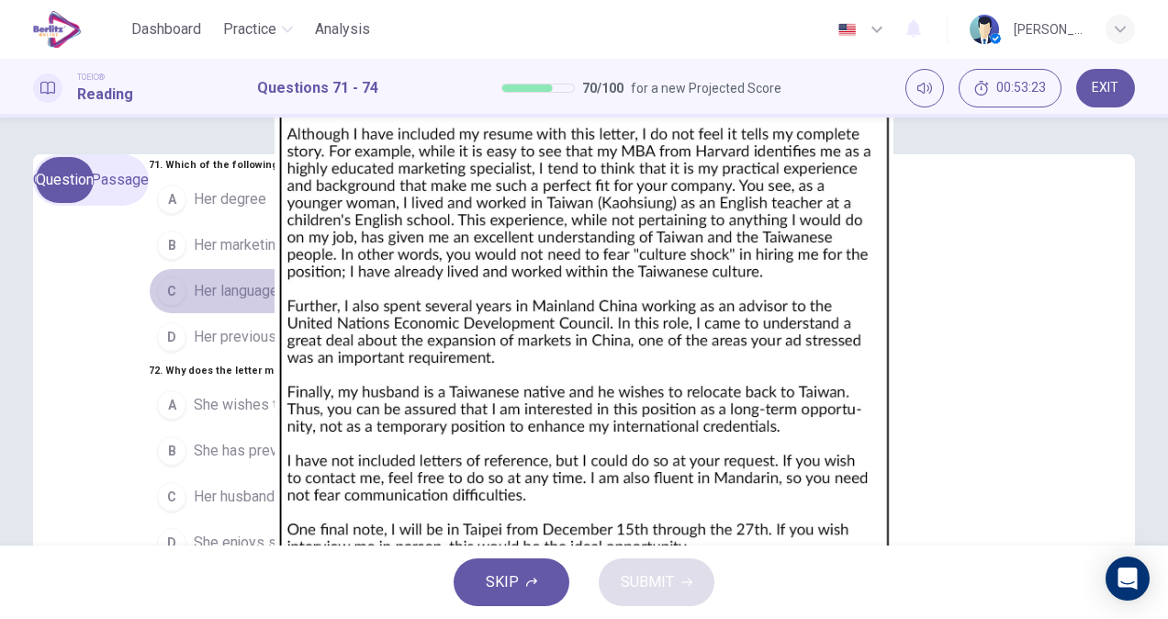
click at [231, 314] on button "C Her language skills" at bounding box center [342, 291] width 387 height 46
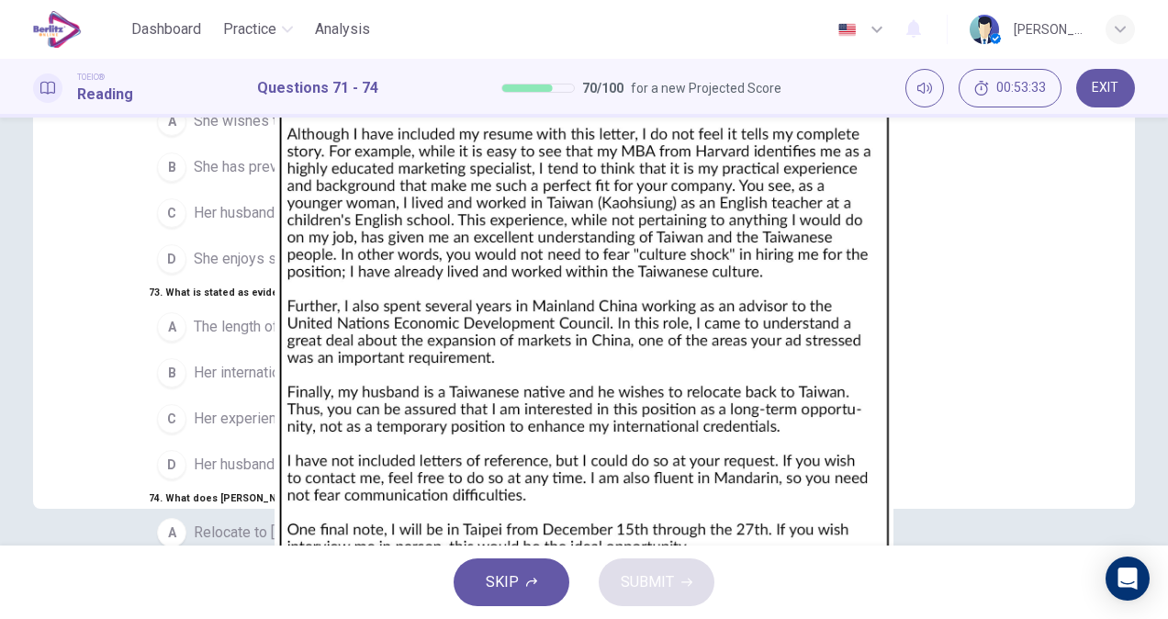
scroll to position [110, 0]
click at [267, 224] on span "Her husband was born there" at bounding box center [284, 213] width 180 height 22
click at [536, 230] on div "71 . Which of the following does Ms. Lao feel is her greatest strength? A Her d…" at bounding box center [342, 282] width 387 height 822
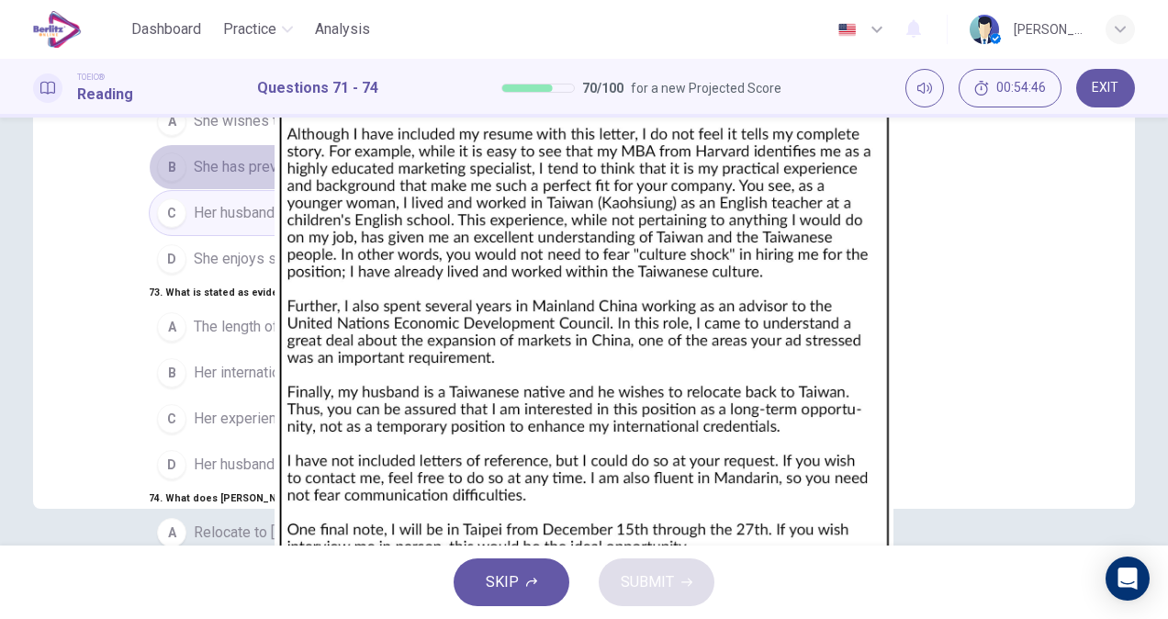
click at [329, 190] on button "B She has previous experience there" at bounding box center [342, 167] width 387 height 46
click at [901, 187] on img at bounding box center [584, 309] width 1168 height 619
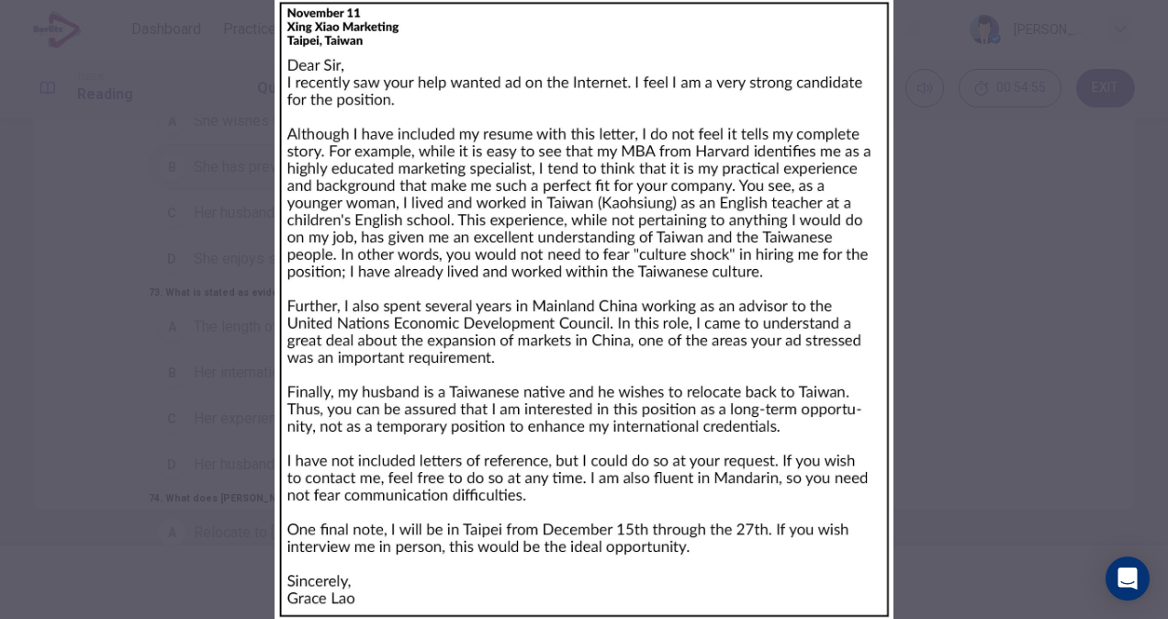
click at [868, 369] on div at bounding box center [584, 309] width 1168 height 619
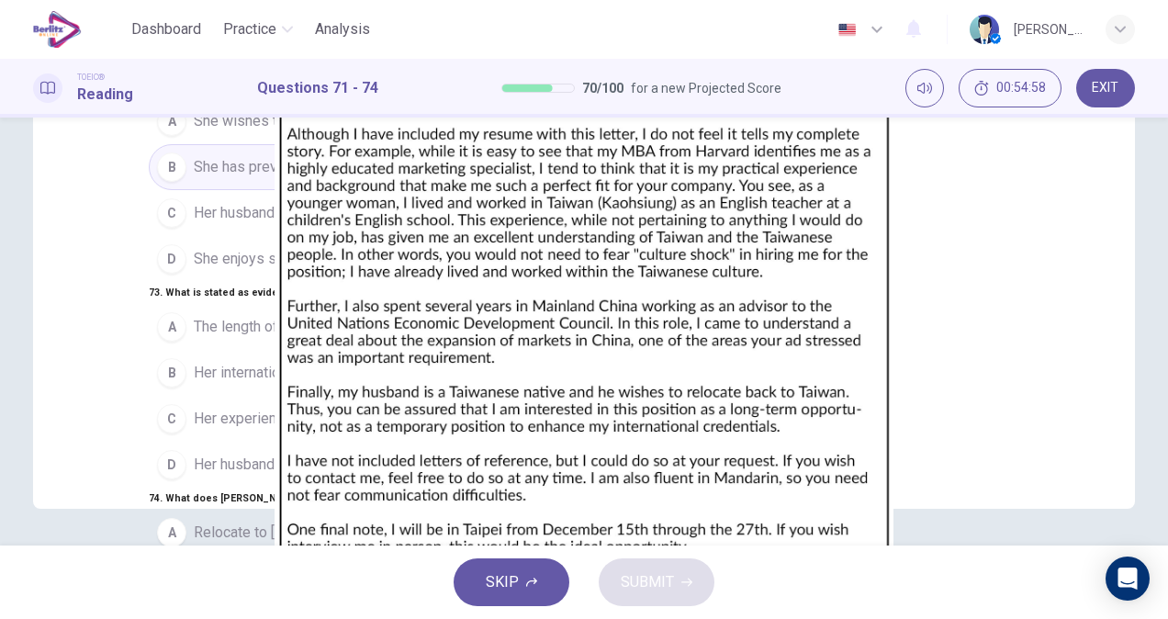
scroll to position [281, 0]
click at [303, 408] on span "Her experience with the United Nations" at bounding box center [319, 419] width 251 height 22
click at [683, 591] on button "SUBMIT" at bounding box center [656, 582] width 116 height 48
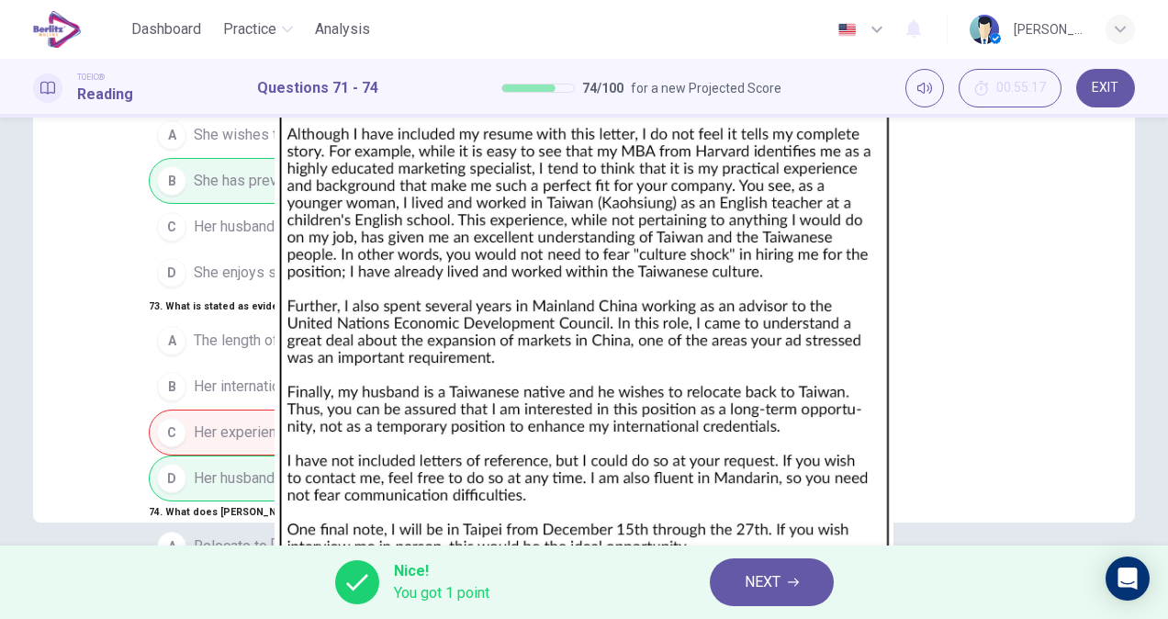
scroll to position [284, 0]
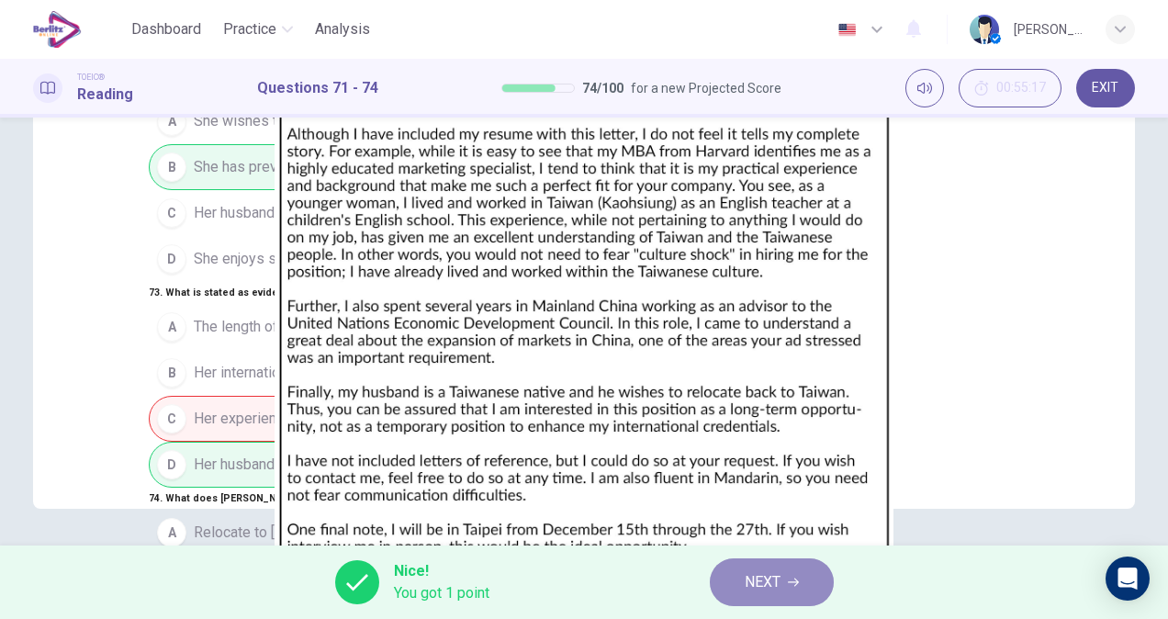
click at [786, 577] on button "NEXT" at bounding box center [772, 582] width 124 height 48
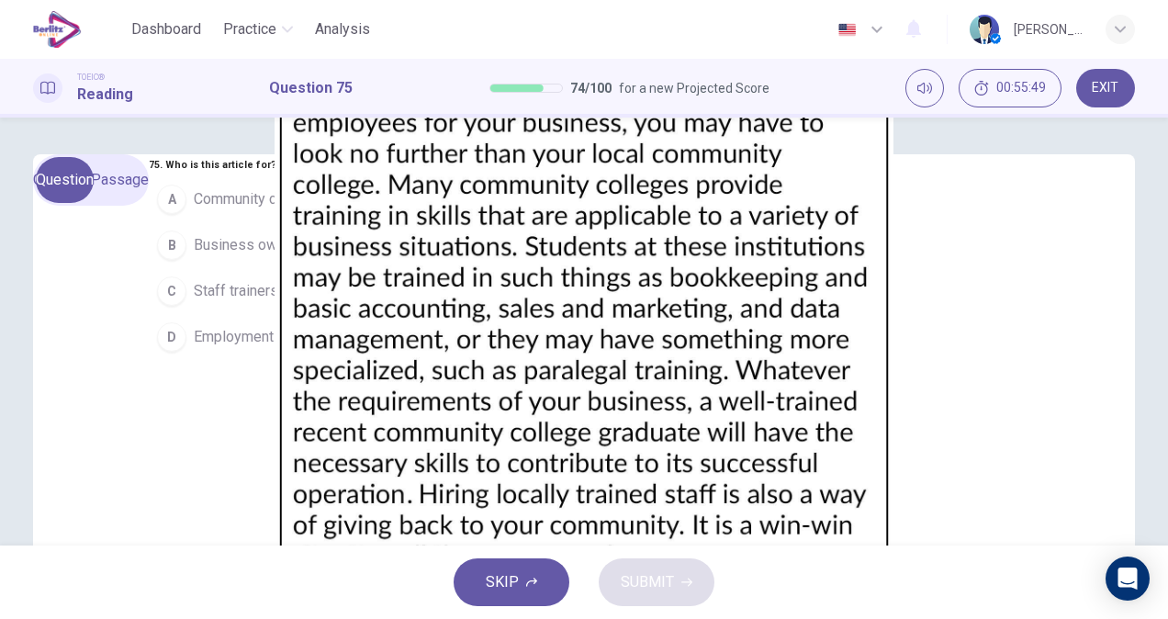
click at [233, 210] on span "Community college students" at bounding box center [286, 199] width 184 height 22
click at [646, 571] on span "SUBMIT" at bounding box center [647, 582] width 53 height 26
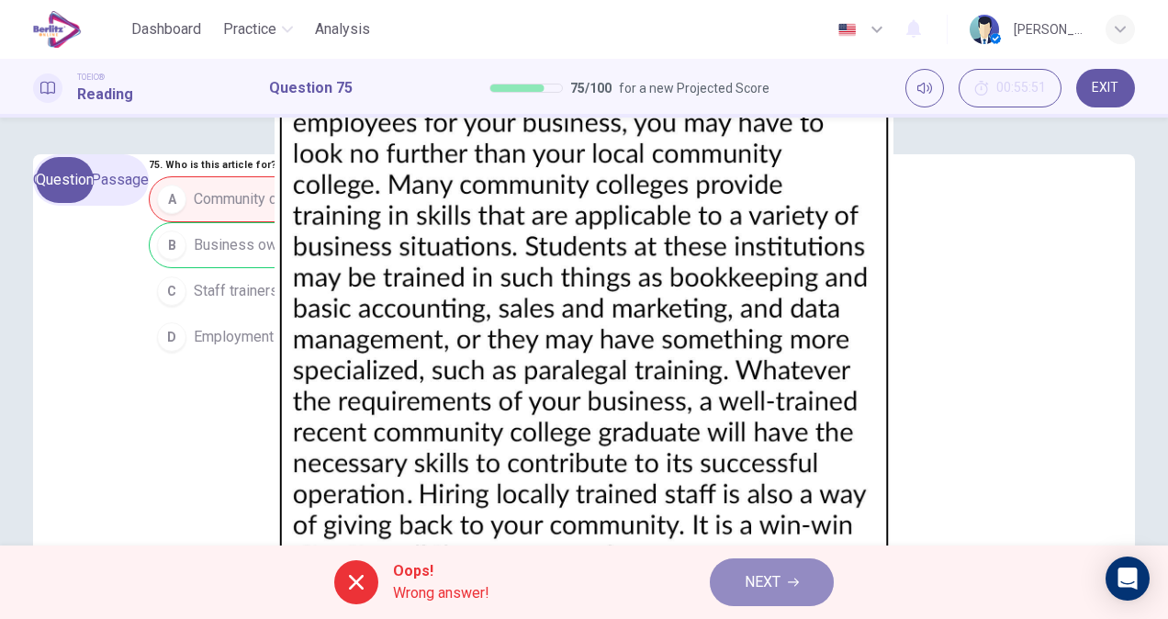
click at [778, 597] on button "NEXT" at bounding box center [772, 582] width 124 height 48
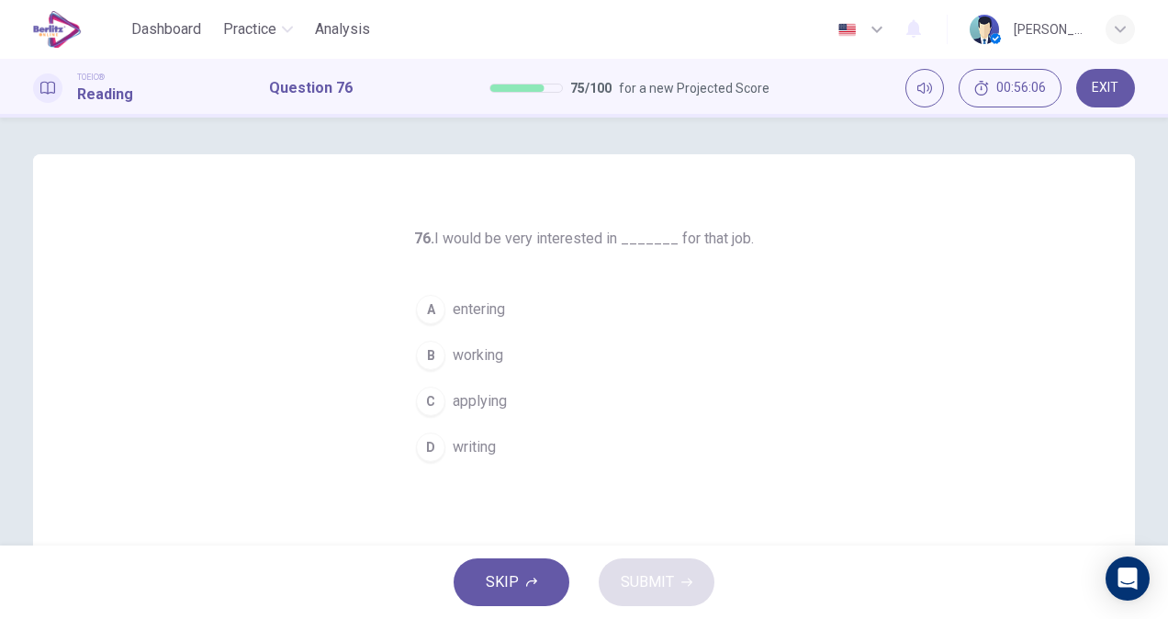
click at [495, 400] on span "applying" at bounding box center [480, 401] width 54 height 22
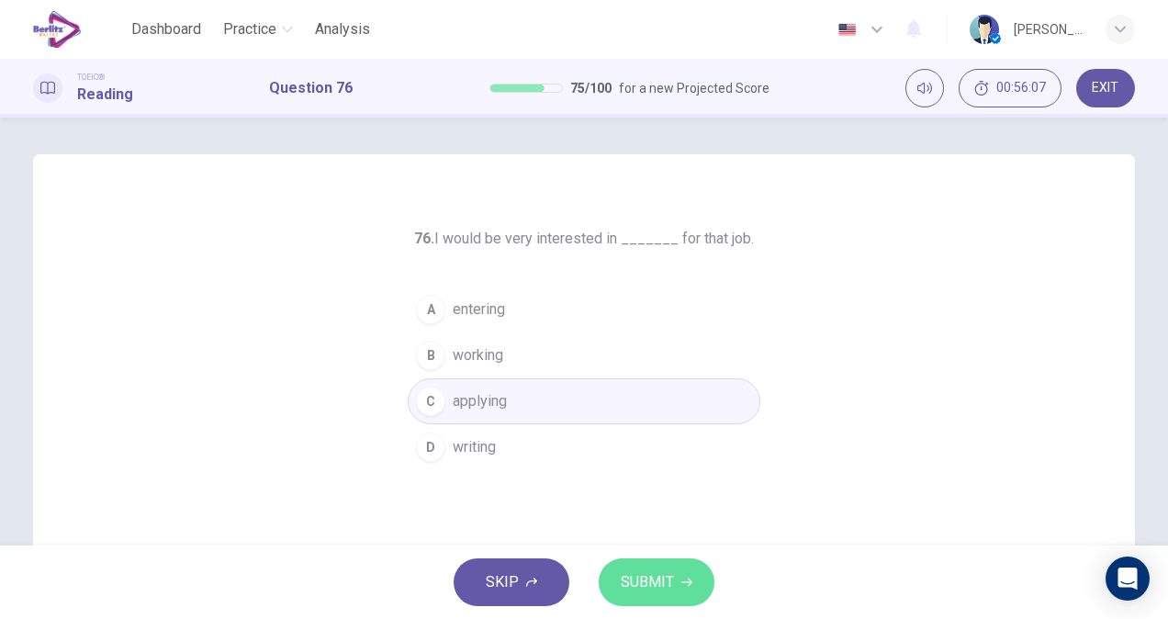
click at [662, 579] on span "SUBMIT" at bounding box center [647, 582] width 53 height 26
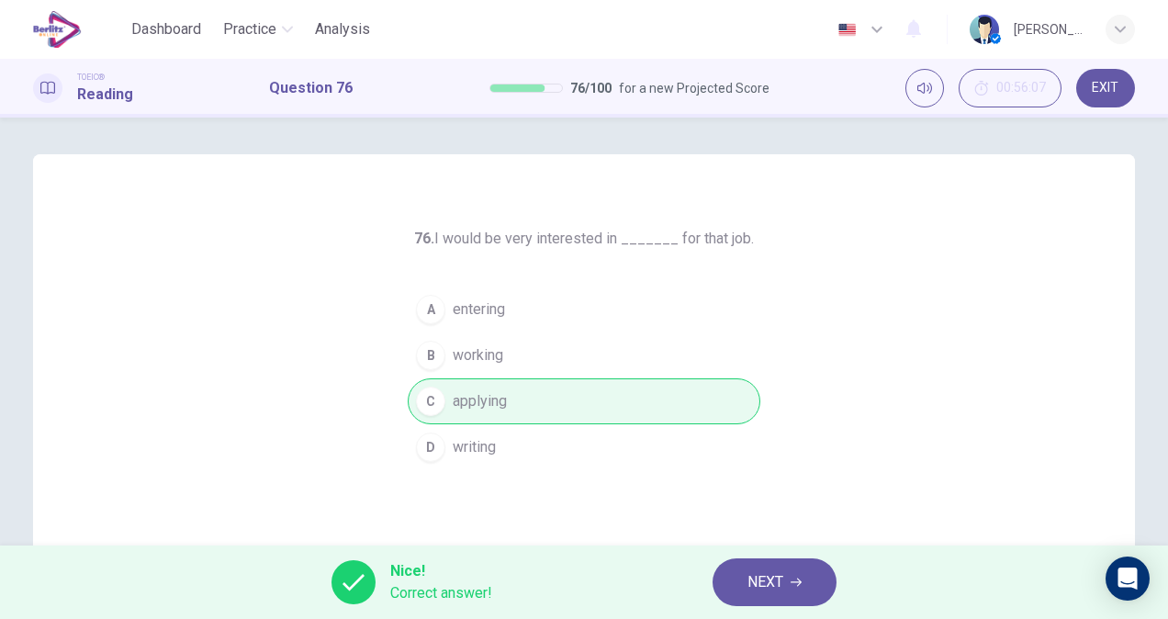
click at [819, 591] on button "NEXT" at bounding box center [774, 582] width 124 height 48
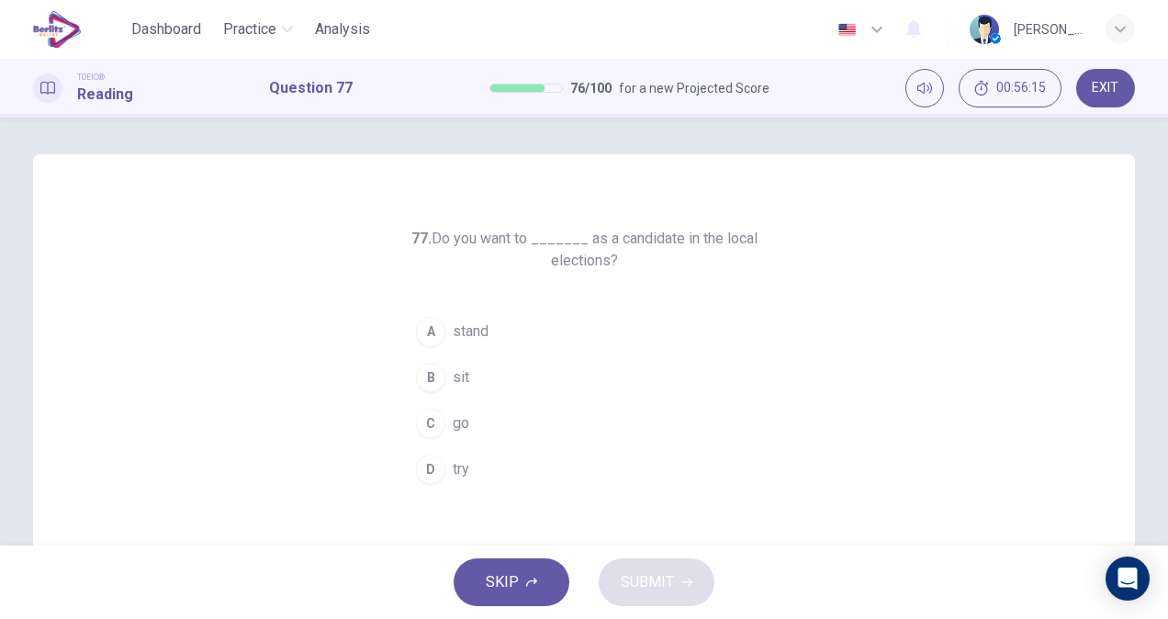
click at [462, 336] on span "stand" at bounding box center [471, 331] width 36 height 22
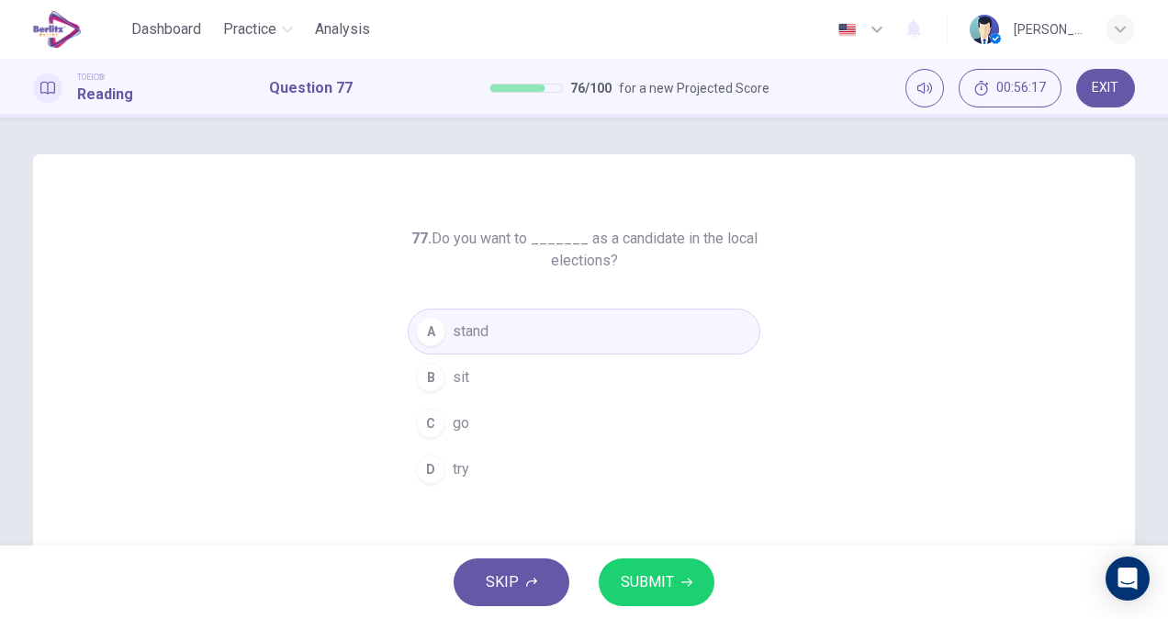
click at [645, 584] on span "SUBMIT" at bounding box center [647, 582] width 53 height 26
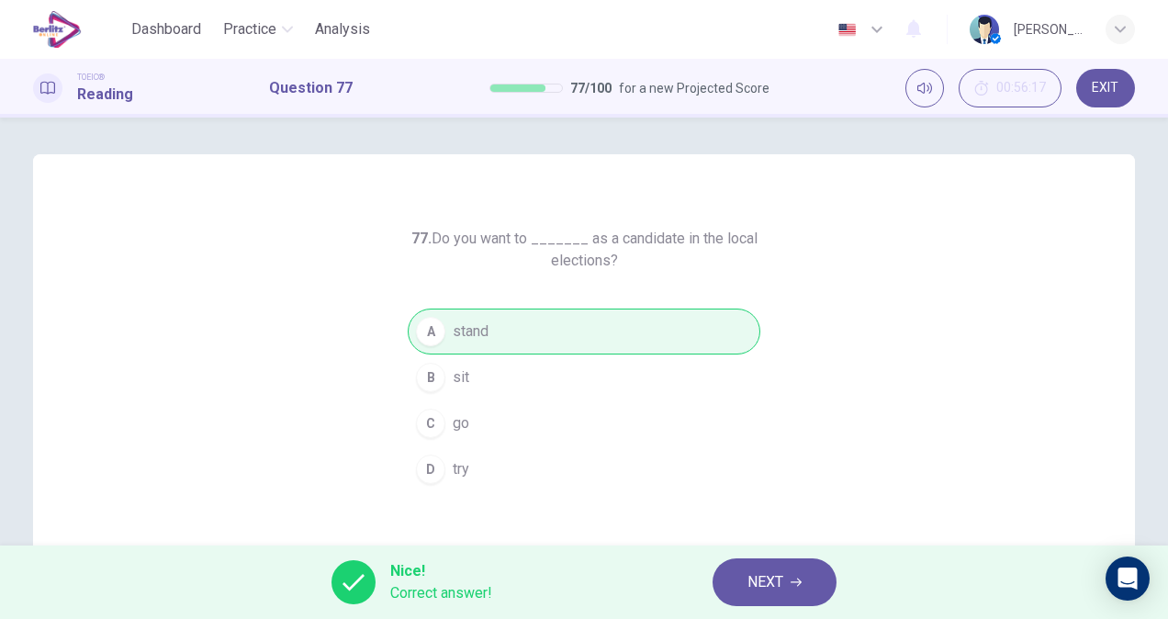
click at [775, 589] on span "NEXT" at bounding box center [765, 582] width 36 height 26
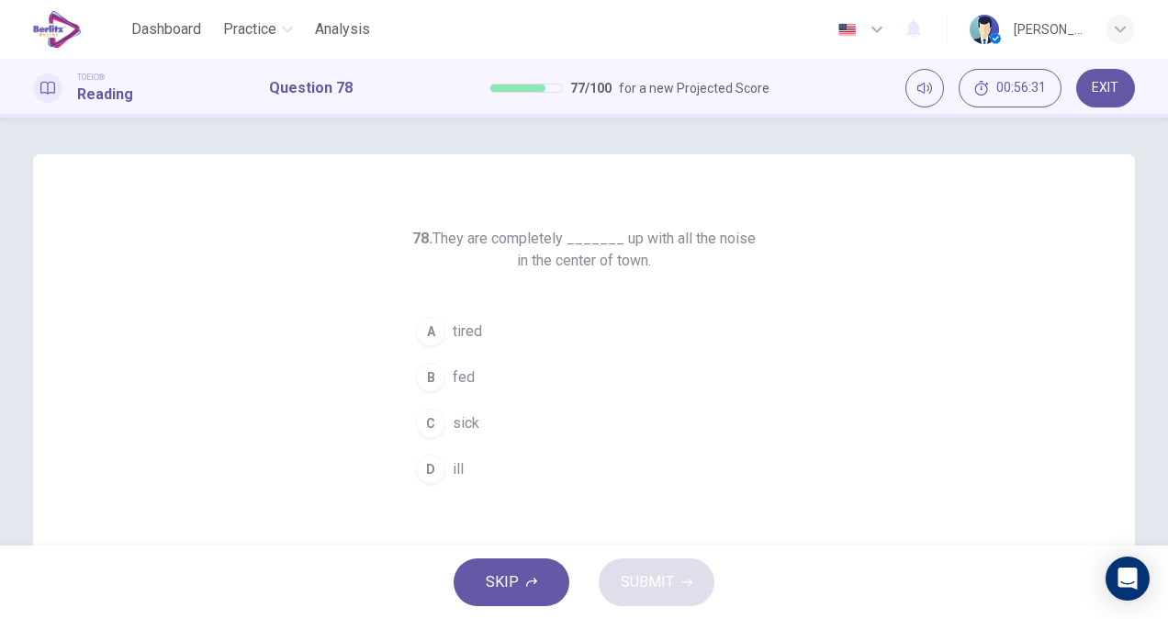
click at [453, 462] on span "ill" at bounding box center [458, 469] width 11 height 22
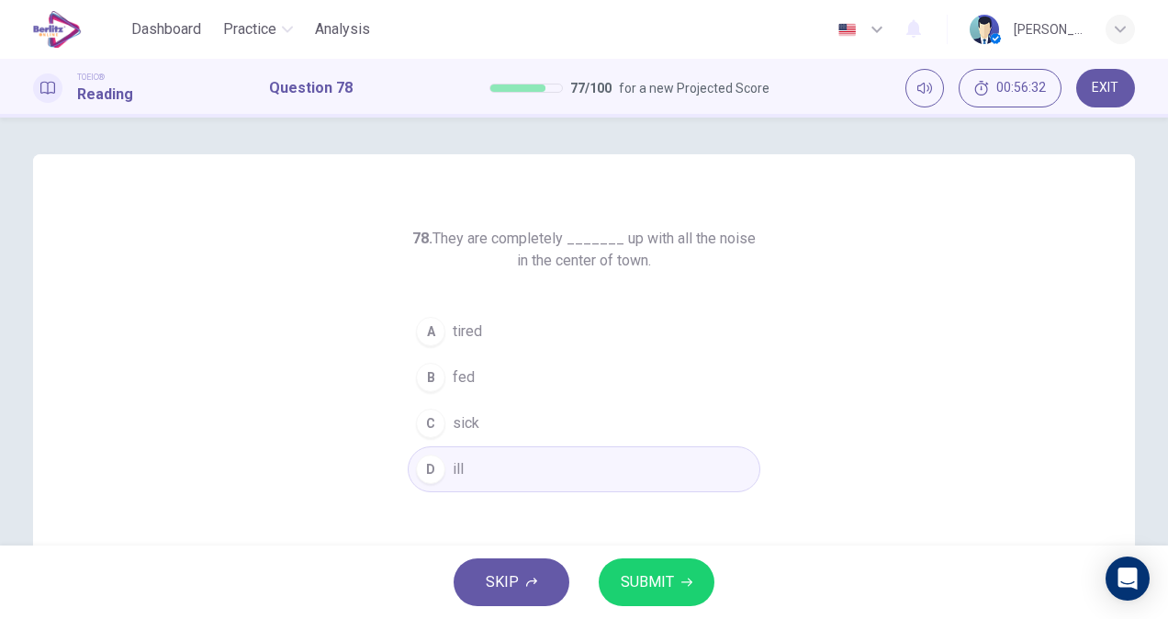
click at [668, 568] on button "SUBMIT" at bounding box center [656, 582] width 116 height 48
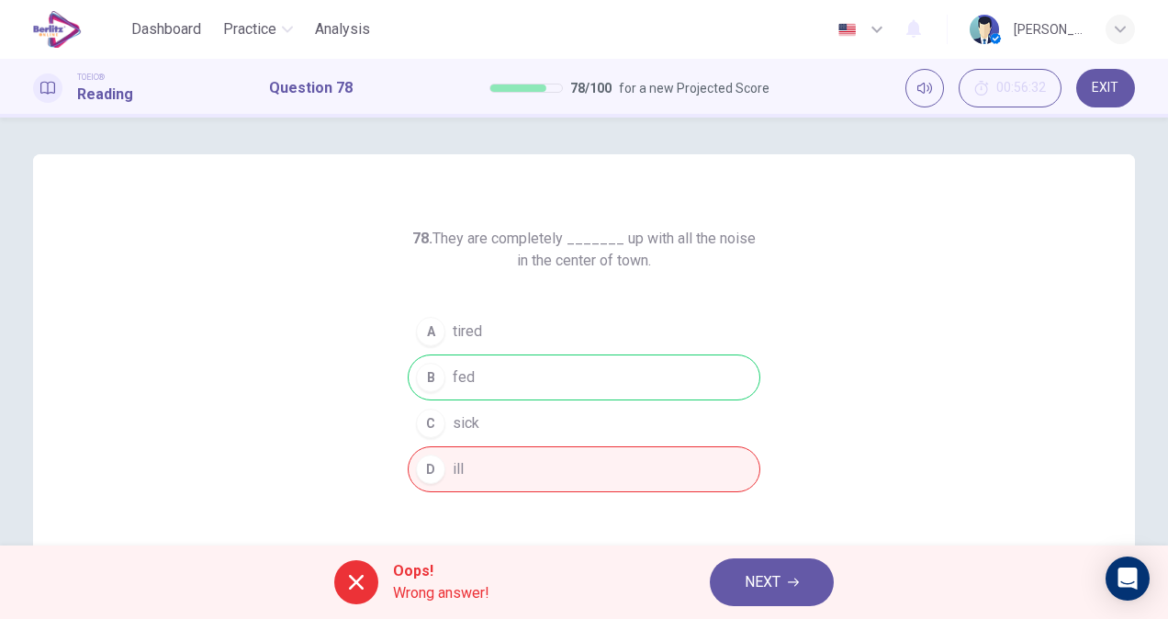
click at [777, 599] on div "Oops! Wrong answer! NEXT" at bounding box center [584, 581] width 1168 height 73
click at [777, 599] on button "NEXT" at bounding box center [772, 582] width 124 height 48
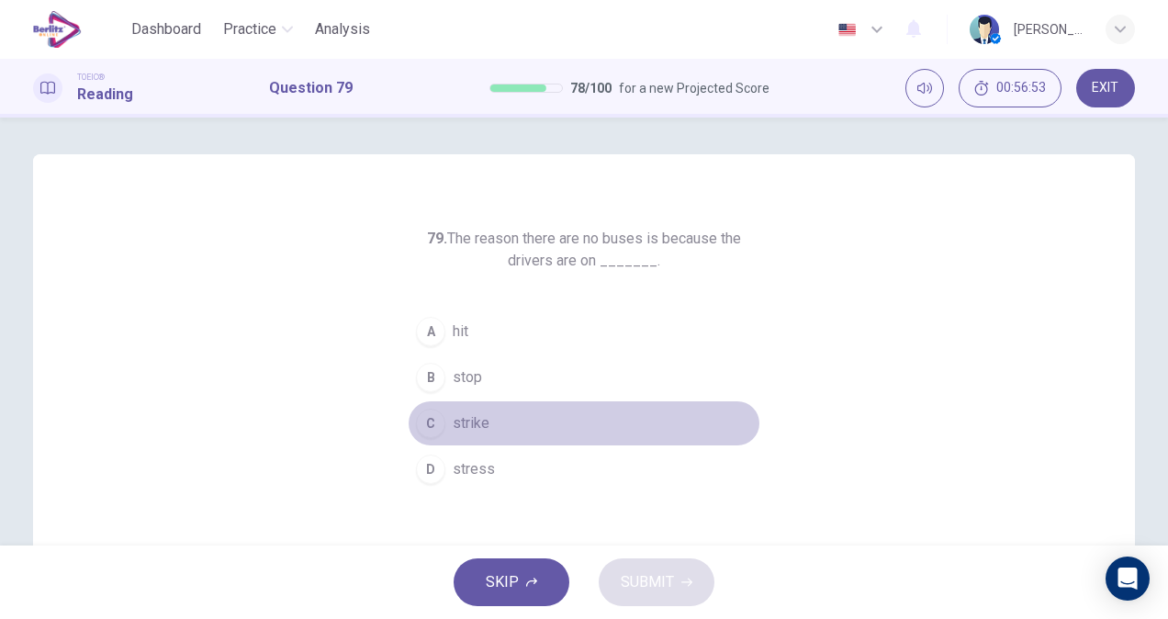
click at [470, 400] on button "C strike" at bounding box center [584, 423] width 352 height 46
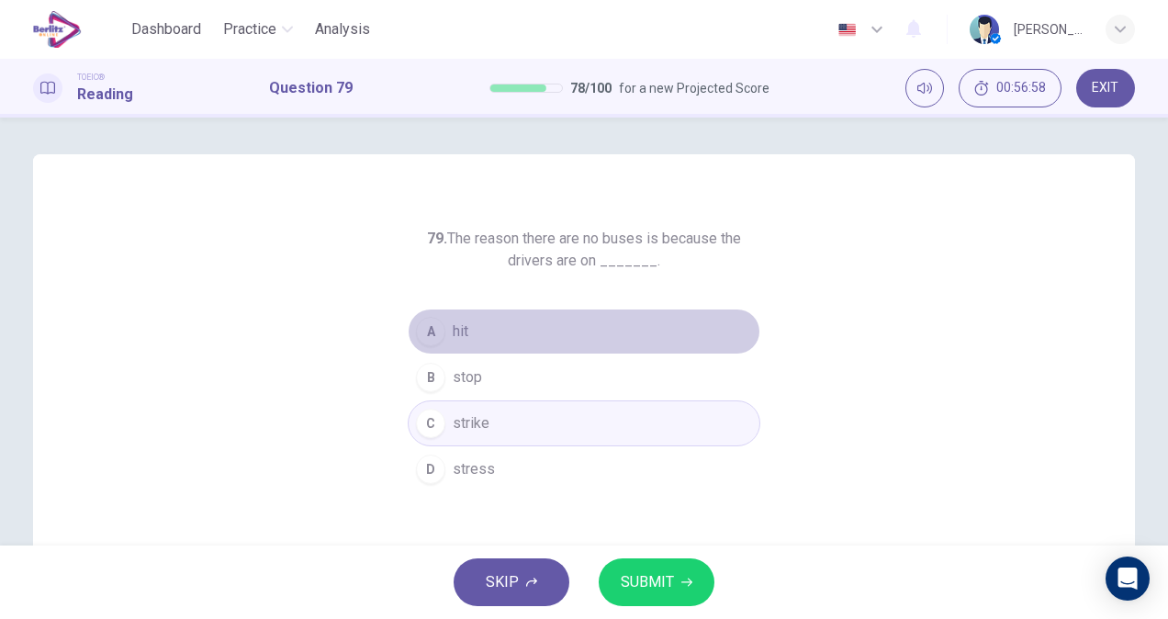
click at [486, 338] on button "A hit" at bounding box center [584, 331] width 352 height 46
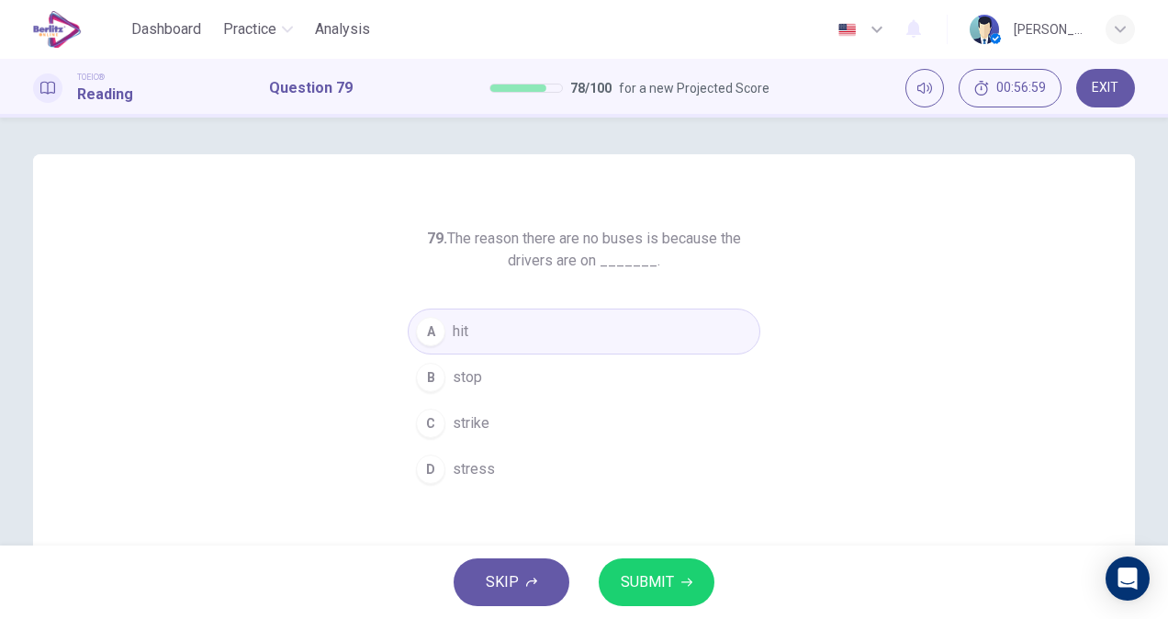
click at [494, 390] on button "B stop" at bounding box center [584, 377] width 352 height 46
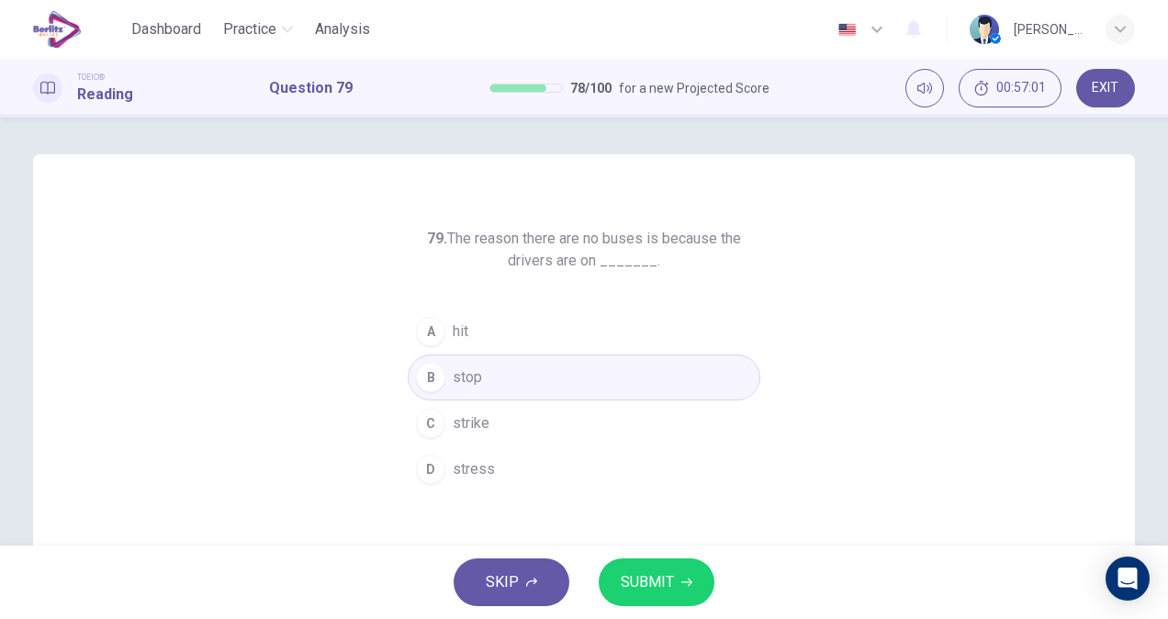
click at [676, 582] on button "SUBMIT" at bounding box center [656, 582] width 116 height 48
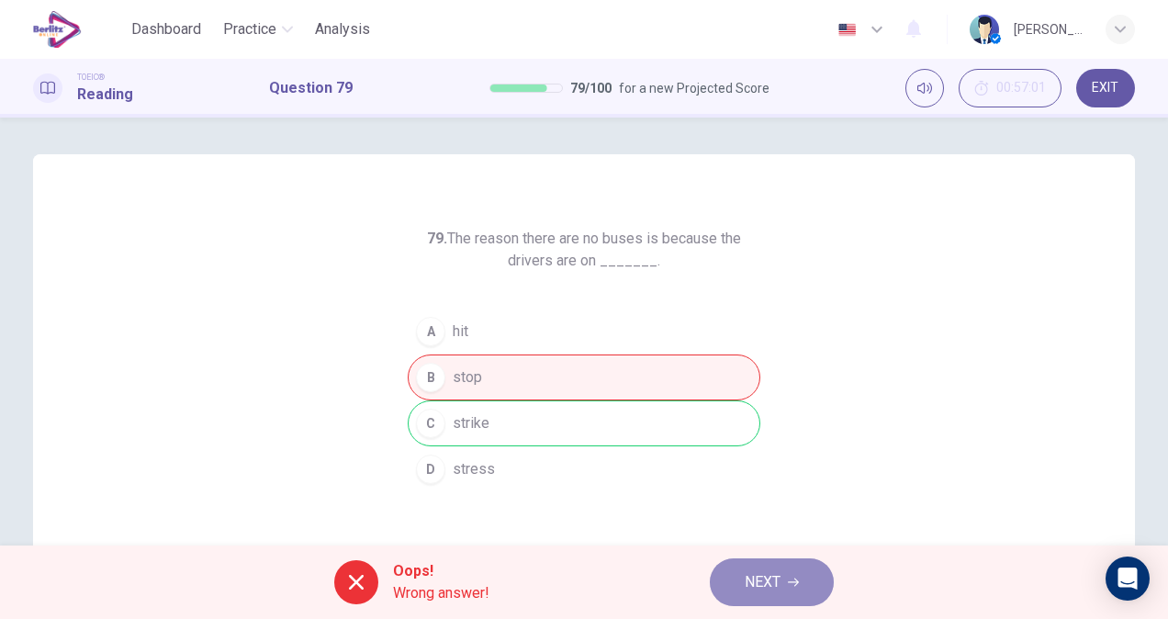
click at [810, 584] on button "NEXT" at bounding box center [772, 582] width 124 height 48
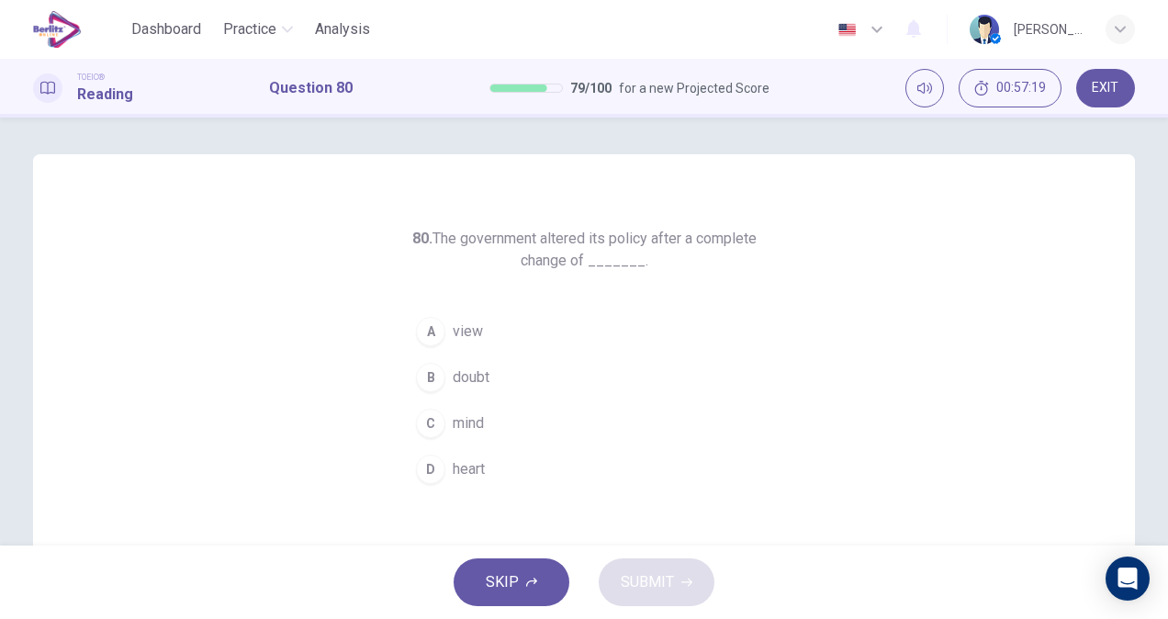
click at [472, 415] on span "mind" at bounding box center [468, 423] width 31 height 22
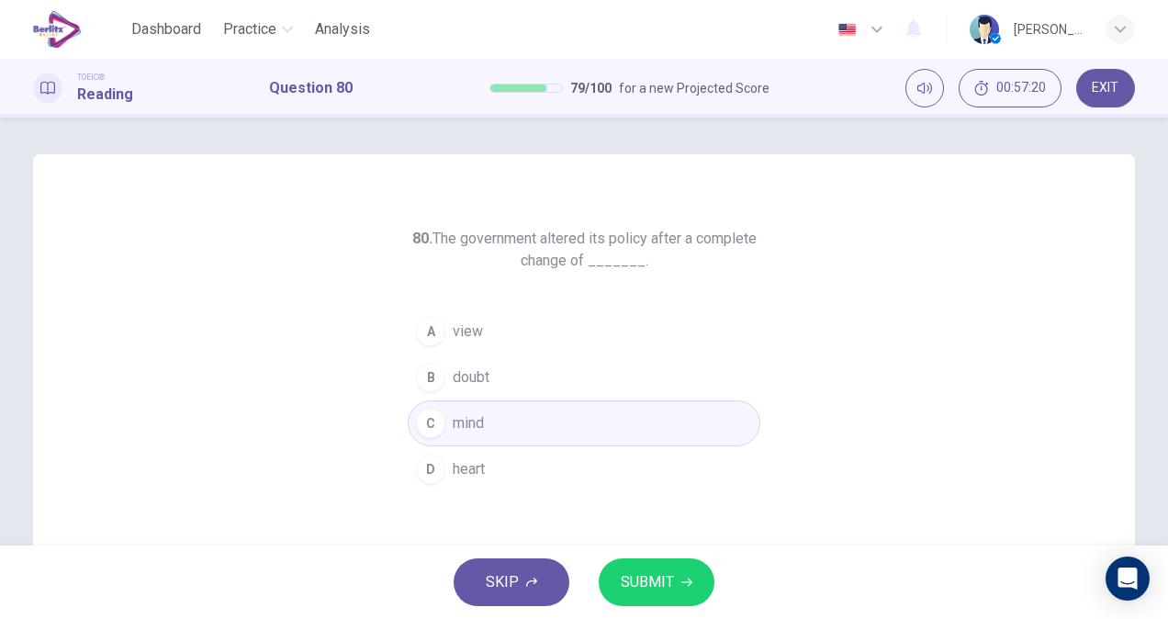
click at [677, 598] on button "SUBMIT" at bounding box center [656, 582] width 116 height 48
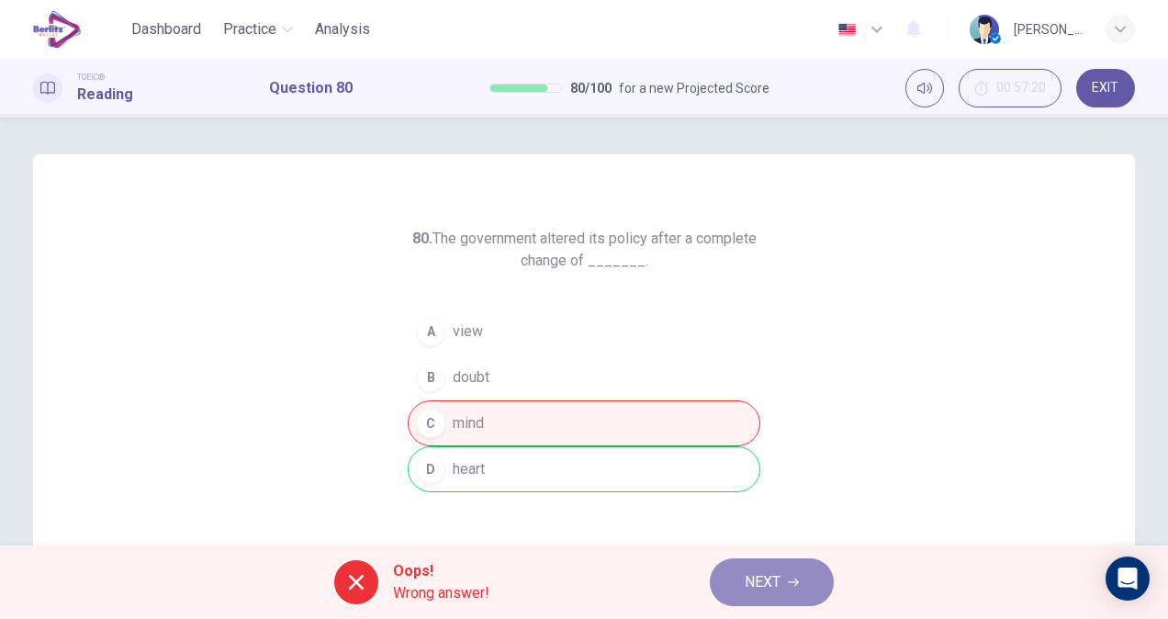
click at [759, 587] on span "NEXT" at bounding box center [762, 582] width 36 height 26
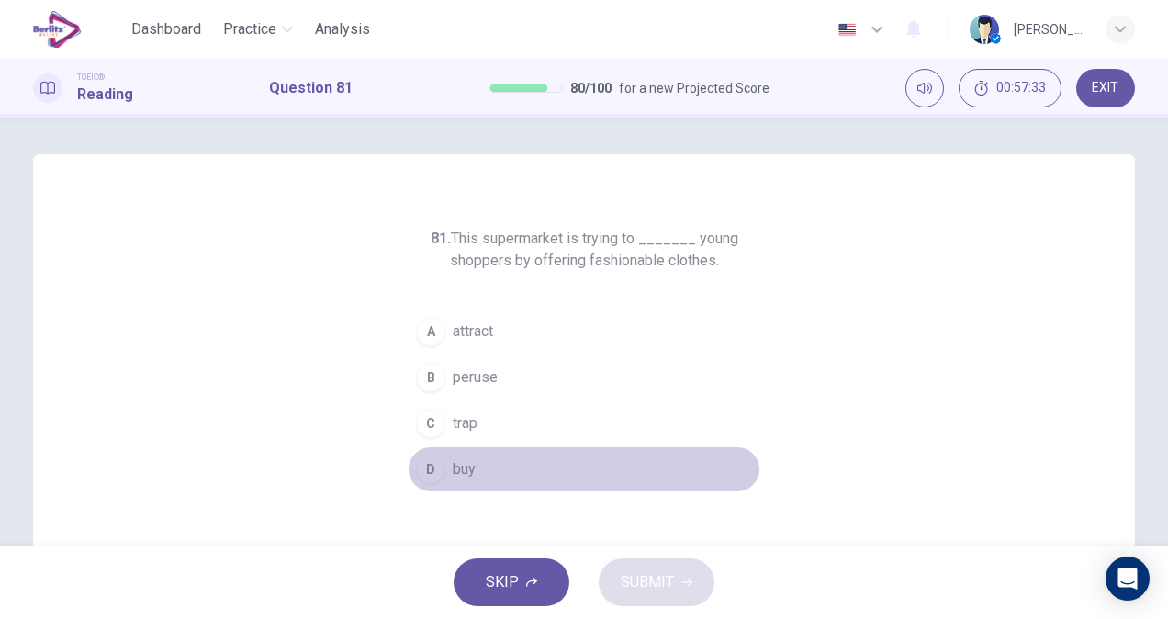
click at [549, 465] on button "D buy" at bounding box center [584, 469] width 352 height 46
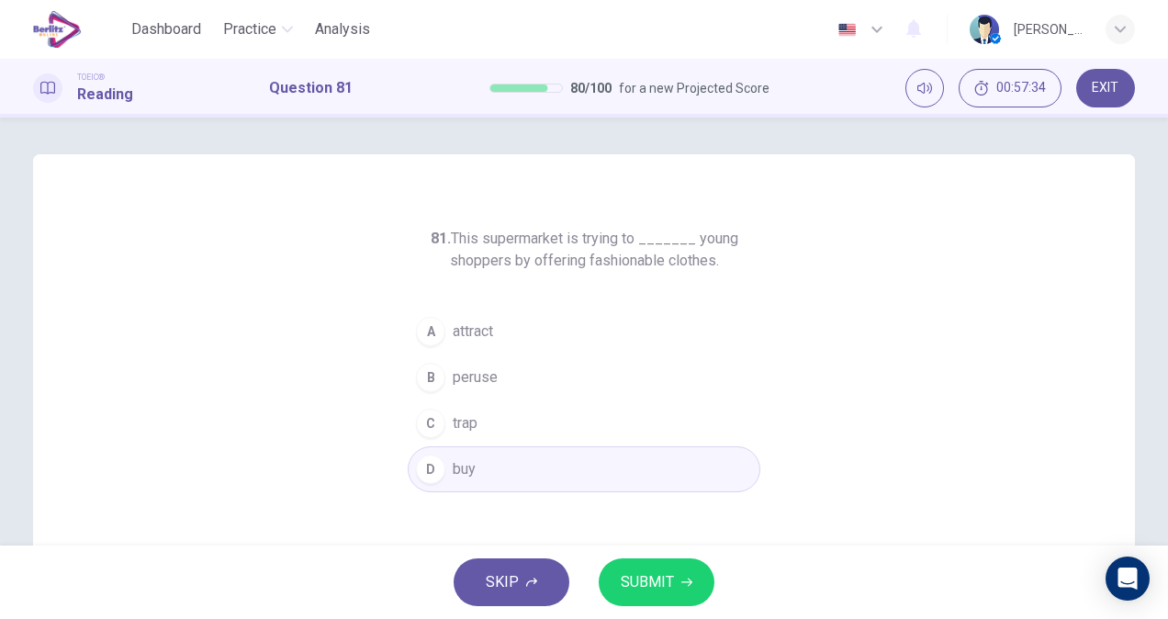
click at [632, 580] on span "SUBMIT" at bounding box center [647, 582] width 53 height 26
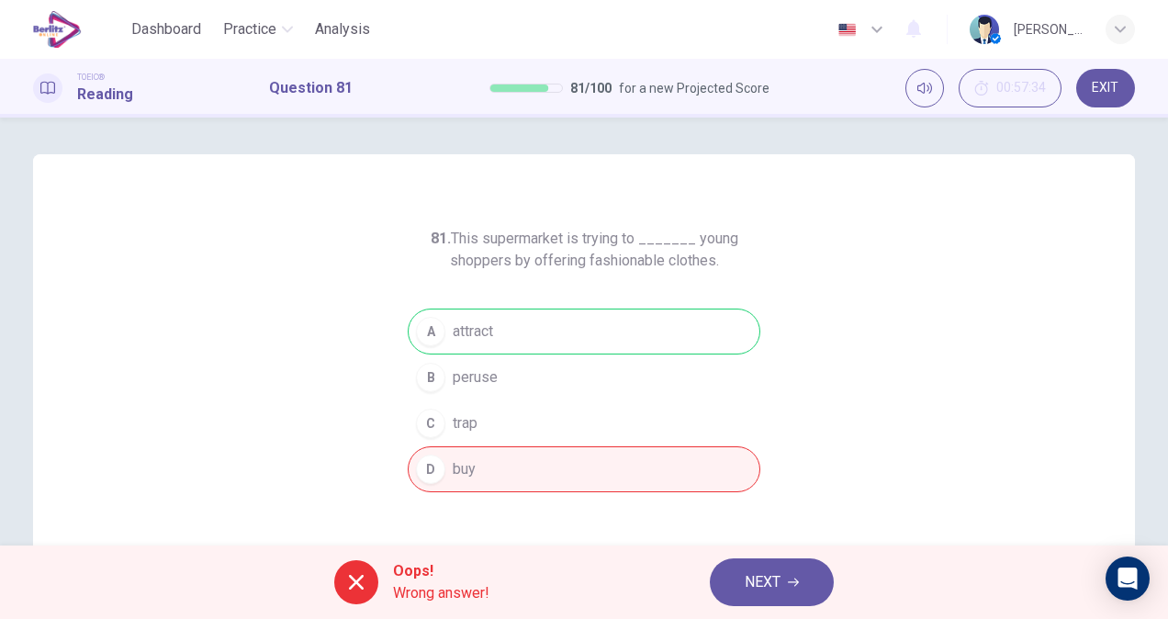
click at [775, 584] on span "NEXT" at bounding box center [762, 582] width 36 height 26
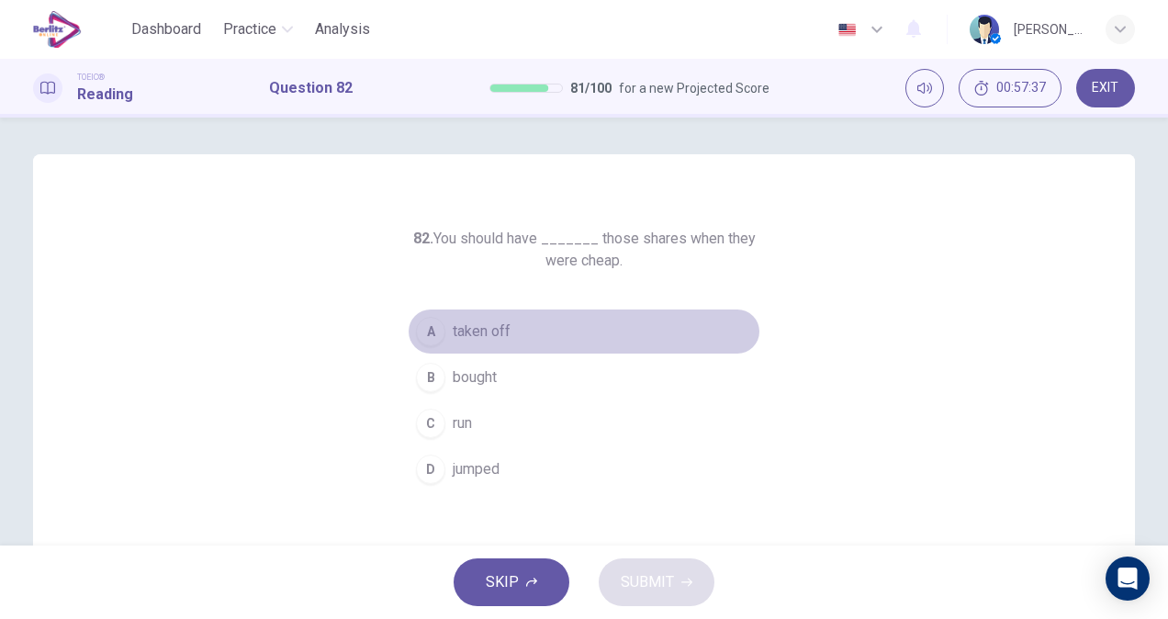
click at [555, 310] on button "A taken off" at bounding box center [584, 331] width 352 height 46
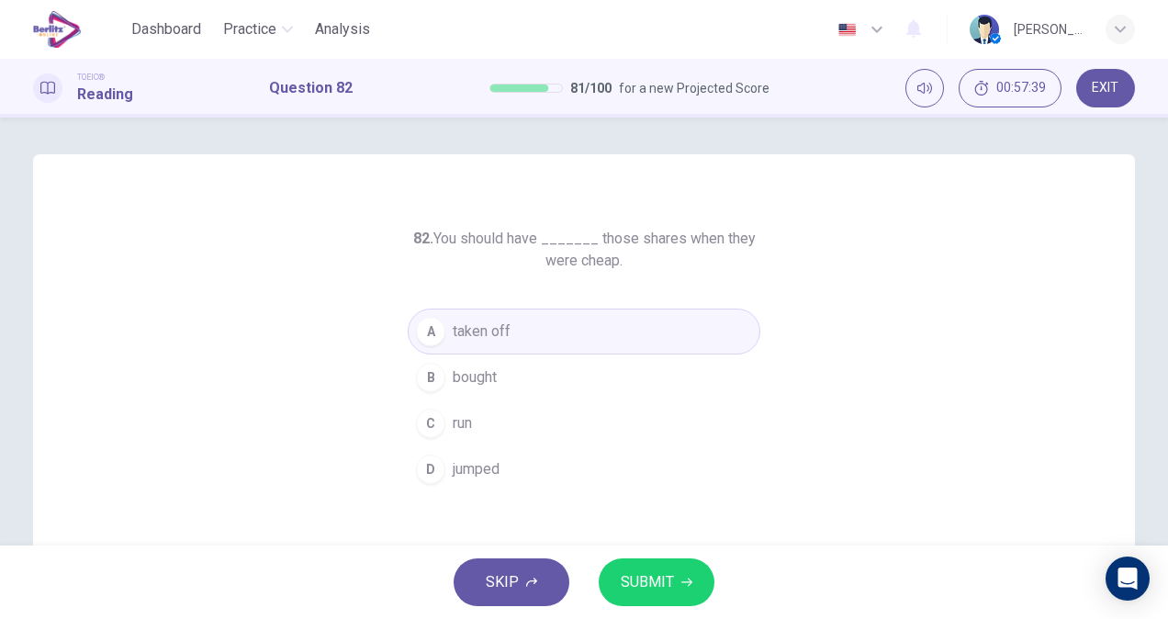
click at [670, 587] on span "SUBMIT" at bounding box center [647, 582] width 53 height 26
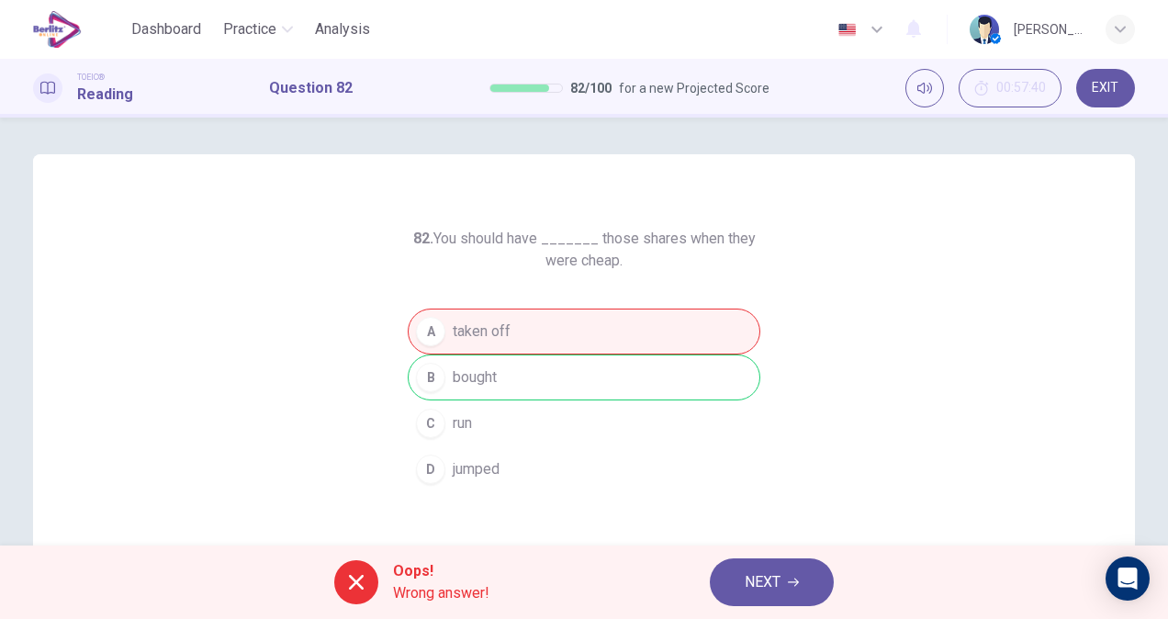
click at [790, 591] on button "NEXT" at bounding box center [772, 582] width 124 height 48
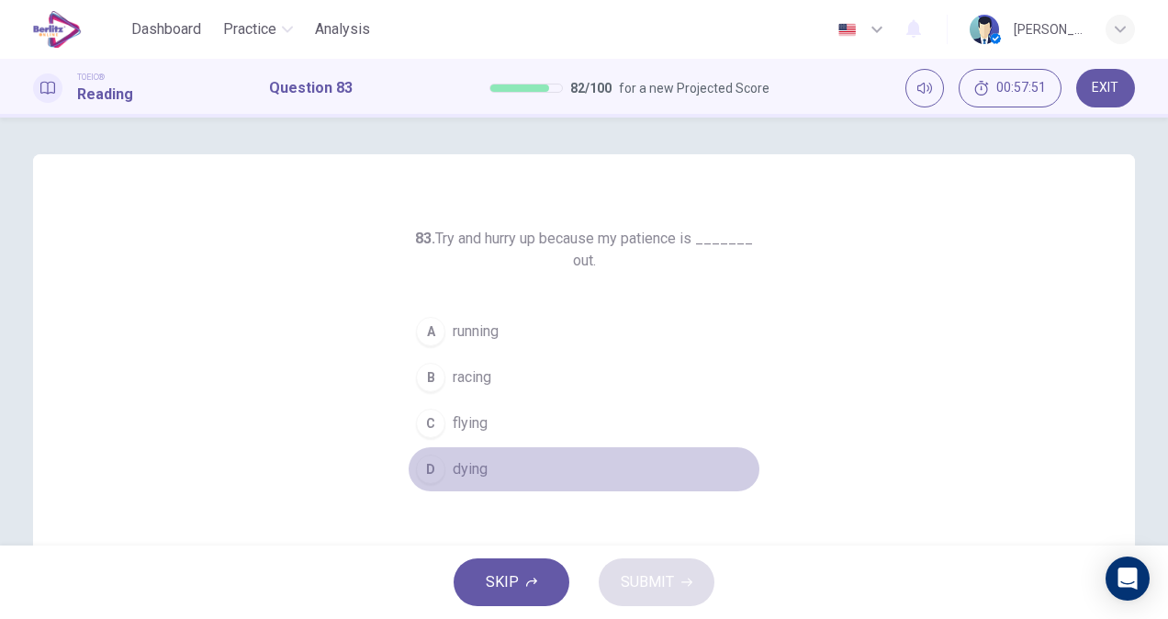
click at [489, 470] on button "D dying" at bounding box center [584, 469] width 352 height 46
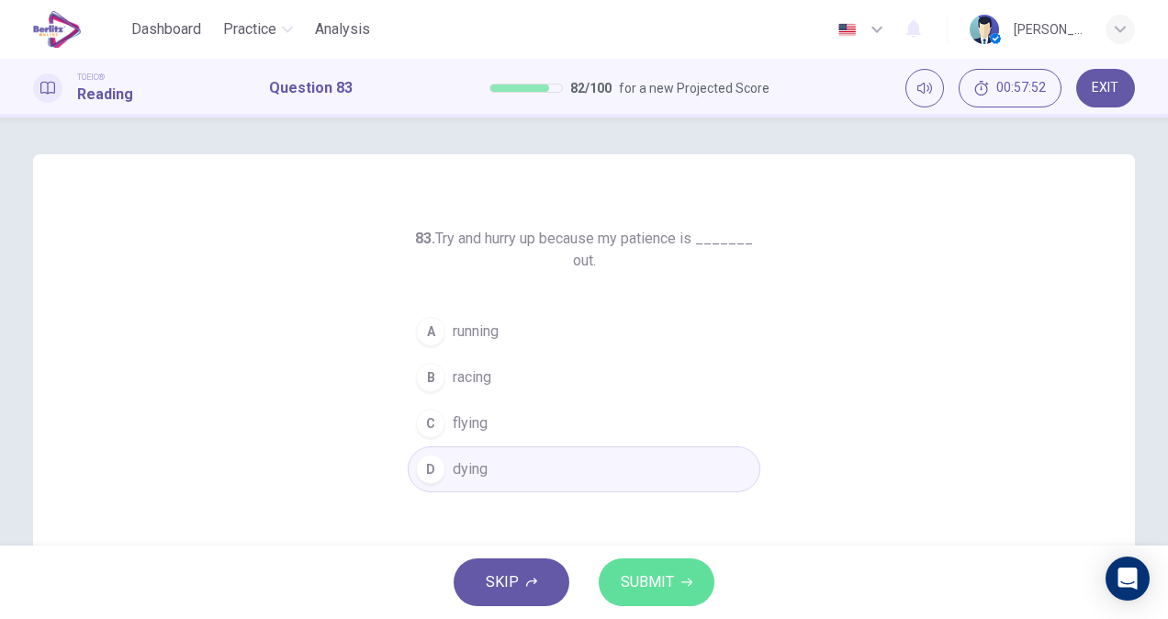
click at [642, 584] on span "SUBMIT" at bounding box center [647, 582] width 53 height 26
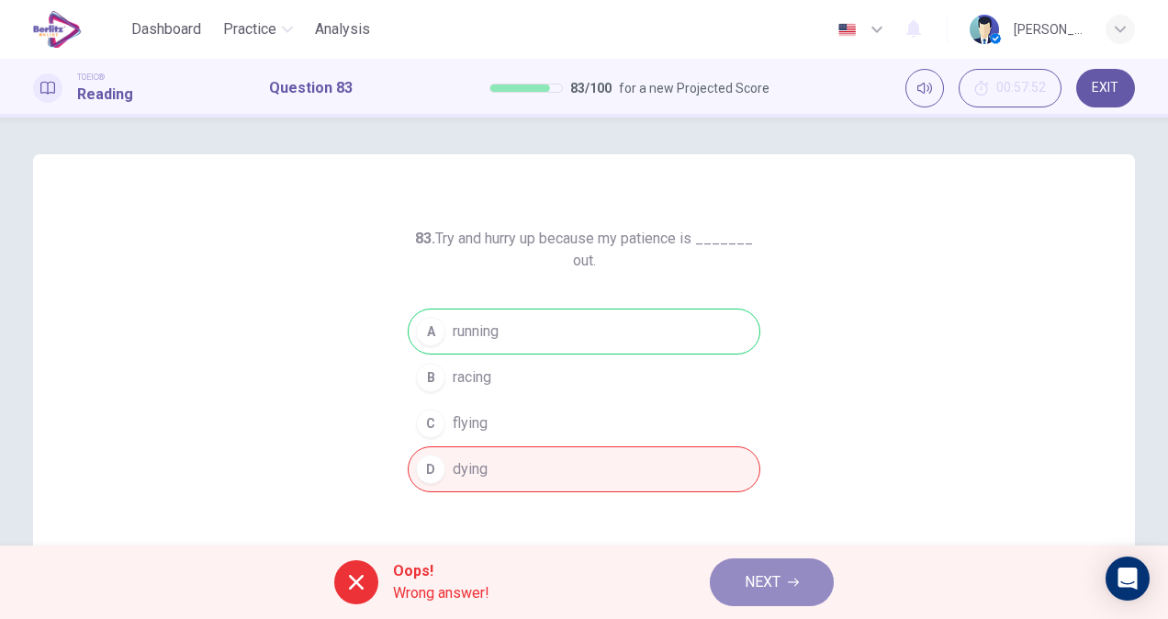
click at [810, 577] on button "NEXT" at bounding box center [772, 582] width 124 height 48
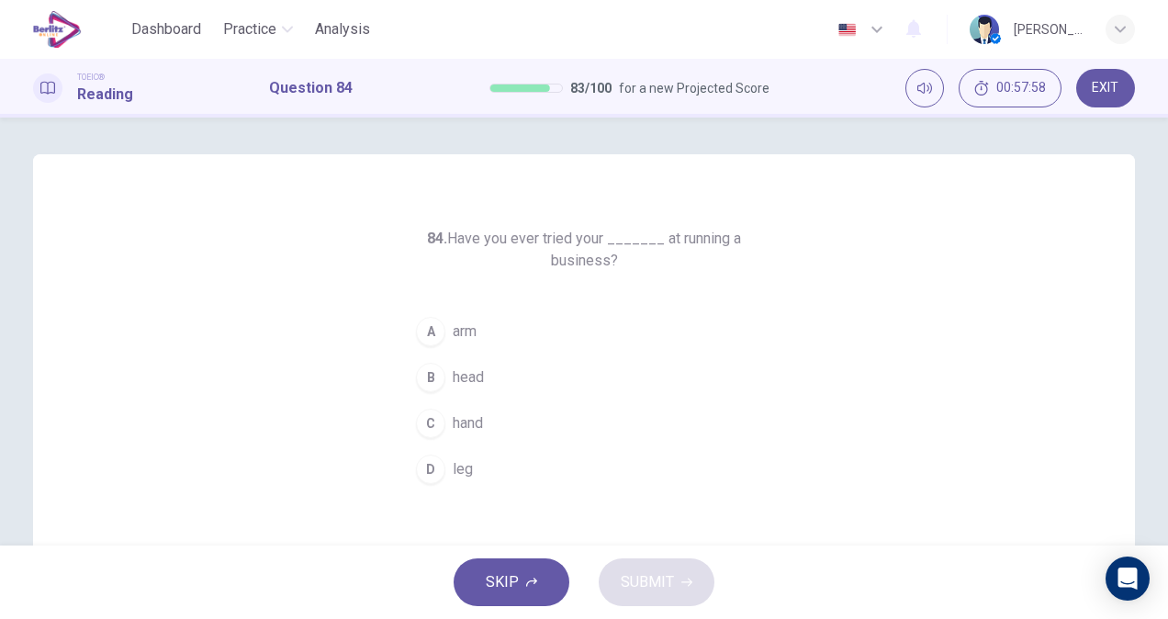
click at [494, 417] on button "C hand" at bounding box center [584, 423] width 352 height 46
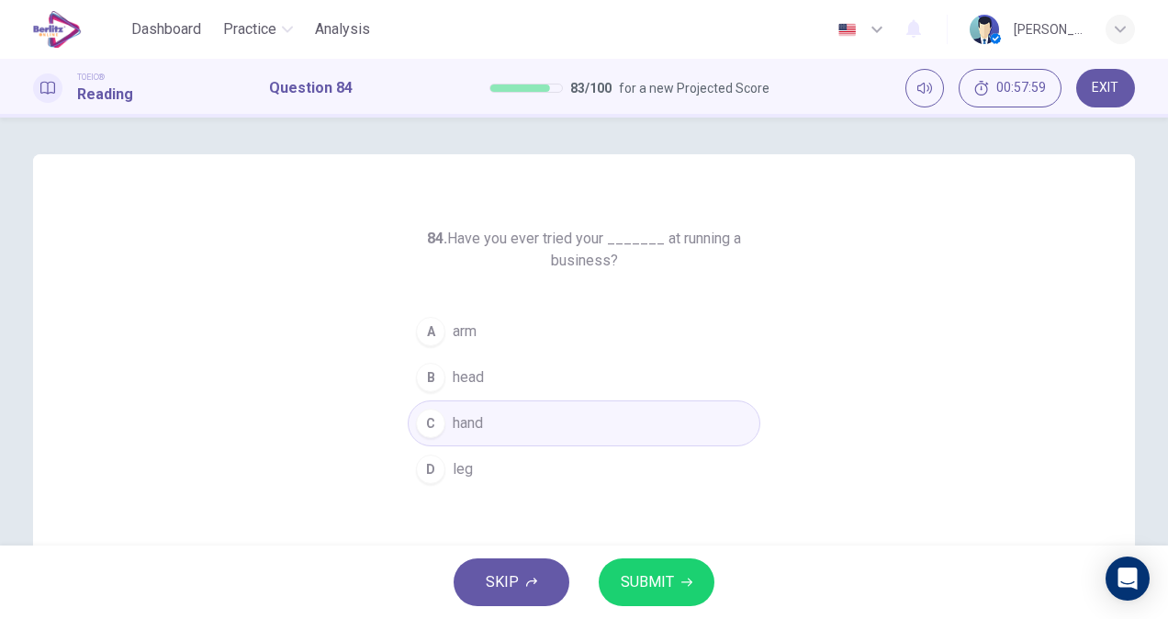
click at [636, 586] on span "SUBMIT" at bounding box center [647, 582] width 53 height 26
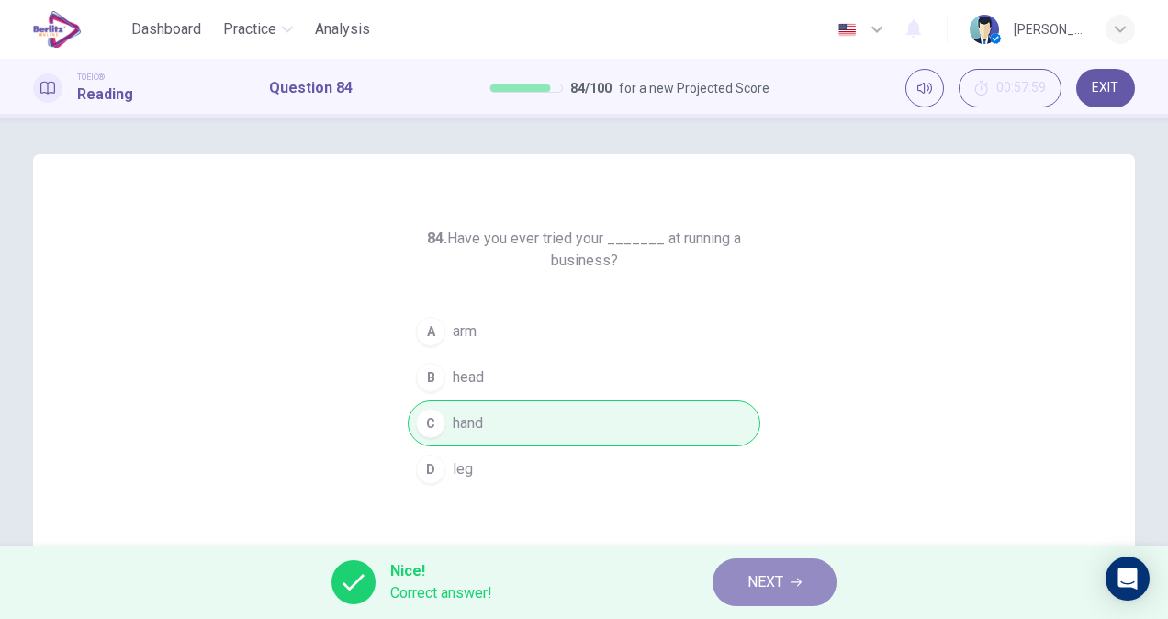
click at [755, 600] on button "NEXT" at bounding box center [774, 582] width 124 height 48
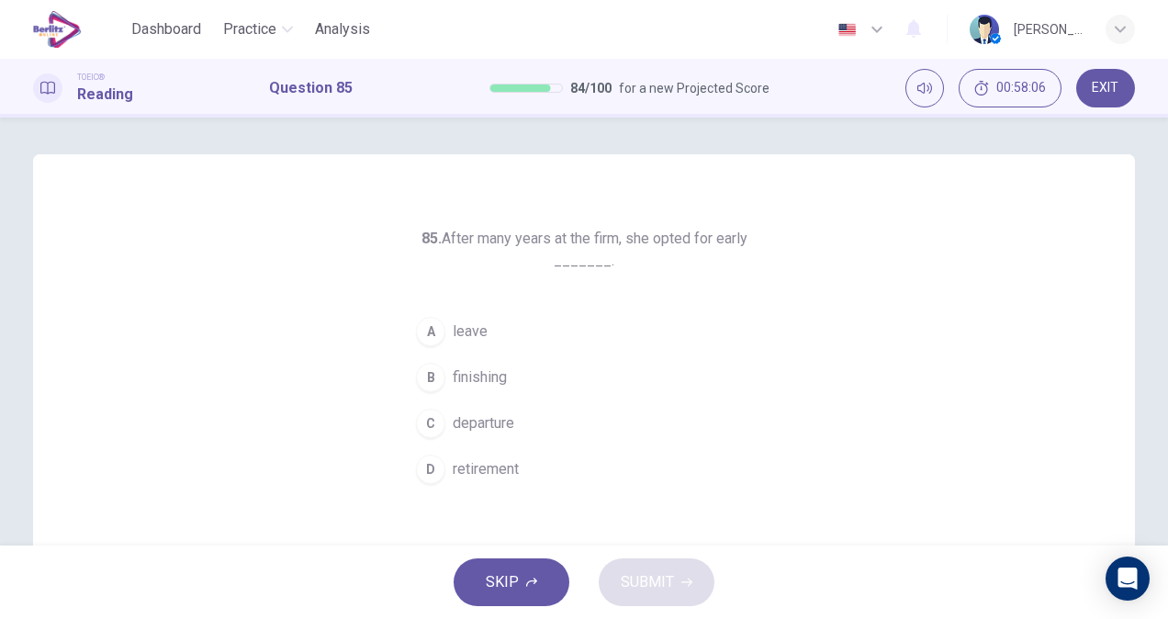
click at [466, 342] on button "A leave" at bounding box center [584, 331] width 352 height 46
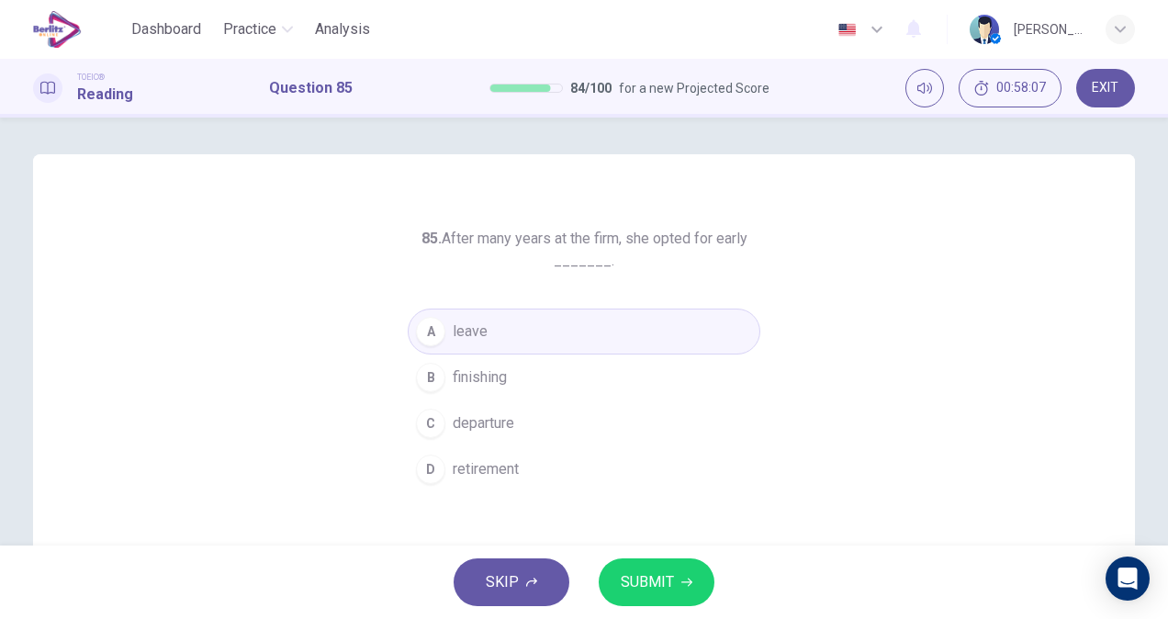
click at [664, 582] on span "SUBMIT" at bounding box center [647, 582] width 53 height 26
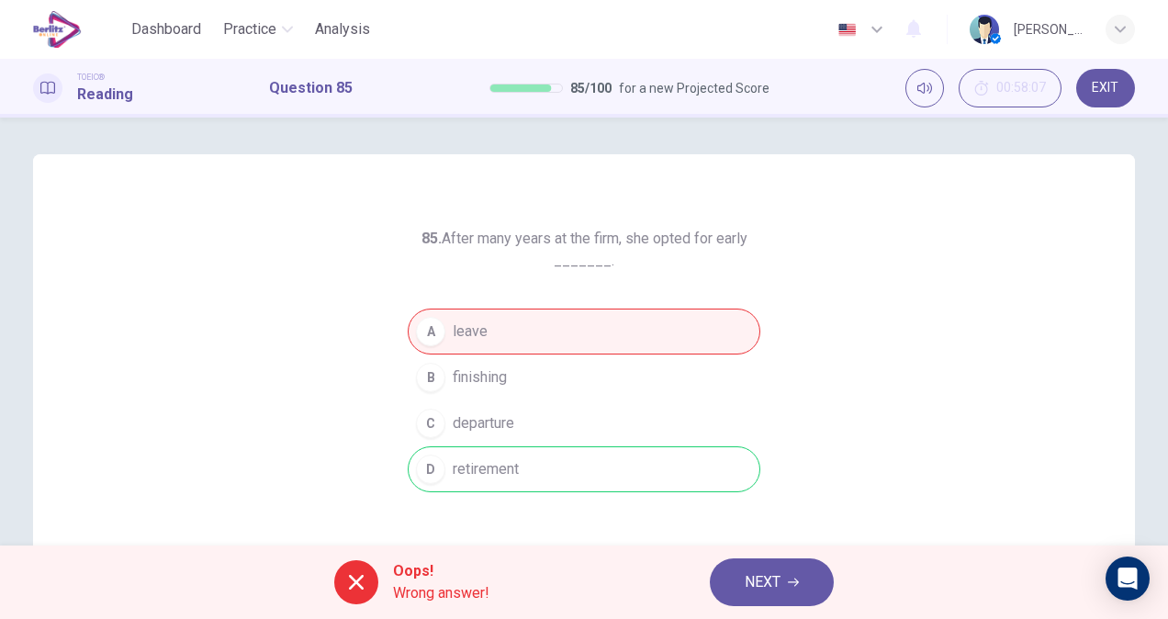
click at [778, 606] on div "Oops! Wrong answer! NEXT" at bounding box center [584, 581] width 1168 height 73
click at [778, 587] on span "NEXT" at bounding box center [762, 582] width 36 height 26
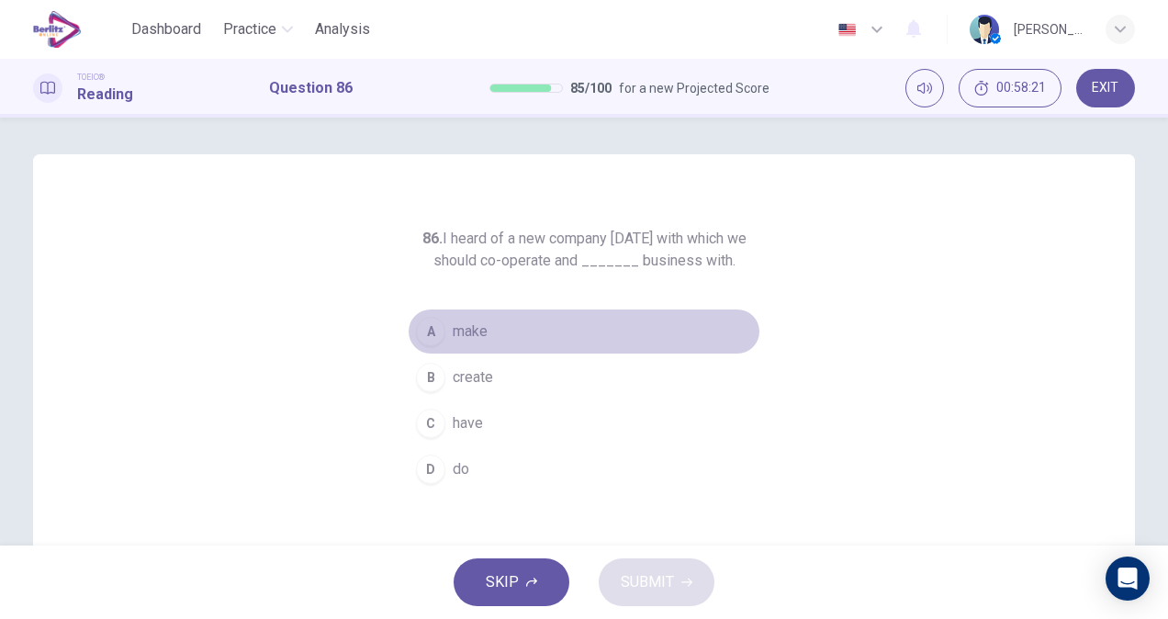
click at [471, 334] on span "make" at bounding box center [470, 331] width 35 height 22
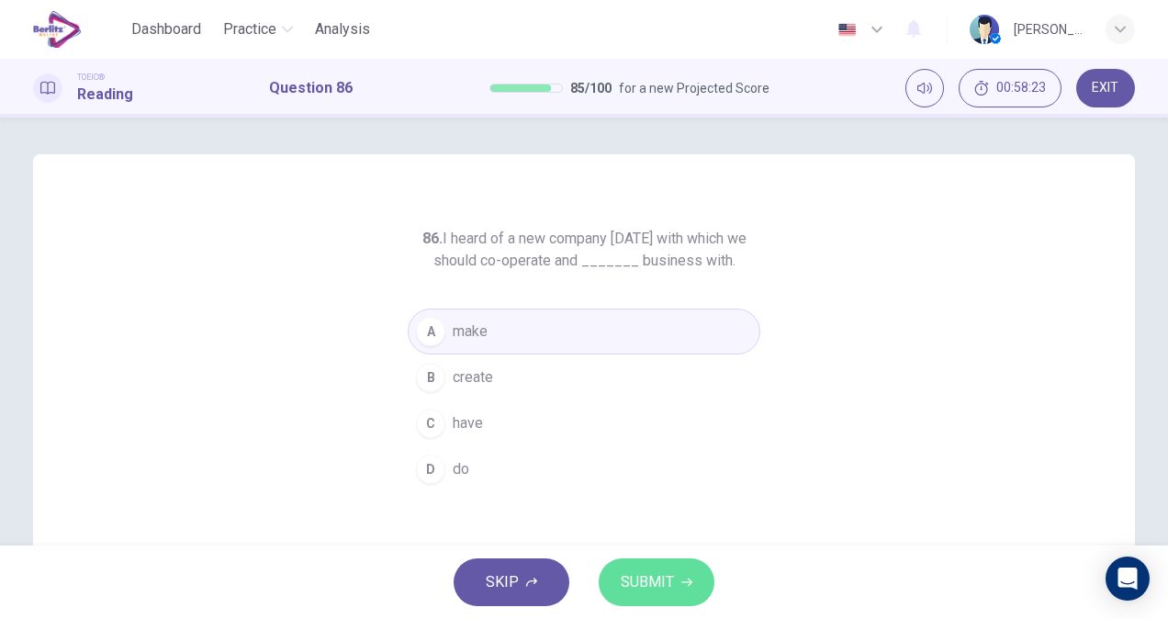
click at [657, 576] on span "SUBMIT" at bounding box center [647, 582] width 53 height 26
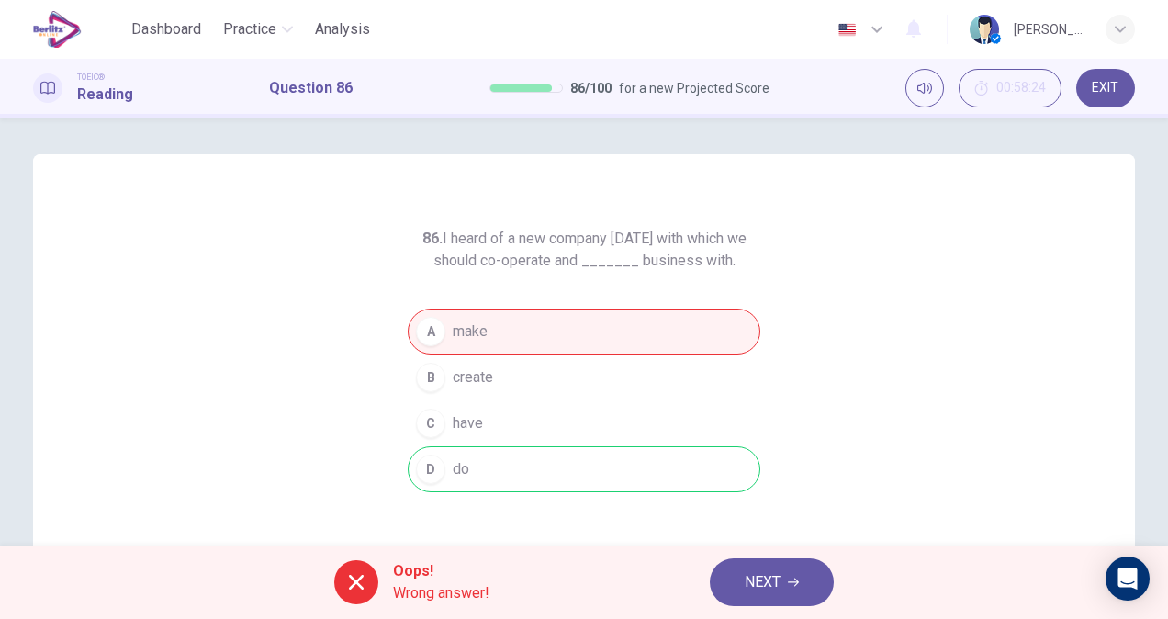
click at [777, 582] on span "NEXT" at bounding box center [762, 582] width 36 height 26
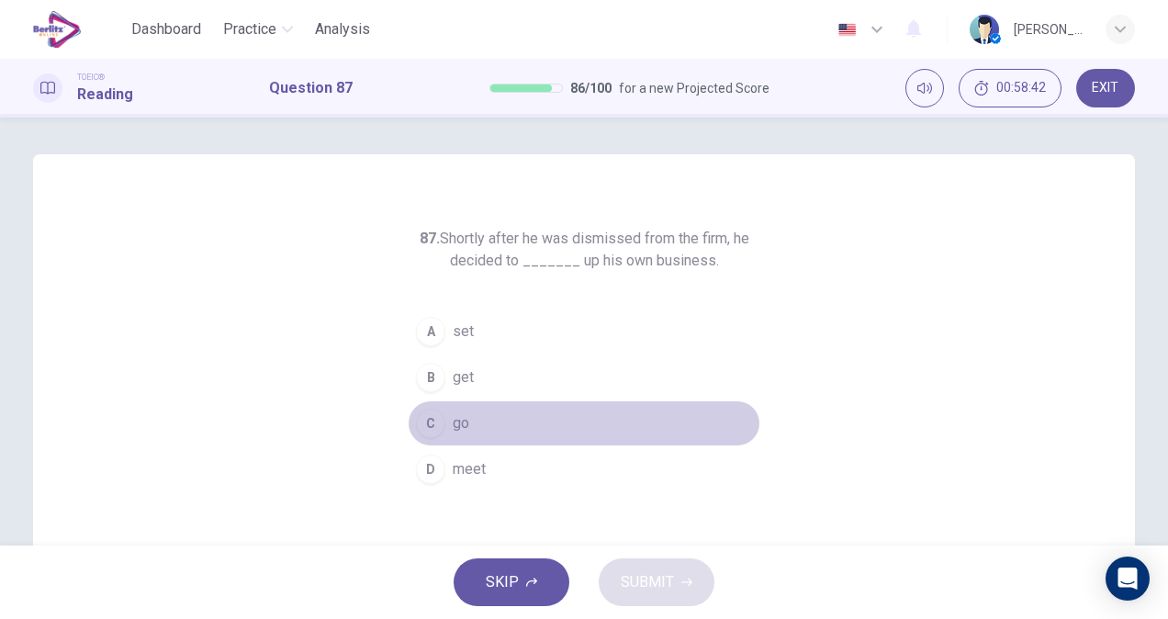
click at [468, 428] on button "C go" at bounding box center [584, 423] width 352 height 46
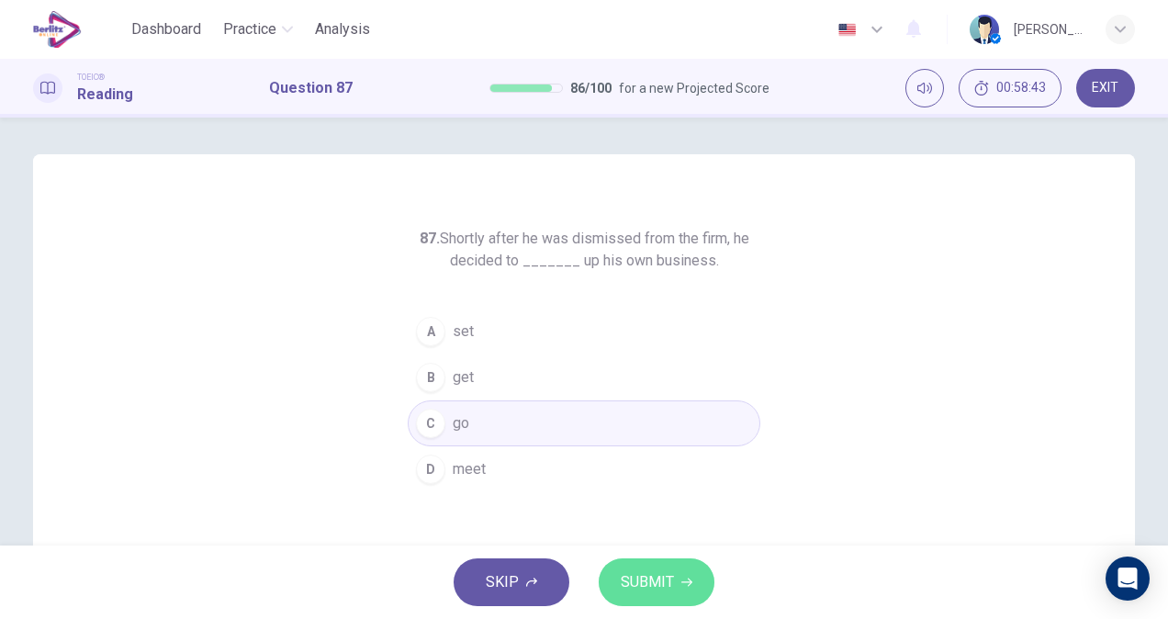
click at [635, 564] on button "SUBMIT" at bounding box center [656, 582] width 116 height 48
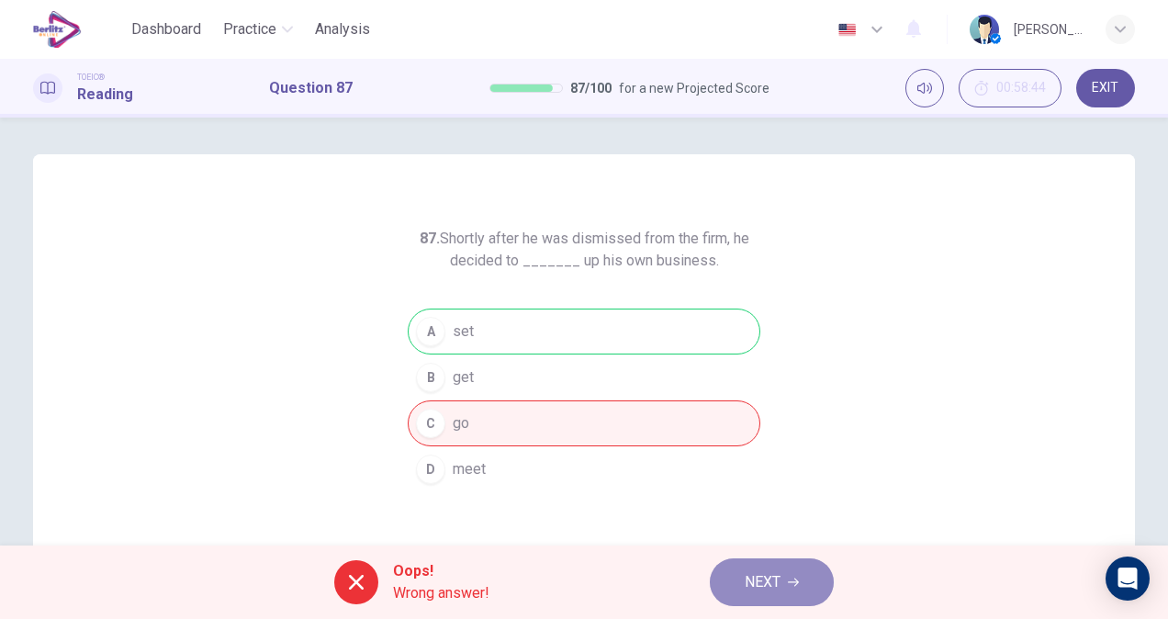
click at [787, 576] on button "NEXT" at bounding box center [772, 582] width 124 height 48
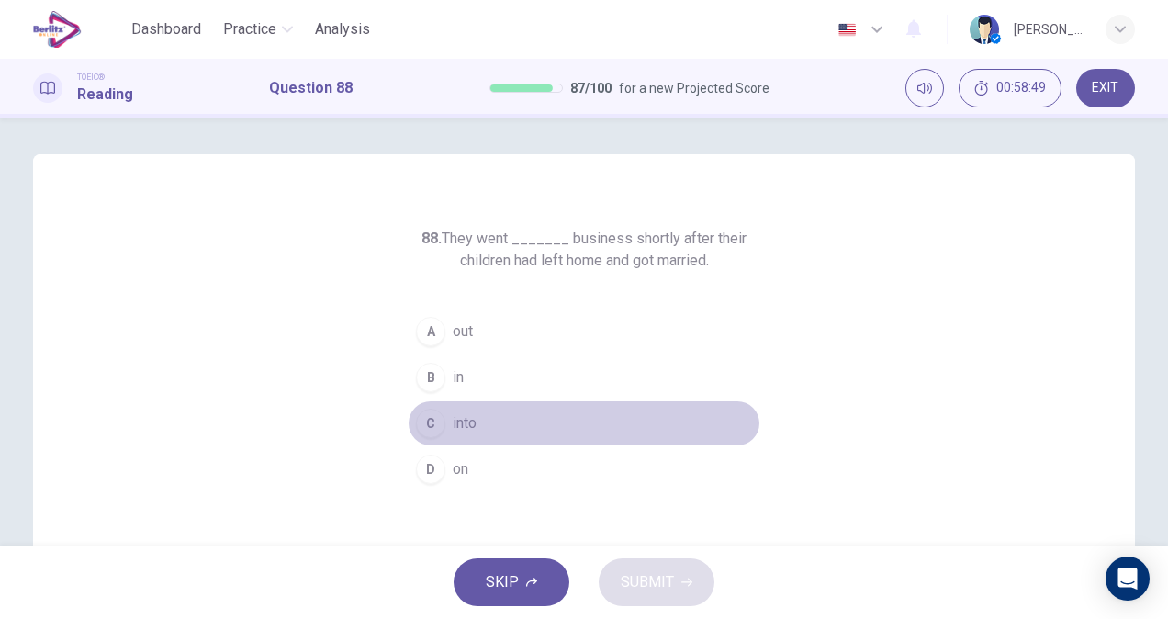
click at [486, 426] on button "C into" at bounding box center [584, 423] width 352 height 46
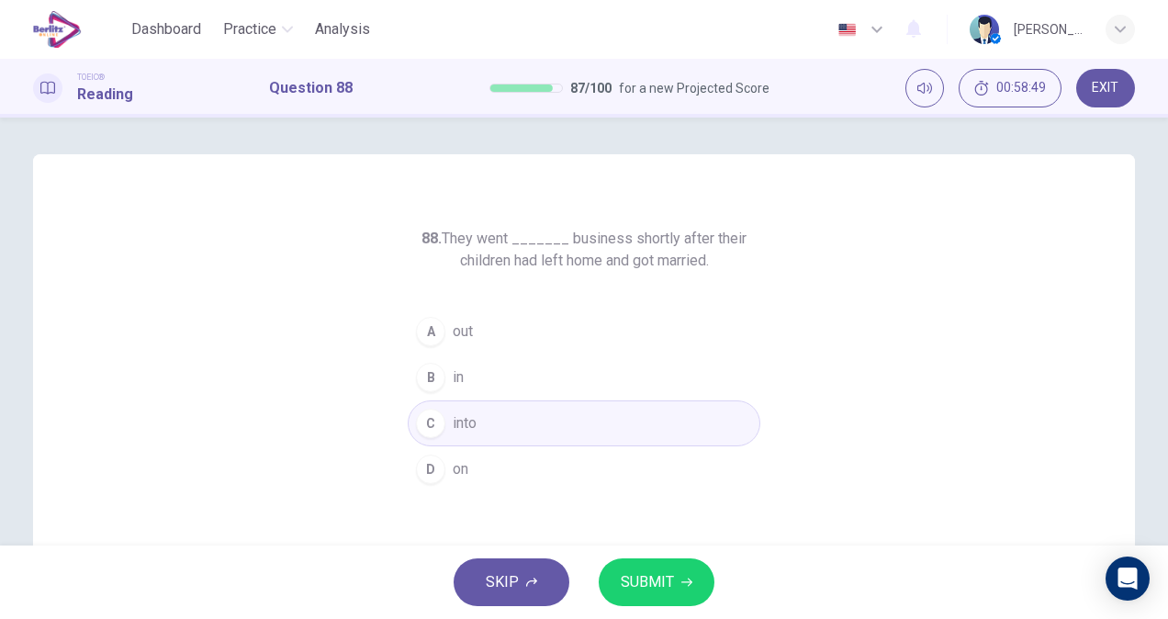
click at [614, 547] on div "SKIP SUBMIT" at bounding box center [584, 581] width 1168 height 73
click at [628, 583] on span "SUBMIT" at bounding box center [647, 582] width 53 height 26
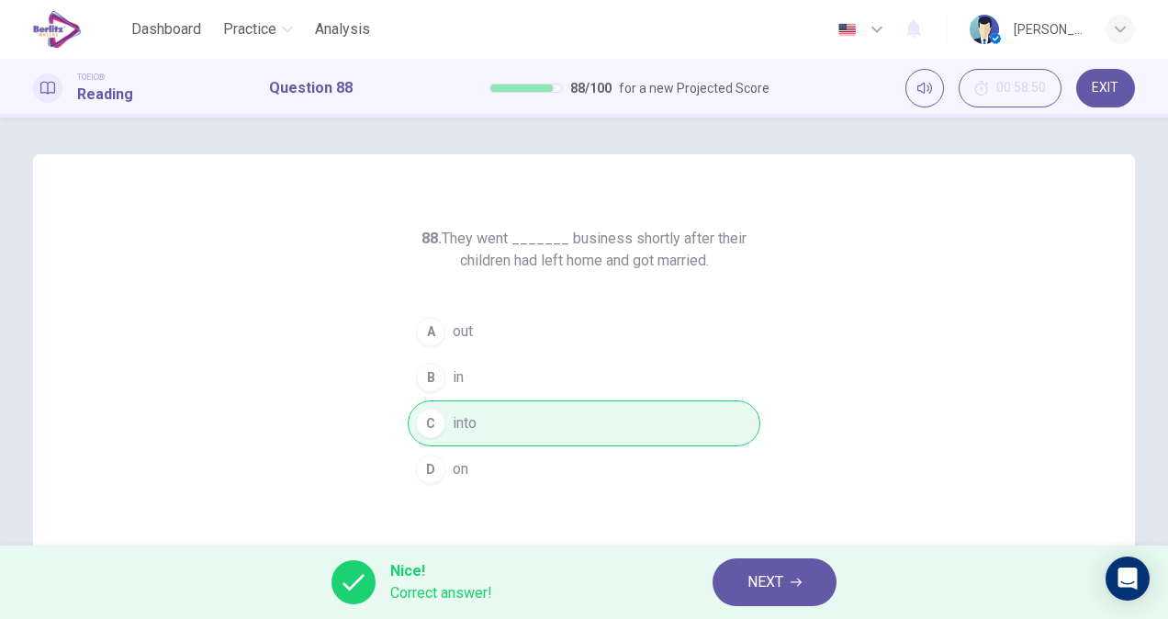
click at [779, 577] on span "NEXT" at bounding box center [765, 582] width 36 height 26
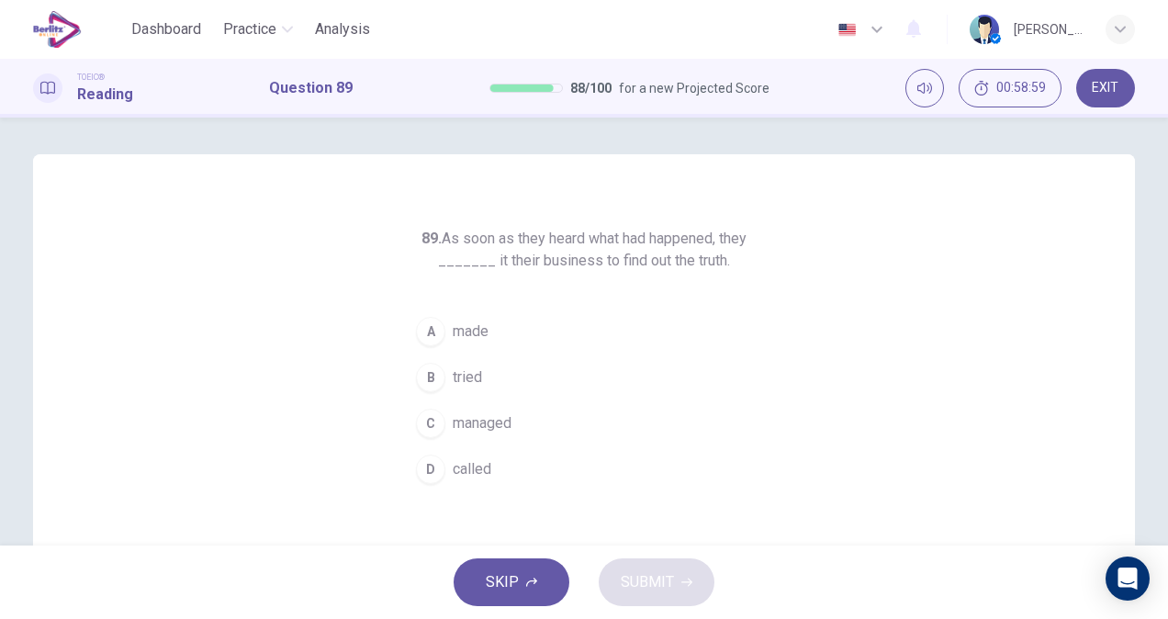
click at [489, 428] on span "managed" at bounding box center [482, 423] width 59 height 22
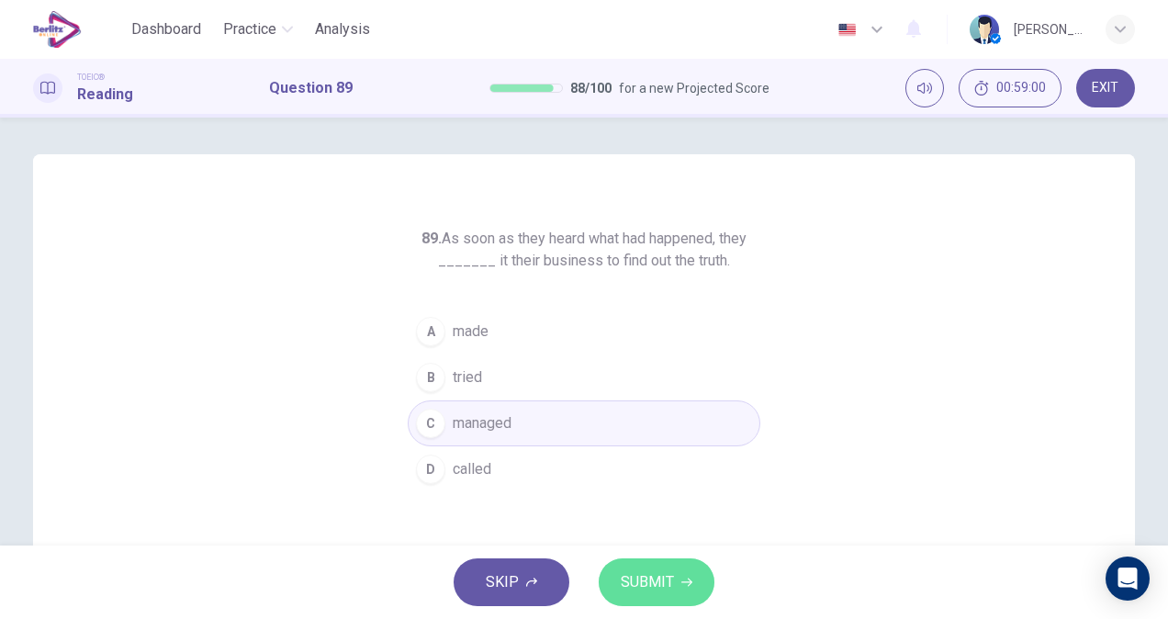
click at [699, 571] on button "SUBMIT" at bounding box center [656, 582] width 116 height 48
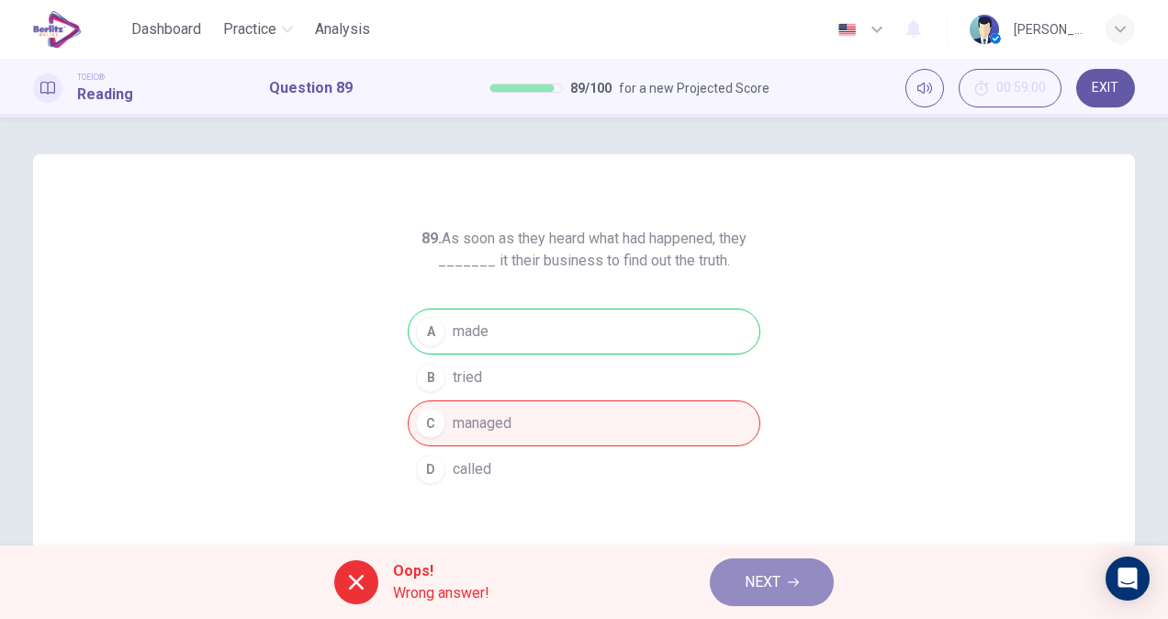
click at [789, 582] on icon "button" at bounding box center [793, 582] width 11 height 8
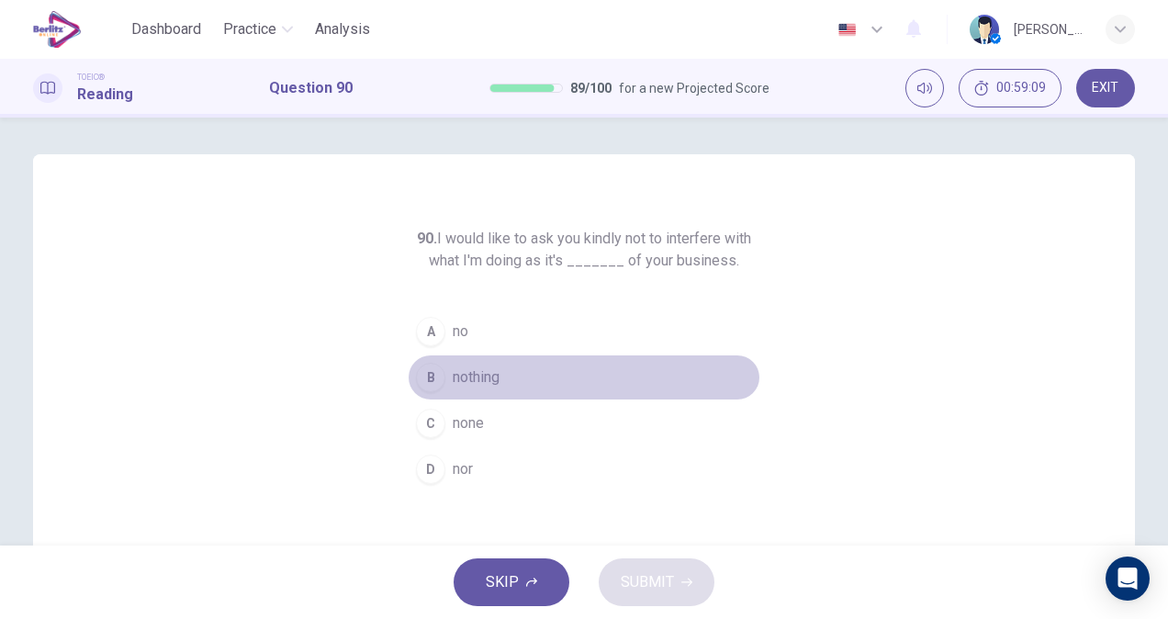
click at [477, 367] on span "nothing" at bounding box center [476, 377] width 47 height 22
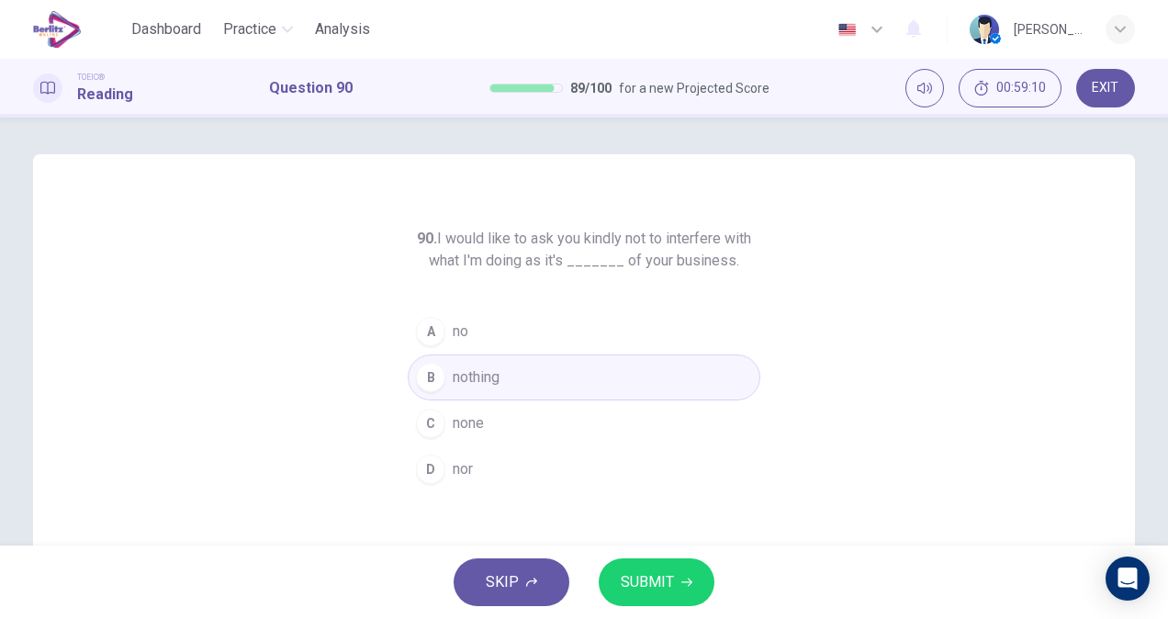
click at [684, 586] on icon "button" at bounding box center [686, 581] width 11 height 11
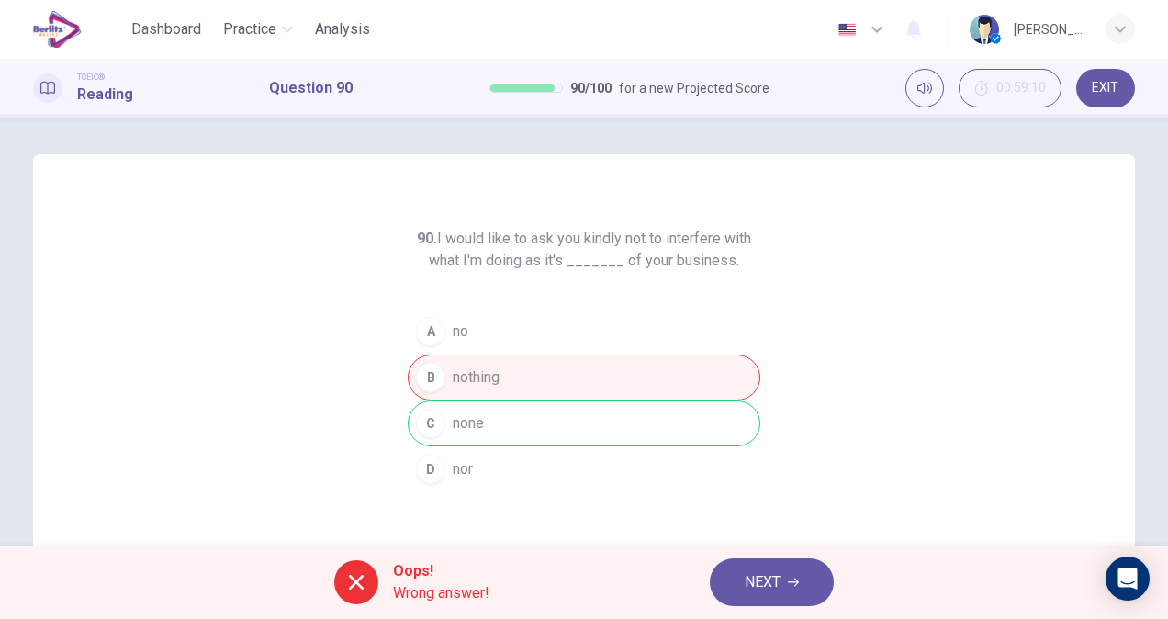
click at [800, 595] on button "NEXT" at bounding box center [772, 582] width 124 height 48
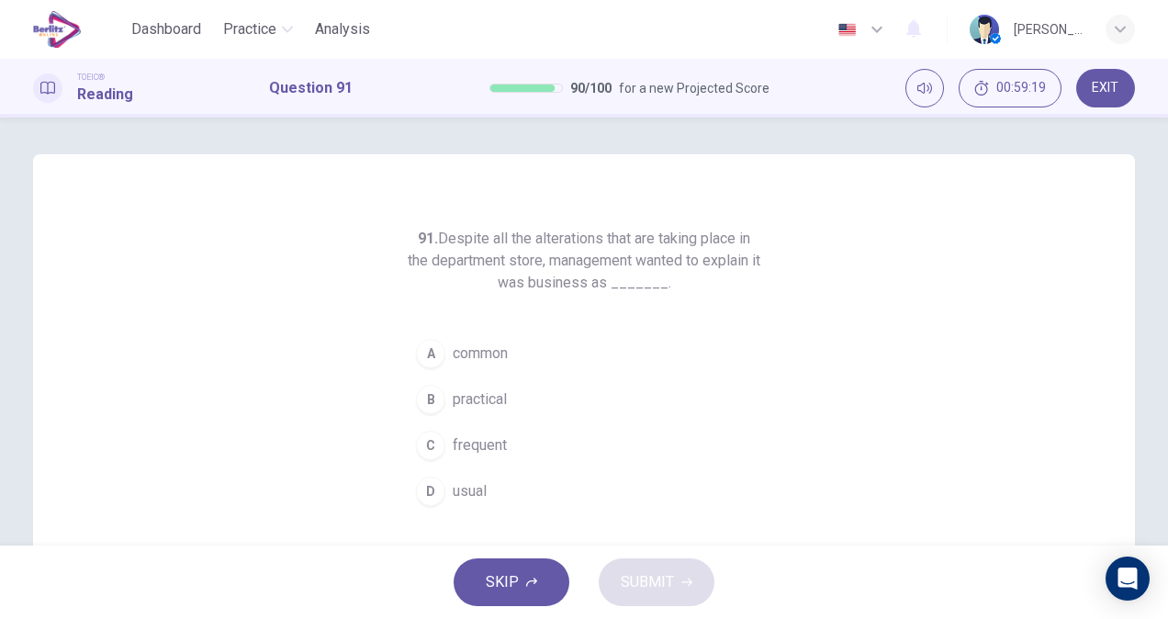
click at [488, 492] on button "D usual" at bounding box center [584, 491] width 352 height 46
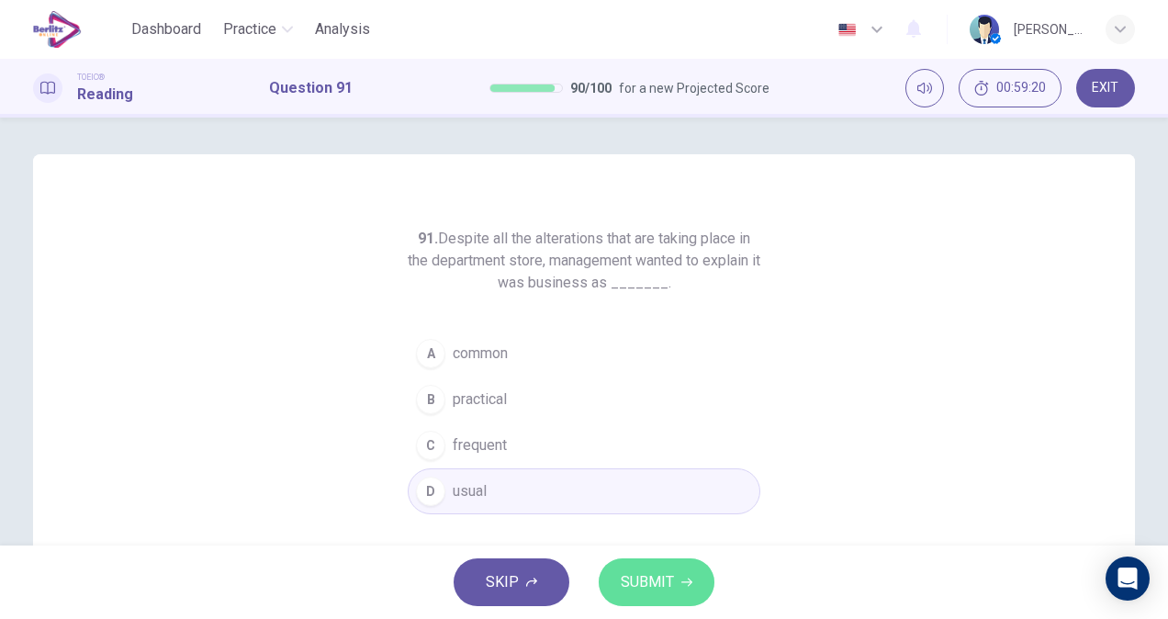
click at [659, 597] on button "SUBMIT" at bounding box center [656, 582] width 116 height 48
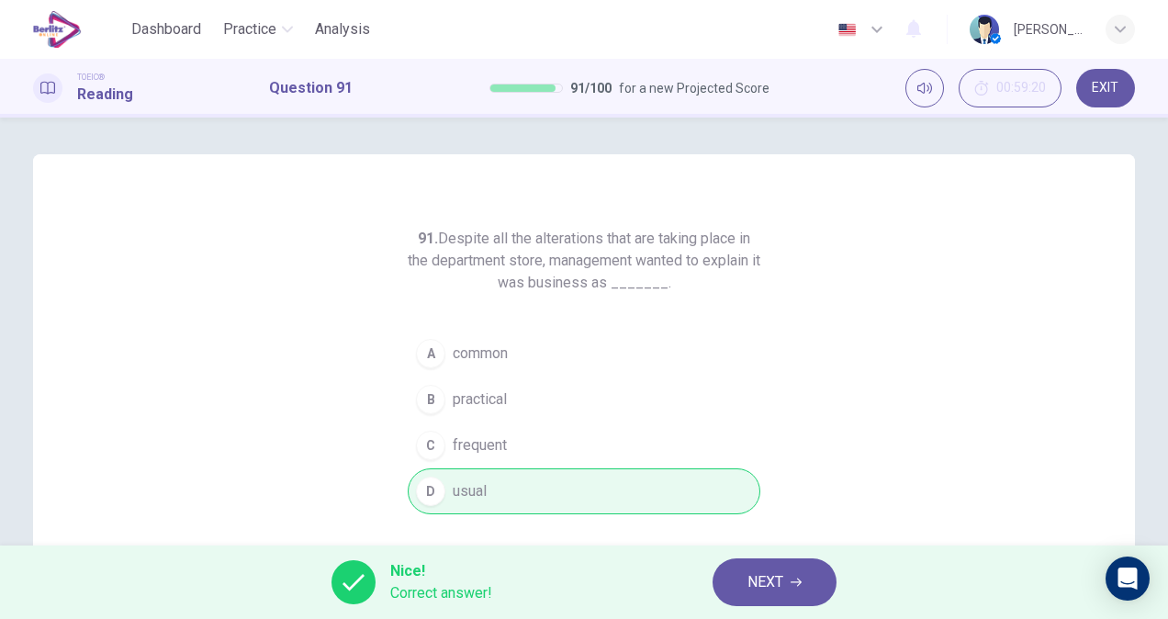
click at [788, 583] on button "NEXT" at bounding box center [774, 582] width 124 height 48
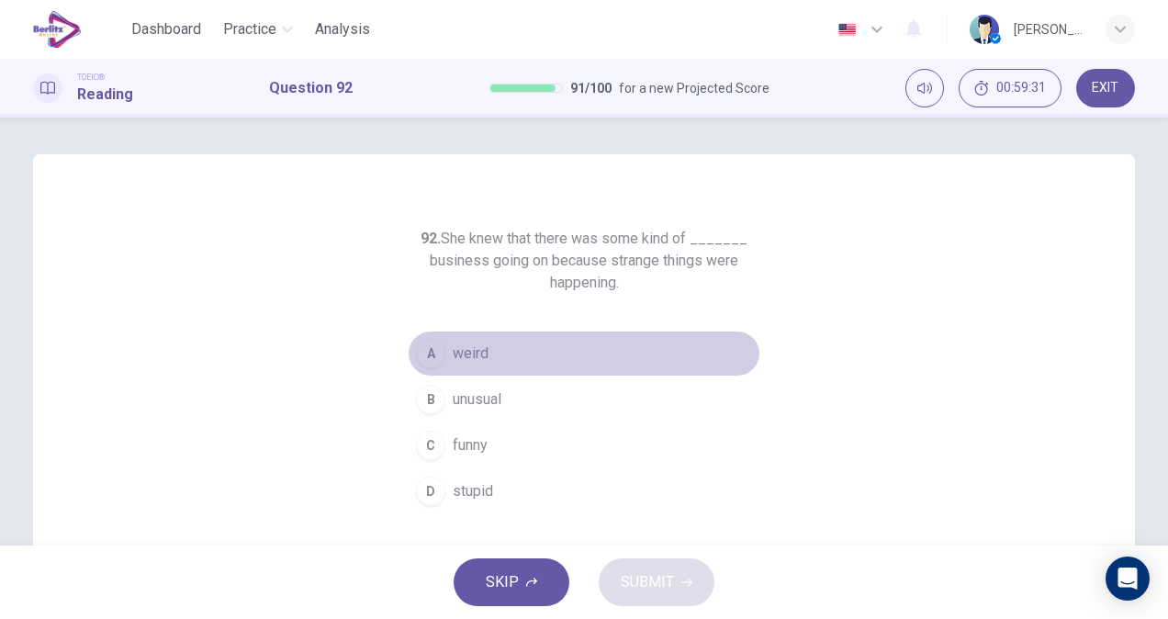
click at [496, 360] on button "A weird" at bounding box center [584, 353] width 352 height 46
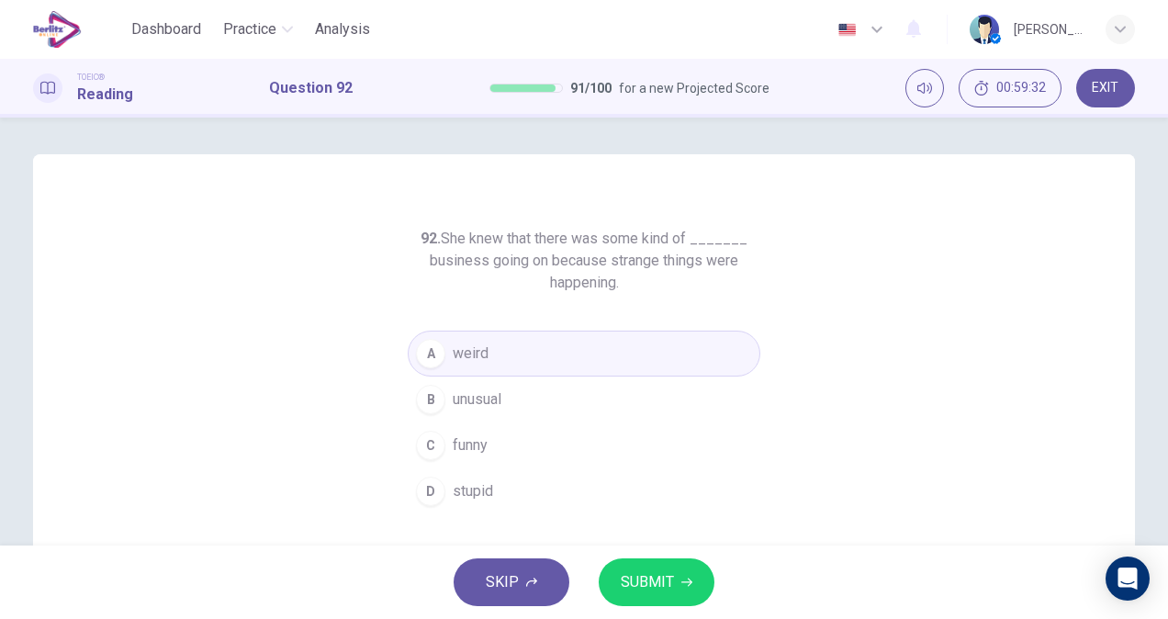
drag, startPoint x: 625, startPoint y: 546, endPoint x: 630, endPoint y: 558, distance: 12.8
click at [630, 558] on div "SKIP SUBMIT" at bounding box center [584, 581] width 1168 height 73
click at [630, 558] on button "SUBMIT" at bounding box center [656, 582] width 116 height 48
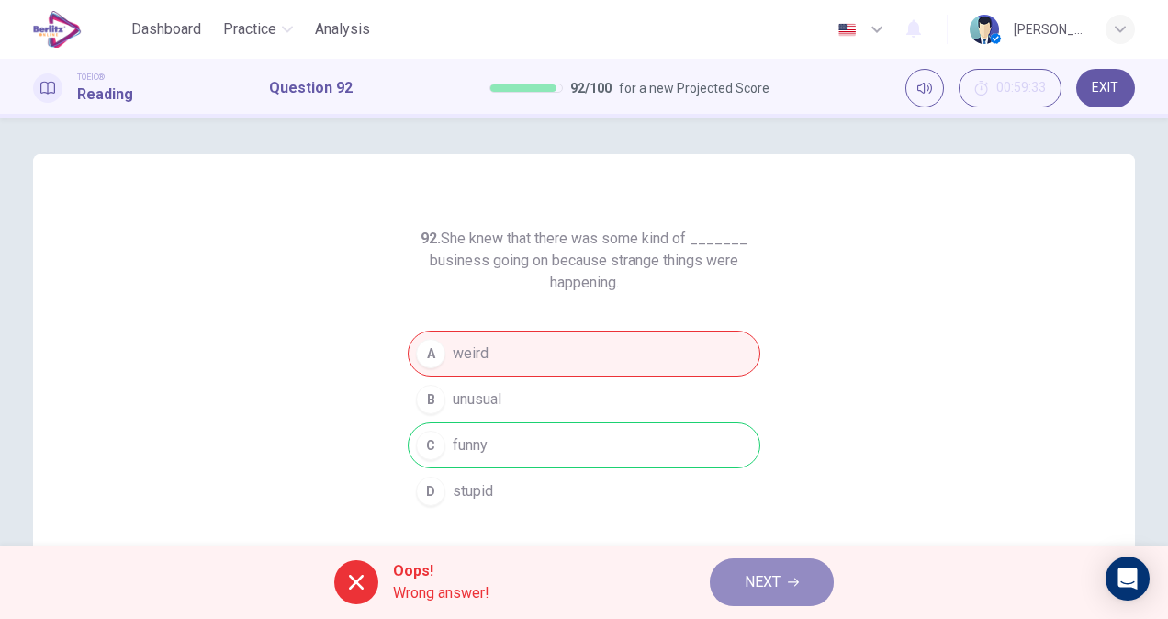
click at [721, 573] on button "NEXT" at bounding box center [772, 582] width 124 height 48
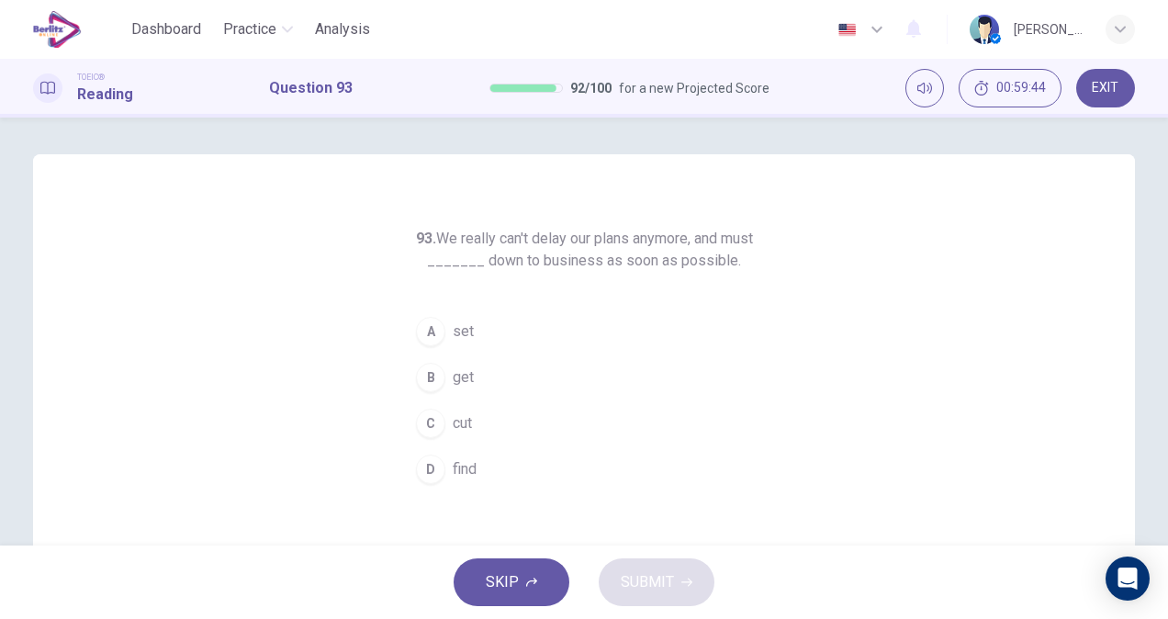
click at [520, 361] on button "B get" at bounding box center [584, 377] width 352 height 46
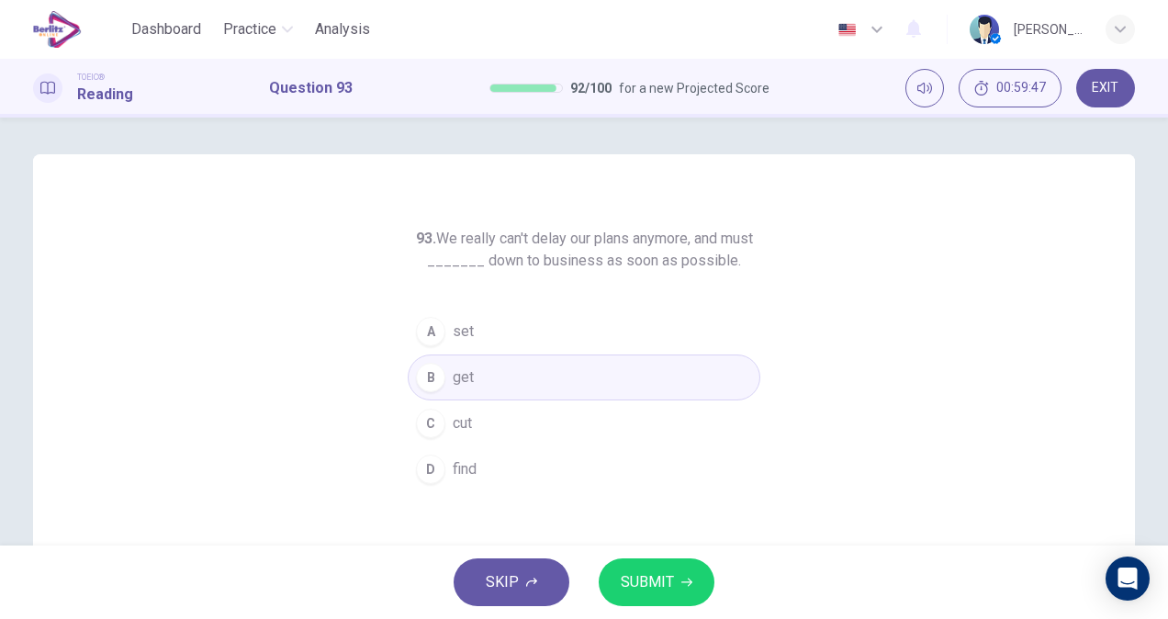
click at [532, 481] on button "D find" at bounding box center [584, 469] width 352 height 46
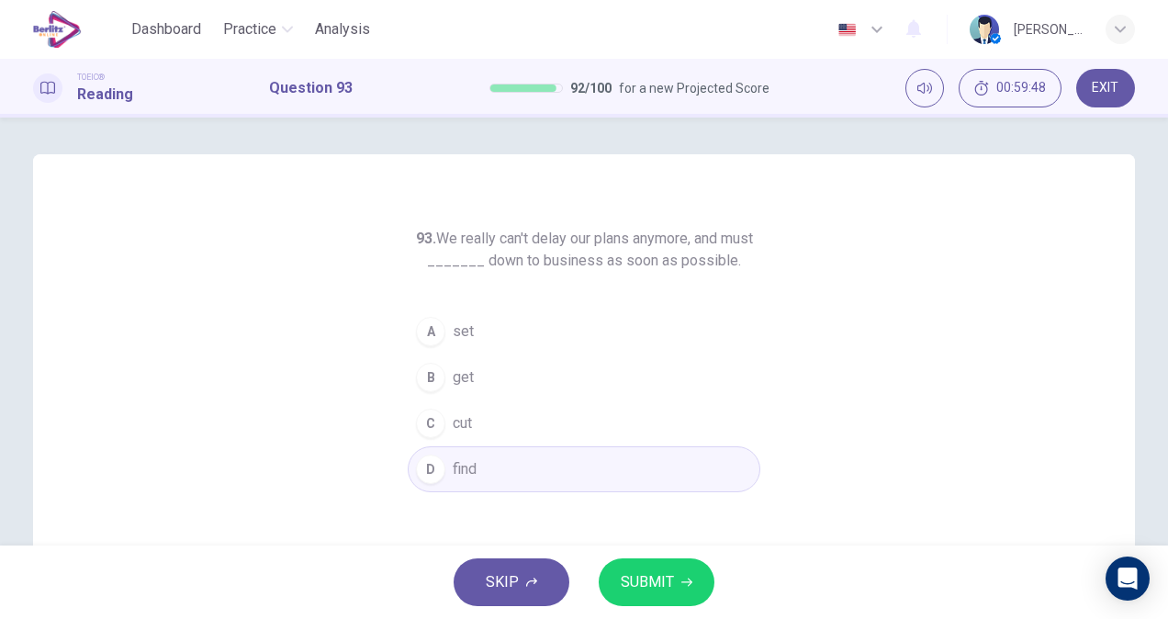
click at [626, 598] on button "SUBMIT" at bounding box center [656, 582] width 116 height 48
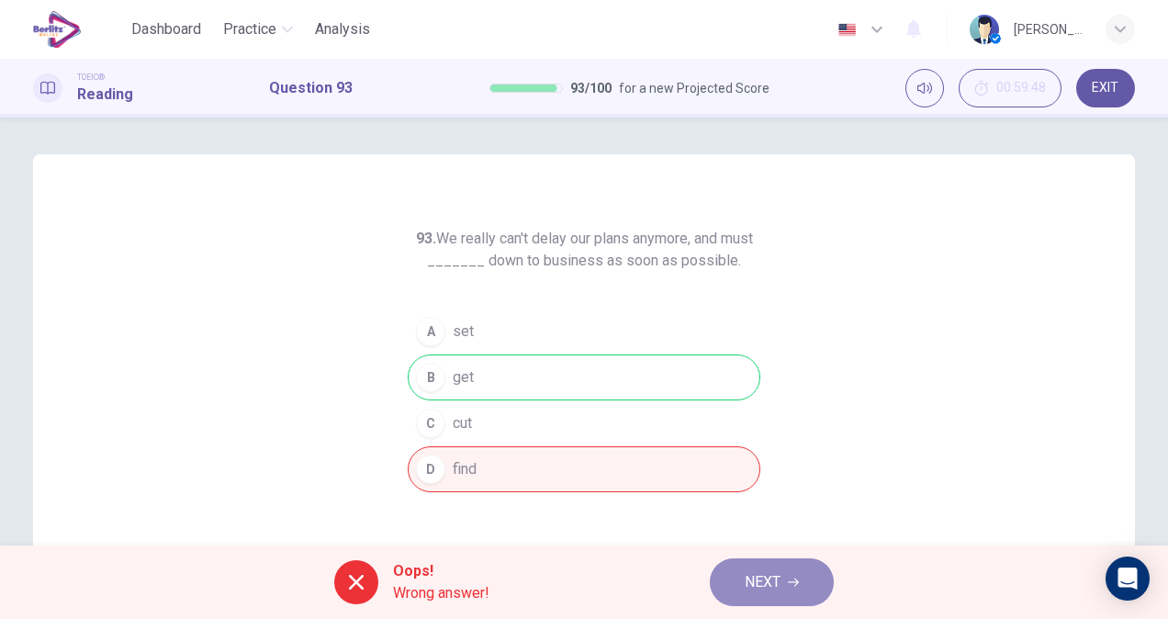
click at [769, 589] on span "NEXT" at bounding box center [762, 582] width 36 height 26
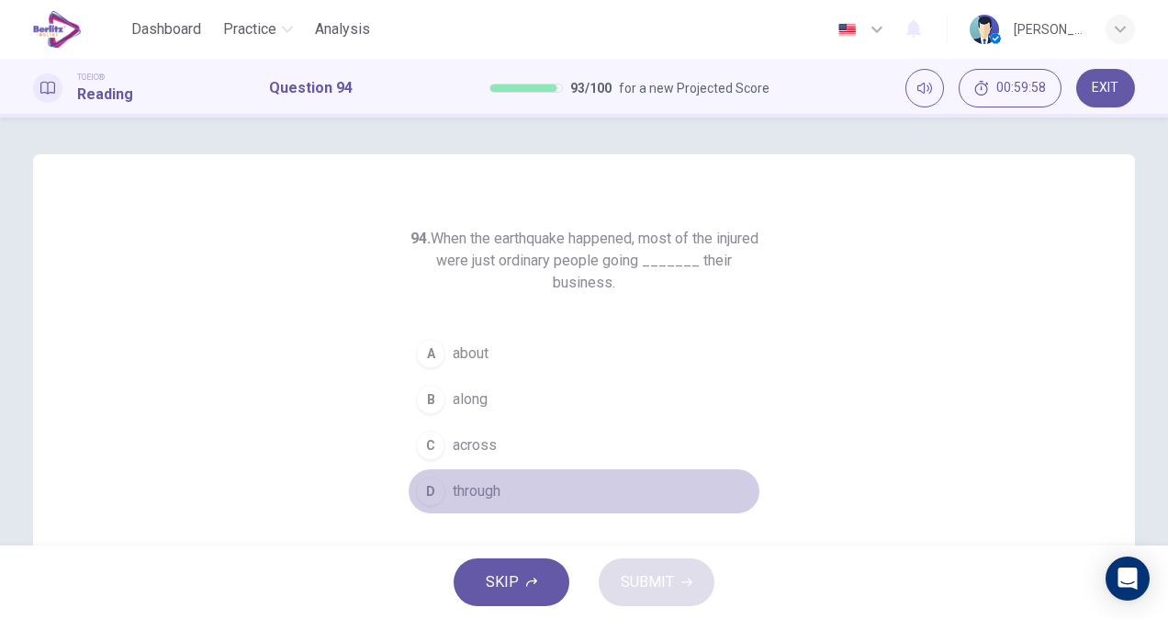
click at [472, 480] on span "through" at bounding box center [477, 491] width 48 height 22
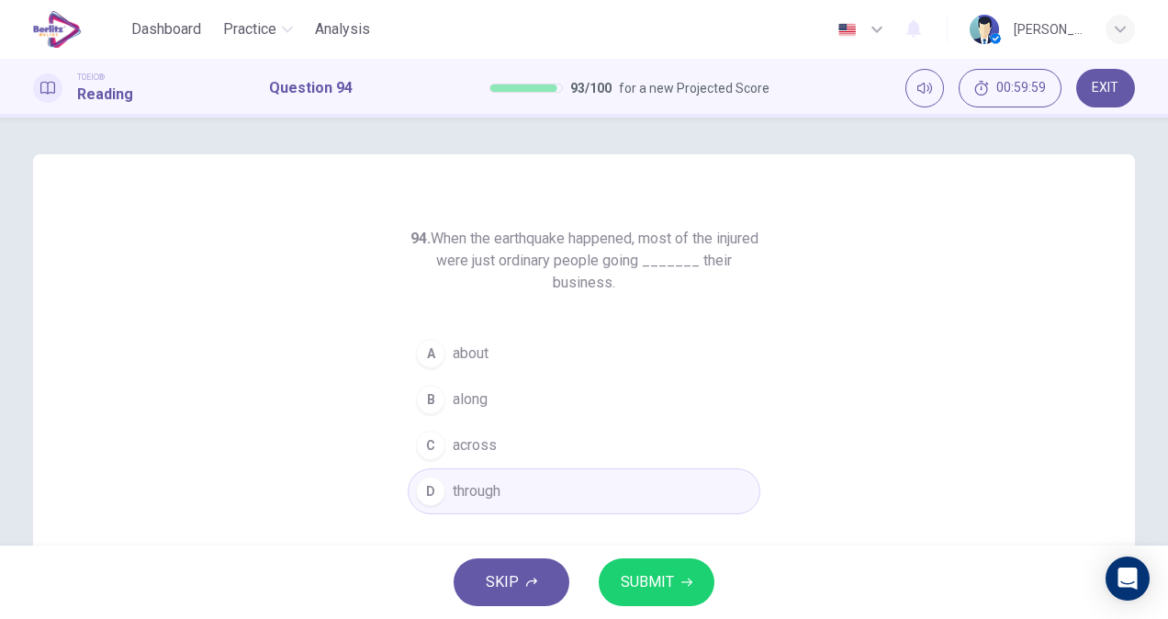
click at [672, 581] on span "SUBMIT" at bounding box center [647, 582] width 53 height 26
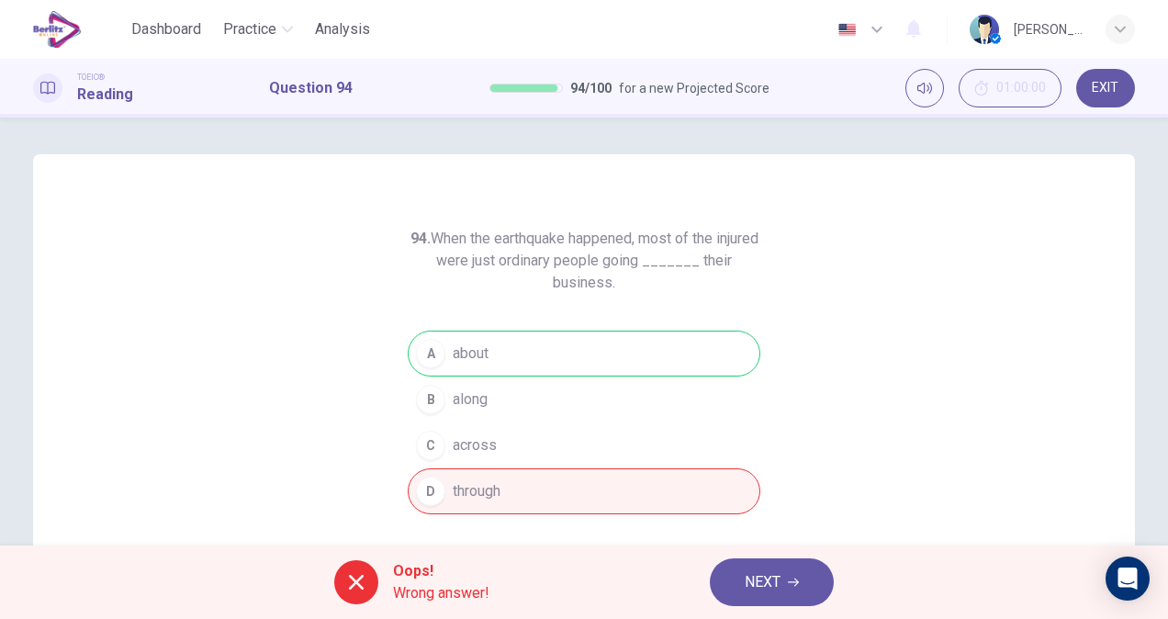
click at [785, 578] on button "NEXT" at bounding box center [772, 582] width 124 height 48
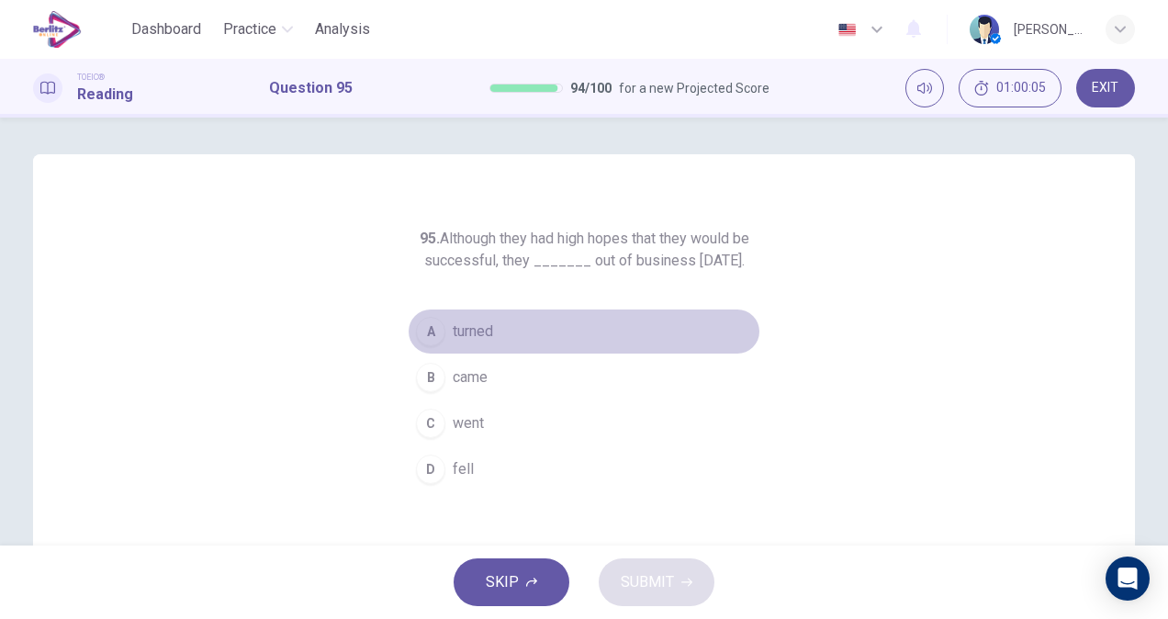
click at [485, 342] on span "turned" at bounding box center [473, 331] width 40 height 22
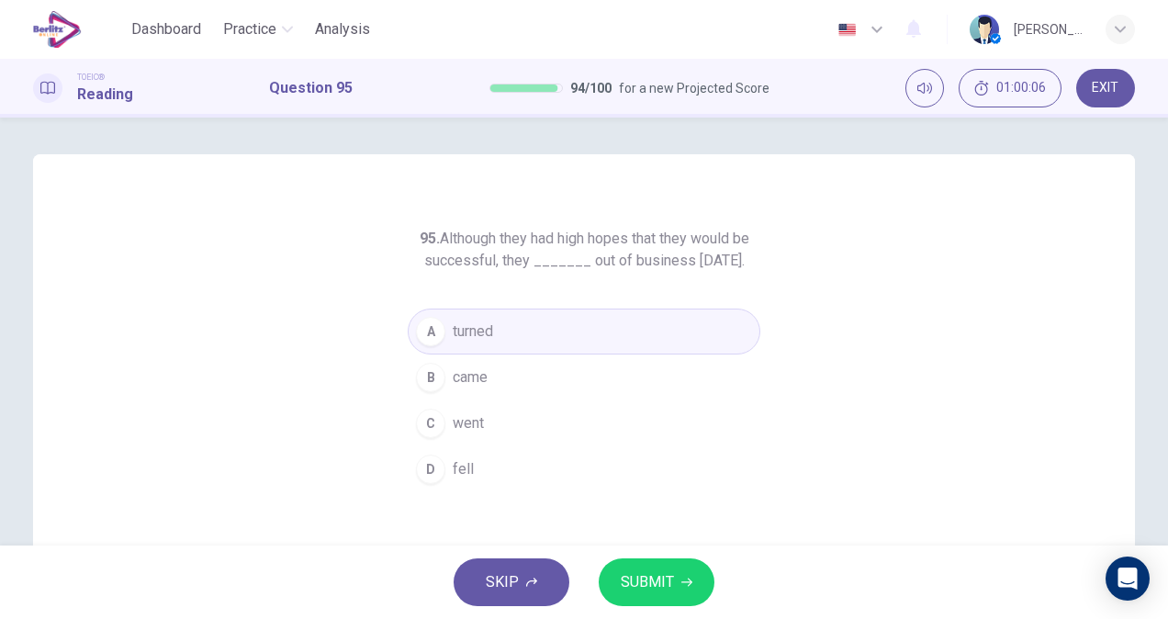
click at [644, 593] on span "SUBMIT" at bounding box center [647, 582] width 53 height 26
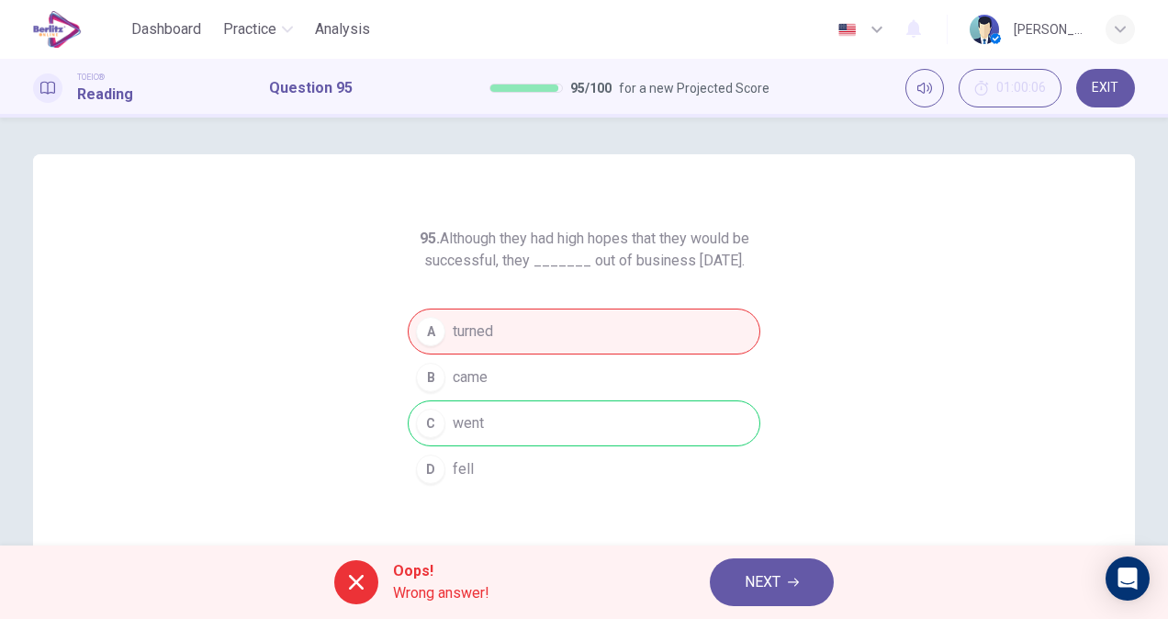
click at [802, 570] on button "NEXT" at bounding box center [772, 582] width 124 height 48
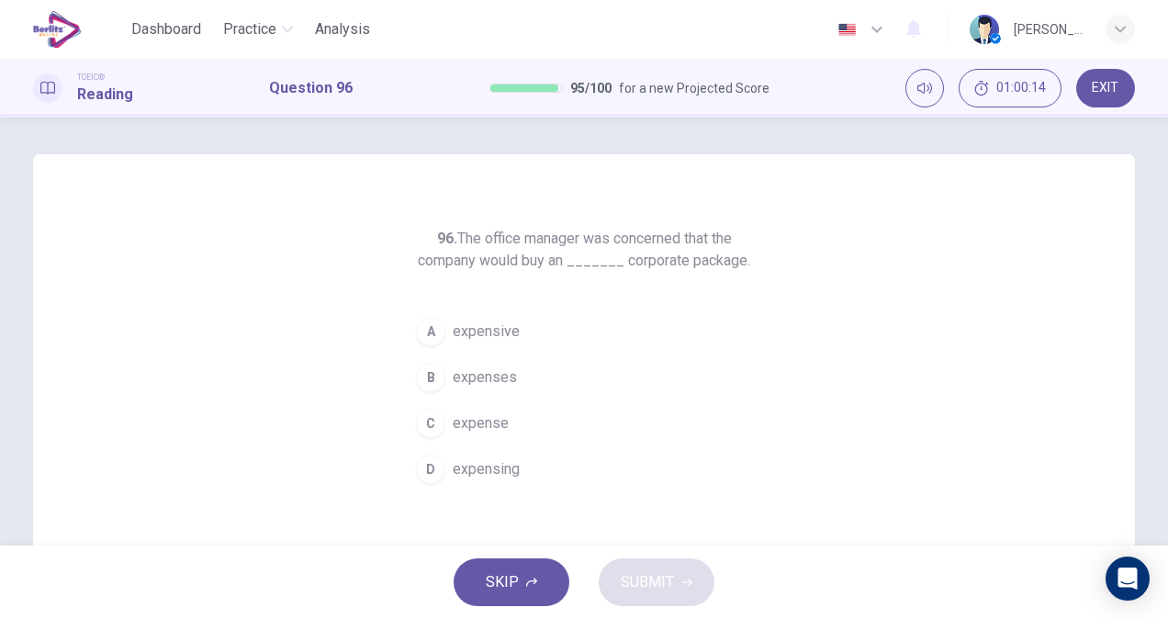
click at [499, 381] on span "expenses" at bounding box center [485, 377] width 64 height 22
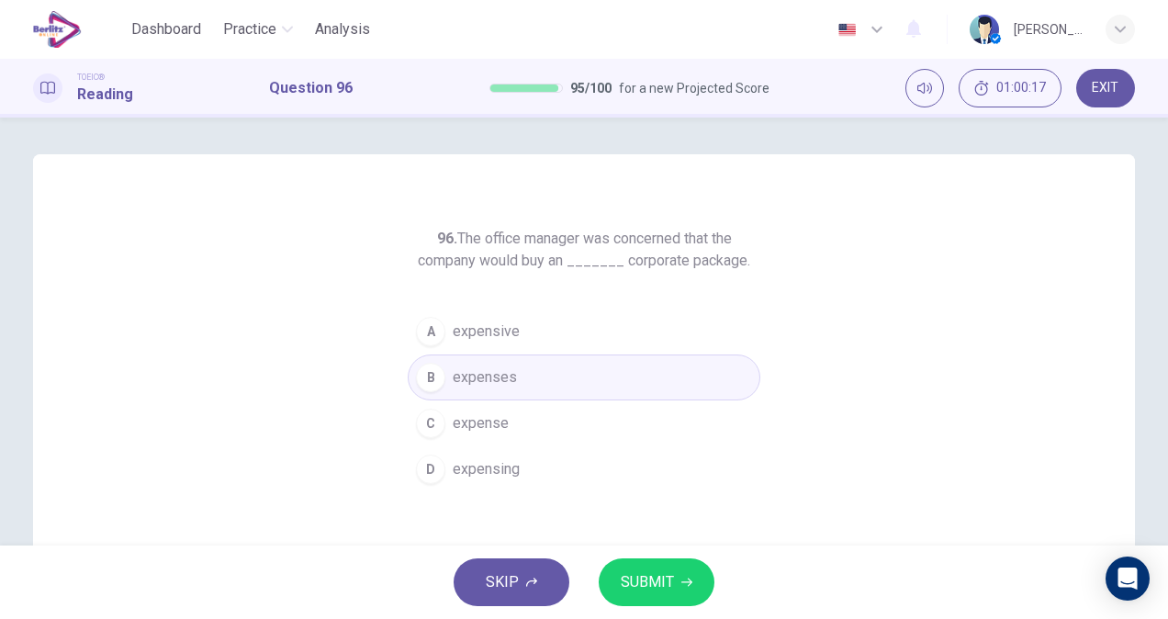
click at [631, 573] on span "SUBMIT" at bounding box center [647, 582] width 53 height 26
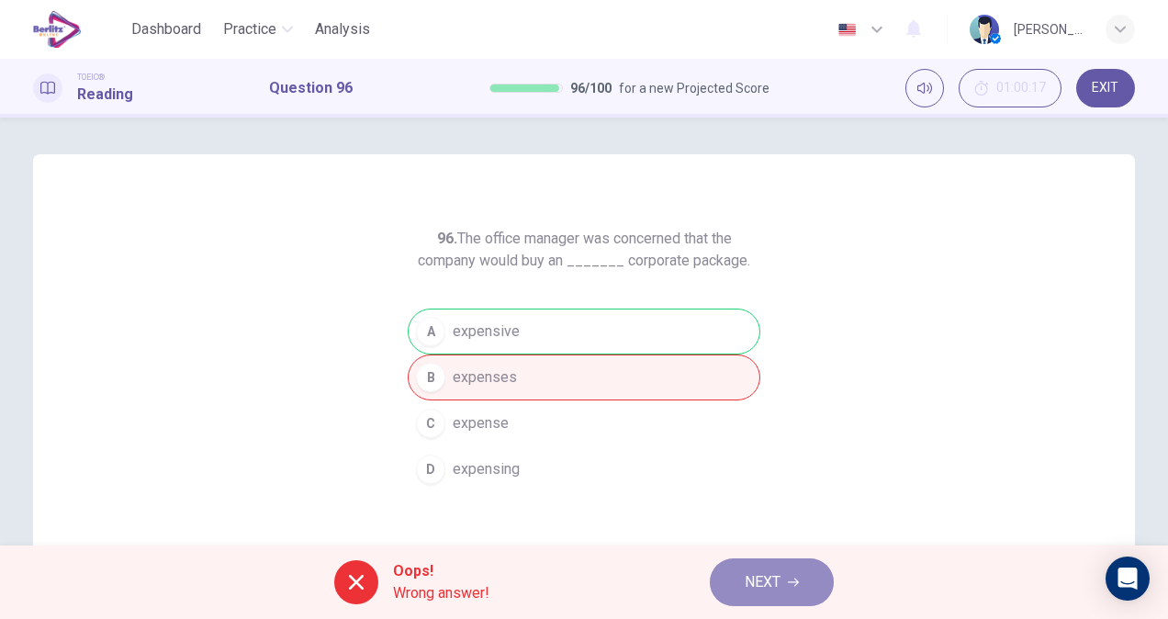
click at [785, 588] on button "NEXT" at bounding box center [772, 582] width 124 height 48
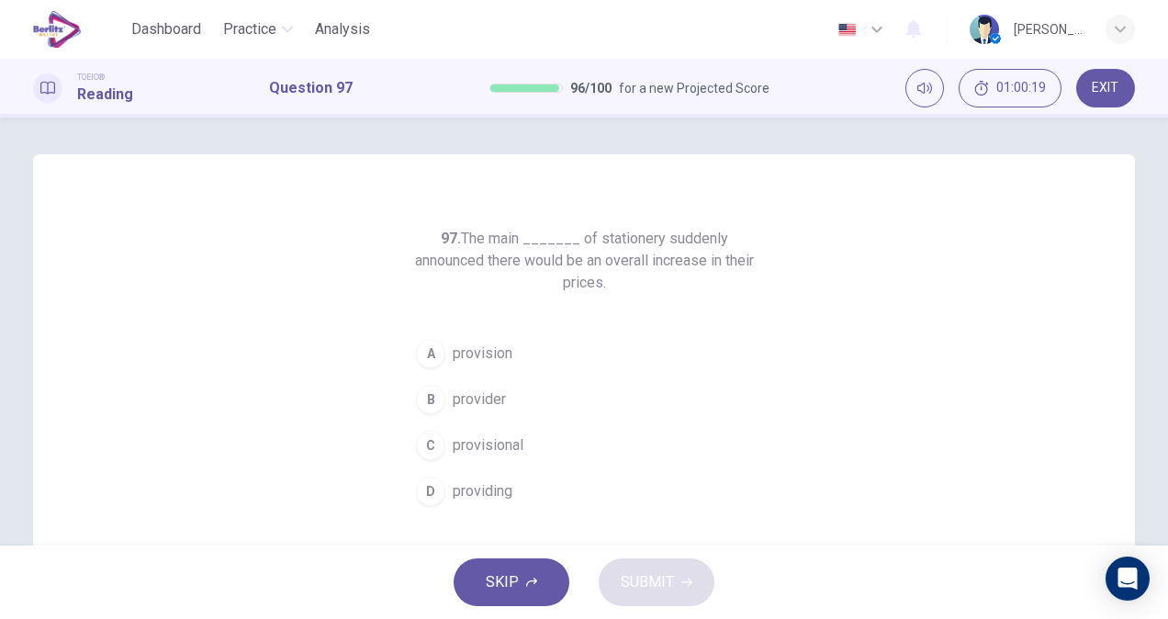
click at [507, 358] on span "provision" at bounding box center [483, 353] width 60 height 22
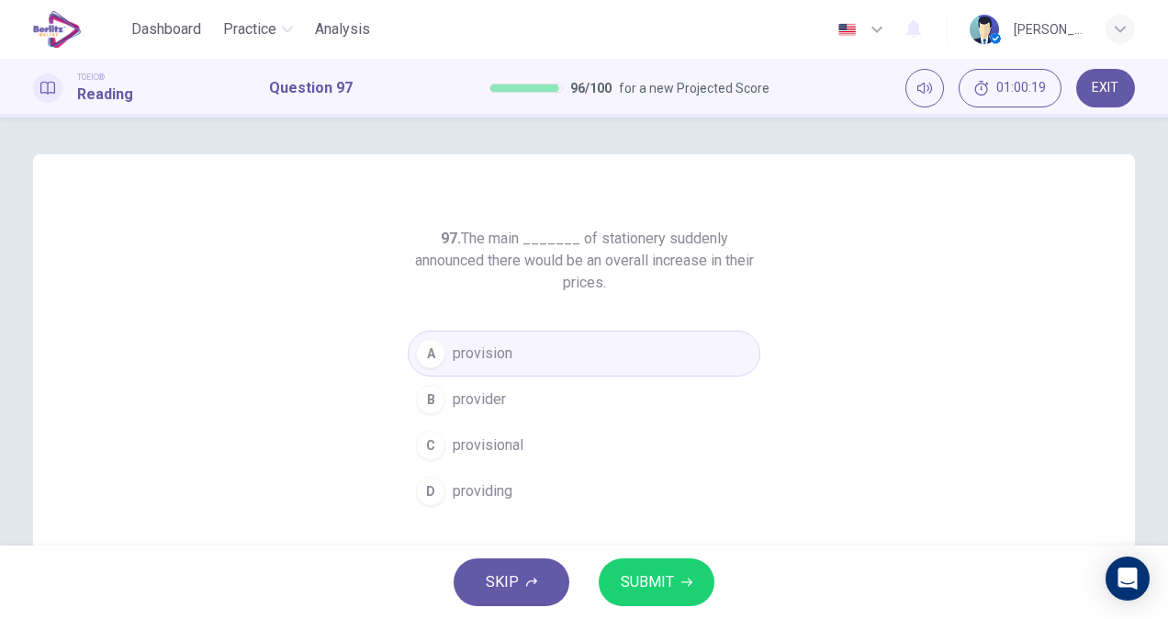
click at [644, 558] on button "SUBMIT" at bounding box center [656, 582] width 116 height 48
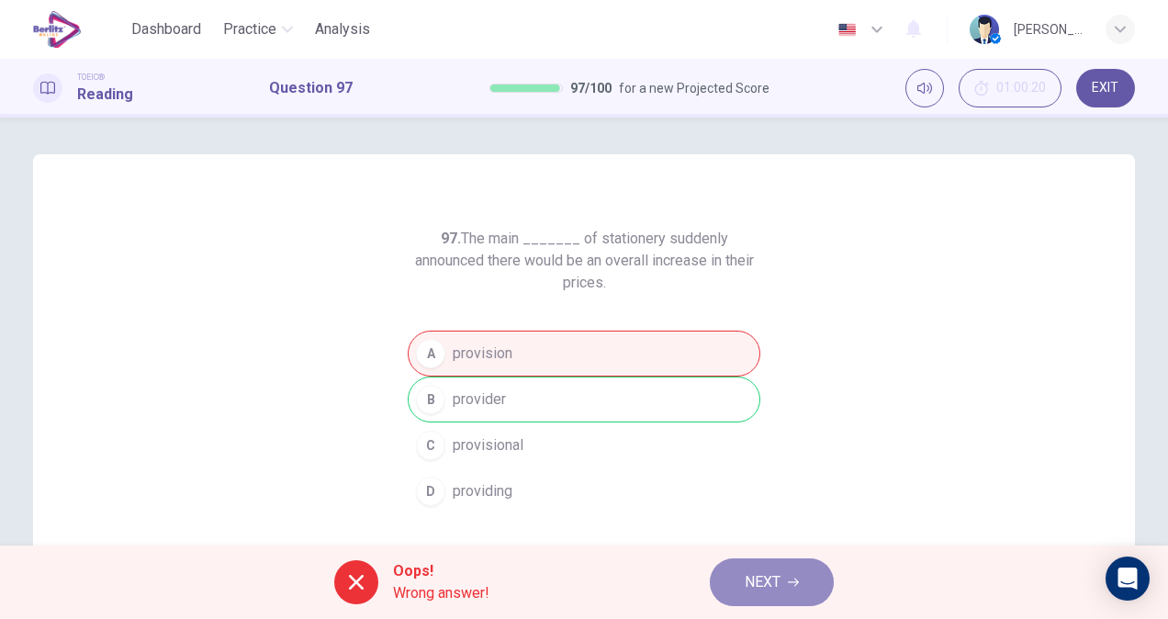
click at [756, 587] on span "NEXT" at bounding box center [762, 582] width 36 height 26
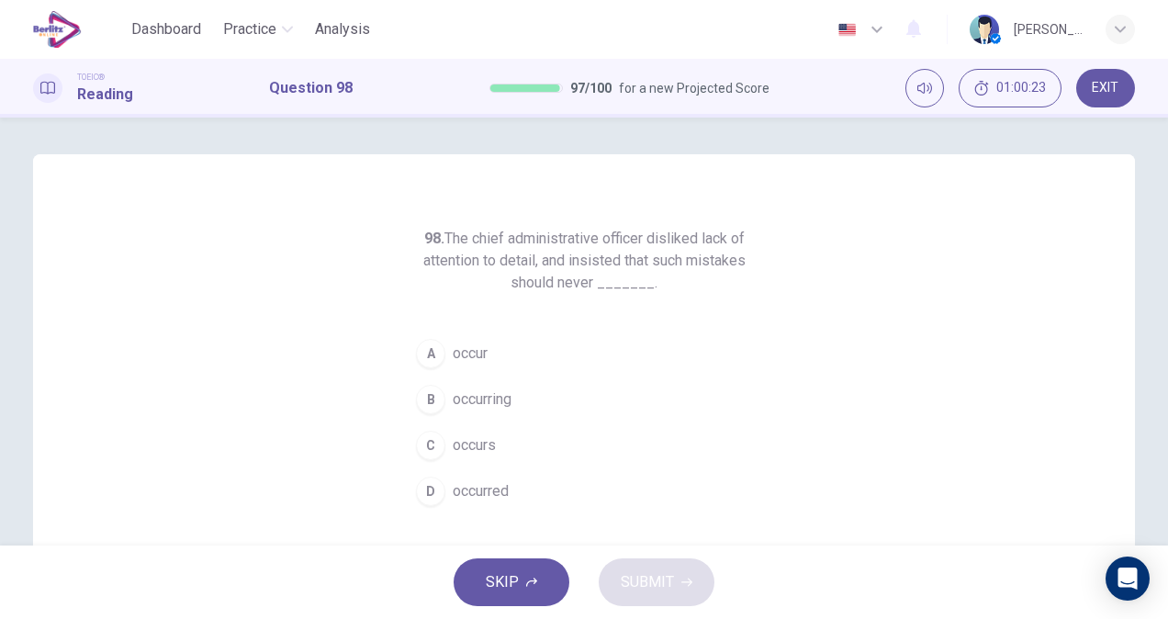
click at [475, 407] on span "occurring" at bounding box center [482, 399] width 59 height 22
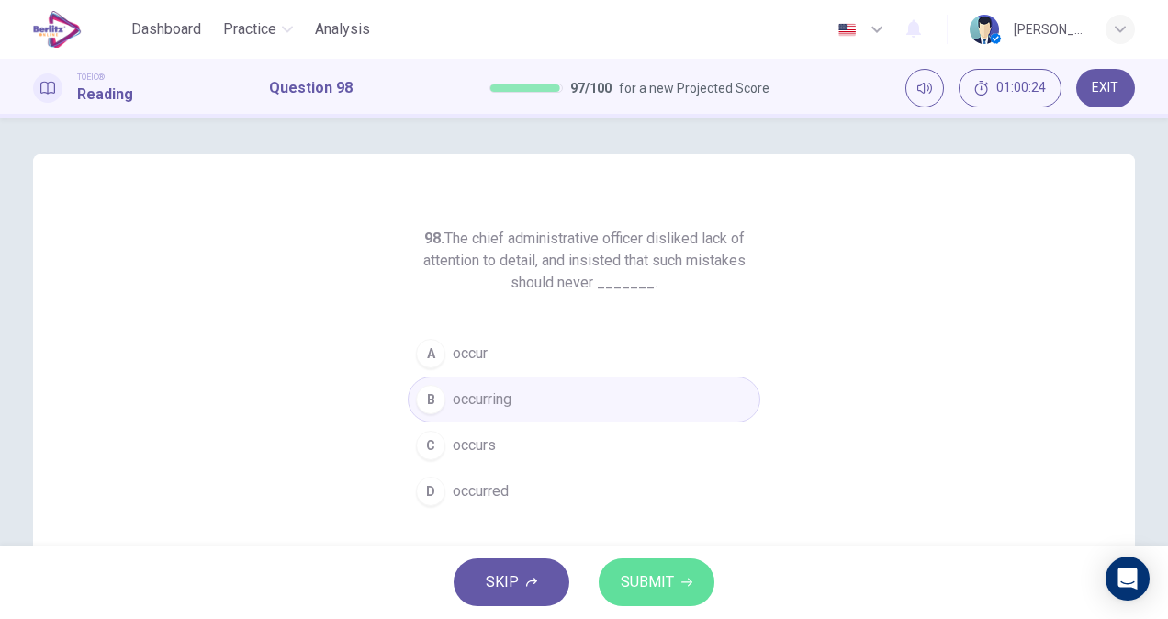
click at [642, 567] on button "SUBMIT" at bounding box center [656, 582] width 116 height 48
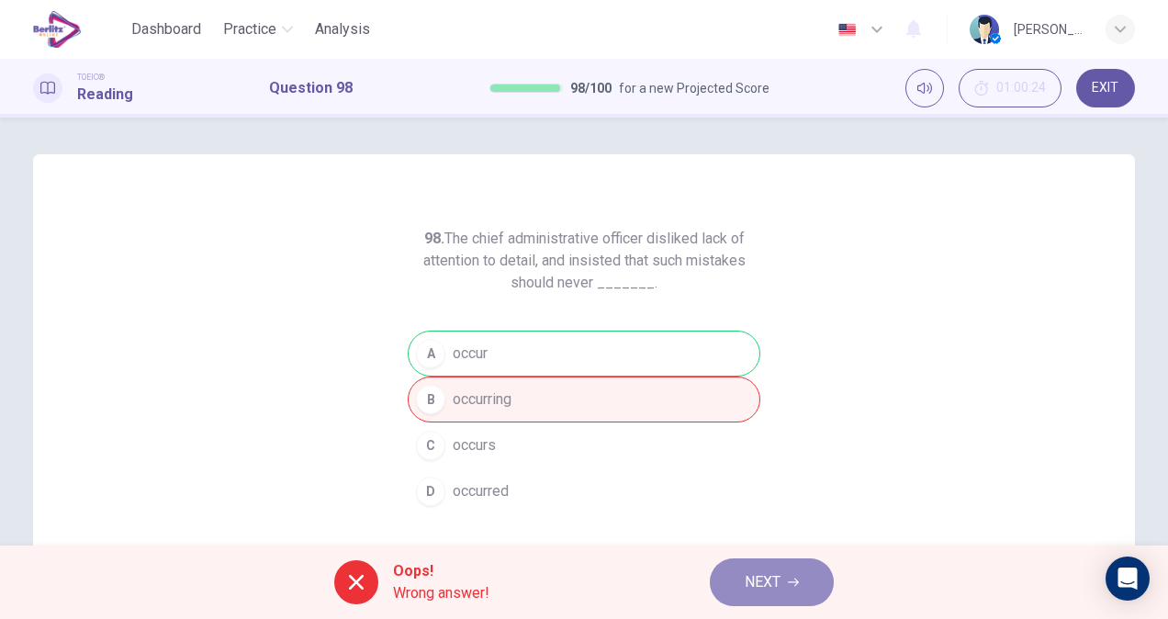
click at [740, 566] on button "NEXT" at bounding box center [772, 582] width 124 height 48
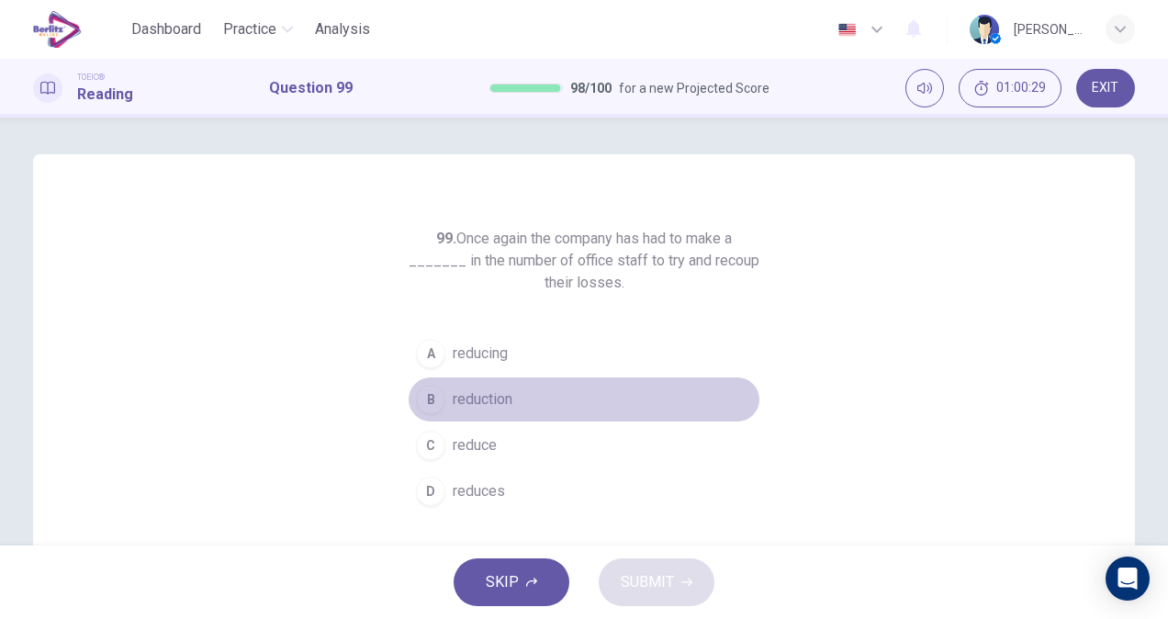
click at [484, 408] on span "reduction" at bounding box center [483, 399] width 60 height 22
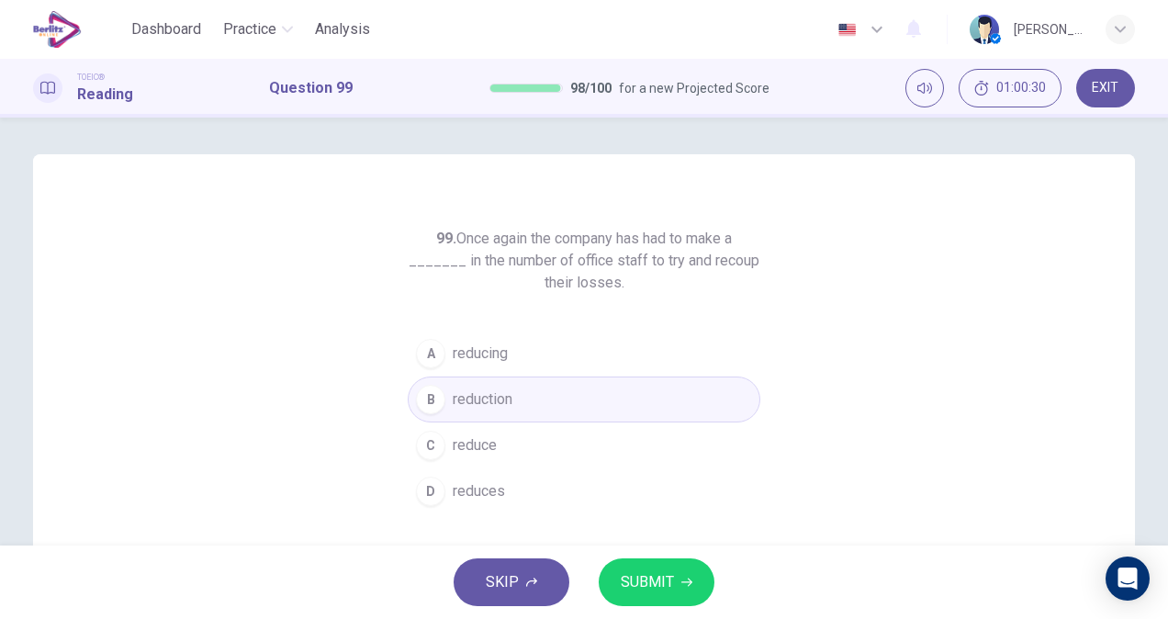
click at [621, 562] on button "SUBMIT" at bounding box center [656, 582] width 116 height 48
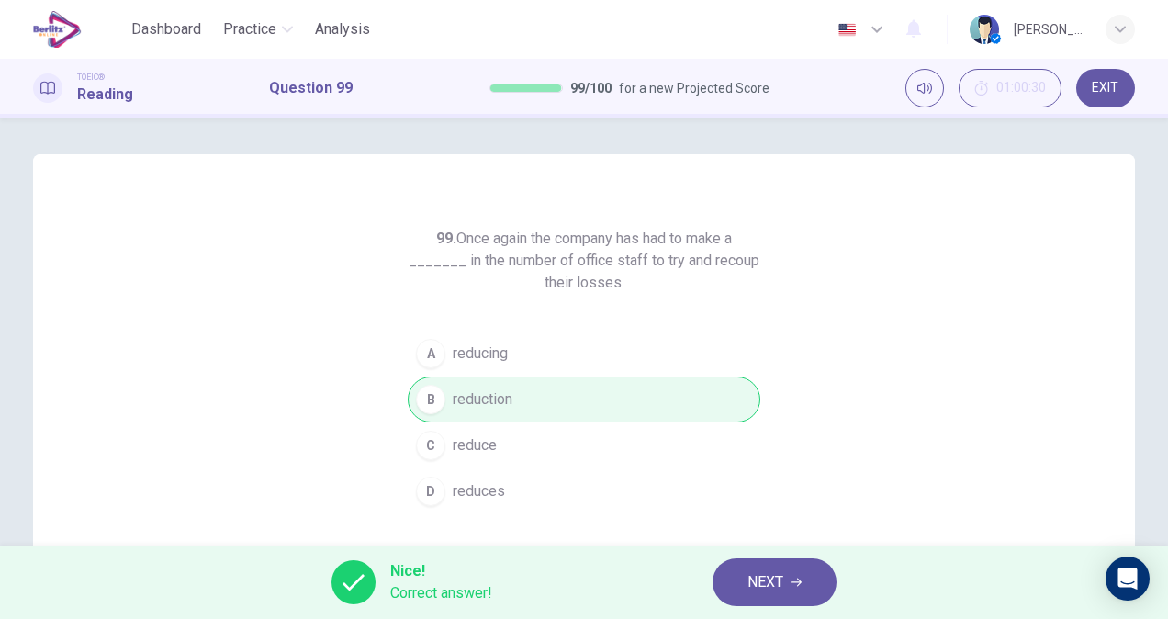
click at [777, 589] on span "NEXT" at bounding box center [765, 582] width 36 height 26
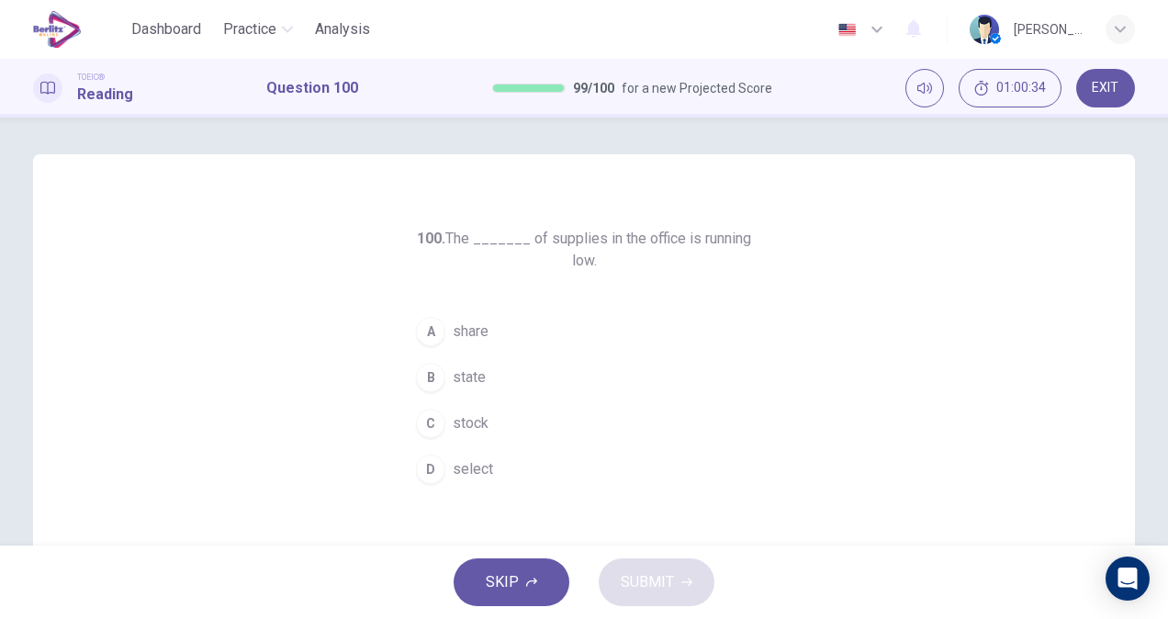
click at [484, 421] on button "C stock" at bounding box center [584, 423] width 352 height 46
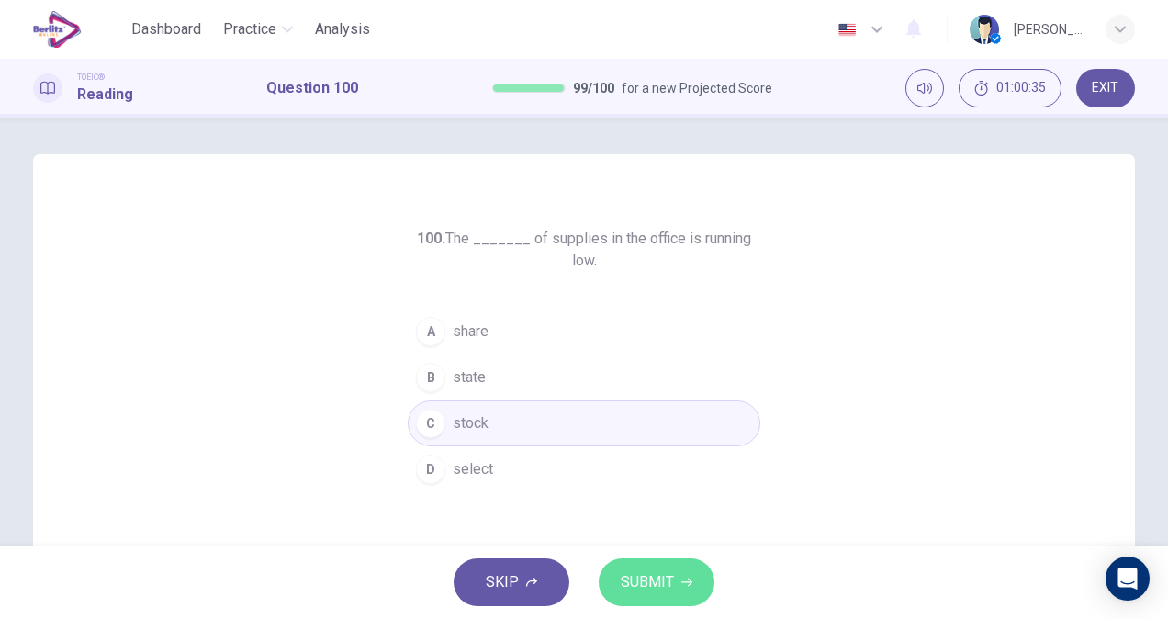
click at [633, 561] on button "SUBMIT" at bounding box center [656, 582] width 116 height 48
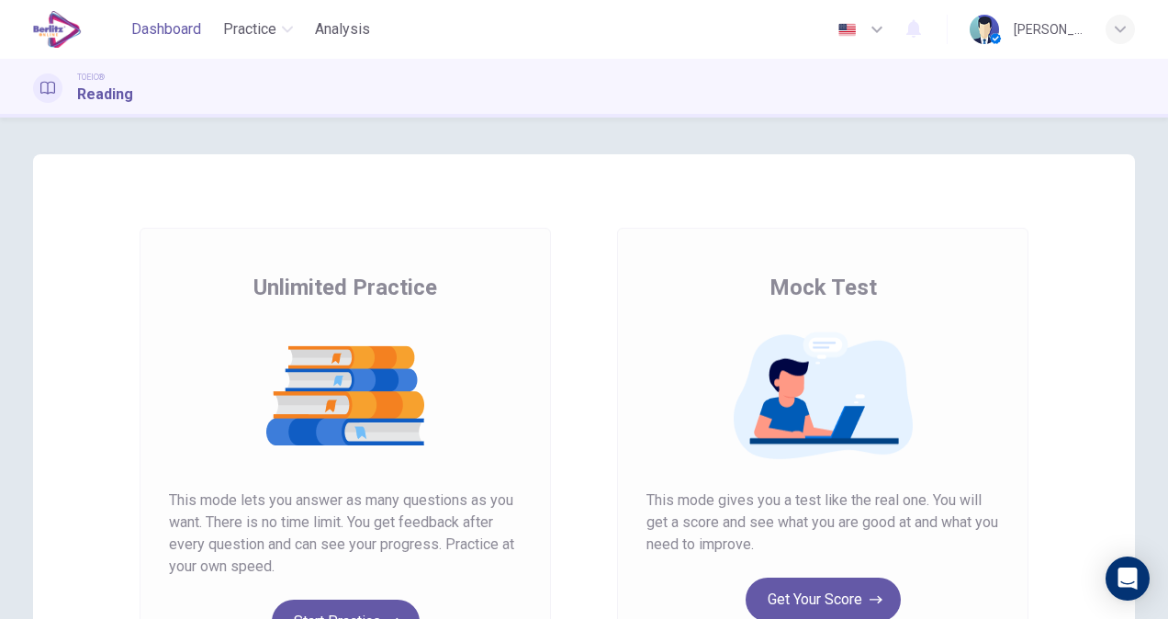
click at [173, 29] on span "Dashboard" at bounding box center [166, 29] width 70 height 22
click at [382, 261] on div "Unlimited Practice This mode lets you answer as many questions as you want. The…" at bounding box center [345, 473] width 411 height 491
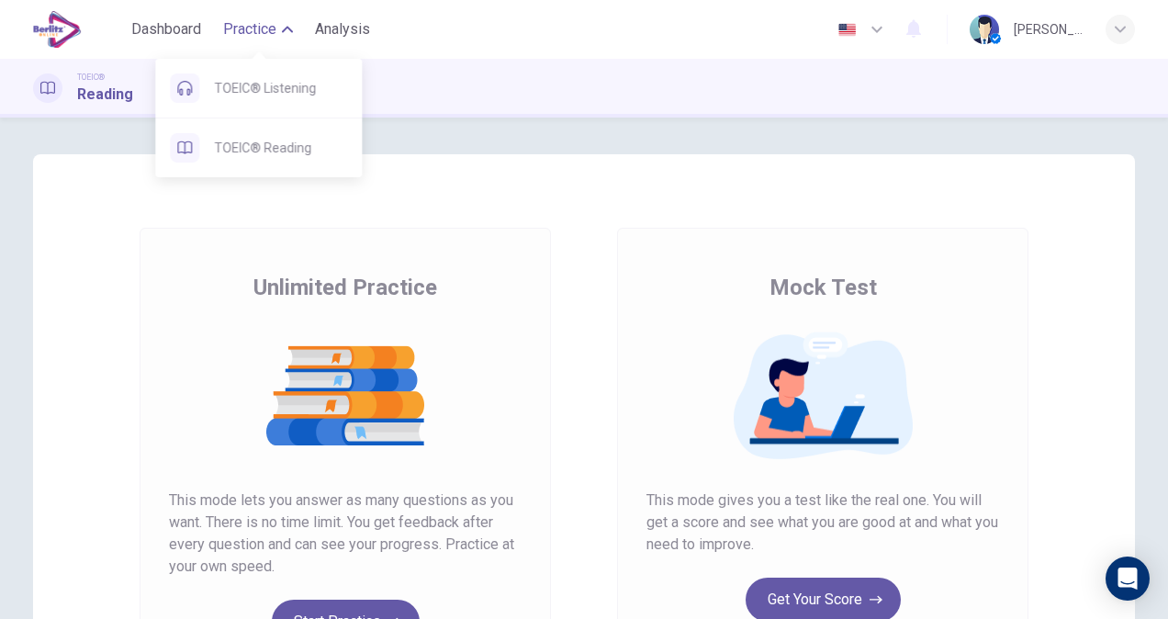
click at [269, 23] on span "Practice" at bounding box center [249, 29] width 53 height 22
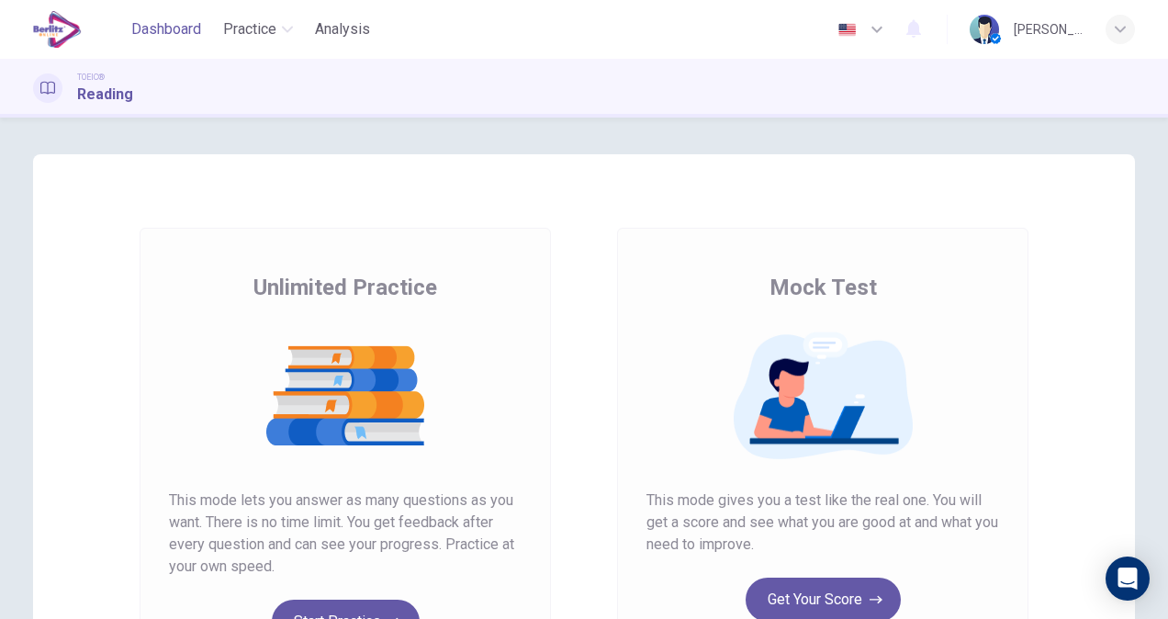
click at [182, 17] on button "Dashboard" at bounding box center [166, 29] width 84 height 33
